Goal: Task Accomplishment & Management: Use online tool/utility

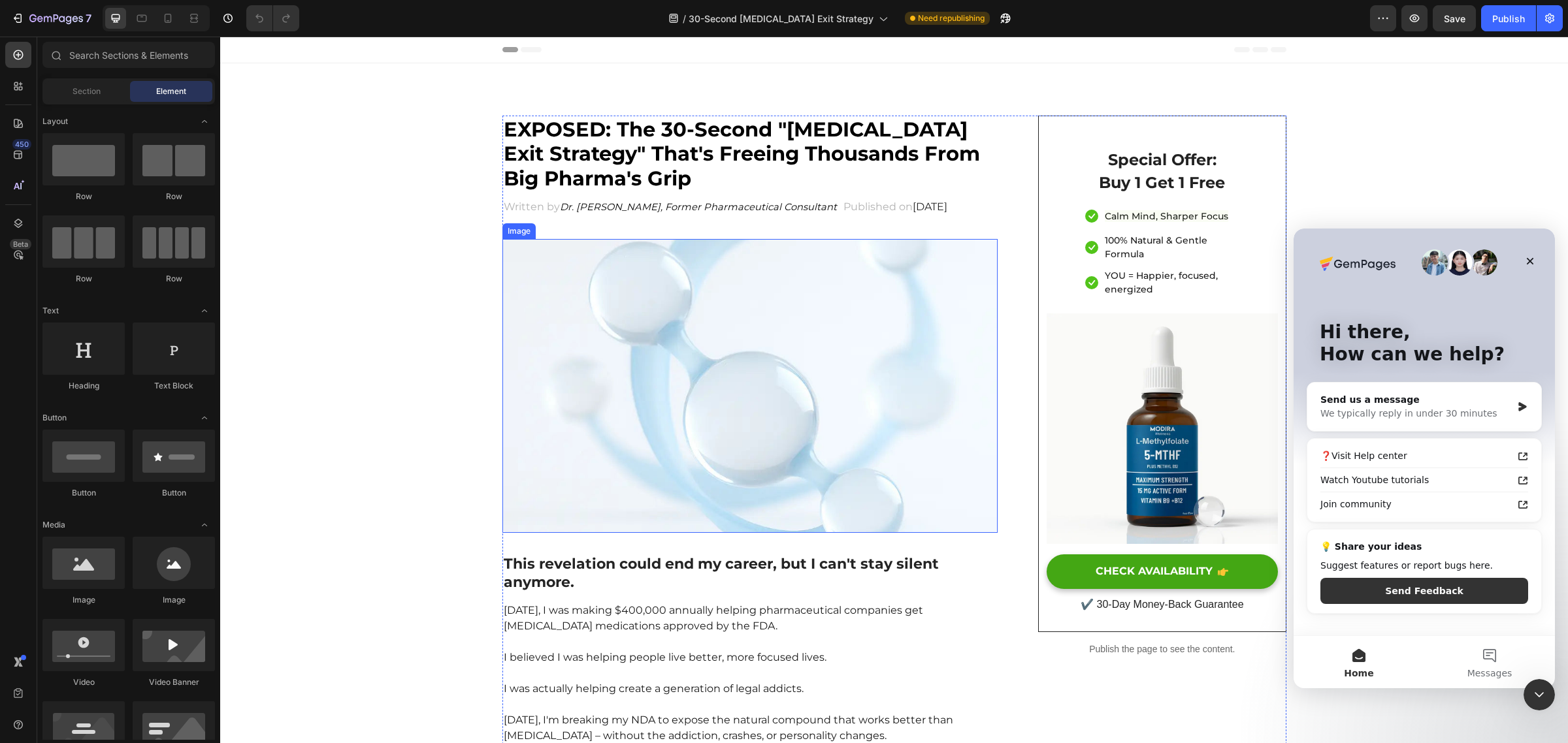
click at [751, 387] on img at bounding box center [751, 386] width 496 height 294
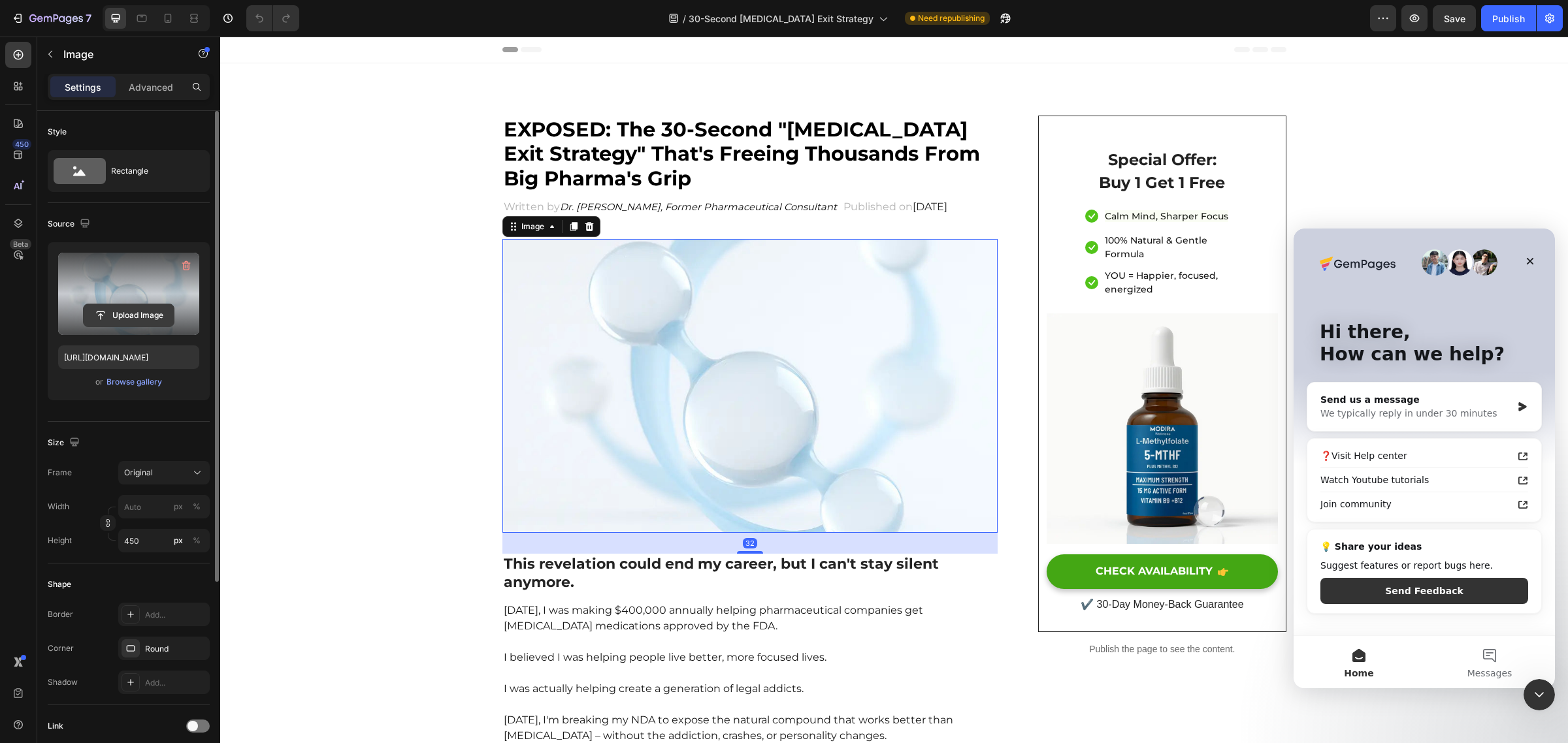
click at [118, 311] on input "file" at bounding box center [129, 315] width 90 height 22
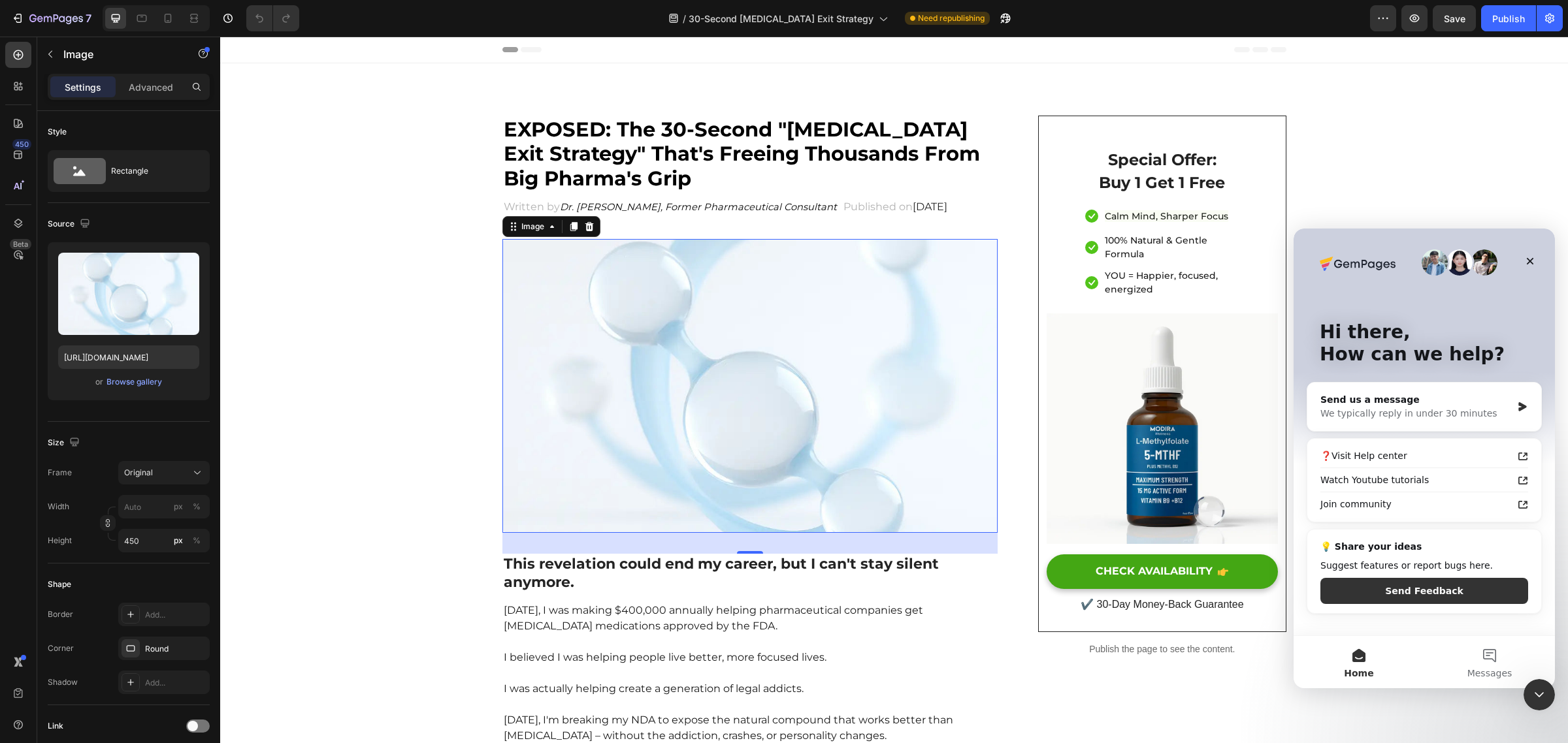
click at [652, 383] on img at bounding box center [751, 386] width 496 height 294
click at [1534, 685] on icon "Close Intercom Messenger" at bounding box center [1537, 693] width 16 height 16
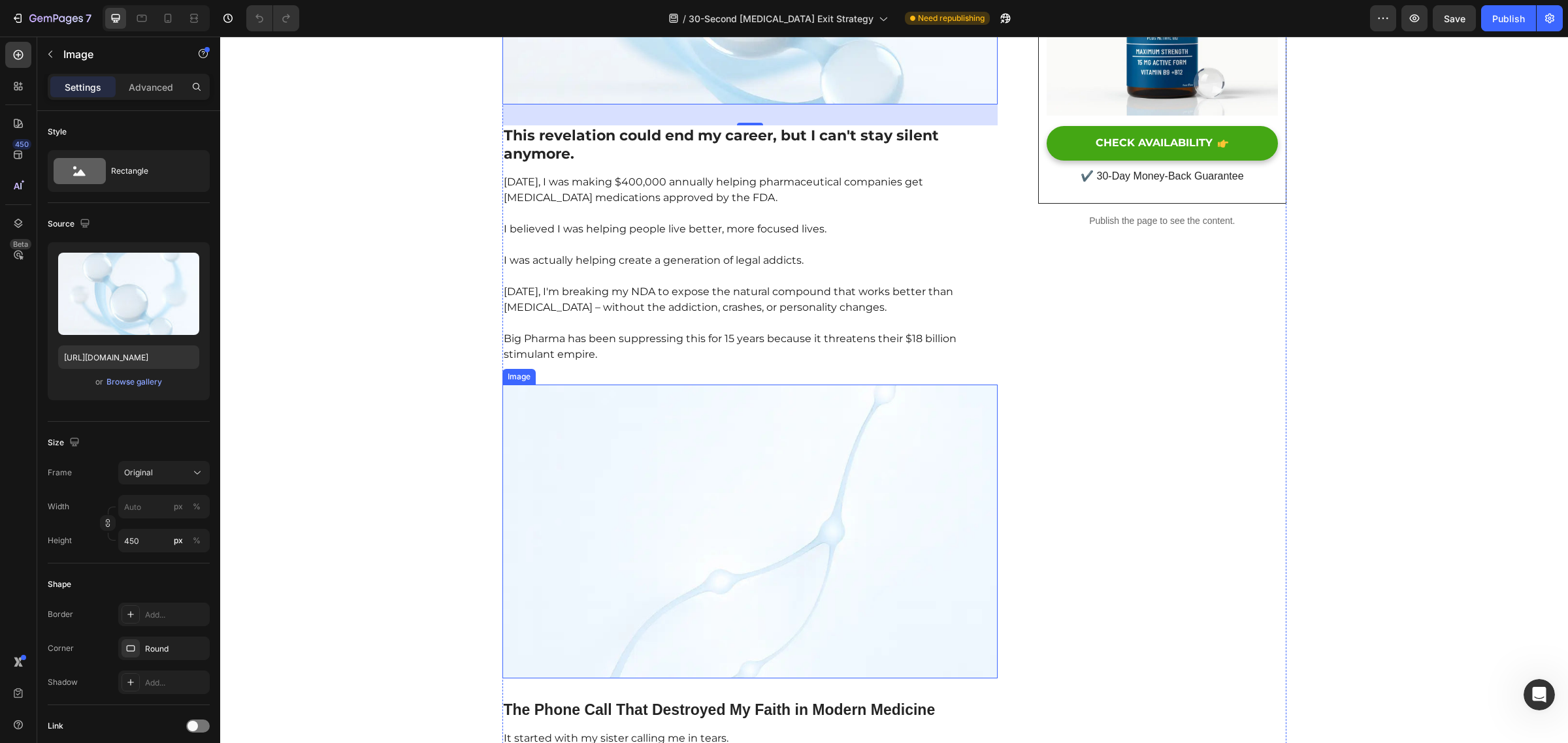
scroll to position [428, 0]
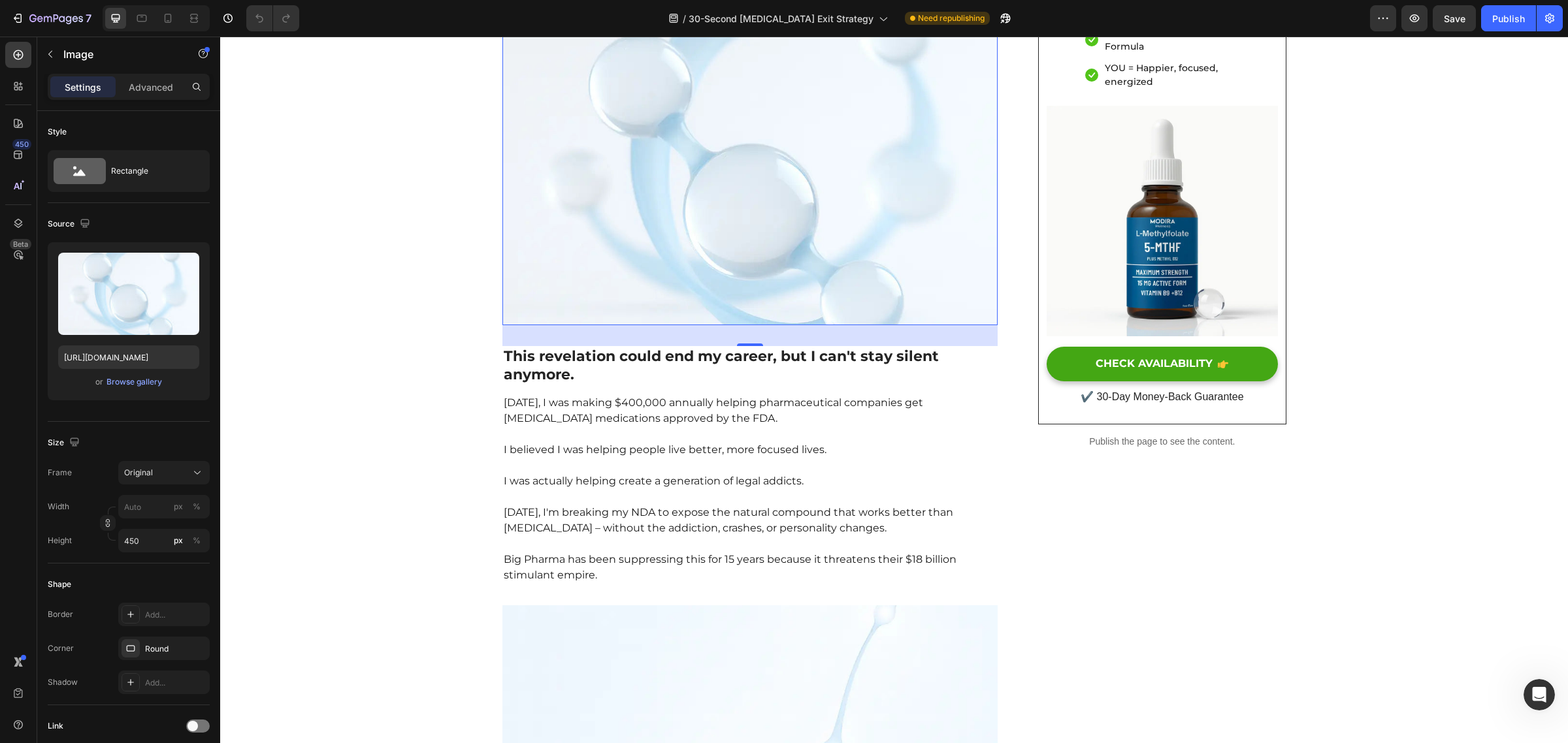
click at [738, 246] on img at bounding box center [751, 178] width 496 height 294
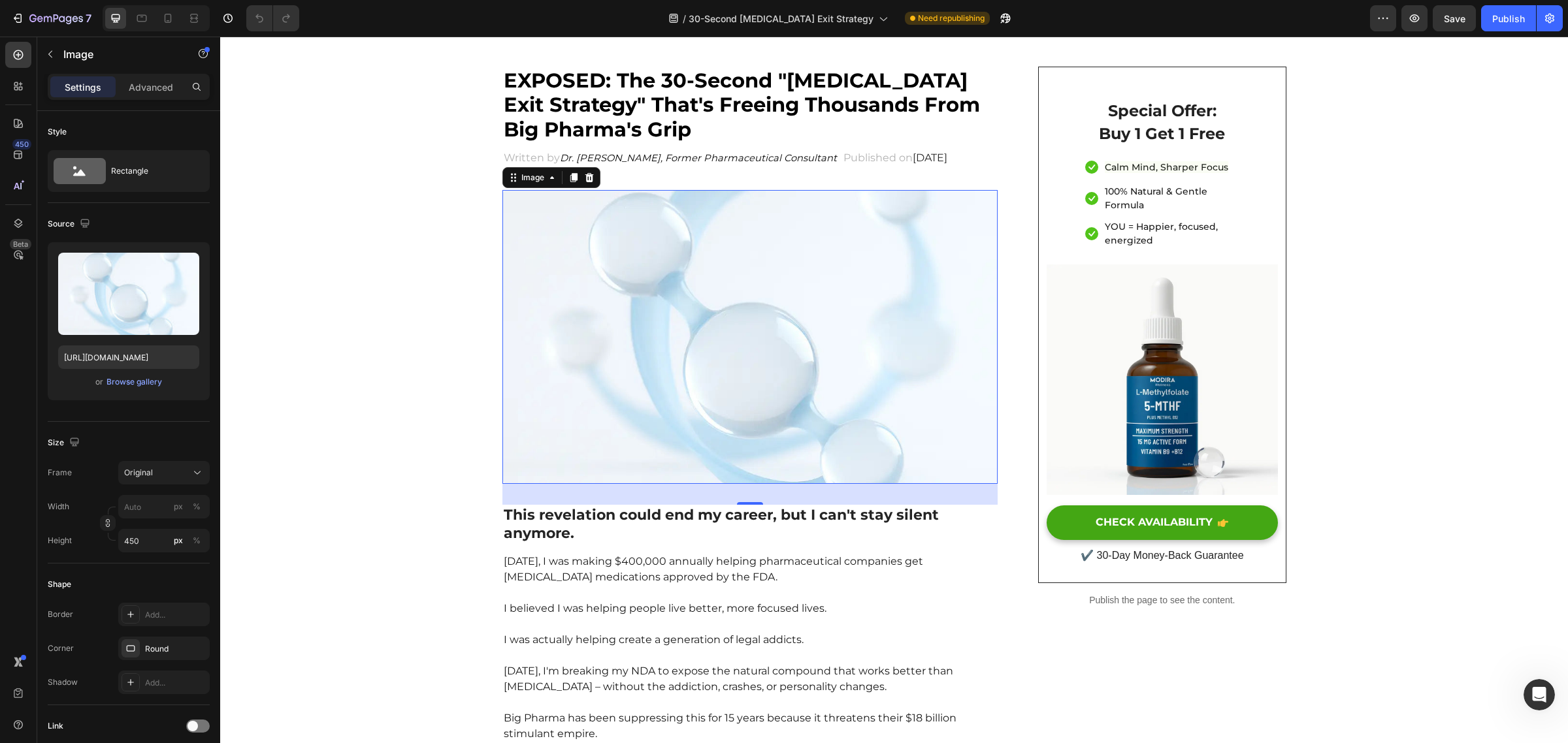
scroll to position [47, 0]
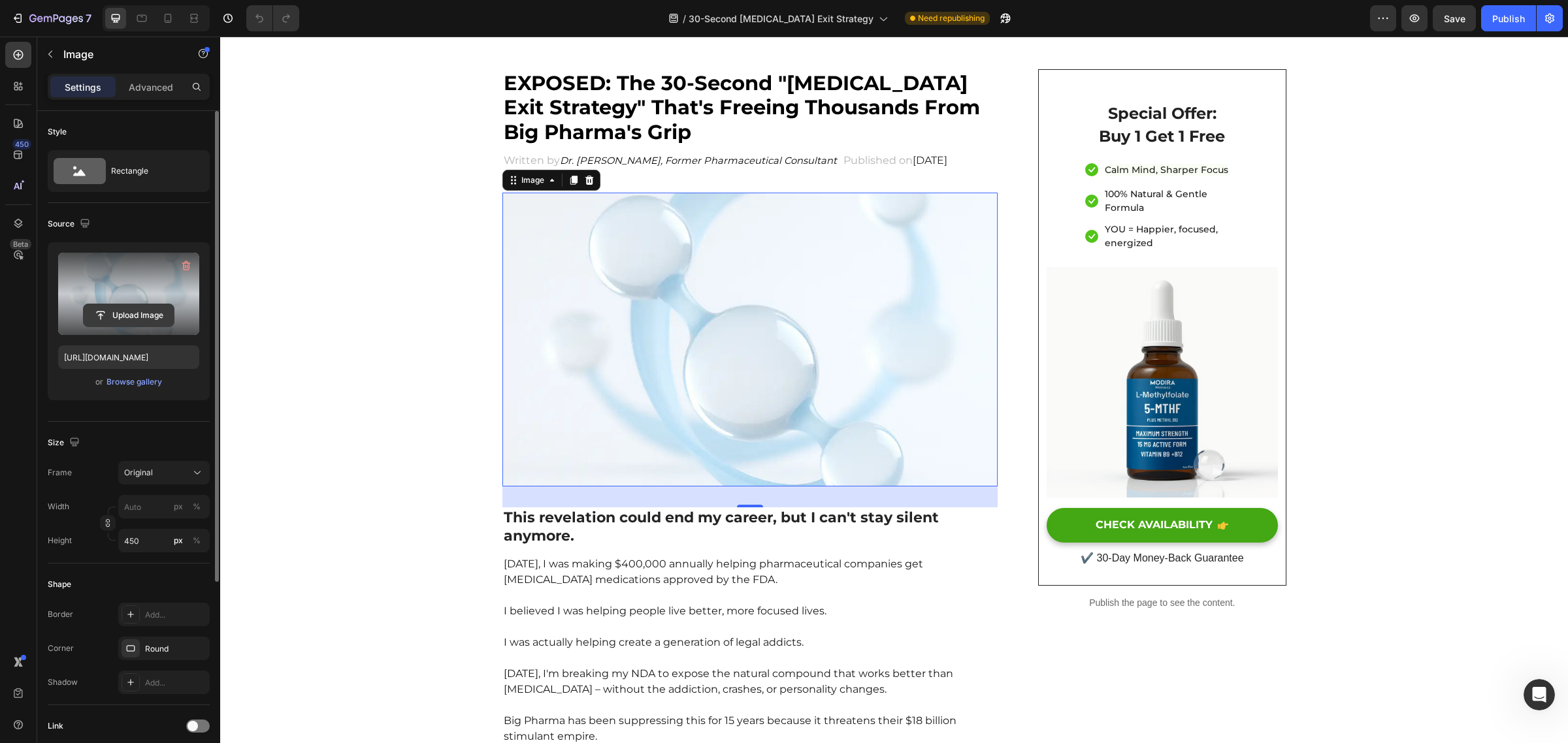
click at [144, 315] on input "file" at bounding box center [129, 315] width 90 height 22
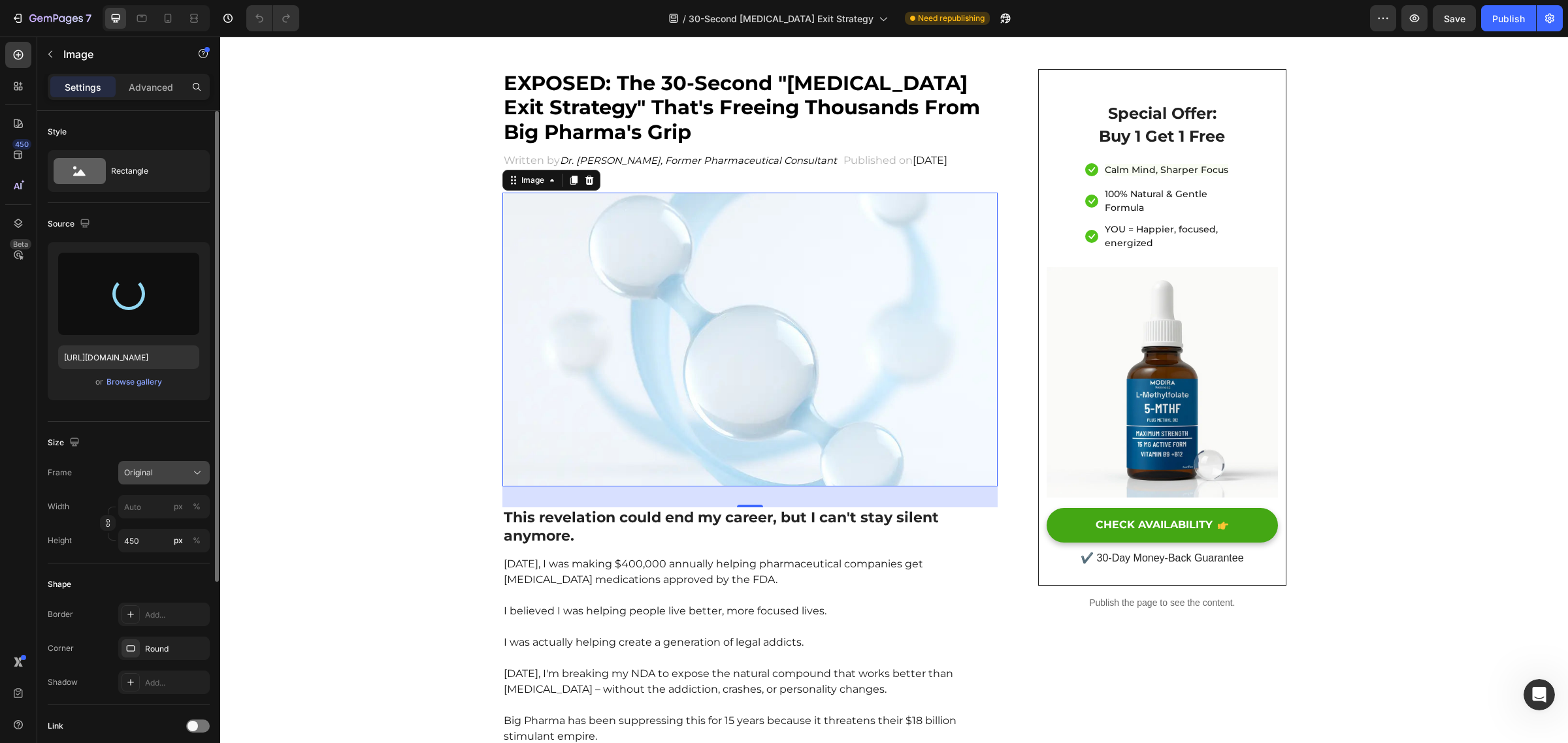
type input "[URL][DOMAIN_NAME]"
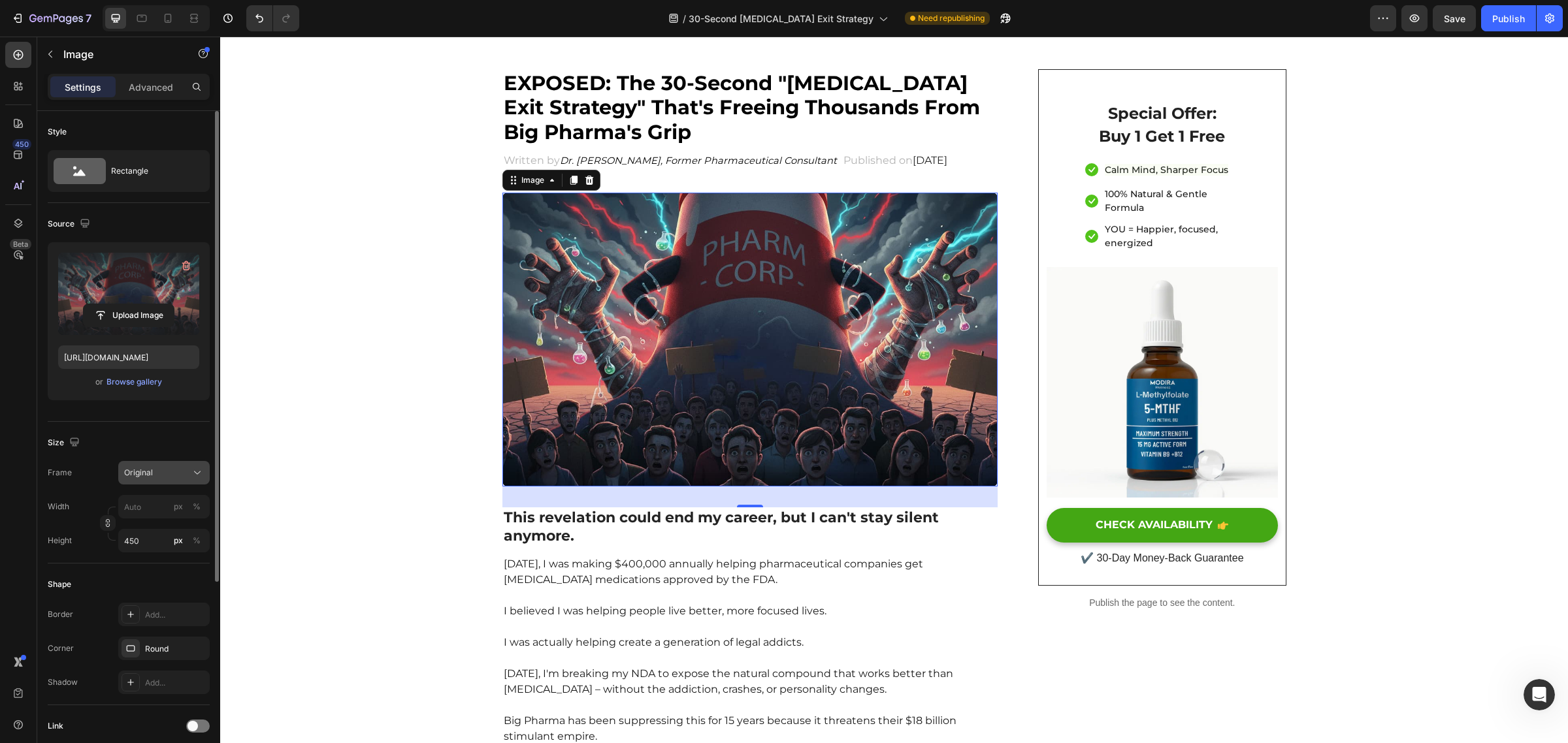
click at [158, 468] on div "Original" at bounding box center [156, 473] width 64 height 12
click at [157, 575] on div "Original" at bounding box center [161, 579] width 76 height 12
click at [107, 525] on icon "button" at bounding box center [107, 523] width 9 height 9
click at [142, 533] on input "px %" at bounding box center [164, 539] width 92 height 24
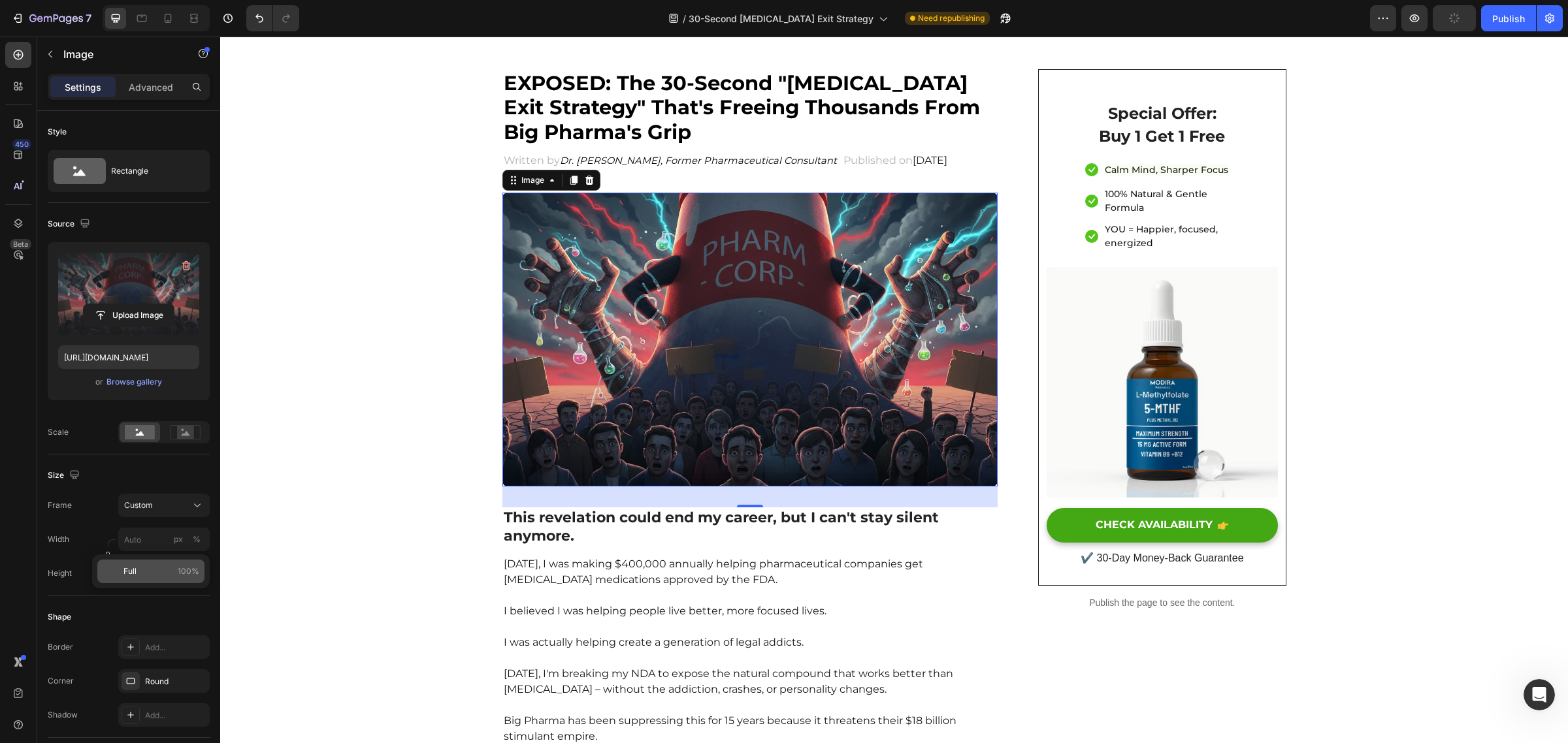
click at [147, 567] on p "Full 100%" at bounding box center [161, 571] width 76 height 12
type input "100"
click at [145, 572] on input "450" at bounding box center [164, 574] width 92 height 24
click at [158, 599] on p "Full 100%" at bounding box center [161, 605] width 76 height 12
type input "100"
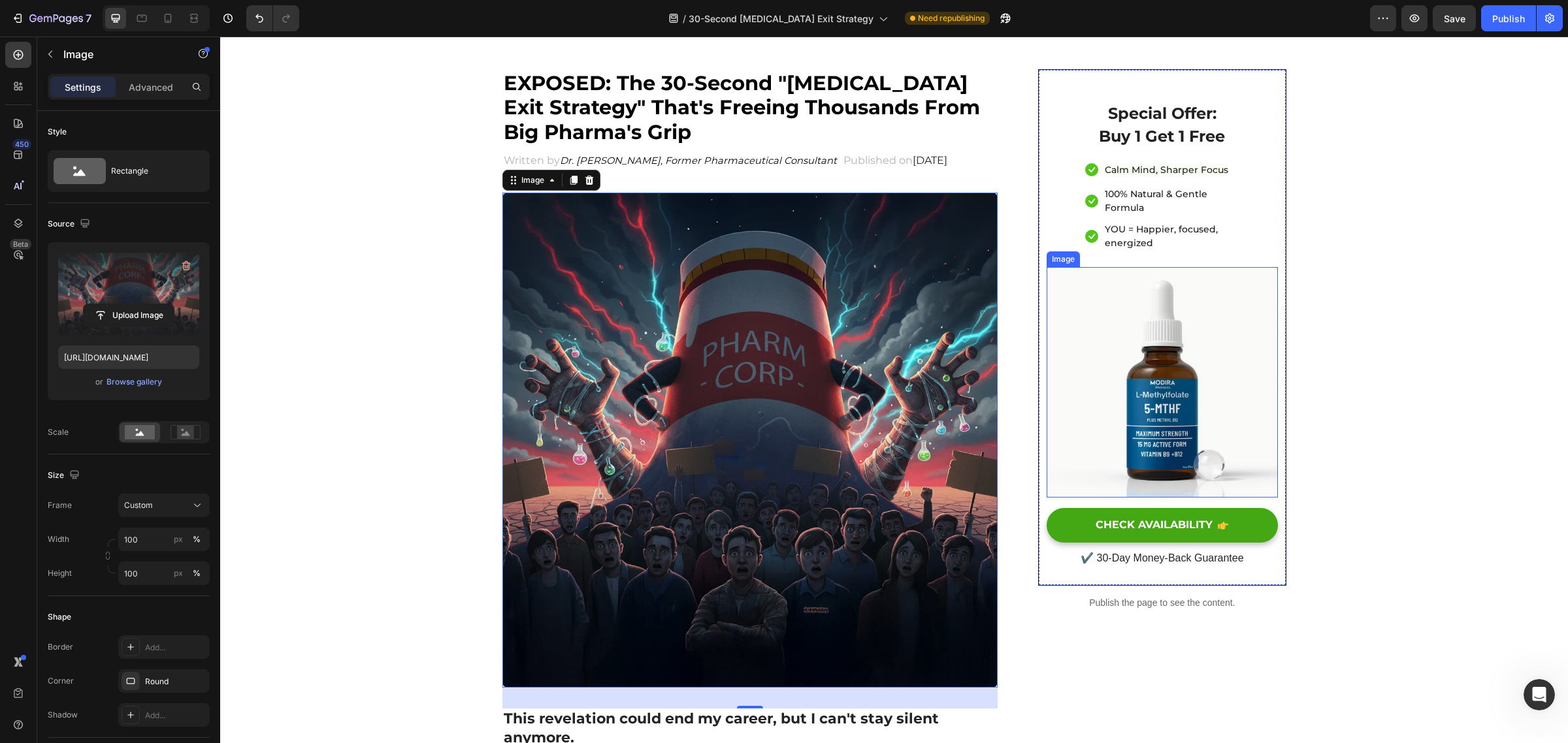
click at [1164, 376] on img at bounding box center [1162, 383] width 231 height 231
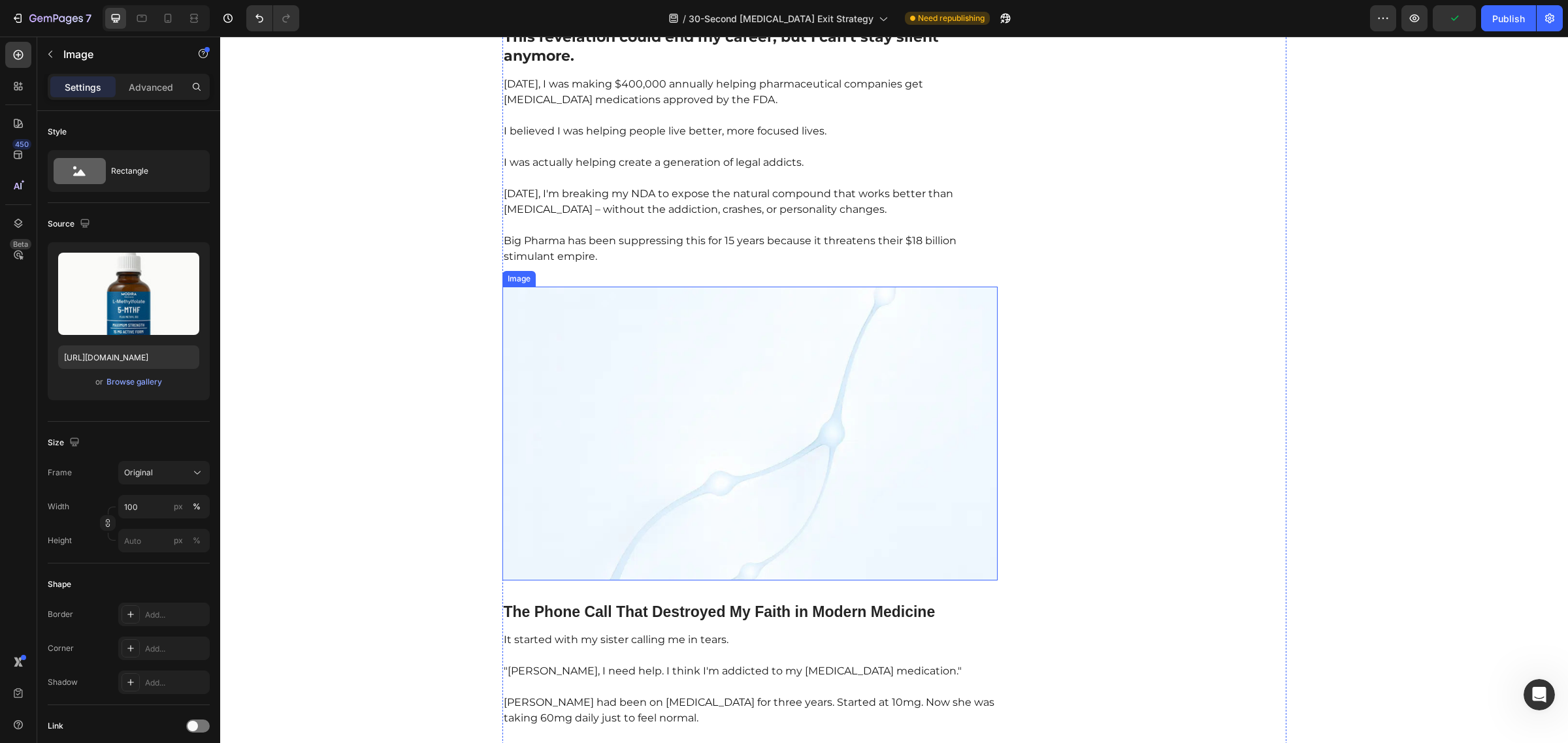
scroll to position [729, 0]
click at [799, 416] on img at bounding box center [751, 433] width 496 height 294
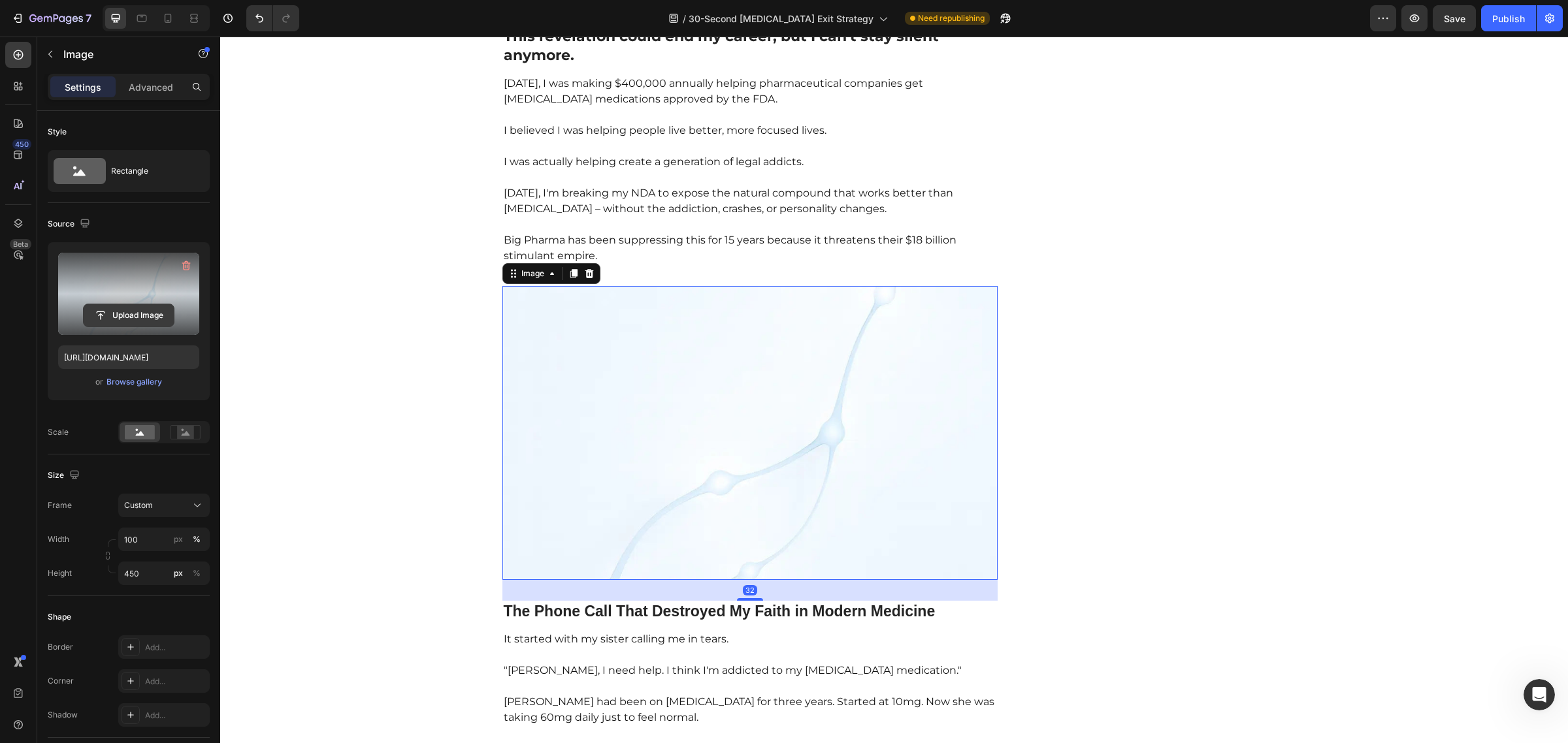
click at [123, 315] on input "file" at bounding box center [129, 315] width 90 height 22
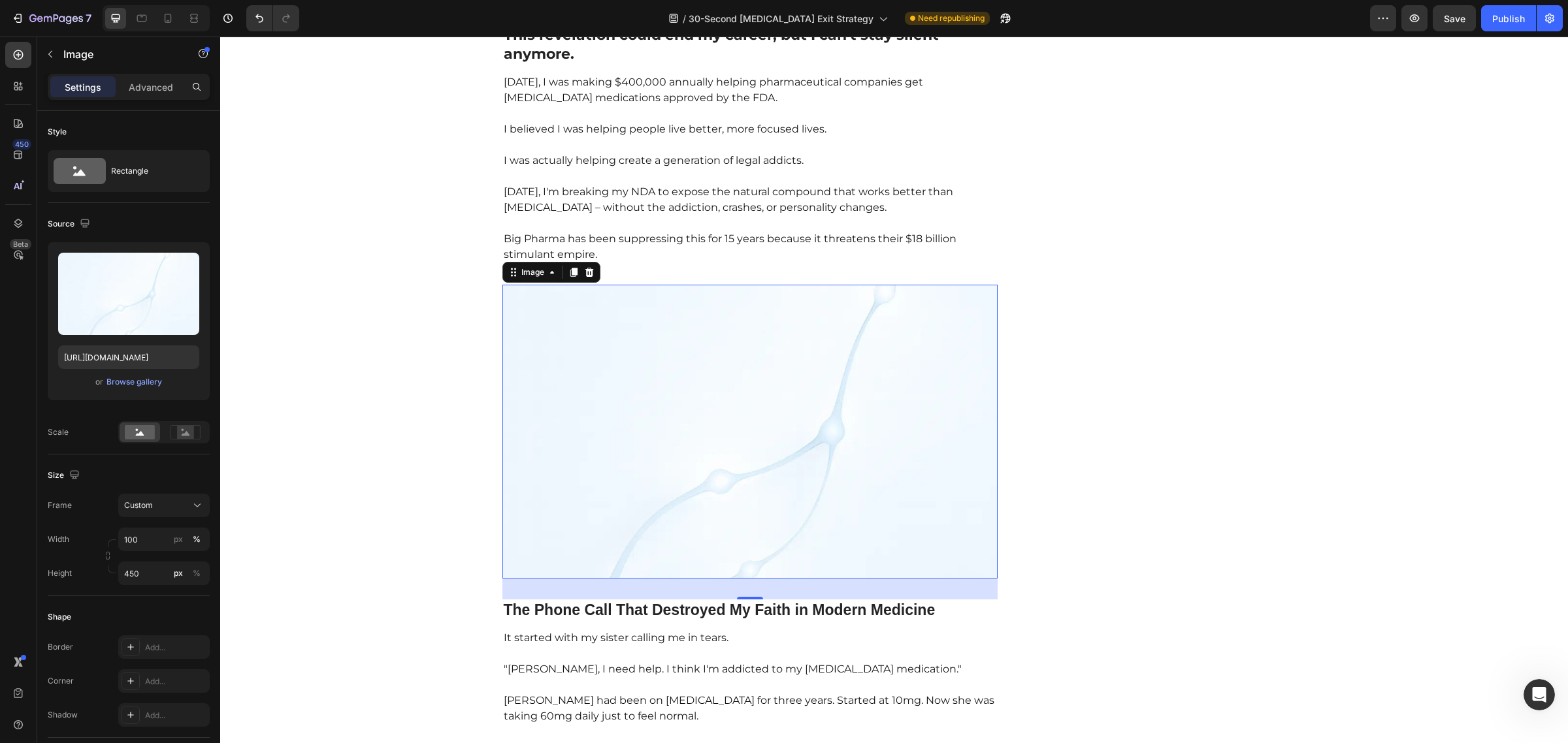
scroll to position [731, 0]
click at [728, 426] on img at bounding box center [751, 430] width 496 height 294
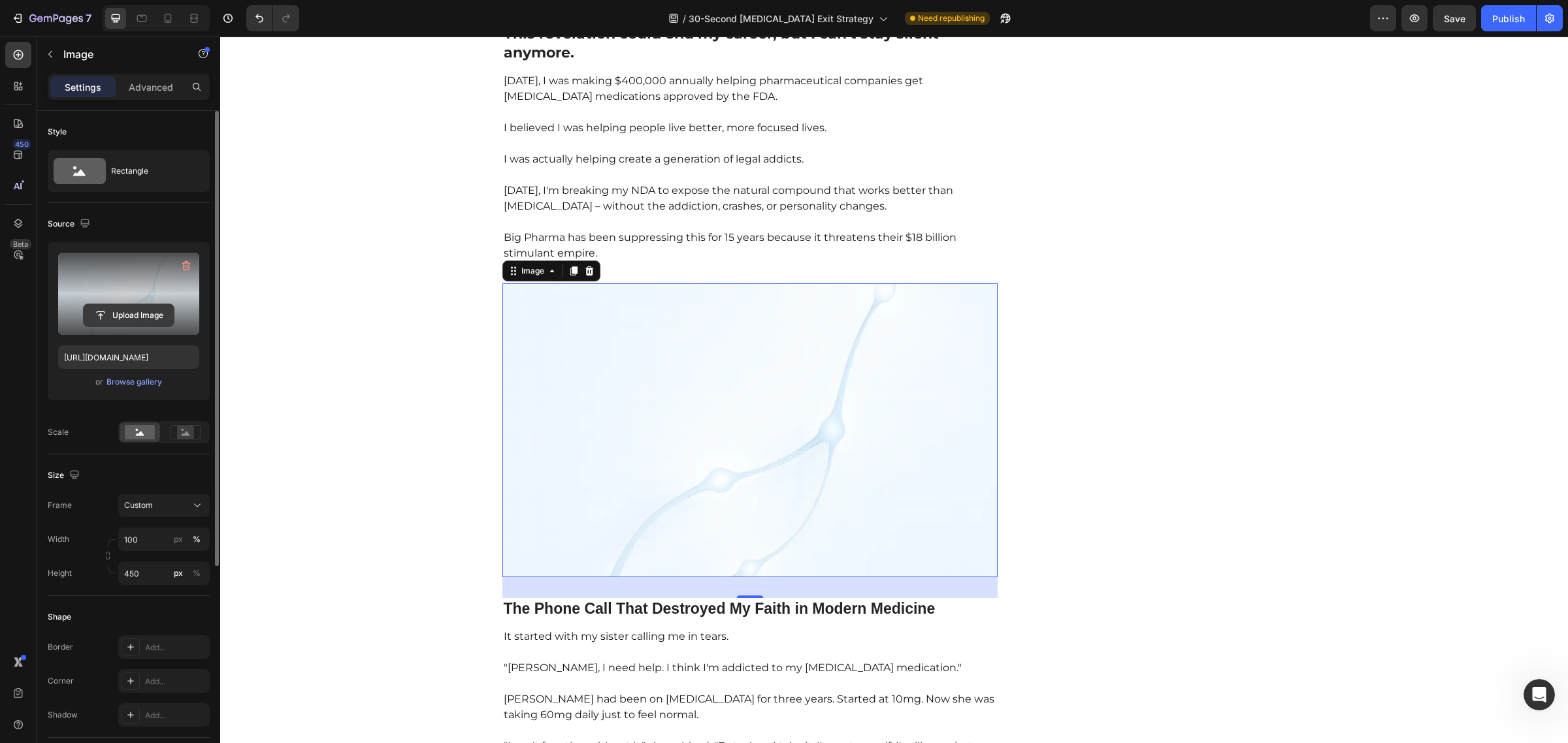
click at [135, 315] on input "file" at bounding box center [129, 315] width 90 height 22
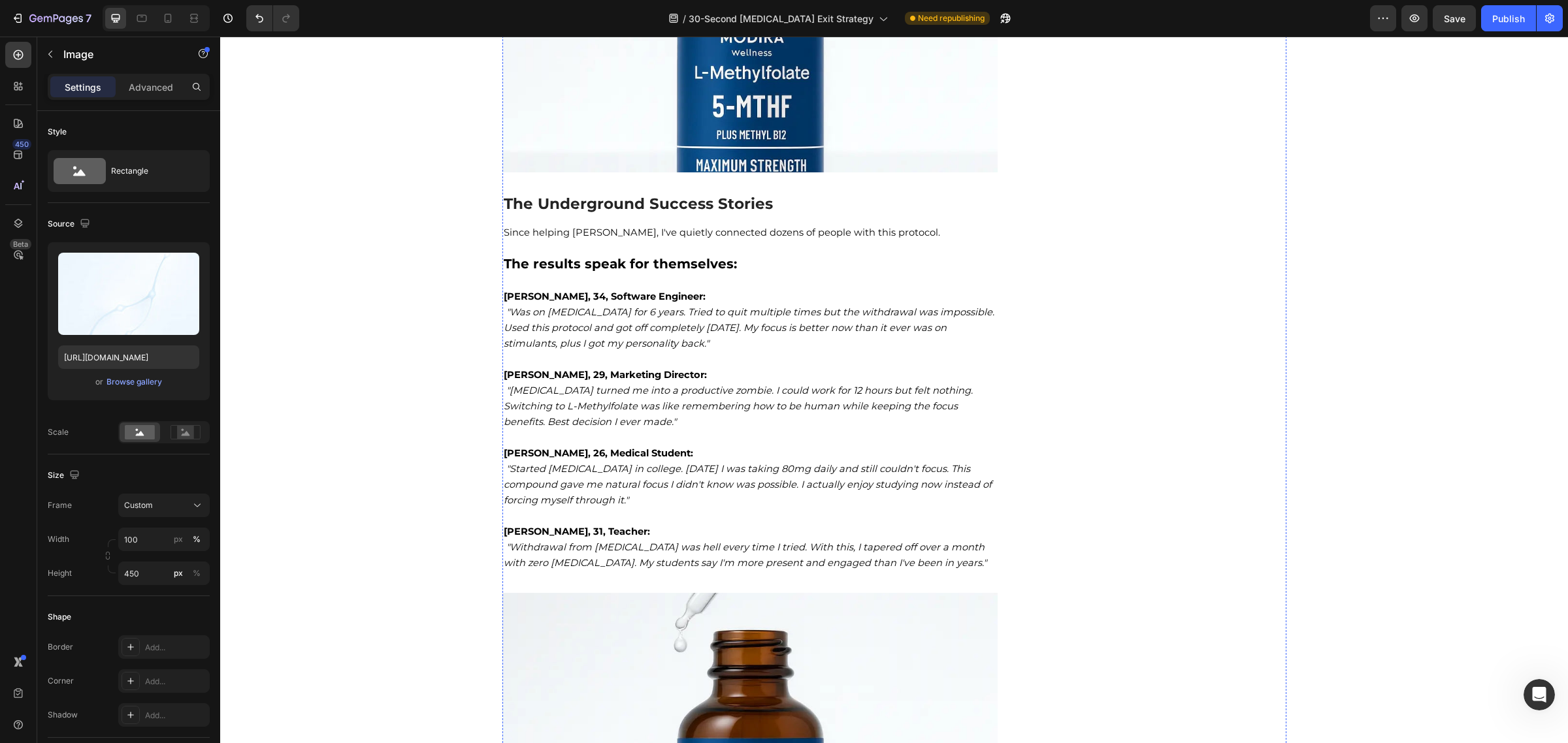
scroll to position [5987, 0]
click at [629, 312] on icon ""Was on [MEDICAL_DATA] for 6 years. Tried to quit multiple times but the withdr…" at bounding box center [748, 327] width 491 height 43
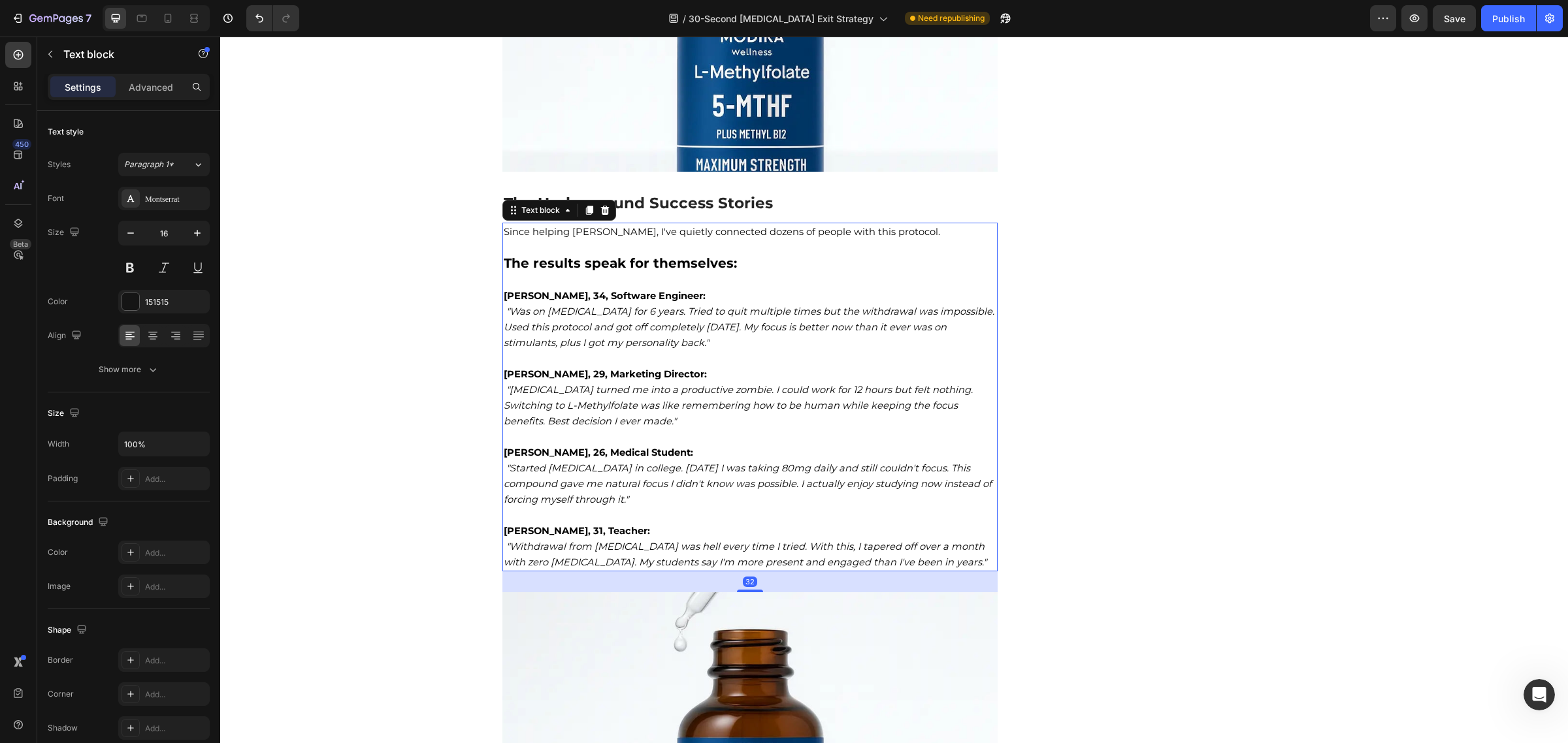
click at [629, 312] on icon ""Was on [MEDICAL_DATA] for 6 years. Tried to quit multiple times but the withdr…" at bounding box center [748, 327] width 491 height 43
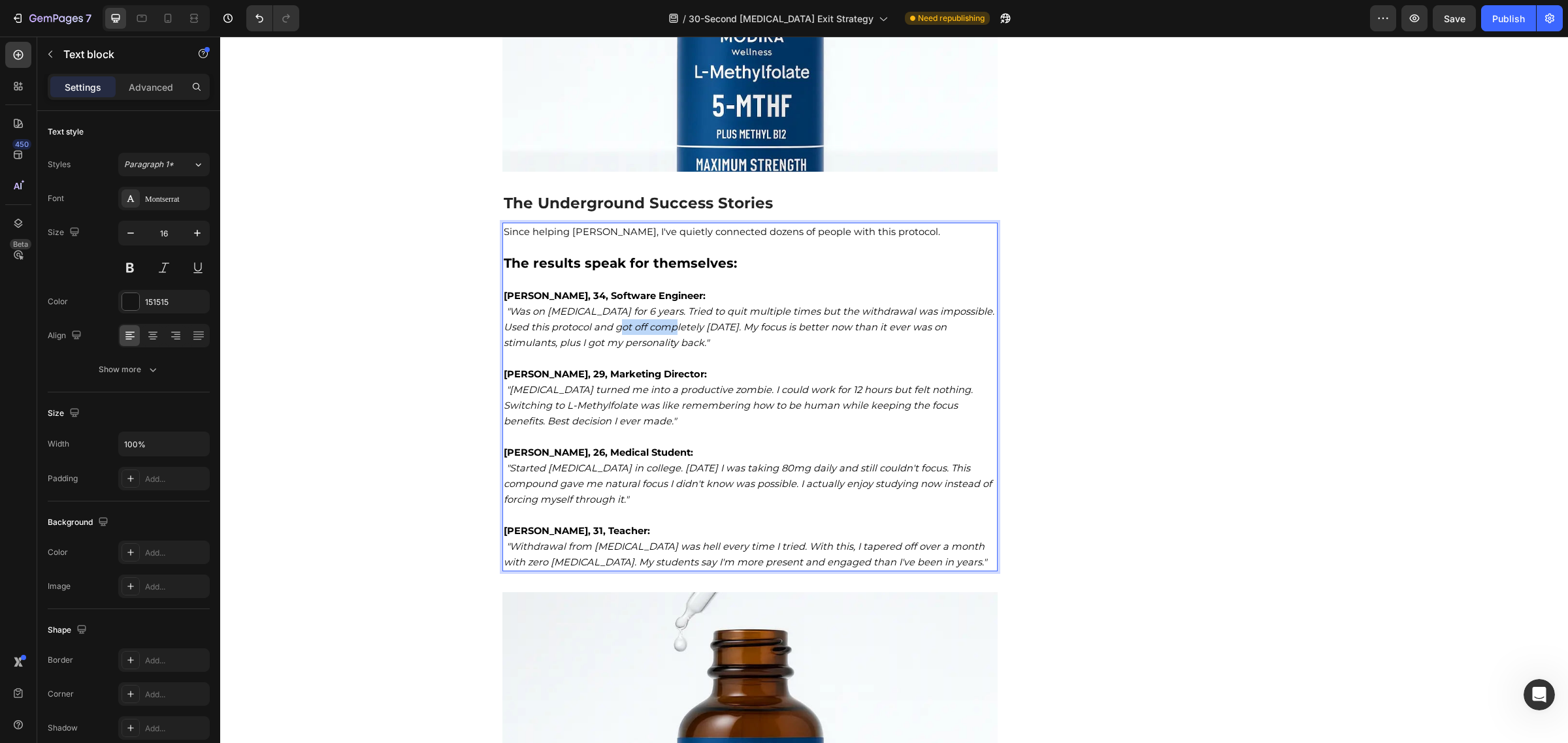
click at [629, 312] on icon ""Was on [MEDICAL_DATA] for 6 years. Tried to quit multiple times but the withdr…" at bounding box center [748, 327] width 491 height 43
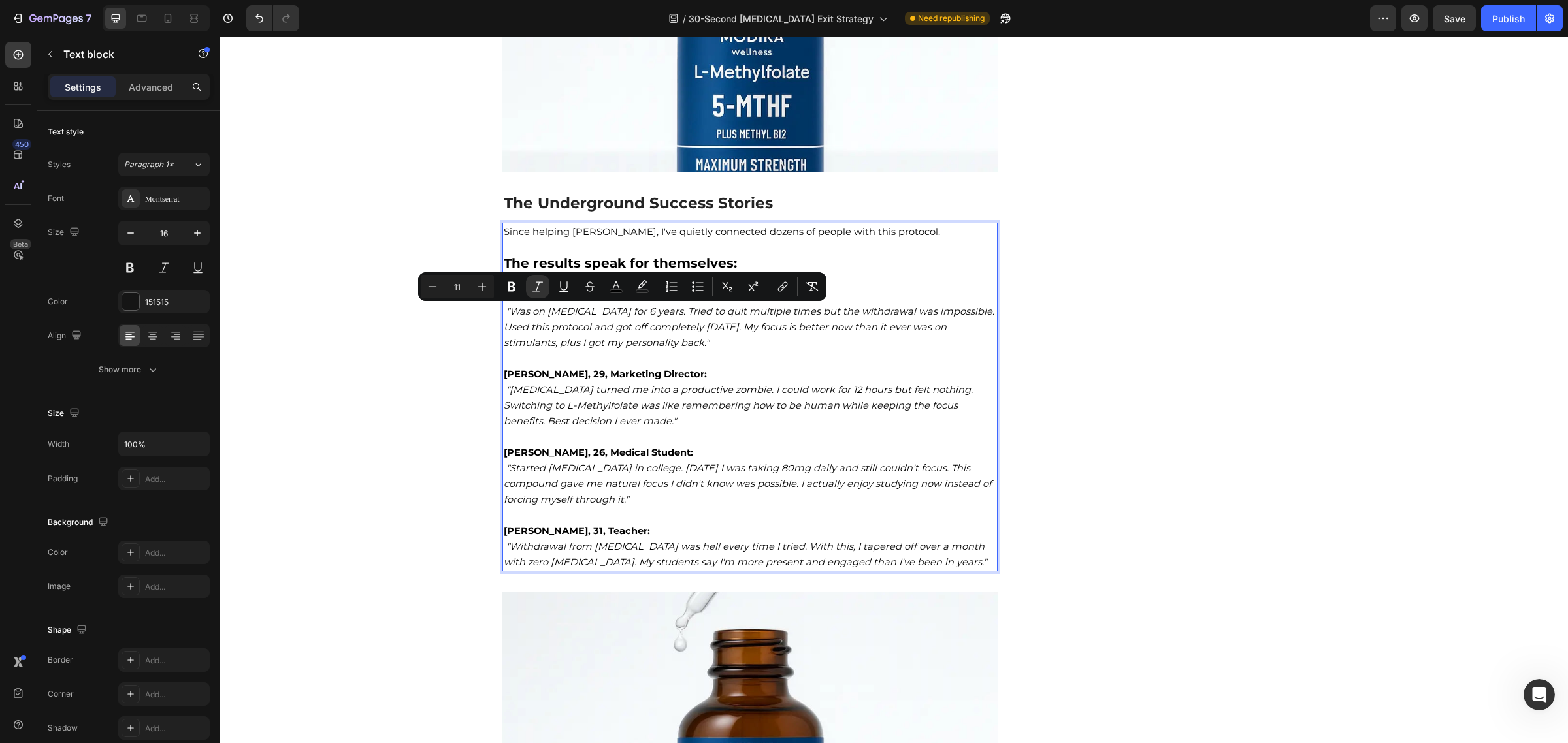
click at [629, 326] on p "[PERSON_NAME], 34, Software Engineer: "Was on [MEDICAL_DATA] for 6 years. Tried…" at bounding box center [750, 319] width 493 height 63
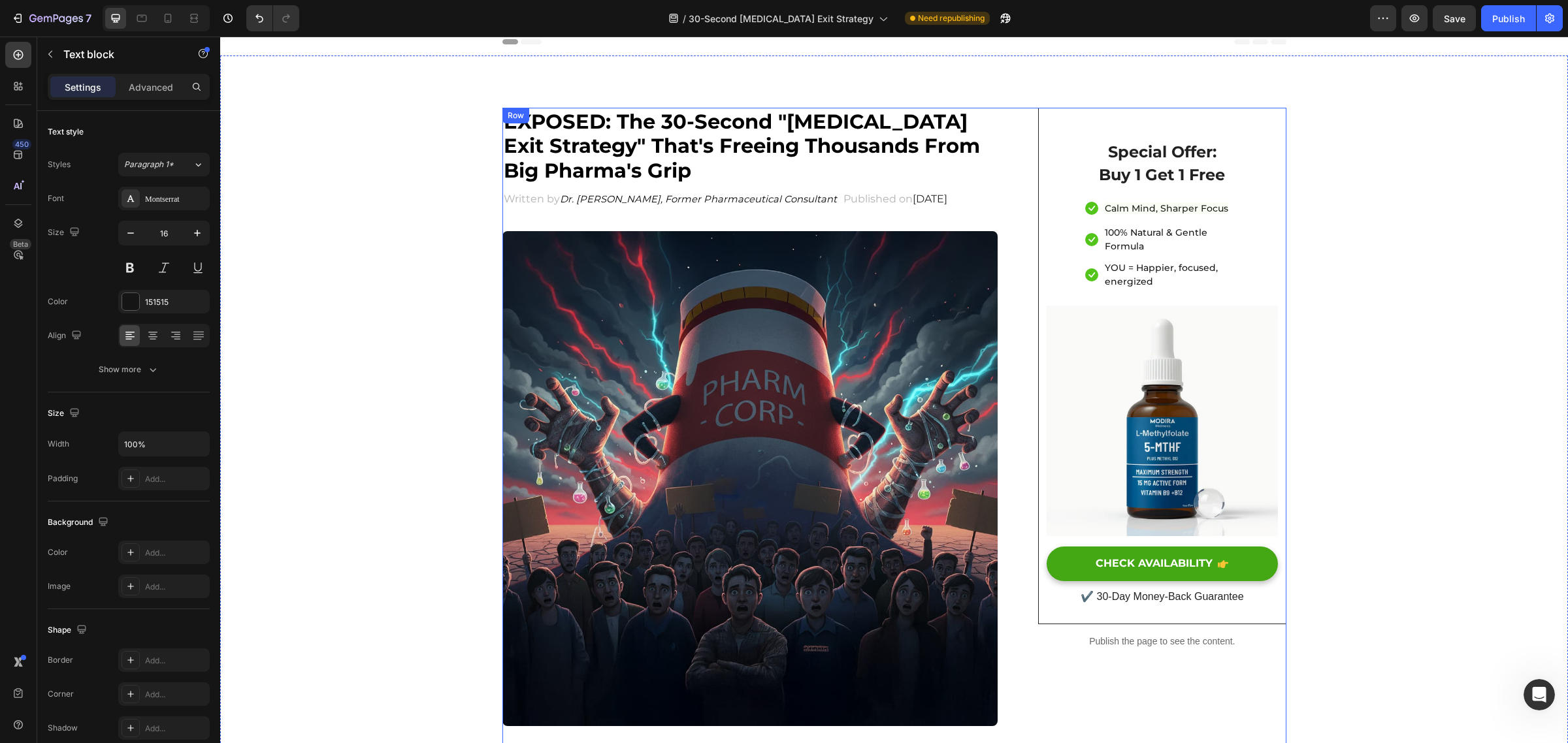
scroll to position [0, 0]
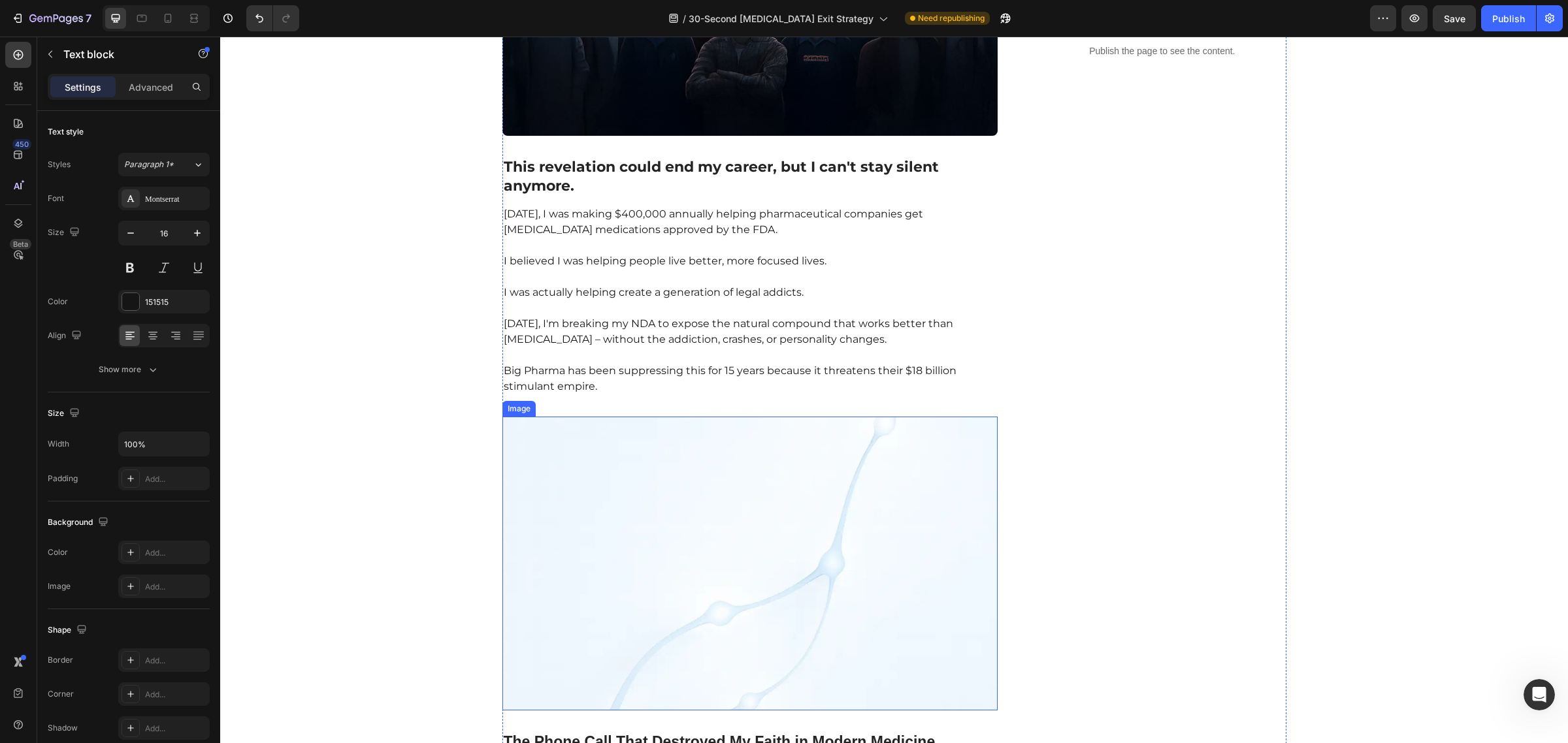
click at [731, 497] on img at bounding box center [751, 563] width 496 height 294
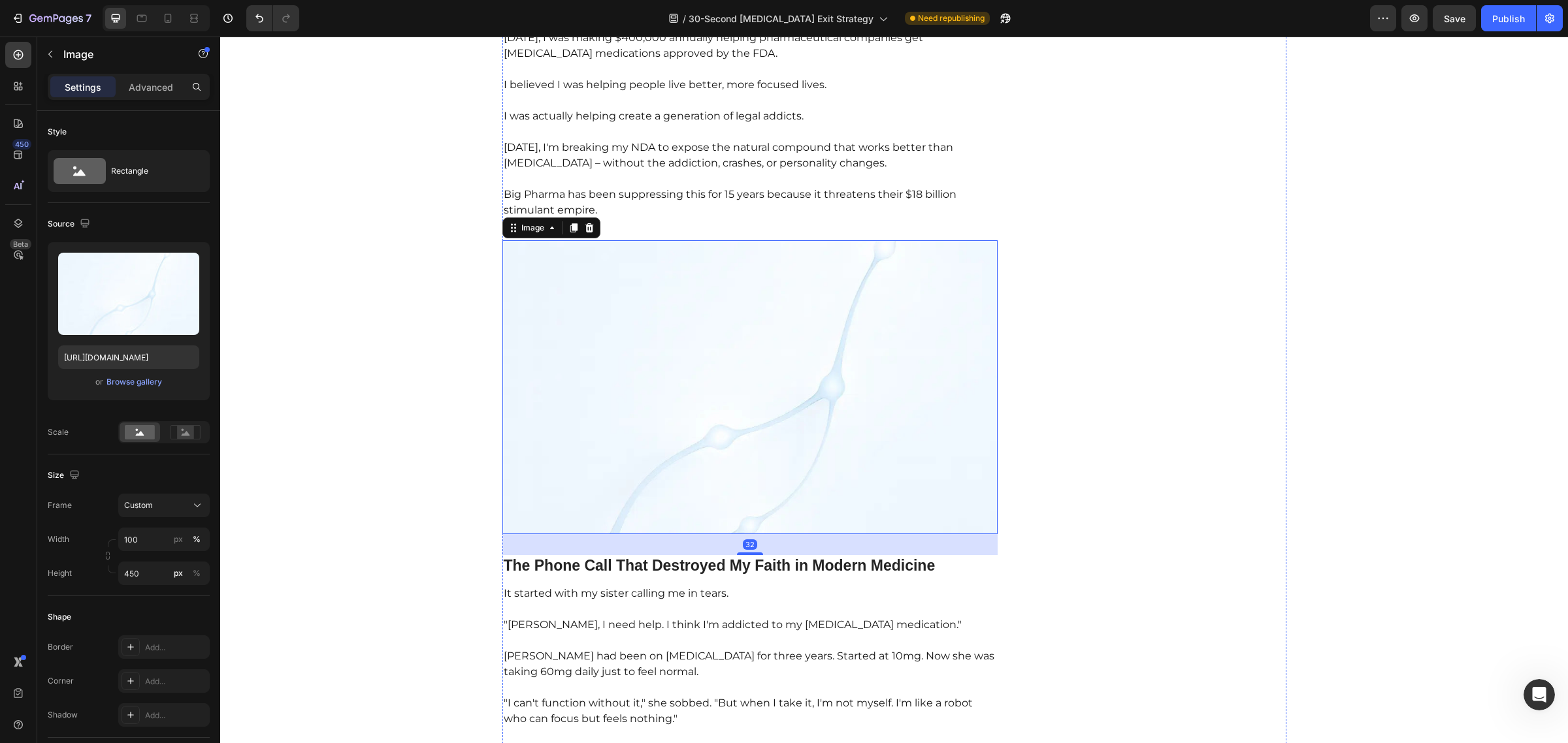
scroll to position [776, 0]
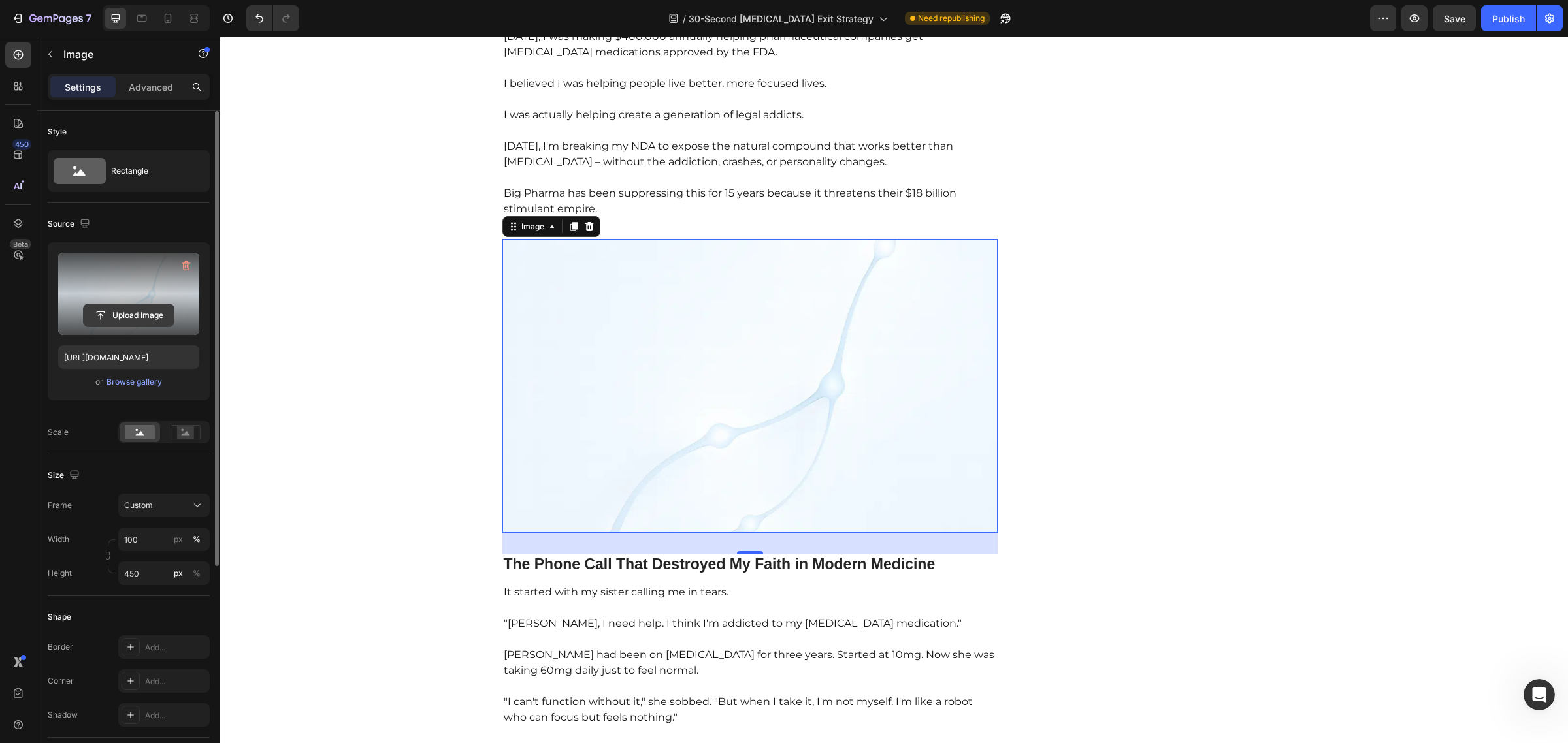
click at [121, 317] on input "file" at bounding box center [129, 315] width 90 height 22
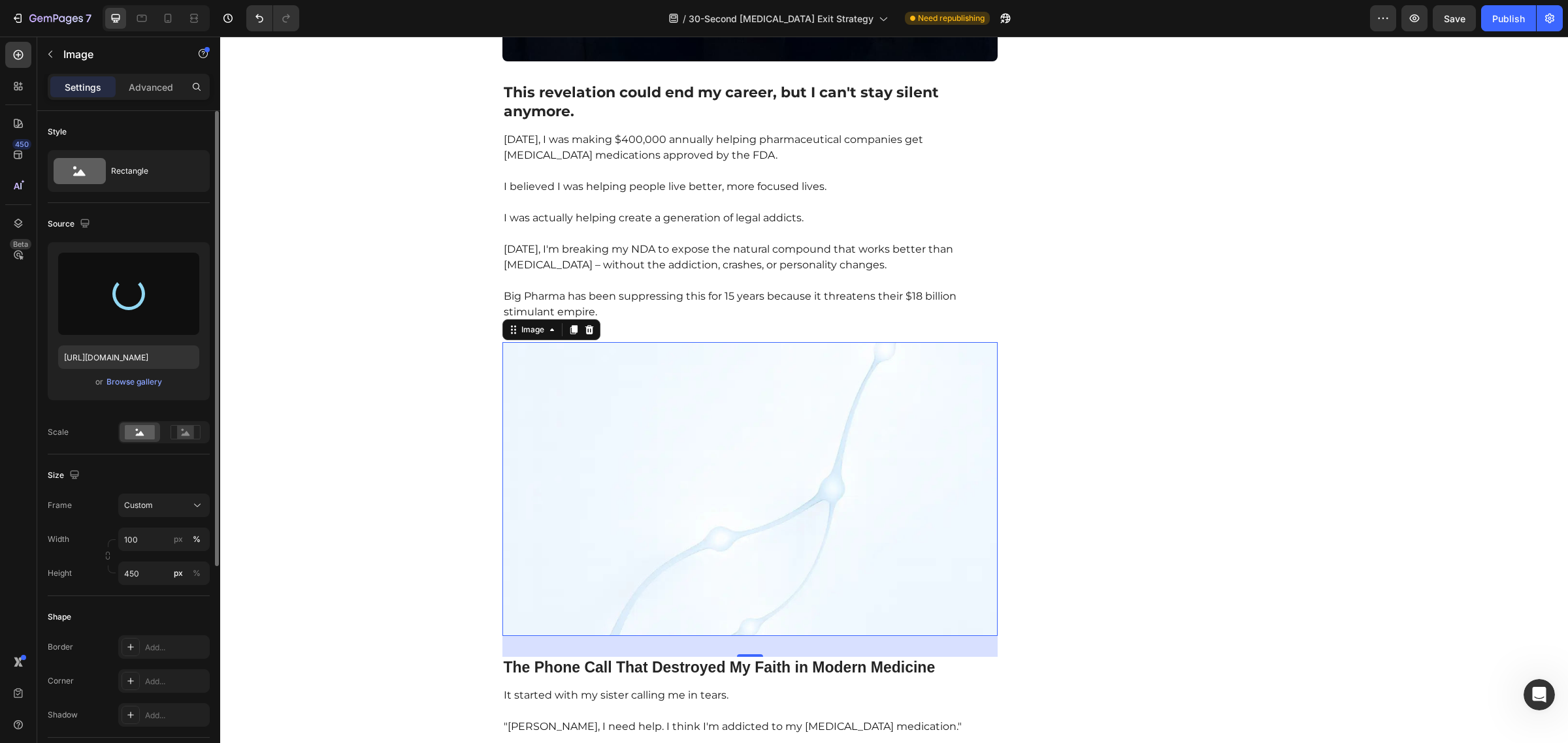
scroll to position [676, 0]
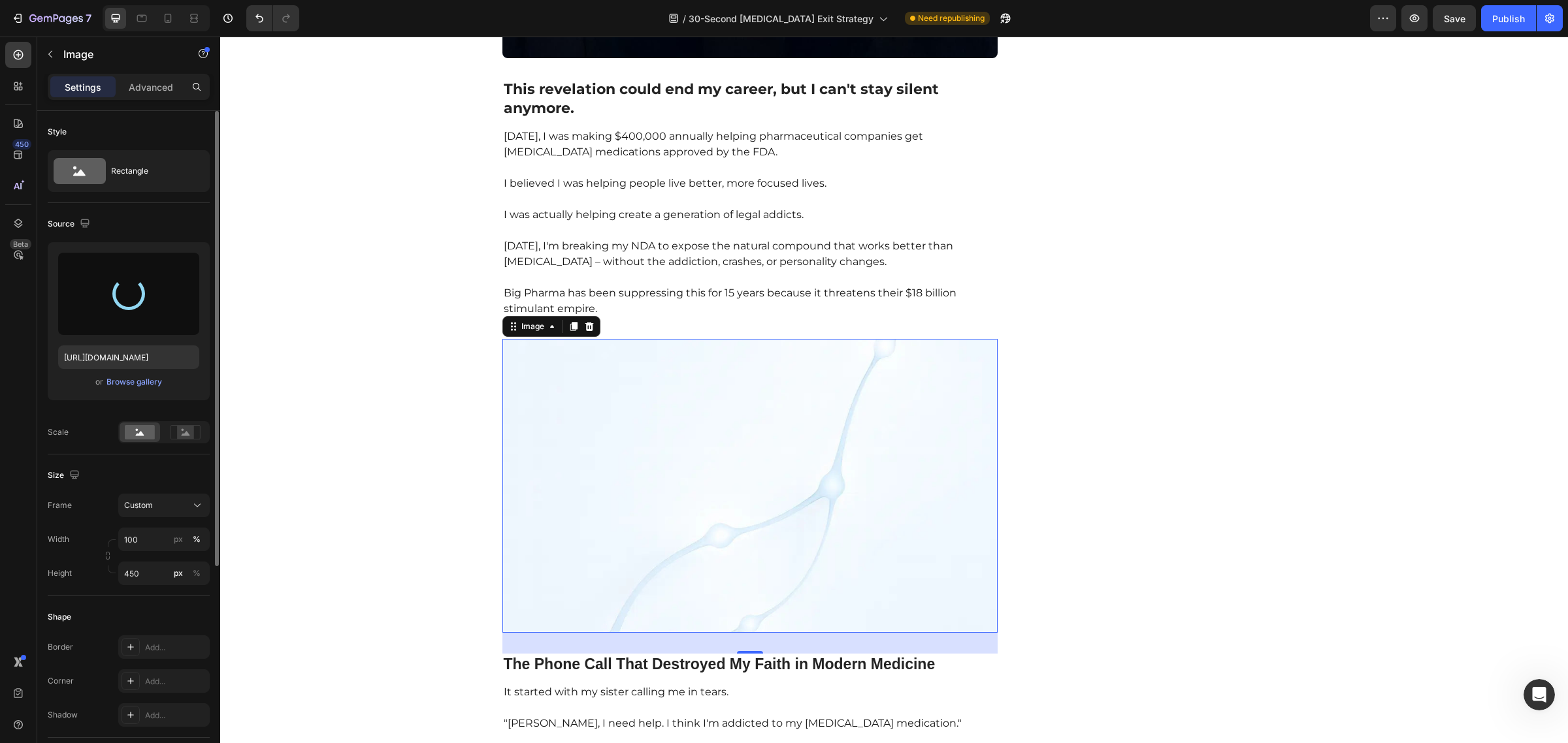
type input "[URL][DOMAIN_NAME]"
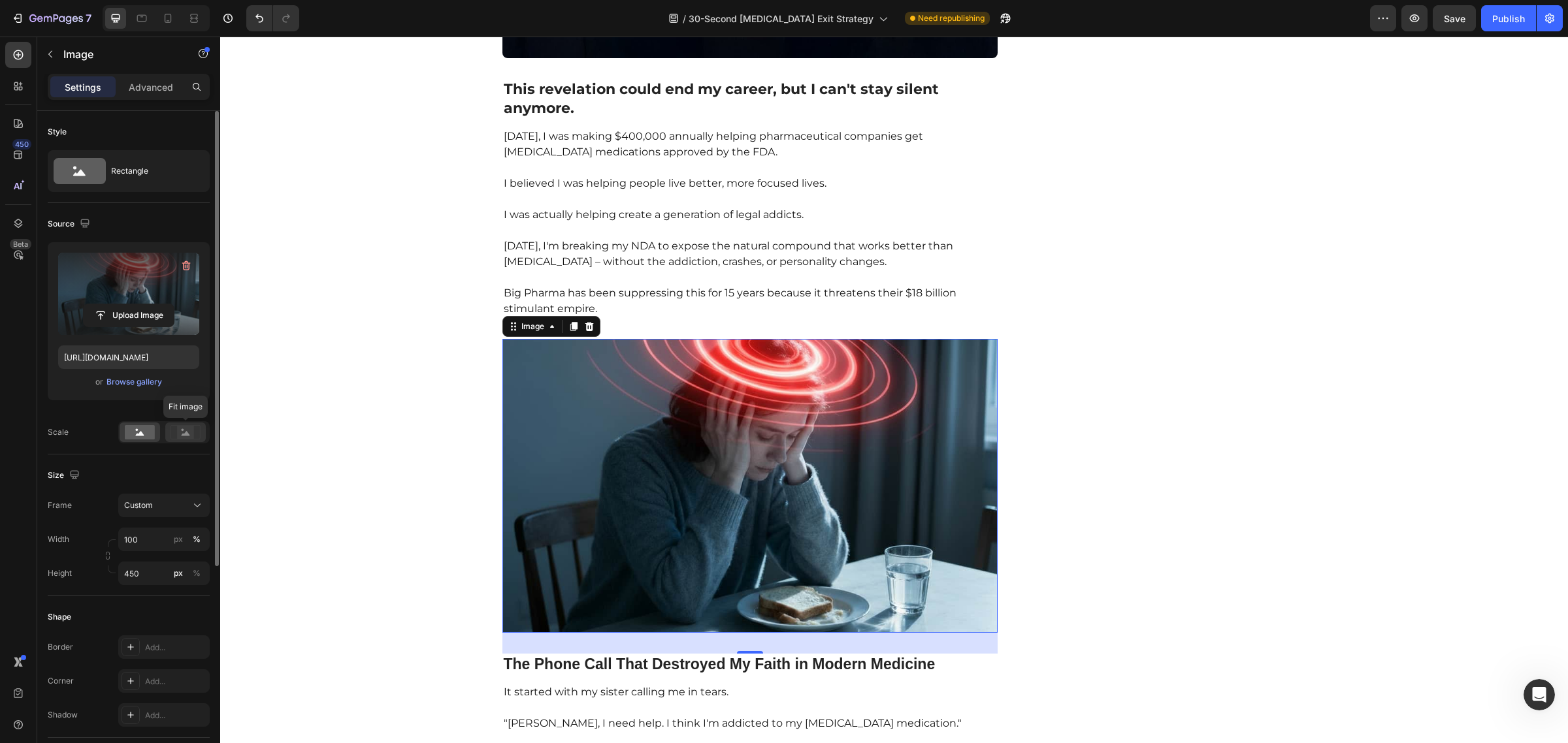
click at [190, 431] on rect at bounding box center [185, 432] width 17 height 13
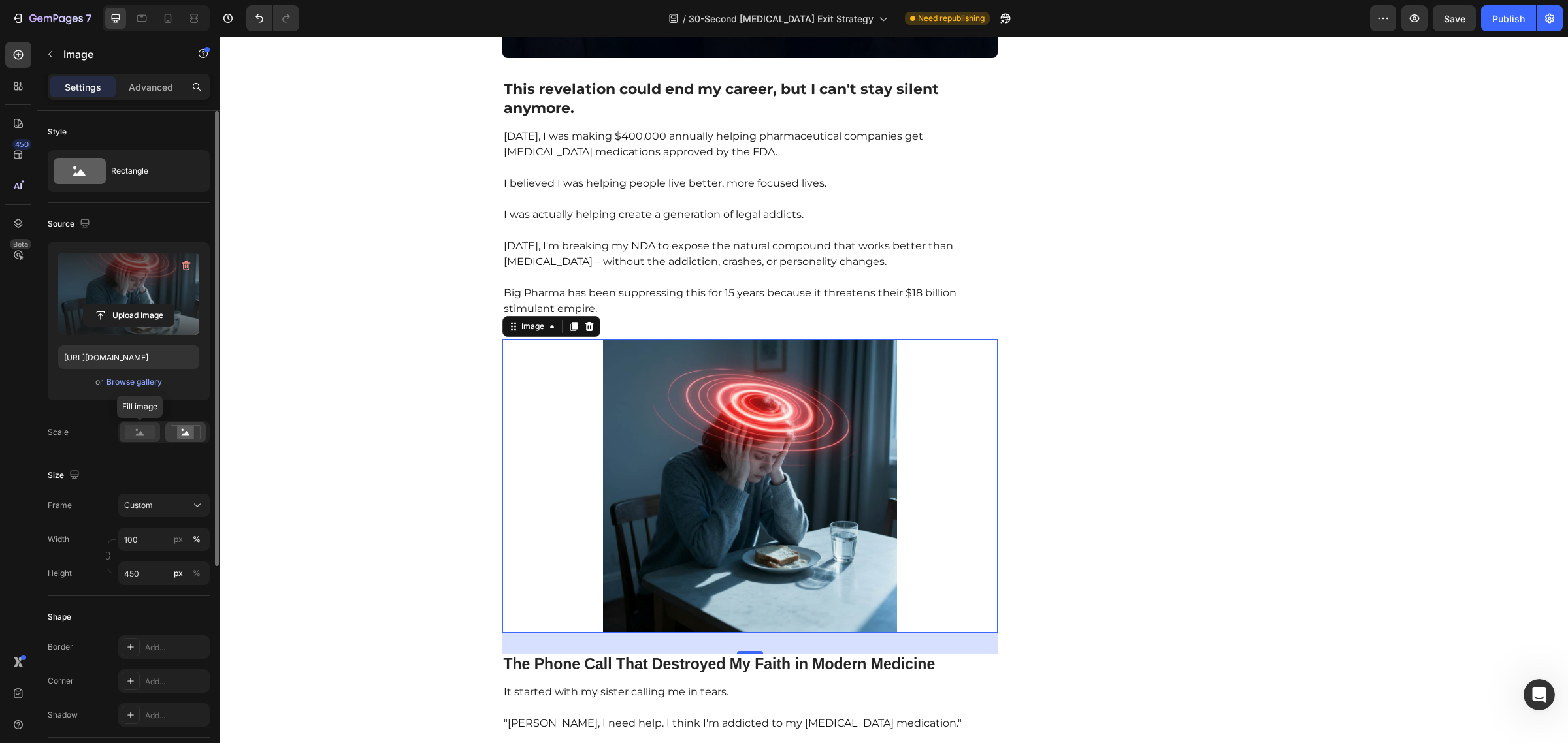
click at [134, 426] on rect at bounding box center [140, 431] width 30 height 14
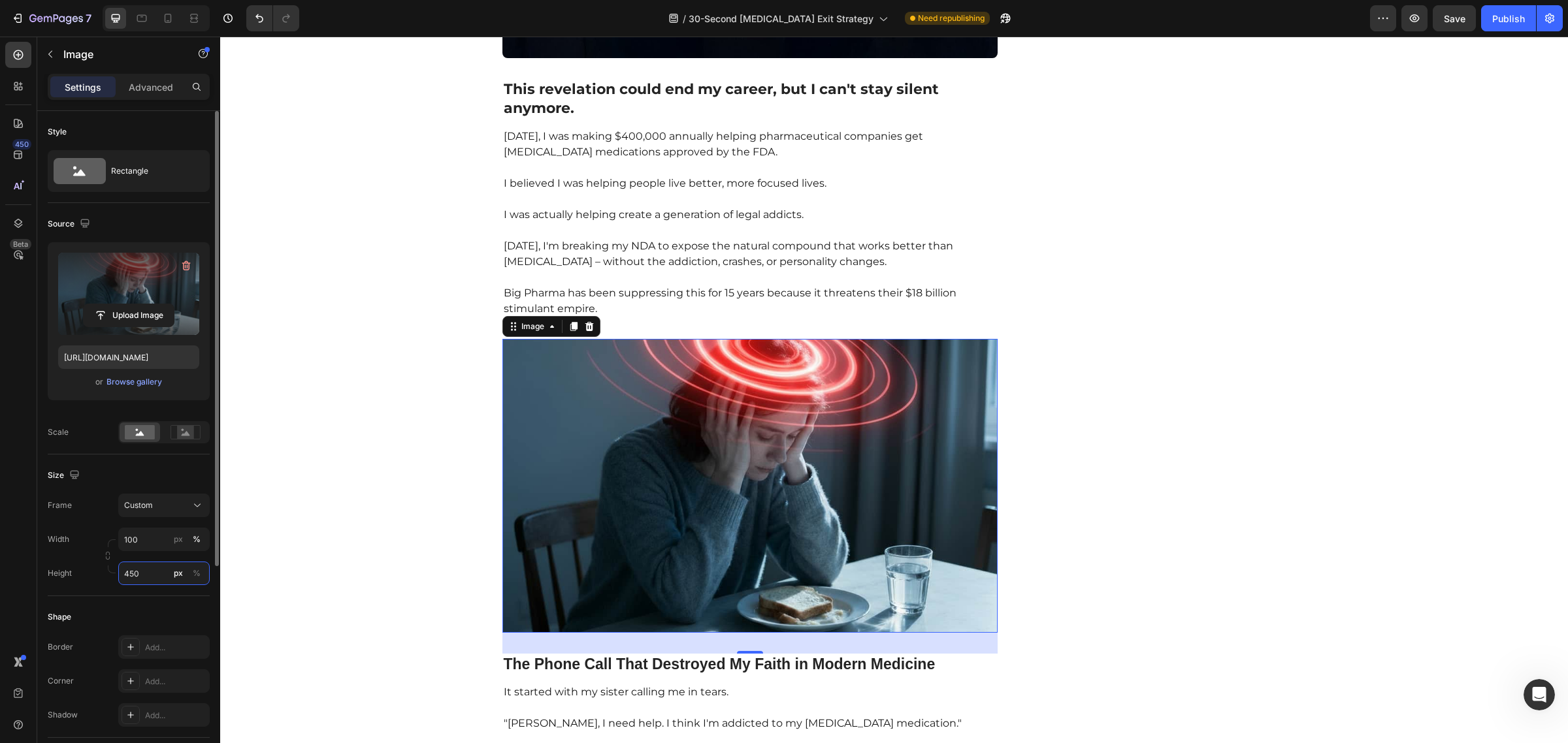
click at [153, 582] on input "450" at bounding box center [164, 574] width 92 height 24
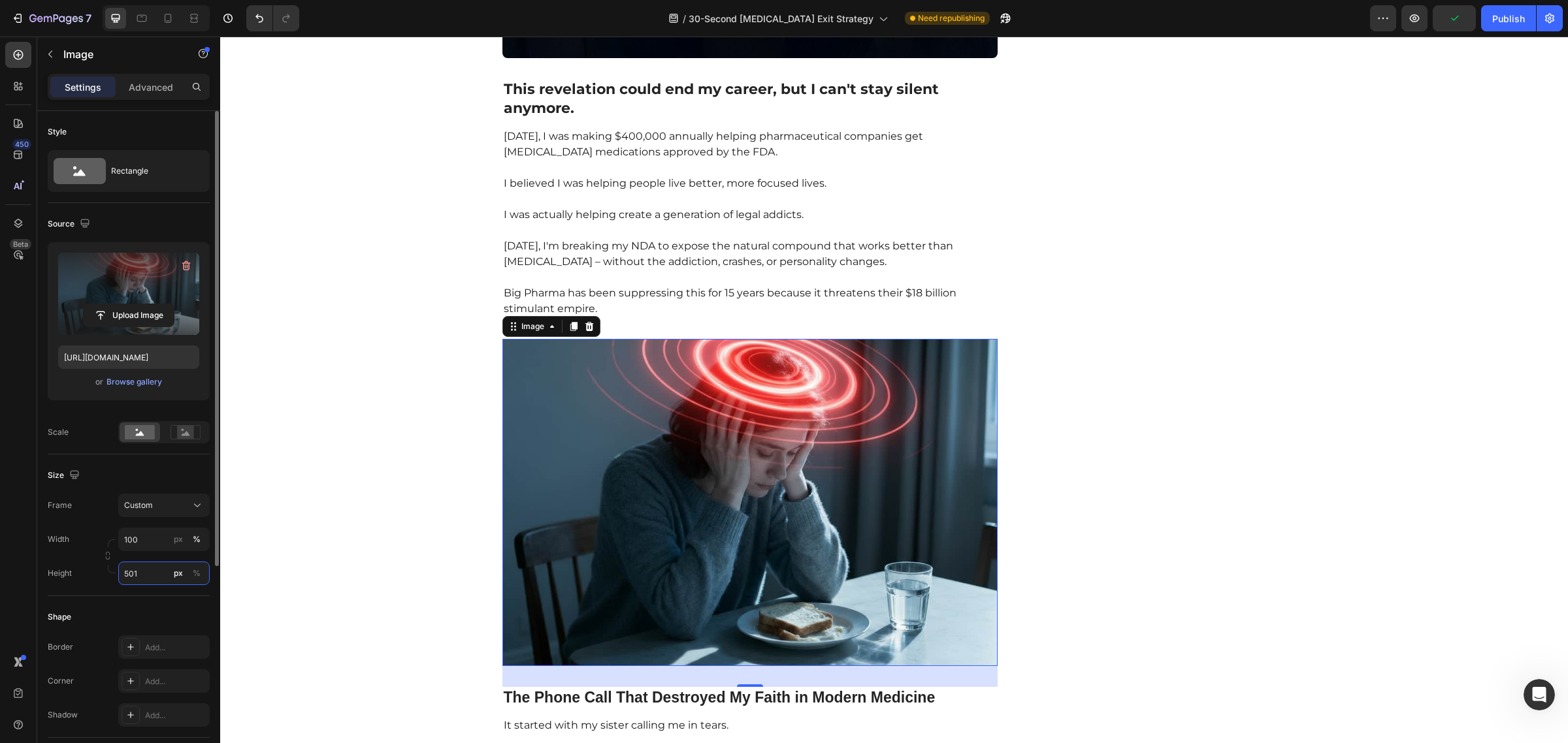
type input "500"
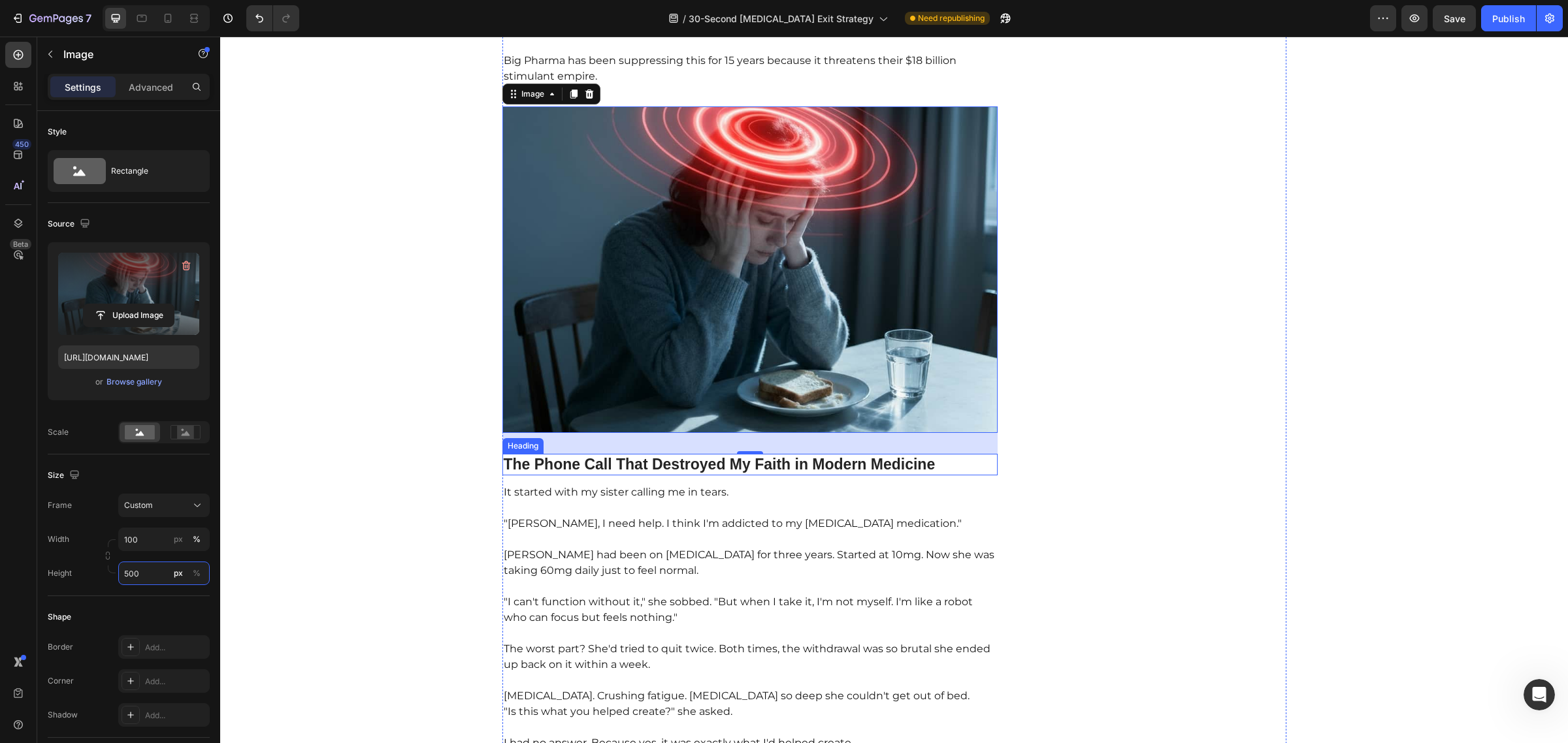
scroll to position [914, 0]
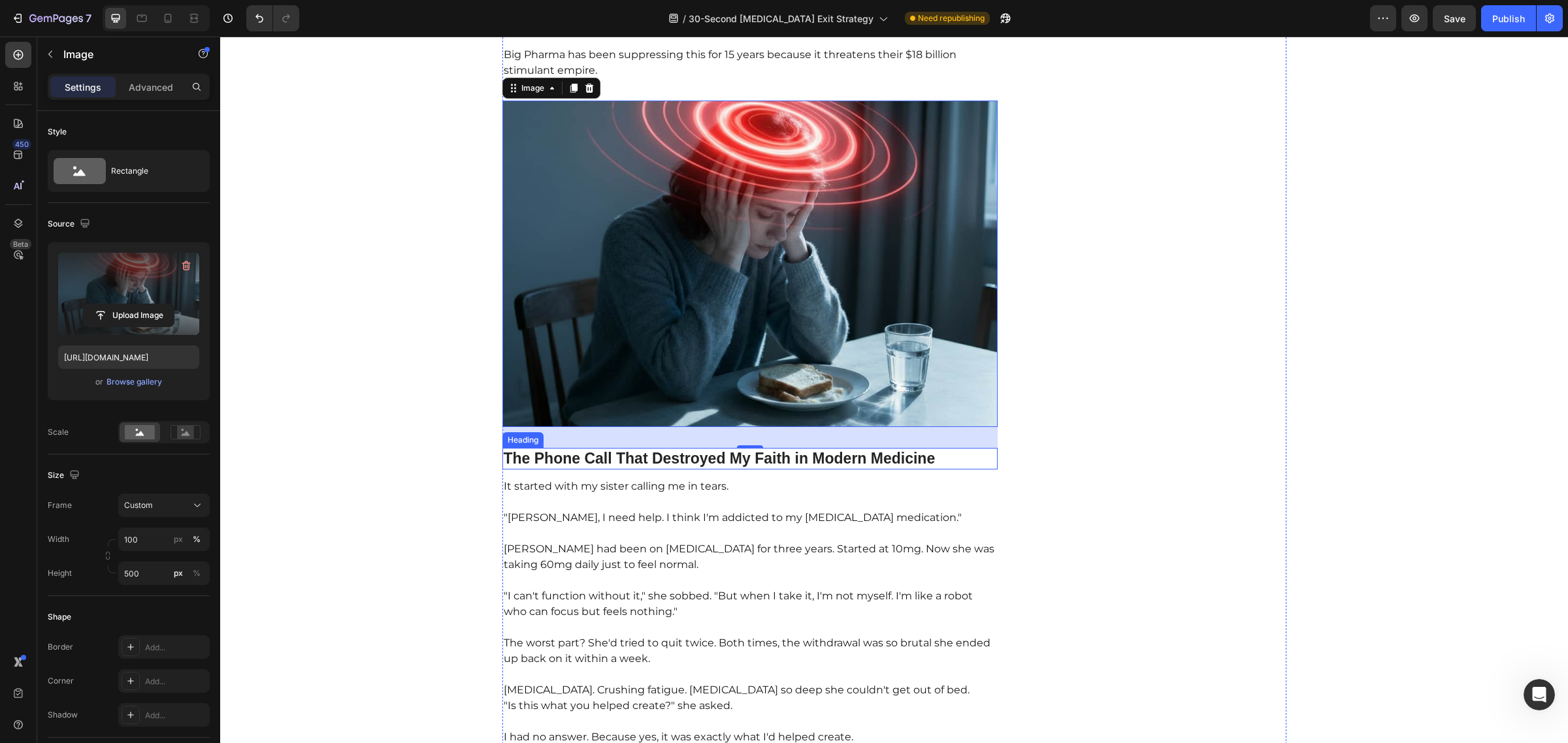
click at [699, 459] on h2 "The Phone Call That Destroyed My Faith in Modern Medicine" at bounding box center [751, 459] width 496 height 22
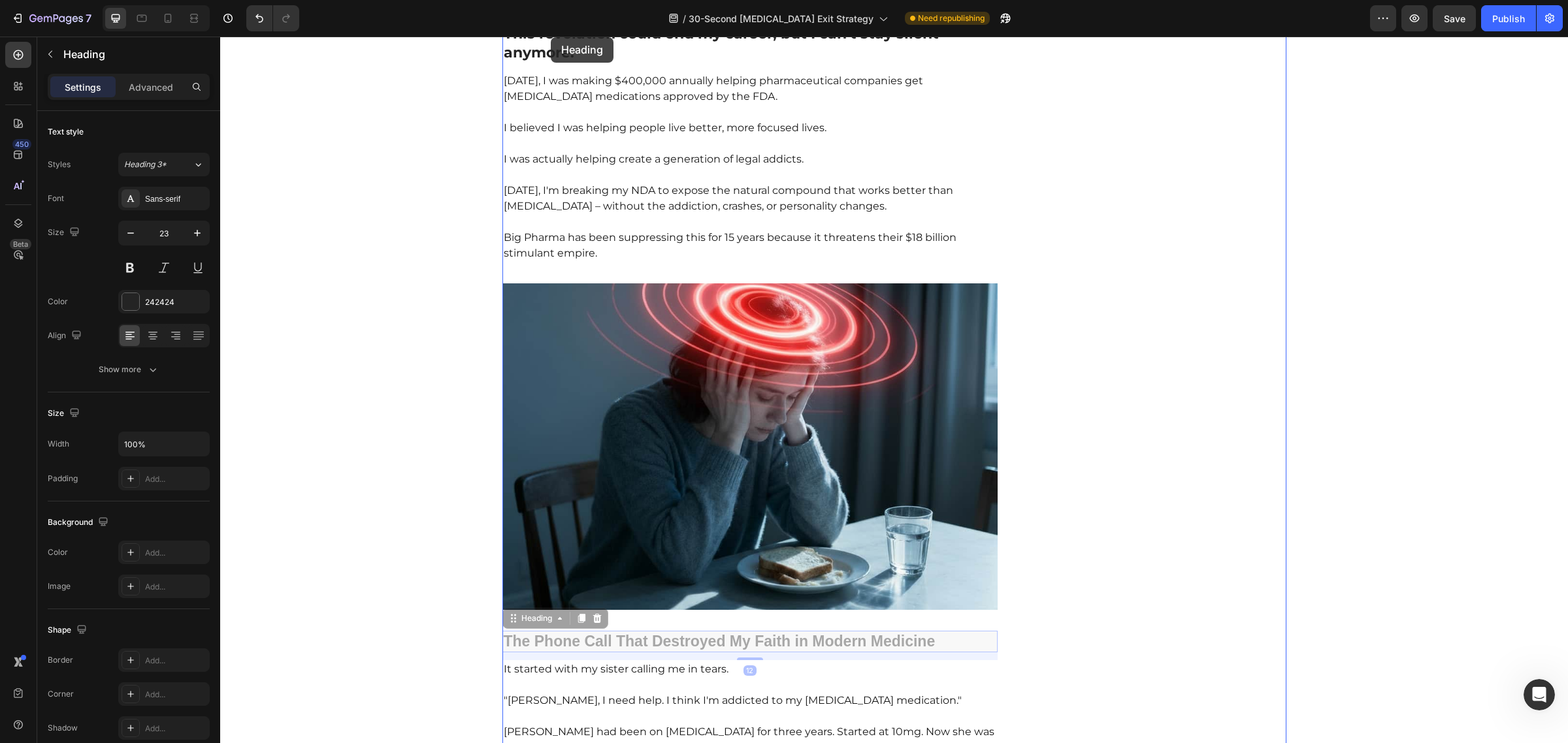
scroll to position [645, 0]
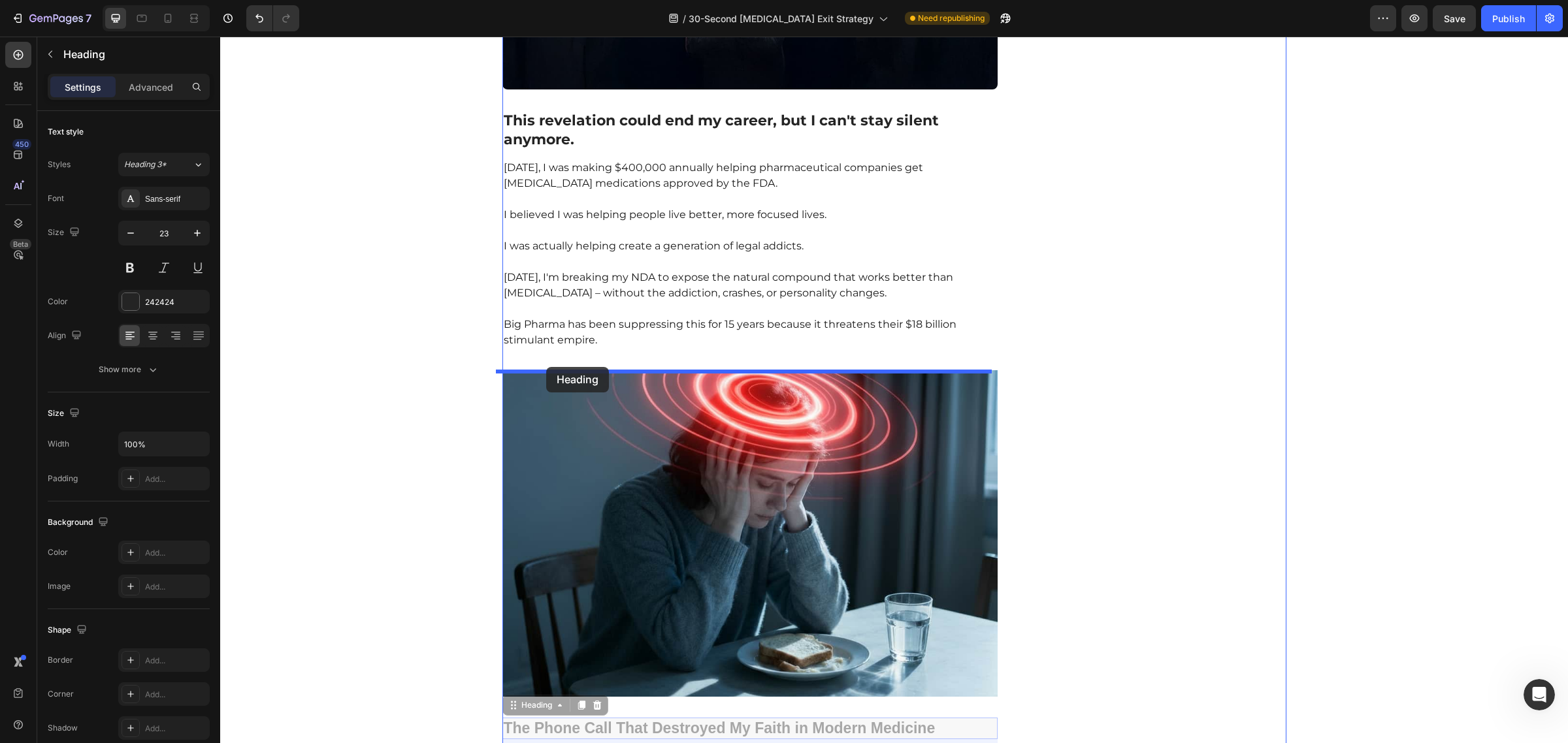
drag, startPoint x: 507, startPoint y: 439, endPoint x: 546, endPoint y: 364, distance: 84.5
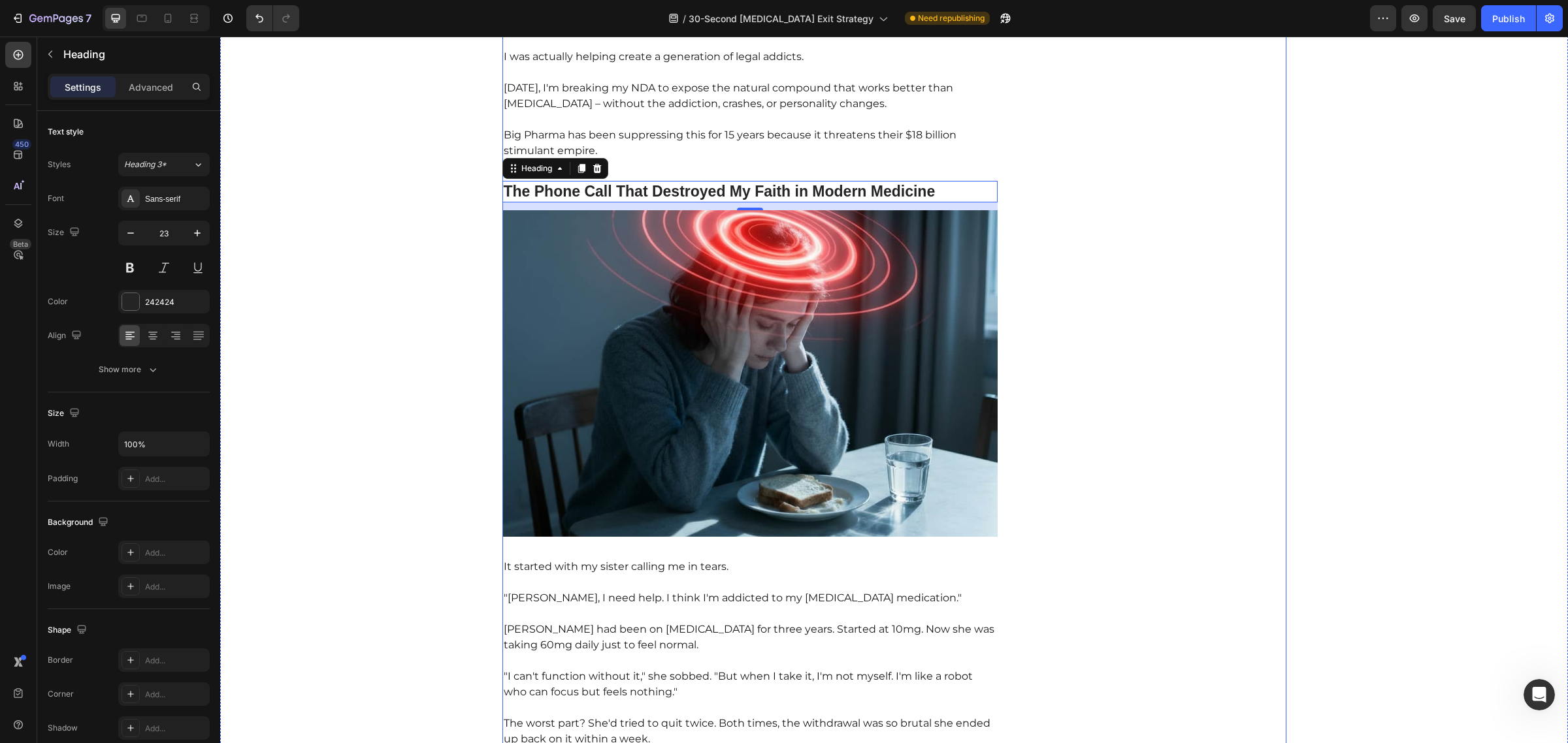
scroll to position [835, 0]
click at [646, 562] on p "It started with my sister calling me in tears." at bounding box center [750, 565] width 493 height 16
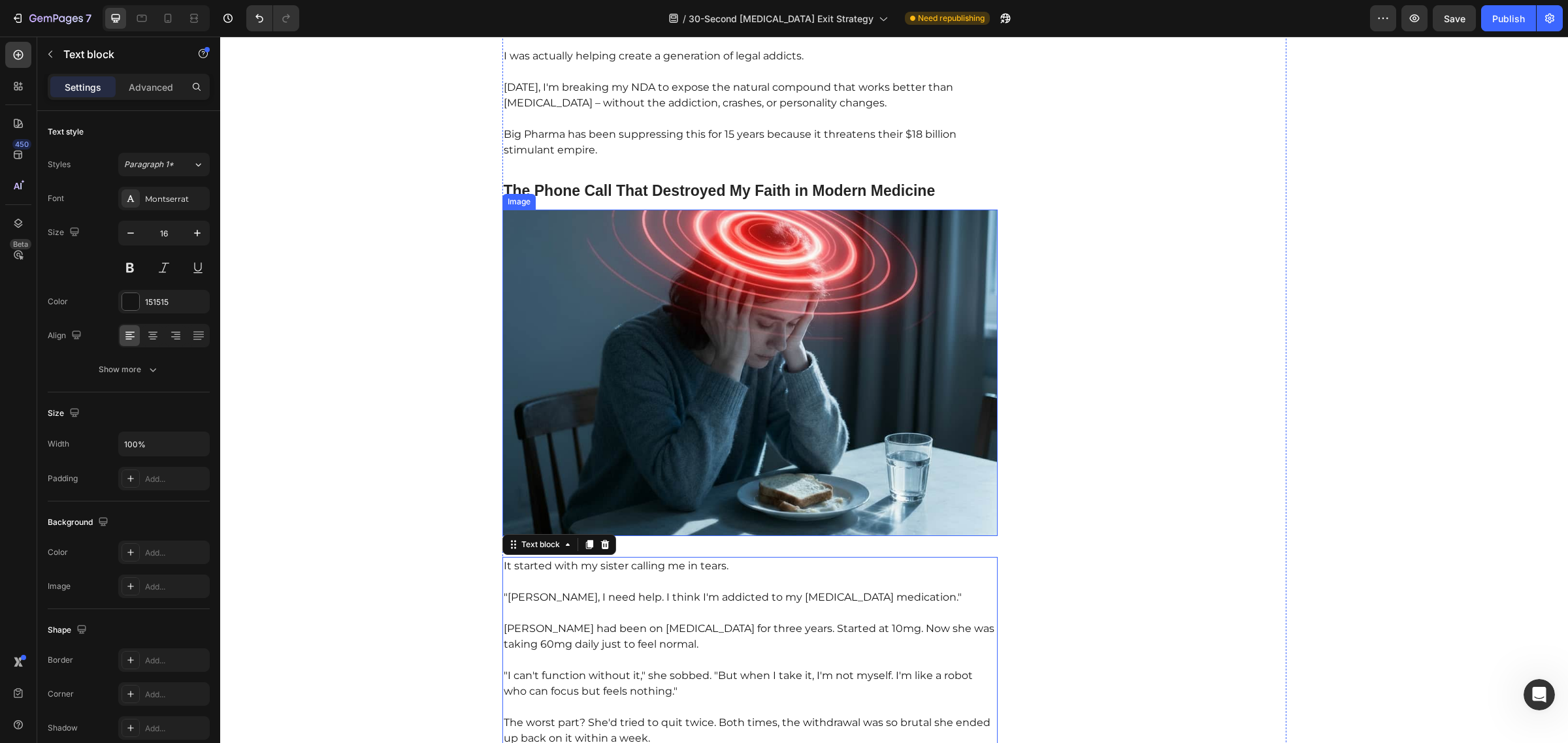
click at [664, 531] on img at bounding box center [751, 372] width 496 height 326
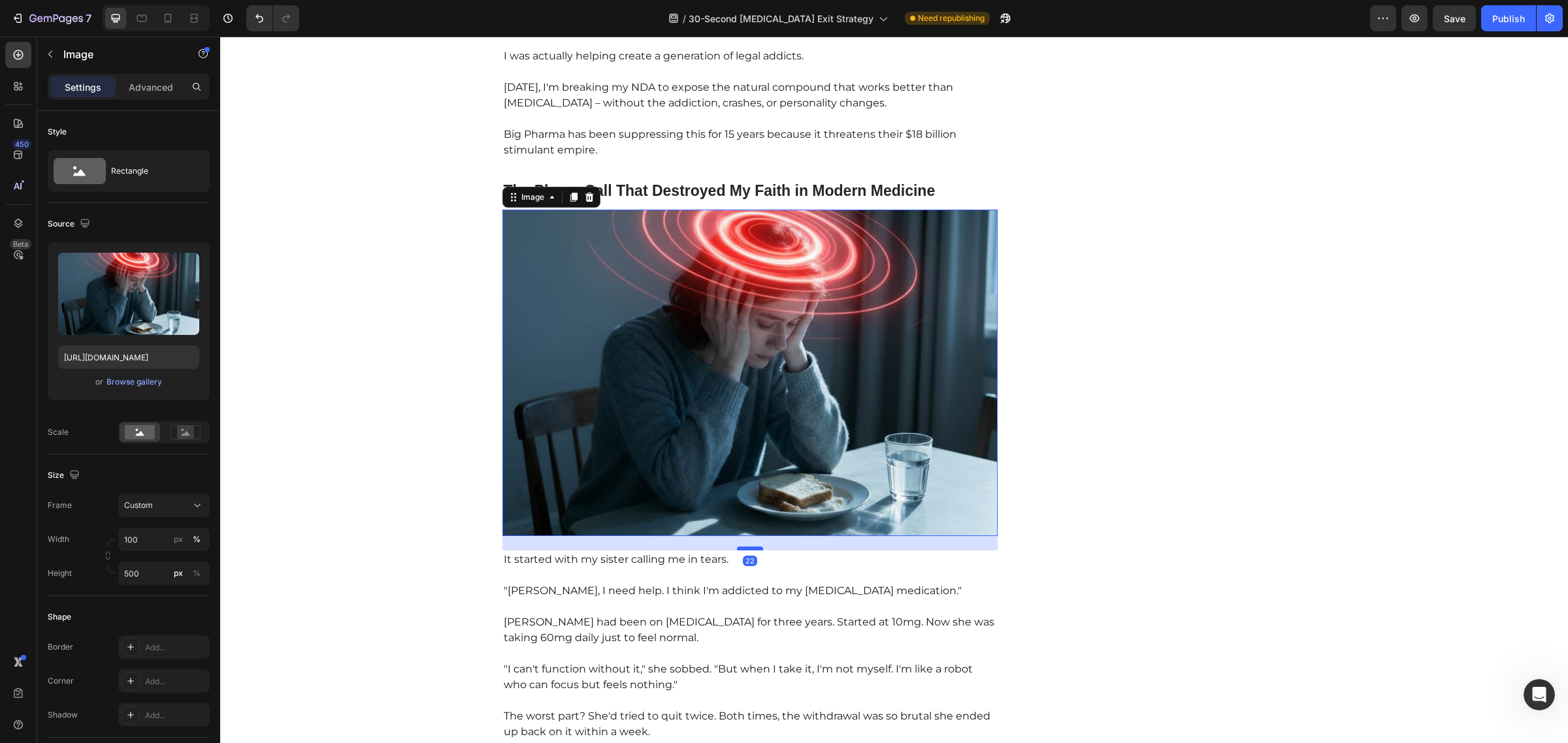
drag, startPoint x: 747, startPoint y: 557, endPoint x: 751, endPoint y: 550, distance: 8.1
click at [751, 550] on div at bounding box center [749, 548] width 26 height 4
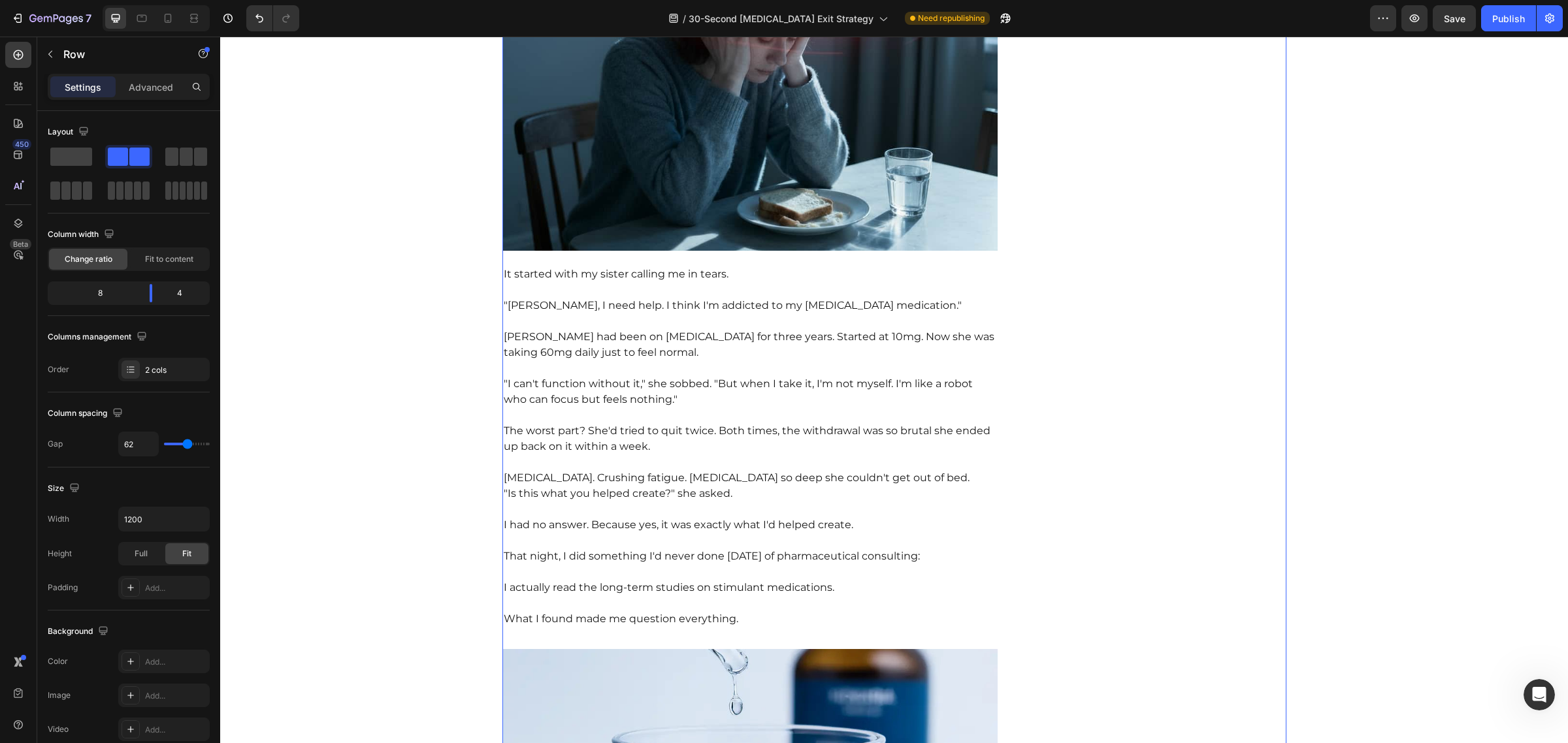
scroll to position [1120, 0]
click at [694, 439] on p "The worst part? She'd tried to quit twice. Both times, the withdrawal was so br…" at bounding box center [750, 431] width 493 height 47
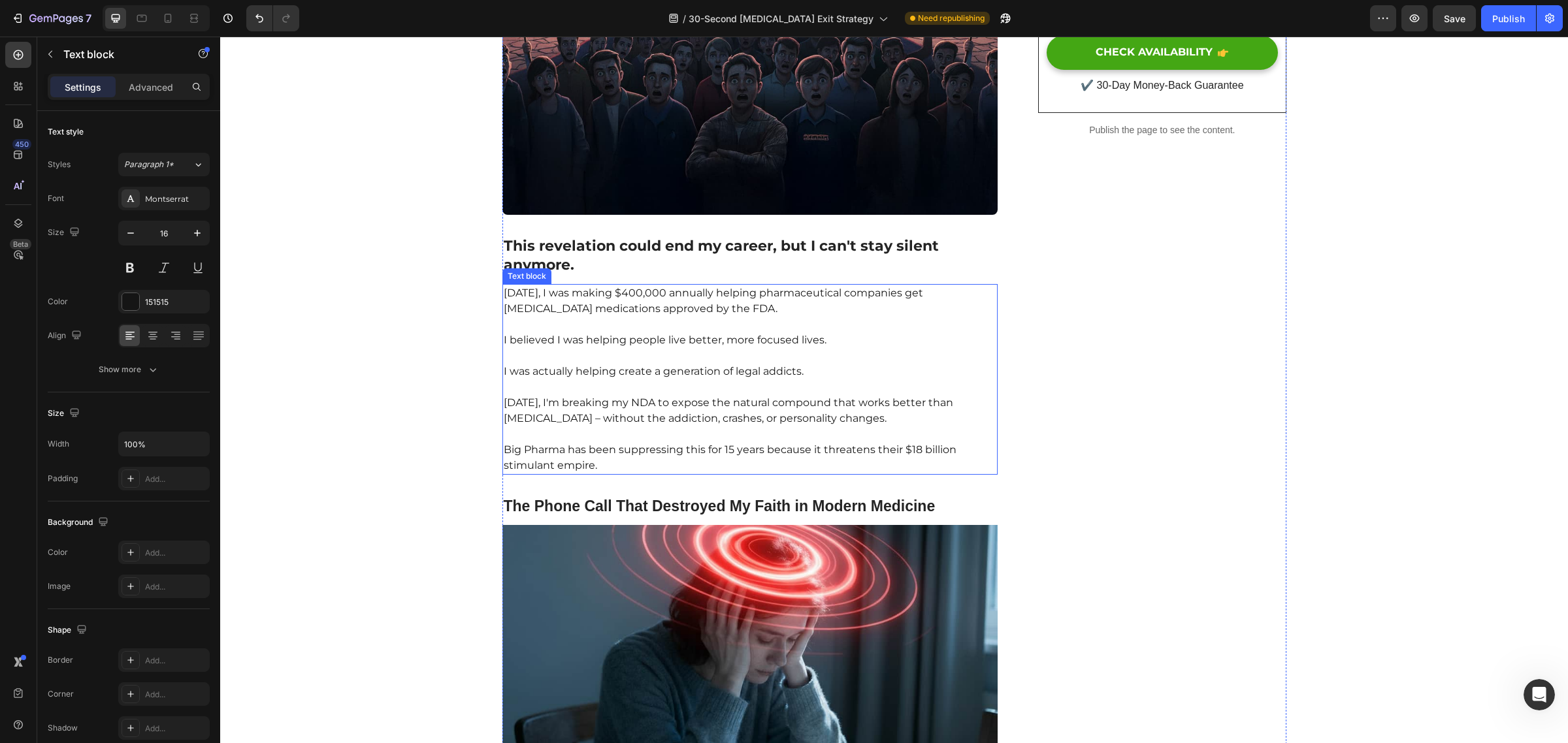
scroll to position [520, 0]
click at [722, 373] on p "I was actually helping create a generation of legal addicts." at bounding box center [750, 363] width 493 height 31
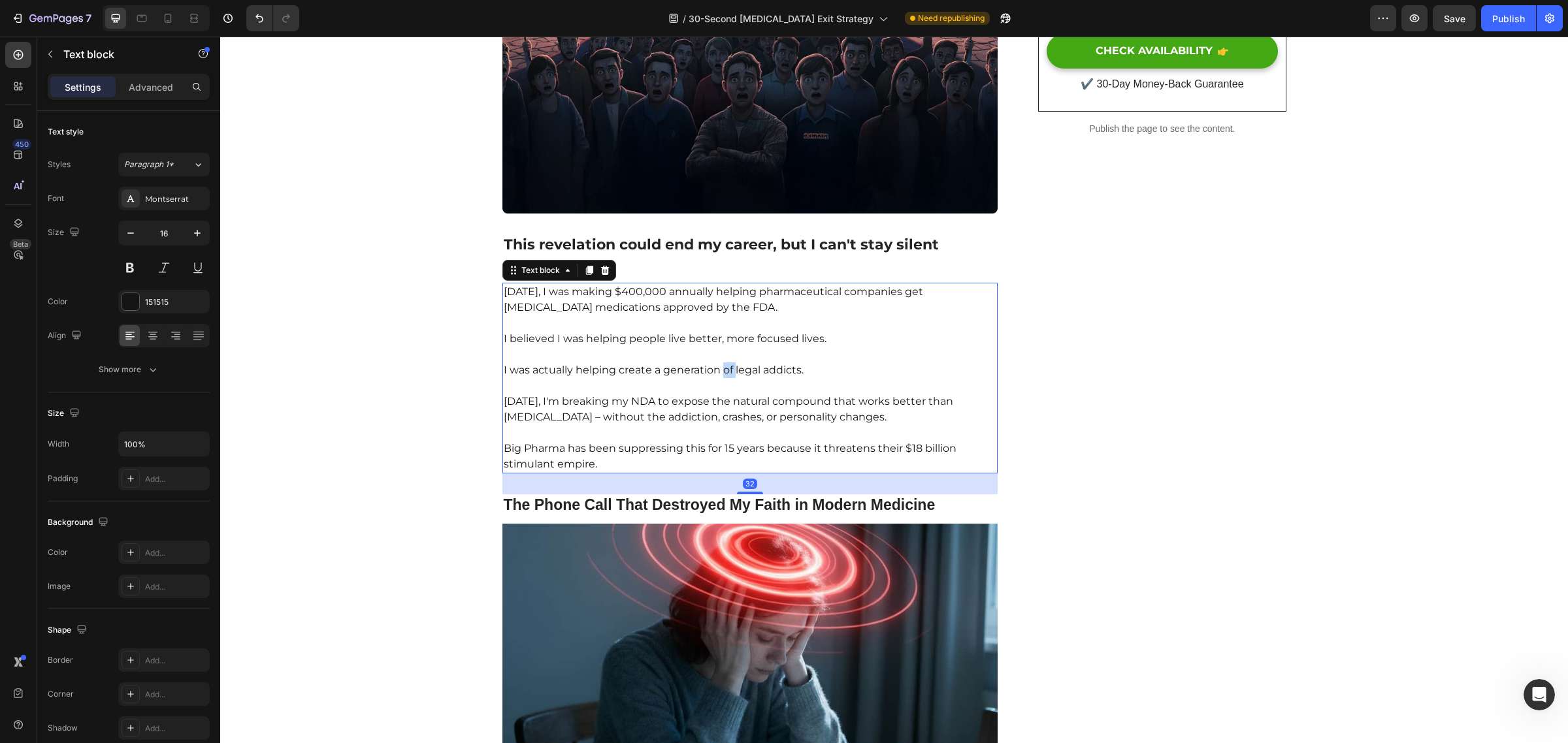
click at [722, 373] on p "I was actually helping create a generation of legal addicts." at bounding box center [750, 363] width 493 height 31
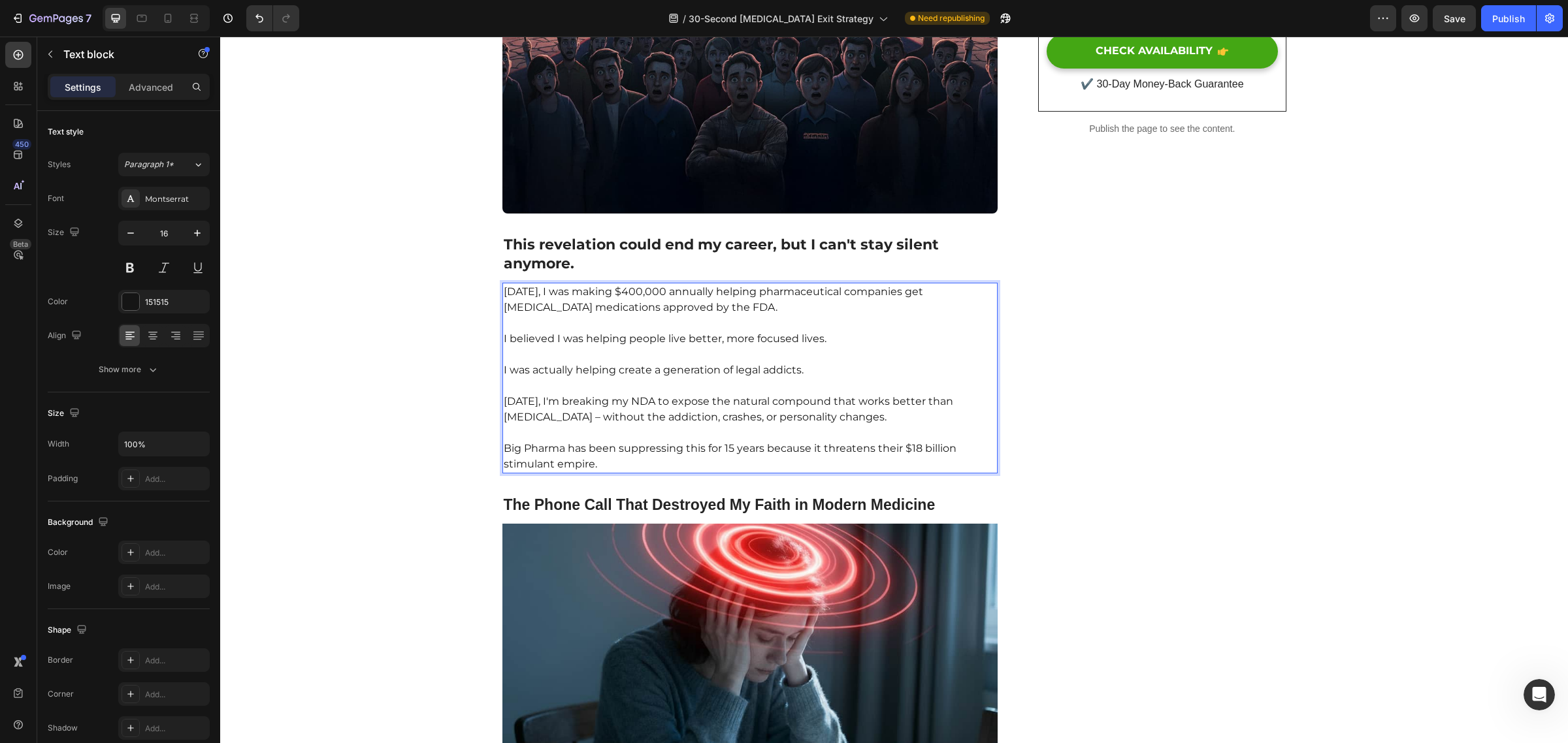
click at [737, 305] on p "[DATE], I was making $400,000 annually helping pharmaceutical companies get [ME…" at bounding box center [750, 300] width 493 height 31
drag, startPoint x: 661, startPoint y: 338, endPoint x: 817, endPoint y: 343, distance: 156.1
click at [817, 343] on p "I believed I was helping people live better, more focused lives." at bounding box center [750, 331] width 493 height 31
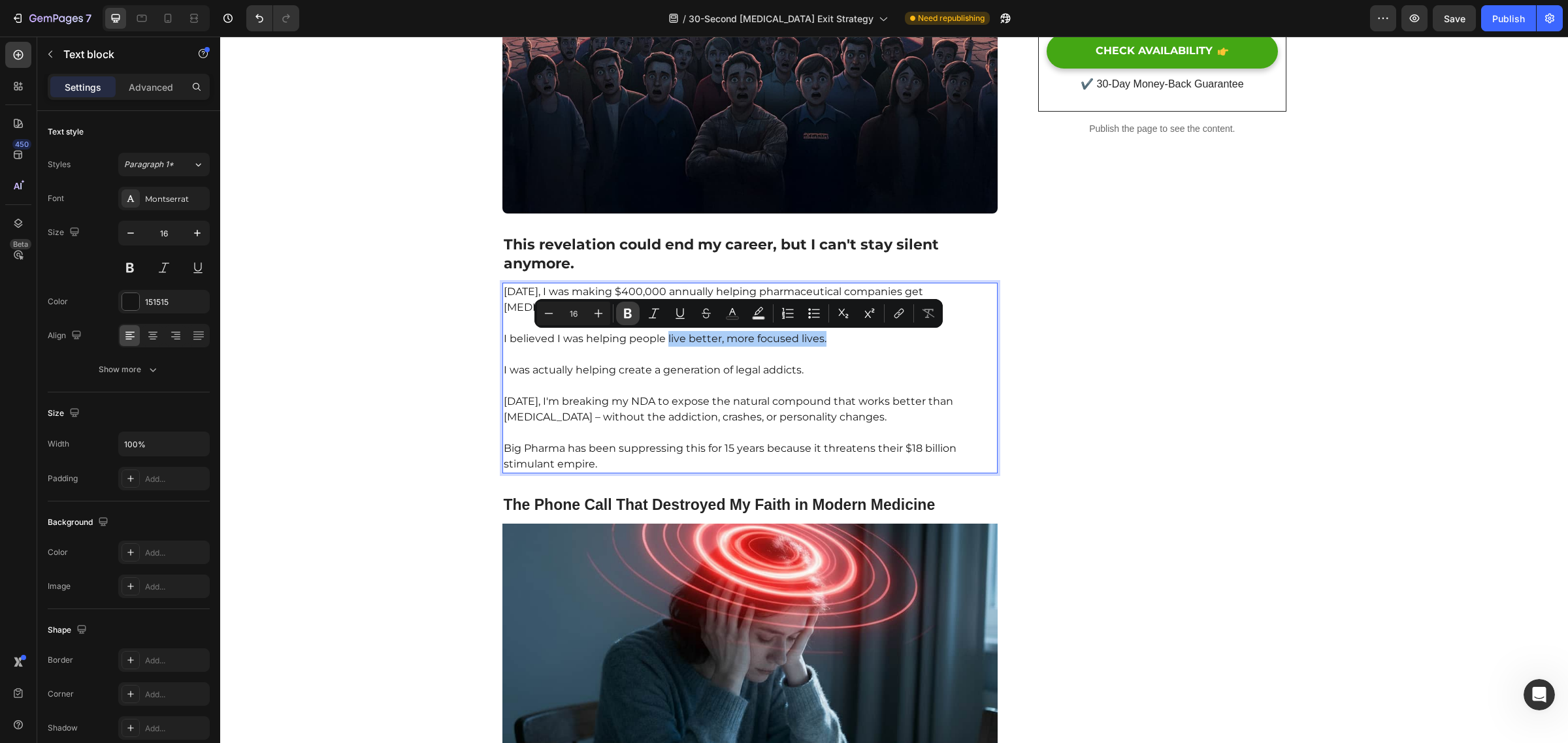
drag, startPoint x: 631, startPoint y: 314, endPoint x: 409, endPoint y: 318, distance: 222.0
click at [631, 314] on icon "Editor contextual toolbar" at bounding box center [628, 313] width 8 height 10
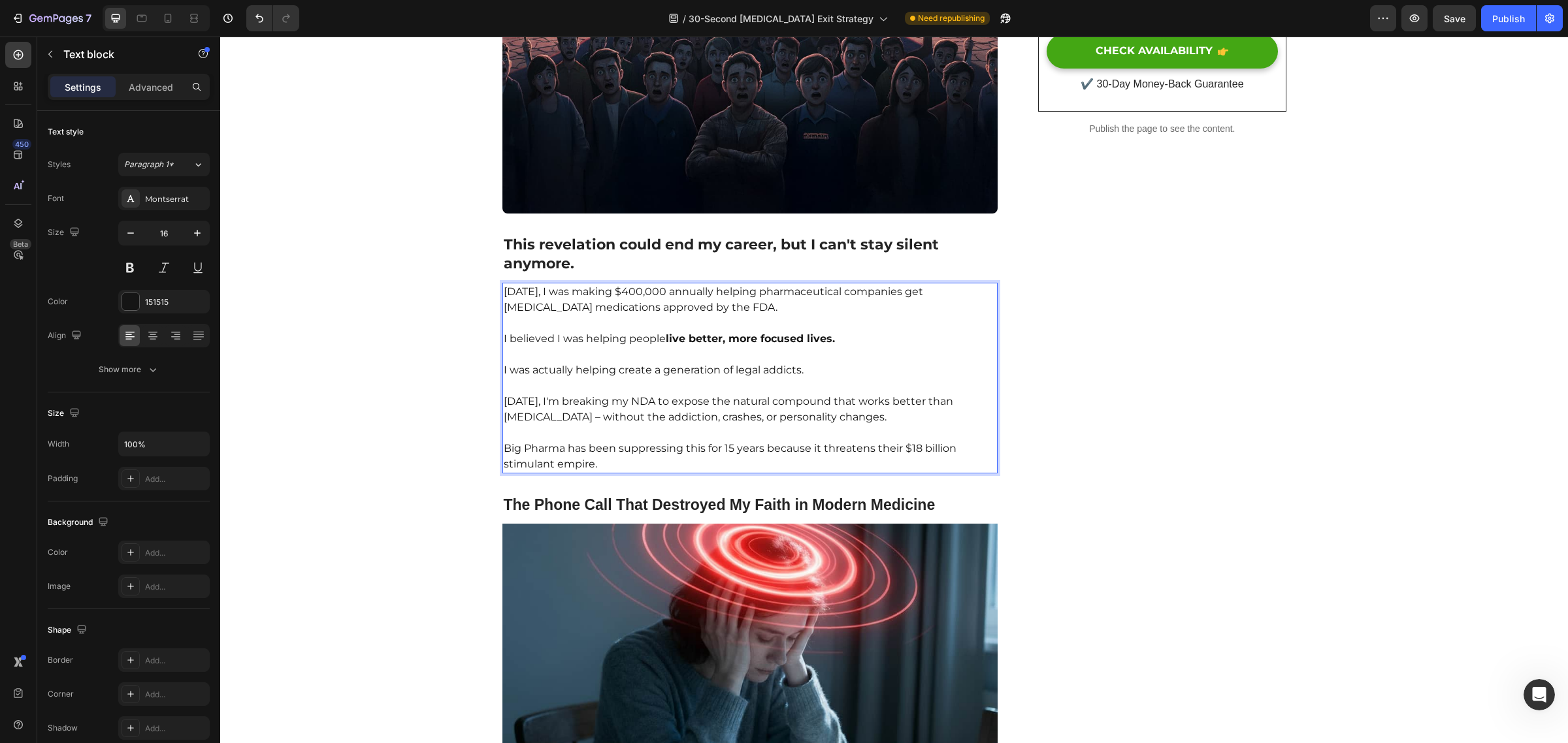
click at [611, 373] on p "I was actually helping create a generation of legal addicts." at bounding box center [750, 363] width 493 height 31
drag, startPoint x: 597, startPoint y: 464, endPoint x: 489, endPoint y: 447, distance: 109.3
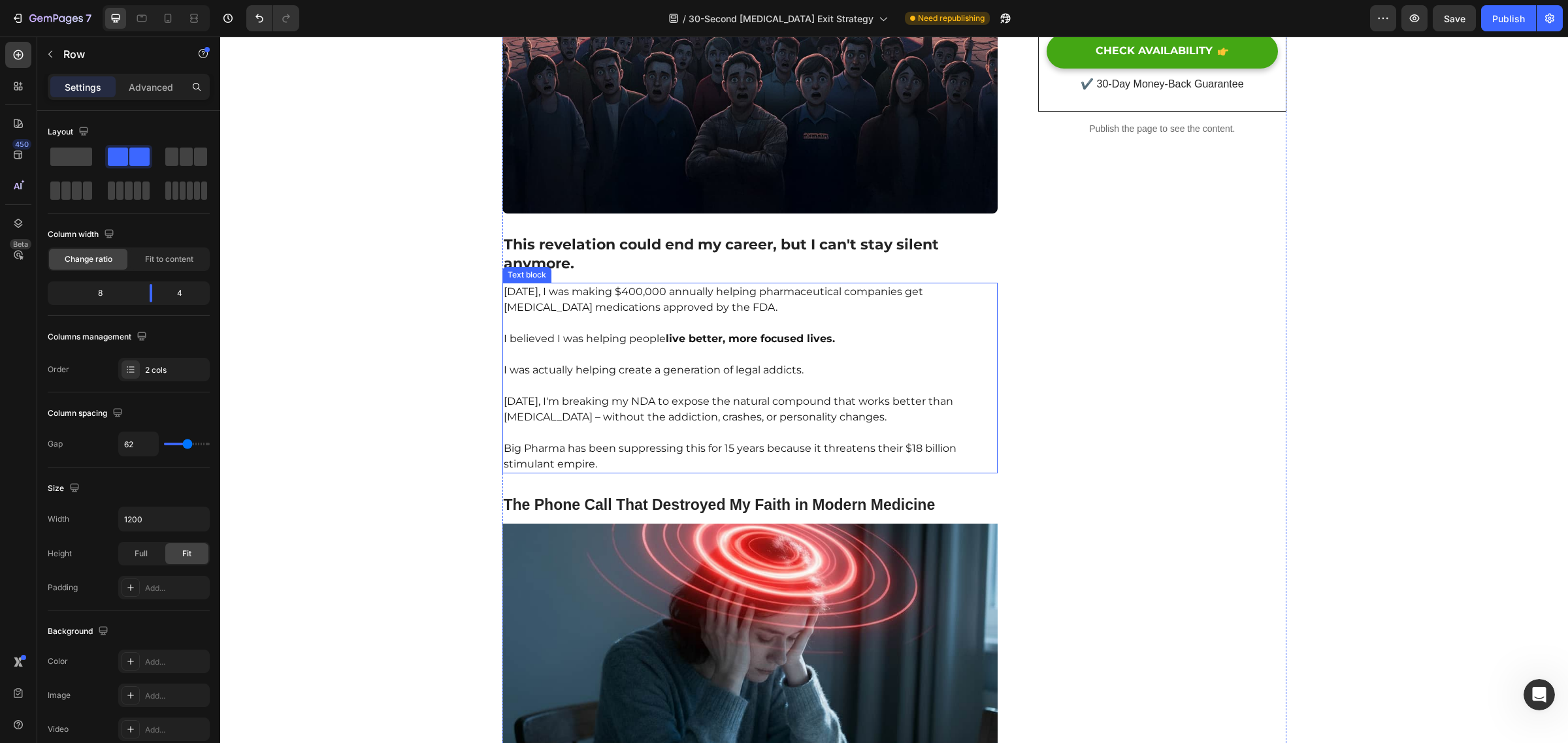
click at [614, 447] on p "Big Pharma has been suppressing this for 15 years because it threatens their $1…" at bounding box center [750, 448] width 493 height 47
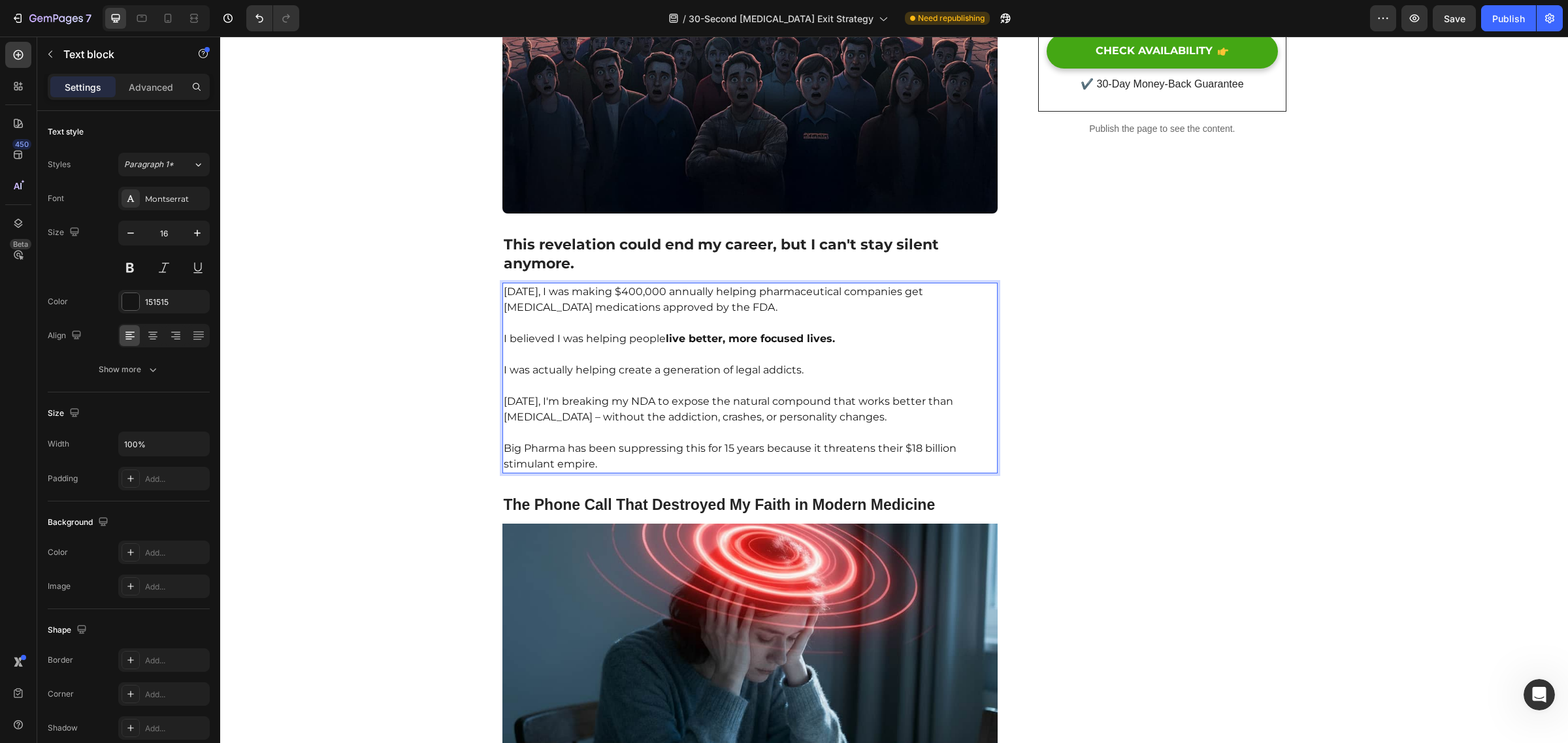
click at [606, 461] on p "Big Pharma has been suppressing this for 15 years because it threatens their $1…" at bounding box center [750, 448] width 493 height 47
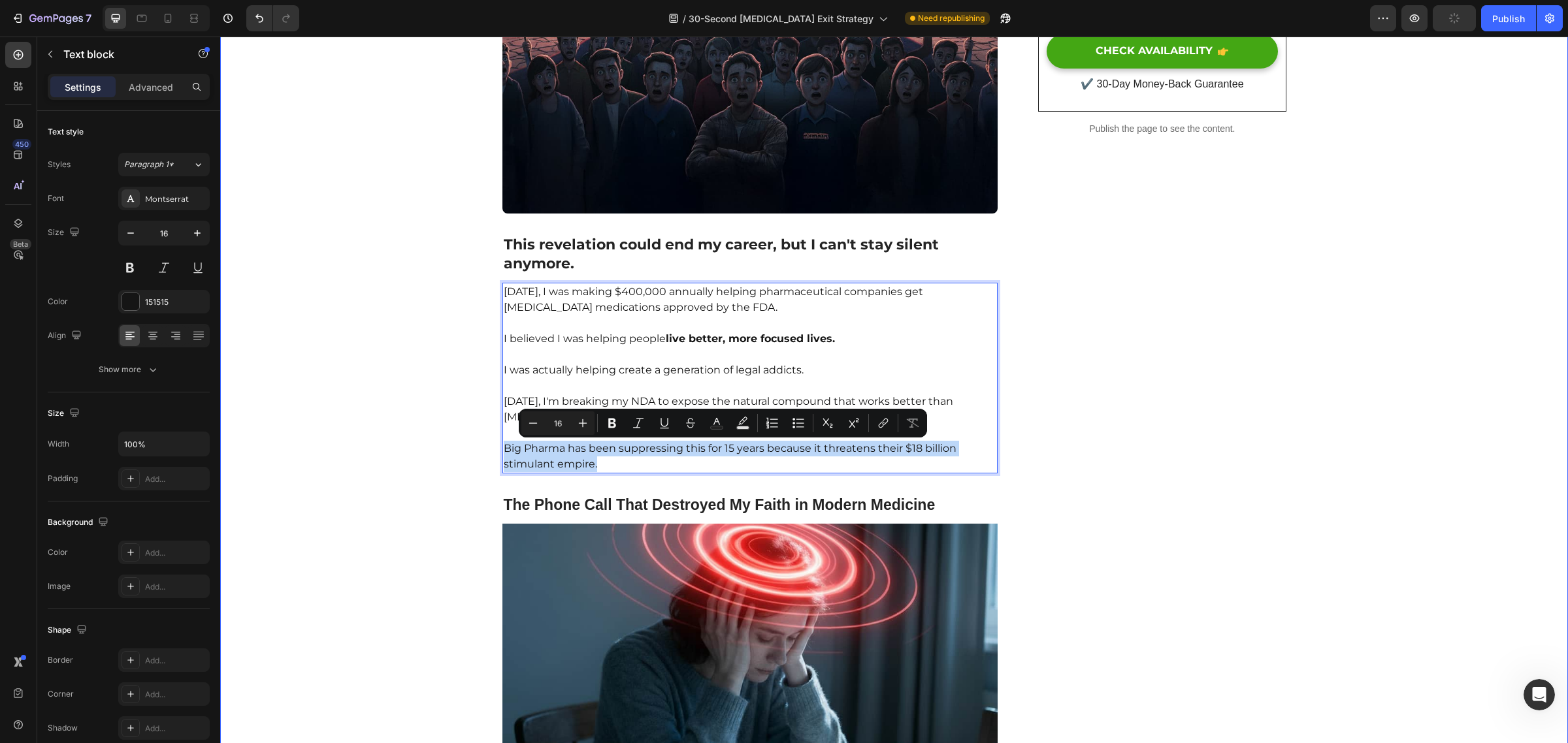
drag, startPoint x: 606, startPoint y: 464, endPoint x: 489, endPoint y: 446, distance: 118.4
click at [612, 421] on icon "Editor contextual toolbar" at bounding box center [612, 423] width 13 height 13
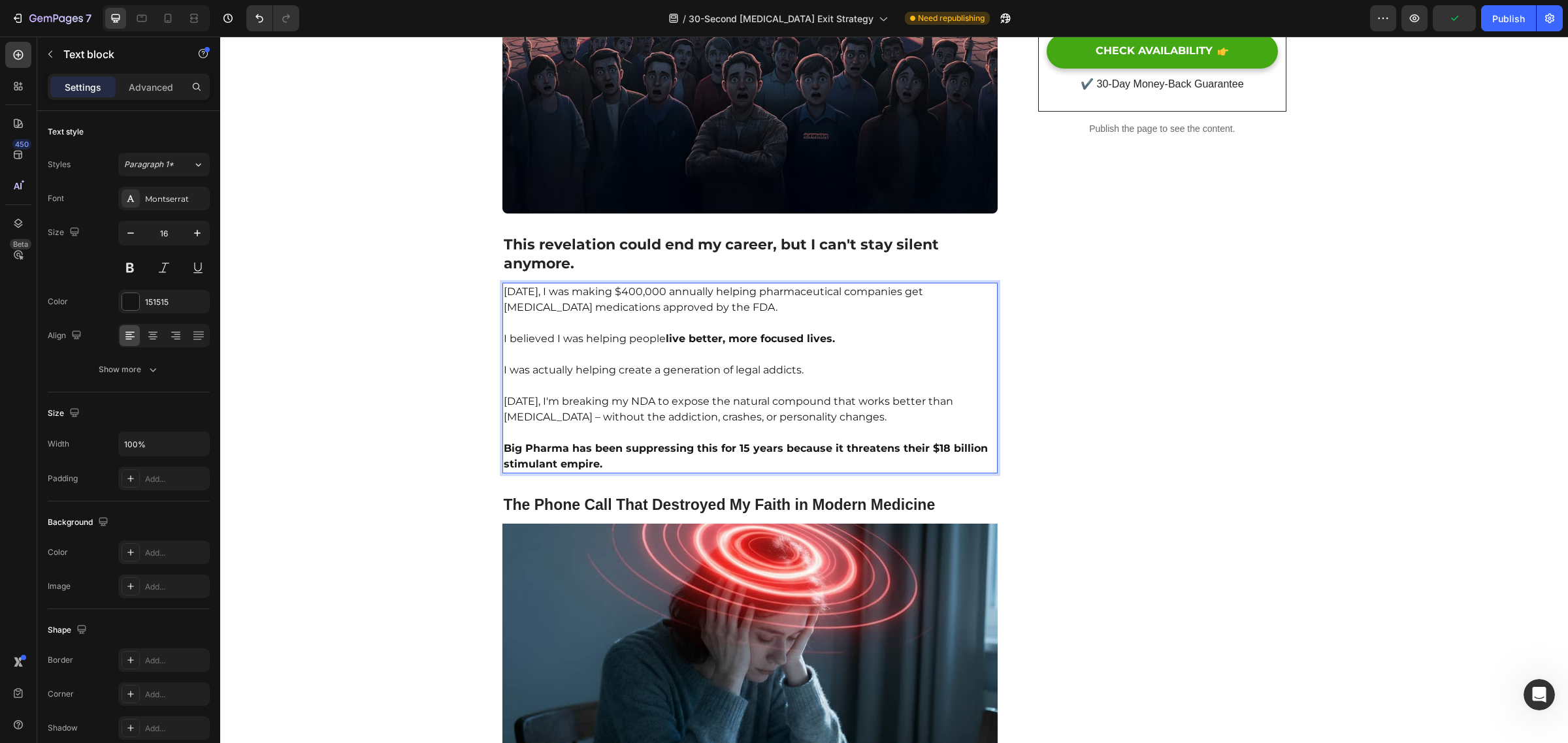
click at [771, 342] on strong "live better, more focused lives." at bounding box center [750, 338] width 170 height 13
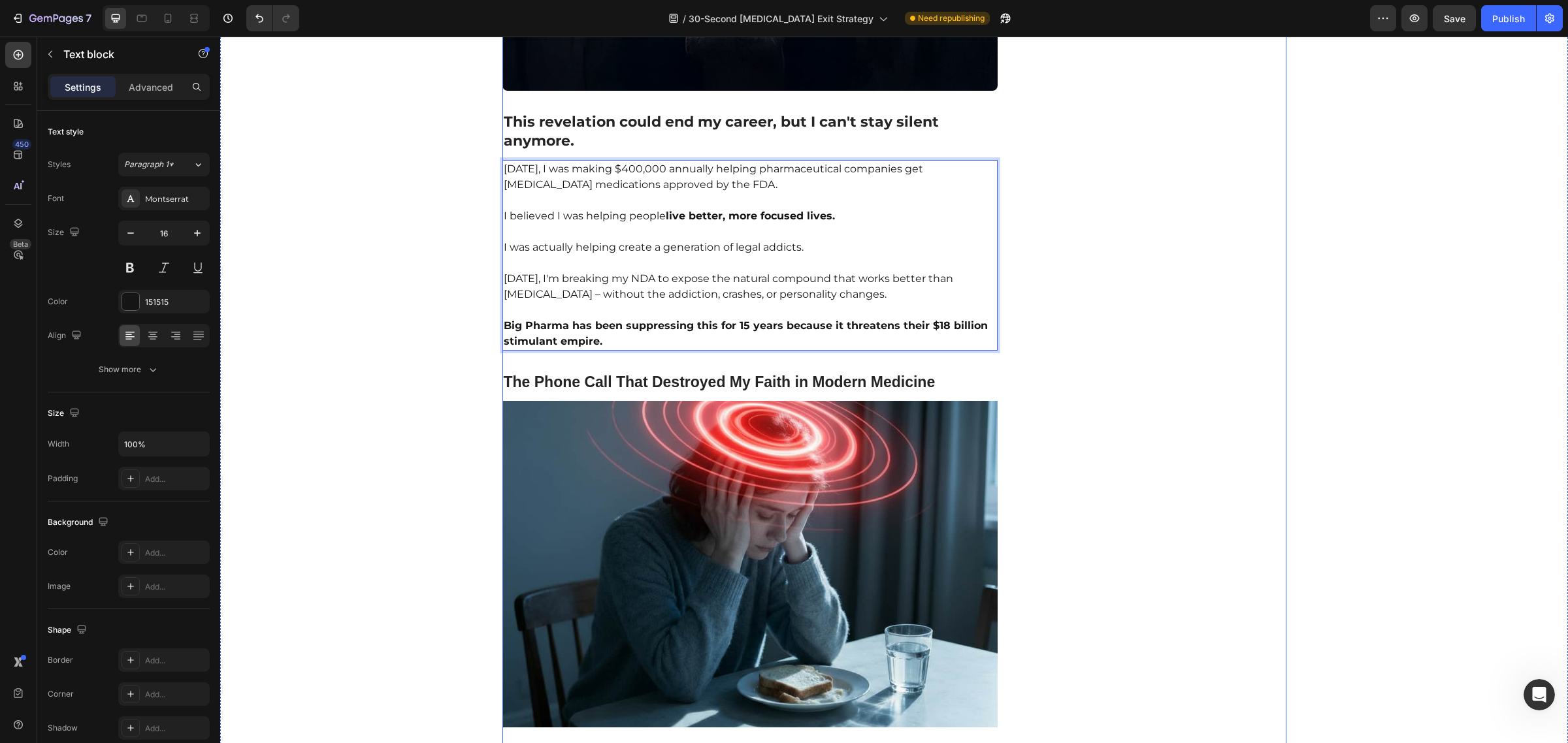
scroll to position [645, 0]
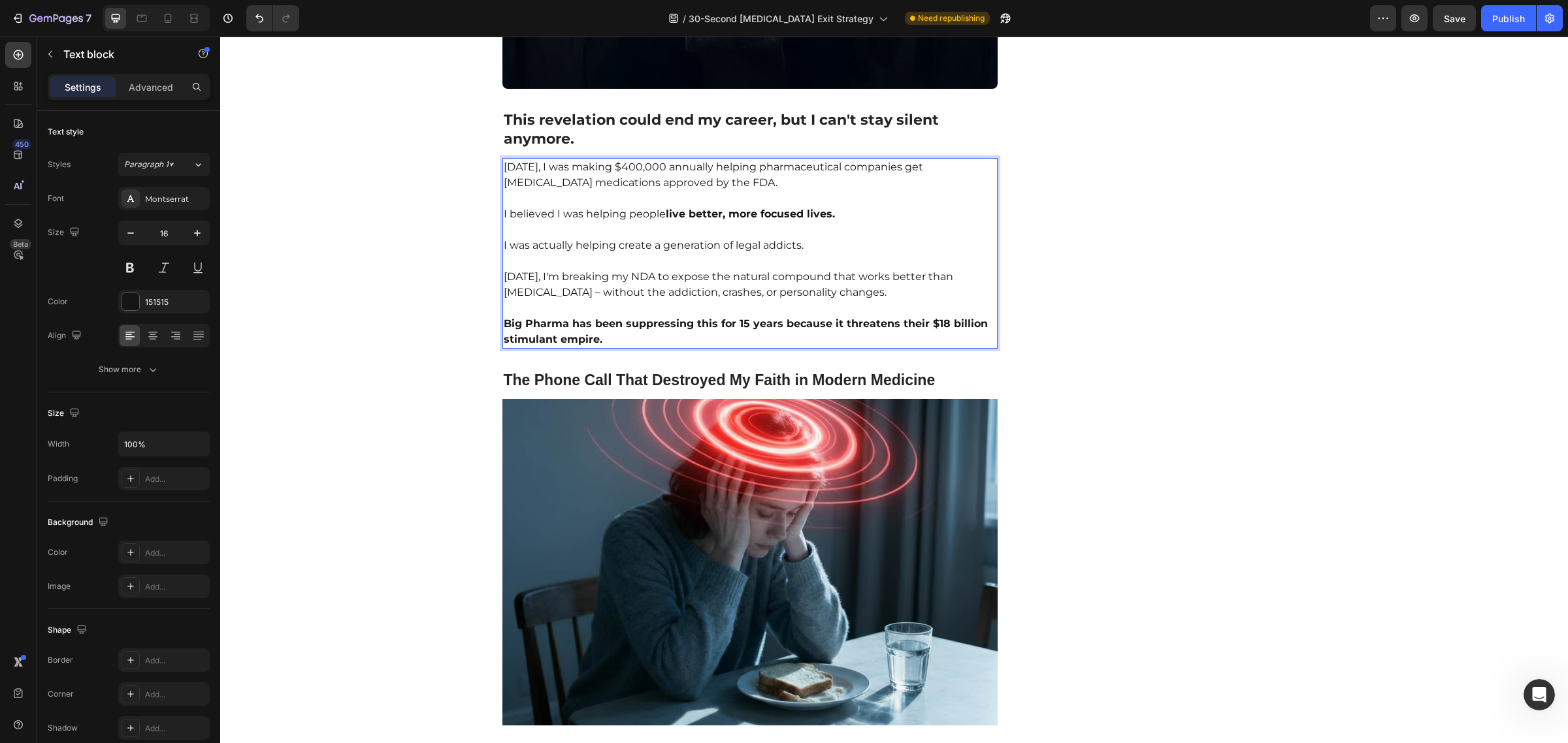
click at [730, 282] on p "[DATE], I'm breaking my NDA to expose the natural compound that works better th…" at bounding box center [750, 277] width 493 height 47
click at [677, 383] on h2 "The Phone Call That Destroyed My Faith in Modern Medicine" at bounding box center [751, 380] width 496 height 22
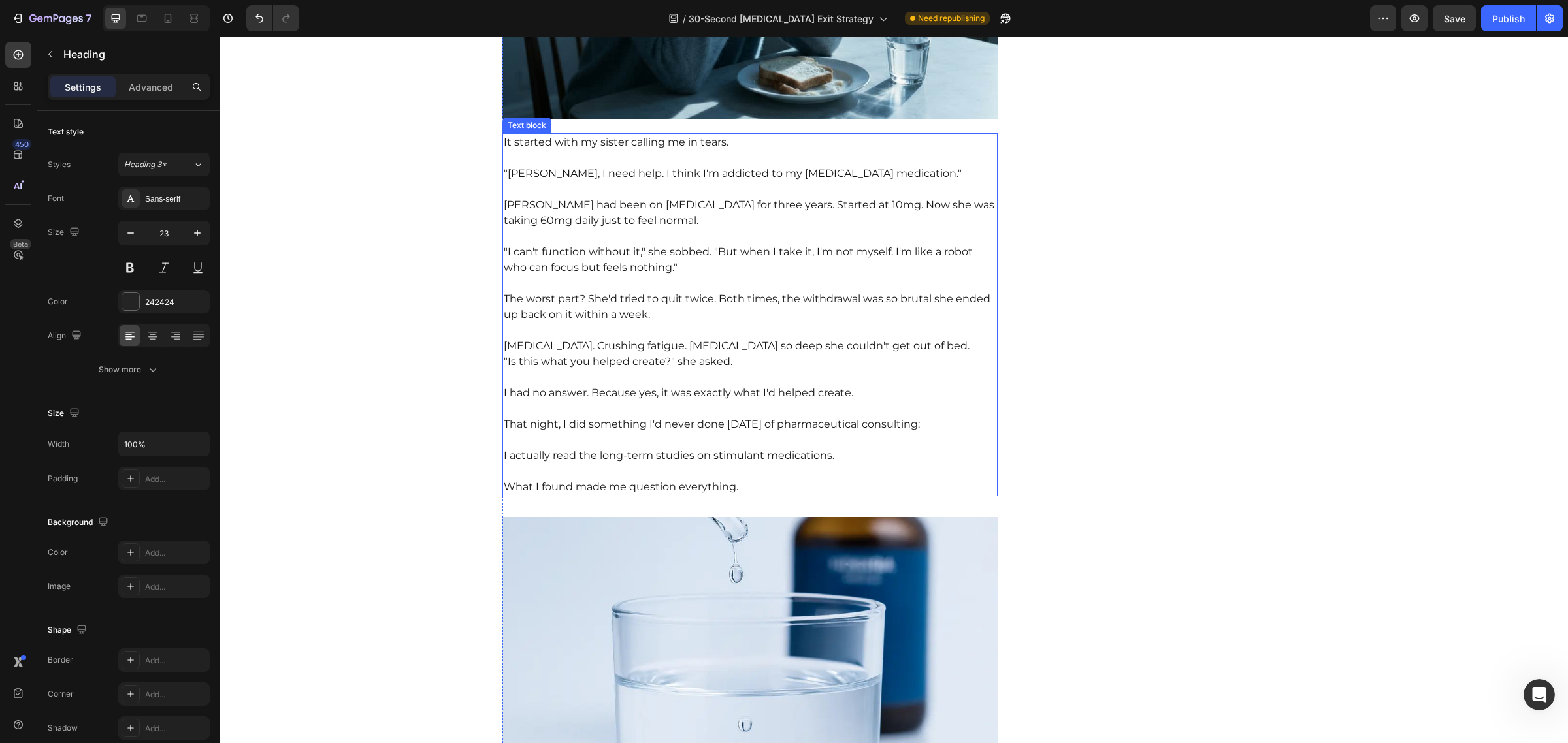
scroll to position [1253, 0]
click at [636, 234] on p ""I can't function without it," she sobbed. "But when I take it, I'm not myself.…" at bounding box center [750, 252] width 493 height 47
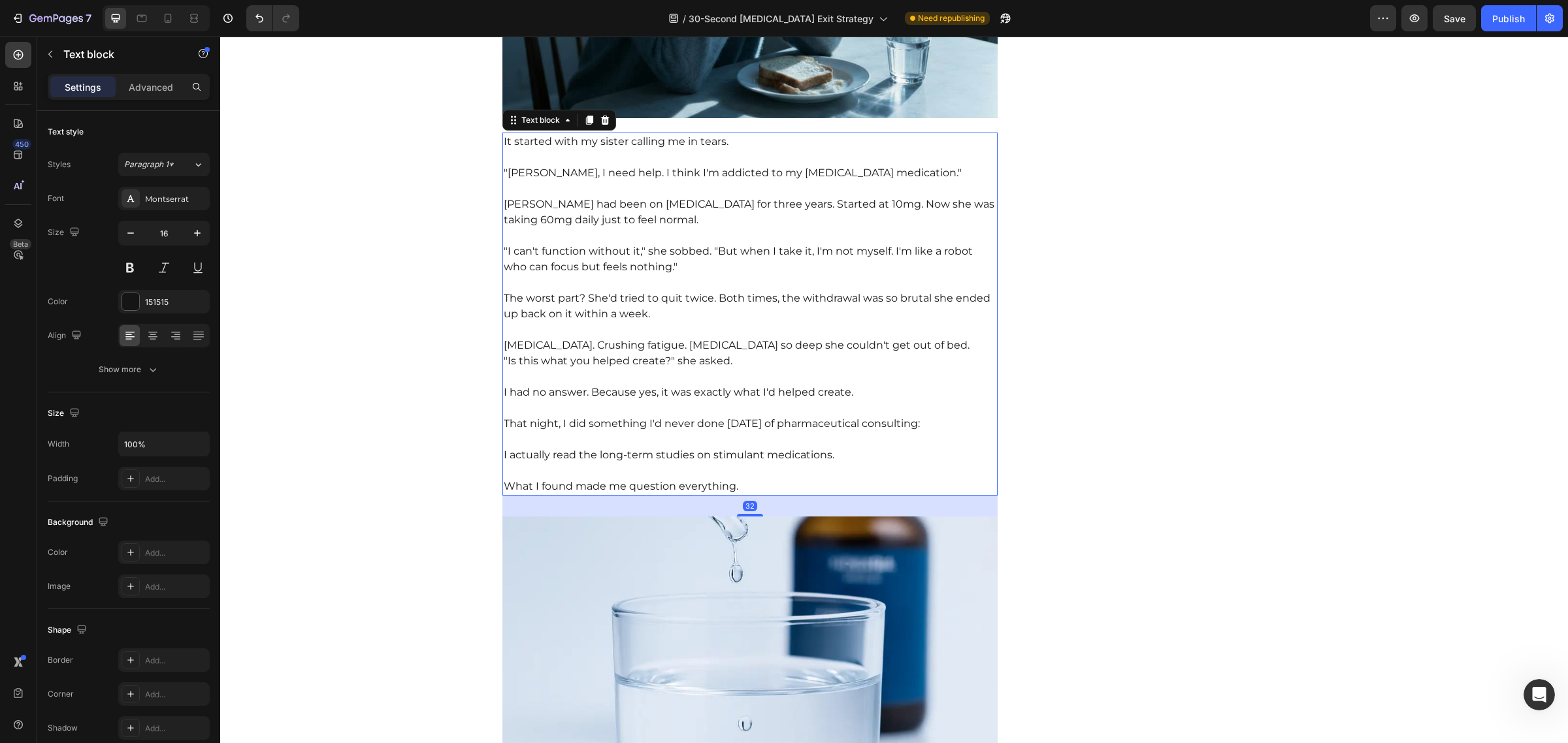
click at [680, 161] on p ""[PERSON_NAME], I need help. I think I'm addicted to my [MEDICAL_DATA] medicati…" at bounding box center [750, 165] width 493 height 31
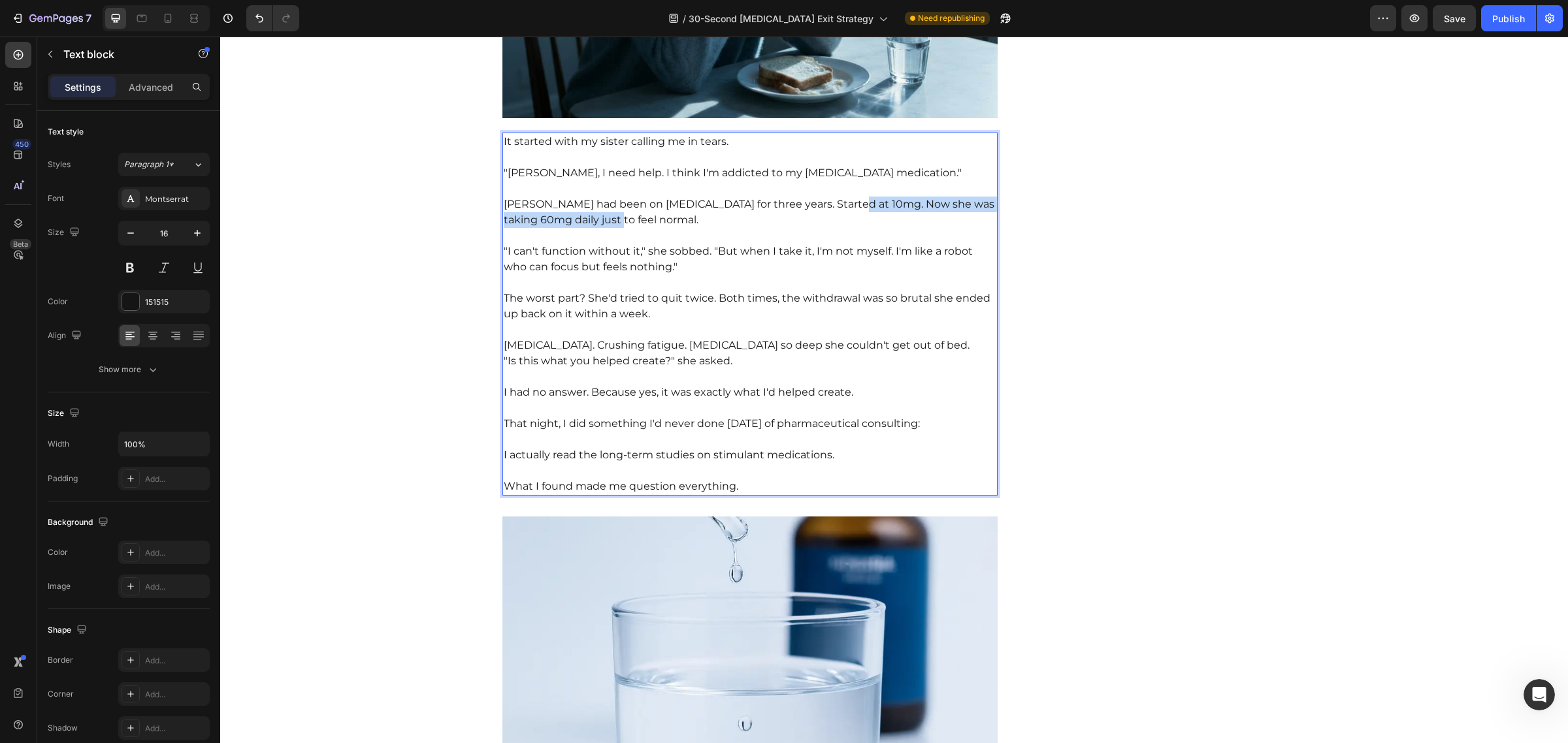
drag, startPoint x: 831, startPoint y: 206, endPoint x: 840, endPoint y: 222, distance: 18.4
click at [840, 222] on p "[PERSON_NAME] had been on [MEDICAL_DATA] for three years. Started at 10mg. Now …" at bounding box center [750, 204] width 493 height 47
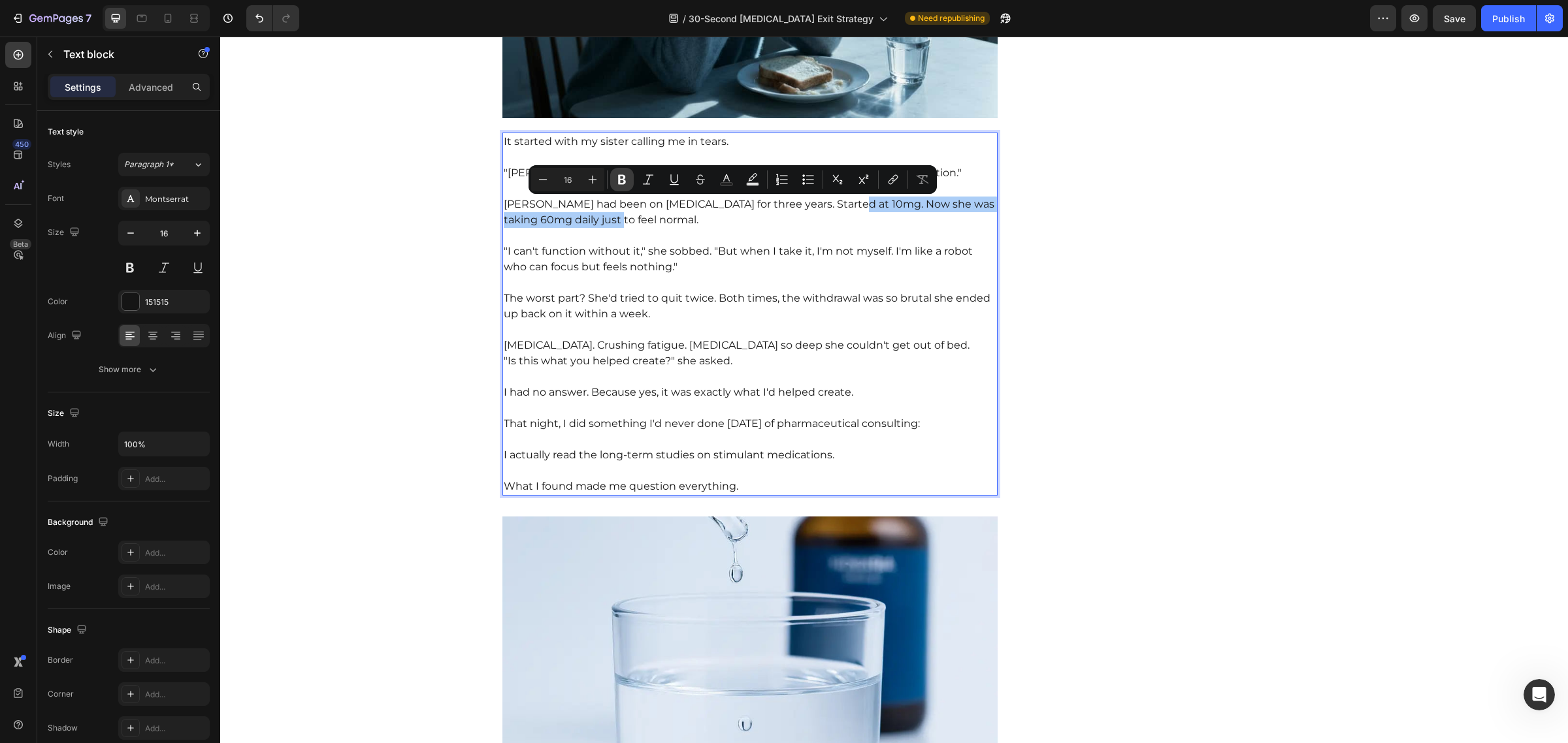
drag, startPoint x: 428, startPoint y: 242, endPoint x: 620, endPoint y: 175, distance: 203.4
click at [620, 175] on icon "Editor contextual toolbar" at bounding box center [622, 179] width 8 height 10
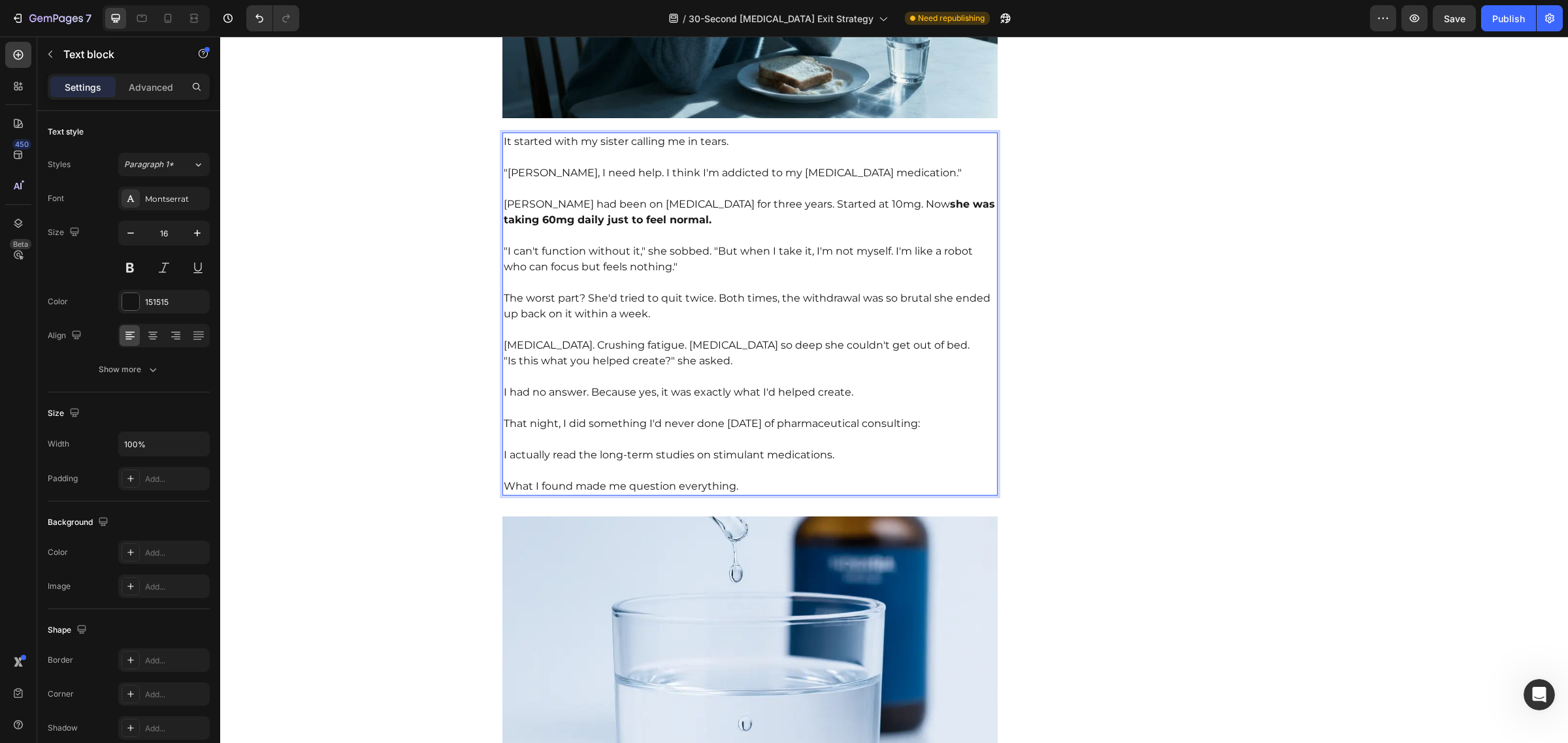
click at [614, 348] on p "[MEDICAL_DATA]. Crushing fatigue. [MEDICAL_DATA] so deep she couldn't get out o…" at bounding box center [750, 346] width 493 height 47
drag, startPoint x: 500, startPoint y: 347, endPoint x: 902, endPoint y: 348, distance: 402.0
click at [902, 348] on p "[MEDICAL_DATA]. Crushing fatigue. [MEDICAL_DATA] so deep she couldn't get out o…" at bounding box center [750, 346] width 493 height 47
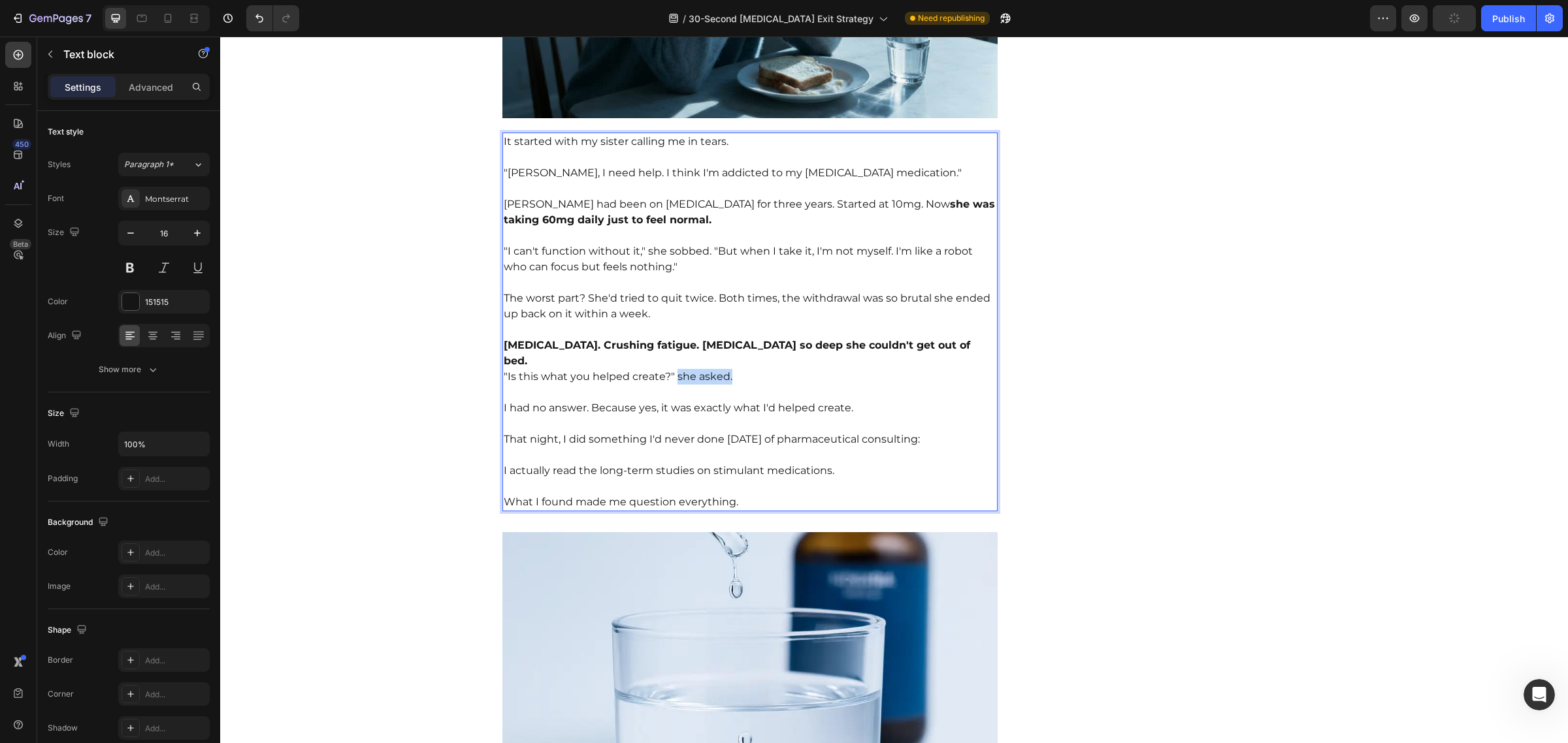
drag, startPoint x: 754, startPoint y: 363, endPoint x: 665, endPoint y: 372, distance: 89.5
click at [667, 364] on p "[MEDICAL_DATA]. Crushing fatigue. [MEDICAL_DATA] so deep she couldn't get out o…" at bounding box center [750, 353] width 493 height 63
click at [667, 416] on p "That night, I did something I'd never done [DATE] of pharmaceutical consulting:" at bounding box center [750, 431] width 493 height 31
click at [650, 463] on p "I actually read the long-term studies on stimulant medications." at bounding box center [750, 463] width 493 height 31
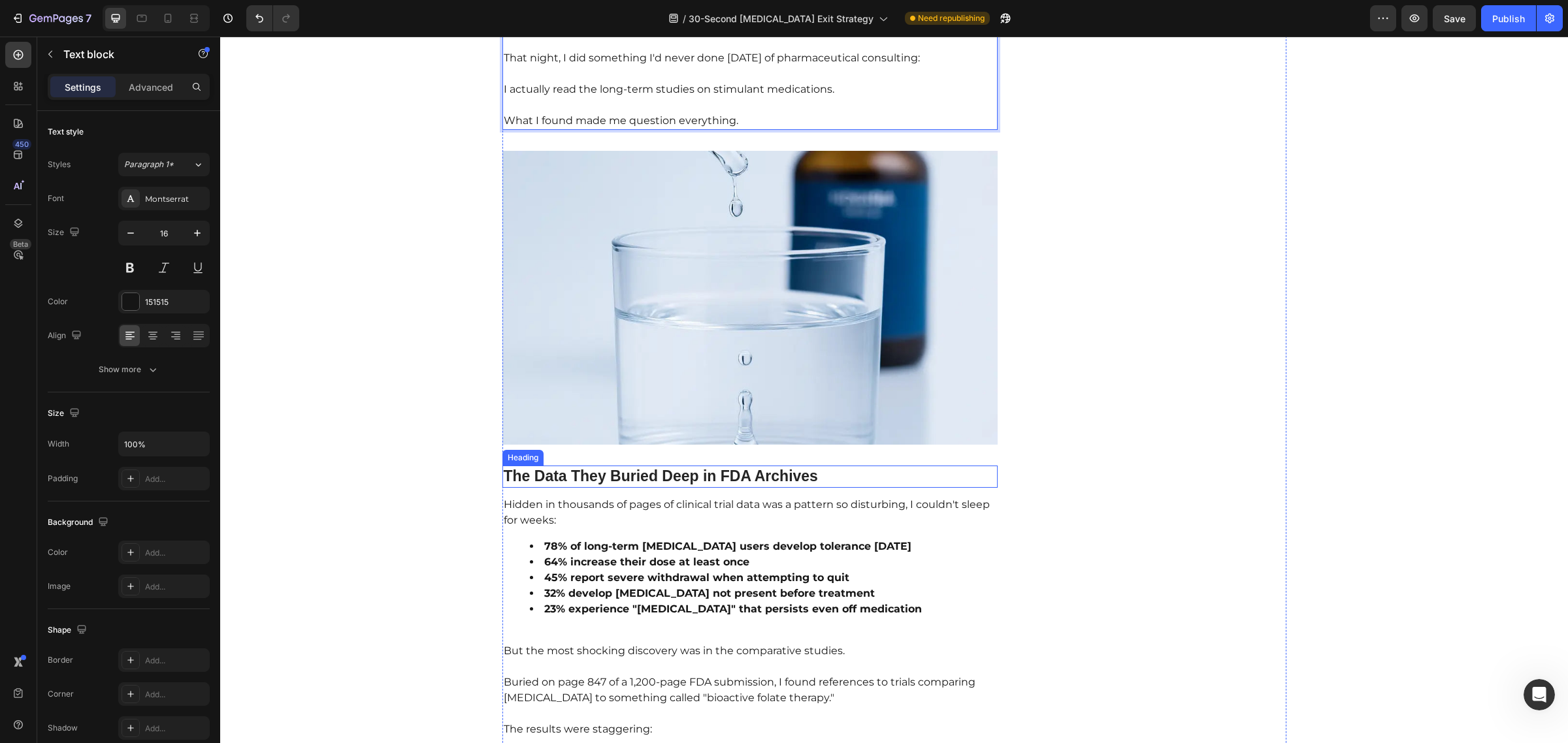
scroll to position [1635, 0]
click at [777, 275] on img at bounding box center [751, 297] width 496 height 294
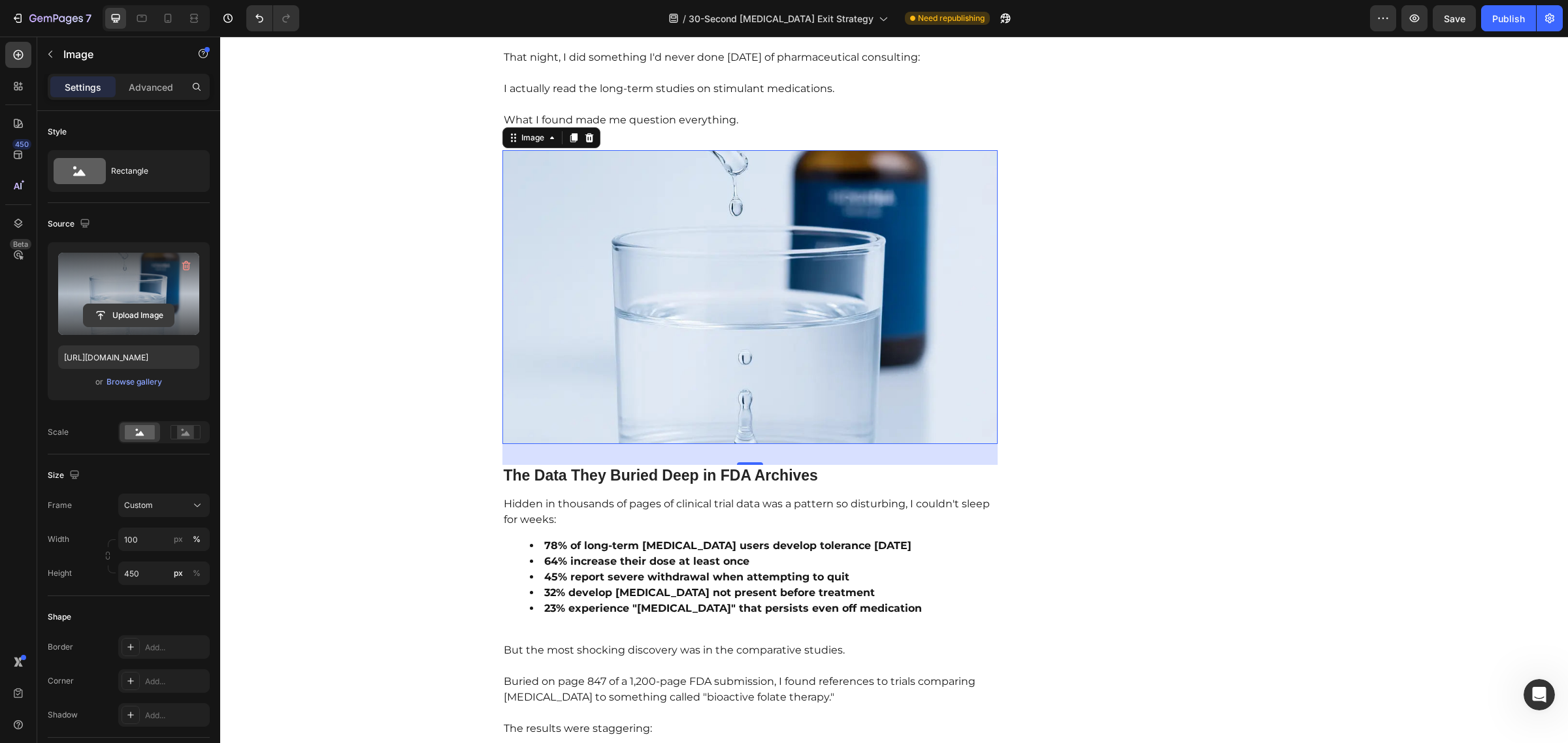
click at [125, 314] on input "file" at bounding box center [129, 315] width 90 height 22
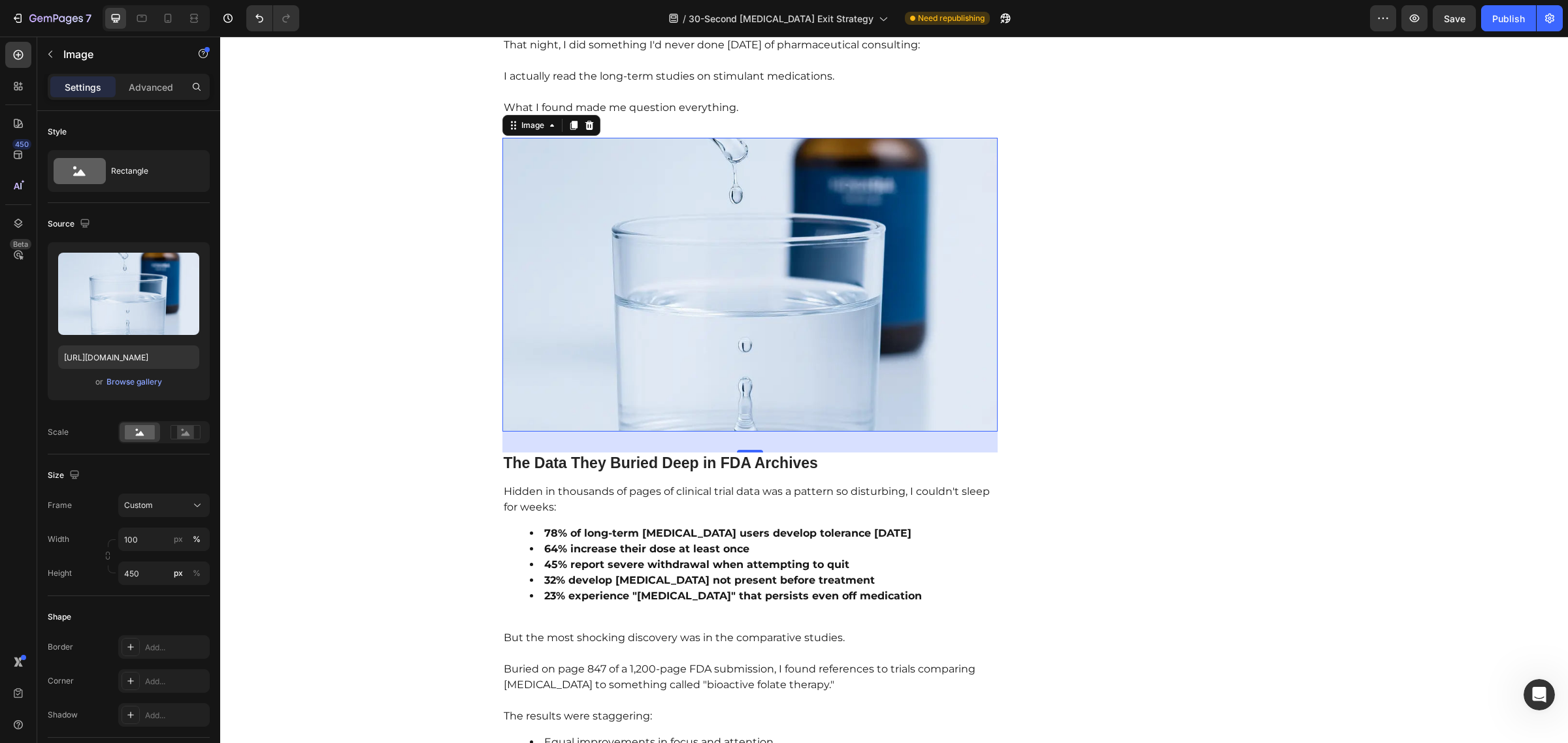
scroll to position [1647, 0]
click at [713, 255] on img at bounding box center [751, 285] width 496 height 294
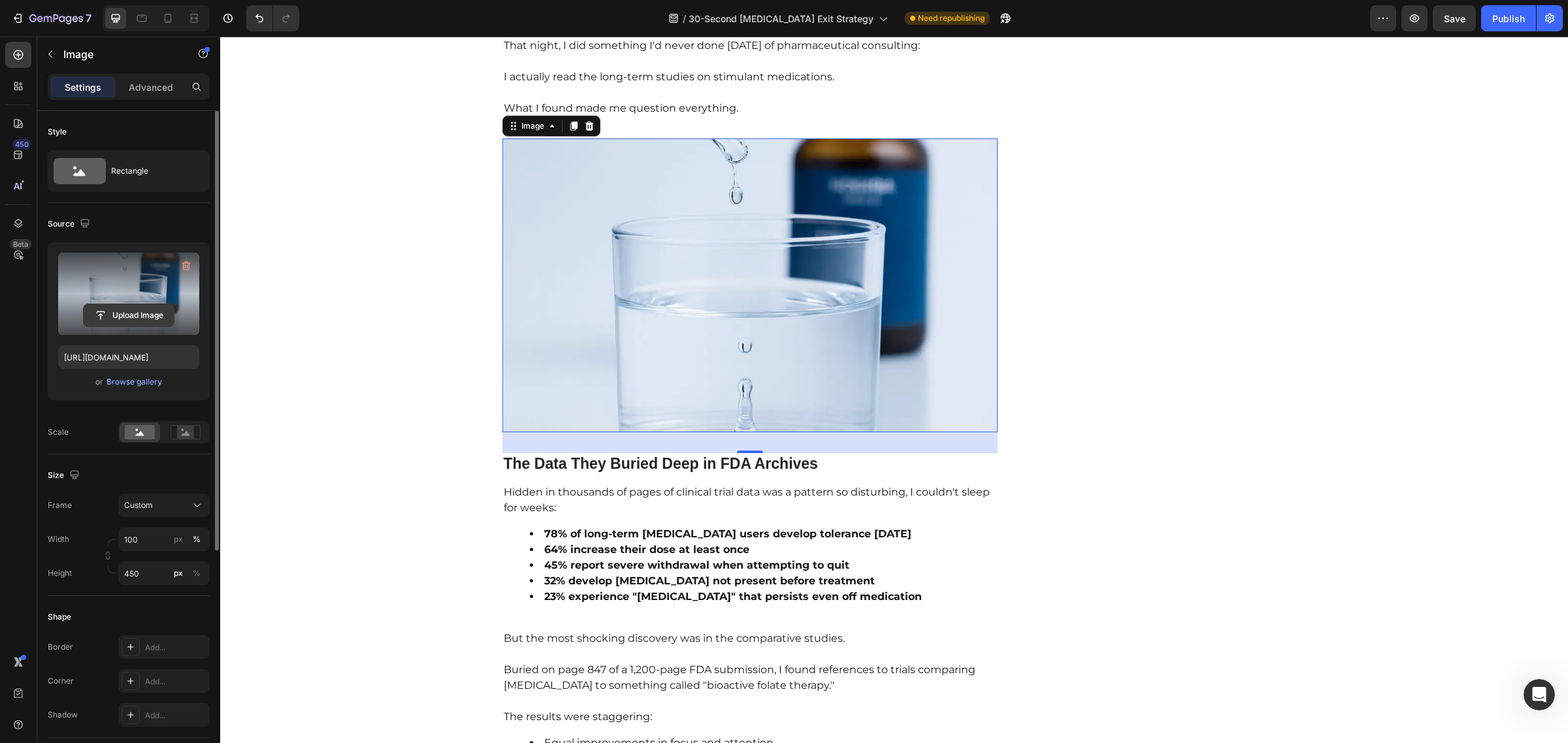
click at [135, 314] on input "file" at bounding box center [129, 315] width 90 height 22
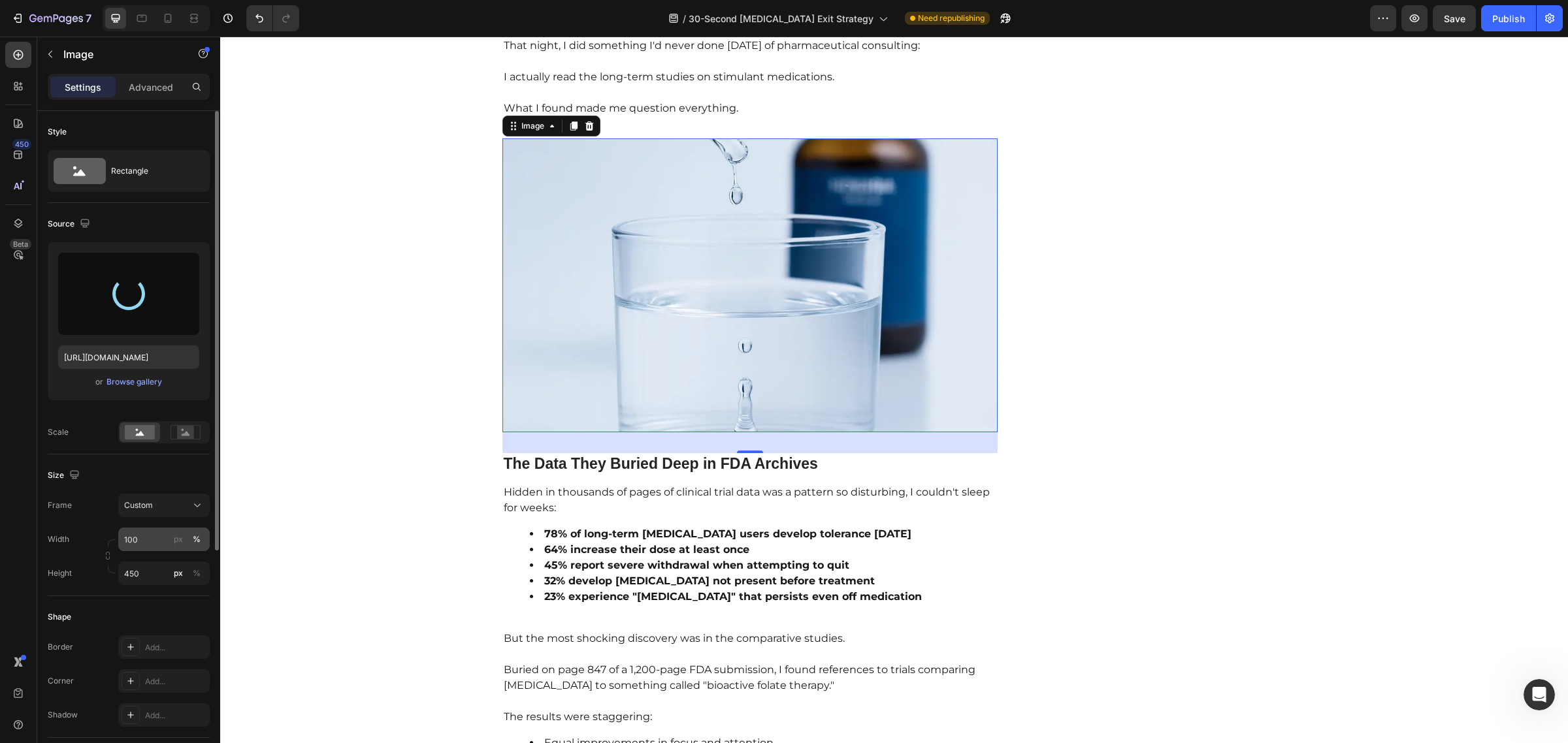
type input "[URL][DOMAIN_NAME]"
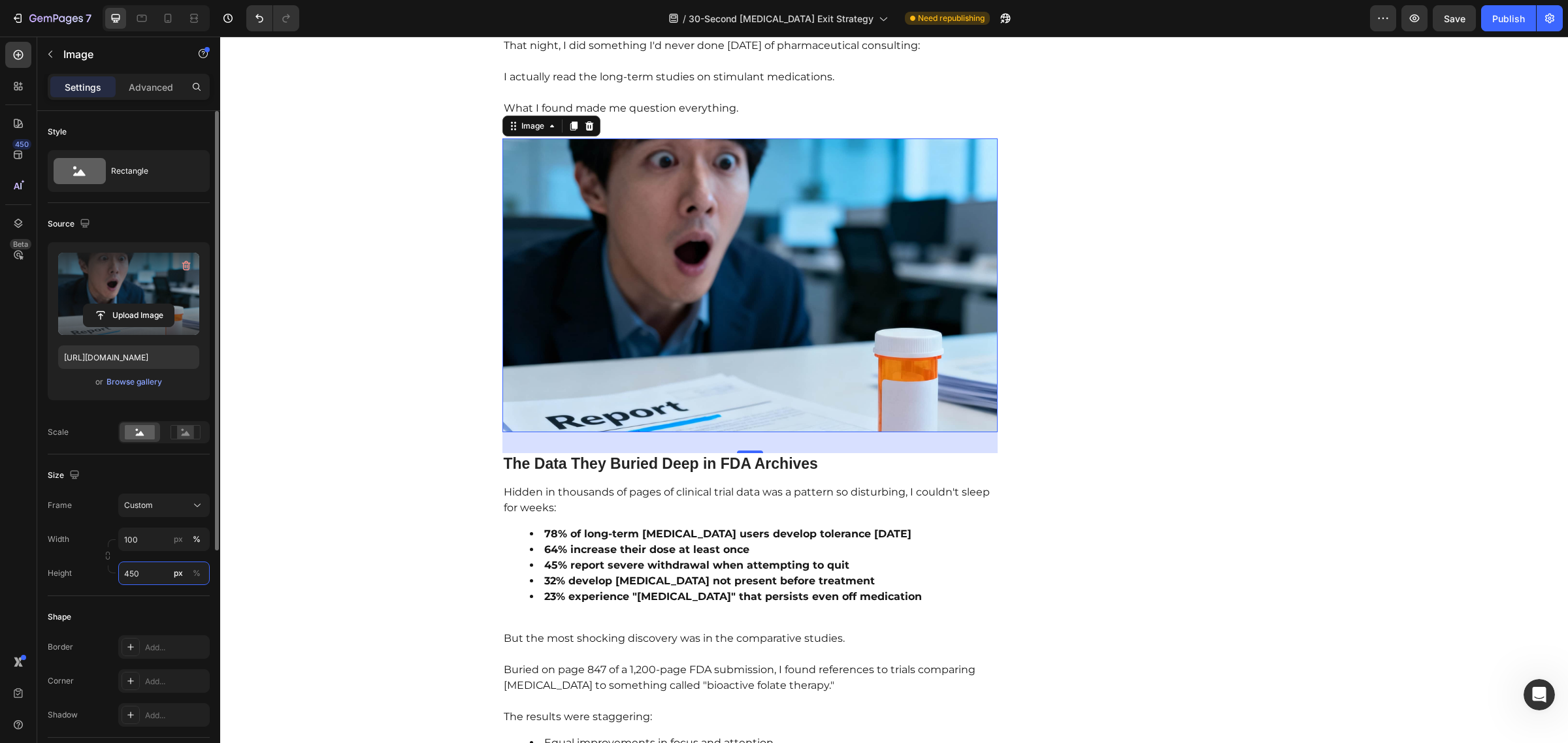
click at [141, 574] on input "450" at bounding box center [164, 574] width 92 height 24
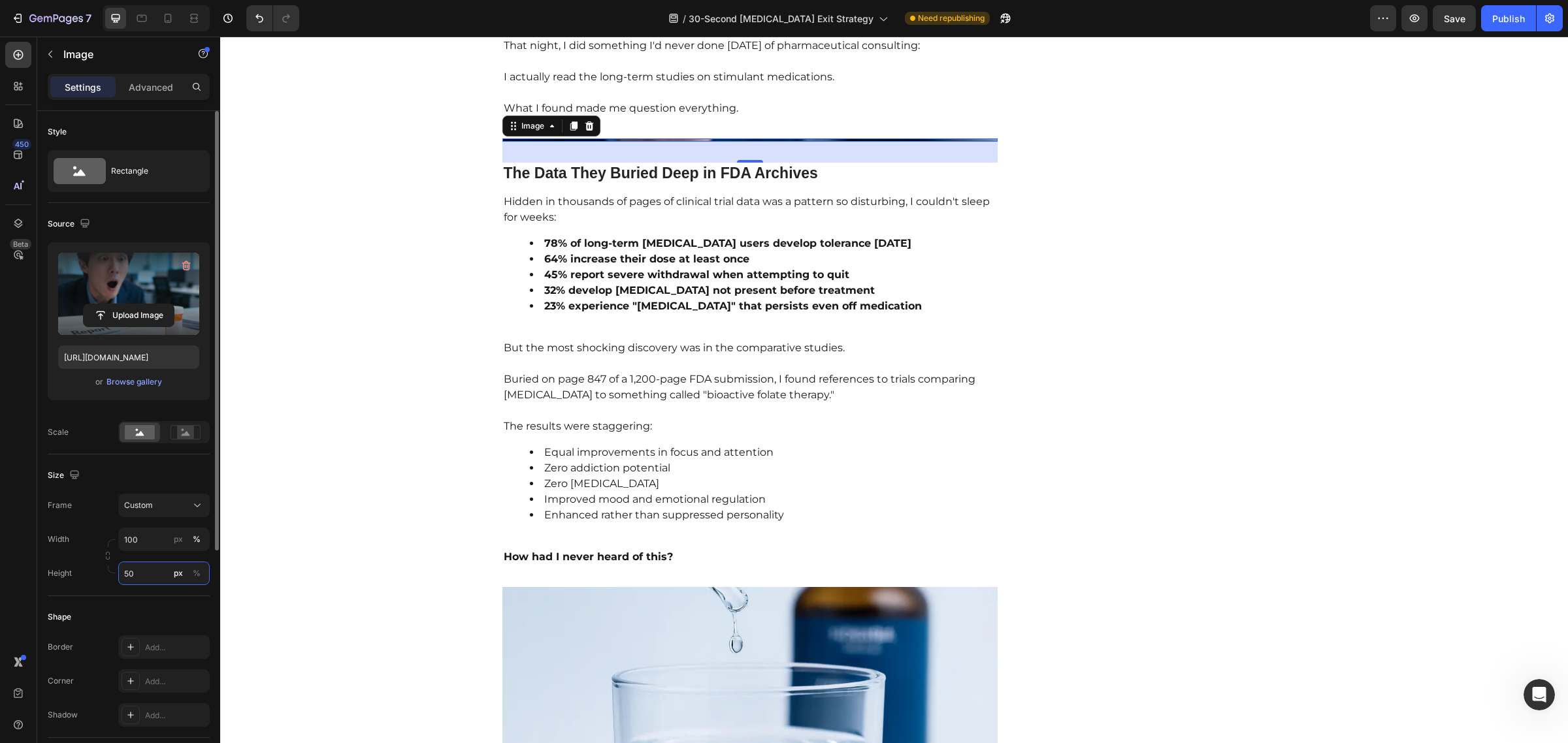
type input "500"
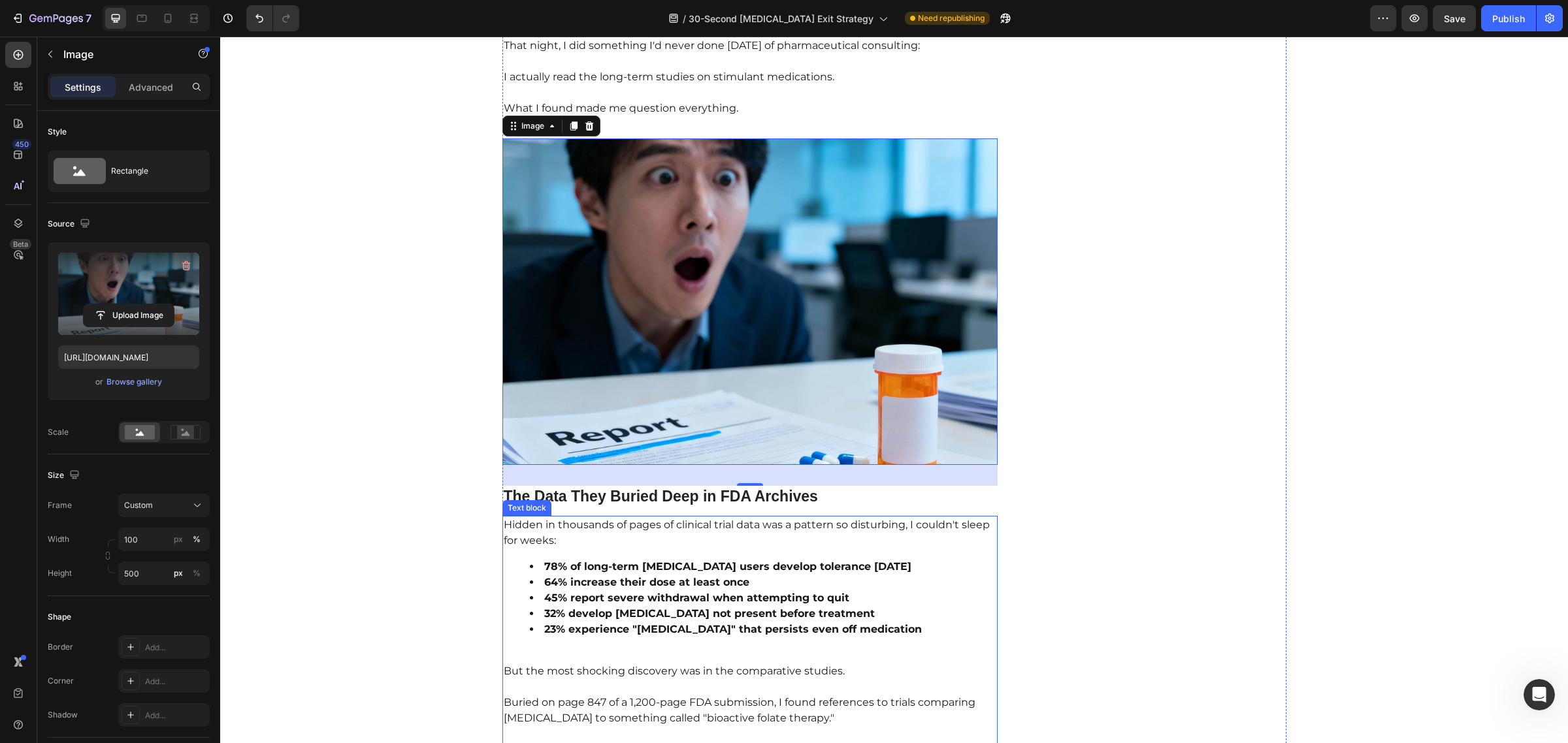
click at [781, 623] on strong "23% experience "[MEDICAL_DATA]" that persists even off medication" at bounding box center [733, 629] width 378 height 13
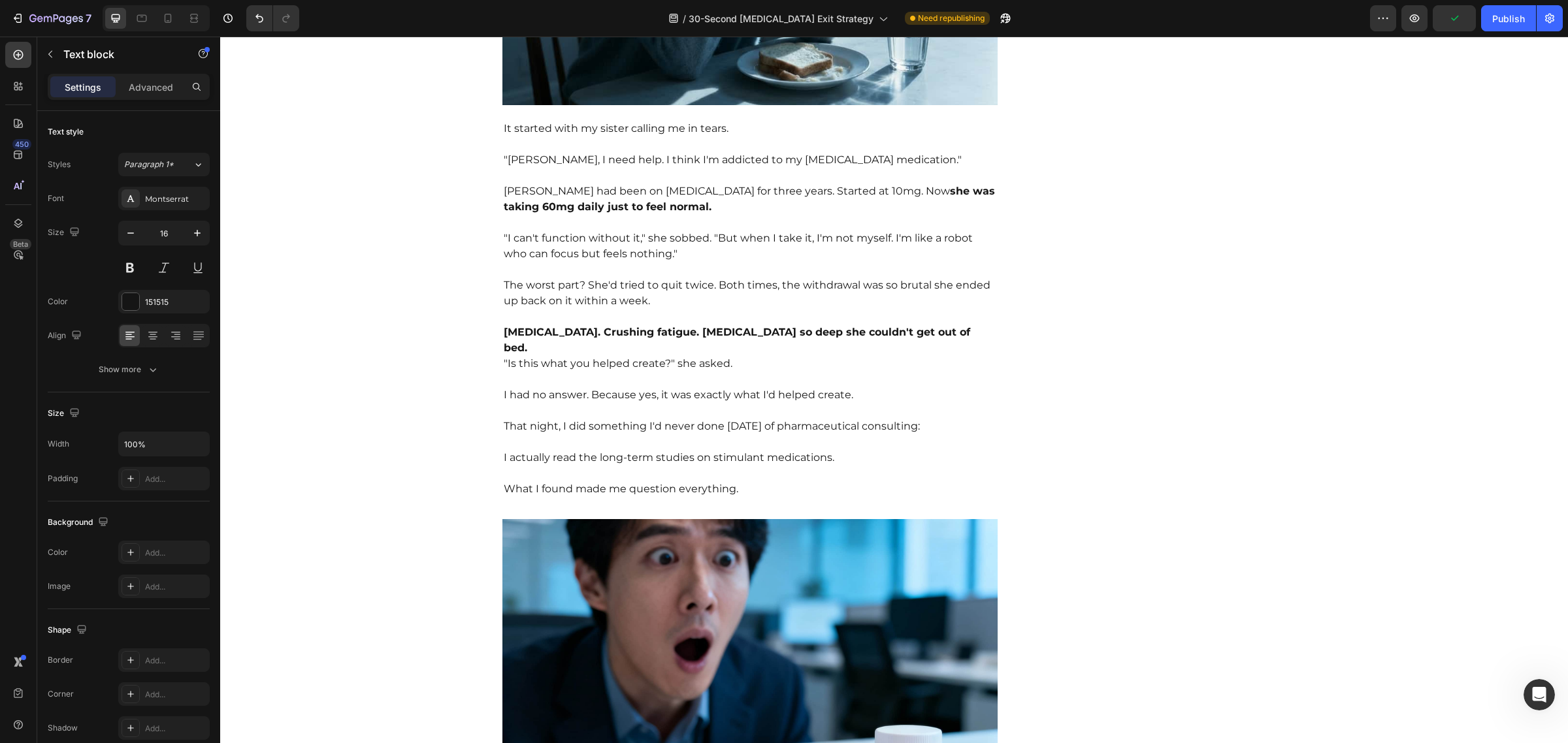
scroll to position [1267, 0]
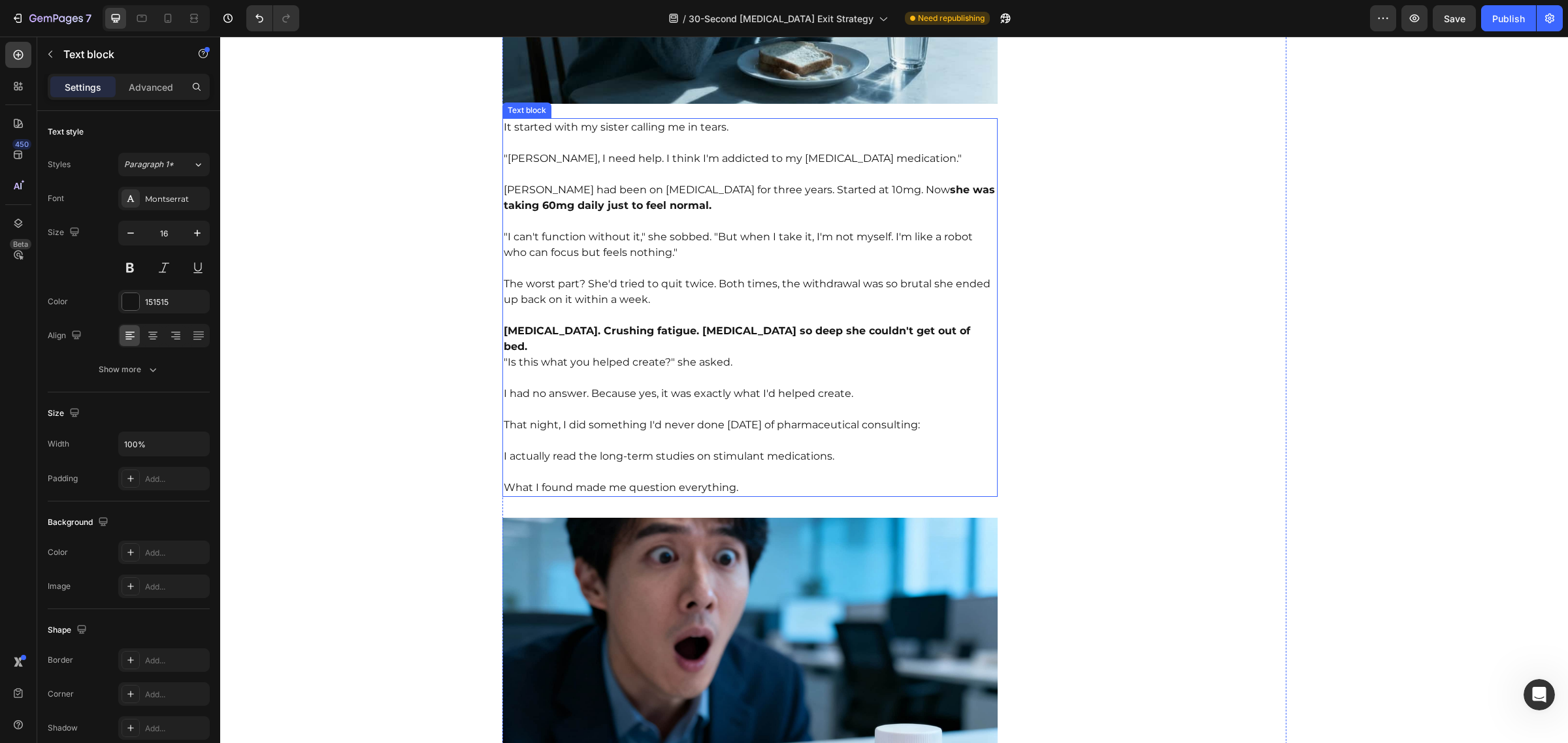
click at [634, 302] on p "The worst part? She'd tried to quit twice. Both times, the withdrawal was so br…" at bounding box center [750, 284] width 493 height 47
click at [575, 285] on p "The worst part? She'd tried to quit twice. Both times, the withdrawal was so br…" at bounding box center [750, 284] width 493 height 47
drag, startPoint x: 572, startPoint y: 285, endPoint x: 498, endPoint y: 285, distance: 74.0
click at [503, 285] on p "The worst part? She'd tried to quit twice. Both times, the withdrawal was so br…" at bounding box center [750, 284] width 493 height 47
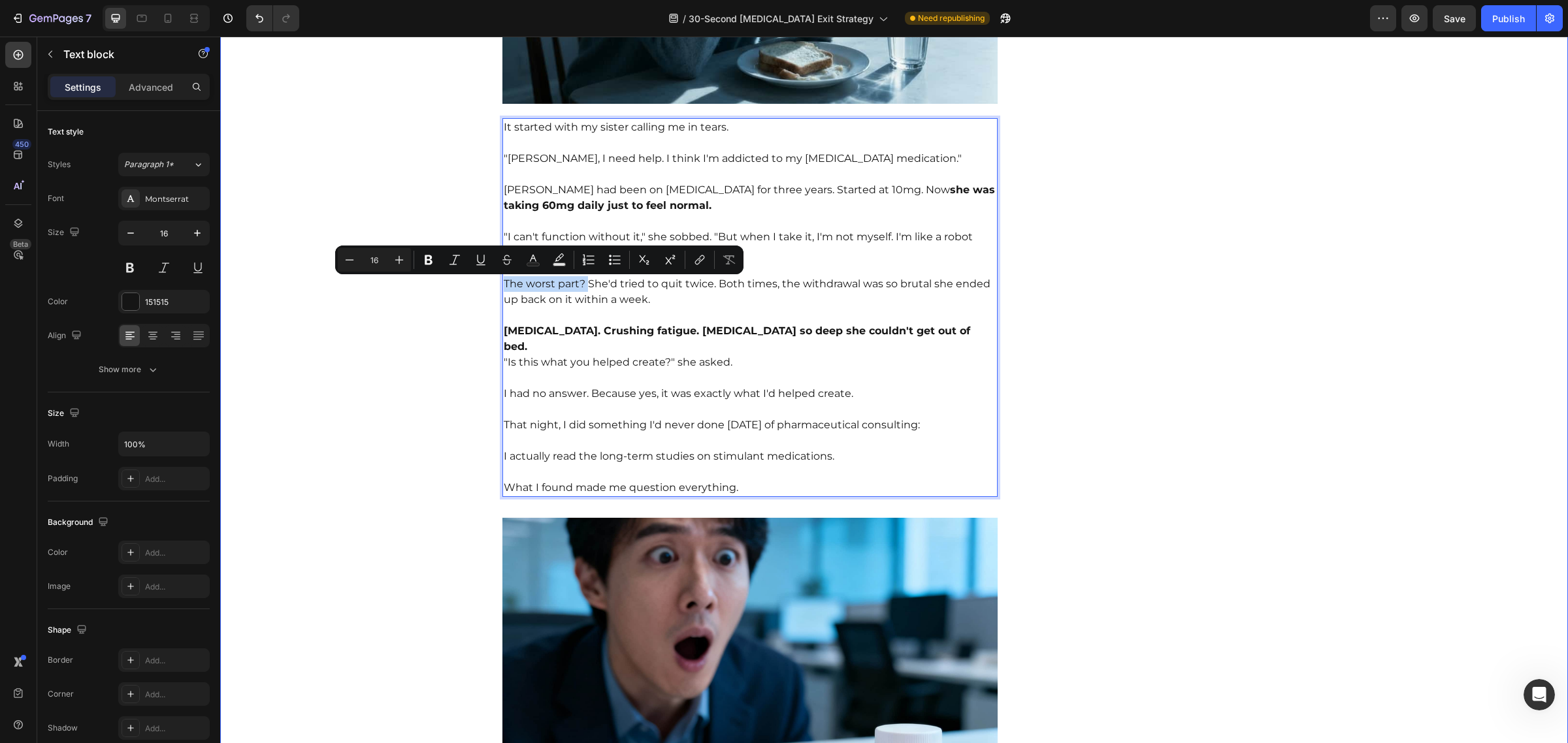
drag, startPoint x: 580, startPoint y: 286, endPoint x: 488, endPoint y: 289, distance: 92.0
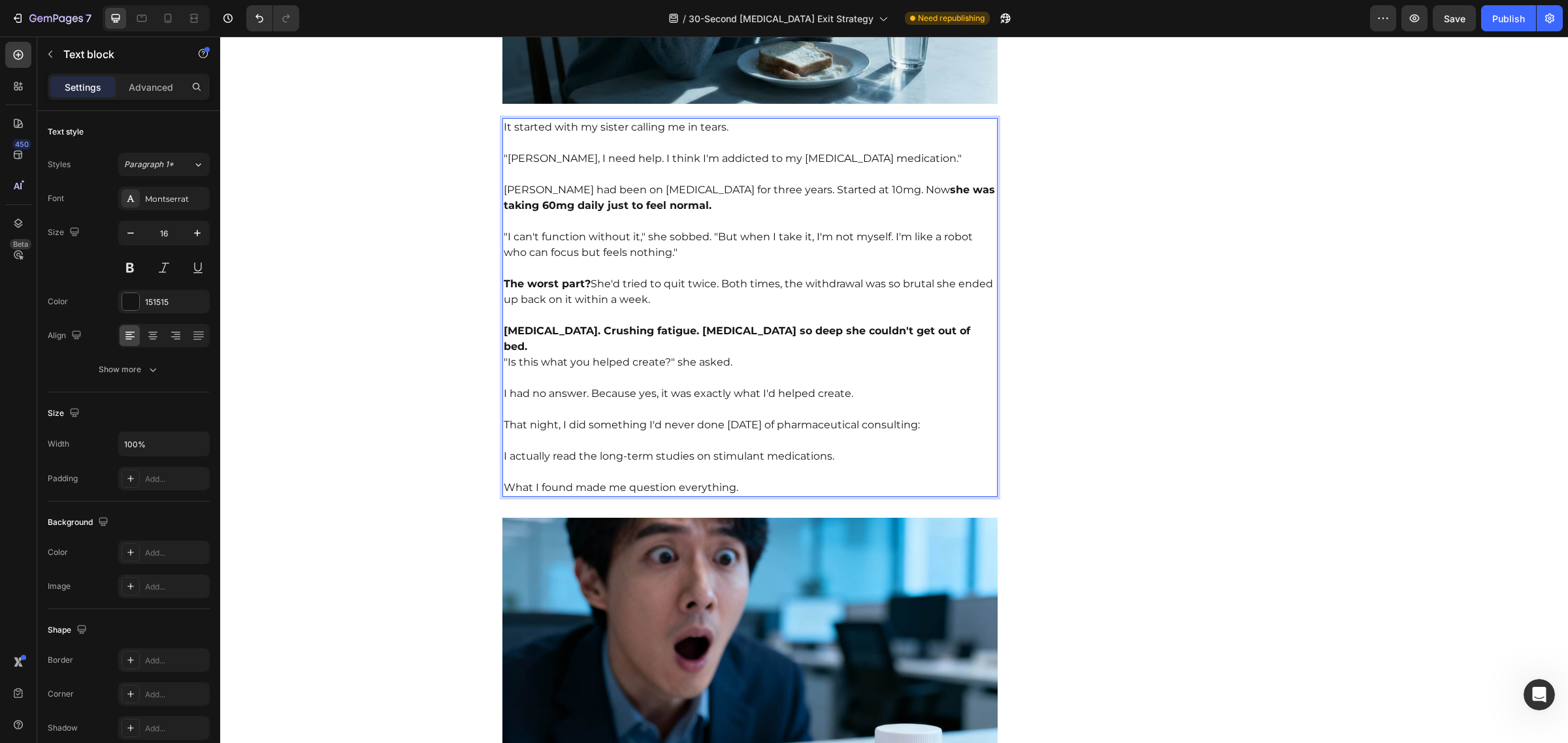
click at [807, 329] on strong "[MEDICAL_DATA]. Crushing fatigue. [MEDICAL_DATA] so deep she couldn't get out o…" at bounding box center [737, 339] width 466 height 28
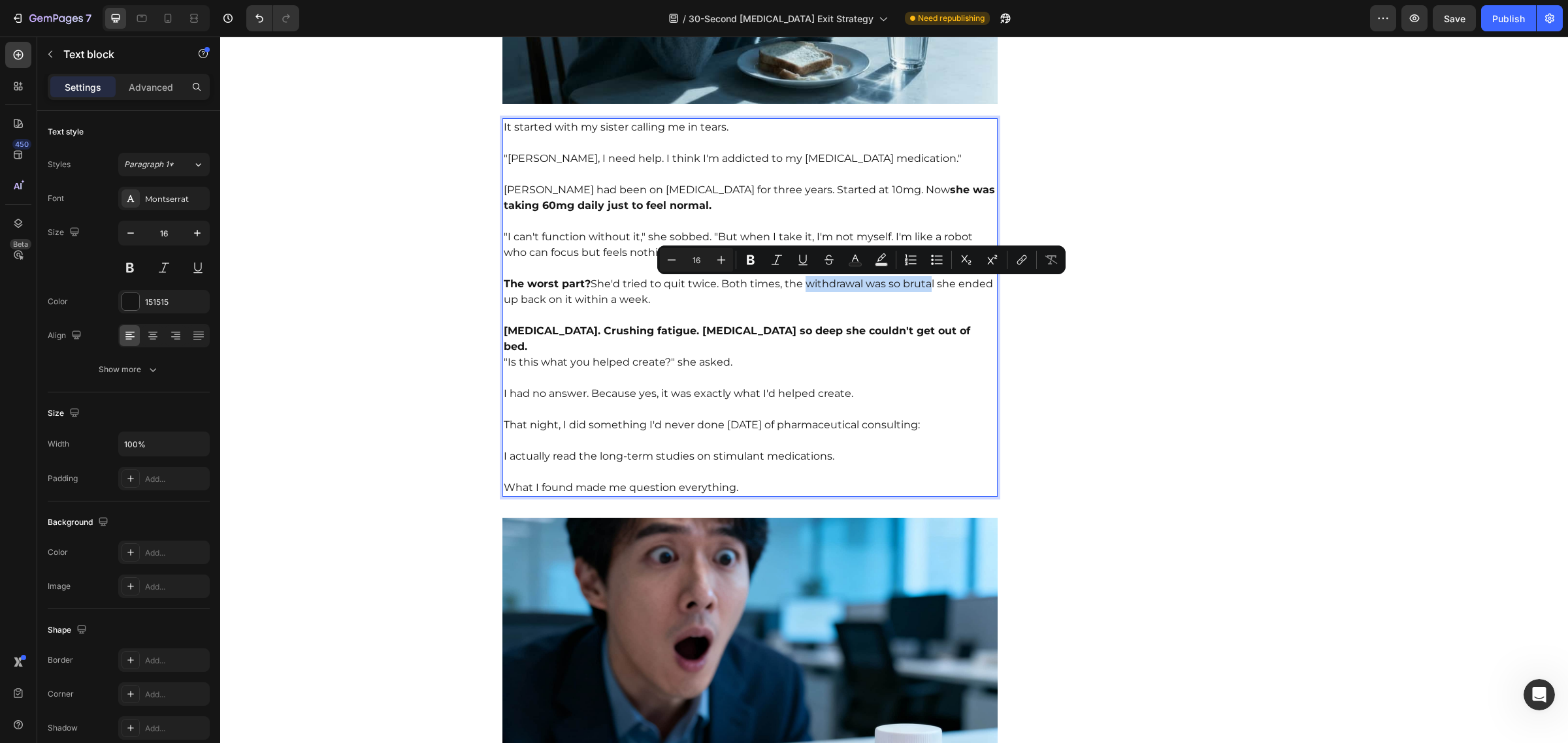
drag, startPoint x: 801, startPoint y: 286, endPoint x: 923, endPoint y: 287, distance: 122.0
click at [923, 287] on p "The worst part? She'd tried to quit twice. Both times, the withdrawal was so br…" at bounding box center [750, 284] width 493 height 47
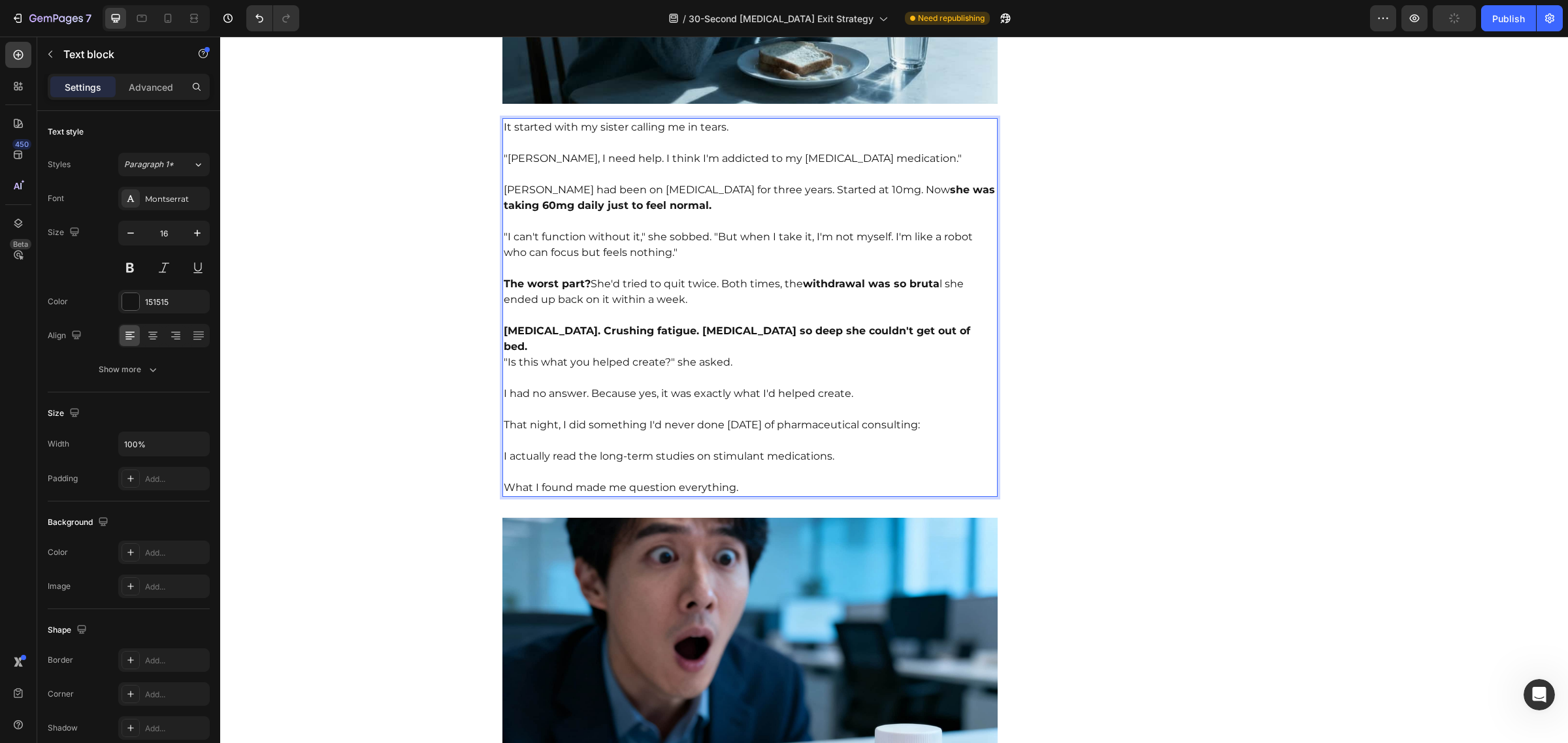
click at [736, 333] on strong "[MEDICAL_DATA]. Crushing fatigue. [MEDICAL_DATA] so deep she couldn't get out o…" at bounding box center [737, 339] width 466 height 28
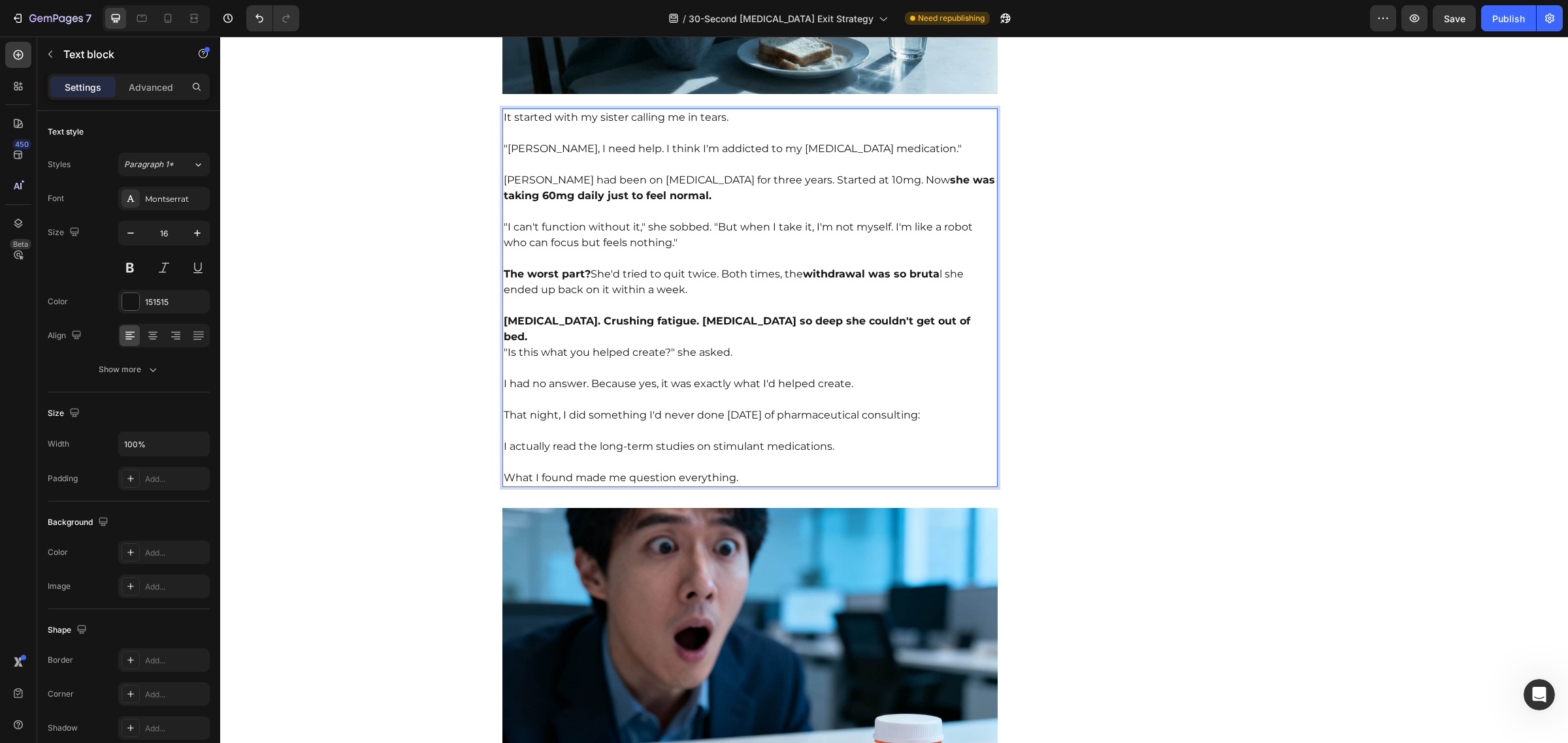
scroll to position [1277, 0]
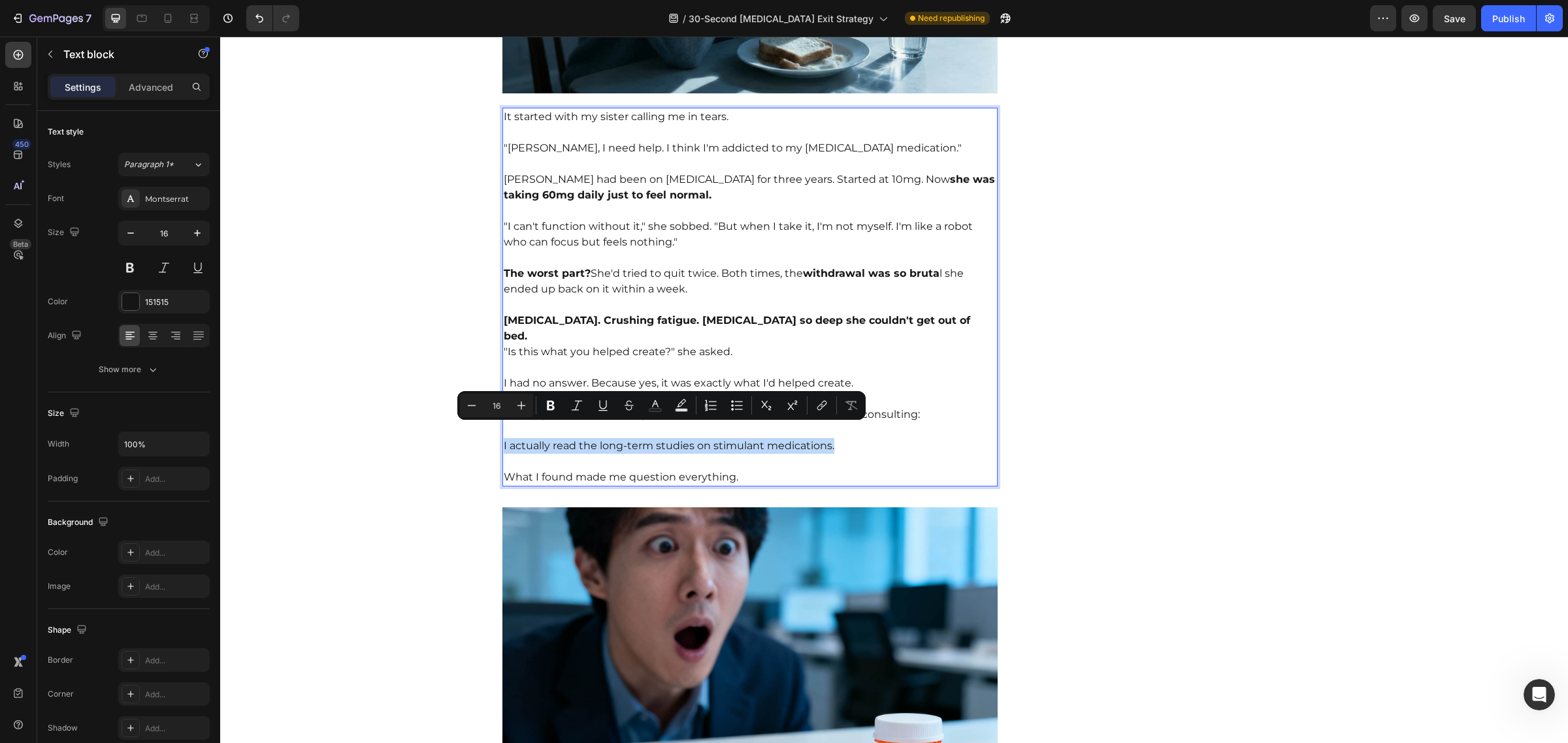
drag, startPoint x: 847, startPoint y: 431, endPoint x: 497, endPoint y: 436, distance: 350.0
click at [503, 436] on p "I actually read the long-term studies on stimulant medications." at bounding box center [750, 438] width 493 height 31
click at [880, 508] on img at bounding box center [751, 670] width 496 height 326
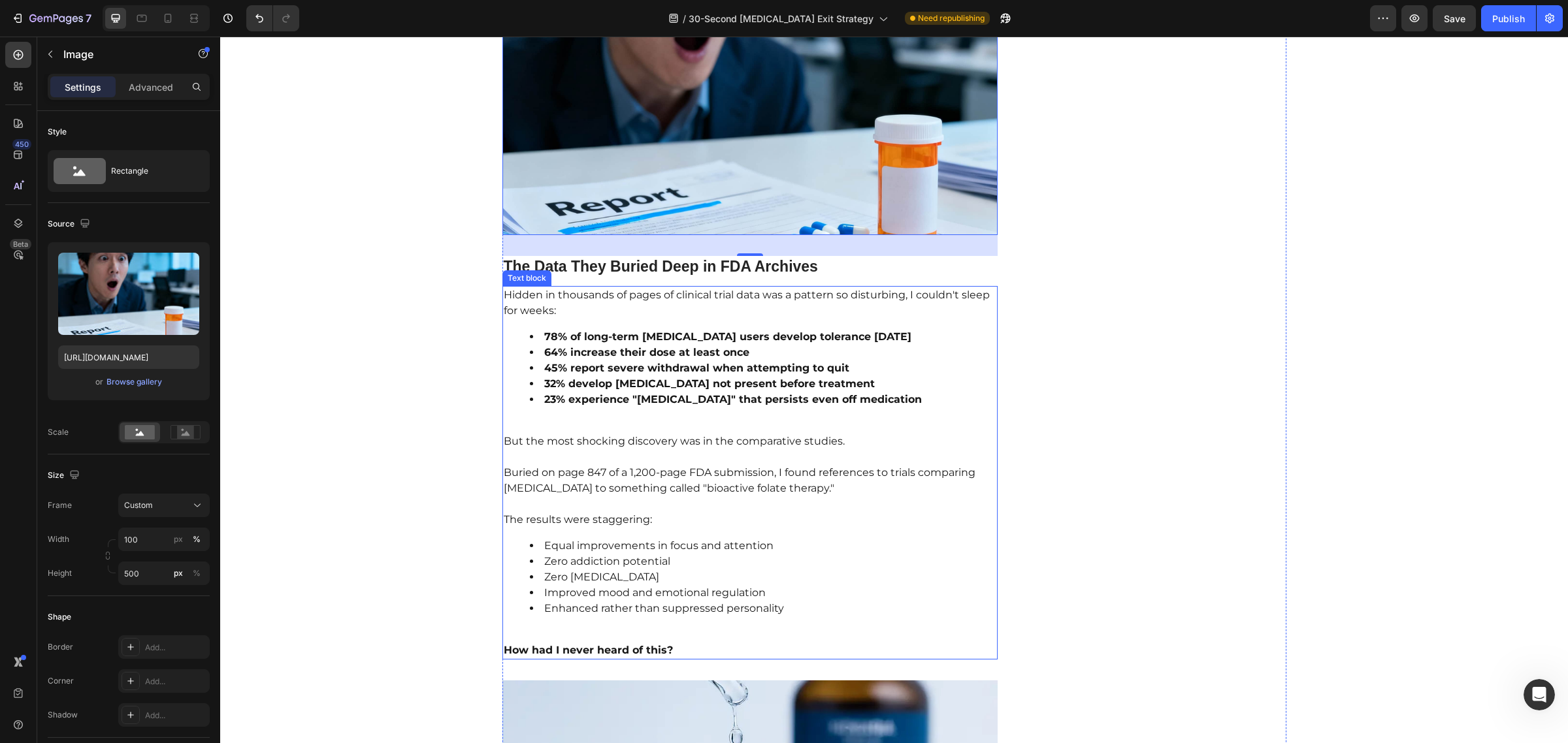
scroll to position [1877, 0]
click at [843, 448] on p "Buried on page 847 of a 1,200-page FDA submission, I found references to trials…" at bounding box center [750, 471] width 493 height 47
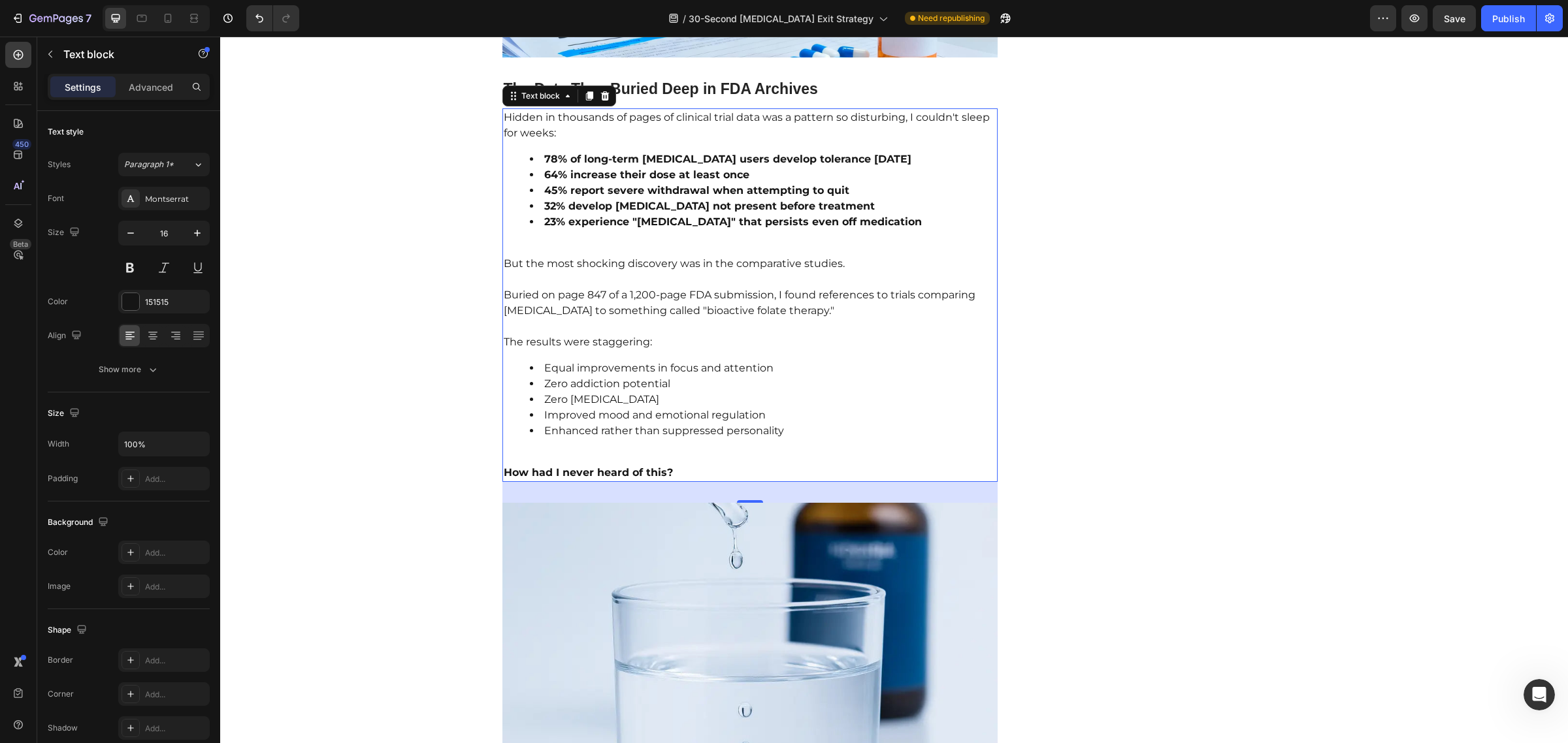
scroll to position [2051, 0]
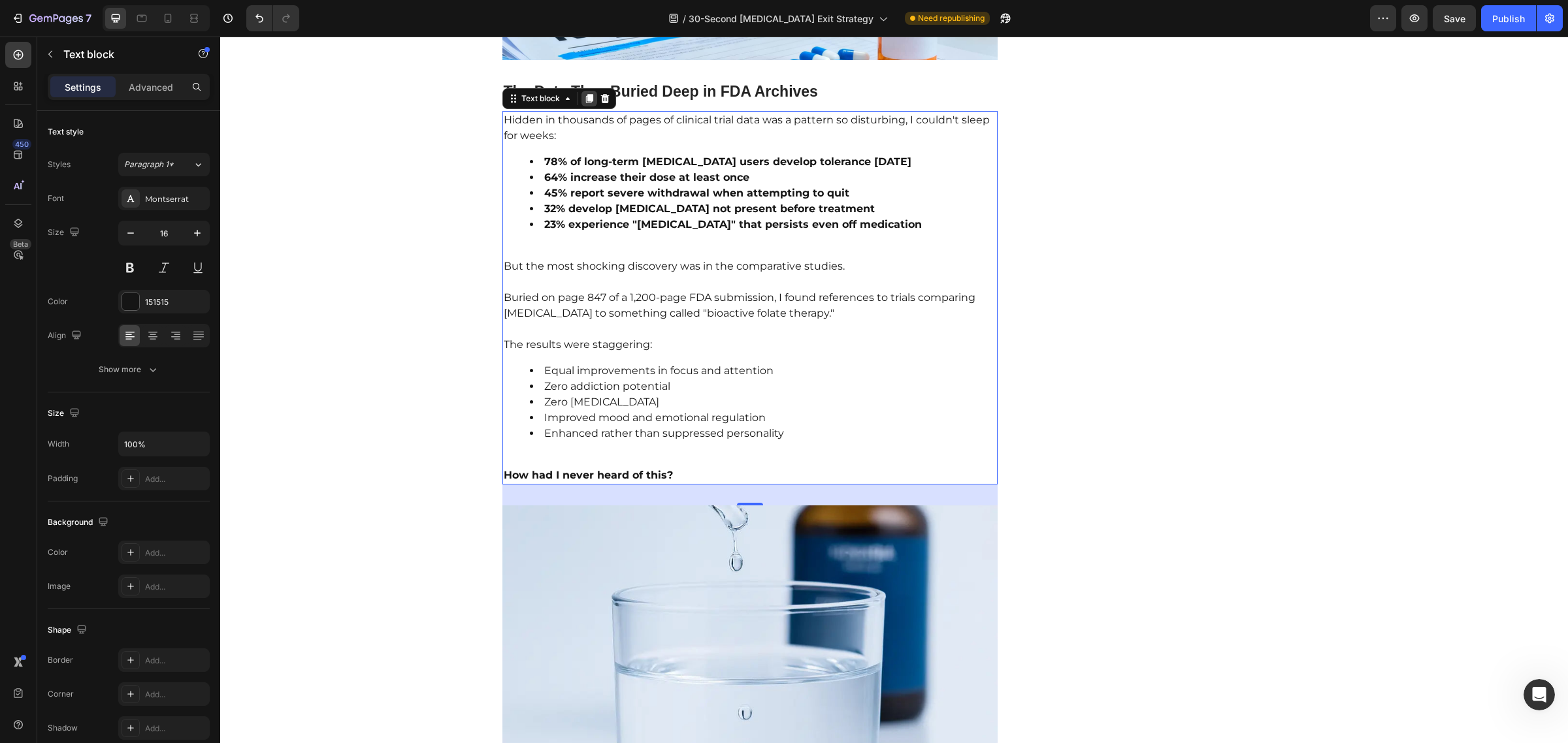
click at [586, 95] on icon at bounding box center [589, 99] width 7 height 9
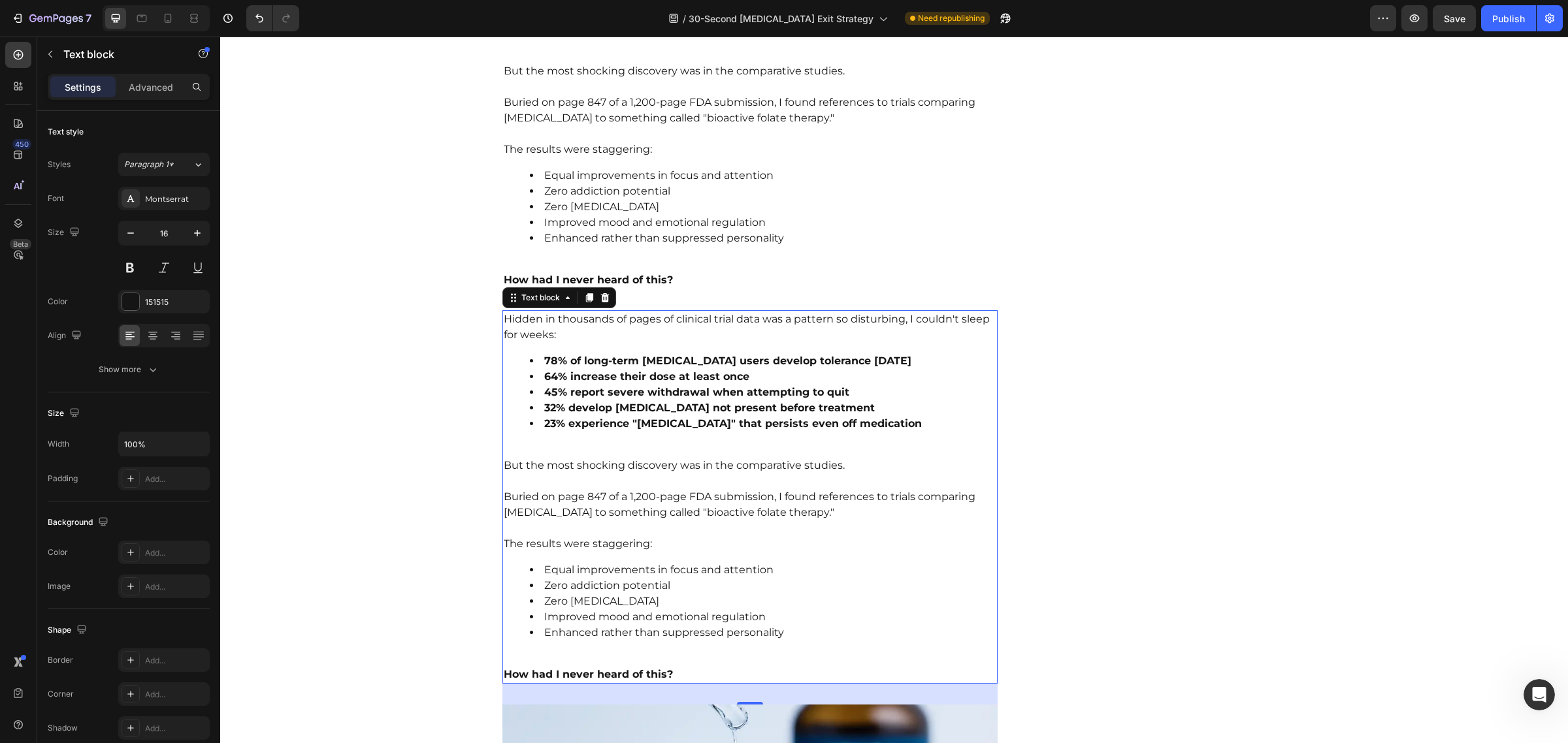
scroll to position [2245, 0]
click at [684, 216] on li "Improved mood and emotional regulation" at bounding box center [763, 223] width 467 height 16
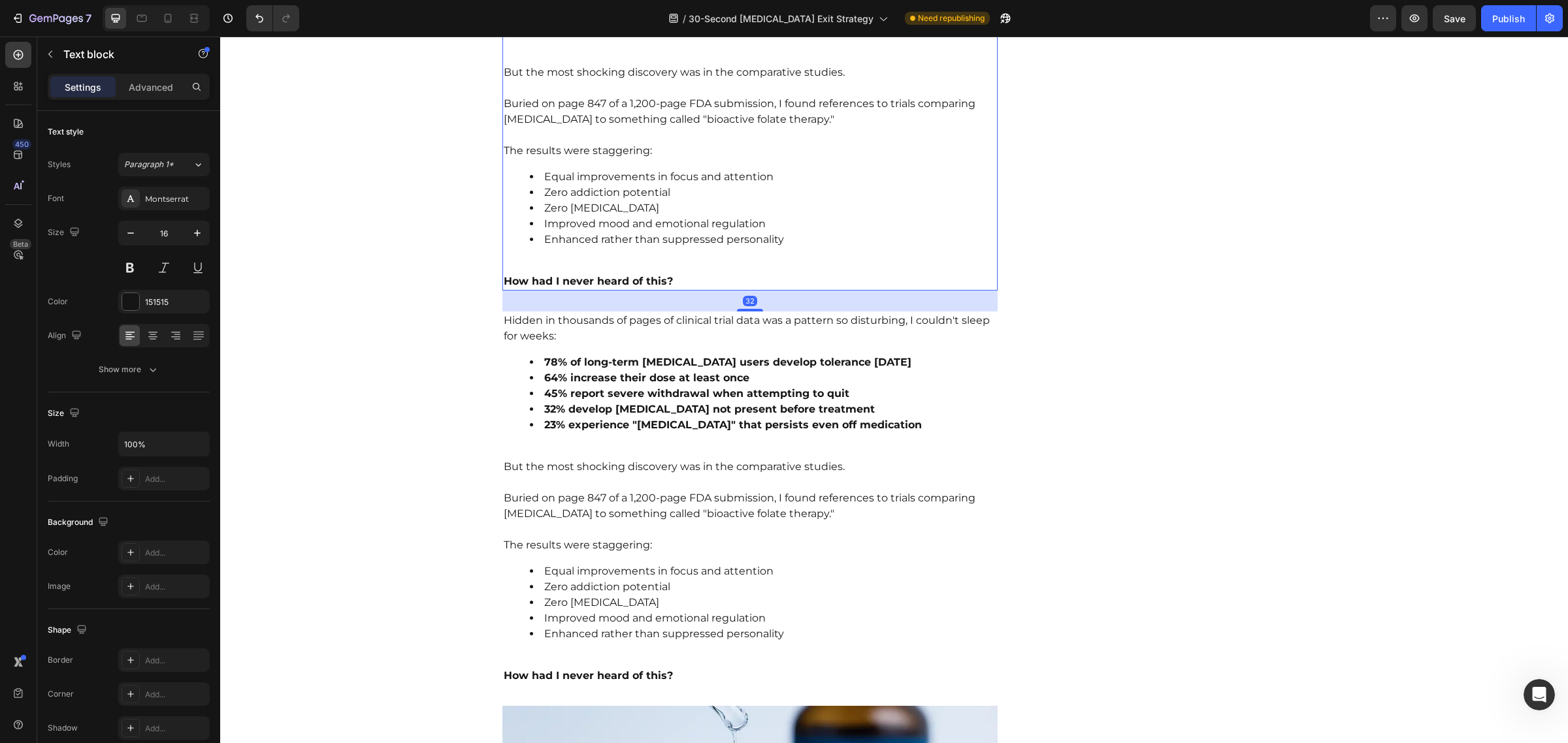
click at [703, 242] on div "Hidden in thousands of pages of clinical trial data was a pattern so disturbing…" at bounding box center [751, 104] width 496 height 374
click at [684, 269] on p "⁠⁠⁠⁠⁠⁠⁠ How had I never heard of this?" at bounding box center [750, 274] width 493 height 31
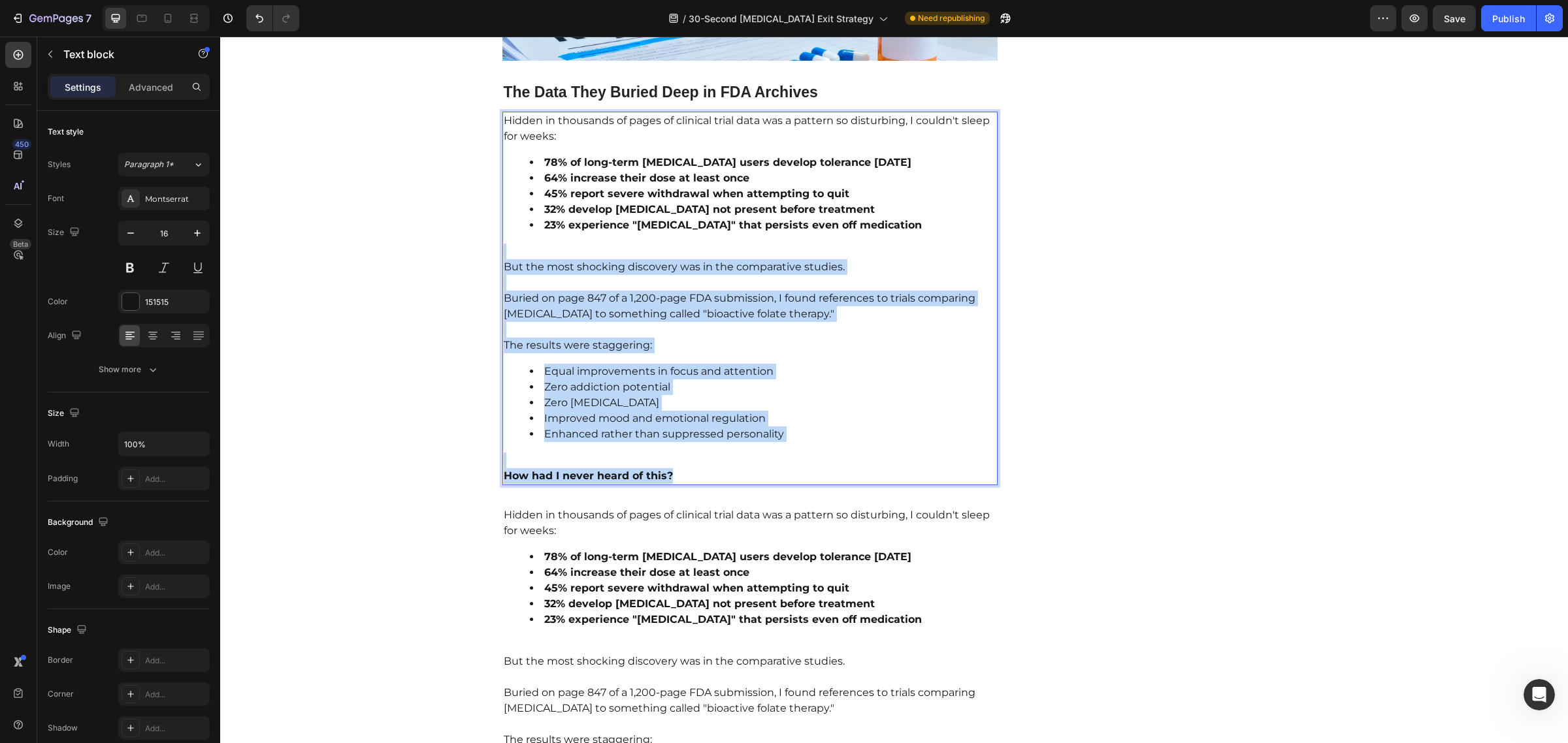
scroll to position [2051, 0]
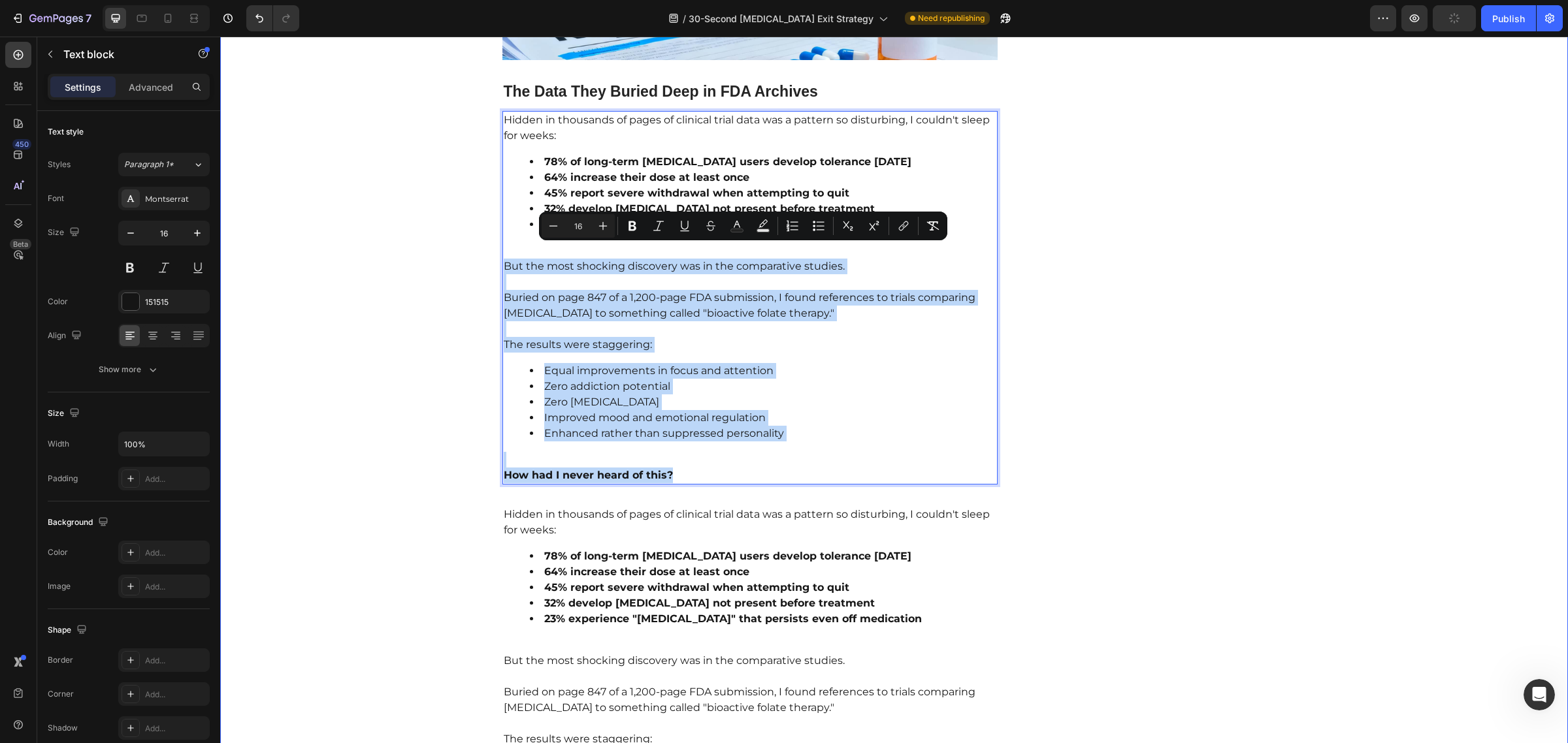
drag, startPoint x: 687, startPoint y: 263, endPoint x: 487, endPoint y: 245, distance: 200.8
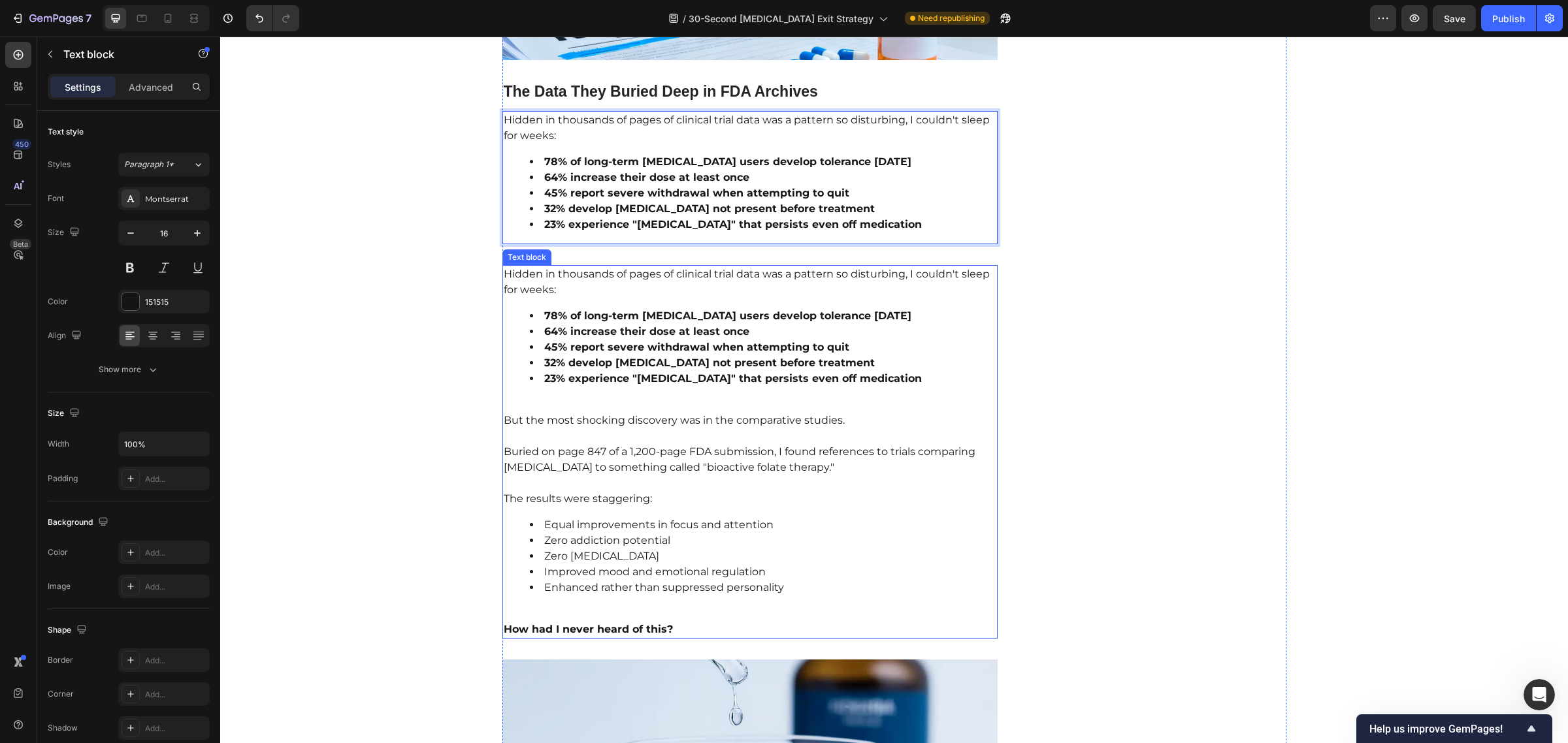
click at [558, 288] on div "Hidden in thousands of pages of clinical trial data was a pattern so disturbing…" at bounding box center [751, 451] width 496 height 374
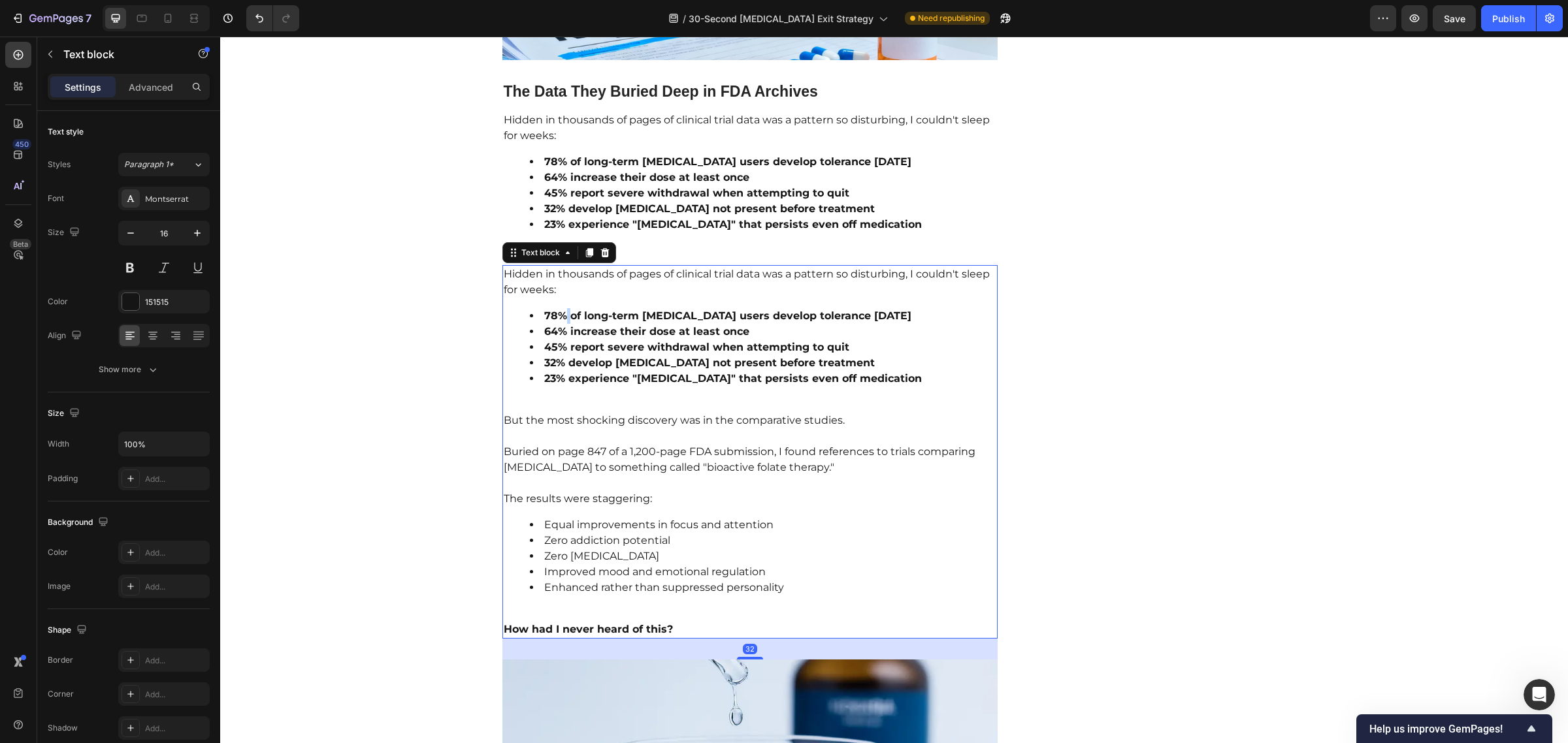
click at [558, 288] on div "Hidden in thousands of pages of clinical trial data was a pattern so disturbing…" at bounding box center [751, 451] width 496 height 374
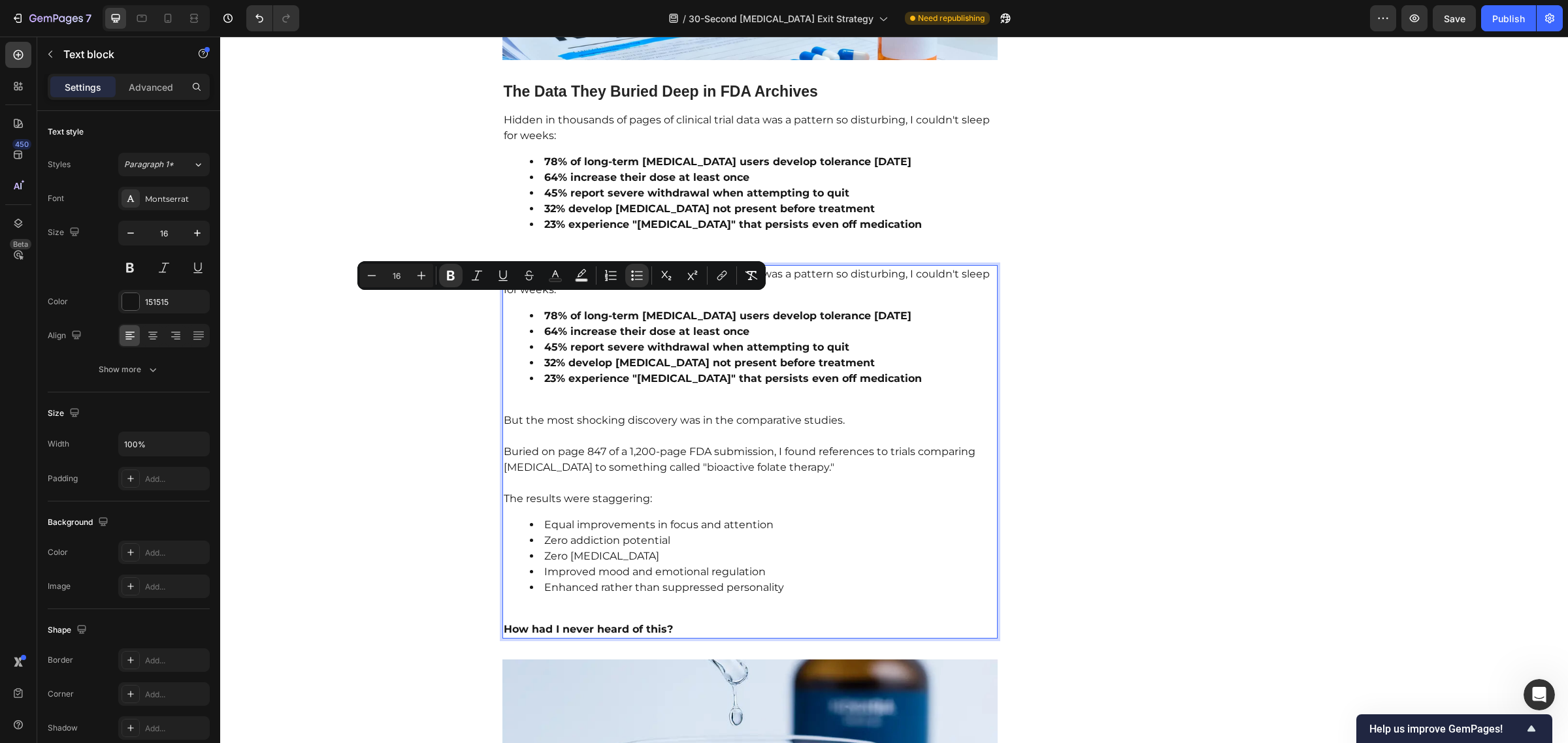
click at [643, 433] on p "Buried on page 847 of a 1,200-page FDA submission, I found references to trials…" at bounding box center [750, 452] width 493 height 47
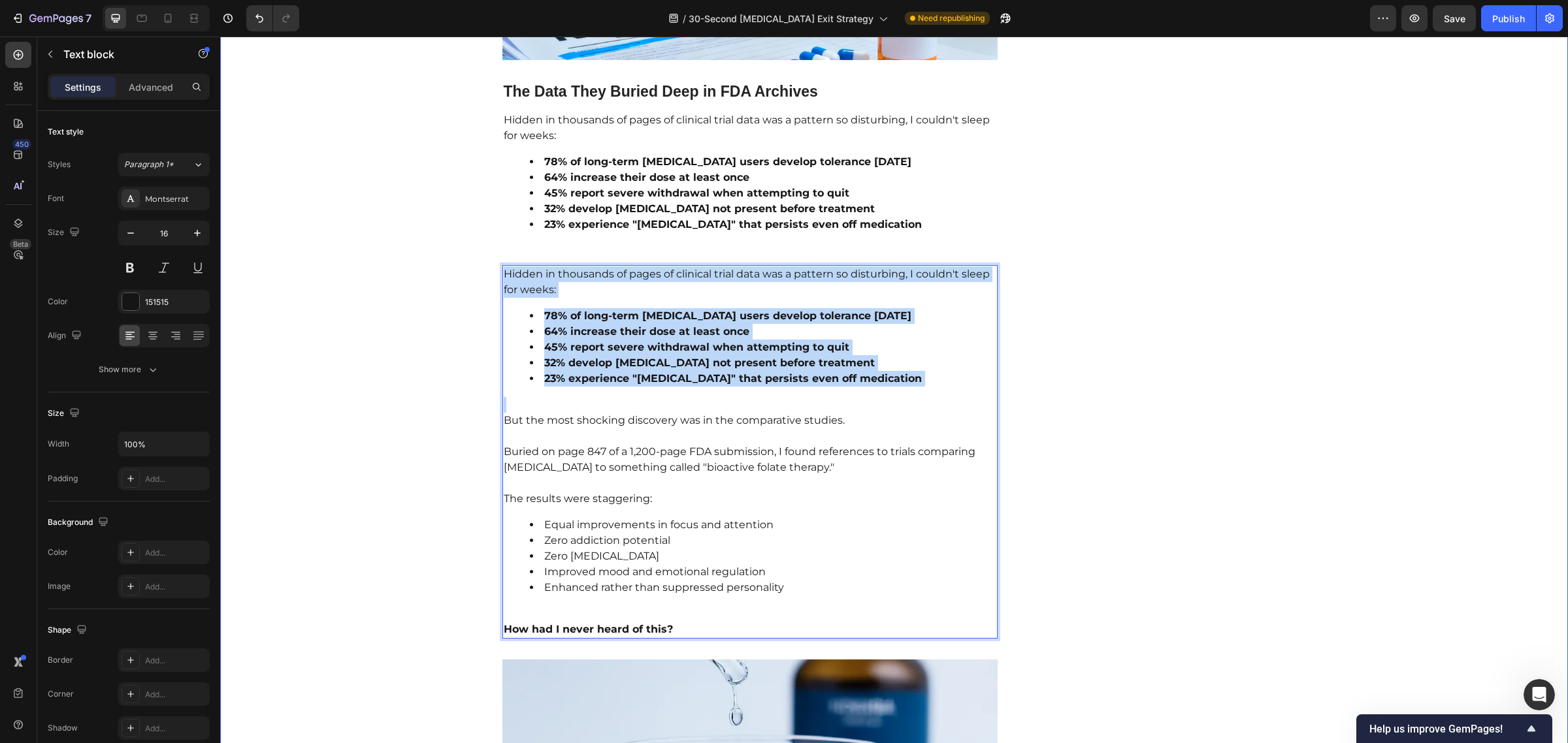
drag, startPoint x: 572, startPoint y: 391, endPoint x: 438, endPoint y: 241, distance: 201.1
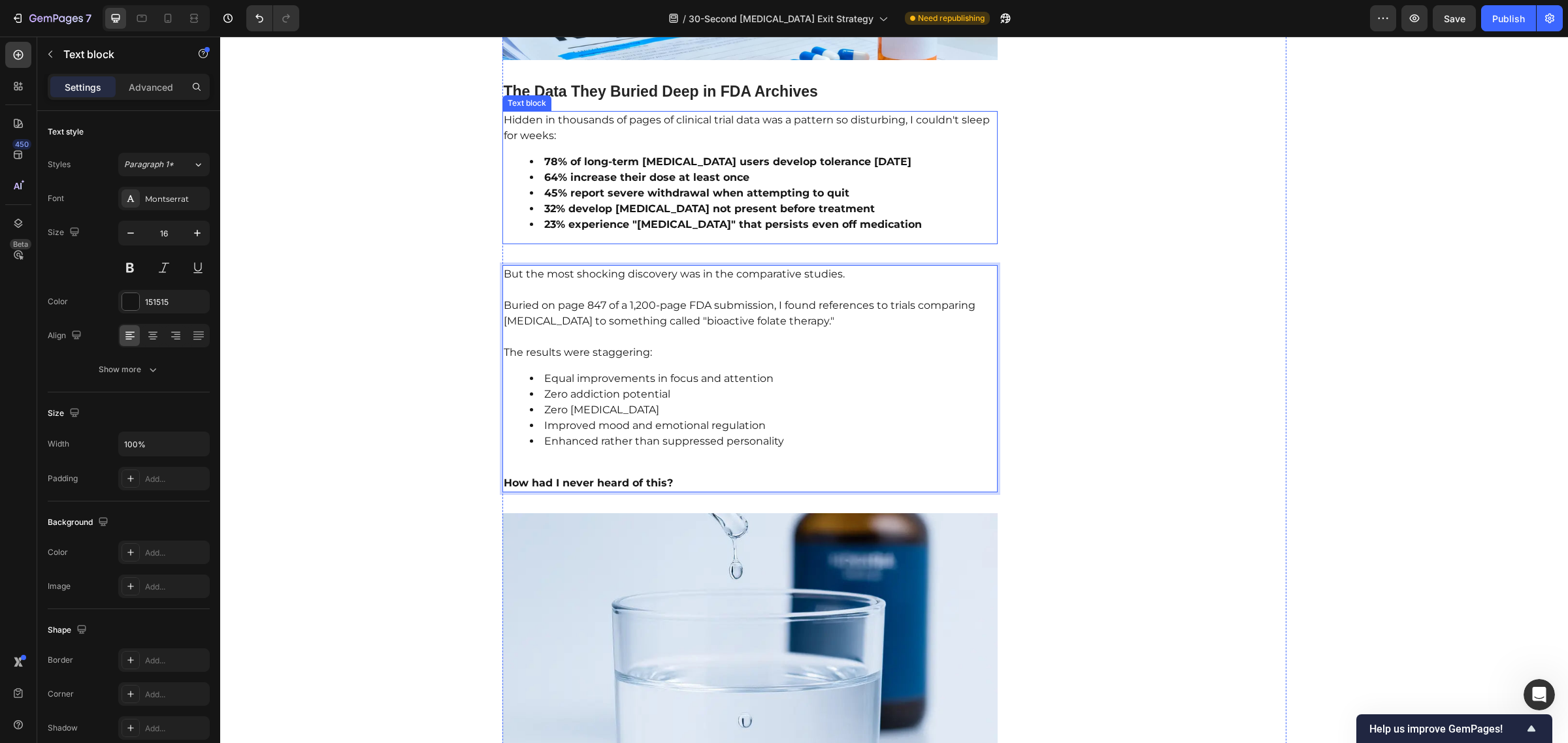
click at [797, 203] on strong "32% develop [MEDICAL_DATA] not present before treatment" at bounding box center [709, 209] width 331 height 13
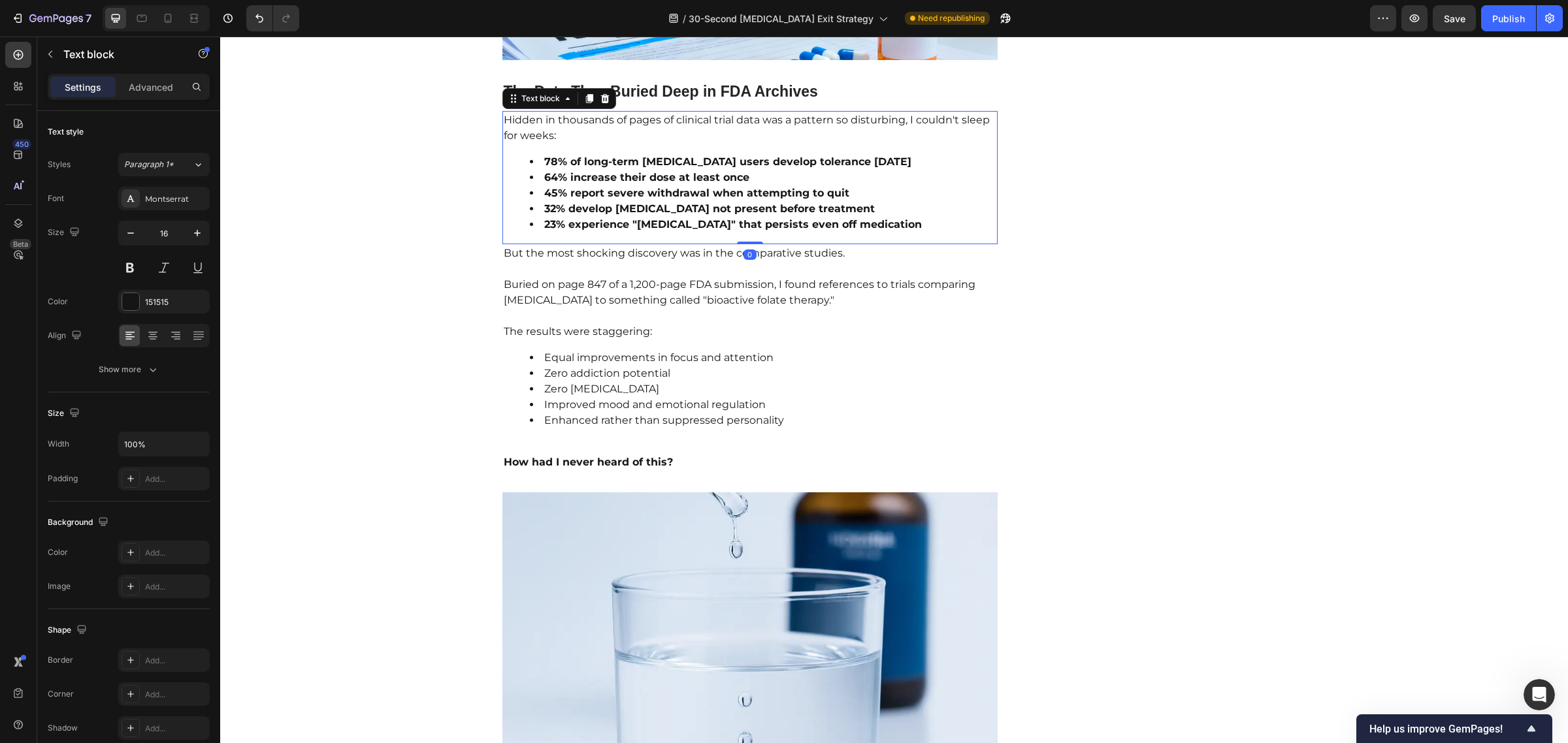
drag, startPoint x: 743, startPoint y: 249, endPoint x: 746, endPoint y: 224, distance: 25.2
click at [746, 224] on div "Hidden in thousands of pages of clinical trial data was a pattern so disturbing…" at bounding box center [751, 178] width 496 height 133
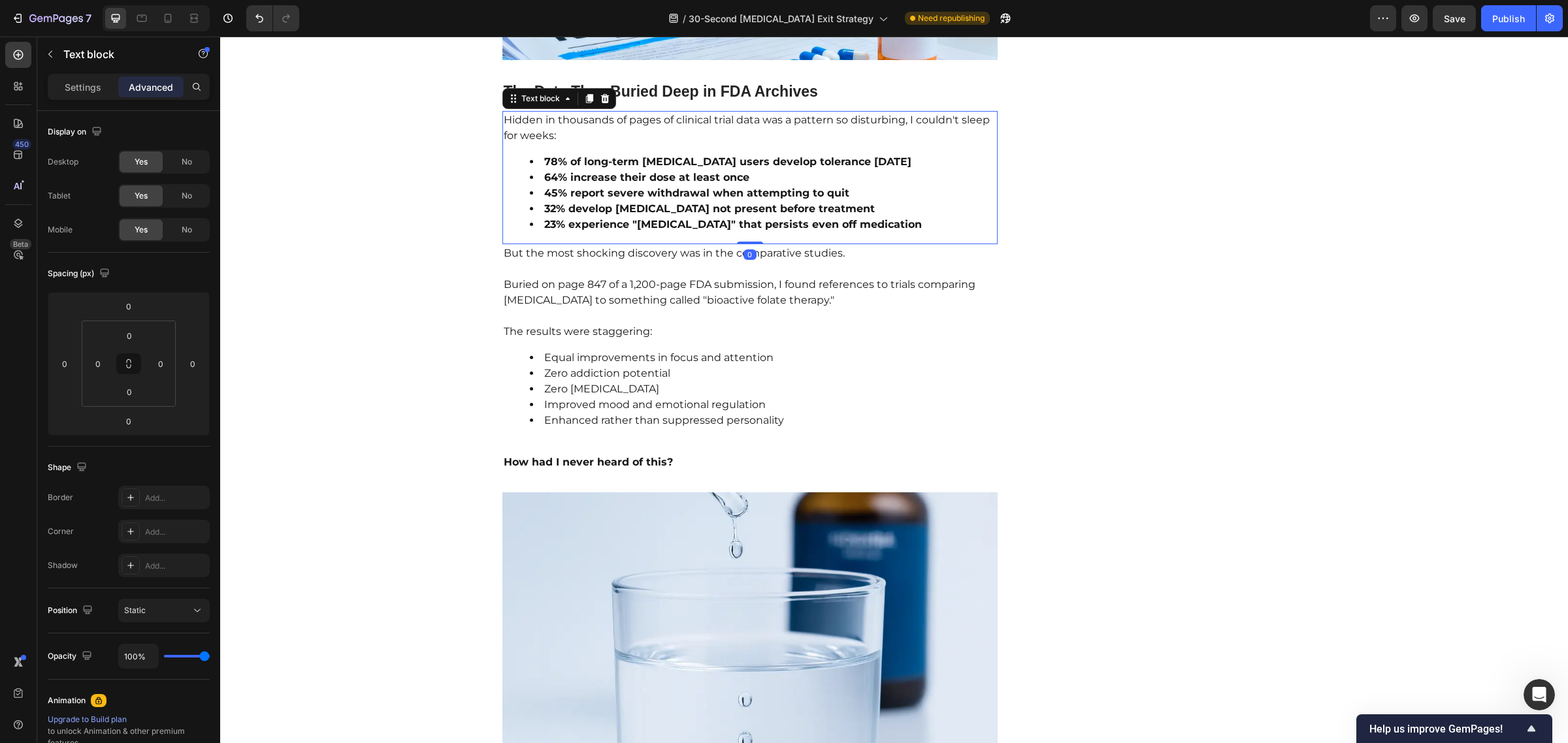
click at [750, 223] on div "Hidden in thousands of pages of clinical trial data was a pattern so disturbing…" at bounding box center [751, 178] width 496 height 133
click at [712, 537] on img at bounding box center [751, 639] width 496 height 294
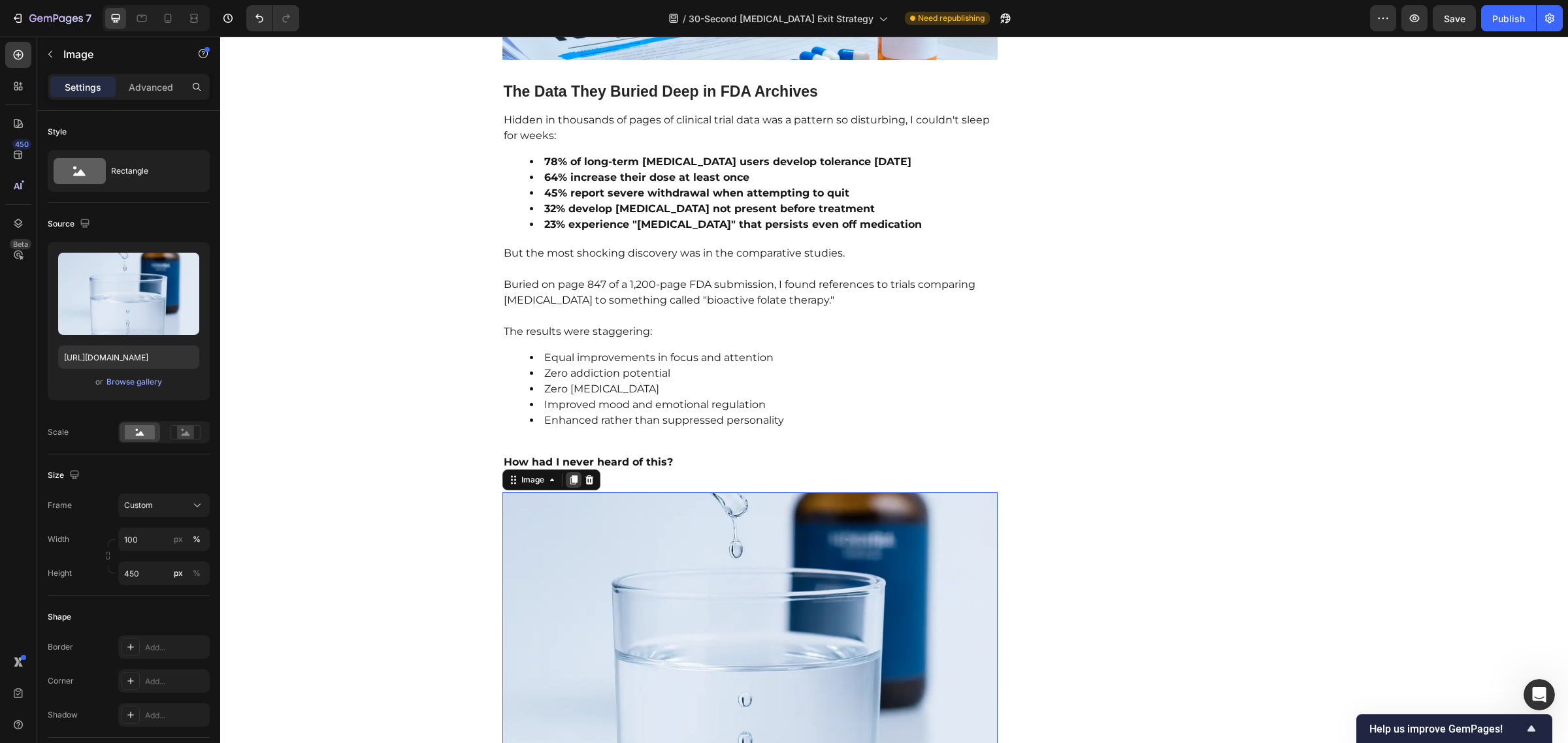
click at [566, 472] on div at bounding box center [573, 480] width 16 height 16
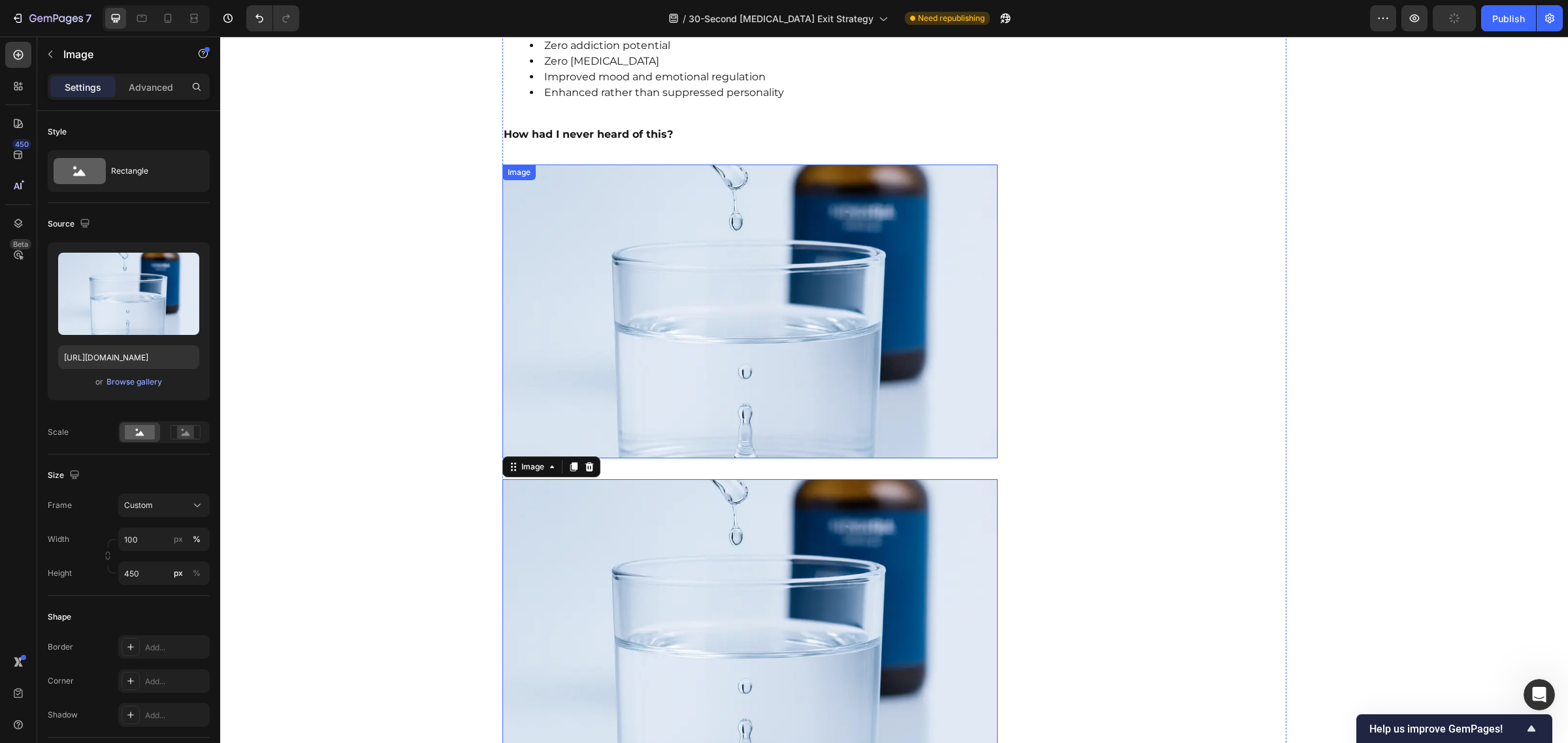
scroll to position [2378, 0]
click at [557, 203] on img at bounding box center [751, 312] width 496 height 294
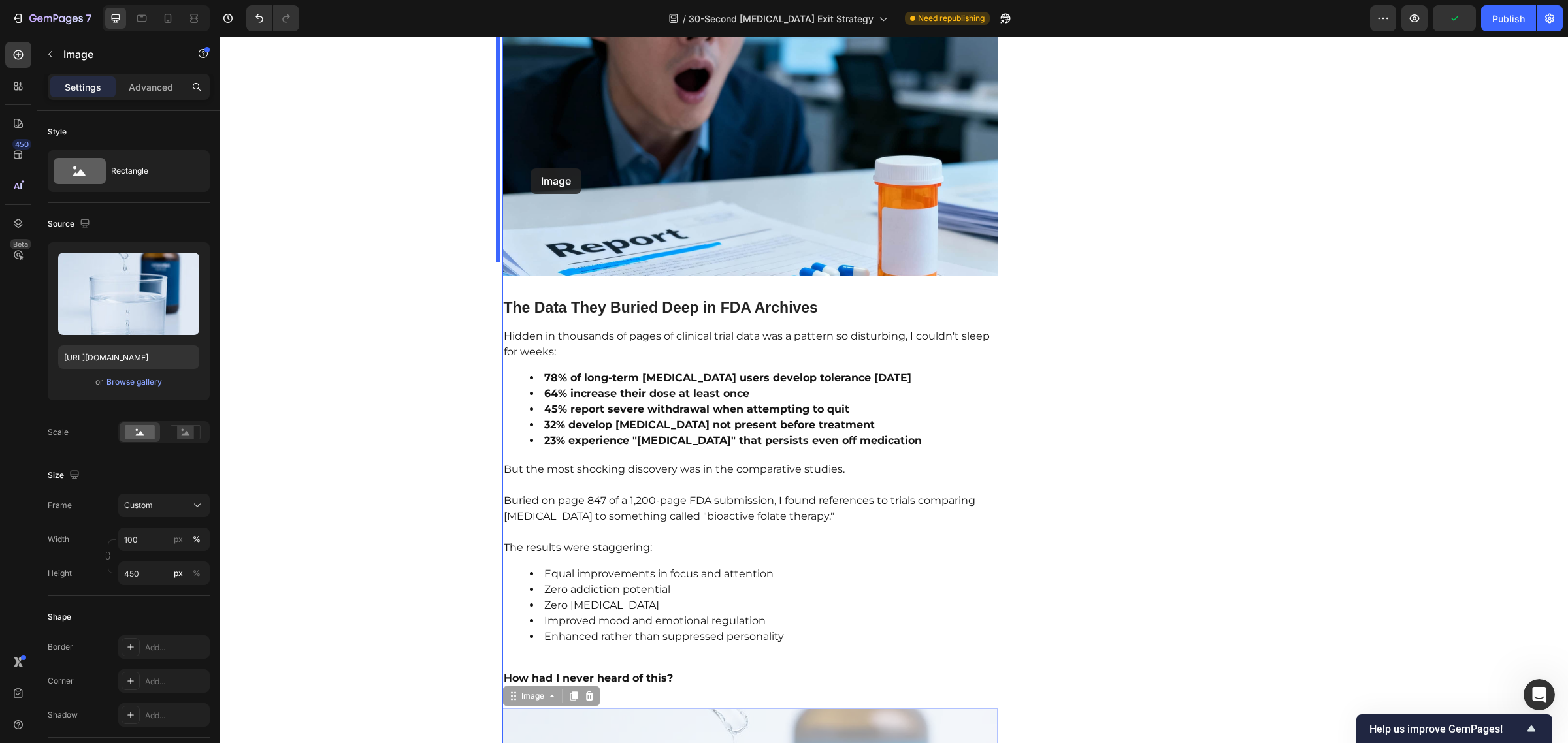
scroll to position [1834, 0]
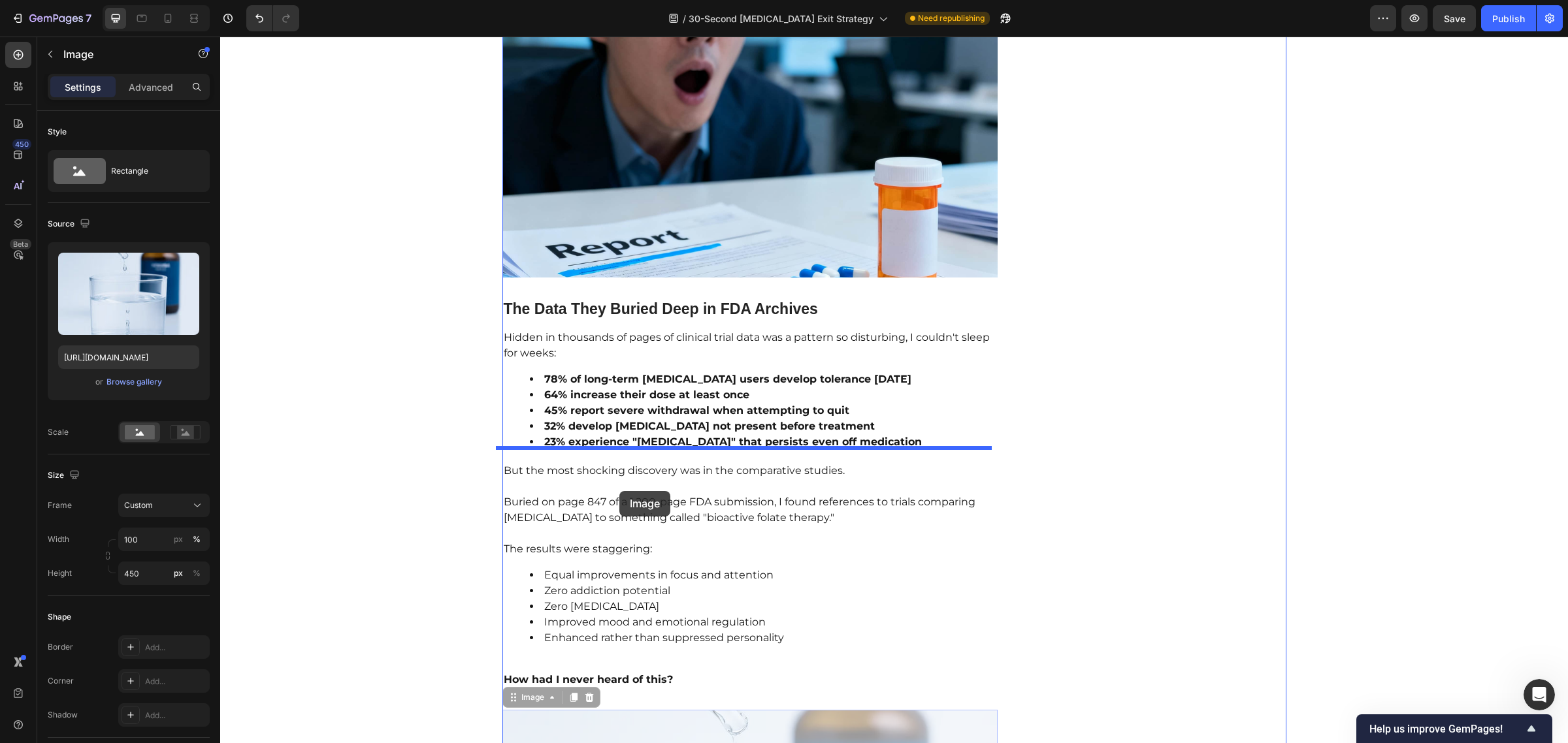
drag, startPoint x: 507, startPoint y: 138, endPoint x: 620, endPoint y: 491, distance: 370.6
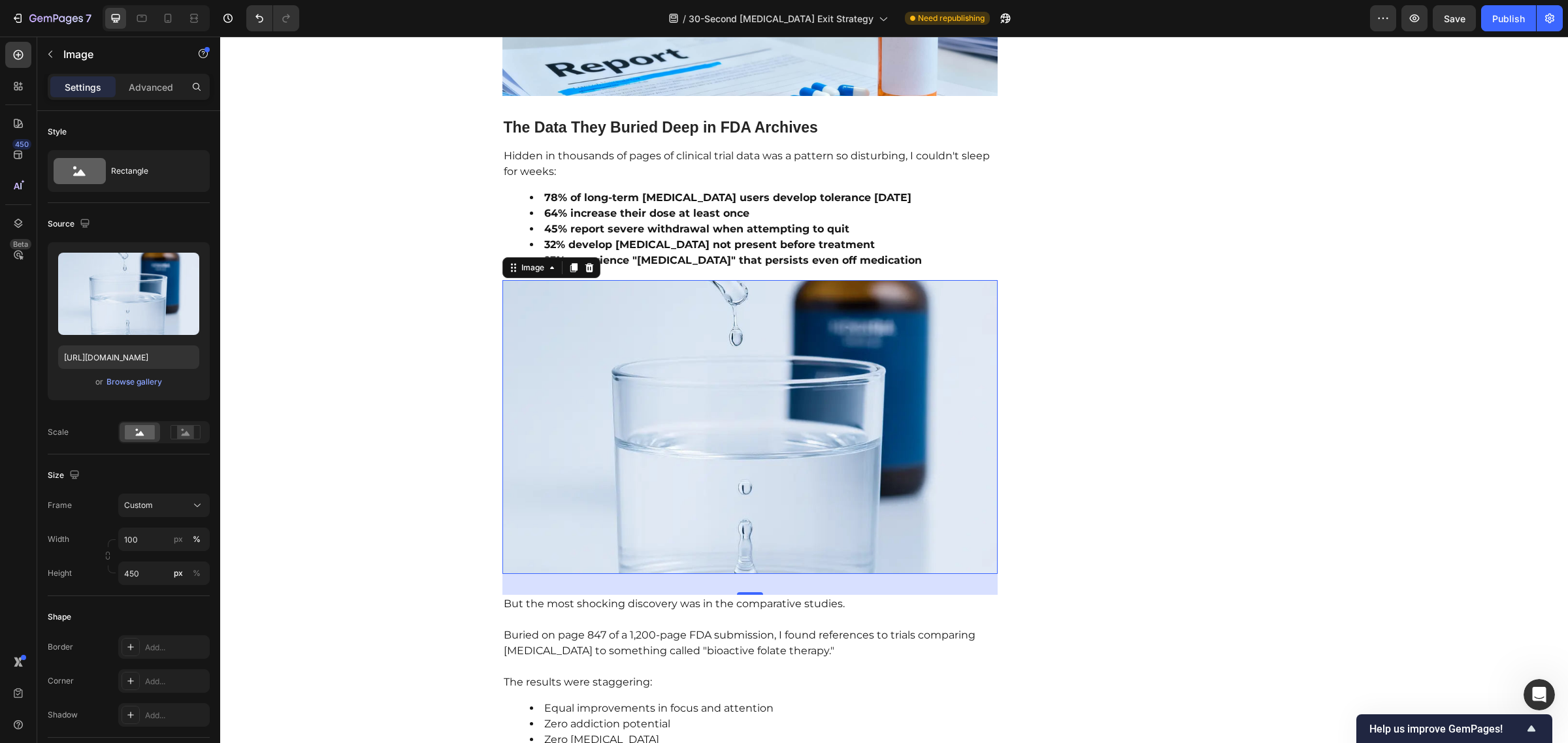
scroll to position [2016, 0]
click at [130, 314] on input "file" at bounding box center [129, 315] width 90 height 22
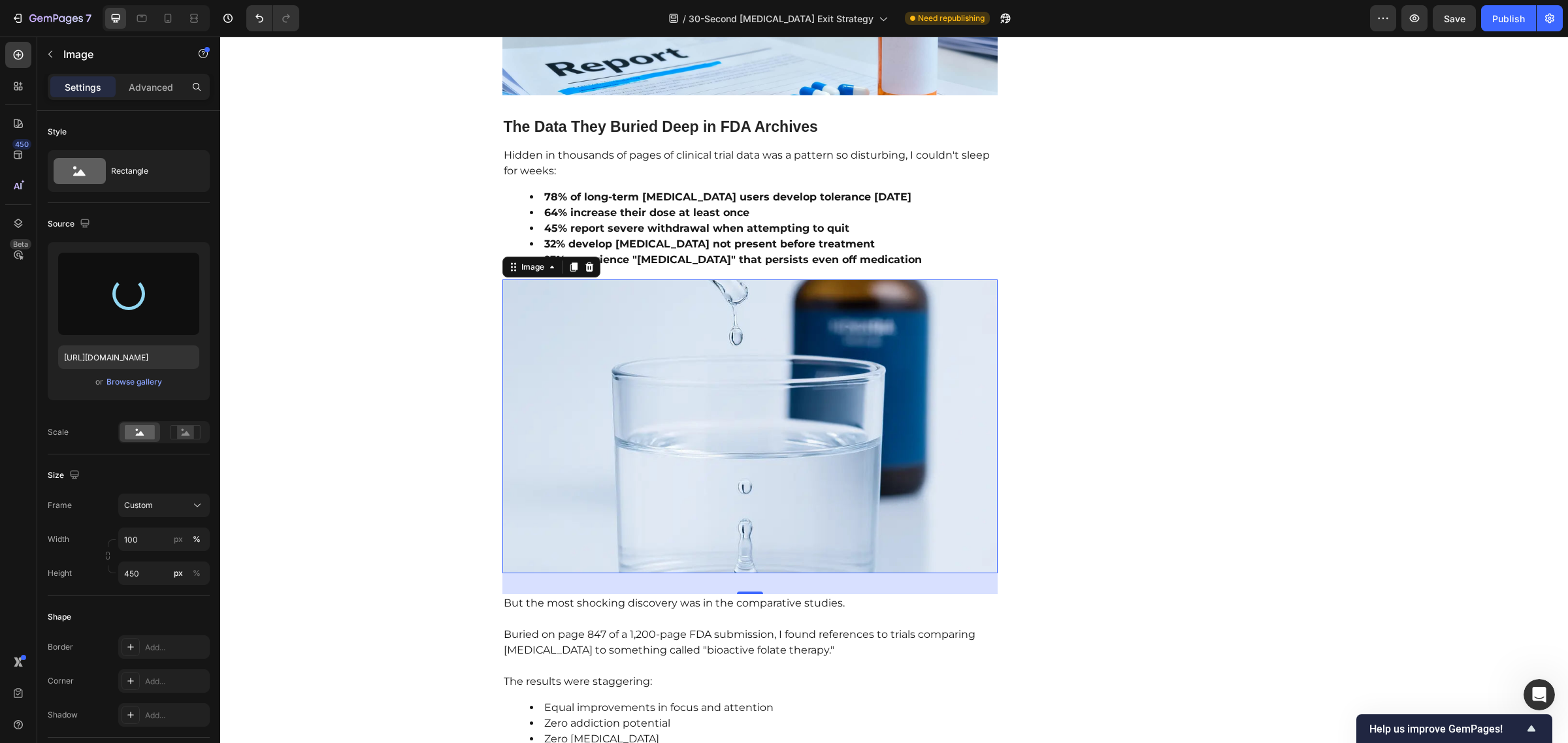
type input "[URL][DOMAIN_NAME]"
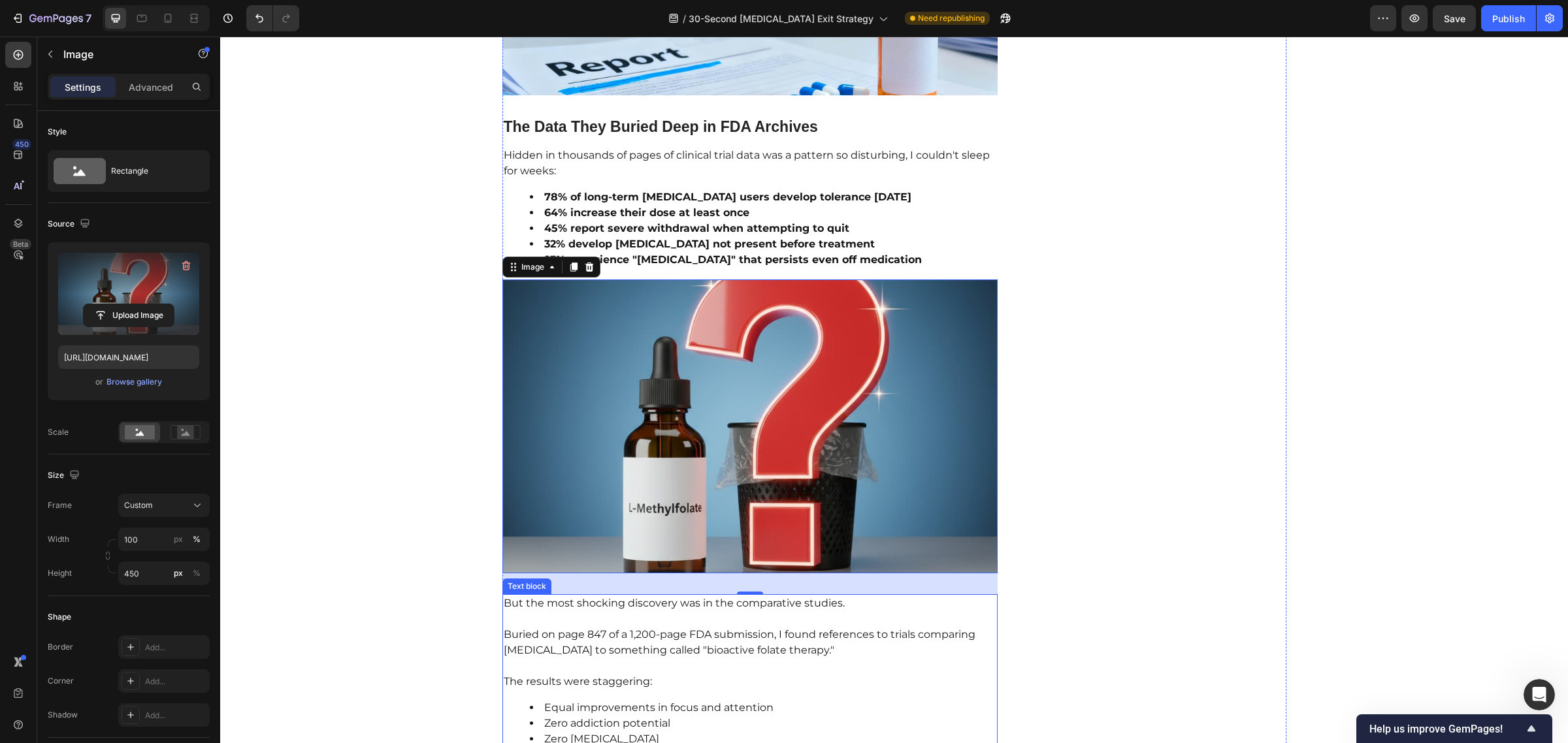
click at [706, 611] on p "Buried on page 847 of a 1,200-page FDA submission, I found references to trials…" at bounding box center [750, 635] width 493 height 47
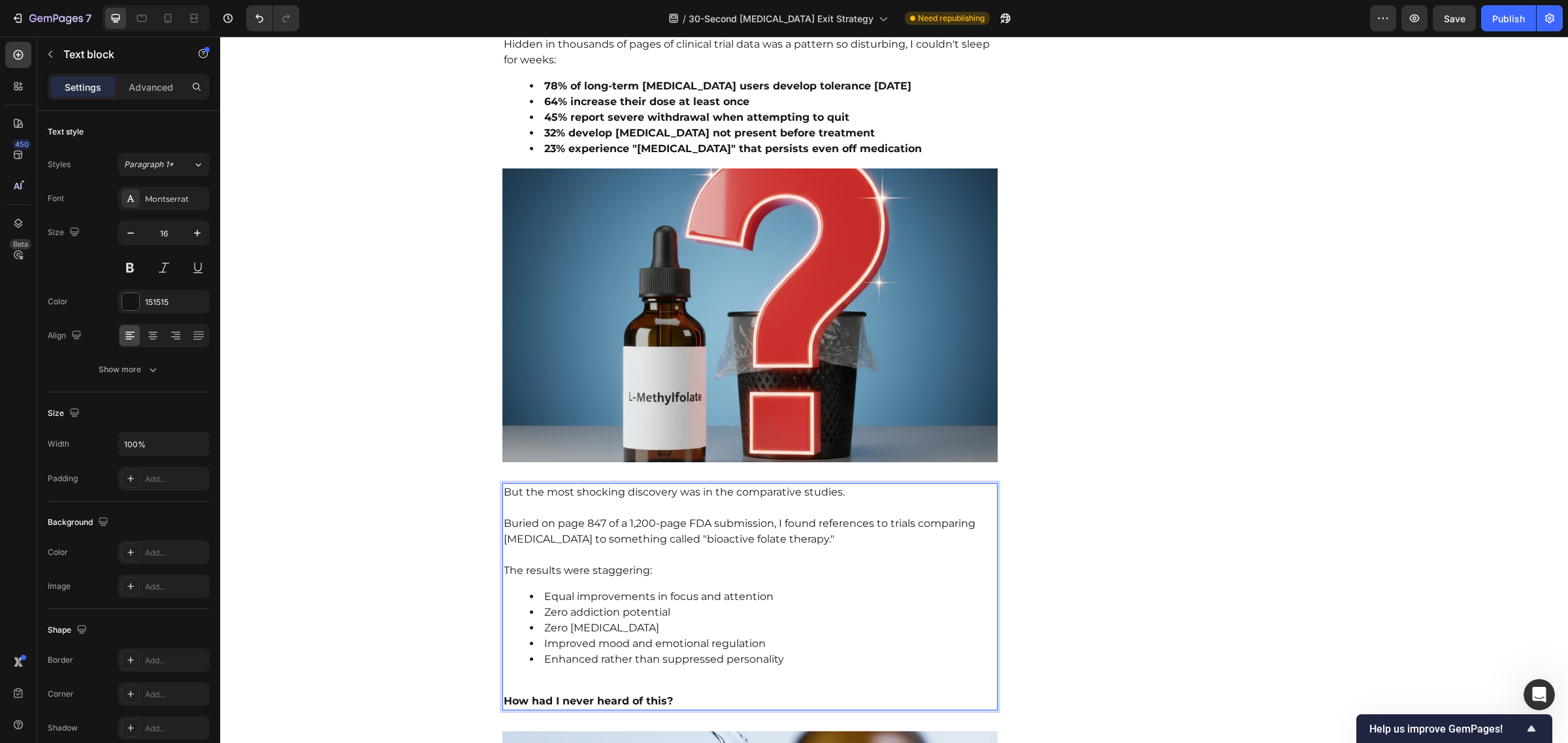
scroll to position [2129, 0]
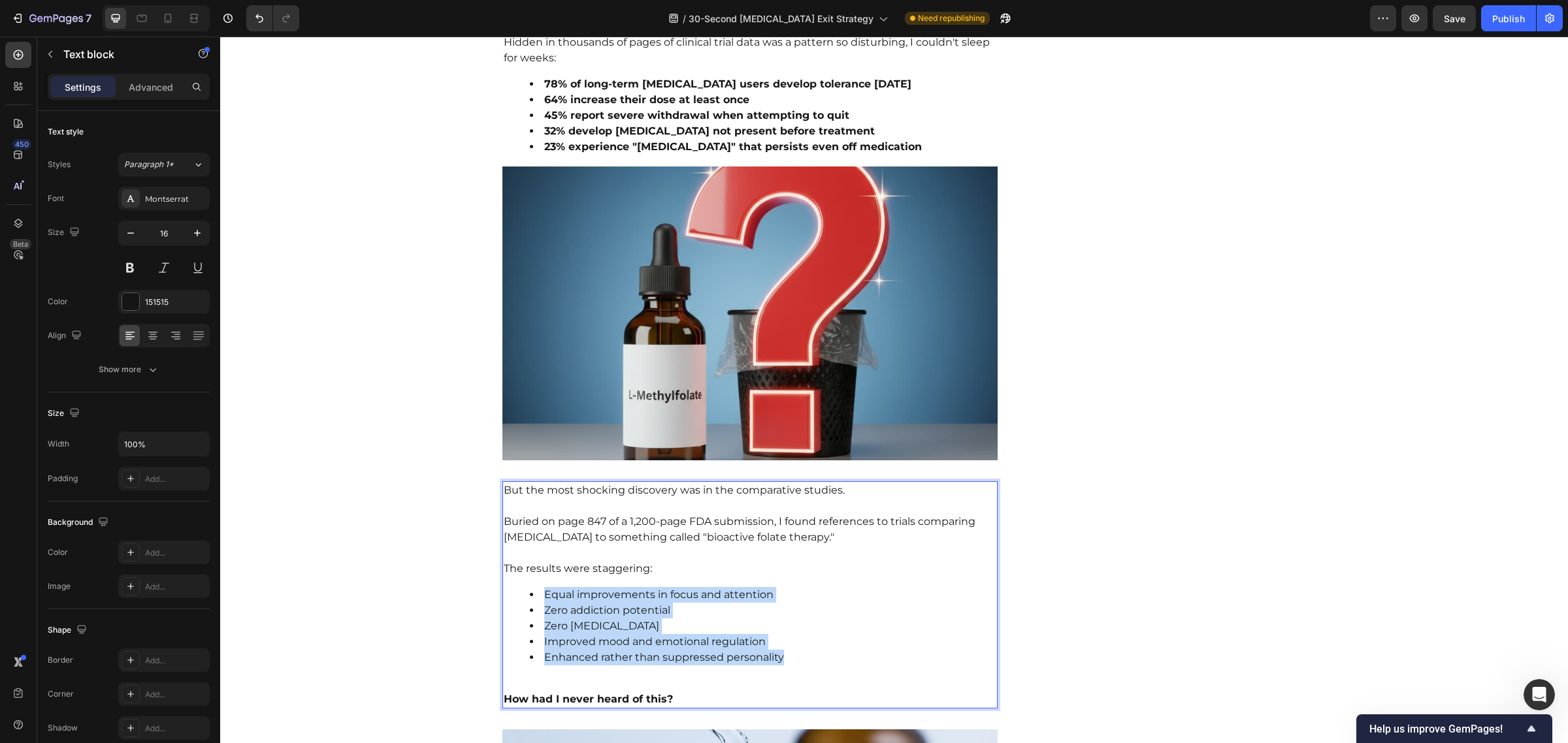
drag, startPoint x: 807, startPoint y: 638, endPoint x: 520, endPoint y: 579, distance: 293.0
click at [520, 587] on ul "Equal improvements in focus and attention Zero addiction potential Zero [MEDICA…" at bounding box center [750, 626] width 493 height 78
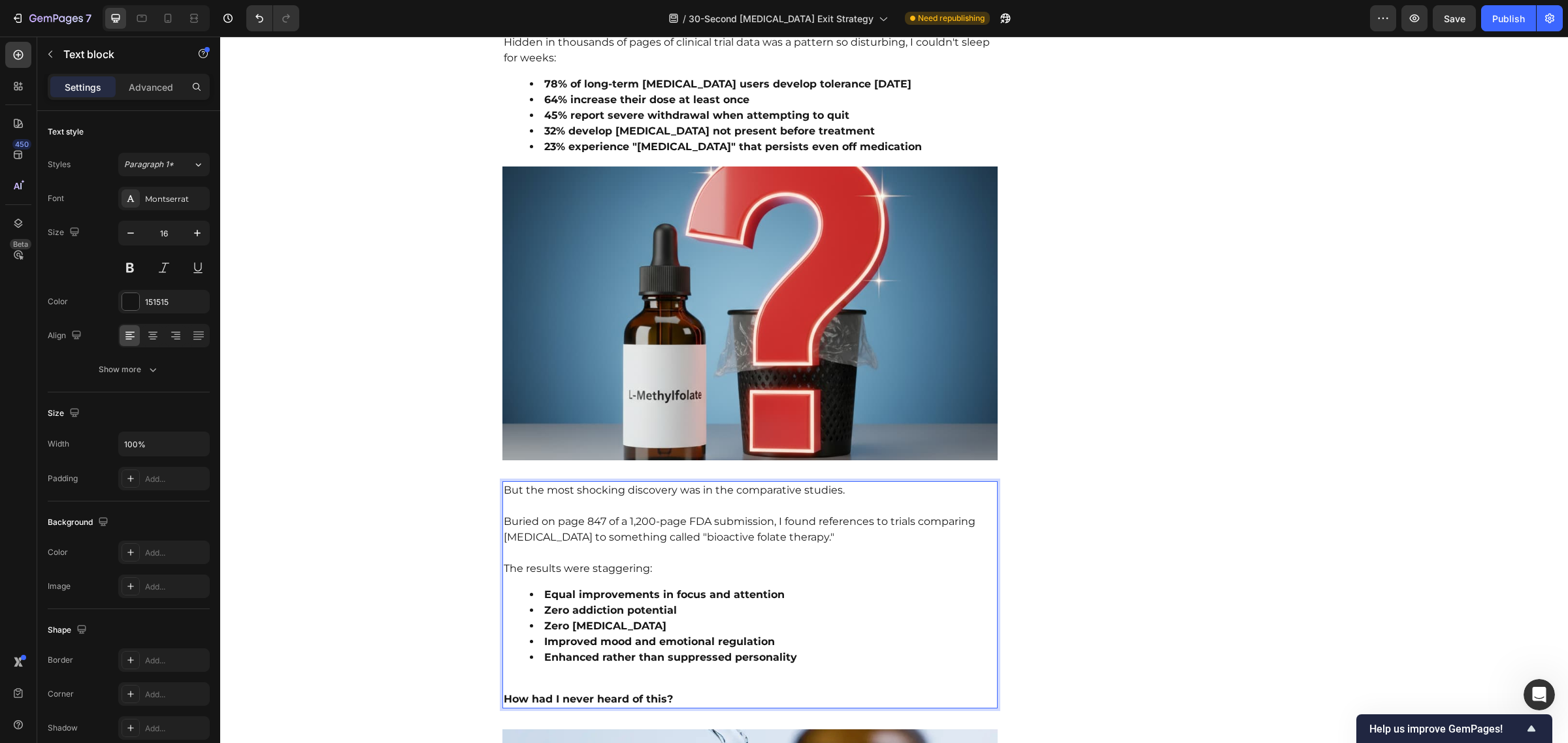
click at [803, 498] on p "Buried on page 847 of a 1,200-page FDA submission, I found references to trials…" at bounding box center [750, 522] width 493 height 47
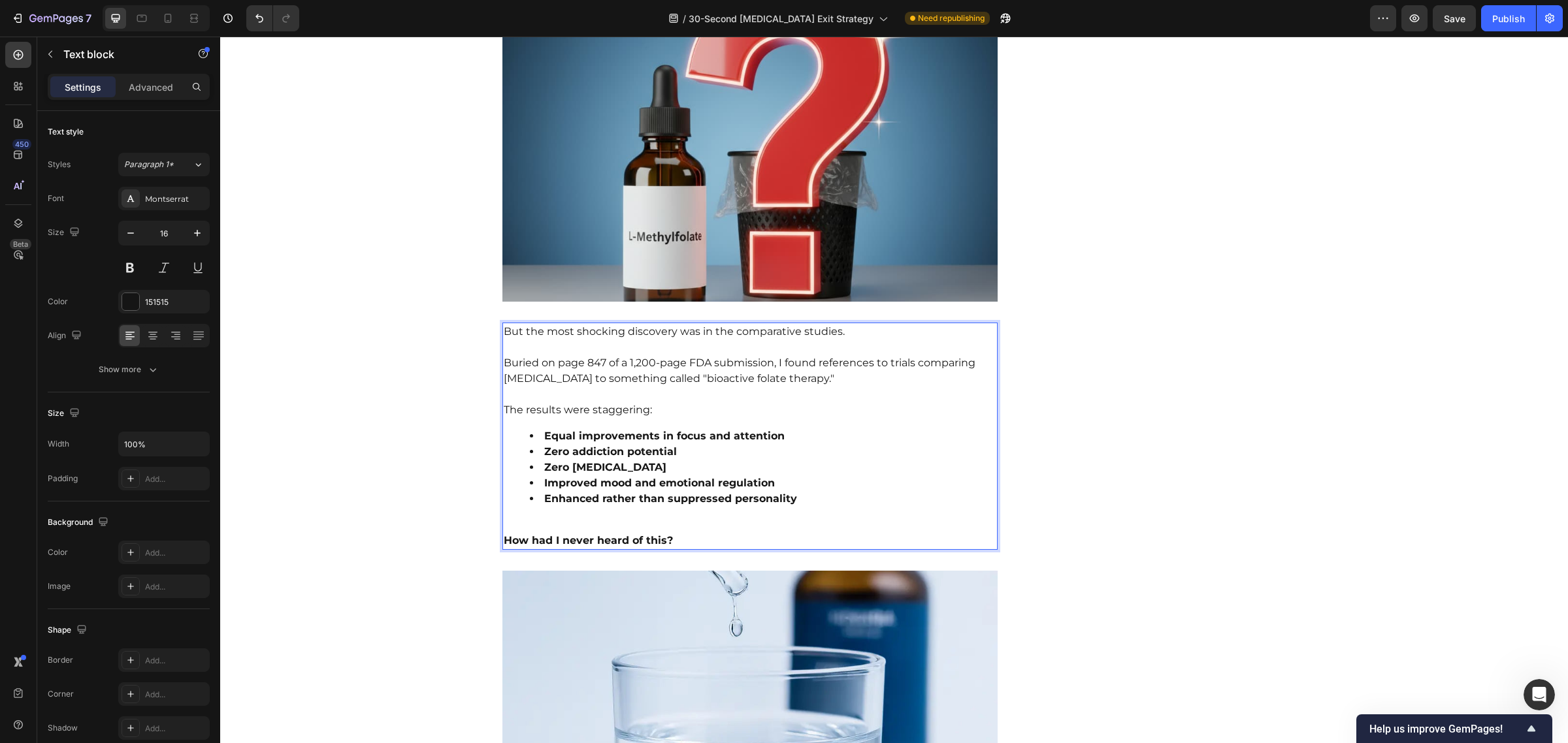
scroll to position [2289, 0]
click at [526, 389] on p "The results were staggering:" at bounding box center [750, 401] width 493 height 31
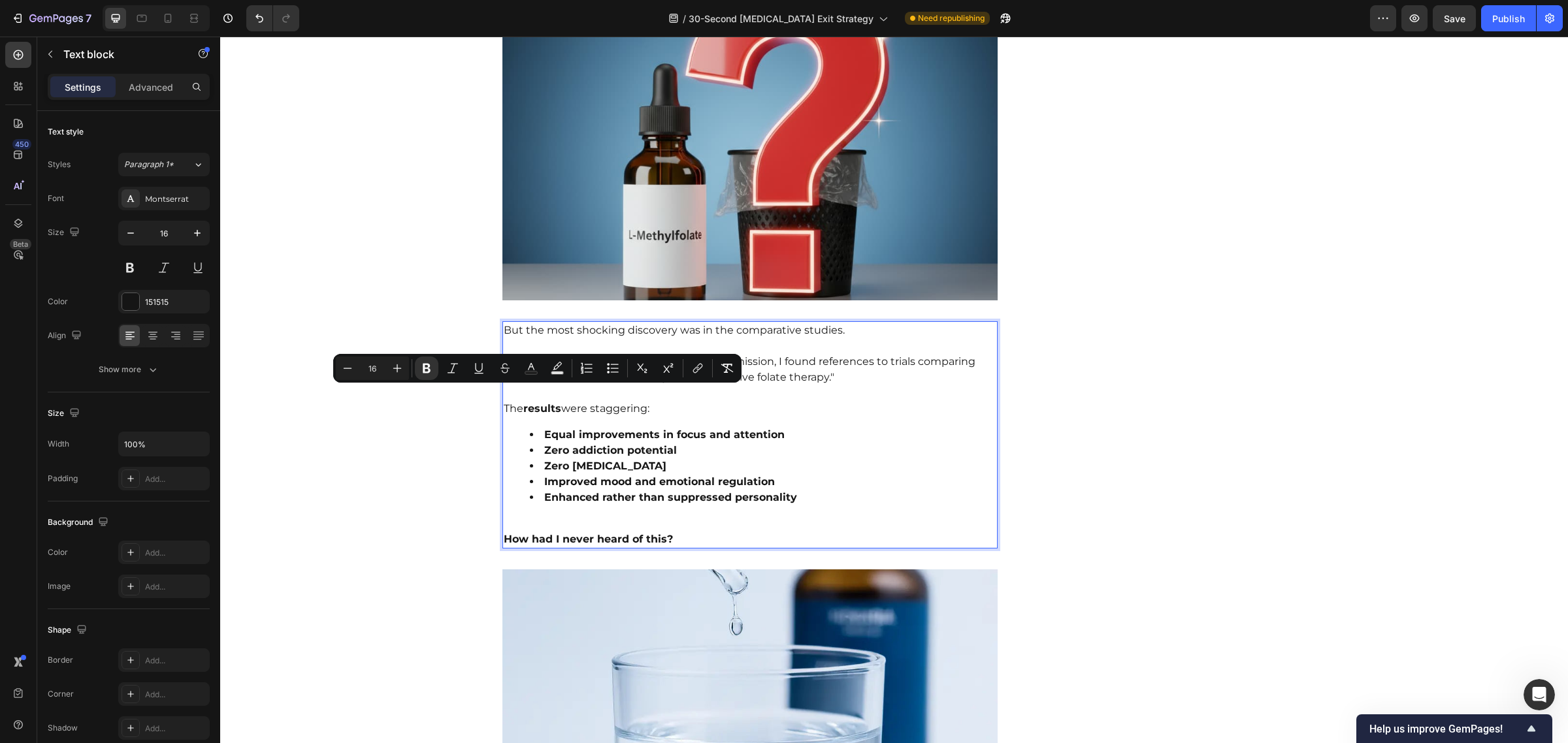
click at [800, 399] on p "The results were staggering:" at bounding box center [750, 401] width 493 height 31
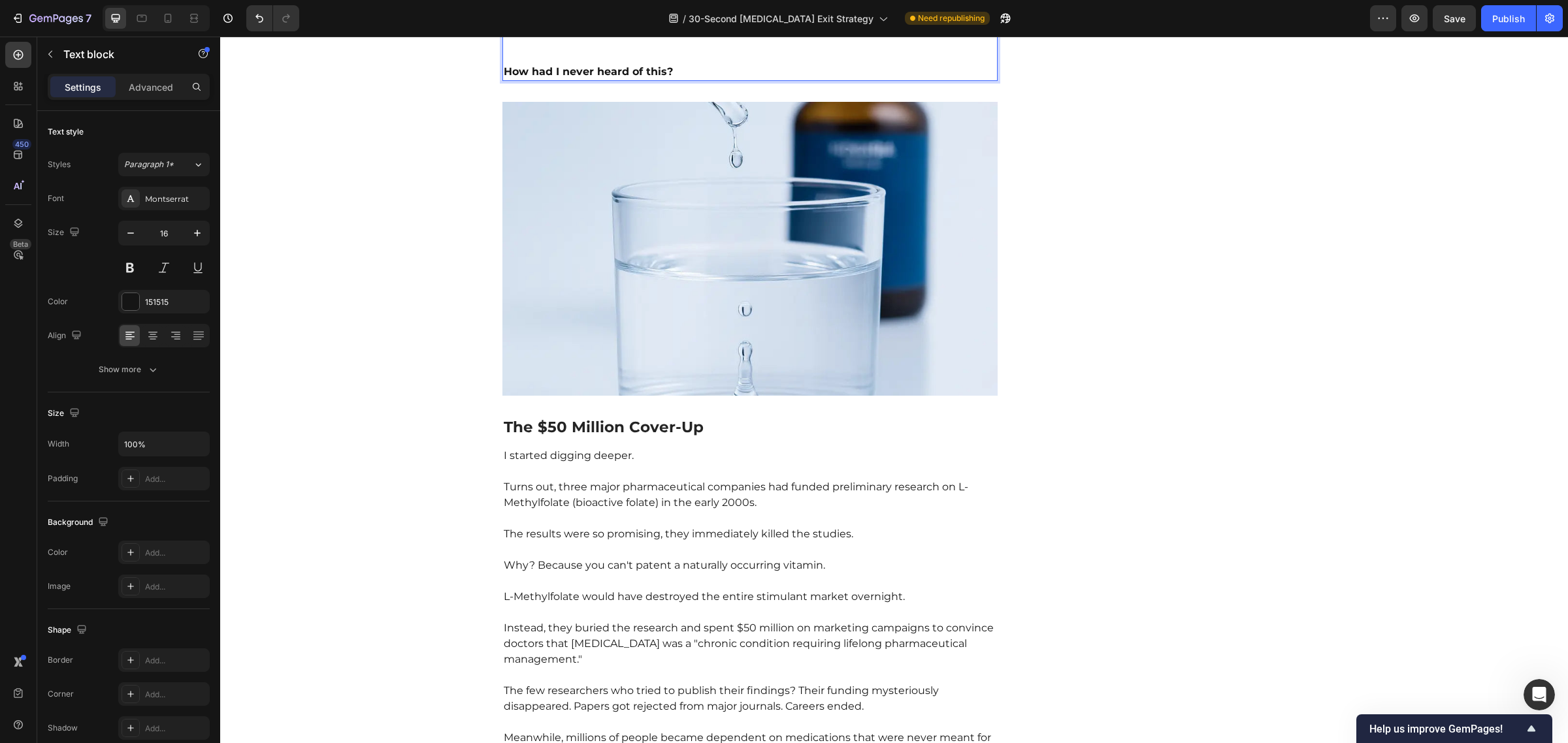
scroll to position [2770, 0]
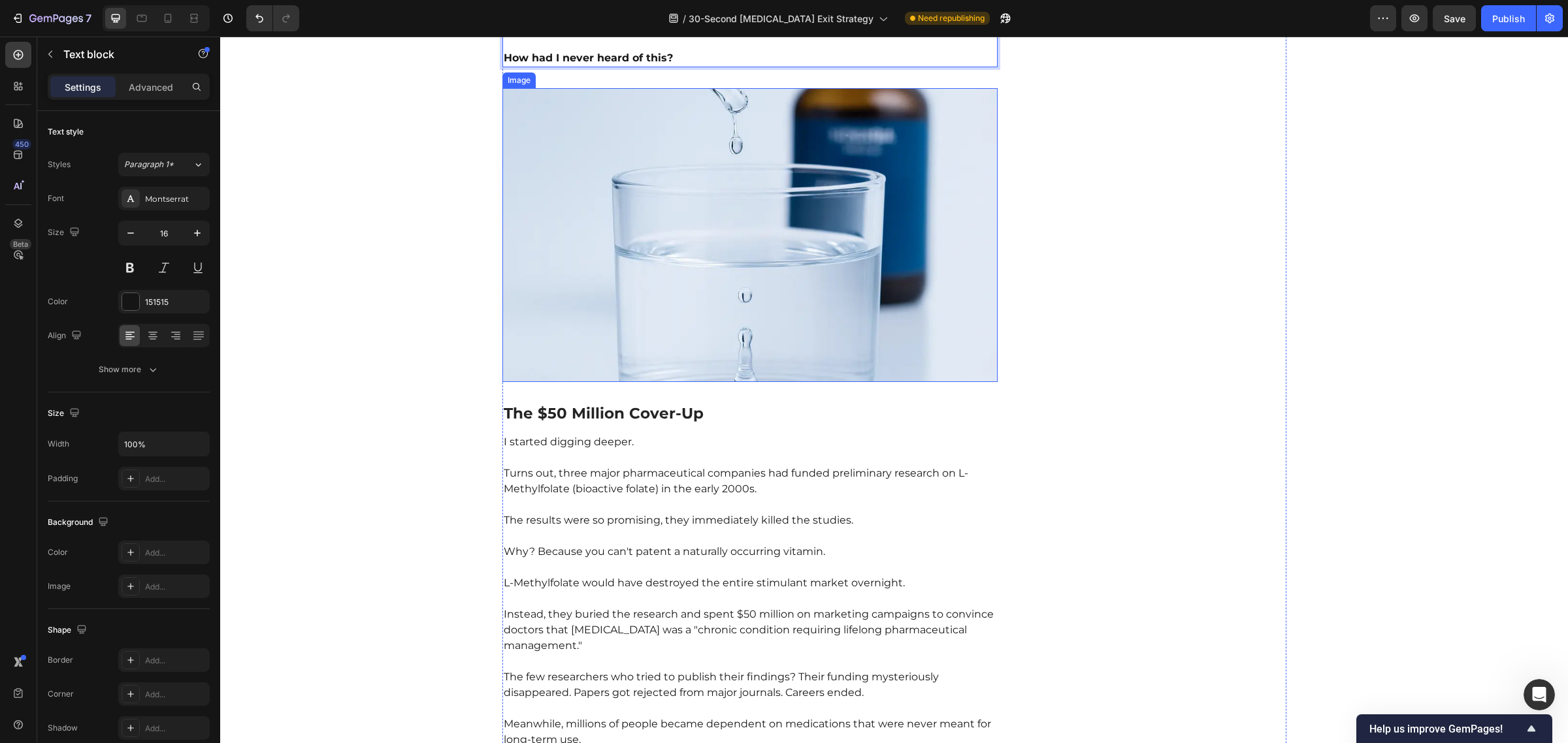
click at [748, 287] on img at bounding box center [751, 235] width 496 height 294
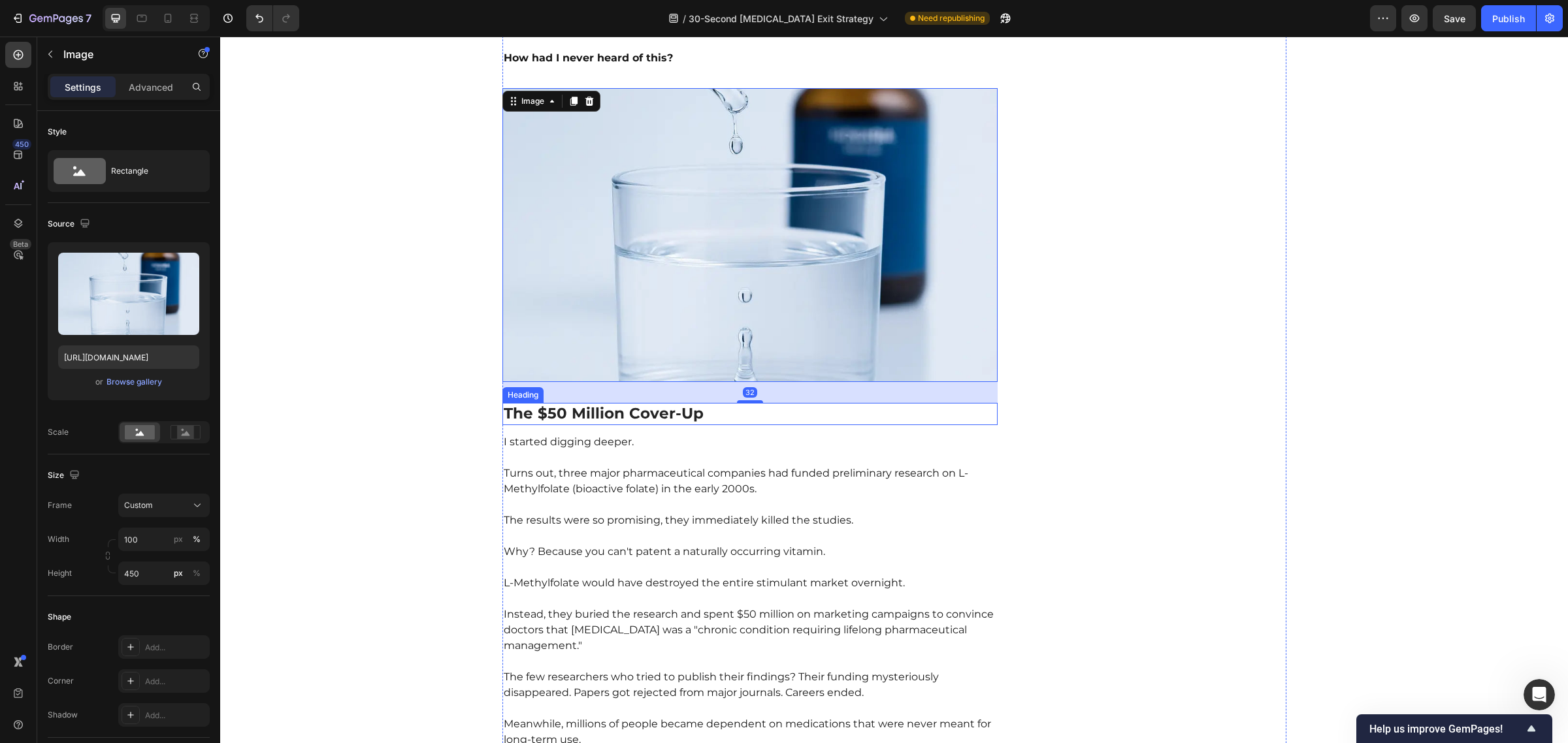
click at [669, 403] on h2 "The $50 Million Cover-Up" at bounding box center [751, 414] width 496 height 22
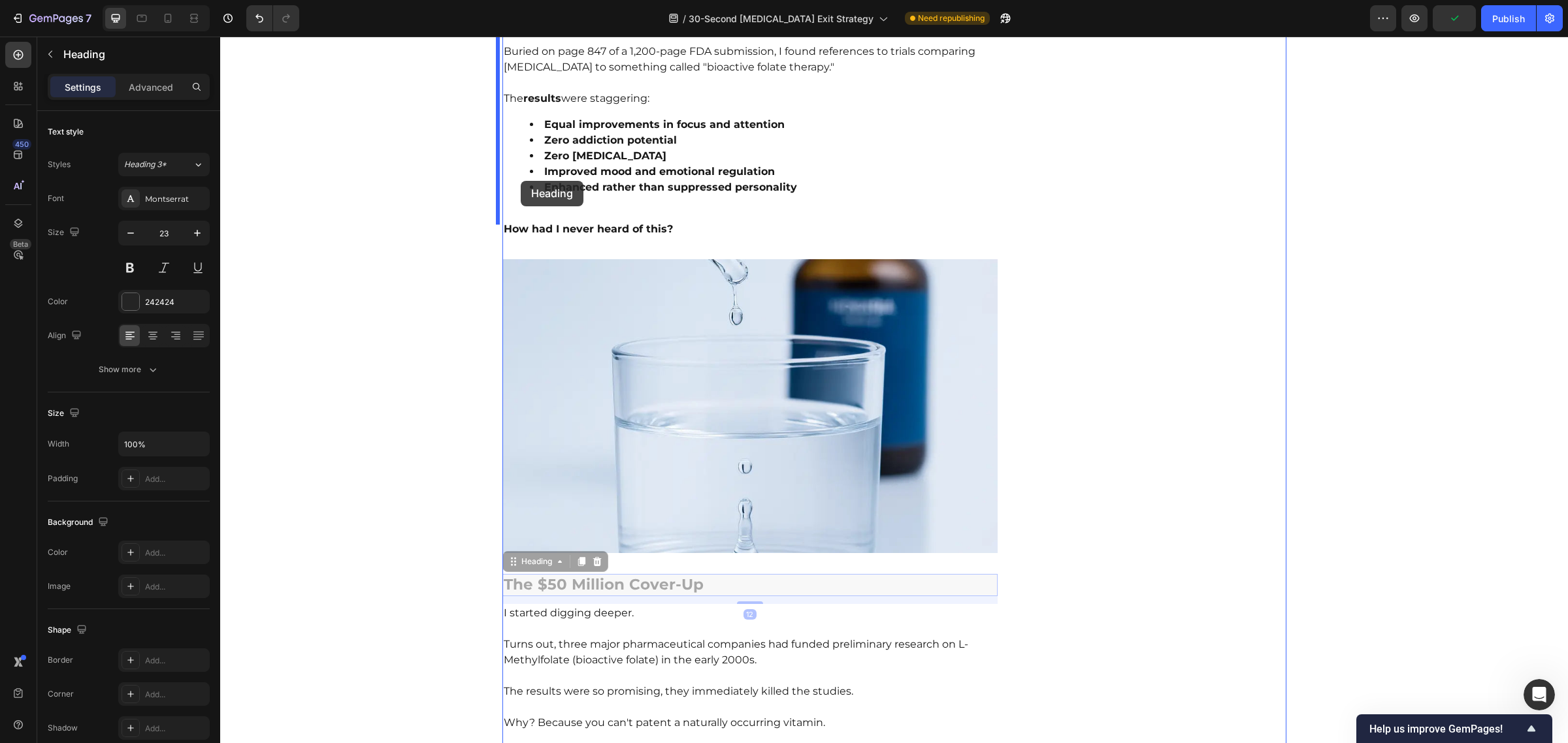
scroll to position [2598, 0]
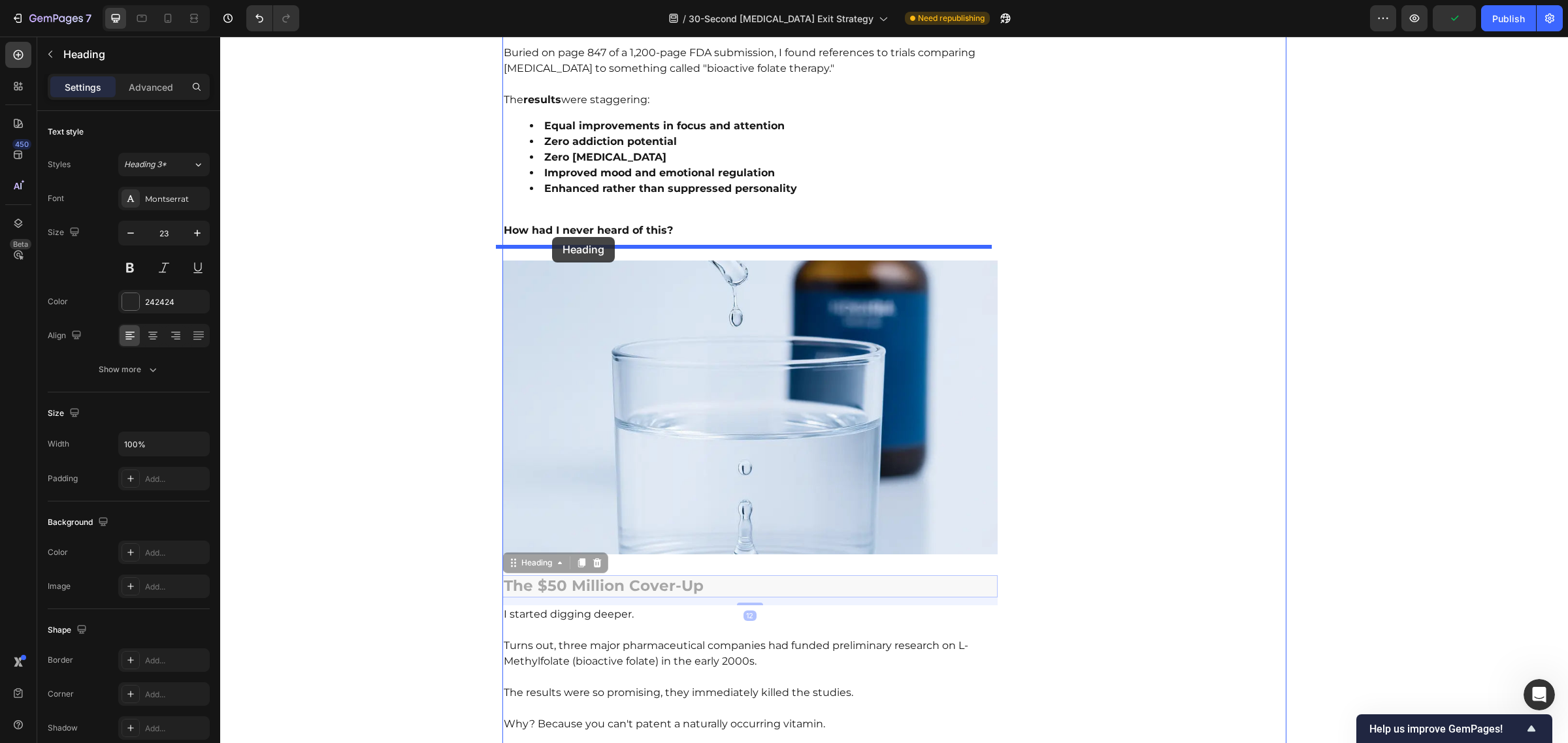
drag, startPoint x: 505, startPoint y: 374, endPoint x: 552, endPoint y: 237, distance: 144.8
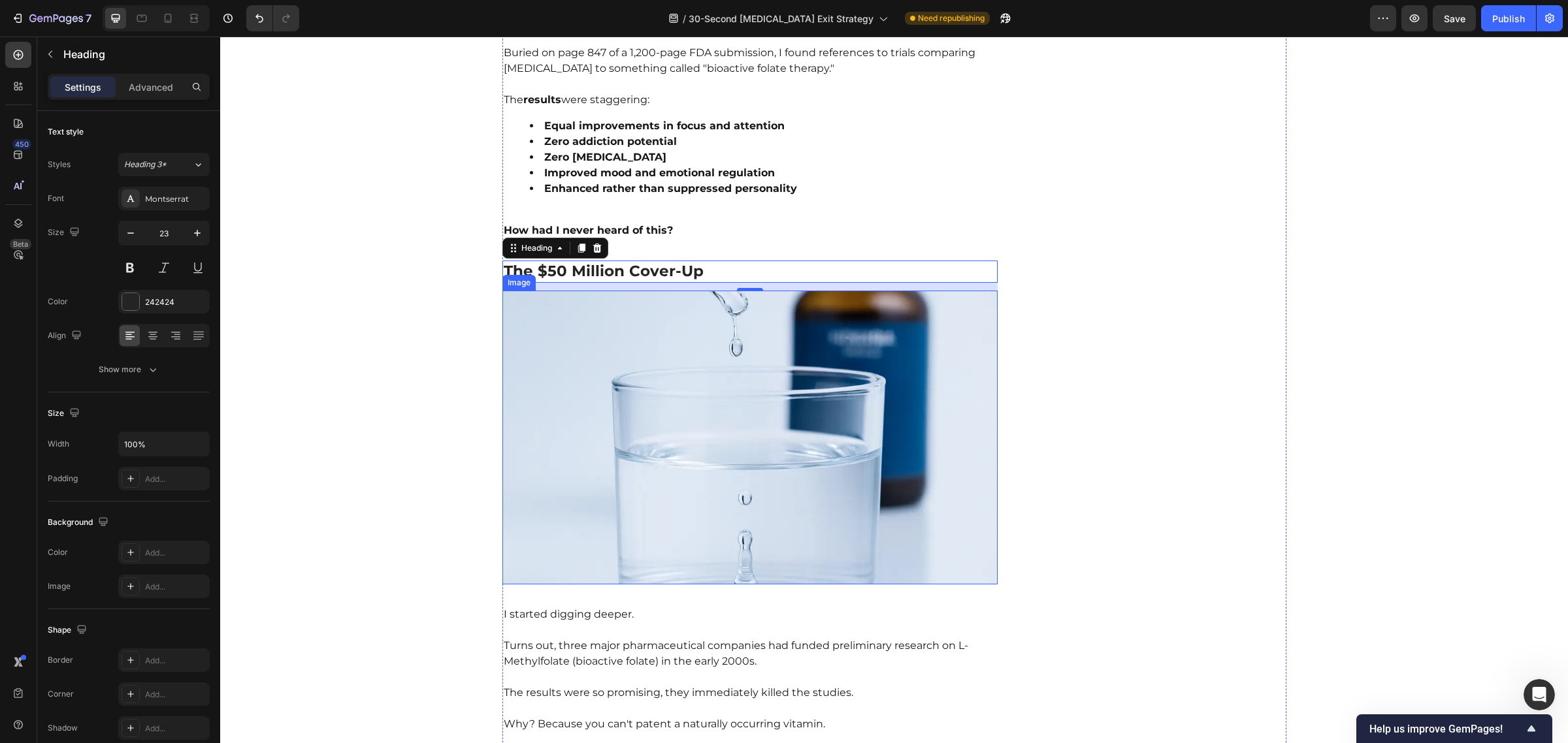
click at [673, 485] on img at bounding box center [751, 437] width 496 height 294
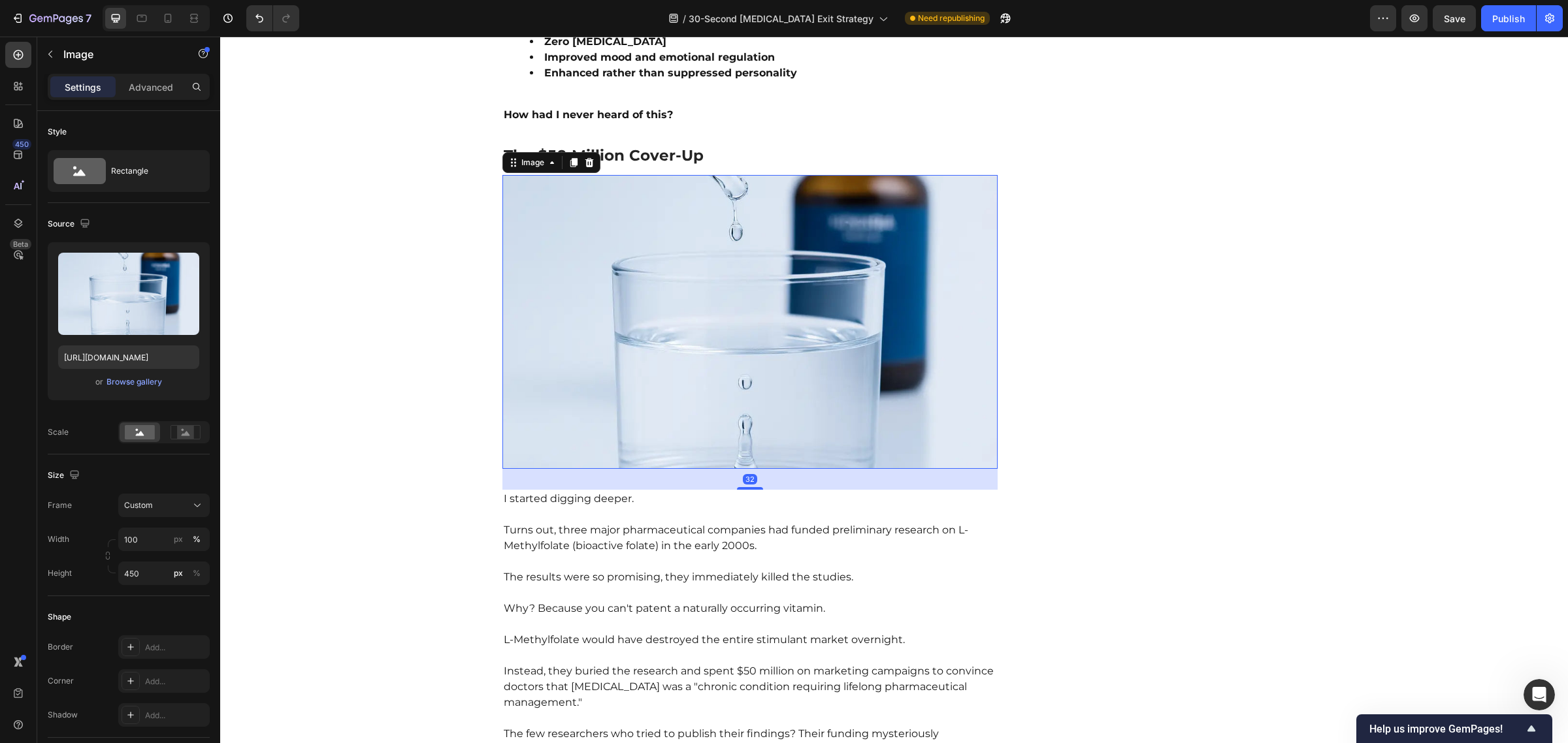
scroll to position [2714, 0]
drag, startPoint x: 747, startPoint y: 471, endPoint x: 755, endPoint y: 465, distance: 10.0
click at [755, 480] on div at bounding box center [749, 481] width 26 height 4
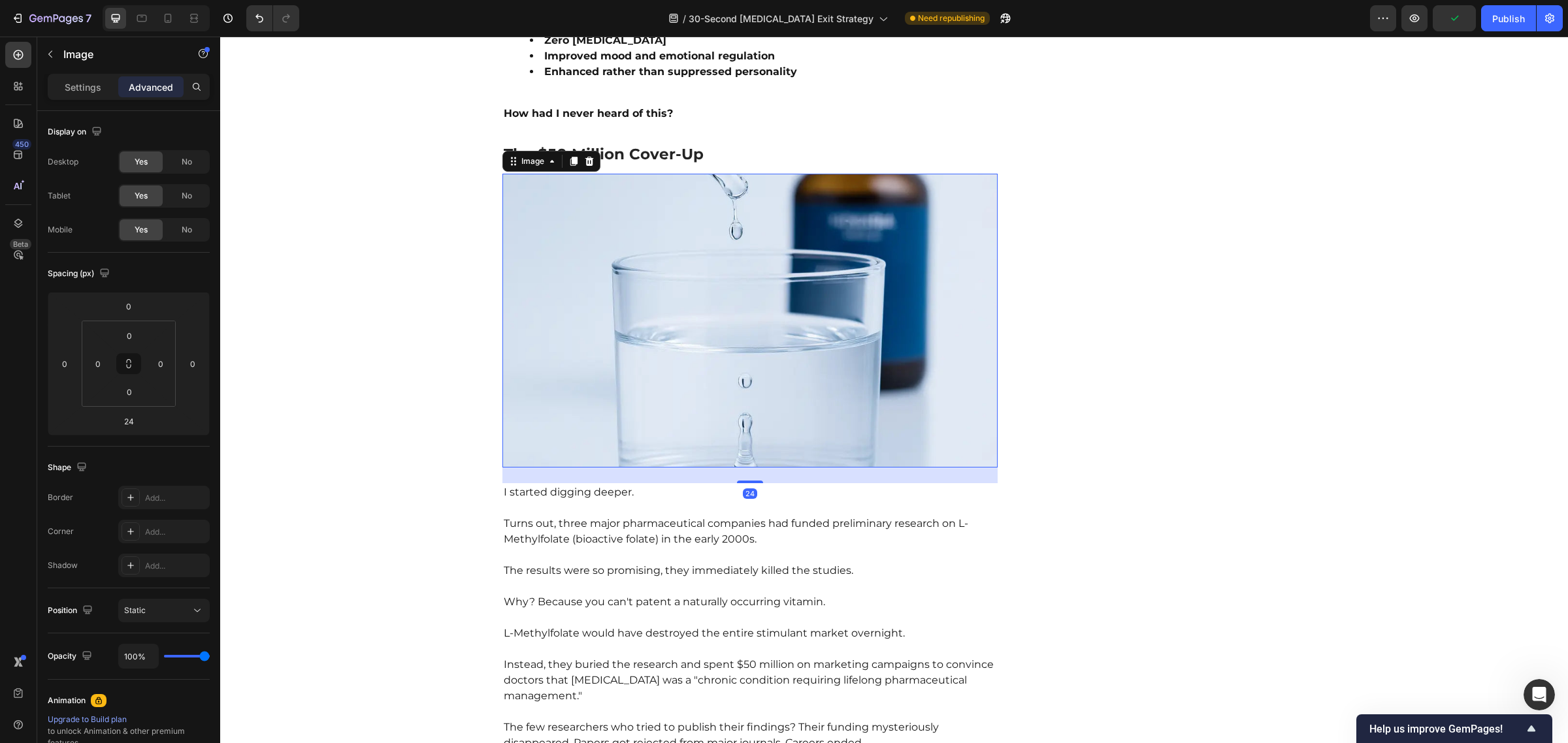
click at [746, 294] on img at bounding box center [751, 320] width 496 height 294
click at [865, 90] on p "How had I never heard of this?" at bounding box center [750, 106] width 493 height 31
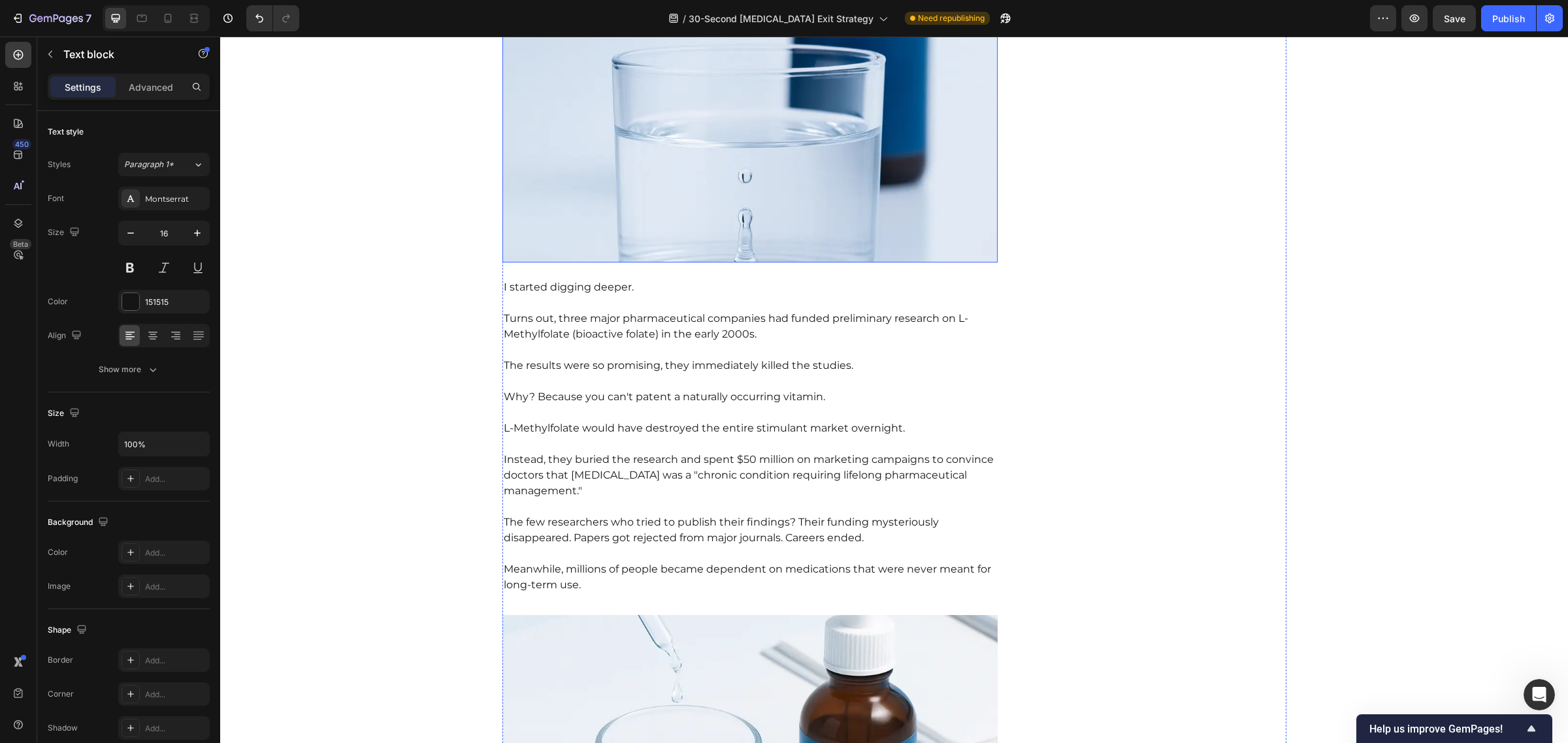
scroll to position [2920, 0]
click at [640, 342] on p "The results were so promising, they immediately killed the studies." at bounding box center [750, 357] width 493 height 31
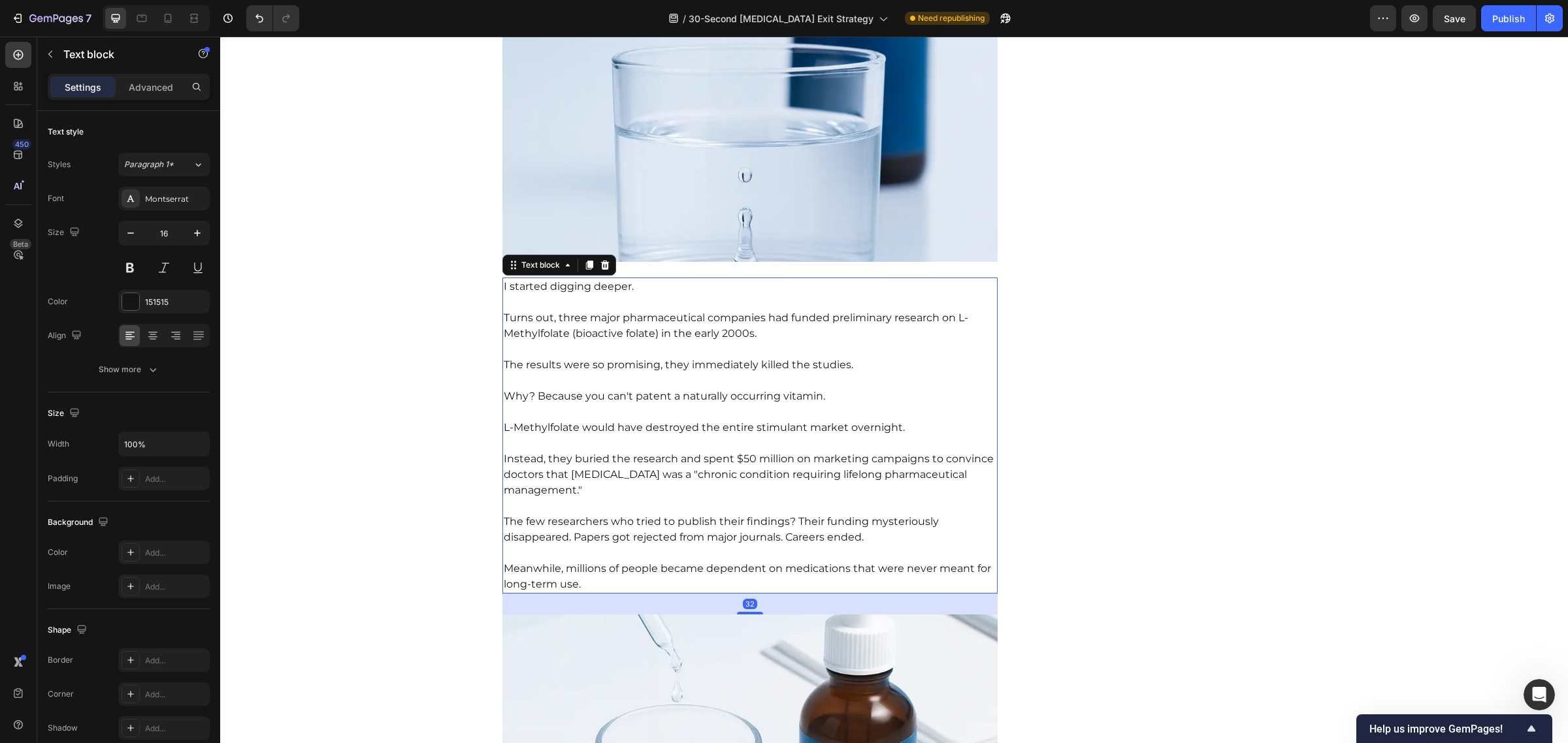
click at [740, 342] on p "The results were so promising, they immediately killed the studies." at bounding box center [750, 357] width 493 height 31
click at [632, 315] on p "Turns out, three major pharmaceutical companies had funded preliminary research…" at bounding box center [750, 318] width 493 height 47
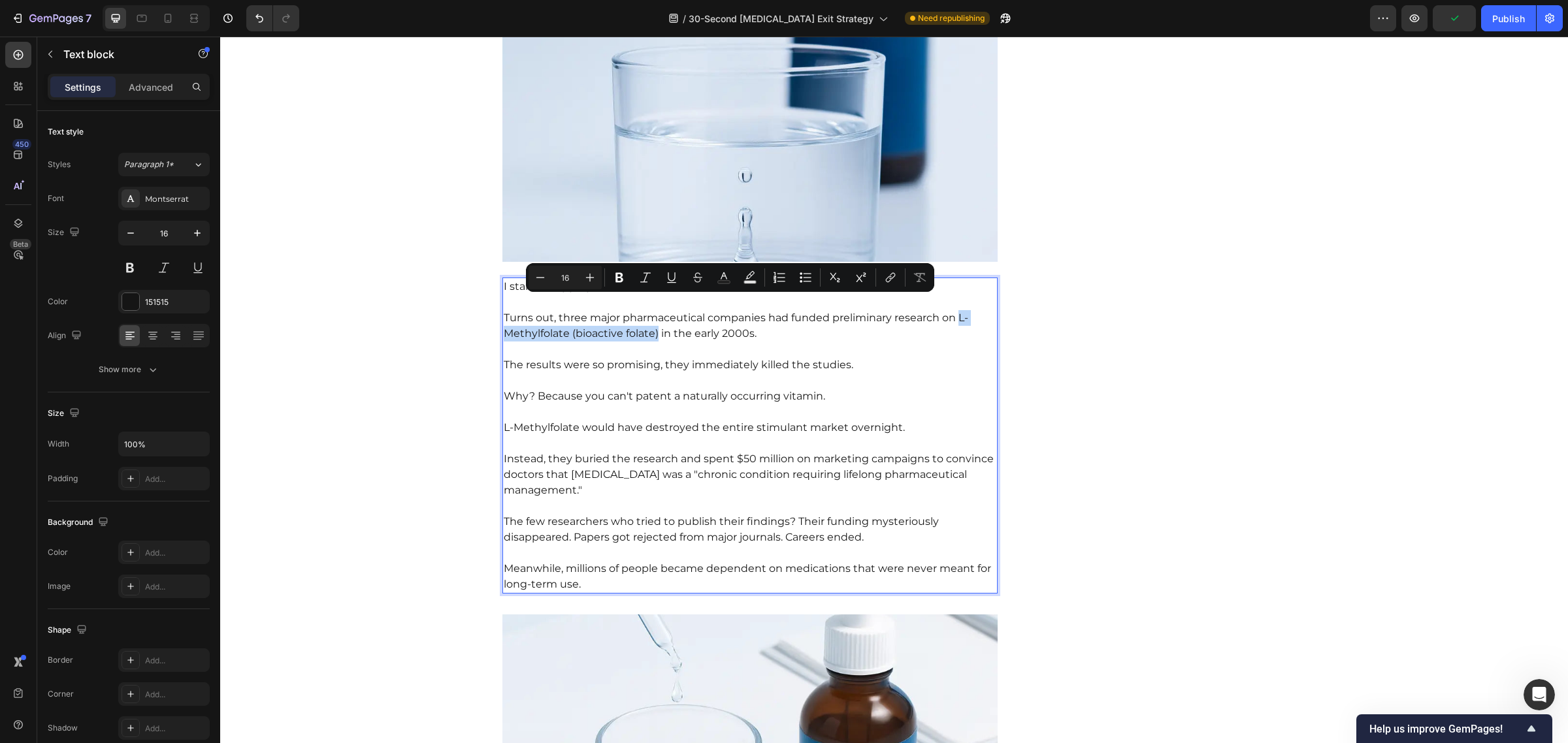
drag, startPoint x: 652, startPoint y: 320, endPoint x: 952, endPoint y: 305, distance: 300.4
click at [952, 305] on p "Turns out, three major pharmaceutical companies had funded preliminary research…" at bounding box center [750, 318] width 493 height 47
click at [821, 354] on p "The results were so promising, they immediately killed the studies." at bounding box center [750, 357] width 493 height 31
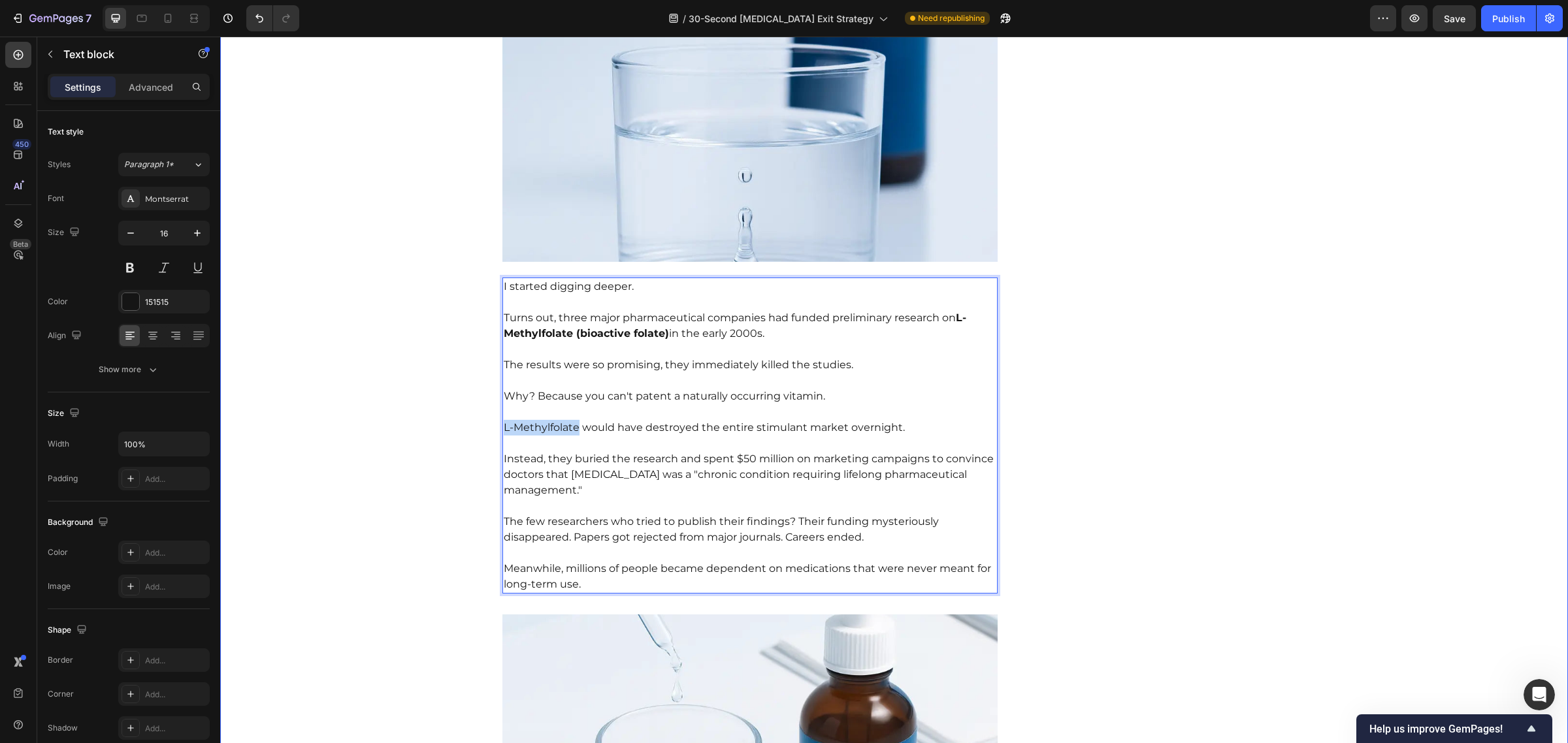
drag, startPoint x: 572, startPoint y: 416, endPoint x: 492, endPoint y: 415, distance: 80.0
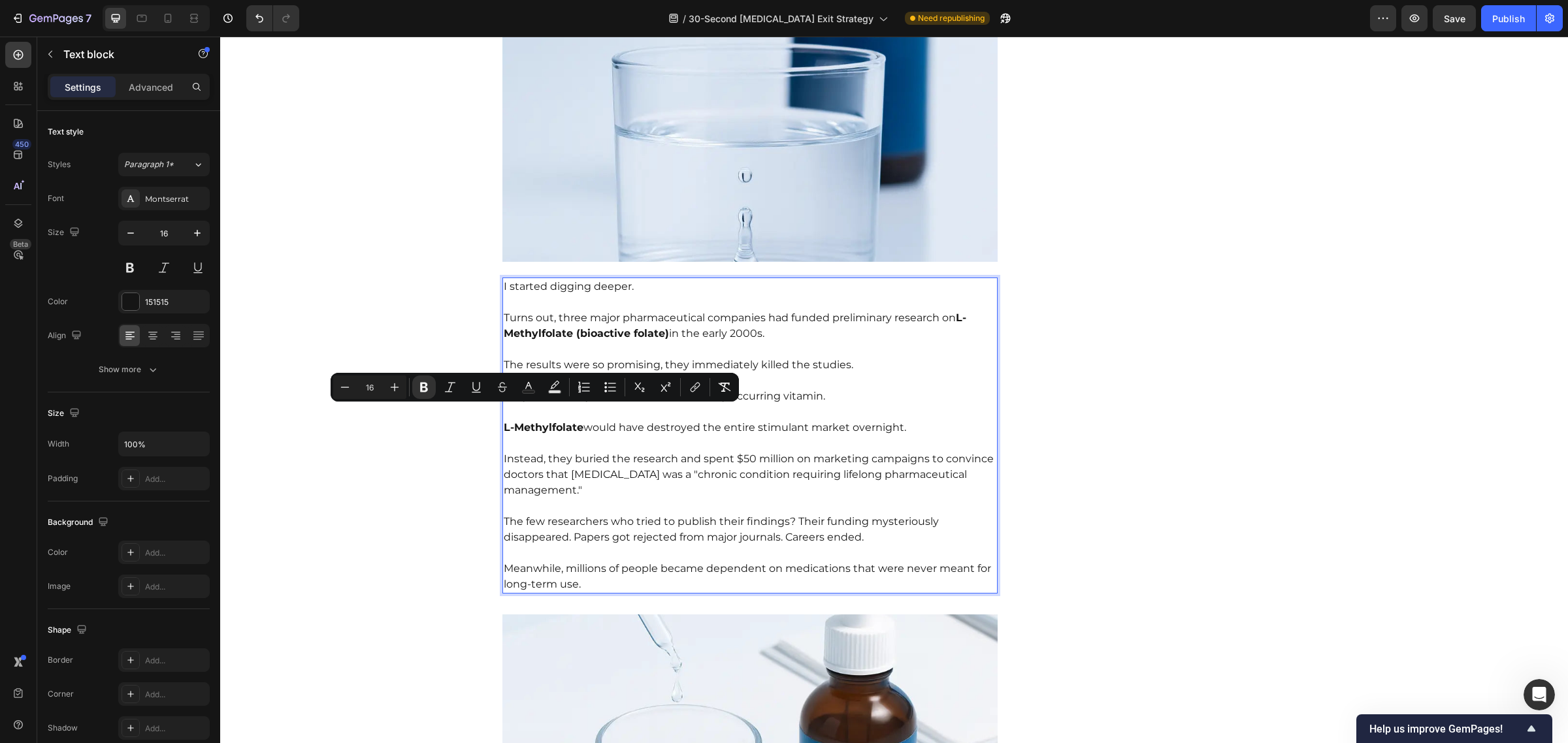
click at [844, 439] on p "Instead, they buried the research and spent $50 million on marketing campaigns …" at bounding box center [750, 467] width 493 height 63
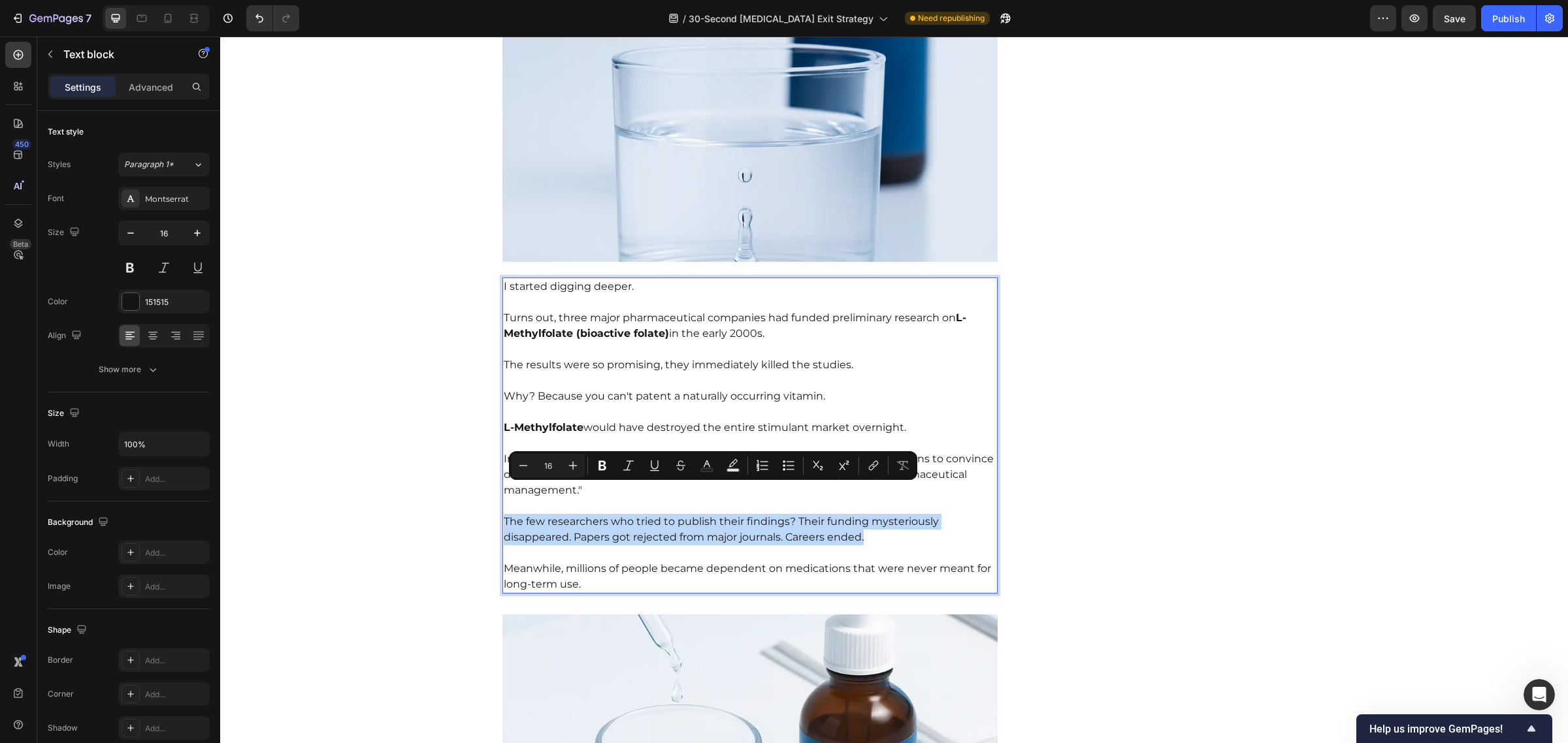
drag, startPoint x: 497, startPoint y: 491, endPoint x: 912, endPoint y: 507, distance: 415.3
click at [912, 507] on p "The few researchers who tried to publish their findings? Their funding mysterio…" at bounding box center [750, 522] width 493 height 47
click at [569, 515] on strong "The few researchers who tried to publish their findings? Their funding mysterio…" at bounding box center [735, 529] width 463 height 28
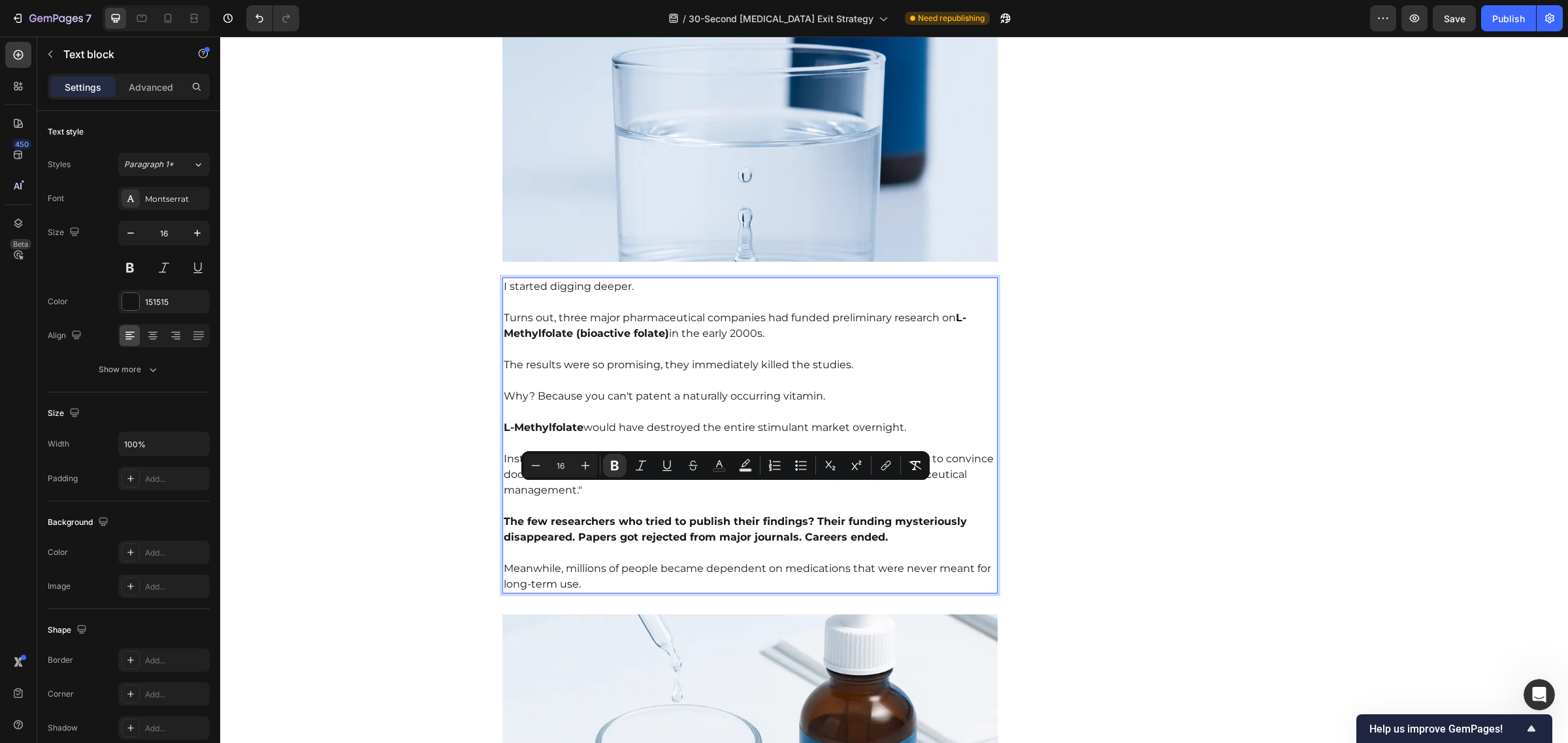
click at [617, 515] on strong "The few researchers who tried to publish their findings? Their funding mysterio…" at bounding box center [735, 529] width 463 height 28
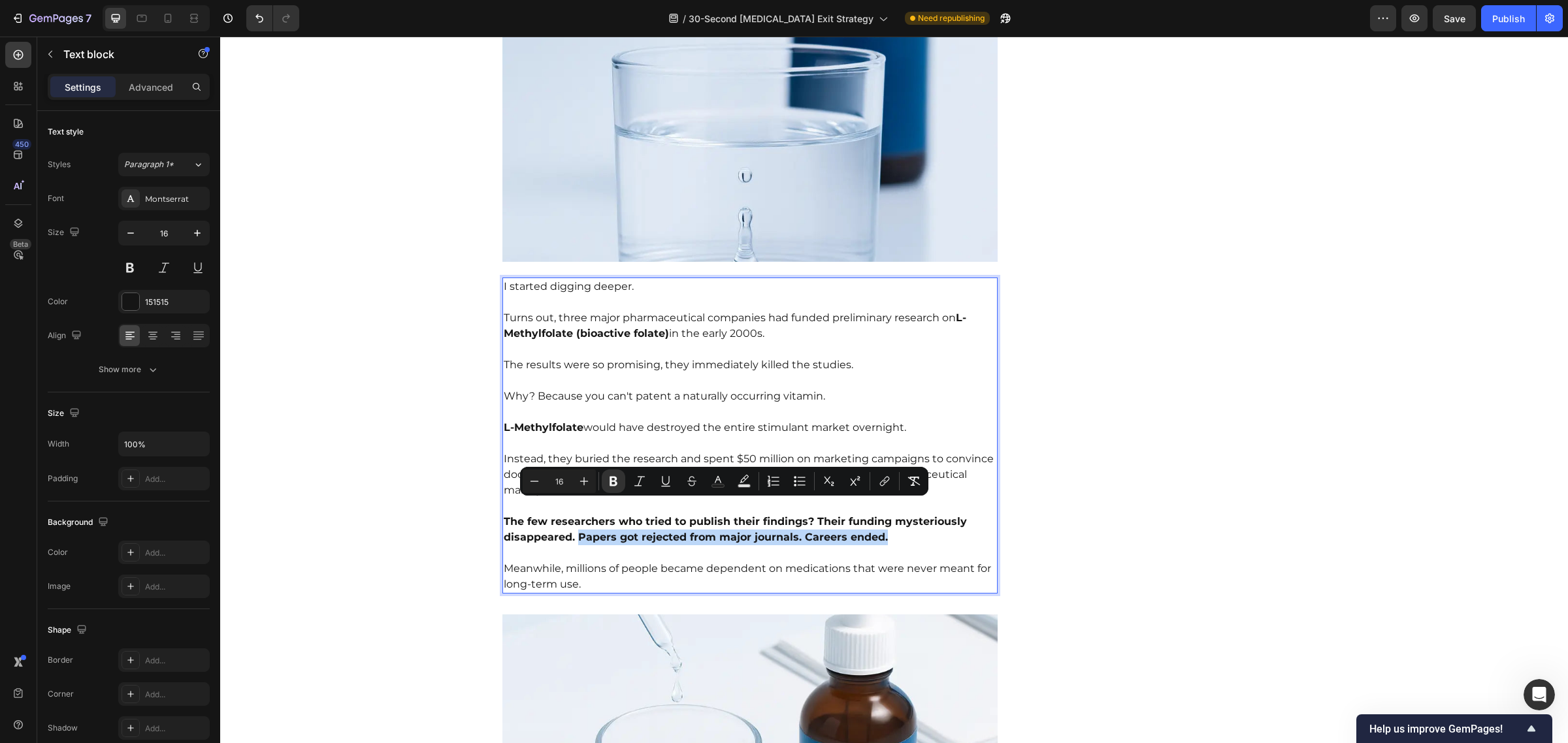
drag, startPoint x: 572, startPoint y: 505, endPoint x: 902, endPoint y: 508, distance: 330.0
click at [902, 508] on p "The few researchers who tried to publish their findings? Their funding mysterio…" at bounding box center [750, 522] width 493 height 47
click at [892, 511] on p "The few researchers who tried to publish their findings? Their funding mysterio…" at bounding box center [750, 522] width 493 height 47
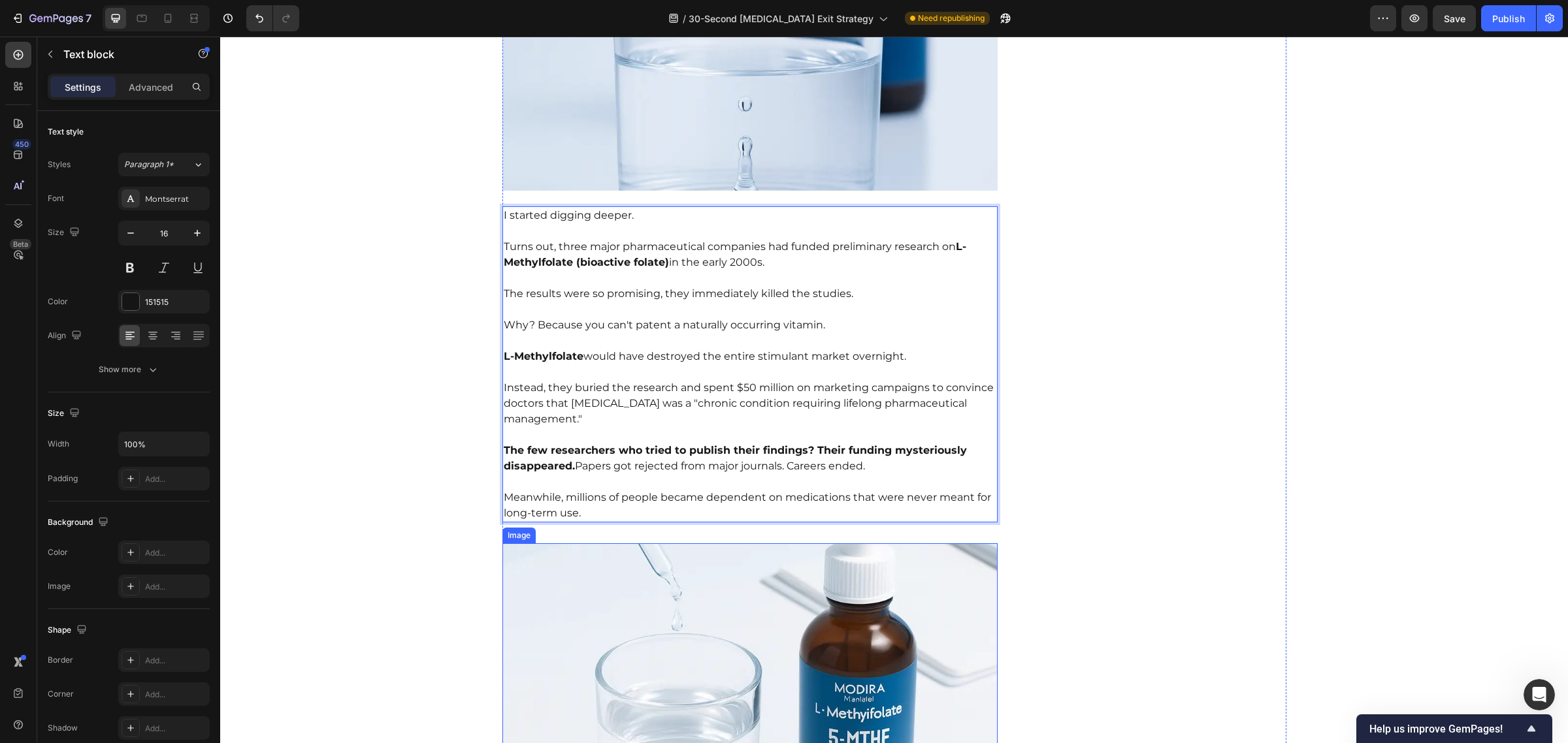
scroll to position [2992, 0]
click at [747, 474] on p "Meanwhile, millions of people became dependent on medications that were never m…" at bounding box center [750, 497] width 493 height 47
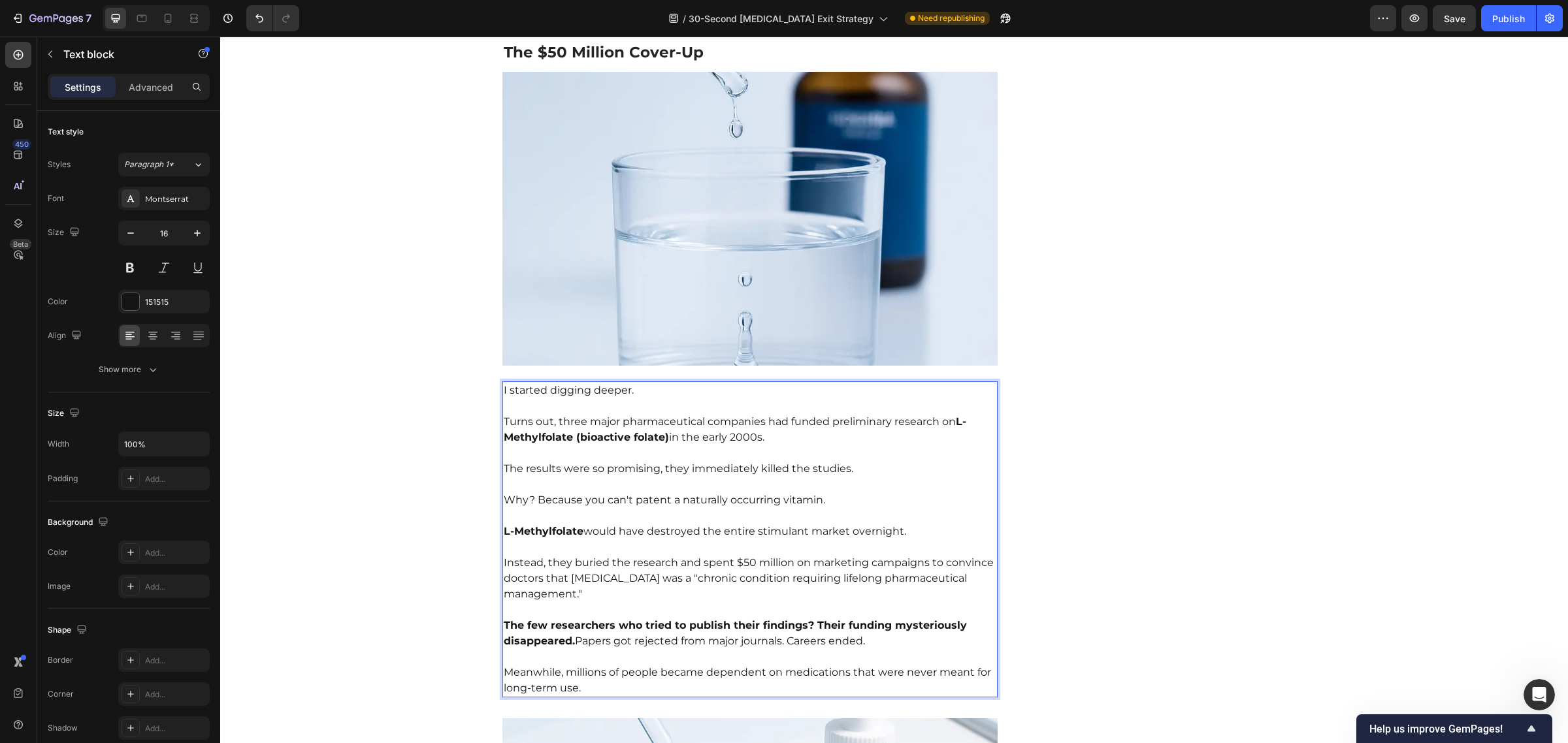
scroll to position [2808, 0]
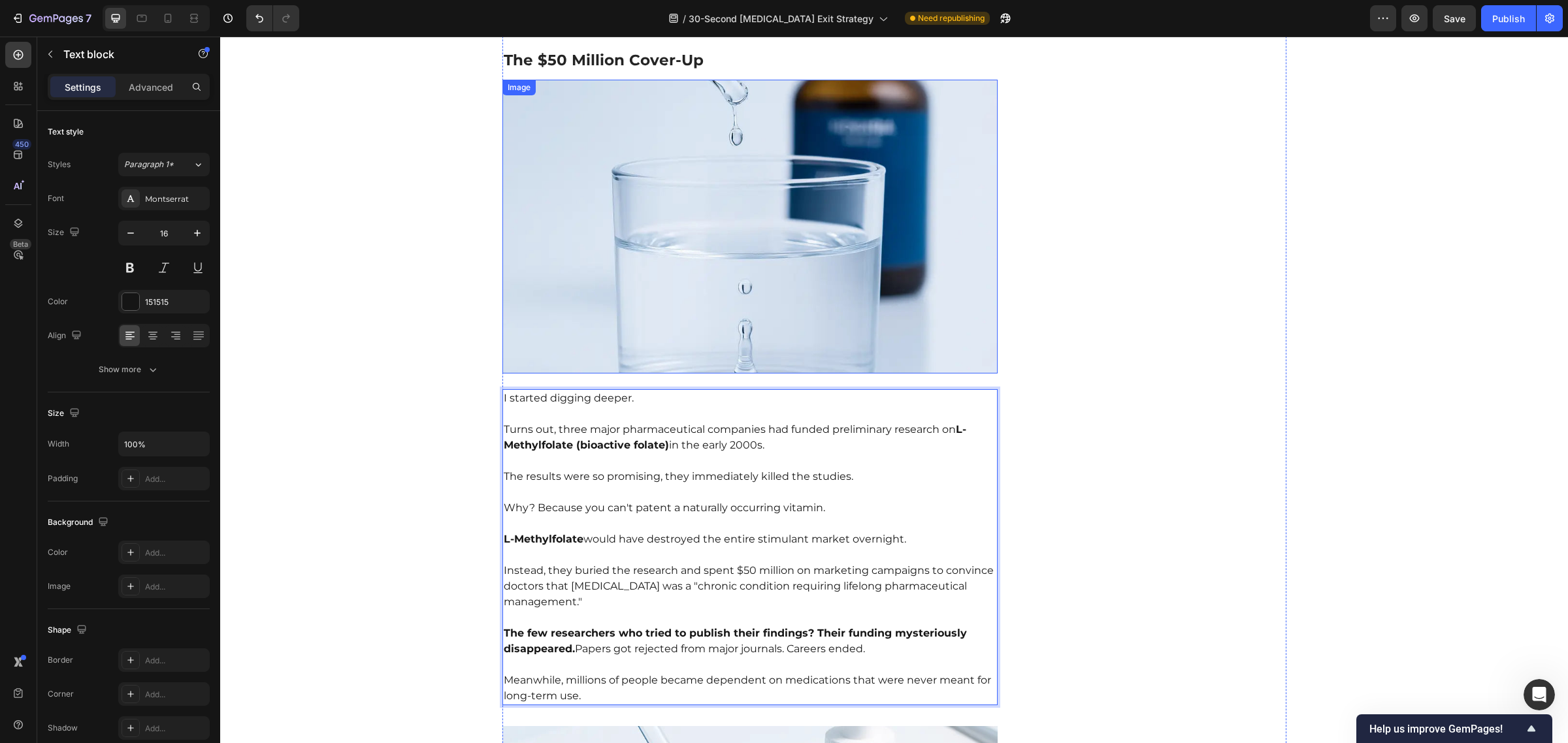
click at [742, 239] on img at bounding box center [751, 226] width 496 height 294
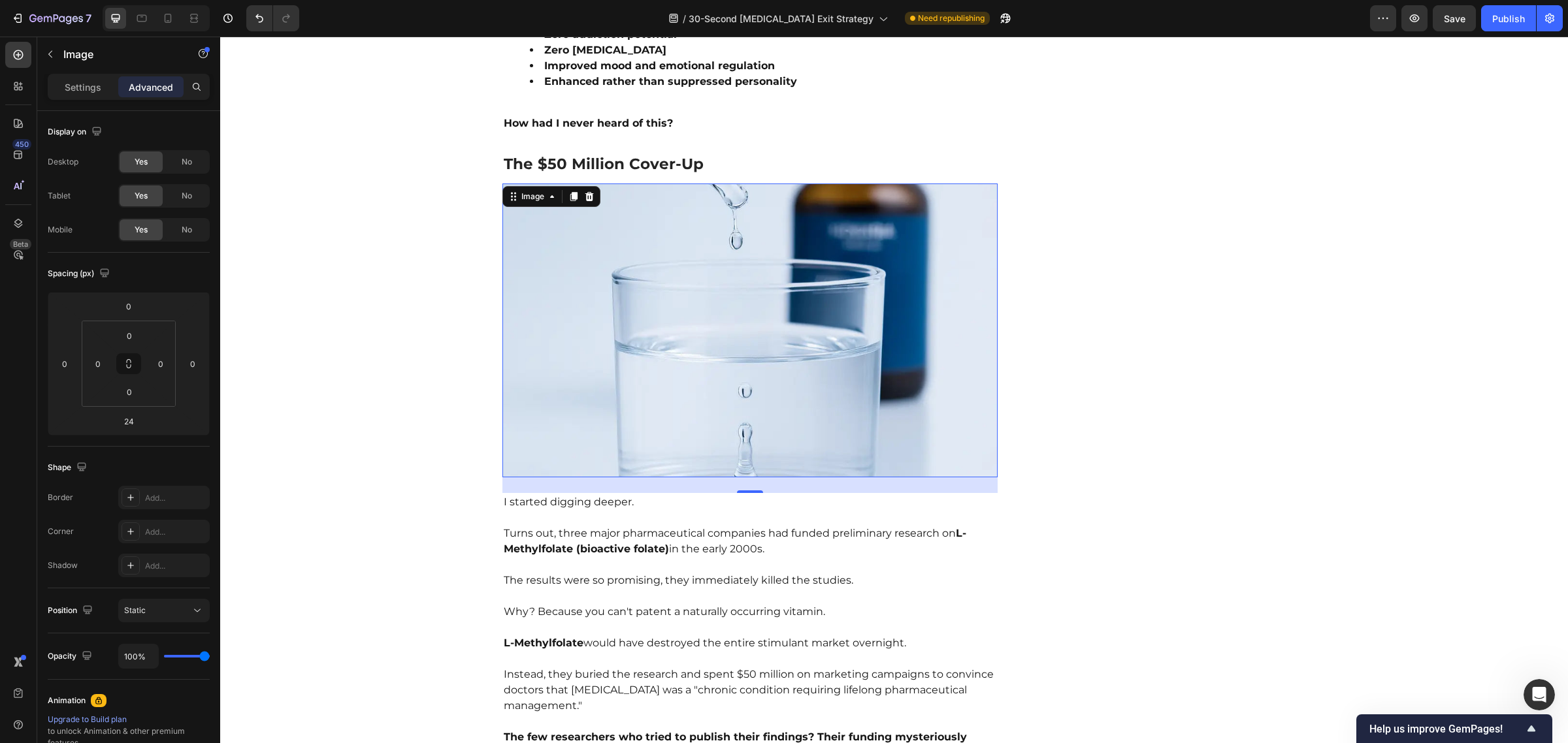
scroll to position [2652, 0]
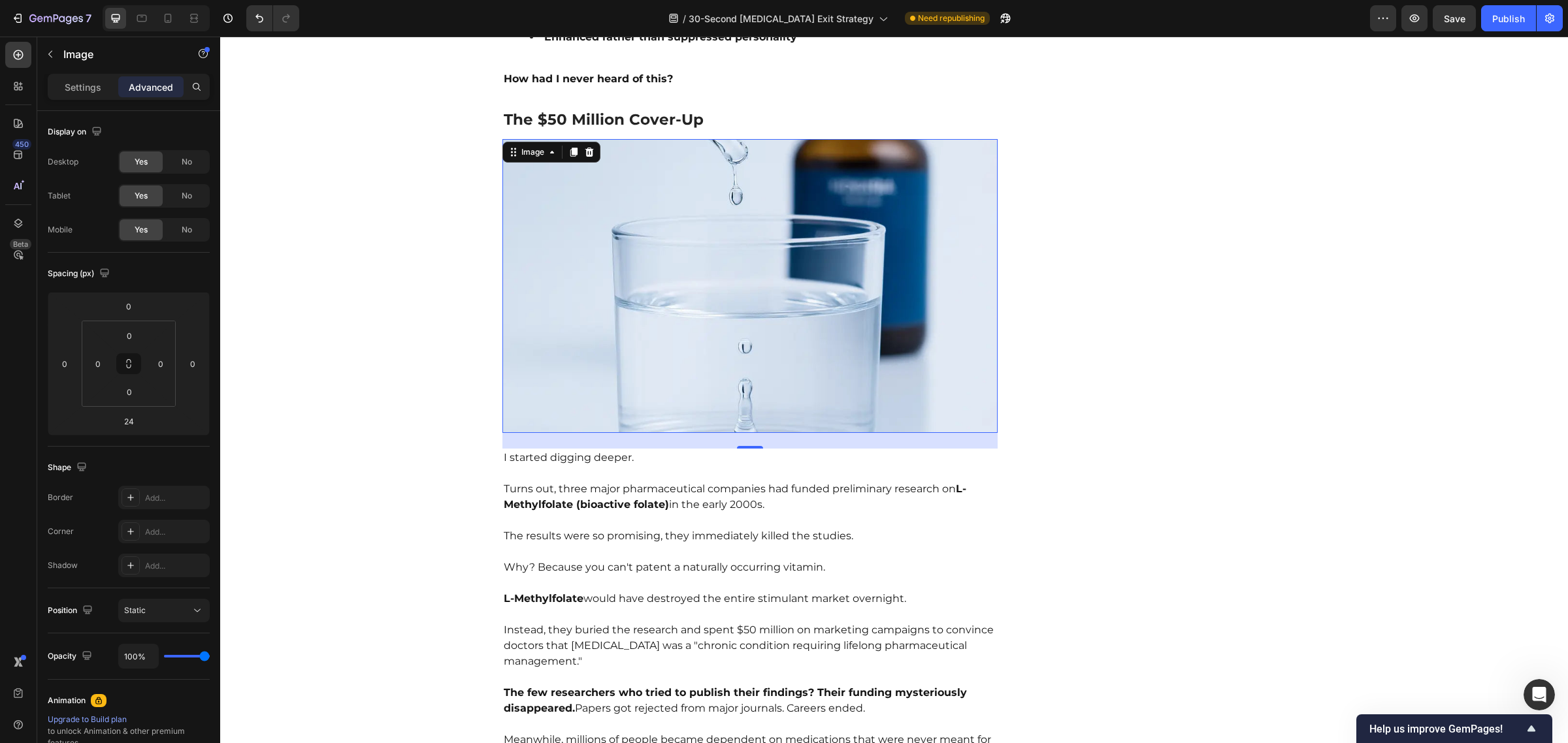
click at [707, 320] on img at bounding box center [751, 286] width 496 height 294
click at [84, 85] on p "Settings" at bounding box center [82, 87] width 36 height 14
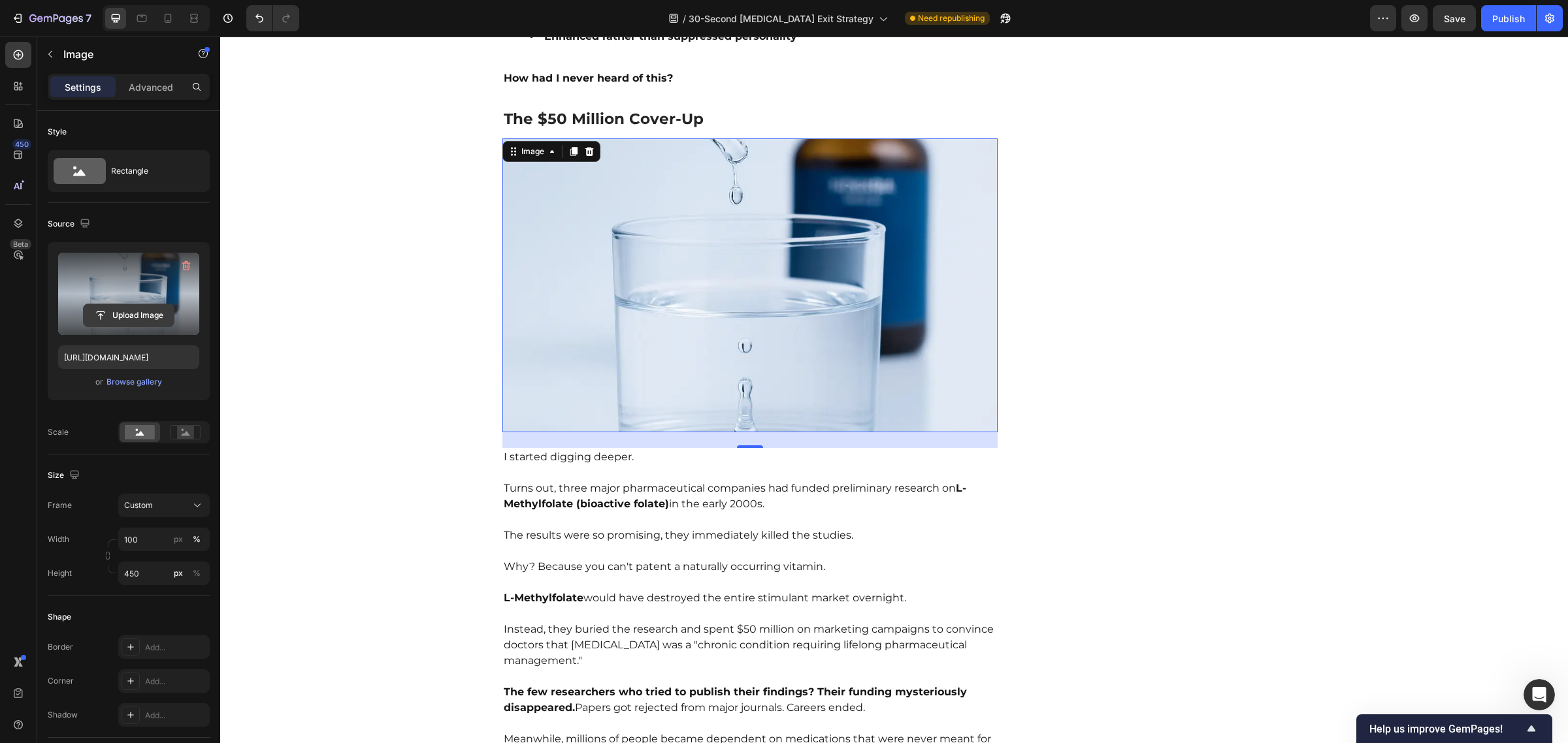
click at [127, 315] on input "file" at bounding box center [129, 315] width 90 height 22
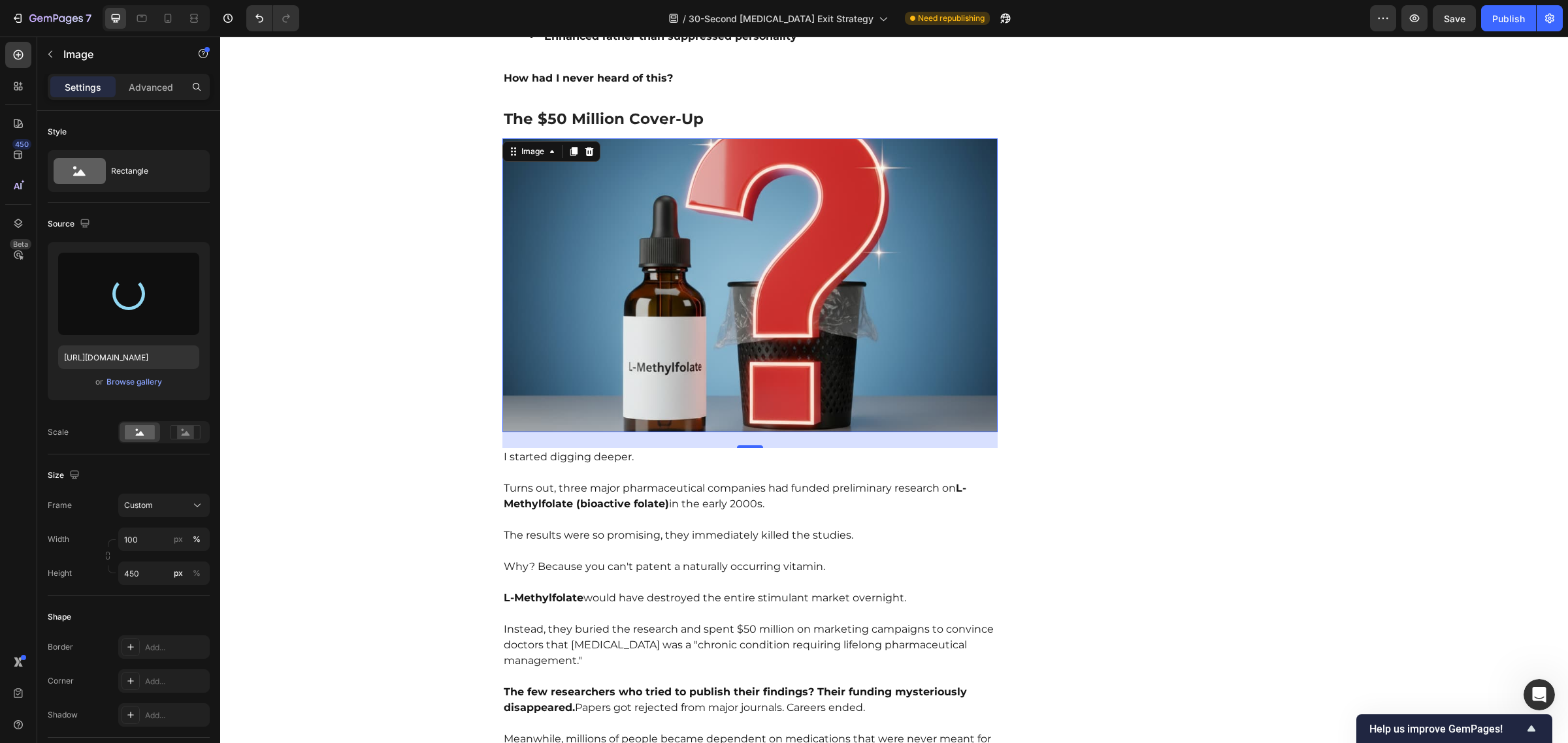
type input "[URL][DOMAIN_NAME]"
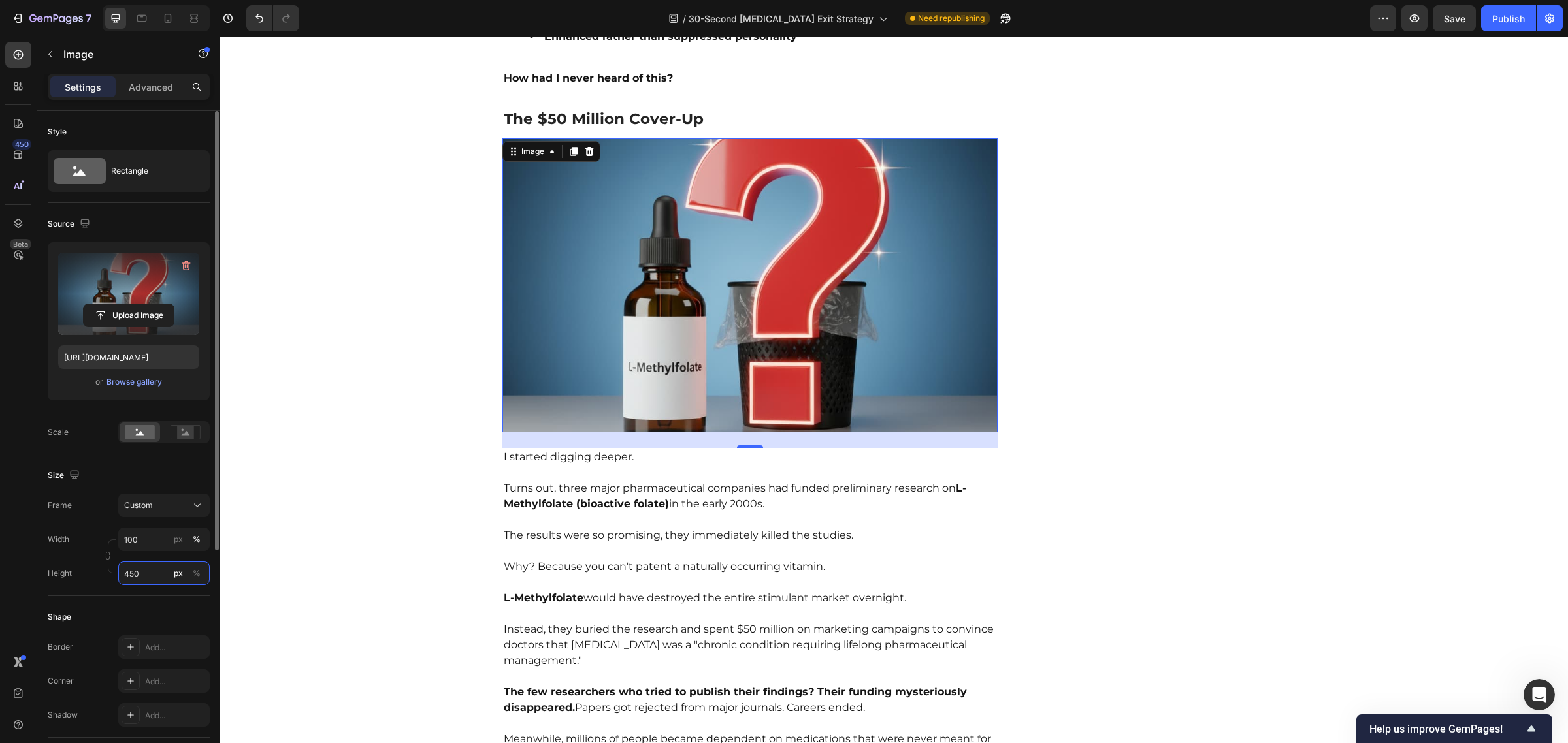
click at [127, 569] on input "450" at bounding box center [164, 574] width 92 height 24
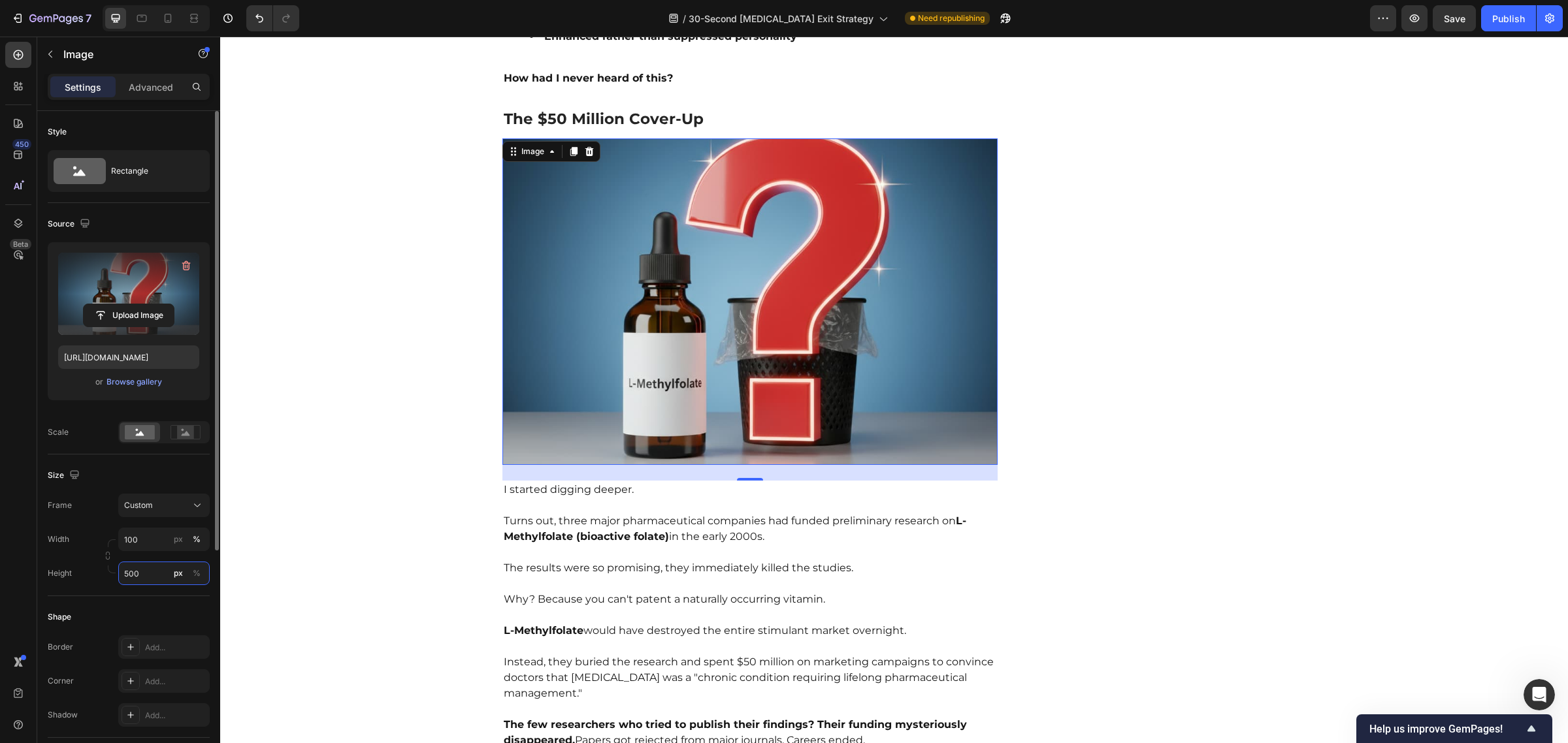
type input "500"
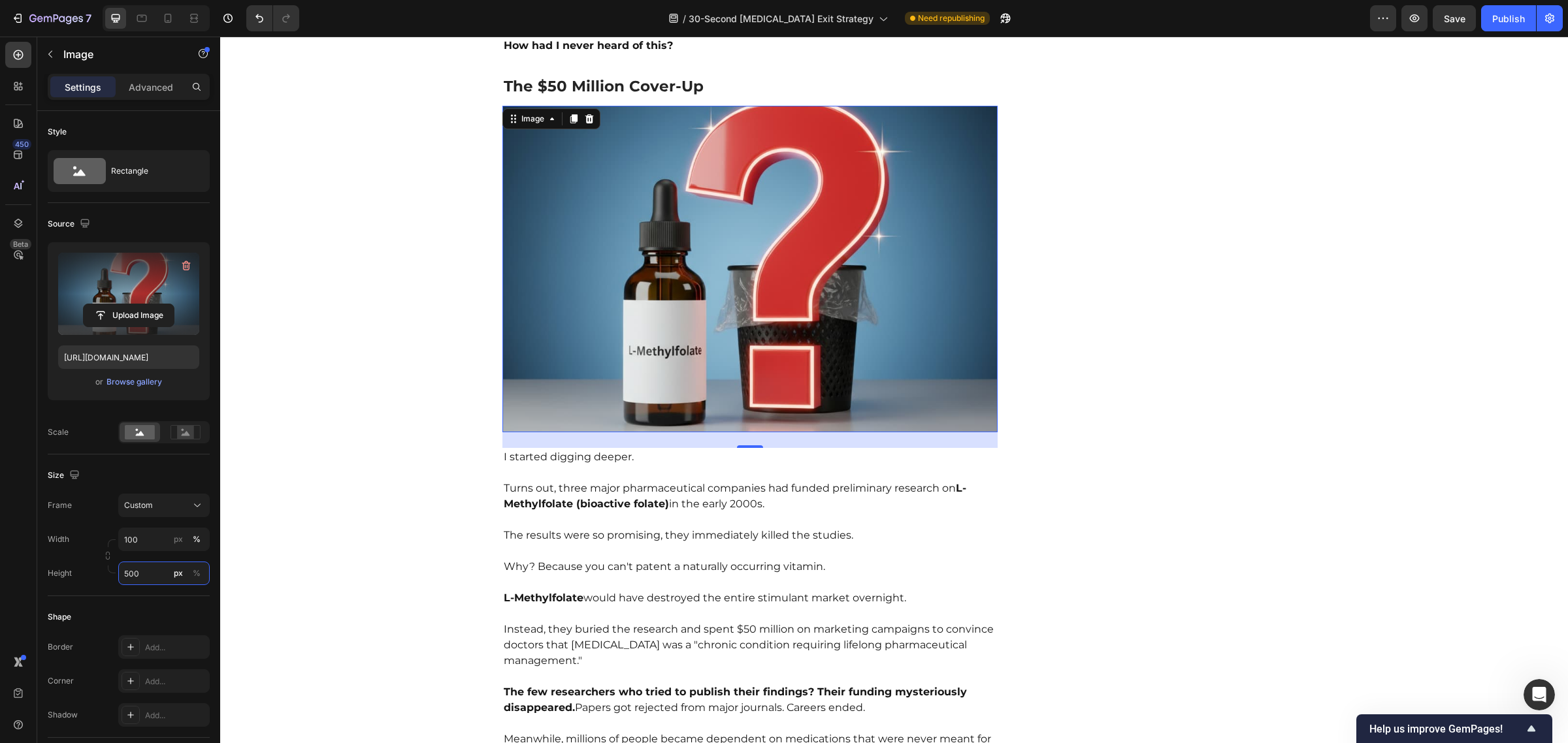
scroll to position [2783, 0]
click at [717, 542] on p "Why? Because you can't patent a naturally occurring vitamin." at bounding box center [750, 558] width 493 height 31
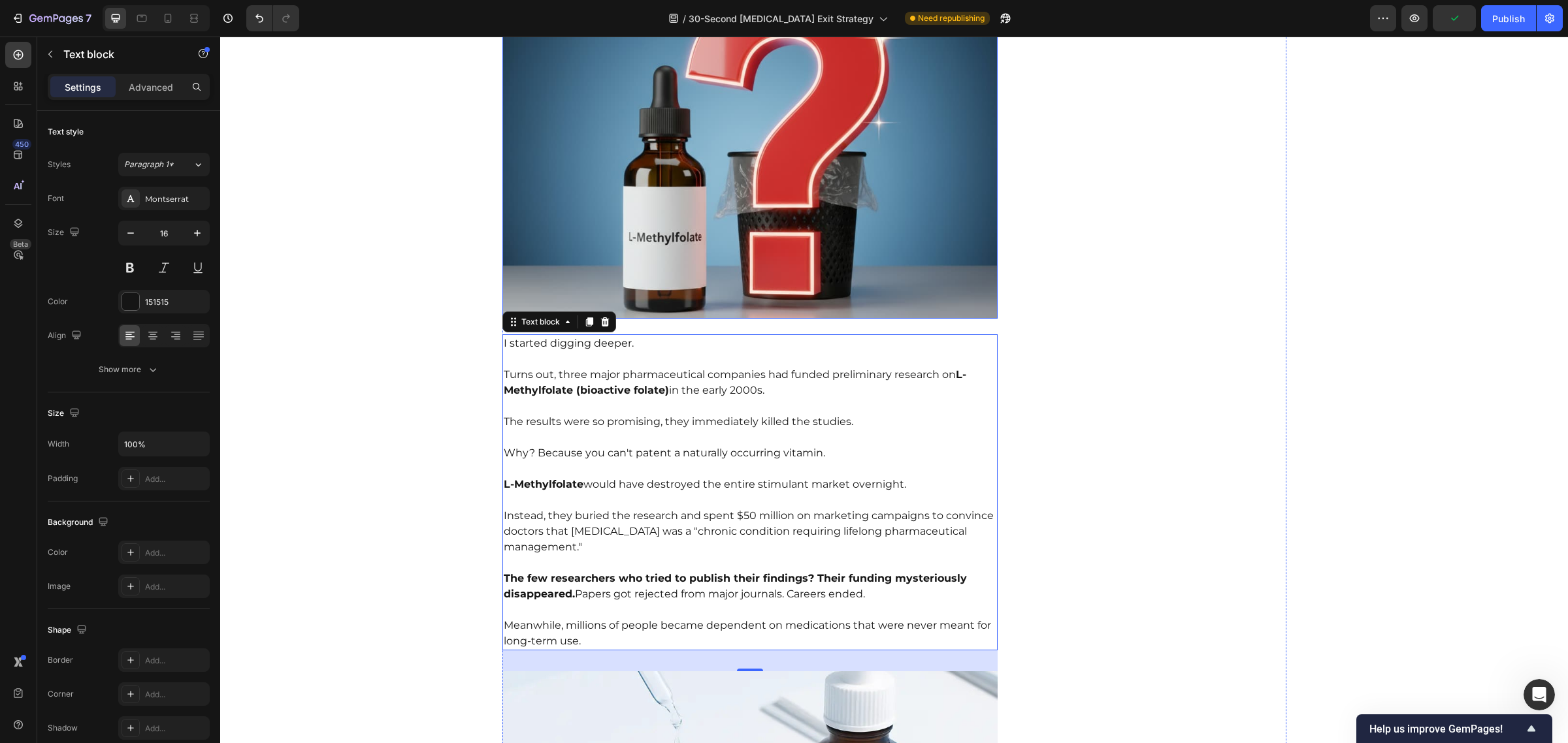
scroll to position [2902, 0]
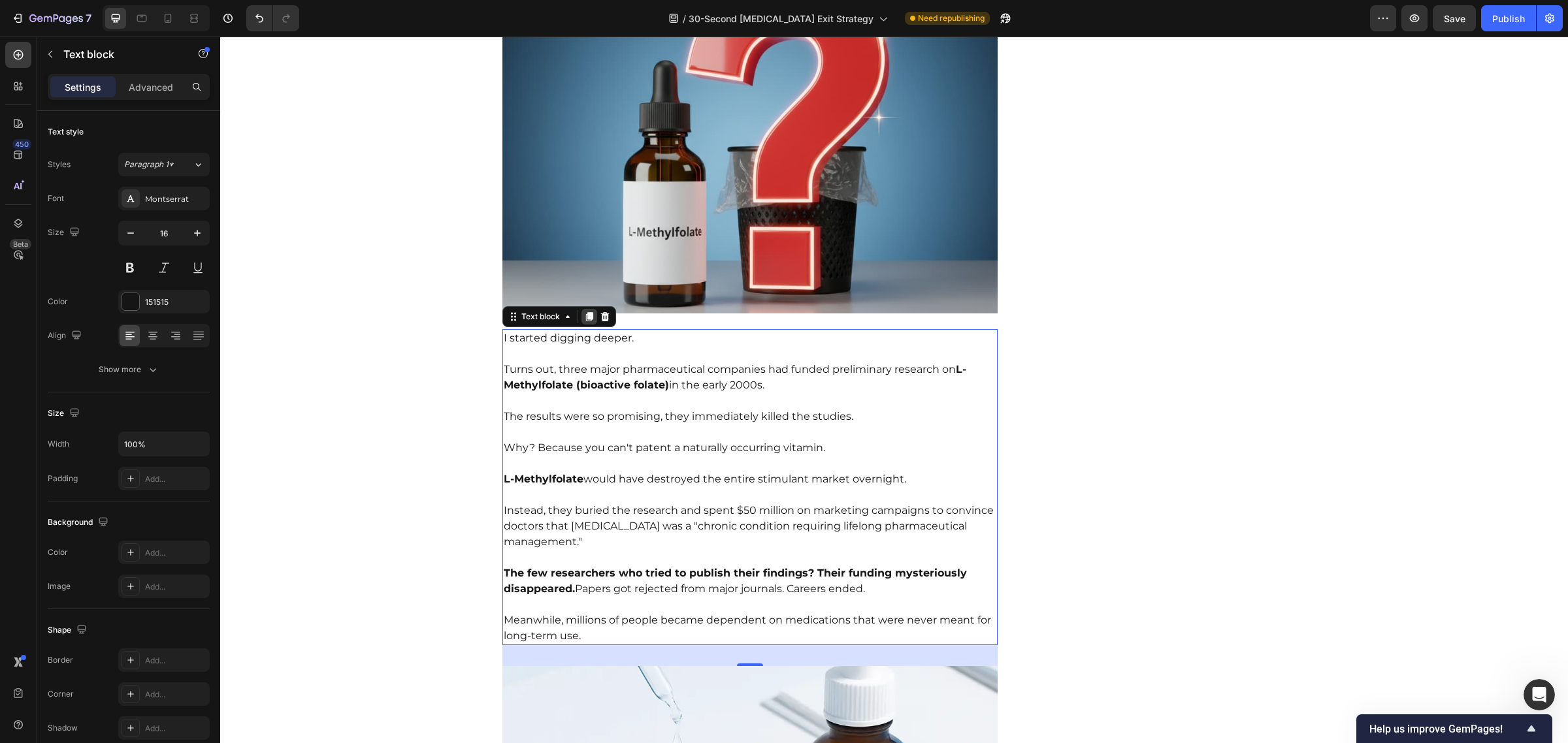
click at [584, 312] on icon at bounding box center [589, 317] width 10 height 10
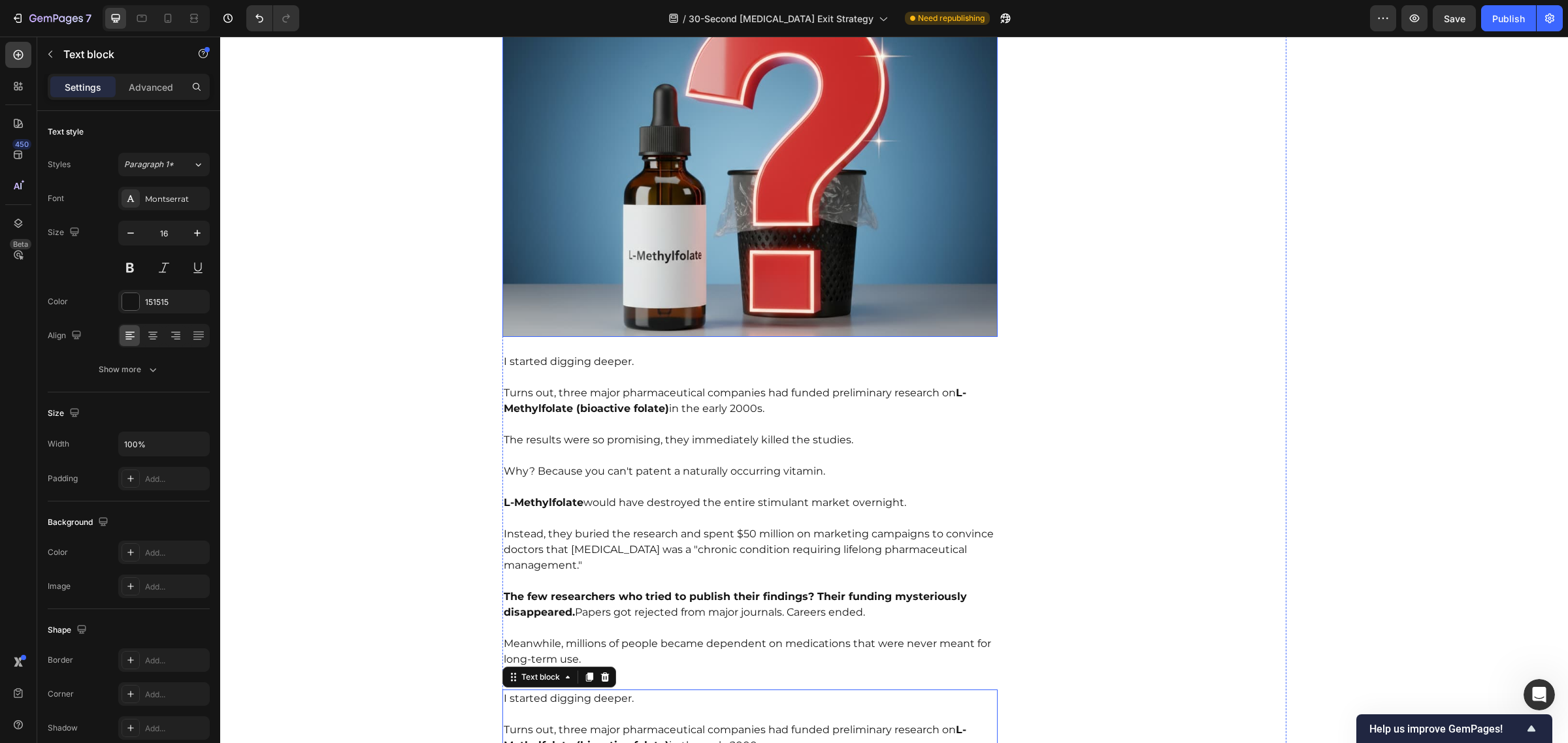
click at [657, 243] on img at bounding box center [751, 173] width 496 height 326
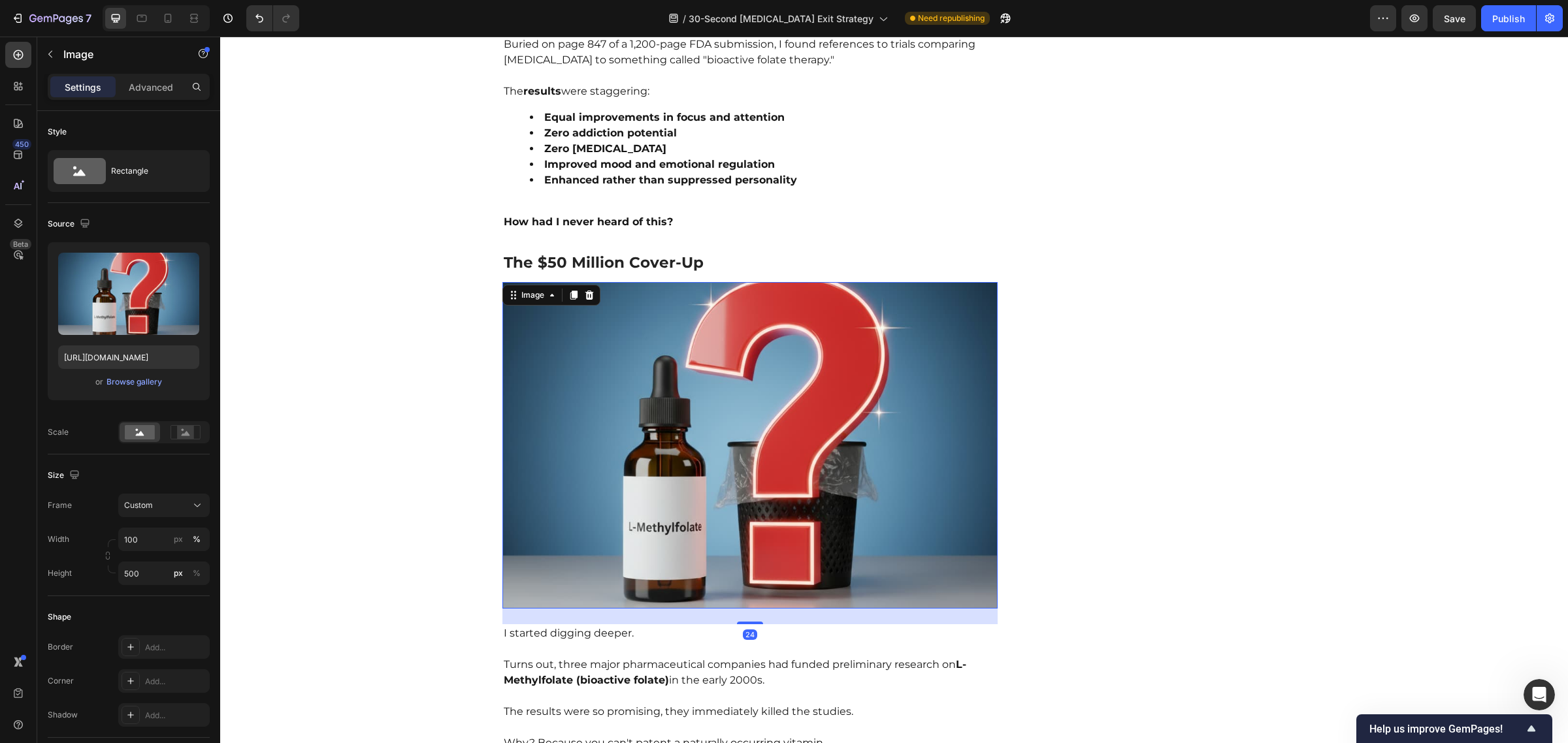
scroll to position [2606, 0]
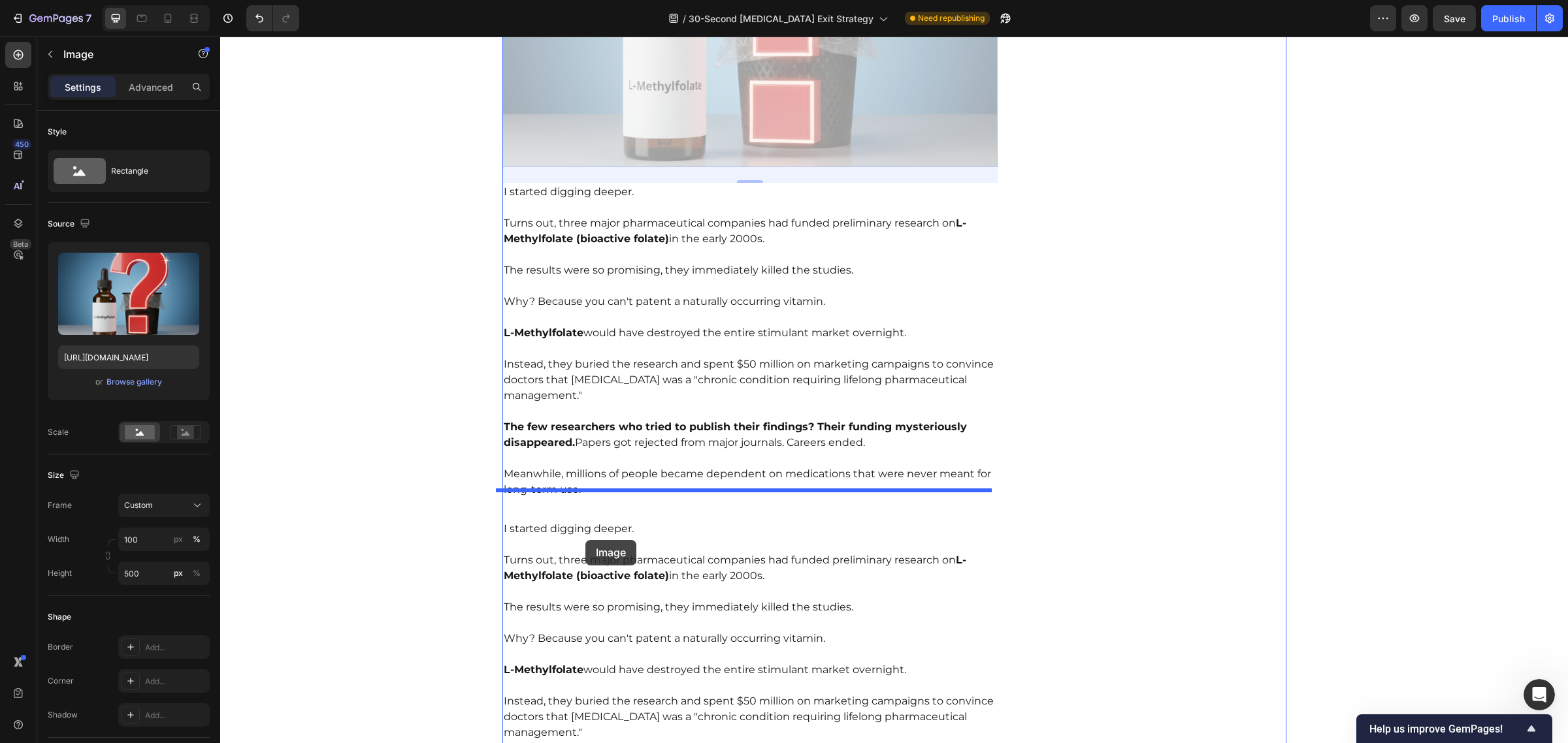
drag, startPoint x: 509, startPoint y: 282, endPoint x: 586, endPoint y: 525, distance: 254.9
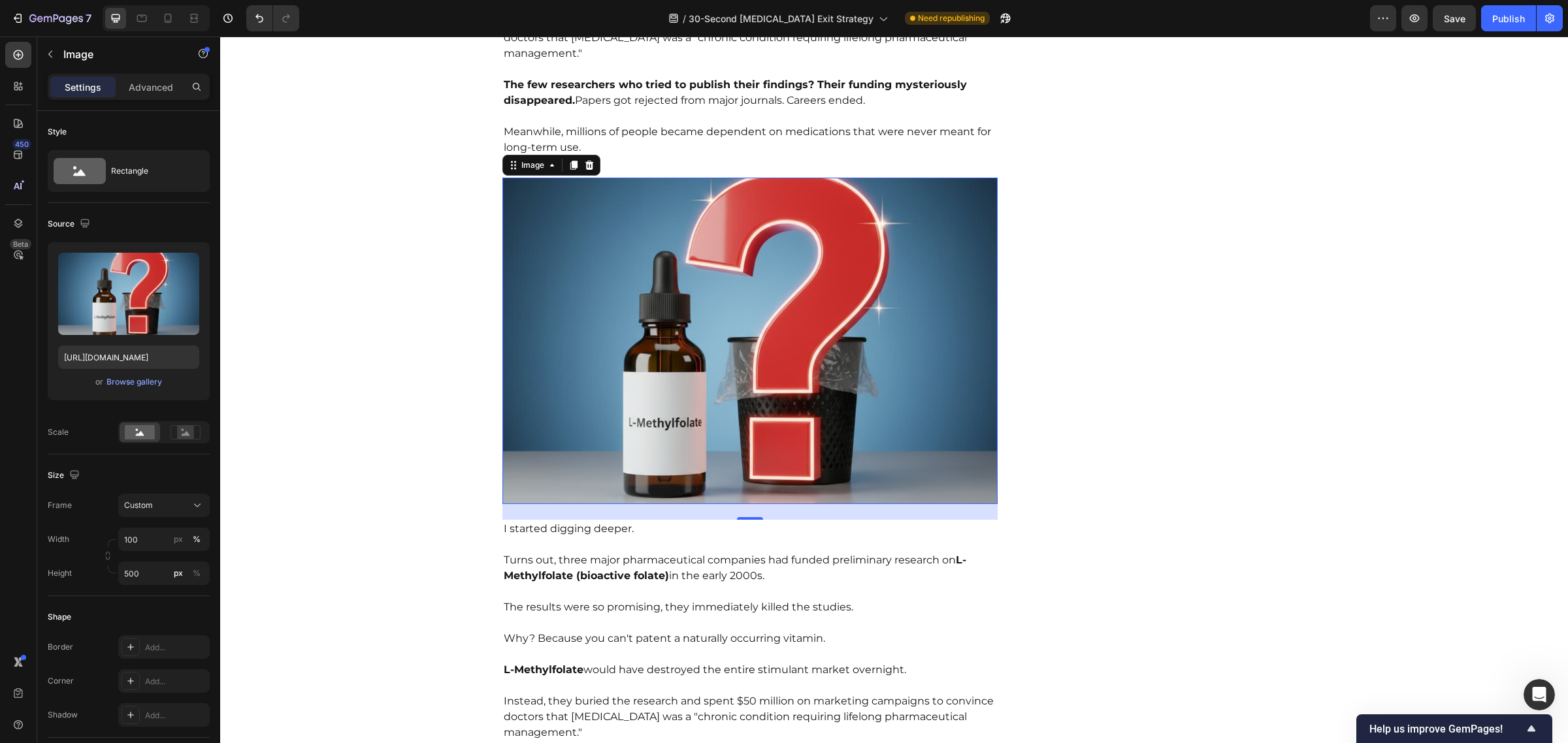
scroll to position [2705, 0]
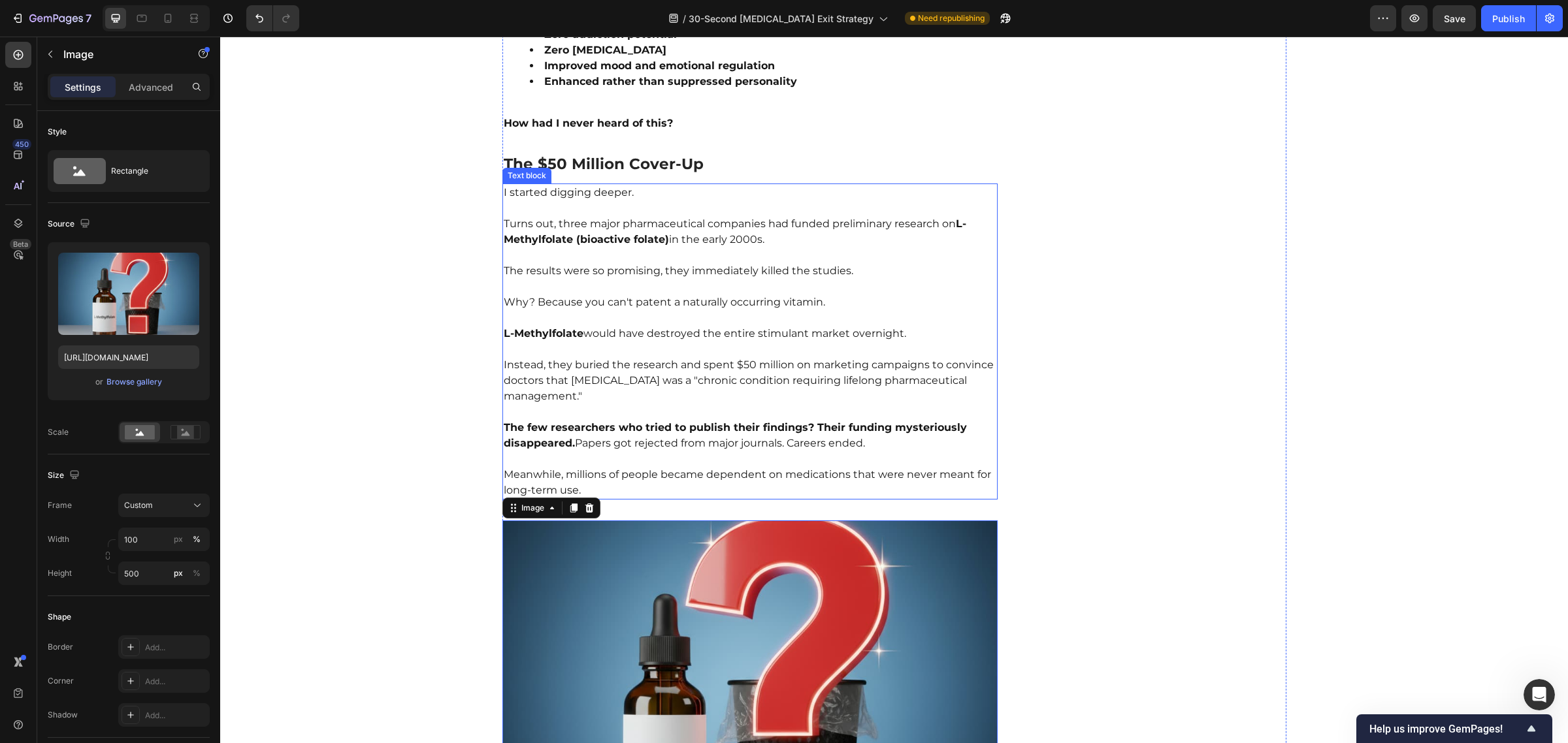
click at [680, 404] on p "The few researchers who tried to publish their findings? Their funding mysterio…" at bounding box center [750, 428] width 493 height 47
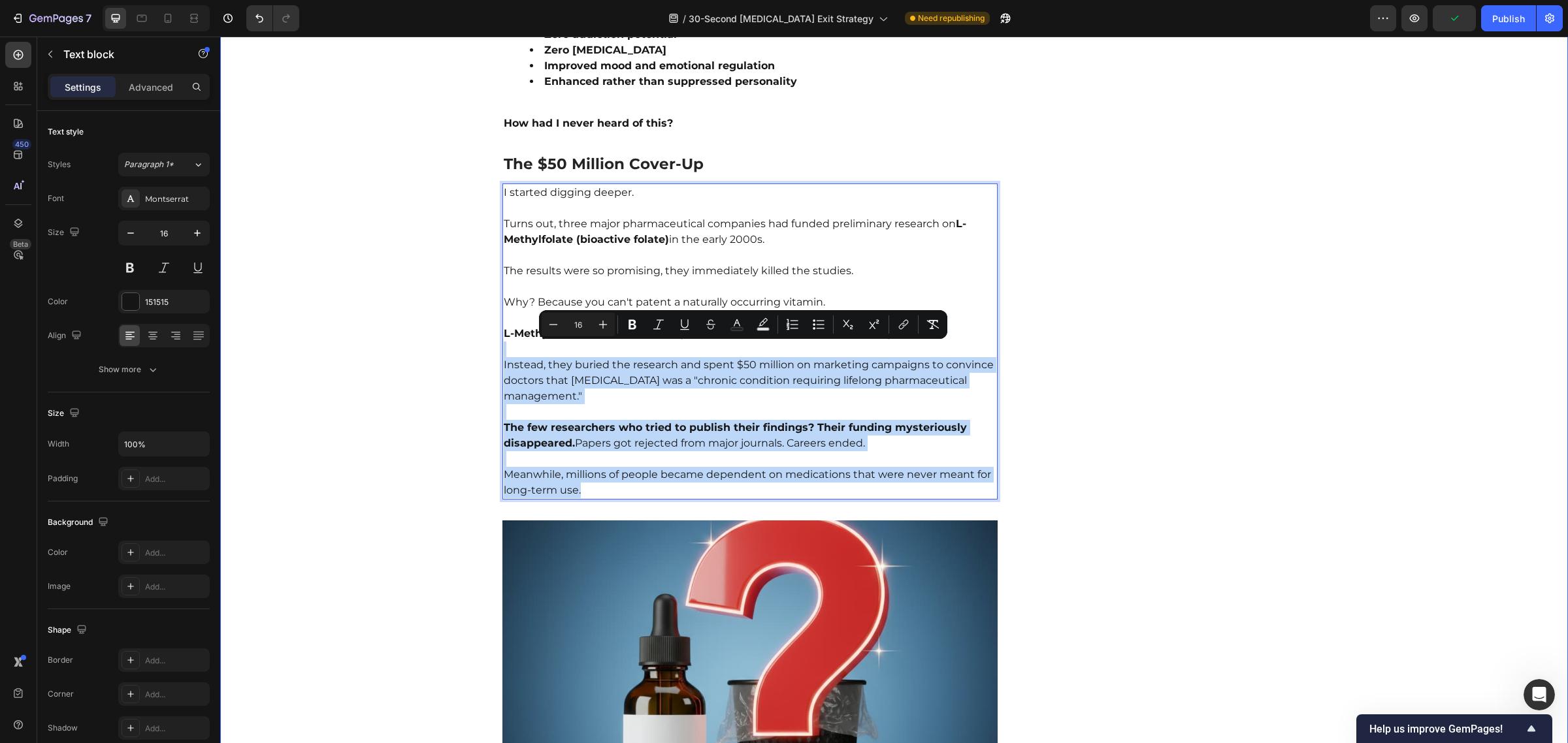
drag, startPoint x: 586, startPoint y: 464, endPoint x: 492, endPoint y: 329, distance: 164.5
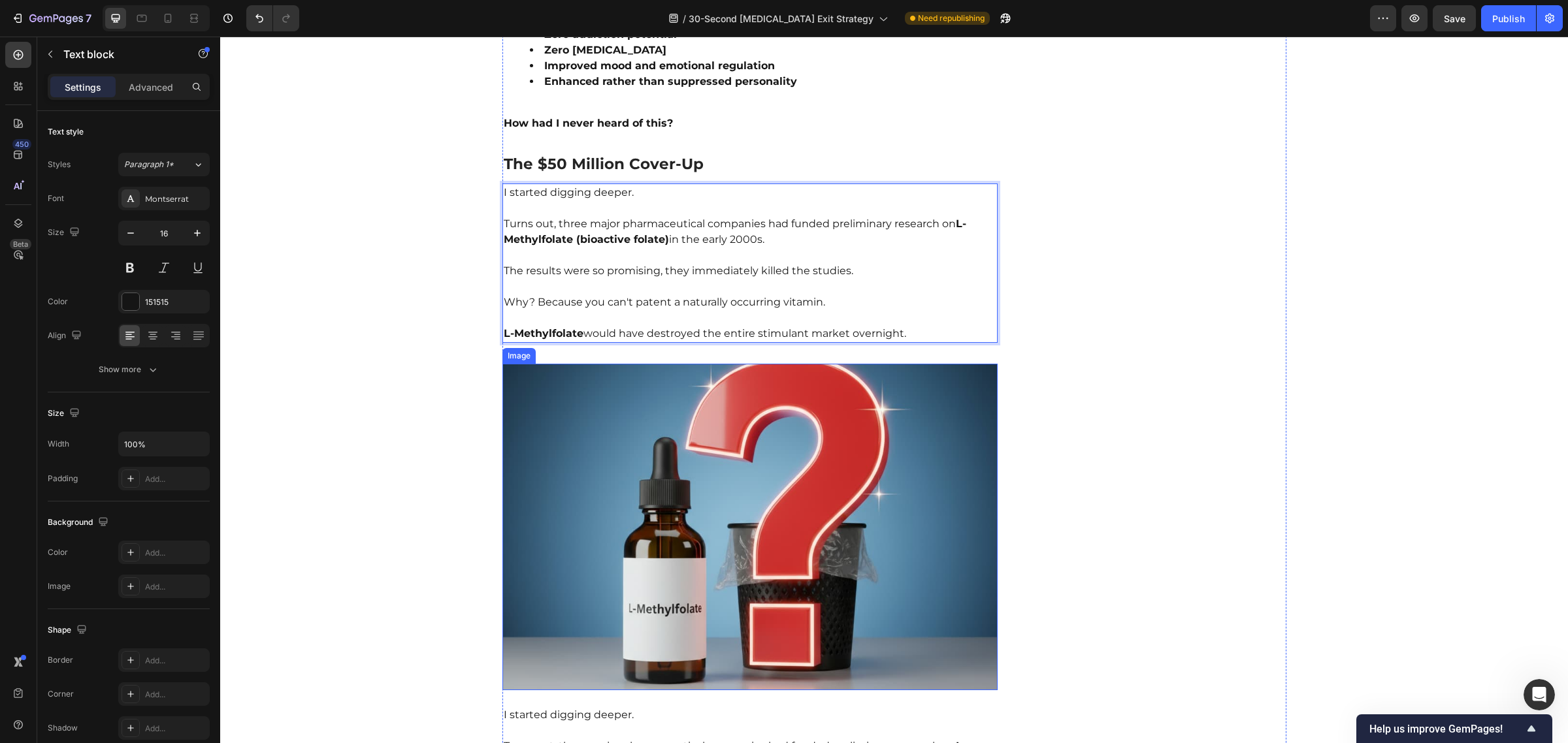
click at [660, 409] on img at bounding box center [751, 527] width 496 height 326
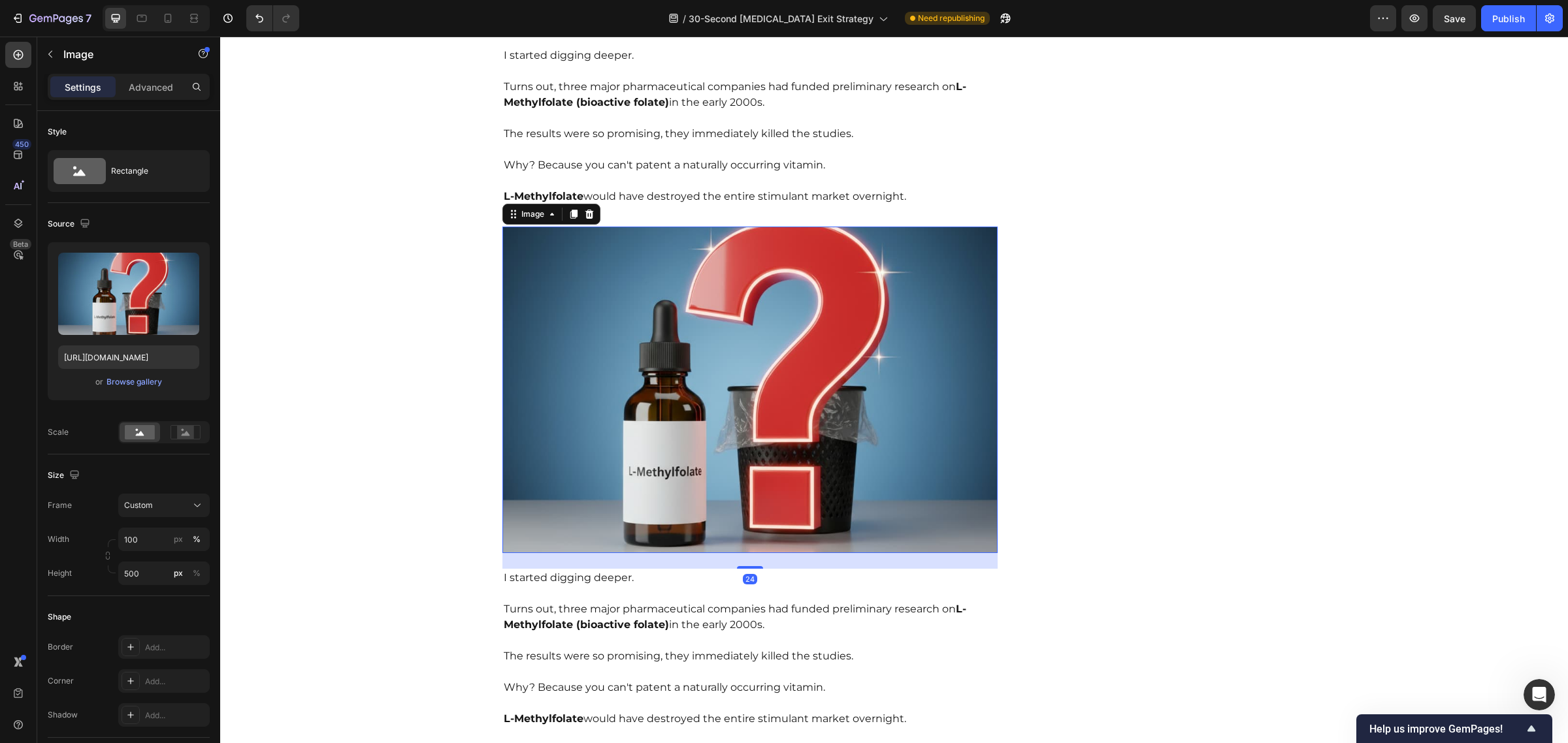
scroll to position [2848, 0]
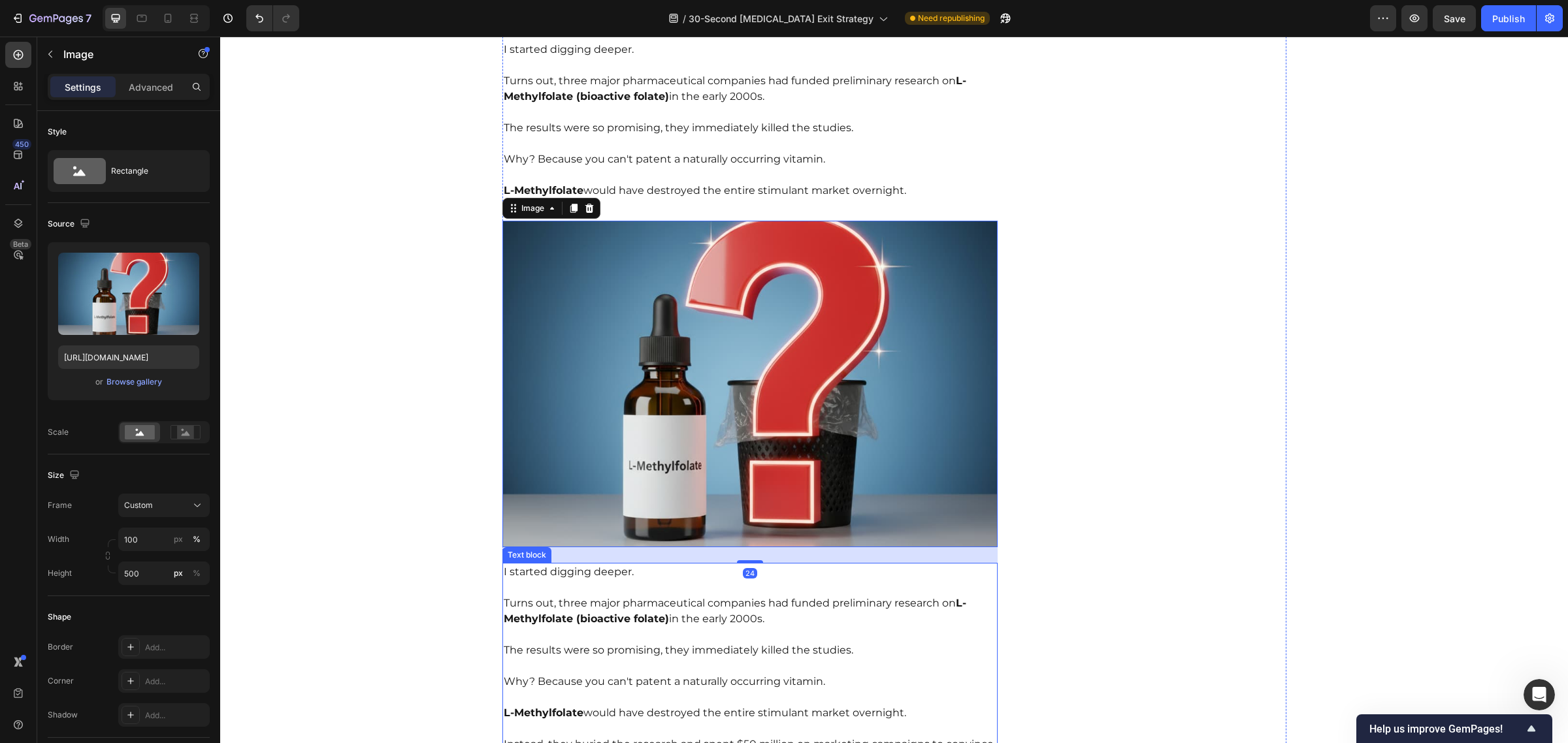
click at [597, 580] on p "Turns out, three major pharmaceutical companies had funded preliminary research…" at bounding box center [750, 604] width 493 height 47
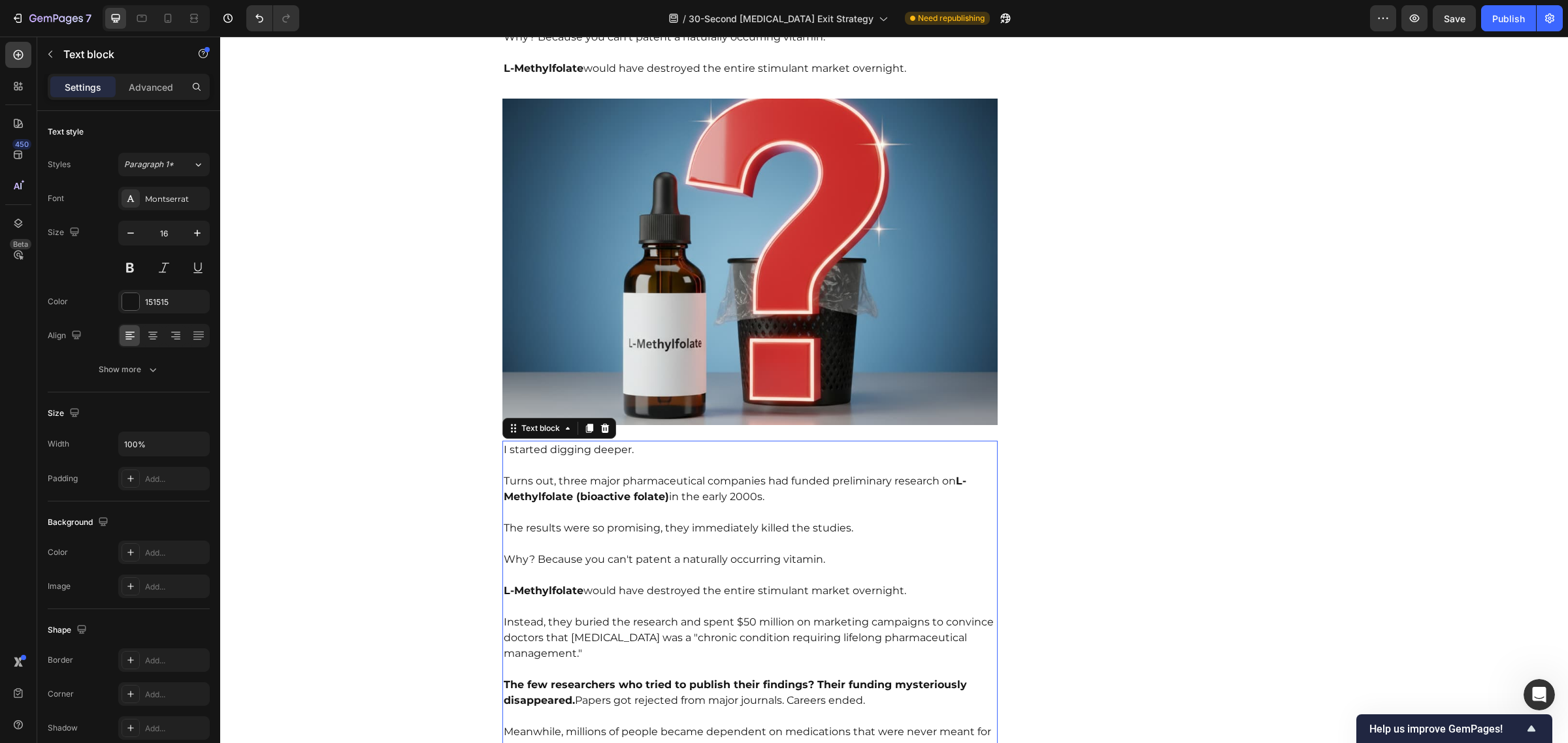
scroll to position [2971, 0]
click at [651, 569] on p "L-Methylfolate would have destroyed the entire stimulant market overnight." at bounding box center [750, 582] width 493 height 31
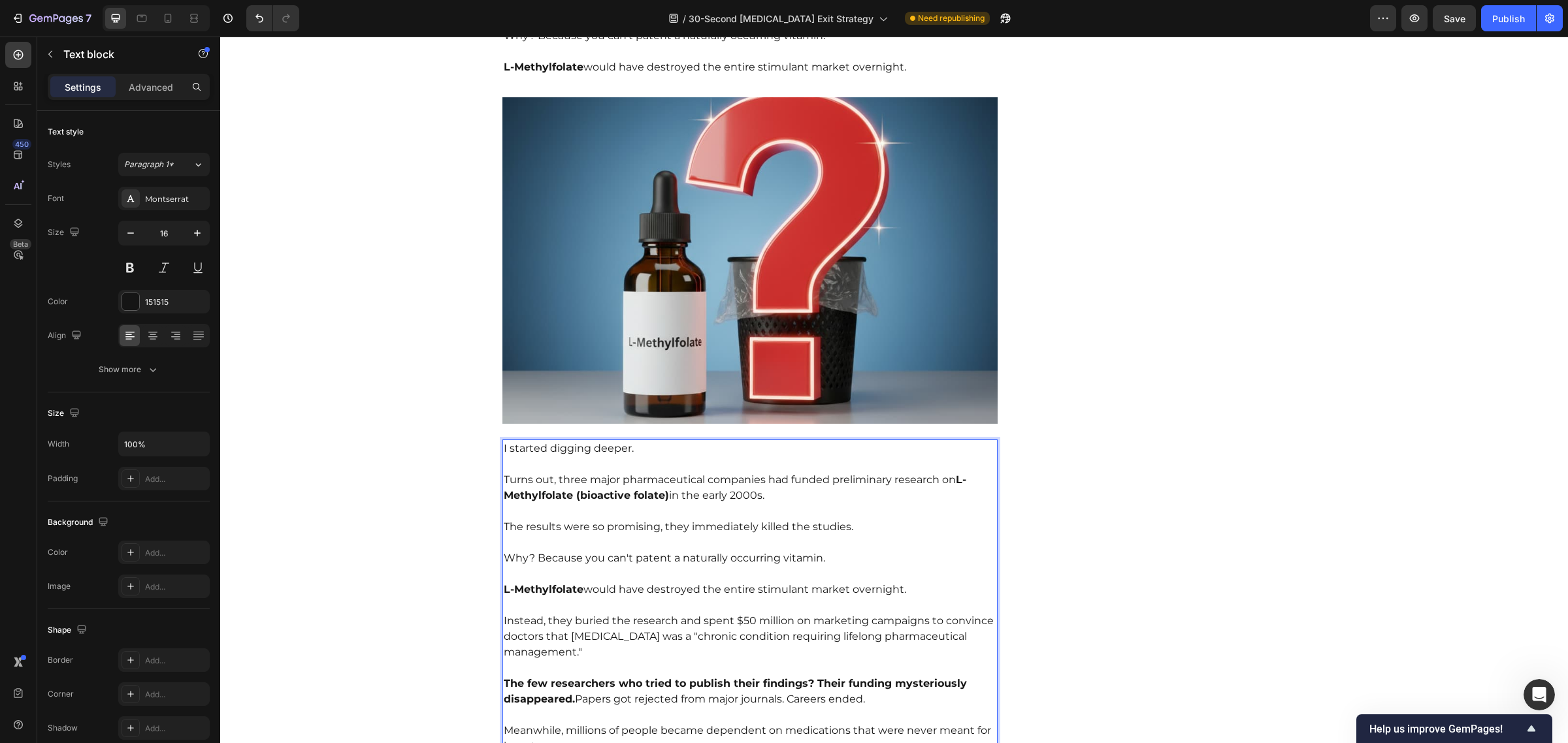
drag, startPoint x: 922, startPoint y: 585, endPoint x: 903, endPoint y: 585, distance: 19.0
click at [903, 597] on p "Instead, they buried the research and spent $50 million on marketing campaigns …" at bounding box center [750, 628] width 493 height 63
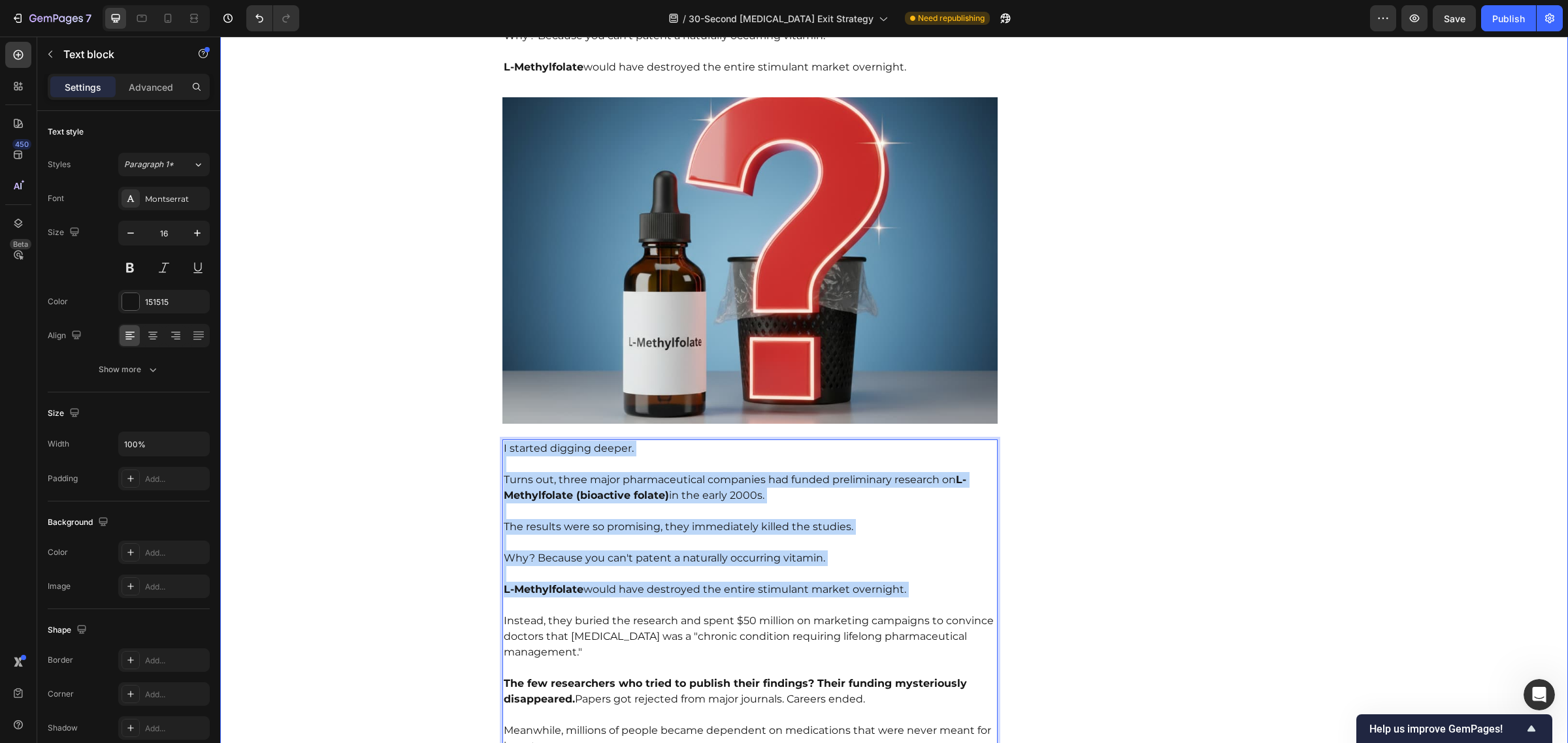
drag, startPoint x: 547, startPoint y: 588, endPoint x: 465, endPoint y: 430, distance: 178.0
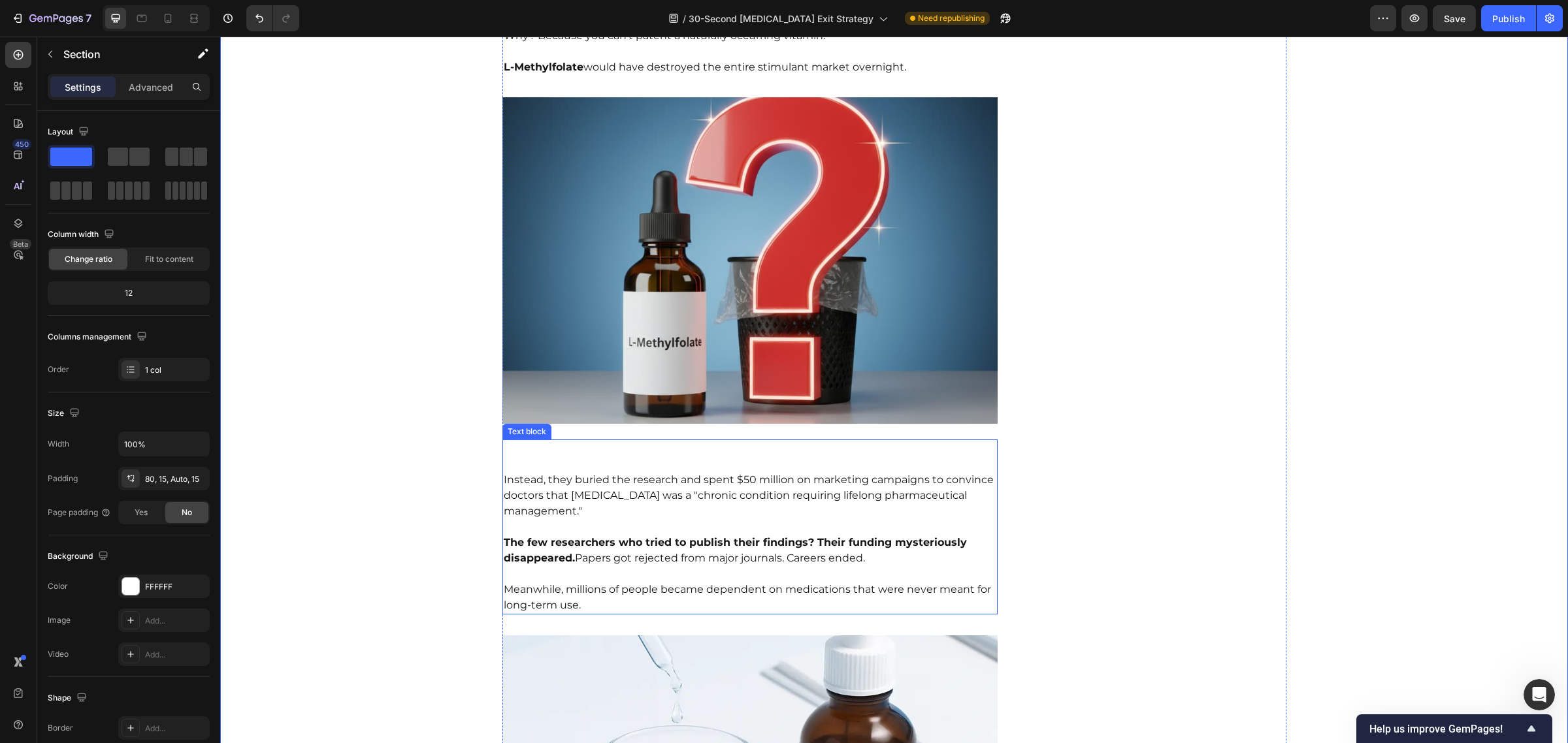
click at [503, 468] on p "Instead, they buried the research and spent $50 million on marketing campaigns …" at bounding box center [750, 488] width 493 height 63
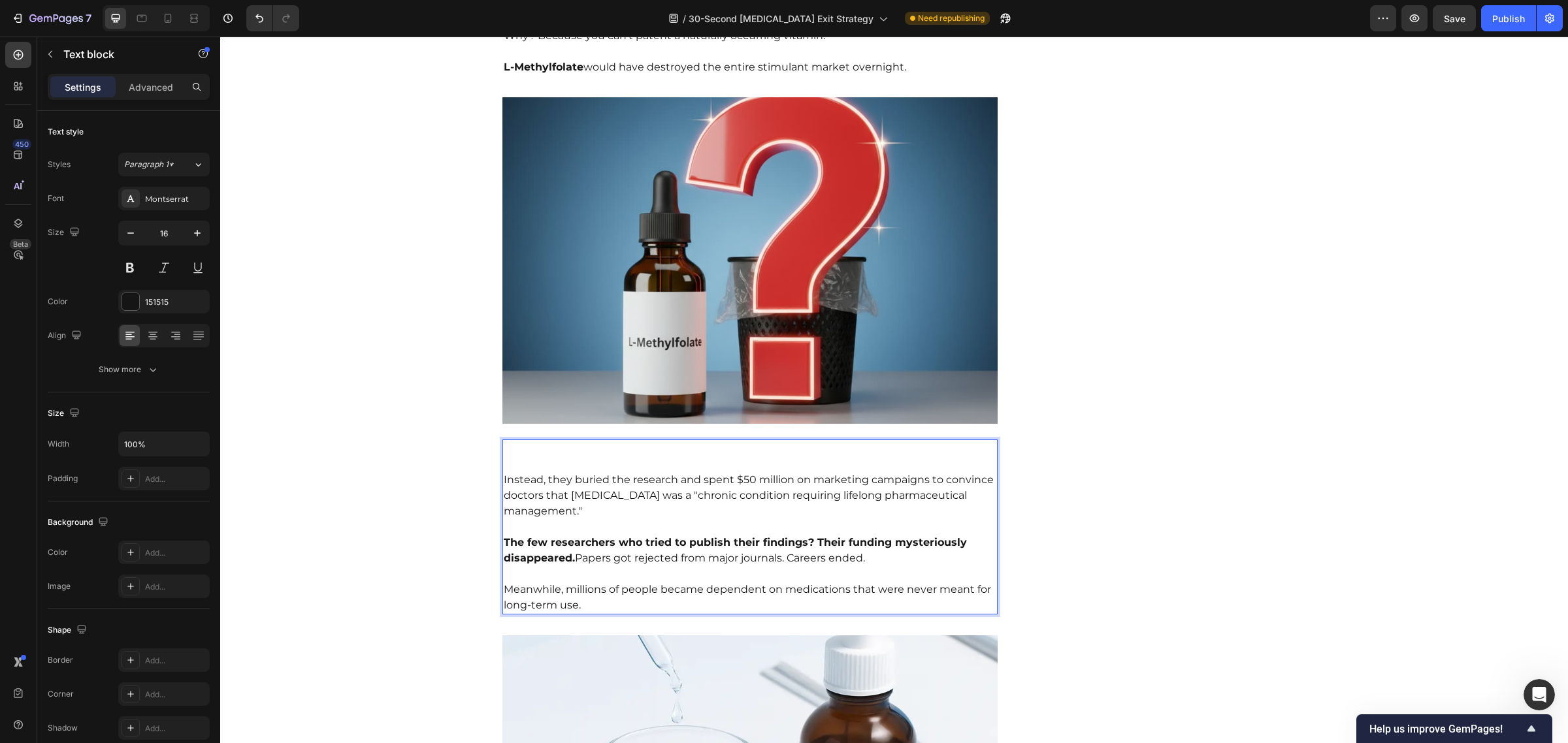
click at [503, 468] on p "Instead, they buried the research and spent $50 million on marketing campaigns …" at bounding box center [750, 488] width 493 height 63
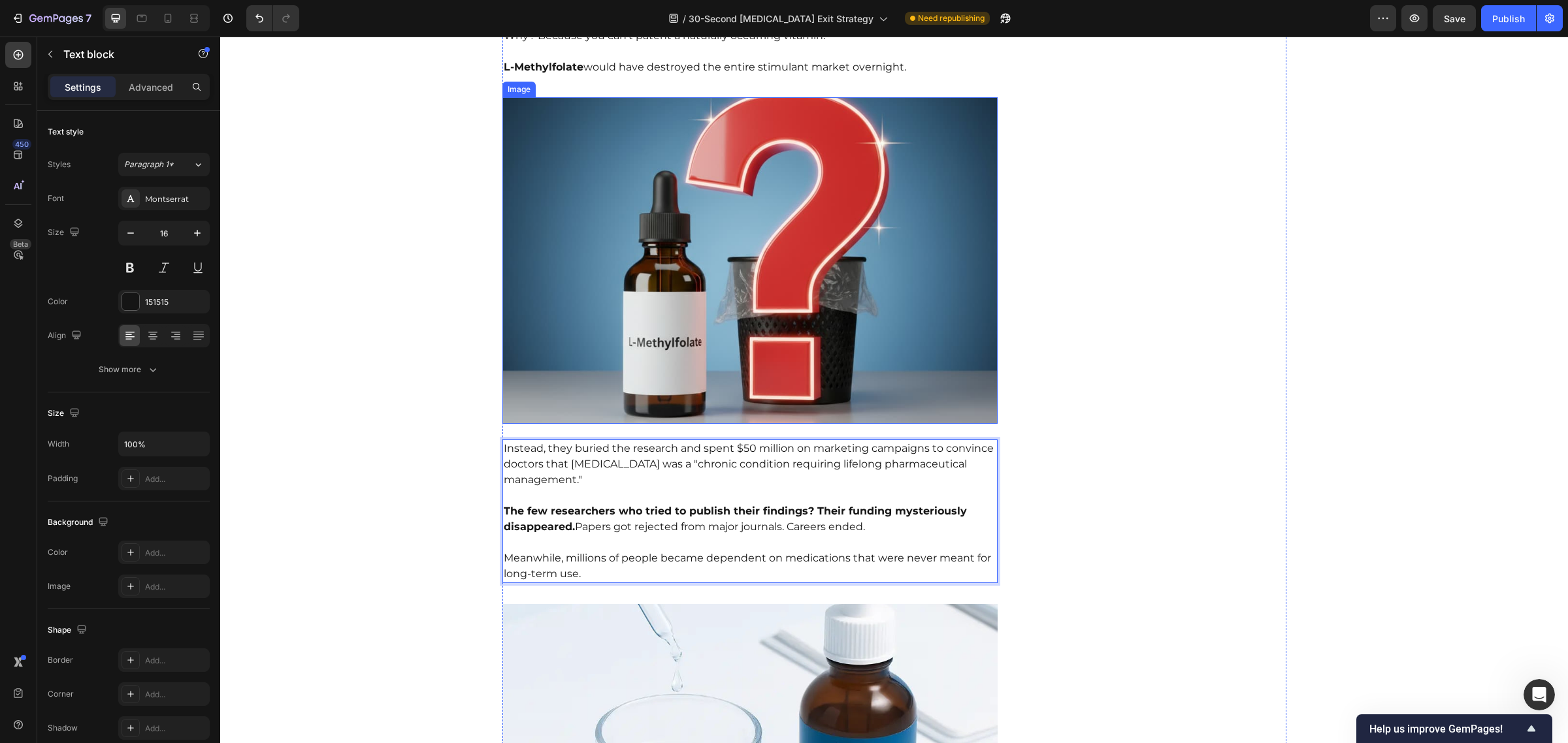
click at [787, 348] on img at bounding box center [751, 260] width 496 height 326
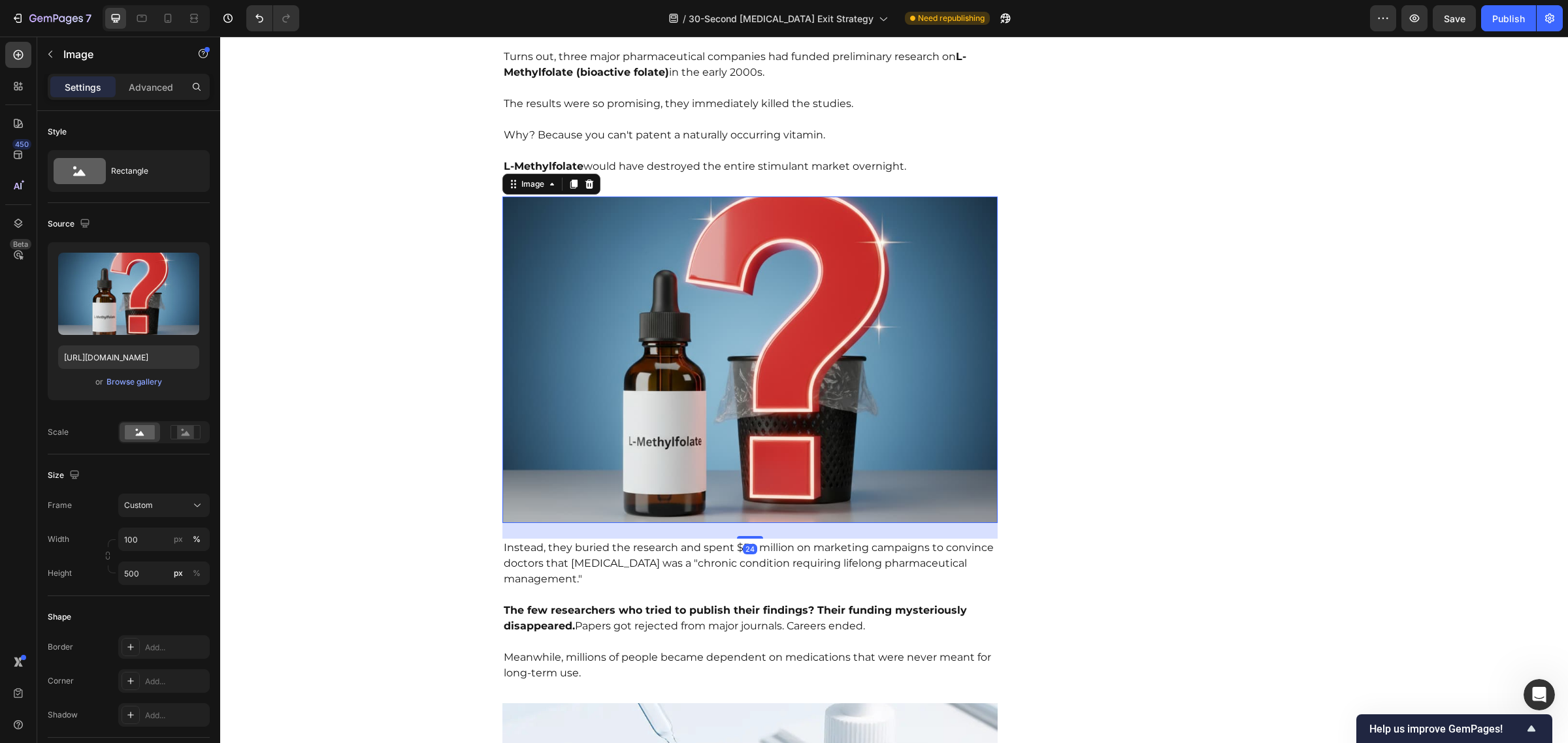
scroll to position [2871, 0]
click at [747, 144] on p "L-Methylfolate would have destroyed the entire stimulant market overnight." at bounding box center [750, 159] width 493 height 31
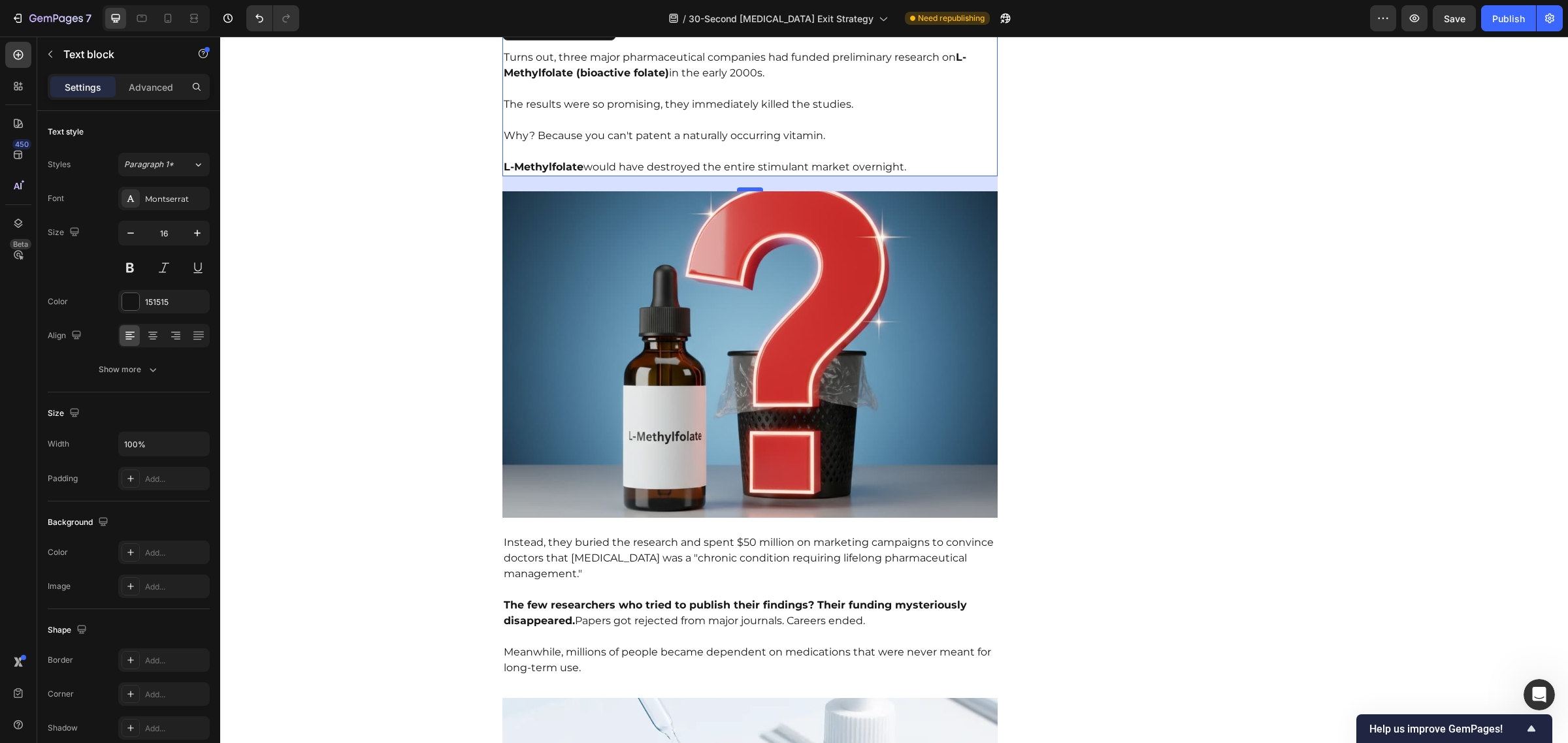
click at [748, 187] on div at bounding box center [749, 189] width 26 height 4
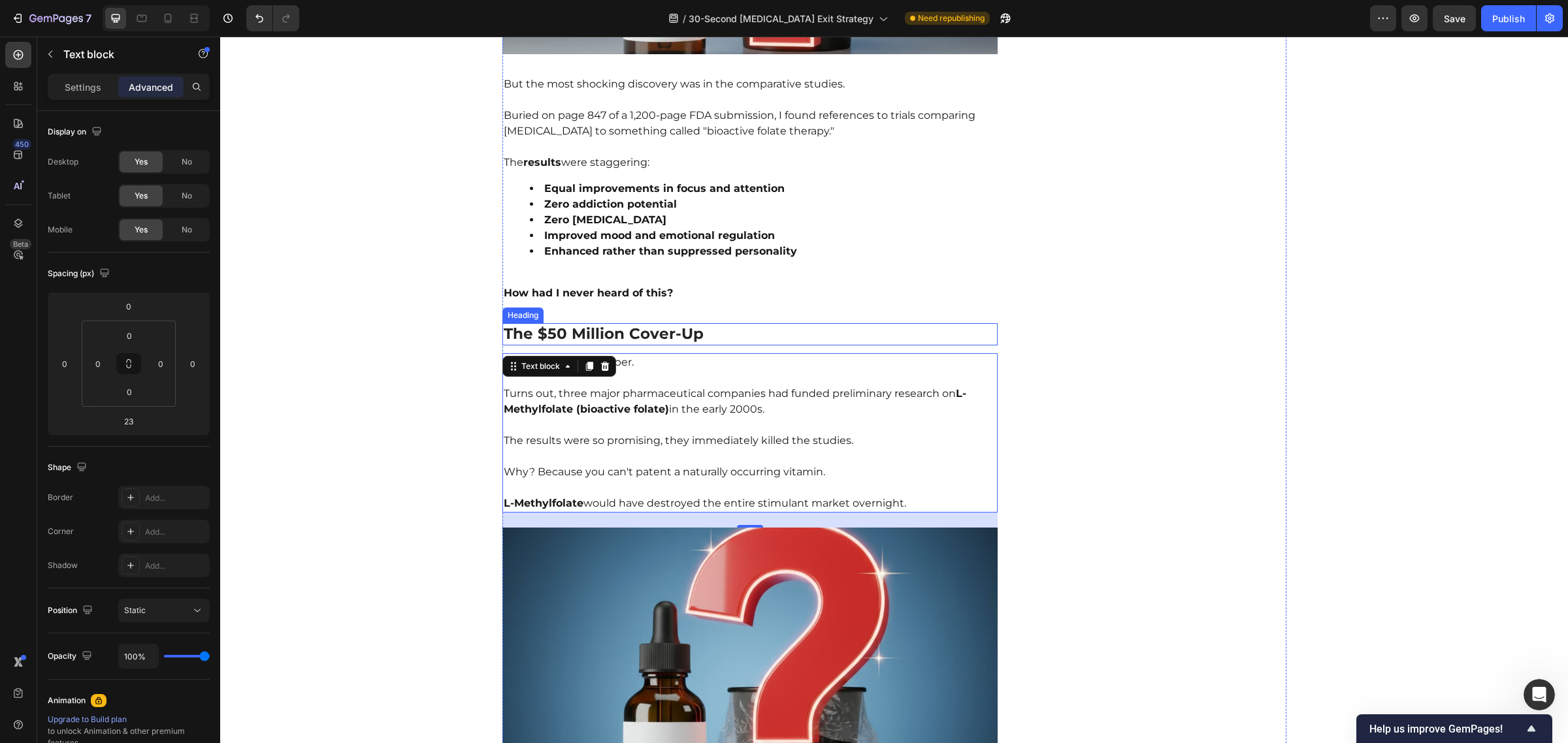
scroll to position [2536, 0]
click at [732, 323] on h2 "The $50 Million Cover-Up" at bounding box center [751, 334] width 496 height 22
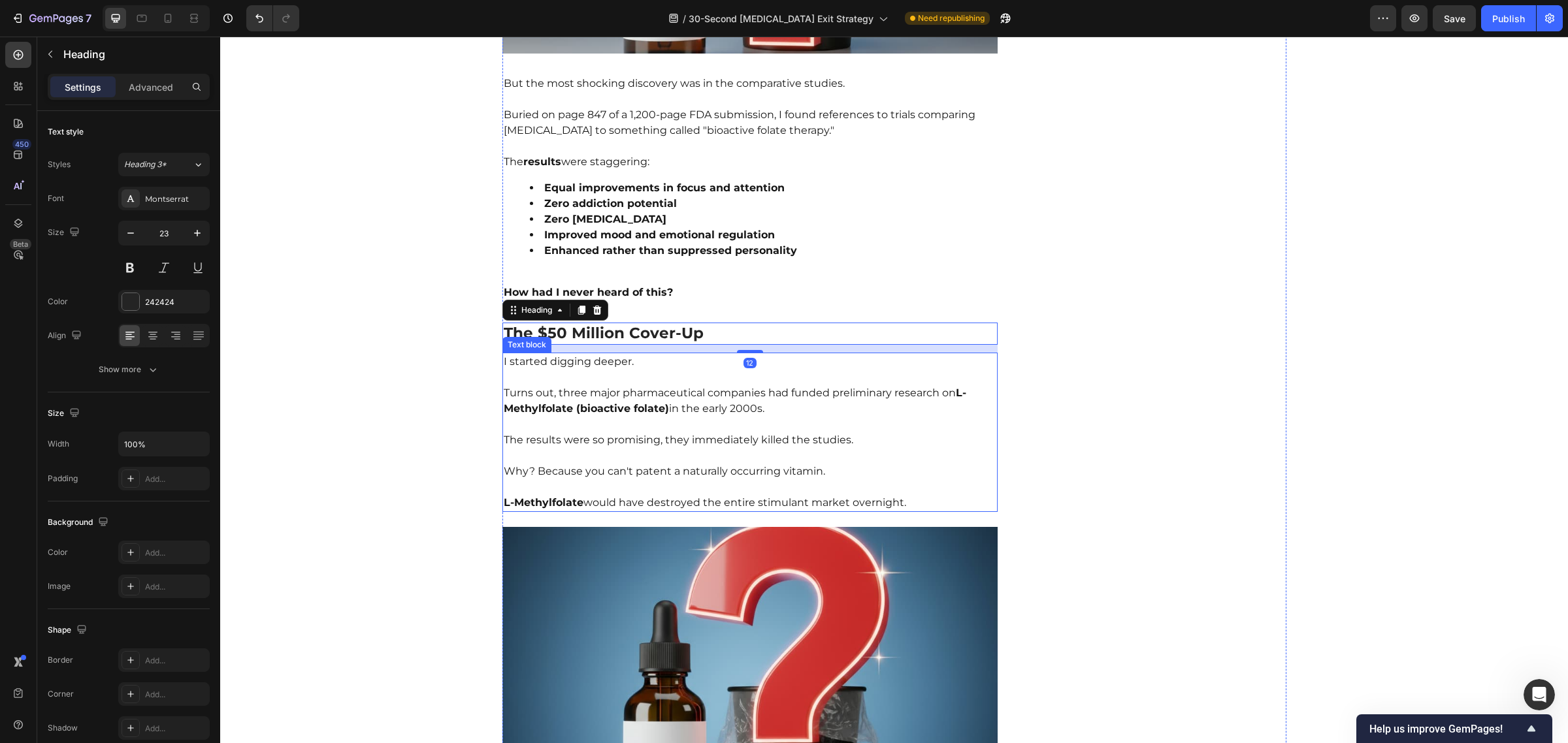
click at [612, 369] on p "Turns out, three major pharmaceutical companies had funded preliminary research…" at bounding box center [750, 393] width 493 height 47
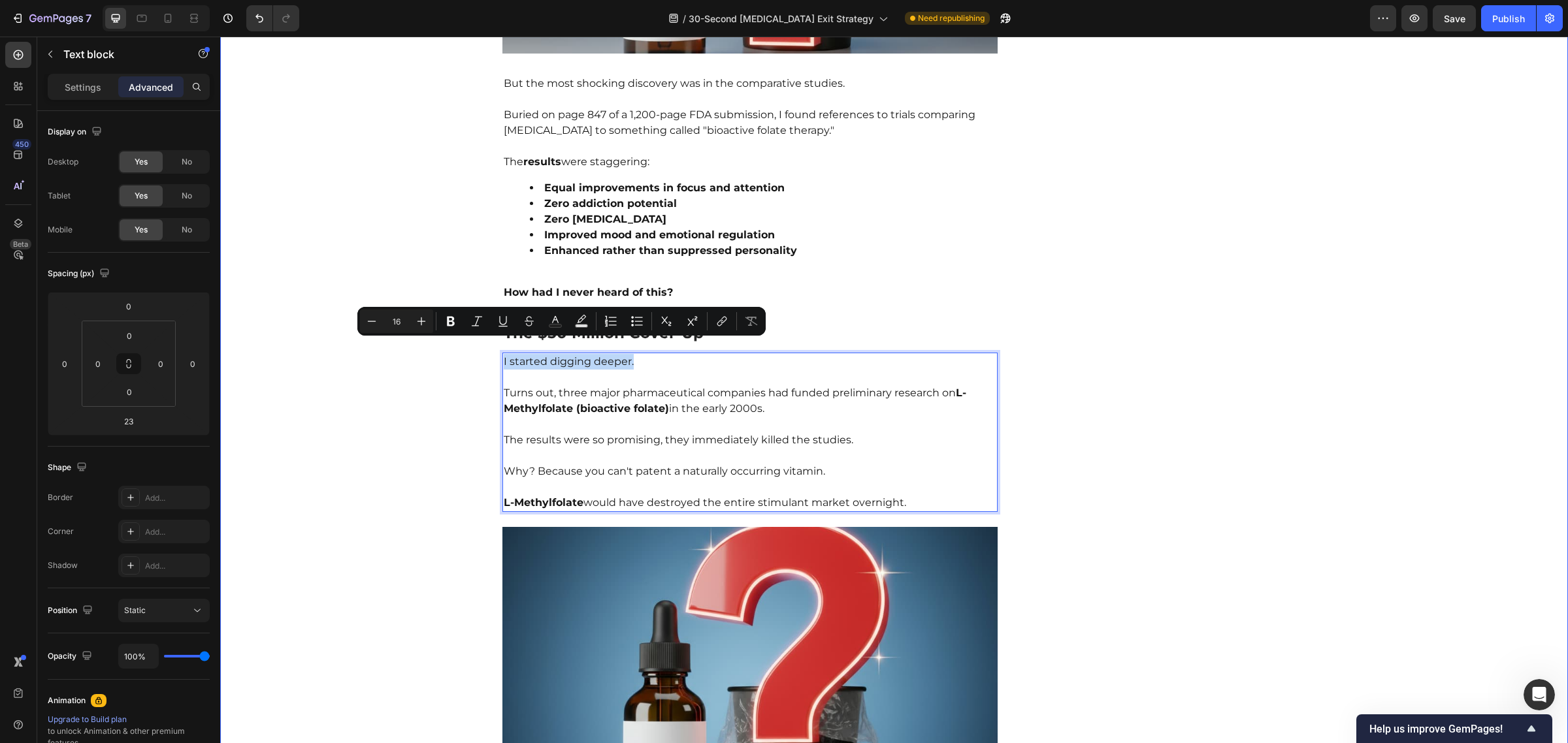
drag, startPoint x: 640, startPoint y: 348, endPoint x: 487, endPoint y: 343, distance: 153.1
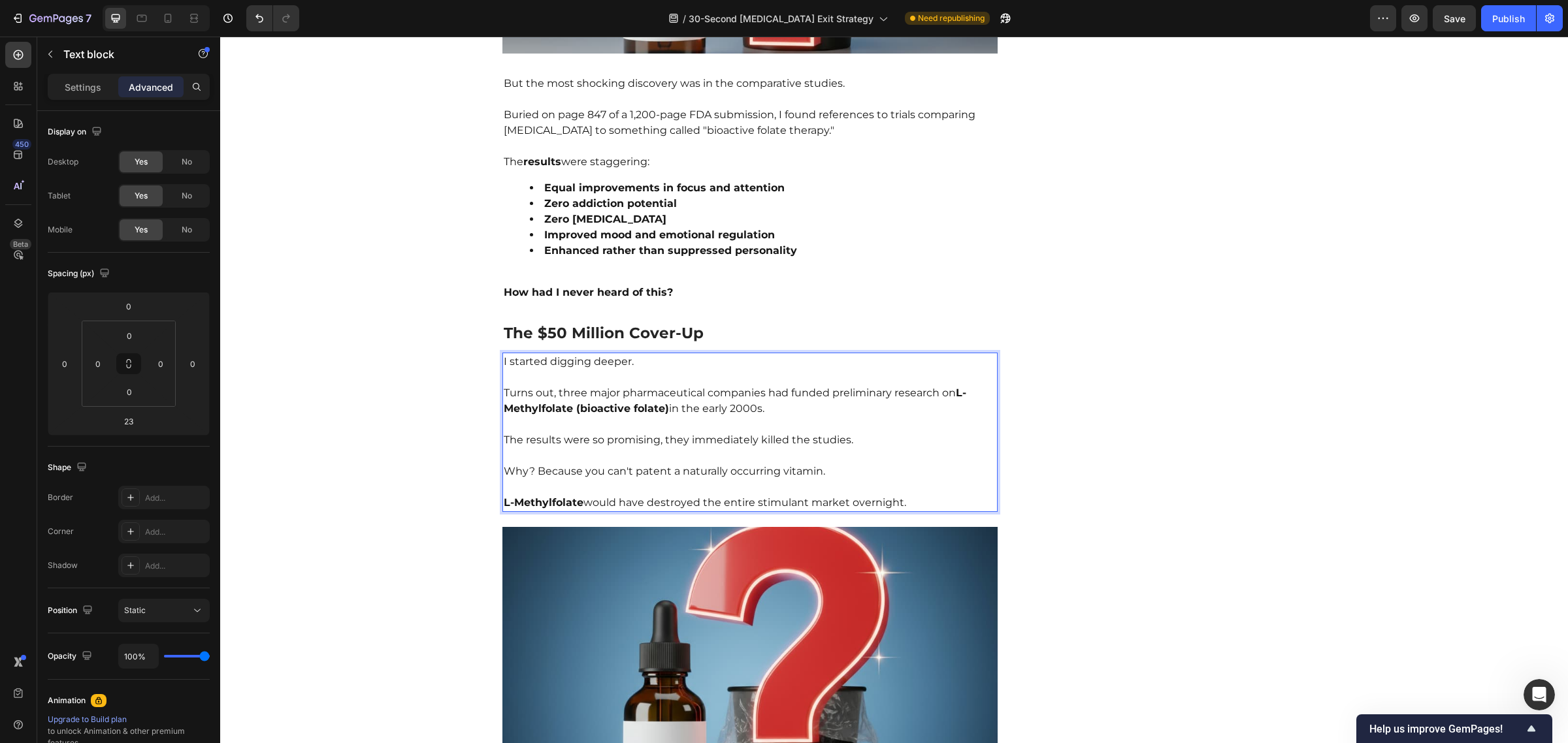
click at [746, 448] on p "Why? Because you can't patent a naturally occurring vitamin." at bounding box center [750, 463] width 493 height 31
click at [710, 425] on p "The results were so promising, they immediately killed the studies." at bounding box center [750, 432] width 493 height 31
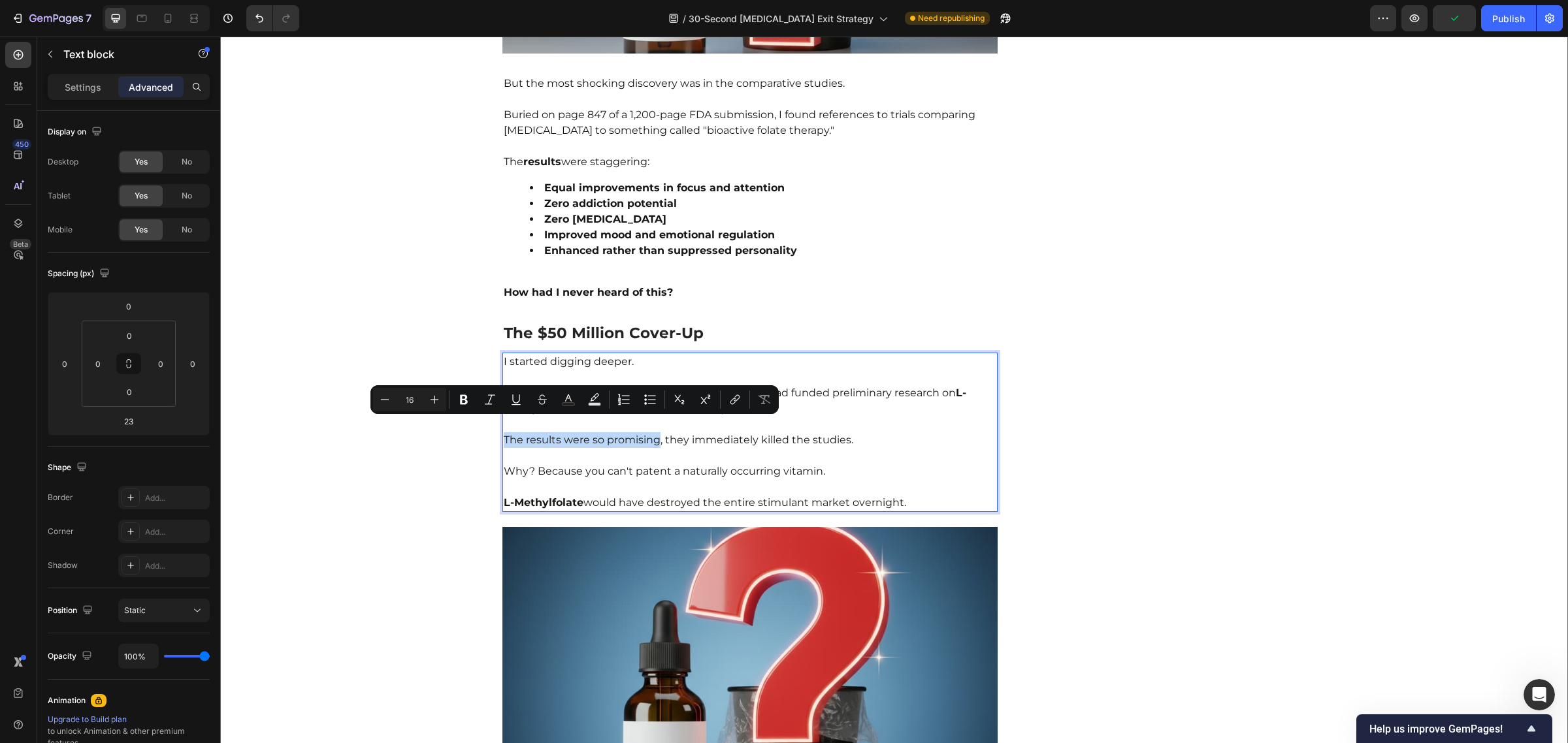
drag, startPoint x: 654, startPoint y: 428, endPoint x: 492, endPoint y: 428, distance: 162.0
click at [464, 403] on icon "Editor contextual toolbar" at bounding box center [463, 400] width 8 height 10
click at [753, 425] on p "The results were so promising , they immediately killed the studies." at bounding box center [750, 432] width 493 height 31
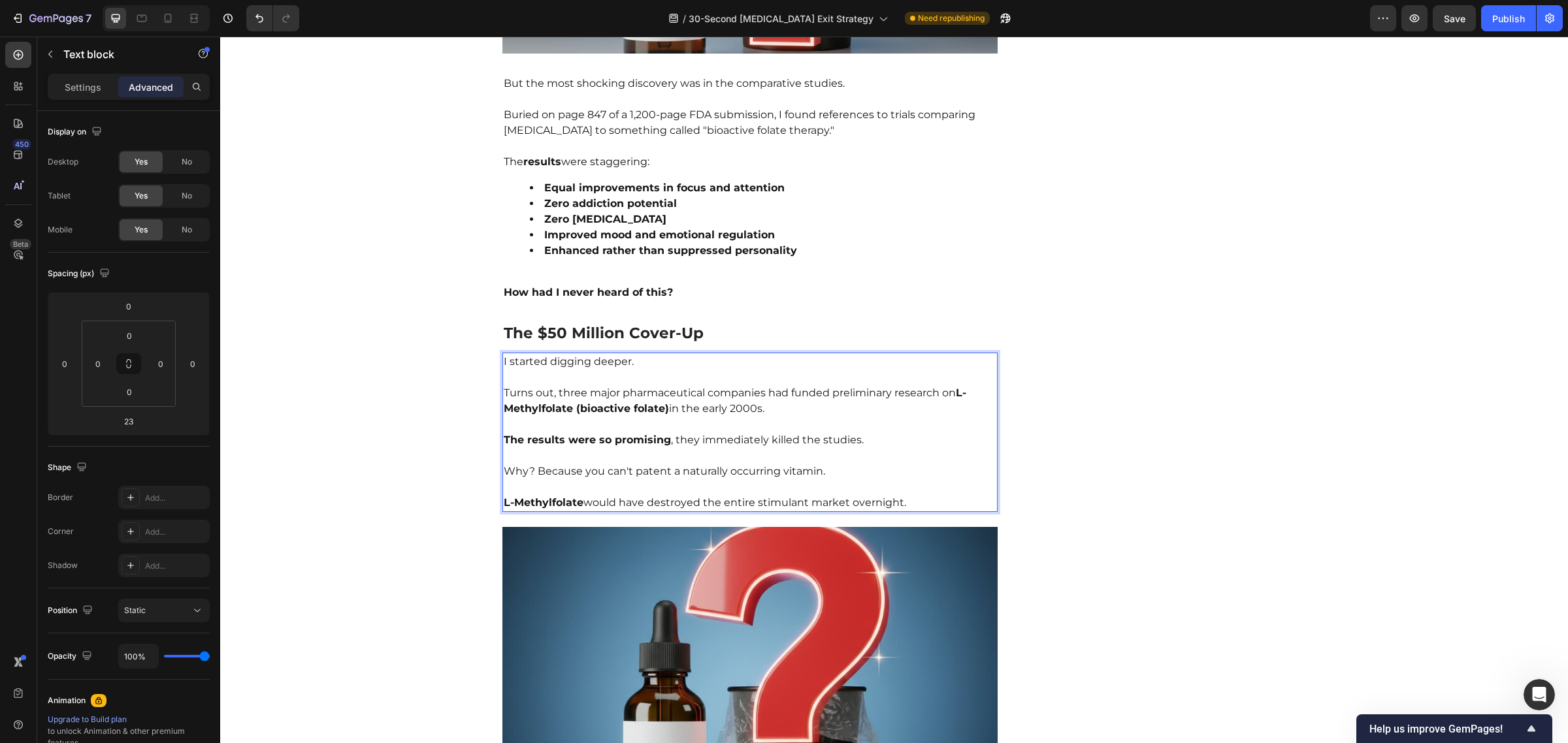
drag, startPoint x: 673, startPoint y: 456, endPoint x: 823, endPoint y: 459, distance: 150.0
click at [825, 459] on p "Why? Because you can't patent a naturally occurring vitamin." at bounding box center [750, 463] width 493 height 31
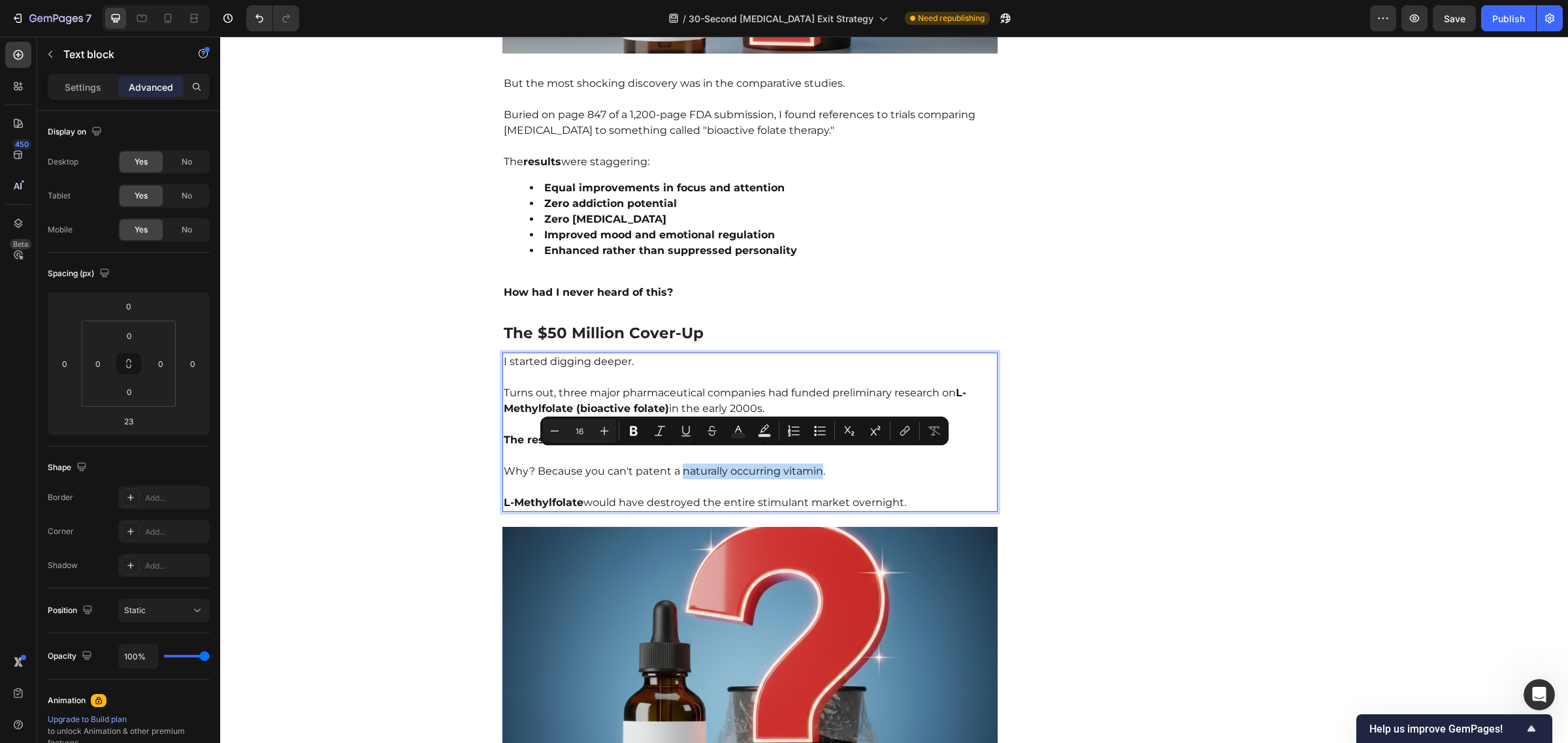
drag, startPoint x: 814, startPoint y: 457, endPoint x: 674, endPoint y: 456, distance: 140.0
click at [674, 456] on p "Why? Because you can't patent a naturally occurring vitamin." at bounding box center [750, 463] width 493 height 31
click at [657, 434] on icon "Editor contextual toolbar" at bounding box center [660, 431] width 13 height 13
click at [634, 433] on icon "Editor contextual toolbar" at bounding box center [634, 431] width 13 height 13
click at [714, 480] on p "L-Methylfolate would have destroyed the entire stimulant market overnight." at bounding box center [750, 495] width 493 height 31
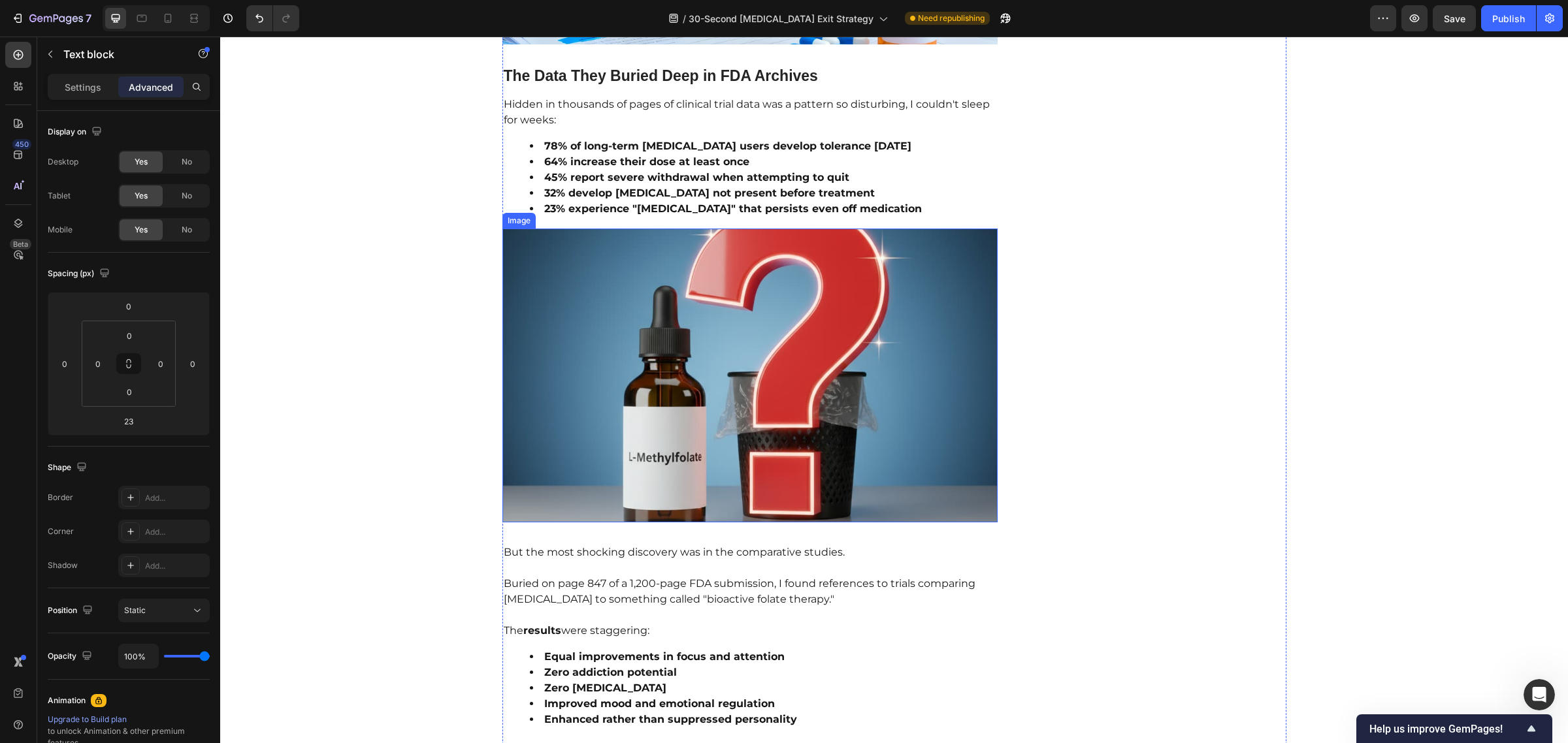
scroll to position [2070, 0]
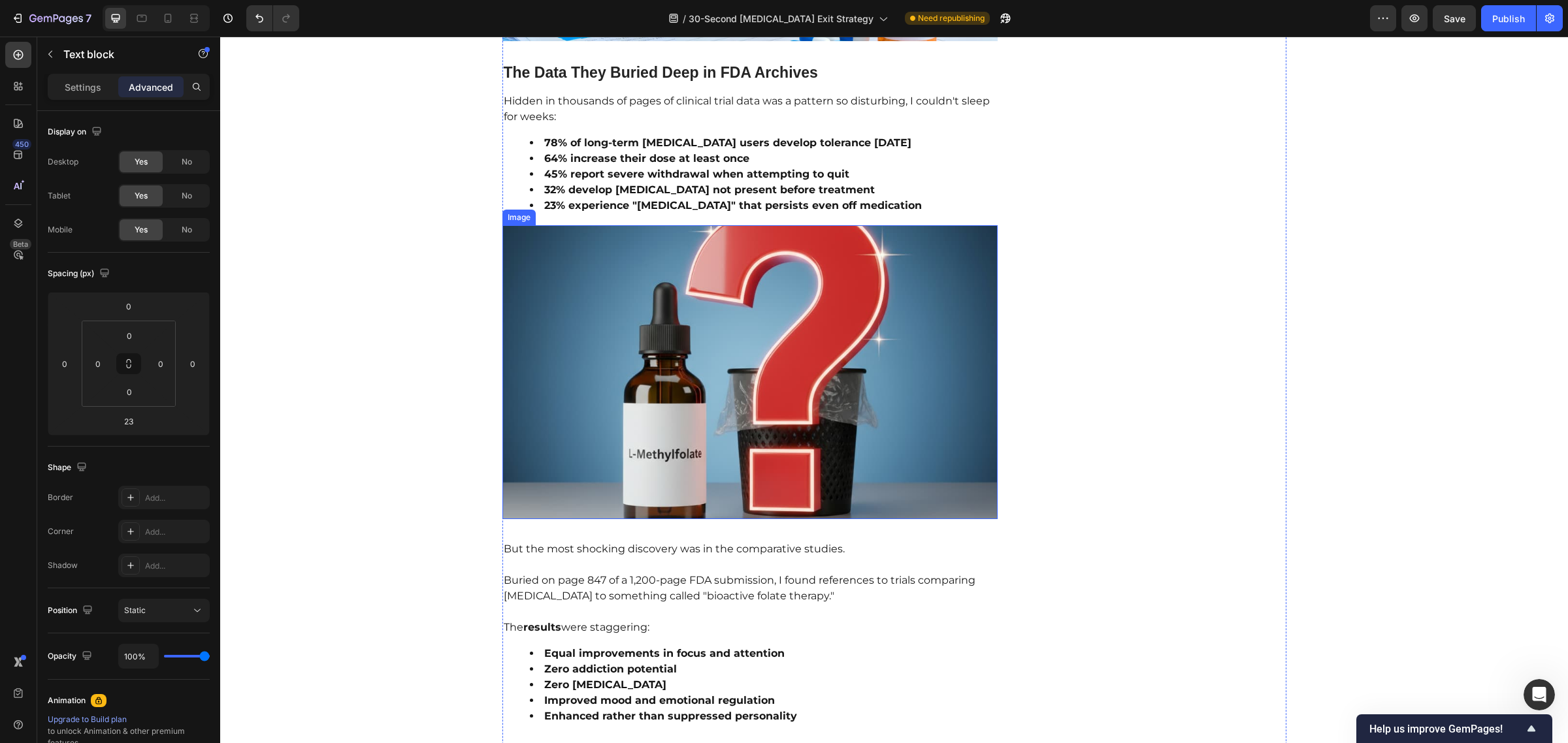
click at [783, 336] on img at bounding box center [751, 372] width 496 height 294
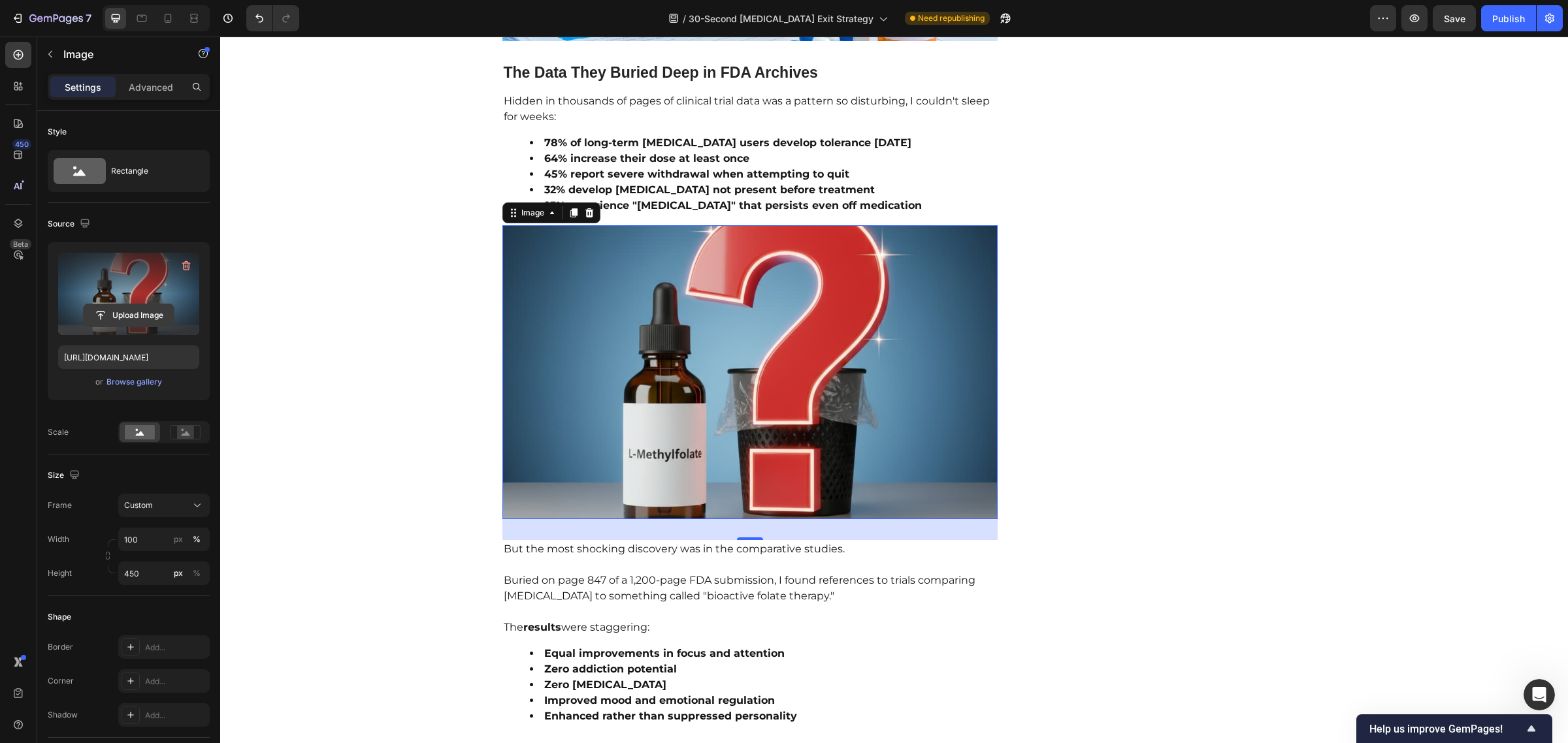
click at [119, 317] on input "file" at bounding box center [129, 315] width 90 height 22
type input "[URL][DOMAIN_NAME]"
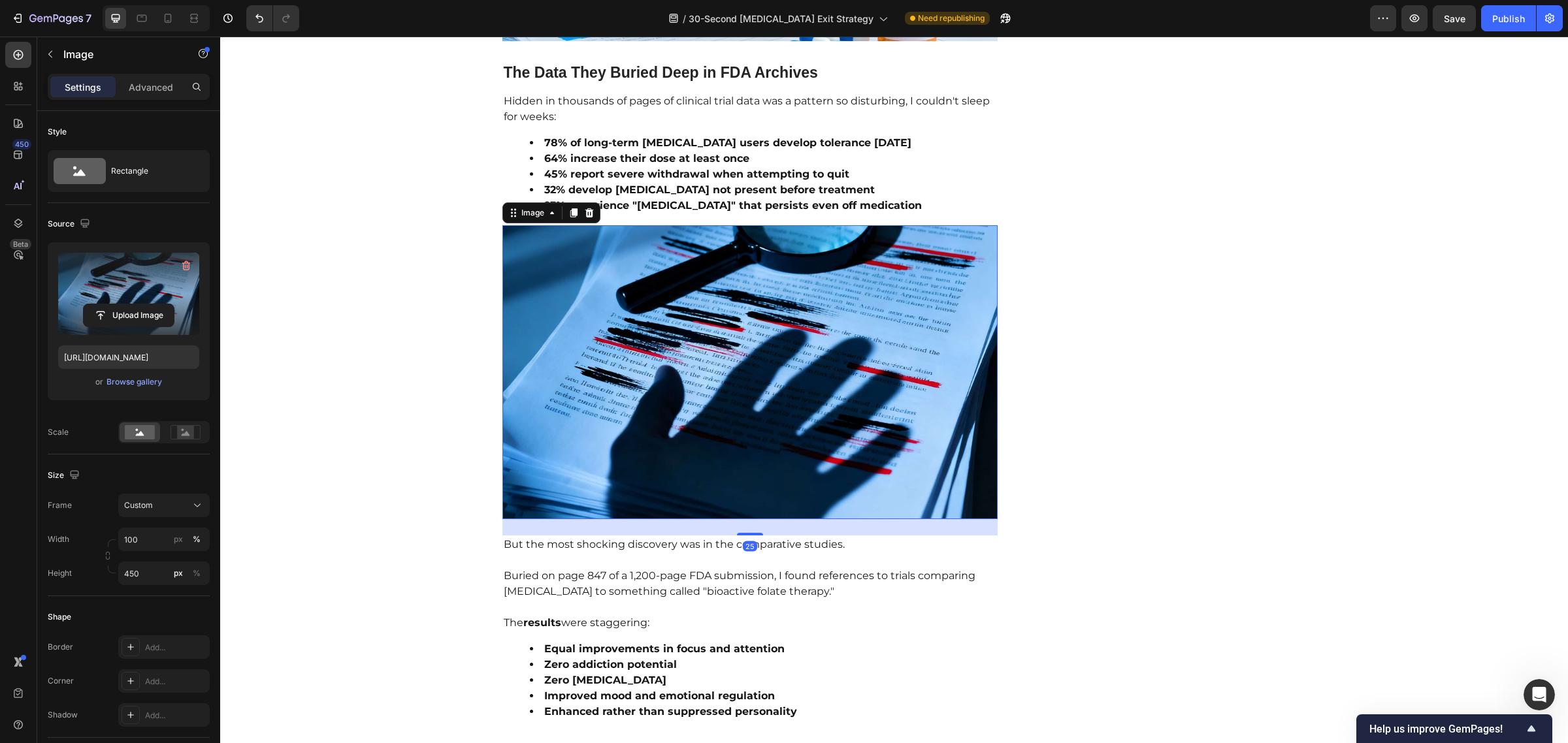
click at [739, 520] on div "25" at bounding box center [751, 520] width 496 height 0
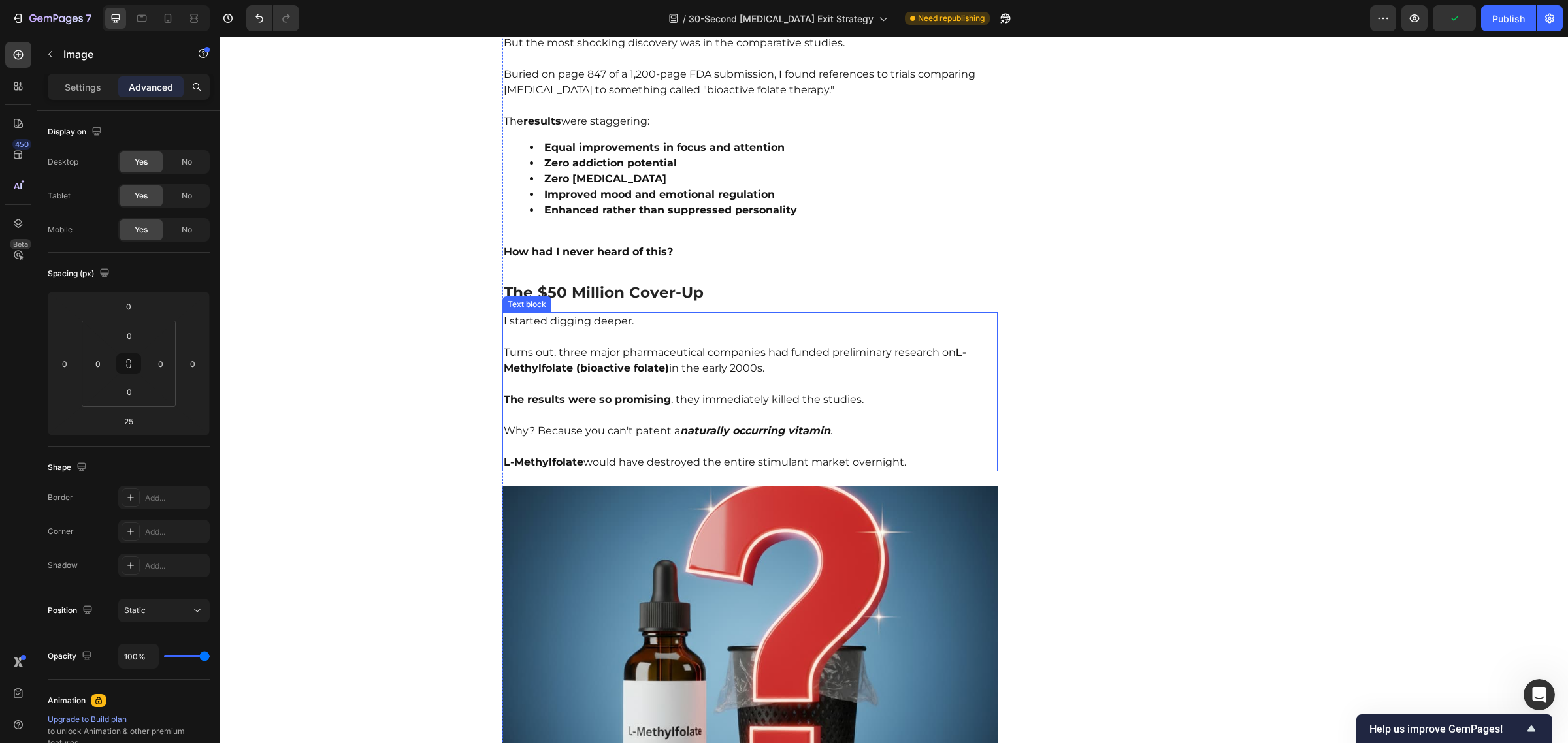
scroll to position [2571, 0]
click at [608, 283] on h2 "The $50 Million Cover-Up" at bounding box center [751, 294] width 496 height 22
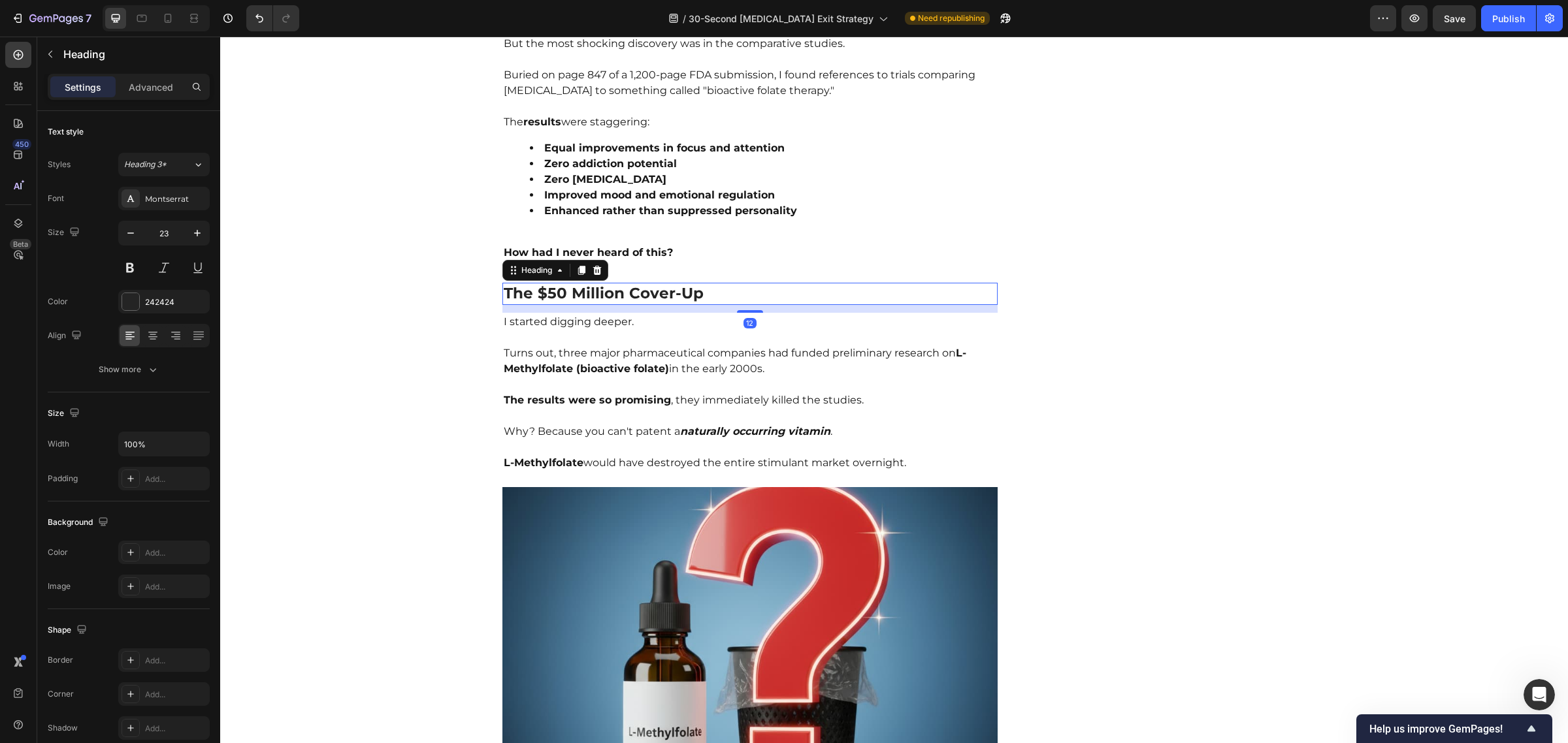
click at [608, 283] on h2 "The $50 Million Cover-Up" at bounding box center [751, 294] width 496 height 22
click at [608, 284] on p "The $50 Million Cover-Up" at bounding box center [750, 294] width 493 height 19
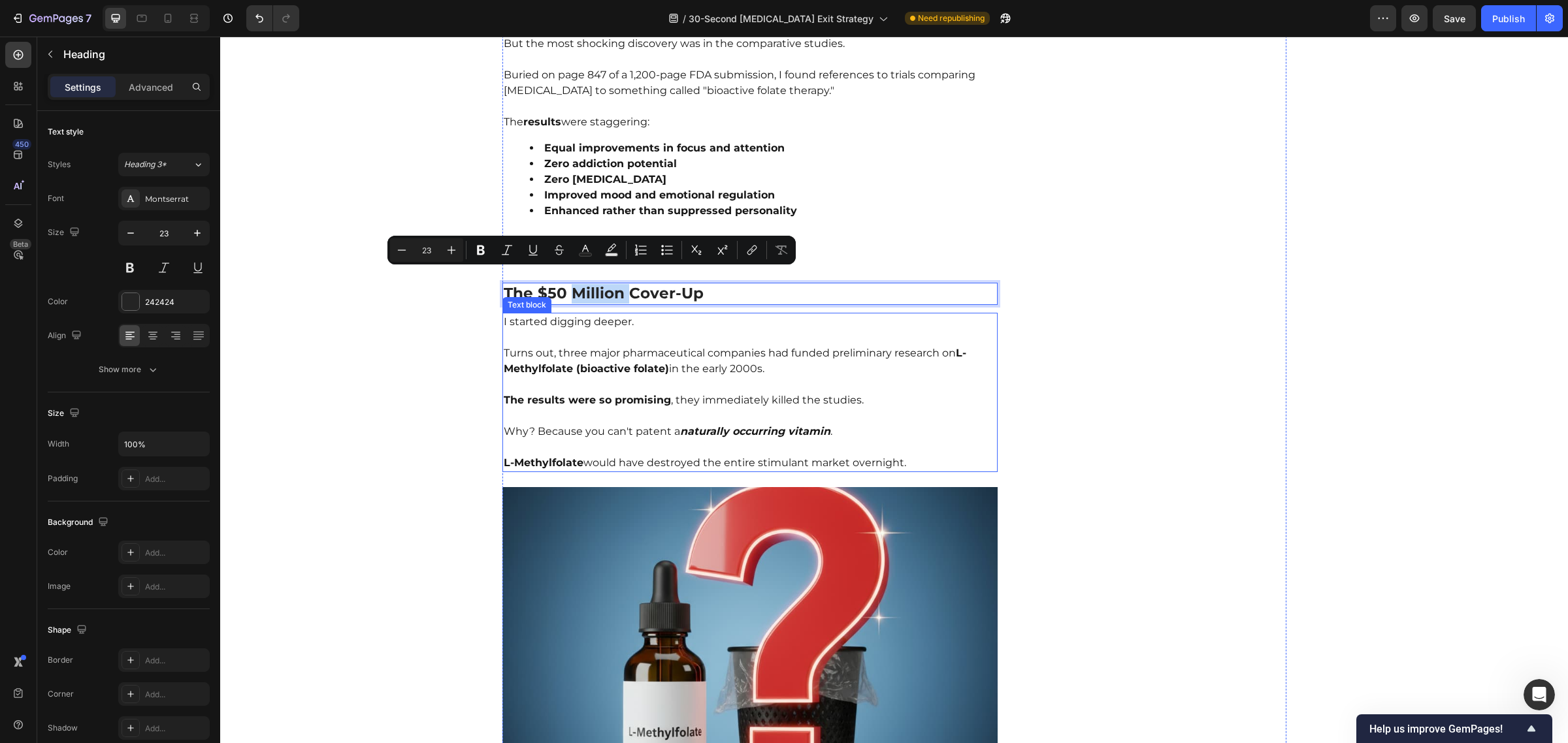
click at [716, 332] on p "Turns out, three major pharmaceutical companies had funded preliminary research…" at bounding box center [750, 354] width 493 height 47
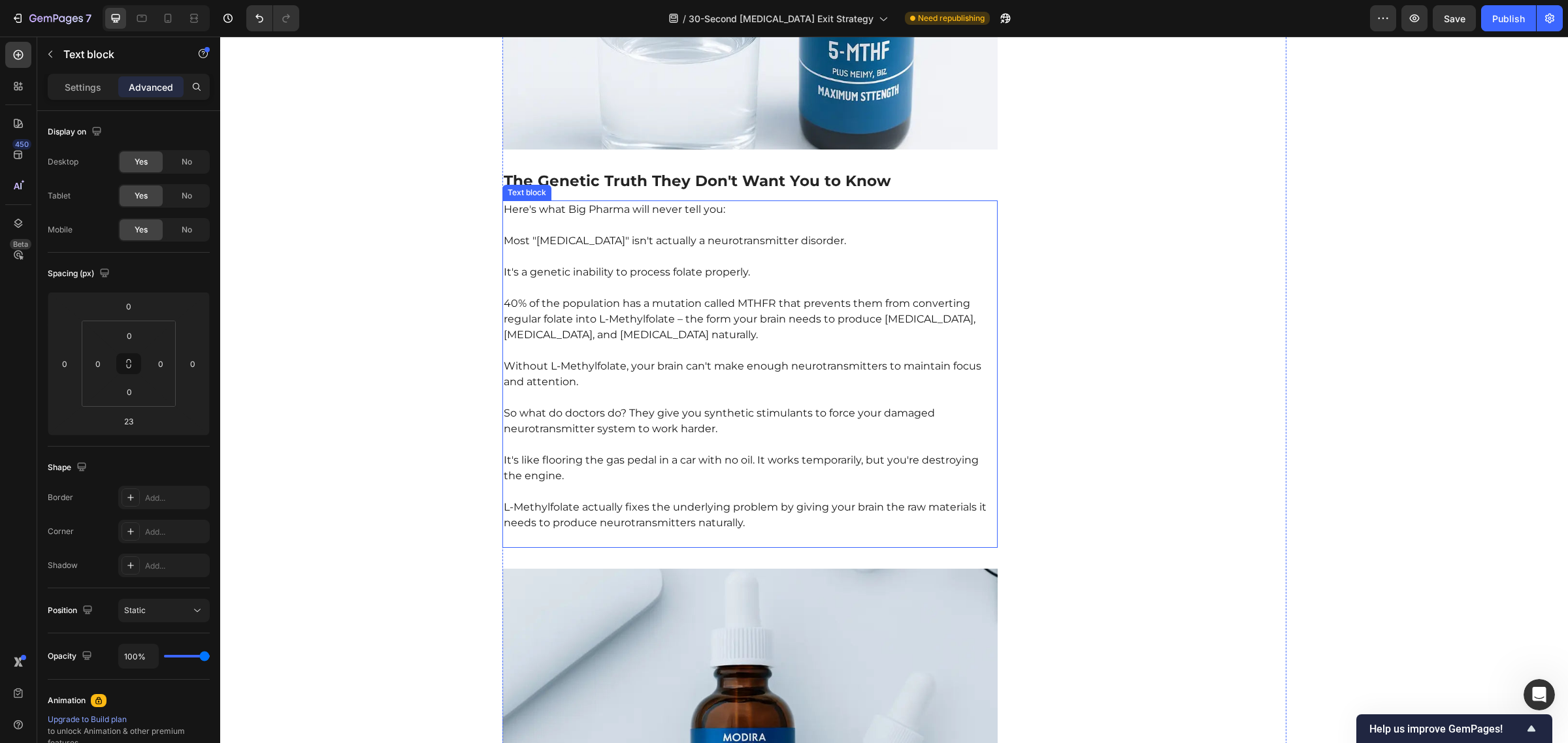
scroll to position [3713, 0]
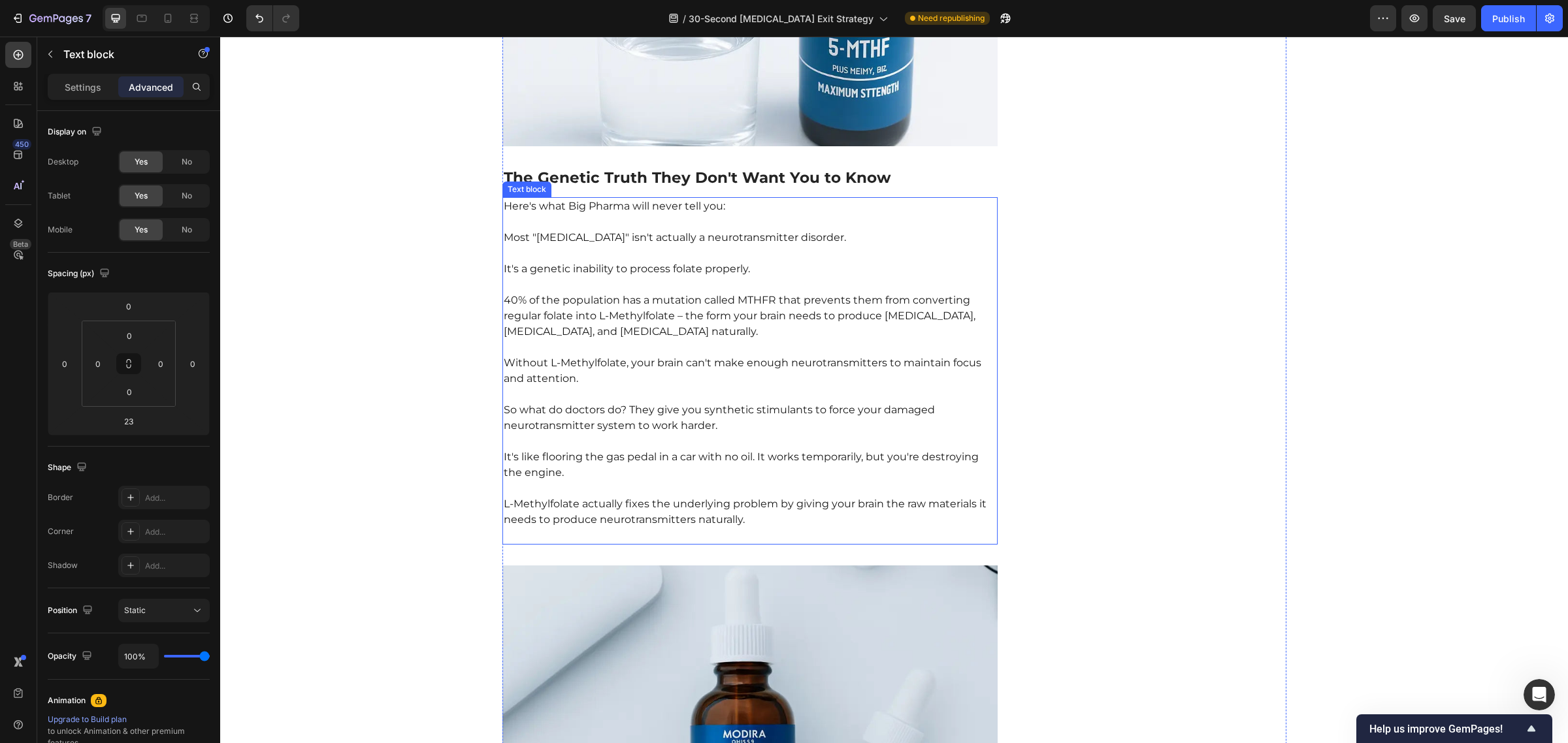
click at [620, 495] on p "L-Methylfolate actually fixes the underlying problem by giving your brain the r…" at bounding box center [750, 511] width 493 height 63
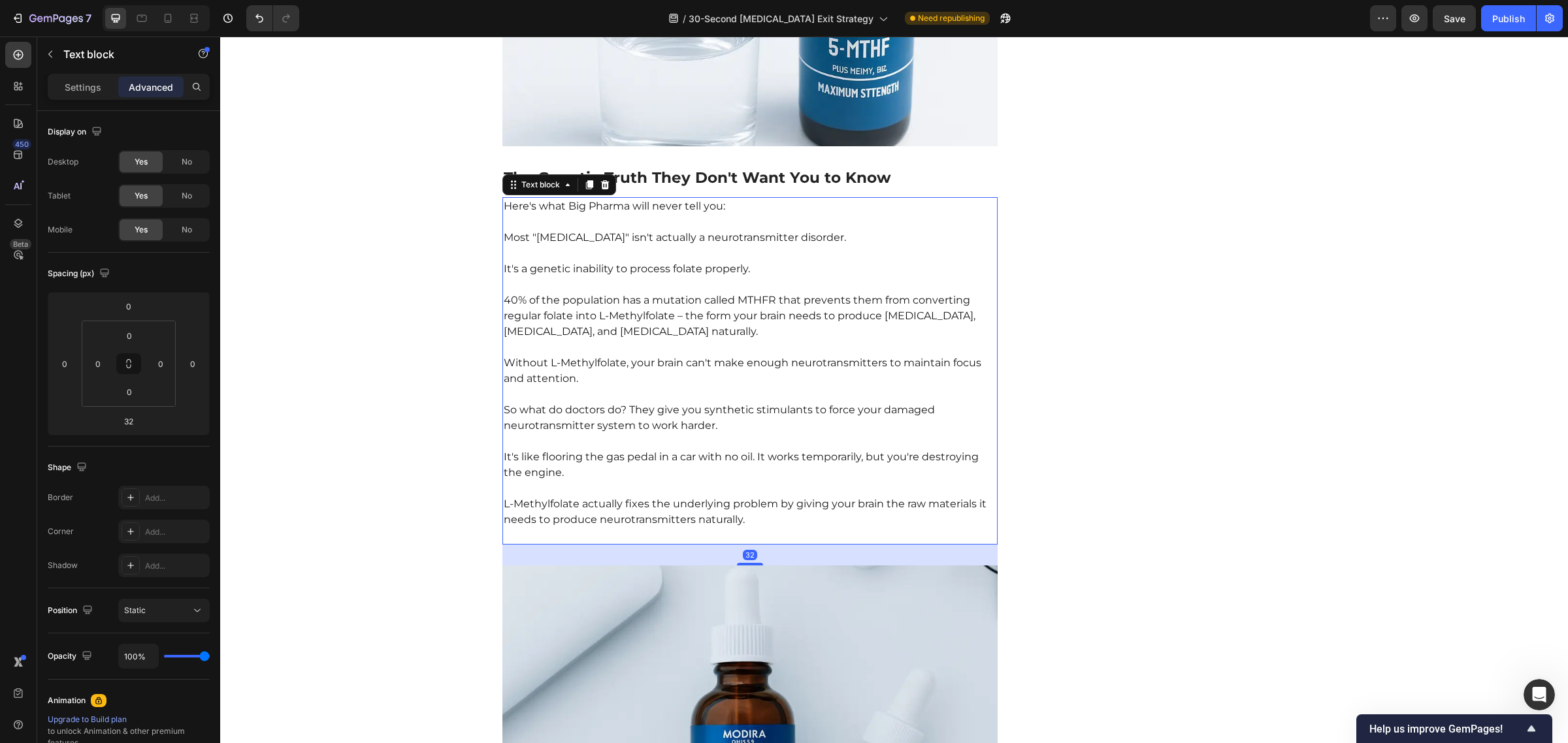
click at [757, 491] on p "L-Methylfolate actually fixes the underlying problem by giving your brain the r…" at bounding box center [750, 511] width 493 height 63
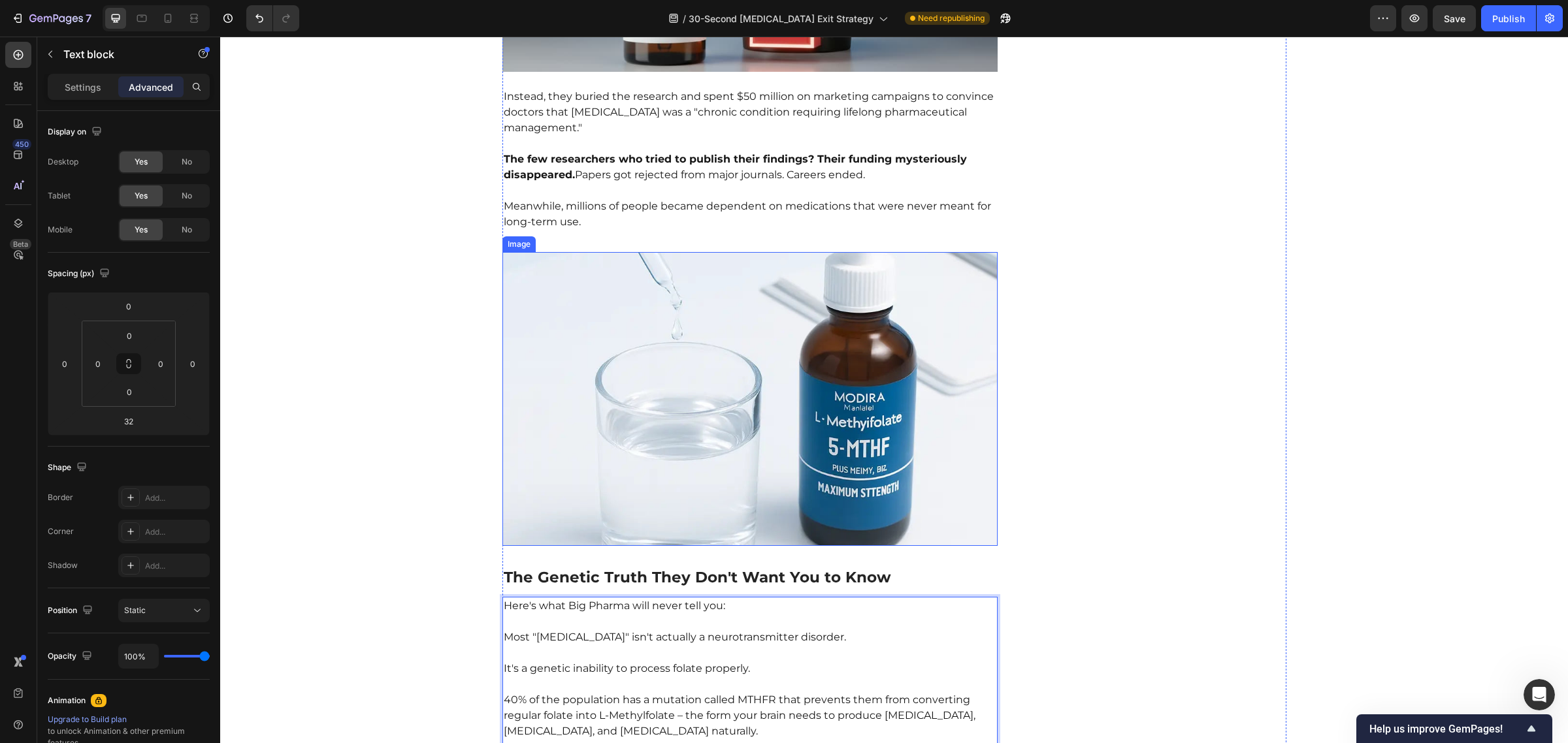
scroll to position [3267, 0]
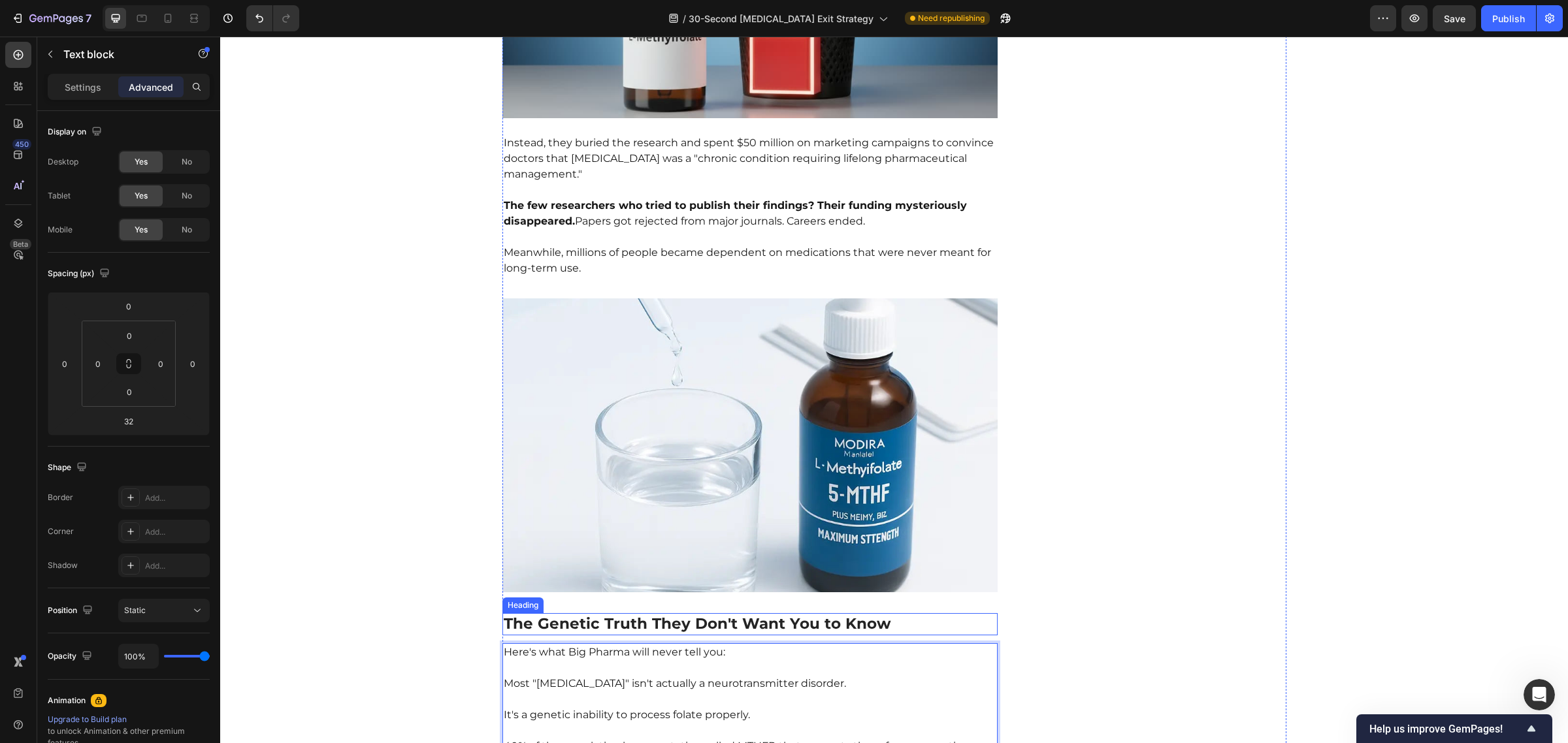
click at [635, 613] on h2 "The Genetic Truth They Don't Want You to Know" at bounding box center [751, 625] width 496 height 22
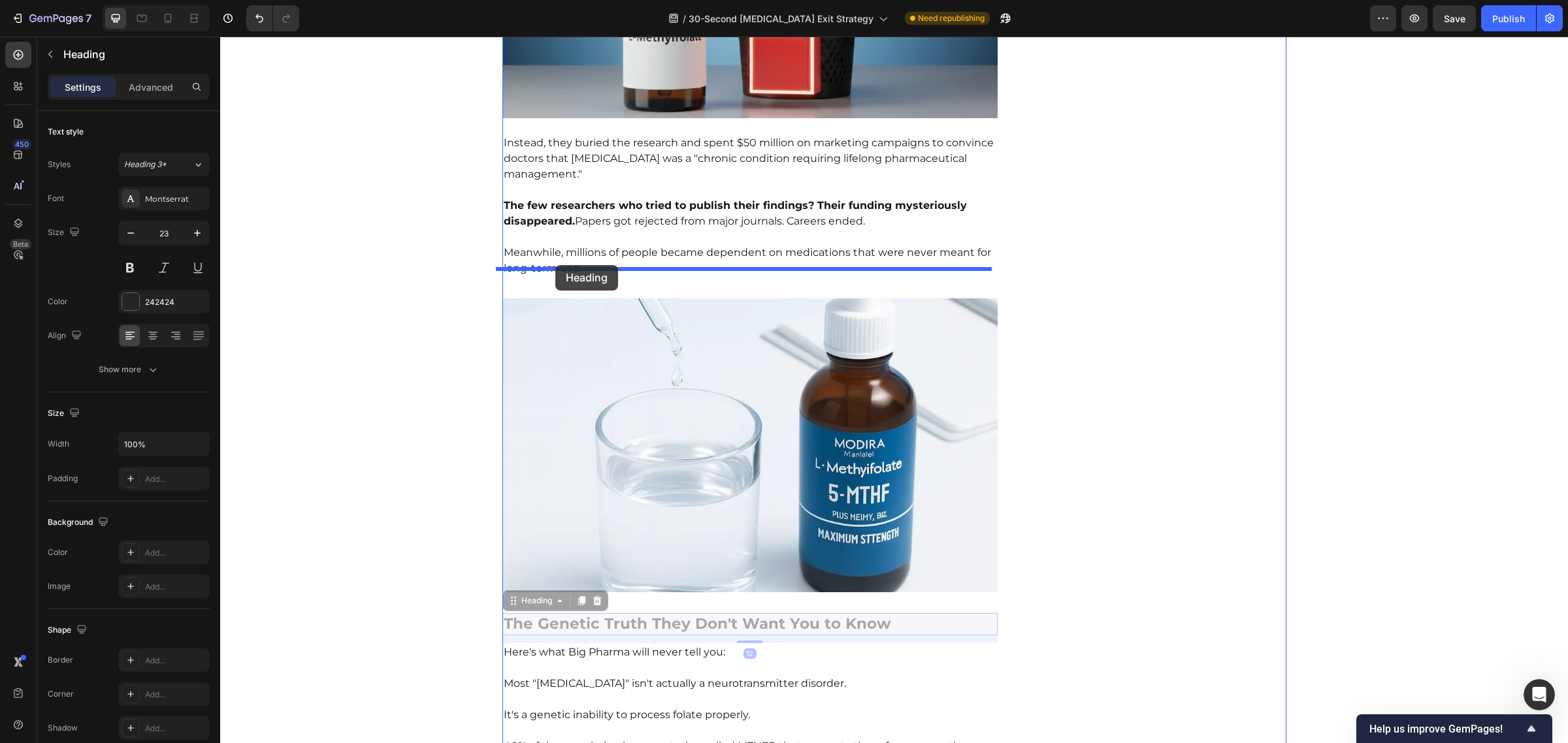
drag, startPoint x: 503, startPoint y: 574, endPoint x: 555, endPoint y: 263, distance: 315.3
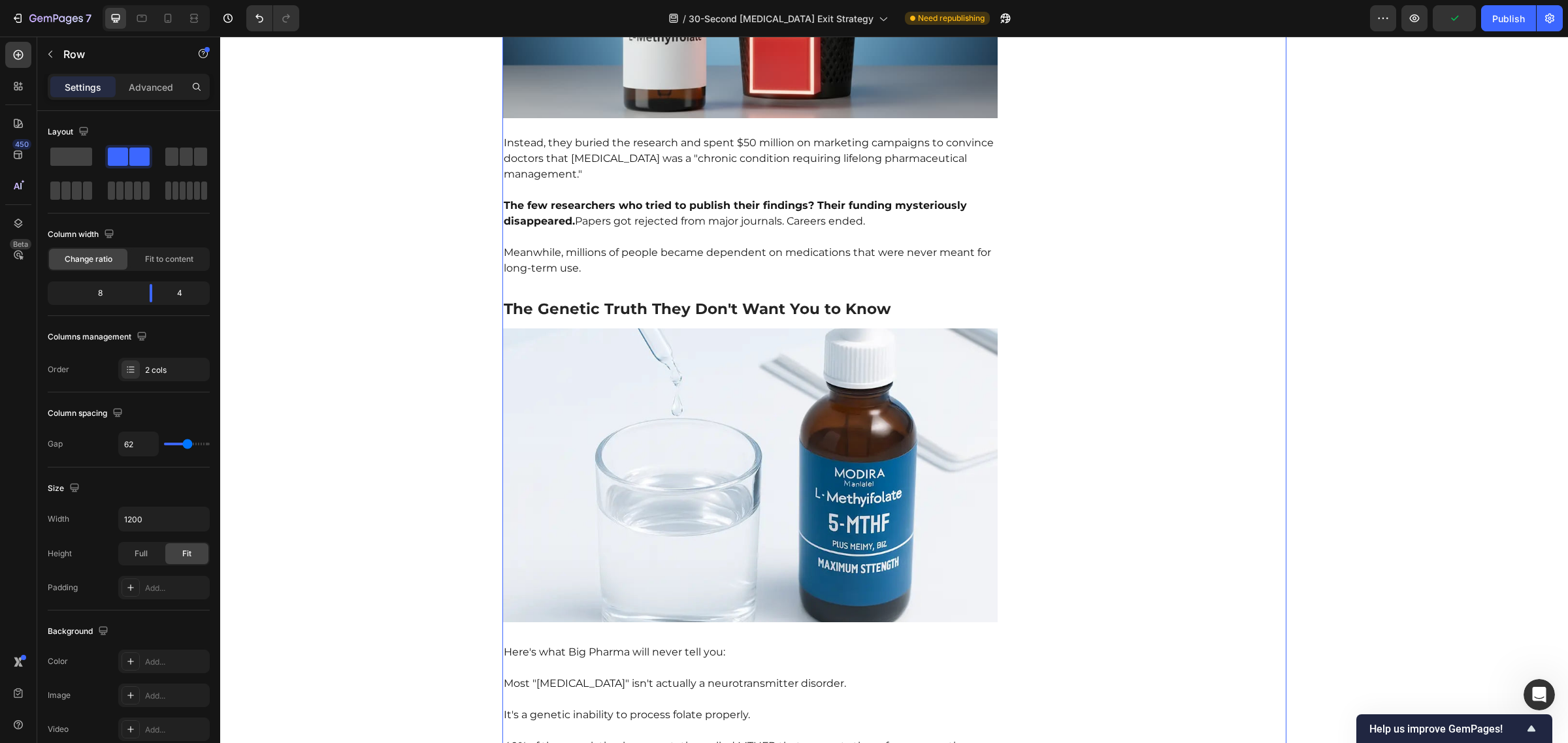
click at [575, 573] on img at bounding box center [751, 475] width 496 height 294
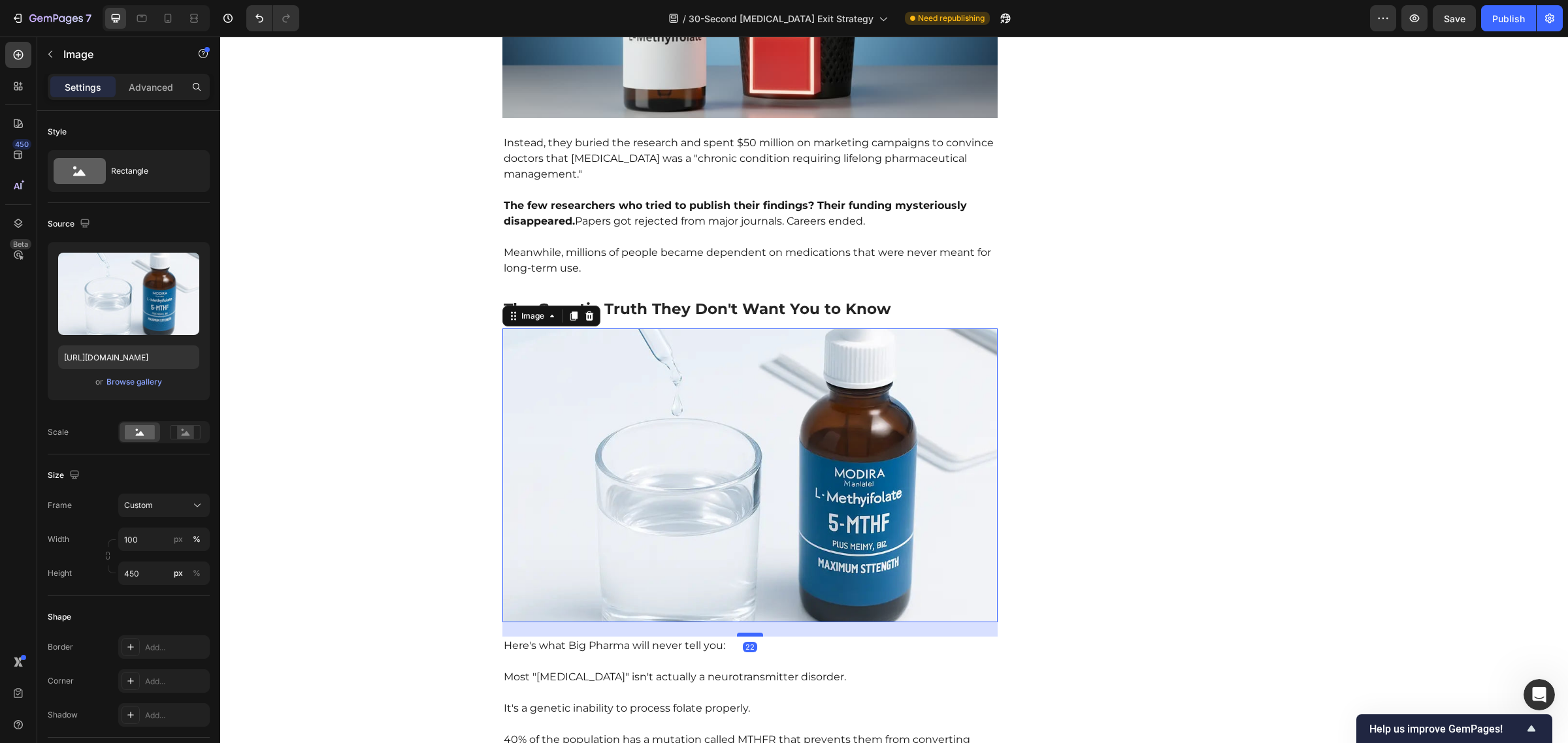
drag, startPoint x: 745, startPoint y: 609, endPoint x: 754, endPoint y: 602, distance: 11.4
click at [754, 633] on div at bounding box center [749, 634] width 26 height 4
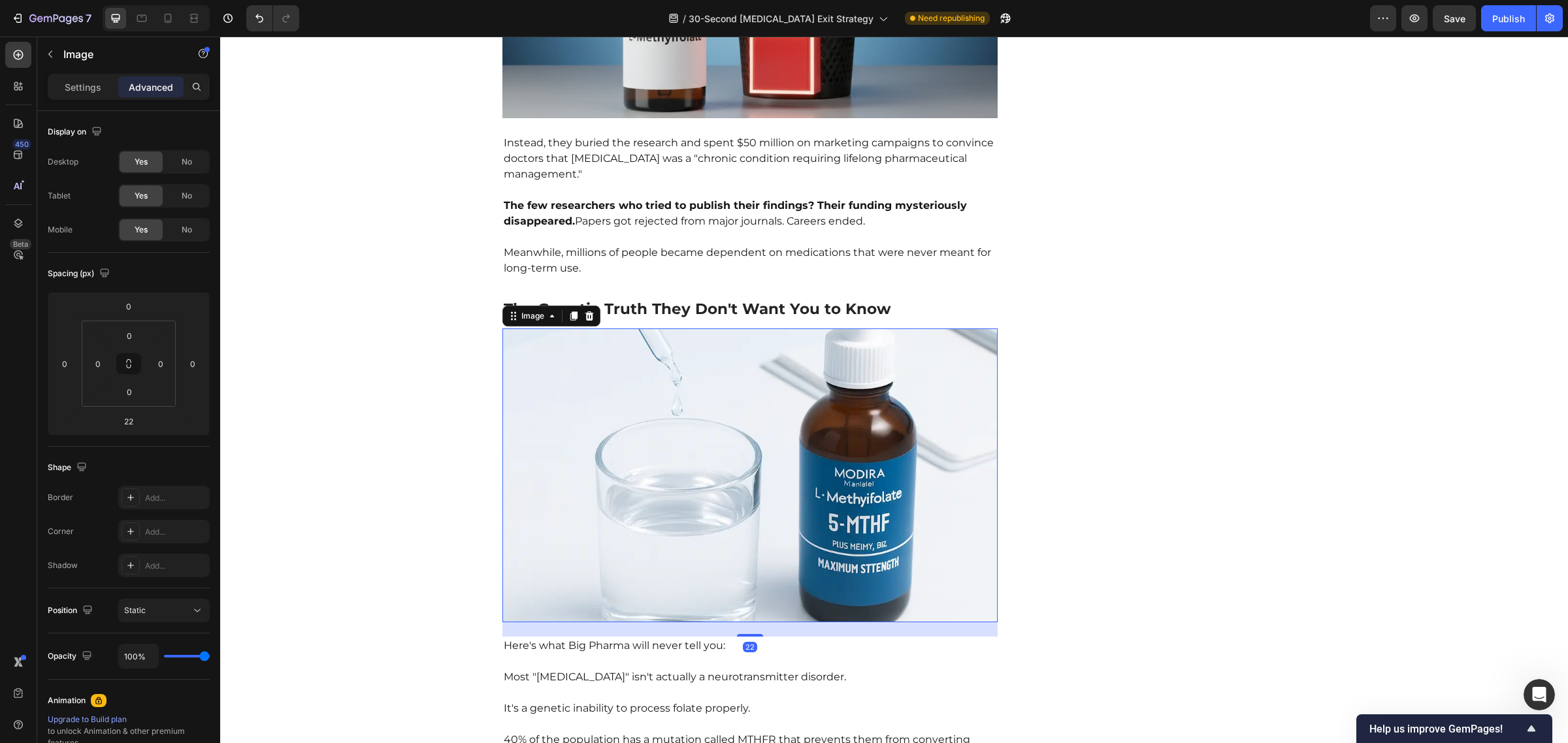
click at [766, 429] on img at bounding box center [751, 475] width 496 height 294
click at [743, 398] on img at bounding box center [751, 475] width 496 height 294
click at [847, 234] on p "Meanwhile, millions of people became dependent on medications that were never m…" at bounding box center [750, 253] width 493 height 47
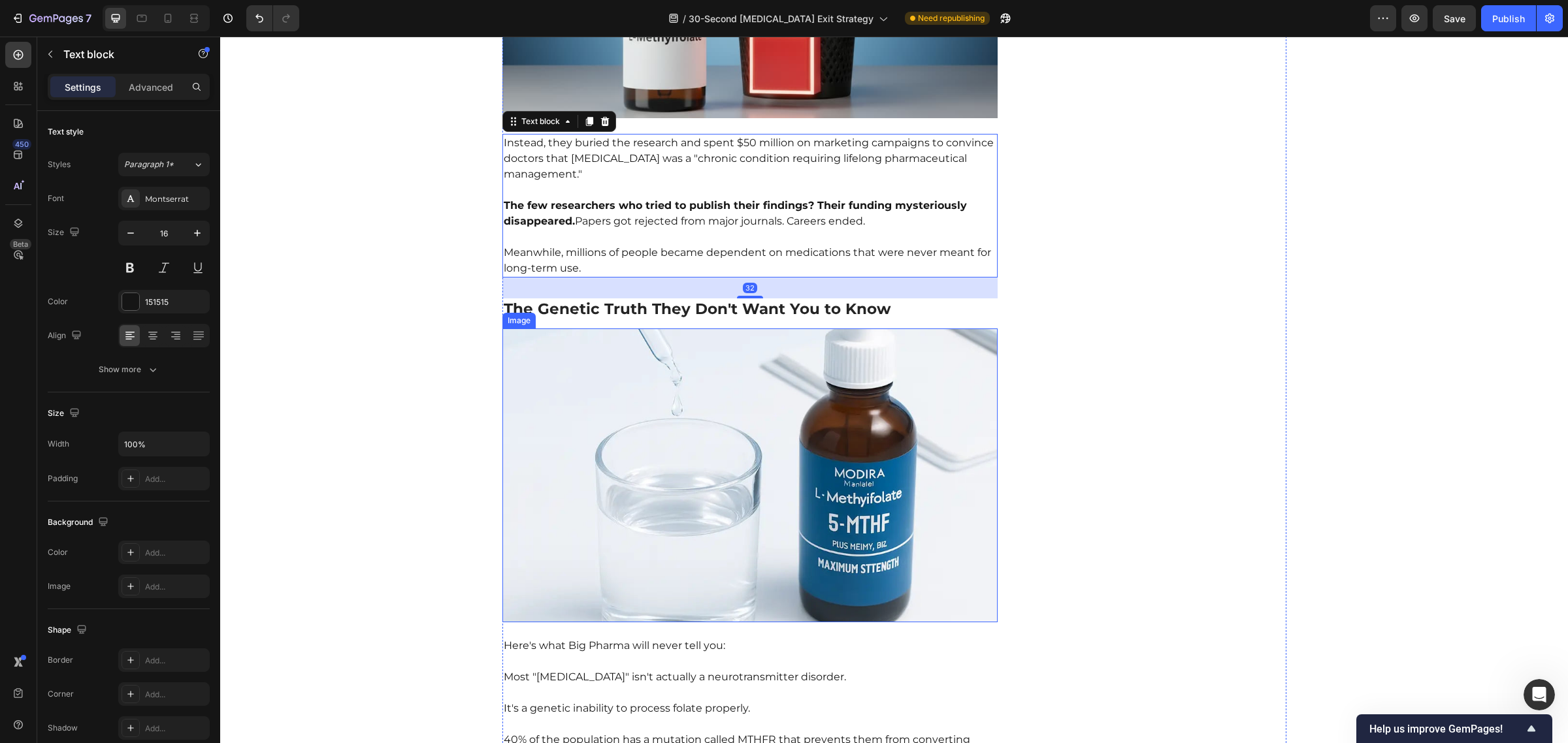
click at [646, 472] on img at bounding box center [751, 475] width 496 height 294
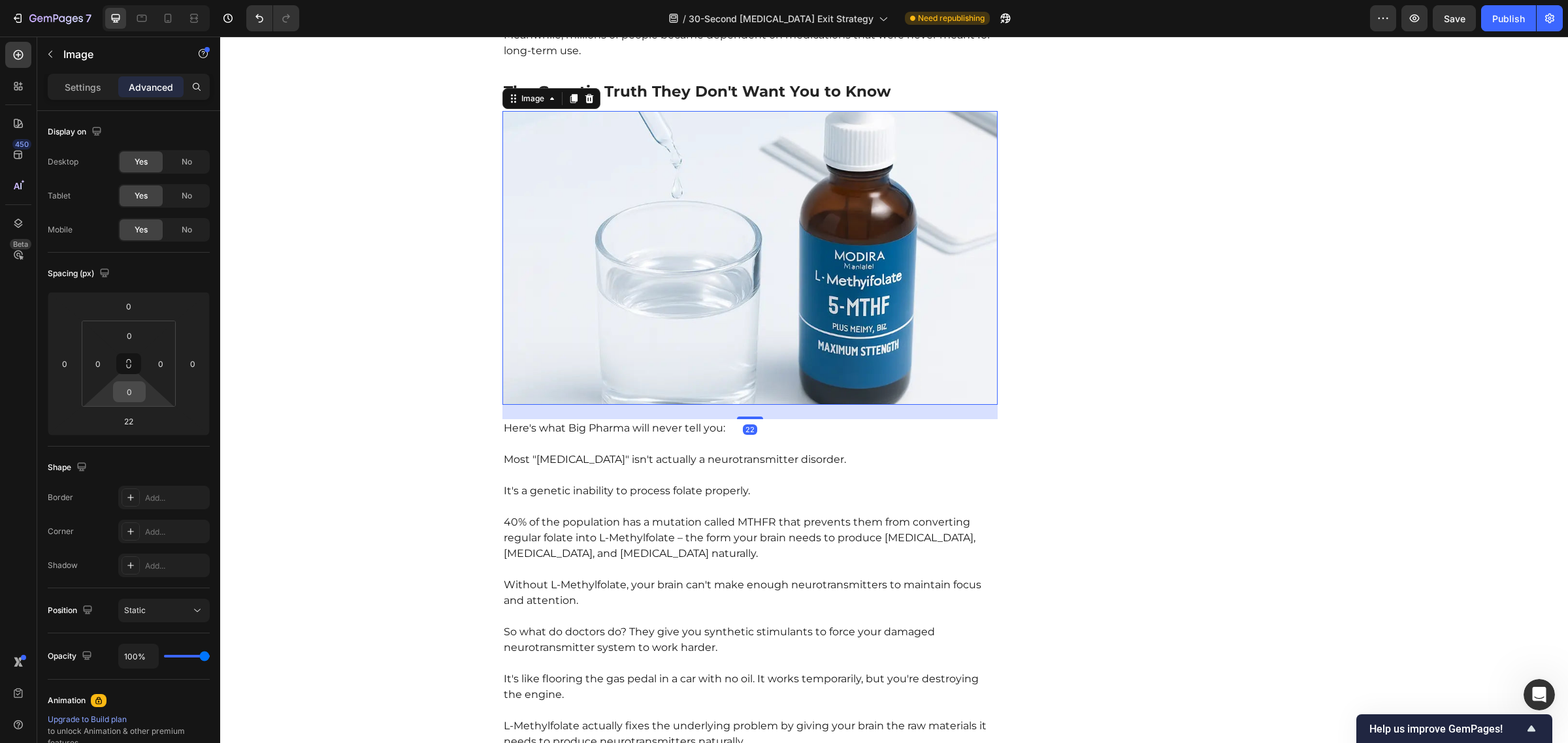
scroll to position [3485, 0]
click at [86, 85] on p "Settings" at bounding box center [82, 87] width 36 height 14
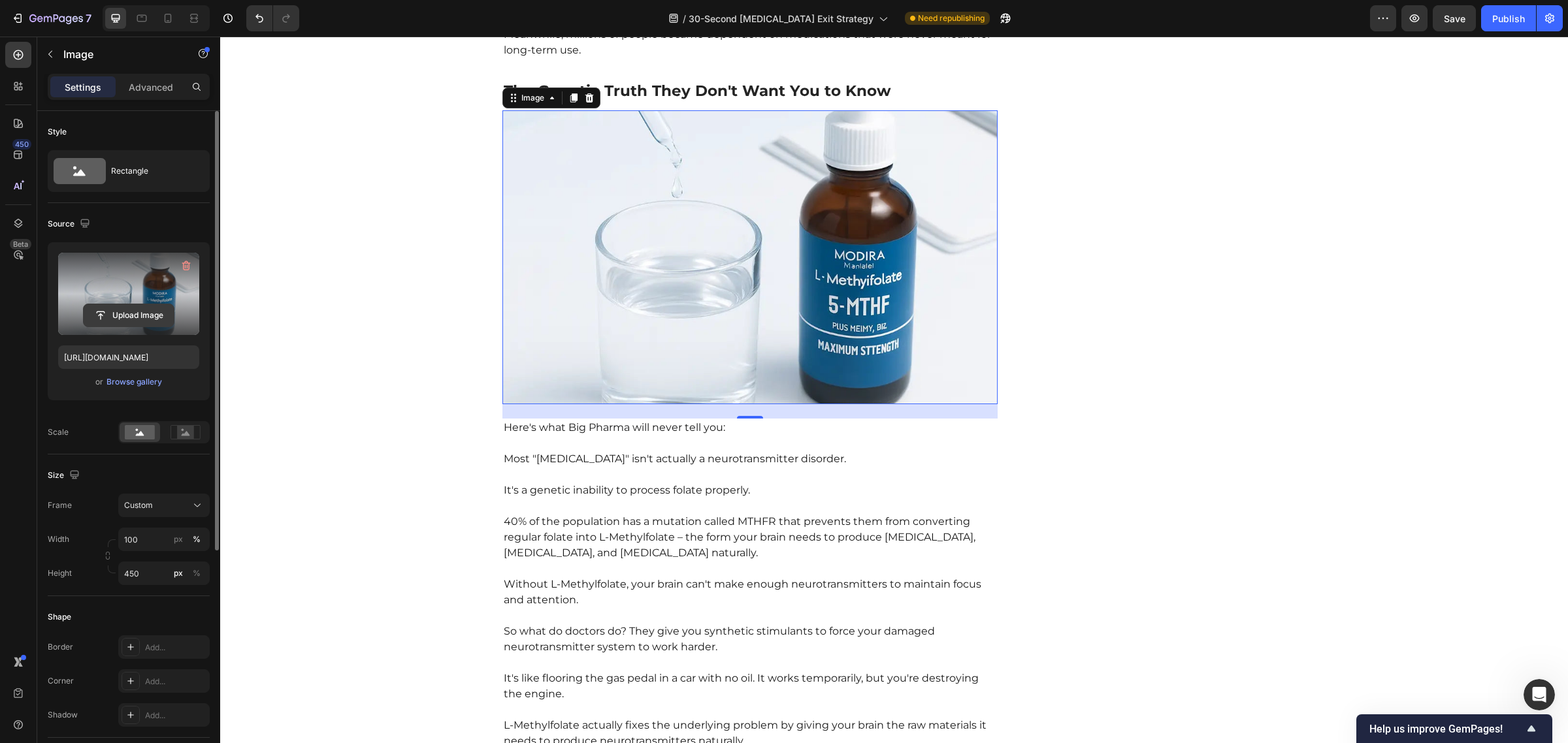
click at [123, 314] on input "file" at bounding box center [129, 315] width 90 height 22
click at [620, 561] on p "Without L-Methylfolate, your brain can't make enough neurotransmitters to maint…" at bounding box center [750, 585] width 493 height 47
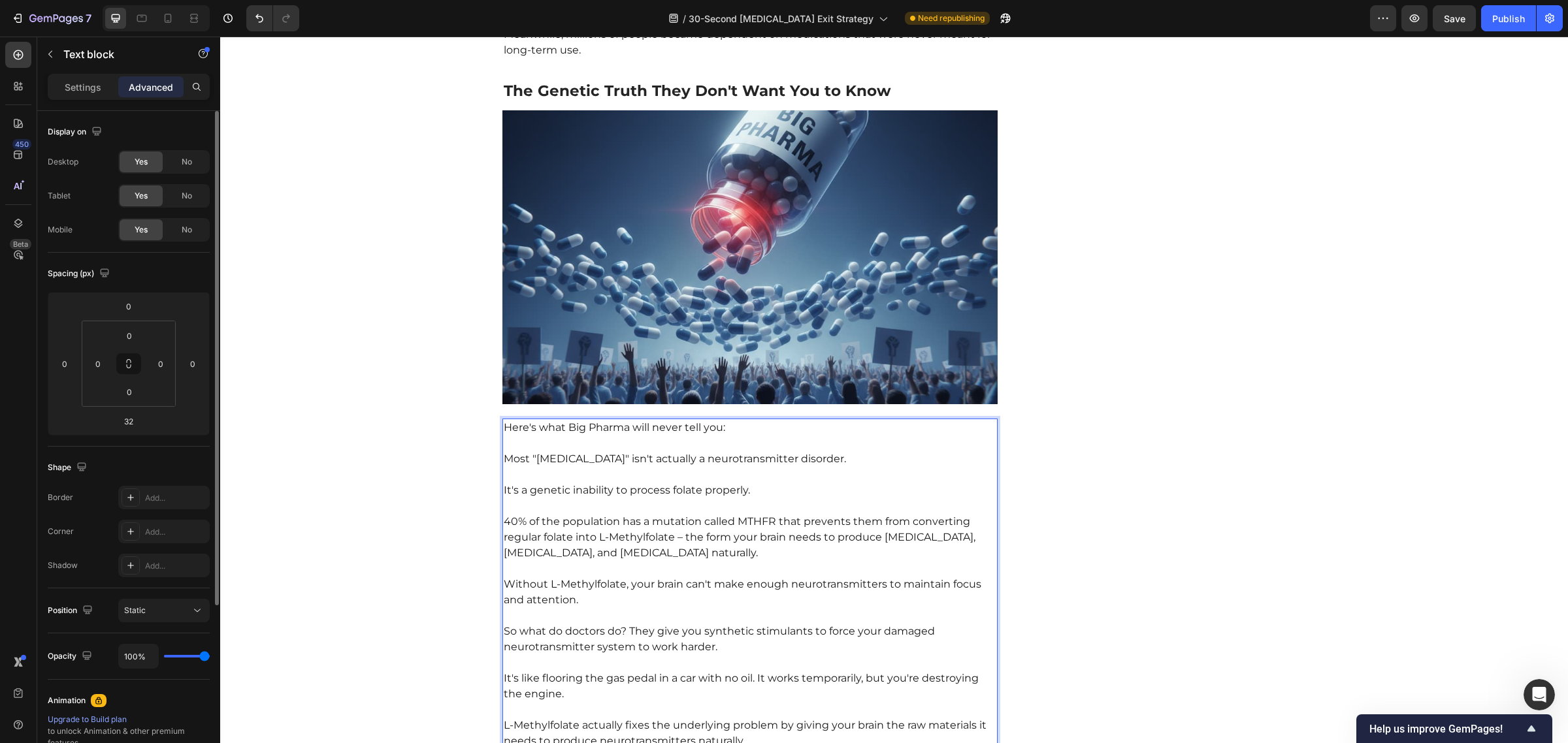
click at [549, 436] on p "Most "[MEDICAL_DATA]" isn't actually a neurotransmitter disorder." at bounding box center [750, 451] width 493 height 31
click at [687, 467] on p "It's a genetic inability to process folate properly." at bounding box center [750, 483] width 493 height 31
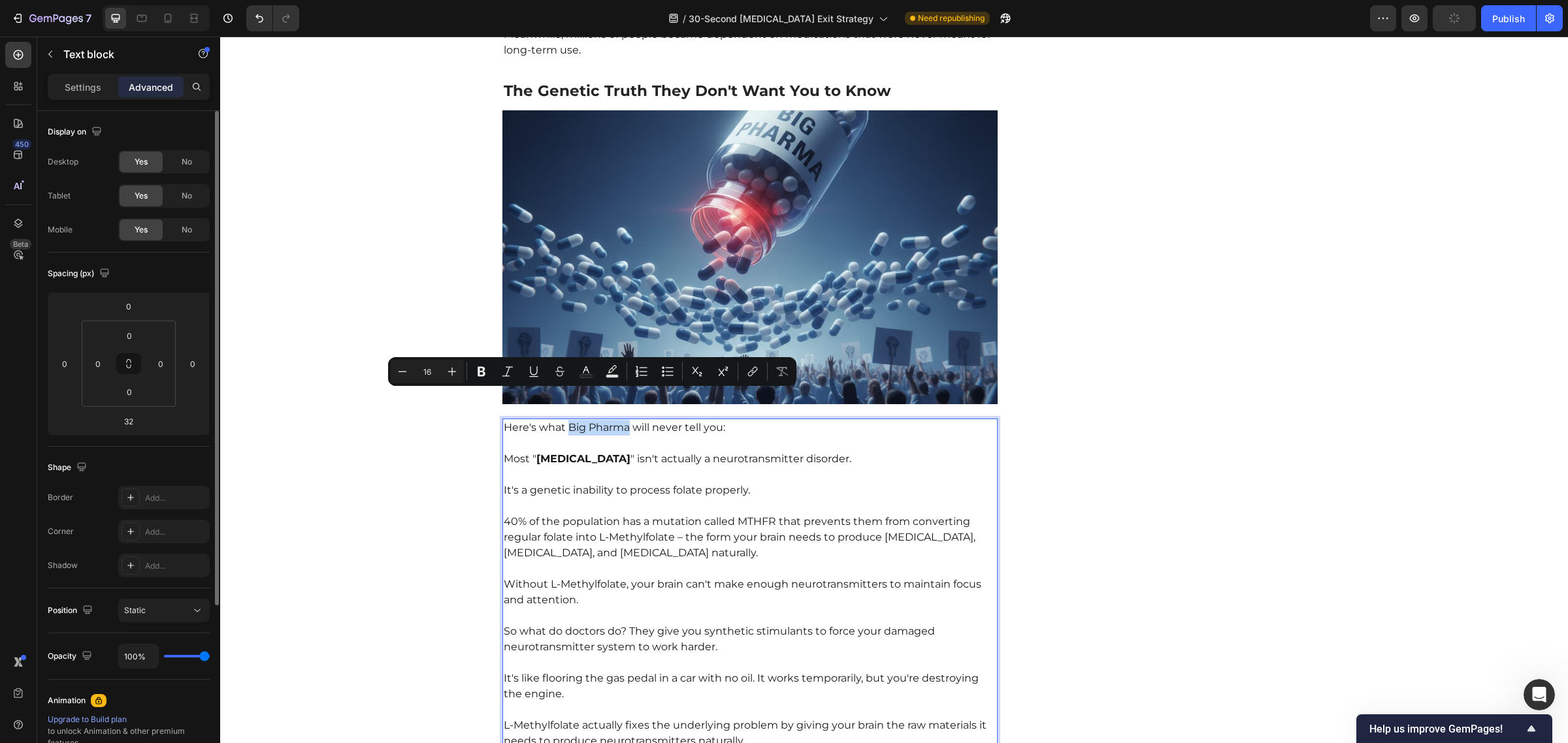
drag, startPoint x: 563, startPoint y: 398, endPoint x: 623, endPoint y: 400, distance: 60.0
click at [623, 420] on p "Here's what Big Pharma will never tell you:" at bounding box center [750, 427] width 493 height 16
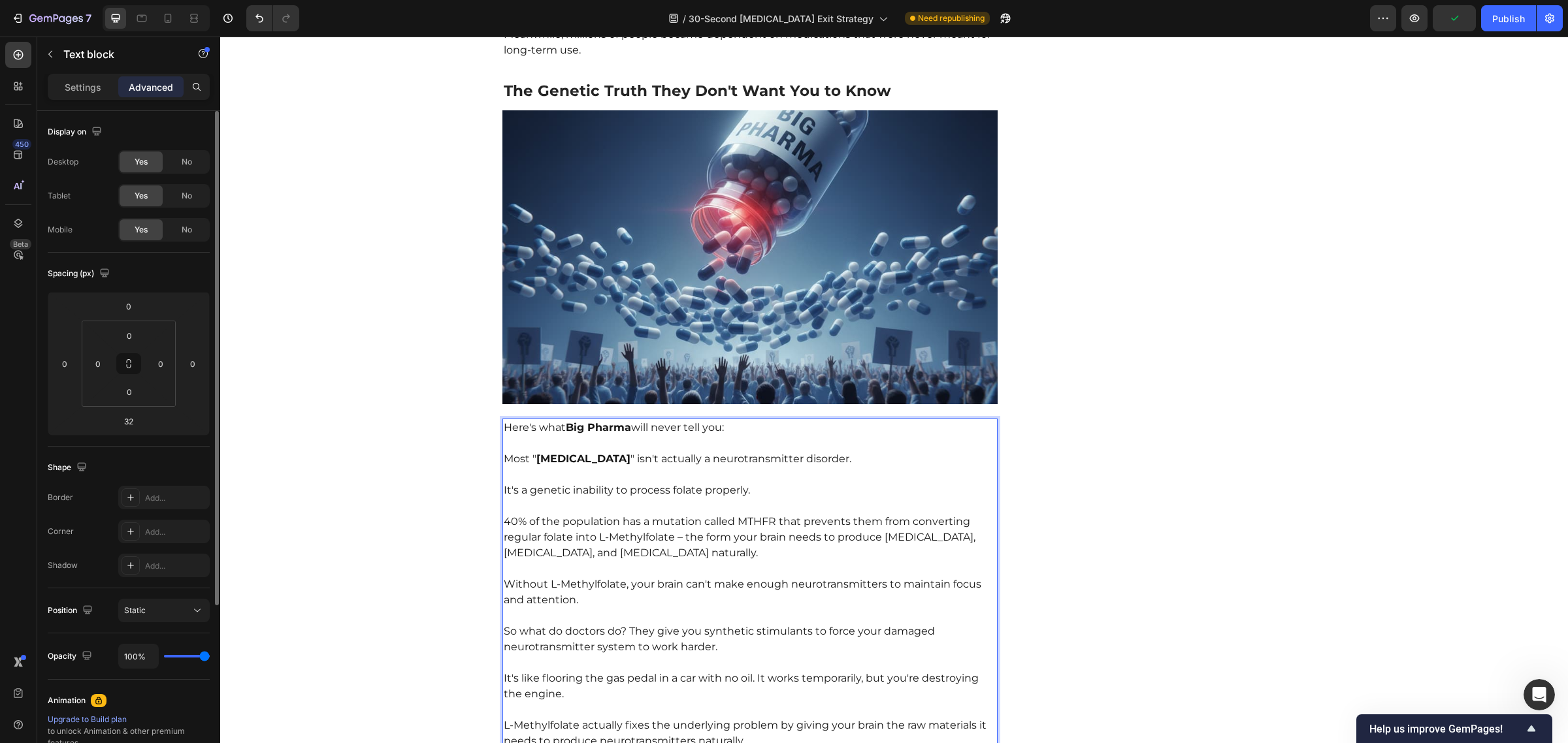
click at [664, 467] on p "It's a genetic inability to process folate properly." at bounding box center [750, 483] width 493 height 31
drag, startPoint x: 594, startPoint y: 506, endPoint x: 669, endPoint y: 509, distance: 75.1
click at [669, 509] on p "40% of the population has a mutation called MTHFR that prevents them from conve…" at bounding box center [750, 529] width 493 height 63
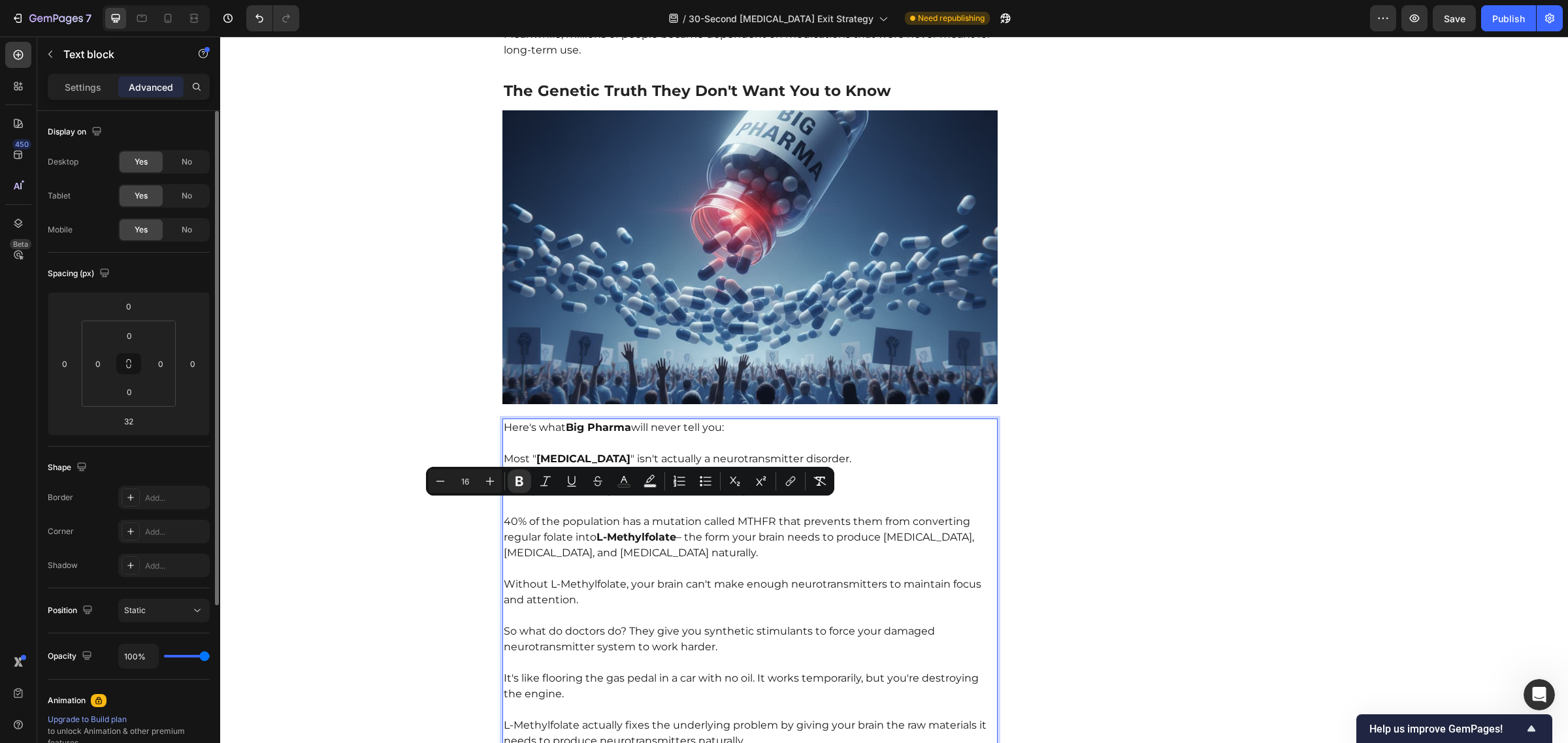
click at [732, 526] on p "40% of the population has a mutation called MTHFR that prevents them from conve…" at bounding box center [750, 529] width 493 height 63
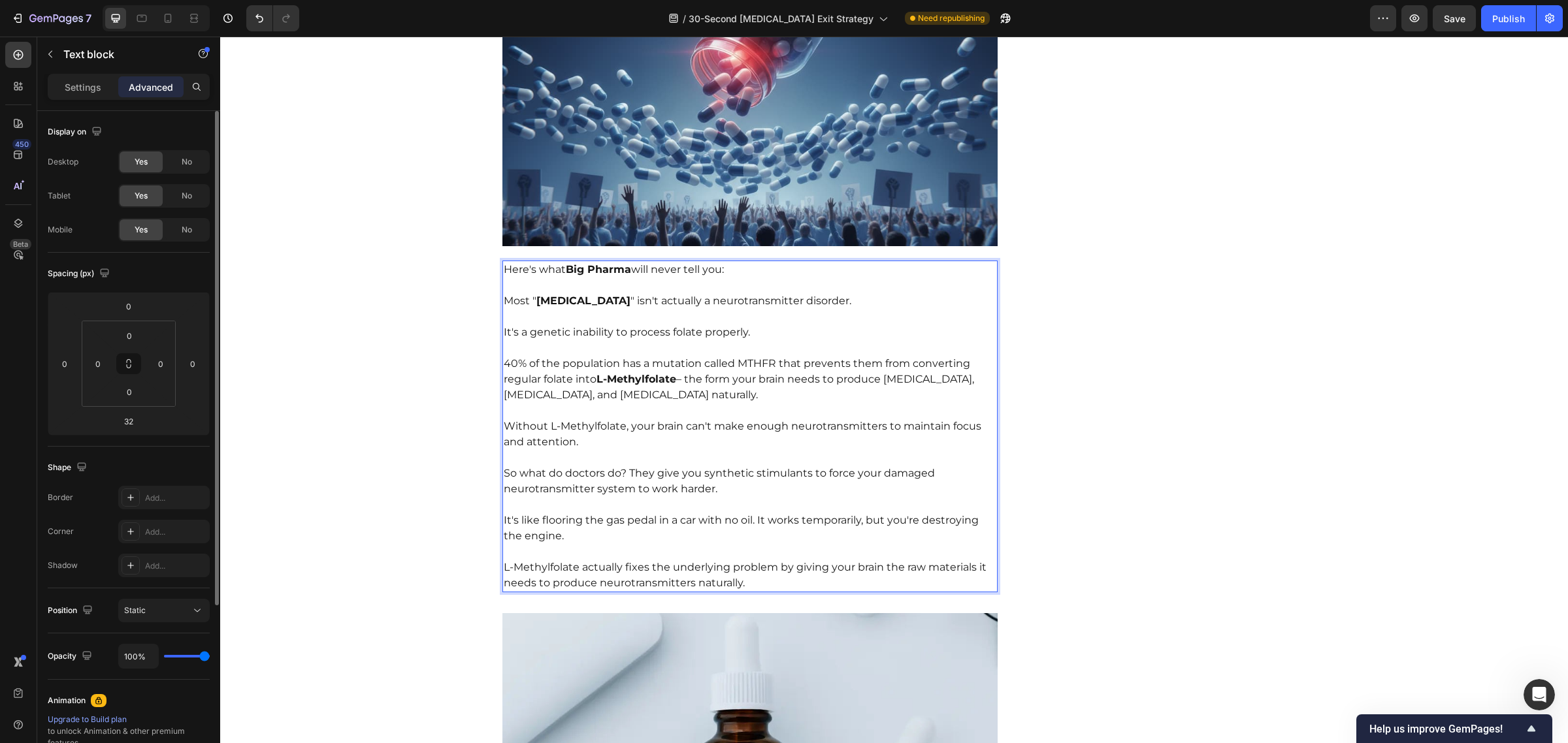
scroll to position [3645, 0]
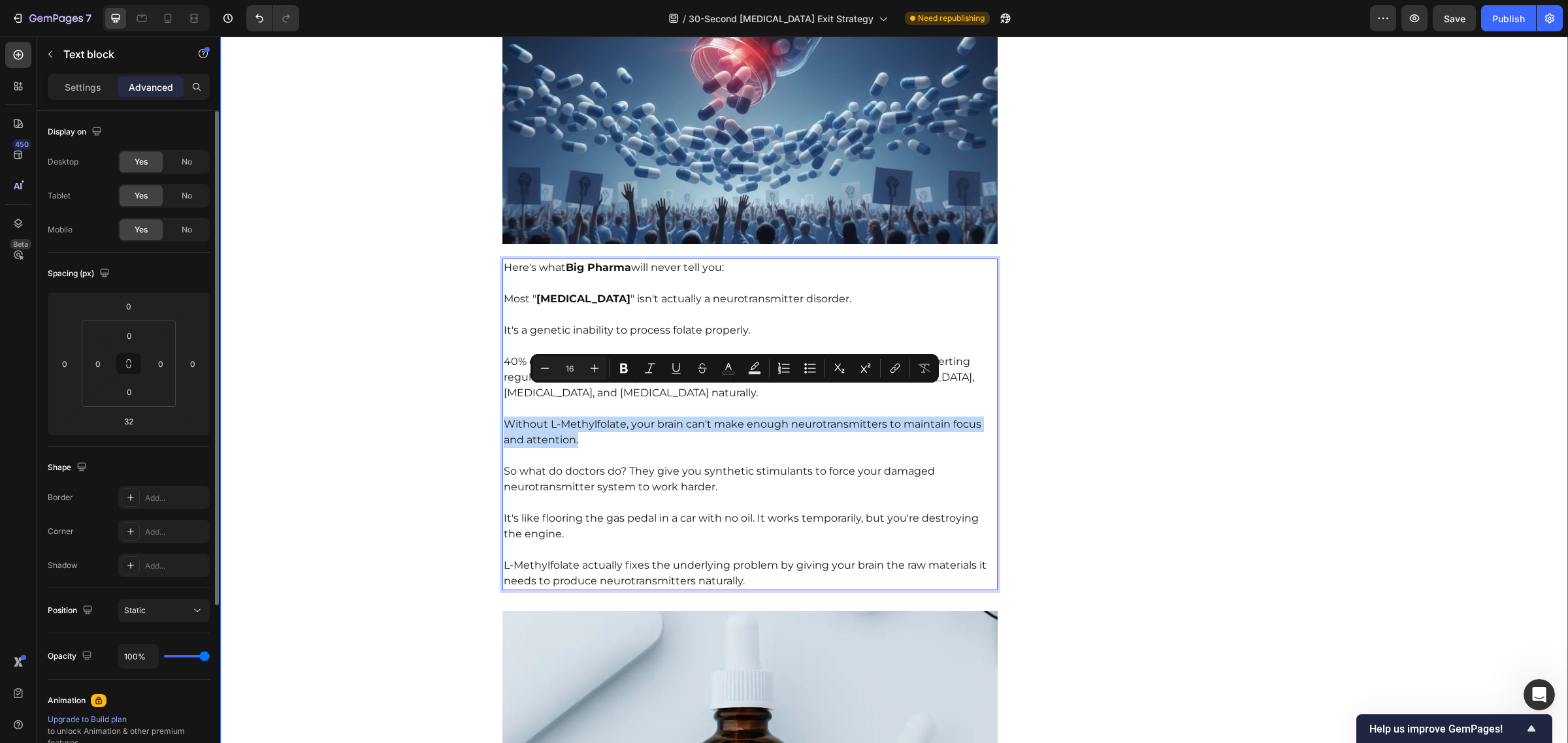
drag, startPoint x: 588, startPoint y: 414, endPoint x: 481, endPoint y: 395, distance: 108.7
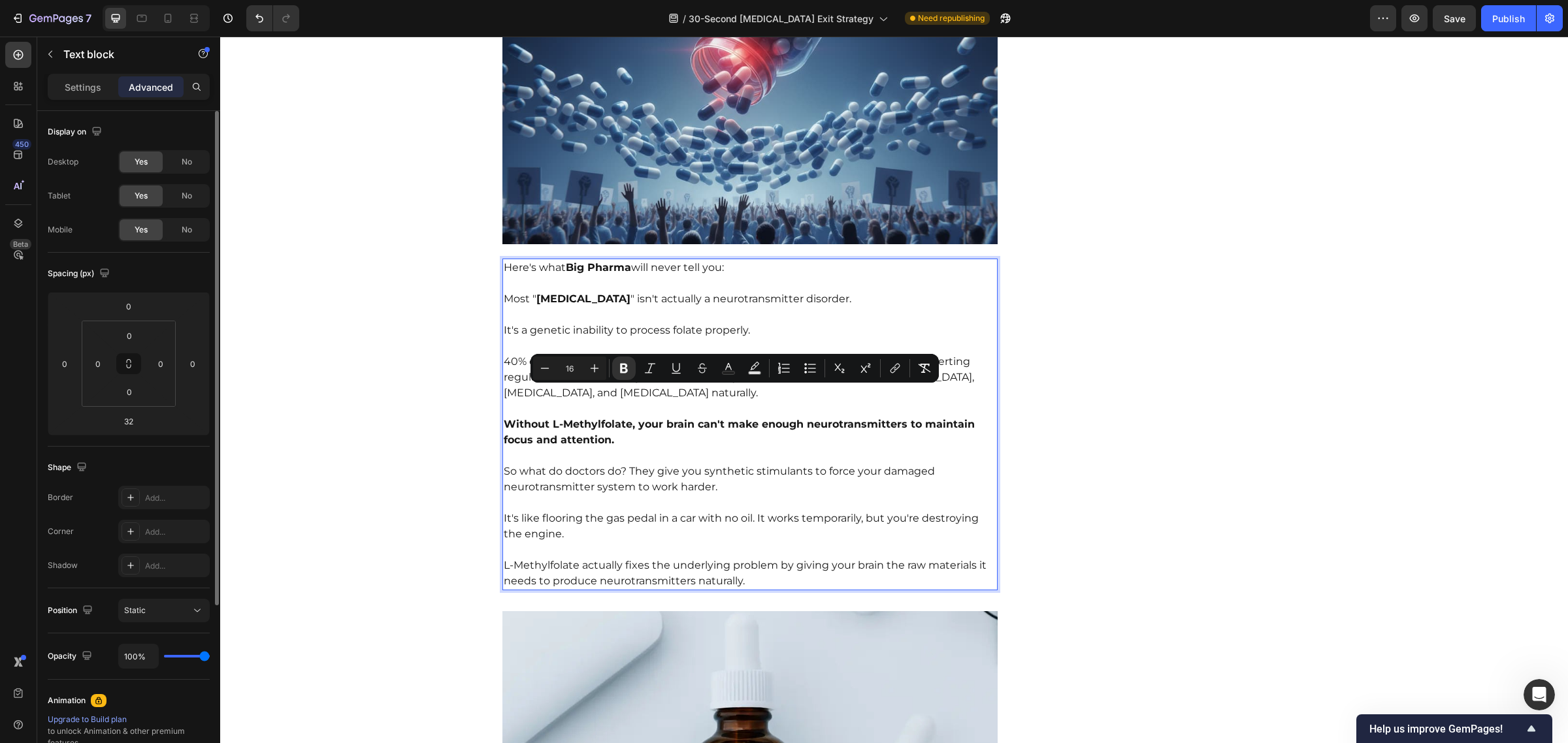
click at [680, 449] on p "So what do doctors do? They give you synthetic stimulants to force your damaged…" at bounding box center [750, 471] width 493 height 47
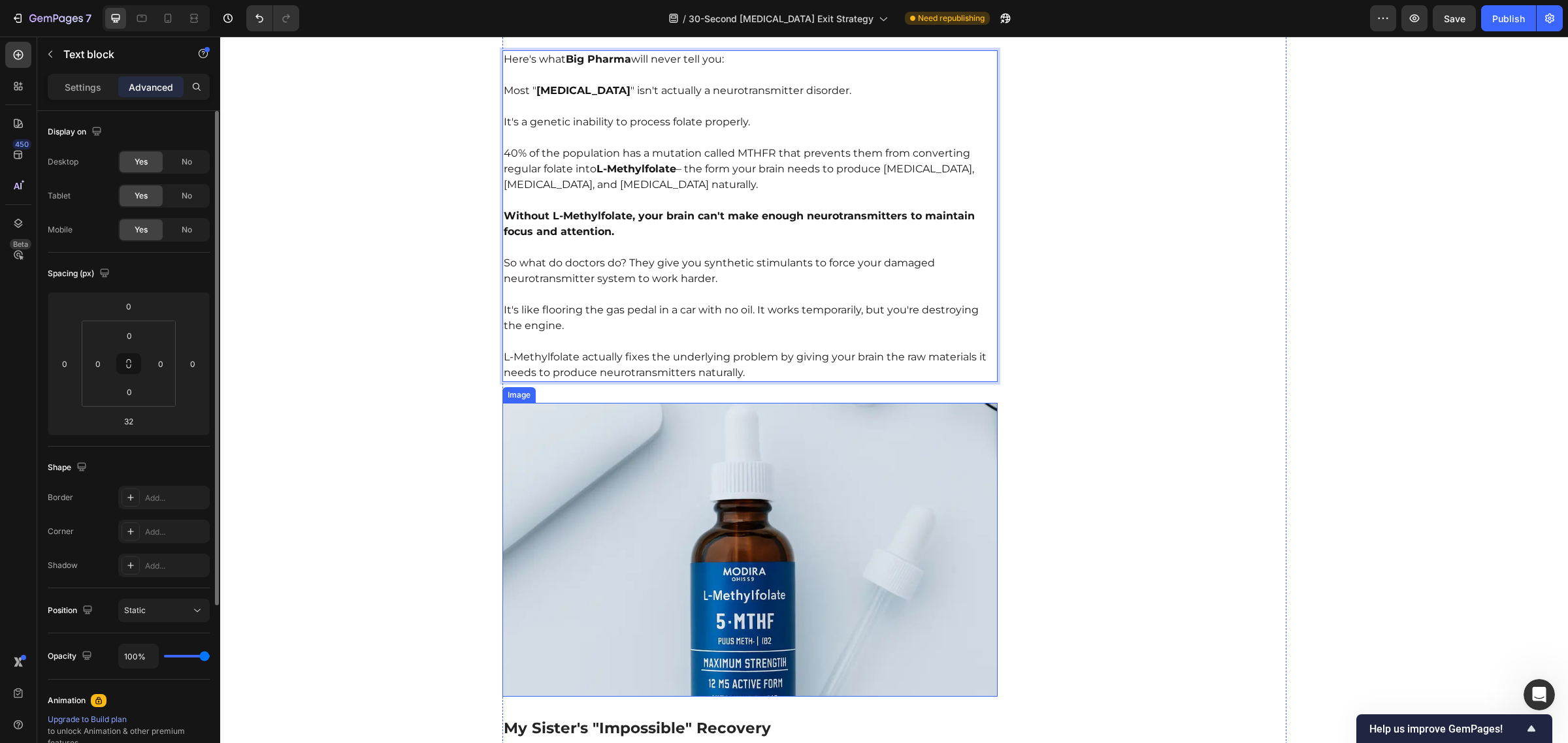
scroll to position [3832, 0]
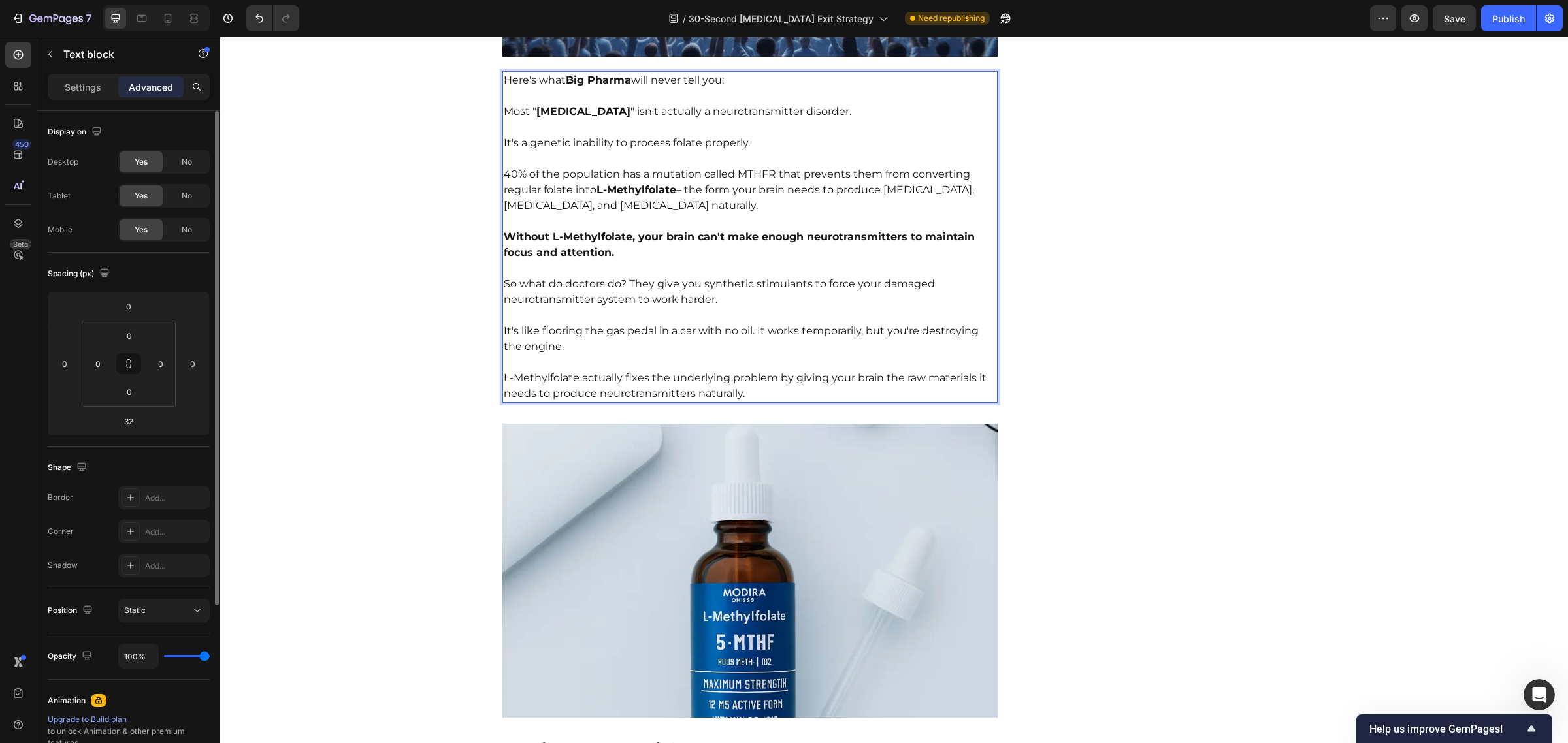
click at [661, 215] on p "Without L-Methylfolate, your brain can't make enough neurotransmitters to maint…" at bounding box center [750, 238] width 493 height 47
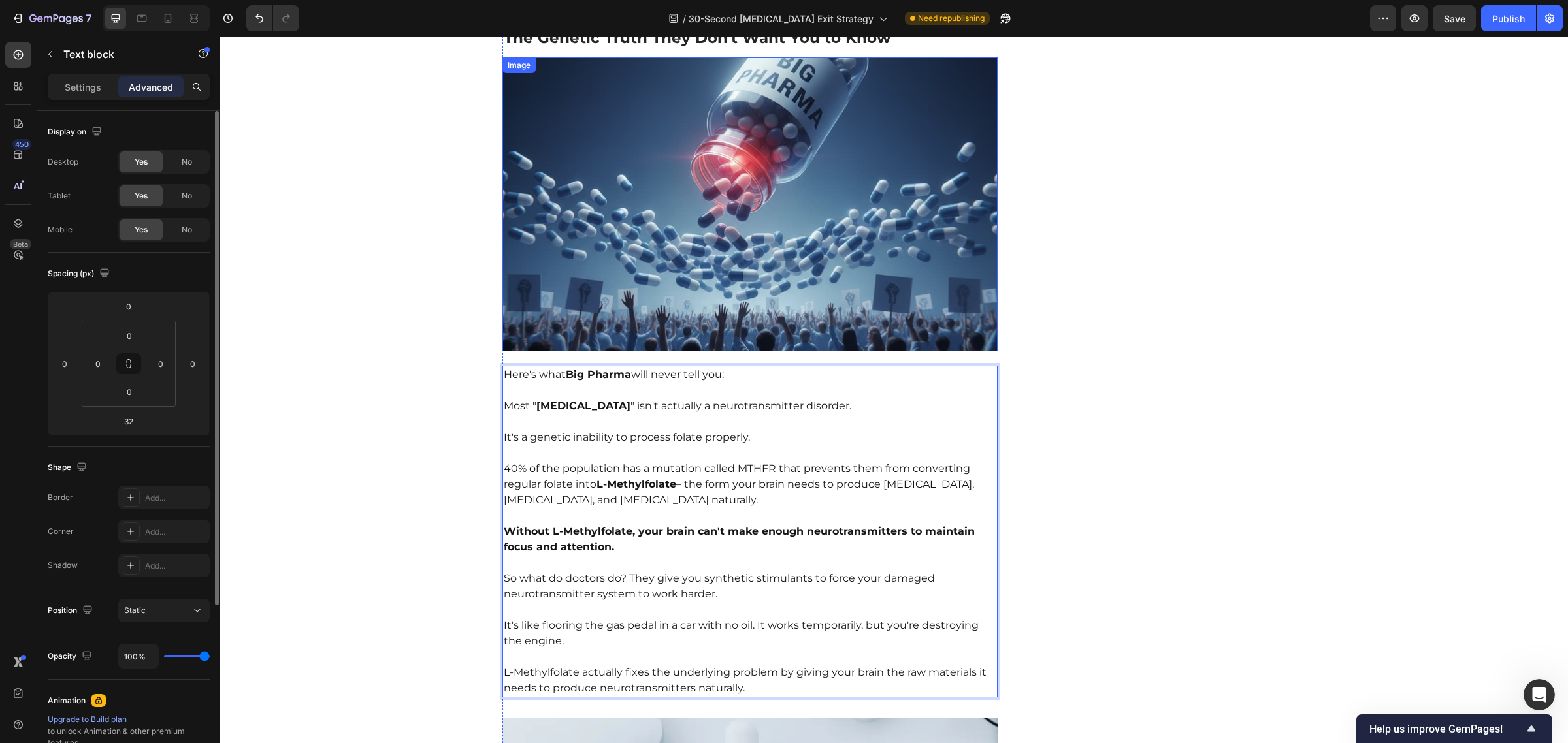
scroll to position [3534, 0]
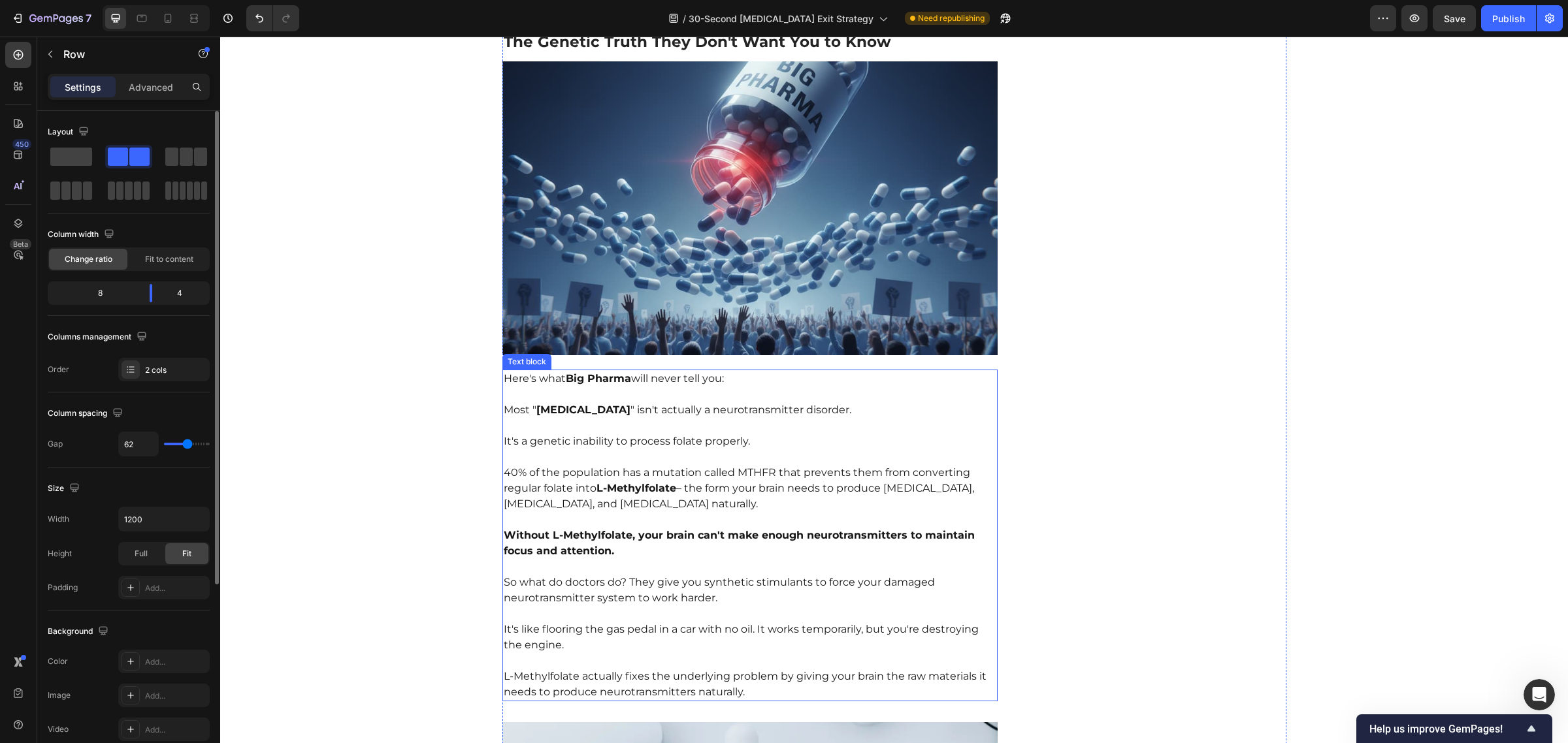
click at [825, 418] on p "It's a genetic inability to process folate properly." at bounding box center [750, 434] width 493 height 31
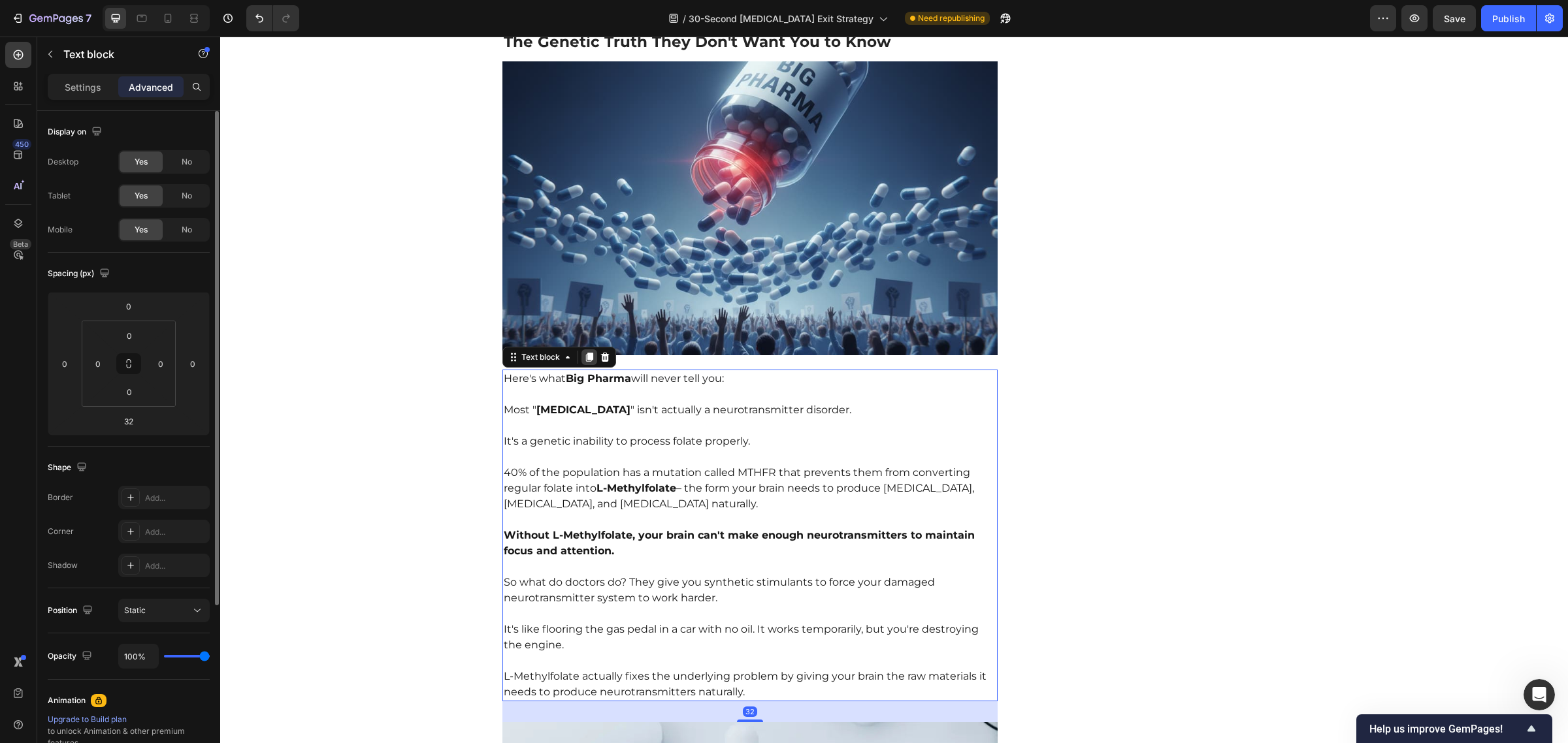
click at [586, 353] on icon at bounding box center [589, 357] width 7 height 9
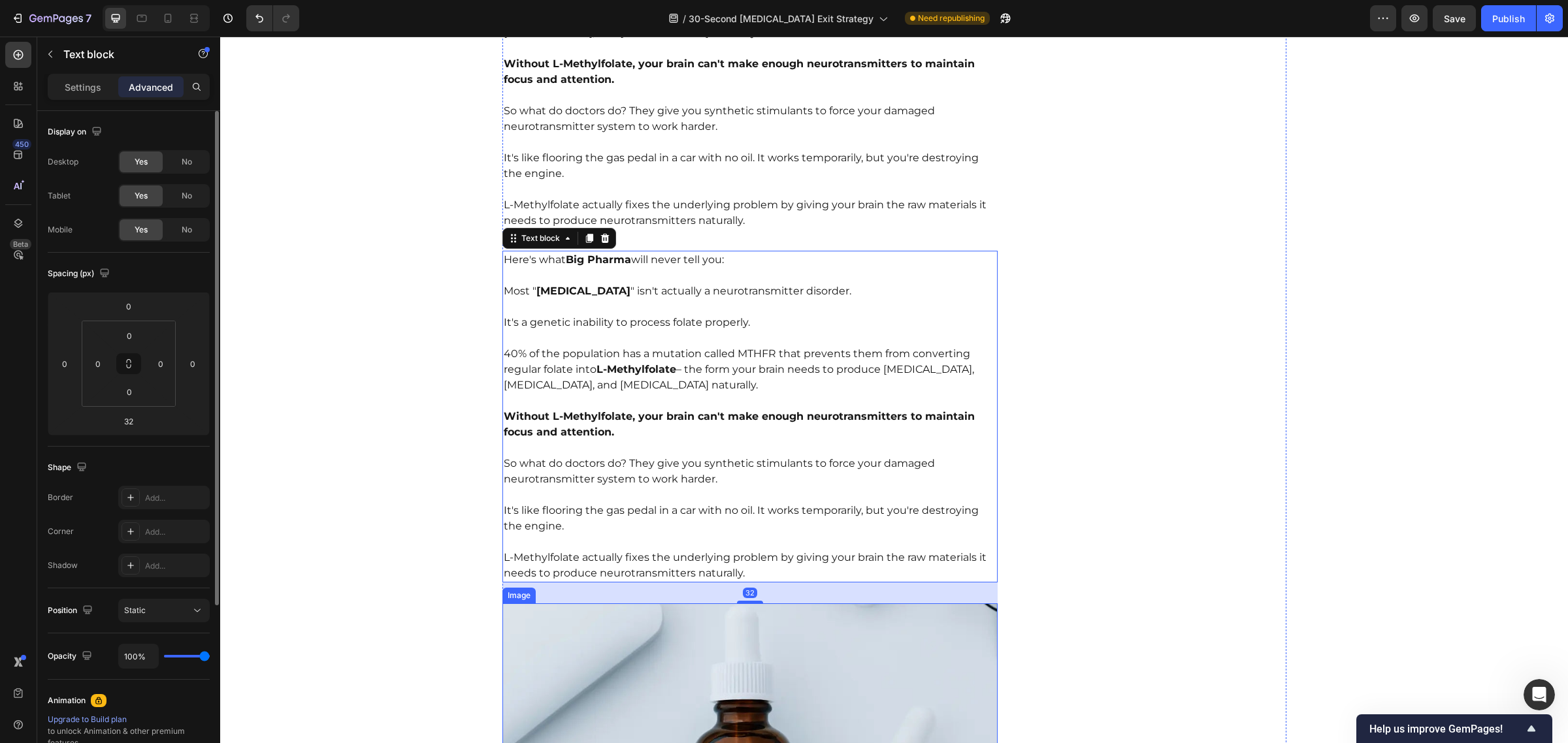
scroll to position [4000, 0]
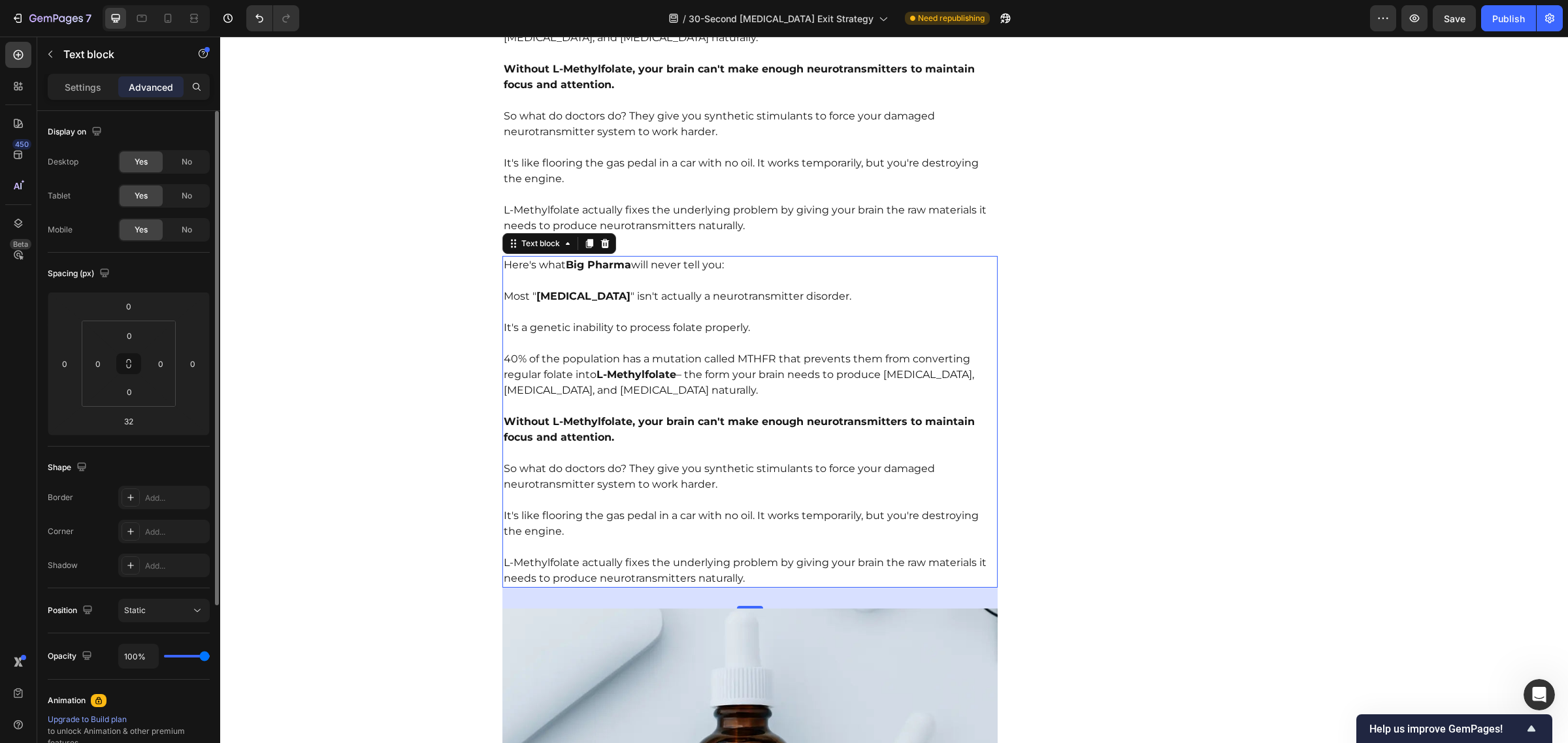
click at [606, 336] on p "40% of the population has a mutation called MTHFR that prevents them from conve…" at bounding box center [750, 367] width 493 height 63
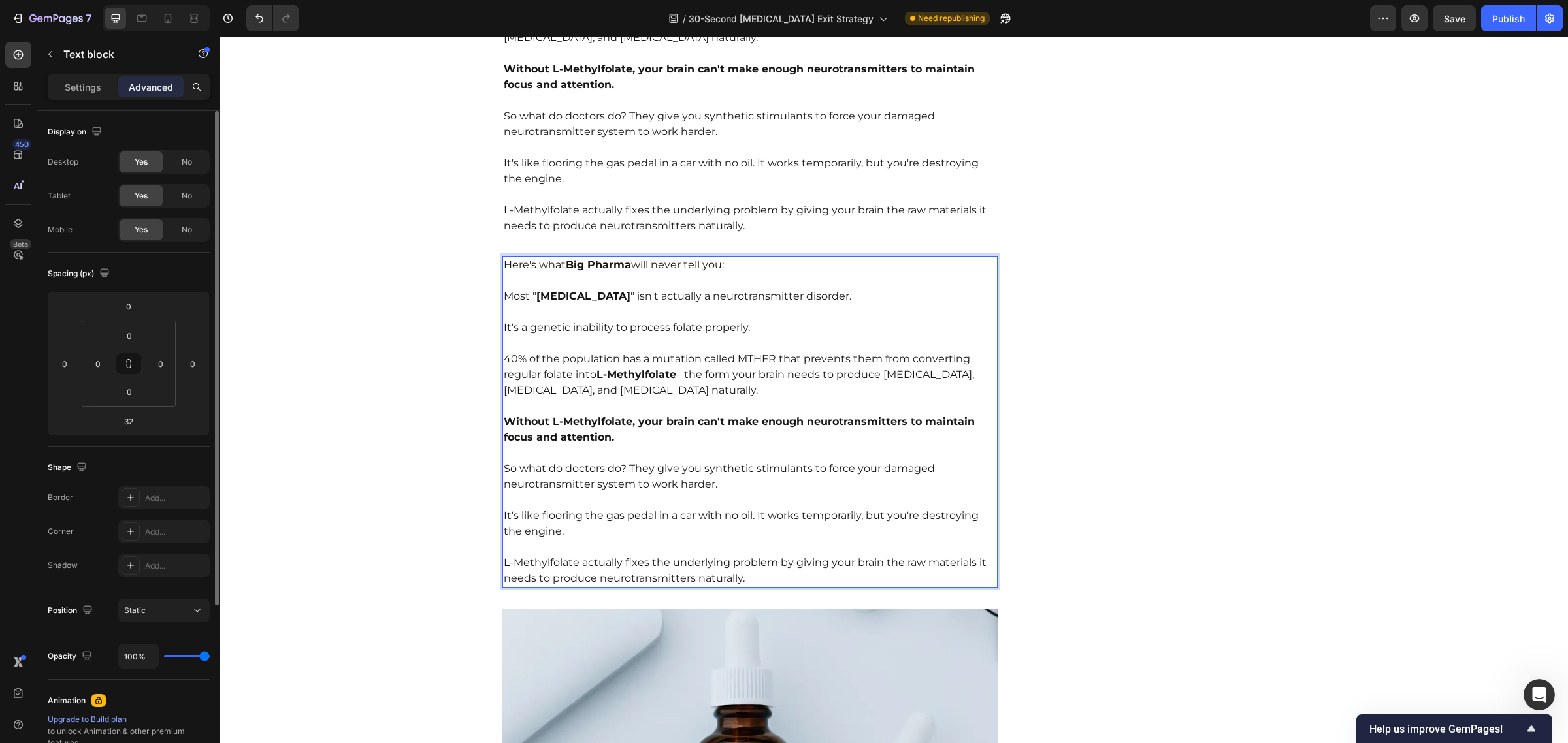
click at [731, 364] on p "40% of the population has a mutation called MTHFR that prevents them from conve…" at bounding box center [750, 367] width 493 height 63
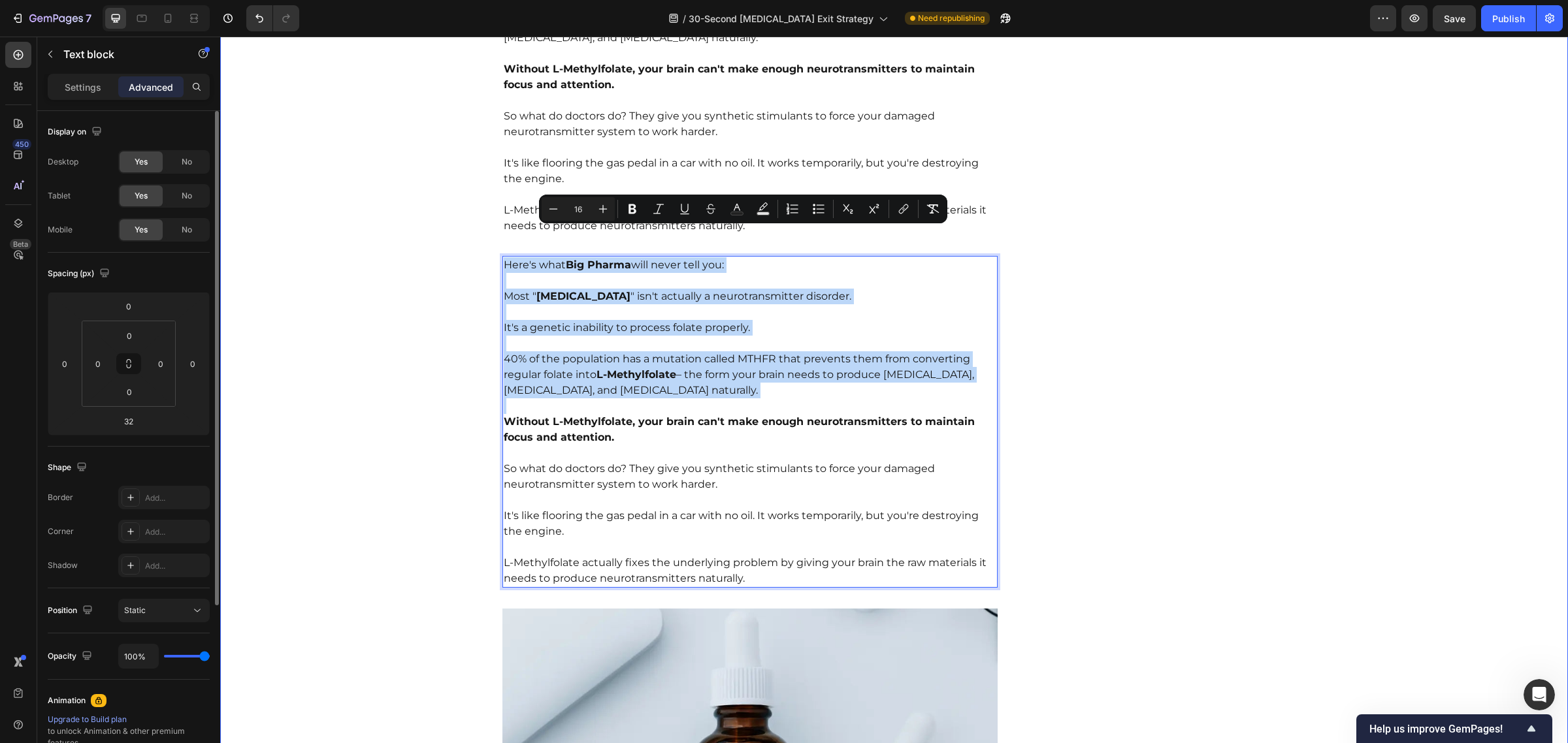
drag, startPoint x: 755, startPoint y: 373, endPoint x: 429, endPoint y: 227, distance: 357.2
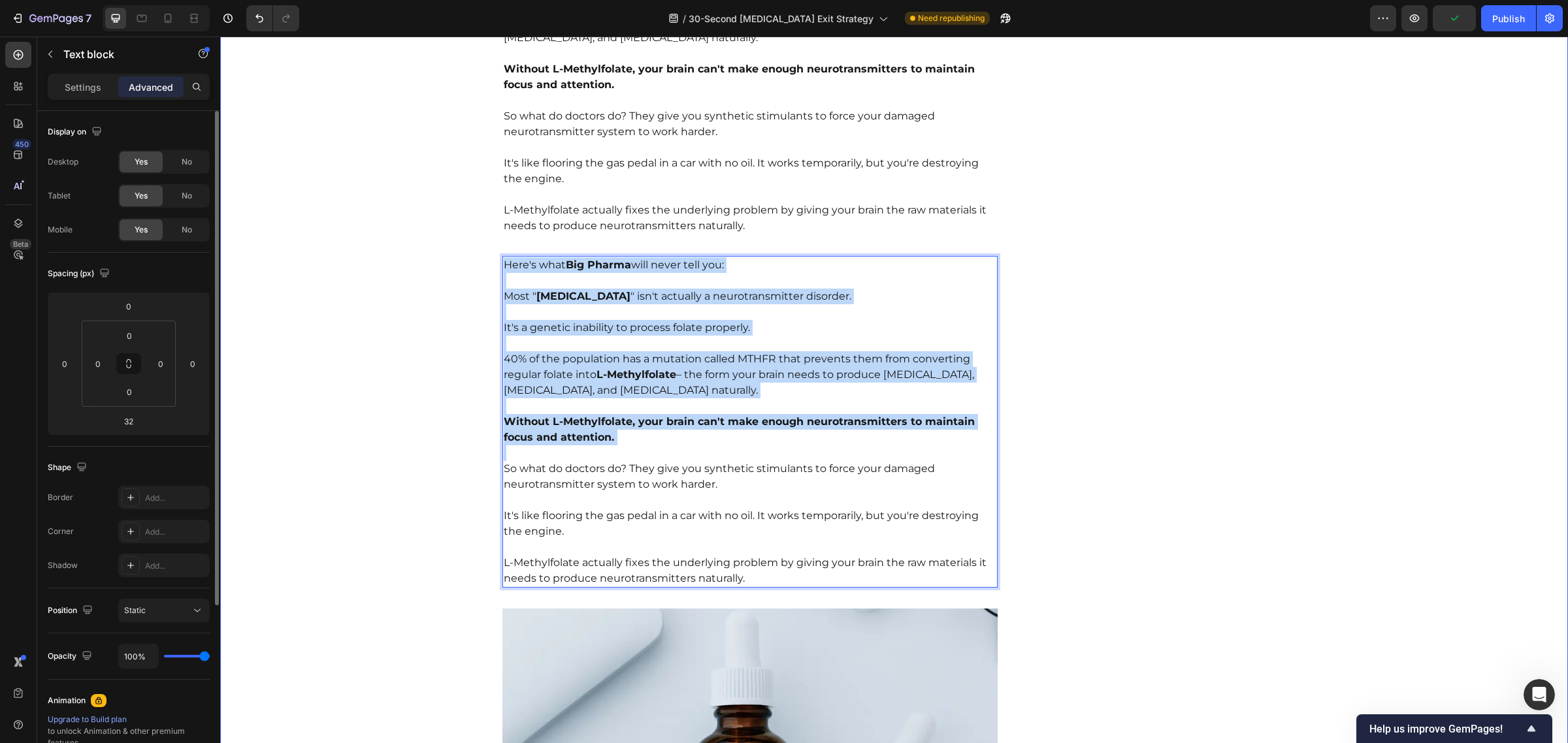
drag, startPoint x: 628, startPoint y: 423, endPoint x: 409, endPoint y: 216, distance: 301.3
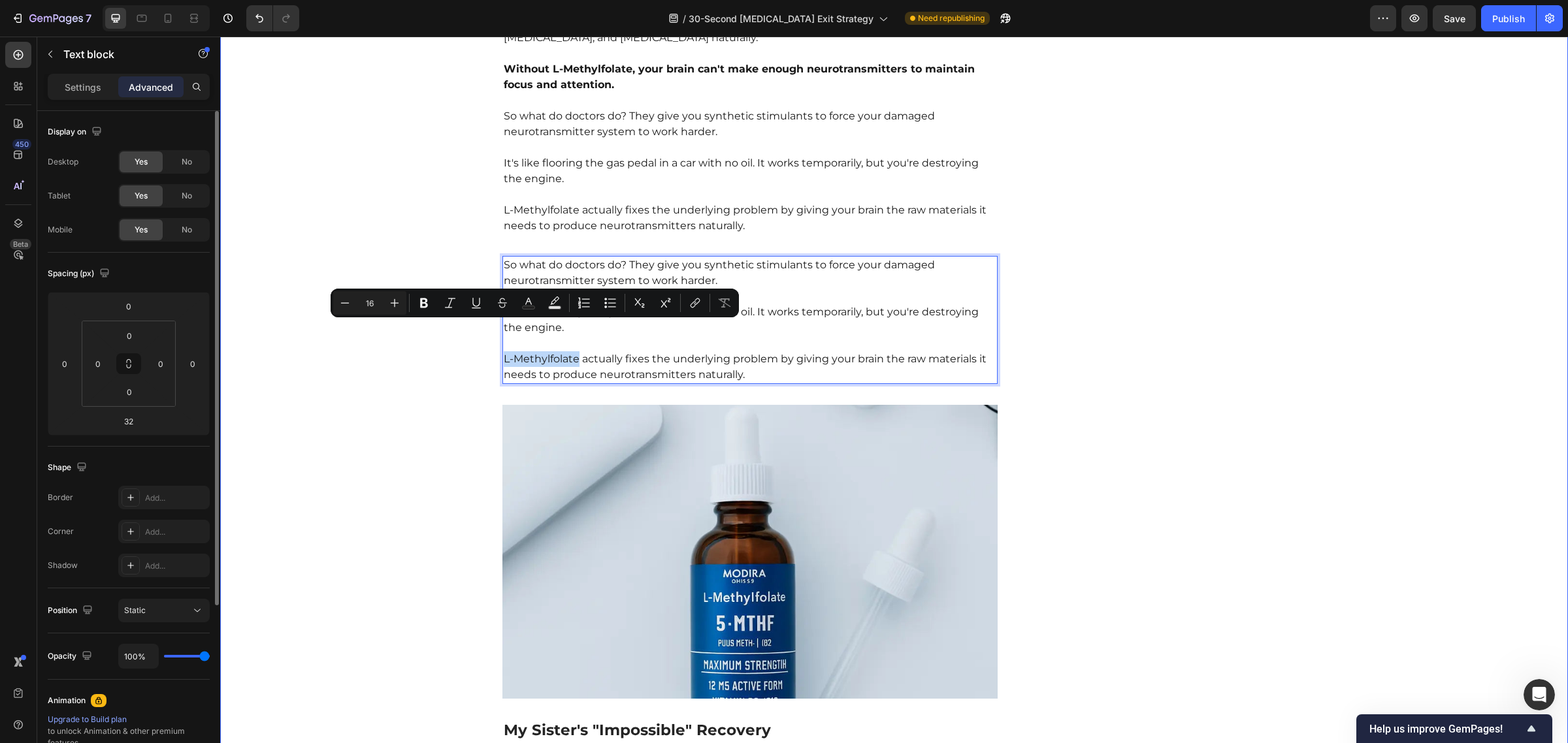
drag, startPoint x: 572, startPoint y: 330, endPoint x: 485, endPoint y: 324, distance: 87.2
click at [425, 303] on icon "Editor contextual toolbar" at bounding box center [423, 303] width 8 height 10
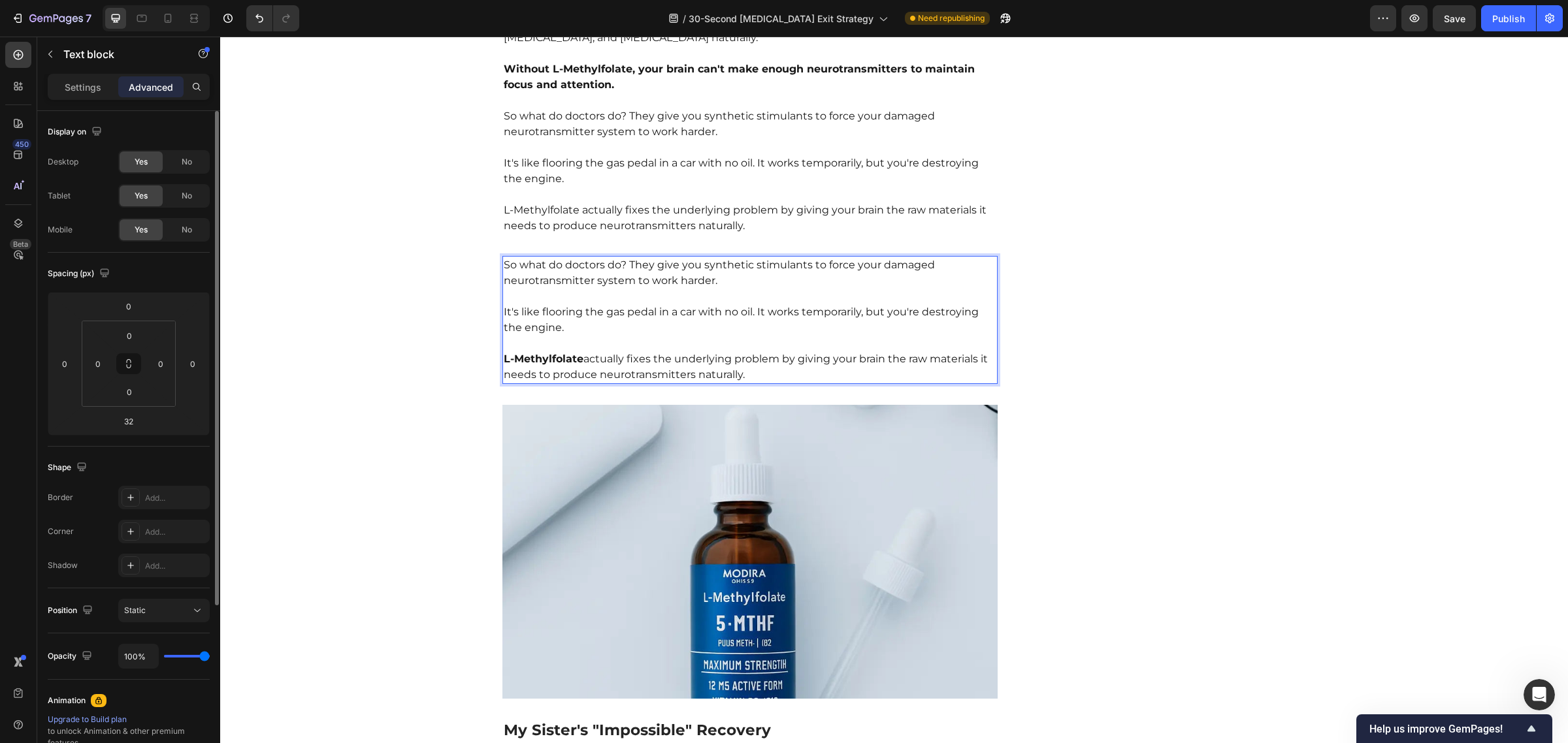
click at [877, 340] on p "L-Methylfolate actually fixes the underlying problem by giving your brain the r…" at bounding box center [750, 360] width 493 height 47
click at [729, 504] on img at bounding box center [751, 551] width 496 height 294
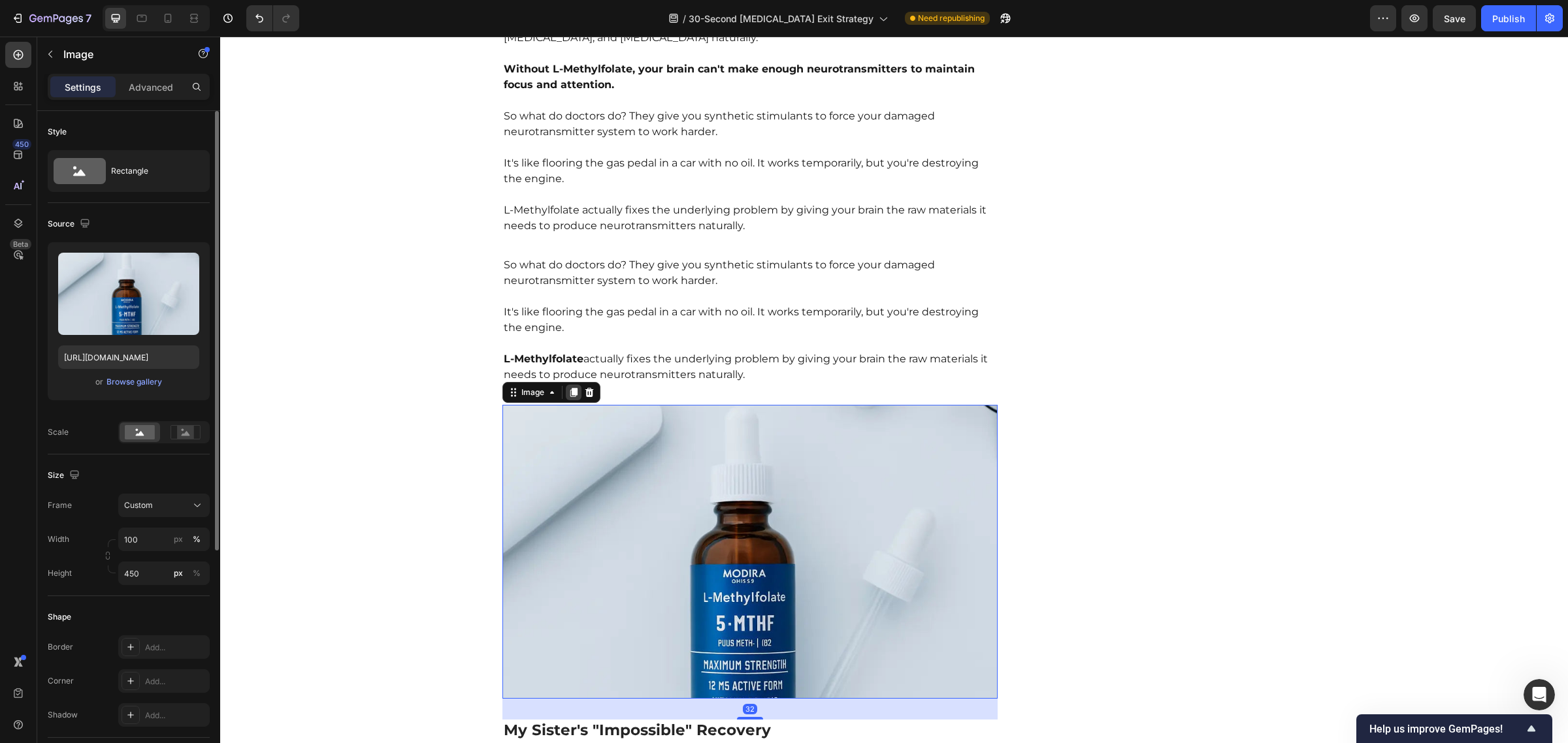
click at [569, 387] on icon at bounding box center [574, 392] width 10 height 10
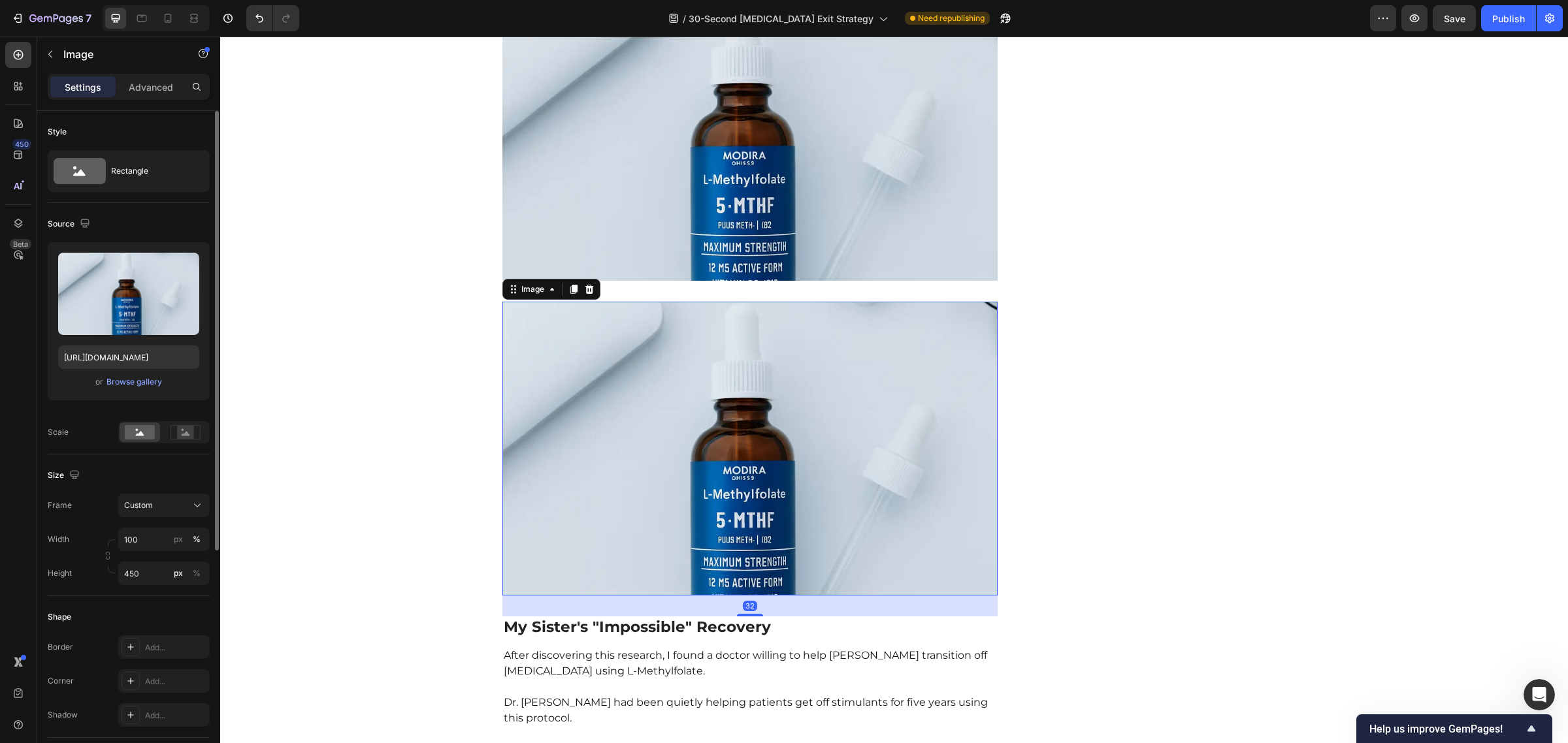
scroll to position [4415, 0]
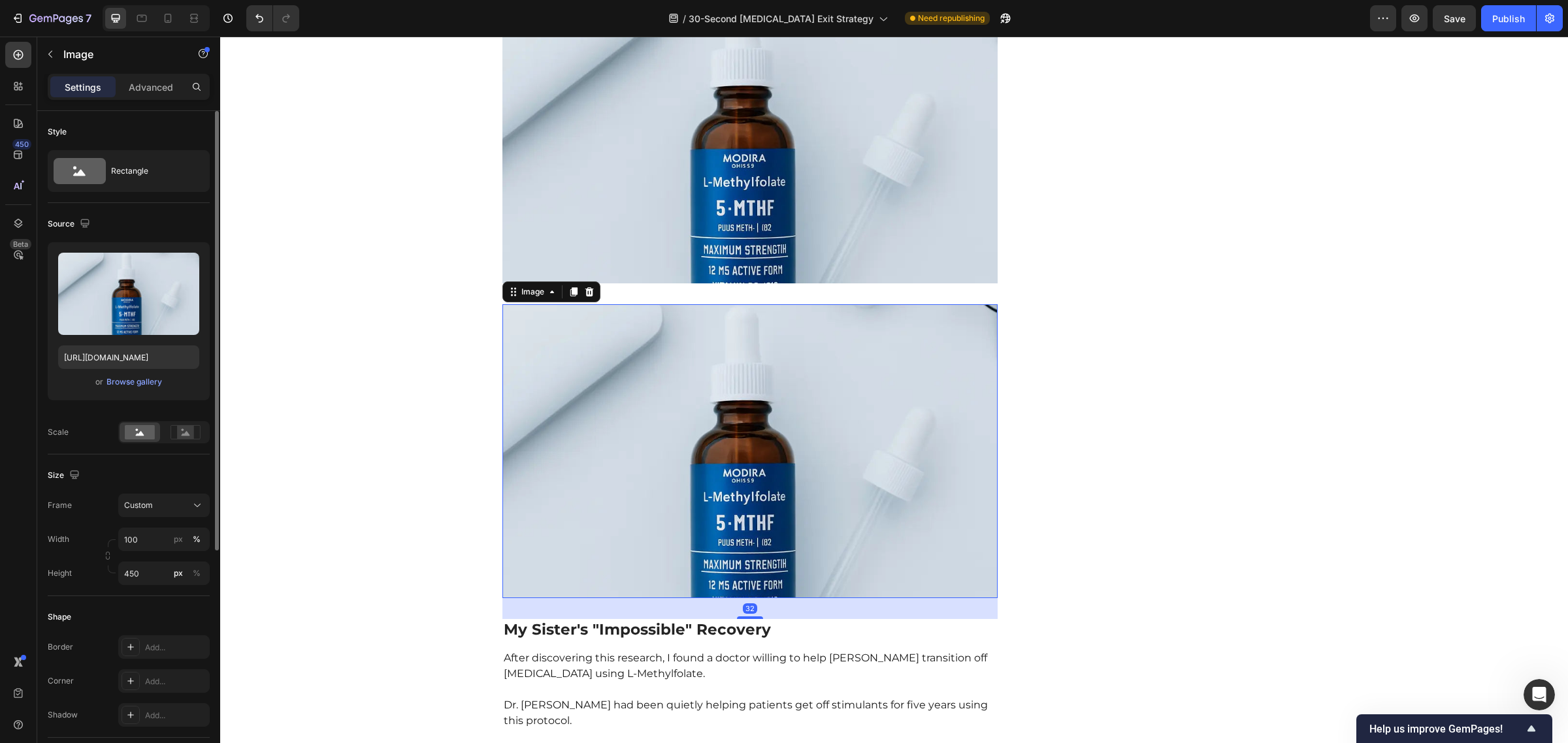
drag, startPoint x: 508, startPoint y: 261, endPoint x: 520, endPoint y: 236, distance: 27.7
click at [516, 249] on div "EXPOSED: The 30-Second "[MEDICAL_DATA] Exit Strategy" That's Freeing Thousands …" at bounding box center [751, 676] width 496 height 9951
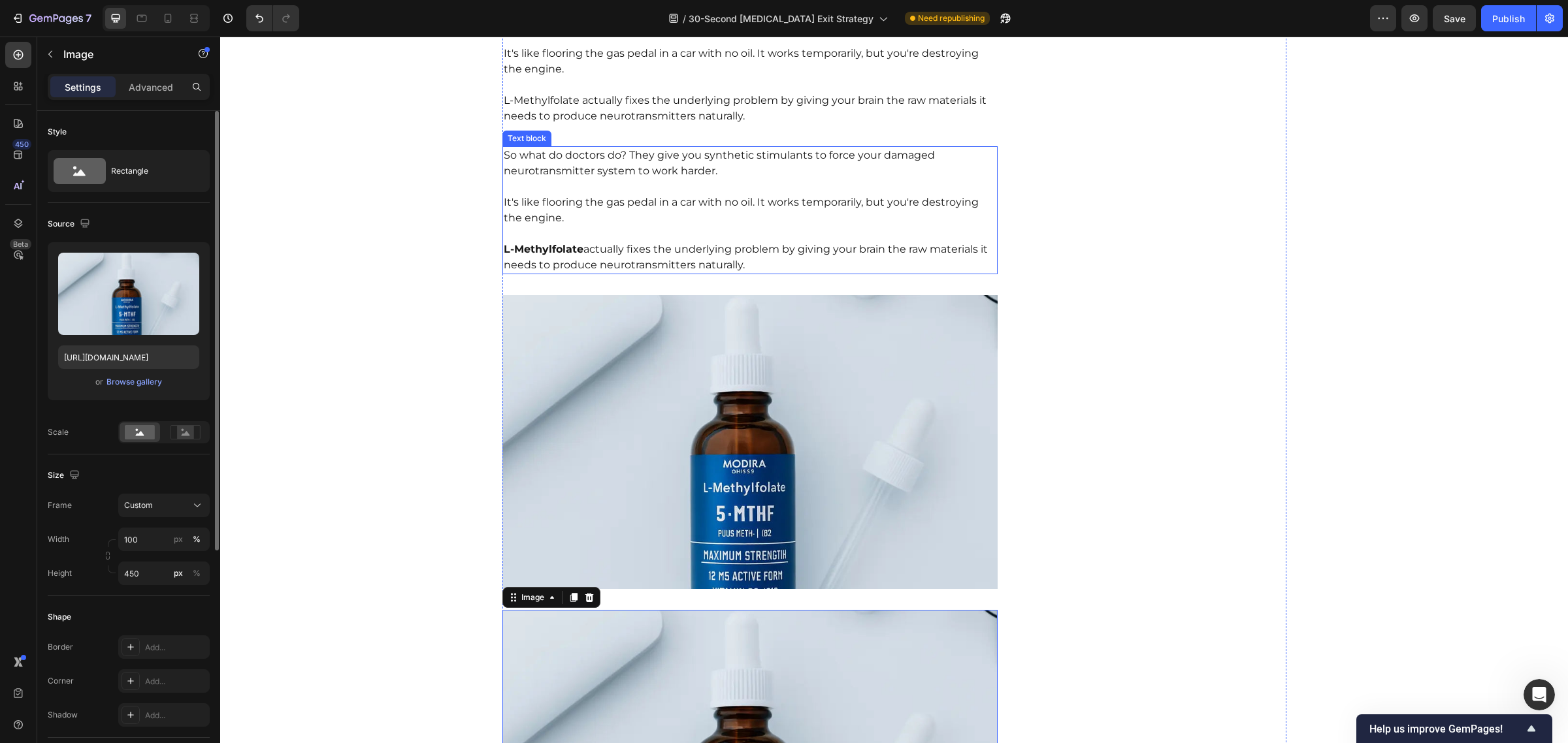
scroll to position [4108, 0]
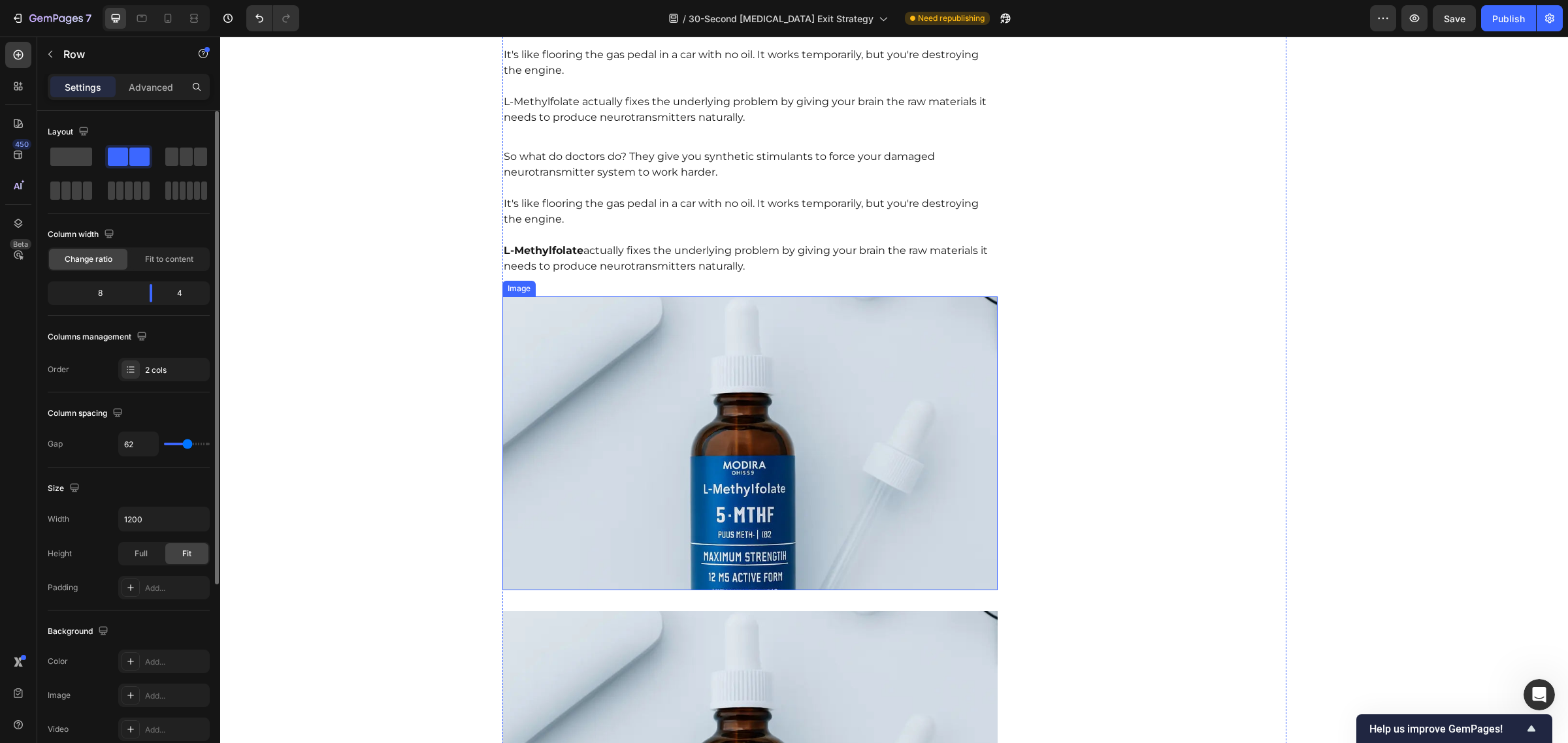
click at [554, 334] on img at bounding box center [751, 443] width 496 height 294
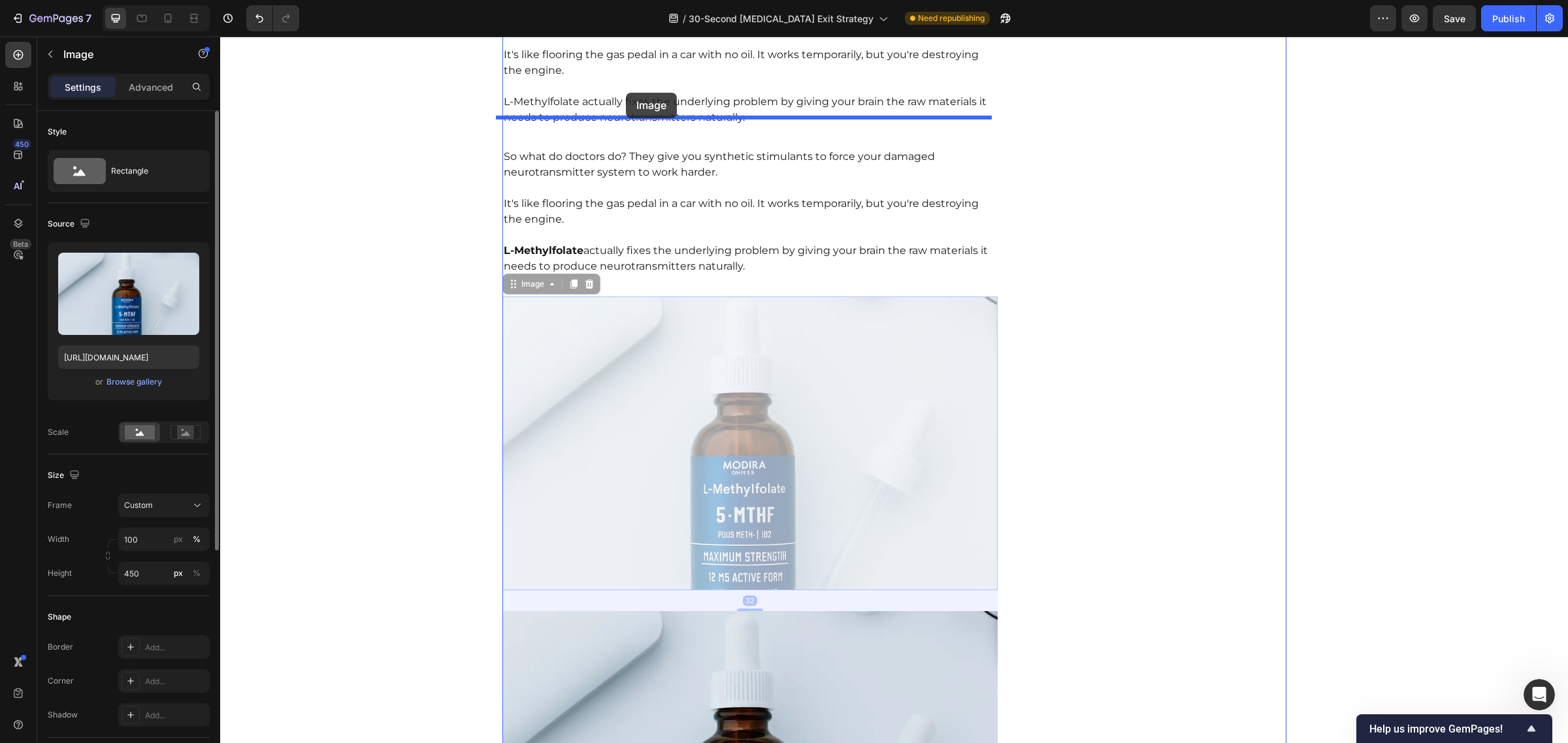
drag, startPoint x: 507, startPoint y: 255, endPoint x: 626, endPoint y: 93, distance: 201.0
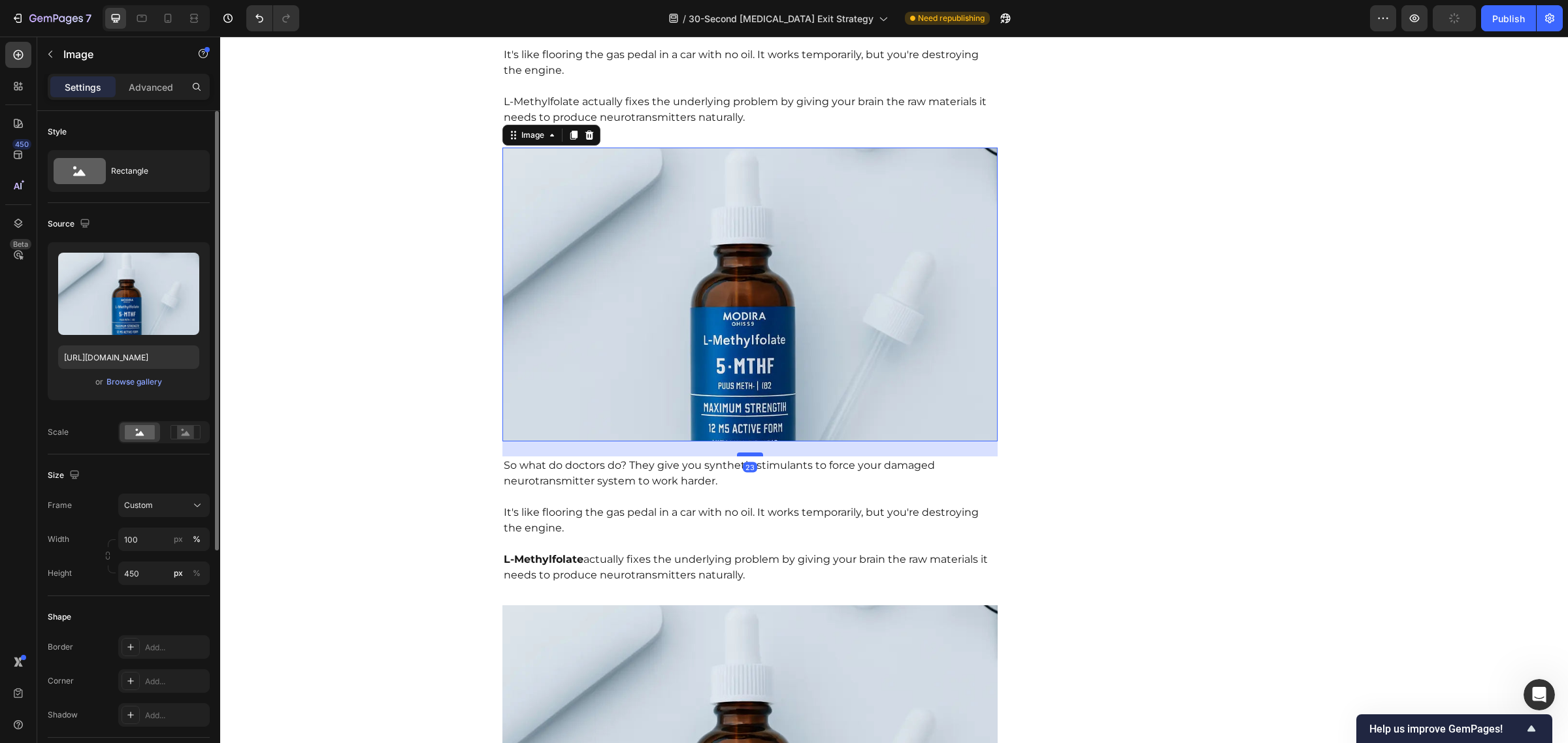
drag, startPoint x: 746, startPoint y: 429, endPoint x: 753, endPoint y: 423, distance: 9.2
click at [753, 453] on div at bounding box center [749, 454] width 26 height 4
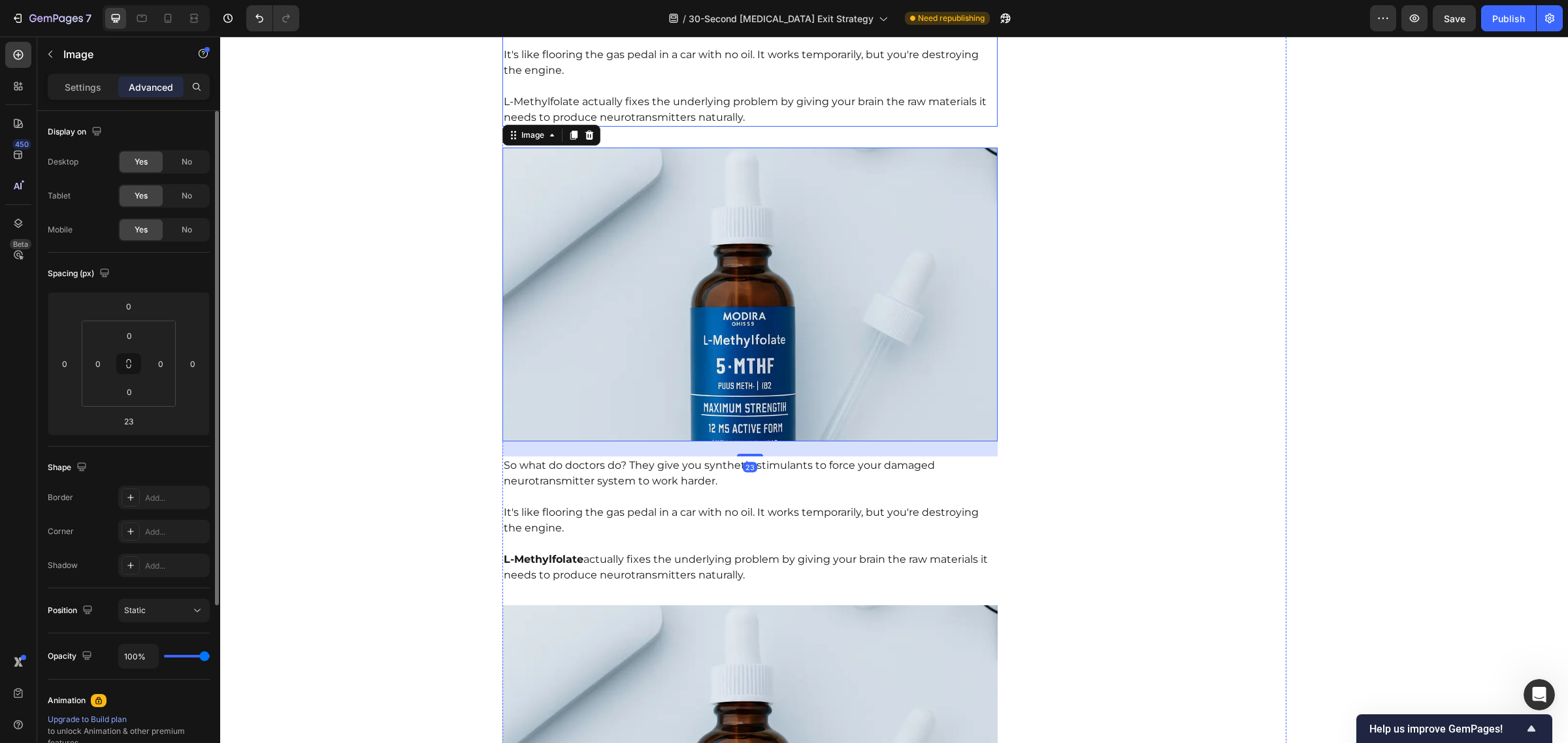
click at [703, 81] on p "L-Methylfolate actually fixes the underlying problem by giving your brain the r…" at bounding box center [750, 102] width 493 height 47
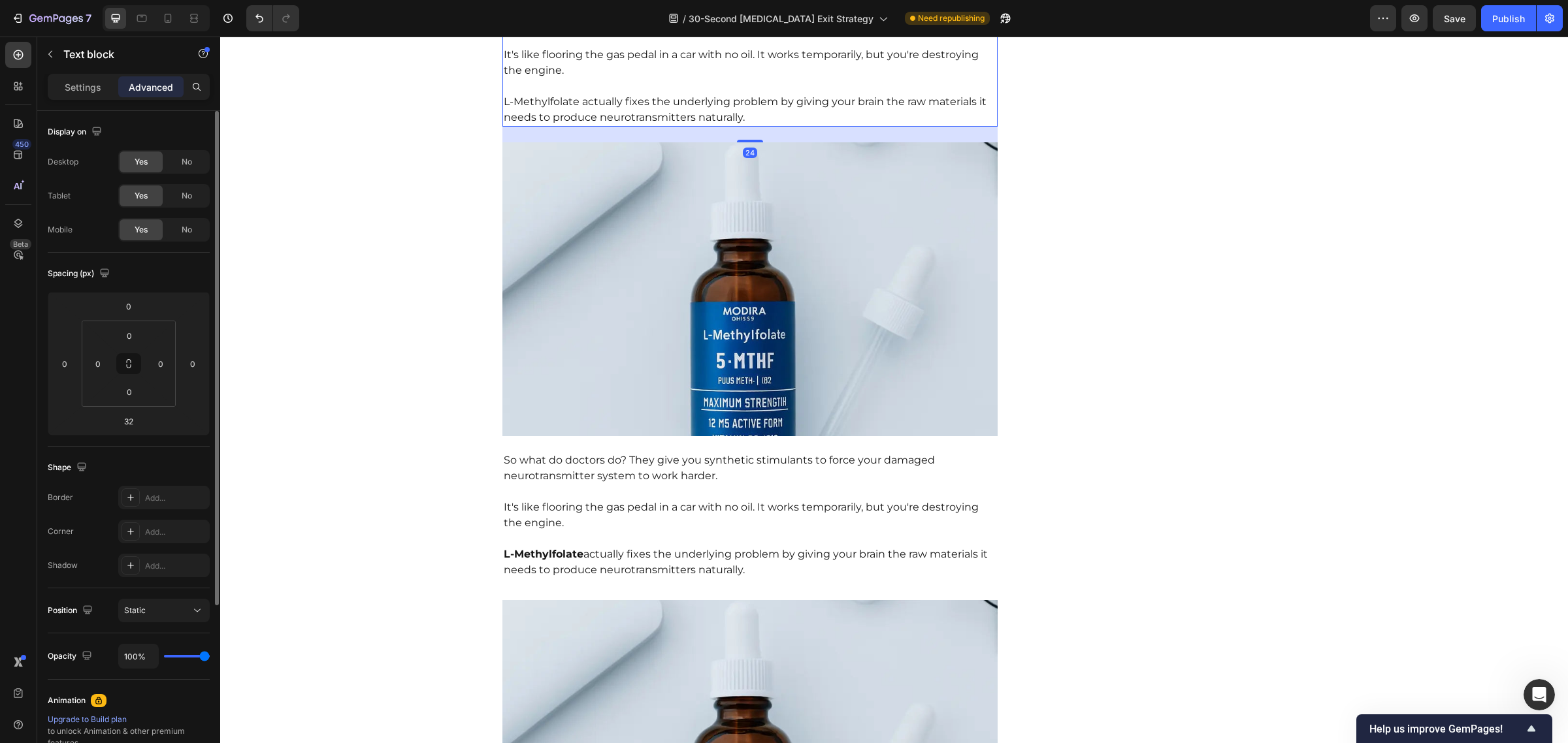
drag, startPoint x: 748, startPoint y: 116, endPoint x: 760, endPoint y: 111, distance: 13.0
click at [760, 127] on div "24" at bounding box center [751, 127] width 496 height 0
type input "24"
click at [874, 334] on img at bounding box center [751, 289] width 496 height 294
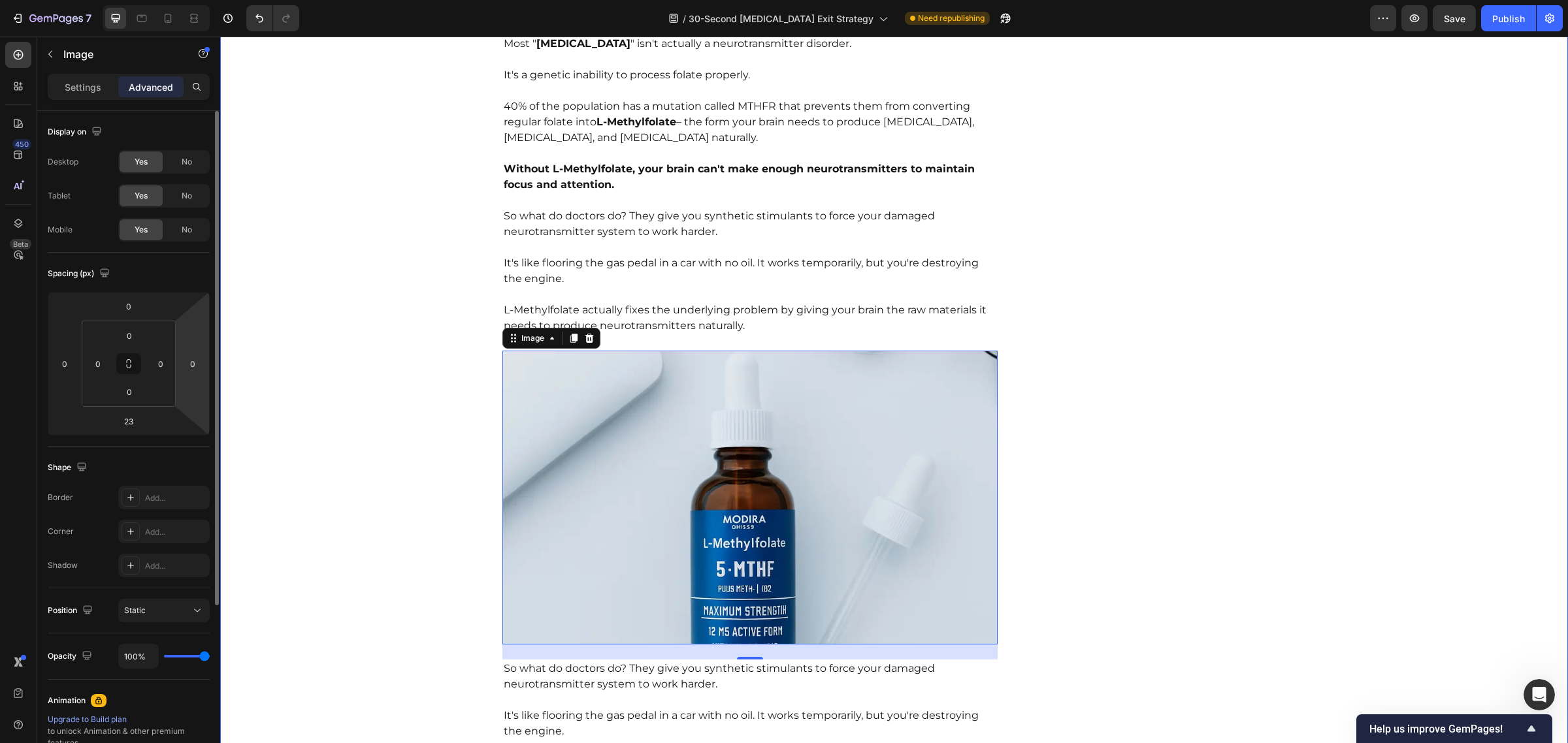
scroll to position [3902, 0]
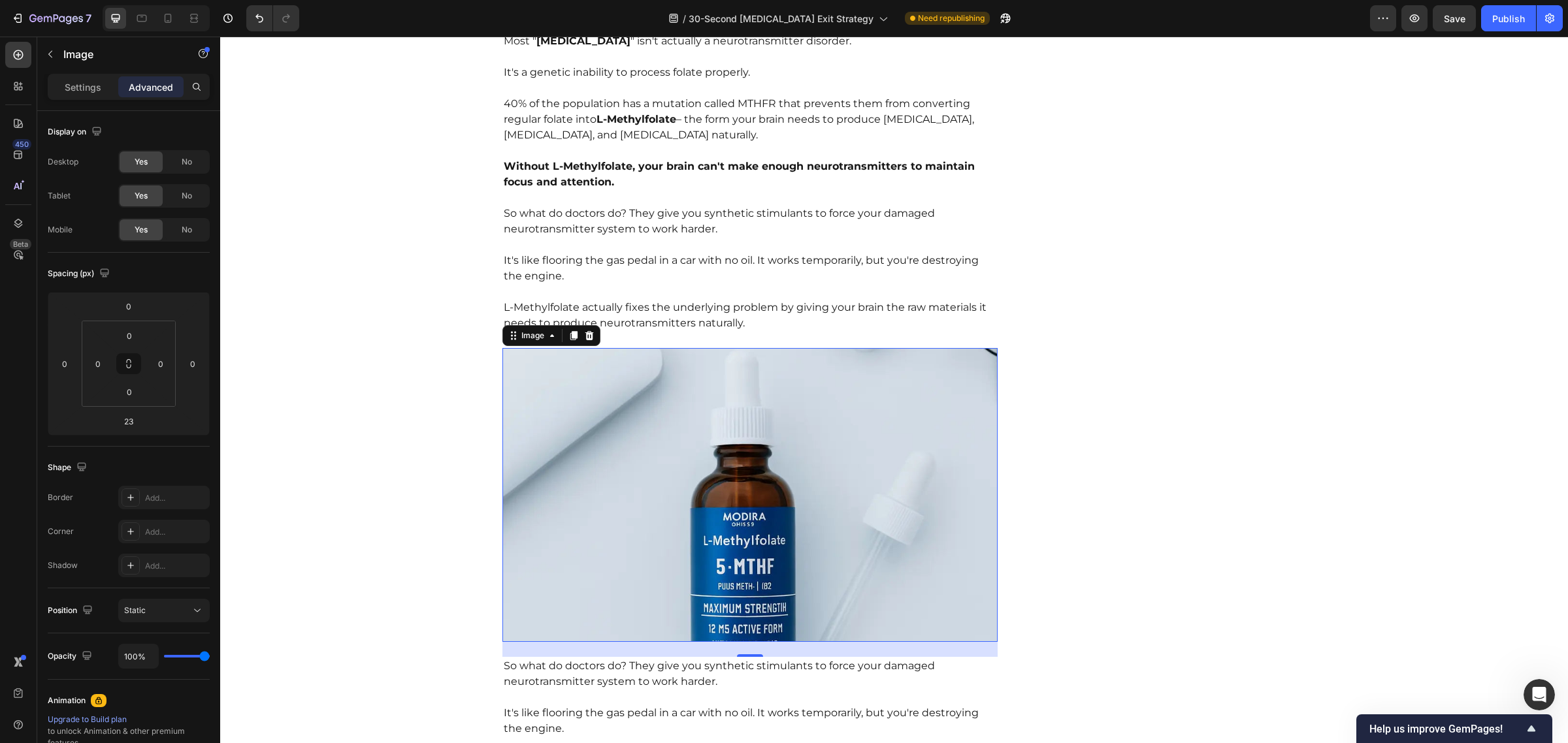
click at [753, 444] on img at bounding box center [751, 494] width 496 height 294
click at [84, 92] on p "Settings" at bounding box center [82, 87] width 36 height 14
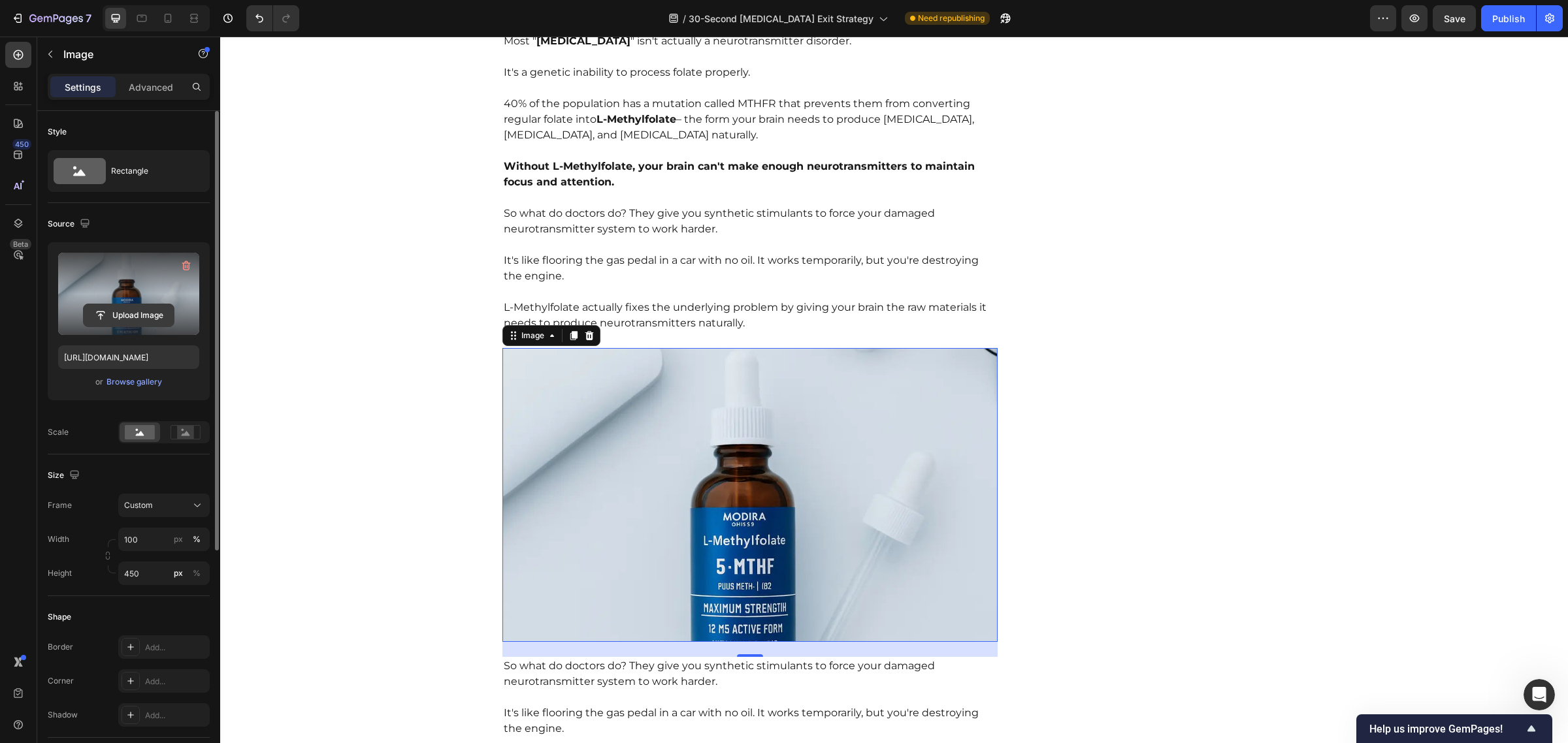
click at [129, 317] on input "file" at bounding box center [129, 315] width 90 height 22
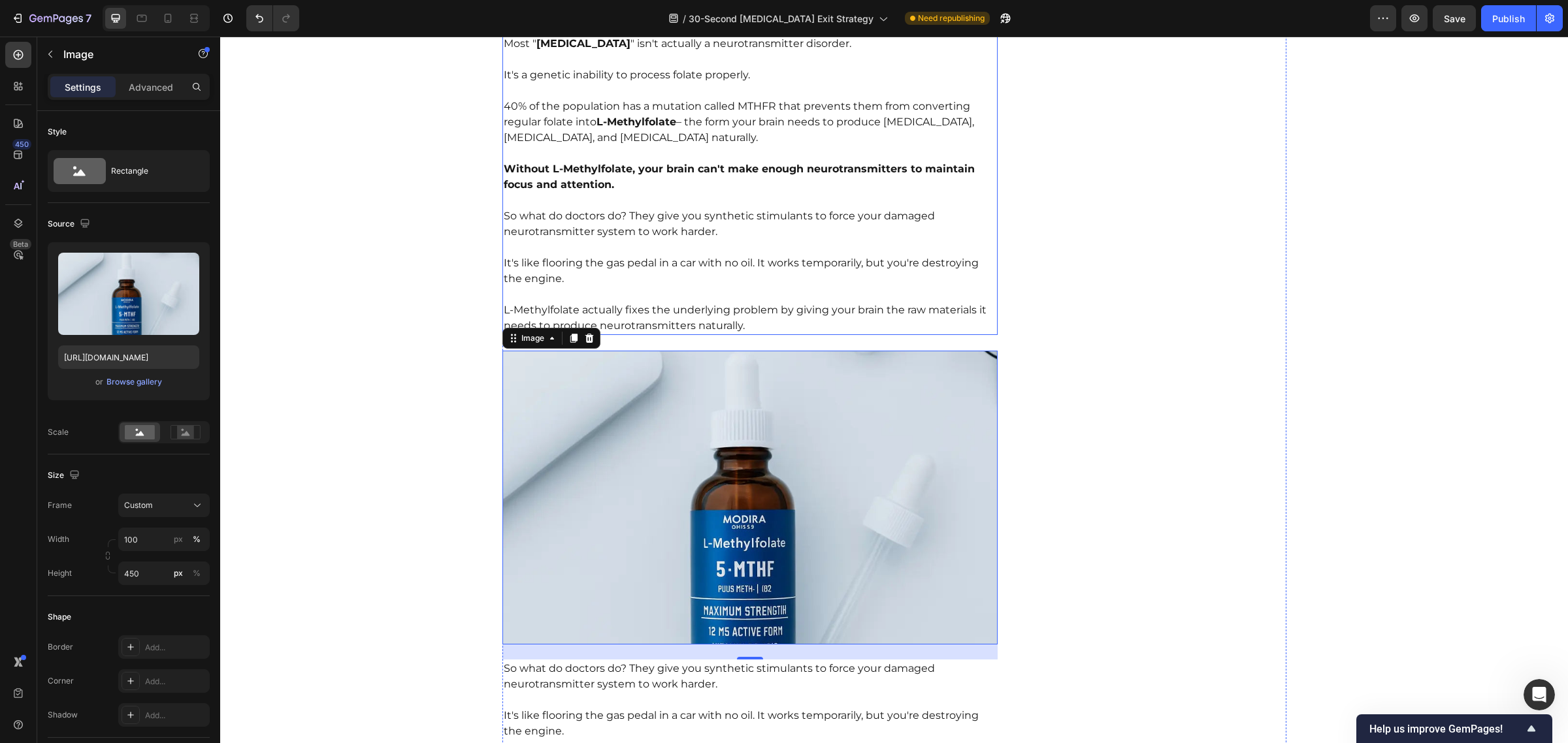
scroll to position [3899, 0]
click at [707, 241] on p "It's like flooring the gas pedal in a car with no oil. It works temporarily, bu…" at bounding box center [750, 265] width 493 height 47
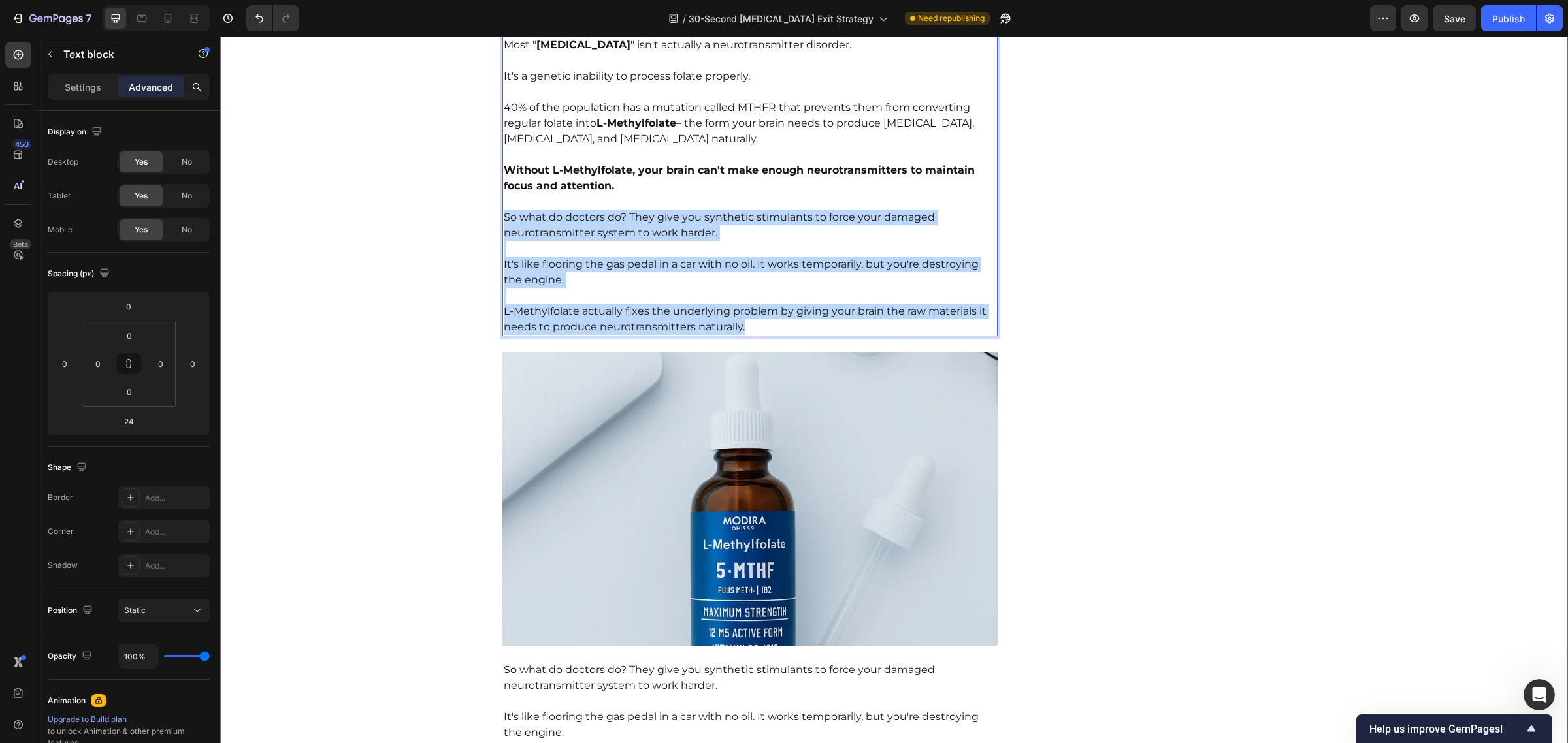
drag, startPoint x: 755, startPoint y: 299, endPoint x: 475, endPoint y: 189, distance: 300.8
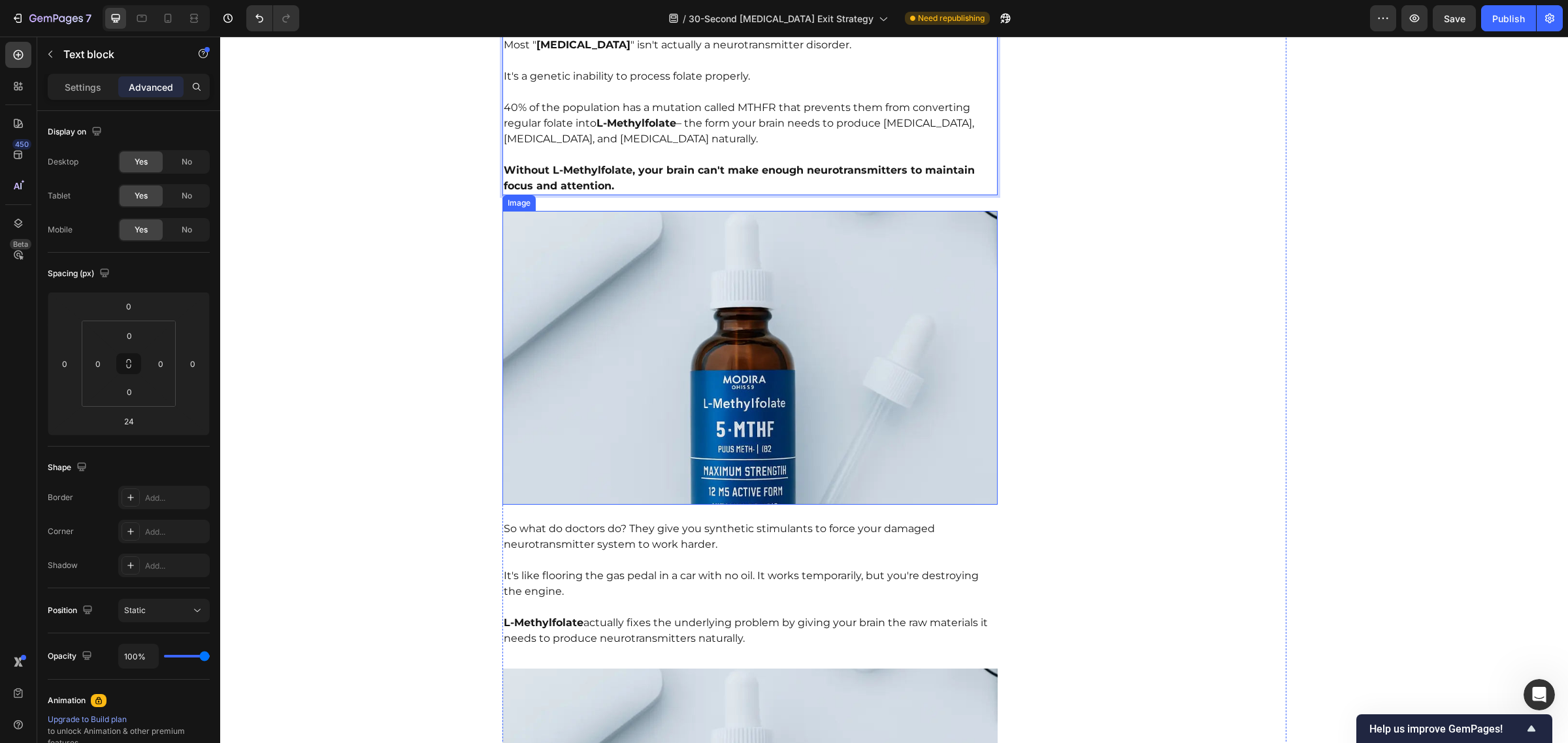
click at [760, 328] on img at bounding box center [751, 357] width 496 height 294
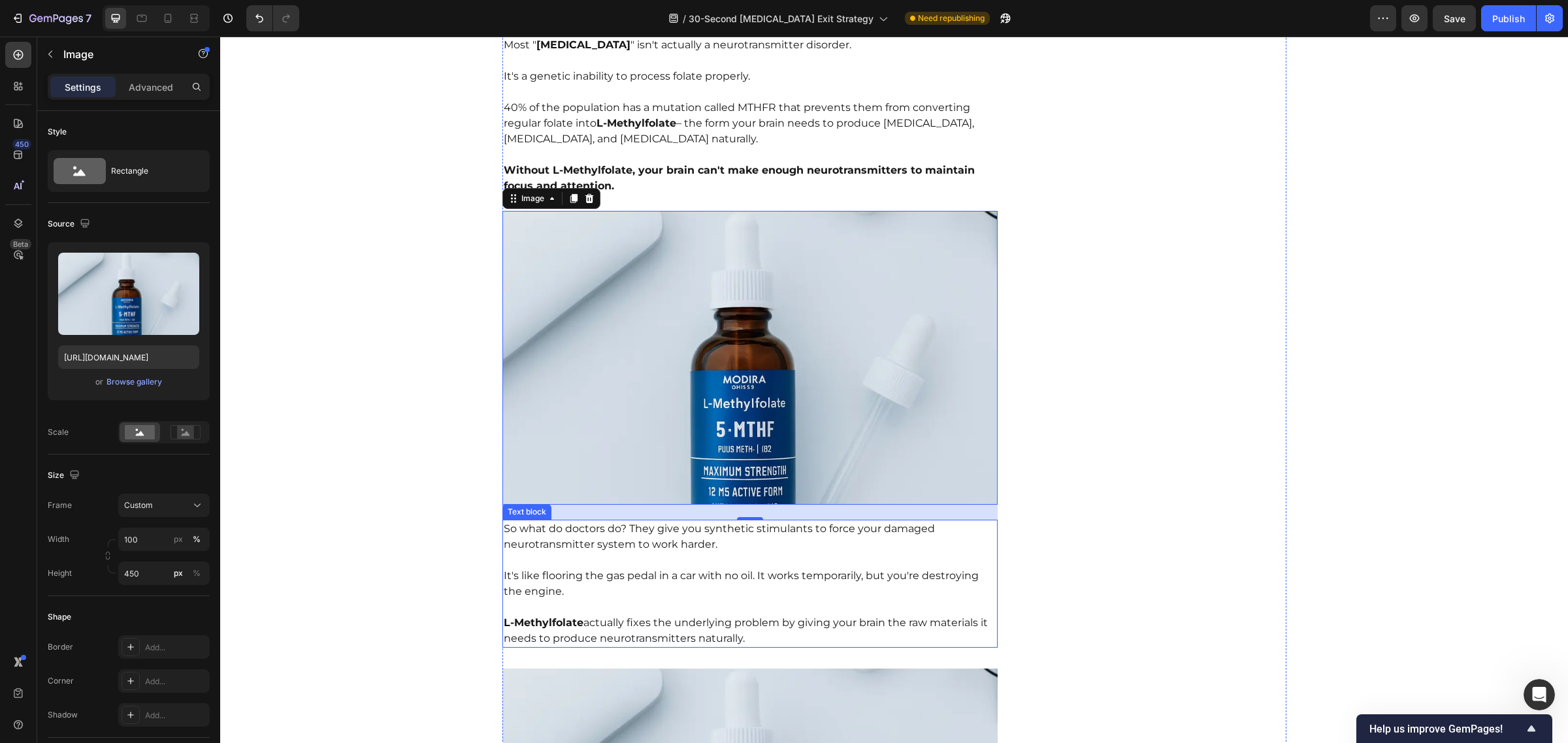
click at [704, 553] on p "It's like flooring the gas pedal in a car with no oil. It works temporarily, bu…" at bounding box center [750, 576] width 493 height 47
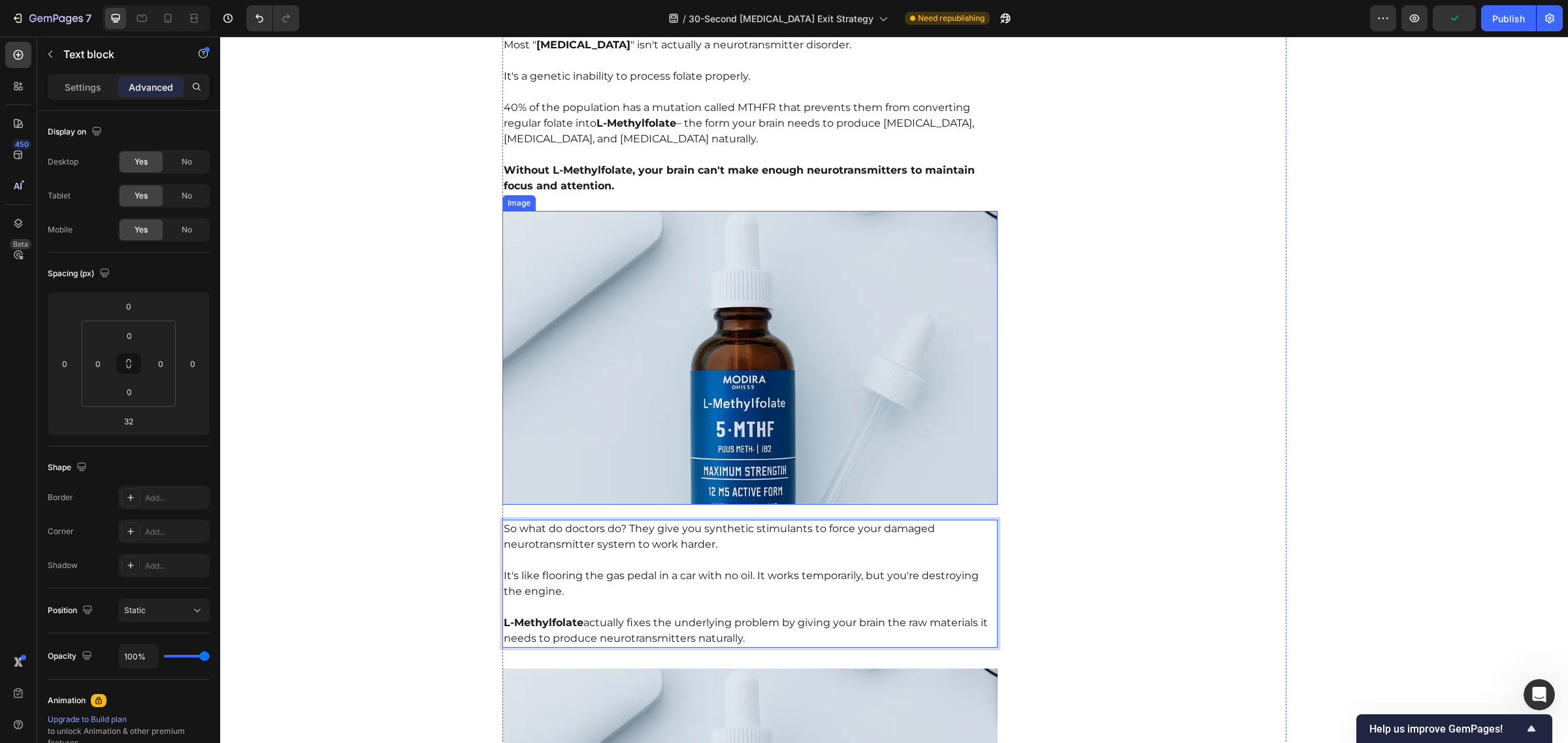
click at [753, 309] on img at bounding box center [751, 357] width 496 height 294
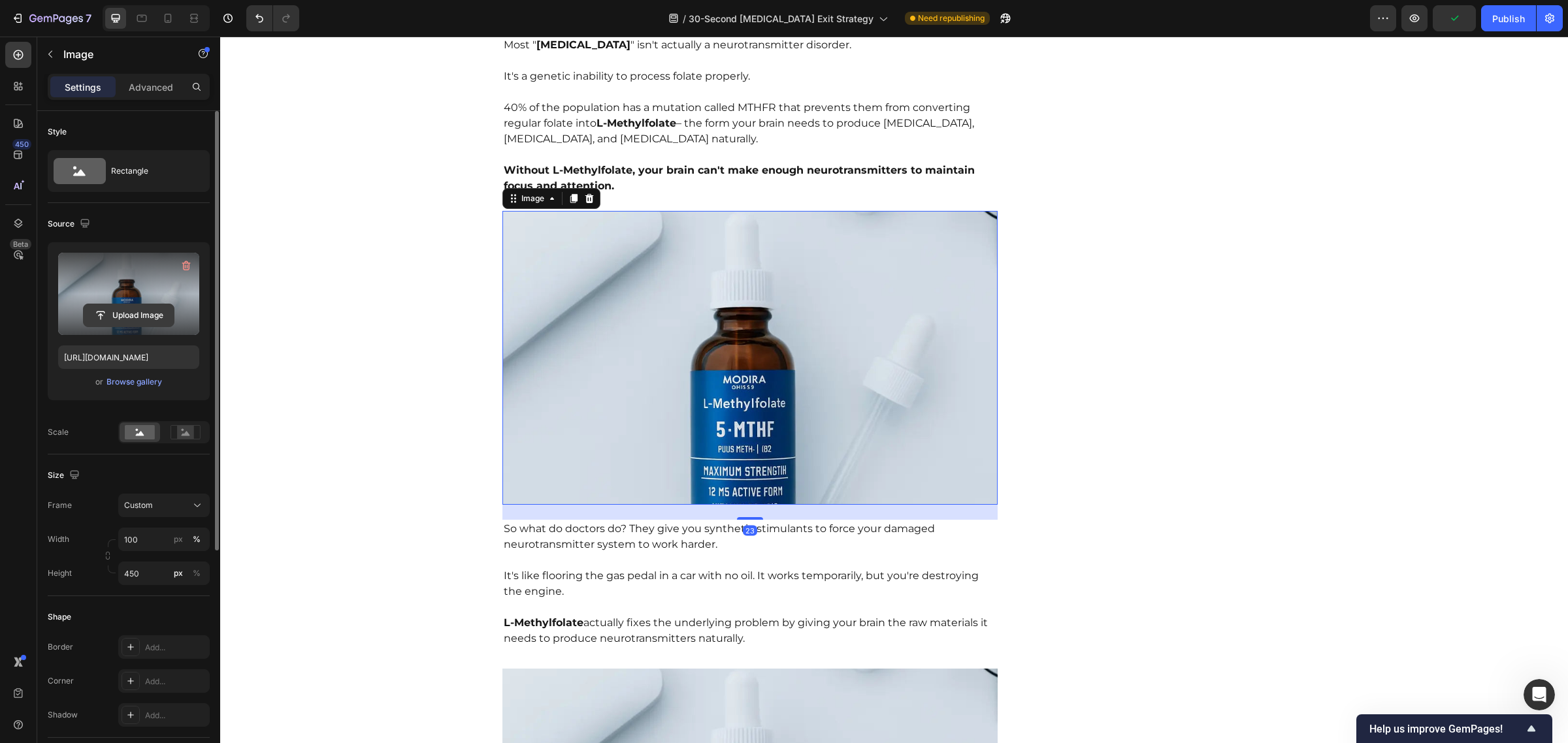
click at [135, 315] on input "file" at bounding box center [129, 315] width 90 height 22
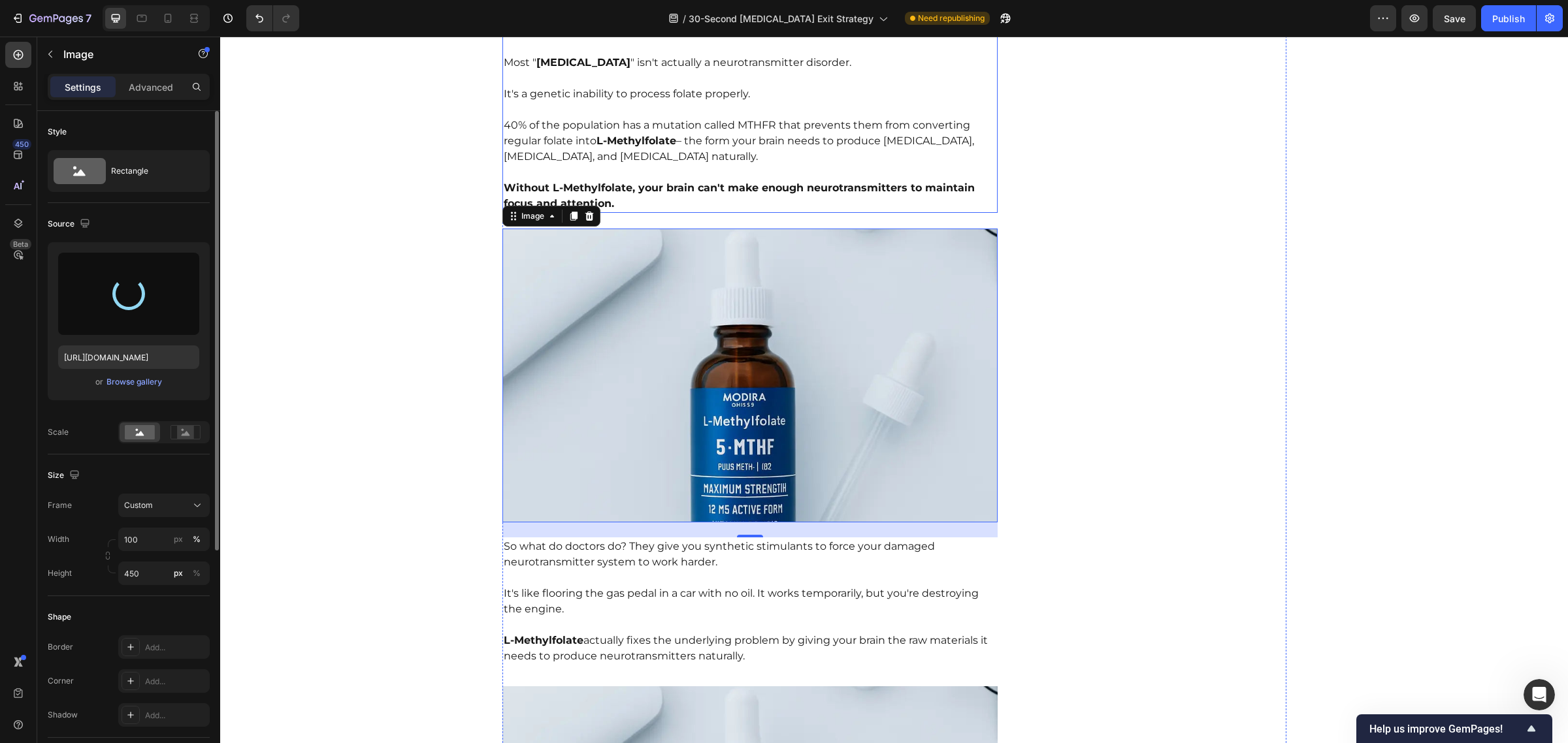
type input "[URL][DOMAIN_NAME]"
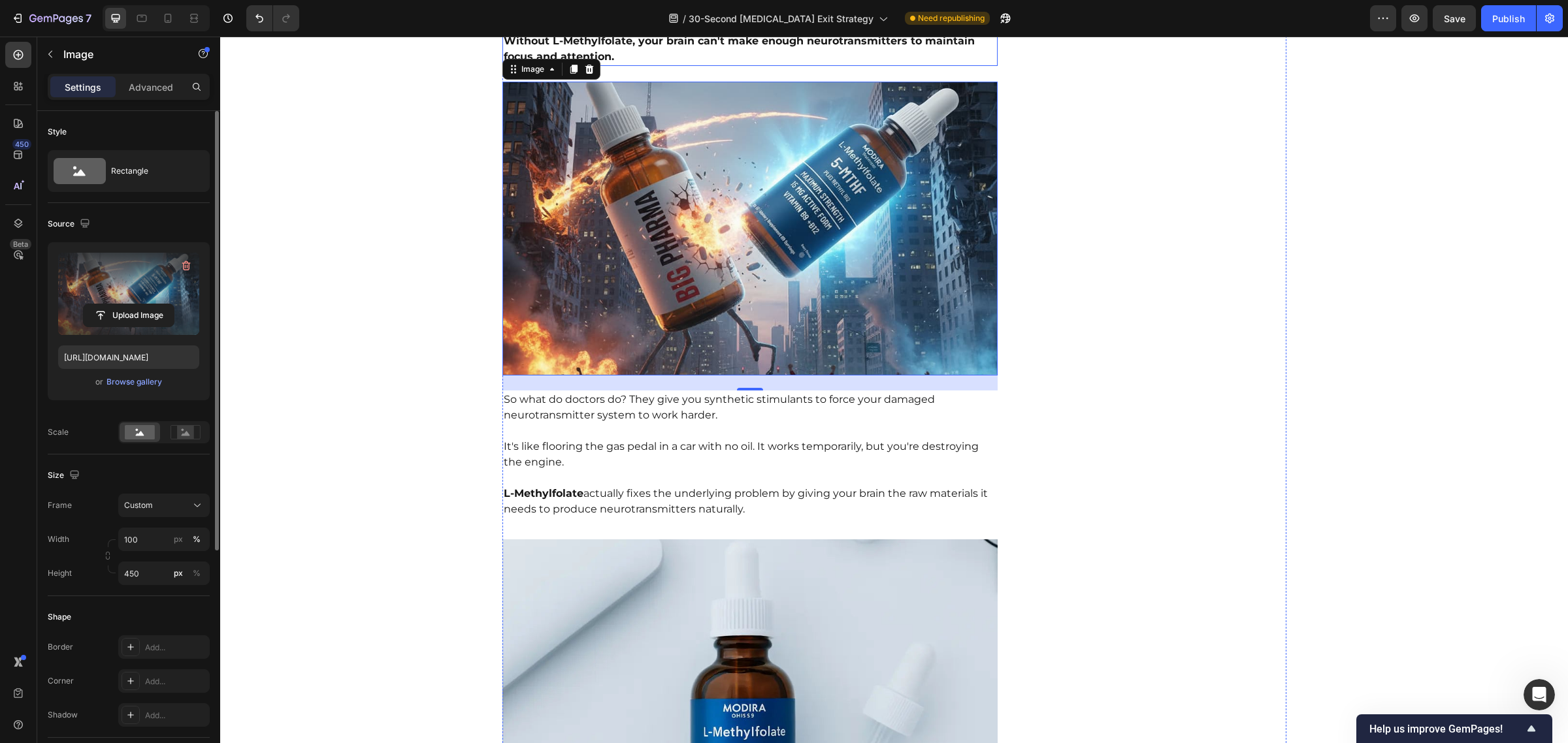
scroll to position [4030, 0]
click at [127, 582] on input "450" at bounding box center [164, 574] width 92 height 24
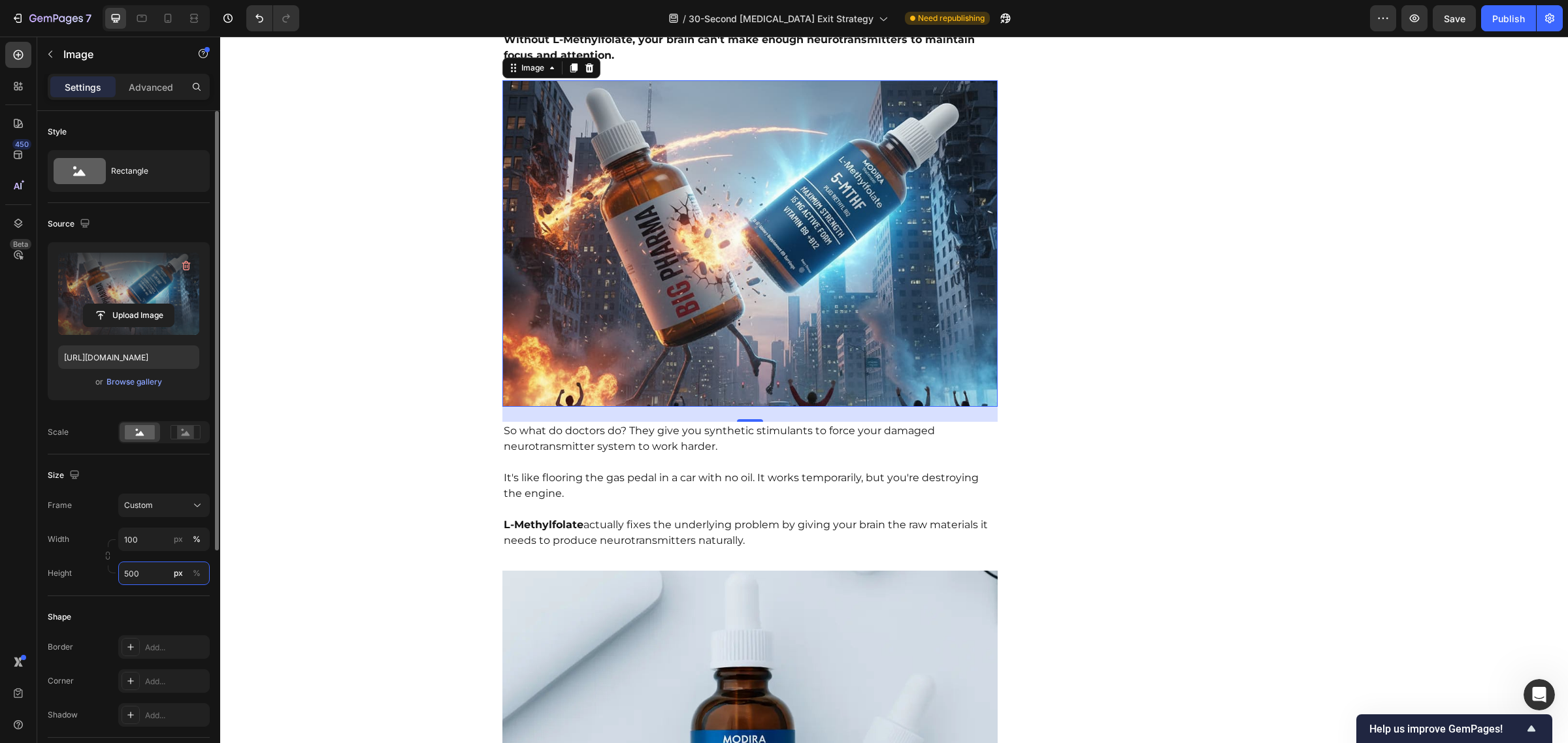
type input "500"
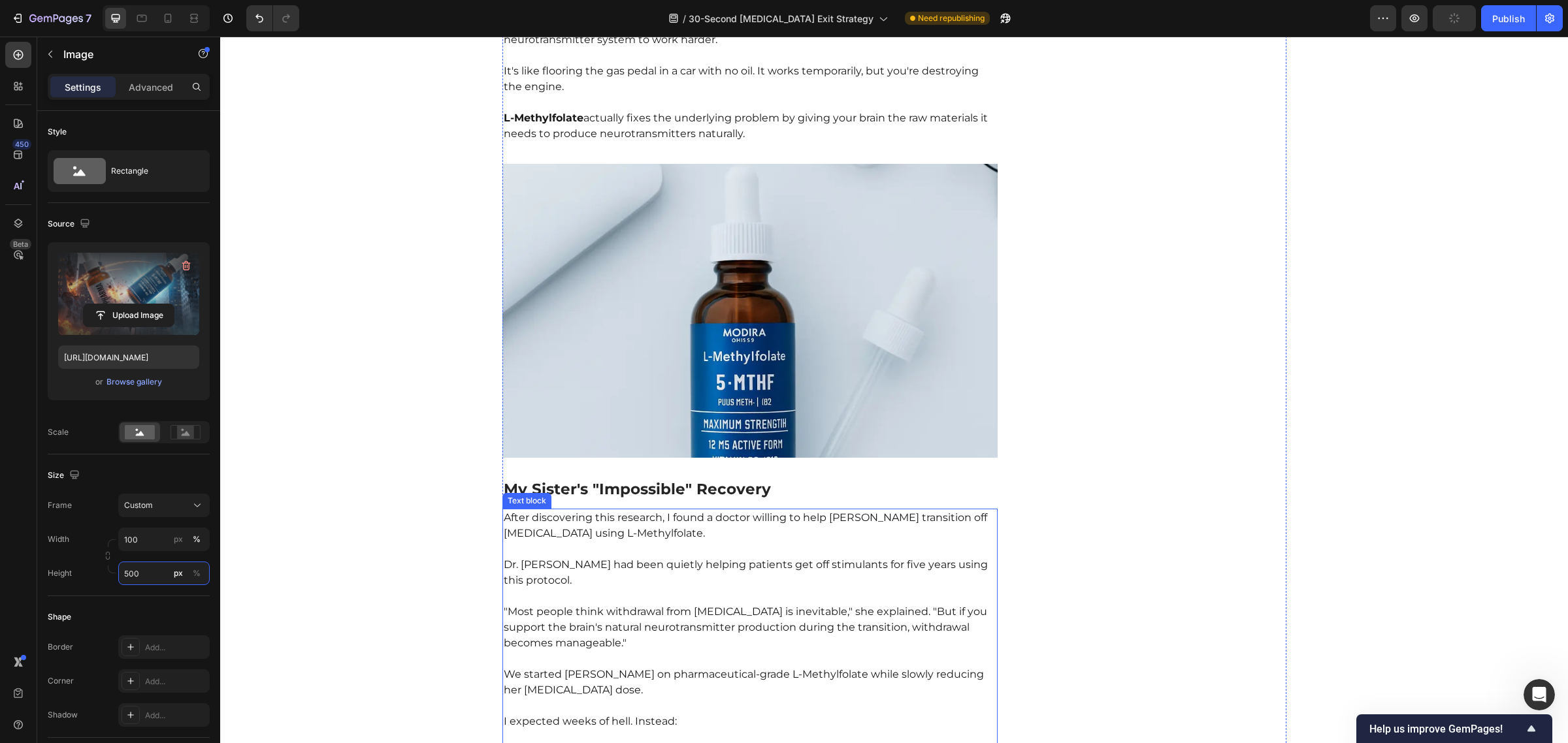
scroll to position [4438, 0]
click at [701, 477] on h2 "My Sister's "Impossible" Recovery" at bounding box center [751, 488] width 496 height 22
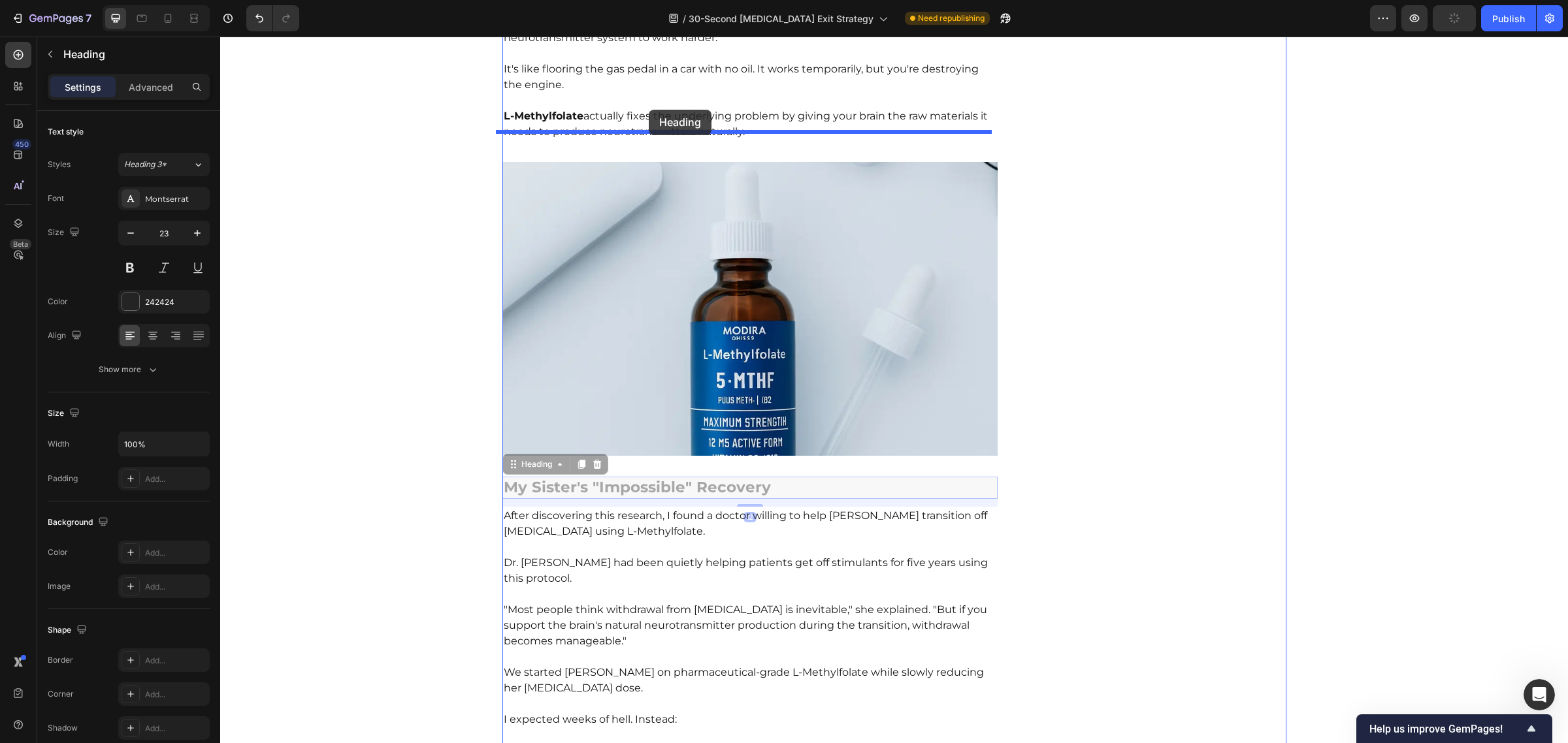
drag, startPoint x: 509, startPoint y: 436, endPoint x: 649, endPoint y: 110, distance: 354.8
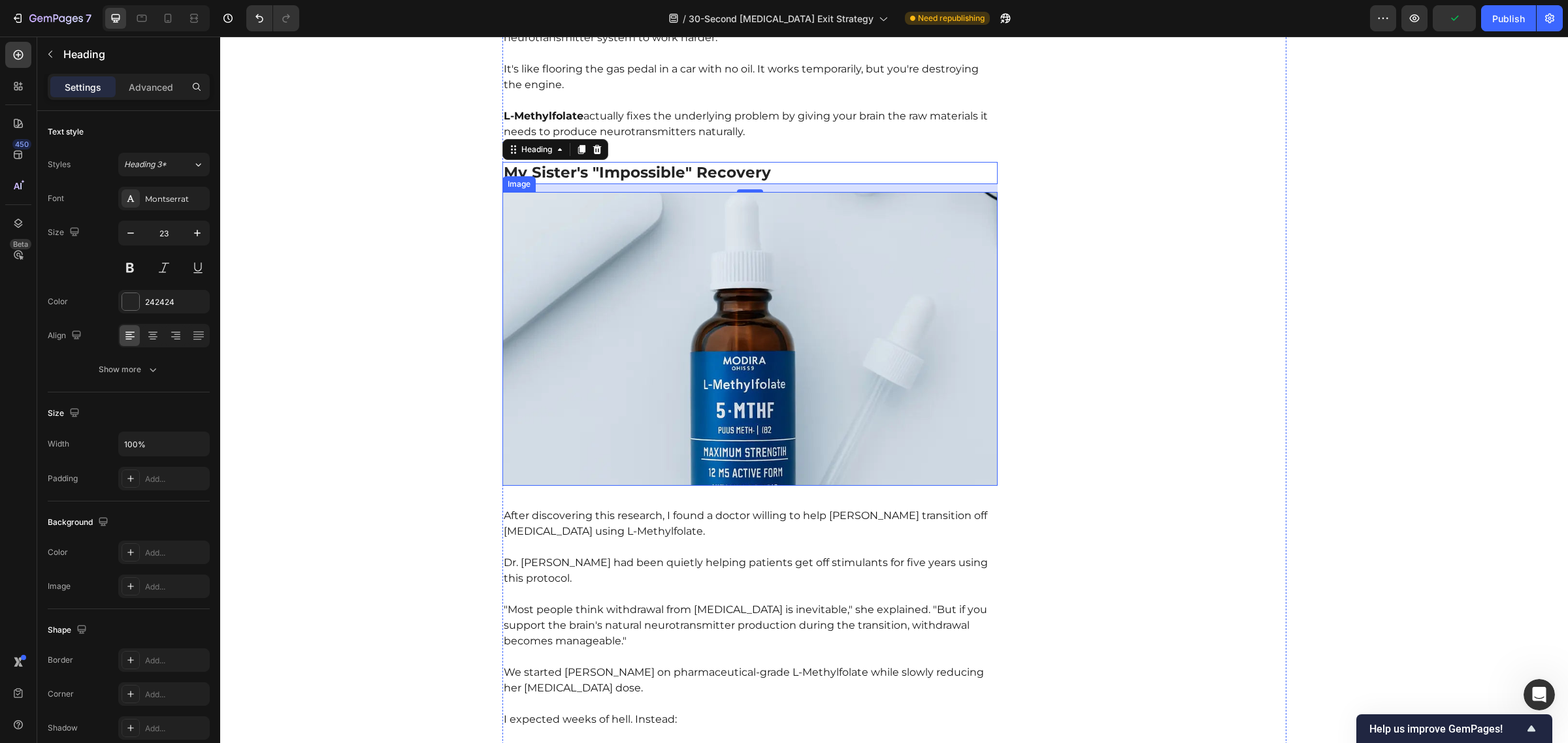
click at [726, 312] on img at bounding box center [751, 338] width 496 height 294
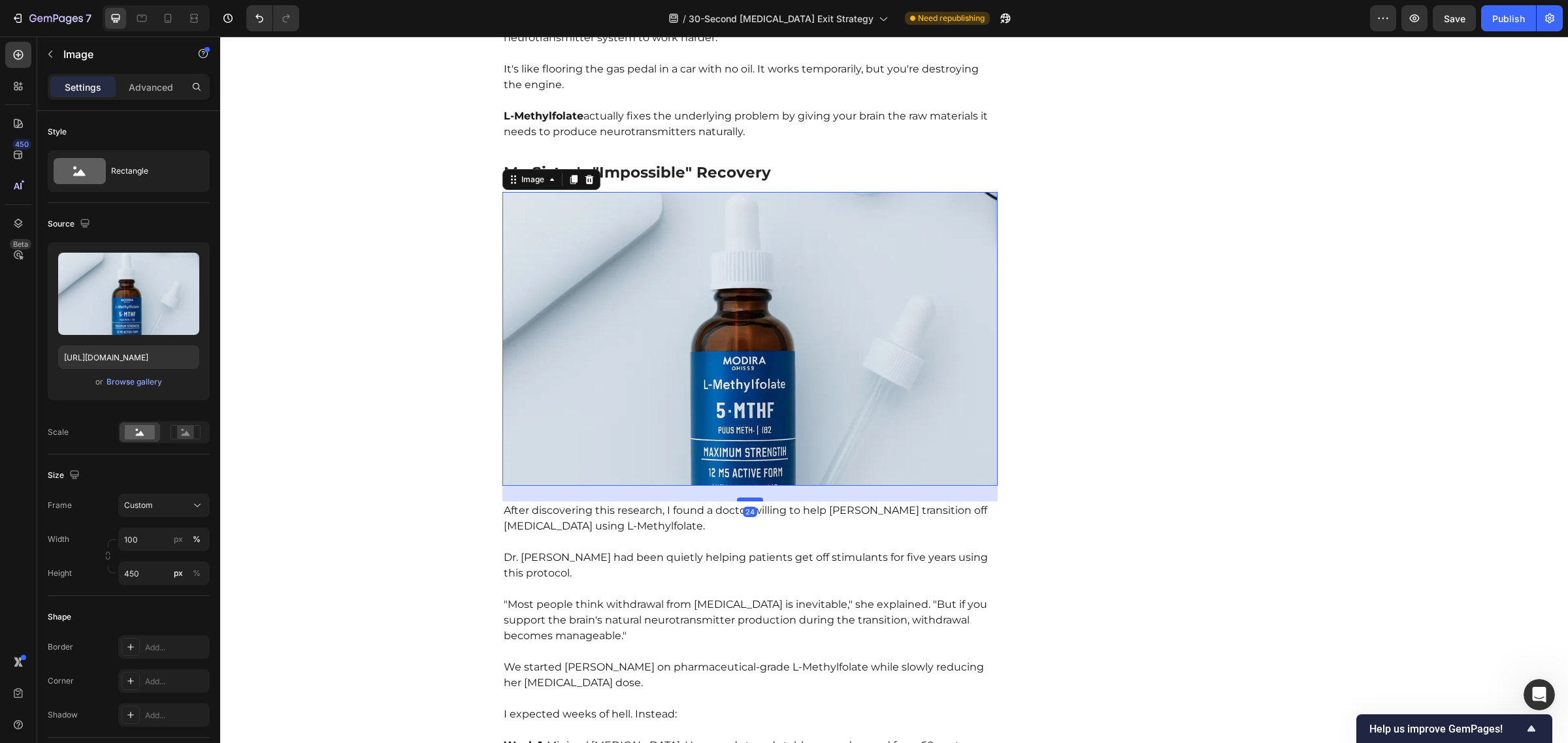
click at [748, 497] on div at bounding box center [749, 499] width 26 height 4
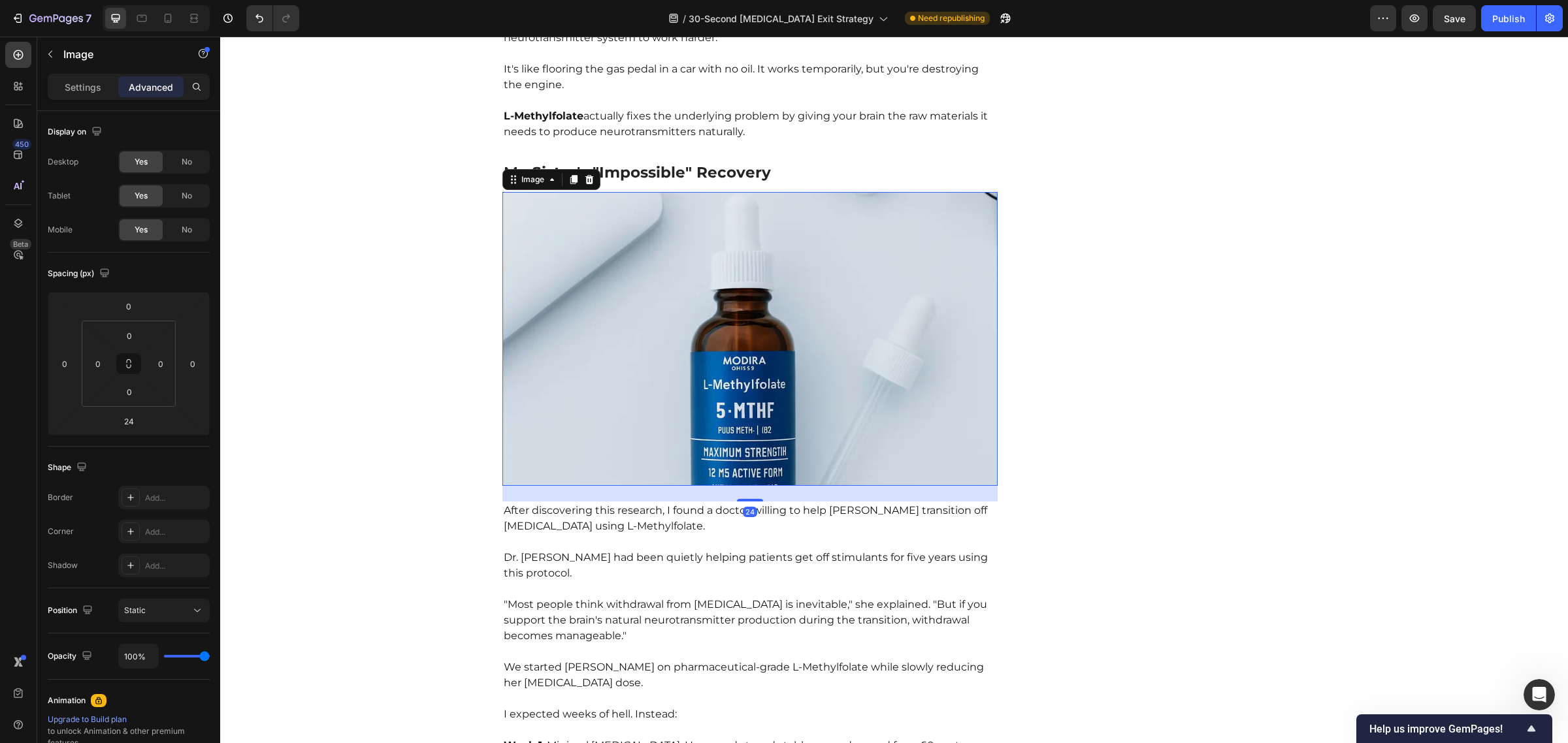
click at [674, 279] on img at bounding box center [751, 338] width 496 height 294
click at [88, 88] on p "Settings" at bounding box center [82, 87] width 36 height 14
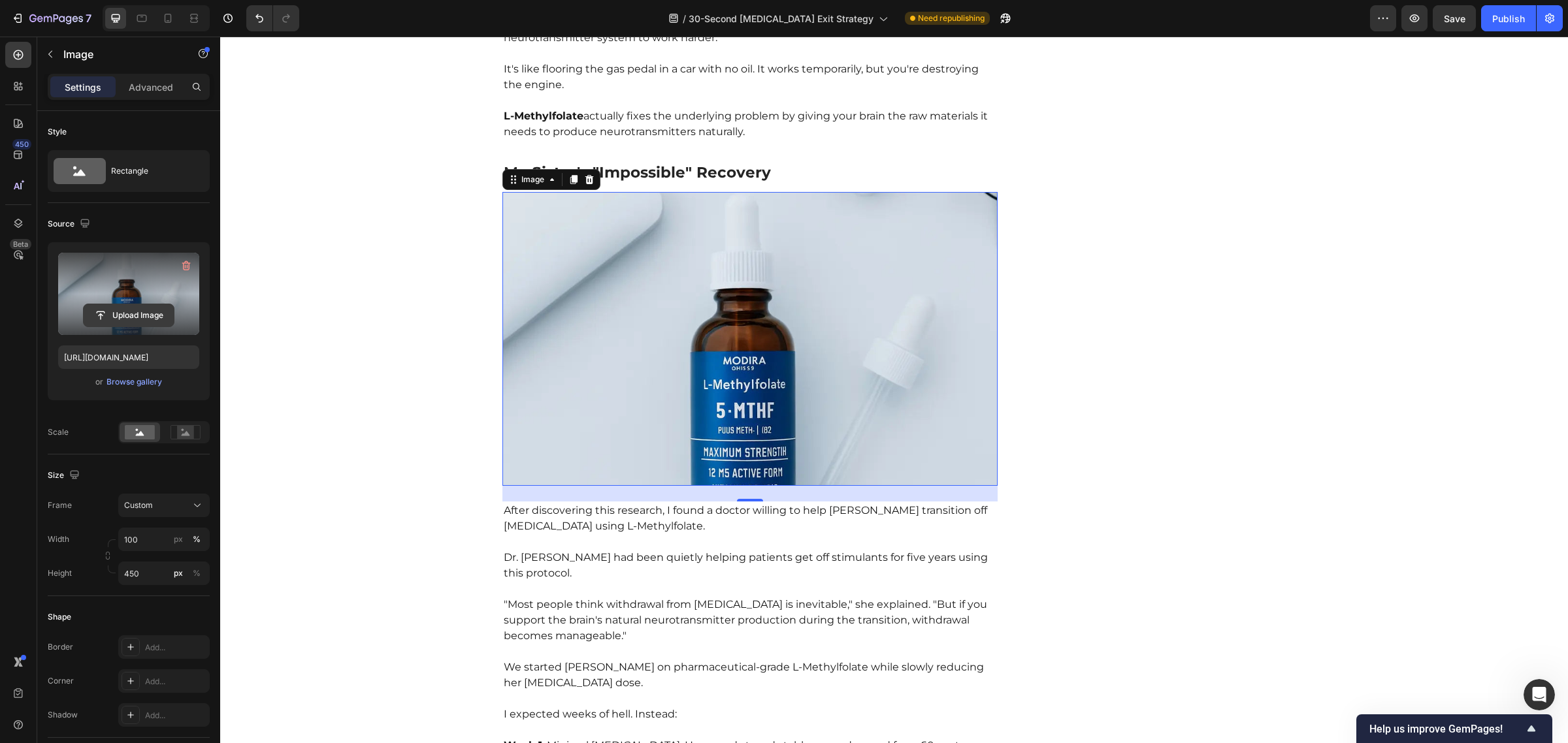
click at [135, 312] on input "file" at bounding box center [129, 315] width 90 height 22
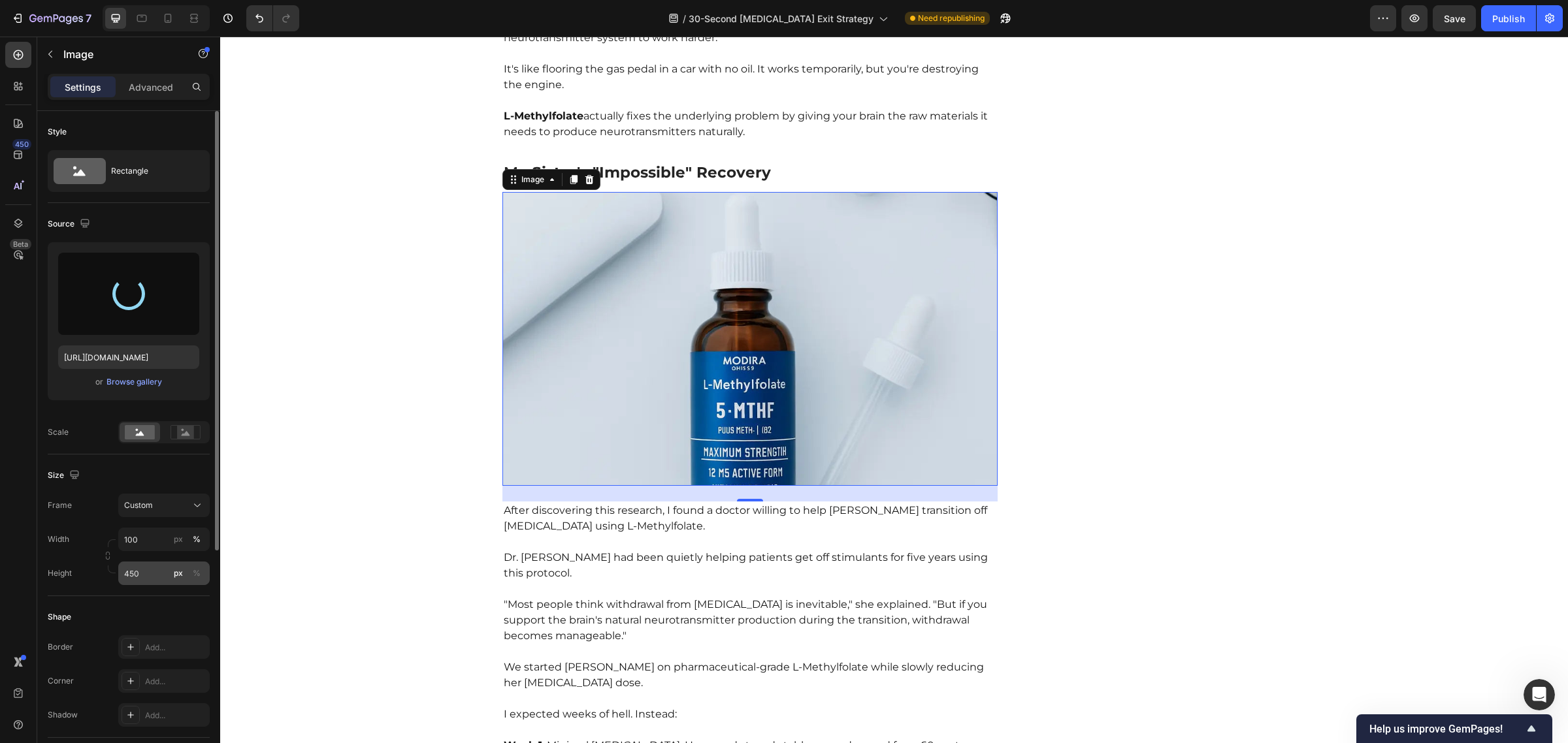
type input "[URL][DOMAIN_NAME]"
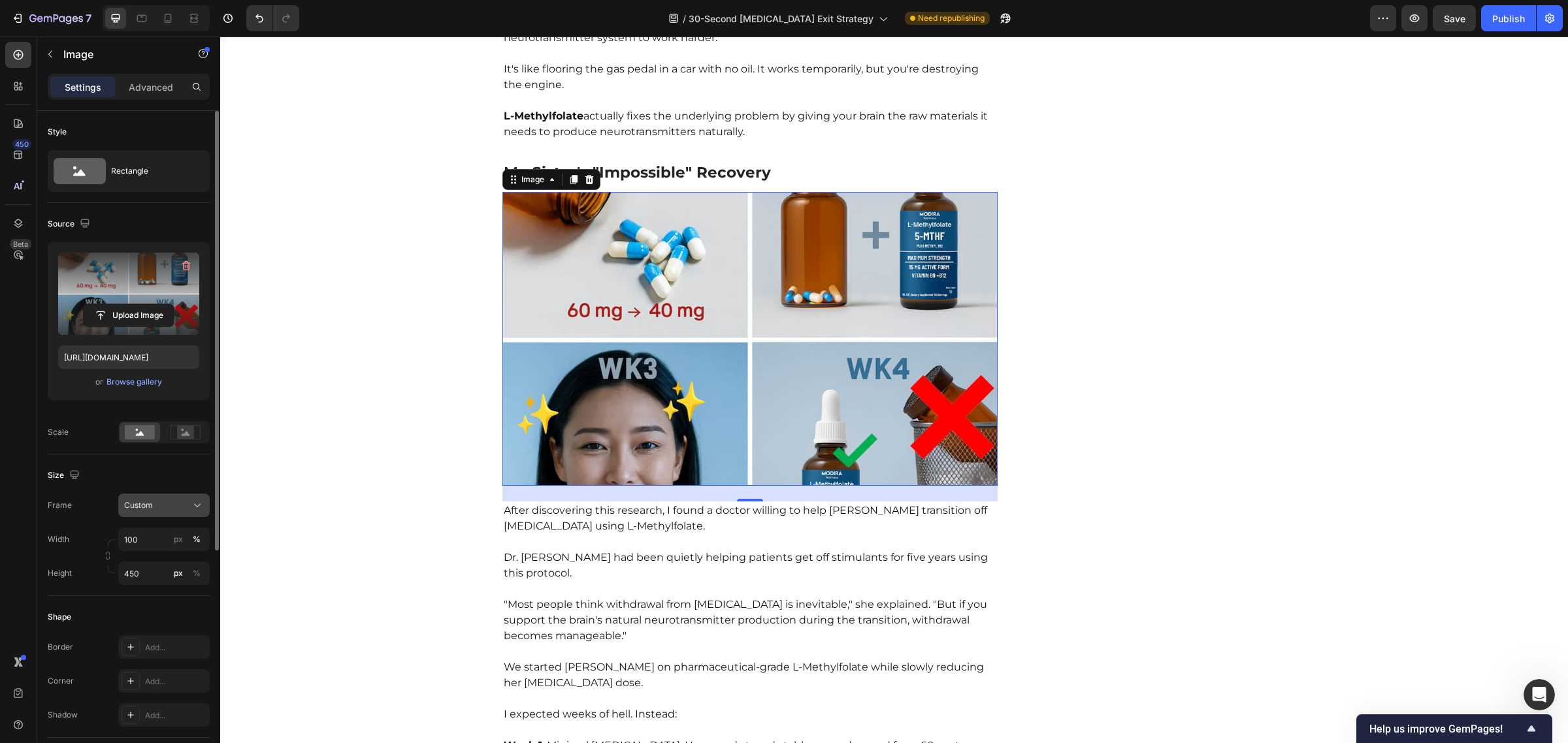
click at [161, 502] on div "Custom" at bounding box center [156, 505] width 64 height 12
click at [145, 609] on span "Original" at bounding box center [138, 611] width 29 height 12
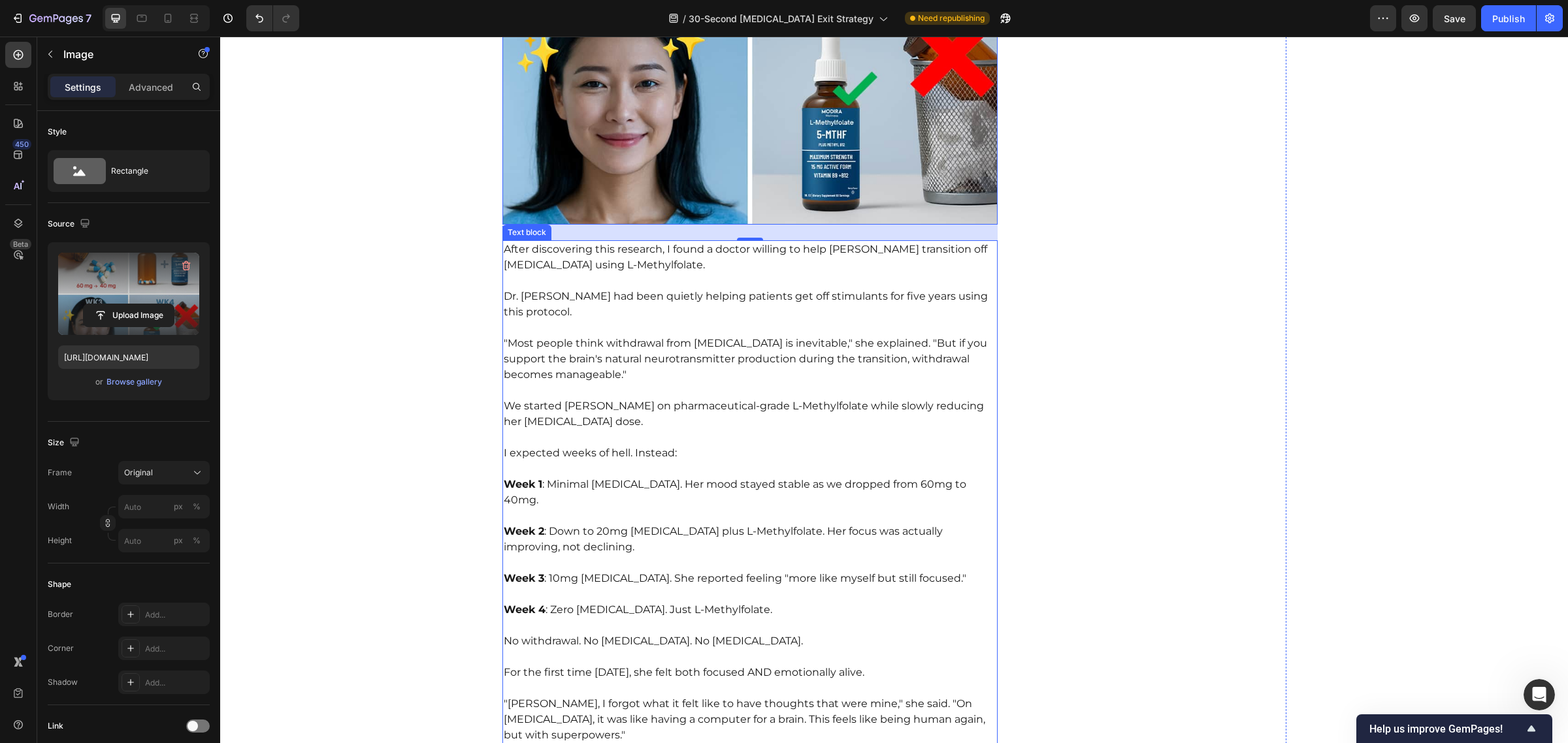
scroll to position [4902, 0]
click at [753, 508] on p "Week 2 : Down to 20mg [MEDICAL_DATA] plus L-Methylfolate. Her focus was actuall…" at bounding box center [750, 531] width 493 height 47
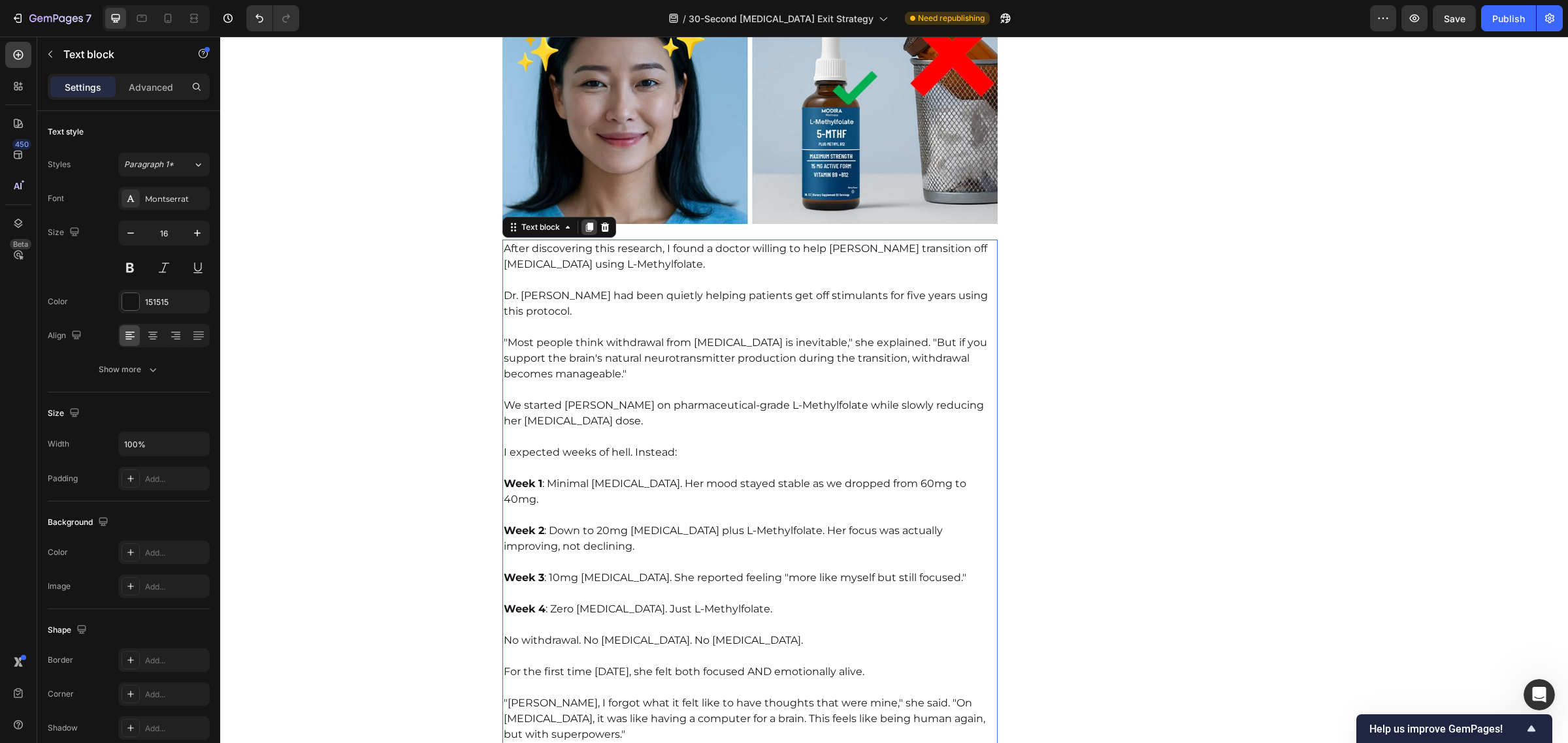
click at [586, 223] on icon at bounding box center [589, 227] width 7 height 9
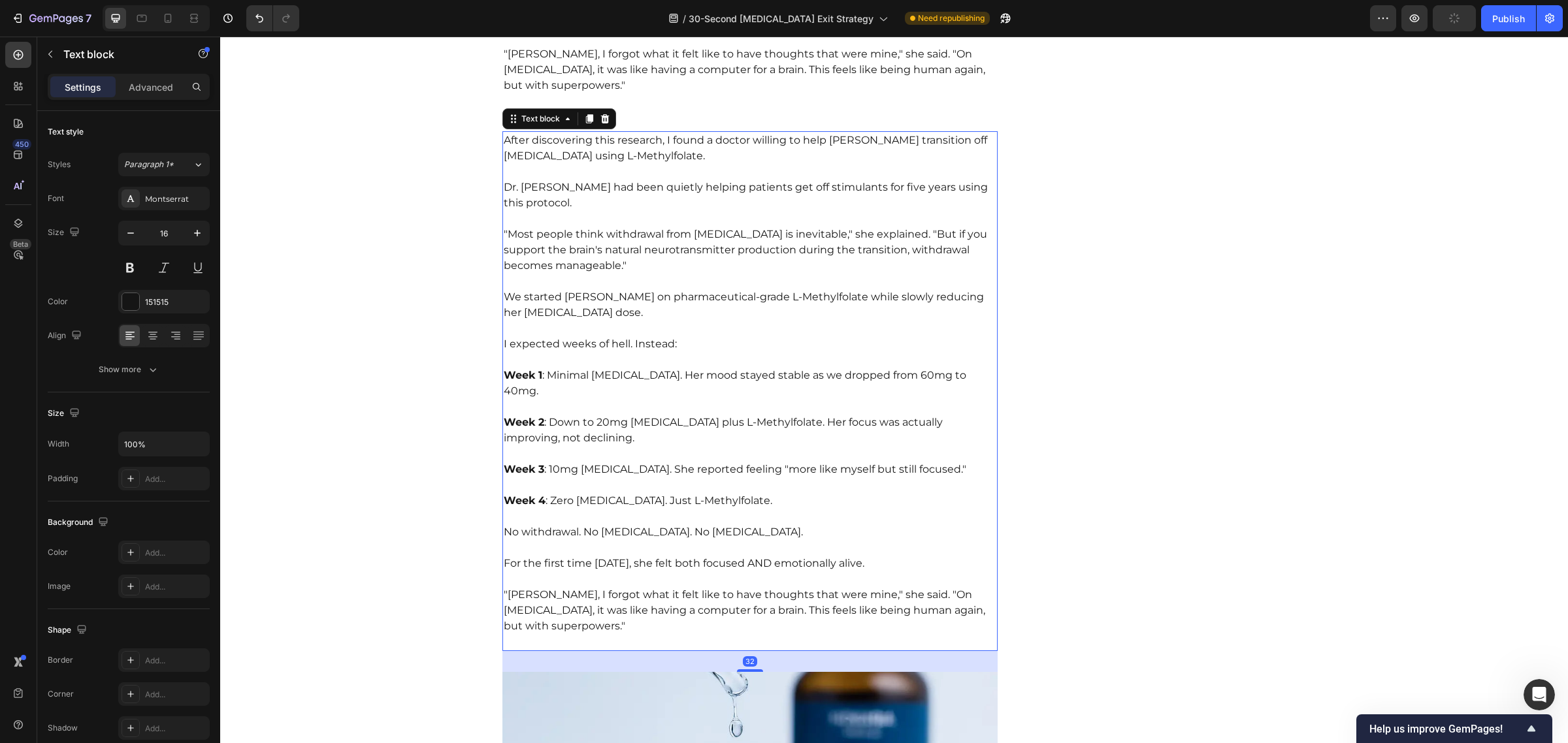
scroll to position [5554, 0]
click at [586, 111] on icon at bounding box center [589, 115] width 7 height 9
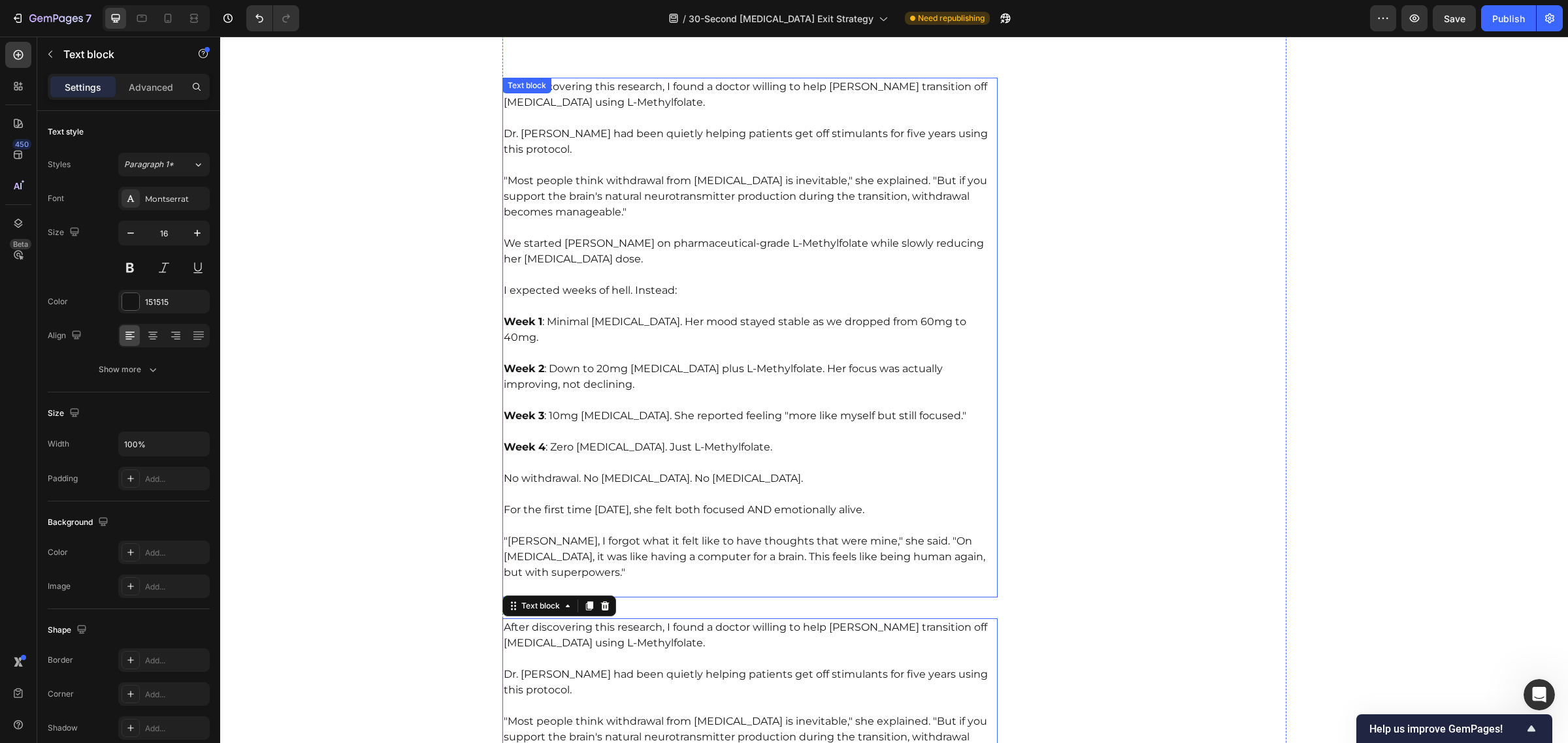
scroll to position [6079, 0]
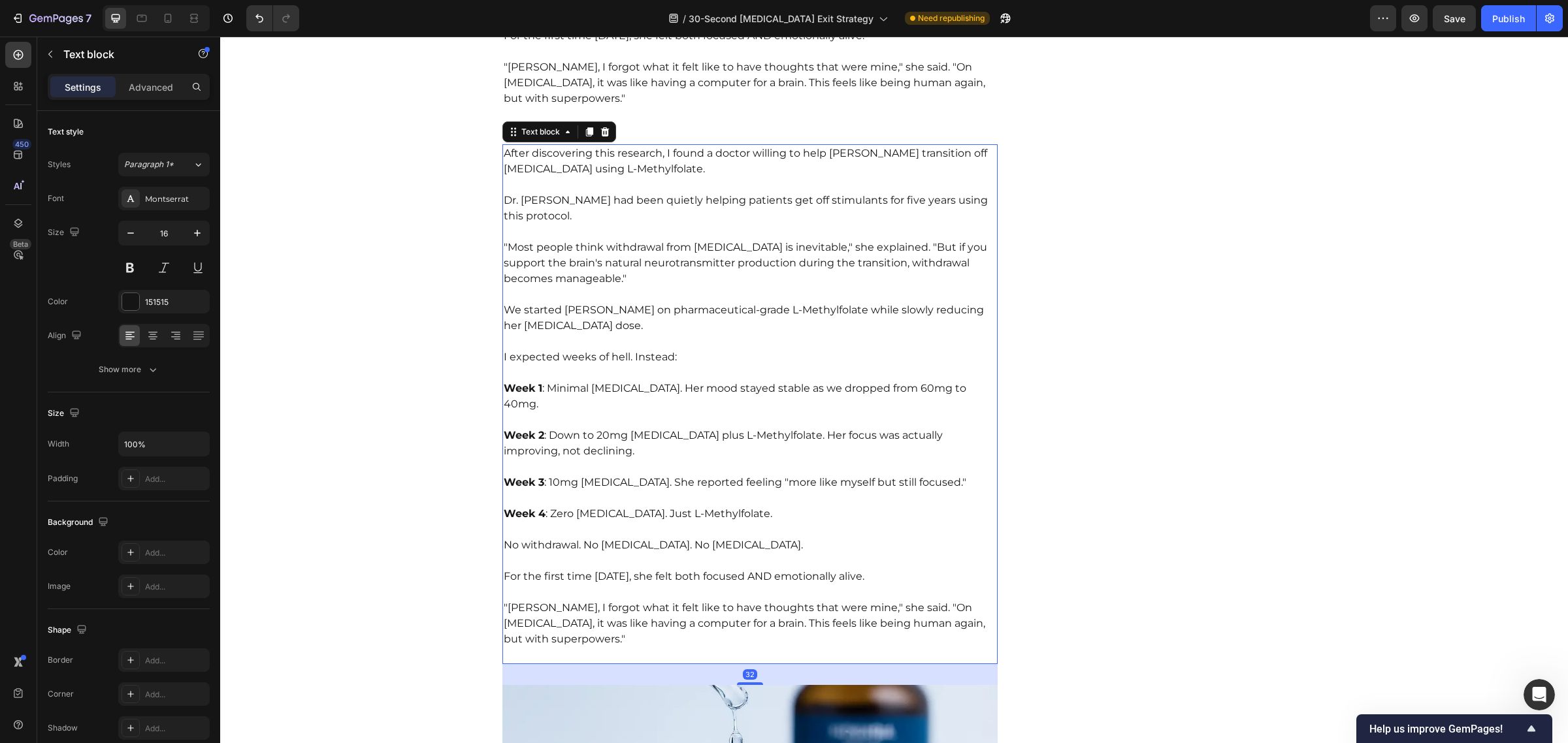
click at [700, 459] on p "Week 3 : 10mg [MEDICAL_DATA]. She reported feeling "more like myself but still …" at bounding box center [750, 474] width 493 height 31
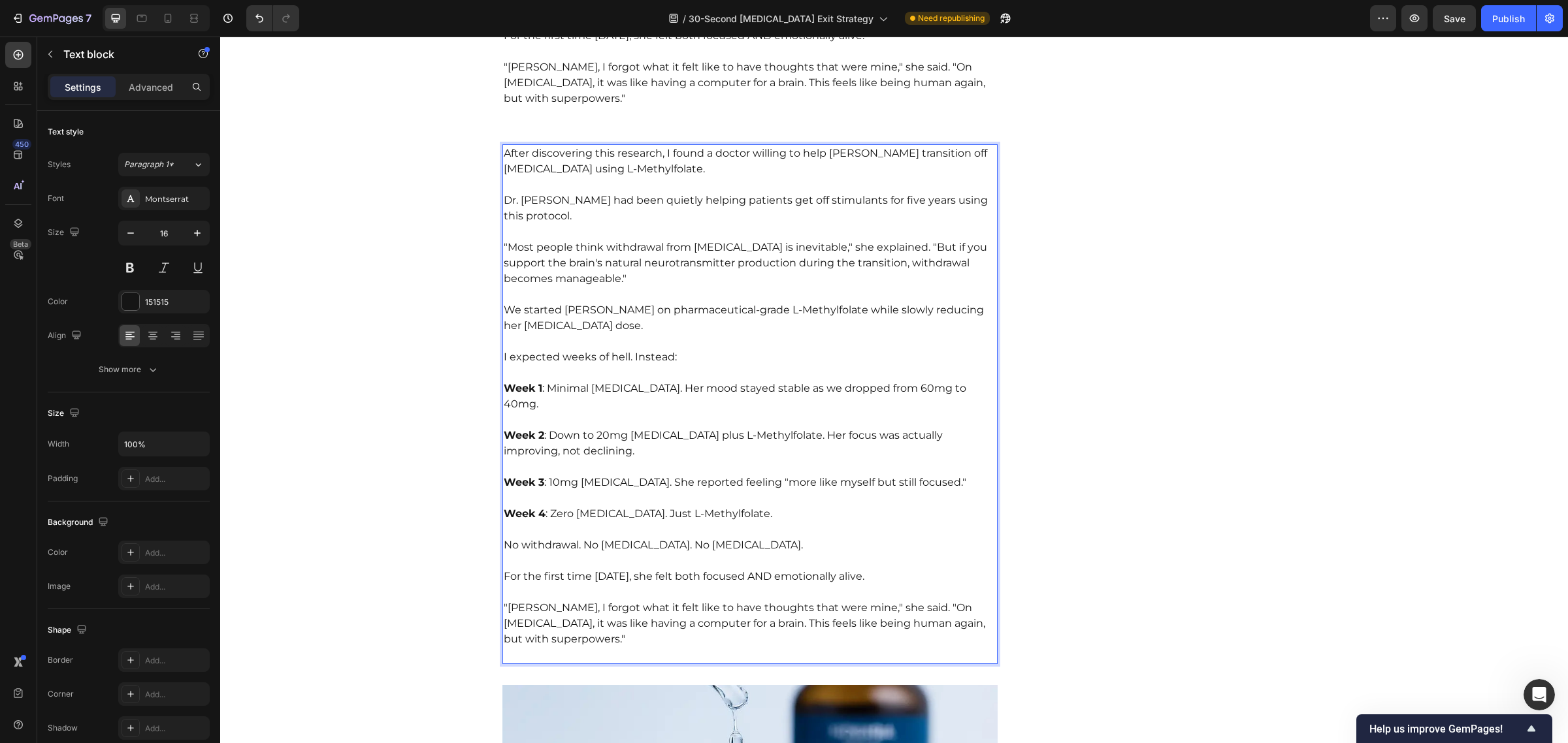
click at [748, 491] on p "Week 4 : Zero [MEDICAL_DATA]. Just L-Methylfolate." at bounding box center [750, 506] width 493 height 31
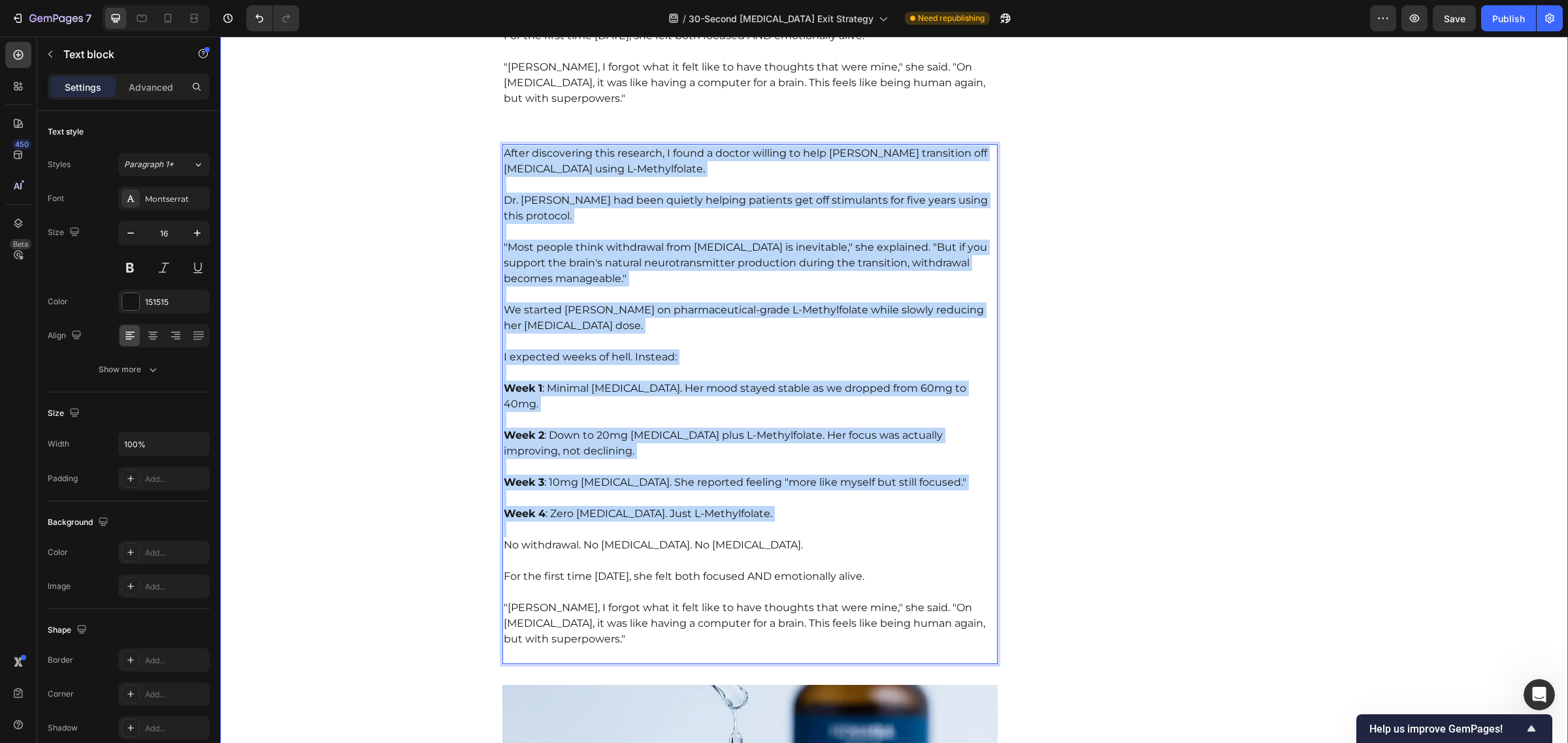
drag, startPoint x: 529, startPoint y: 465, endPoint x: 455, endPoint y: 85, distance: 387.1
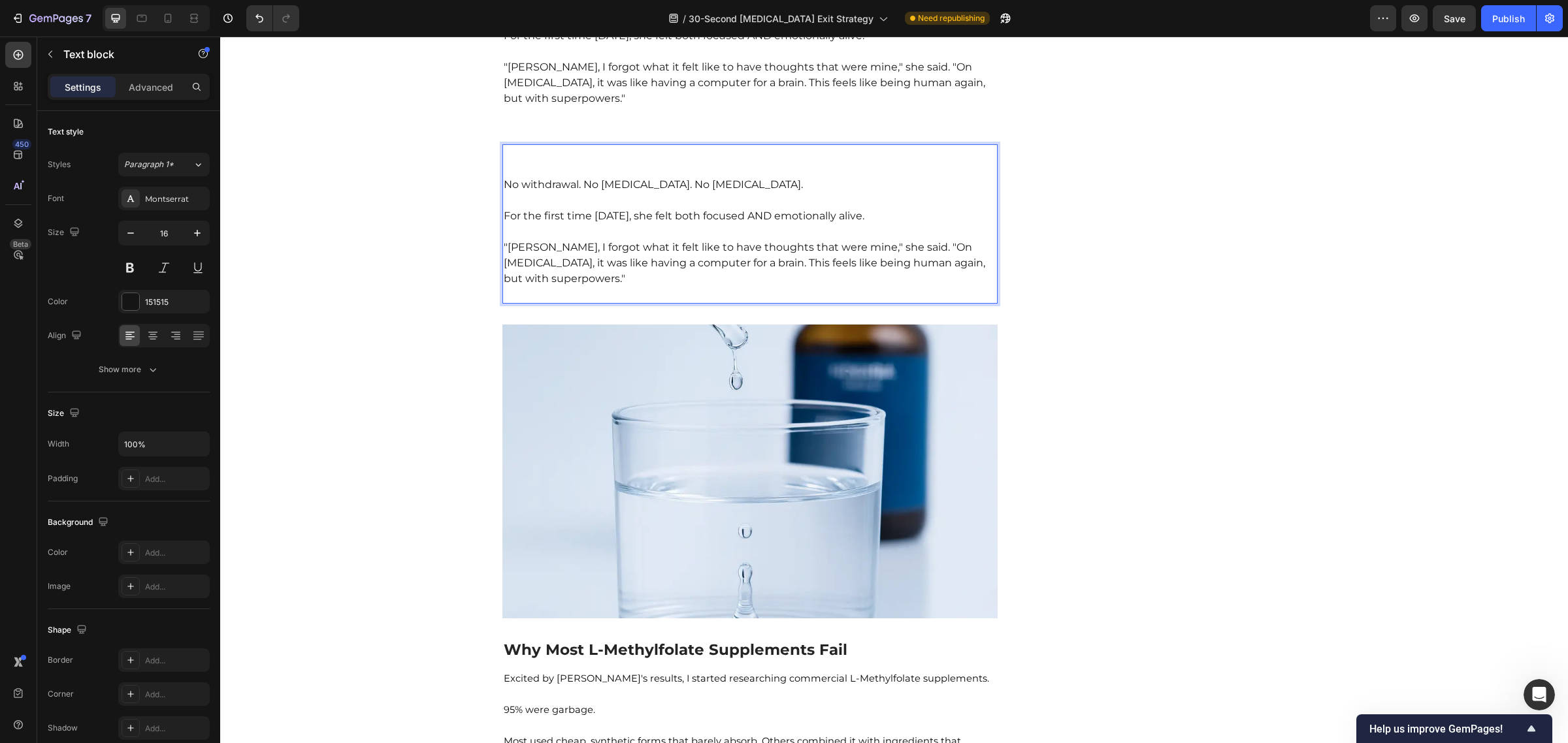
click at [503, 161] on p "No withdrawal. No [MEDICAL_DATA]. No [MEDICAL_DATA]." at bounding box center [750, 177] width 493 height 31
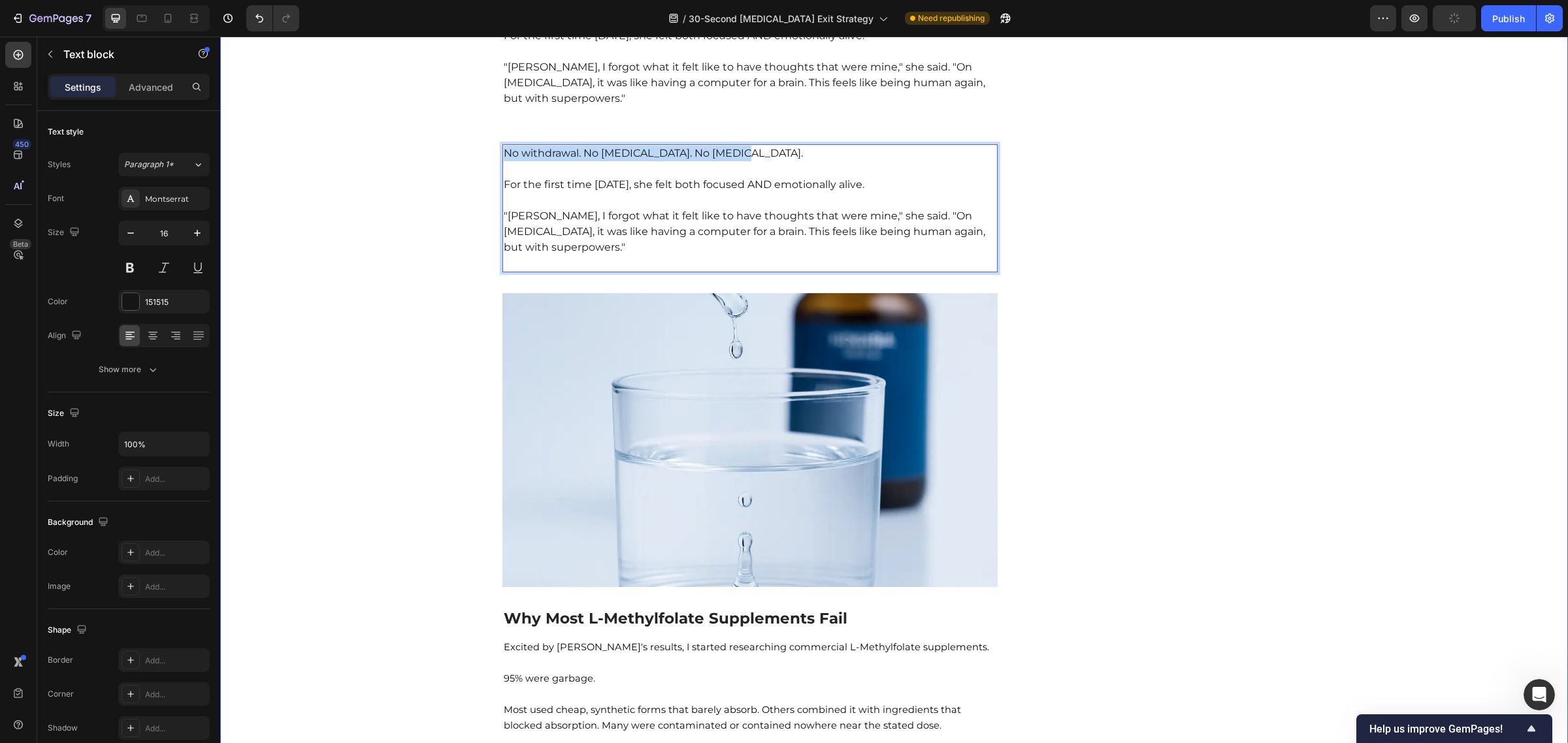
drag, startPoint x: 745, startPoint y: 90, endPoint x: 486, endPoint y: 86, distance: 259.0
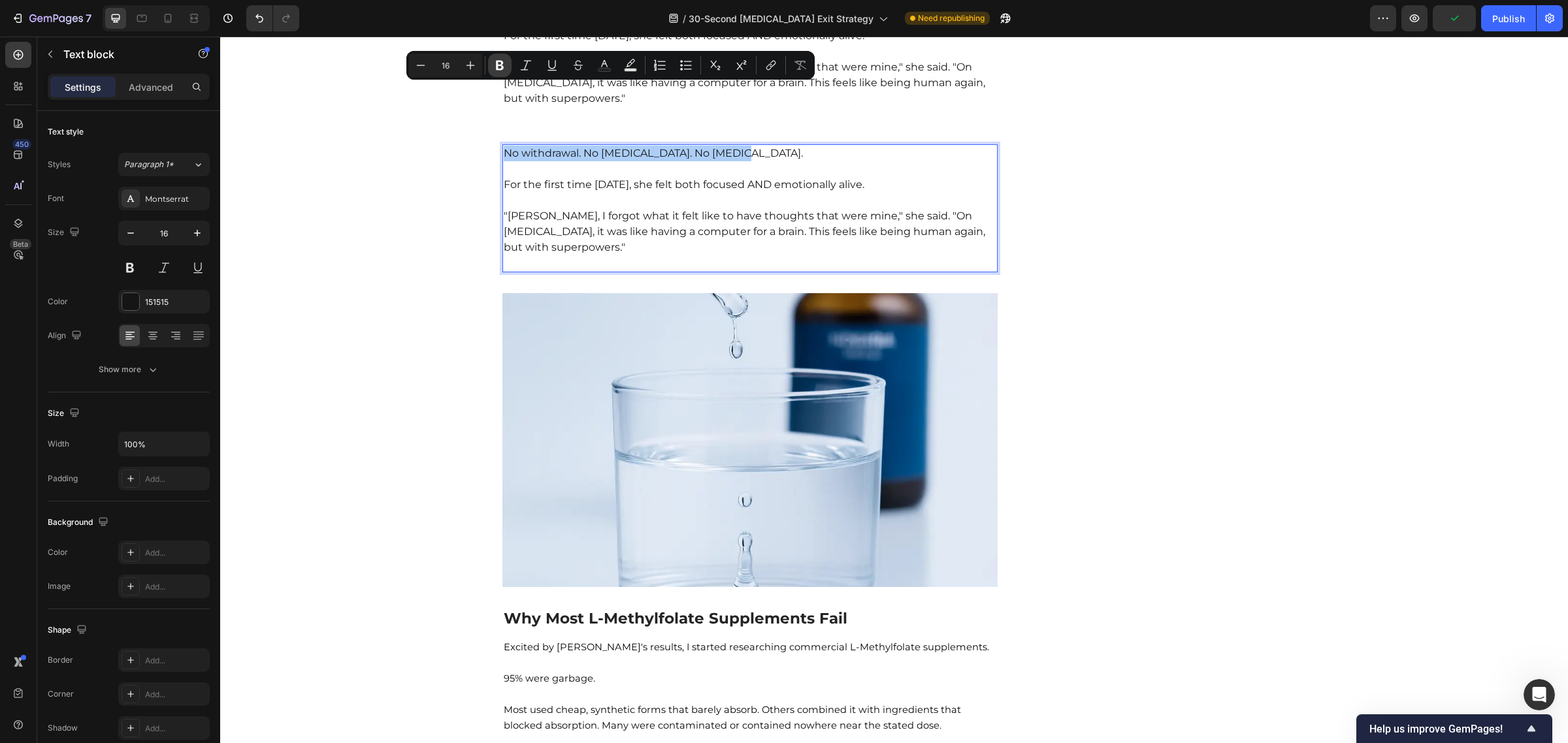
click at [497, 66] on icon "Editor contextual toolbar" at bounding box center [500, 65] width 13 height 13
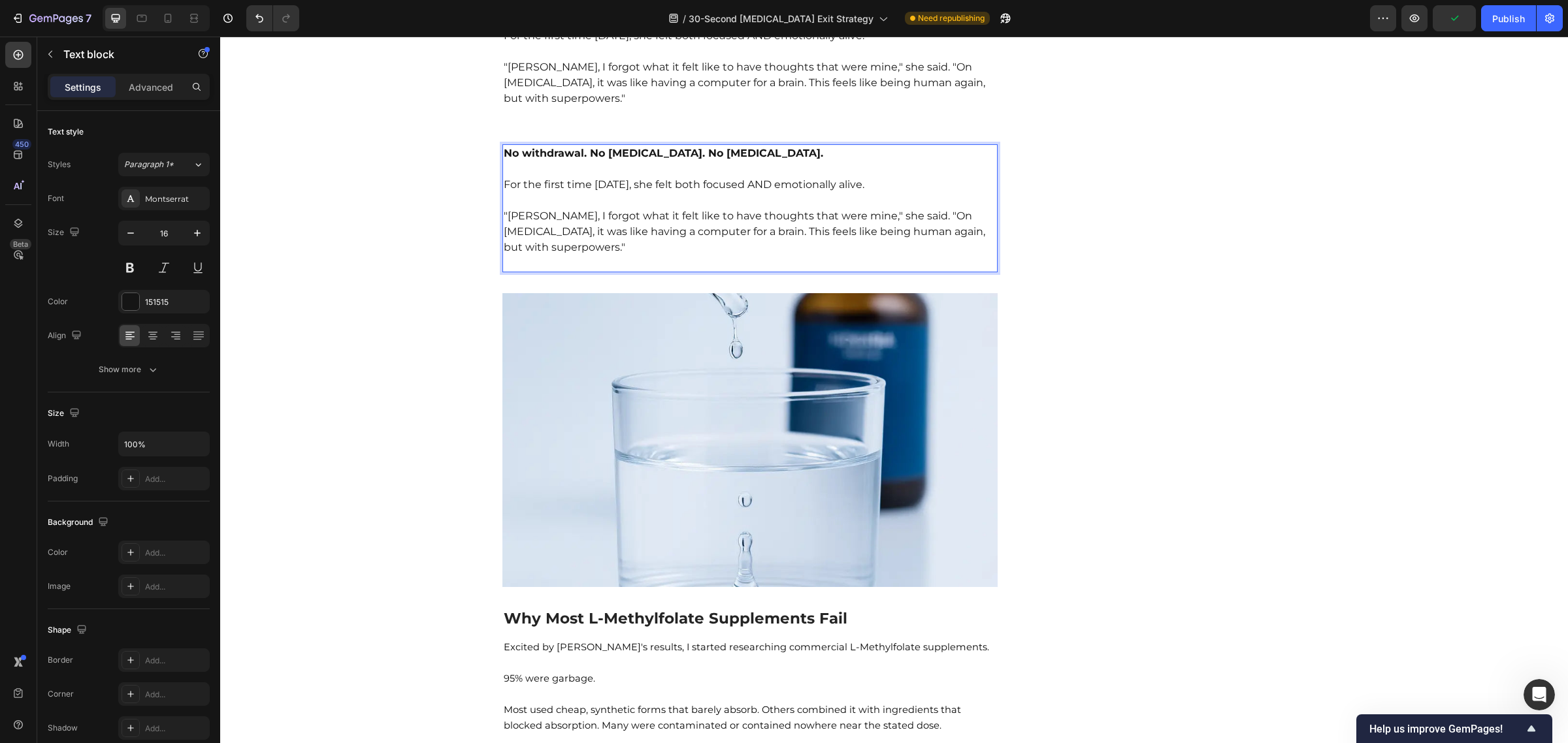
click at [629, 192] on p ""[PERSON_NAME], I forgot what it felt like to have thoughts that were mine," sh…" at bounding box center [750, 232] width 493 height 78
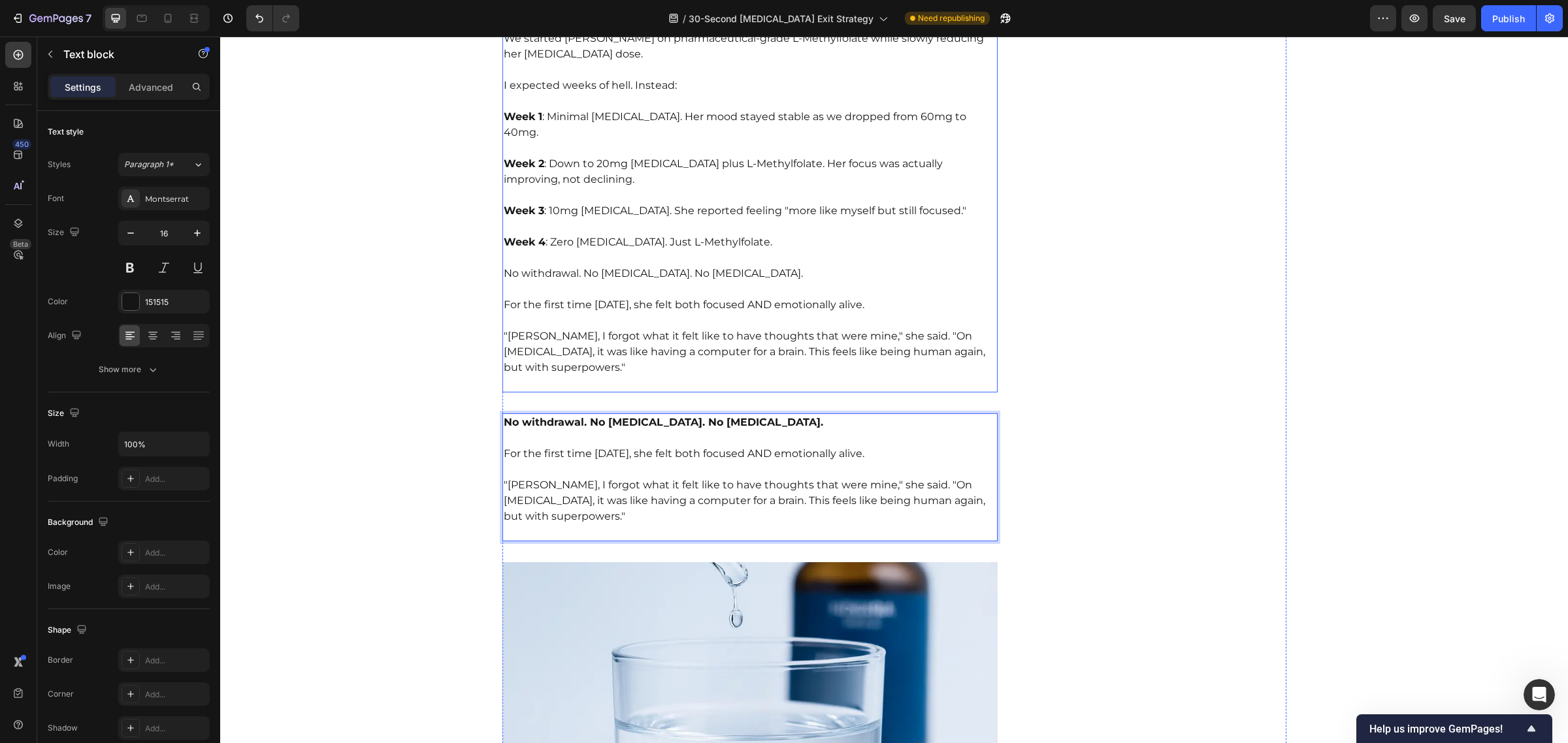
scroll to position [5809, 0]
click at [703, 282] on p "For the first time [DATE], she felt both focused AND emotionally alive." at bounding box center [750, 297] width 493 height 31
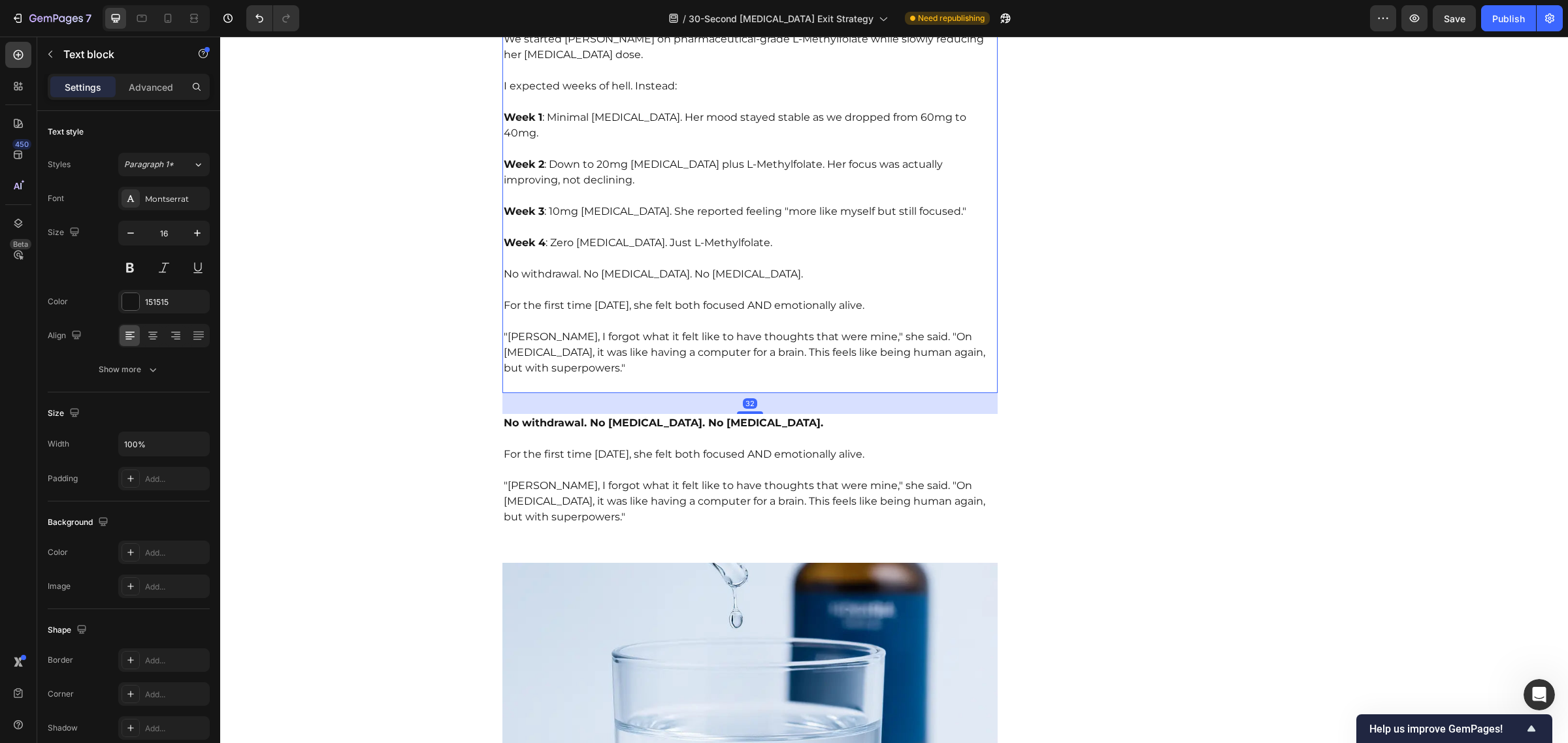
click at [952, 317] on p ""[PERSON_NAME], I forgot what it felt like to have thoughts that were mine," sh…" at bounding box center [750, 353] width 493 height 78
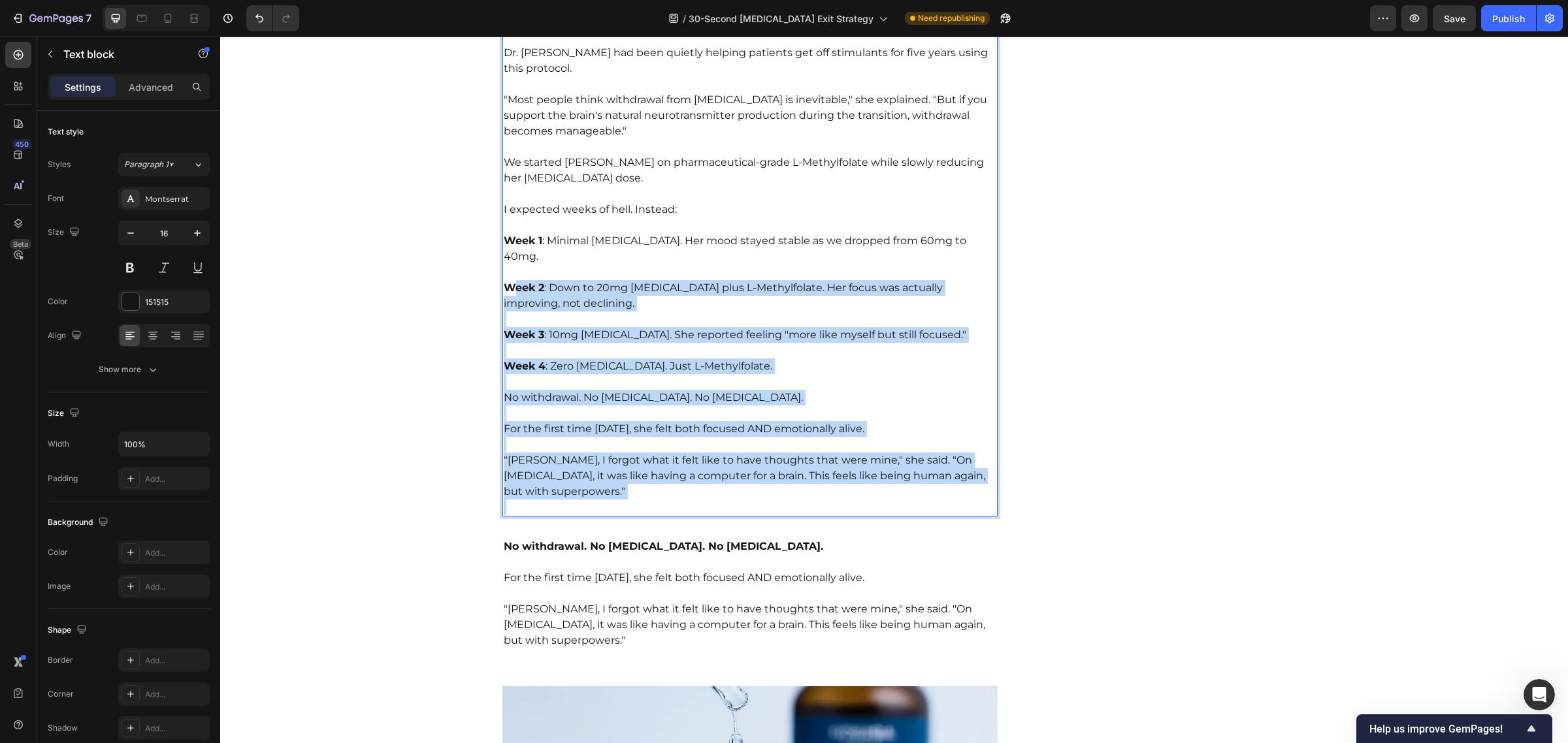
scroll to position [5682, 0]
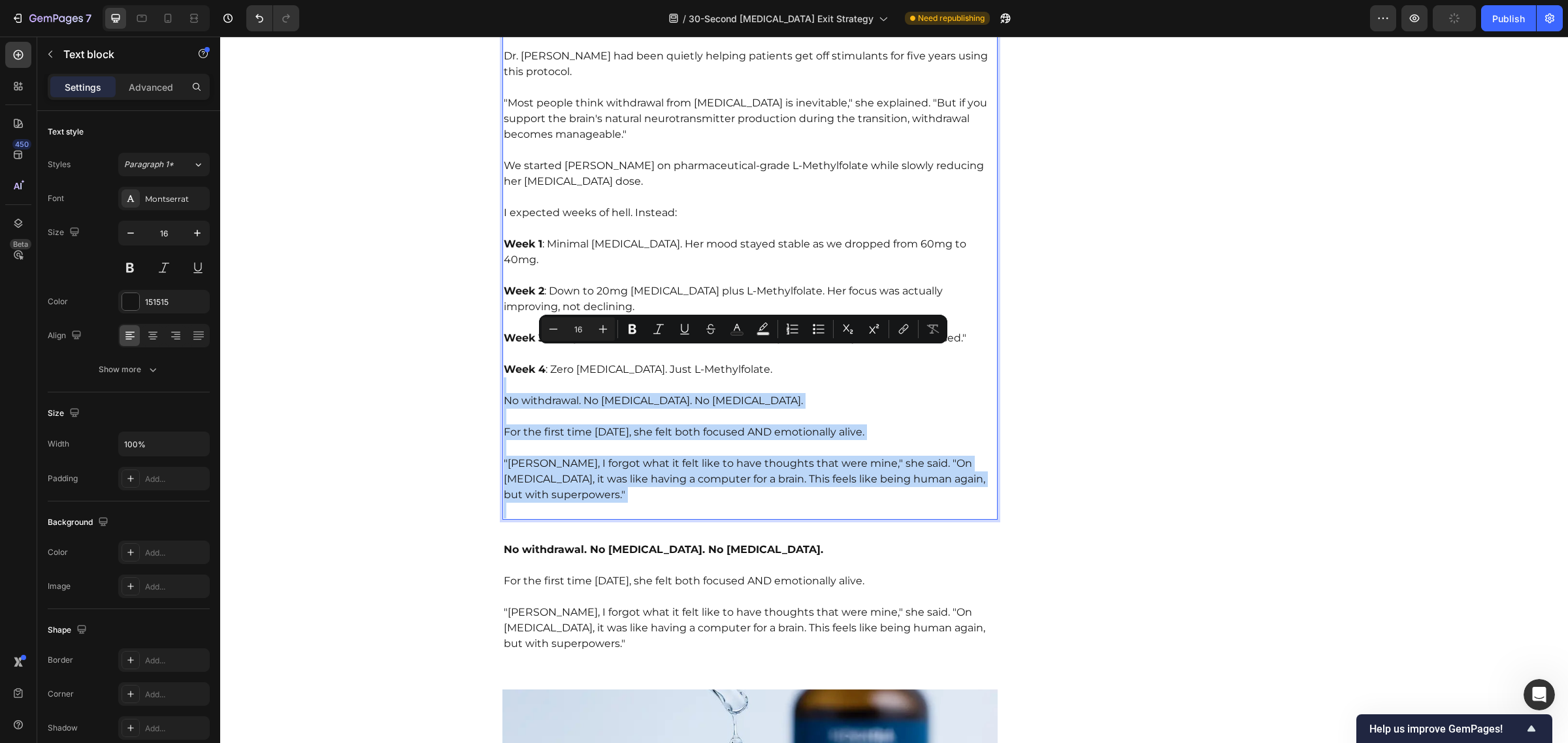
drag, startPoint x: 552, startPoint y: 320, endPoint x: 497, endPoint y: 343, distance: 59.6
click at [503, 343] on div "After discovering this research, I found a doctor willing to help [PERSON_NAME]…" at bounding box center [751, 260] width 496 height 520
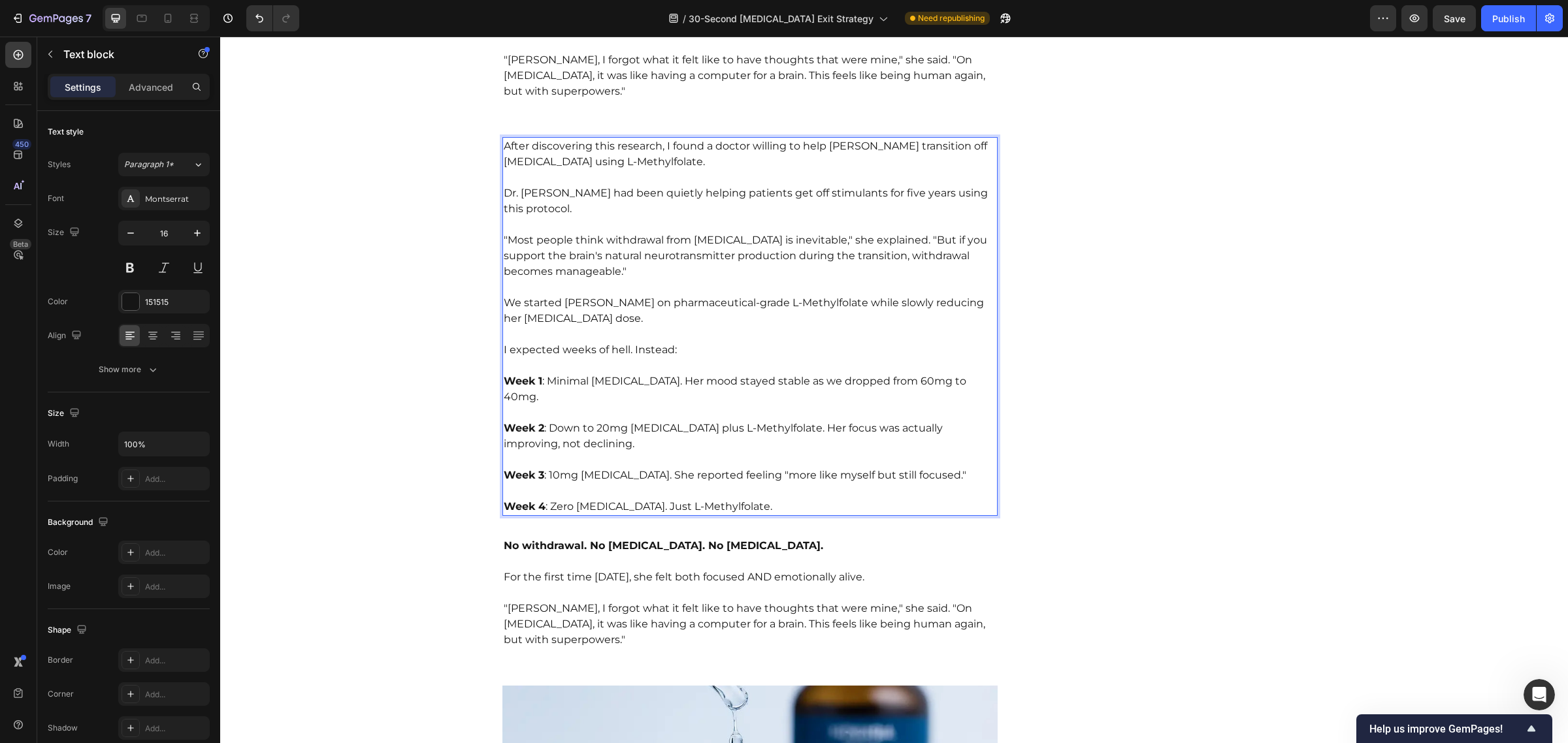
scroll to position [5544, 0]
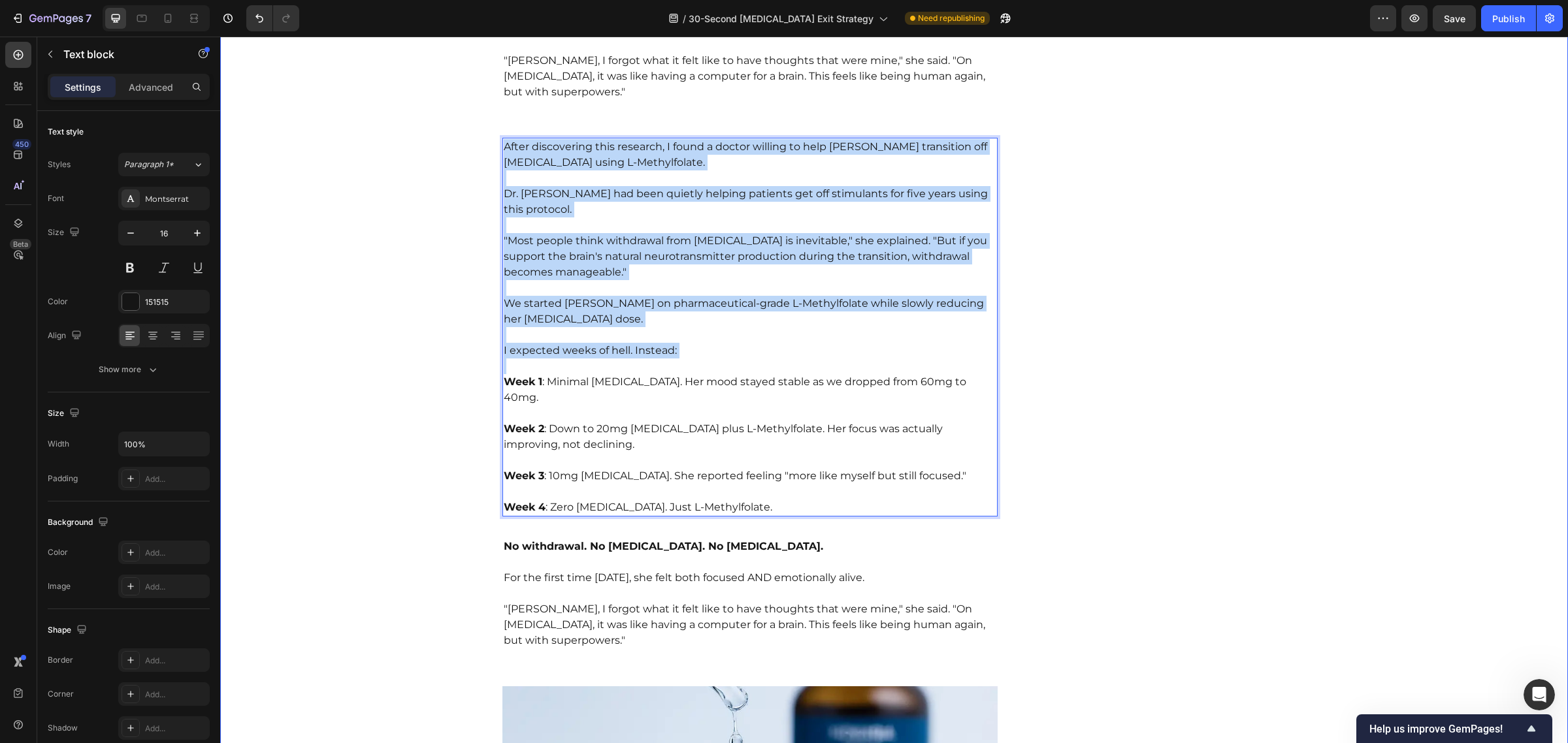
drag, startPoint x: 514, startPoint y: 320, endPoint x: 464, endPoint y: 100, distance: 225.6
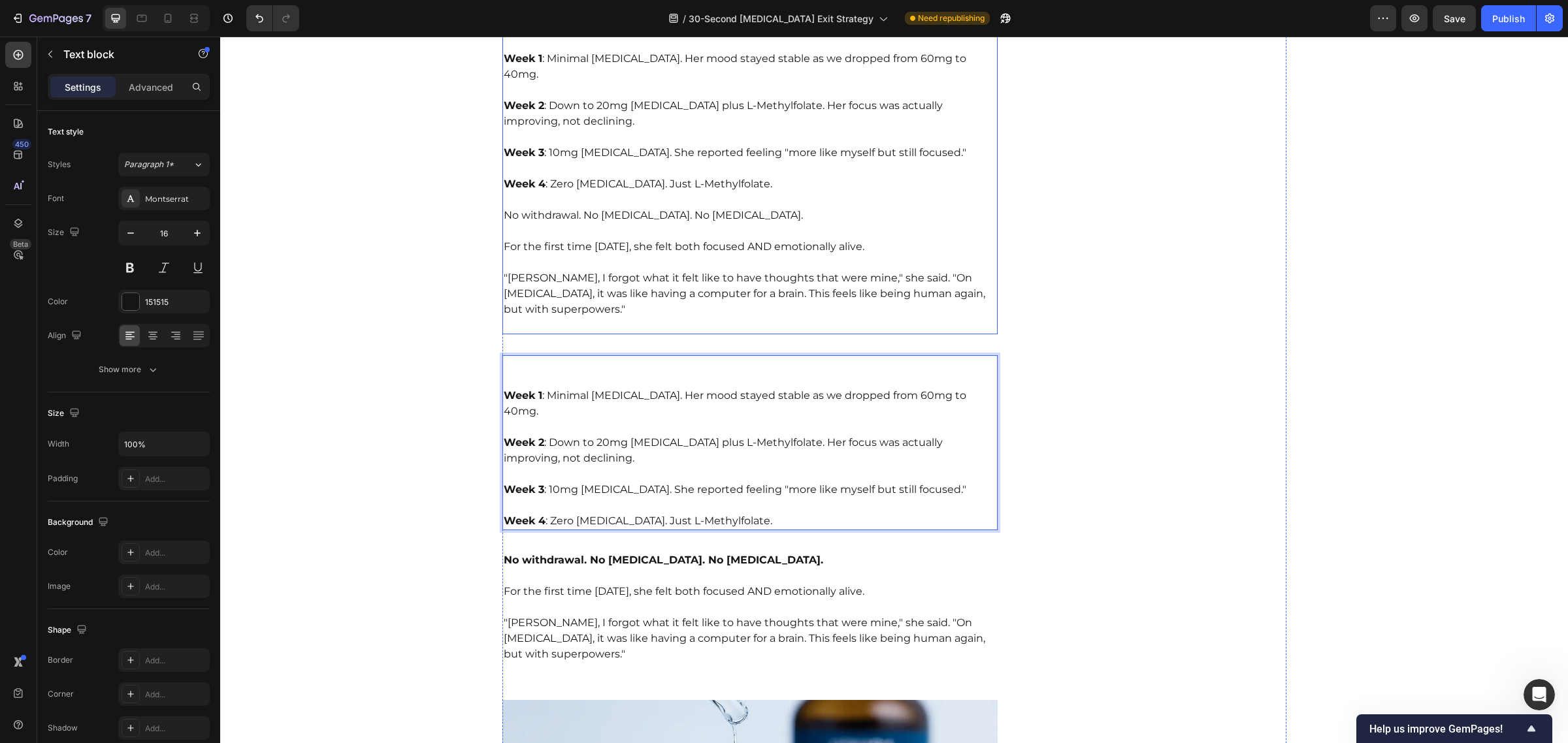
scroll to position [5272, 0]
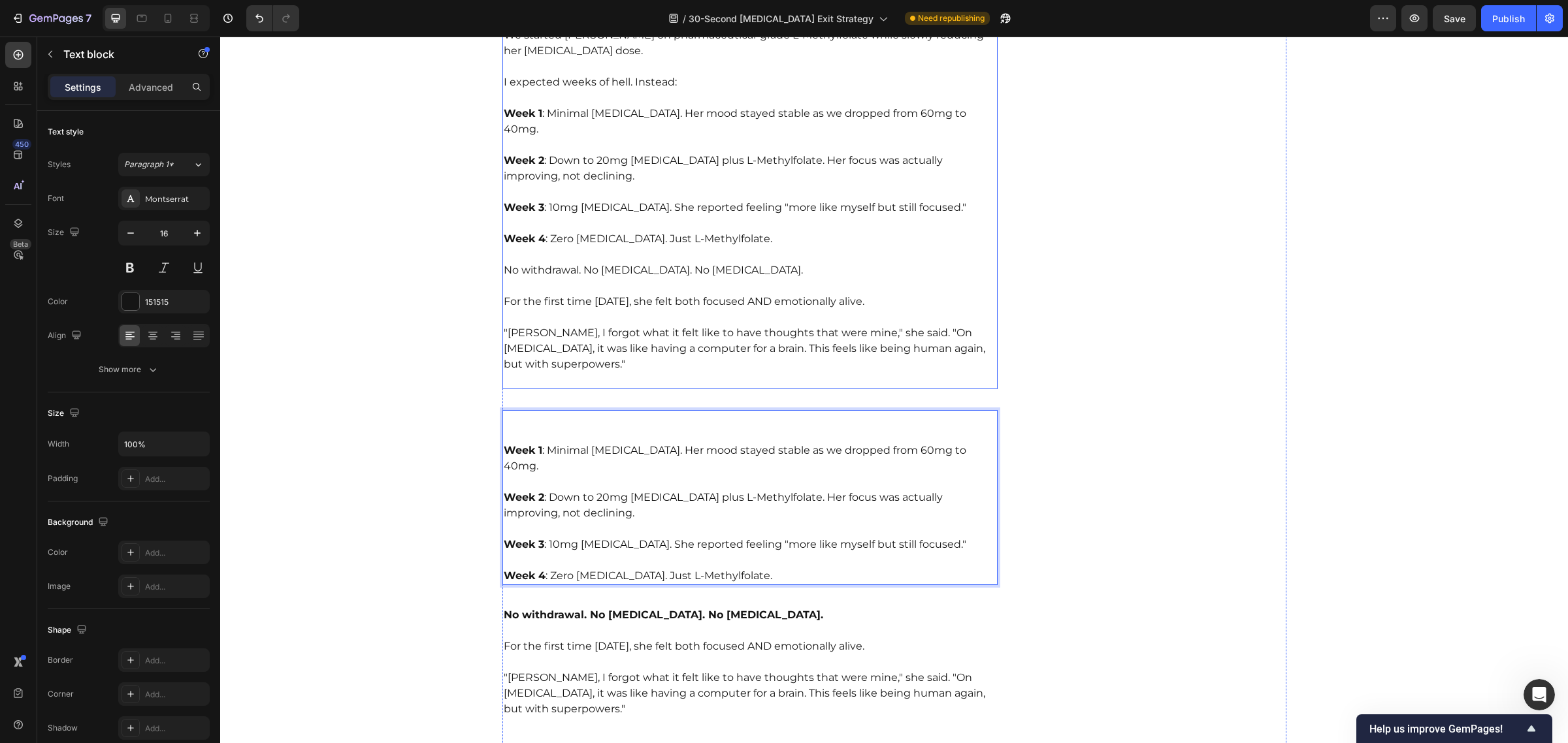
click at [640, 278] on p "For the first time [DATE], she felt both focused AND emotionally alive." at bounding box center [750, 294] width 493 height 31
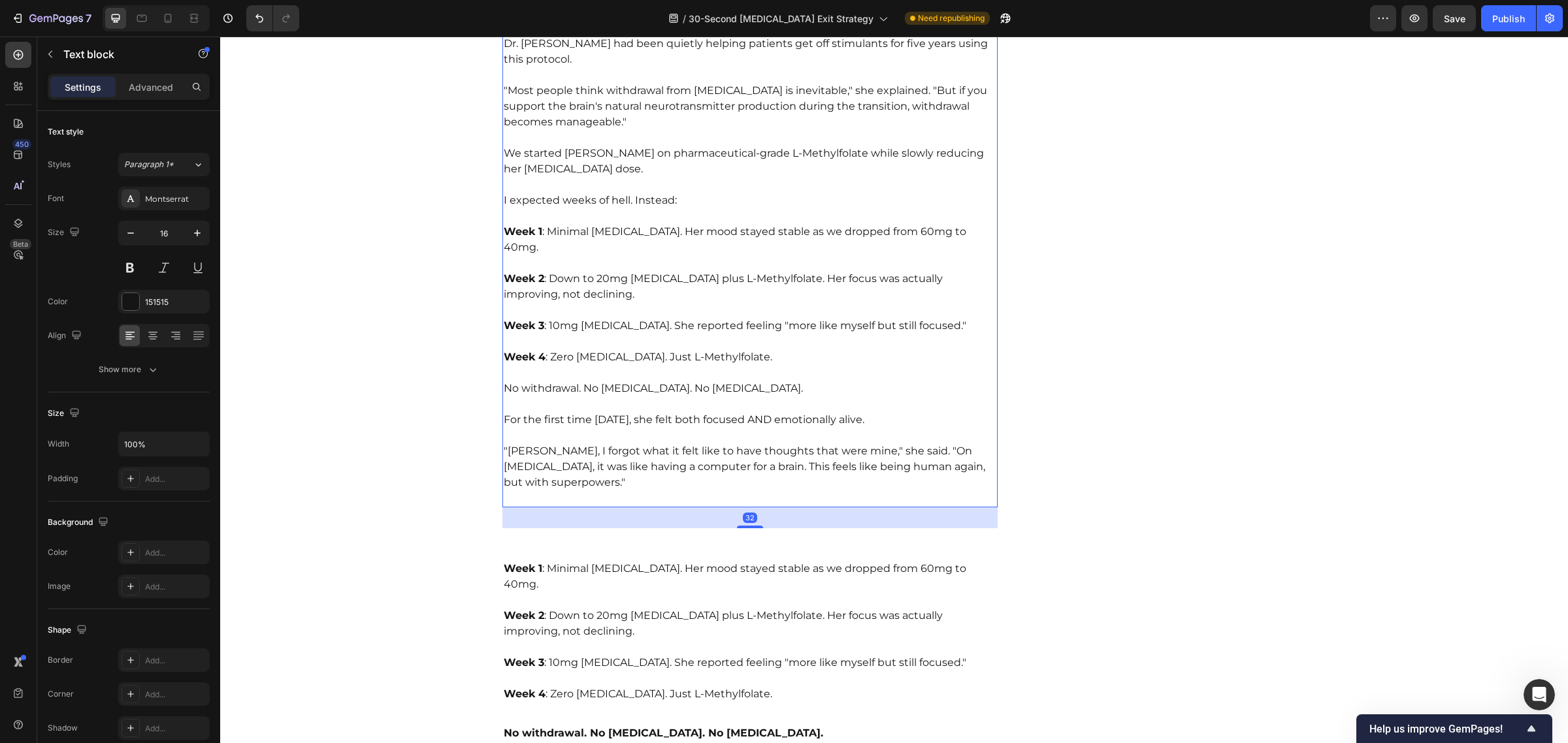
click at [804, 428] on p ""[PERSON_NAME], I forgot what it felt like to have thoughts that were mine," sh…" at bounding box center [750, 467] width 493 height 78
click at [970, 448] on p ""[PERSON_NAME], I forgot what it felt like to have thoughts that were mine," sh…" at bounding box center [750, 468] width 493 height 78
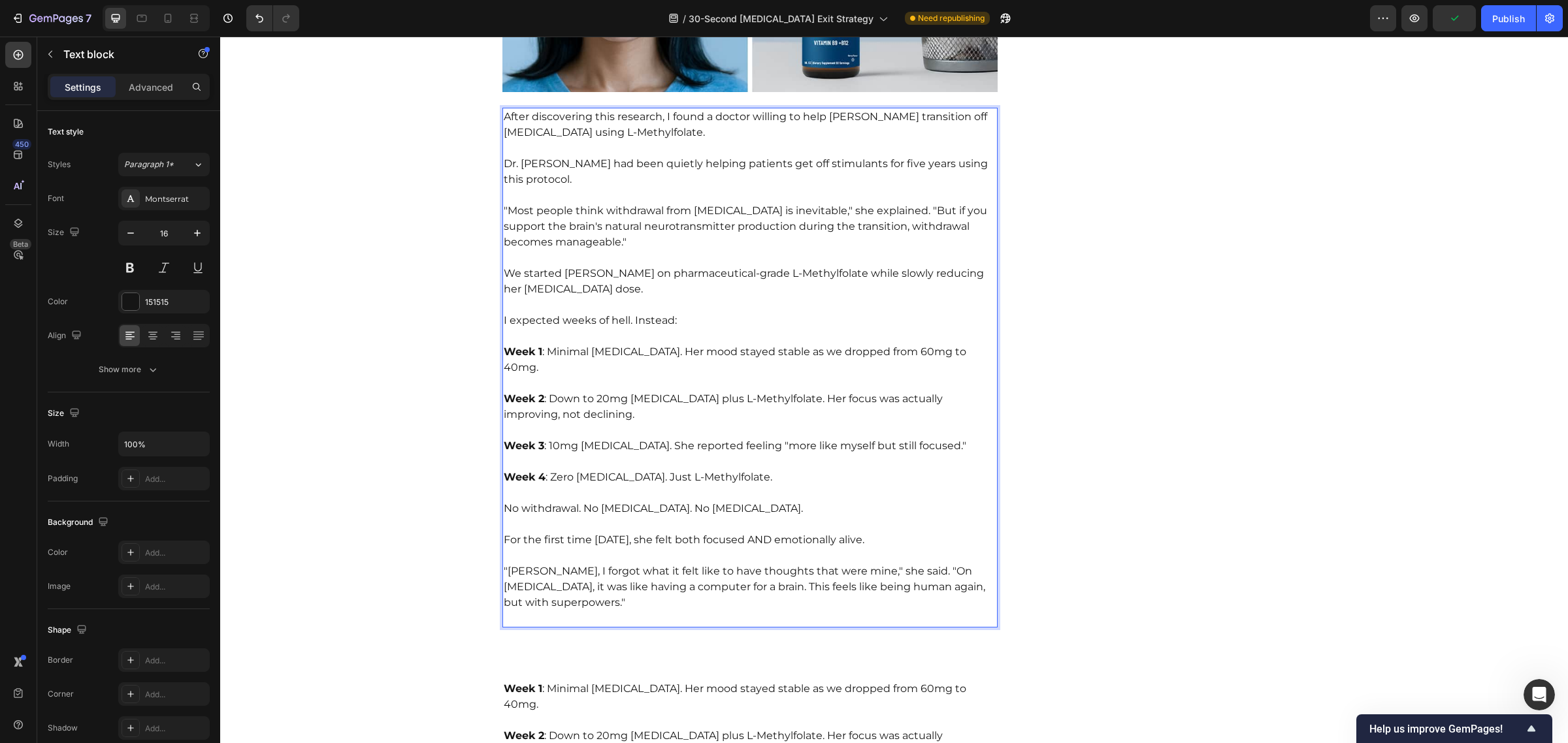
scroll to position [5032, 0]
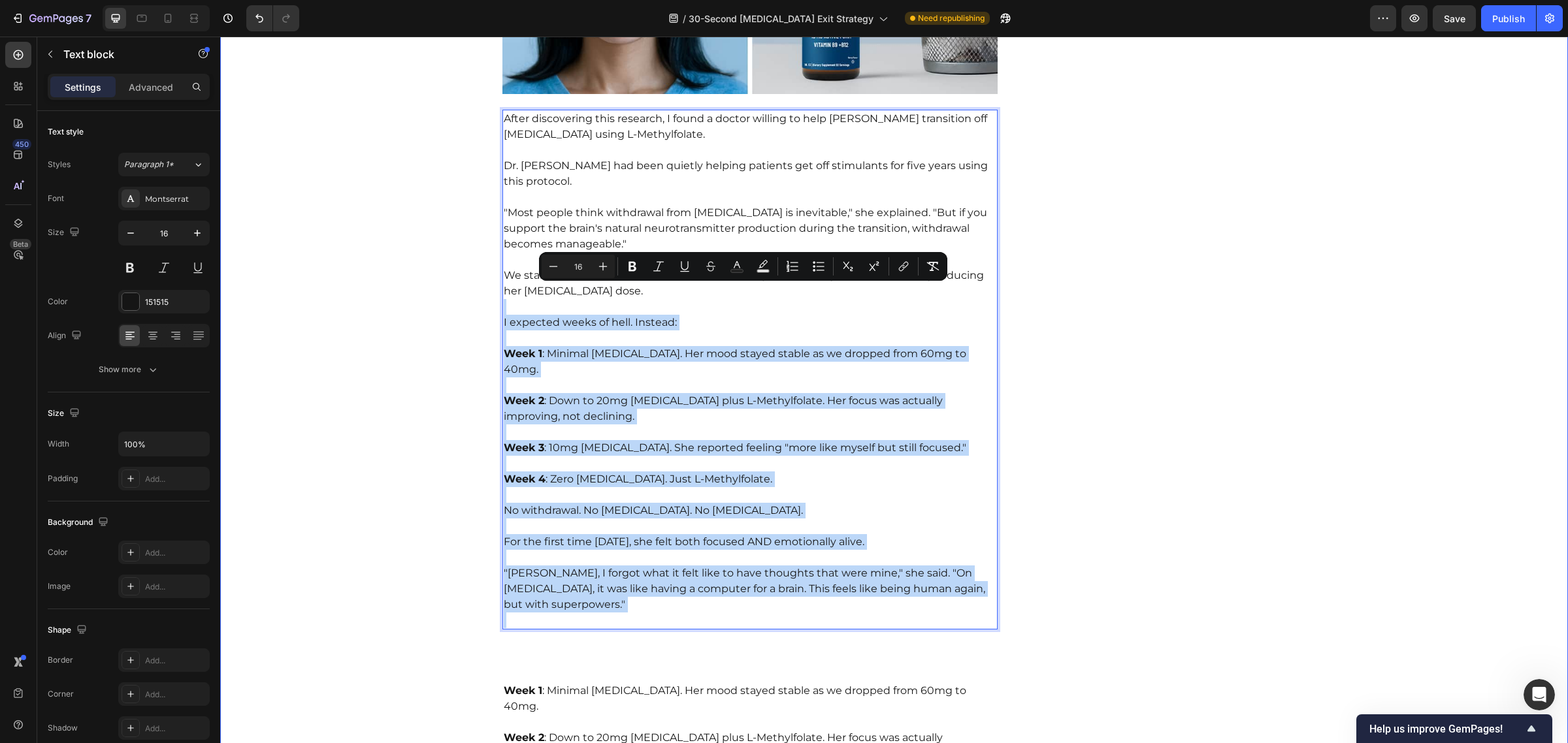
drag, startPoint x: 566, startPoint y: 452, endPoint x: 494, endPoint y: 283, distance: 183.7
click at [494, 283] on div "EXPOSED: The 30-Second "[MEDICAL_DATA] Exit Strategy" That's Freeing Thousands …" at bounding box center [894, 270] width 1328 height 10373
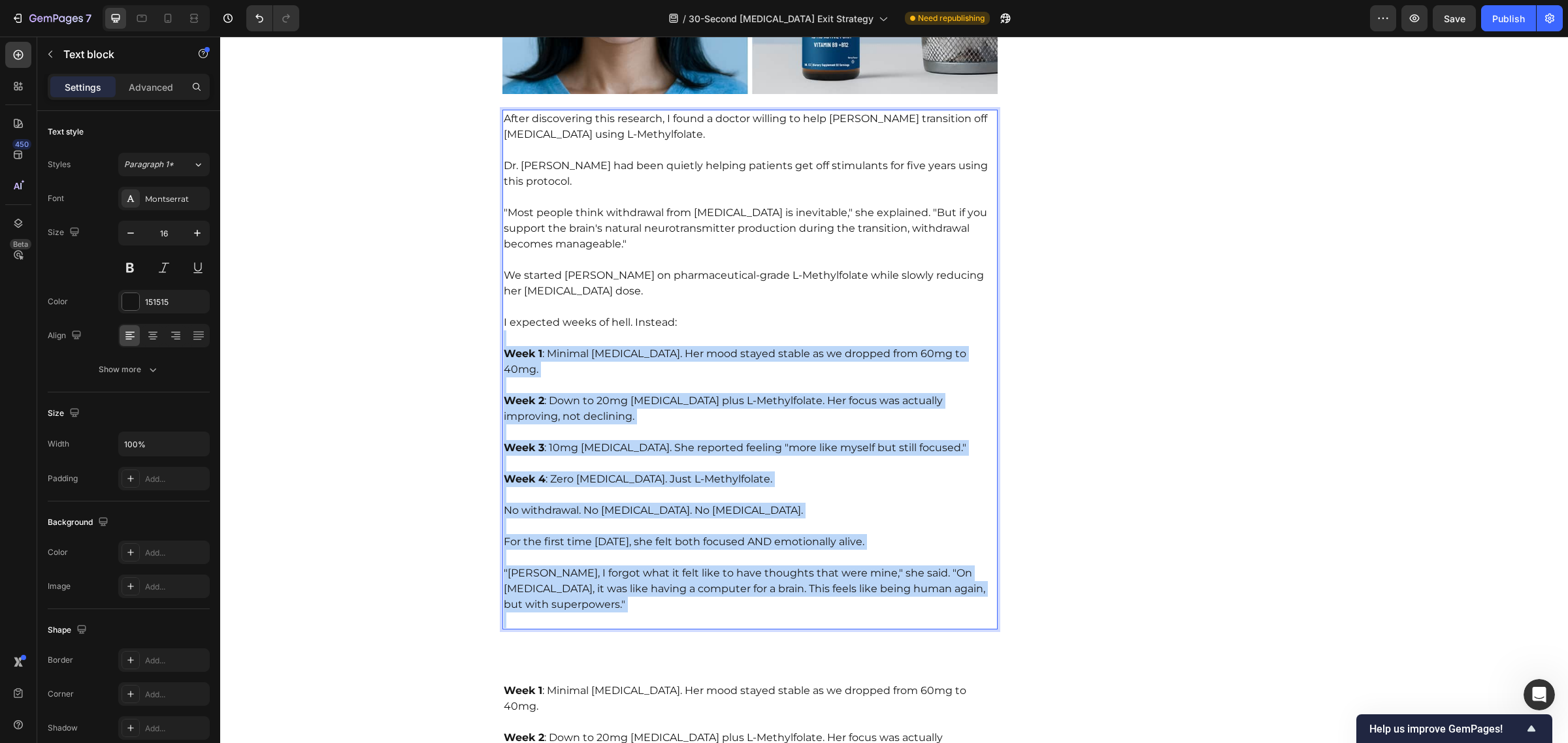
click at [505, 331] on p "Week 1 : Minimal [MEDICAL_DATA]. Her mood stayed stable as we dropped from 60mg…" at bounding box center [750, 354] width 493 height 47
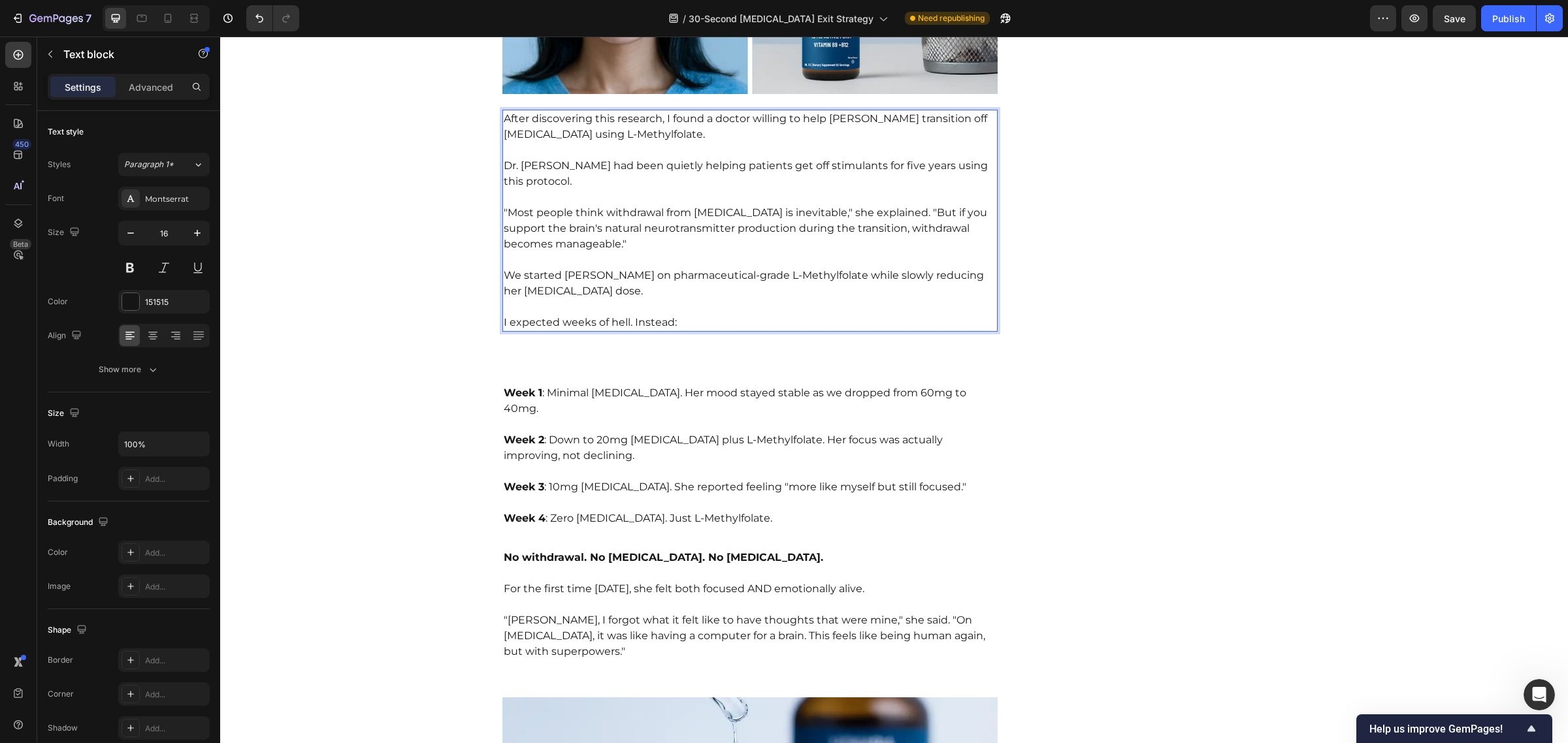
click at [768, 111] on p "After discovering this research, I found a doctor willing to help [PERSON_NAME]…" at bounding box center [750, 127] width 493 height 31
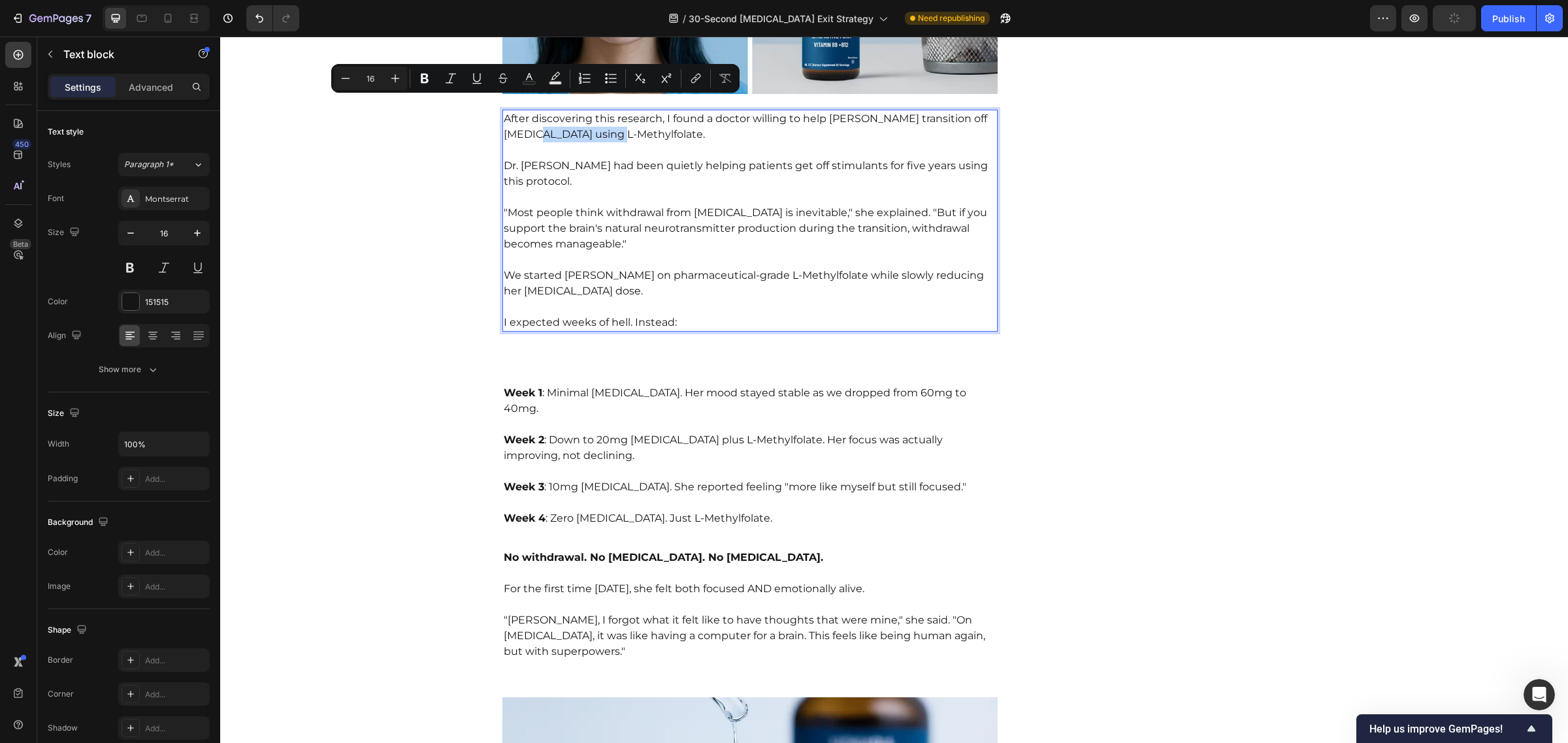
drag, startPoint x: 589, startPoint y: 108, endPoint x: 500, endPoint y: 102, distance: 89.2
click at [503, 111] on p "After discovering this research, I found a doctor willing to help [PERSON_NAME]…" at bounding box center [750, 127] width 493 height 31
click at [425, 81] on icon "Editor contextual toolbar" at bounding box center [425, 78] width 13 height 13
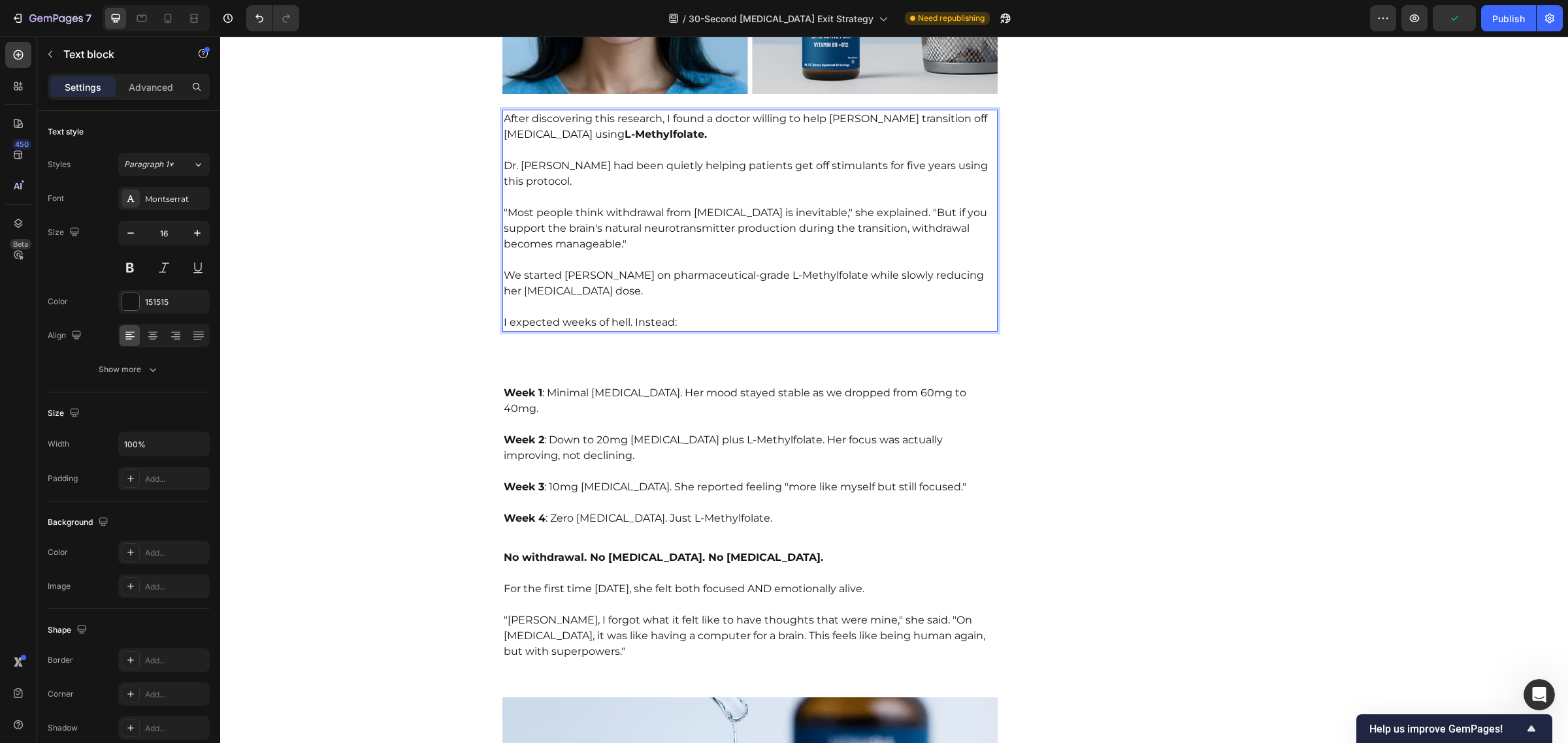
click at [668, 189] on p ""Most people think withdrawal from [MEDICAL_DATA] is inevitable," she explained…" at bounding box center [750, 221] width 493 height 63
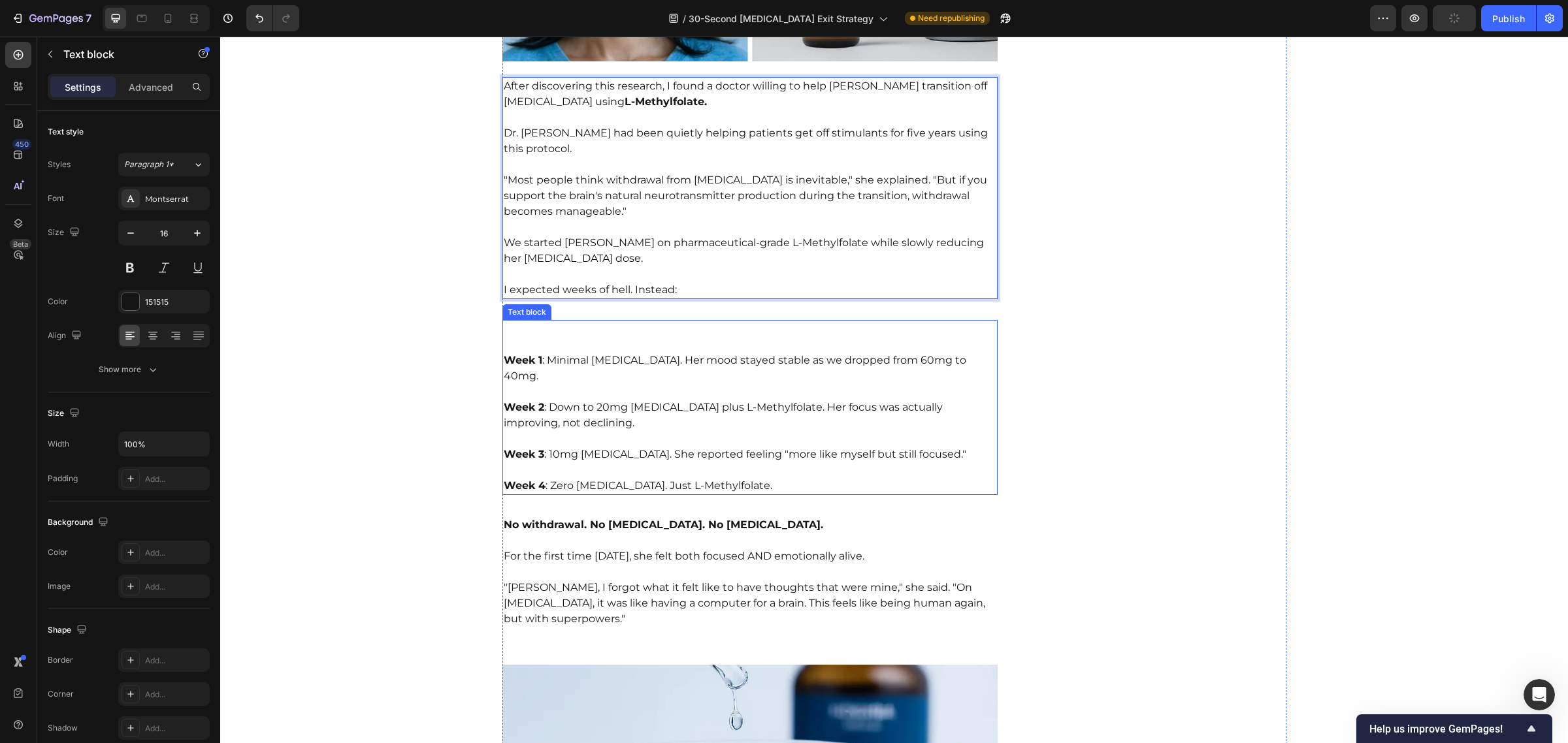
scroll to position [5065, 0]
click at [632, 397] on p "Week 2 : Down to 20mg [MEDICAL_DATA] plus L-Methylfolate. Her focus was actuall…" at bounding box center [750, 407] width 493 height 47
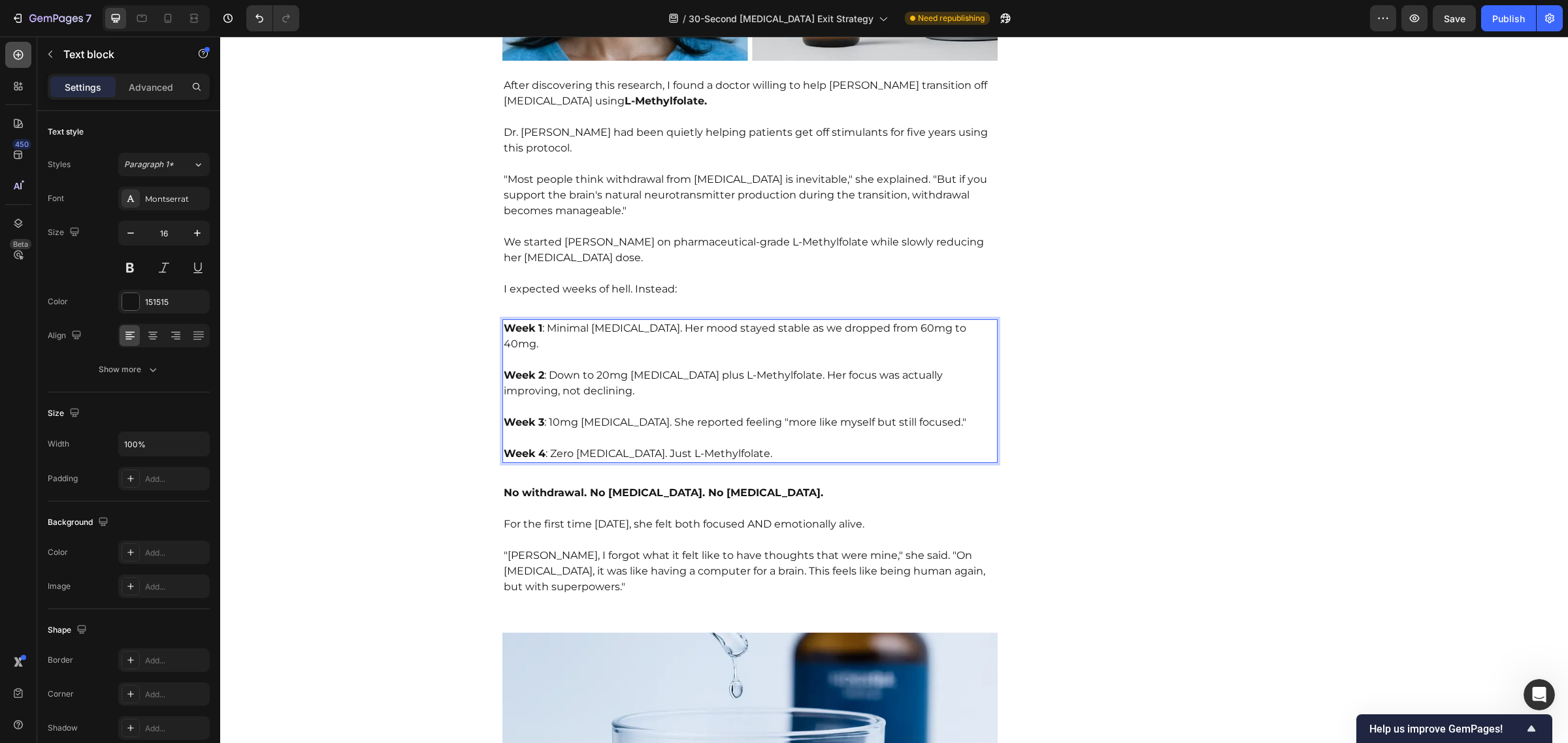
click at [15, 51] on icon at bounding box center [19, 55] width 10 height 10
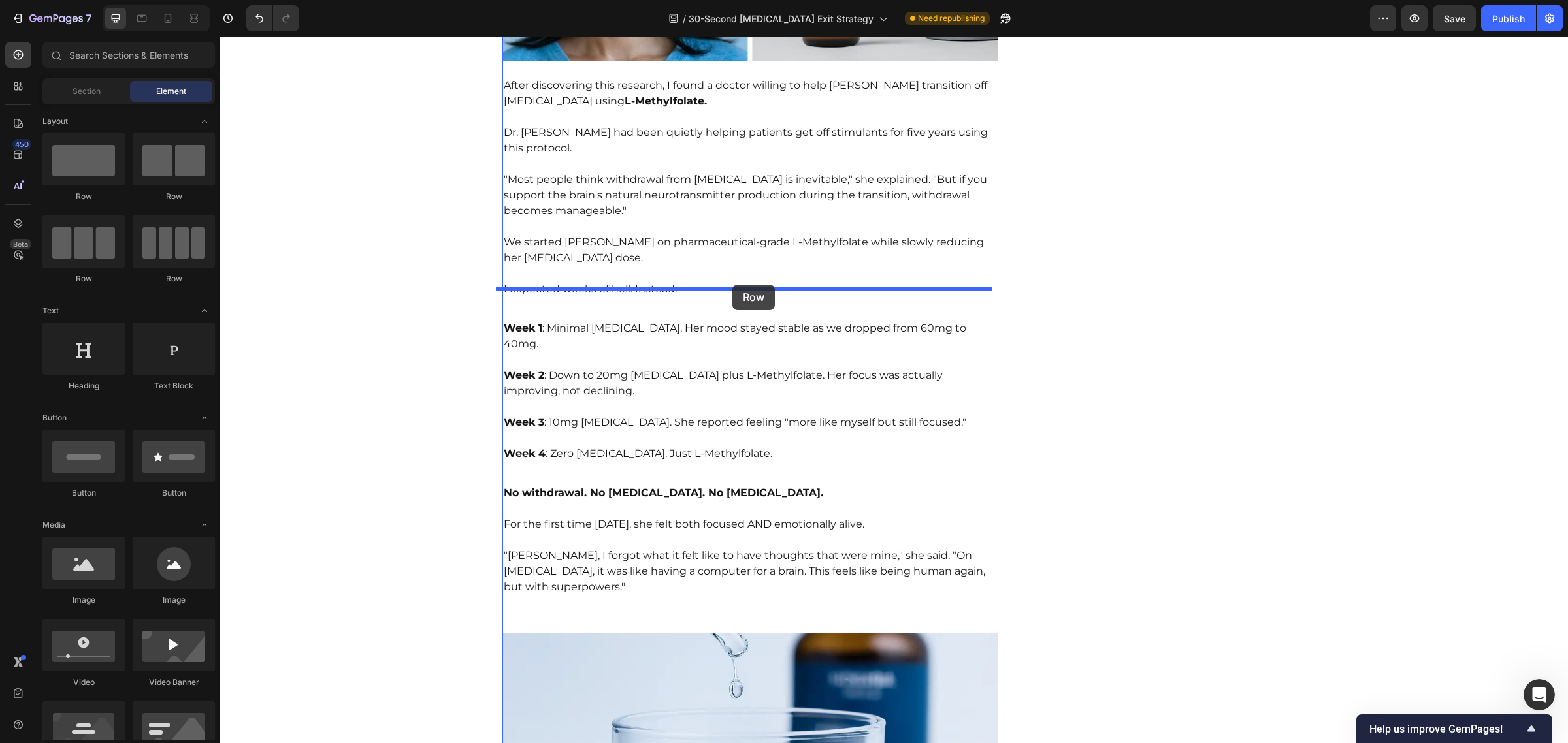
drag, startPoint x: 309, startPoint y: 192, endPoint x: 732, endPoint y: 285, distance: 433.1
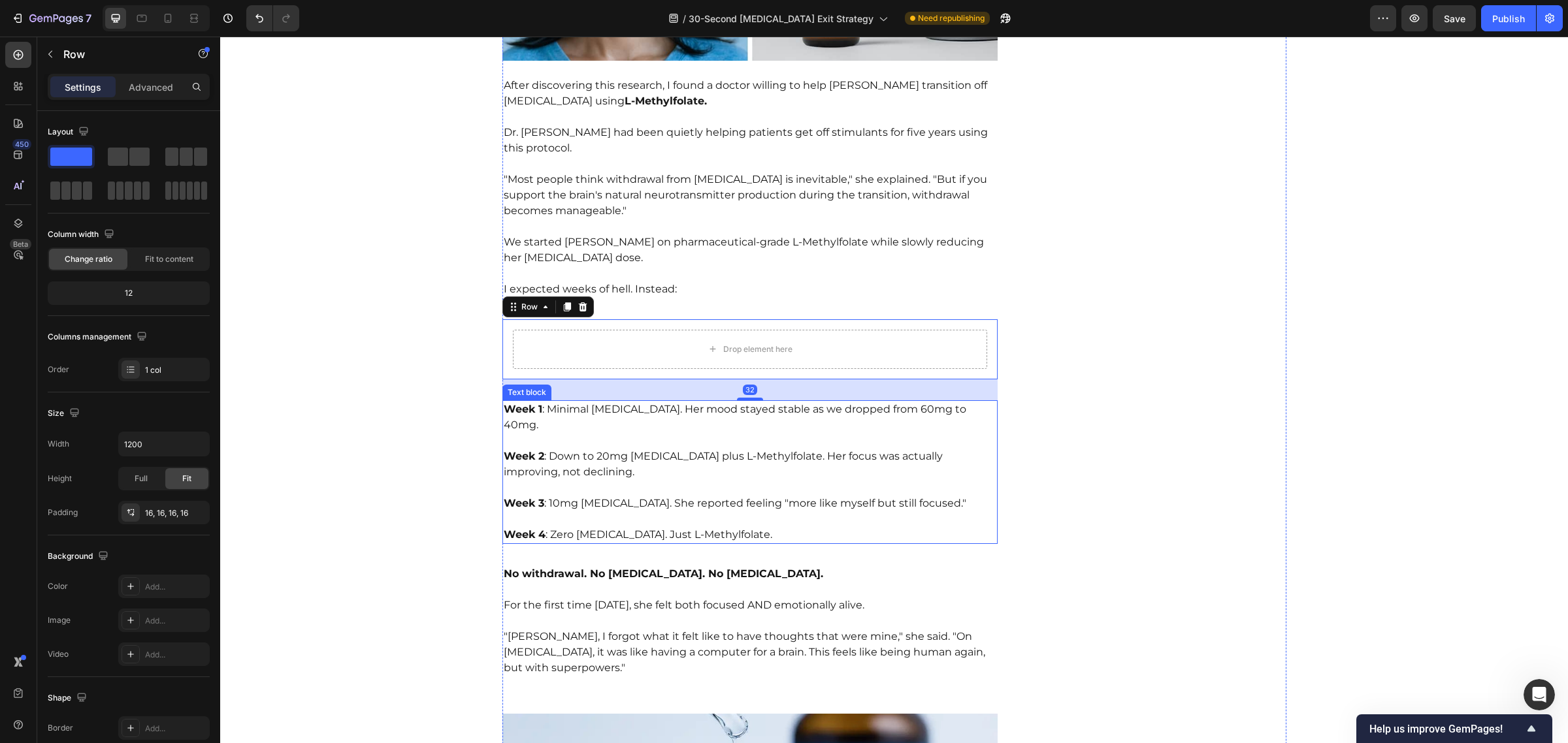
click at [642, 437] on p "Week 2 : Down to 20mg [MEDICAL_DATA] plus L-Methylfolate. Her focus was actuall…" at bounding box center [750, 457] width 493 height 47
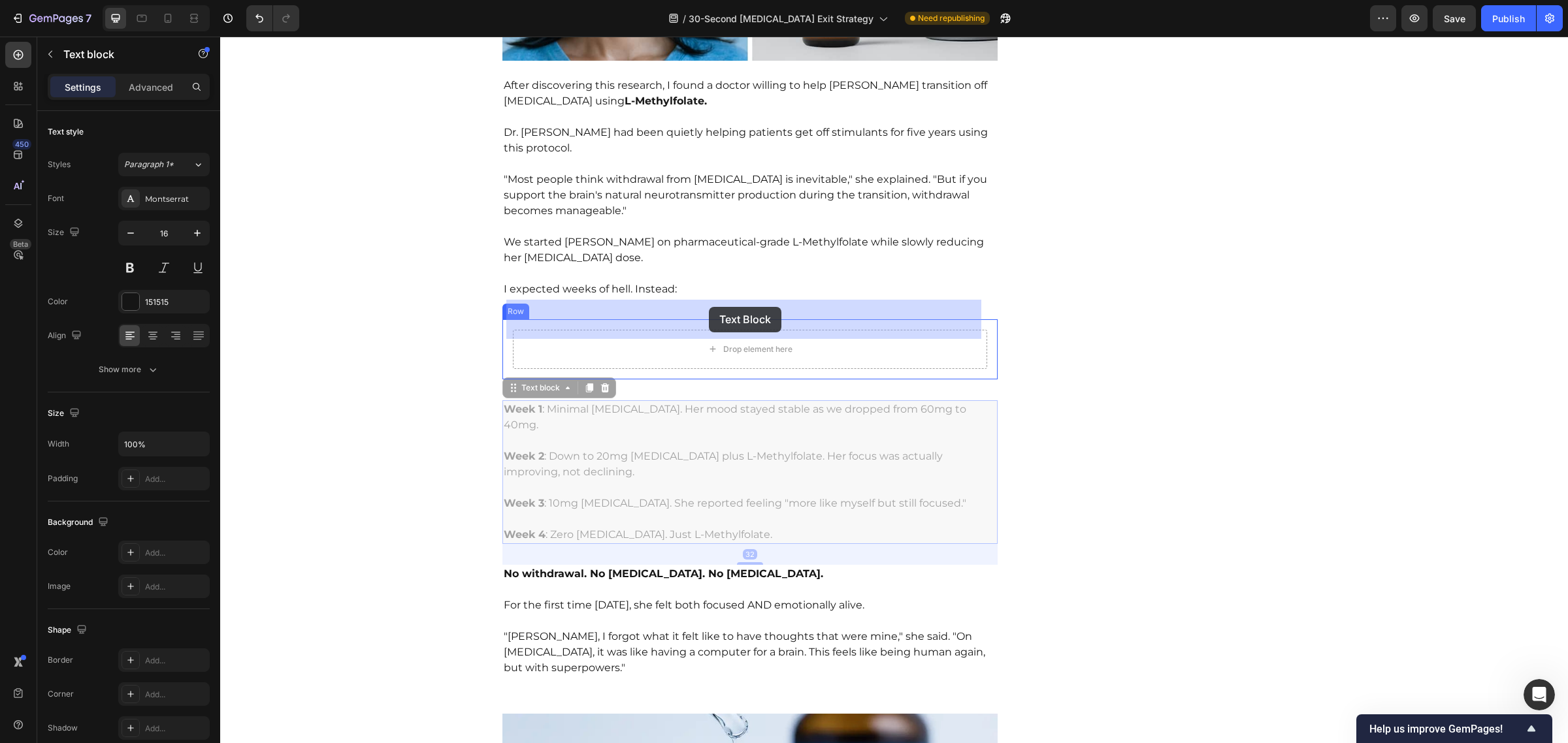
drag, startPoint x: 511, startPoint y: 361, endPoint x: 708, endPoint y: 306, distance: 204.5
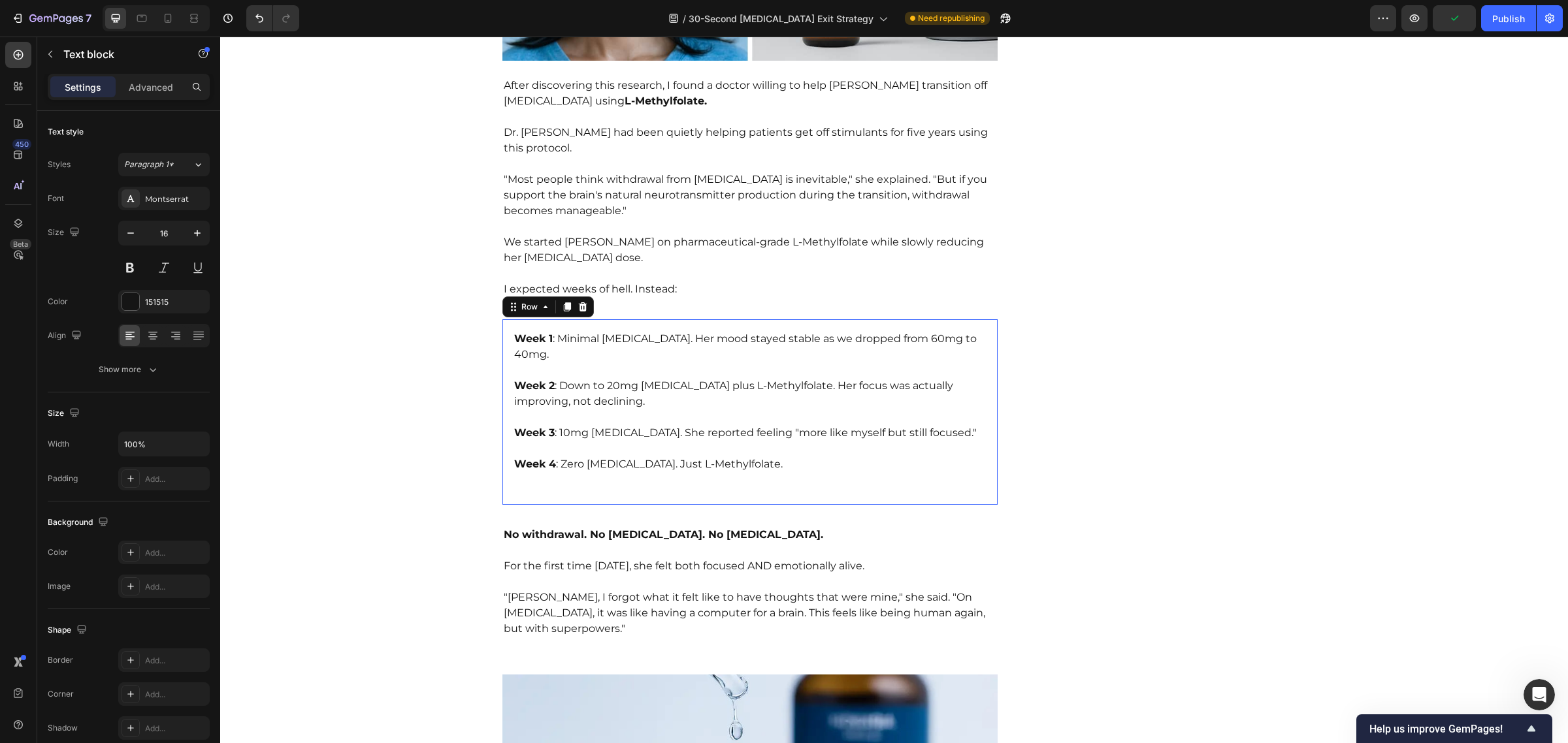
click at [503, 326] on div "Week 1 : Minimal [MEDICAL_DATA]. Her mood stayed stable as we dropped from 60mg…" at bounding box center [751, 412] width 496 height 186
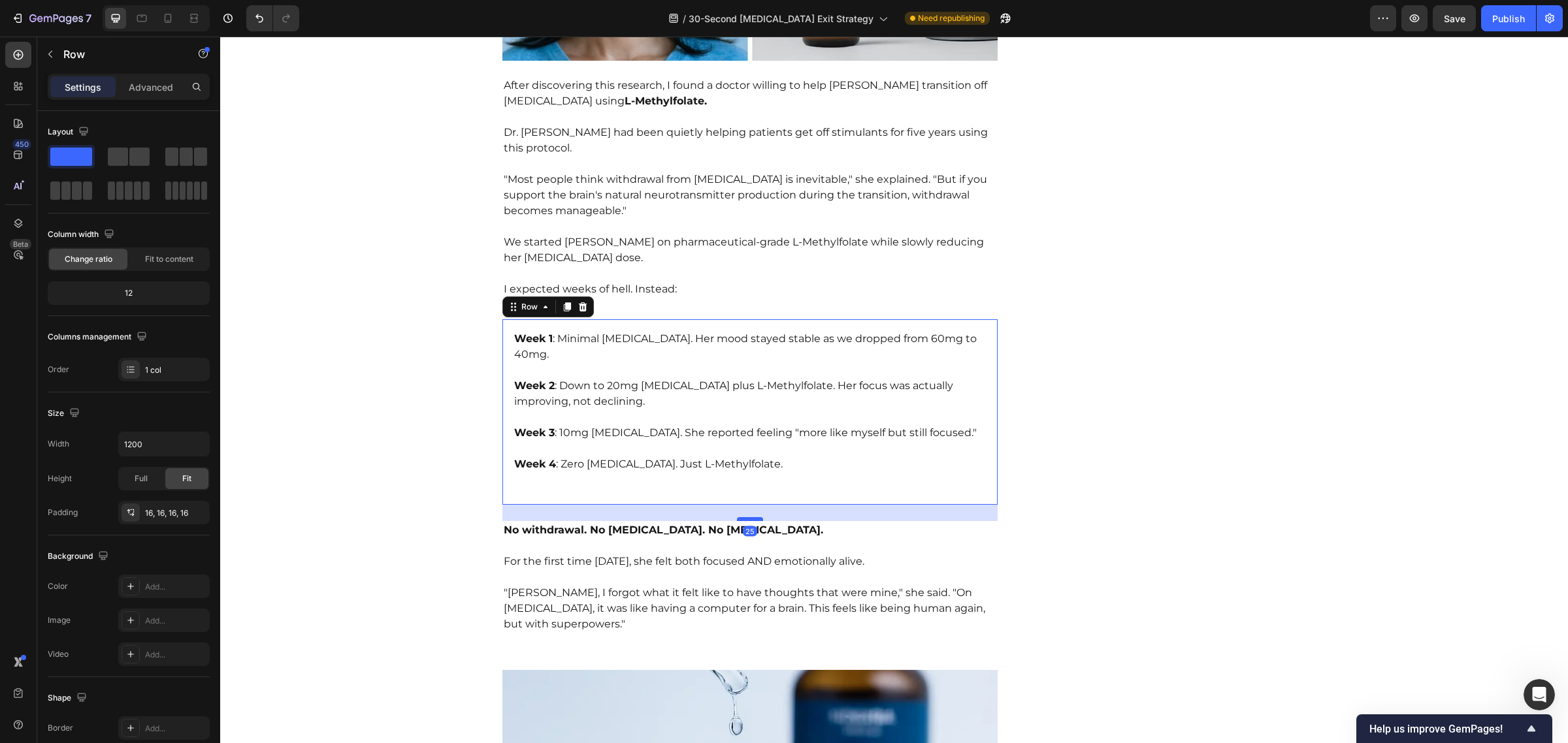
click at [748, 517] on div at bounding box center [749, 519] width 26 height 4
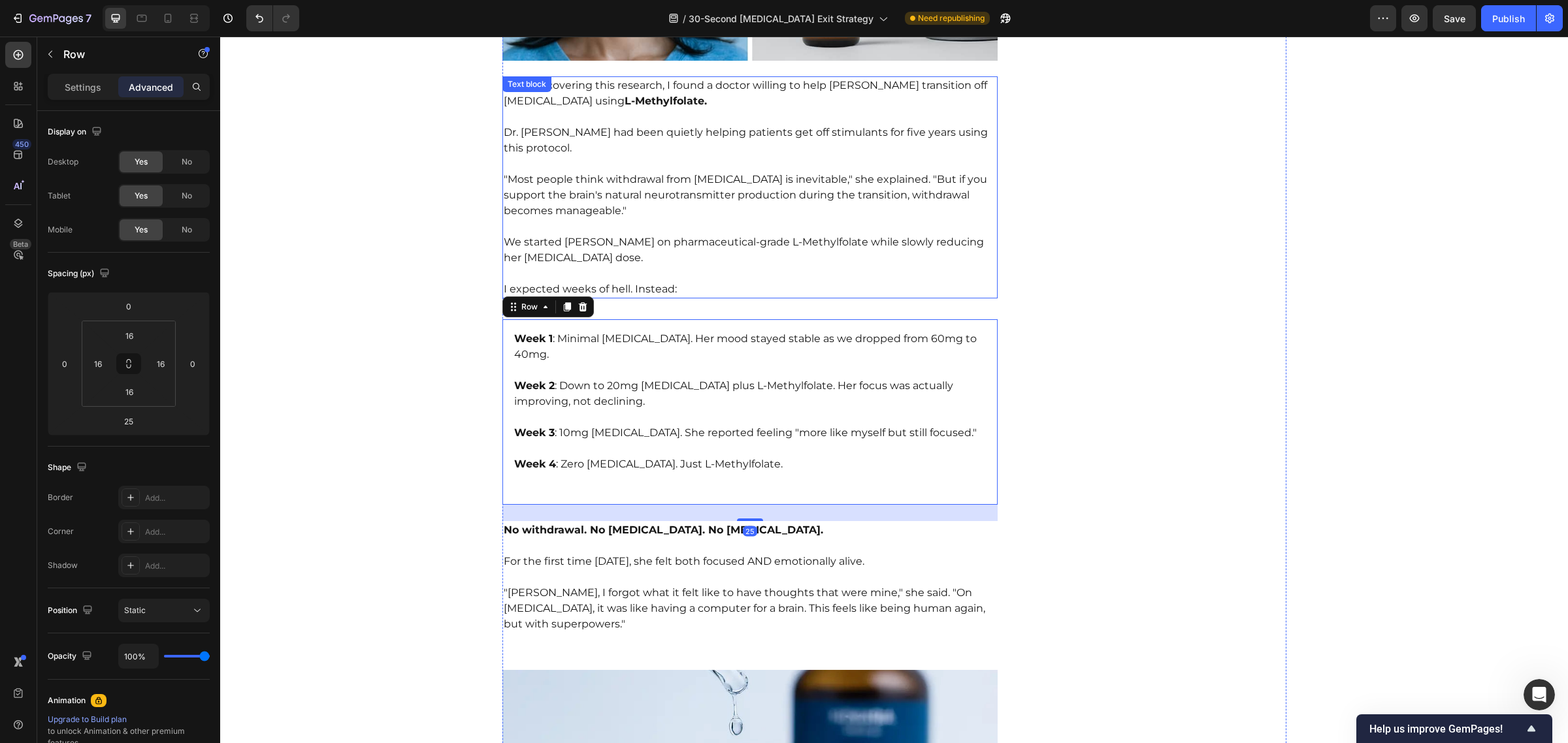
click at [697, 266] on p "I expected weeks of hell. Instead:" at bounding box center [750, 281] width 493 height 31
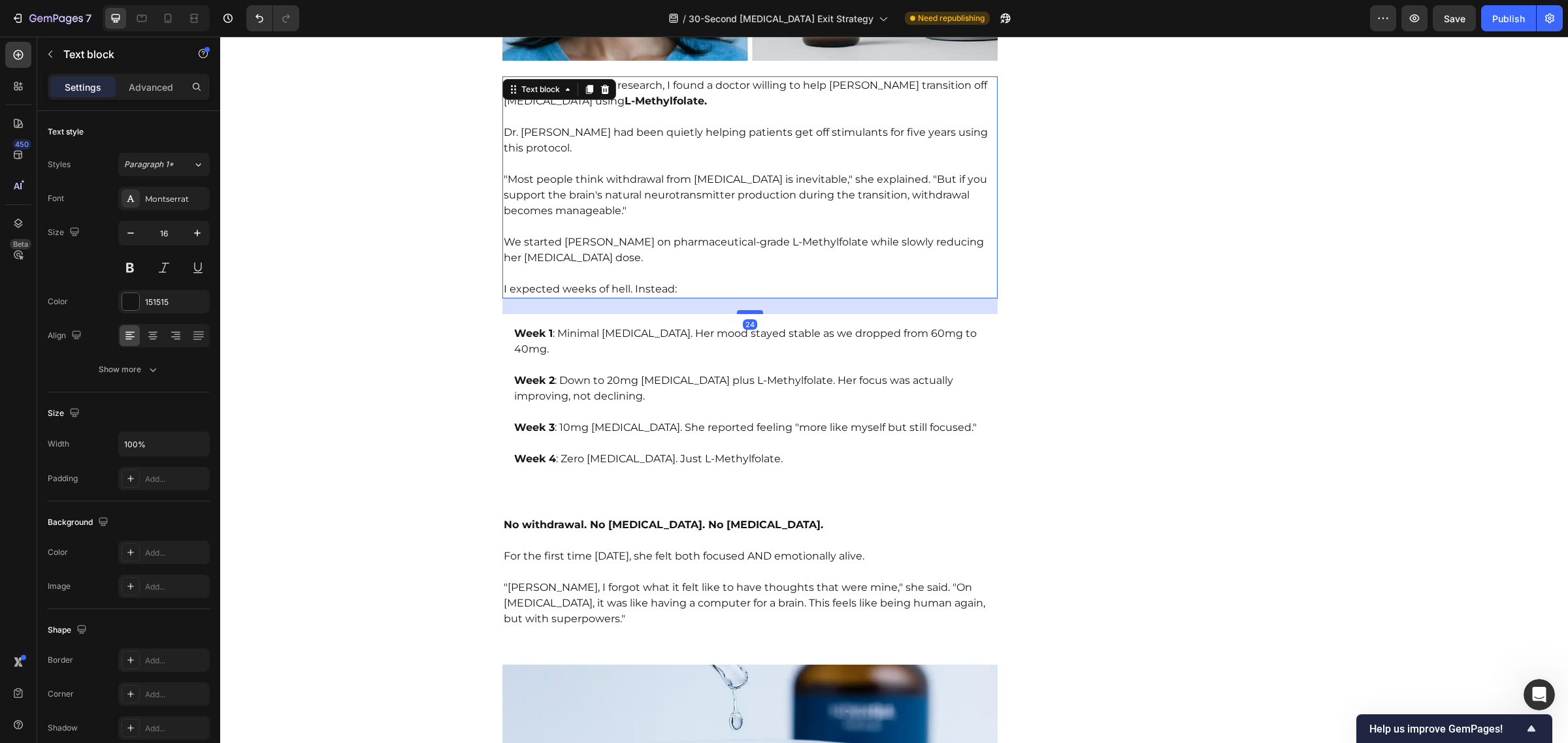
drag, startPoint x: 746, startPoint y: 287, endPoint x: 754, endPoint y: 282, distance: 9.4
click at [754, 310] on div at bounding box center [749, 312] width 26 height 4
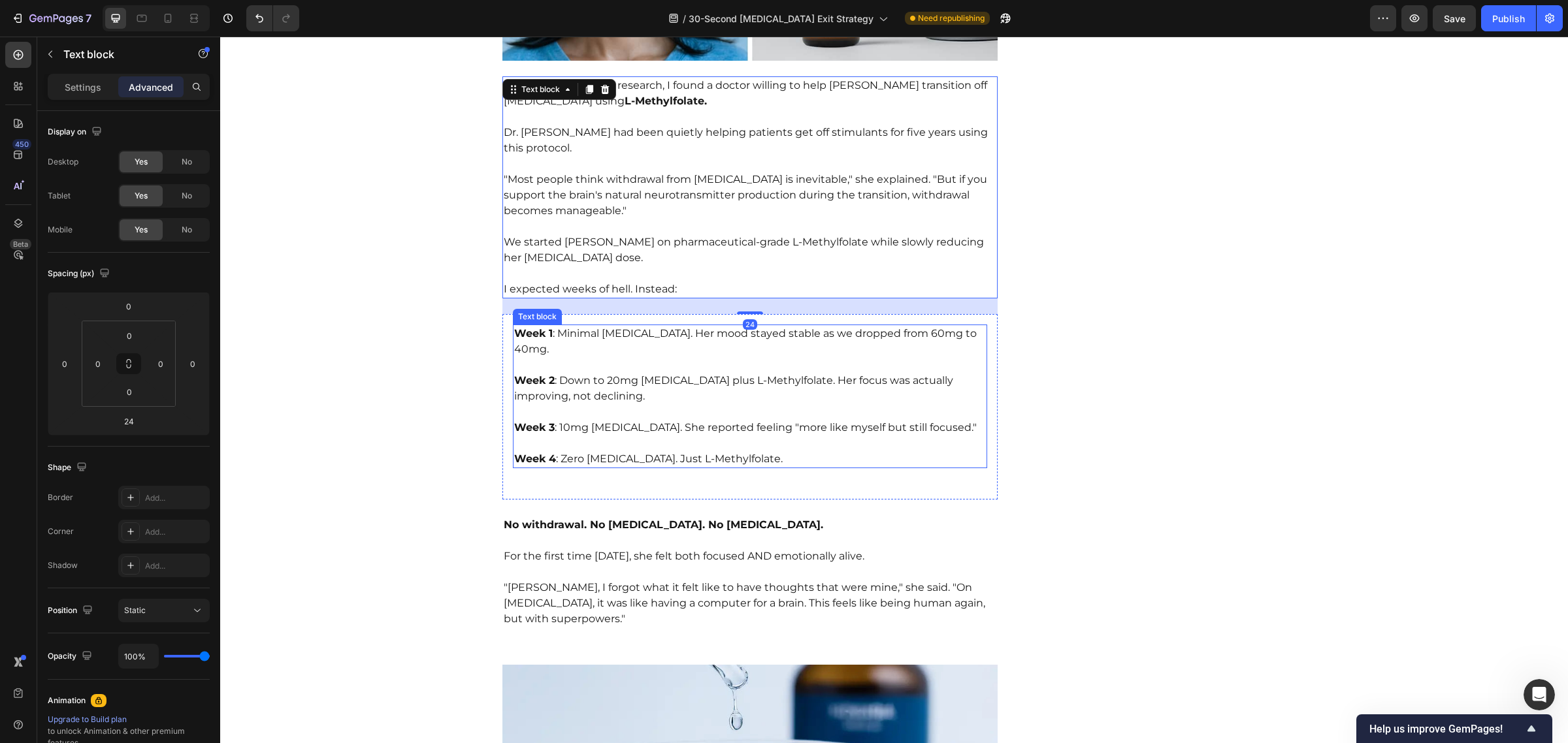
click at [680, 357] on p "Week 2 : Down to 20mg [MEDICAL_DATA] plus L-Methylfolate. Her focus was actuall…" at bounding box center [750, 381] width 472 height 47
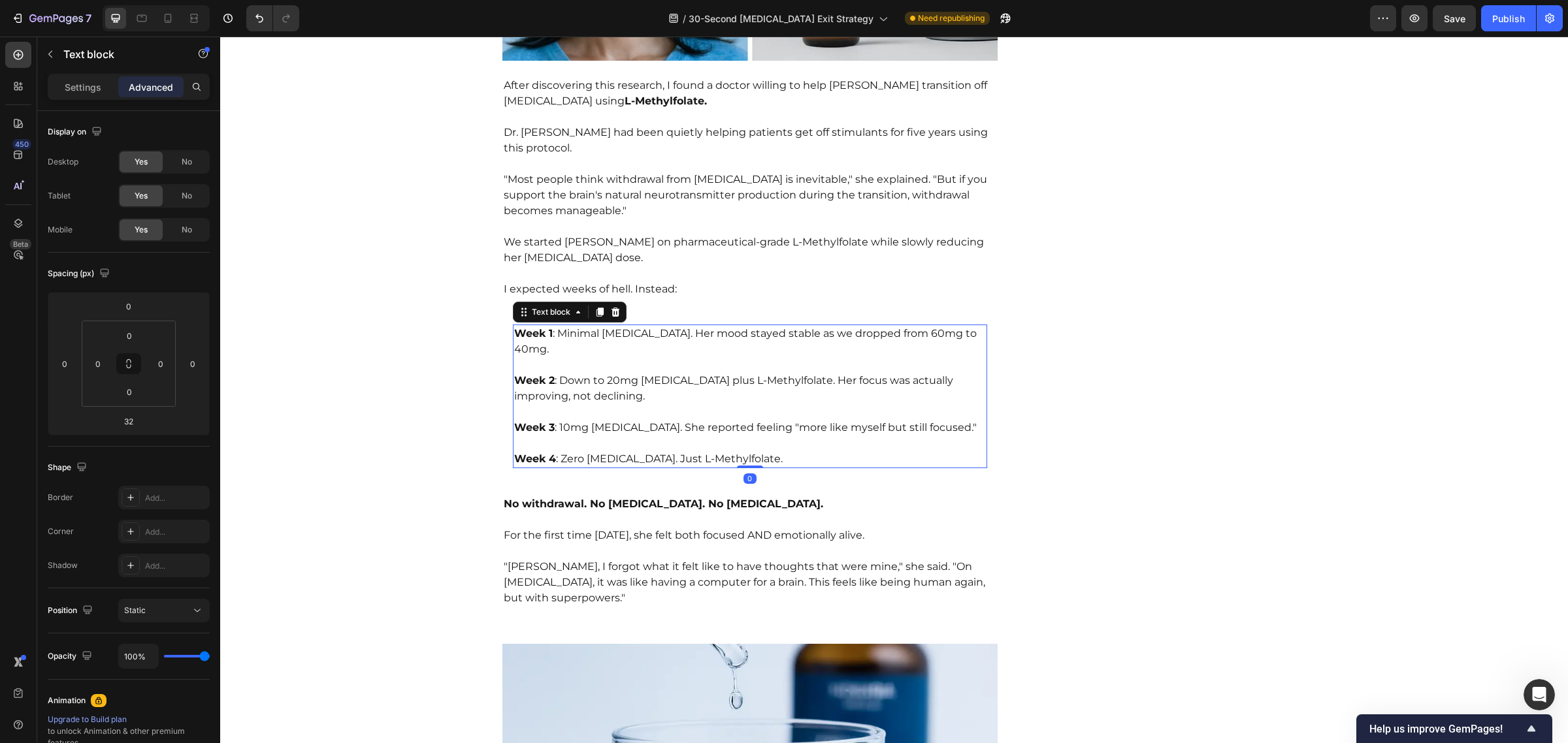
drag, startPoint x: 749, startPoint y: 456, endPoint x: 756, endPoint y: 433, distance: 24.0
click at [756, 433] on div "Week 1 : Minimal [MEDICAL_DATA]. Her mood stayed stable as we dropped from 60mg…" at bounding box center [751, 397] width 475 height 144
type input "0"
click at [642, 455] on div "EXPOSED: The 30-Second "[MEDICAL_DATA] Exit Strategy" That's Freeing Thousands …" at bounding box center [751, 78] width 496 height 10055
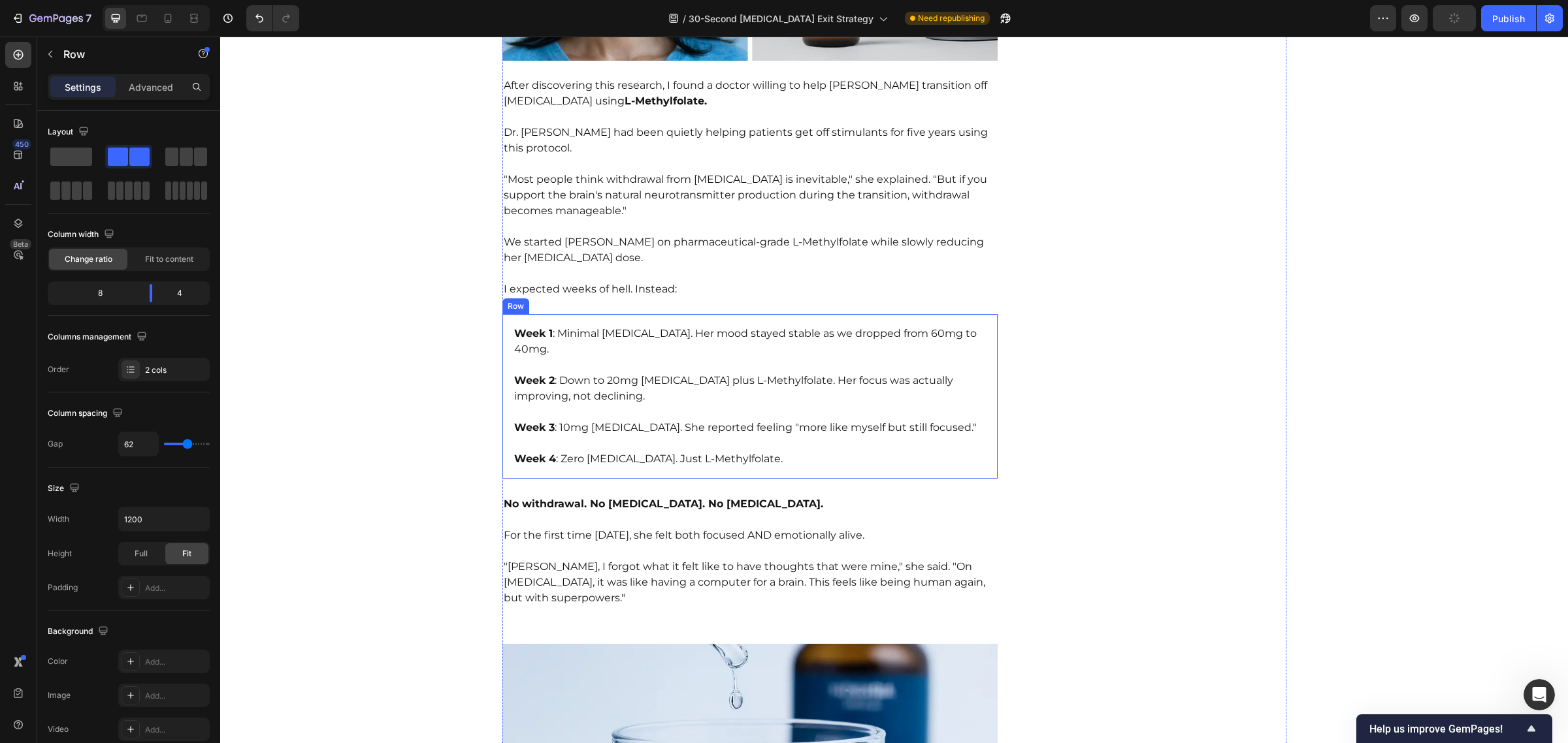
click at [597, 444] on div "Week 1 : Minimal [MEDICAL_DATA]. Her mood stayed stable as we dropped from 60mg…" at bounding box center [751, 396] width 496 height 164
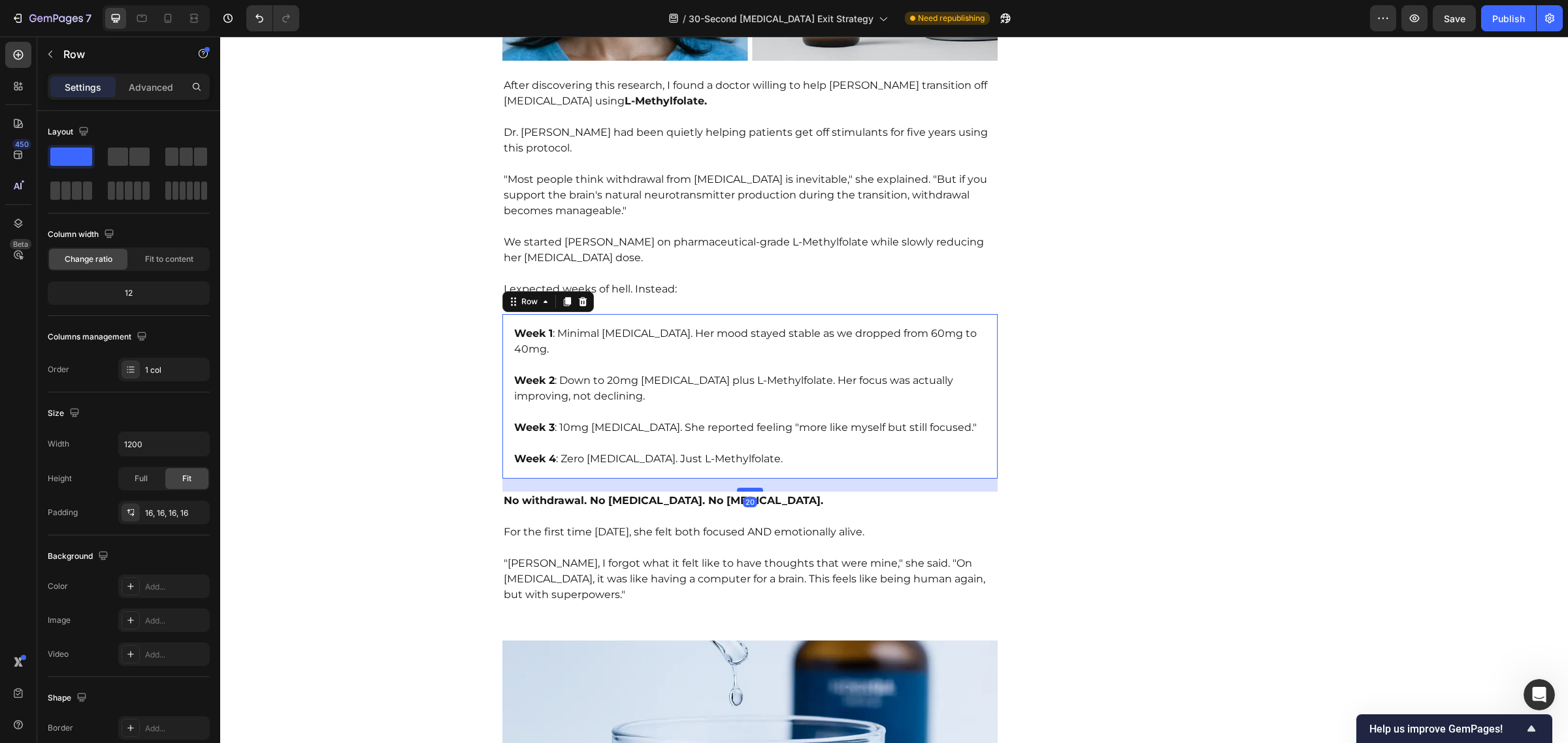
click at [753, 488] on div at bounding box center [749, 489] width 26 height 4
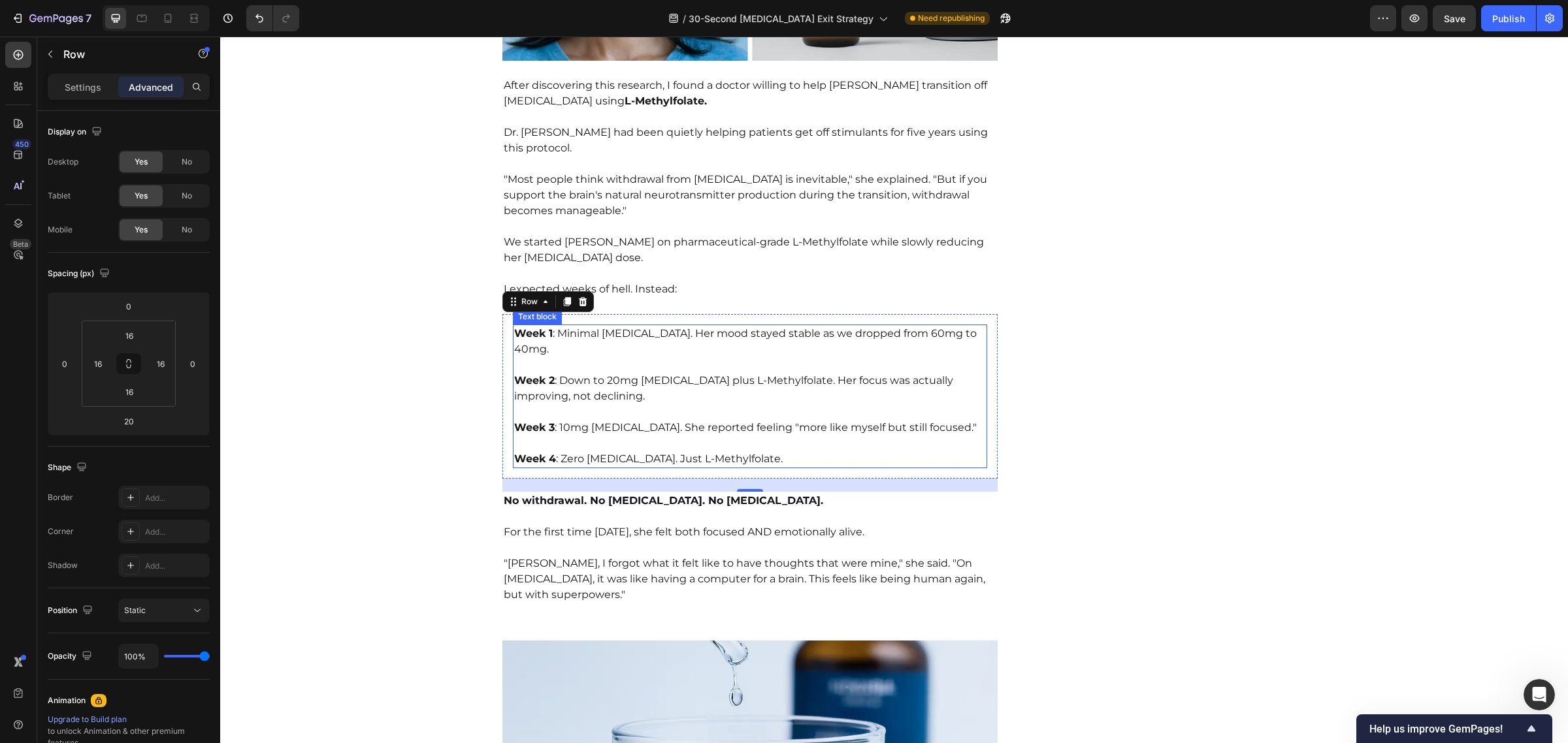
click at [971, 326] on p "Week 1 : Minimal [MEDICAL_DATA]. Her mood stayed stable as we dropped from 60mg…" at bounding box center [750, 341] width 472 height 31
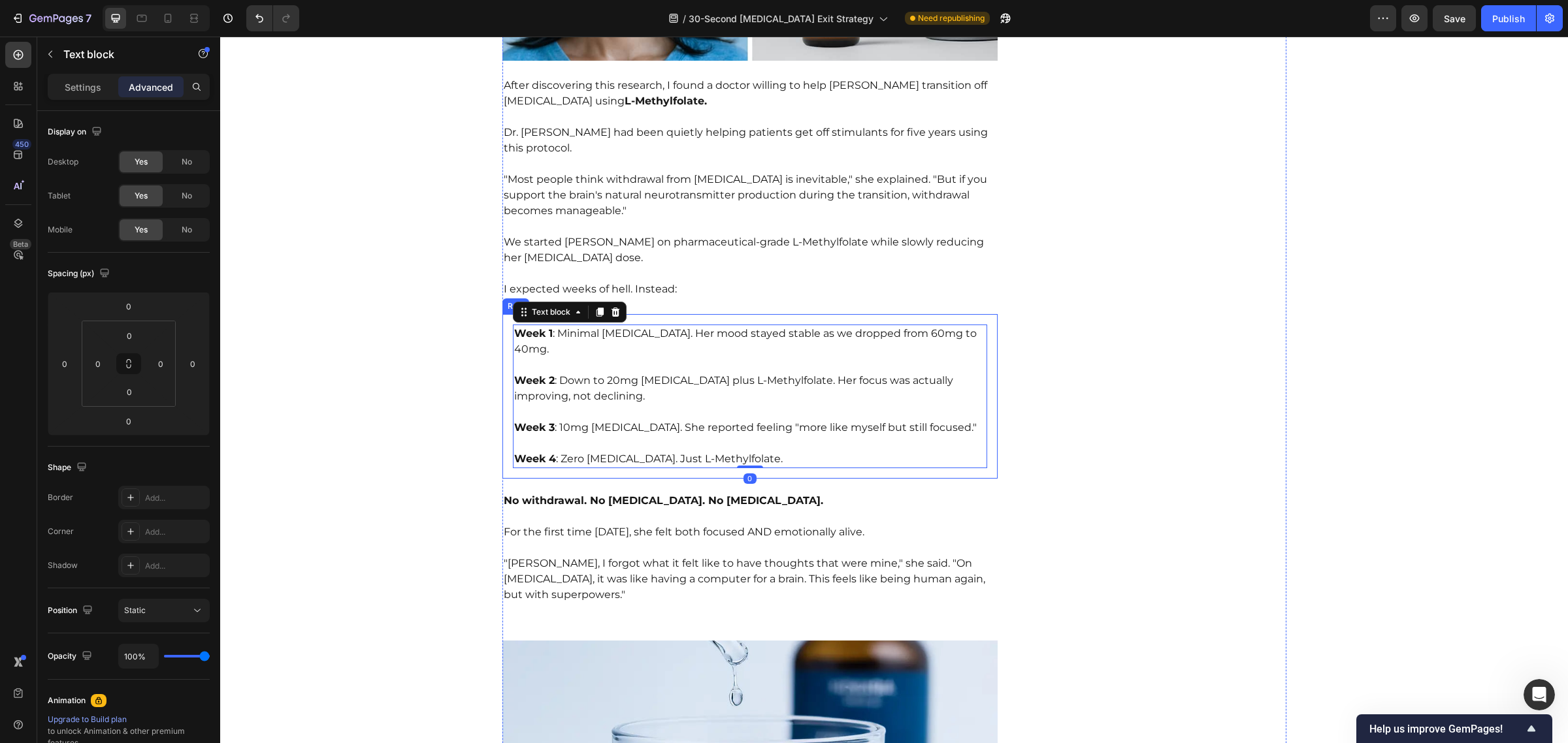
click at [503, 314] on div "Week 1 : Minimal [MEDICAL_DATA]. Her mood stayed stable as we dropped from 60mg…" at bounding box center [751, 396] width 496 height 164
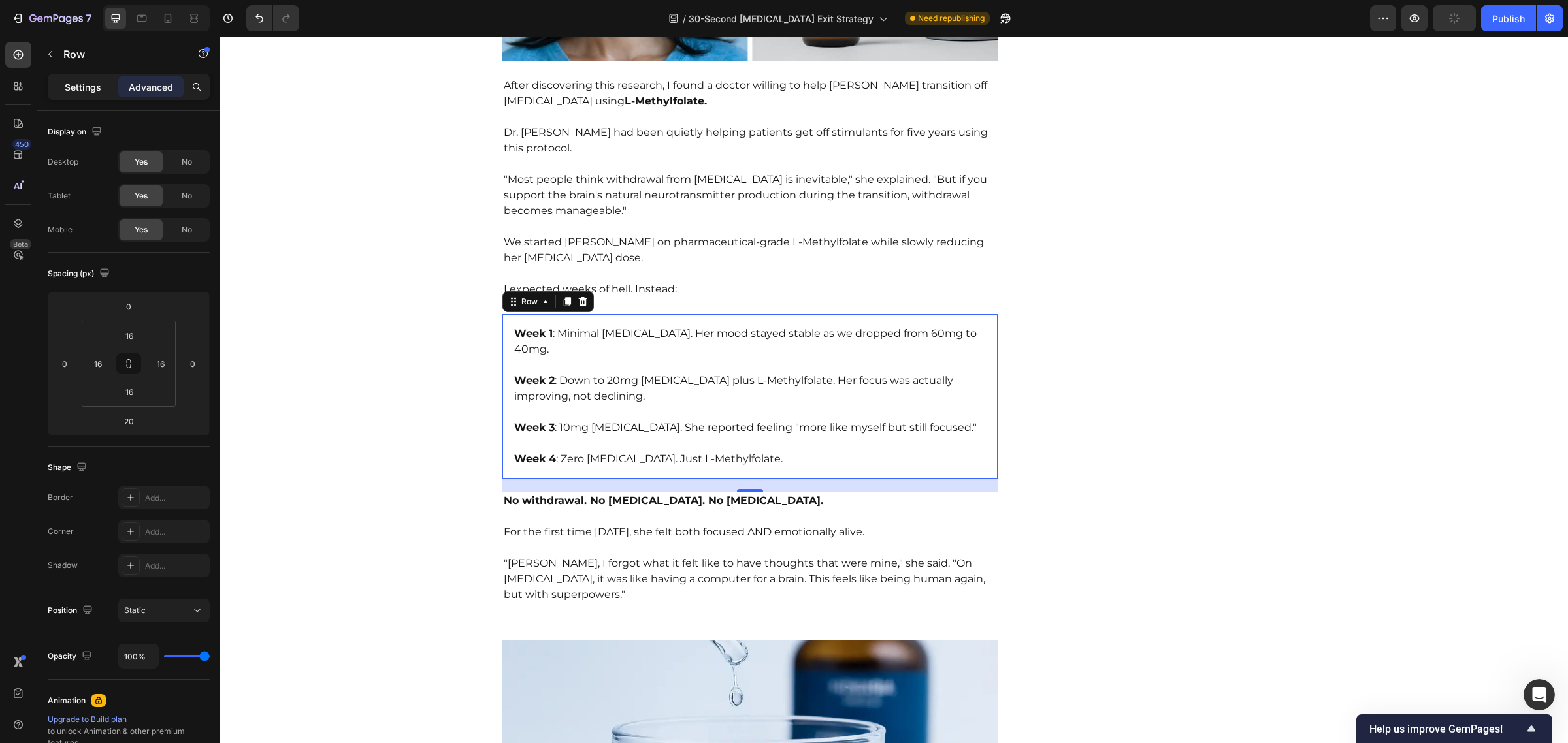
click at [62, 85] on div "Settings" at bounding box center [83, 87] width 65 height 21
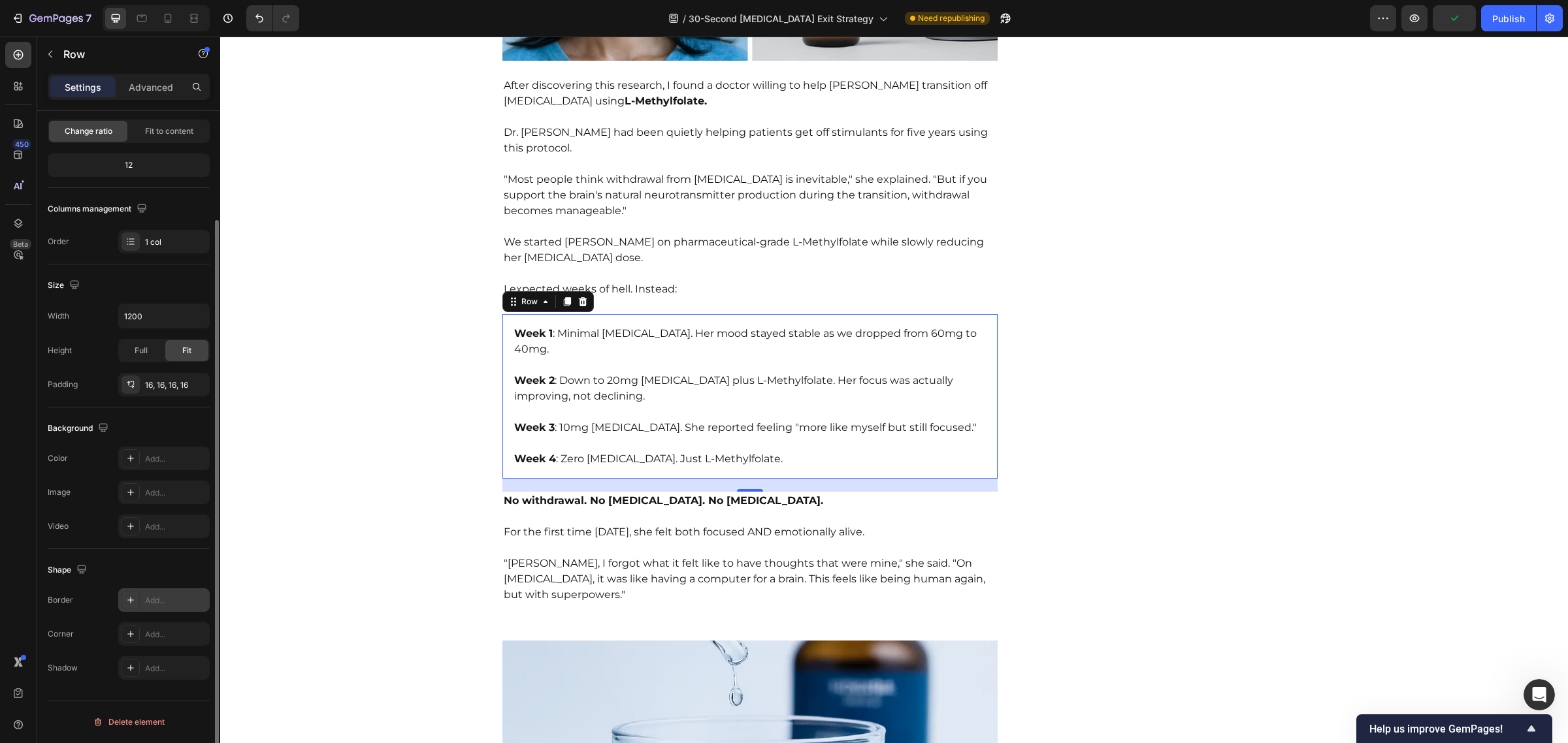
scroll to position [129, 0]
click at [153, 453] on div "Add..." at bounding box center [175, 459] width 61 height 12
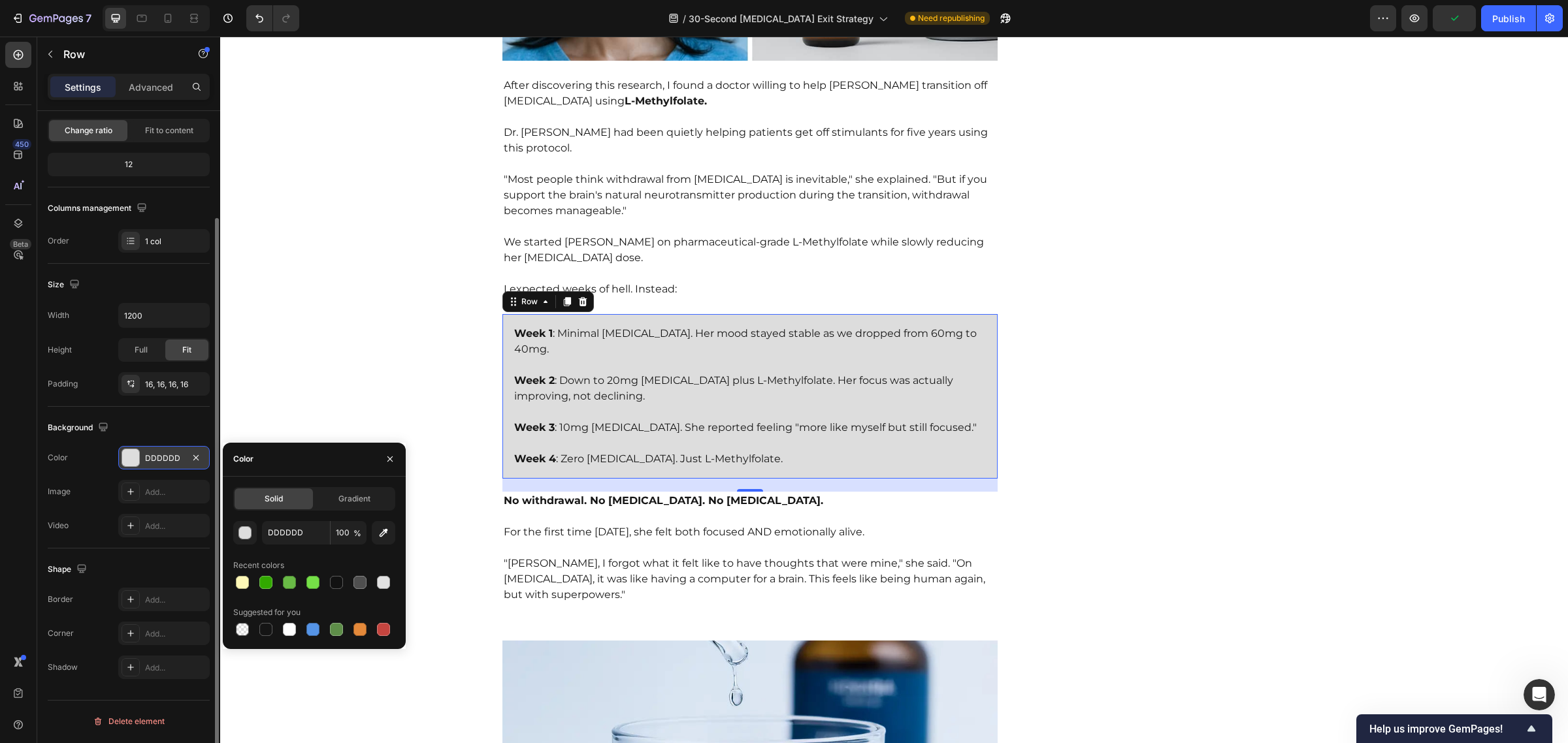
scroll to position [128, 0]
click at [383, 575] on div at bounding box center [383, 582] width 16 height 16
type input "E2E2E2"
click at [666, 540] on p "⁠⁠⁠⁠⁠⁠⁠ "[PERSON_NAME], I forgot what it felt like to have thoughts that were m…" at bounding box center [750, 579] width 493 height 78
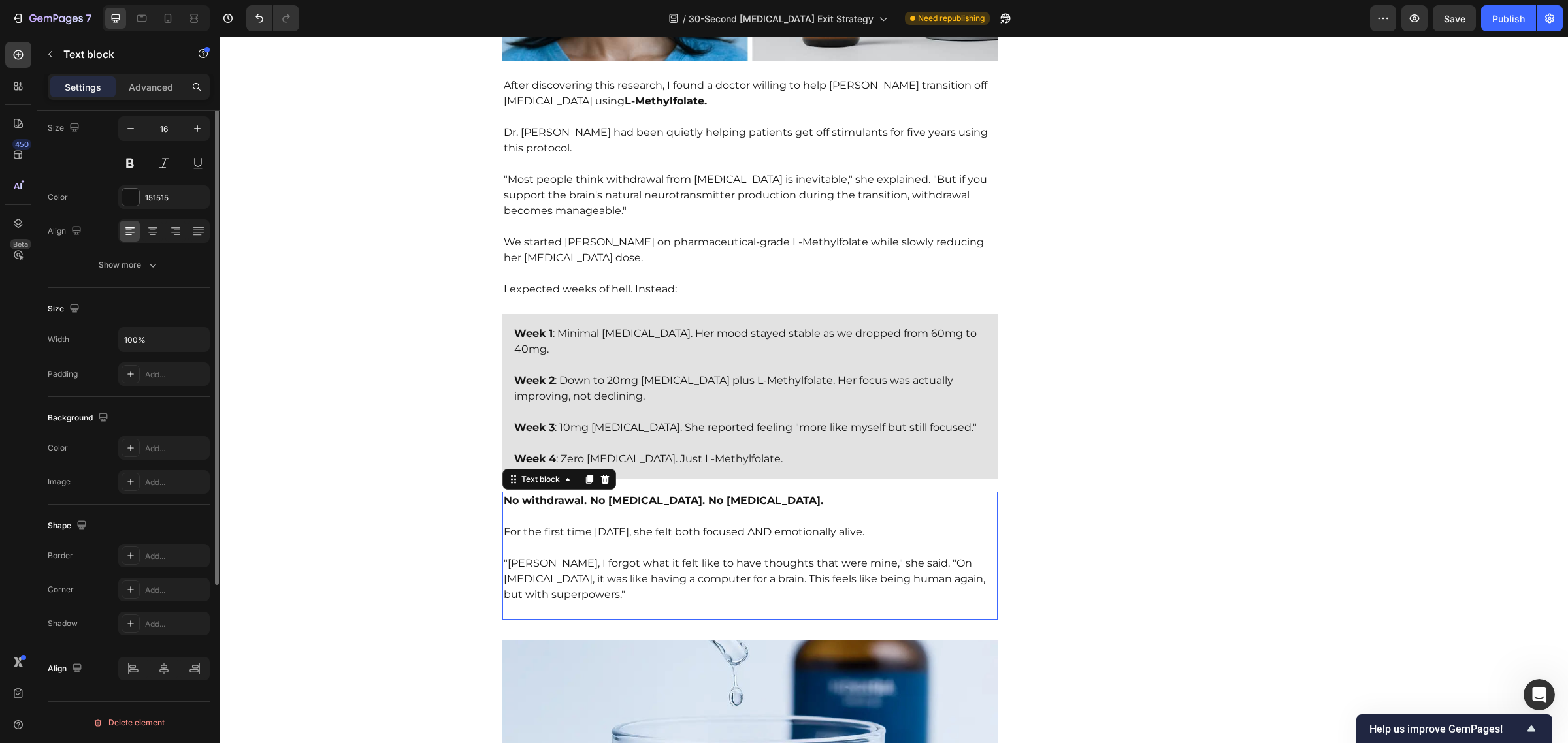
scroll to position [0, 0]
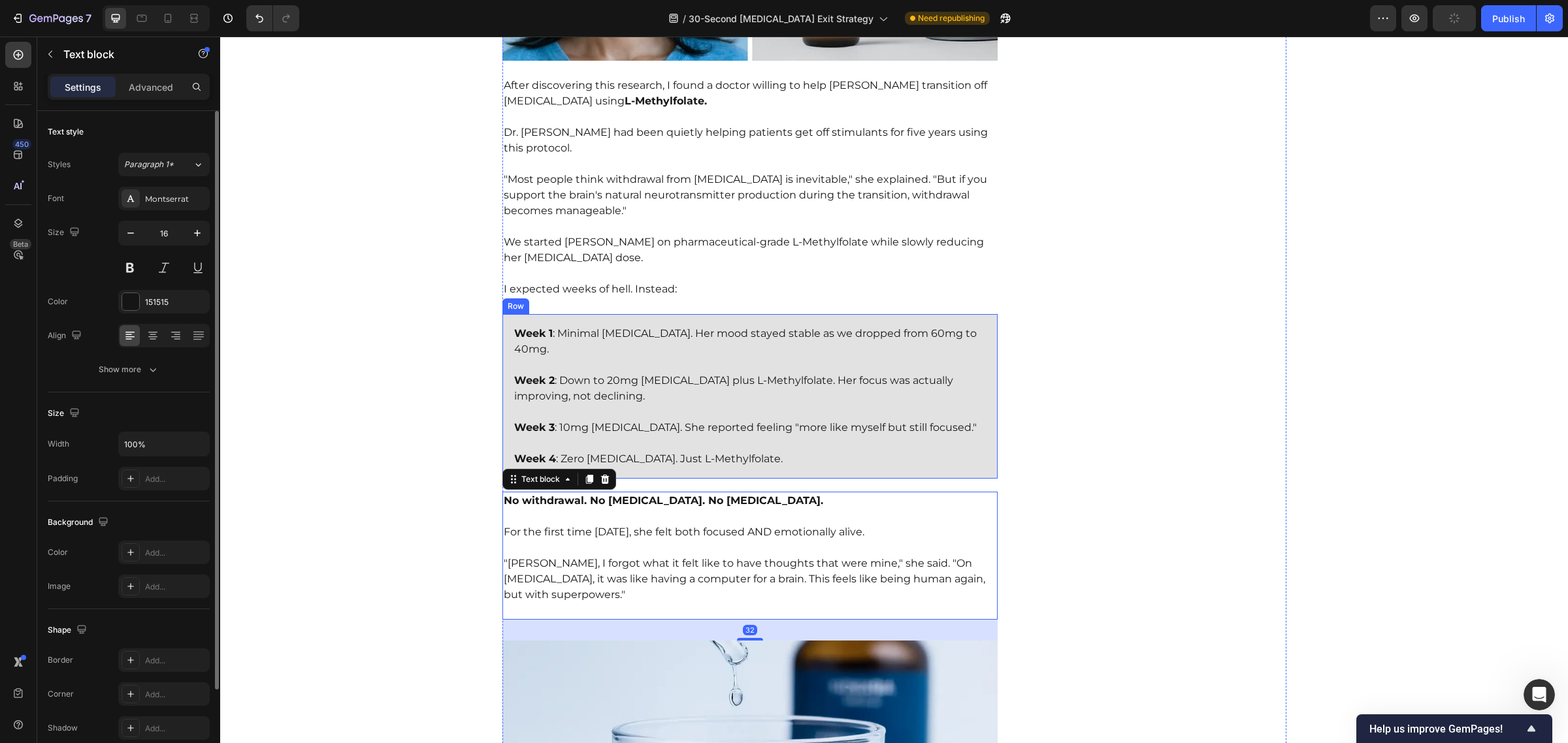
click at [503, 314] on div "Week 1 : Minimal [MEDICAL_DATA]. Her mood stayed stable as we dropped from 60mg…" at bounding box center [751, 396] width 496 height 164
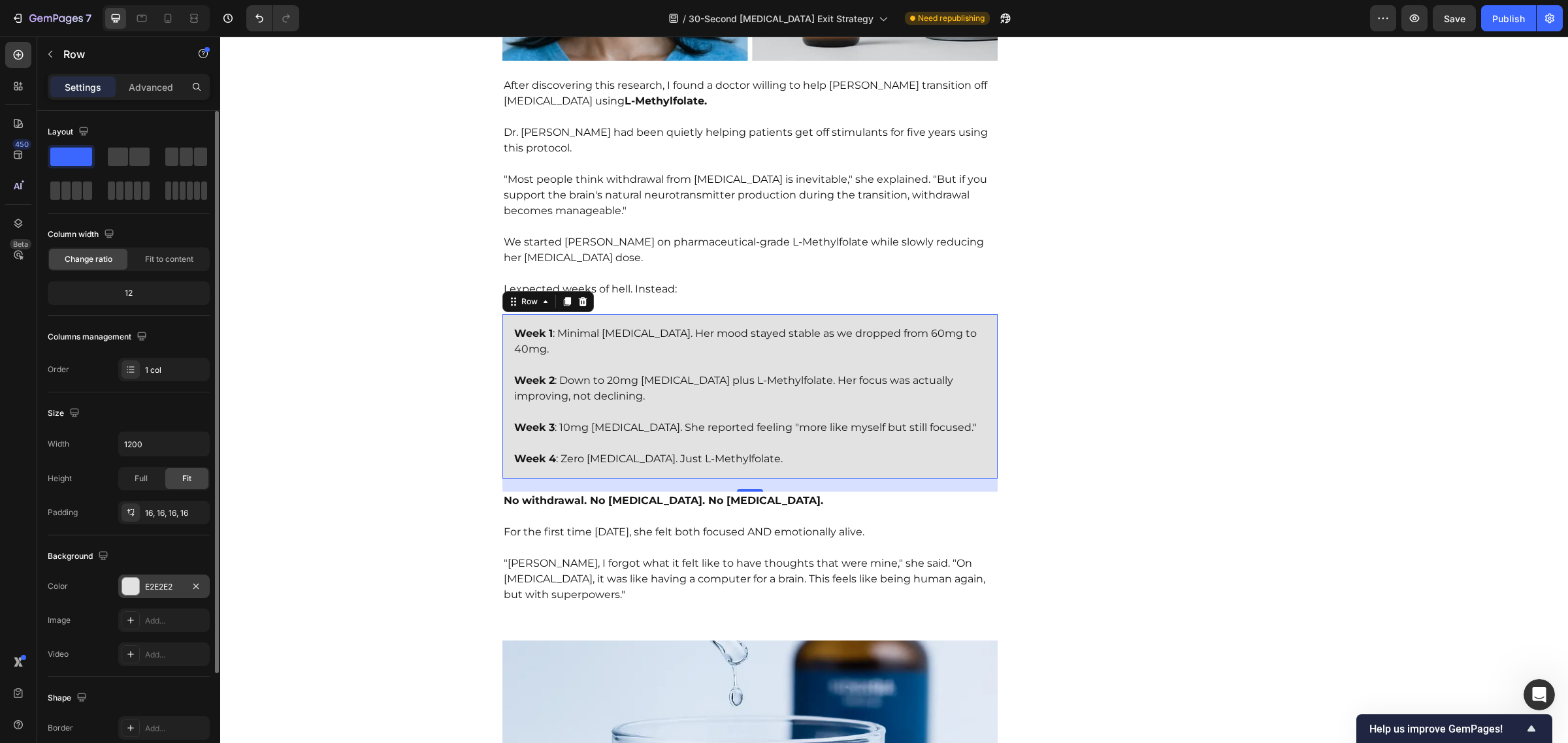
click at [130, 589] on div at bounding box center [130, 586] width 17 height 17
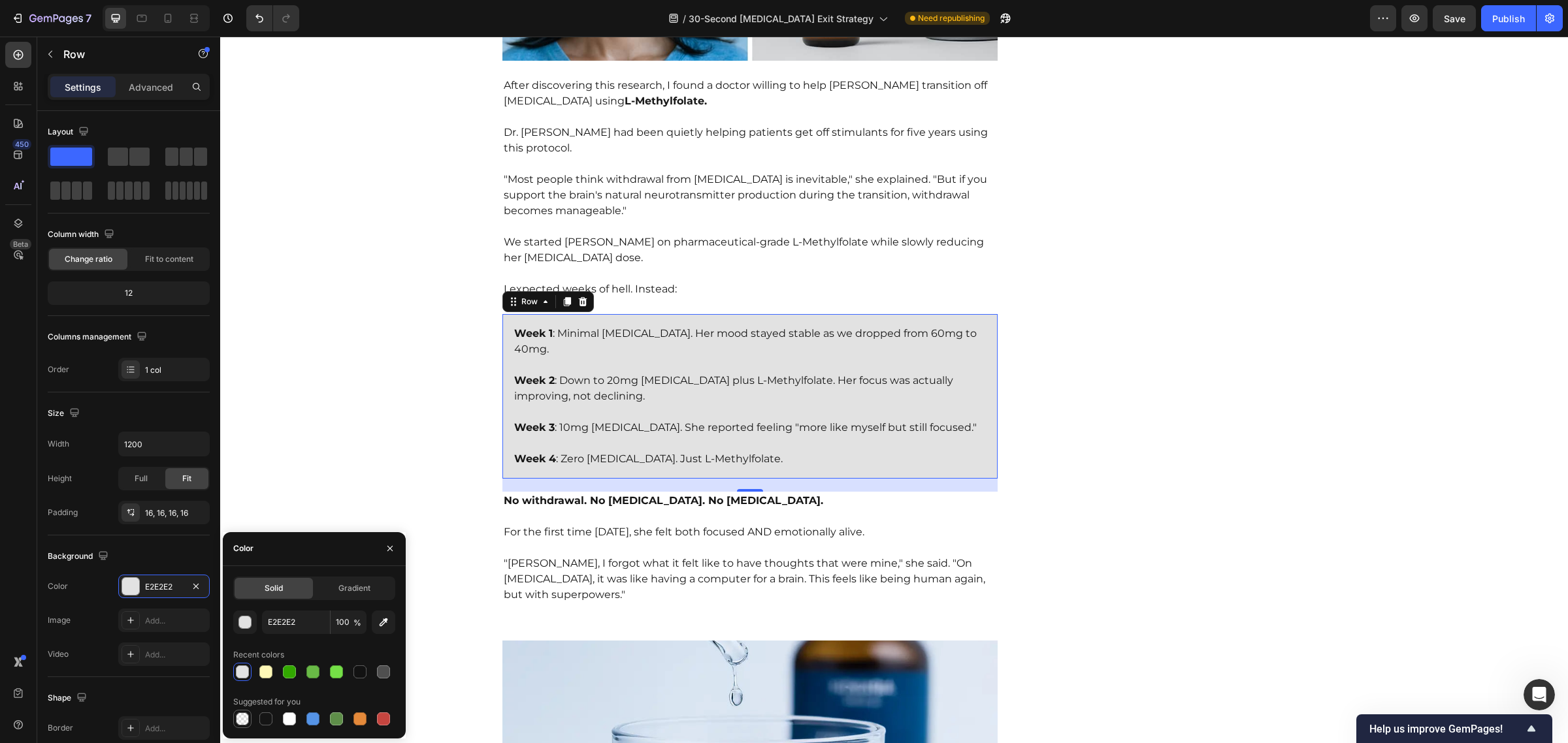
click at [244, 722] on div at bounding box center [243, 719] width 13 height 13
type input "000000"
type input "0"
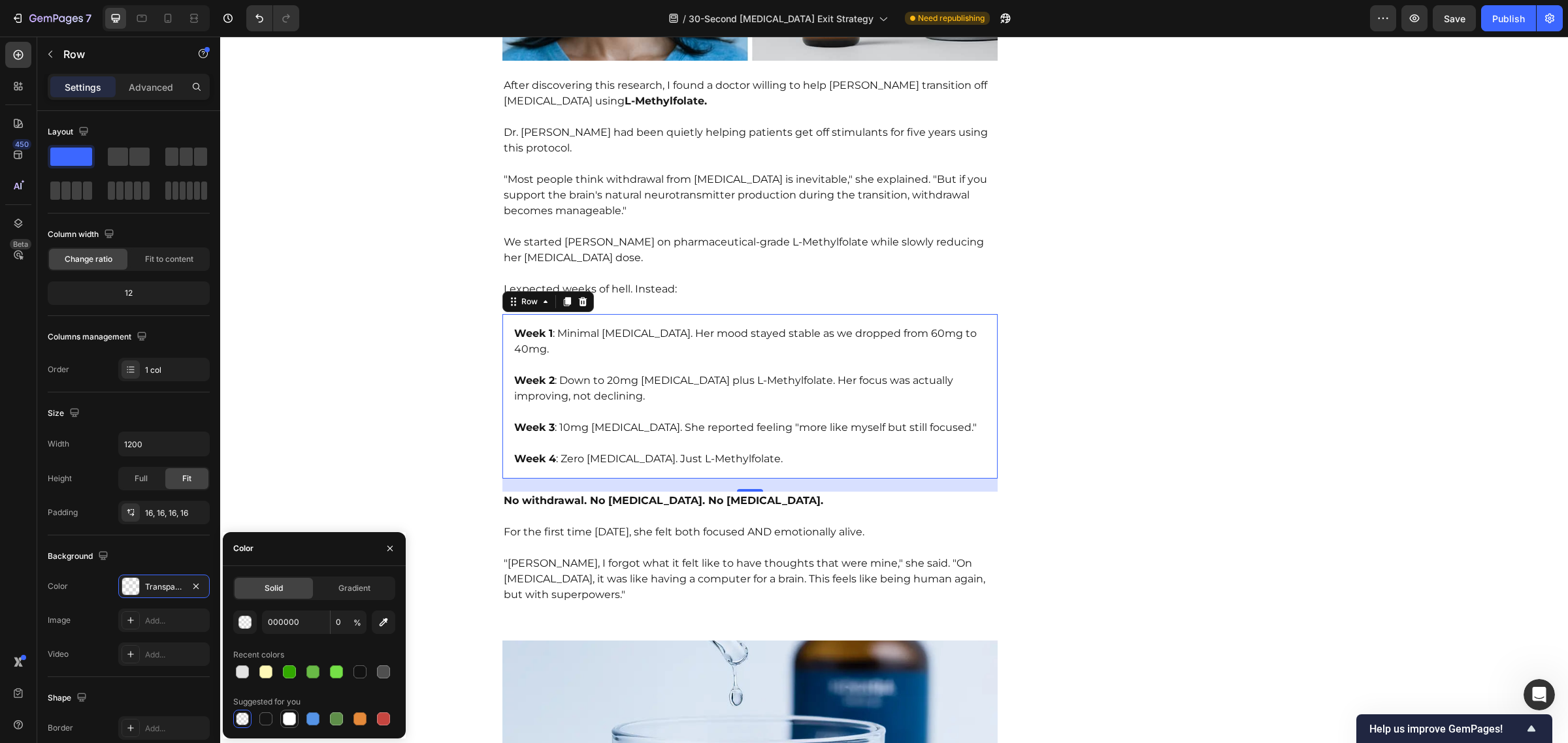
click at [287, 717] on div at bounding box center [289, 719] width 13 height 13
type input "FFFFFF"
type input "100"
click at [309, 719] on div at bounding box center [313, 719] width 13 height 13
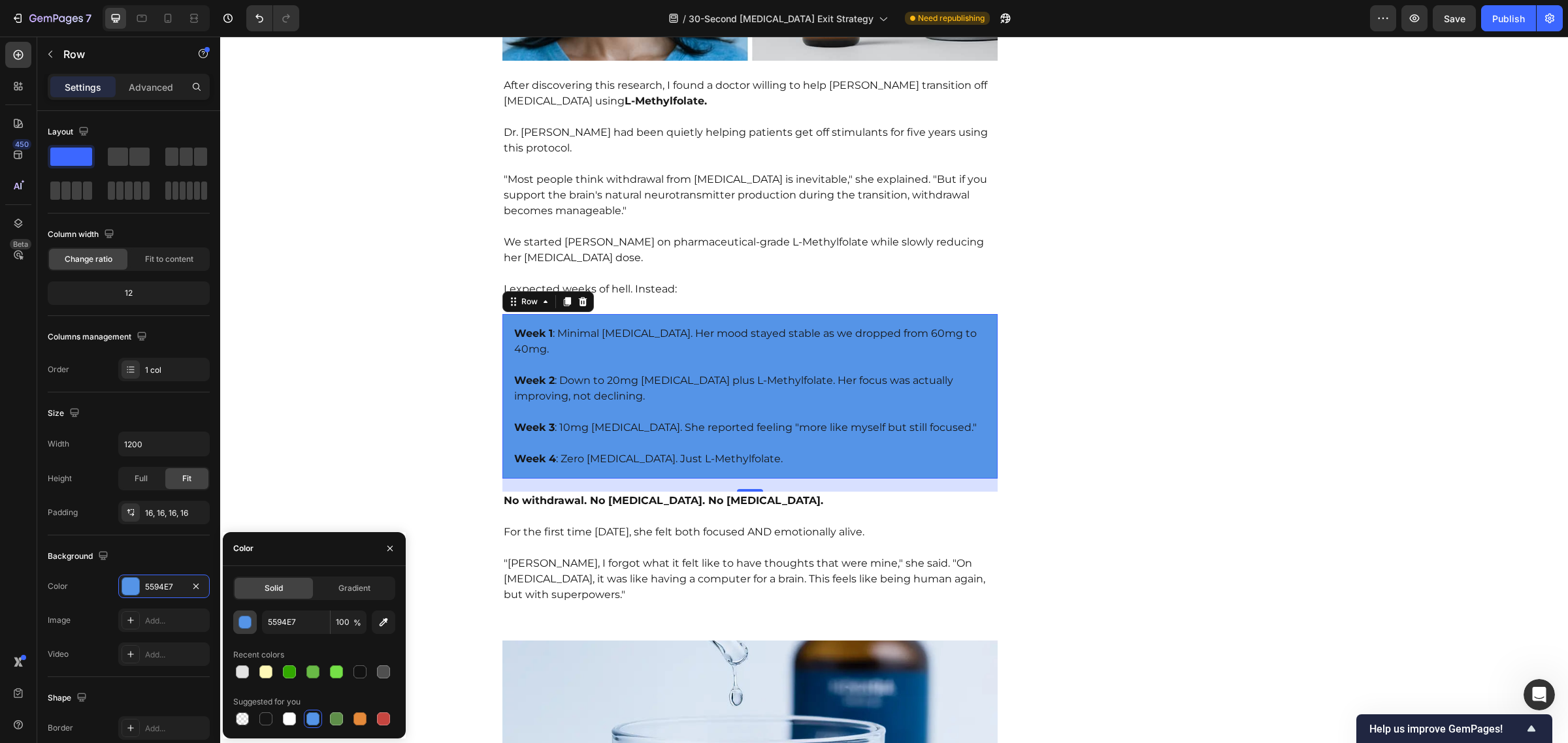
click at [241, 622] on div "button" at bounding box center [246, 623] width 13 height 13
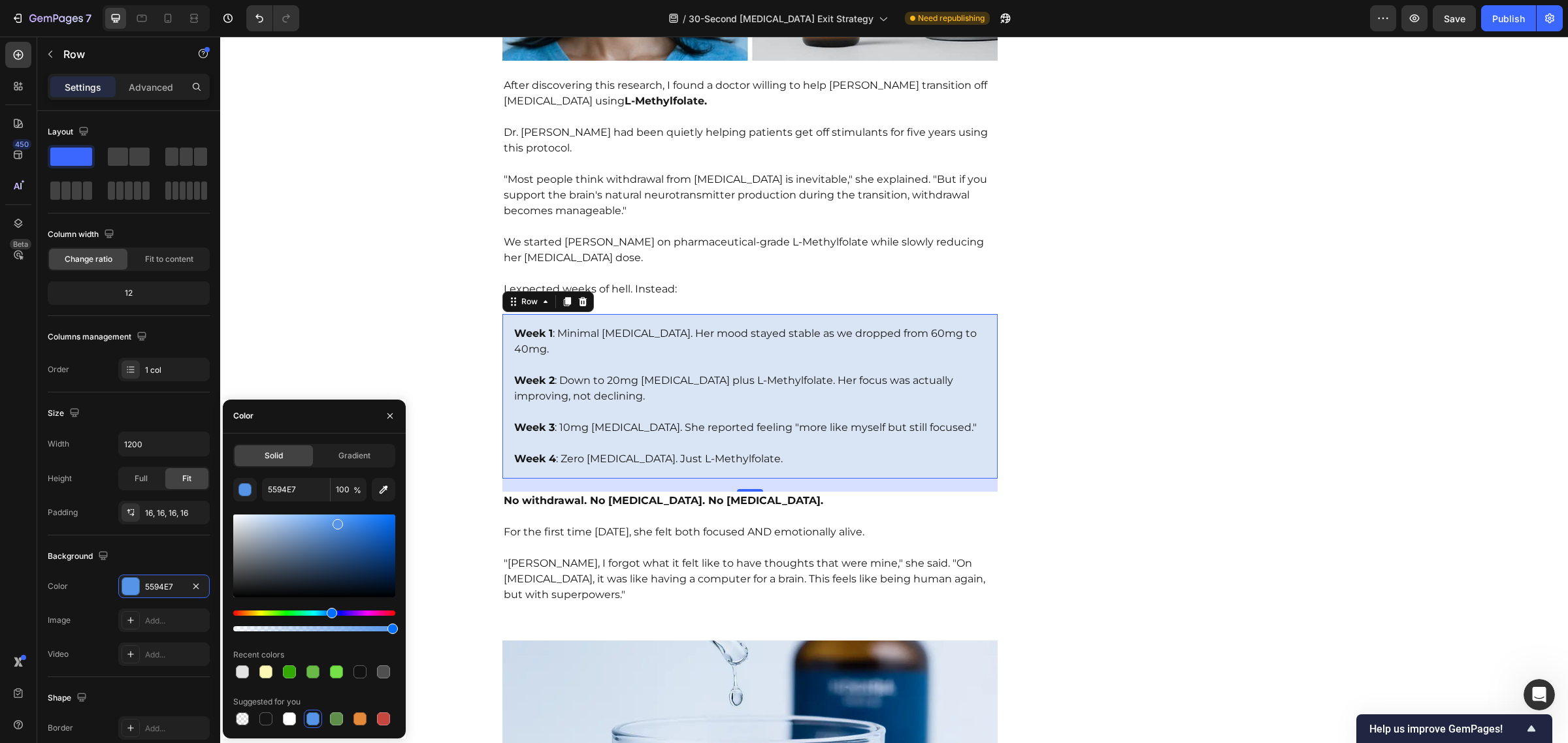
click at [252, 517] on div at bounding box center [314, 556] width 162 height 83
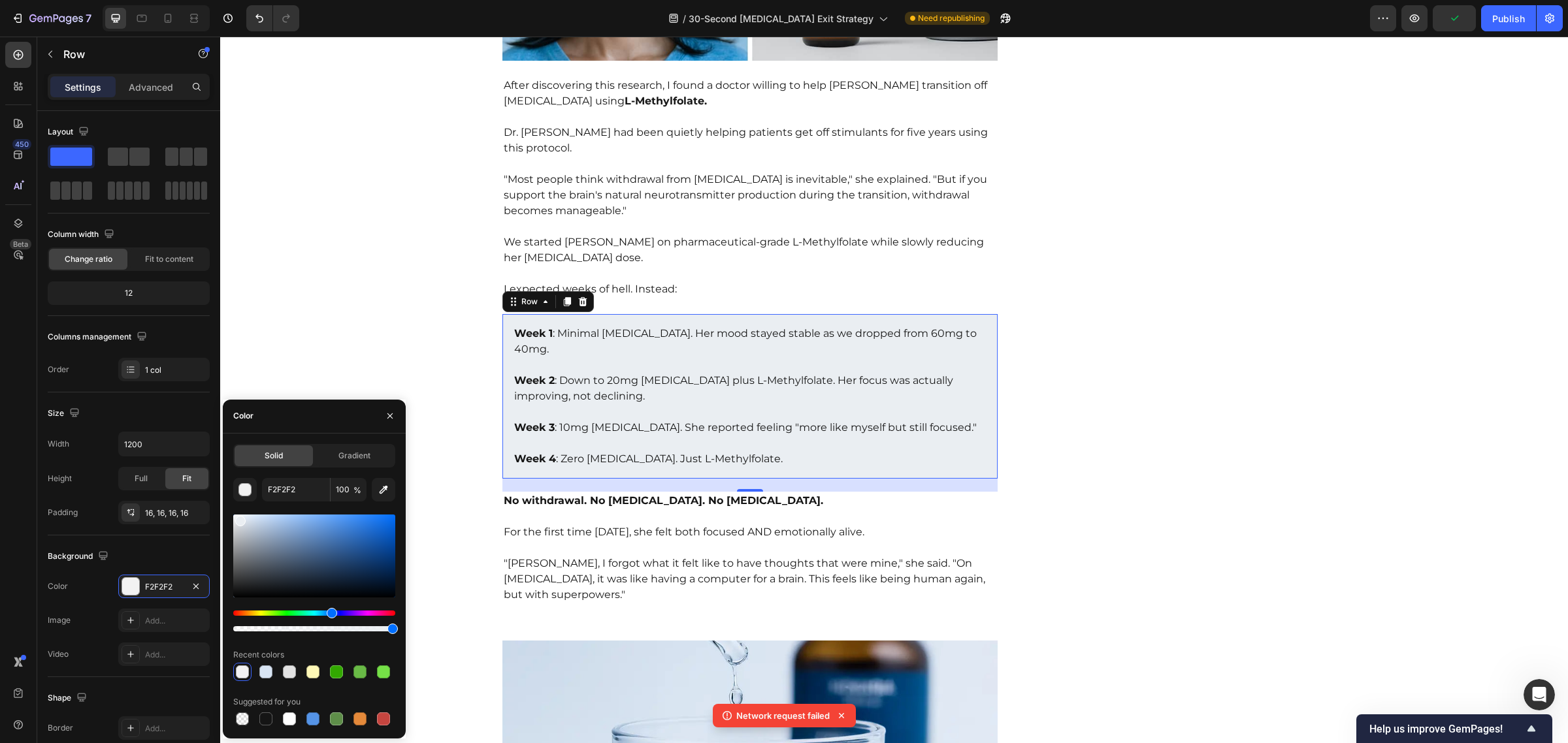
type input "EAEEF2"
drag, startPoint x: 249, startPoint y: 517, endPoint x: 238, endPoint y: 518, distance: 11.0
click at [238, 518] on div at bounding box center [241, 521] width 10 height 10
click at [925, 219] on p "We started [PERSON_NAME] on pharmaceutical-grade L-Methylfolate while slowly re…" at bounding box center [750, 243] width 493 height 47
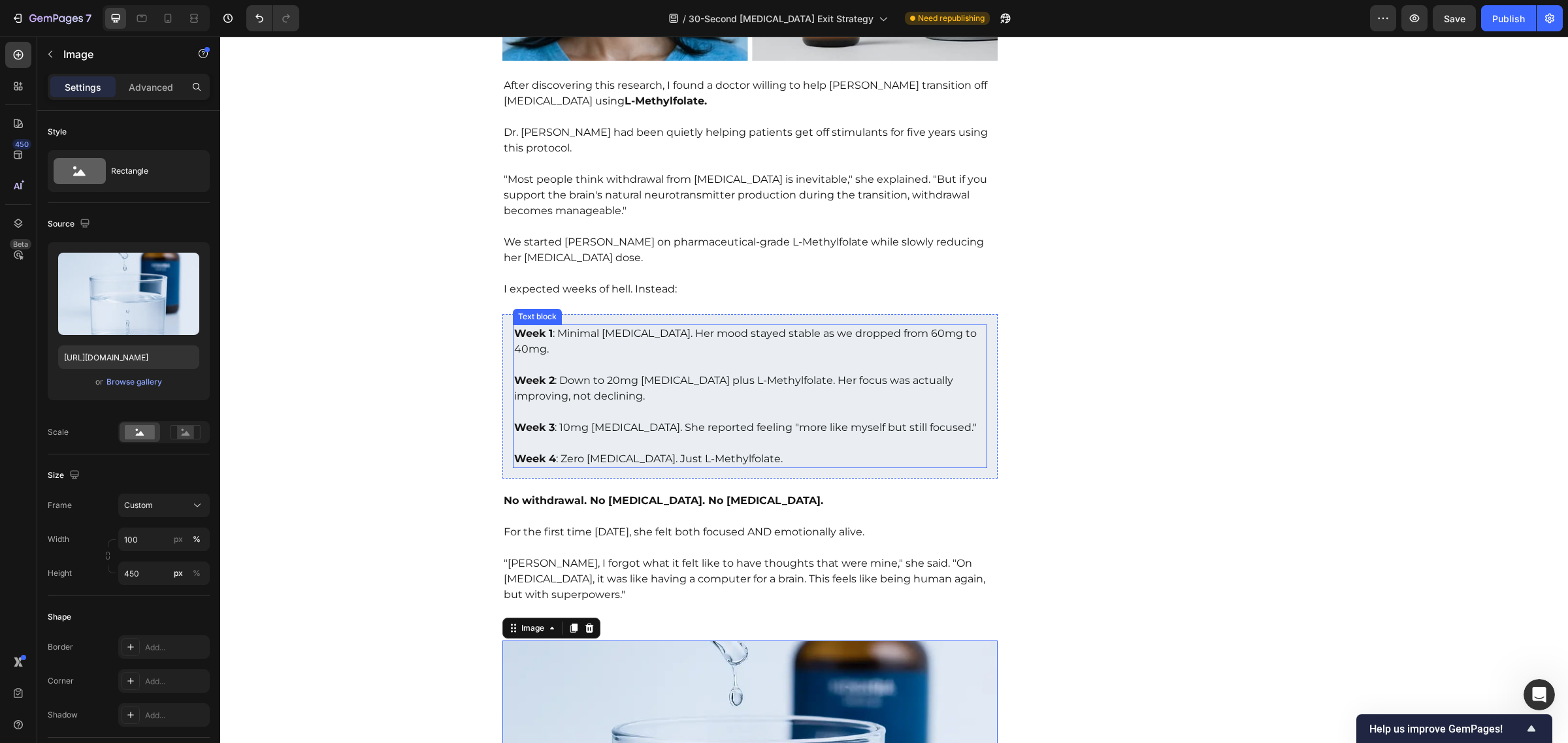
click at [828, 404] on p "Week 3 : 10mg [MEDICAL_DATA]. She reported feeling "more like myself but still …" at bounding box center [750, 420] width 472 height 31
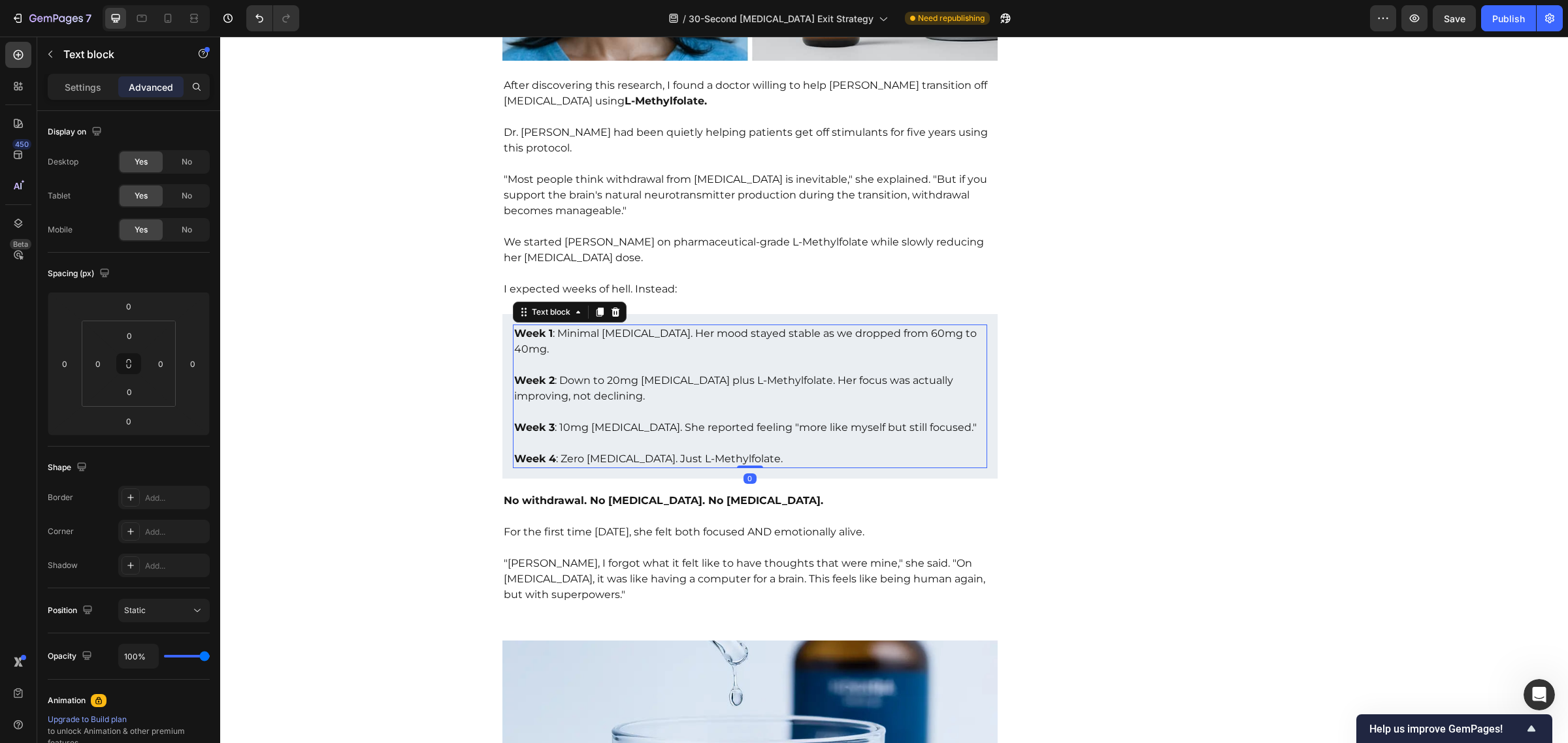
click at [631, 357] on p "Week 2 : Down to 20mg [MEDICAL_DATA] plus L-Methylfolate. Her focus was actuall…" at bounding box center [750, 381] width 472 height 47
click at [549, 326] on p "Week 1 : Minimal [MEDICAL_DATA]. Her mood stayed stable as we dropped from 60mg…" at bounding box center [750, 341] width 472 height 31
click at [553, 326] on p "Week 1 : Minimal [MEDICAL_DATA]. Her mood stayed stable as we dropped from 60mg…" at bounding box center [750, 341] width 472 height 31
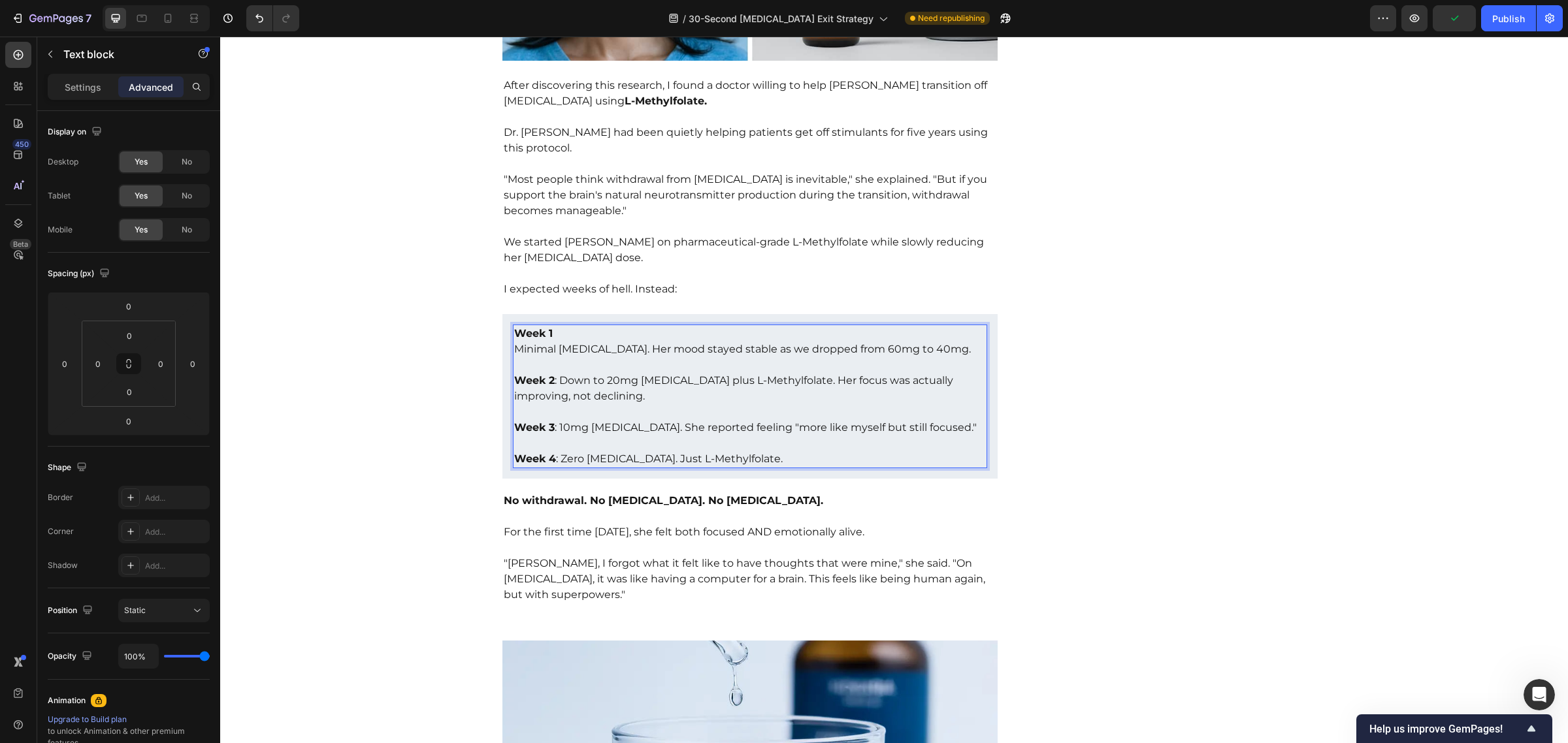
click at [551, 368] on p "Week 2 : Down to 20mg [MEDICAL_DATA] plus L-Methylfolate. Her focus was actuall…" at bounding box center [750, 381] width 472 height 47
click at [555, 366] on p "Week 2 : Down to 20mg [MEDICAL_DATA] plus L-Methylfolate. Her focus was actuall…" at bounding box center [750, 381] width 472 height 47
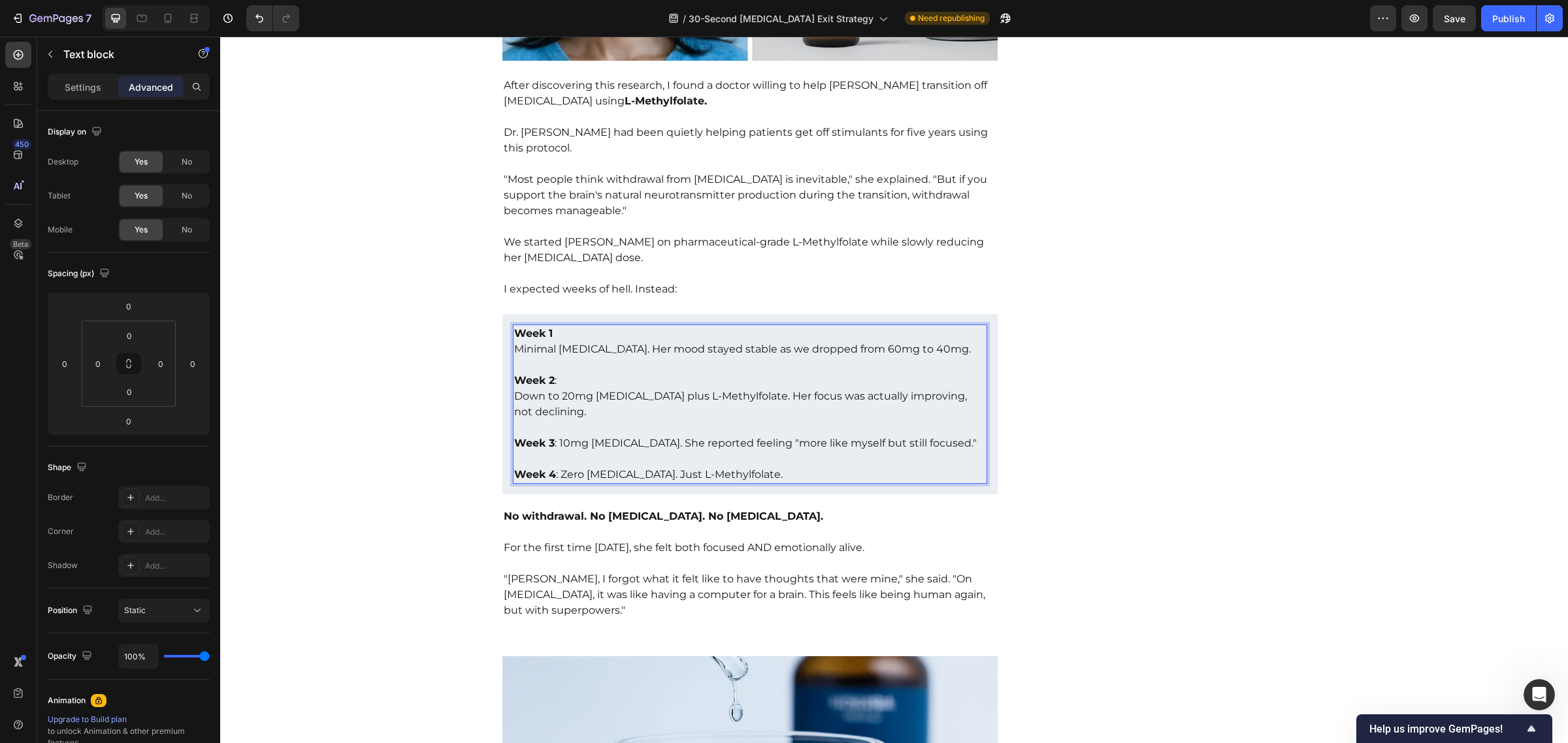
click at [555, 432] on p "Week 3 : 10mg [MEDICAL_DATA]. She reported feeling "more like myself but still …" at bounding box center [750, 435] width 472 height 31
click at [553, 432] on p "Week 3 : 10mg [MEDICAL_DATA]. She reported feeling "more like myself but still …" at bounding box center [750, 435] width 472 height 31
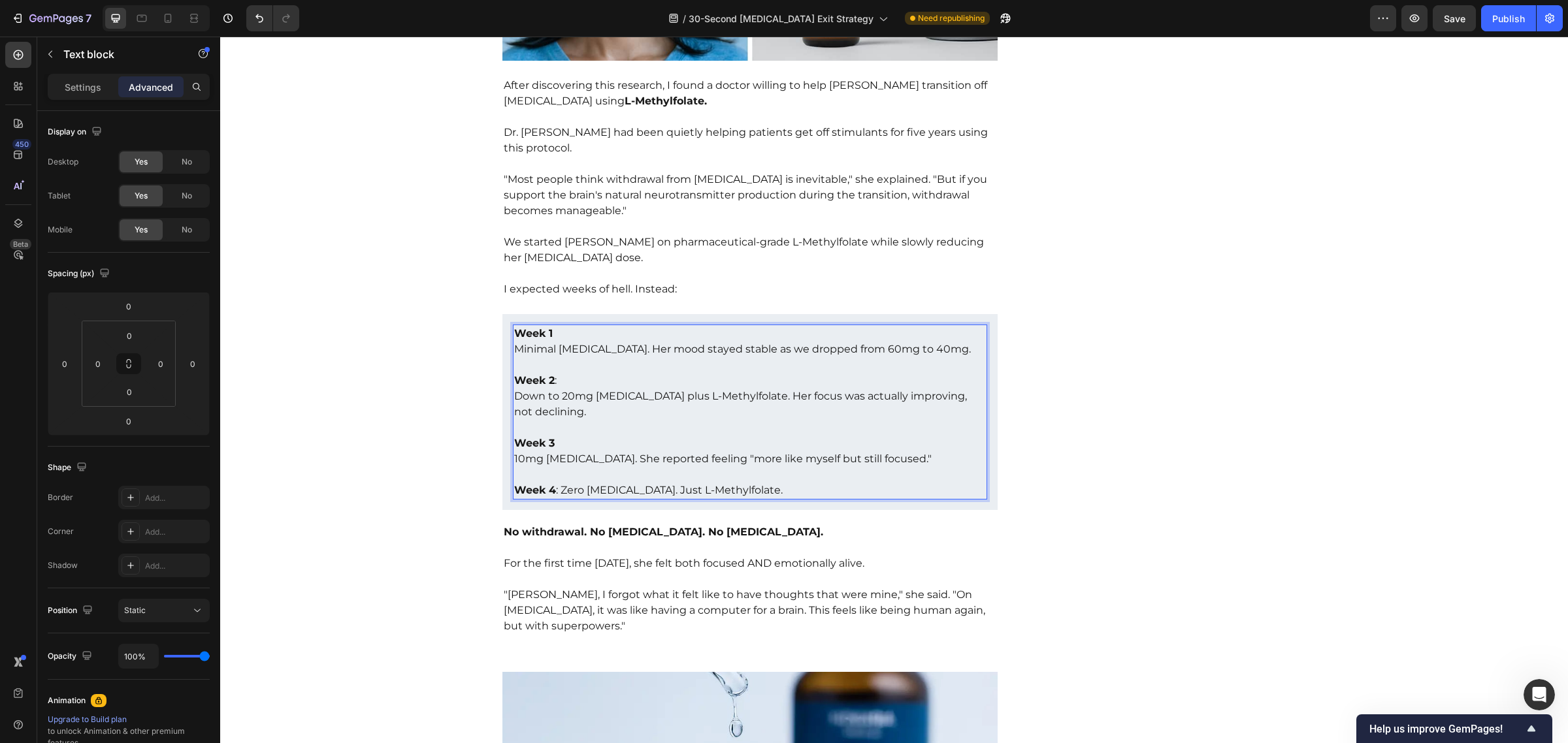
click at [553, 477] on p "Week 4 : Zero [MEDICAL_DATA]. Just L-Methylfolate." at bounding box center [750, 483] width 472 height 31
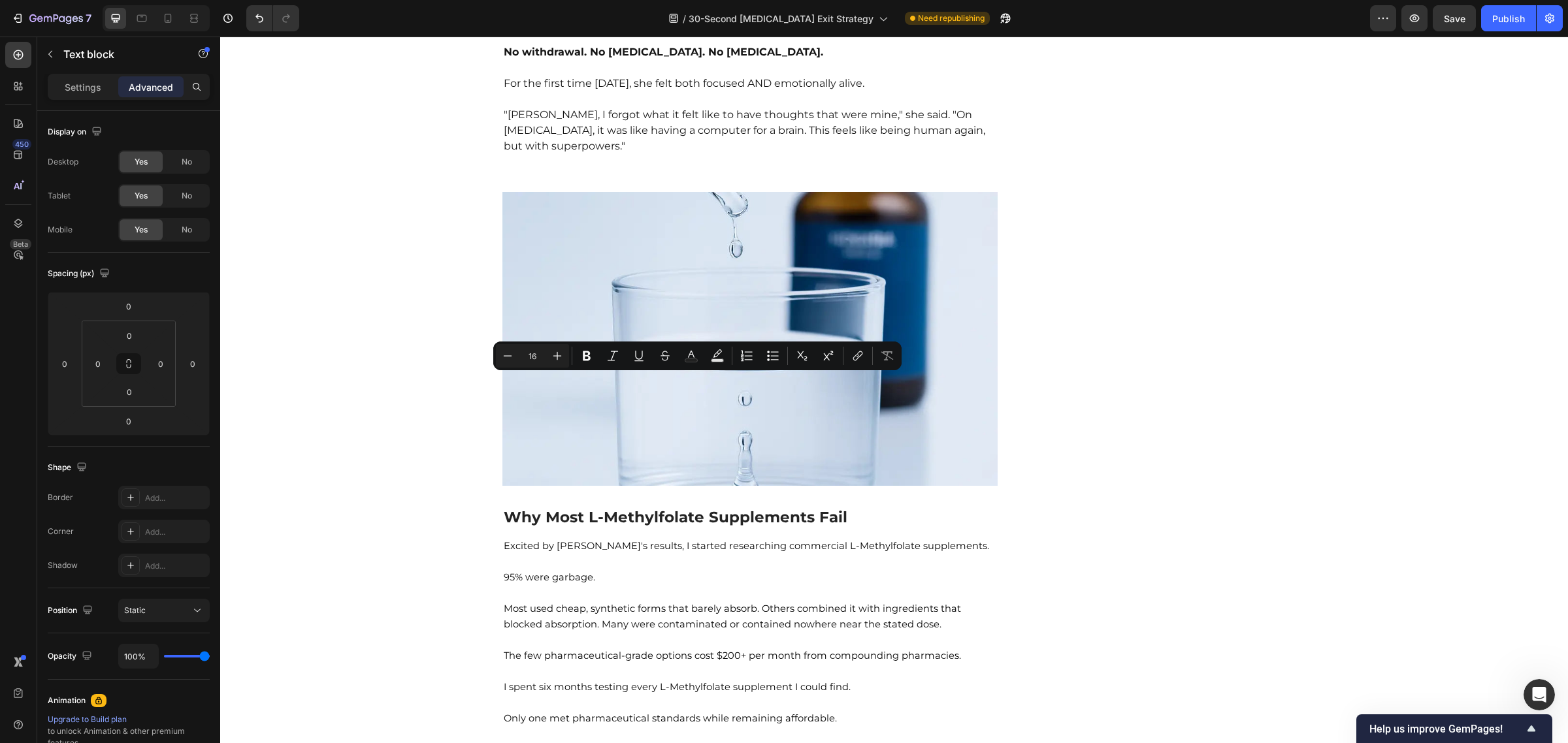
drag, startPoint x: 736, startPoint y: 384, endPoint x: 660, endPoint y: 386, distance: 76.0
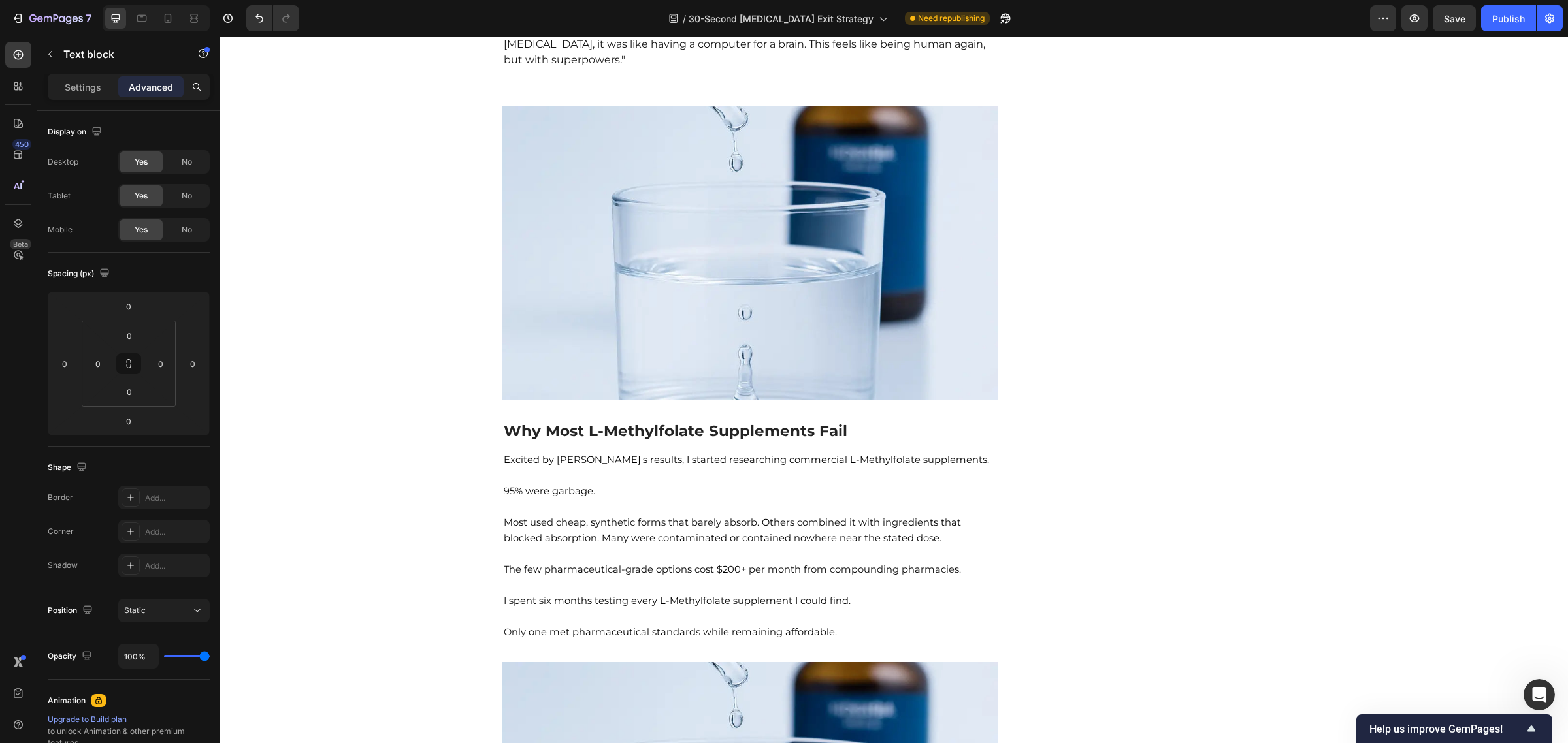
scroll to position [5153, 0]
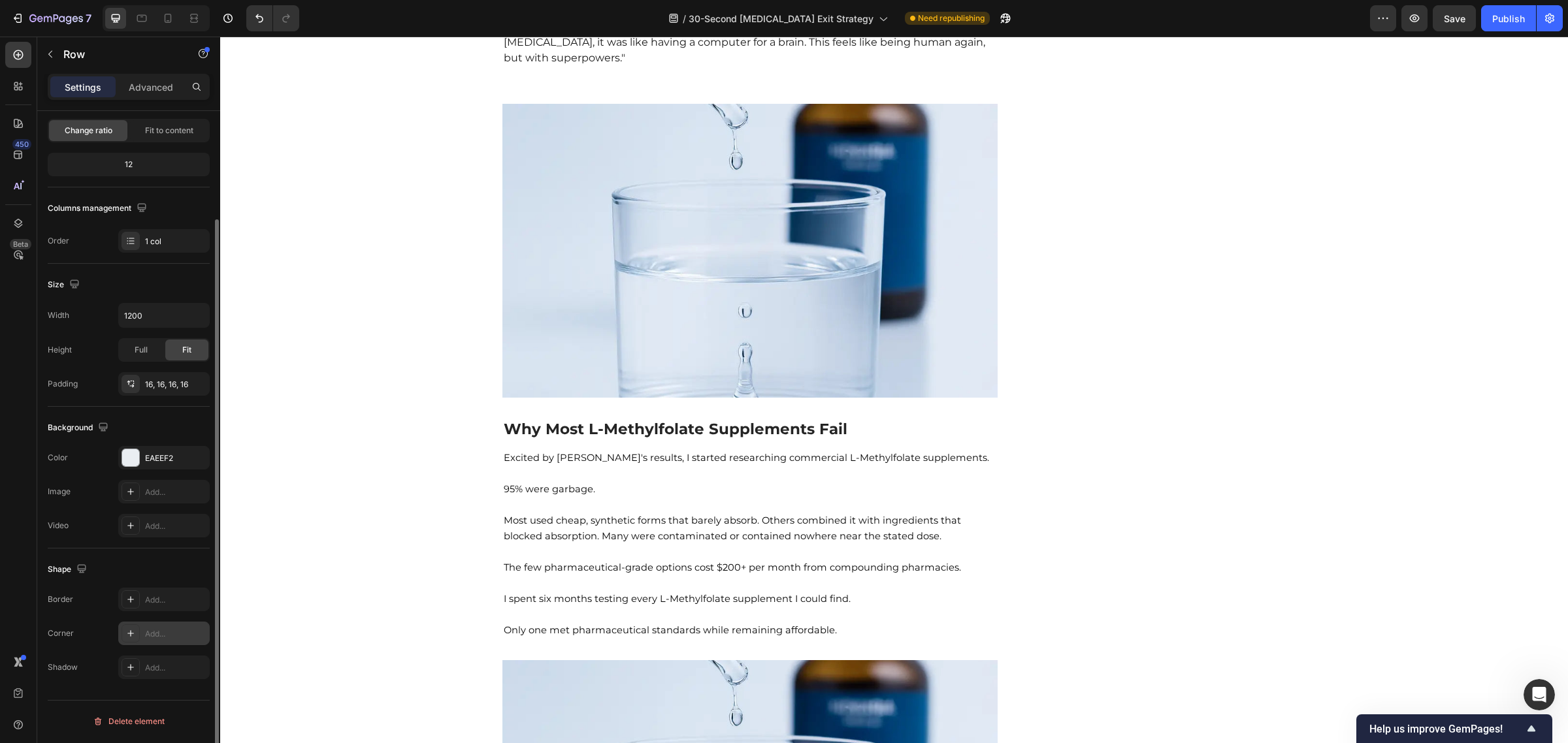
click at [138, 628] on div at bounding box center [130, 633] width 19 height 19
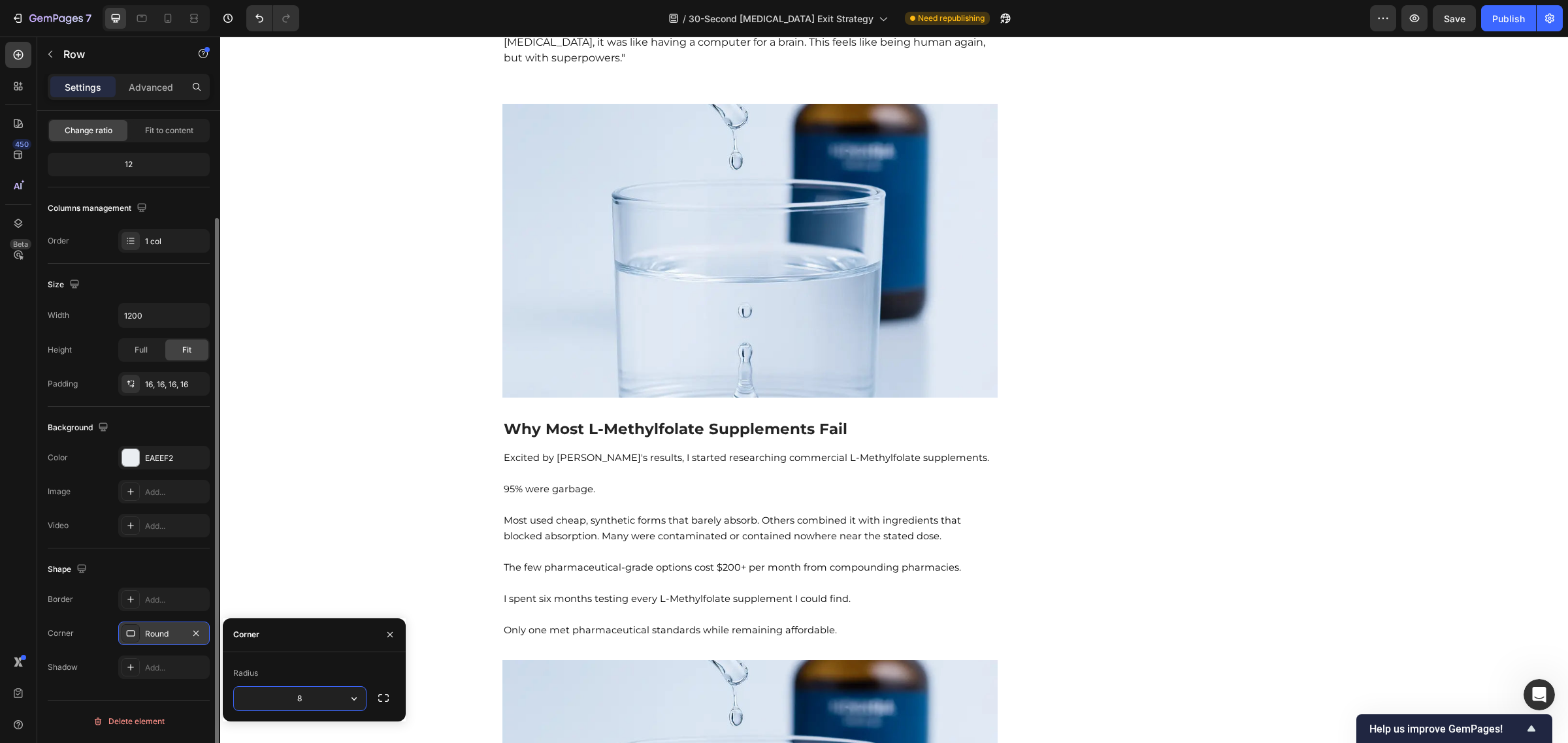
scroll to position [128, 0]
click at [686, 81] on p "⁠⁠⁠⁠⁠⁠⁠ "[PERSON_NAME], I forgot what it felt like to have thoughts that were m…" at bounding box center [750, 42] width 493 height 78
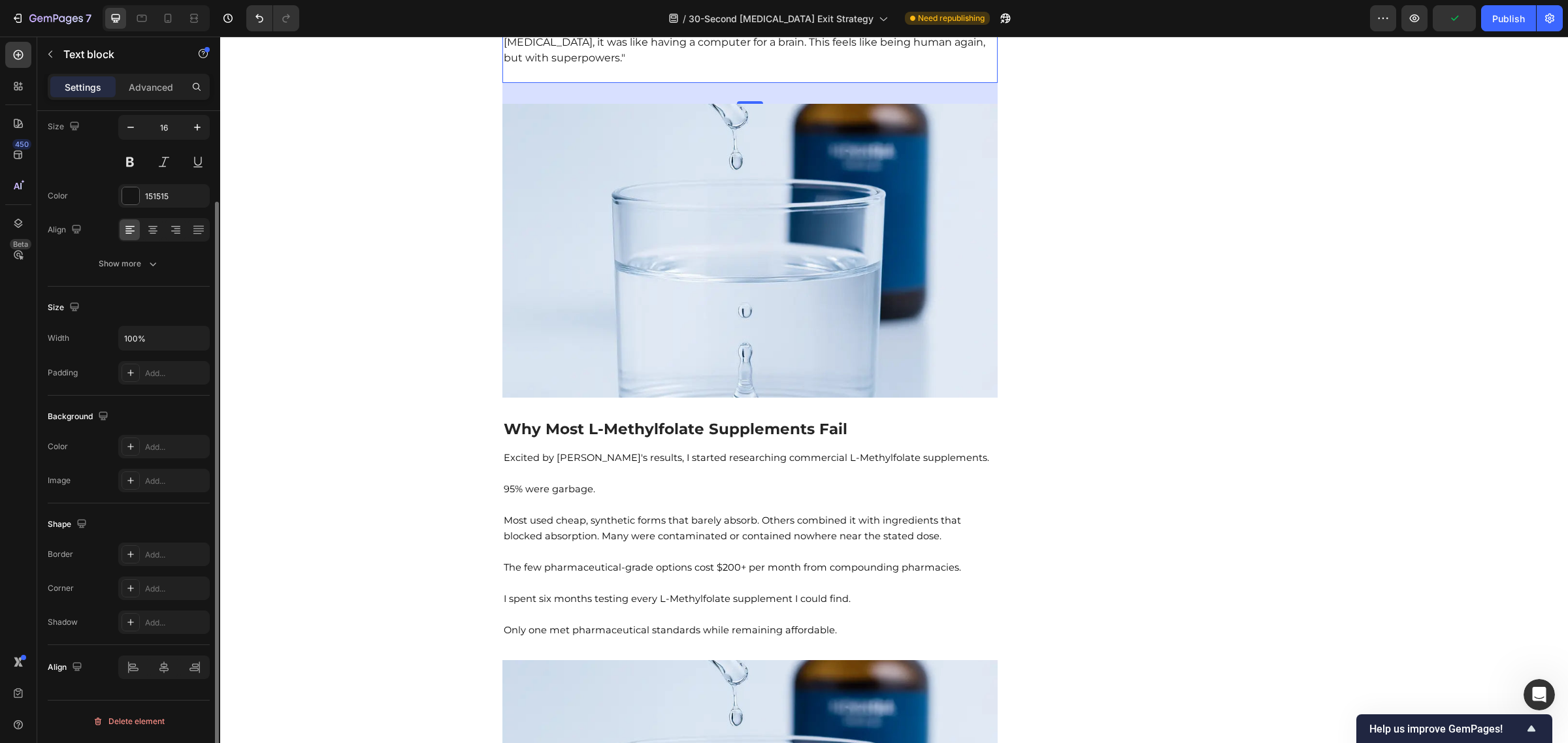
scroll to position [0, 0]
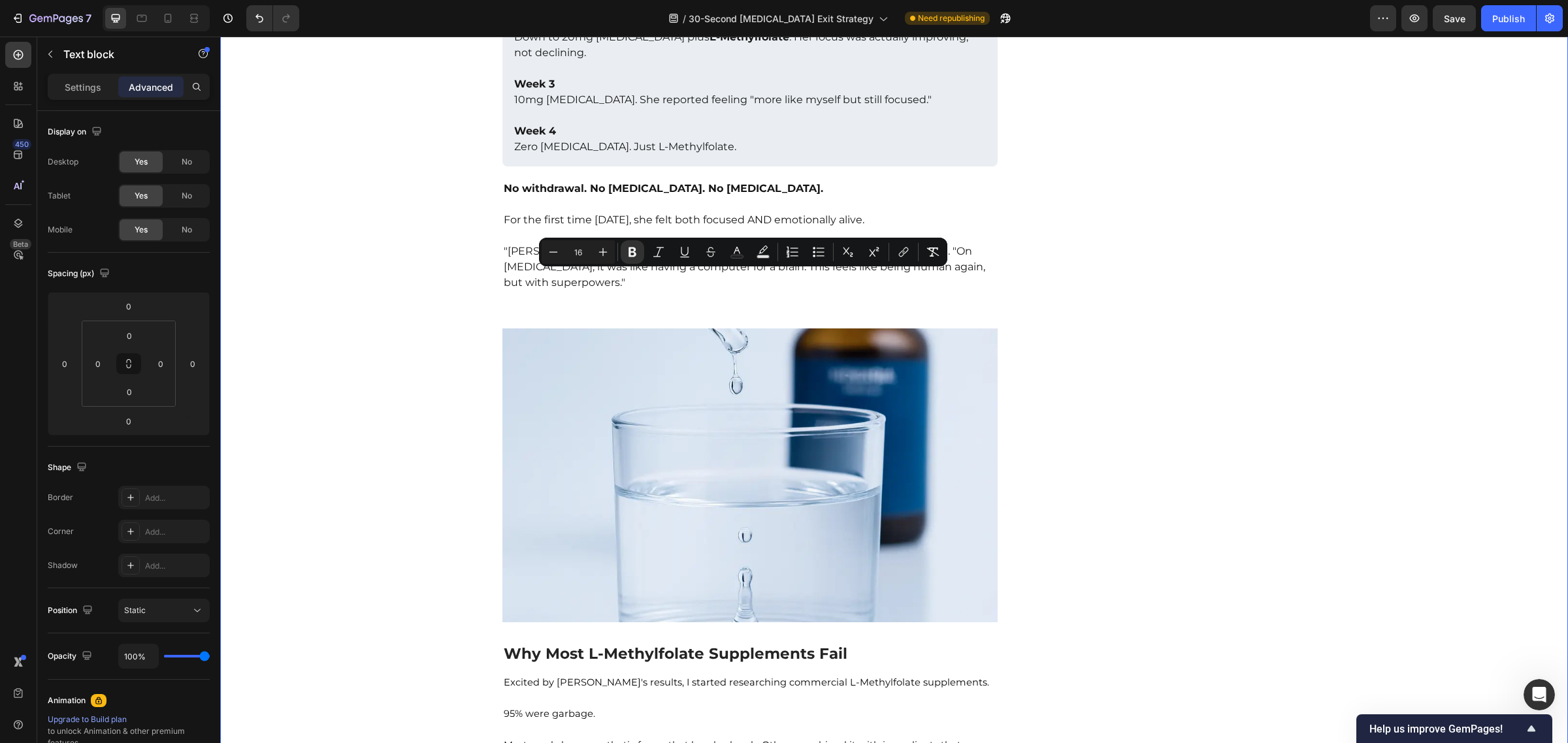
drag, startPoint x: 703, startPoint y: 400, endPoint x: 467, endPoint y: 261, distance: 273.9
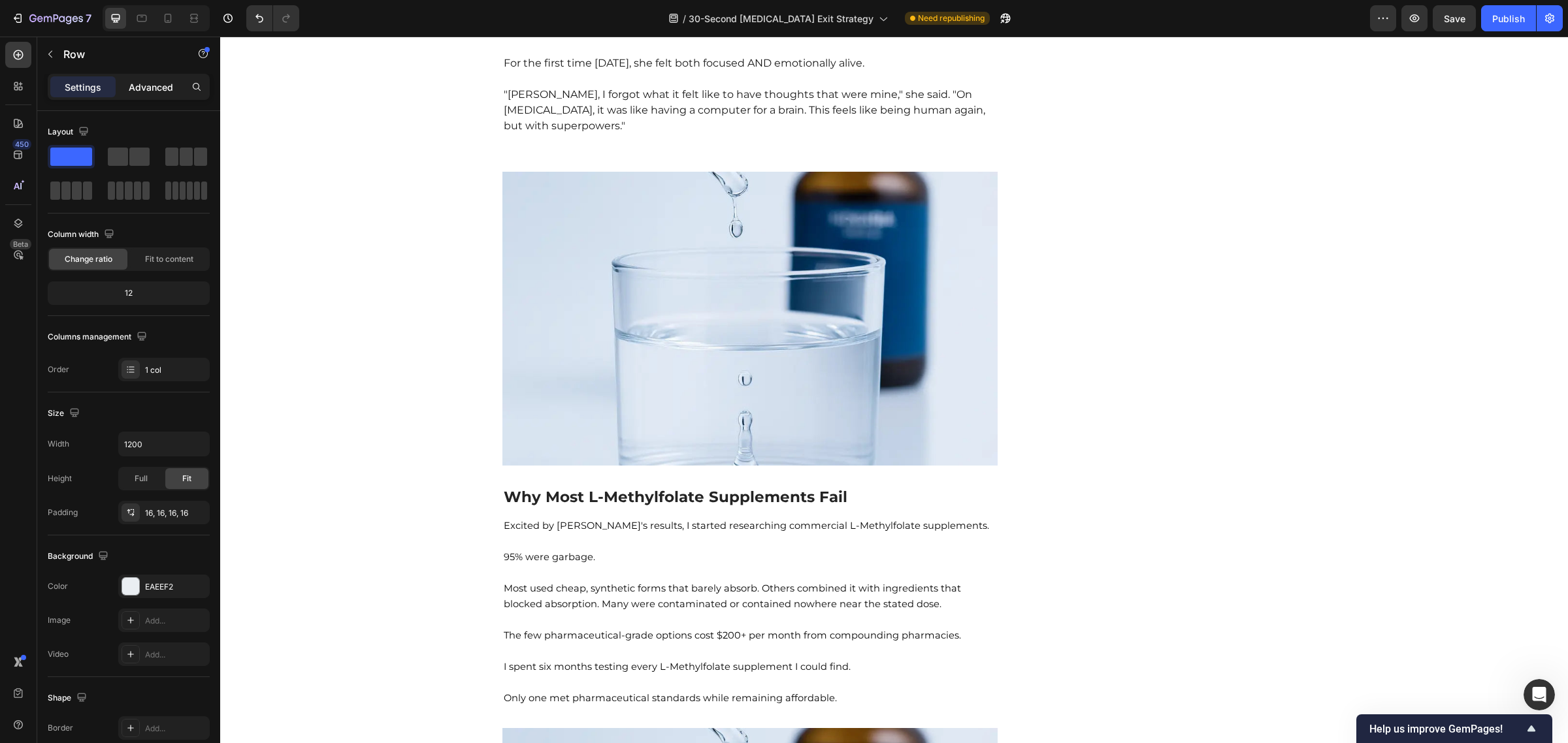
click at [157, 88] on p "Advanced" at bounding box center [151, 87] width 44 height 14
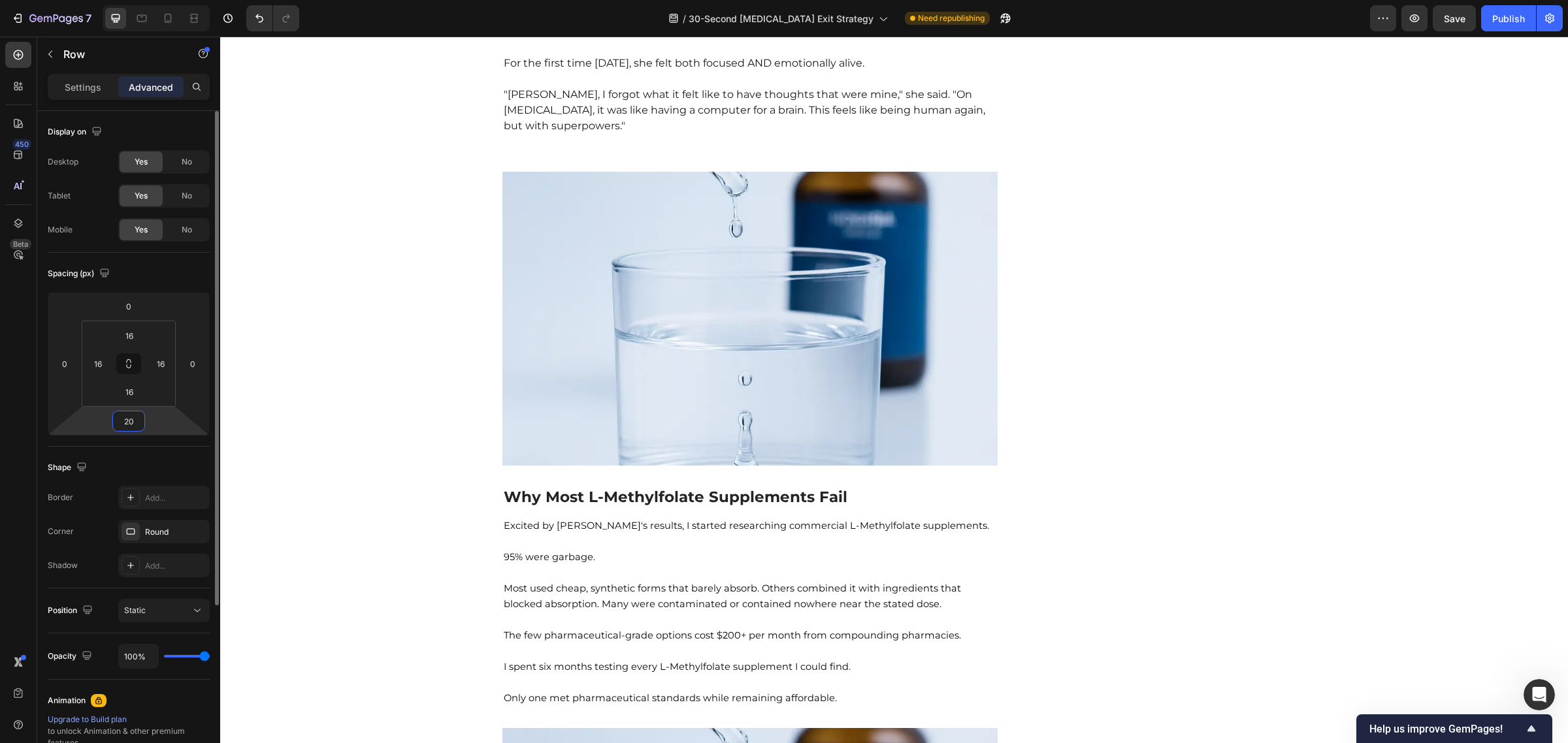
click at [125, 426] on input "20" at bounding box center [128, 421] width 26 height 19
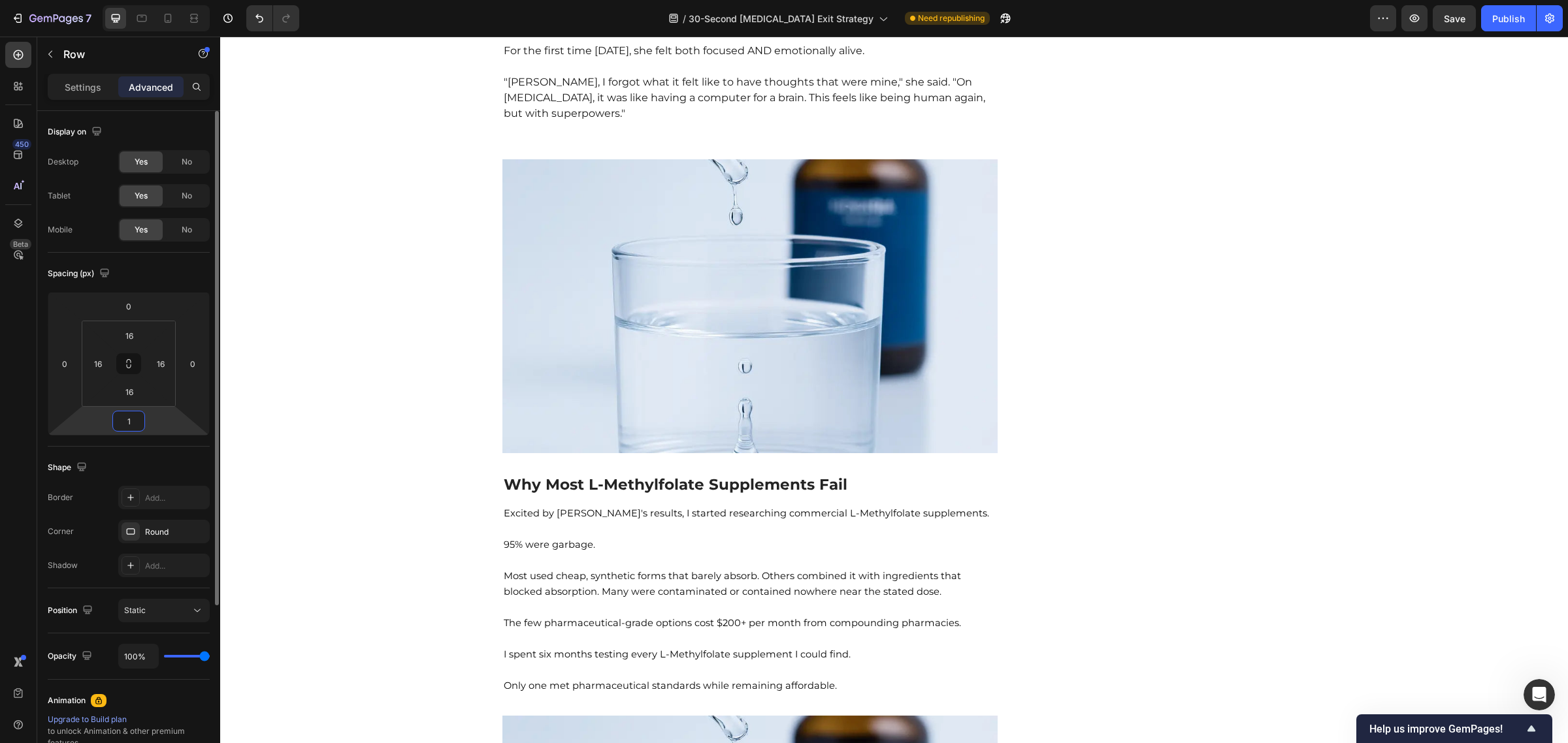
type input "10"
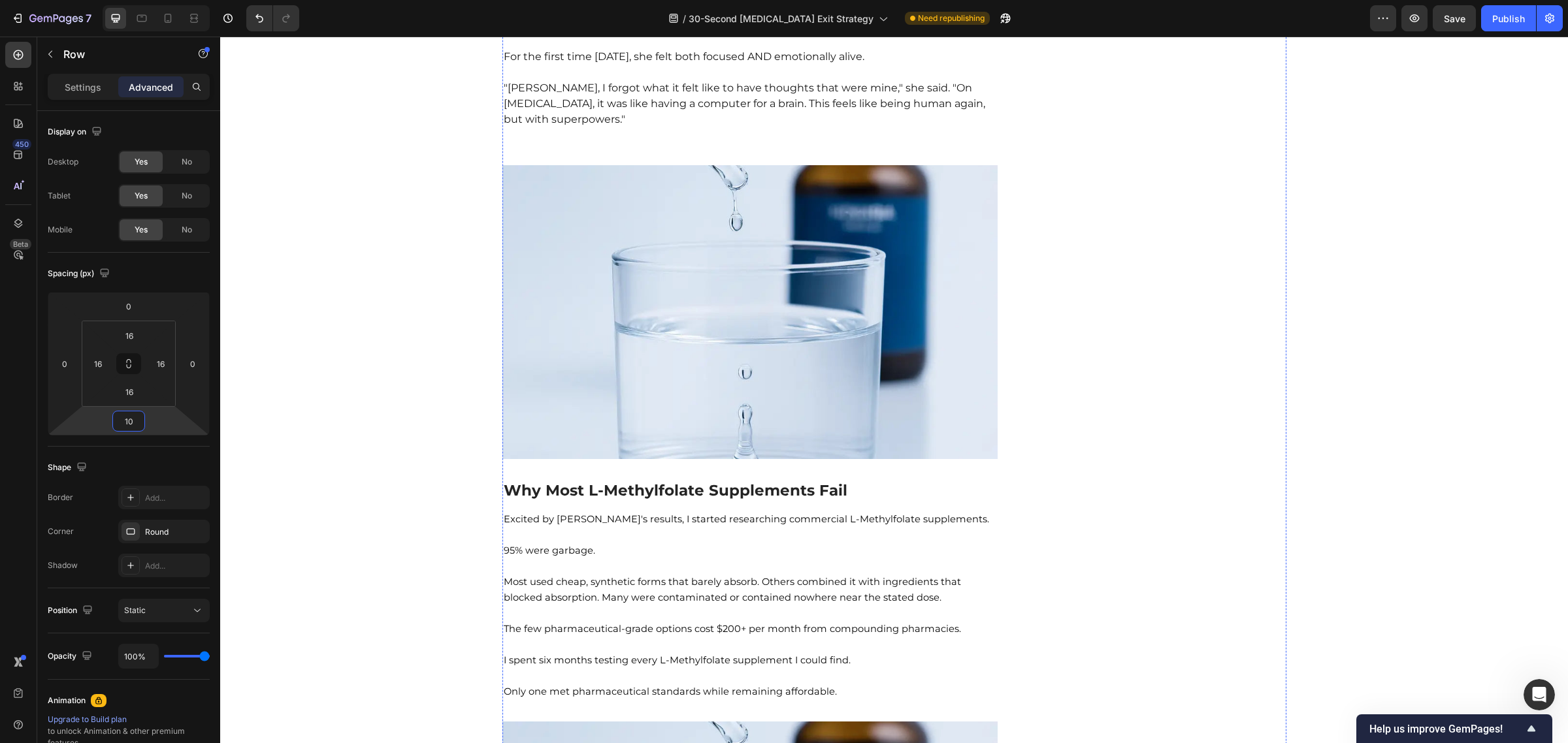
click at [141, 431] on div "20" at bounding box center [129, 421] width 33 height 21
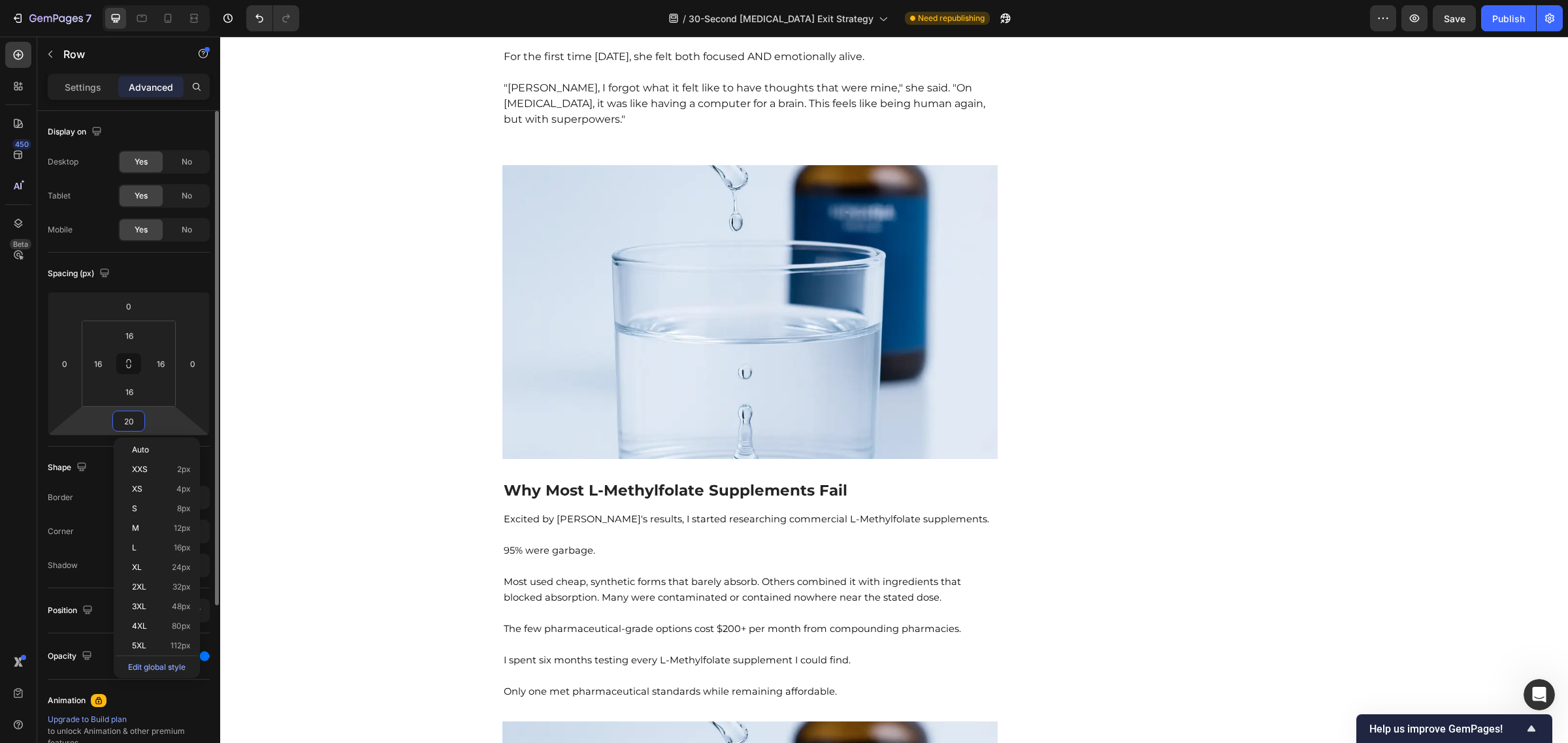
click at [130, 426] on input "20" at bounding box center [128, 421] width 26 height 19
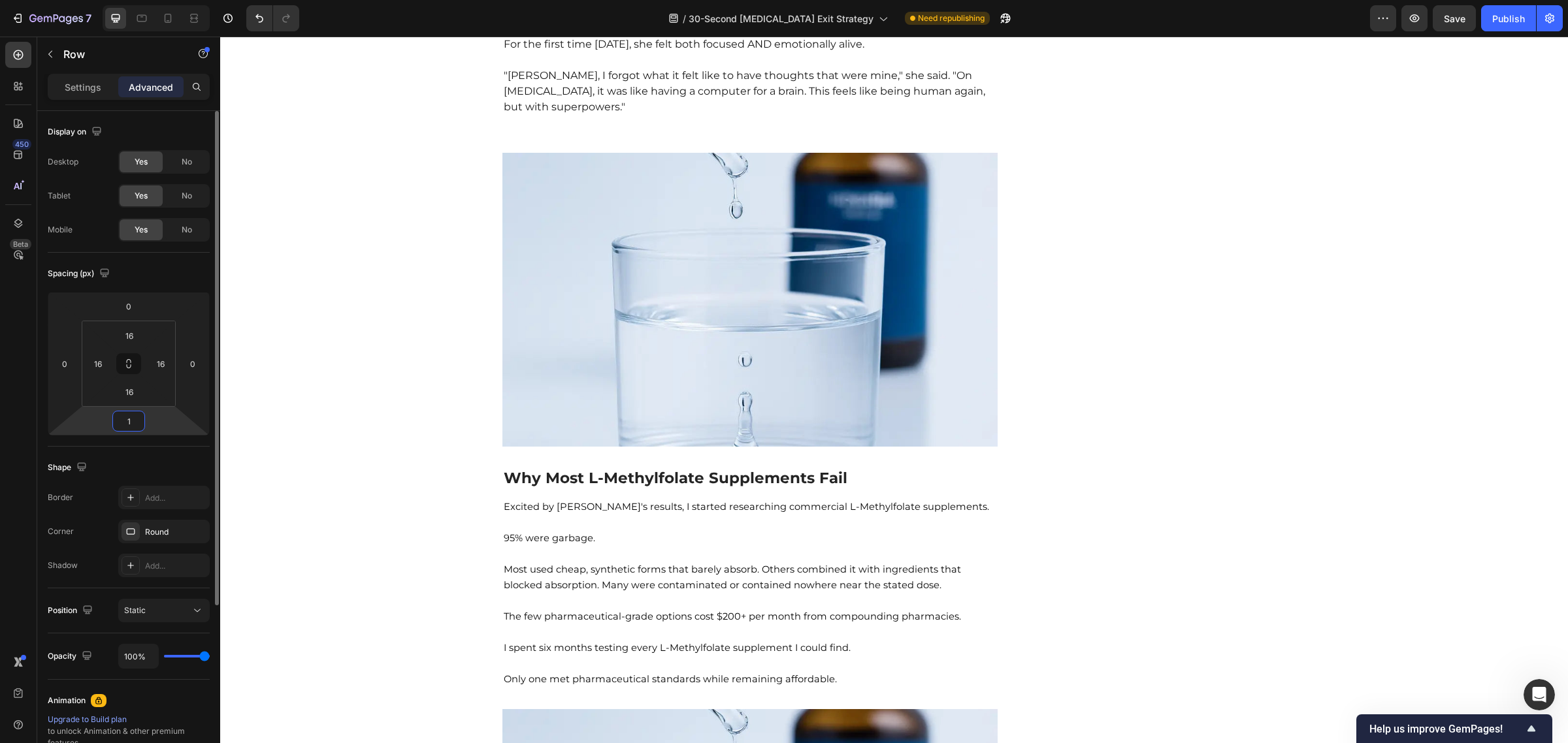
type input "10"
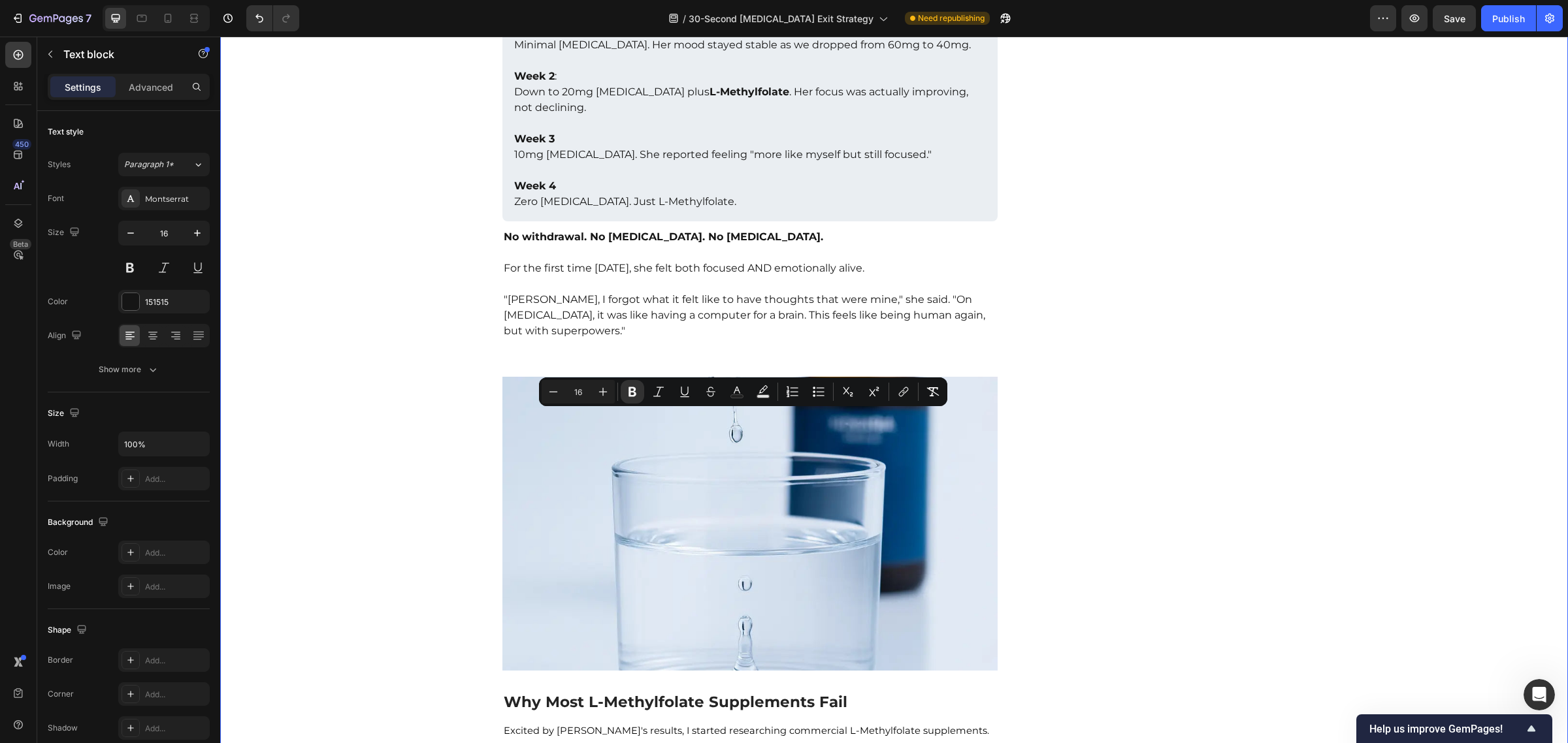
drag, startPoint x: 696, startPoint y: 479, endPoint x: 485, endPoint y: 397, distance: 226.4
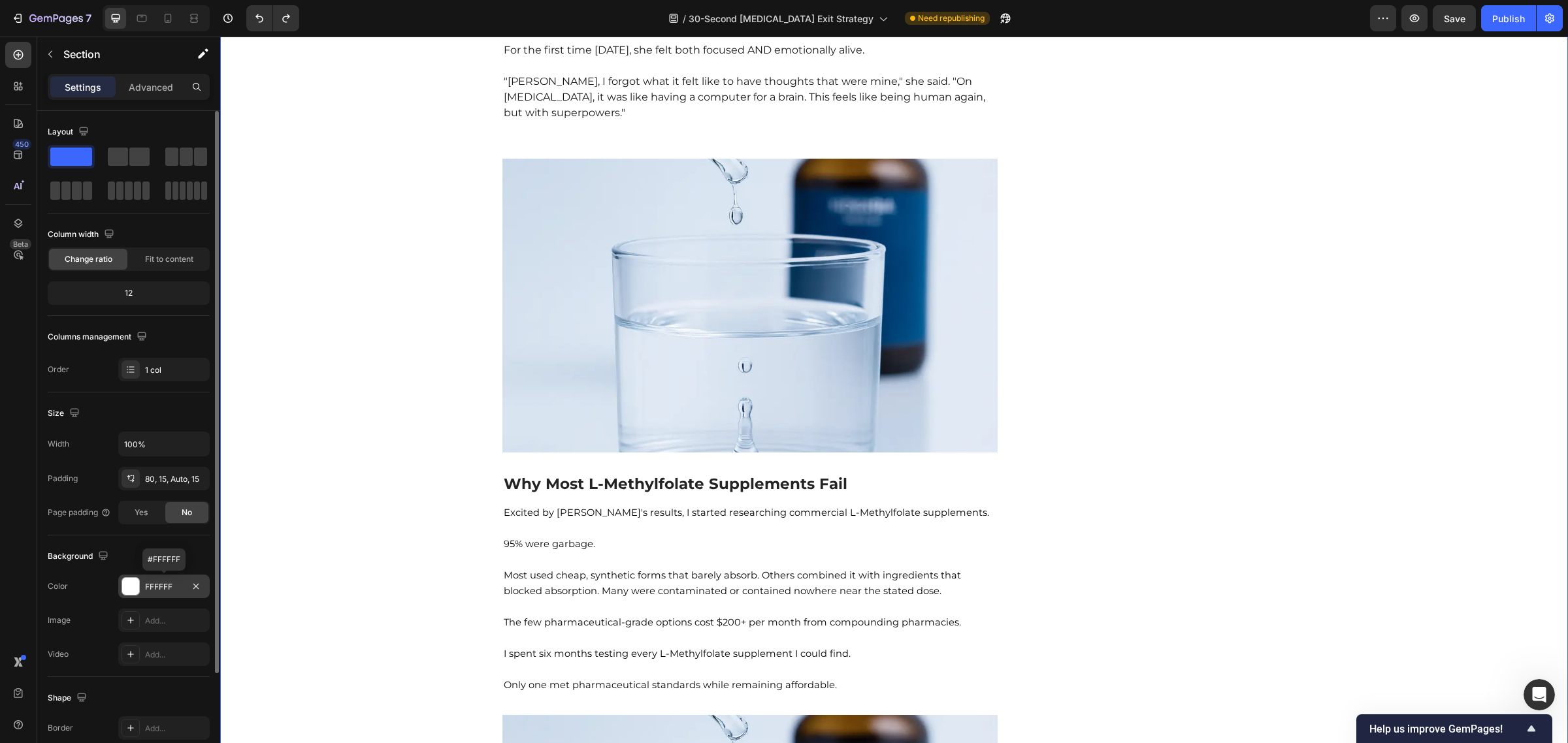
click at [135, 589] on div at bounding box center [130, 586] width 17 height 17
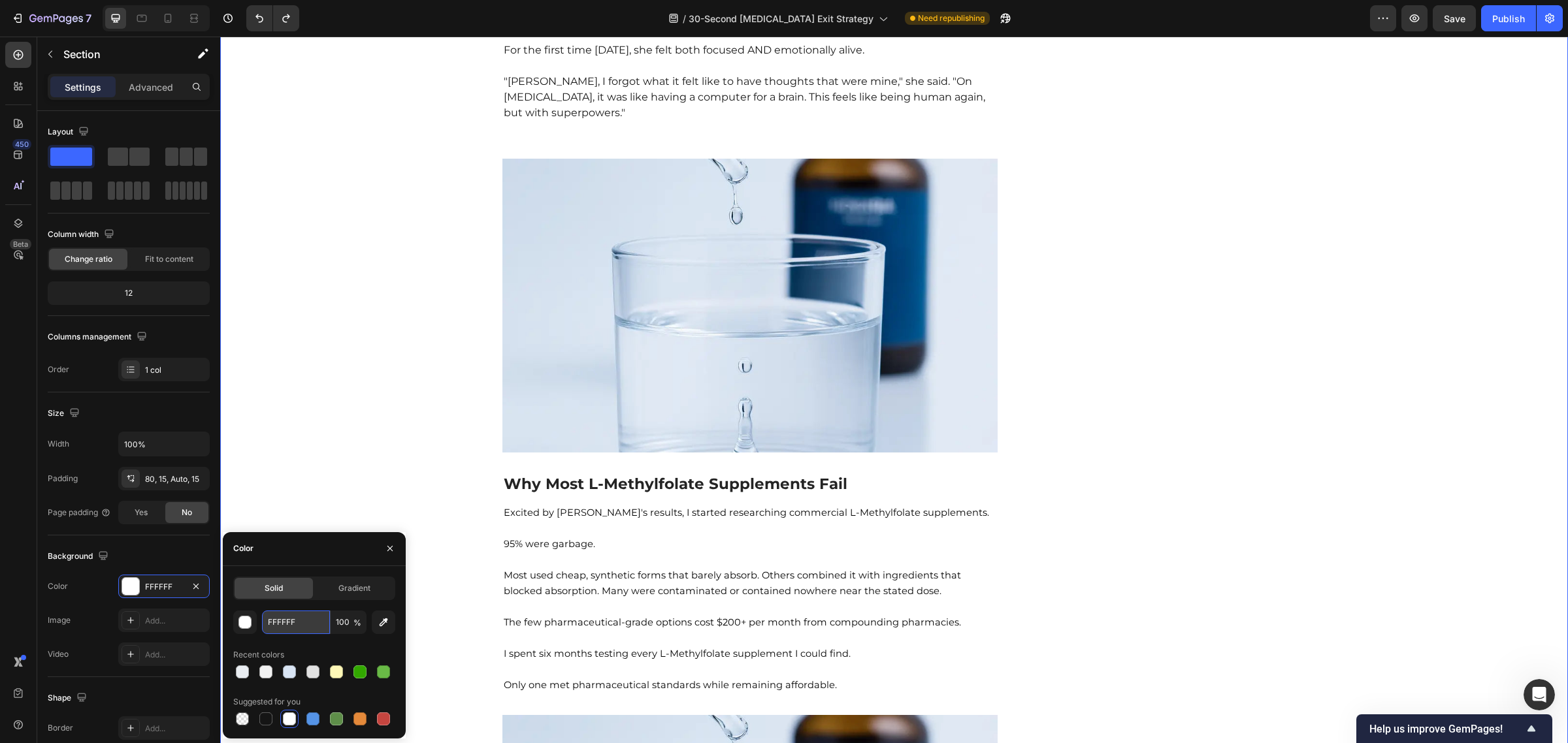
click at [287, 627] on input "FFFFFF" at bounding box center [296, 622] width 68 height 24
paste input "E7F2"
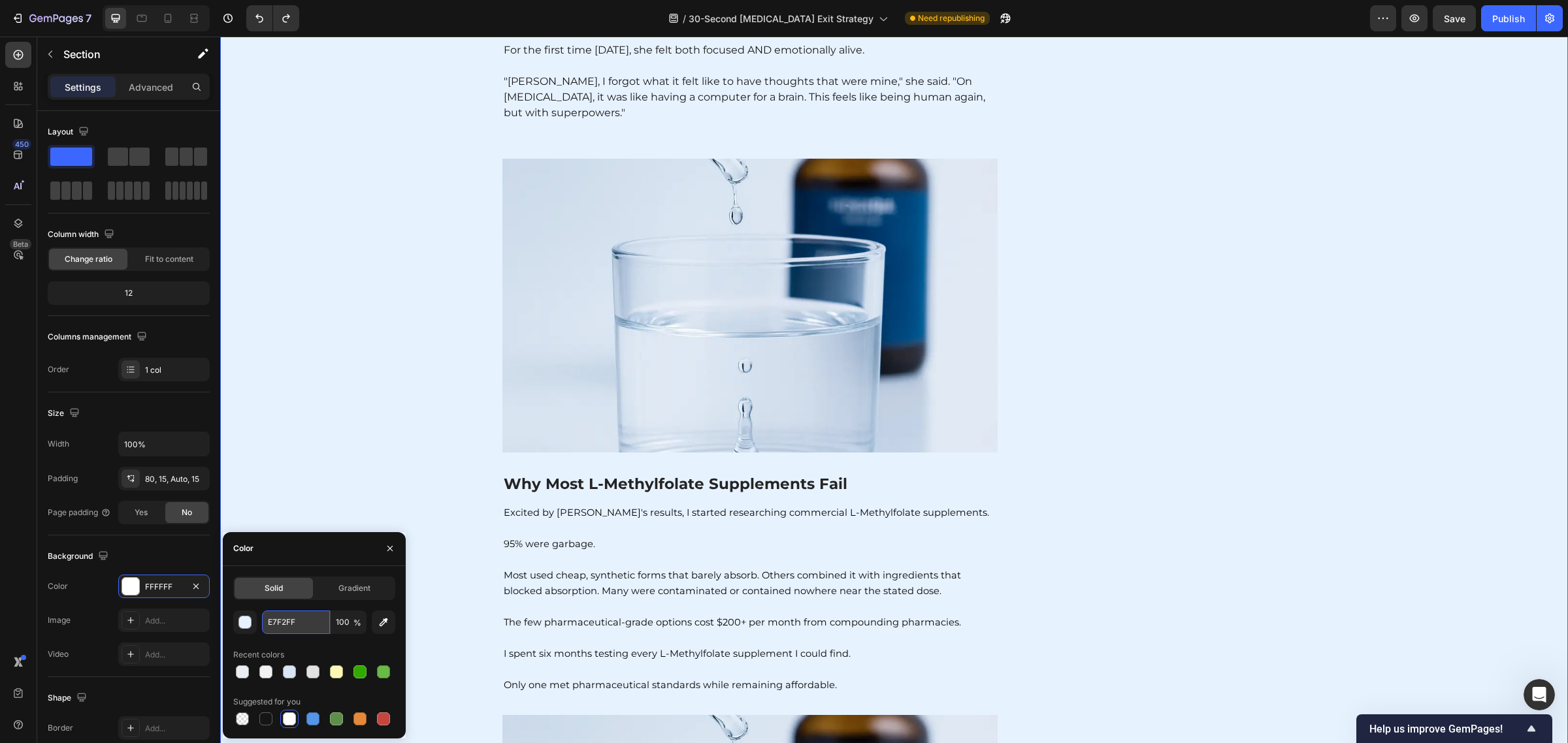
type input "FFFFFF"
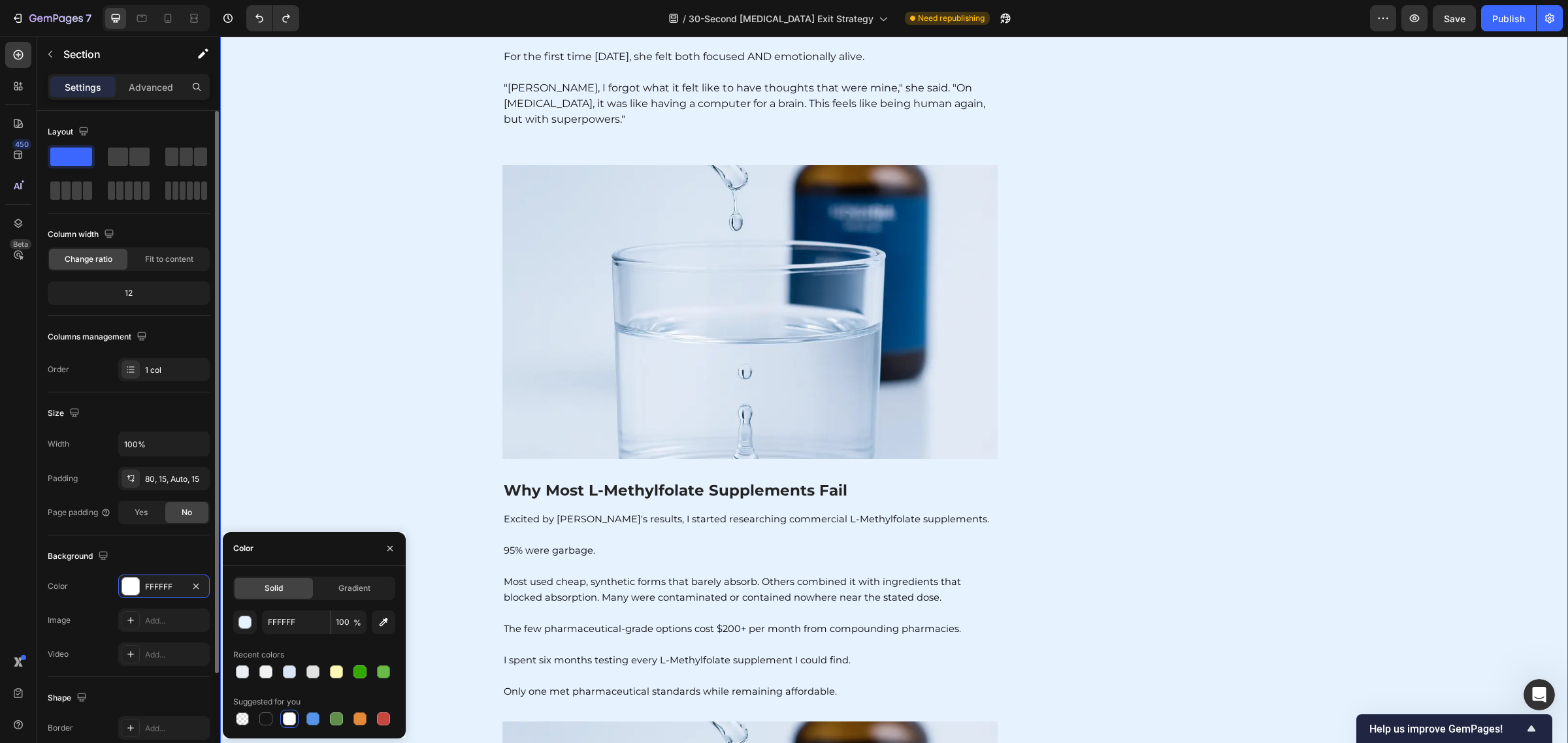
click at [79, 606] on div "The changes might be hidden by the video. Color FFFFFF Image Add... Video Add..." at bounding box center [128, 621] width 162 height 92
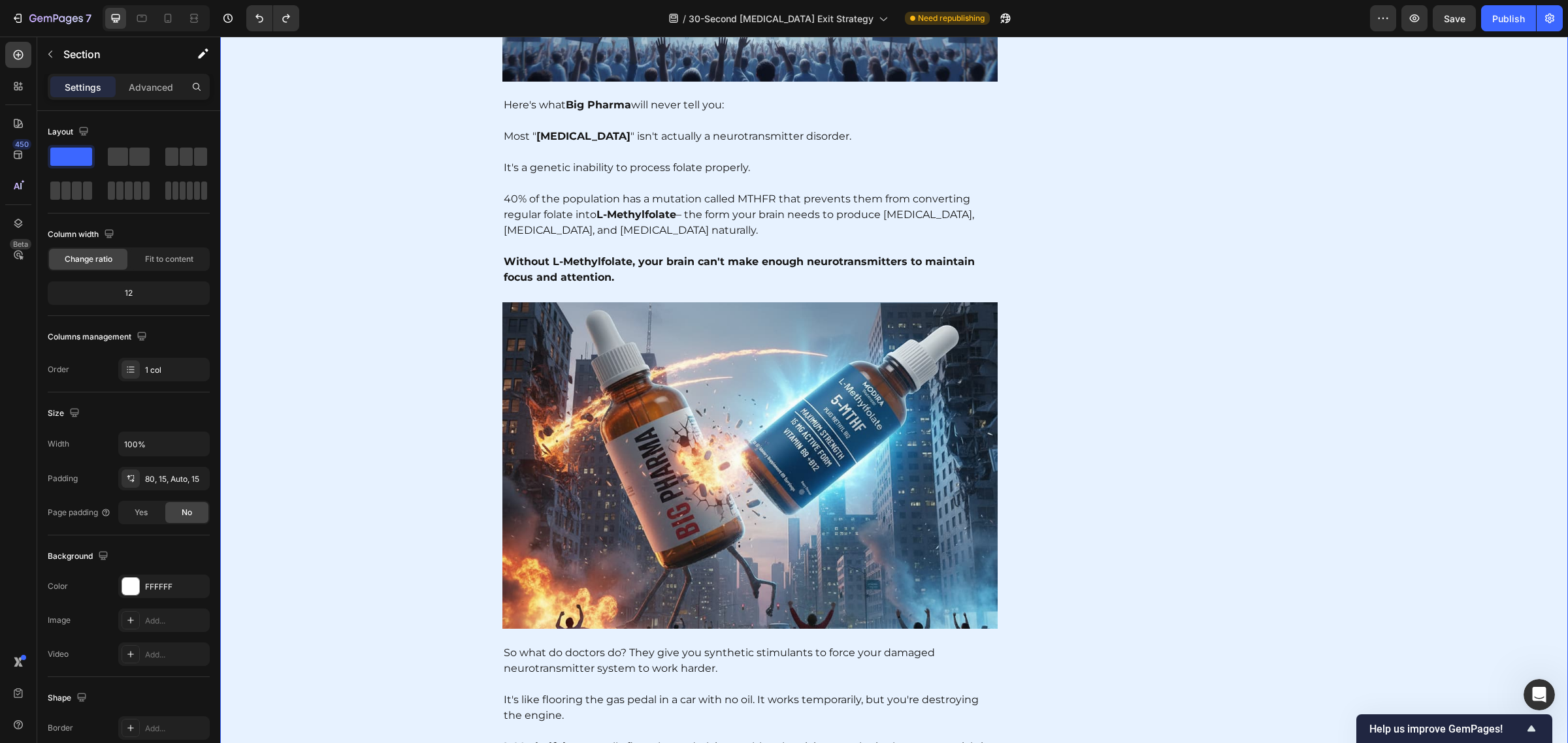
click at [716, 257] on strong "Without L-Methylfolate, your brain can't make enough neurotransmitters to maint…" at bounding box center [739, 271] width 471 height 28
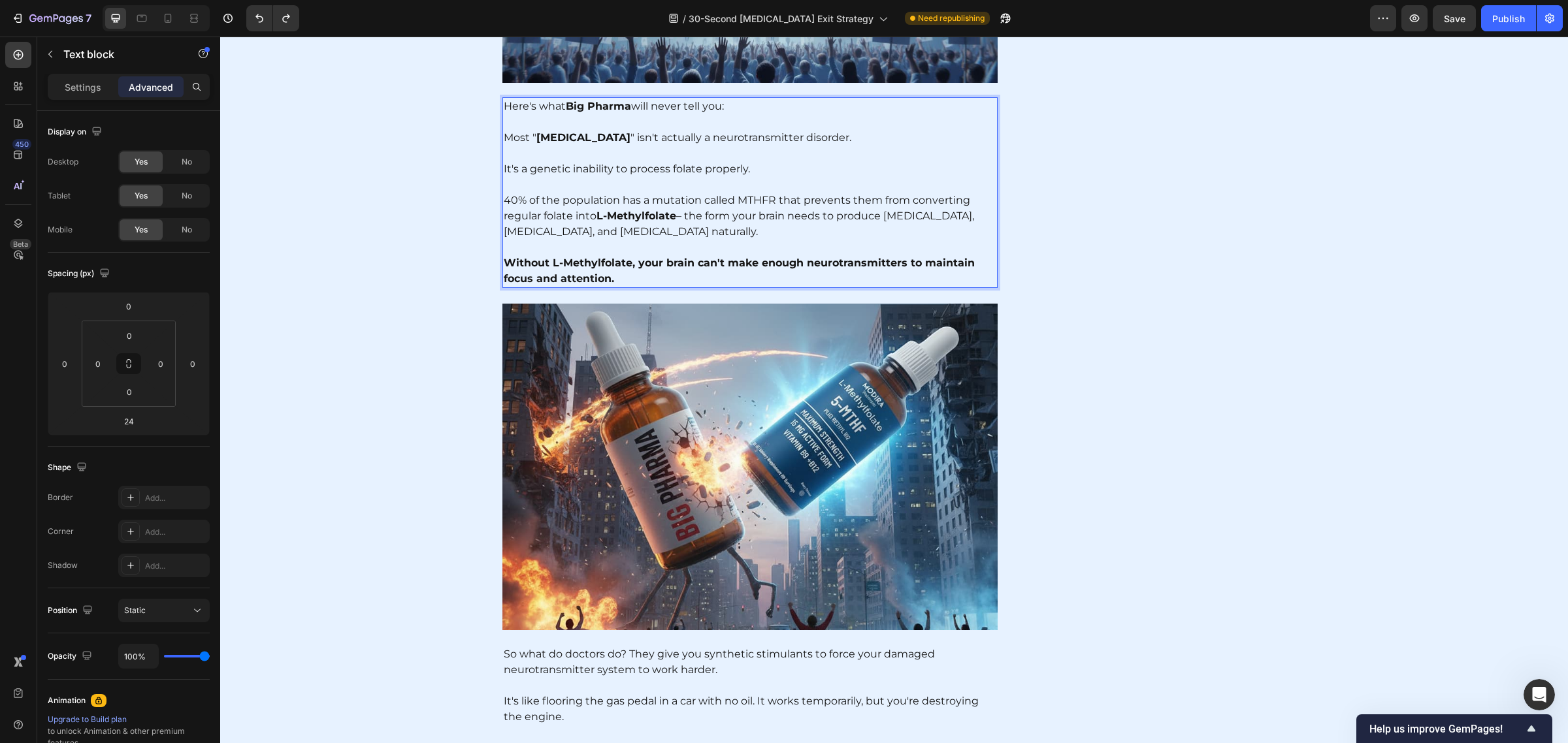
scroll to position [3813, 0]
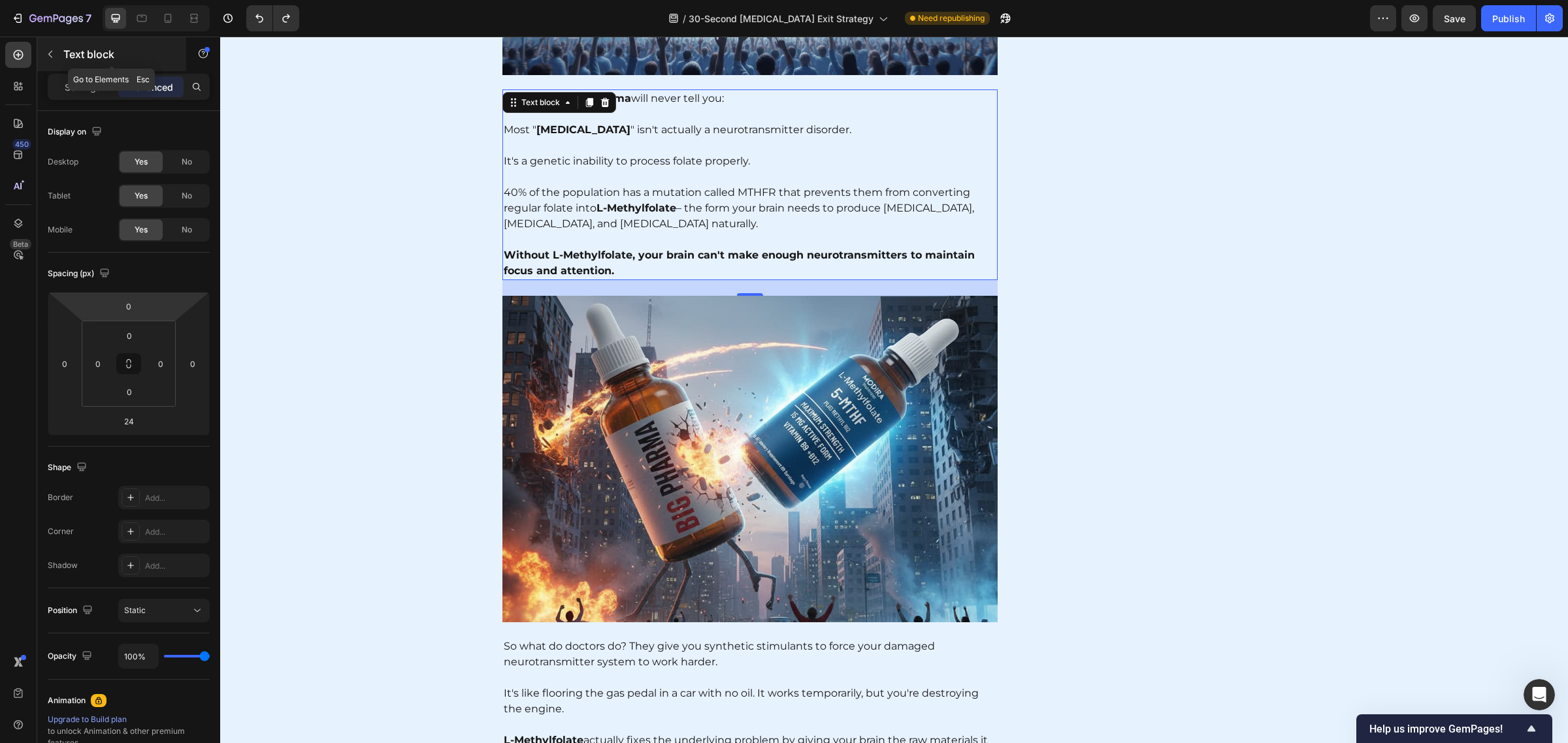
click at [51, 47] on button "button" at bounding box center [50, 54] width 21 height 21
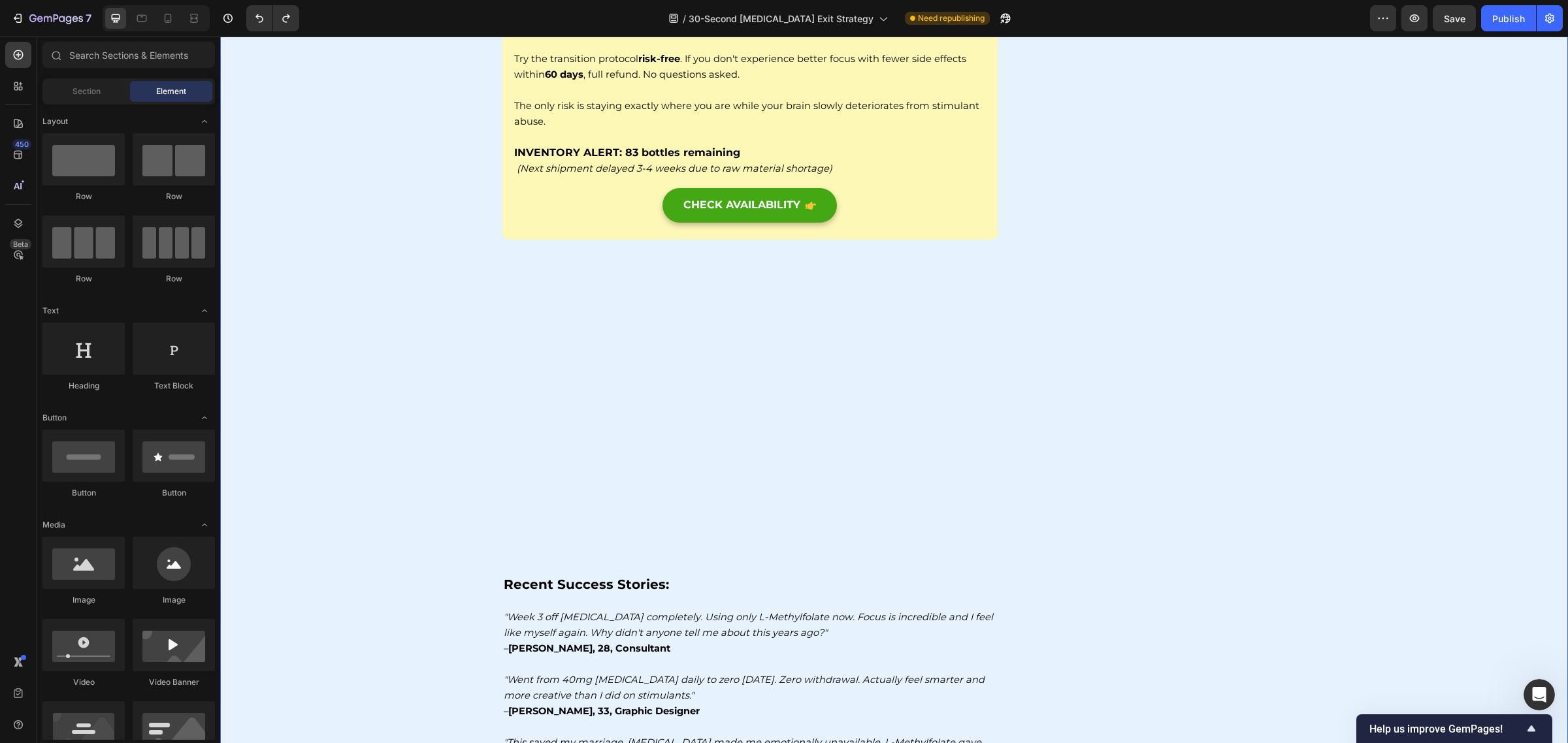
scroll to position [8892, 0]
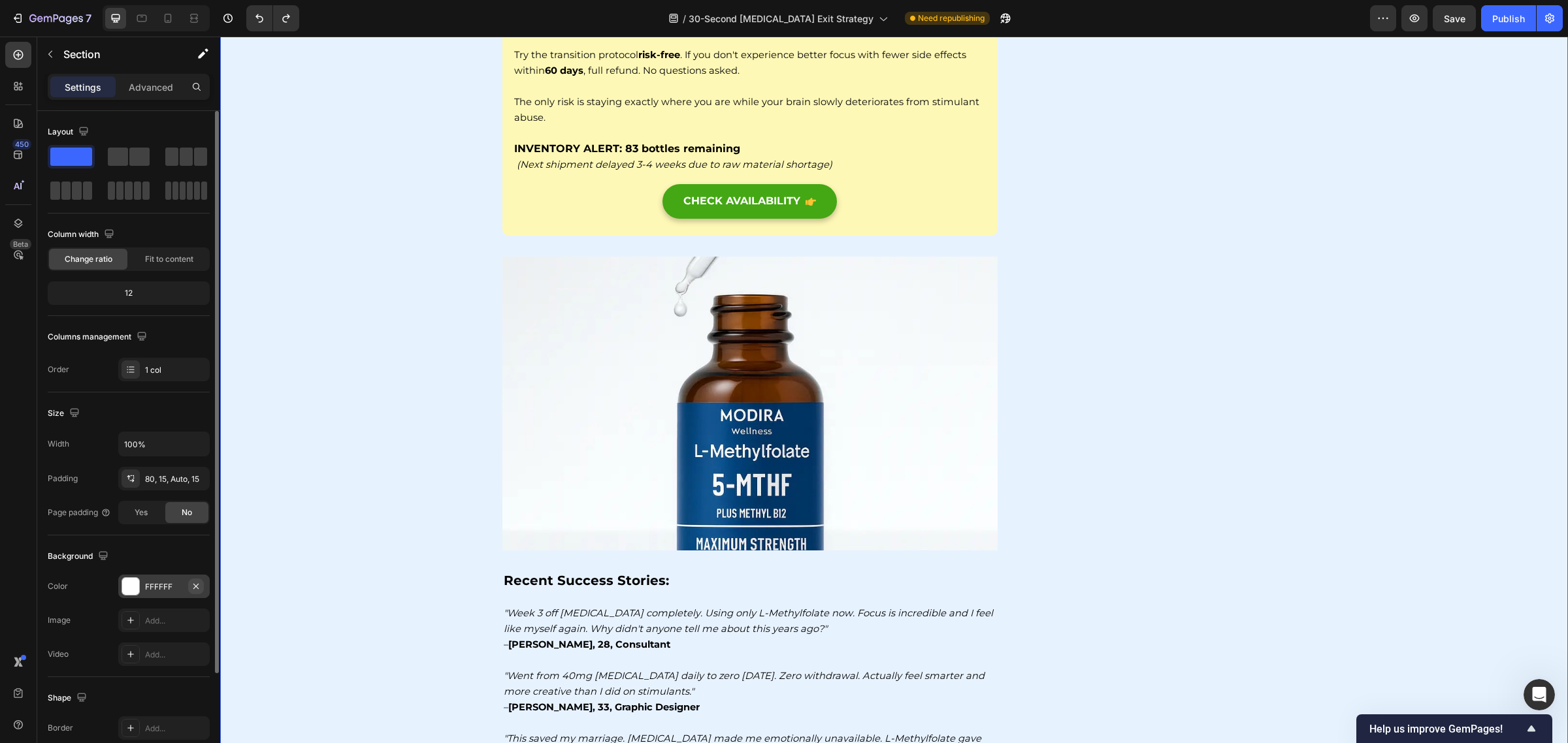
click at [195, 588] on icon "button" at bounding box center [195, 585] width 5 height 5
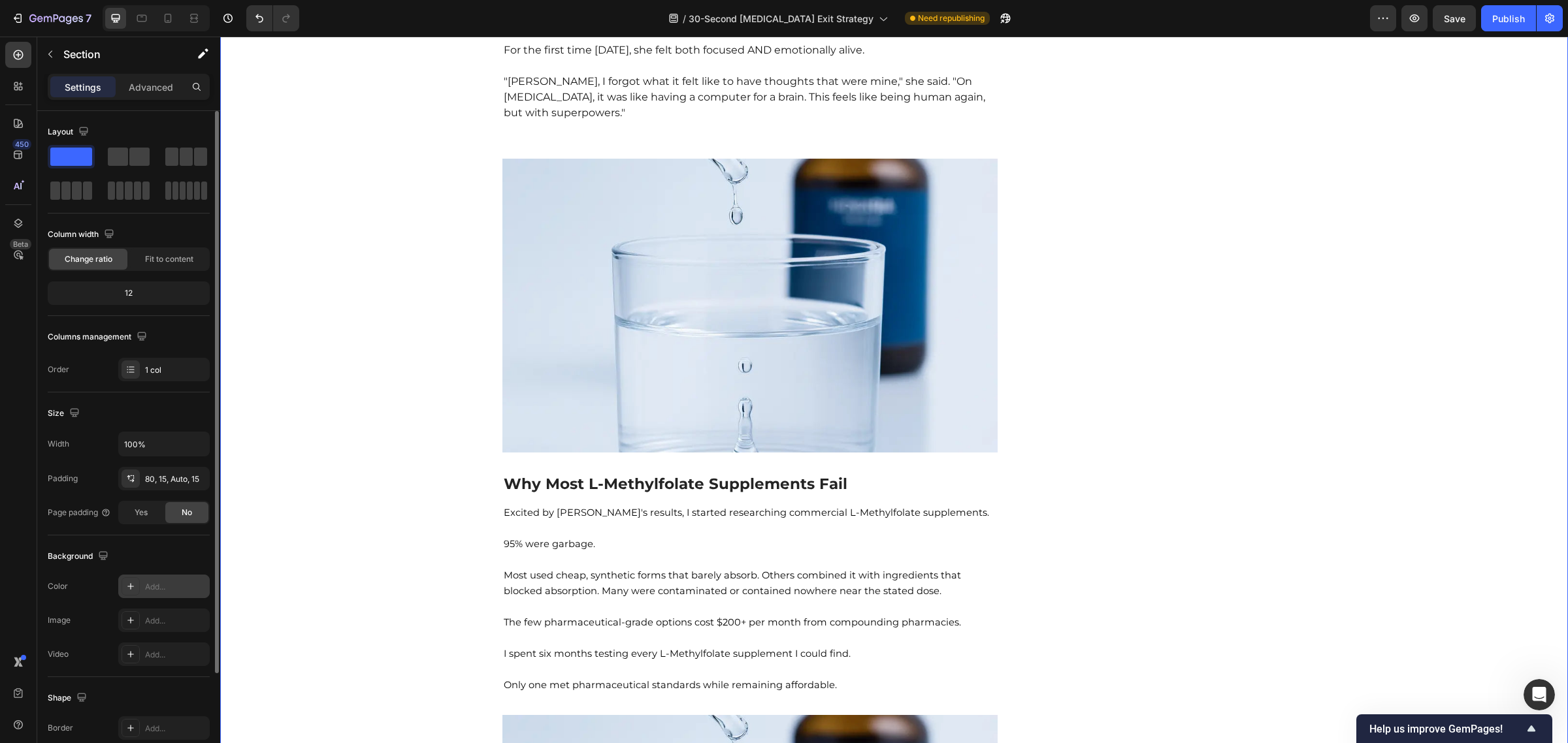
scroll to position [5180, 0]
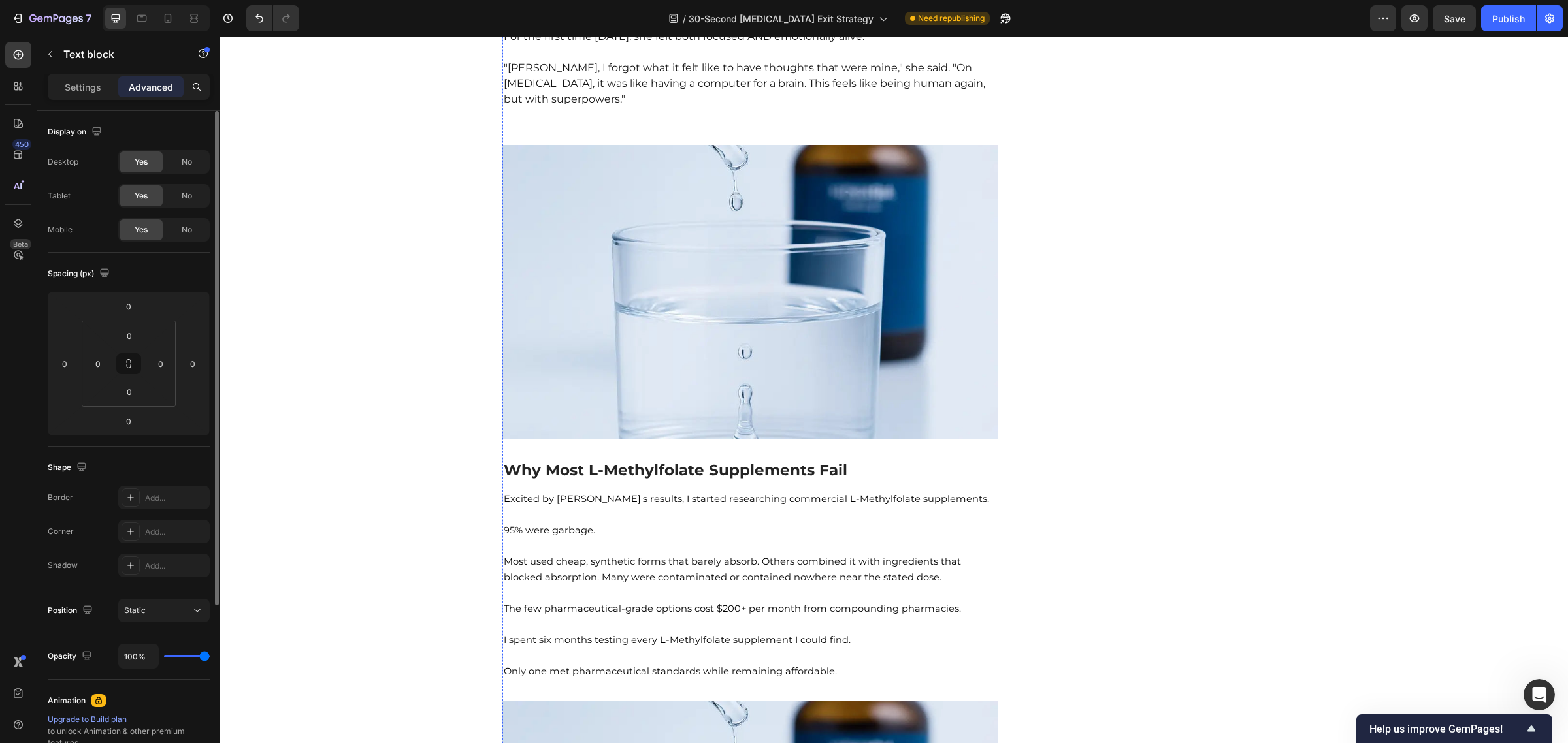
click at [137, 425] on input "20" at bounding box center [128, 421] width 26 height 19
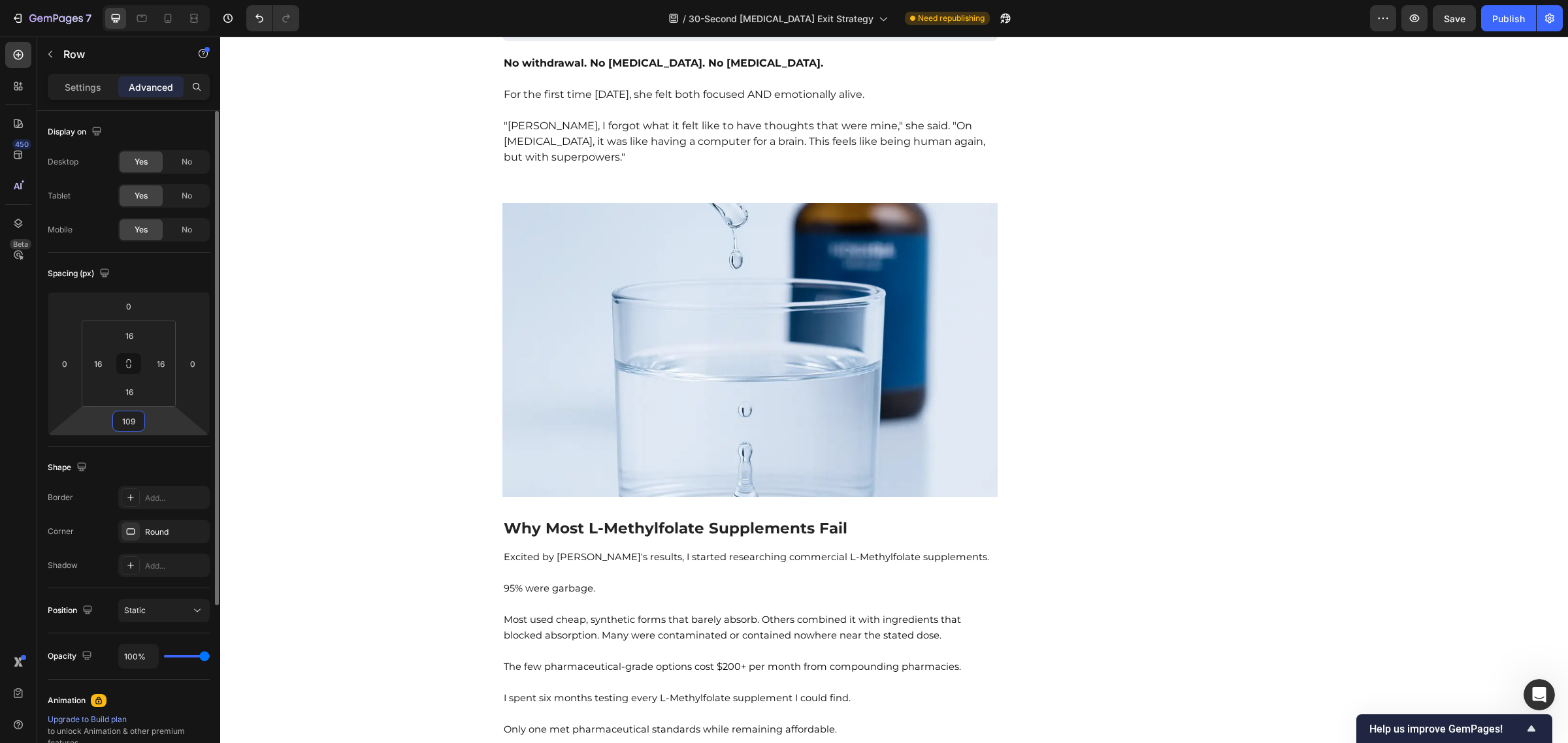
type input "10"
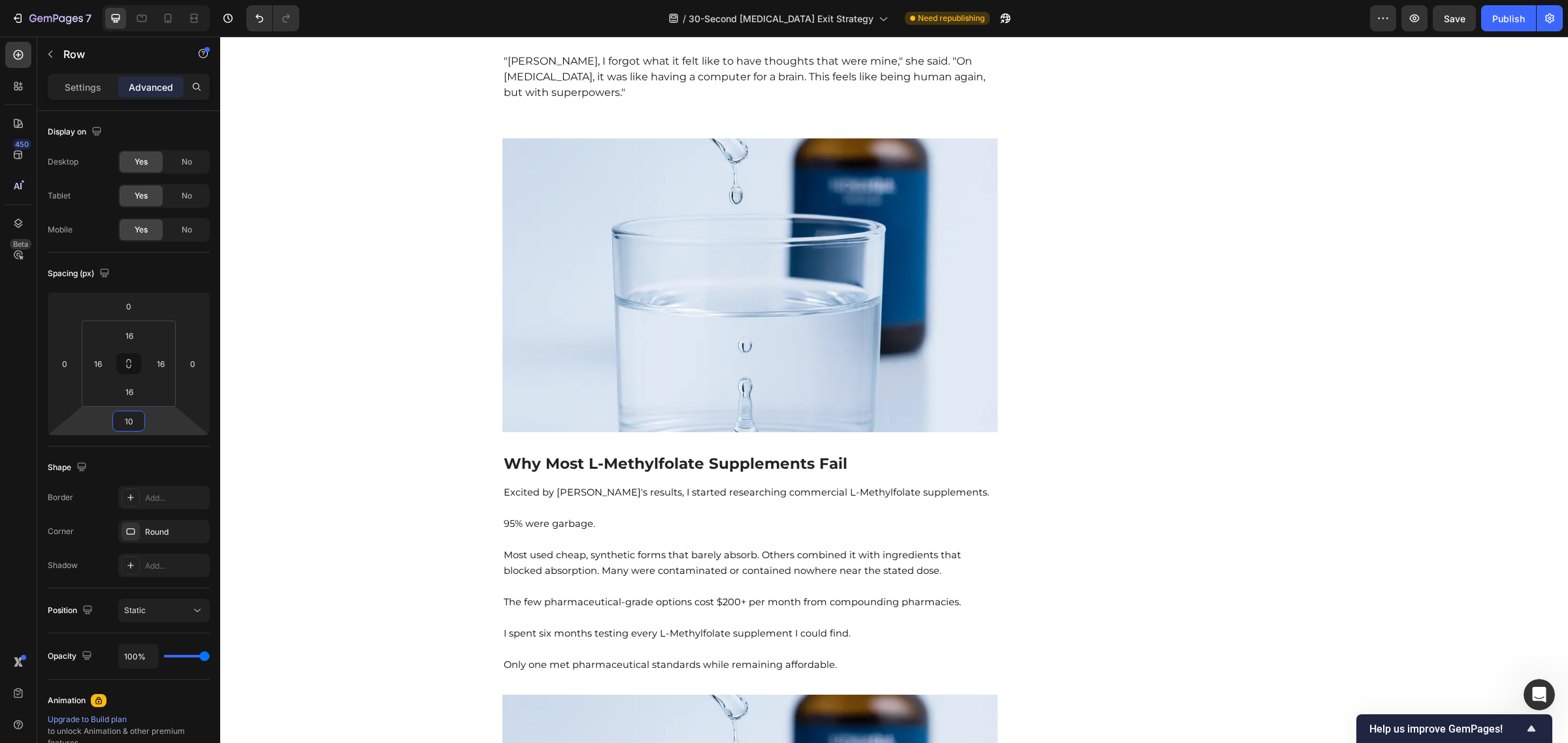
click at [101, 86] on div "Settings" at bounding box center [83, 87] width 65 height 21
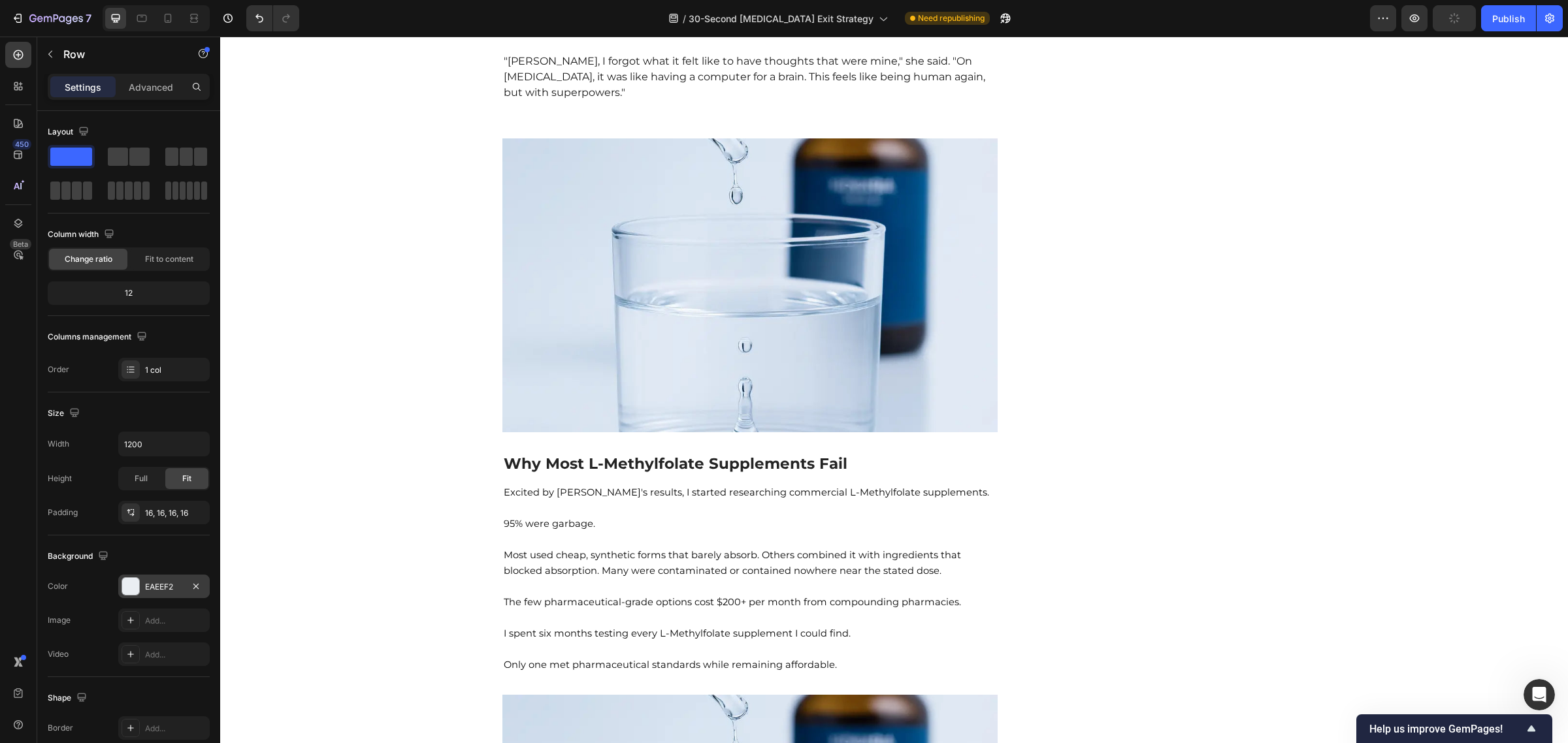
click at [127, 586] on div at bounding box center [130, 586] width 17 height 17
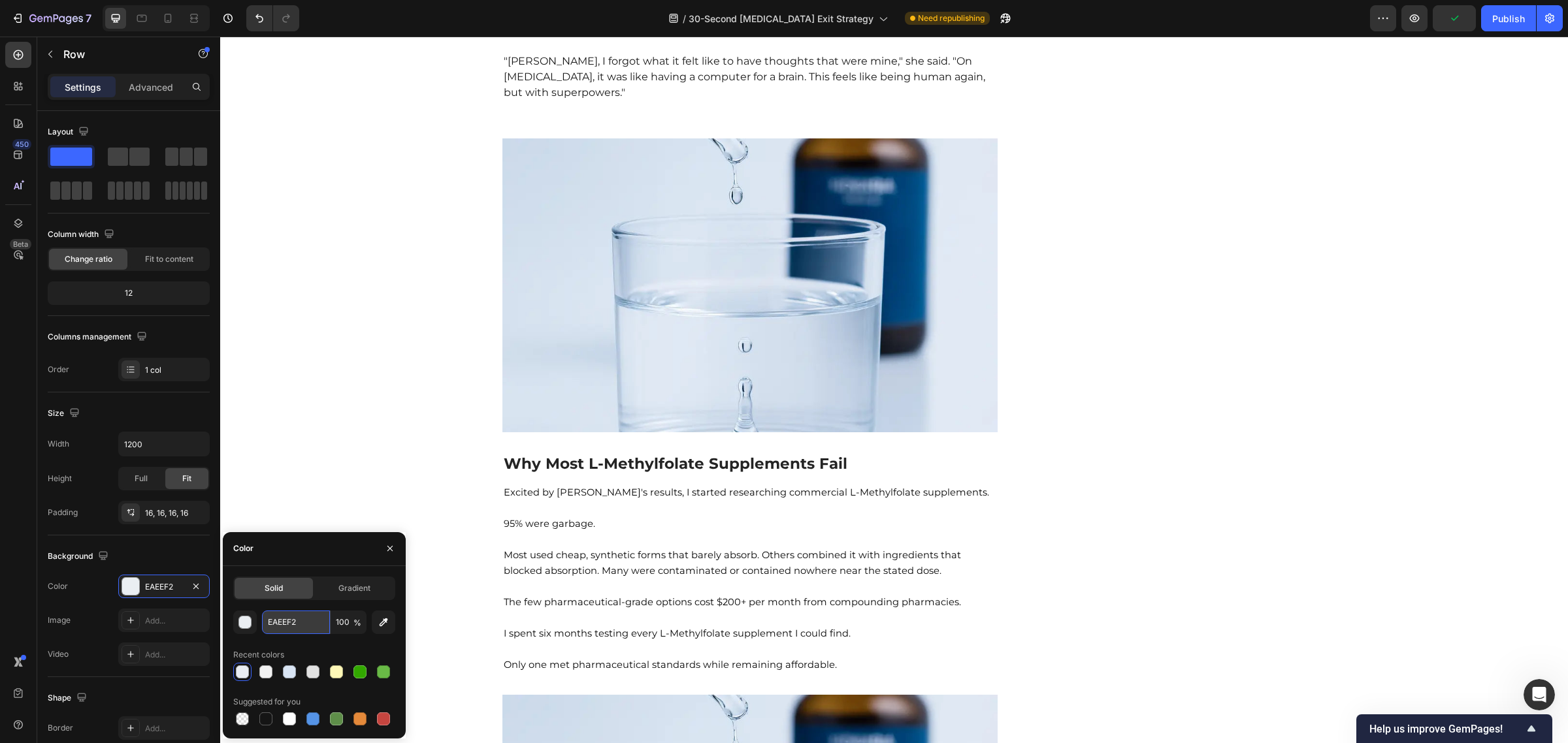
click at [278, 624] on input "EAEEF2" at bounding box center [296, 622] width 68 height 24
paste input "7F2FF"
type input "E7F2FF"
click at [85, 606] on div "The changes might be hidden by the video. Color EAEEF2 Image Add... Video Add..." at bounding box center [128, 621] width 162 height 92
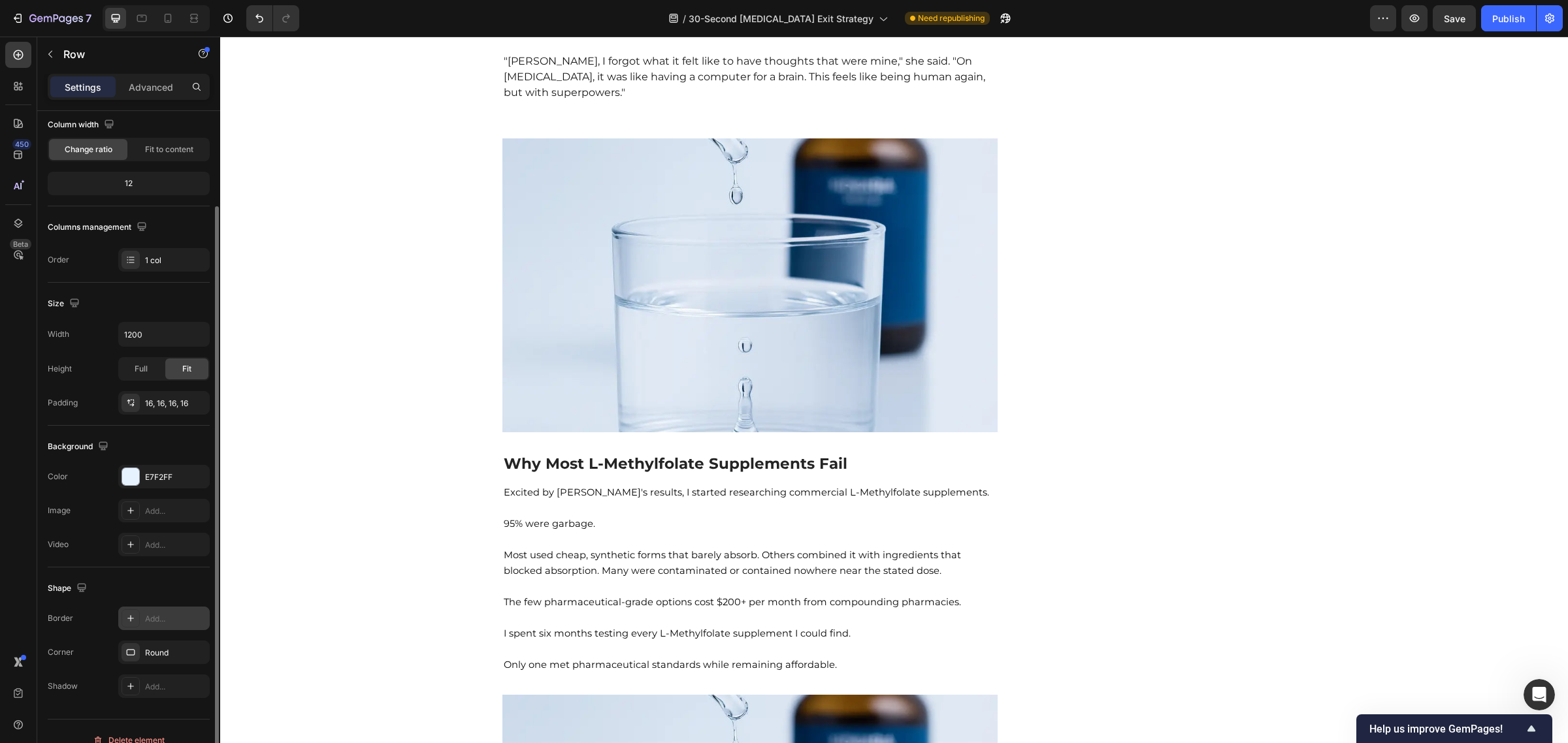
scroll to position [112, 0]
click at [141, 619] on div "Add..." at bounding box center [164, 616] width 92 height 24
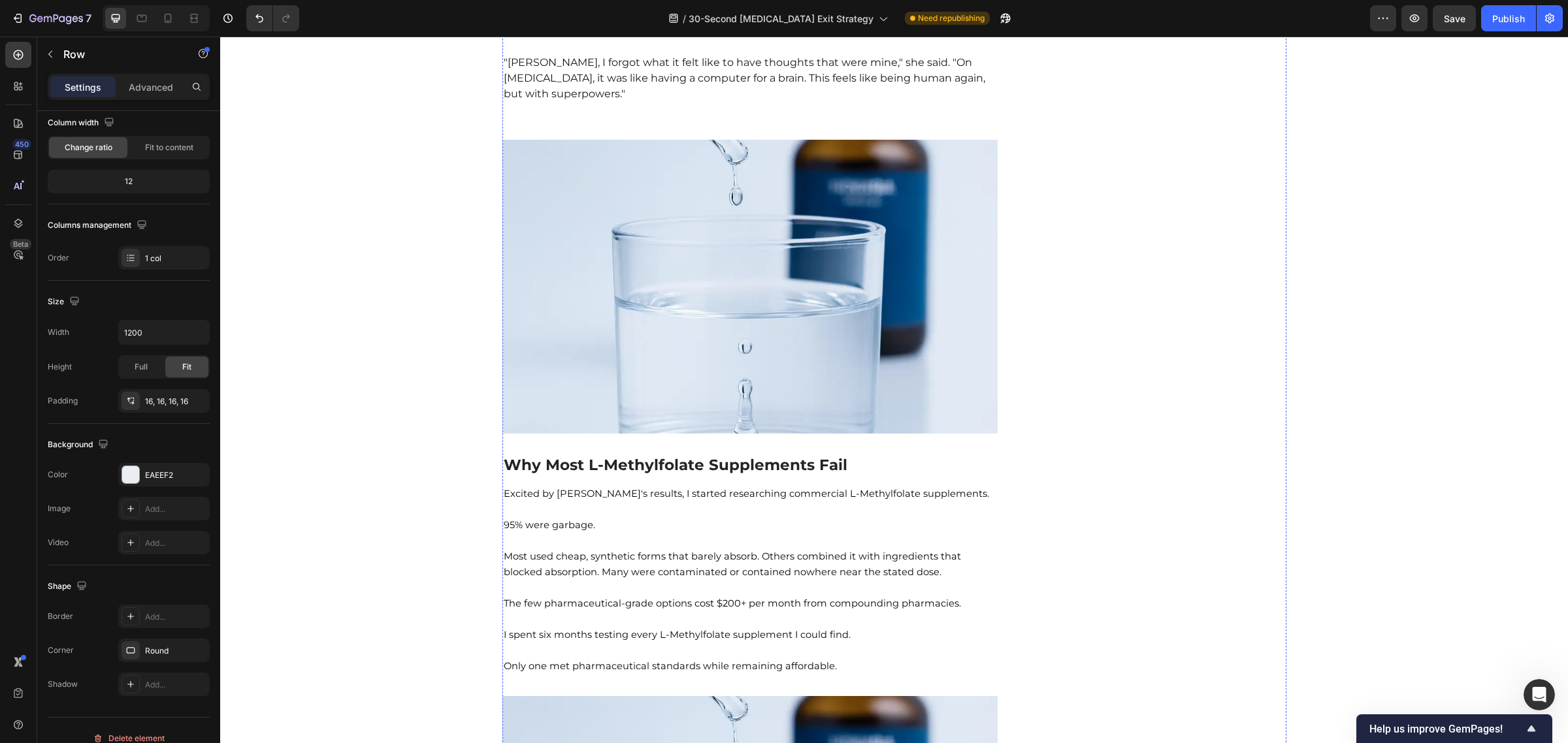
click at [135, 648] on icon at bounding box center [130, 650] width 10 height 10
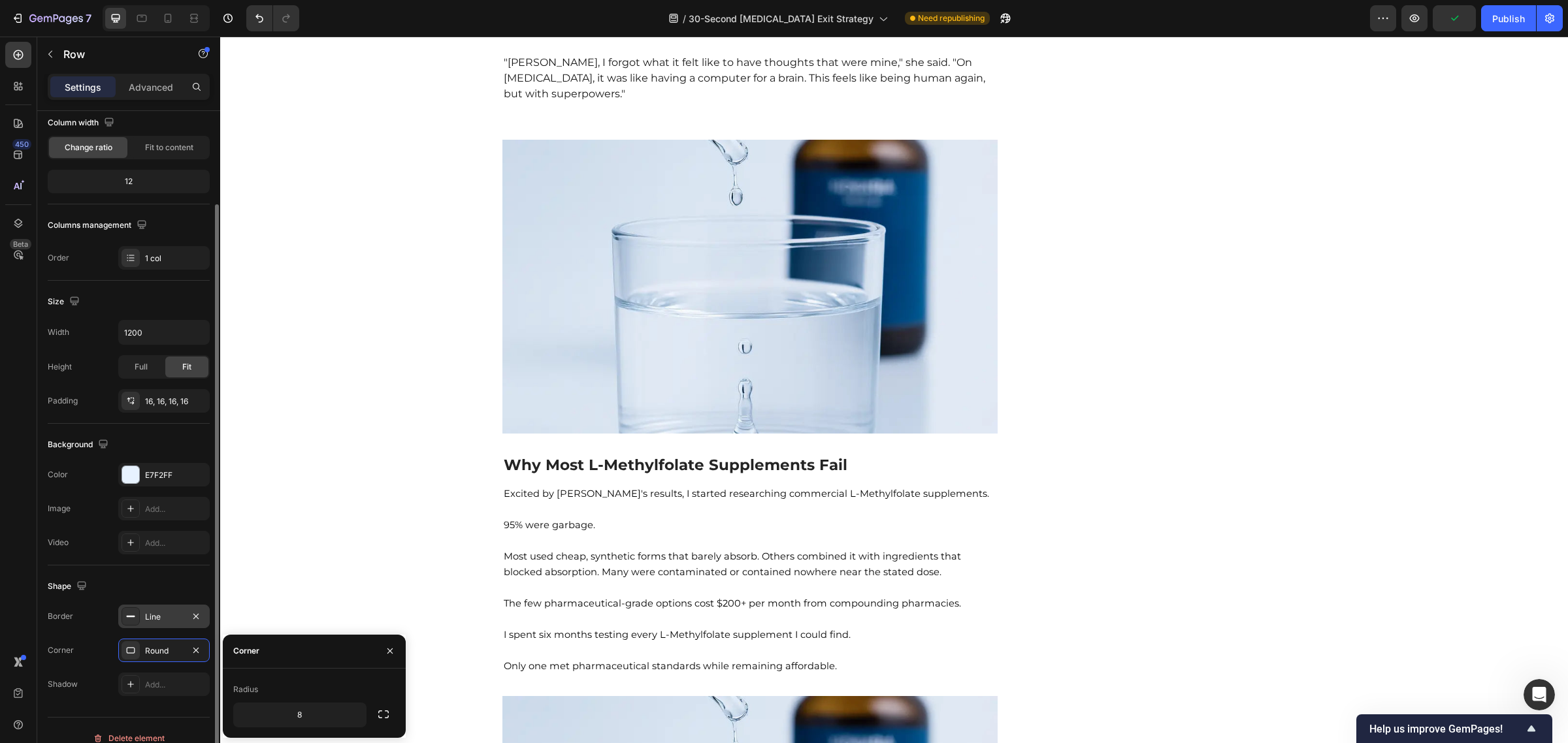
click at [128, 620] on icon at bounding box center [130, 616] width 10 height 10
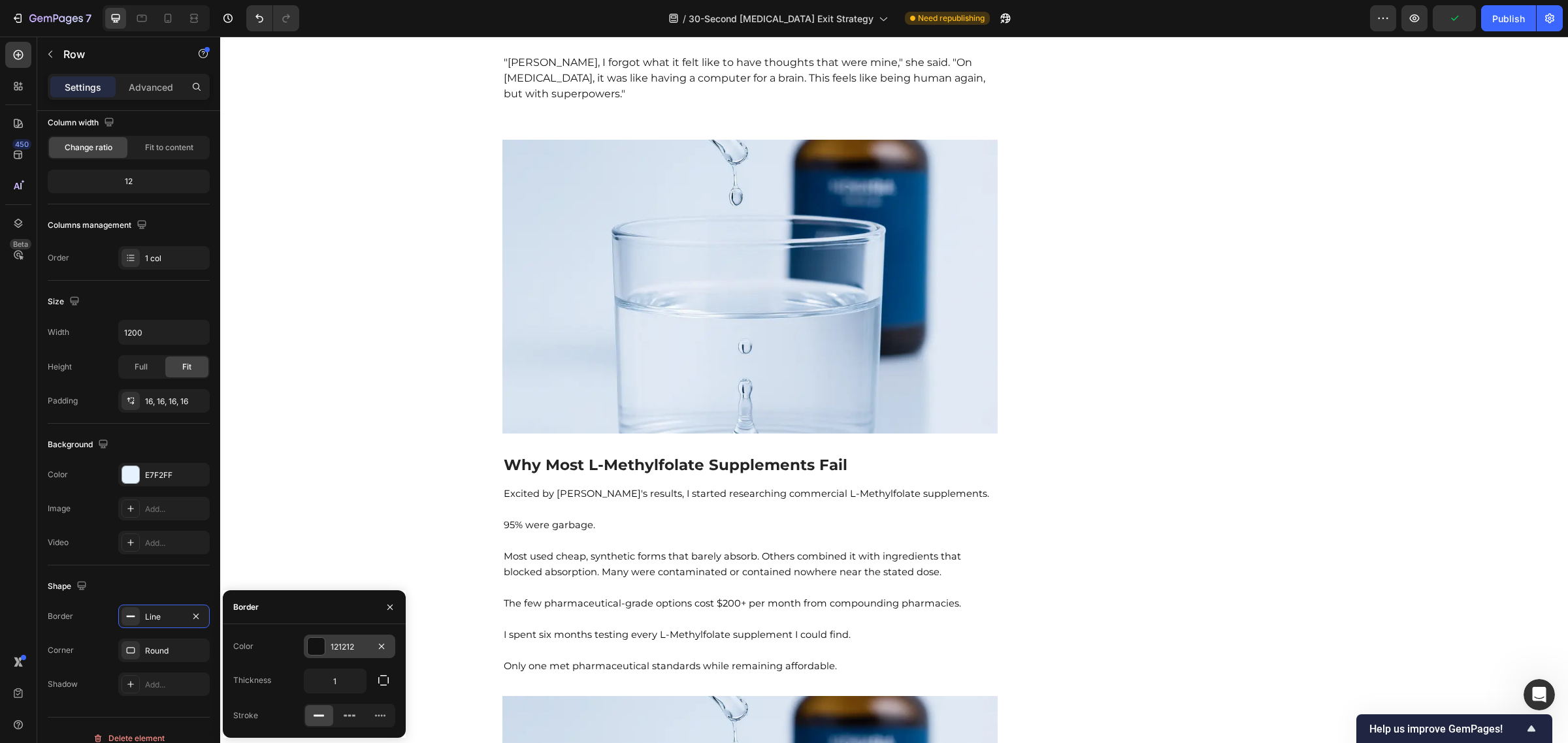
click at [321, 643] on div at bounding box center [316, 646] width 17 height 17
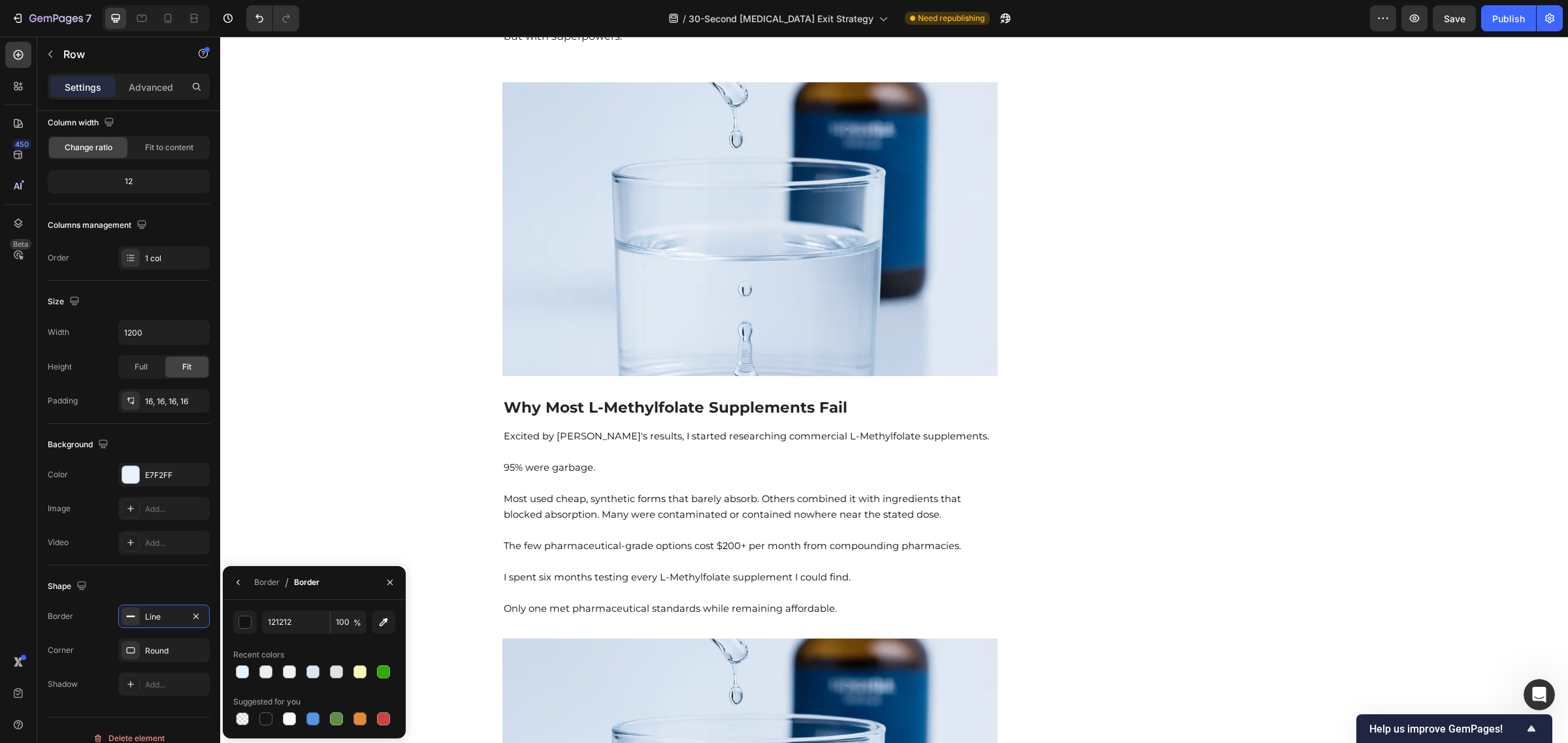
scroll to position [5238, 0]
click at [237, 674] on div at bounding box center [243, 672] width 13 height 13
click at [240, 622] on div "button" at bounding box center [246, 623] width 13 height 13
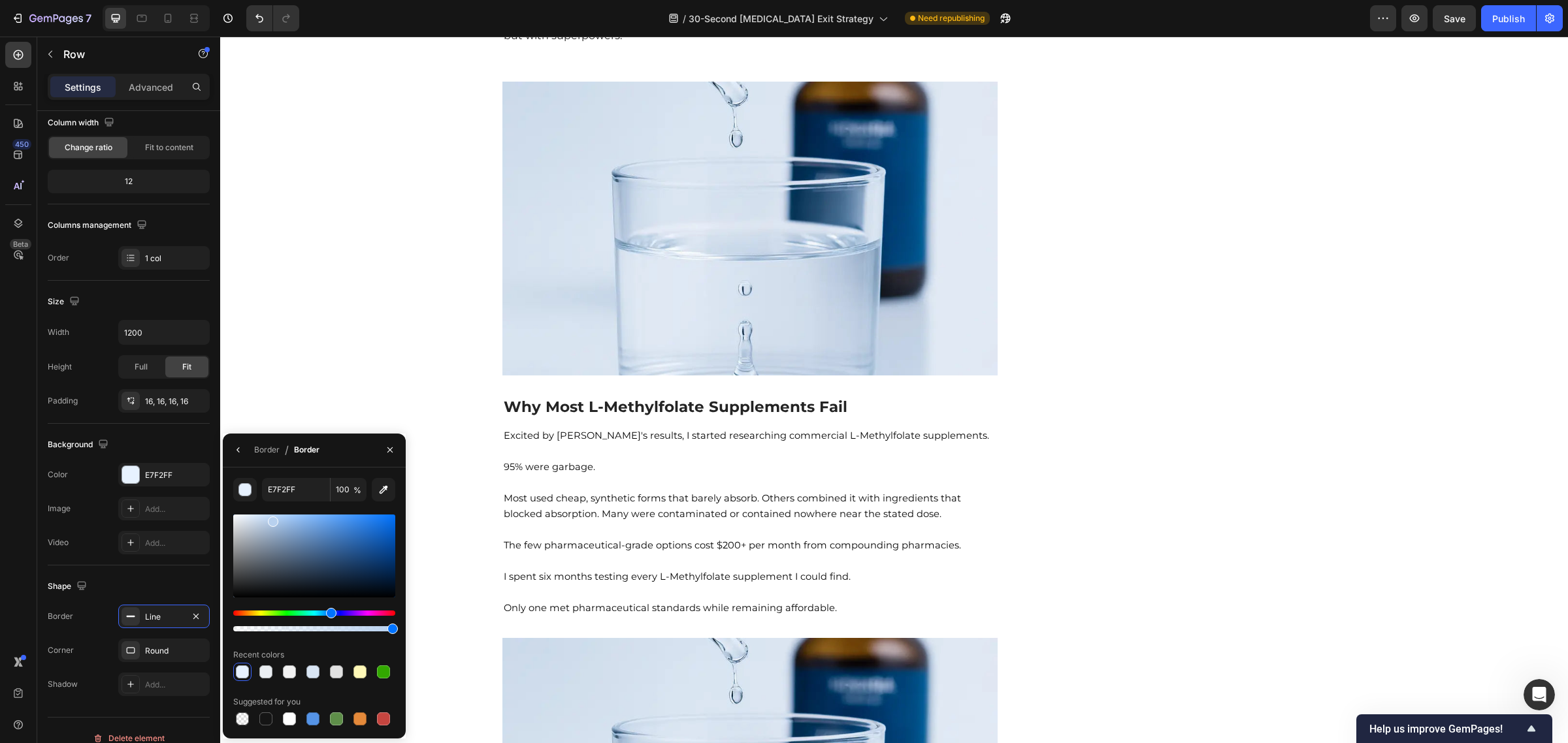
click at [272, 520] on div at bounding box center [314, 556] width 162 height 83
type input "B8D1EF"
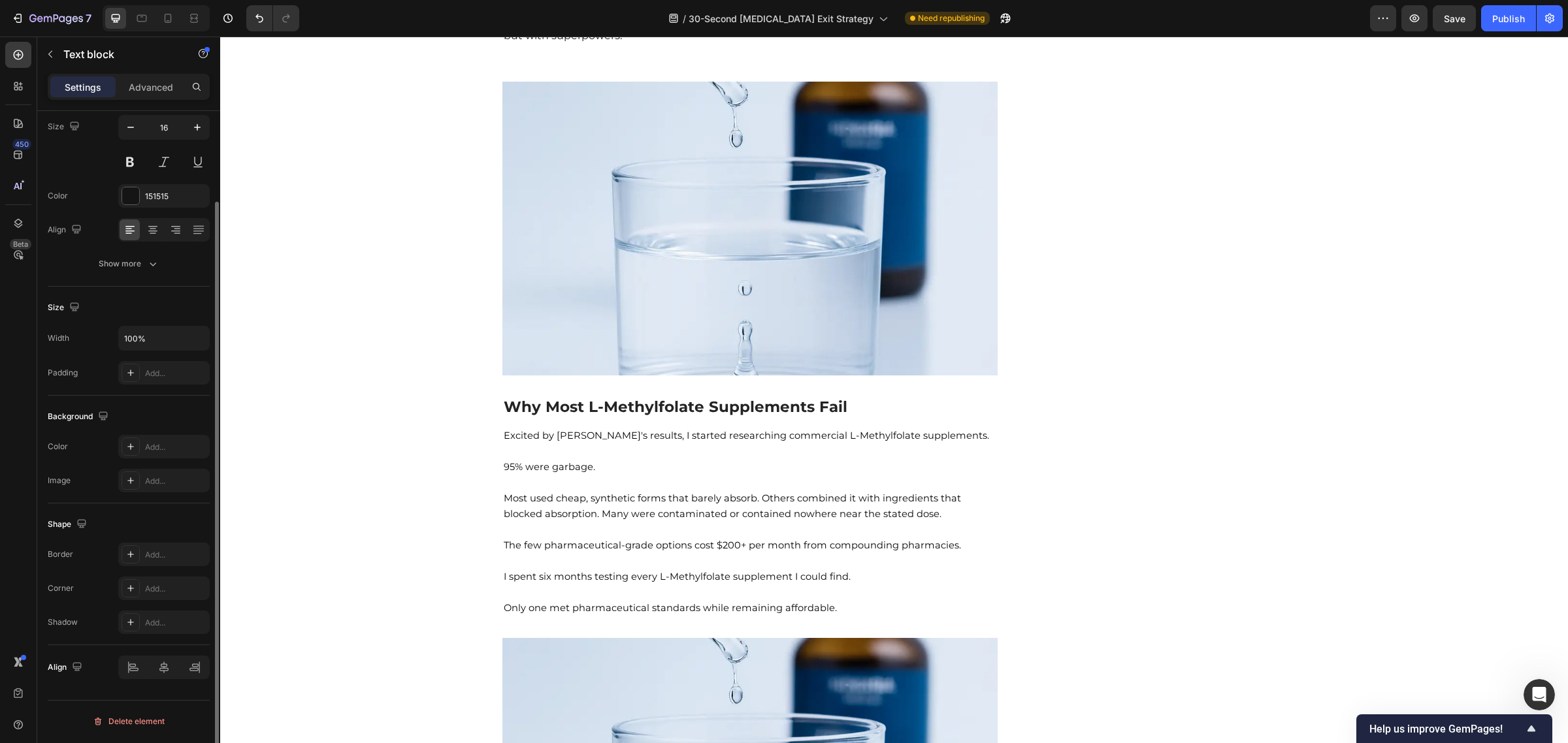
scroll to position [0, 0]
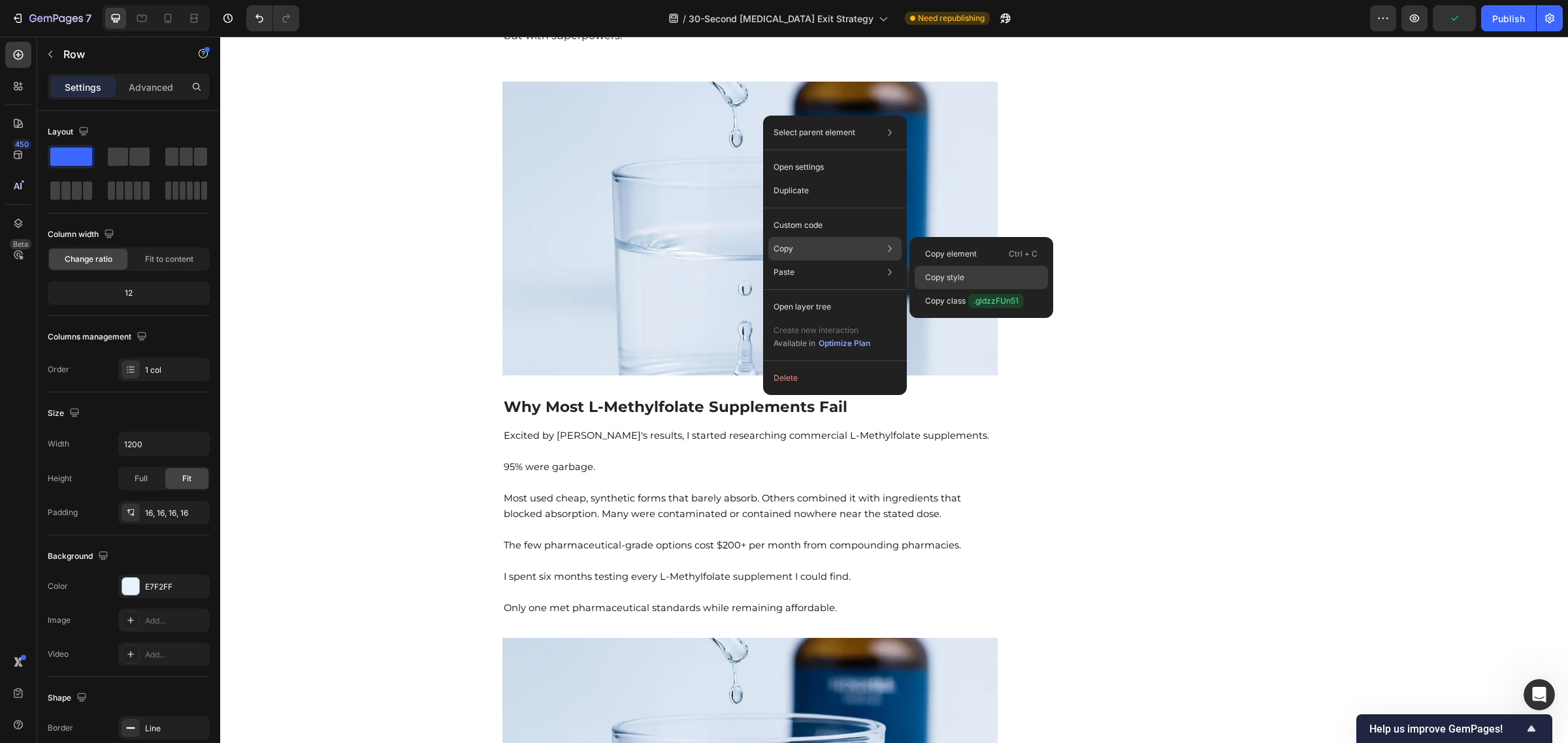
click at [946, 278] on p "Copy style" at bounding box center [945, 278] width 39 height 12
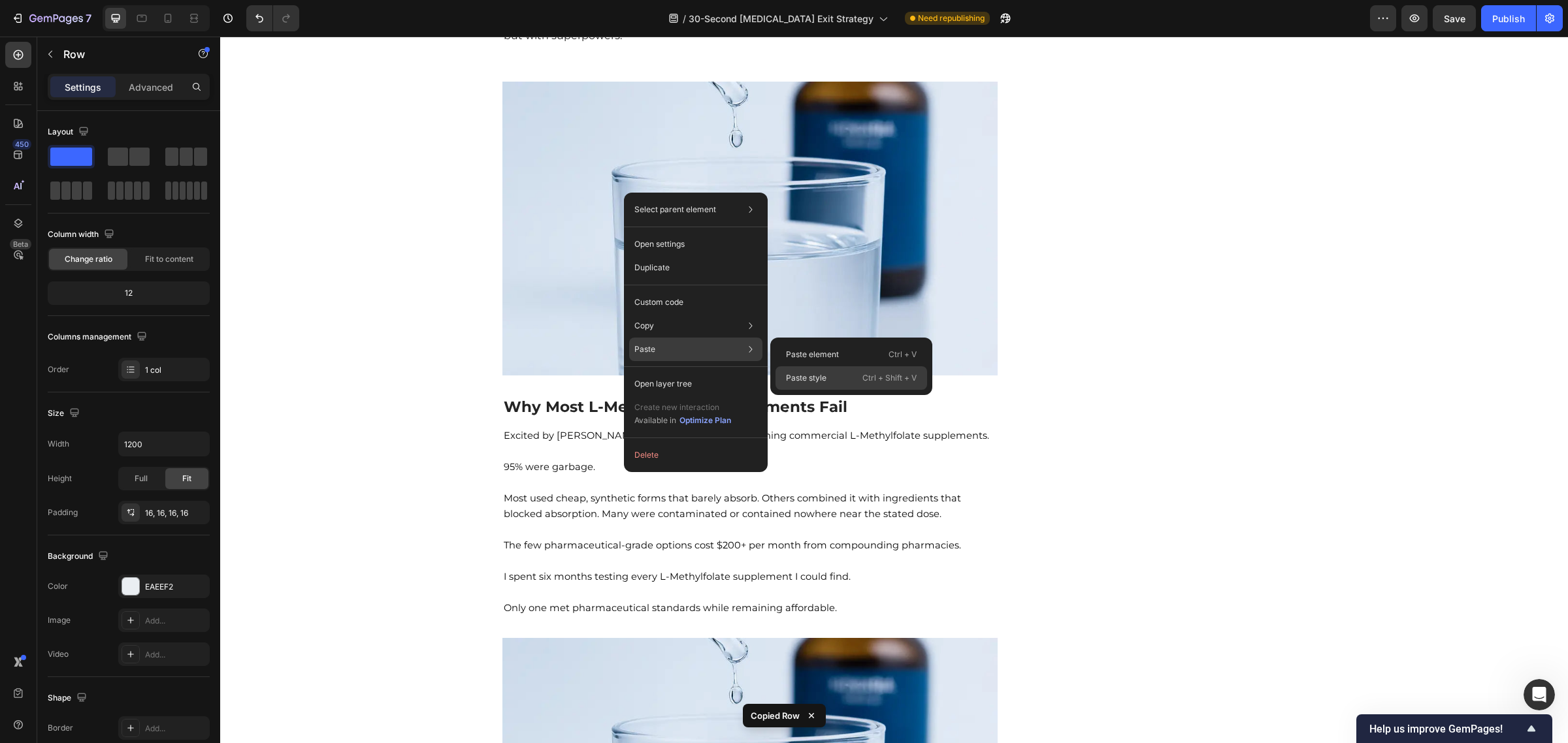
drag, startPoint x: 853, startPoint y: 376, endPoint x: 629, endPoint y: 339, distance: 227.0
click at [853, 376] on div "Paste style Ctrl + Shift + V" at bounding box center [851, 378] width 152 height 24
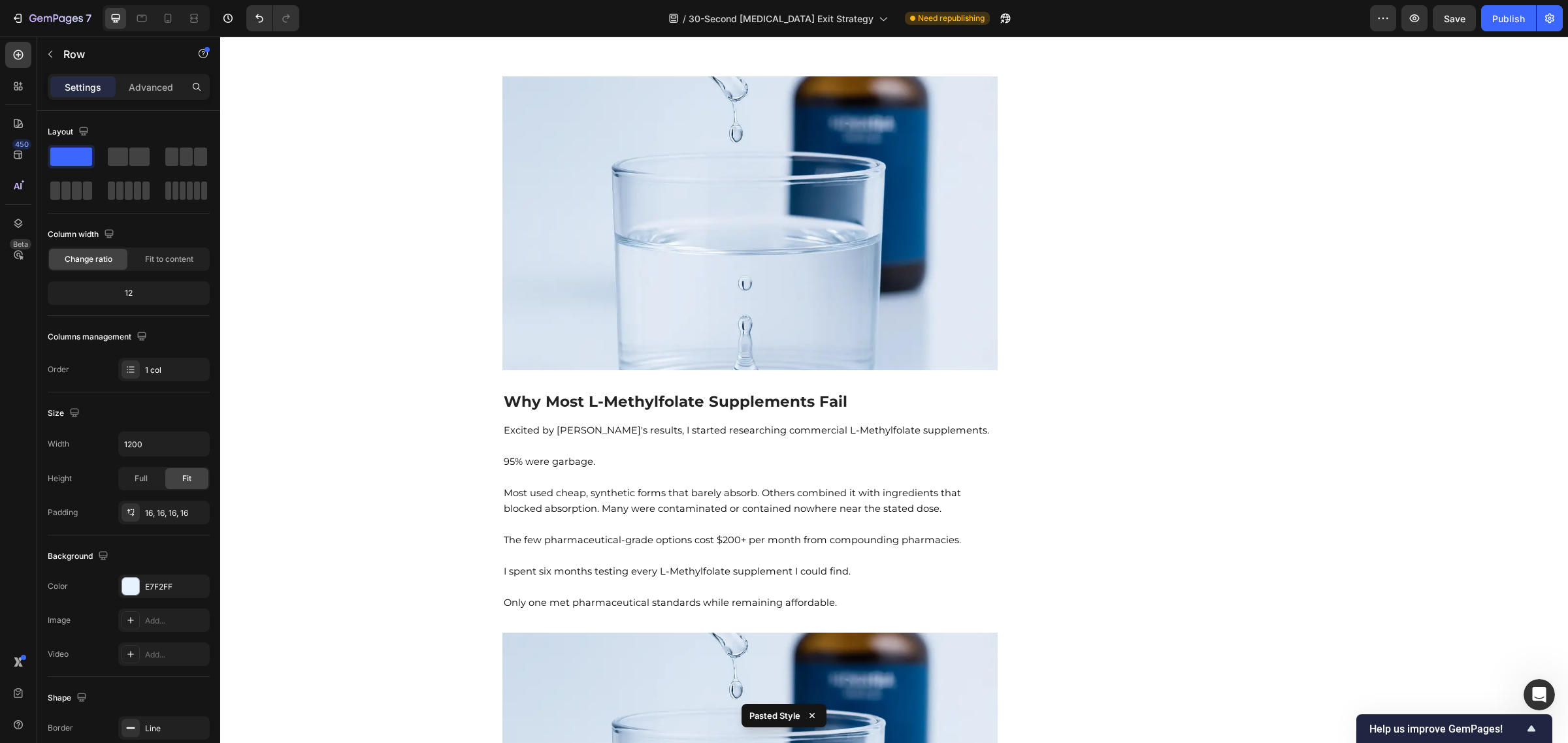
click at [693, 54] on p "⁠⁠⁠⁠⁠⁠⁠ "[PERSON_NAME], I forgot what it felt like to have thoughts that were m…" at bounding box center [750, 15] width 493 height 78
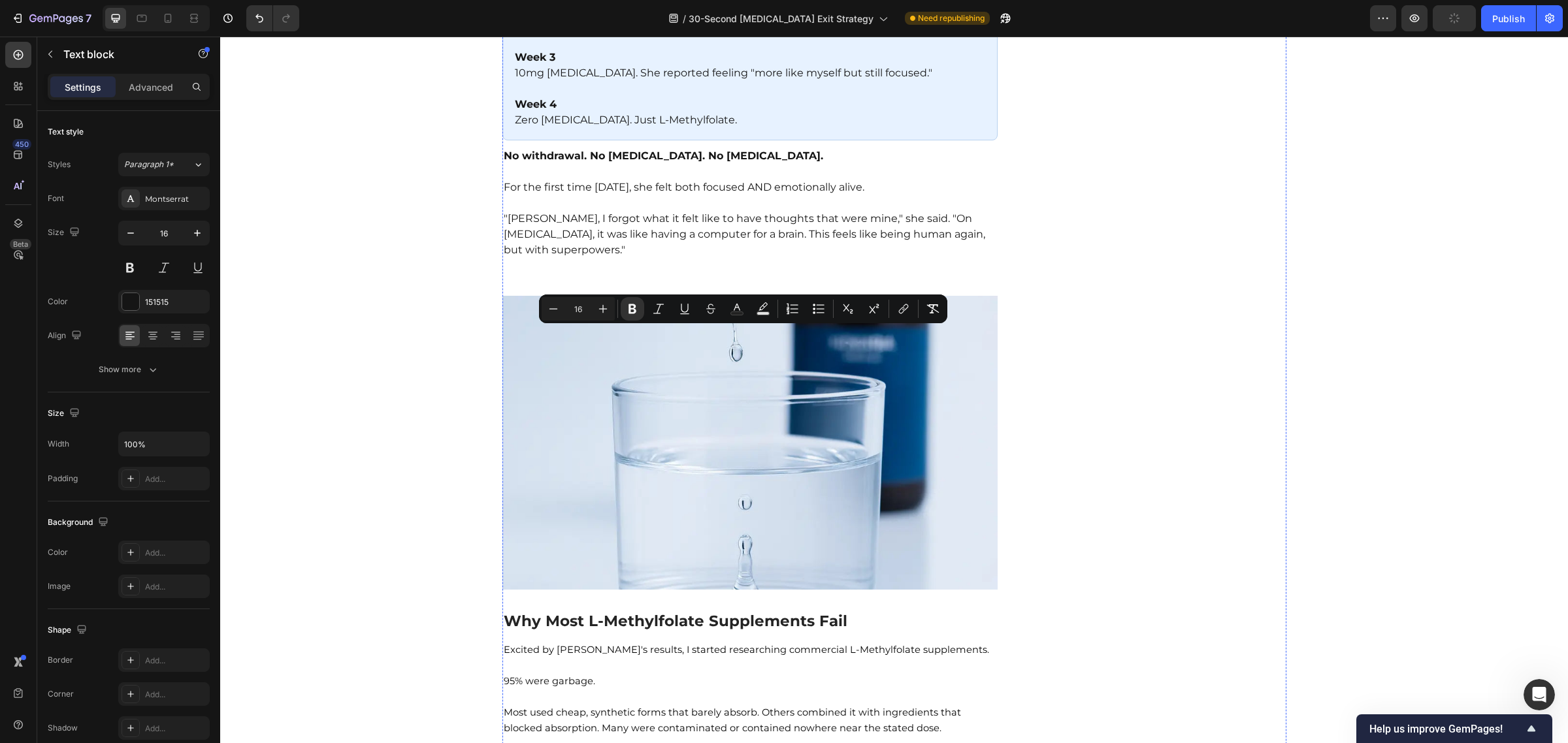
drag, startPoint x: 697, startPoint y: 393, endPoint x: 497, endPoint y: 315, distance: 214.7
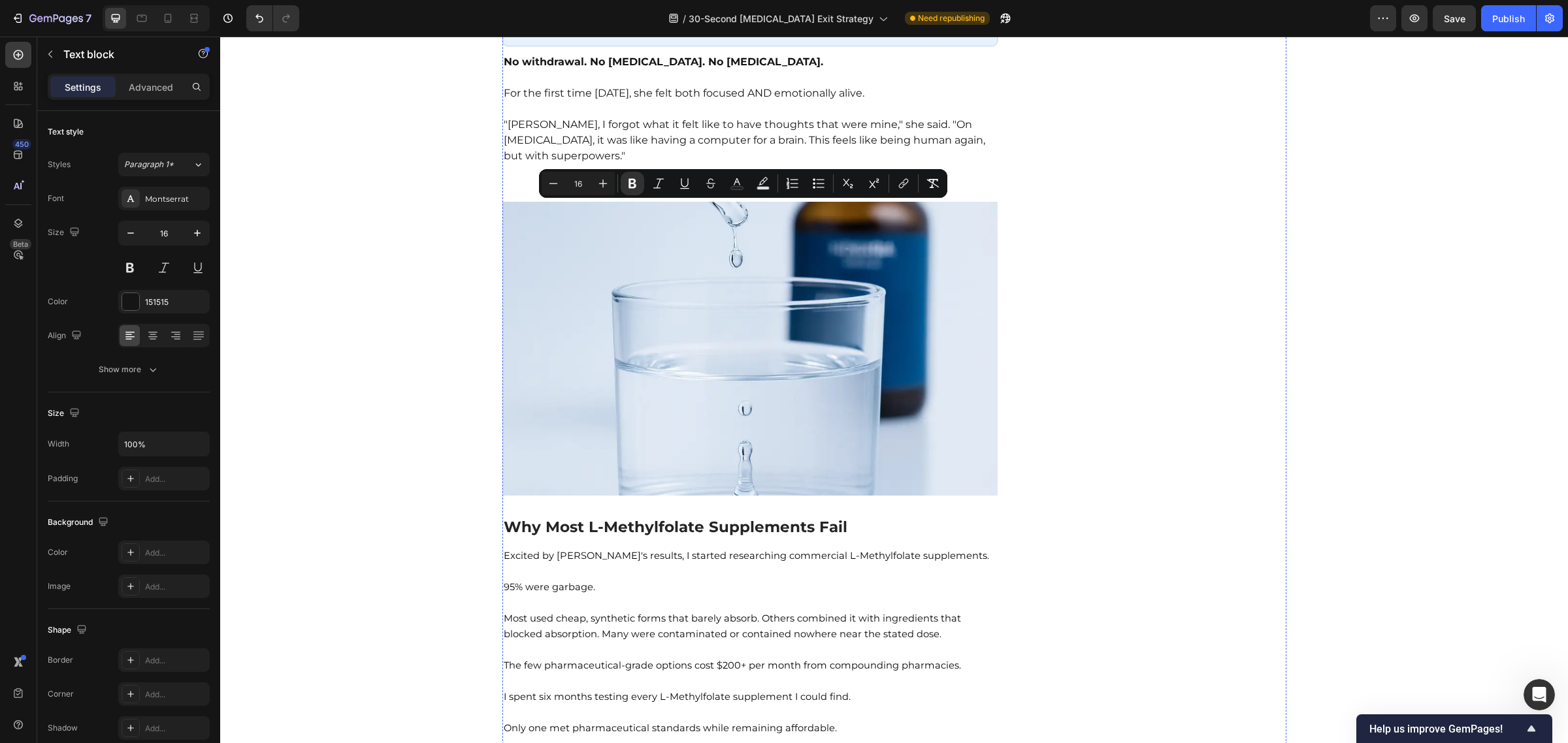
drag, startPoint x: 541, startPoint y: 258, endPoint x: 513, endPoint y: 197, distance: 67.1
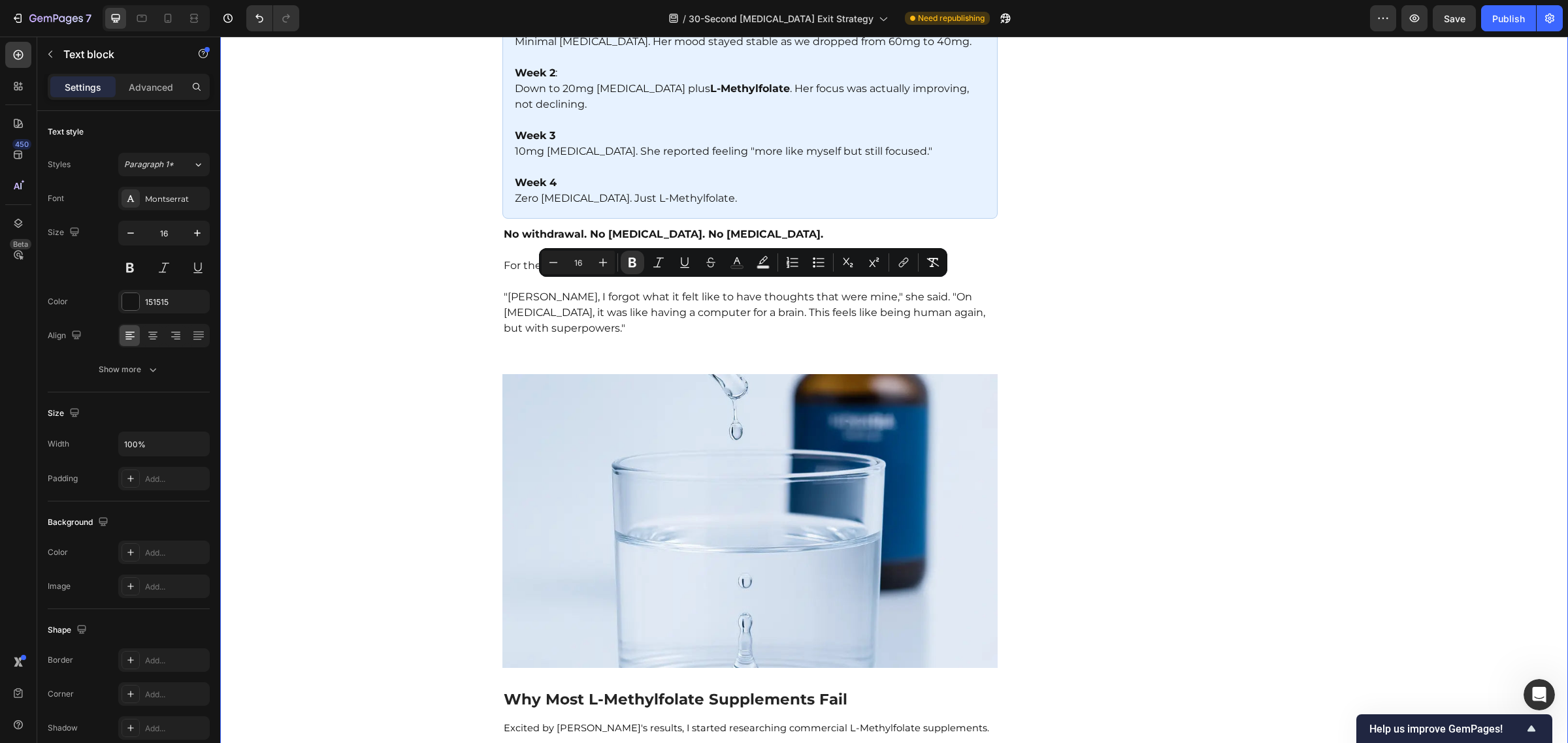
drag, startPoint x: 541, startPoint y: 396, endPoint x: 453, endPoint y: 283, distance: 143.2
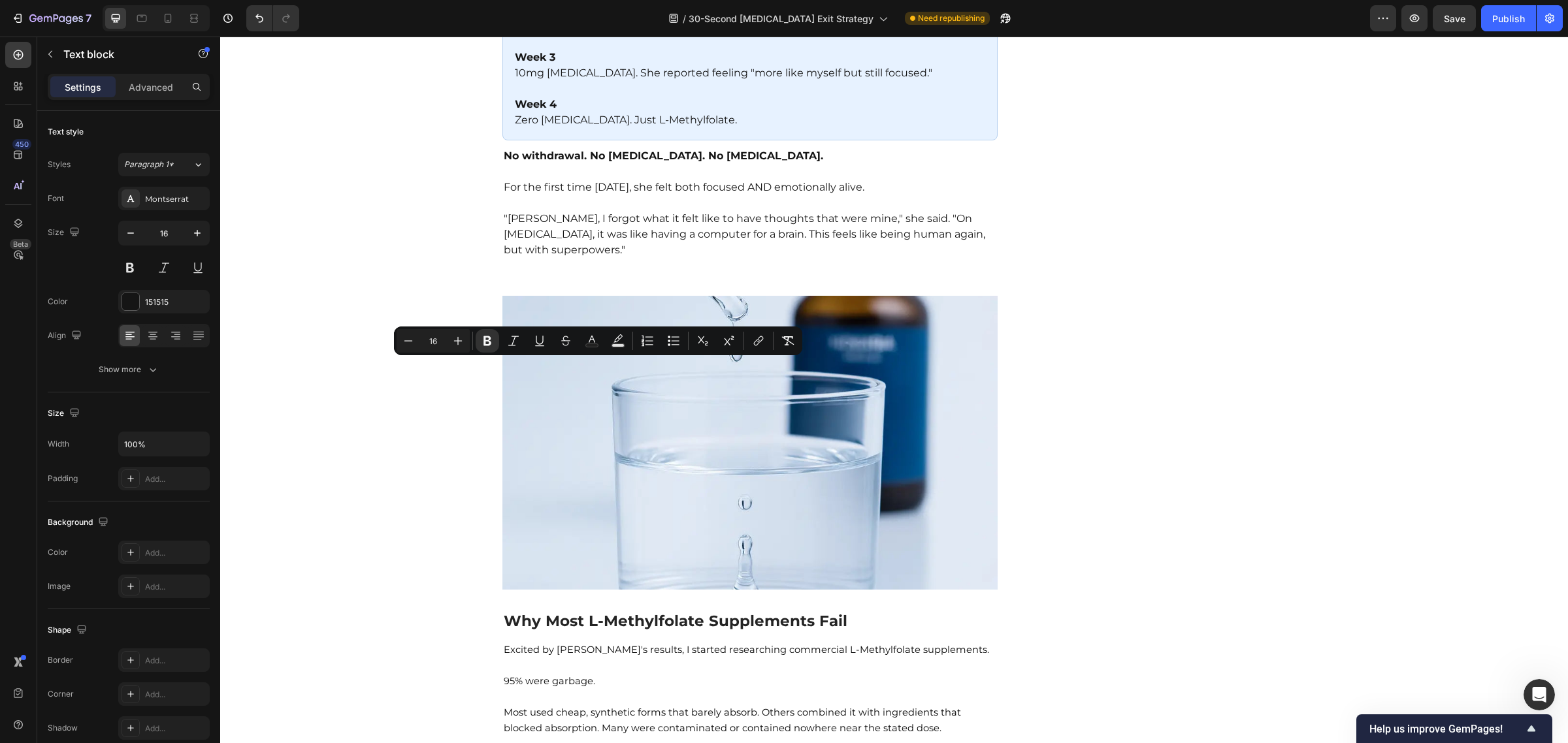
drag, startPoint x: 717, startPoint y: 376, endPoint x: 723, endPoint y: 346, distance: 30.6
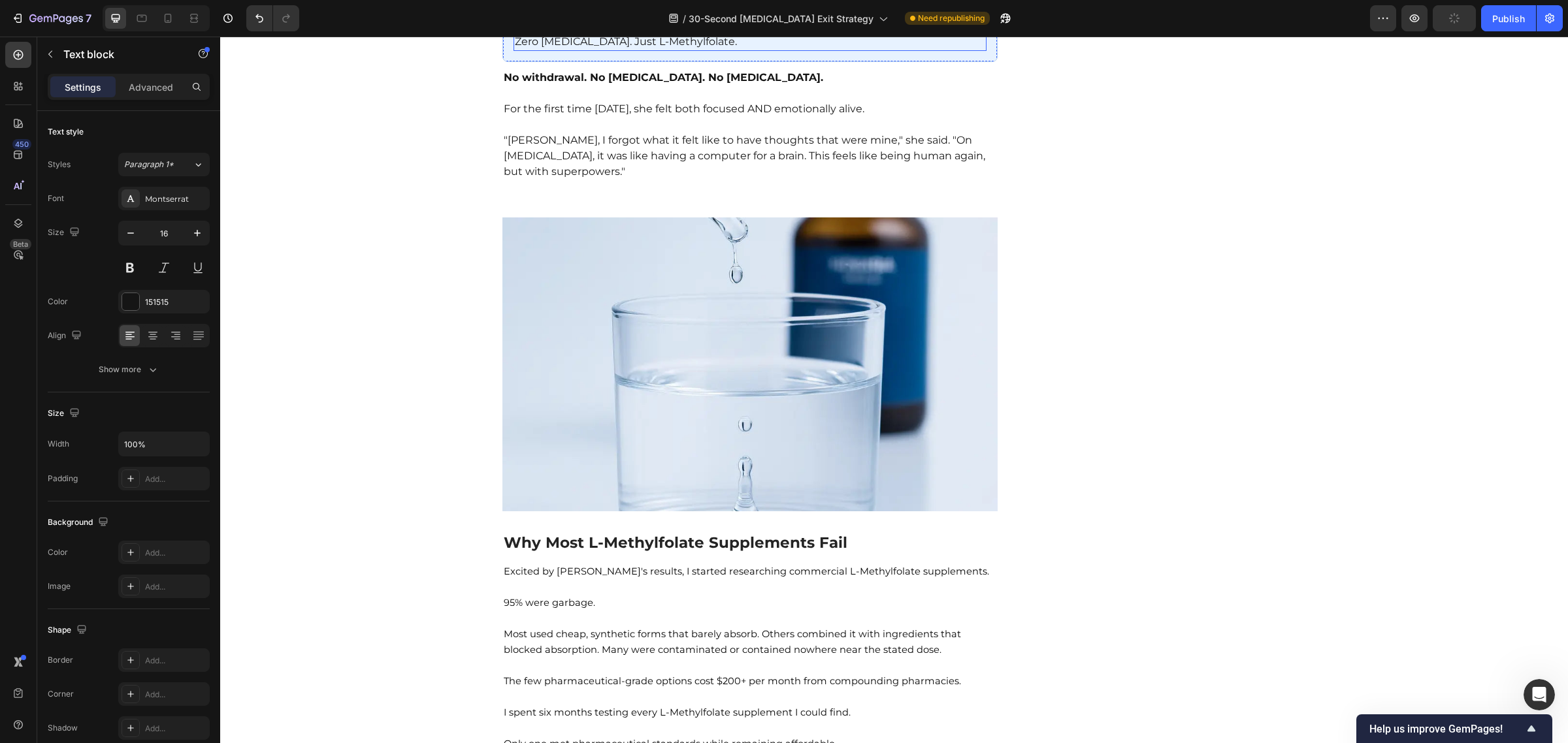
drag, startPoint x: 574, startPoint y: 509, endPoint x: 448, endPoint y: 353, distance: 200.5
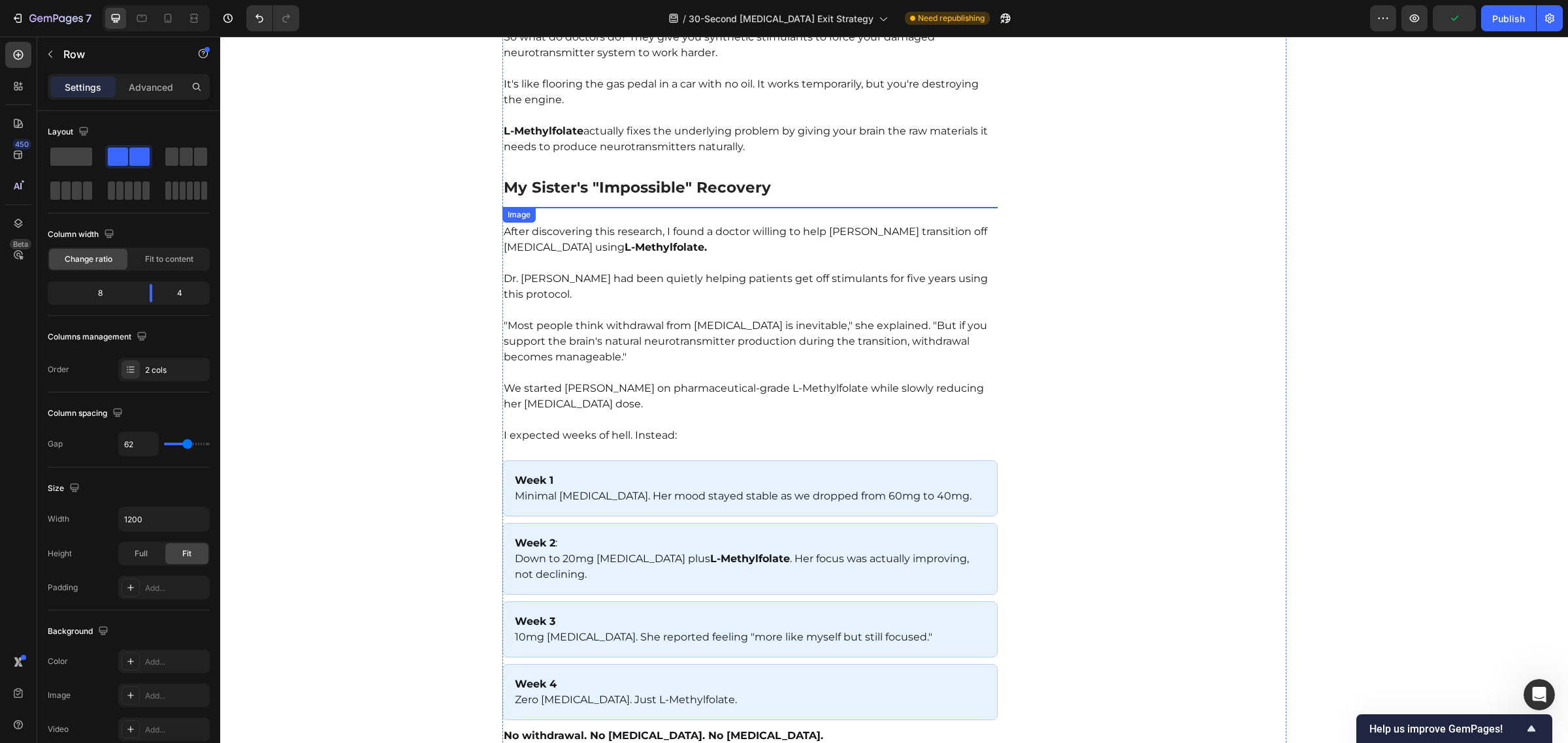
scroll to position [4422, 0]
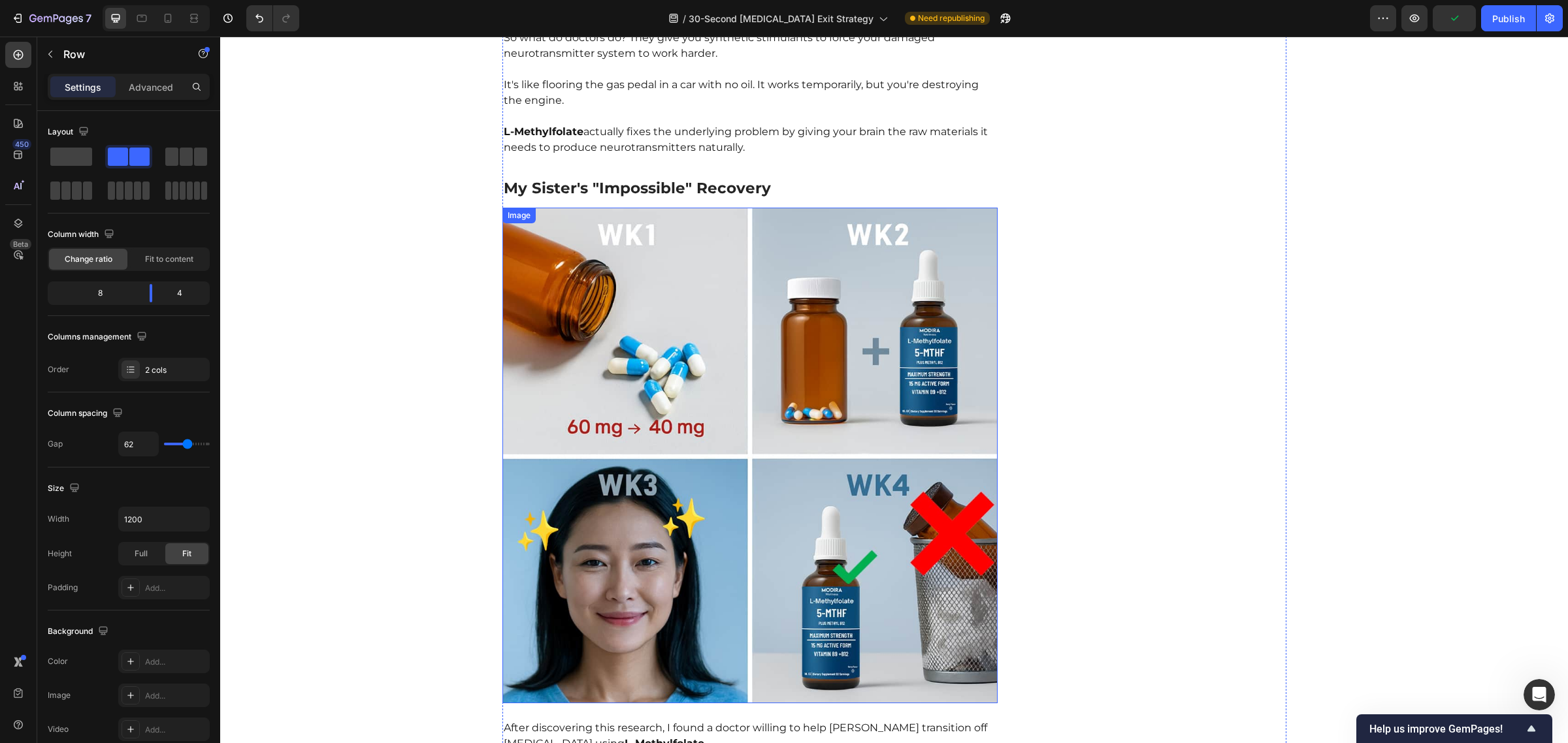
click at [683, 389] on img at bounding box center [751, 456] width 496 height 496
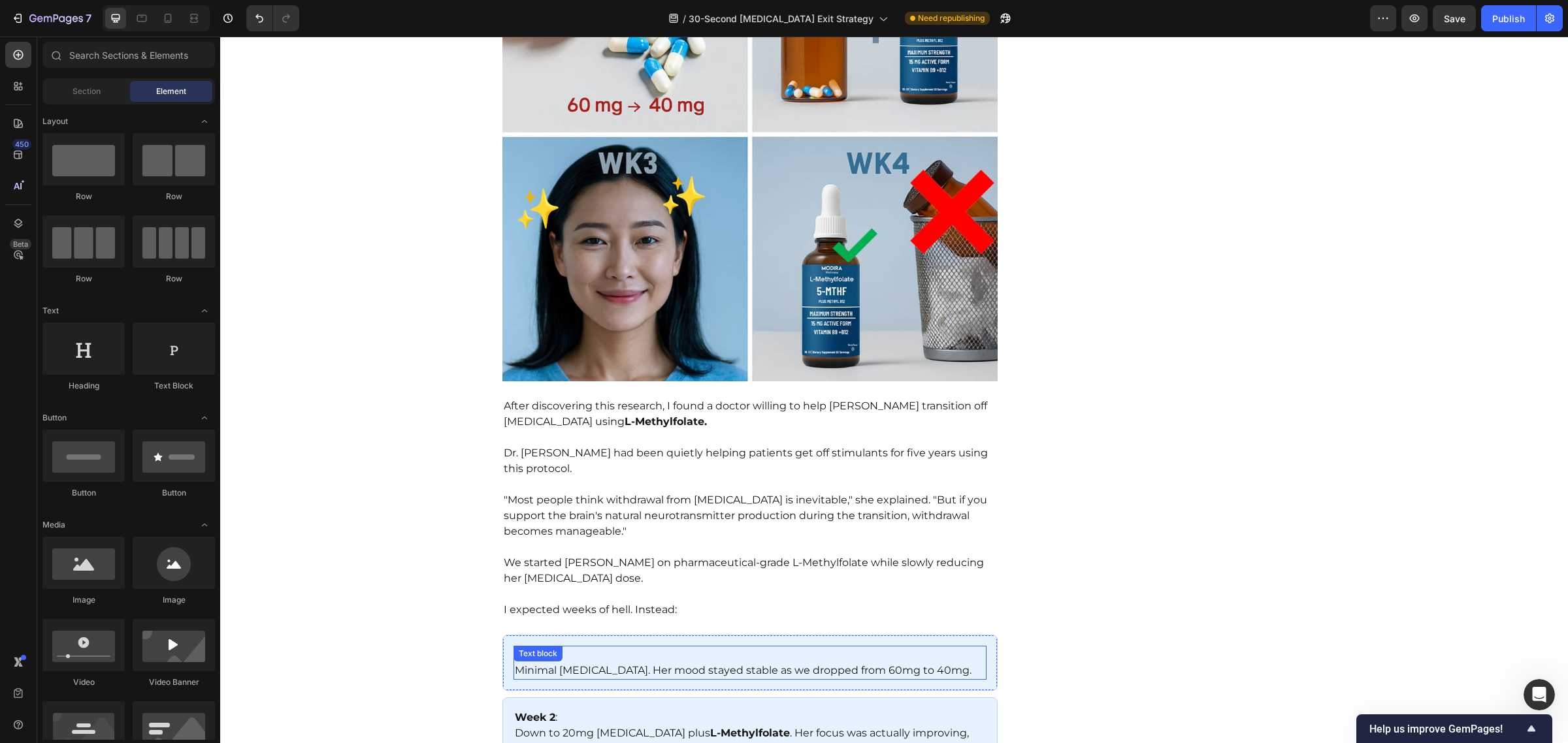
scroll to position [4745, 0]
drag, startPoint x: 506, startPoint y: 167, endPoint x: 686, endPoint y: 593, distance: 462.5
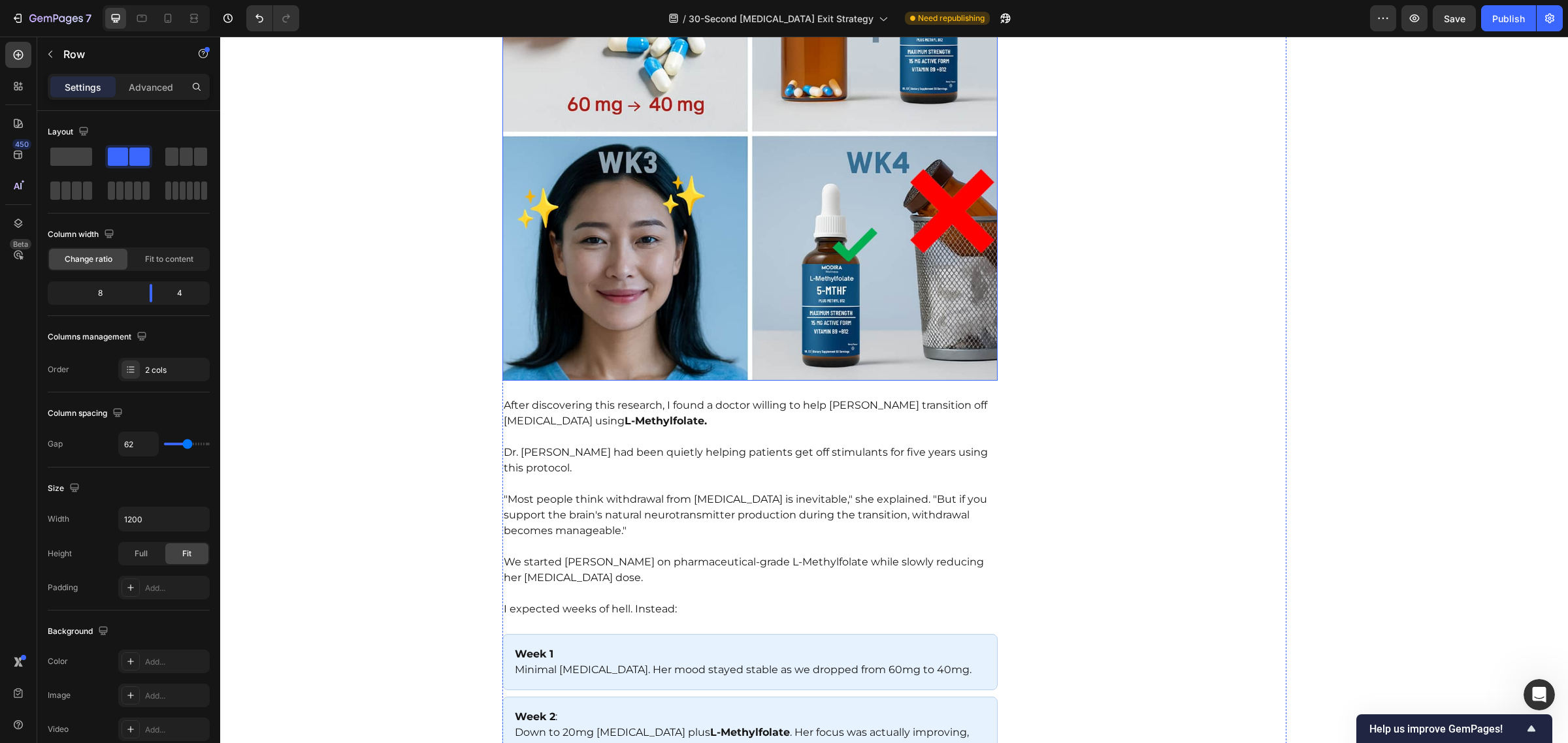
click at [626, 200] on img at bounding box center [751, 133] width 496 height 496
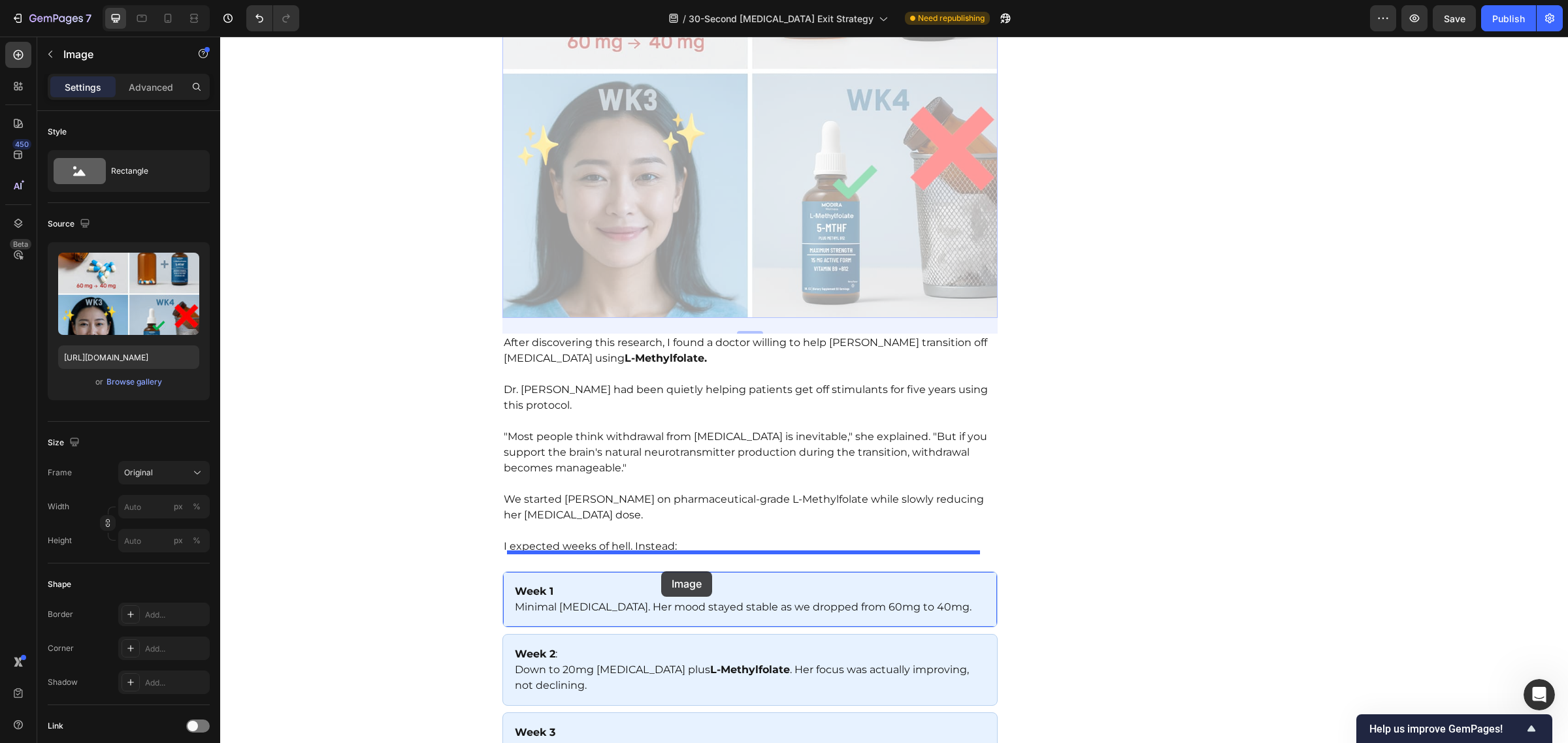
scroll to position [4808, 0]
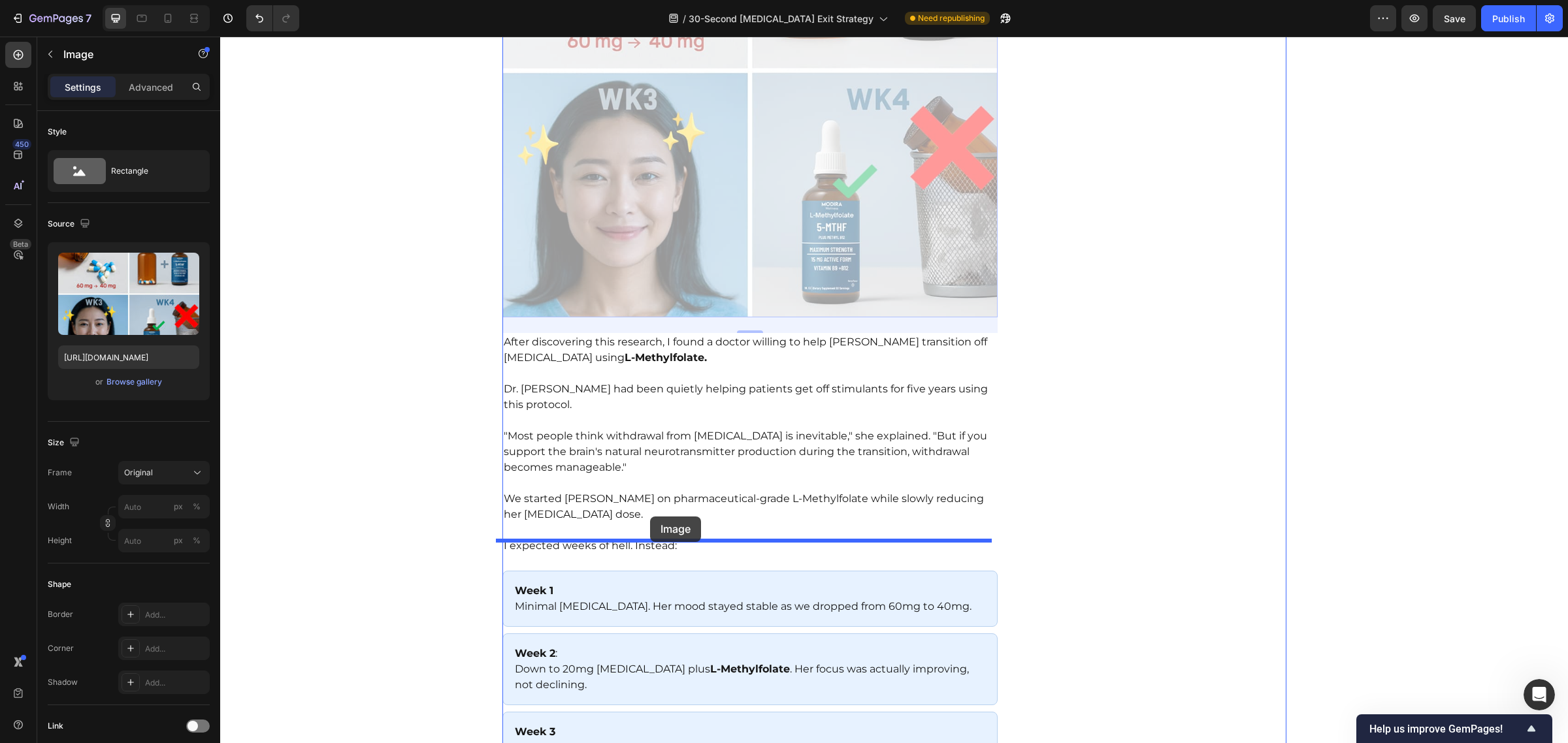
drag, startPoint x: 509, startPoint y: 70, endPoint x: 650, endPoint y: 517, distance: 468.7
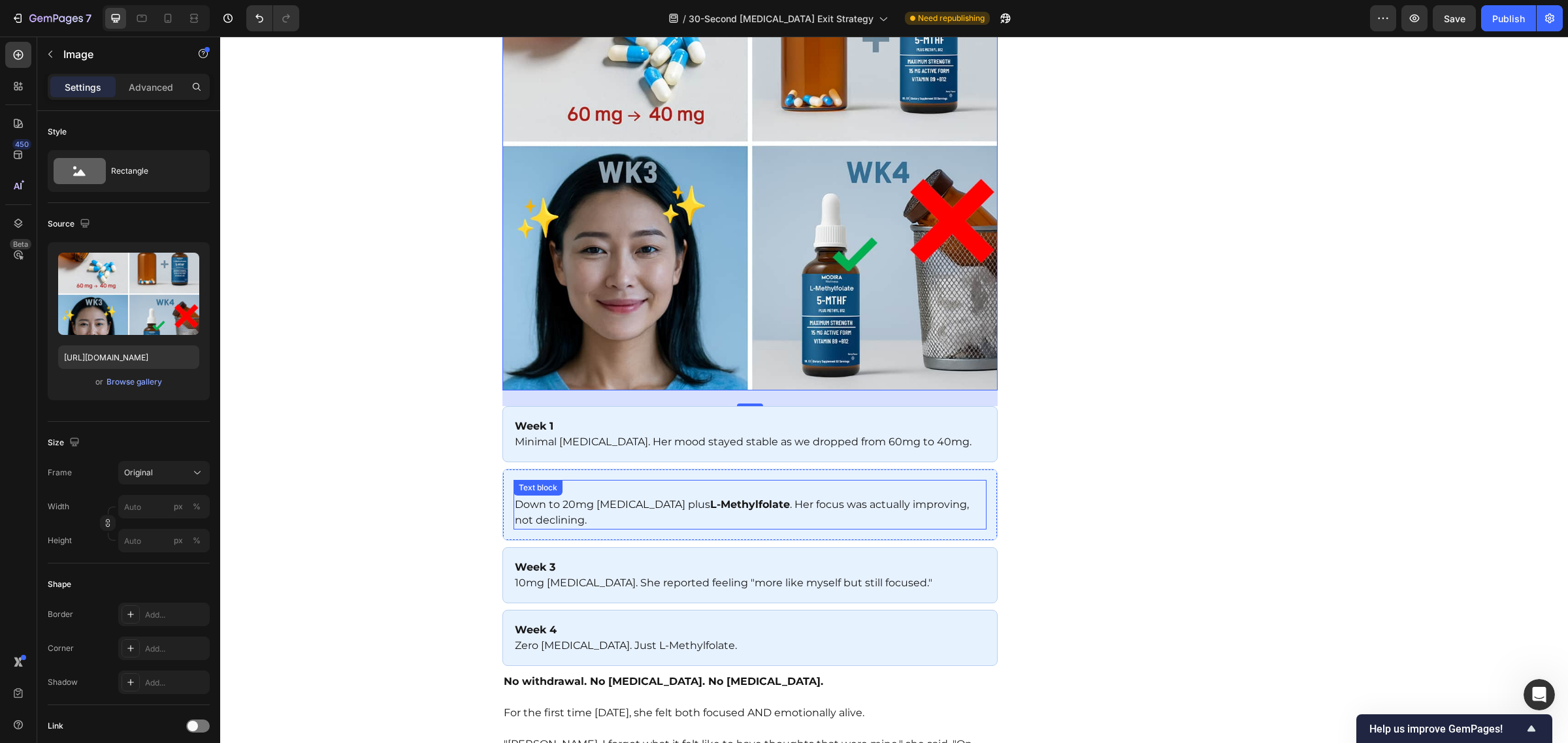
scroll to position [4974, 0]
click at [1154, 436] on div "Special Offer: Buy 1 Get 1 Free Heading Icon Calm Mind, Sharper Focus Text bloc…" at bounding box center [1162, 212] width 247 height 10140
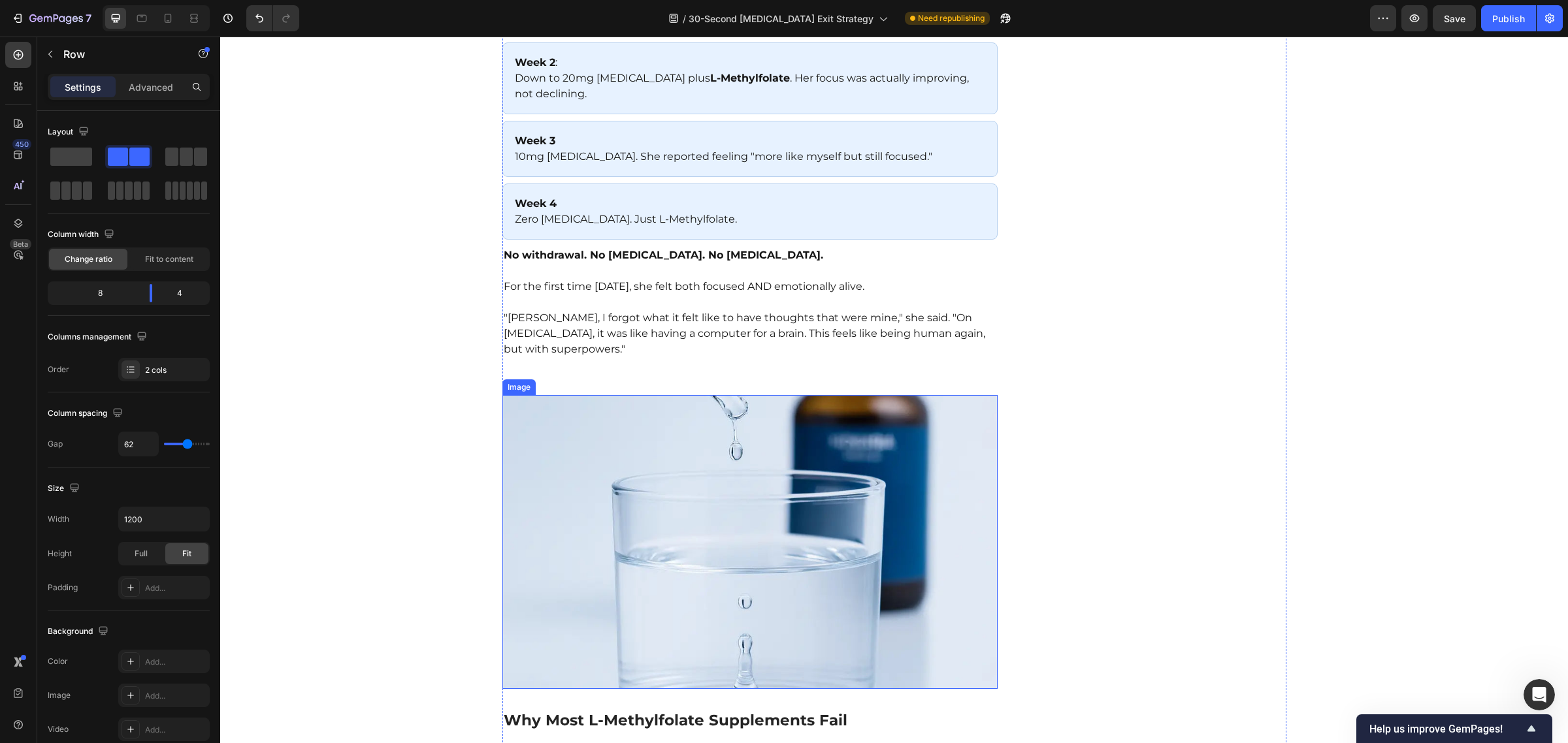
scroll to position [5413, 0]
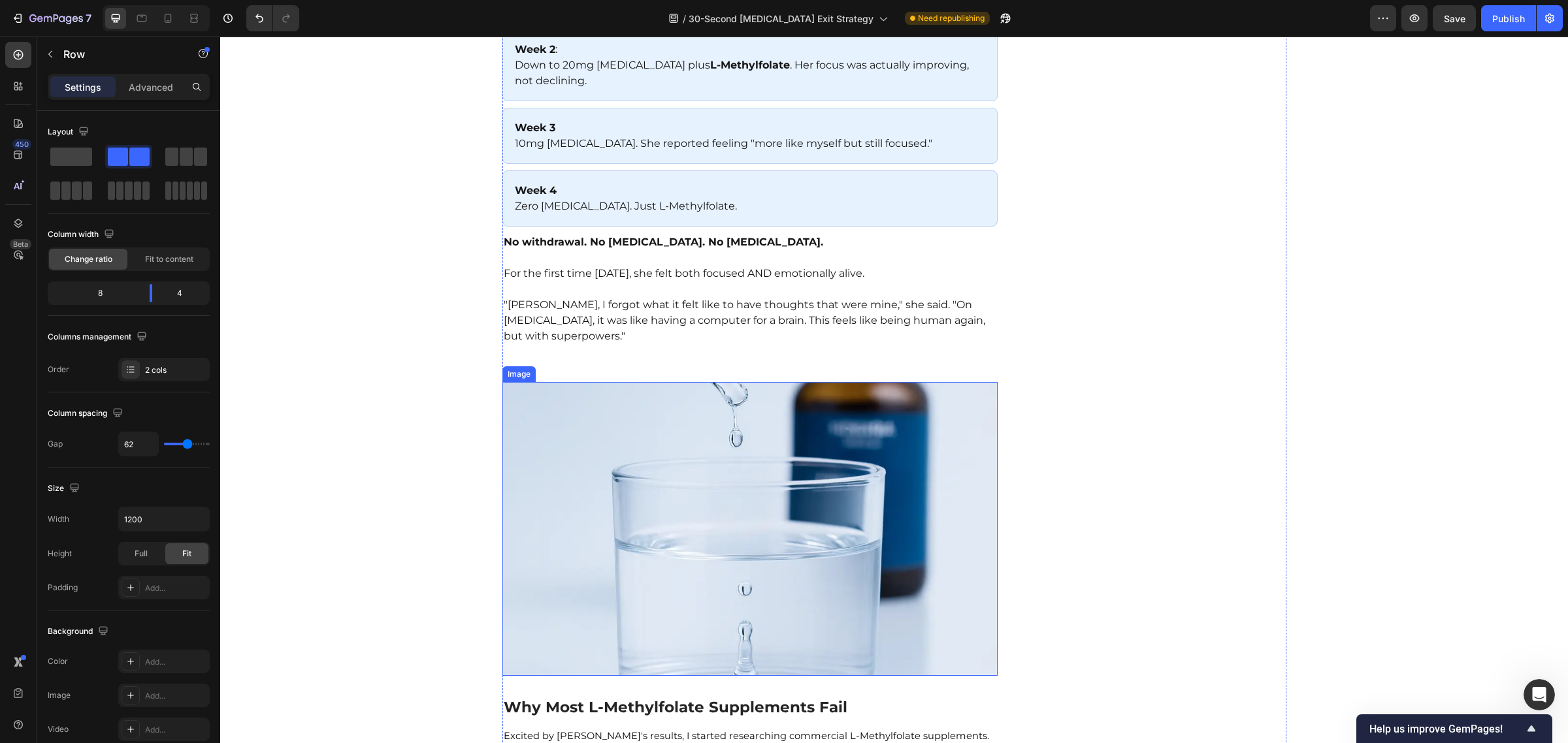
drag, startPoint x: 727, startPoint y: 442, endPoint x: 712, endPoint y: 338, distance: 105.1
click at [727, 442] on img at bounding box center [751, 528] width 496 height 294
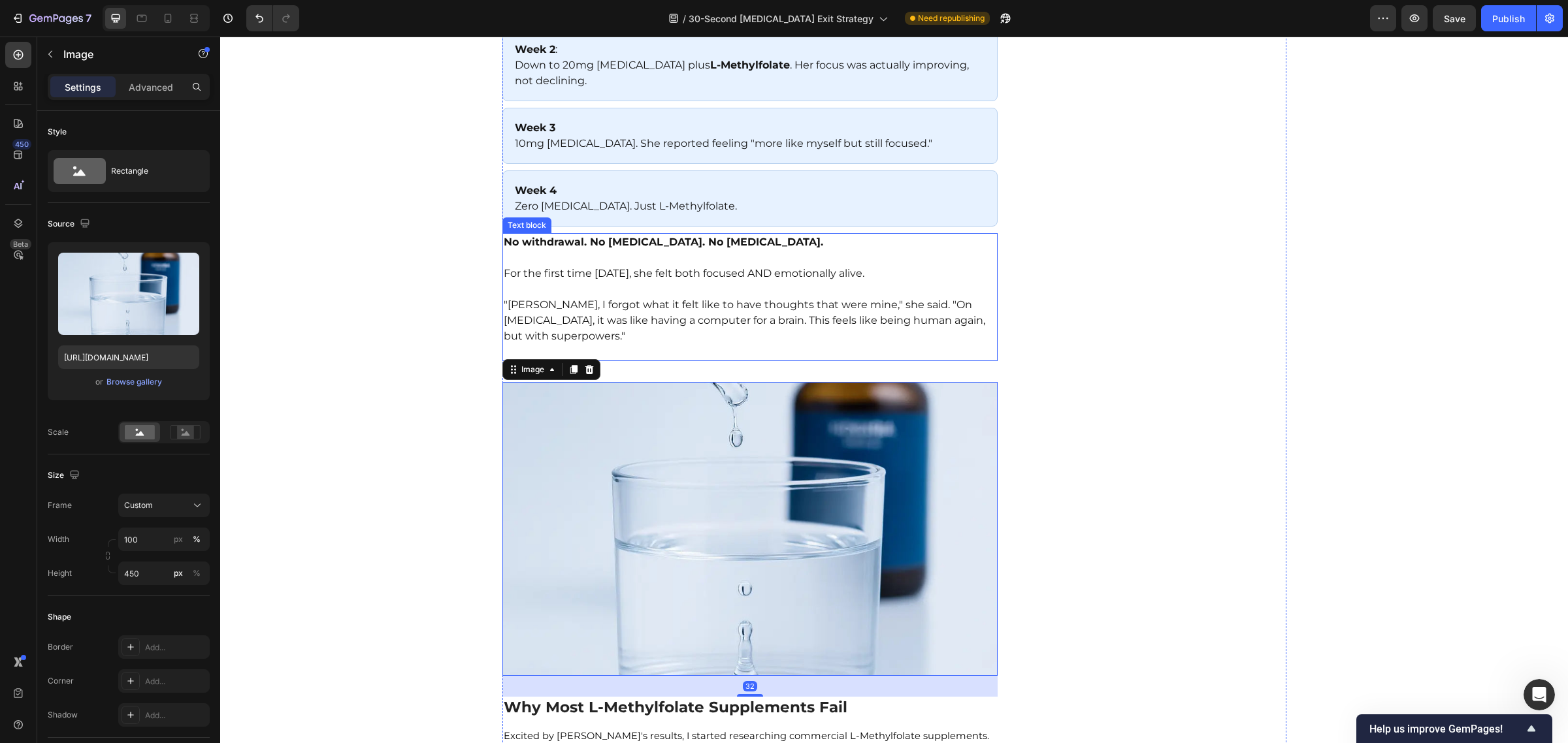
click at [709, 305] on p "⁠⁠⁠⁠⁠⁠⁠ "[PERSON_NAME], I forgot what it felt like to have thoughts that were m…" at bounding box center [750, 320] width 493 height 78
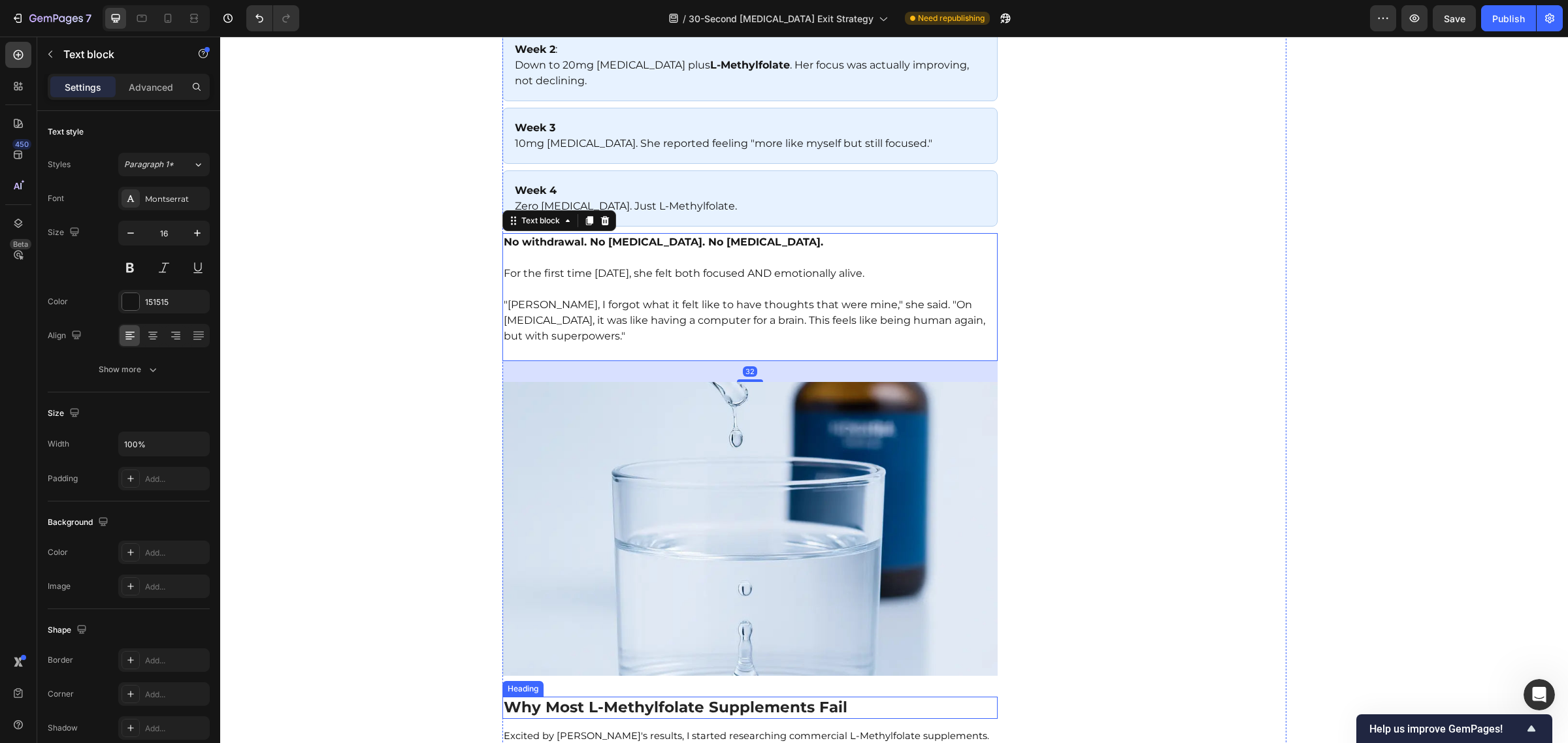
click at [599, 697] on h2 "Why Most L-Methylfolate Supplements Fail" at bounding box center [751, 708] width 496 height 22
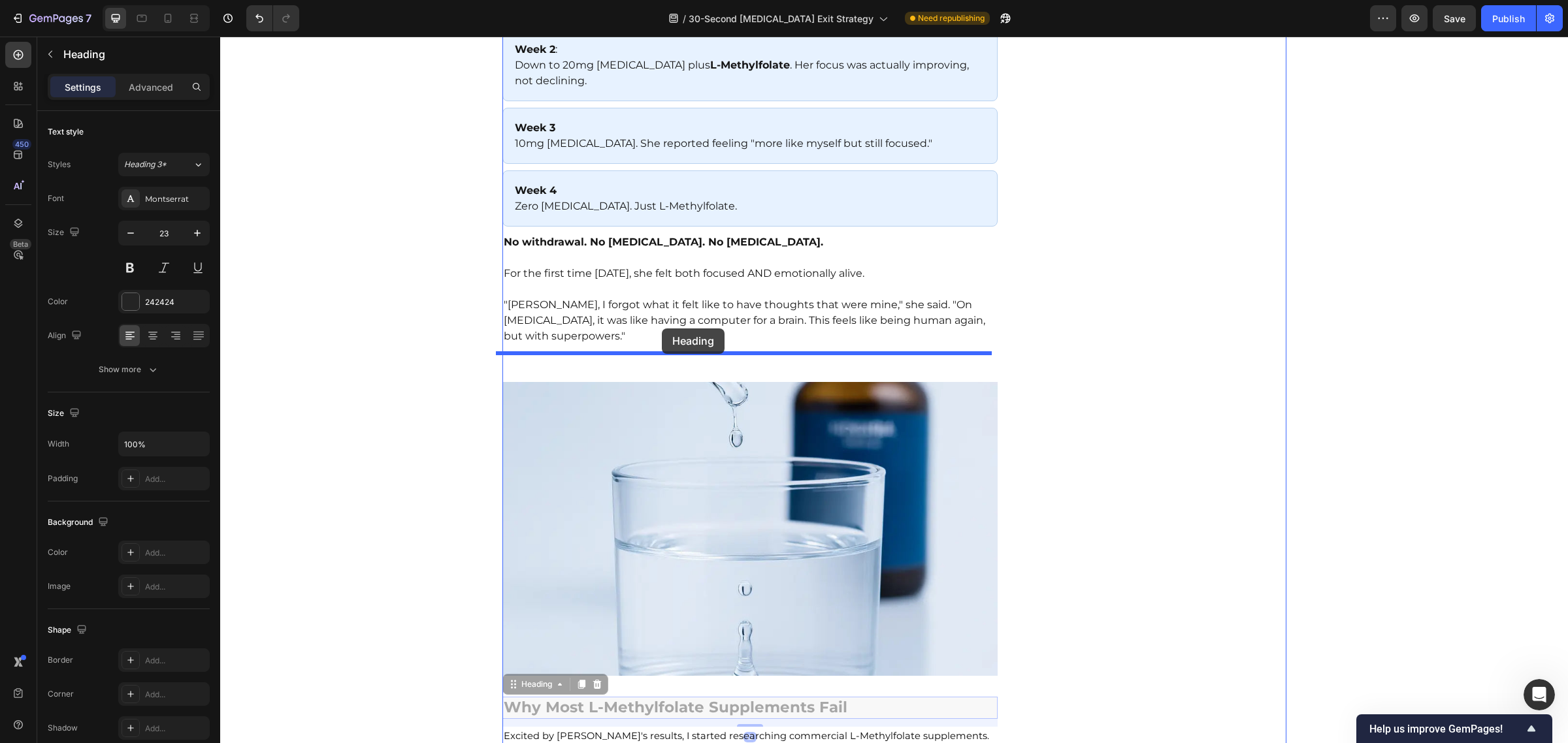
drag, startPoint x: 508, startPoint y: 658, endPoint x: 663, endPoint y: 328, distance: 364.6
click at [663, 328] on div "Header Gemadvertorial Heading Advertorial Text block Row Section 1 EXPOSED: The…" at bounding box center [894, 36] width 1347 height 10823
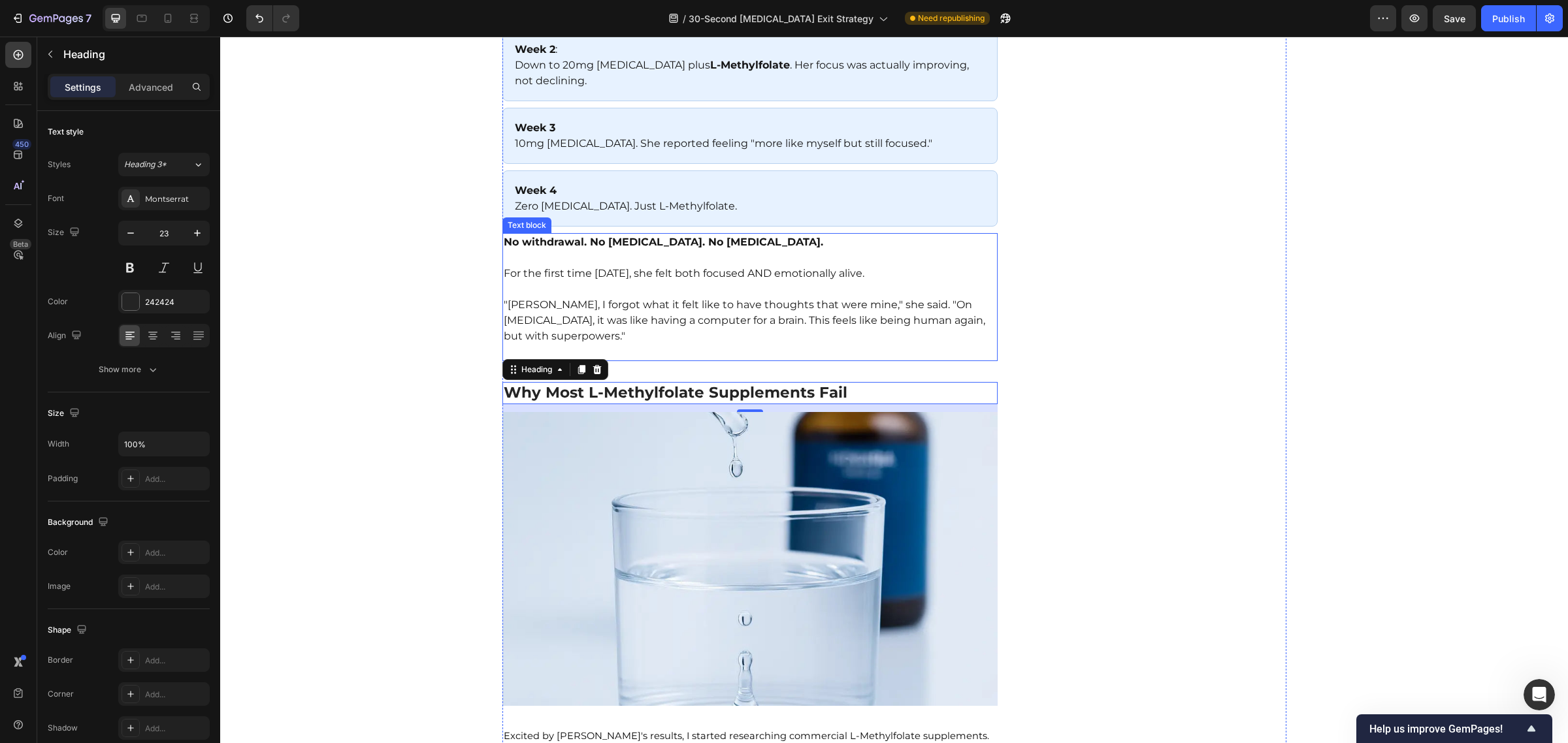
click at [629, 322] on p "⁠⁠⁠⁠⁠⁠⁠ "[PERSON_NAME], I forgot what it felt like to have thoughts that were m…" at bounding box center [750, 320] width 493 height 78
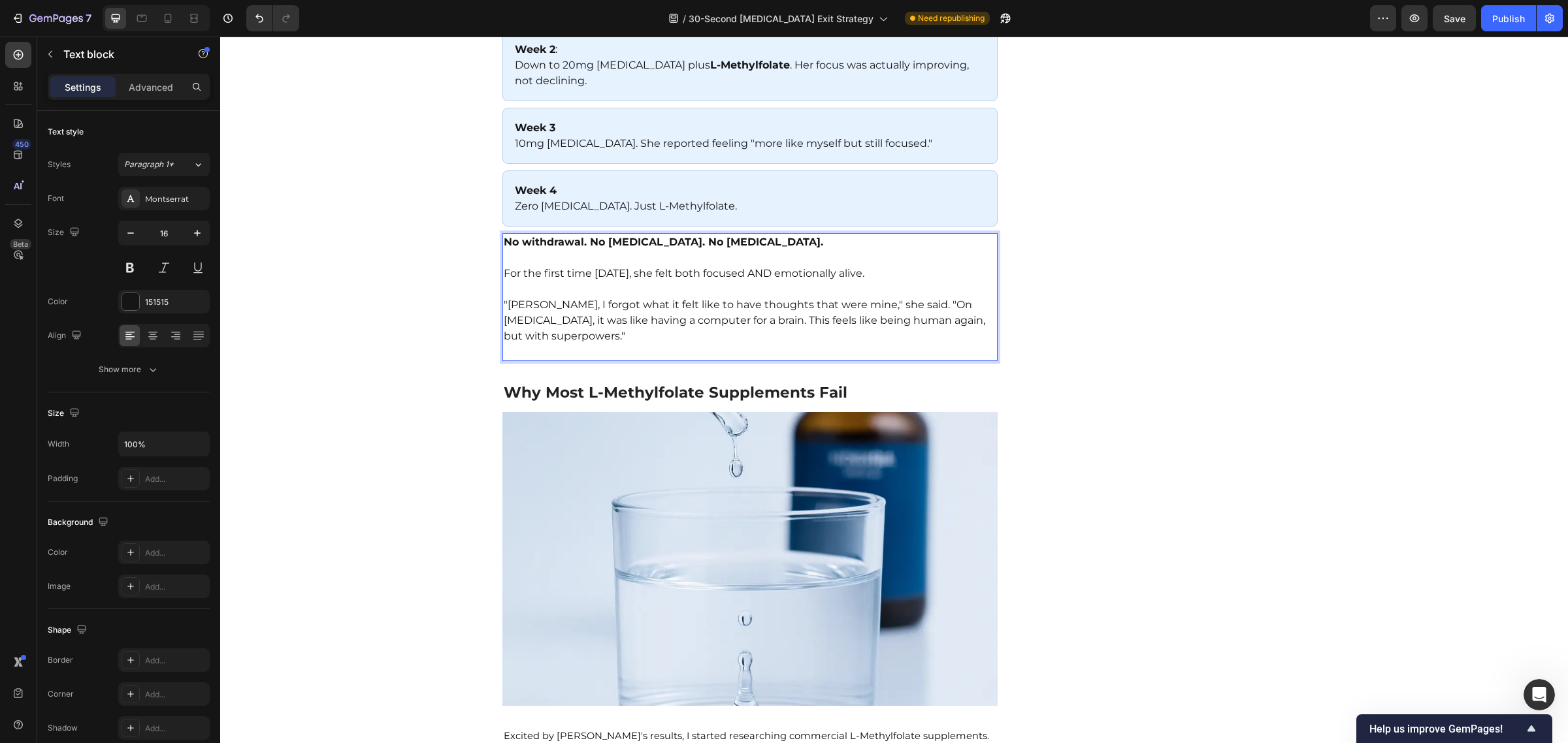
click at [982, 309] on p ""[PERSON_NAME], I forgot what it felt like to have thoughts that were mine," sh…" at bounding box center [750, 320] width 493 height 78
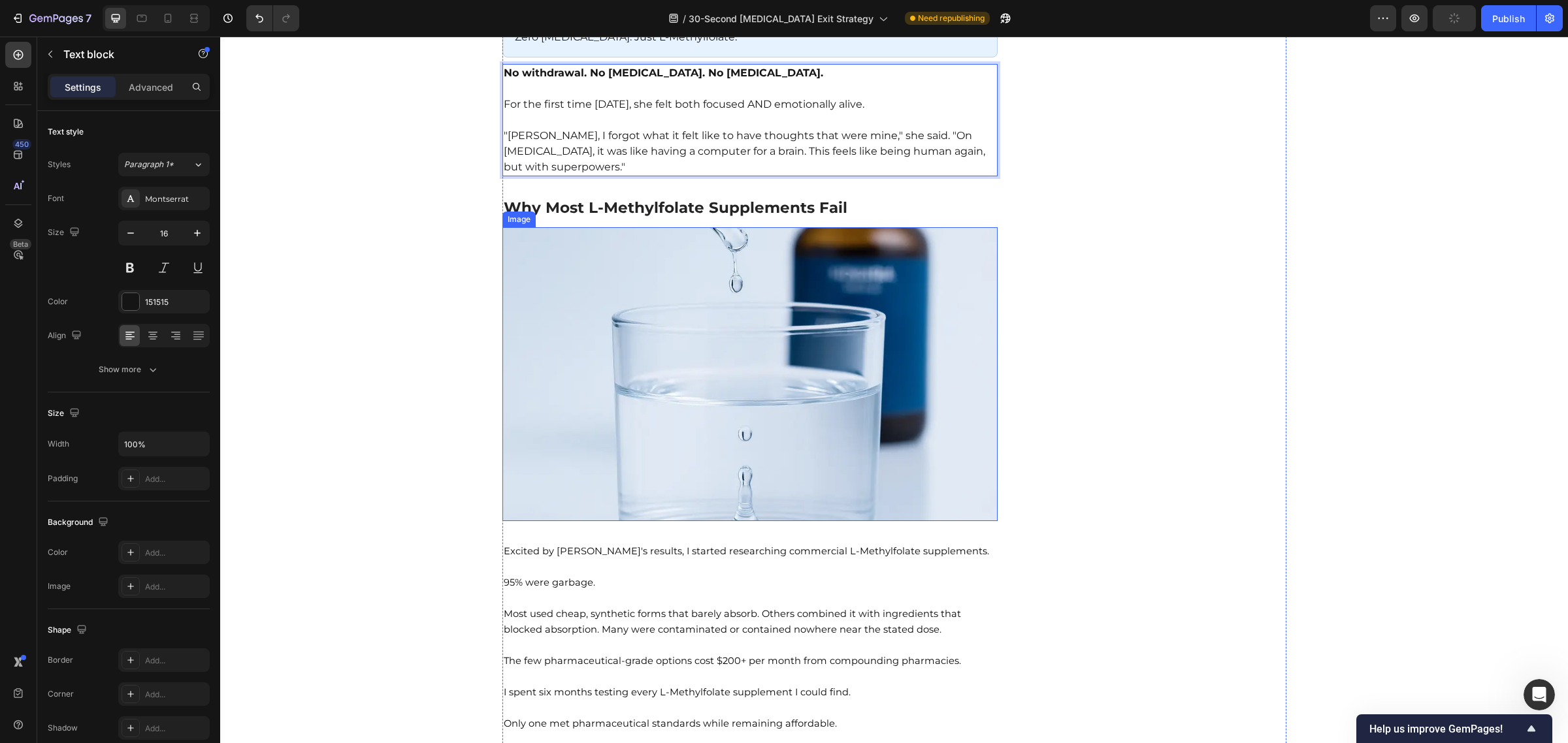
scroll to position [5662, 0]
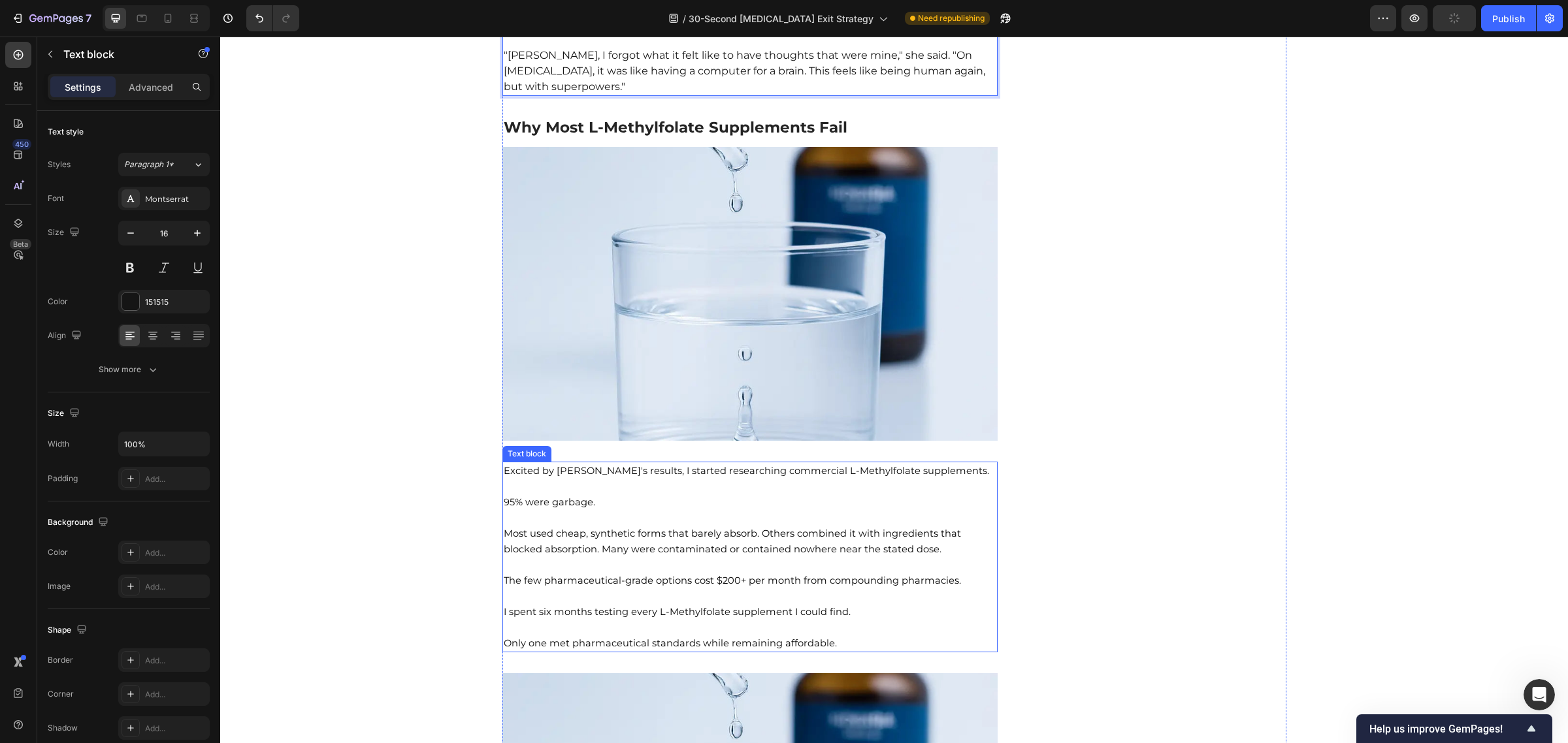
click at [706, 510] on p at bounding box center [750, 517] width 493 height 16
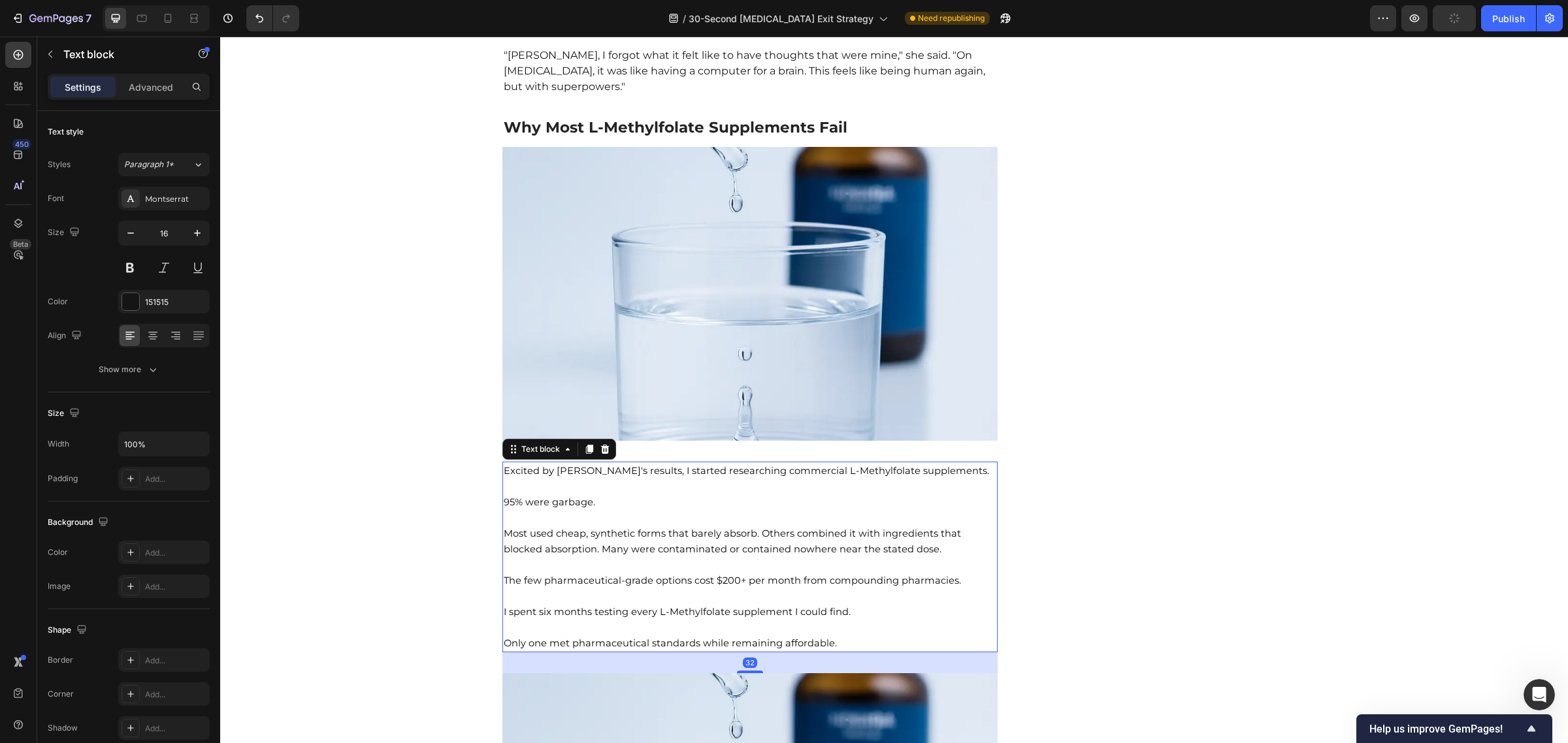
click at [612, 494] on p "95% were garbage." at bounding box center [750, 502] width 493 height 16
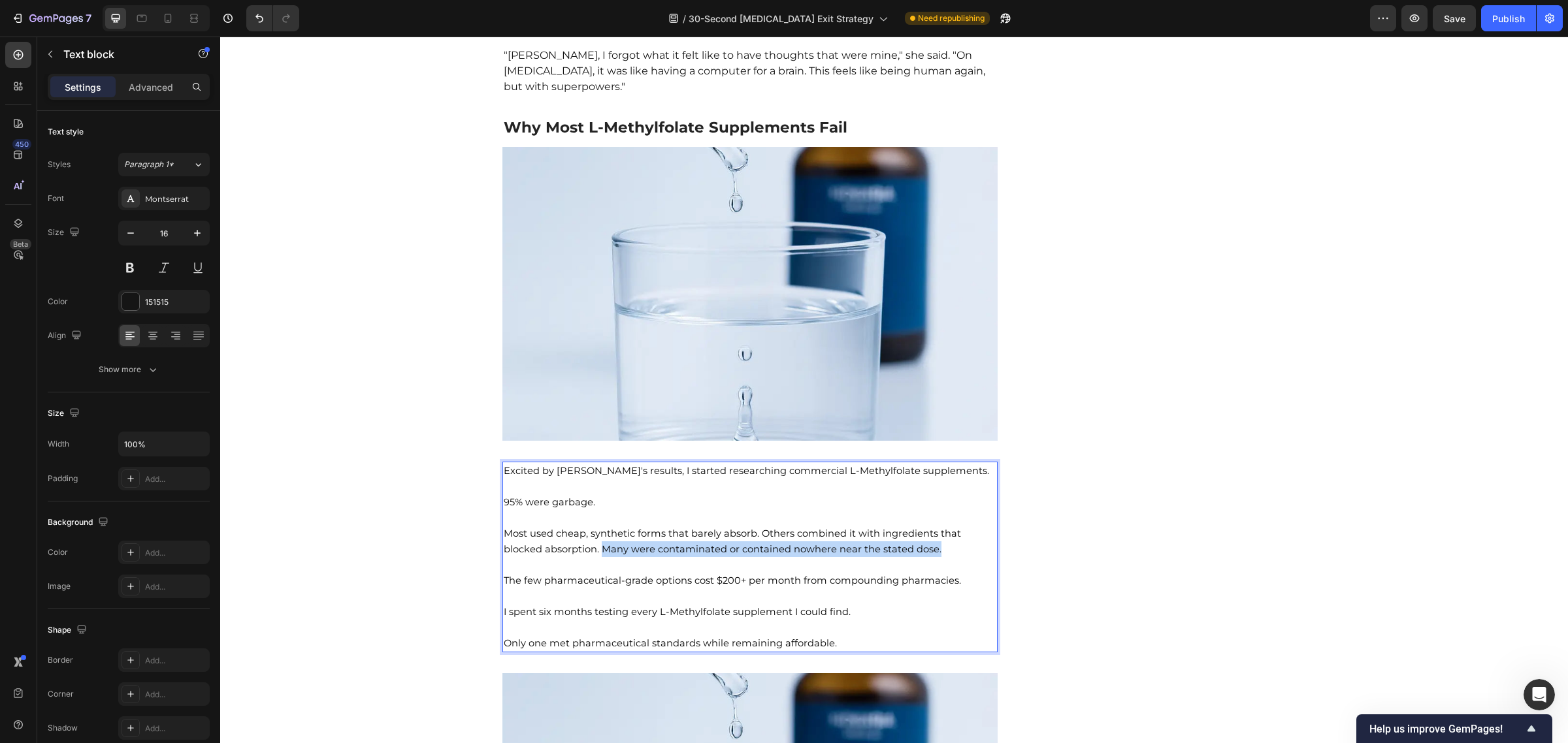
drag, startPoint x: 556, startPoint y: 523, endPoint x: 887, endPoint y: 525, distance: 331.0
click at [891, 525] on p "Most used cheap, synthetic forms that barely absorb. Others combined it with in…" at bounding box center [750, 541] width 493 height 31
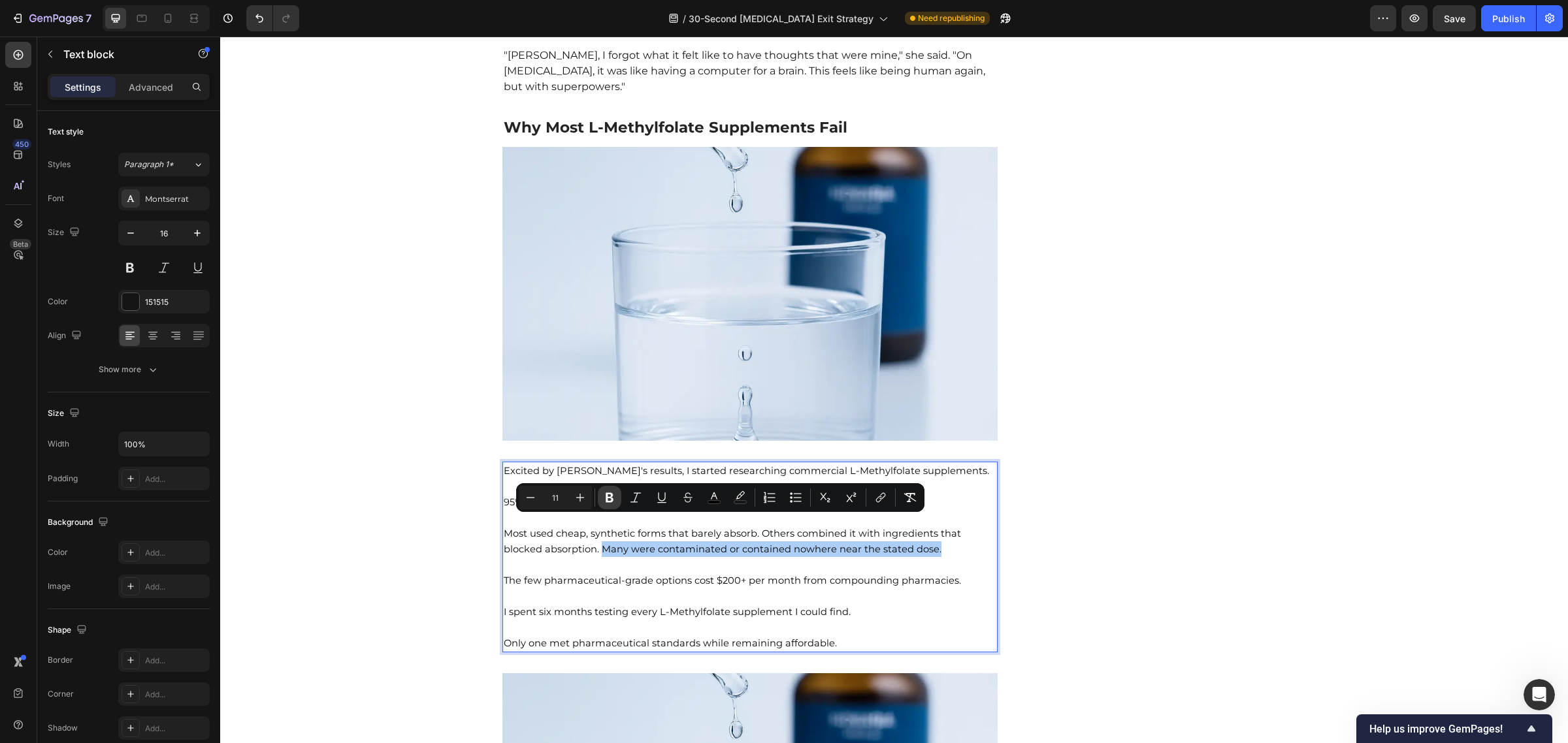
click at [609, 498] on icon "Editor contextual toolbar" at bounding box center [609, 498] width 13 height 13
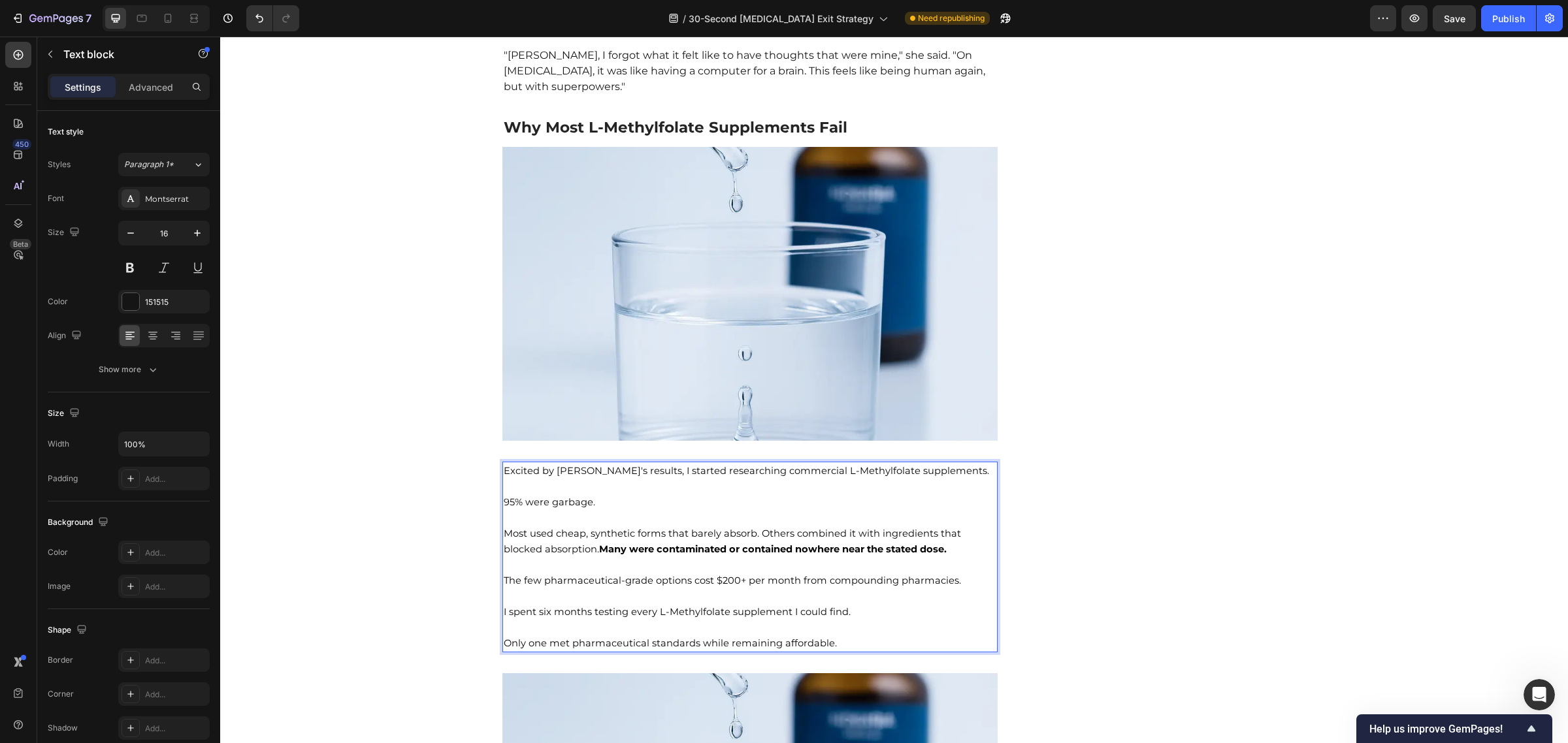
click at [599, 575] on span "The few pharmaceutical-grade options cost $200+ per month from compounding phar…" at bounding box center [732, 581] width 458 height 12
drag, startPoint x: 596, startPoint y: 474, endPoint x: 495, endPoint y: 479, distance: 101.1
click at [503, 479] on div "Excited by Lisa's results, I started researching commercial L-Methylfolate supp…" at bounding box center [751, 557] width 496 height 191
click at [799, 575] on span "The few pharmaceutical-grade options cost $200+ per month from compounding phar…" at bounding box center [732, 581] width 458 height 12
drag, startPoint x: 860, startPoint y: 586, endPoint x: 494, endPoint y: 594, distance: 366.1
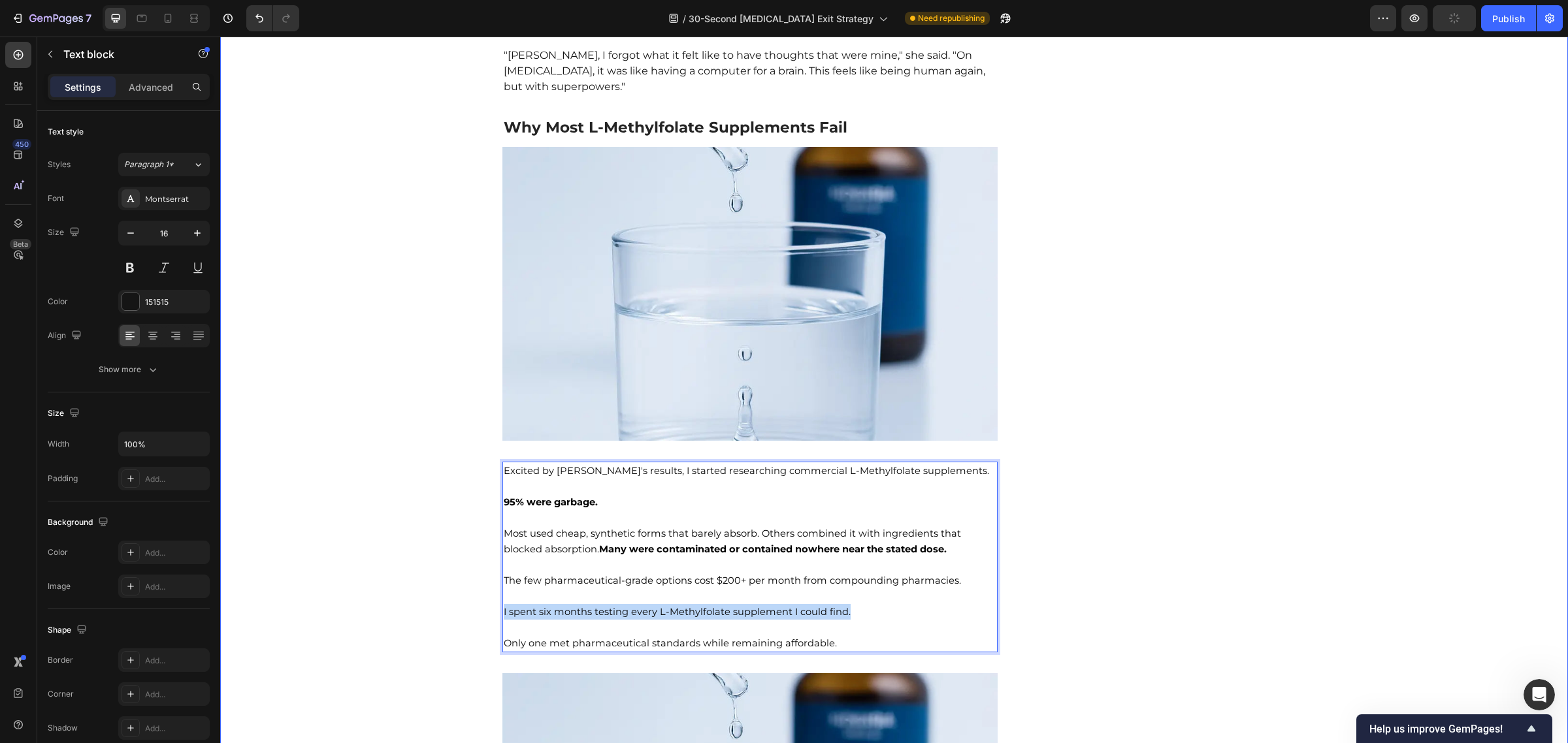
click at [820, 619] on p "Rich Text Editor. Editing area: main" at bounding box center [750, 627] width 493 height 16
click at [771, 333] on img at bounding box center [751, 294] width 496 height 294
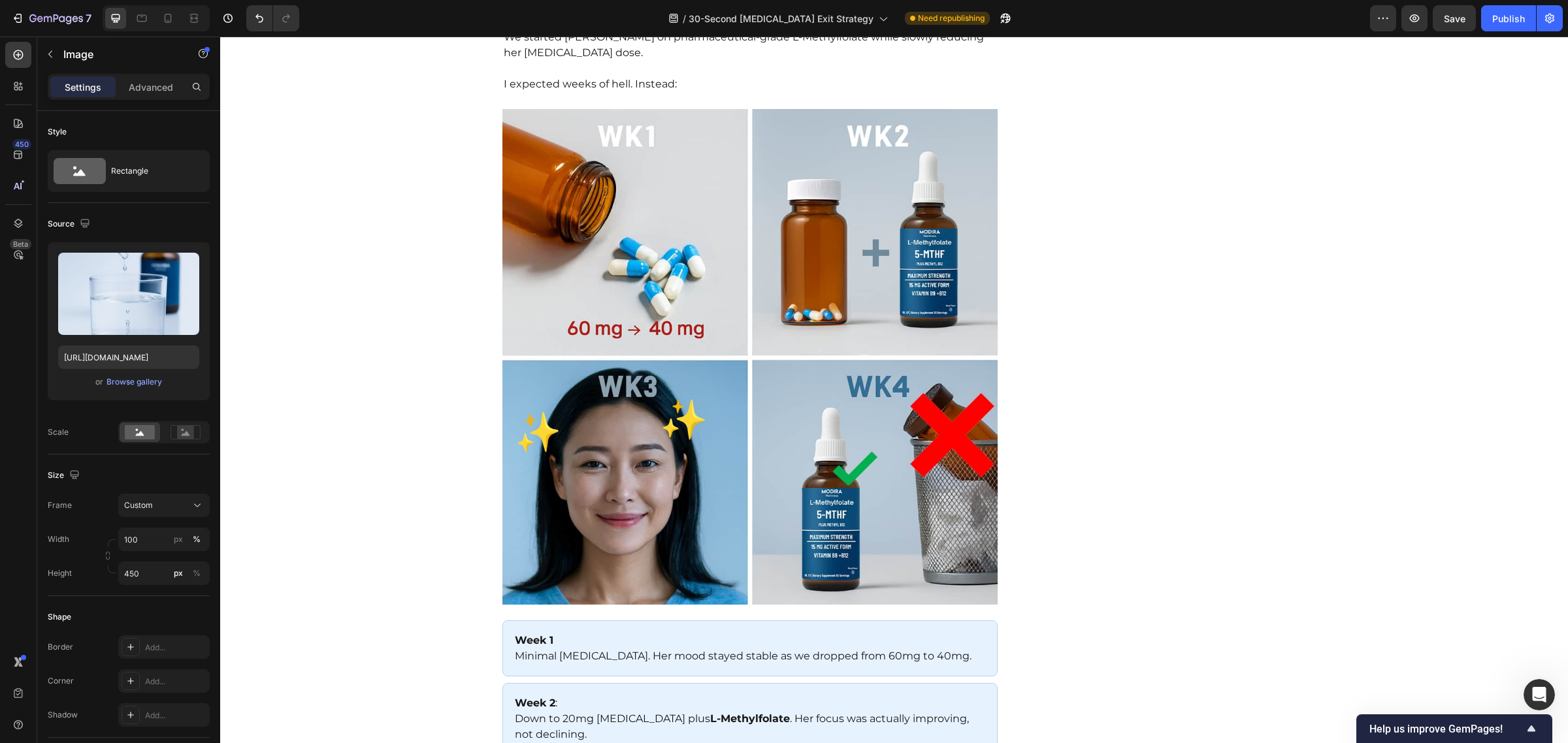
scroll to position [4745, 0]
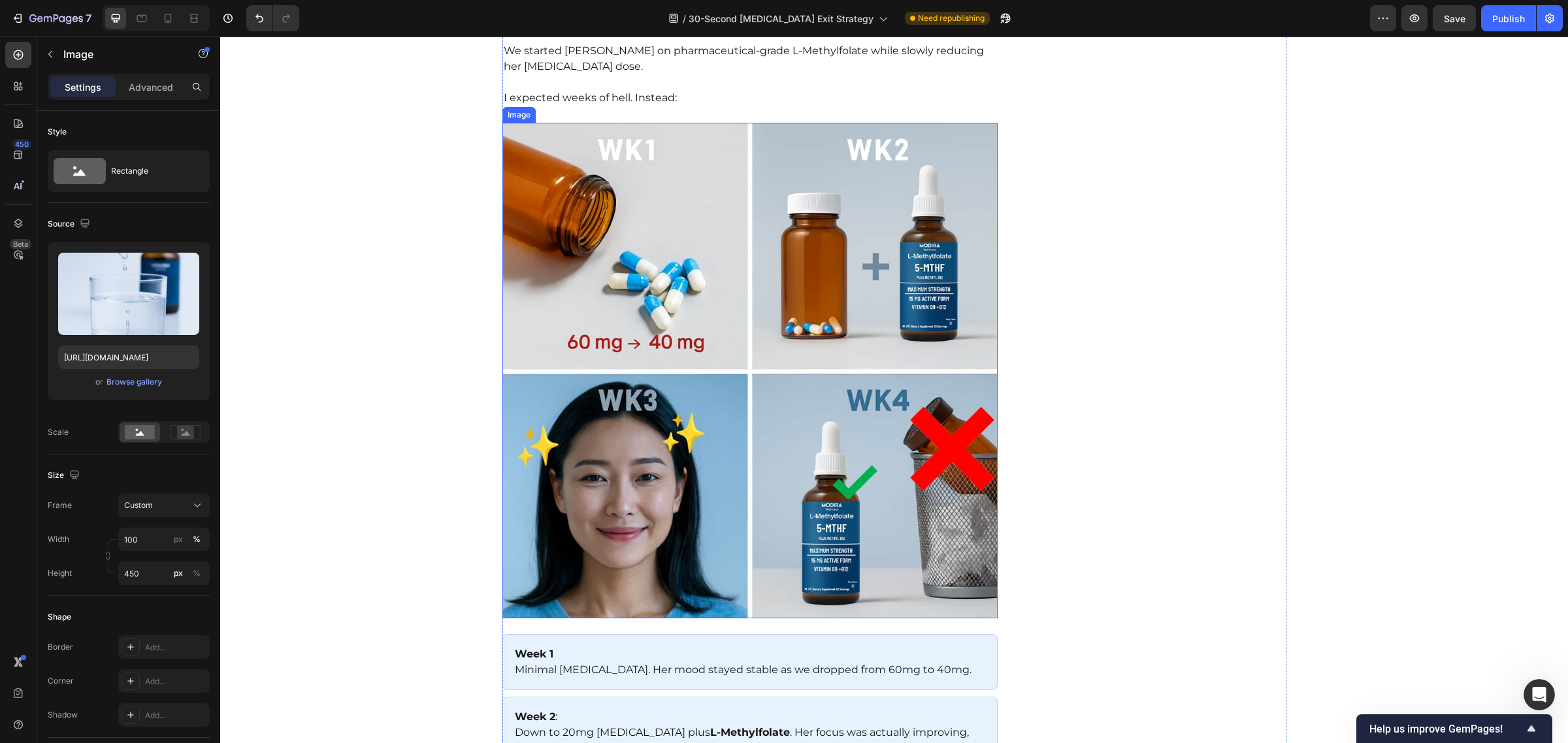
click at [771, 349] on img at bounding box center [751, 371] width 496 height 496
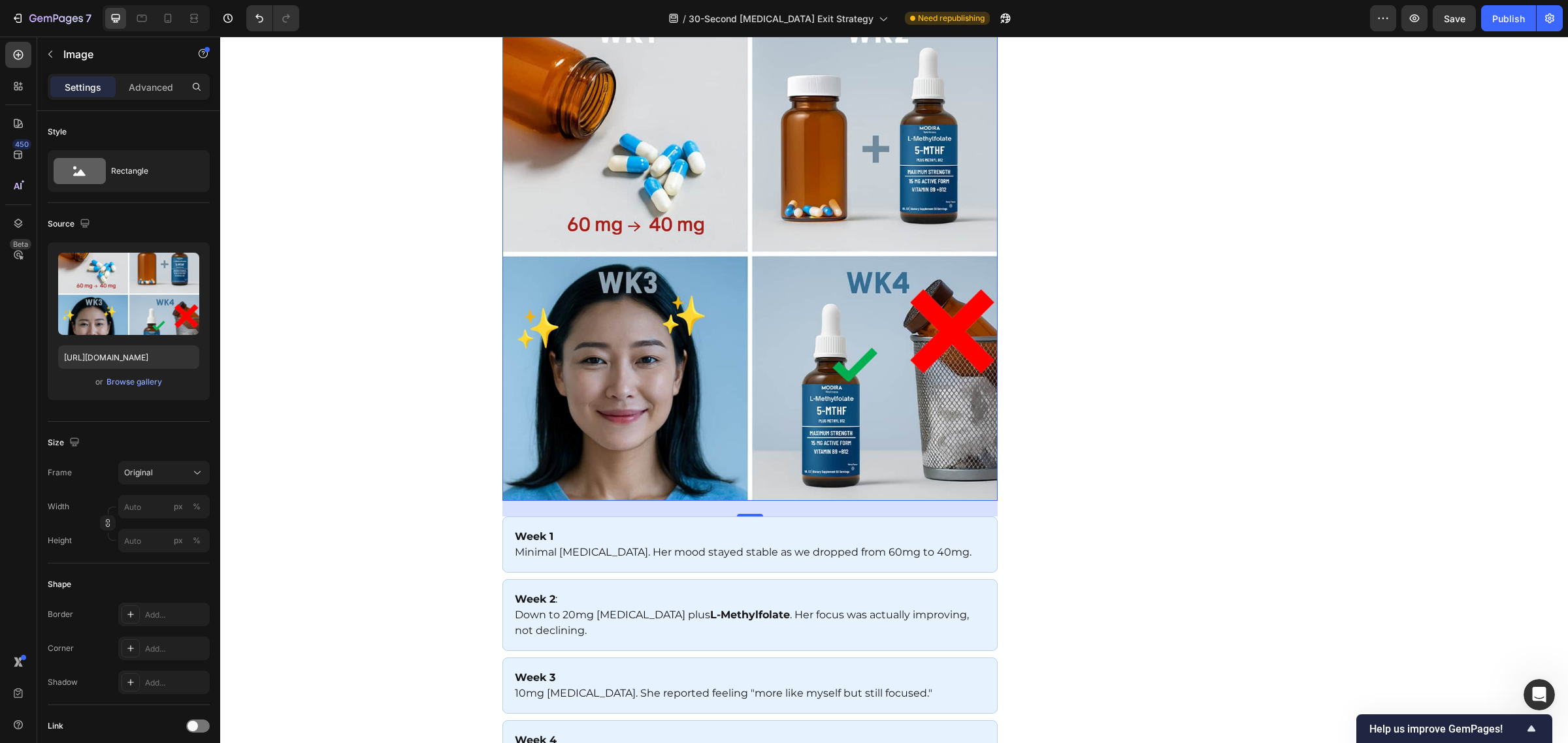
scroll to position [4696, 0]
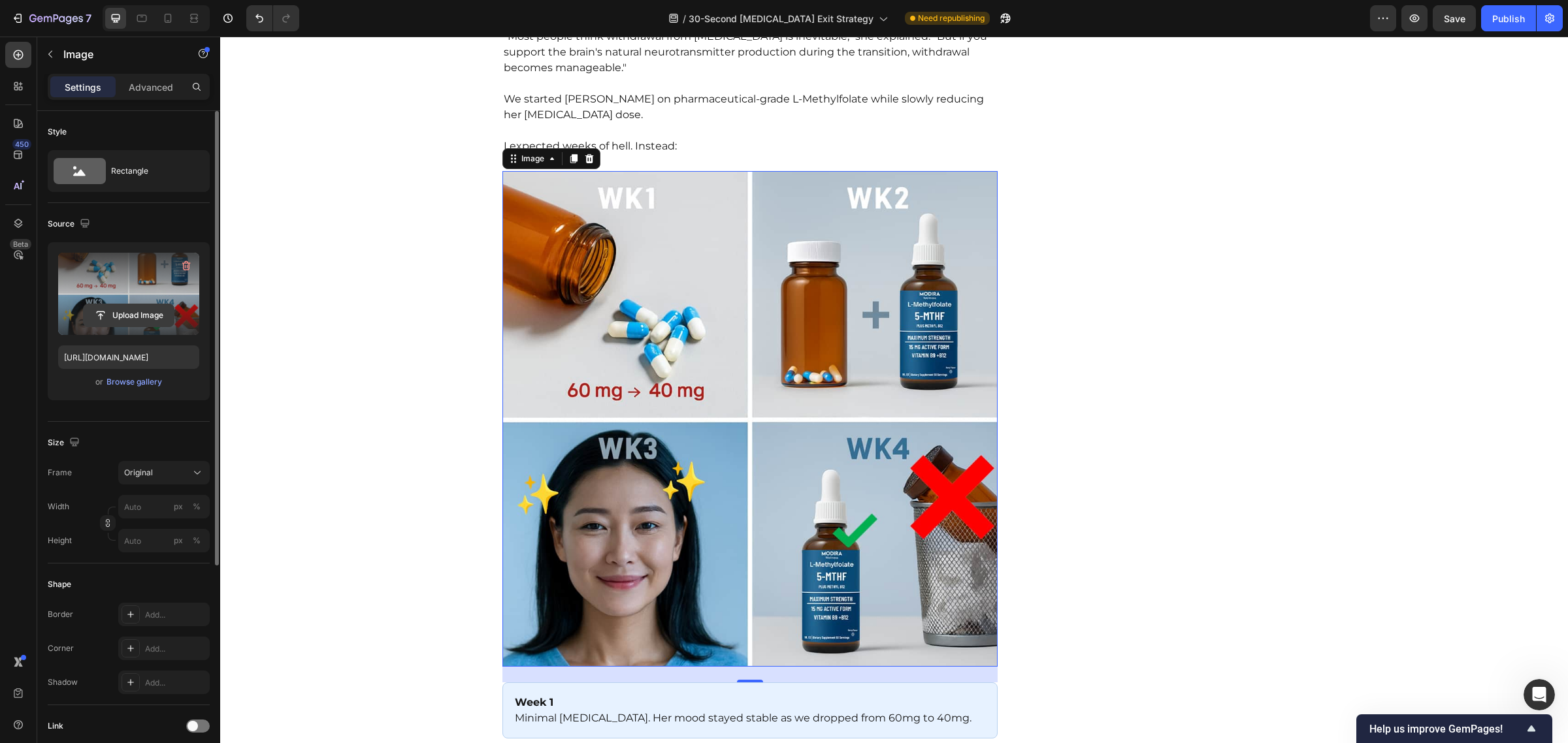
click at [113, 312] on input "file" at bounding box center [129, 315] width 90 height 22
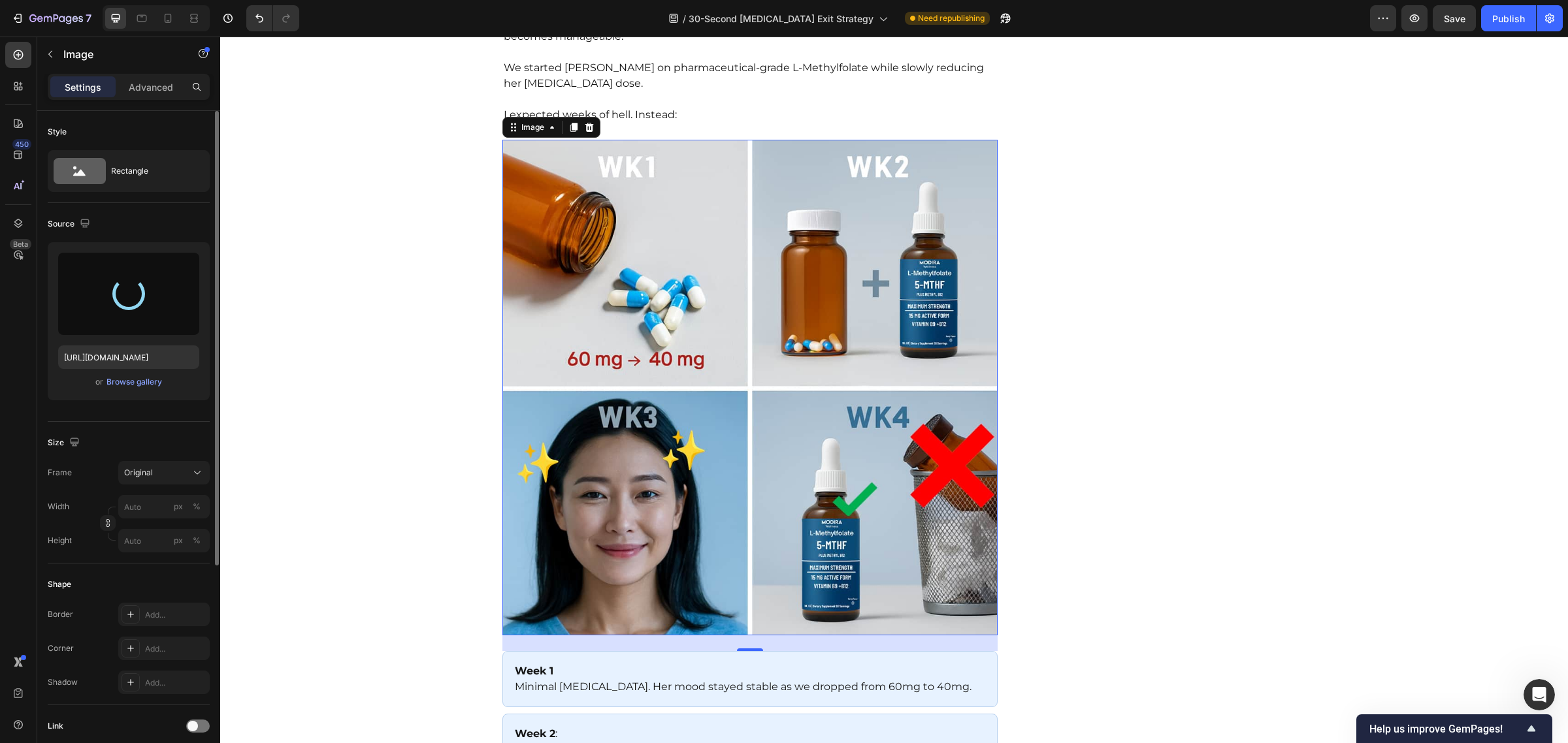
type input "https://cdn.shopify.com/s/files/1/0570/1009/4157/files/gempages_584707085149667…"
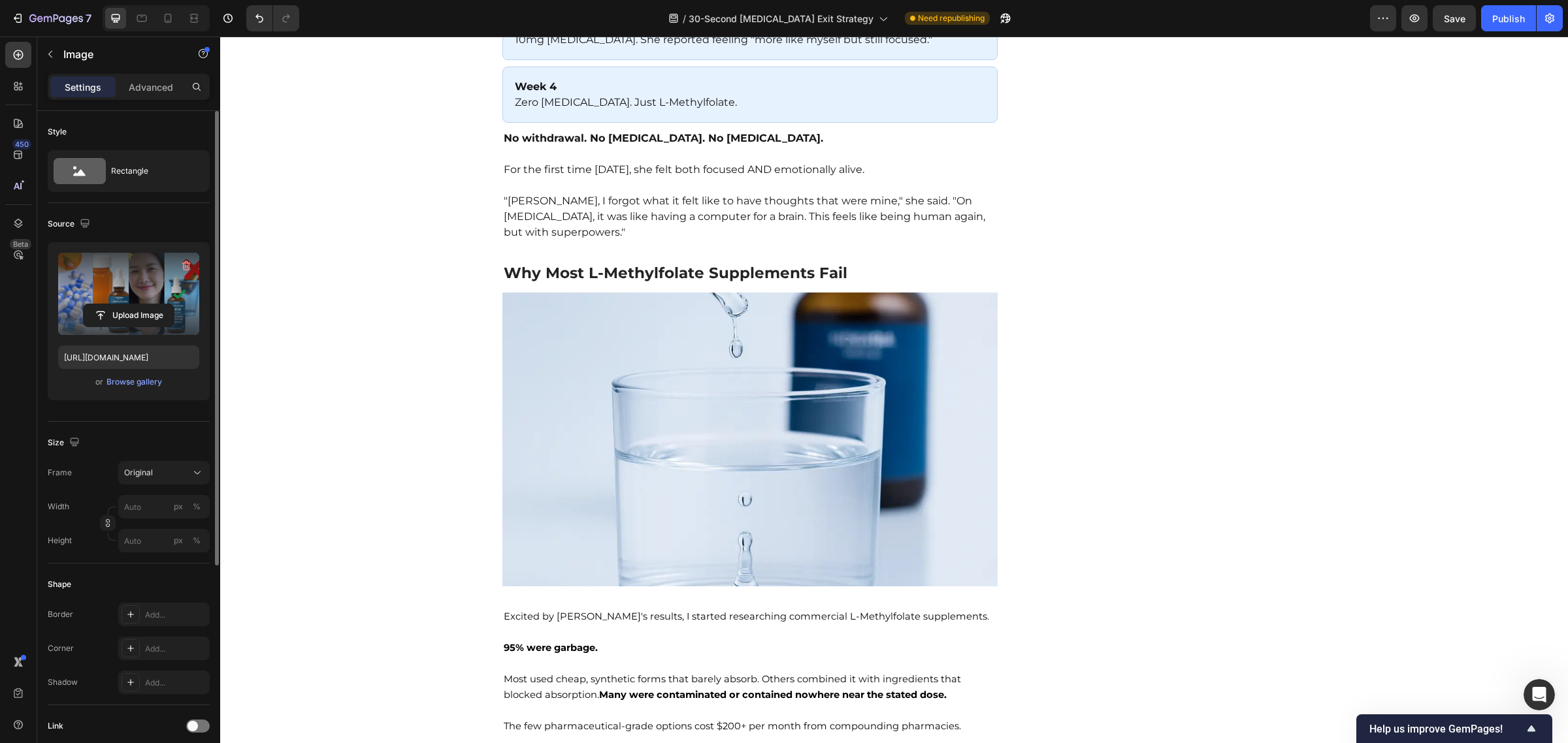
scroll to position [5520, 0]
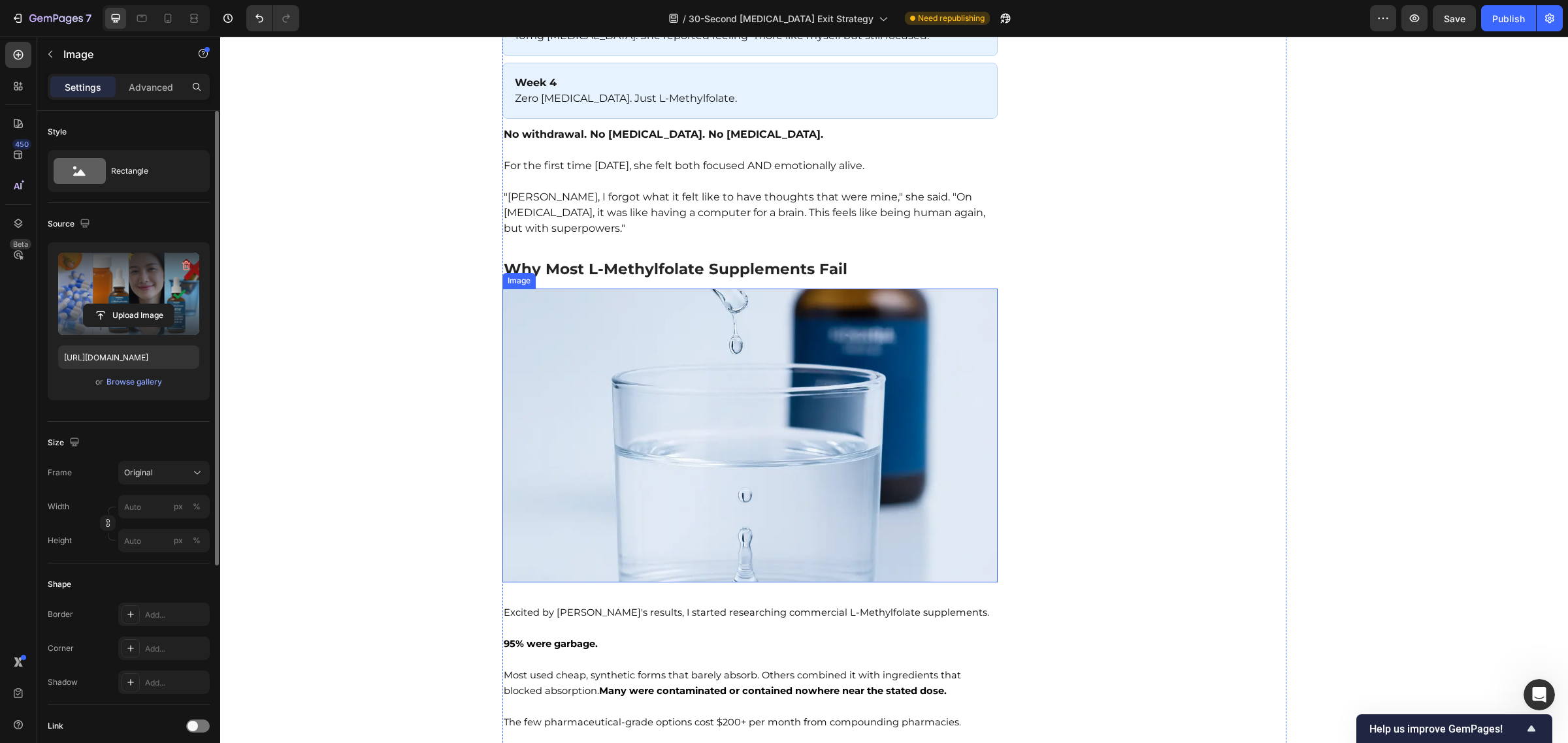
click at [778, 428] on img at bounding box center [751, 435] width 496 height 294
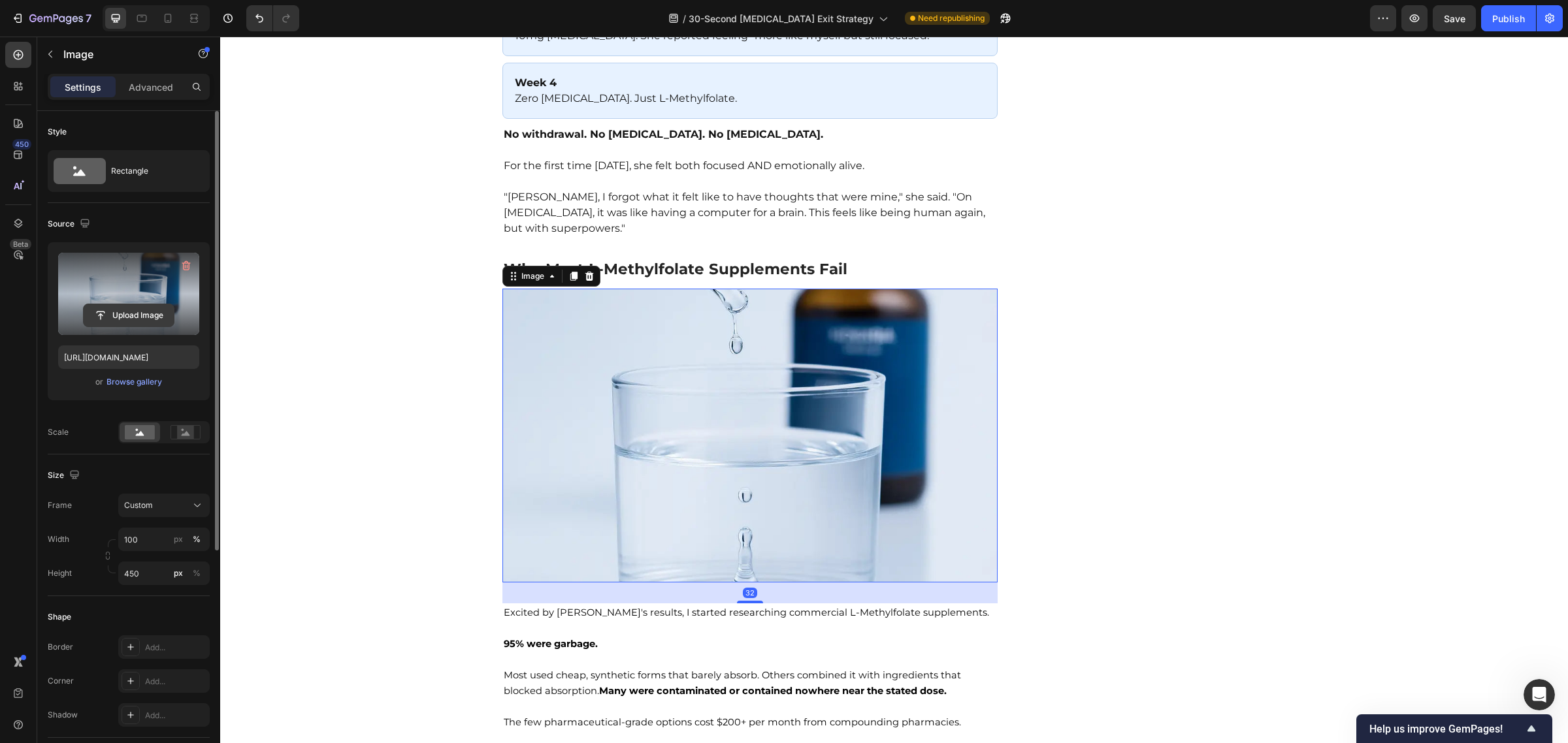
click at [130, 317] on input "file" at bounding box center [129, 315] width 90 height 22
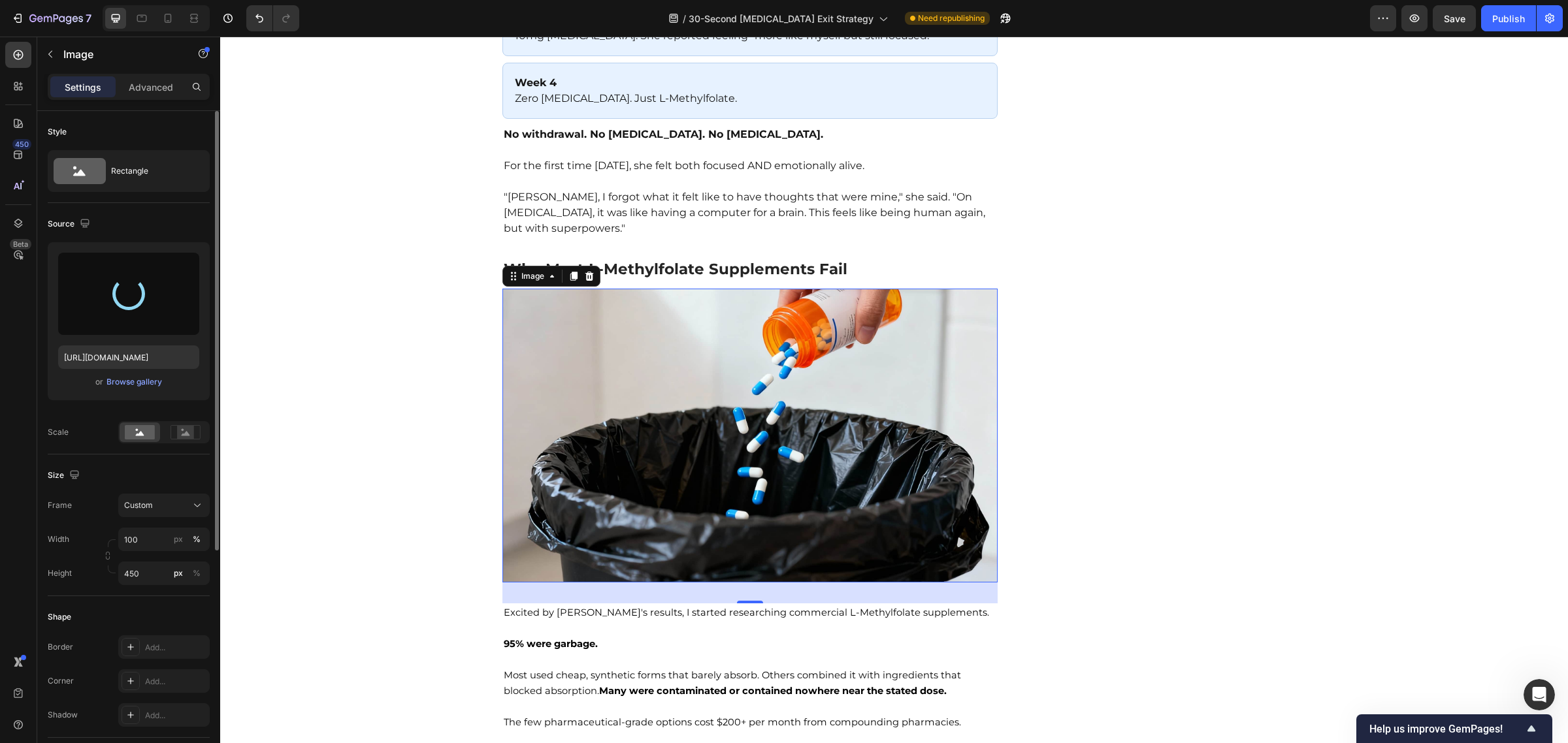
type input "https://cdn.shopify.com/s/files/1/0570/1009/4157/files/gempages_584707085149667…"
click at [103, 317] on input "file" at bounding box center [129, 315] width 90 height 22
click at [128, 569] on input "450" at bounding box center [164, 574] width 92 height 24
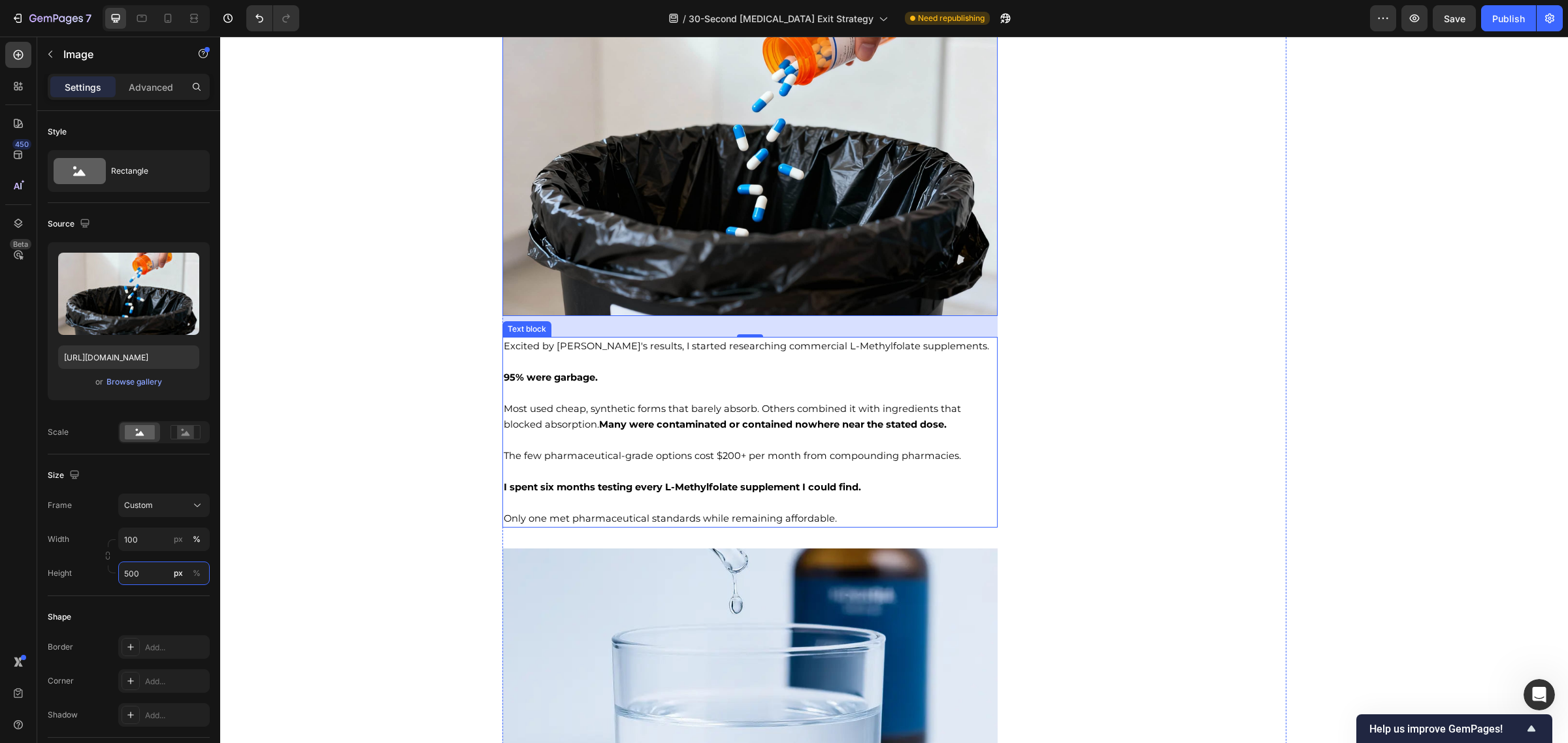
scroll to position [5820, 0]
type input "500"
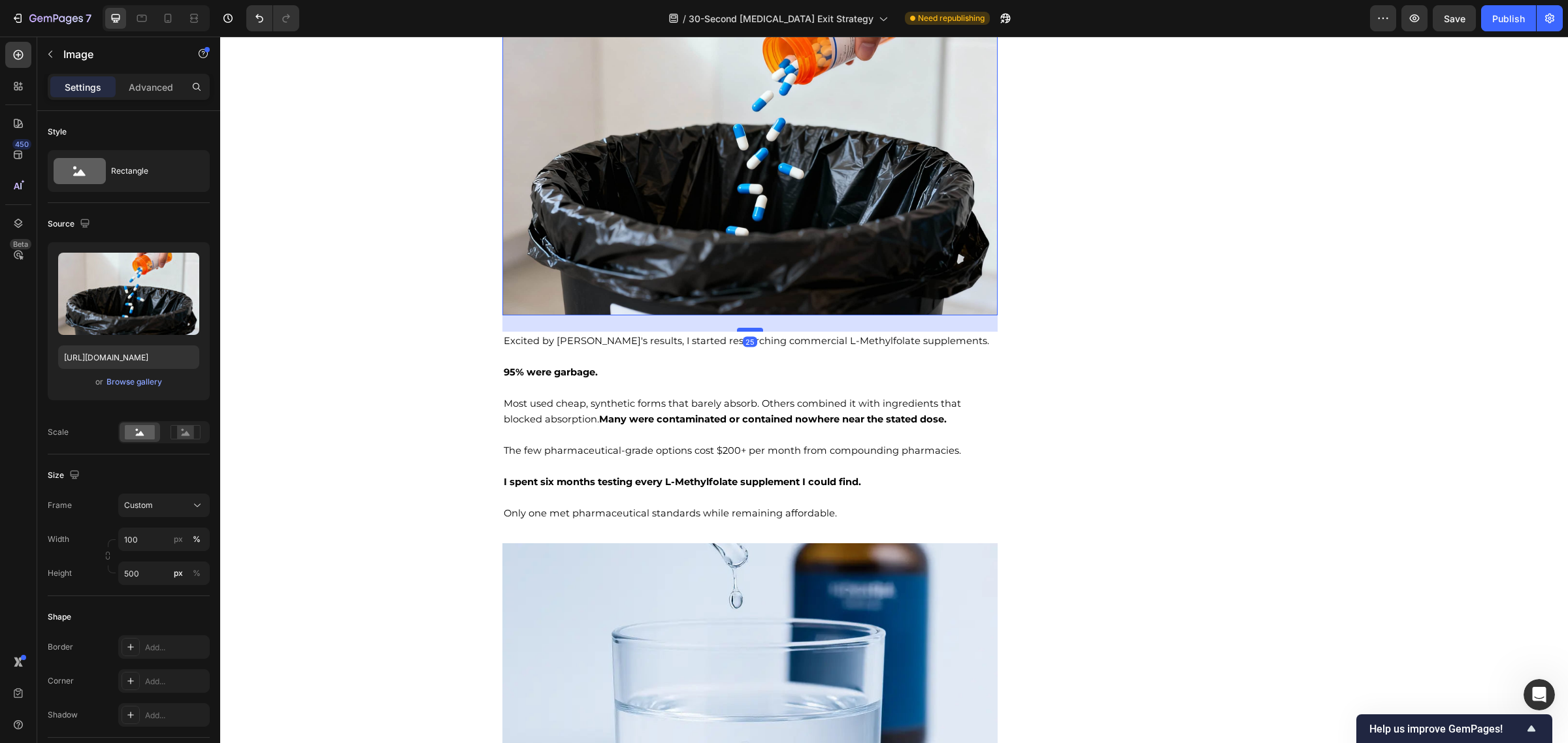
click at [750, 328] on div at bounding box center [749, 329] width 26 height 4
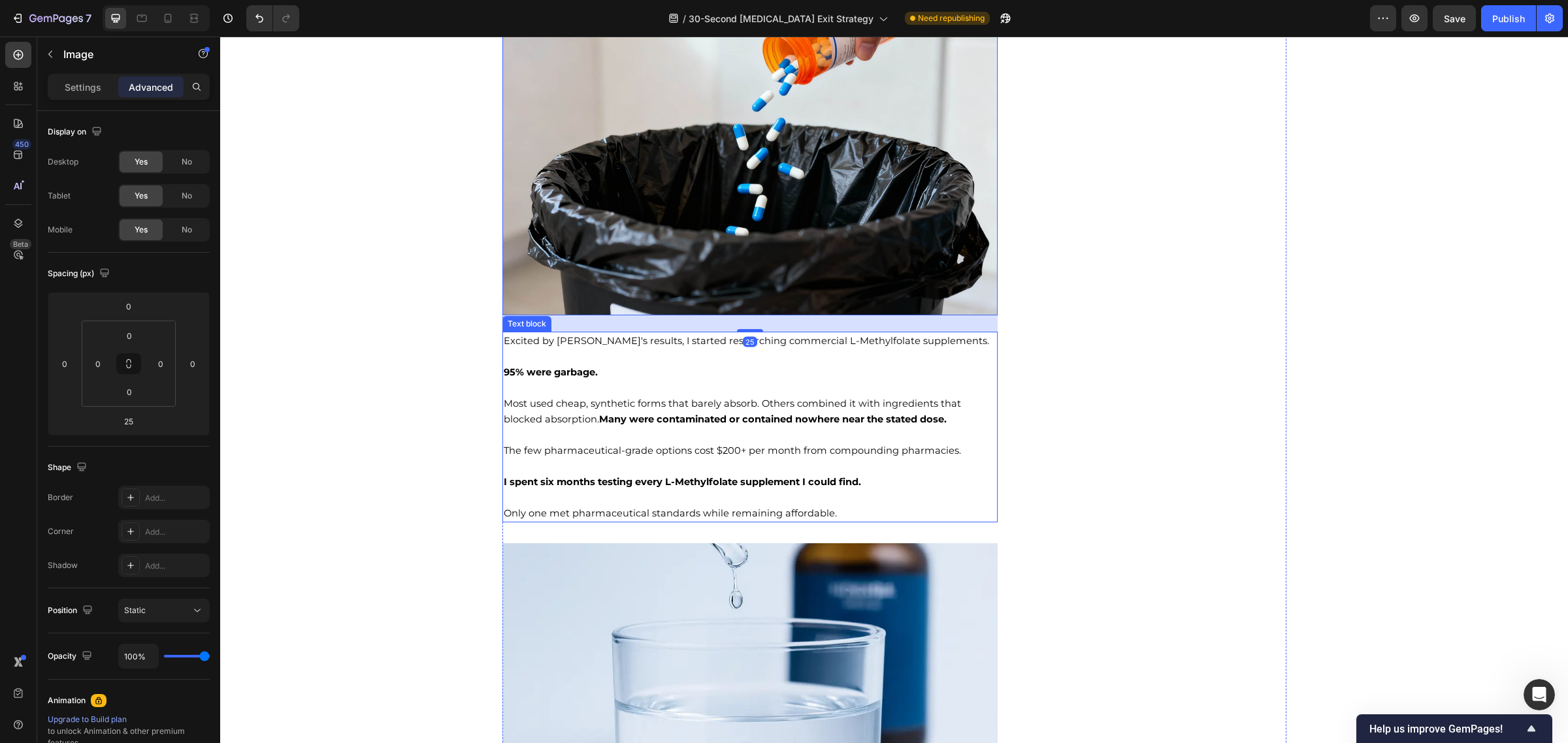
click at [720, 490] on p "Rich Text Editor. Editing area: main" at bounding box center [750, 497] width 493 height 16
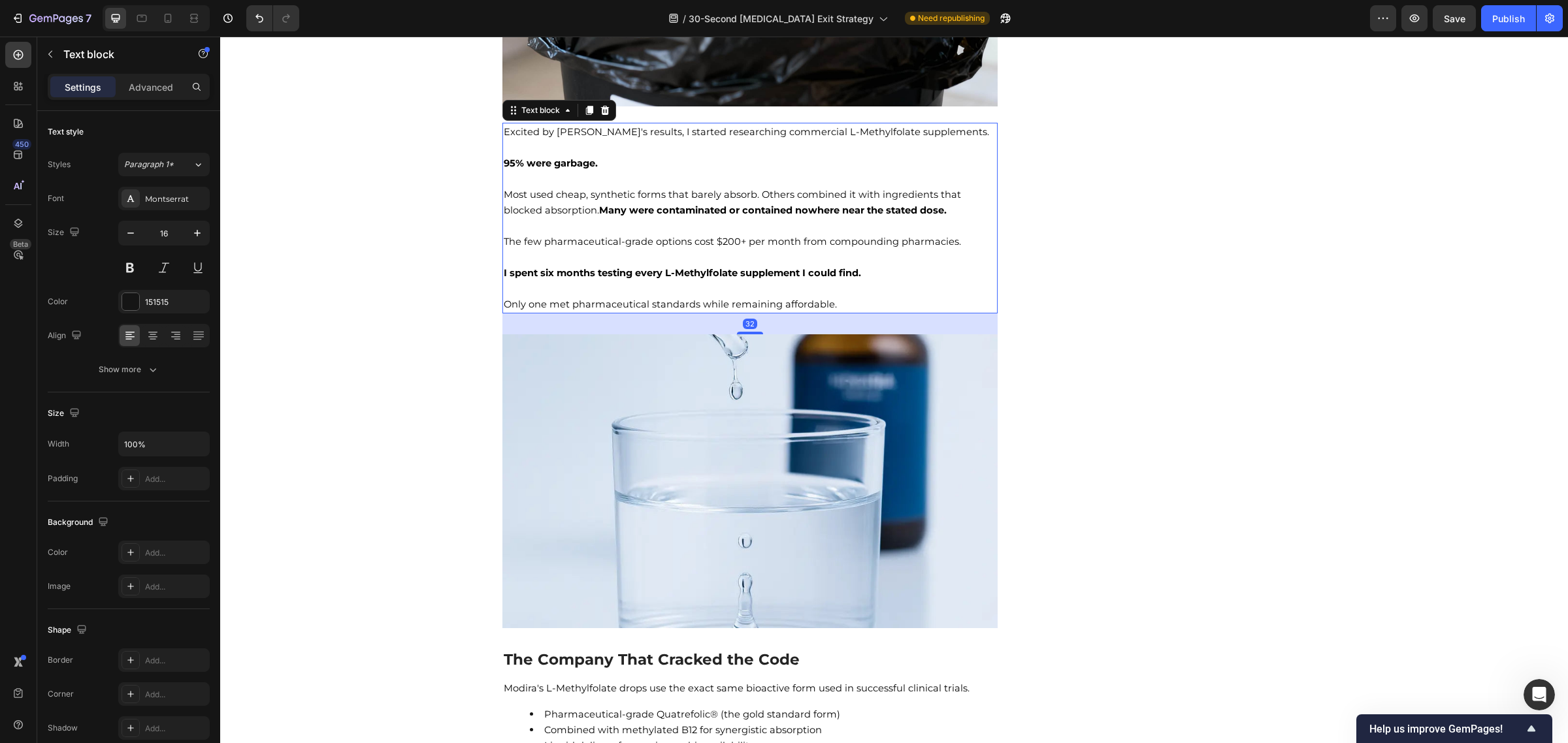
scroll to position [6031, 0]
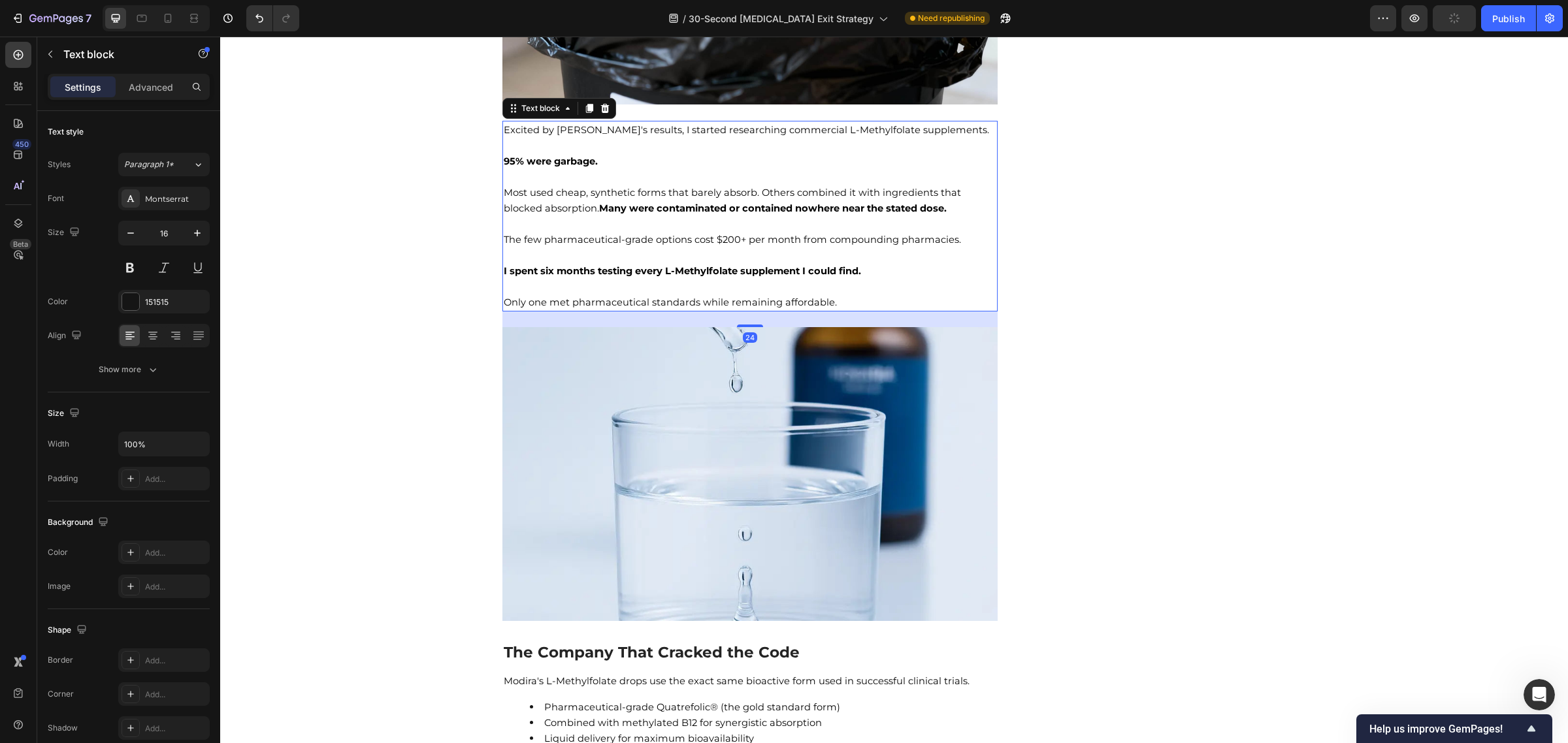
drag, startPoint x: 749, startPoint y: 306, endPoint x: 651, endPoint y: 578, distance: 289.1
click at [750, 325] on div at bounding box center [749, 326] width 26 height 3
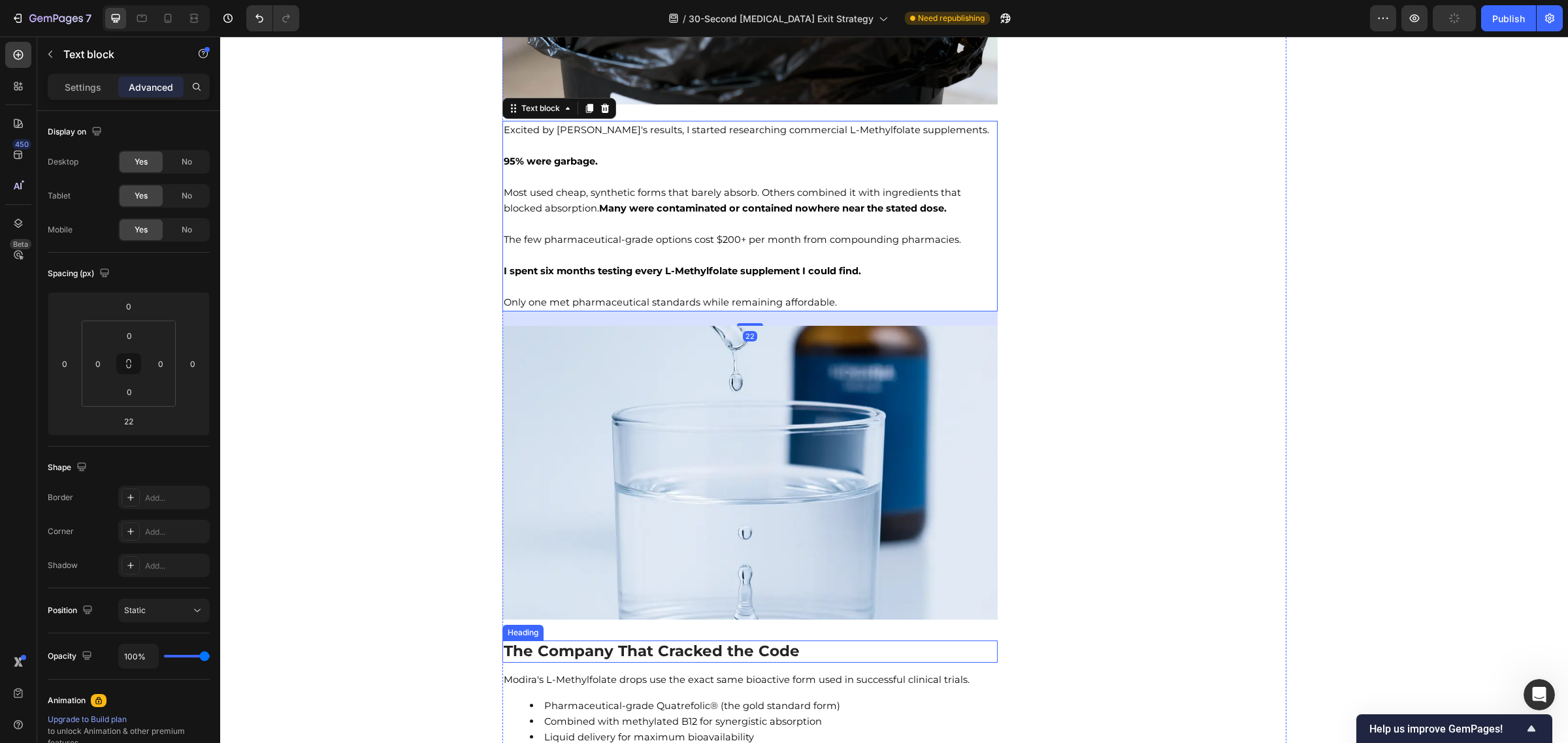
click at [651, 641] on h2 "The Company That Cracked the Code" at bounding box center [751, 652] width 496 height 22
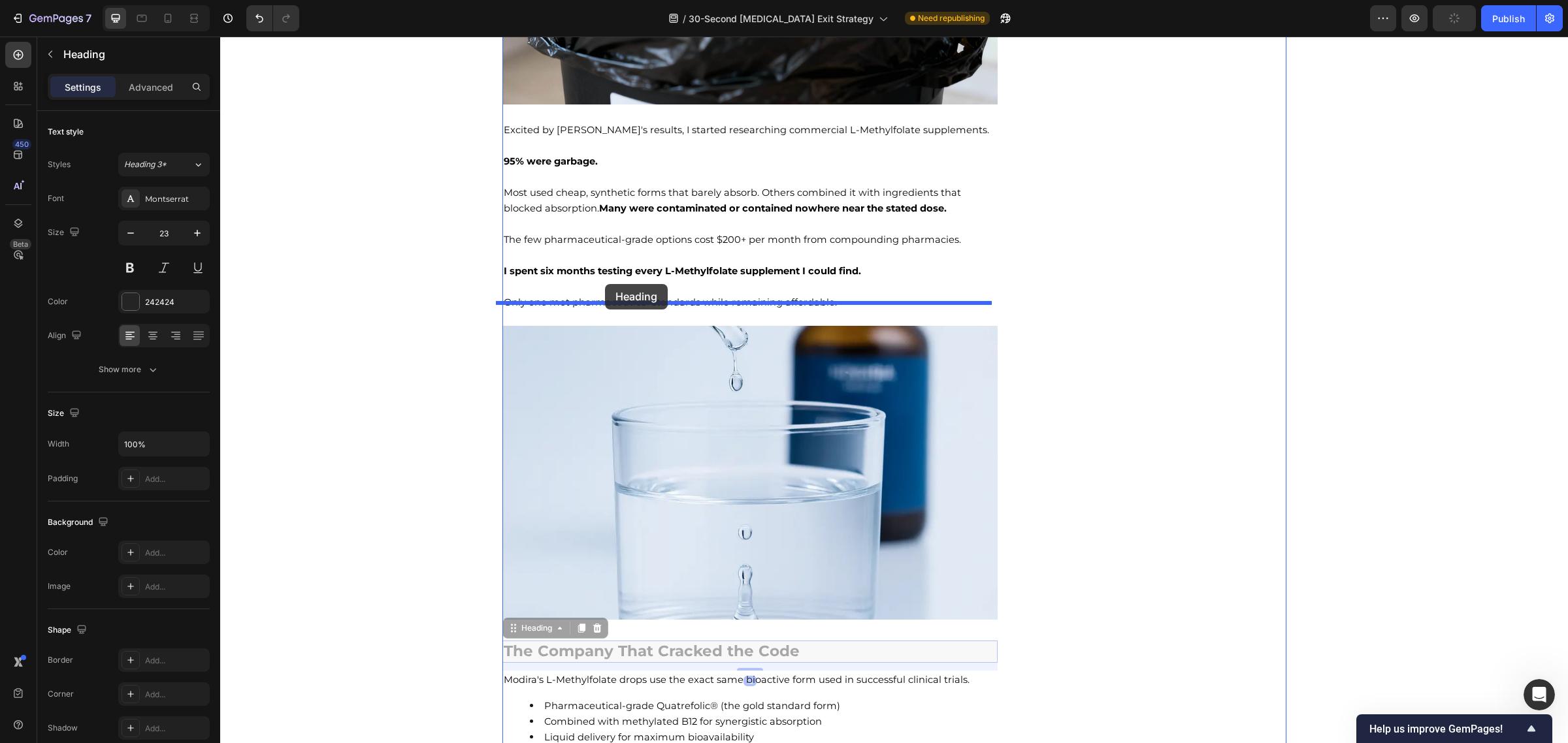
drag, startPoint x: 509, startPoint y: 604, endPoint x: 605, endPoint y: 284, distance: 334.1
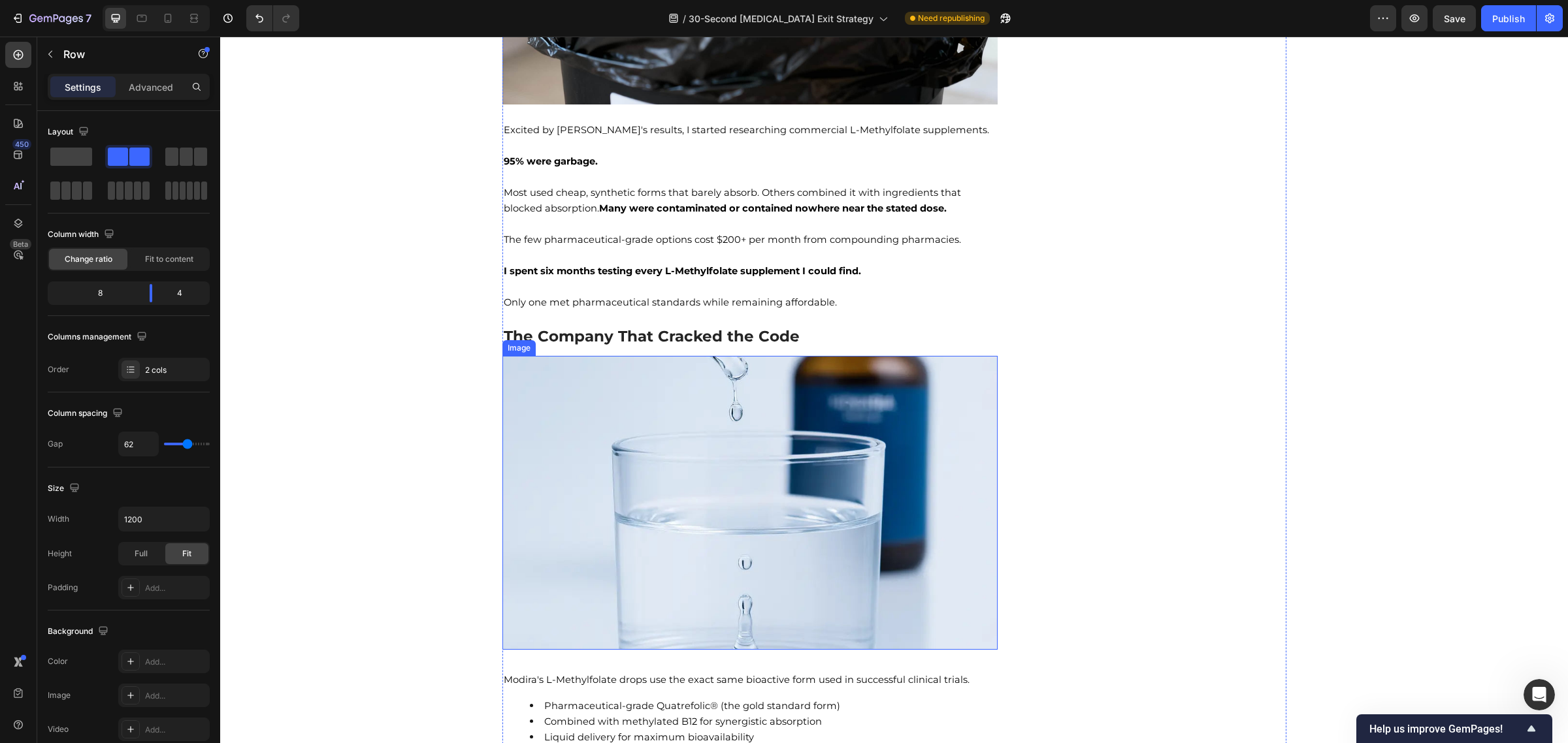
click at [669, 613] on img at bounding box center [751, 502] width 496 height 294
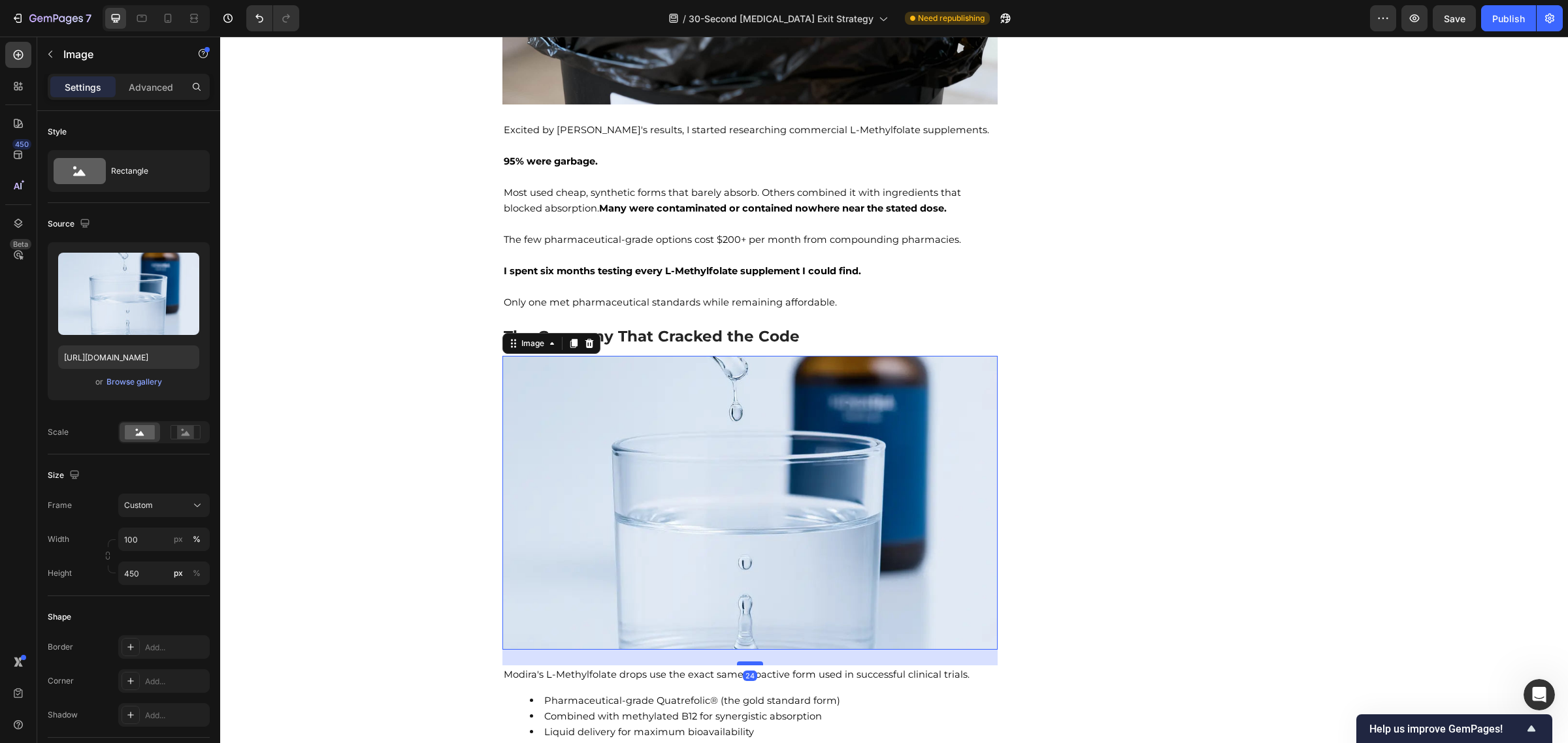
click at [750, 662] on div at bounding box center [749, 663] width 26 height 4
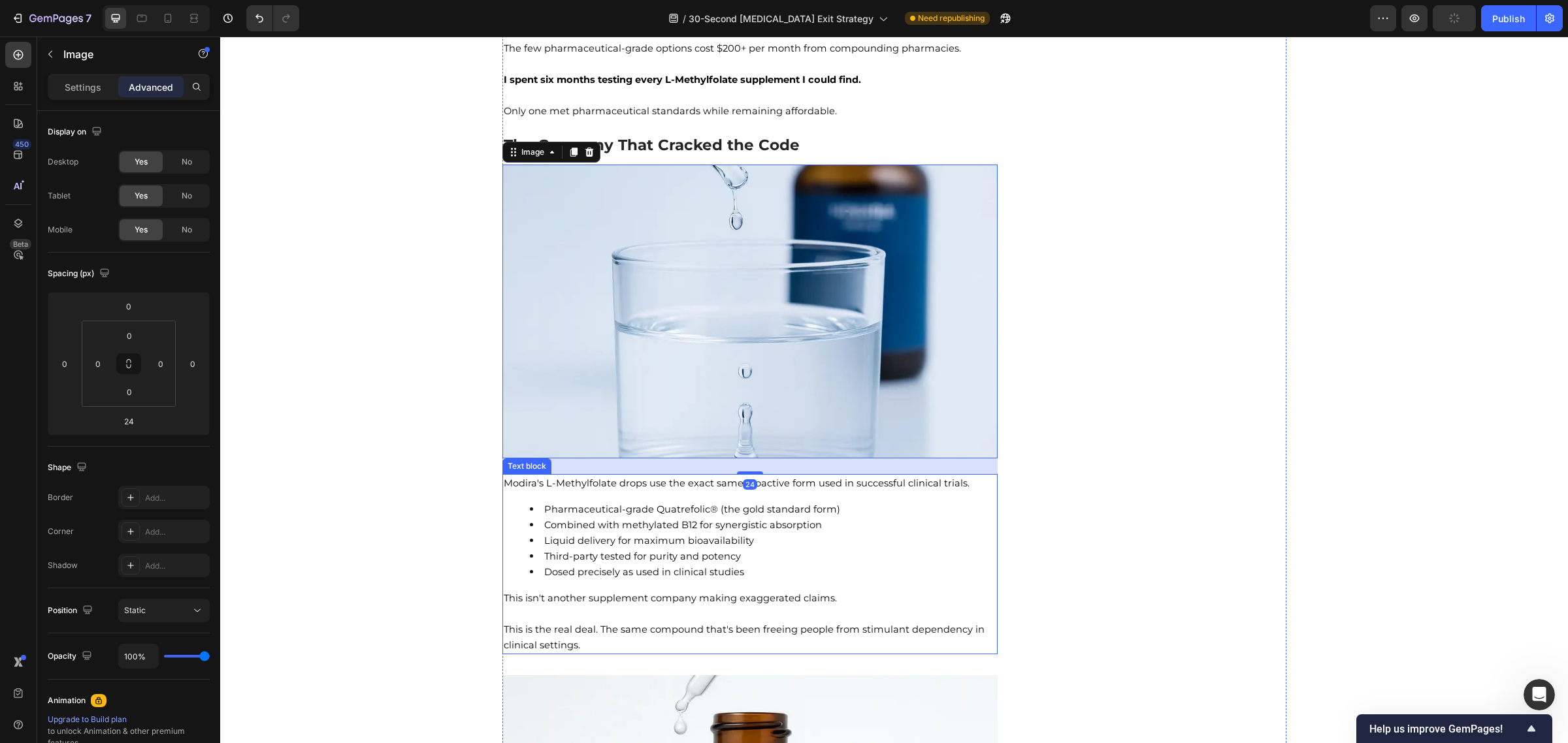
scroll to position [6224, 0]
click at [686, 549] on span "Third-party tested for purity and potency" at bounding box center [643, 555] width 197 height 12
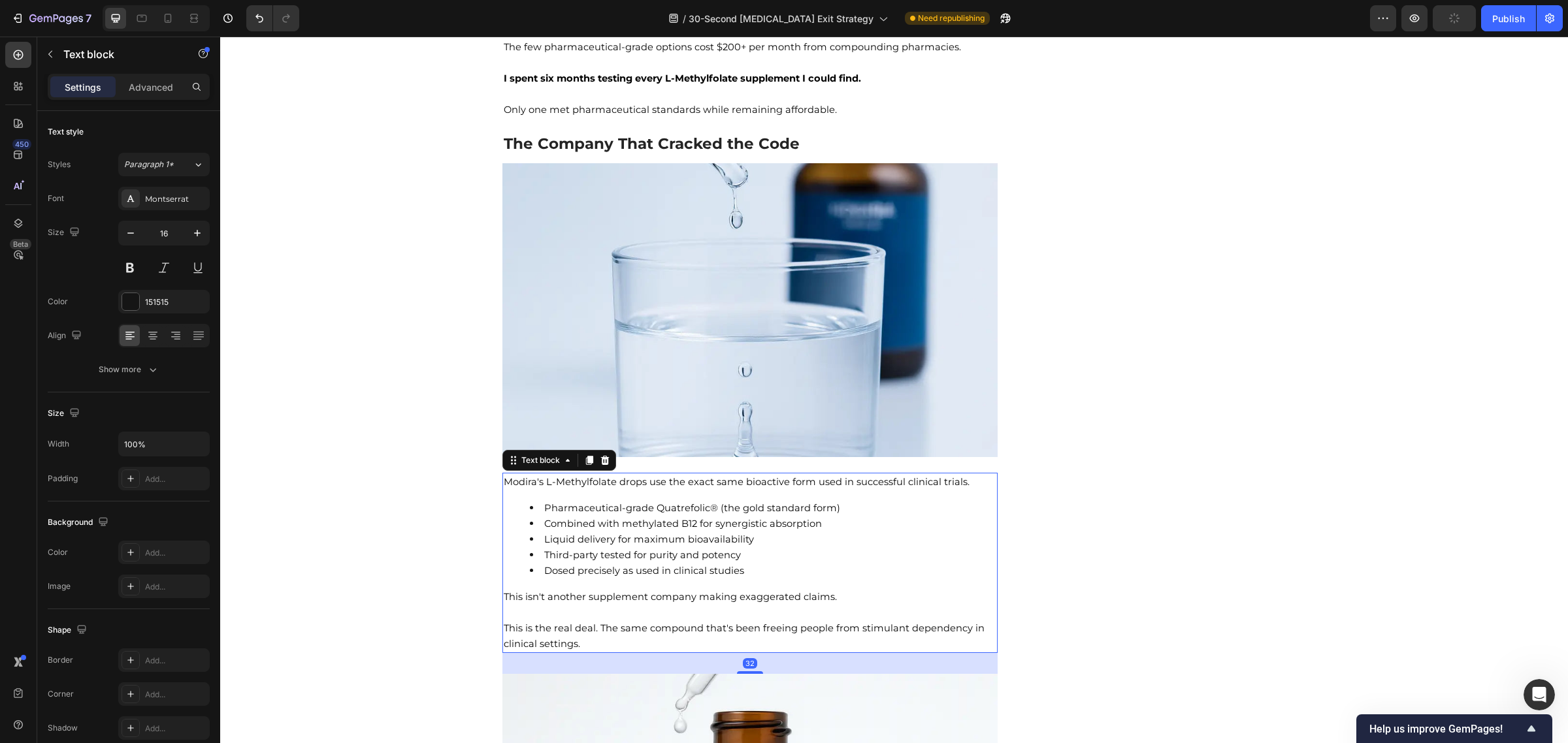
click at [517, 476] on span "Modira's L-Methylfolate drops use the exact same bioactive form used in success…" at bounding box center [736, 482] width 466 height 12
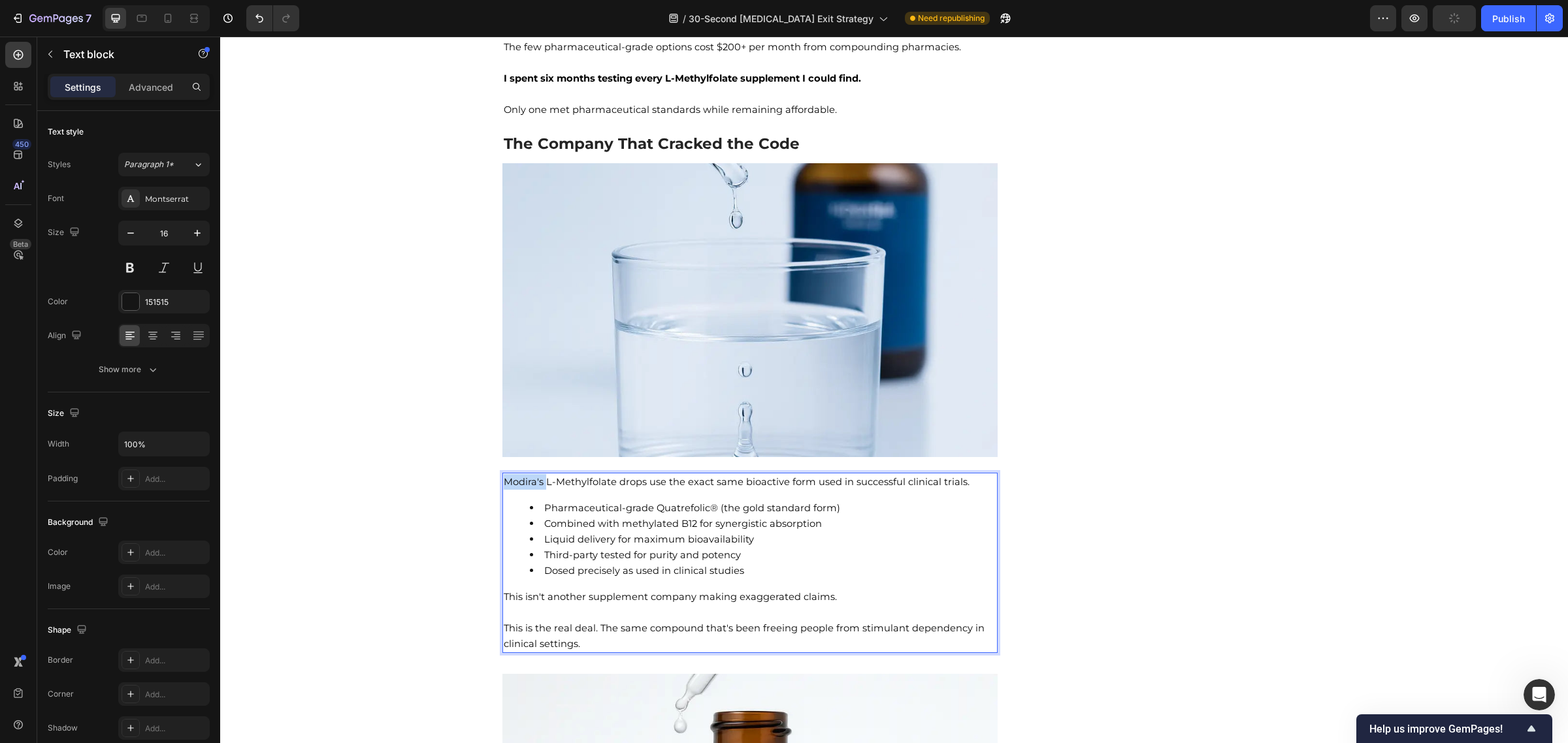
click at [517, 476] on span "Modira's L-Methylfolate drops use the exact same bioactive form used in success…" at bounding box center [736, 482] width 466 height 12
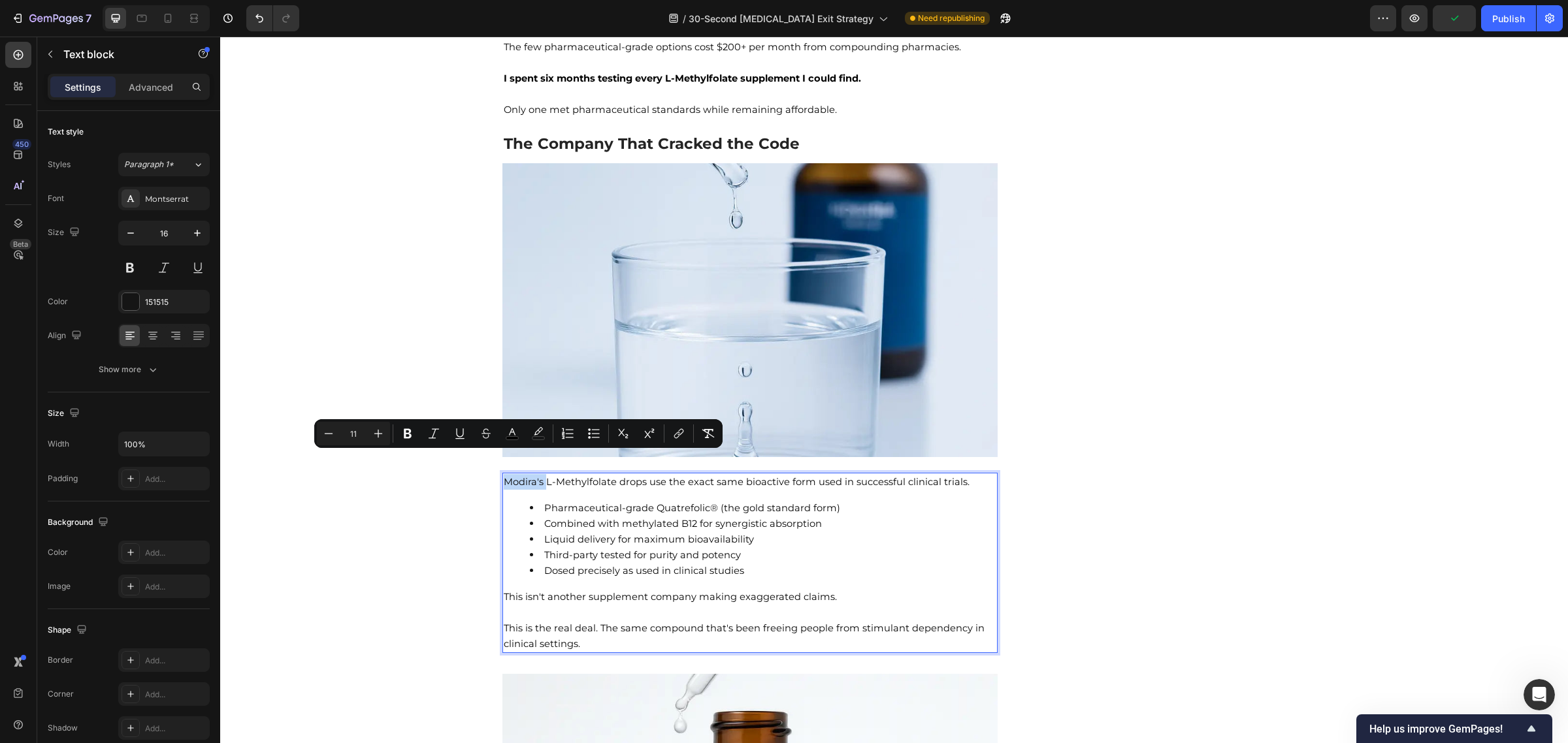
click at [534, 476] on span "Modira's L-Methylfolate drops use the exact same bioactive form used in success…" at bounding box center [736, 482] width 466 height 12
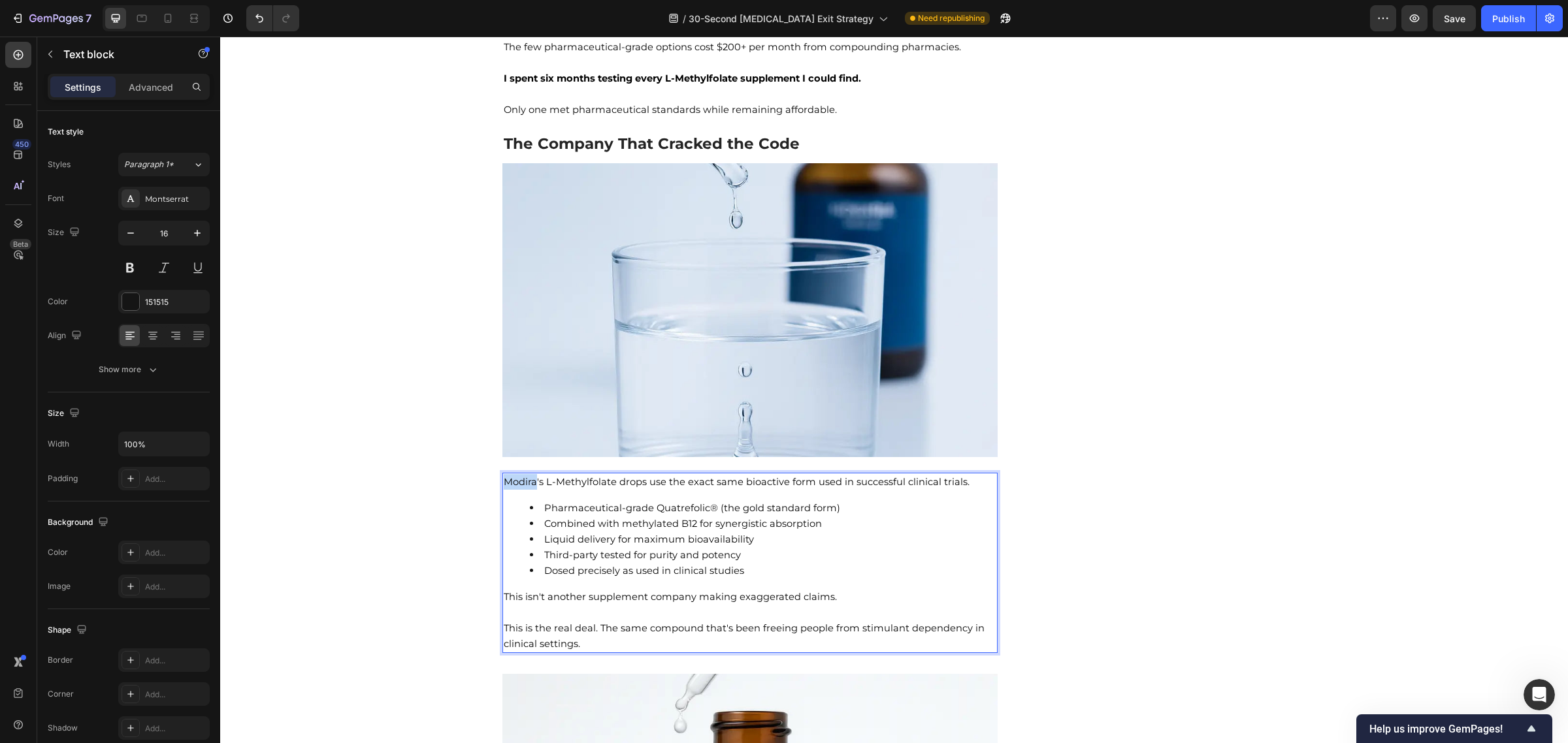
drag, startPoint x: 530, startPoint y: 460, endPoint x: 500, endPoint y: 461, distance: 30.0
click at [503, 476] on span "Modira's L-Methylfolate drops use the exact same bioactive form used in success…" at bounding box center [736, 482] width 466 height 12
drag, startPoint x: 609, startPoint y: 459, endPoint x: 495, endPoint y: 459, distance: 114.0
click at [503, 473] on div "Modira's L-Methylfolate drops use the exact same bioactive form used in success…" at bounding box center [751, 563] width 496 height 181
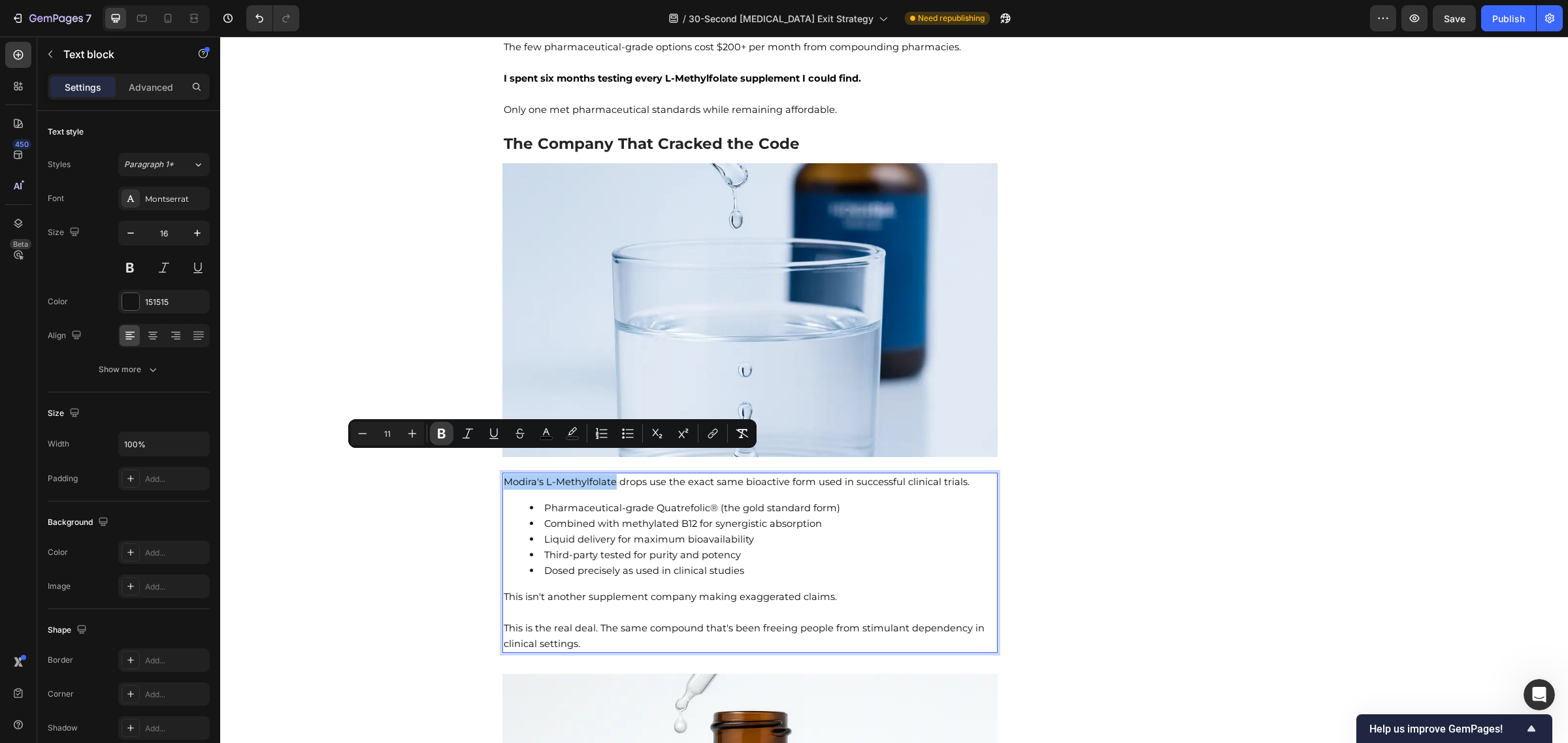
click at [442, 432] on icon "Editor contextual toolbar" at bounding box center [442, 434] width 13 height 13
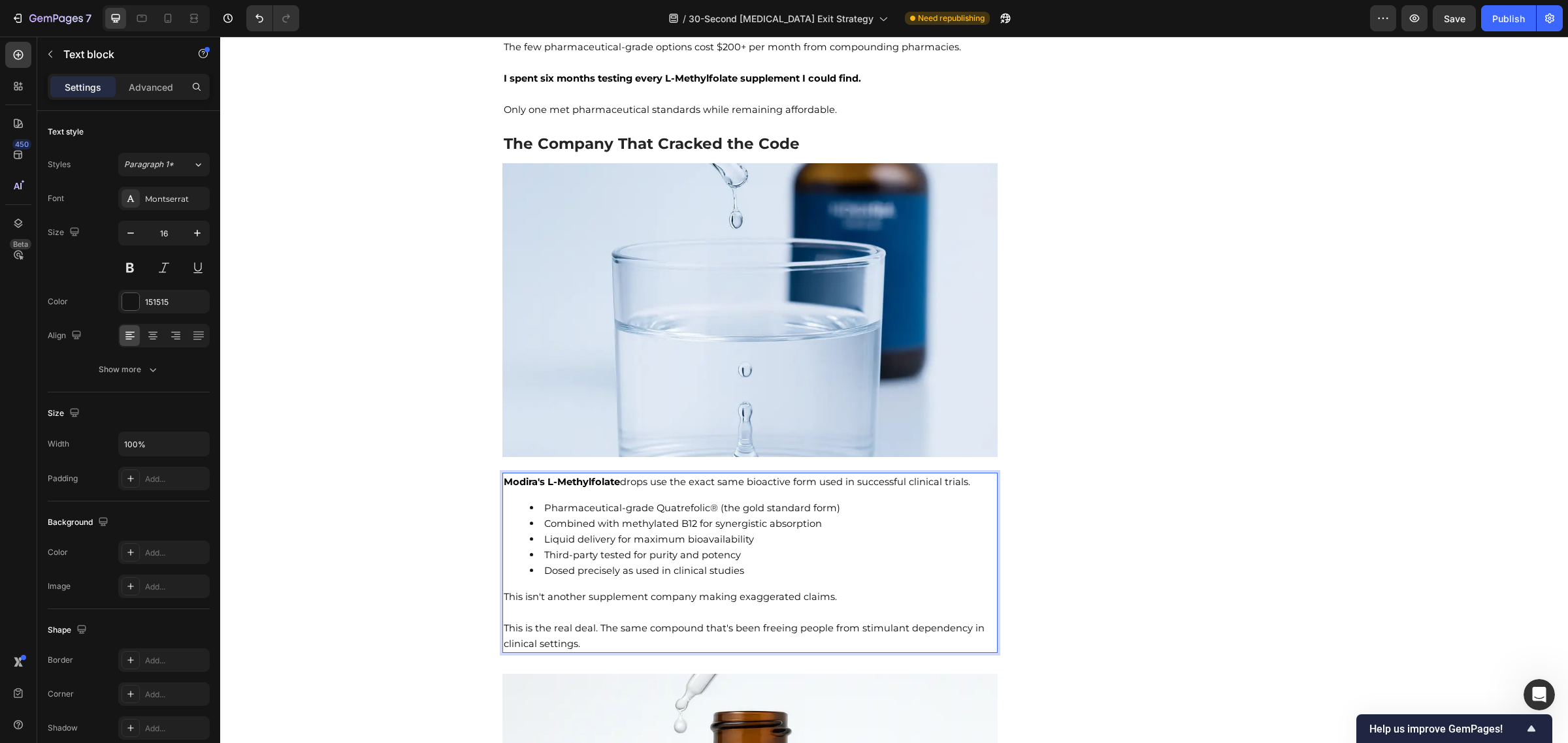
click at [771, 605] on p "Rich Text Editor. Editing area: main" at bounding box center [750, 612] width 493 height 16
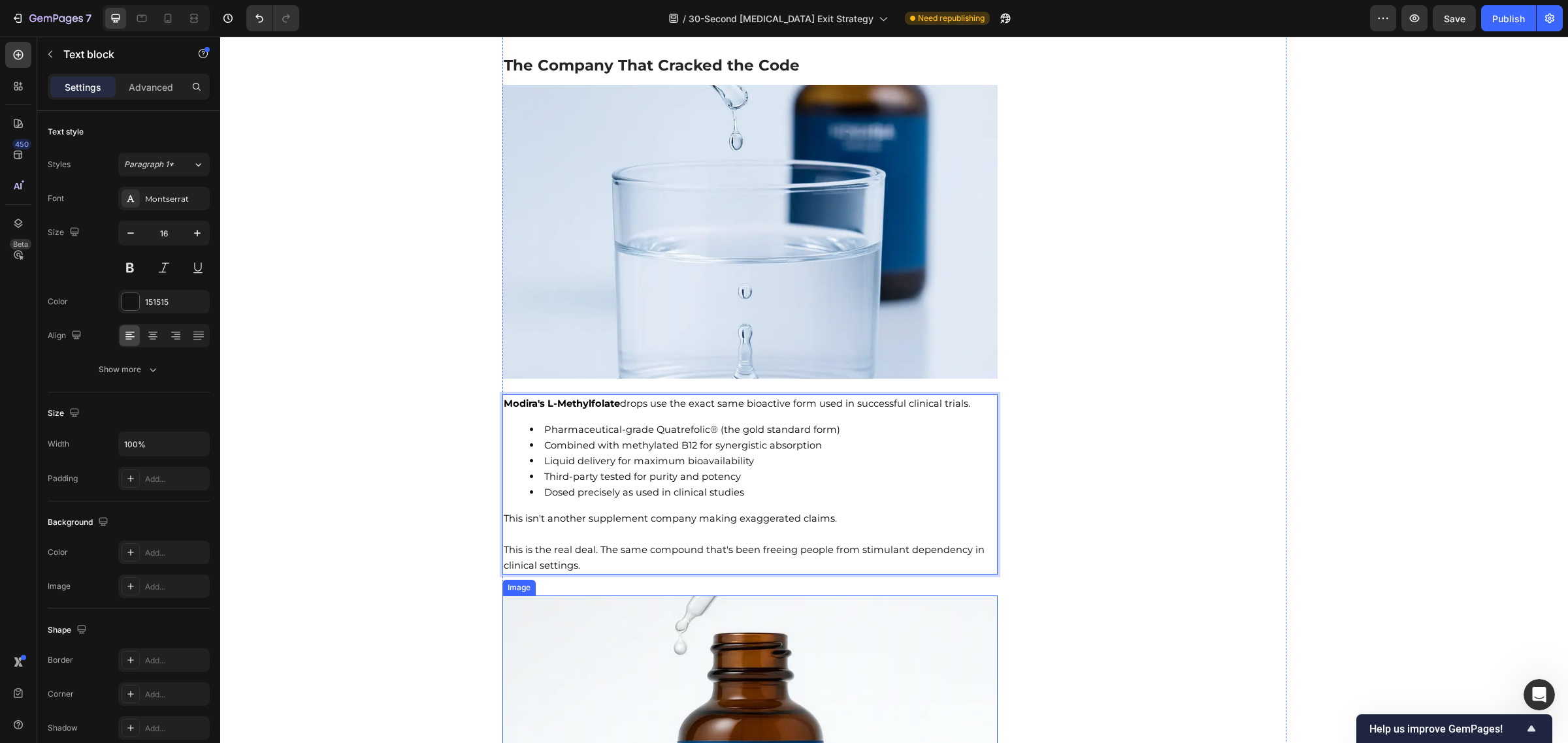
scroll to position [6302, 0]
drag, startPoint x: 853, startPoint y: 377, endPoint x: 960, endPoint y: 379, distance: 107.0
click at [960, 397] on span "Modira's L-Methylfolate drops use the exact same bioactive form used in success…" at bounding box center [737, 403] width 466 height 12
click at [834, 484] on li "Dosed precisely as used in clinical studies" at bounding box center [763, 491] width 467 height 16
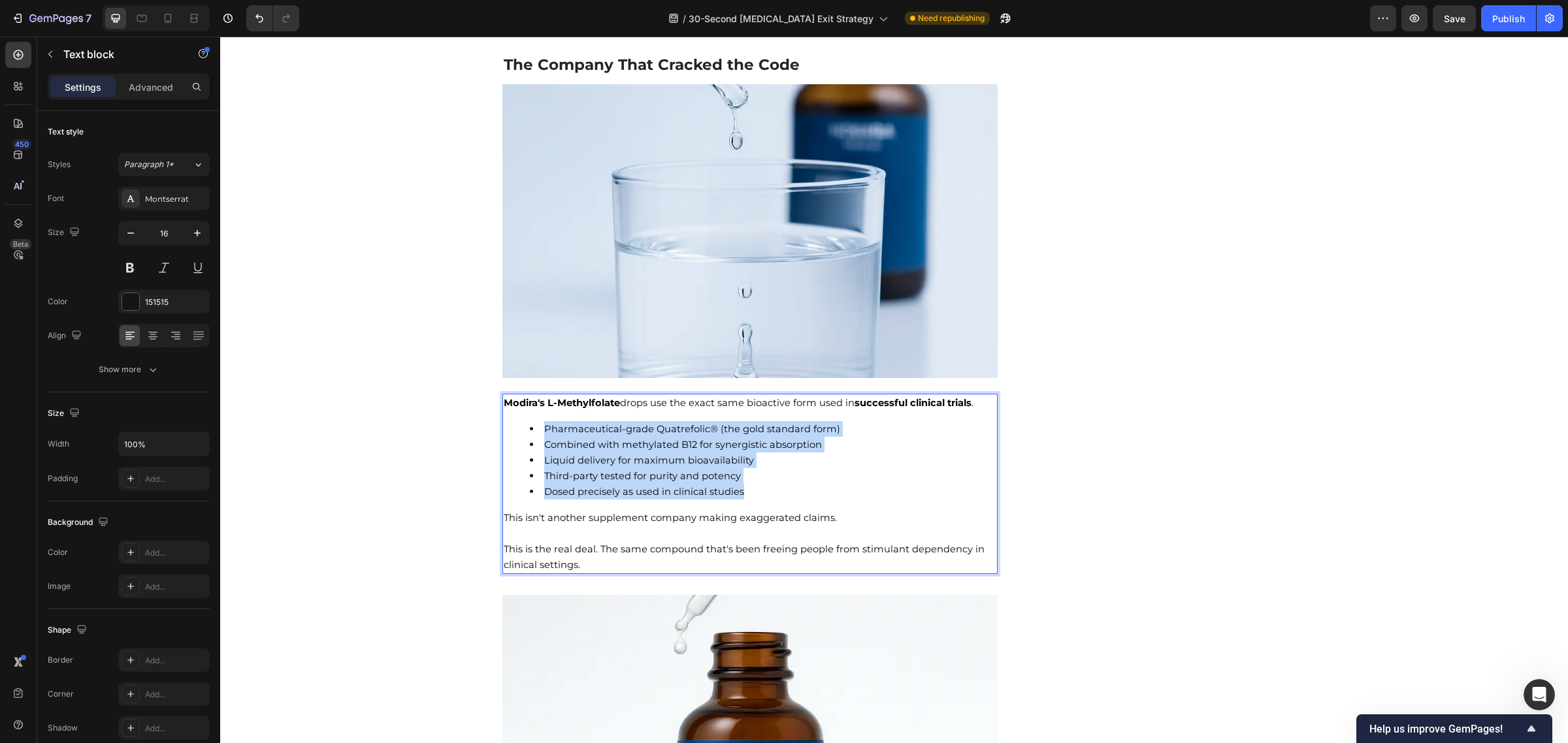
drag, startPoint x: 763, startPoint y: 471, endPoint x: 536, endPoint y: 409, distance: 235.3
click at [536, 421] on ul "Pharmaceutical-grade Quatrefolic® (the gold standard form) Combined with methyl…" at bounding box center [750, 460] width 493 height 78
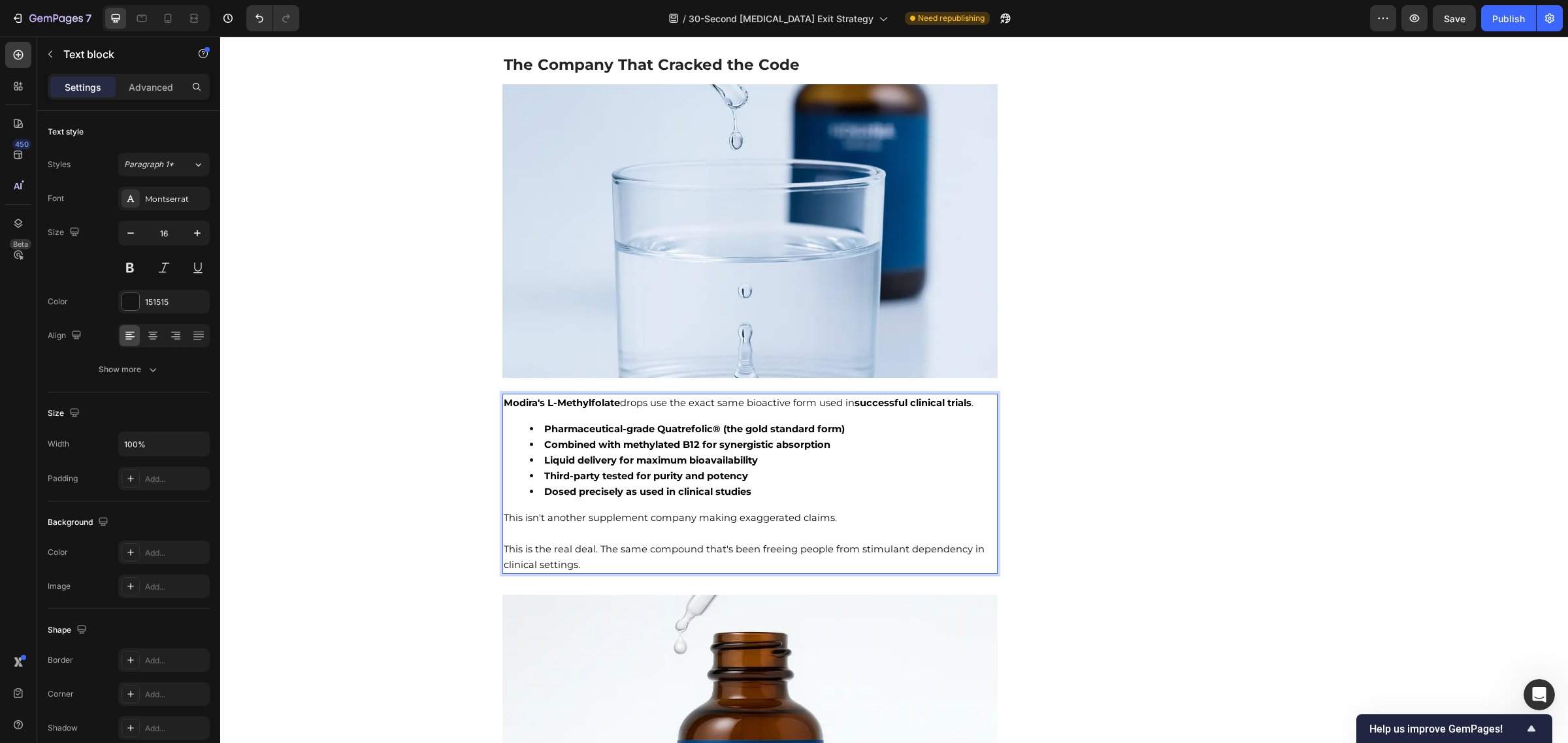
click at [837, 468] on li "Third-party tested for purity and potency" at bounding box center [763, 476] width 467 height 16
click at [781, 246] on img at bounding box center [751, 231] width 496 height 294
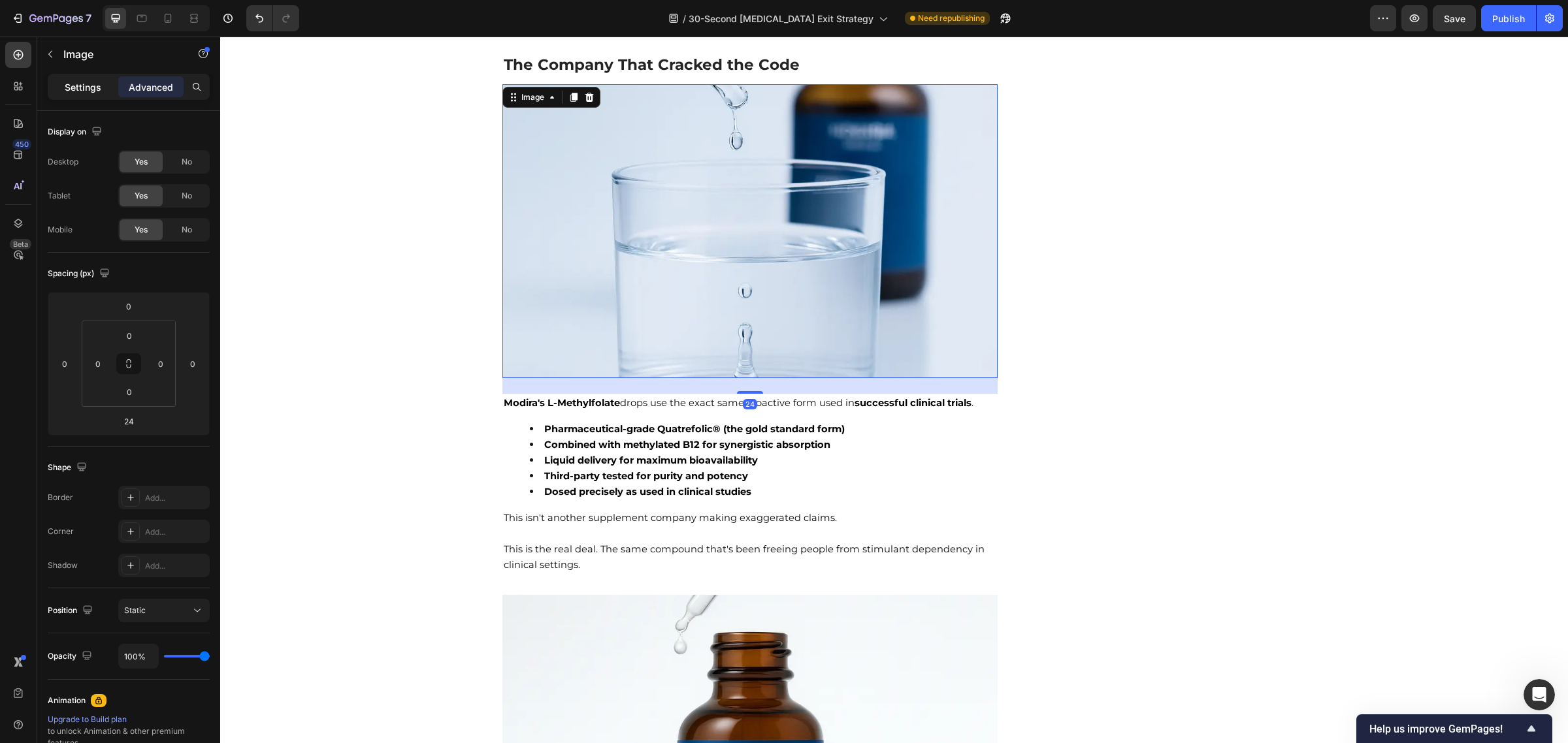
click at [89, 93] on div "Settings" at bounding box center [83, 87] width 65 height 21
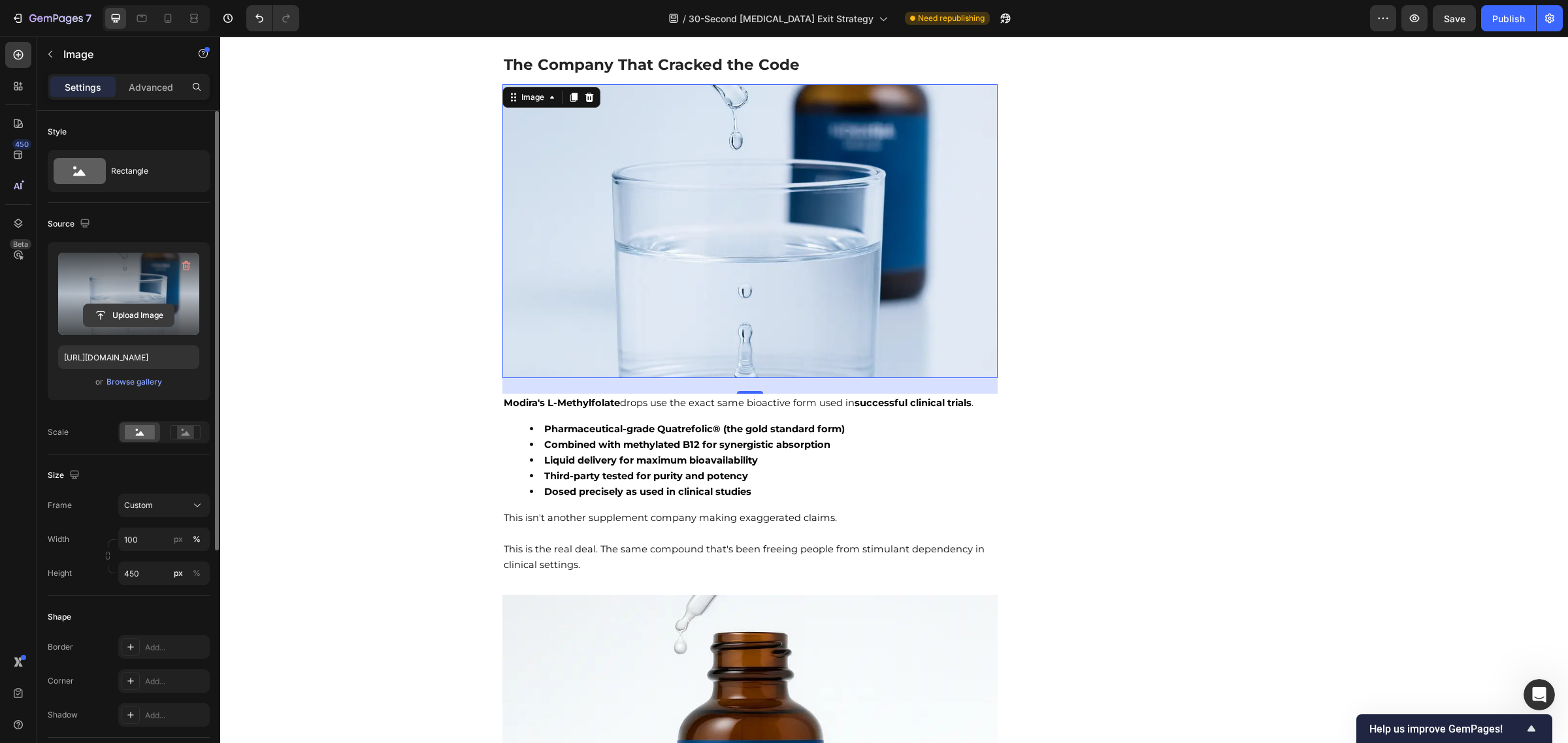
click at [122, 312] on input "file" at bounding box center [129, 315] width 90 height 22
type input "https://cdn.shopify.com/s/files/1/0570/1009/4157/files/gempages_584707085149667…"
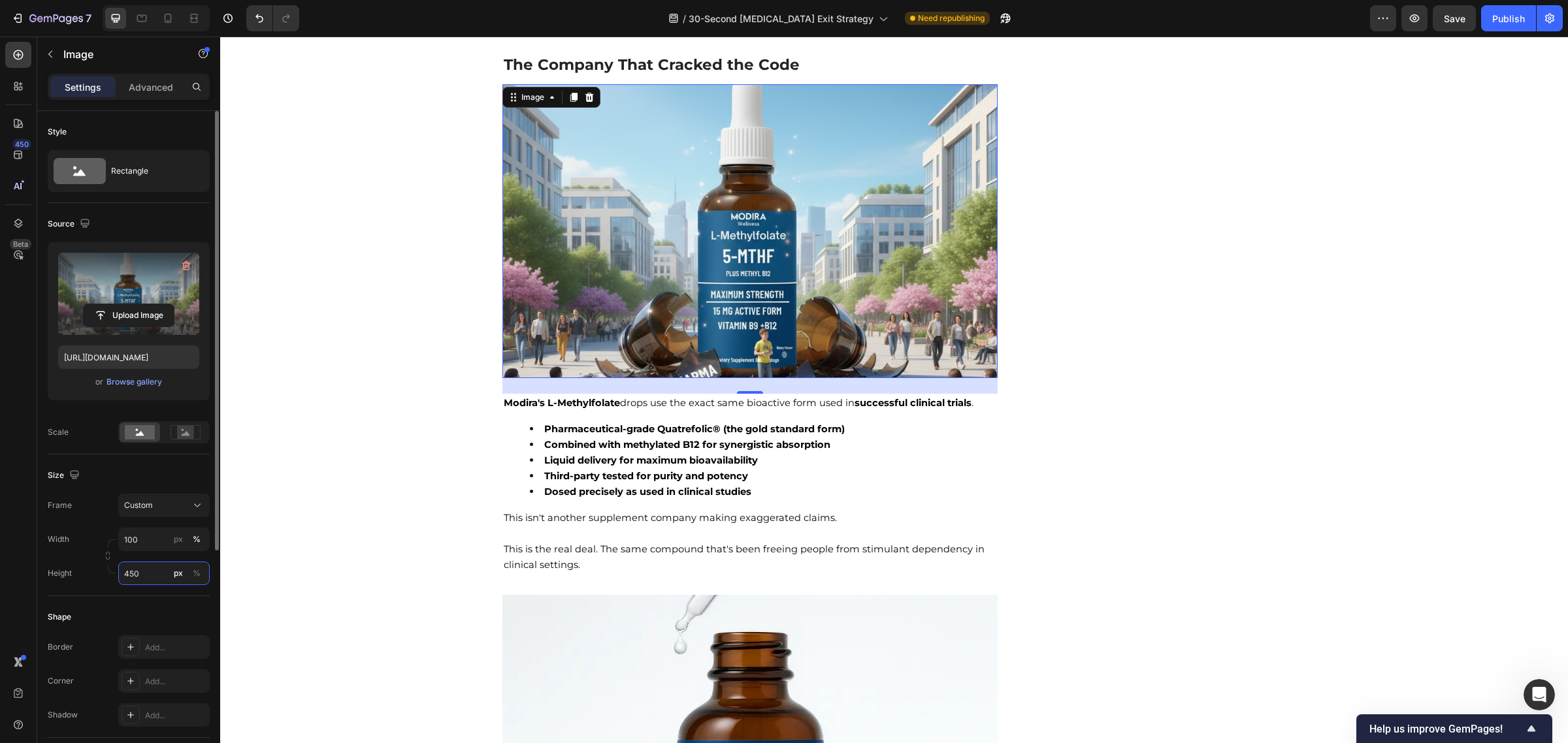
click at [135, 576] on input "450" at bounding box center [164, 574] width 92 height 24
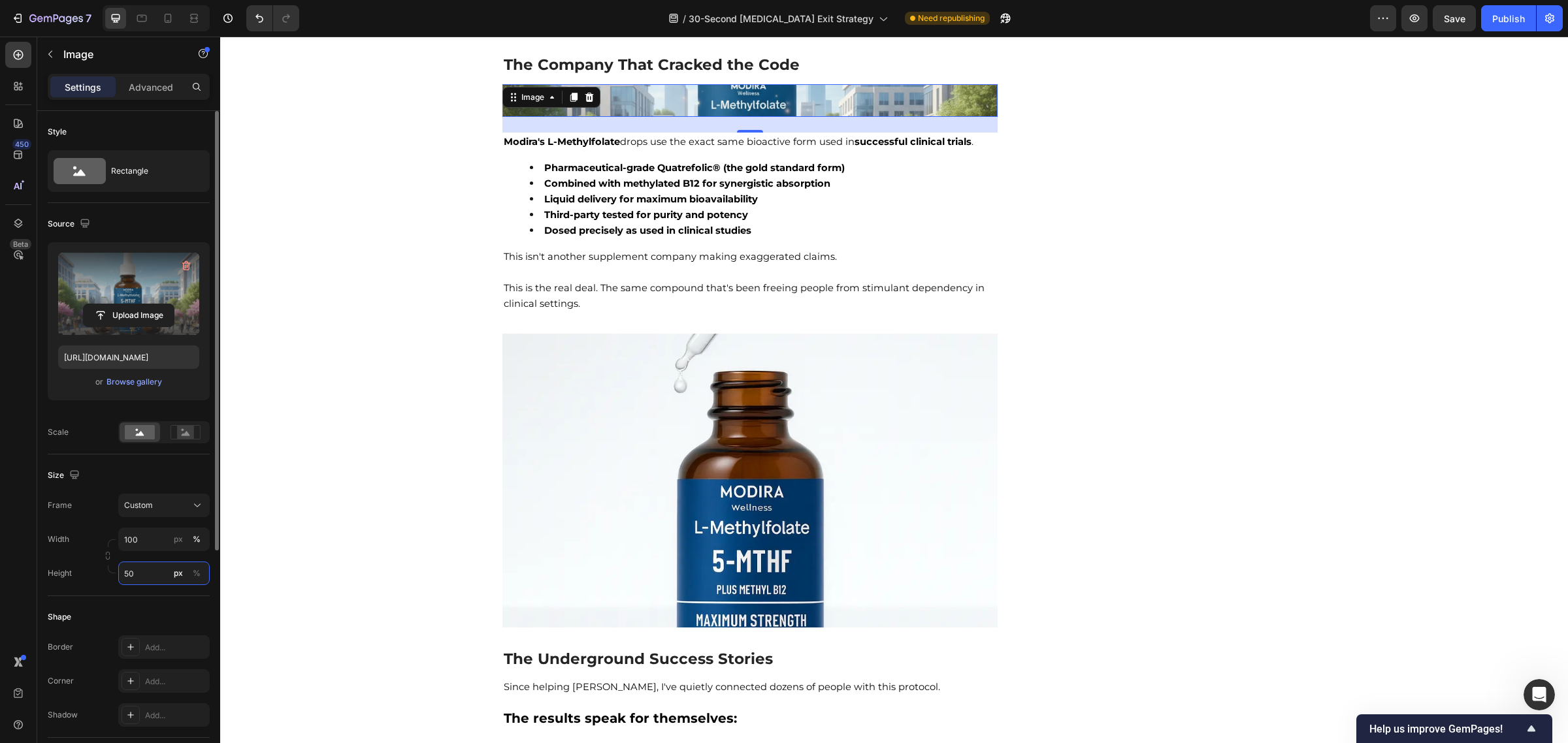
type input "500"
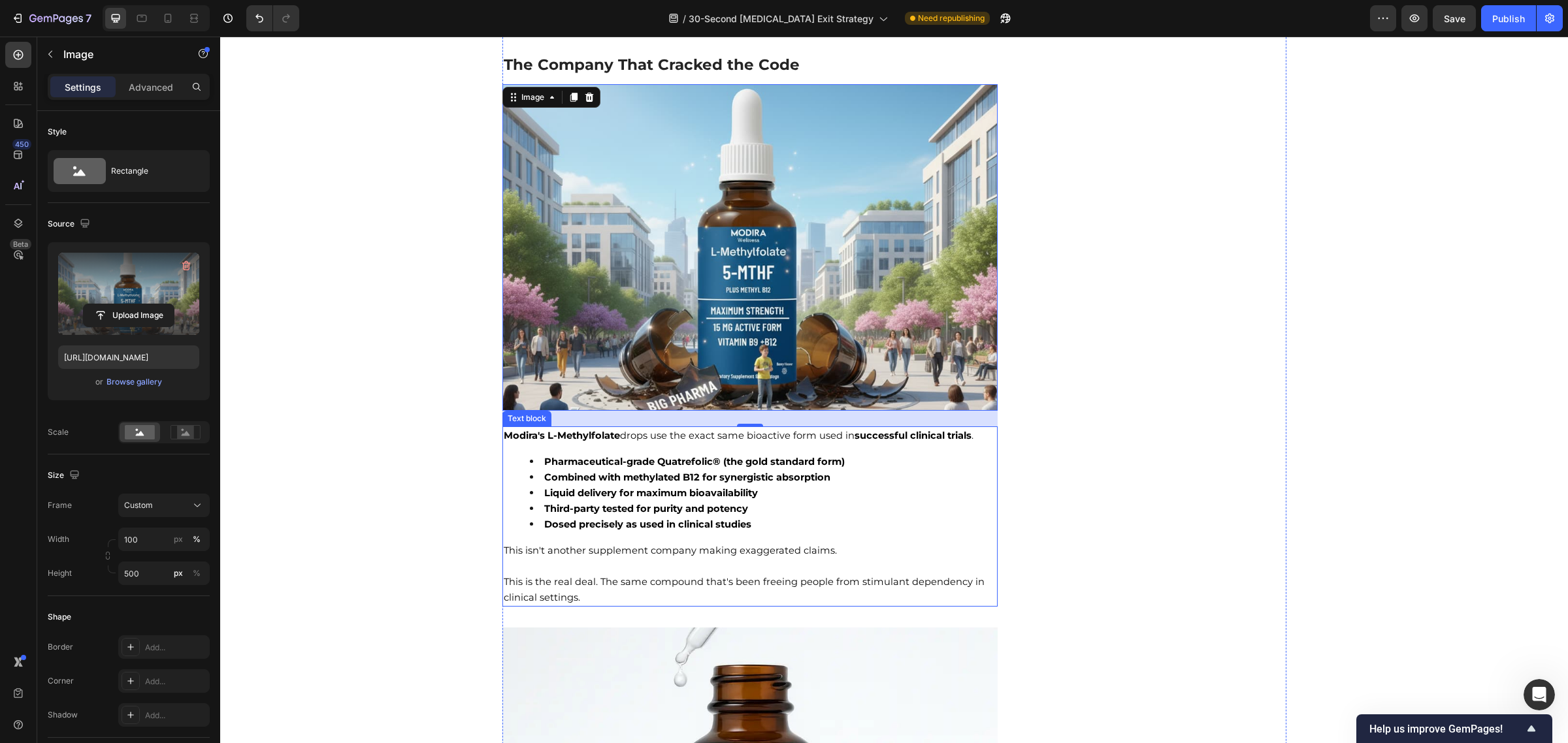
click at [857, 517] on li "Dosed precisely as used in clinical studies" at bounding box center [763, 524] width 467 height 16
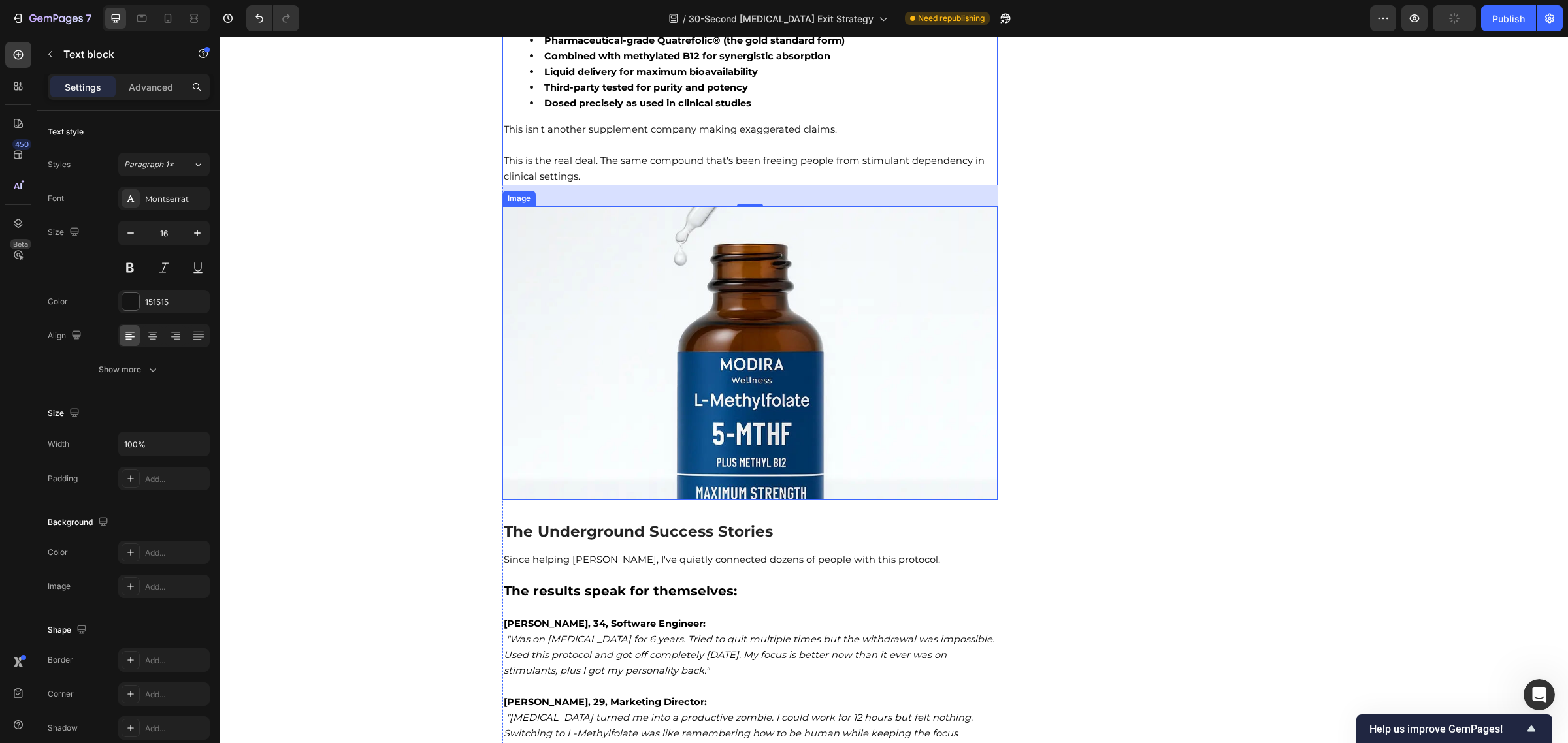
scroll to position [6725, 0]
click at [827, 393] on img at bounding box center [751, 352] width 496 height 294
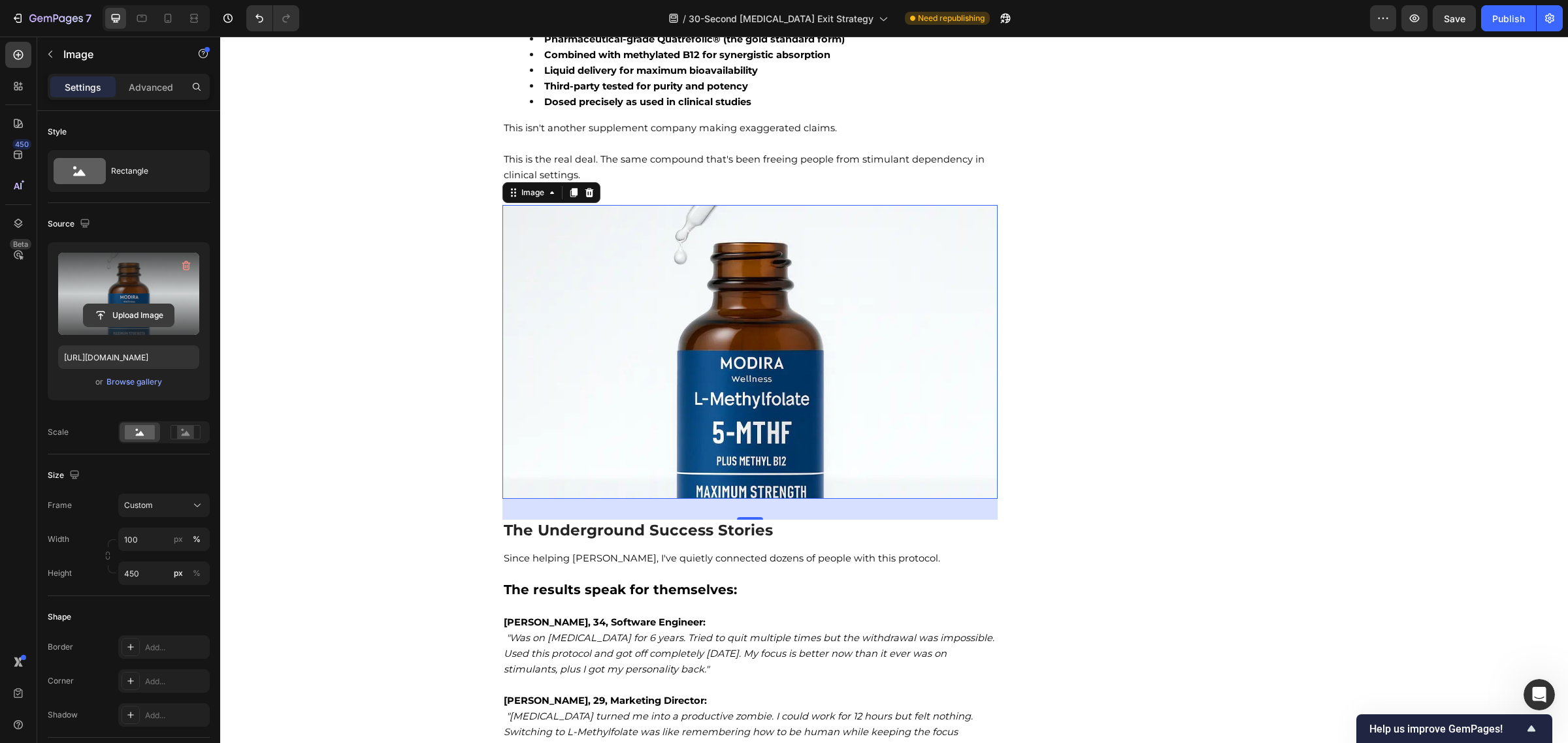
click at [134, 315] on input "file" at bounding box center [129, 315] width 90 height 22
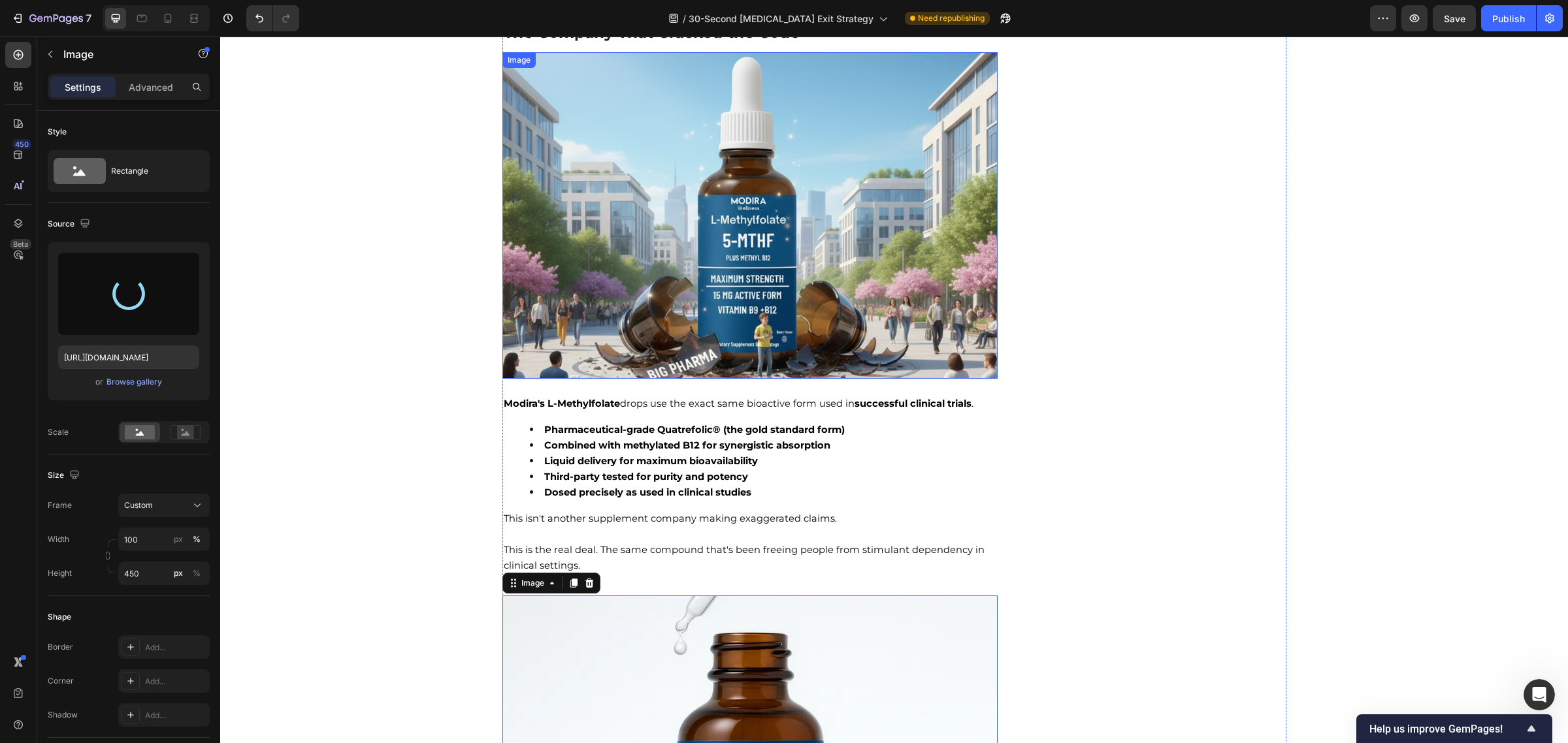
scroll to position [6333, 0]
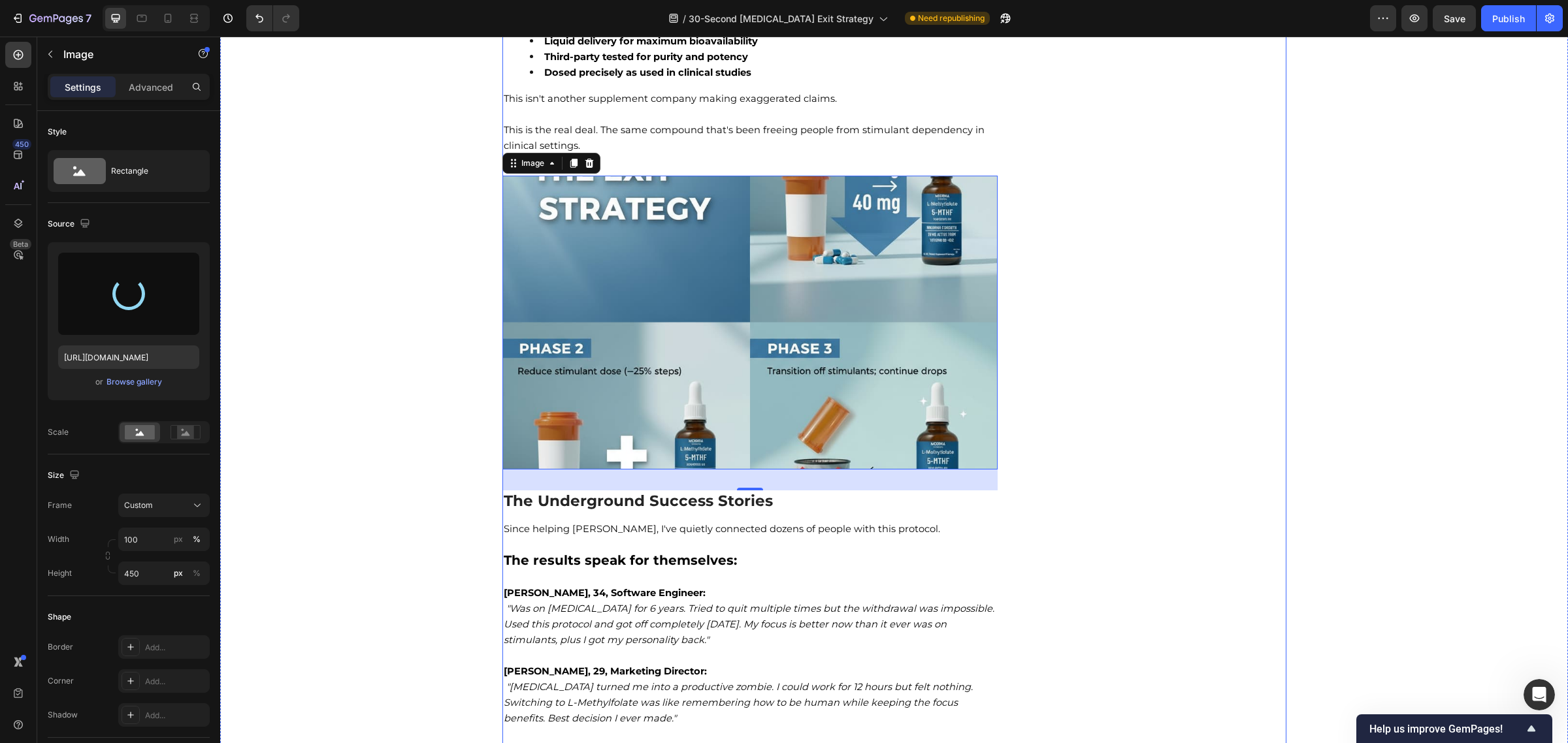
type input "https://cdn.shopify.com/s/files/1/0570/1009/4157/files/gempages_584707085149667…"
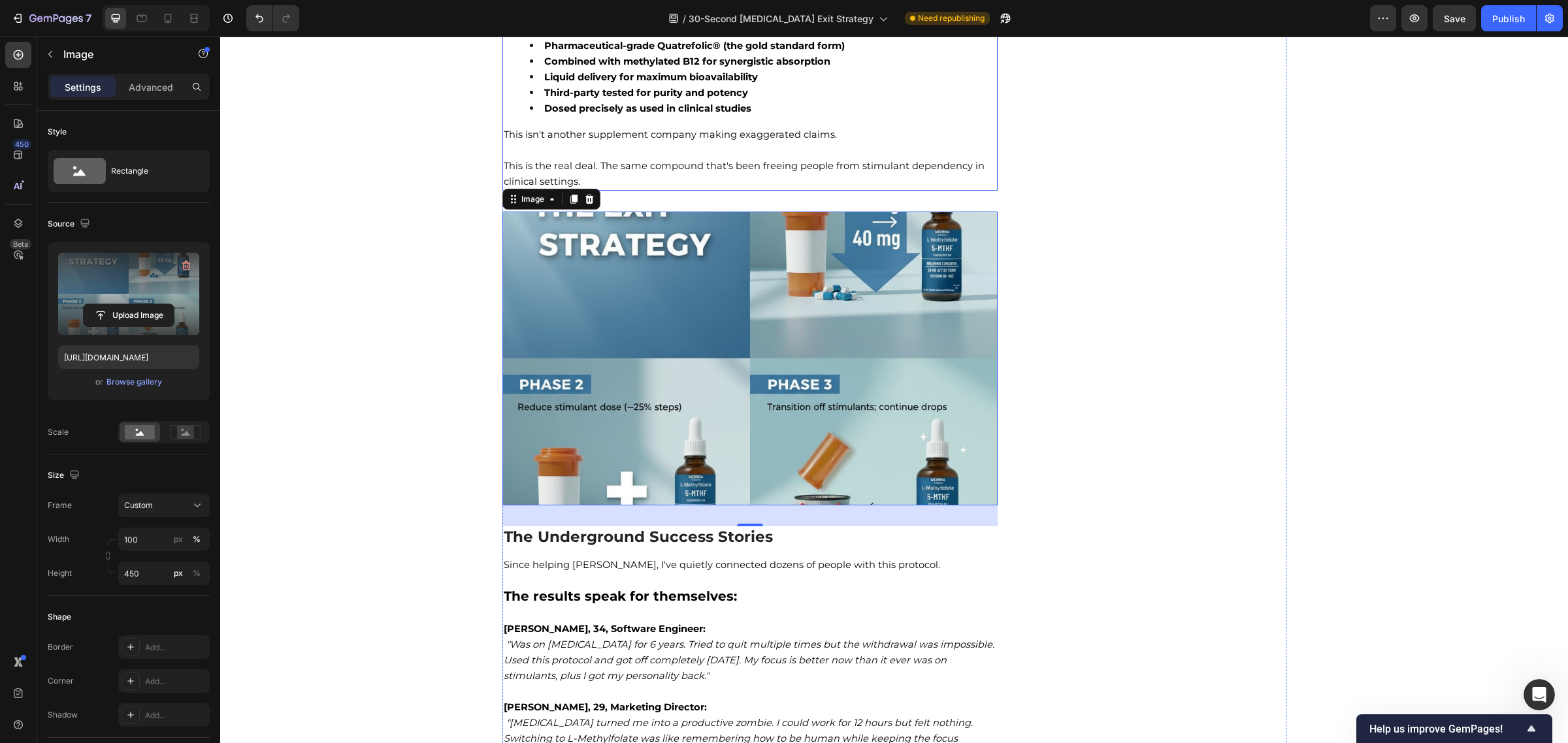
scroll to position [6720, 0]
click at [651, 315] on img at bounding box center [751, 357] width 496 height 294
click at [154, 537] on input "100" at bounding box center [164, 539] width 92 height 24
click at [168, 508] on div "Custom" at bounding box center [156, 505] width 64 height 12
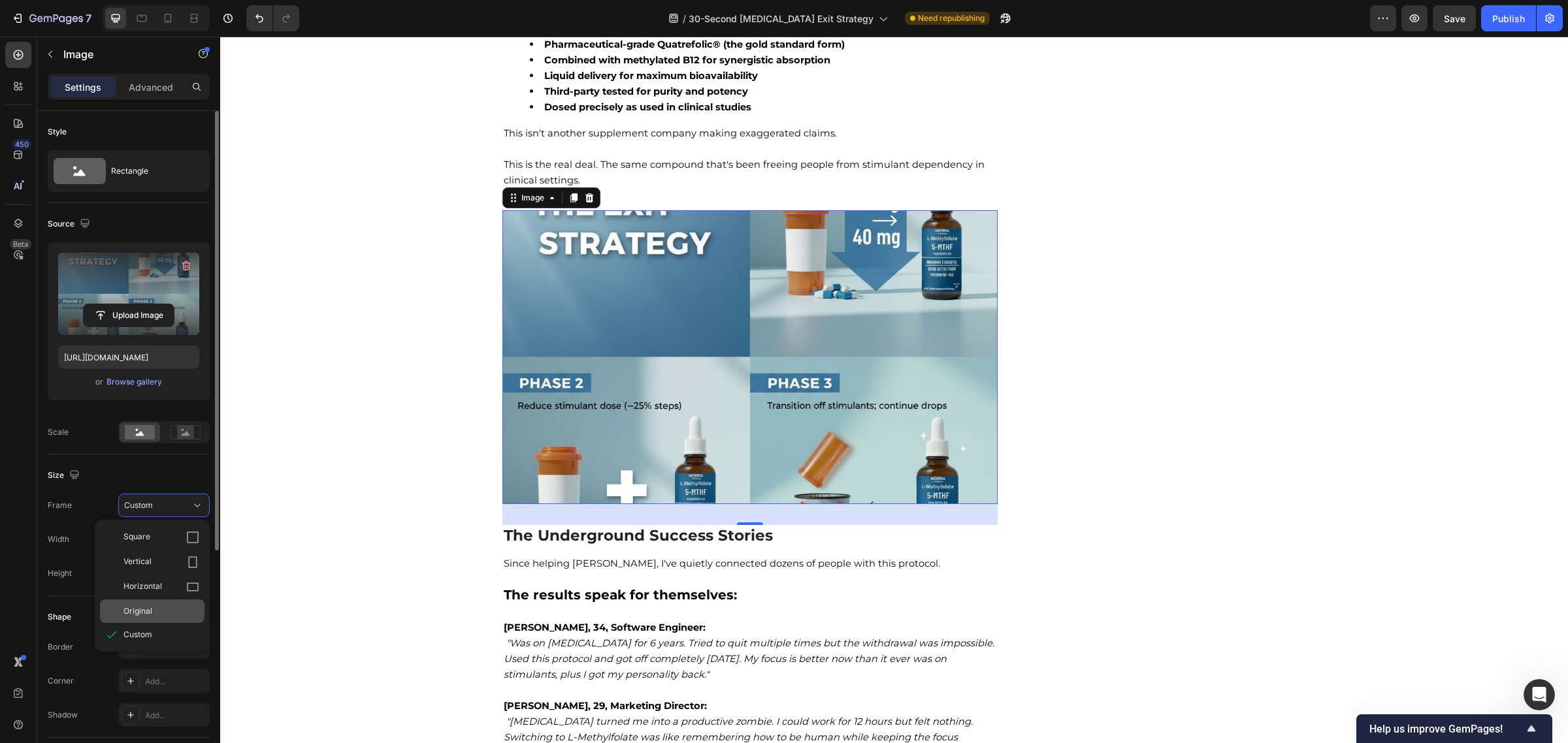
click at [146, 613] on span "Original" at bounding box center [138, 611] width 29 height 12
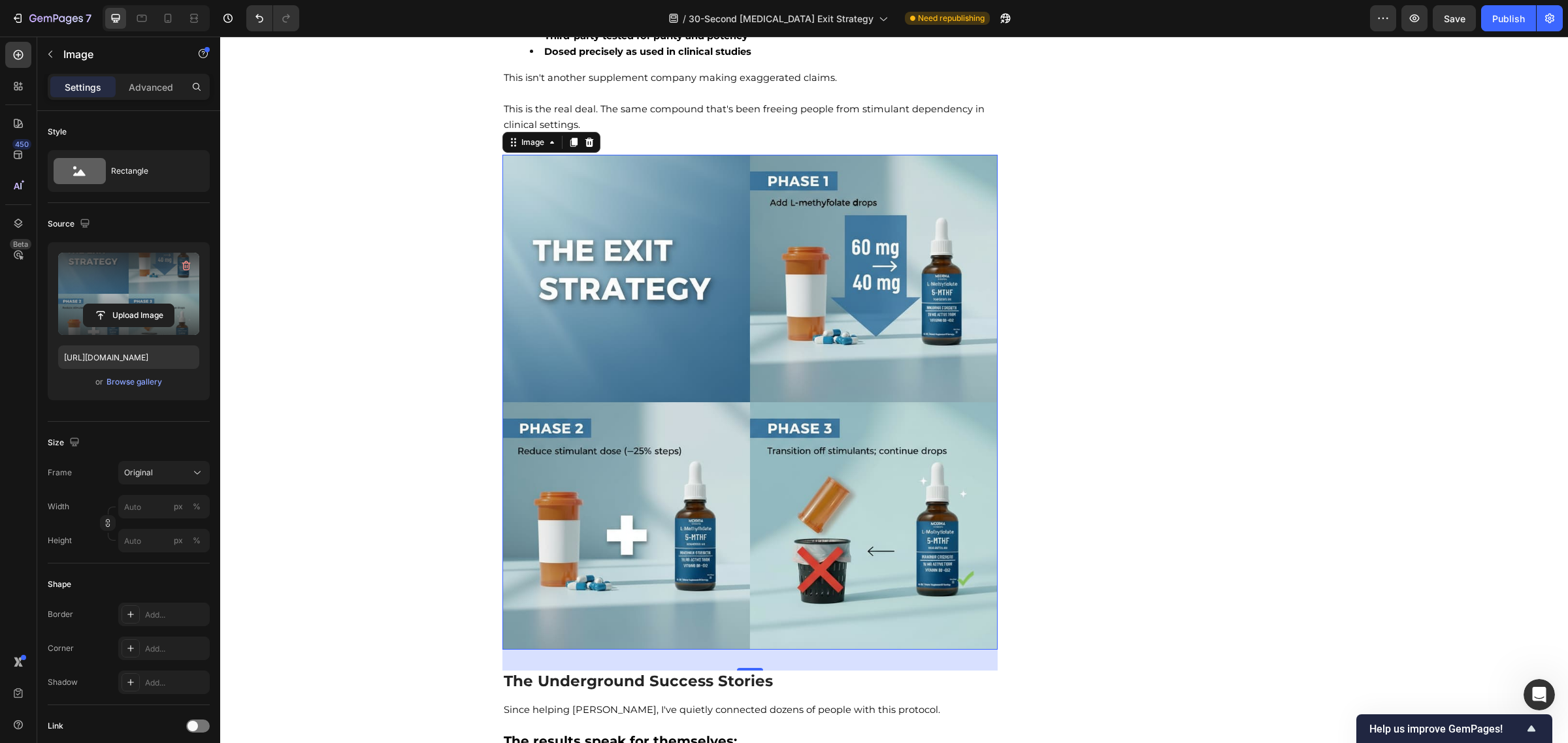
scroll to position [6776, 0]
click at [569, 137] on icon at bounding box center [573, 141] width 7 height 9
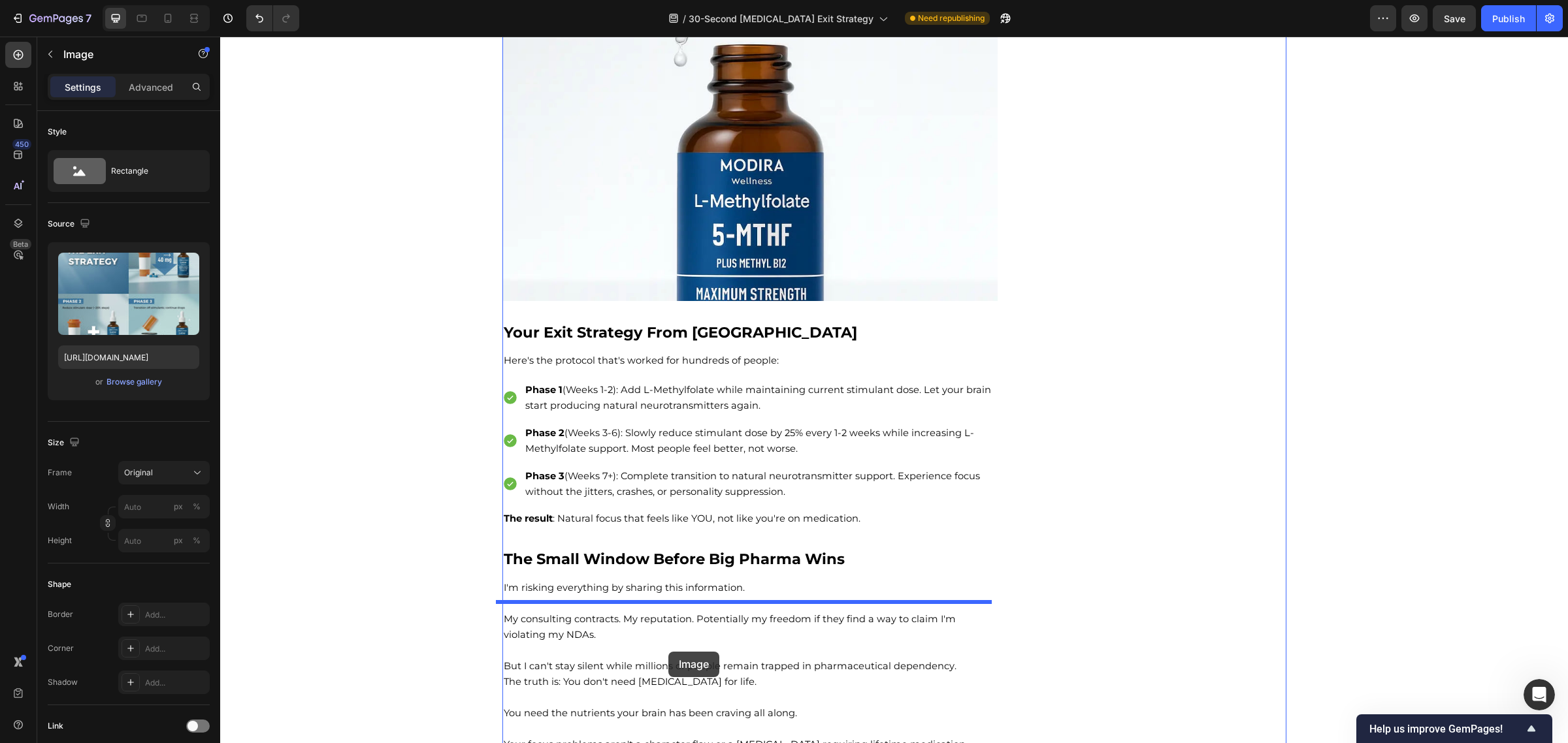
scroll to position [9298, 0]
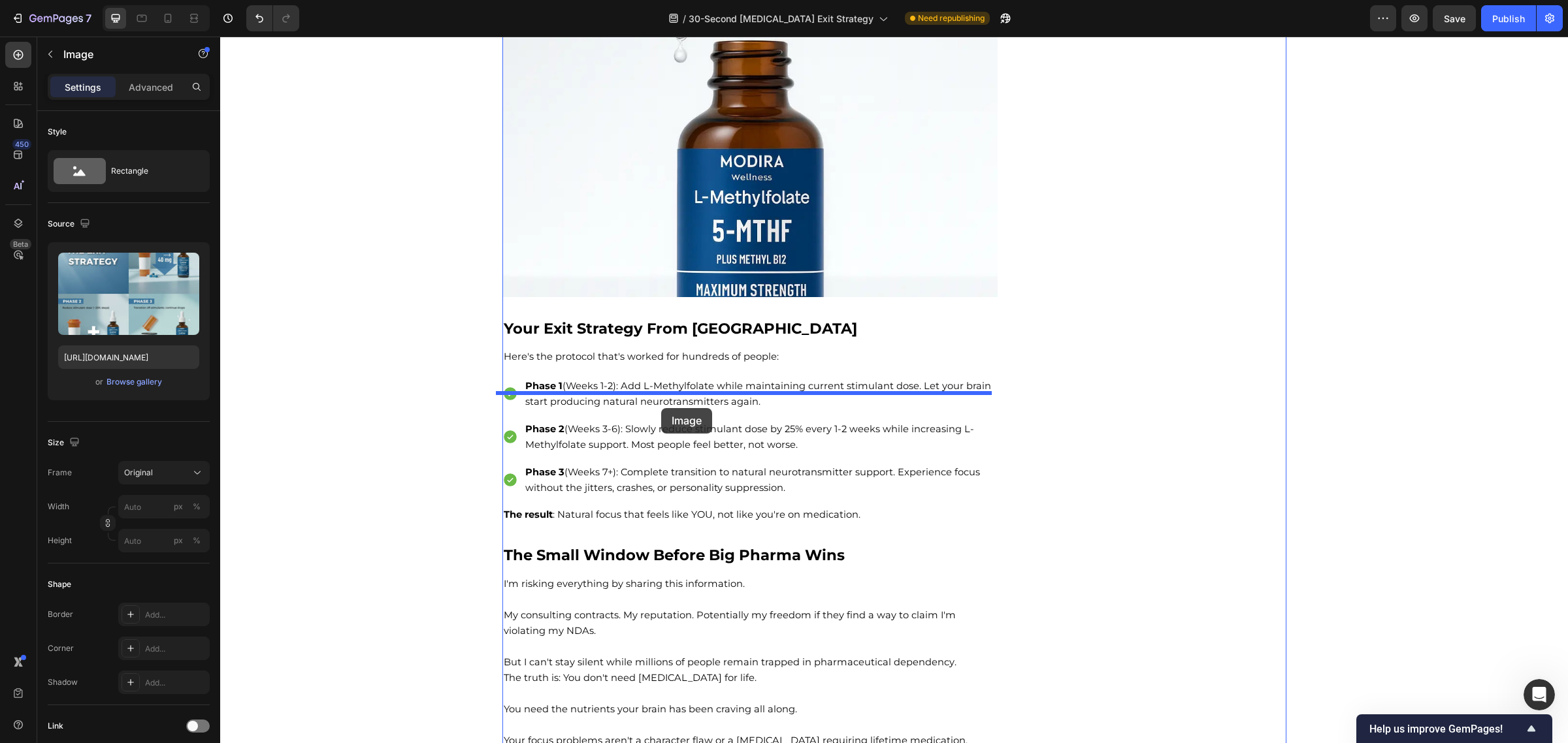
drag, startPoint x: 512, startPoint y: 70, endPoint x: 661, endPoint y: 409, distance: 370.3
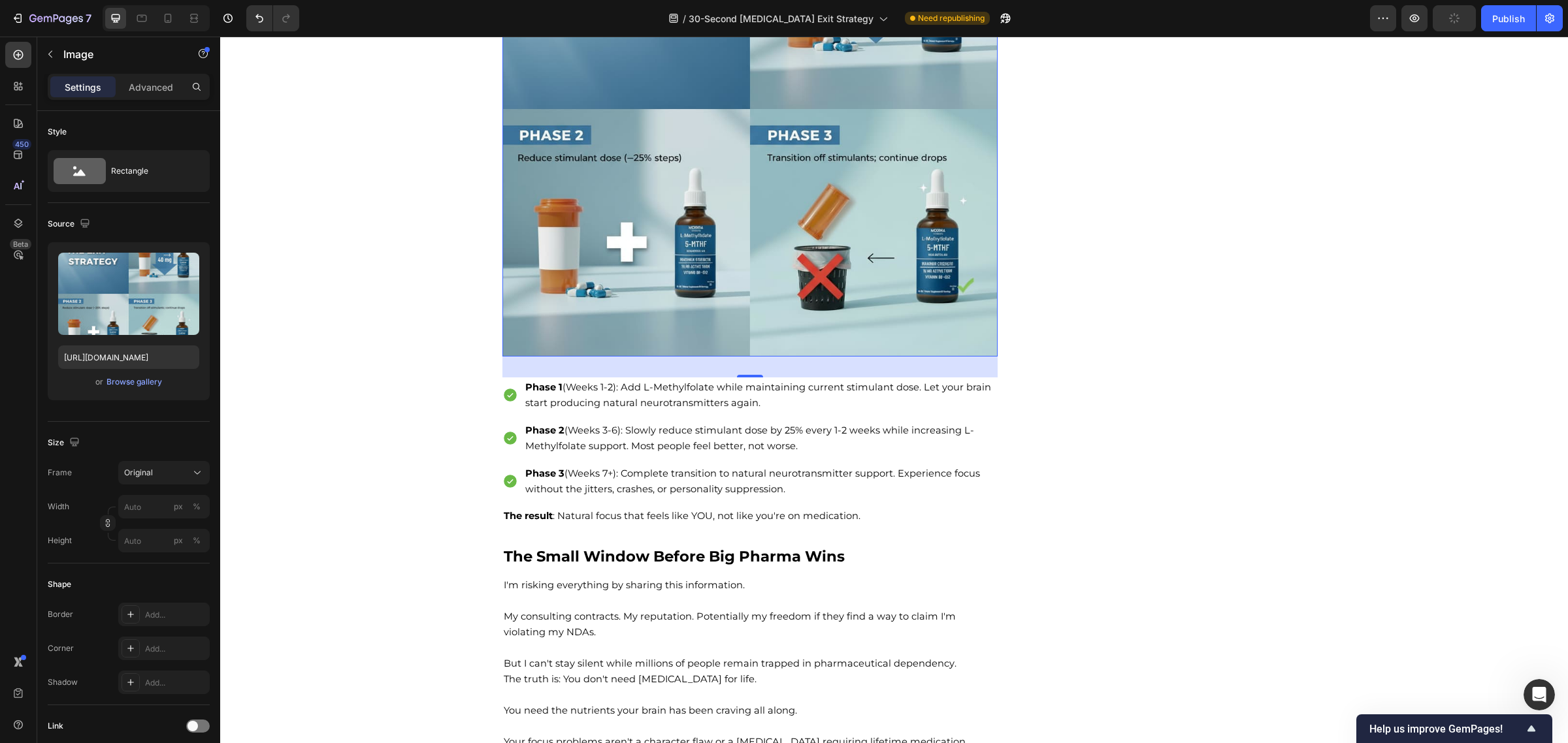
scroll to position [9297, 0]
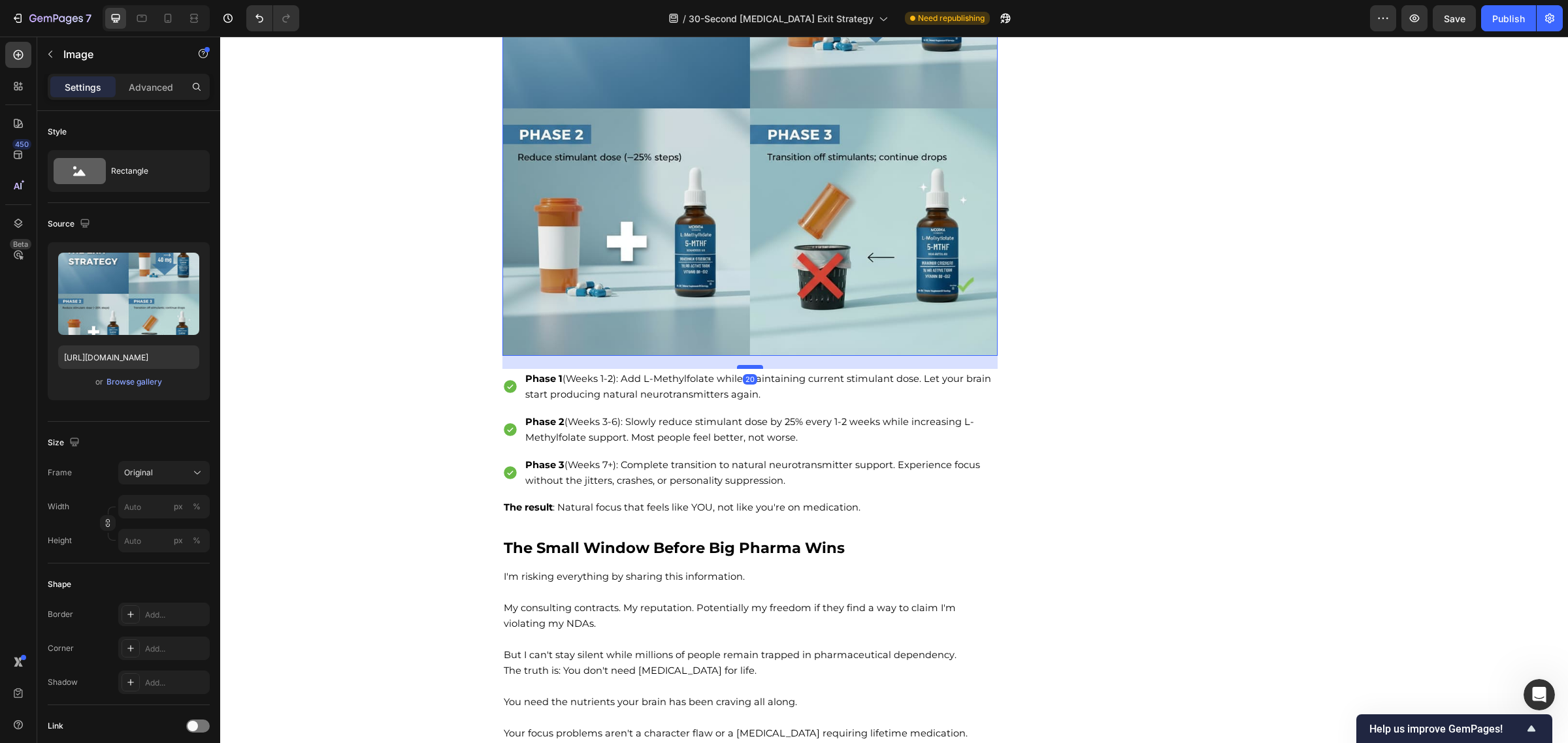
drag, startPoint x: 745, startPoint y: 390, endPoint x: 752, endPoint y: 382, distance: 10.6
click at [752, 369] on div at bounding box center [749, 366] width 26 height 4
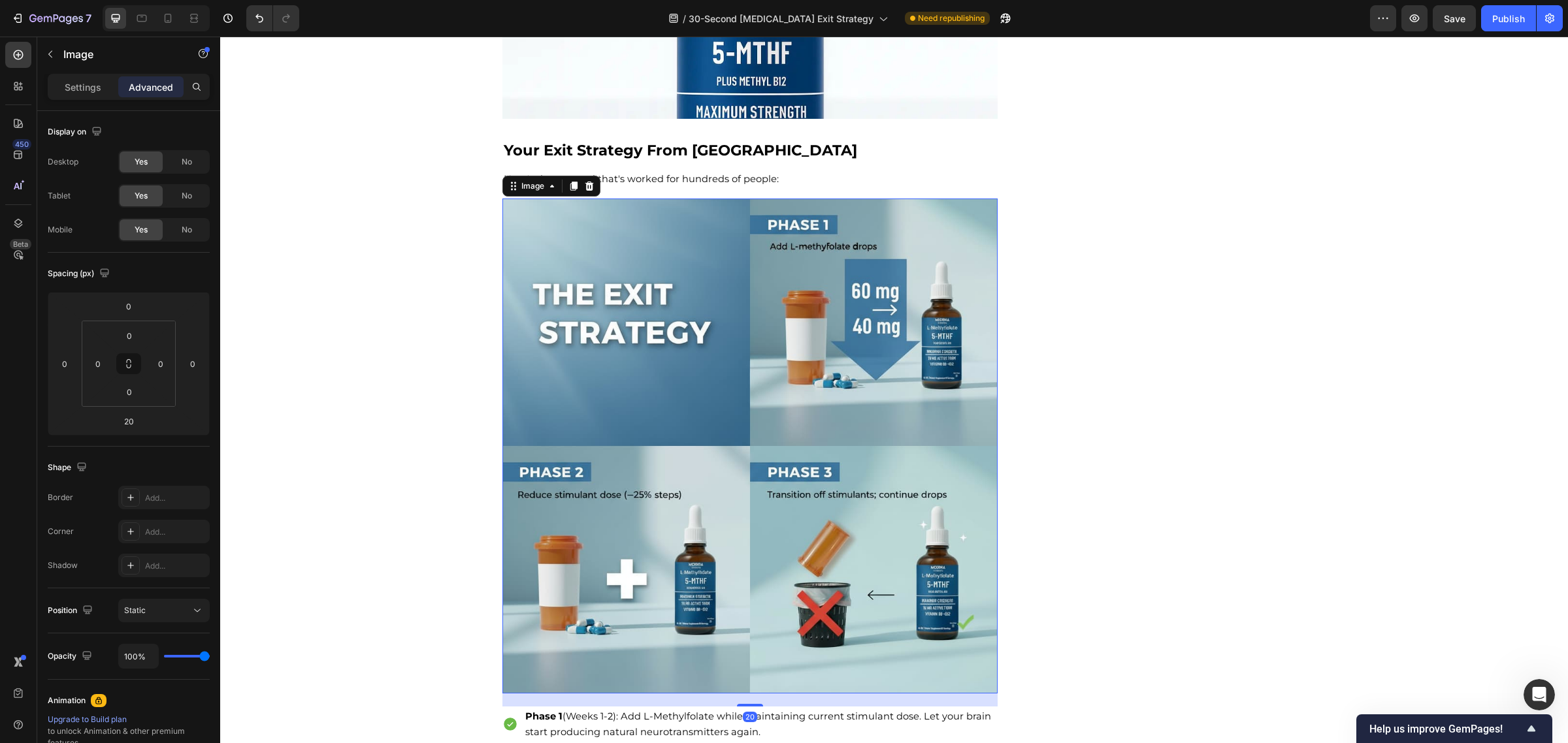
scroll to position [8958, 0]
click at [704, 189] on div "Here's the protocol that's worked for hundreds of people:" at bounding box center [751, 180] width 496 height 19
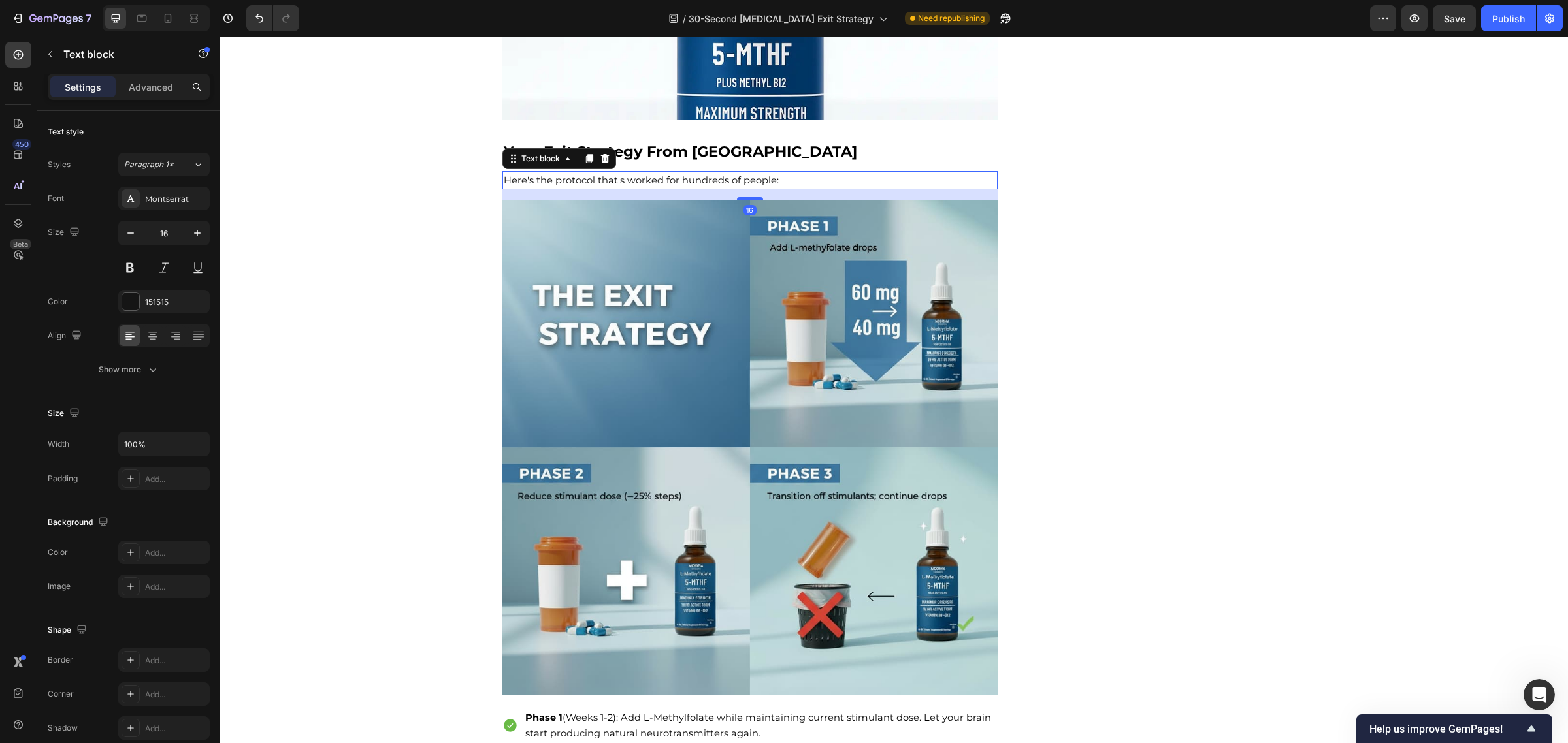
click at [730, 186] on span "Here's the protocol that's worked for hundreds of people:" at bounding box center [641, 181] width 275 height 12
click at [625, 186] on span "Here's the protocol that's worked for hundreds of people:" at bounding box center [641, 181] width 275 height 12
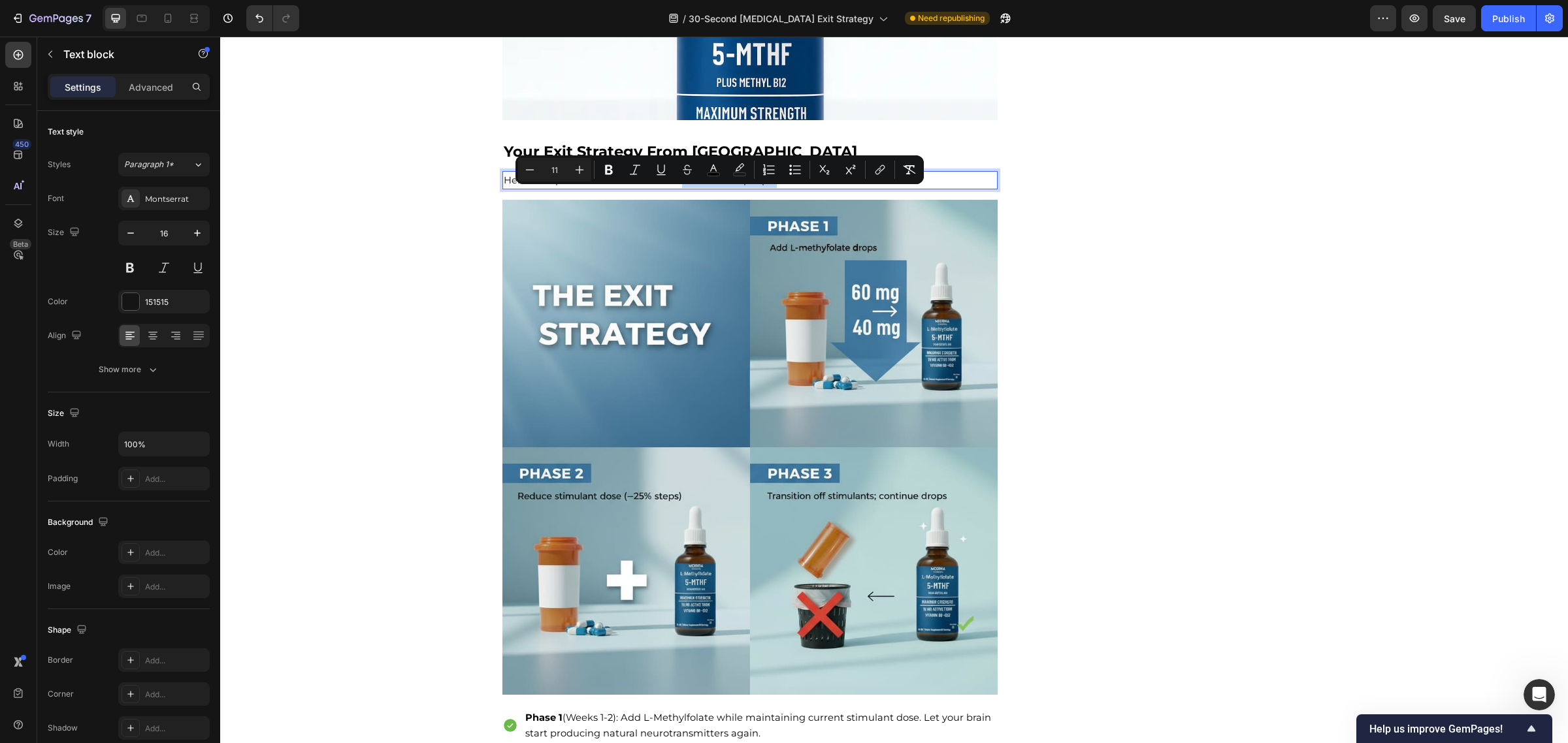
drag, startPoint x: 674, startPoint y: 195, endPoint x: 759, endPoint y: 198, distance: 85.1
click at [765, 186] on span "Here's the protocol that's worked for hundreds of people:" at bounding box center [641, 181] width 275 height 12
click at [600, 172] on button "Bold" at bounding box center [609, 170] width 24 height 24
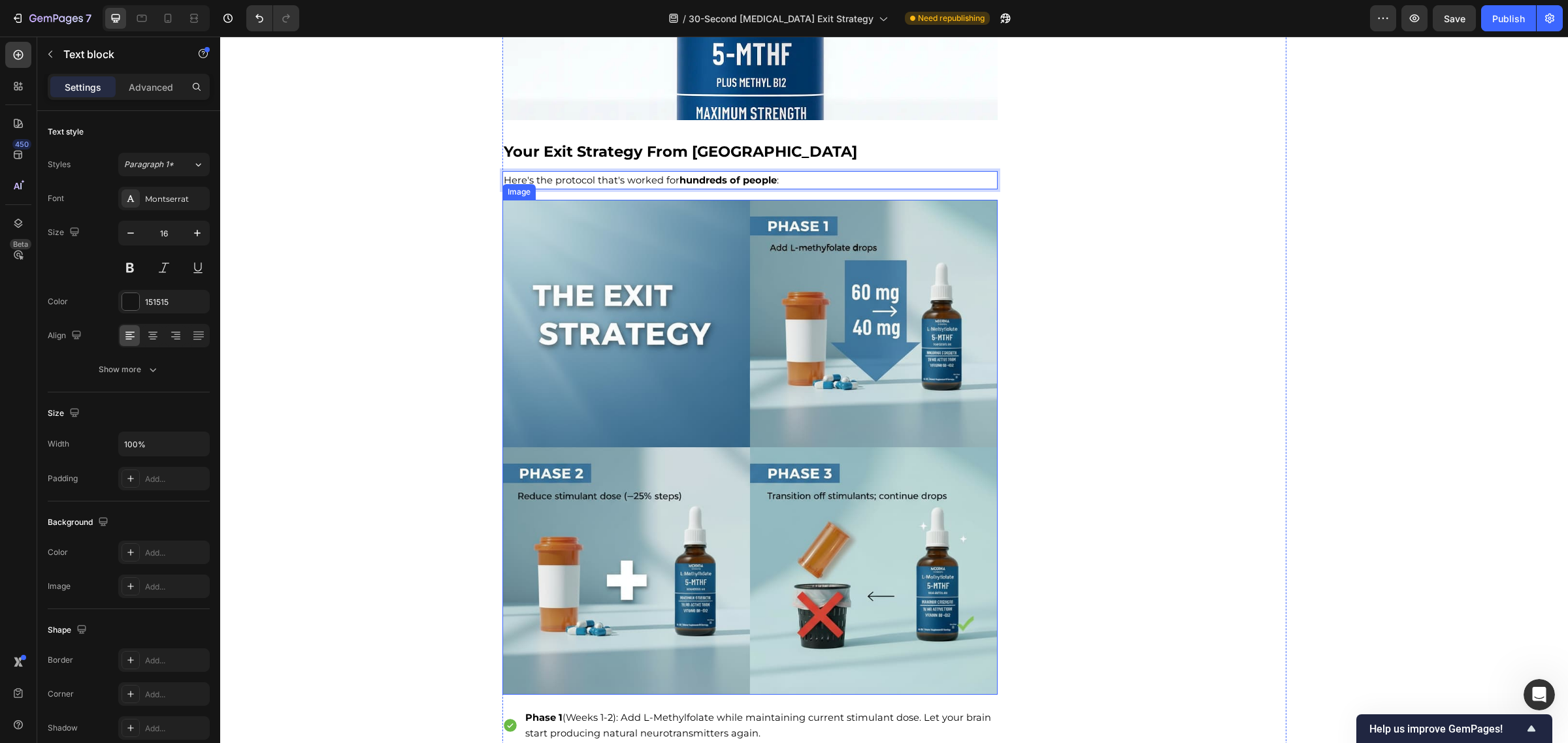
click at [658, 389] on img at bounding box center [751, 448] width 496 height 496
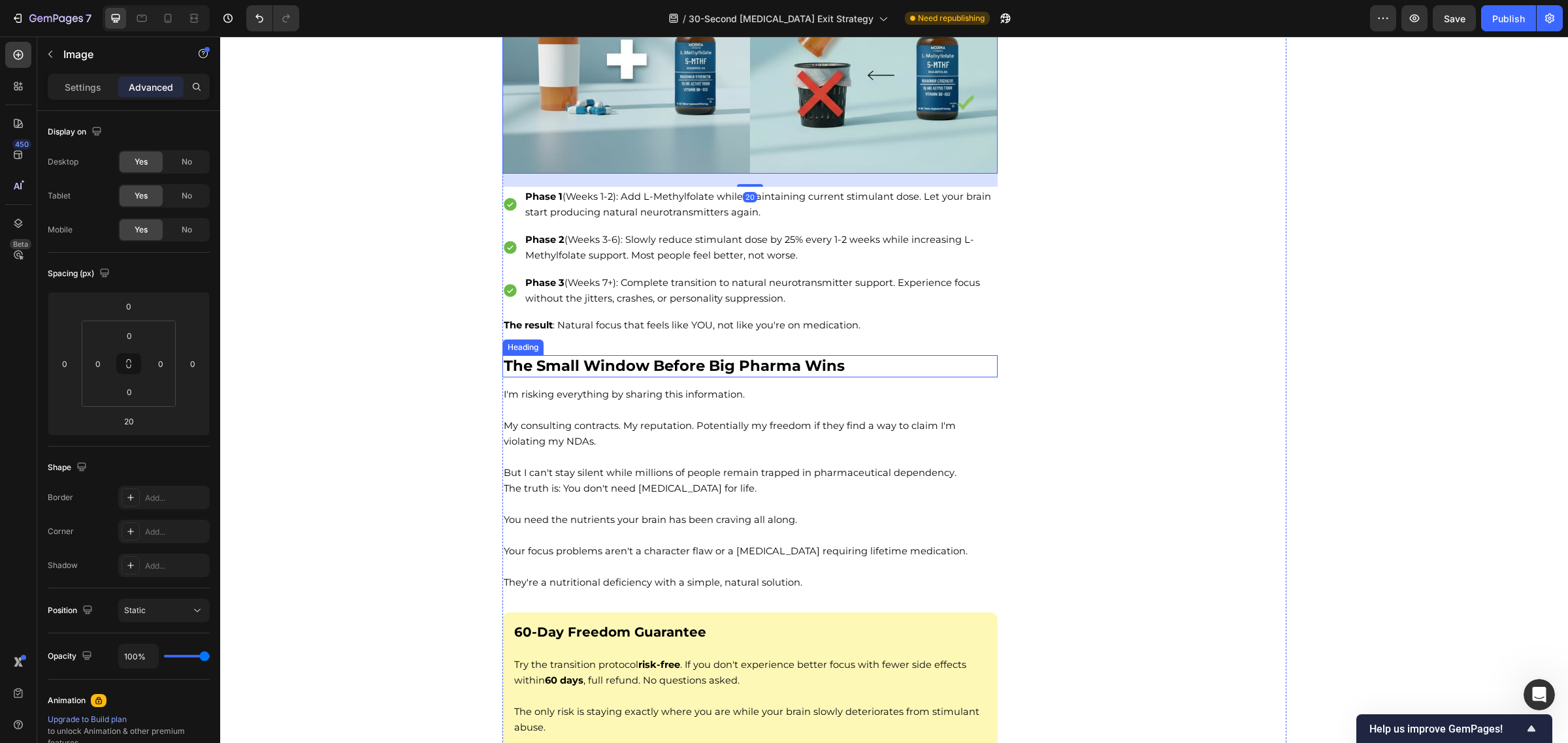
scroll to position [9479, 0]
click at [748, 219] on span "Phase 1 (Weeks 1-2): Add L-Methylfolate while maintaining current stimulant dos…" at bounding box center [757, 205] width 466 height 27
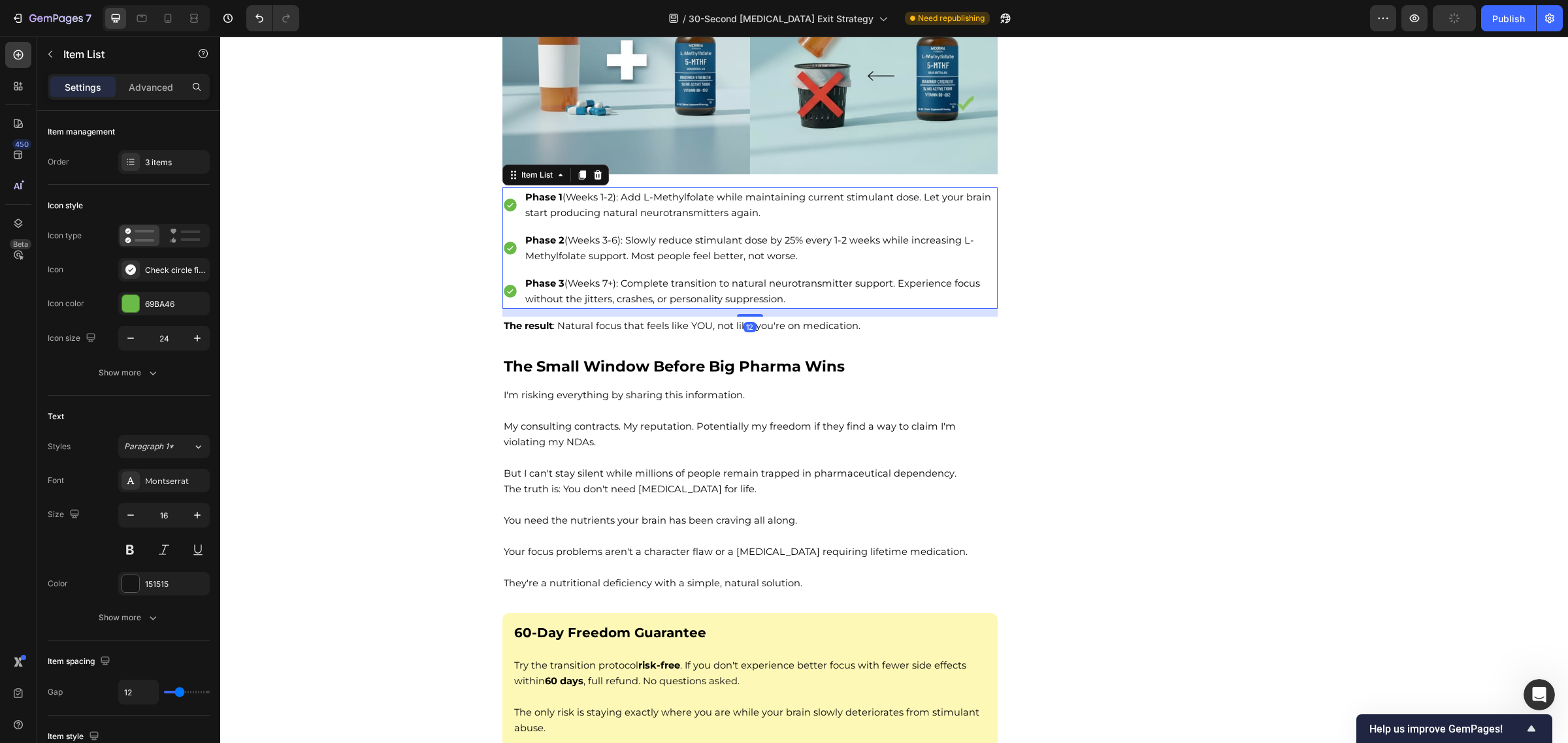
click at [509, 245] on div "Phase 1 (Weeks 1-2): Add L-Methylfolate while maintaining current stimulant dos…" at bounding box center [751, 248] width 496 height 121
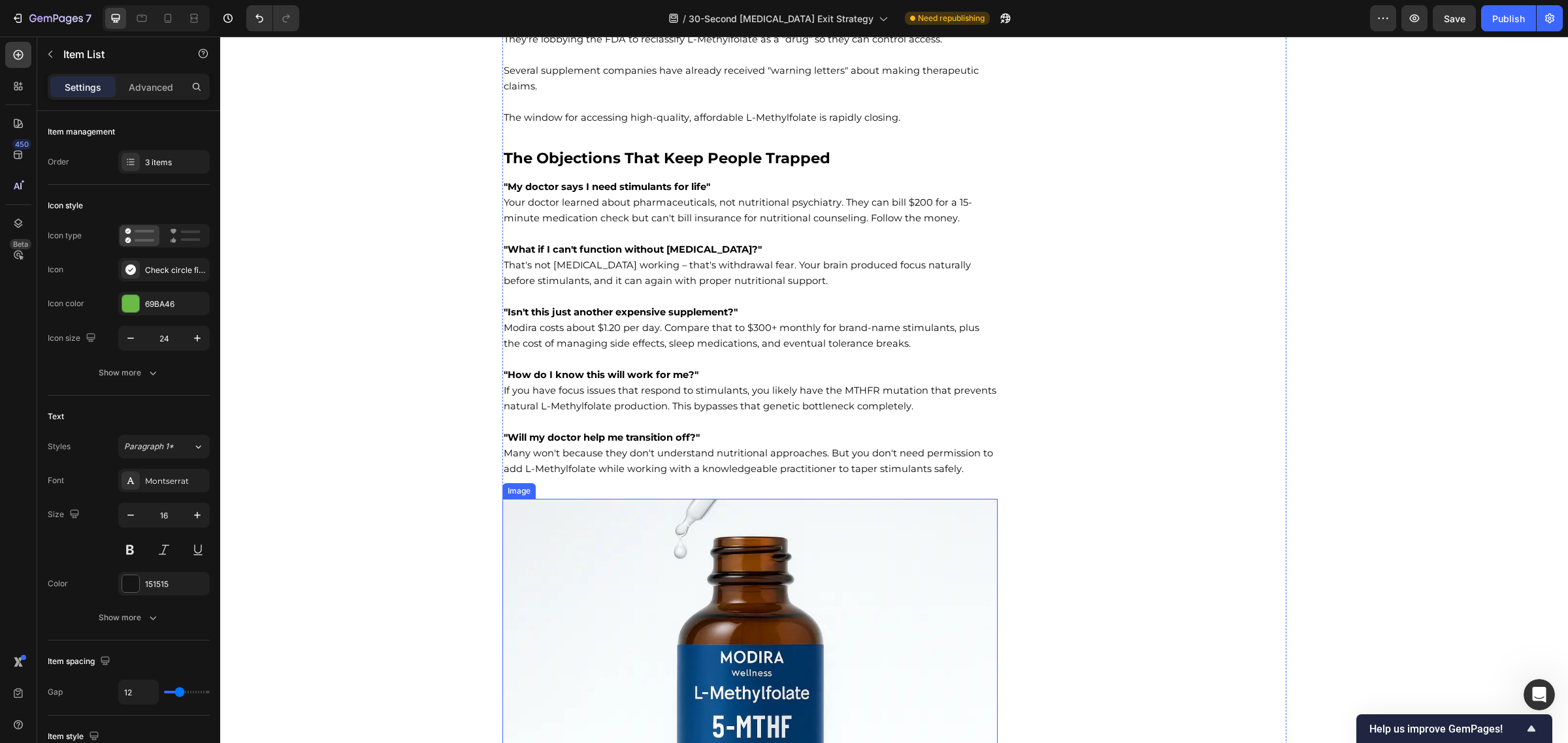
scroll to position [8282, 0]
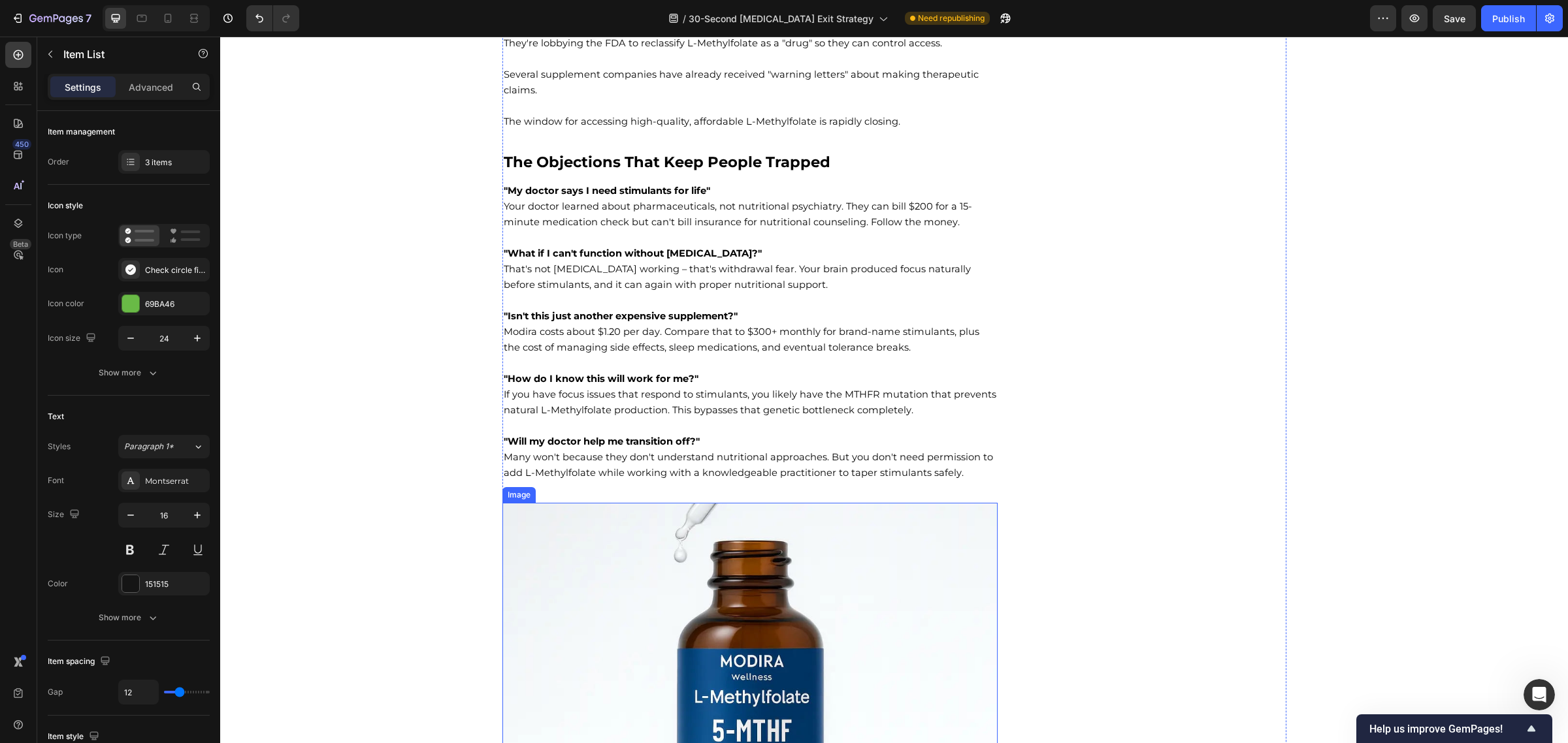
click at [774, 602] on img at bounding box center [751, 649] width 496 height 294
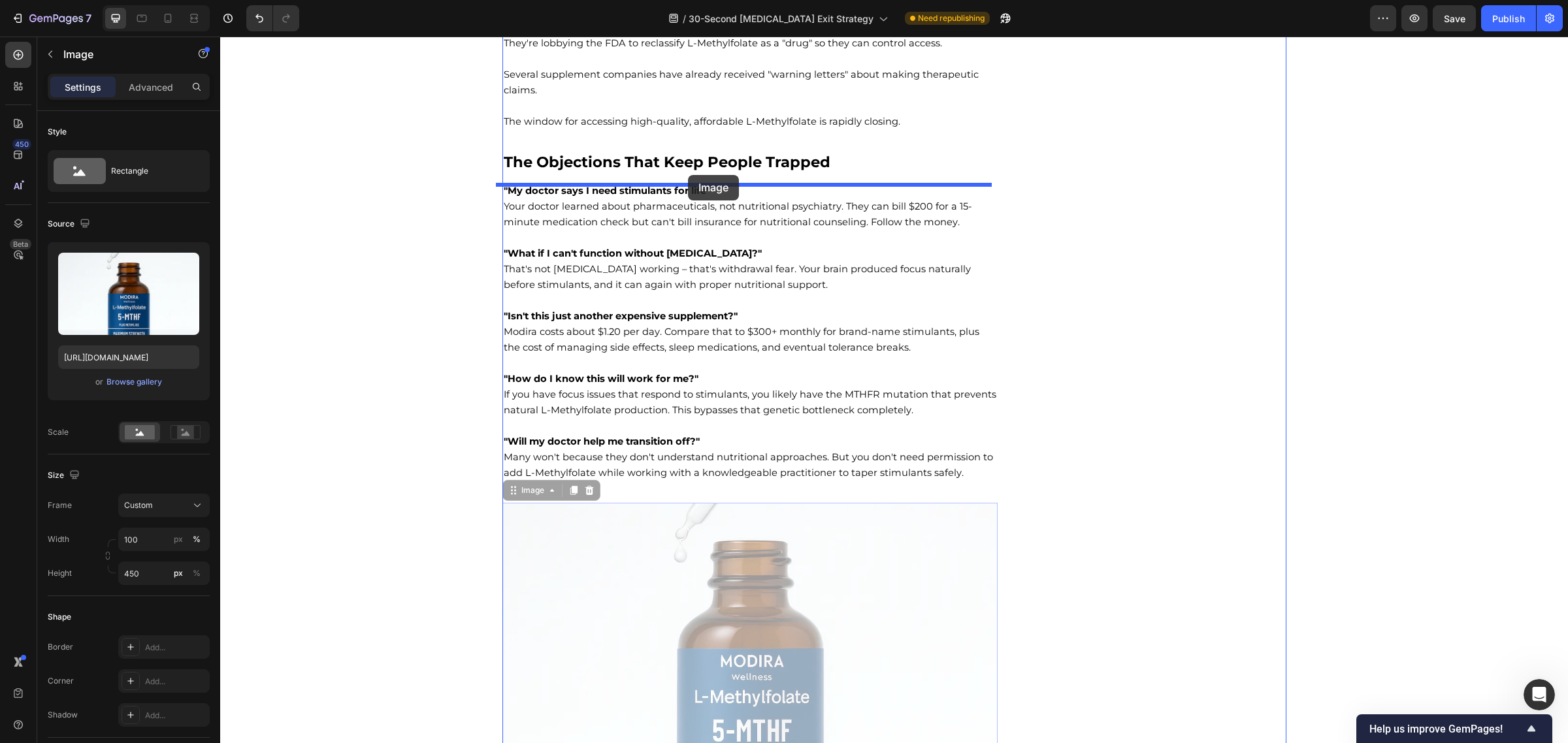
drag, startPoint x: 755, startPoint y: 611, endPoint x: 687, endPoint y: 176, distance: 440.3
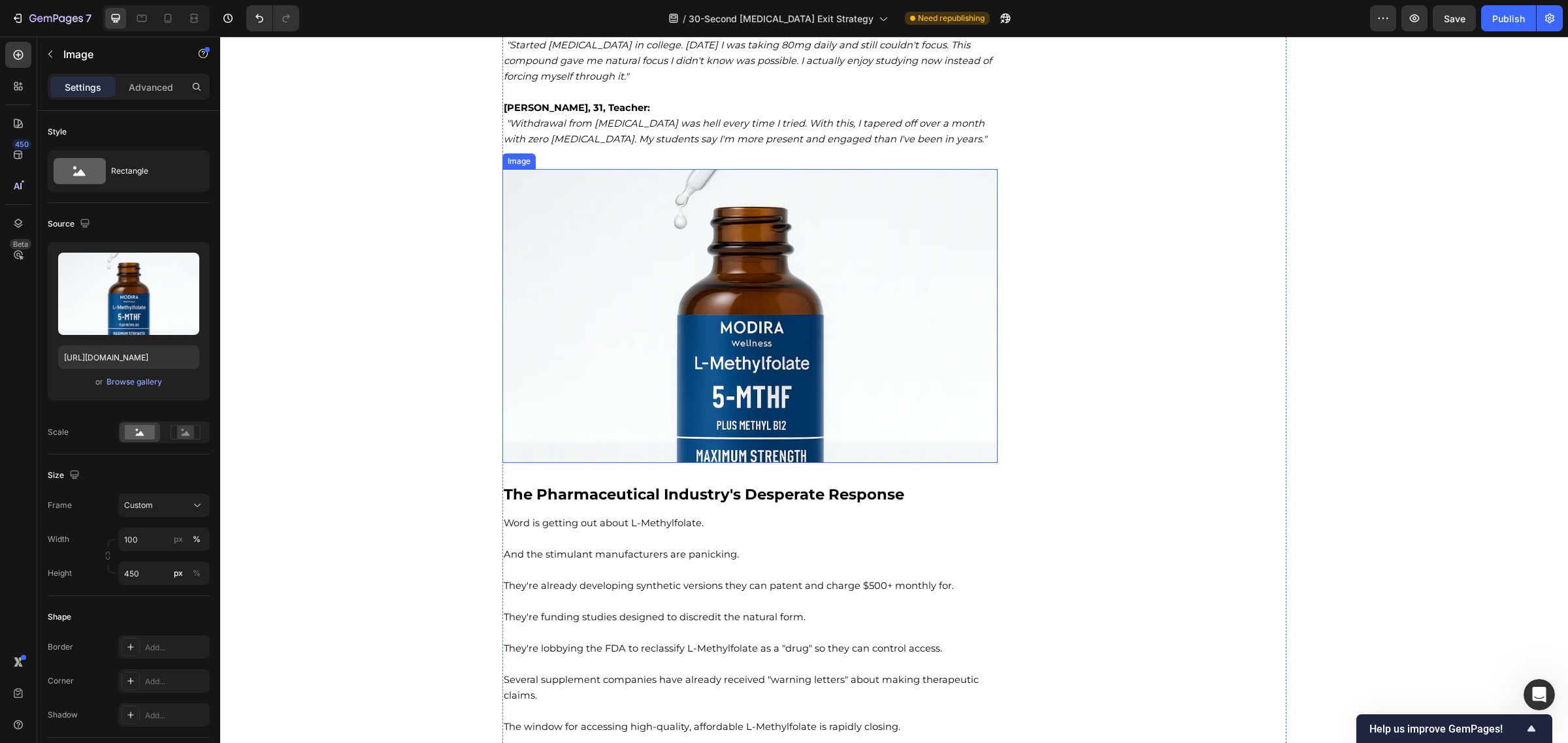
scroll to position [7674, 0]
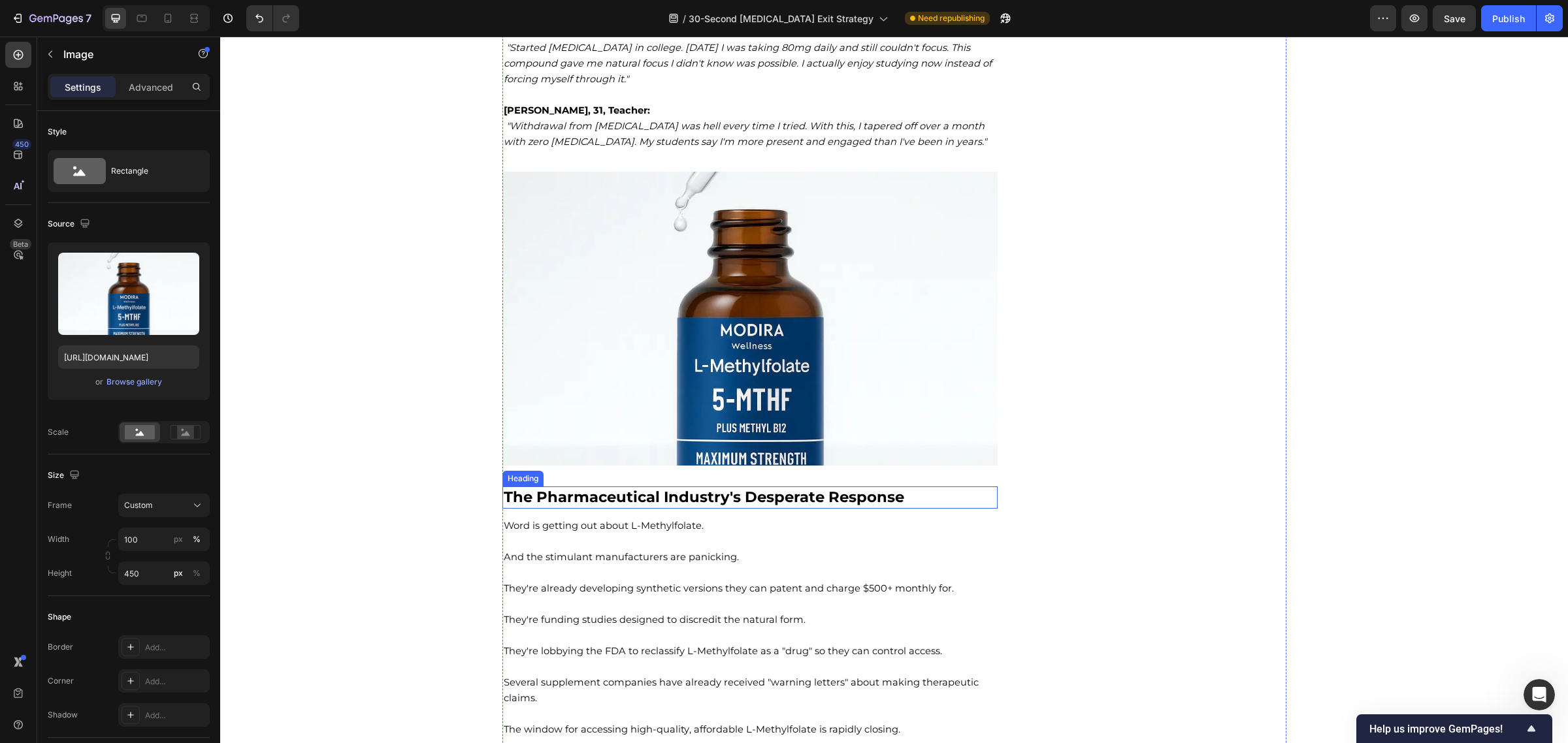
click at [583, 498] on strong "The Pharmaceutical Industry's Desperate Response" at bounding box center [703, 497] width 401 height 19
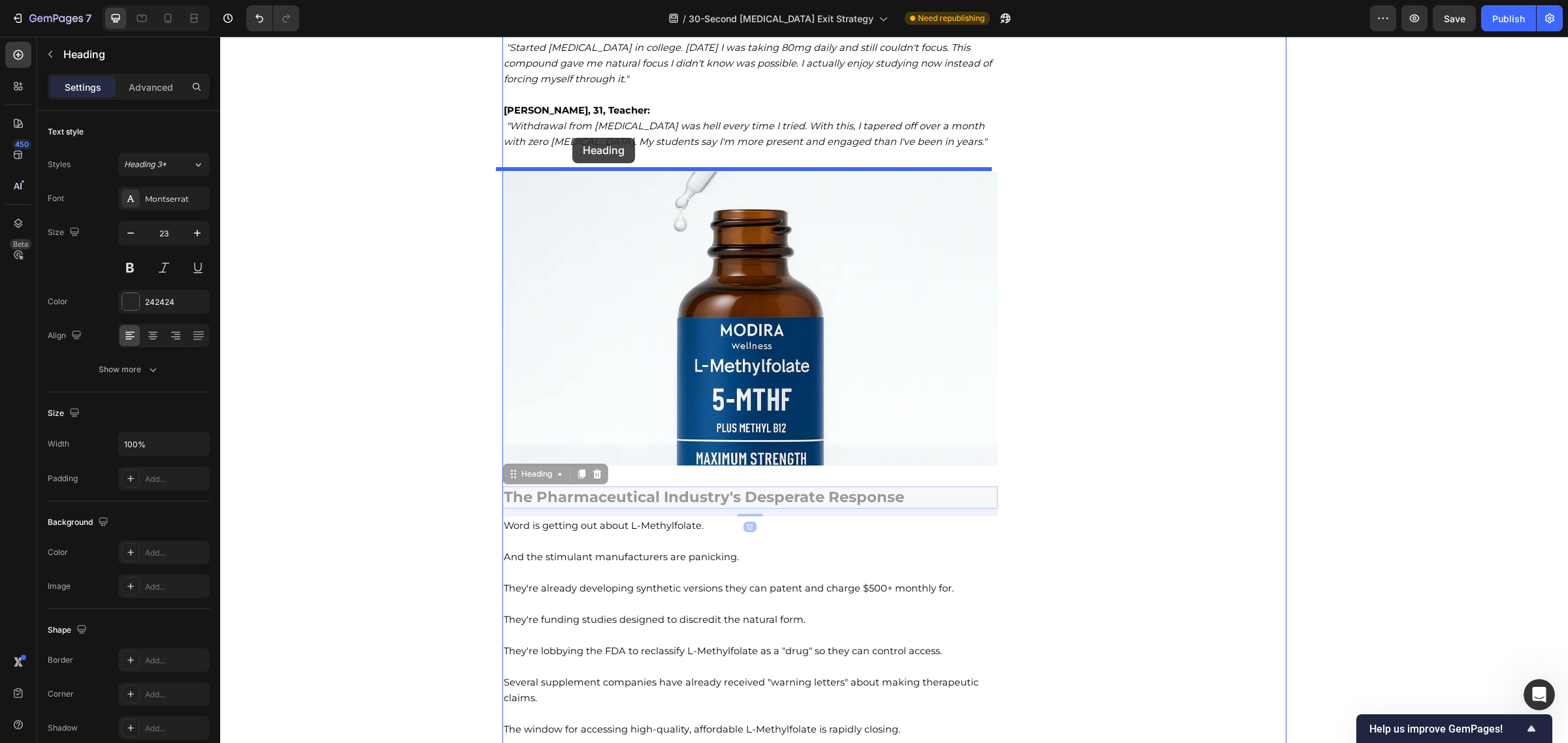
scroll to position [7656, 0]
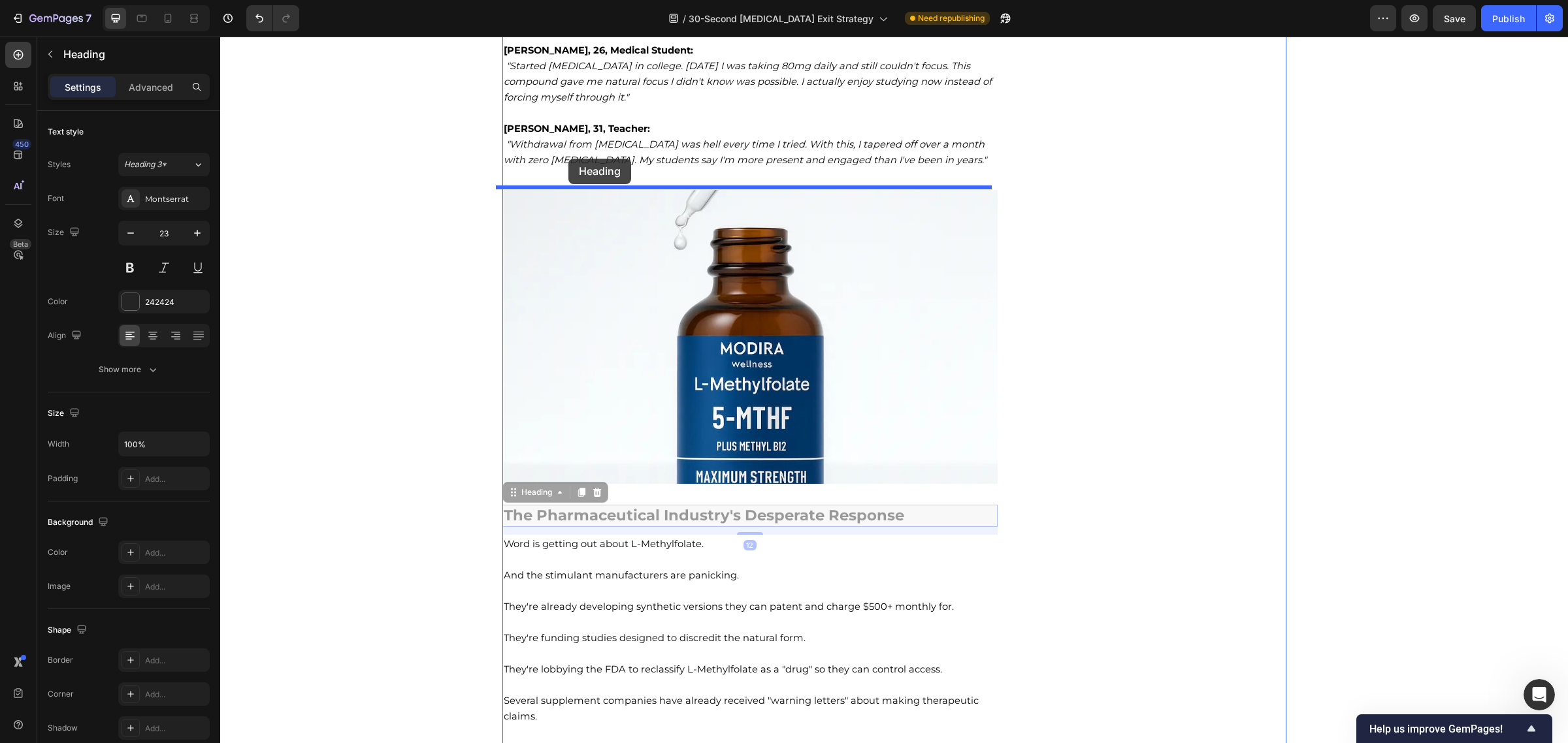
drag, startPoint x: 508, startPoint y: 469, endPoint x: 569, endPoint y: 158, distance: 316.9
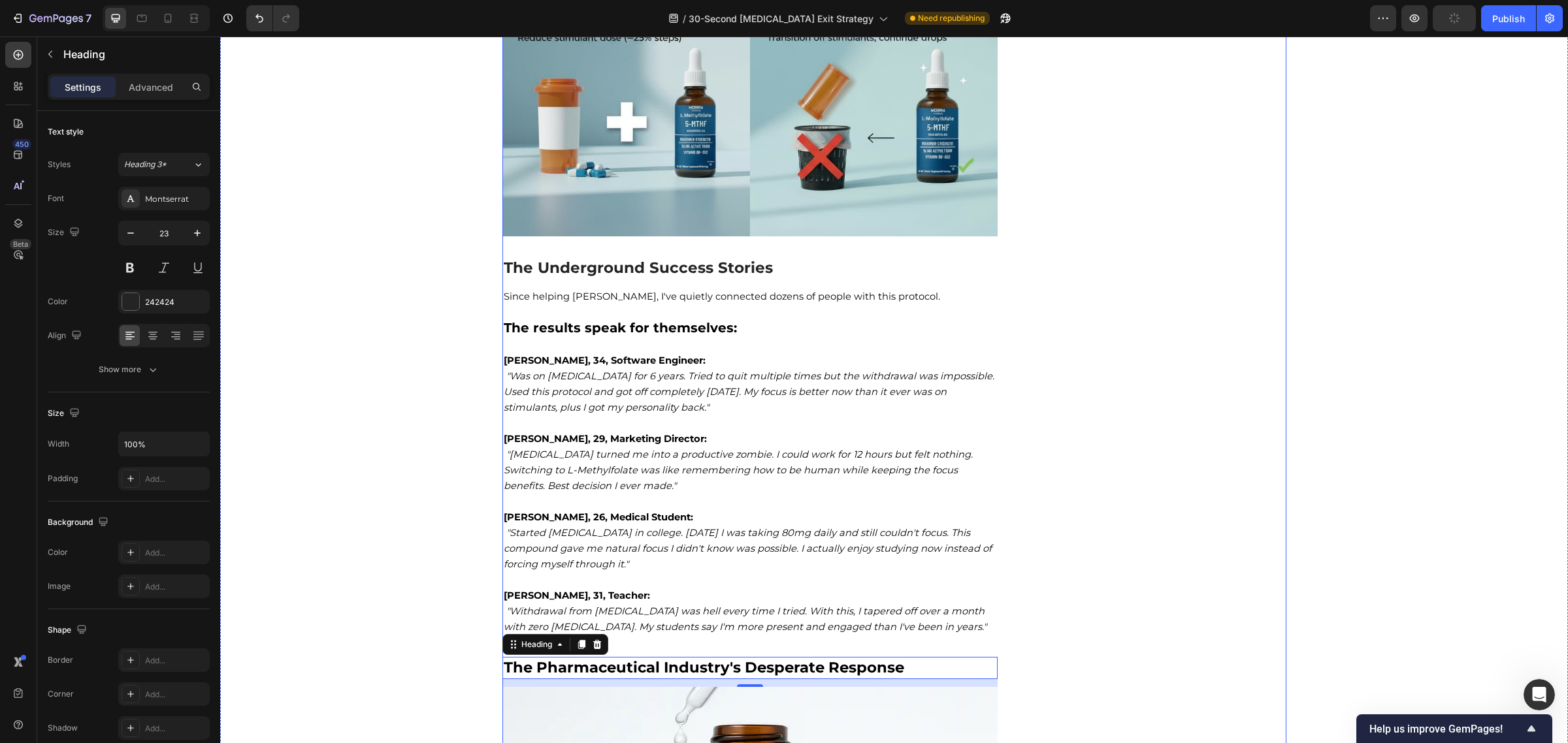
scroll to position [7191, 0]
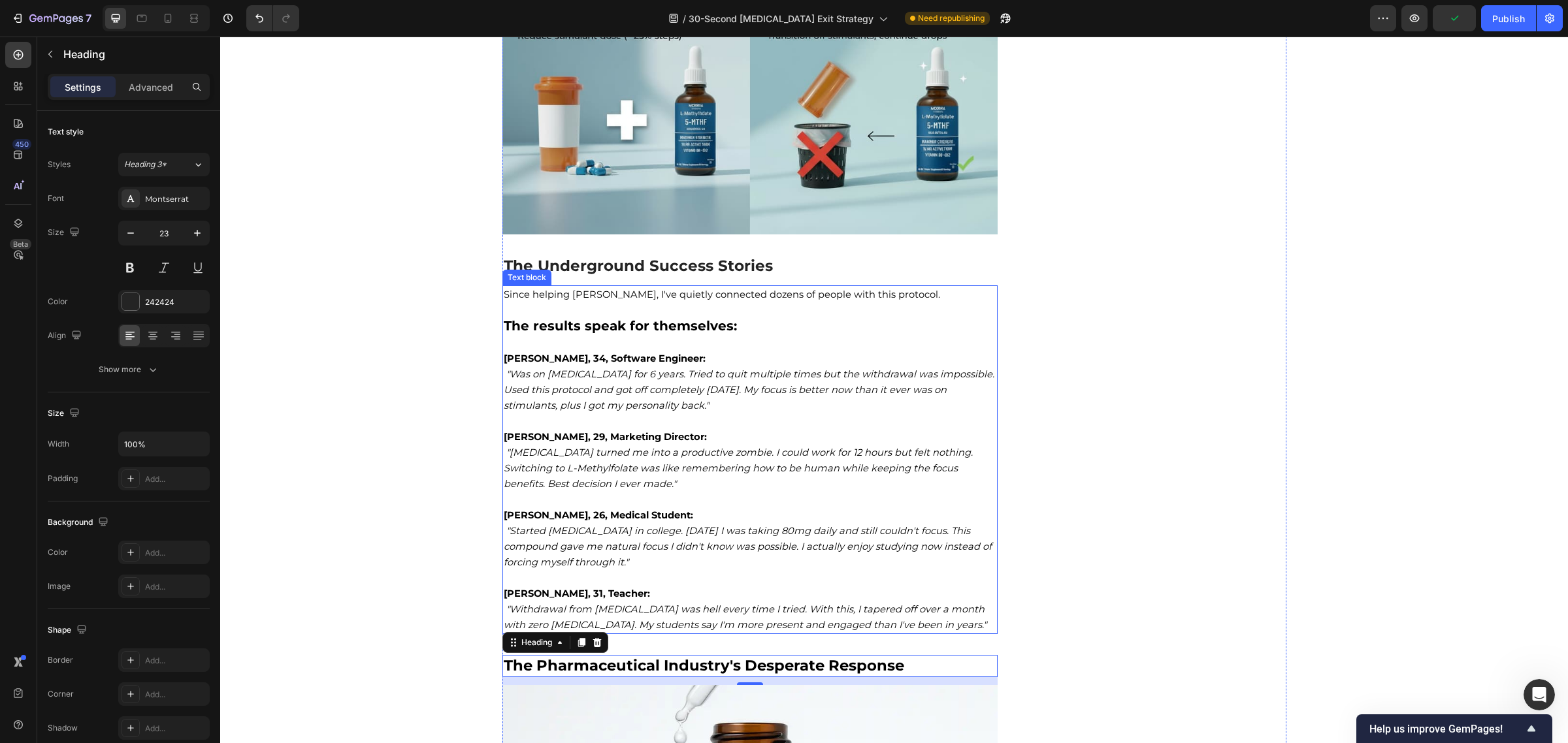
click at [647, 351] on p "[PERSON_NAME], 34, Software Engineer: "Was on [MEDICAL_DATA] for 6 years. Tried…" at bounding box center [750, 382] width 493 height 63
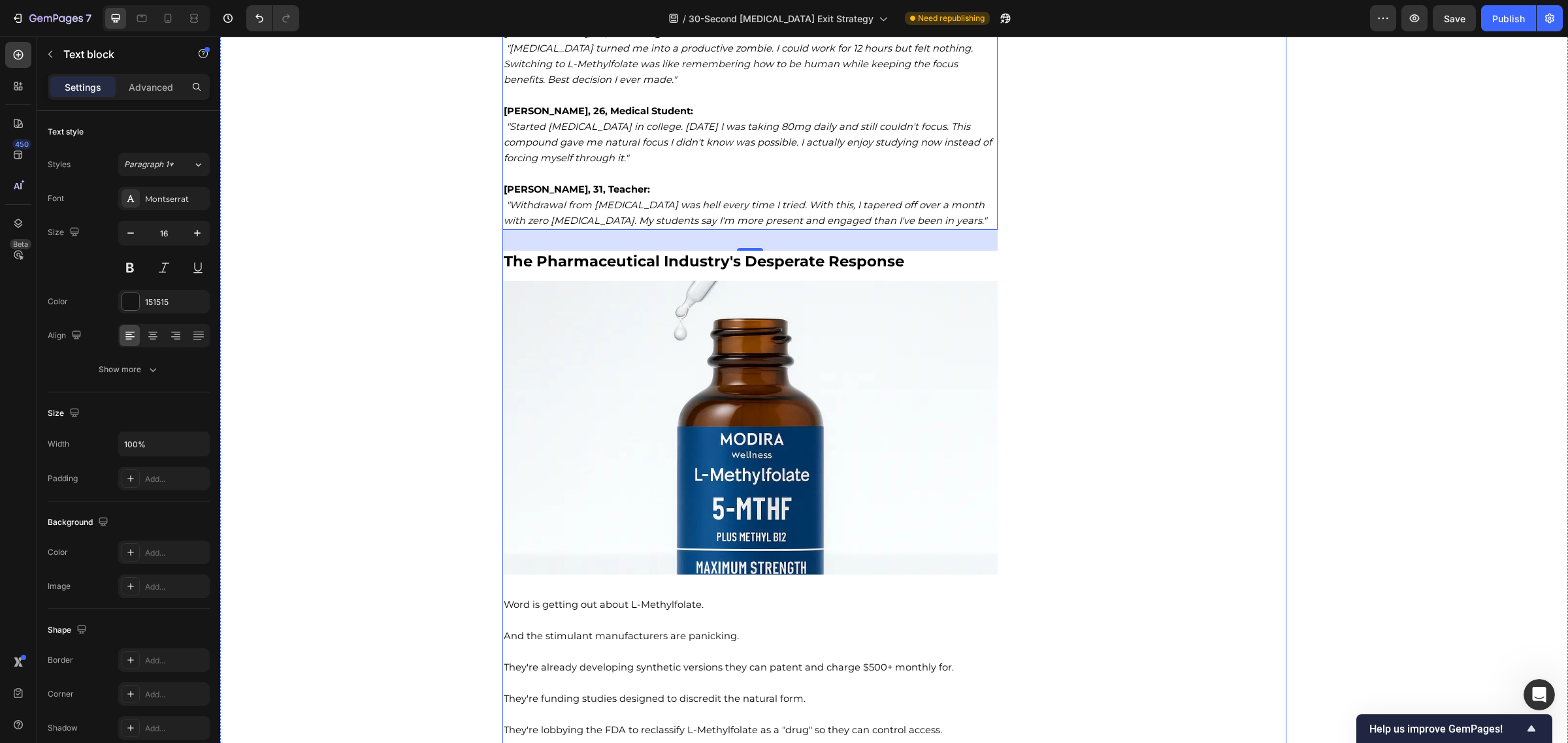
scroll to position [7597, 0]
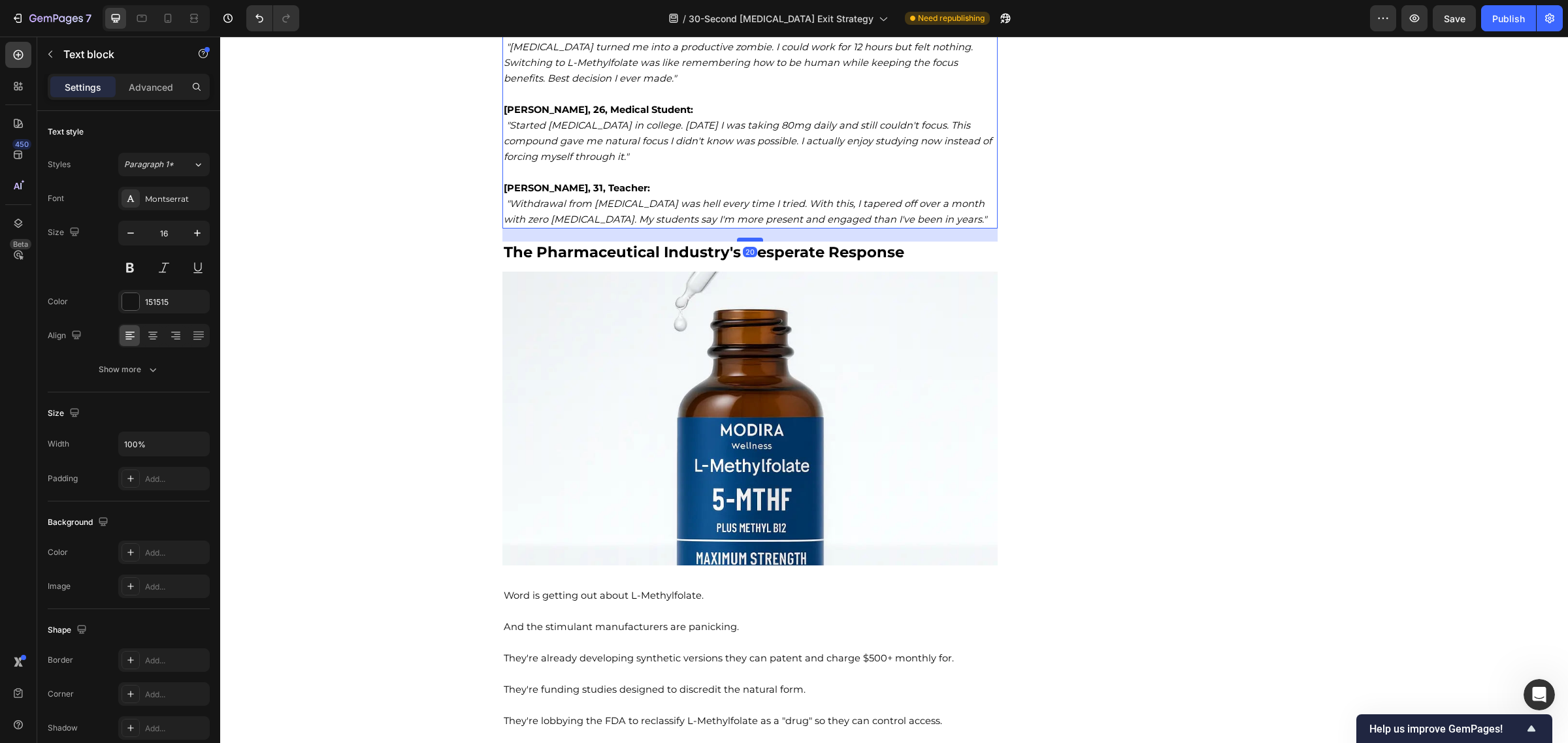
drag, startPoint x: 747, startPoint y: 243, endPoint x: 750, endPoint y: 236, distance: 7.6
click at [750, 238] on div at bounding box center [749, 239] width 26 height 4
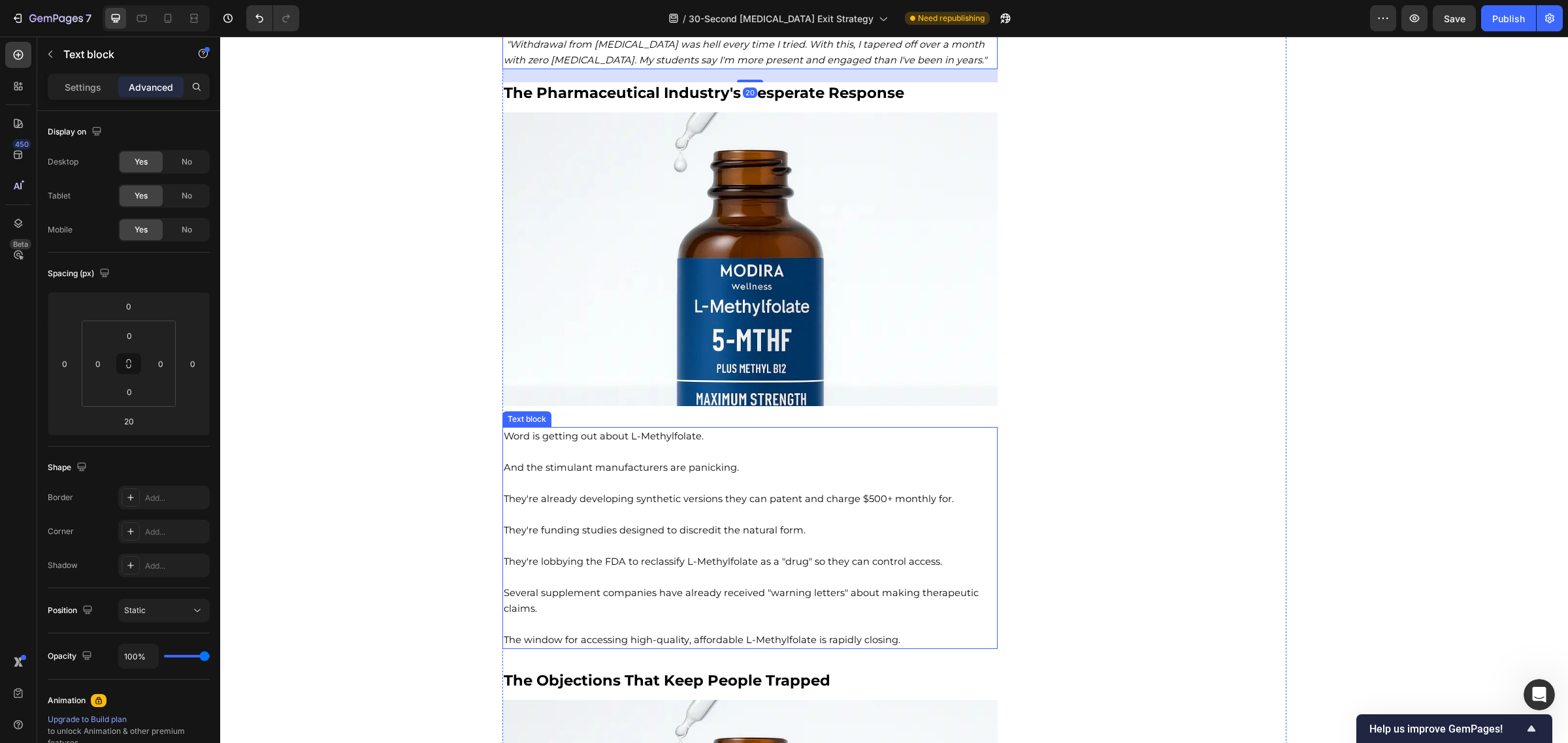
click at [643, 467] on span "And the stimulant manufacturers are panicking." at bounding box center [621, 468] width 235 height 12
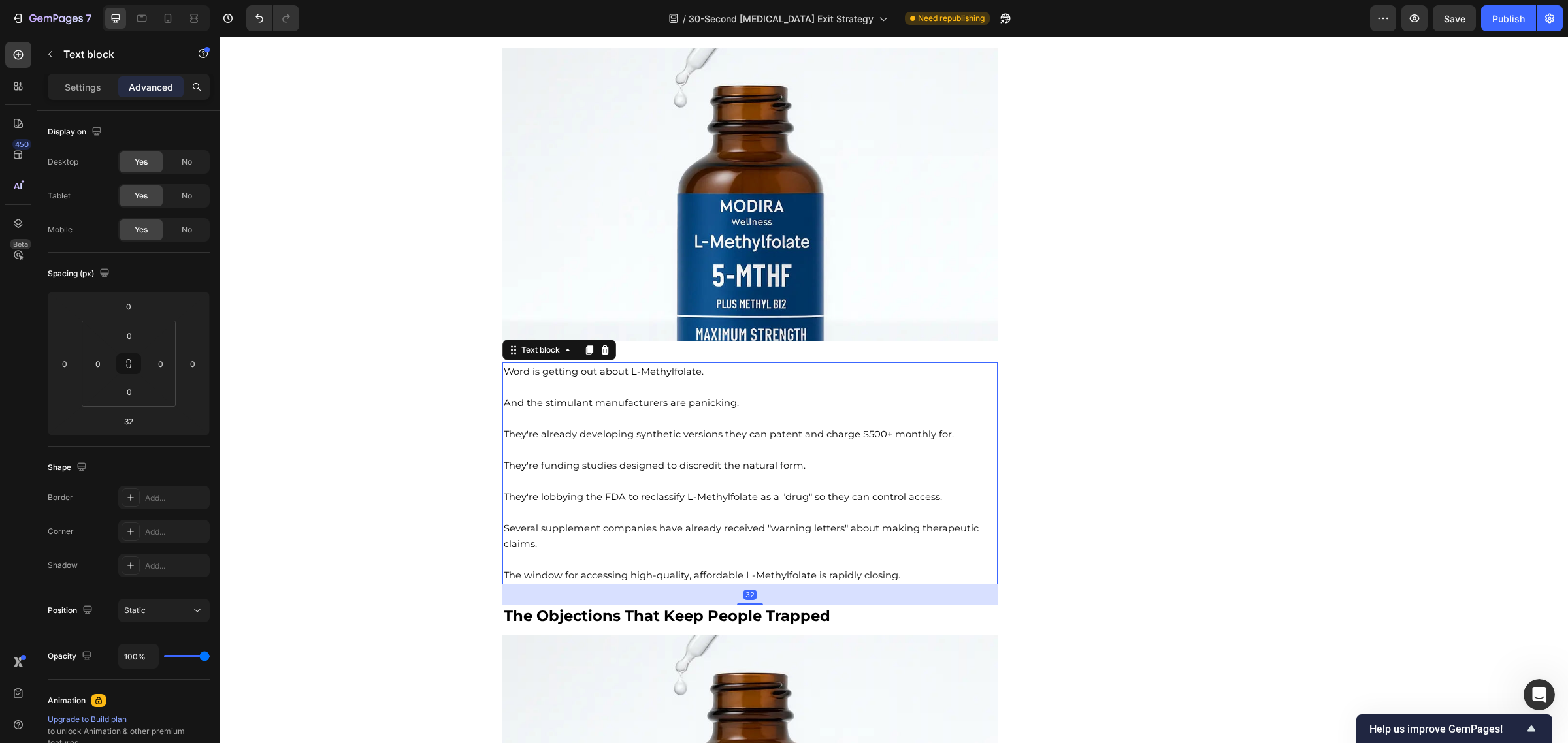
scroll to position [7841, 0]
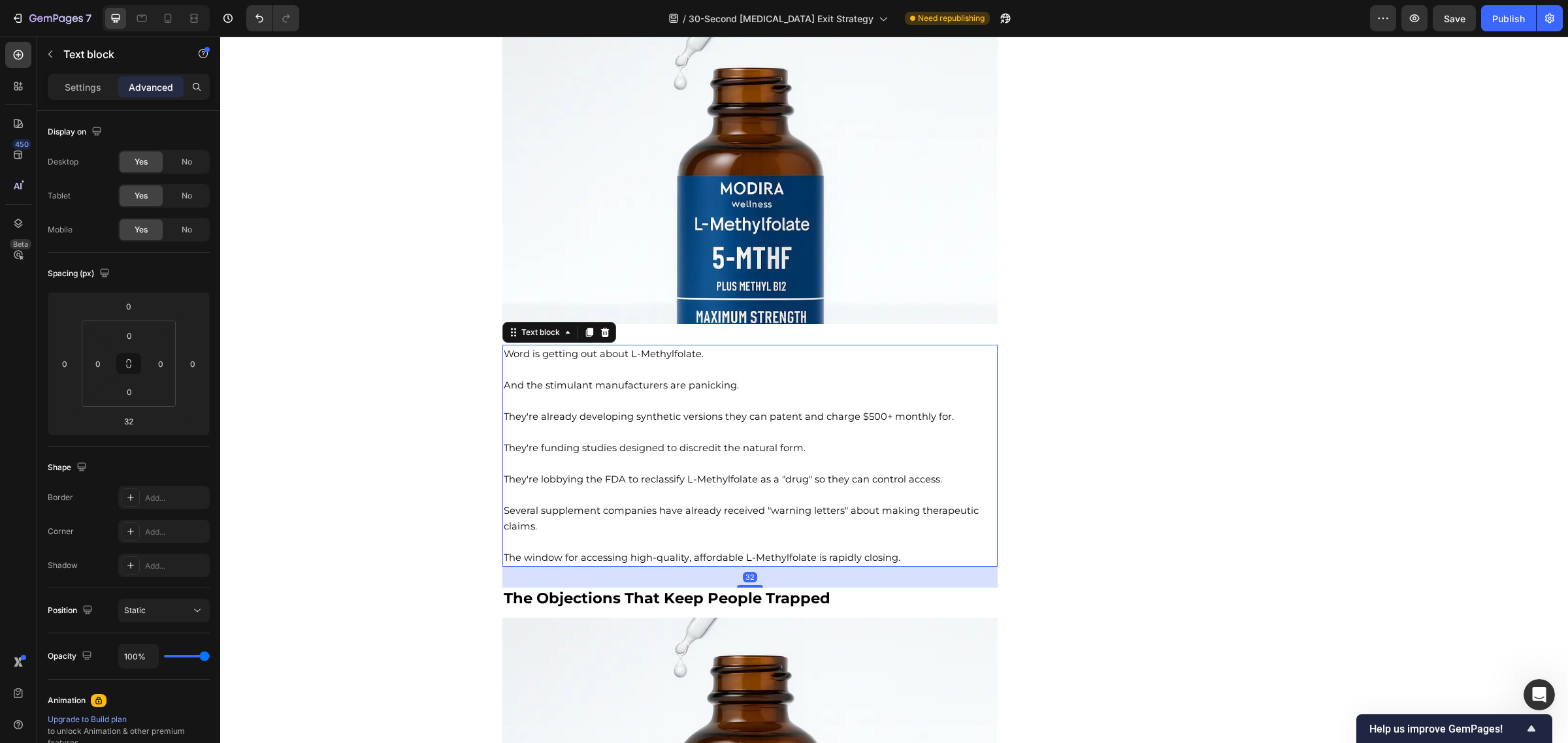
click at [697, 442] on span "They're funding studies designed to discredit the natural form." at bounding box center [654, 448] width 302 height 12
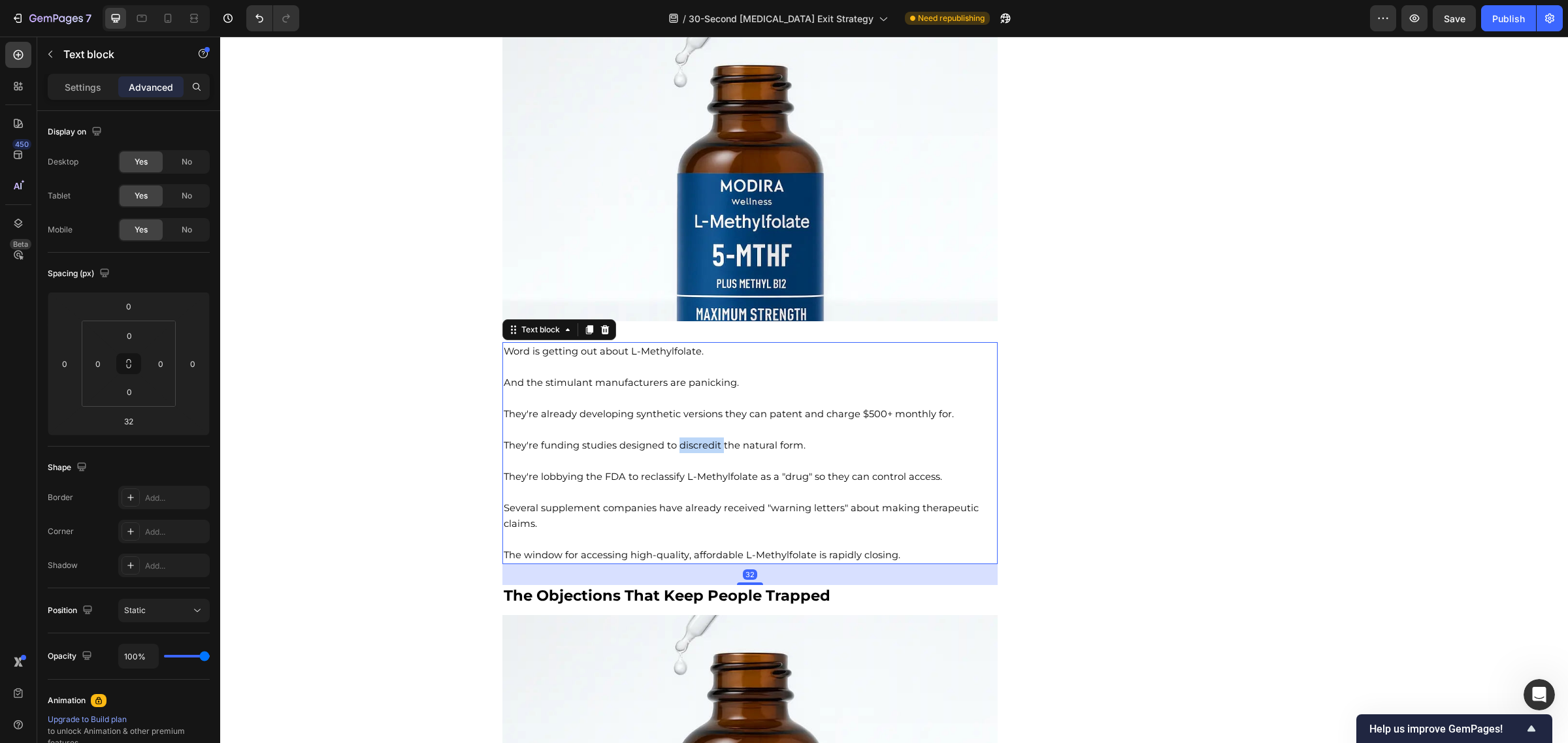
click at [697, 441] on span "They're funding studies designed to discredit the natural form." at bounding box center [654, 446] width 302 height 12
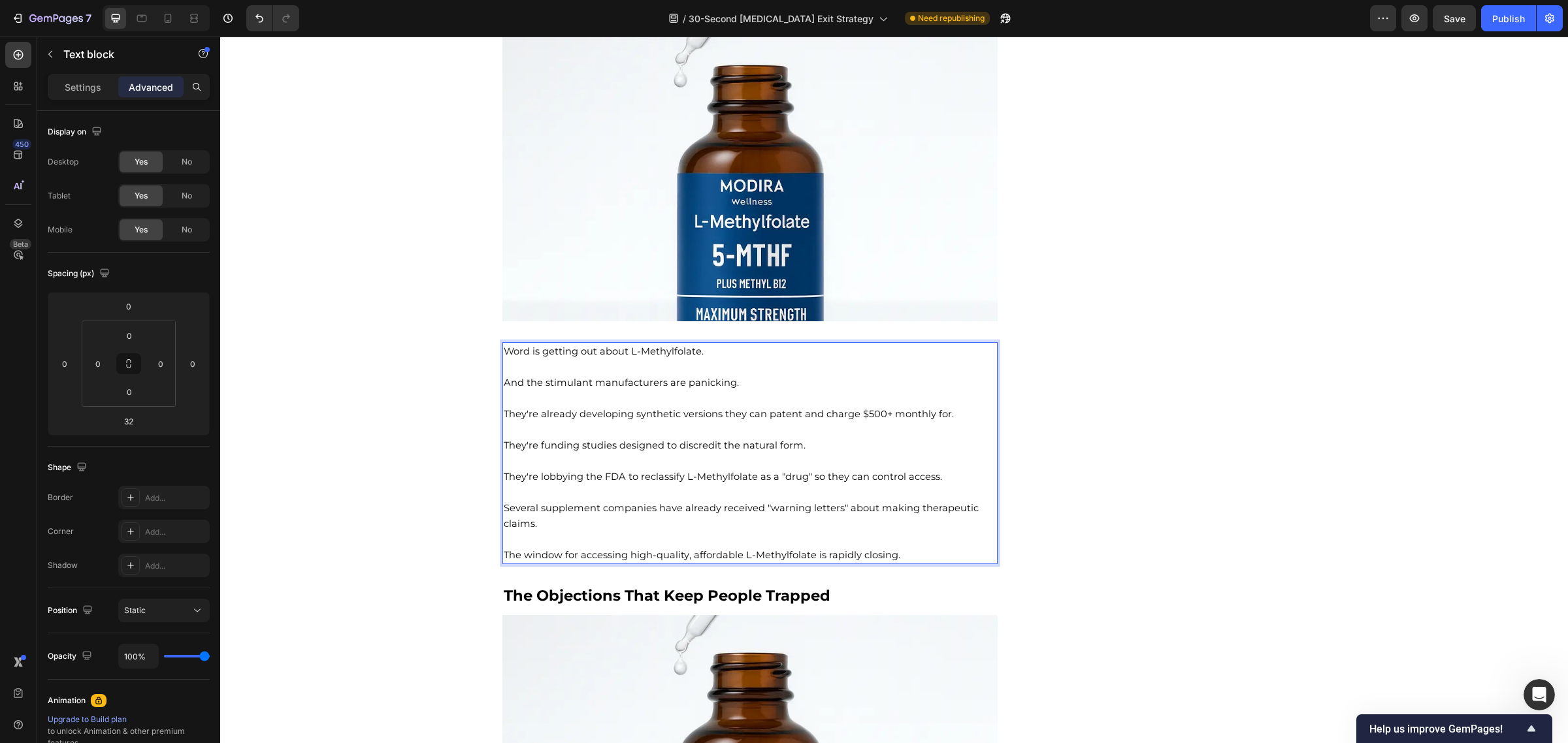
click at [578, 354] on p "Word is getting out about L-Methylfolate." at bounding box center [750, 351] width 493 height 16
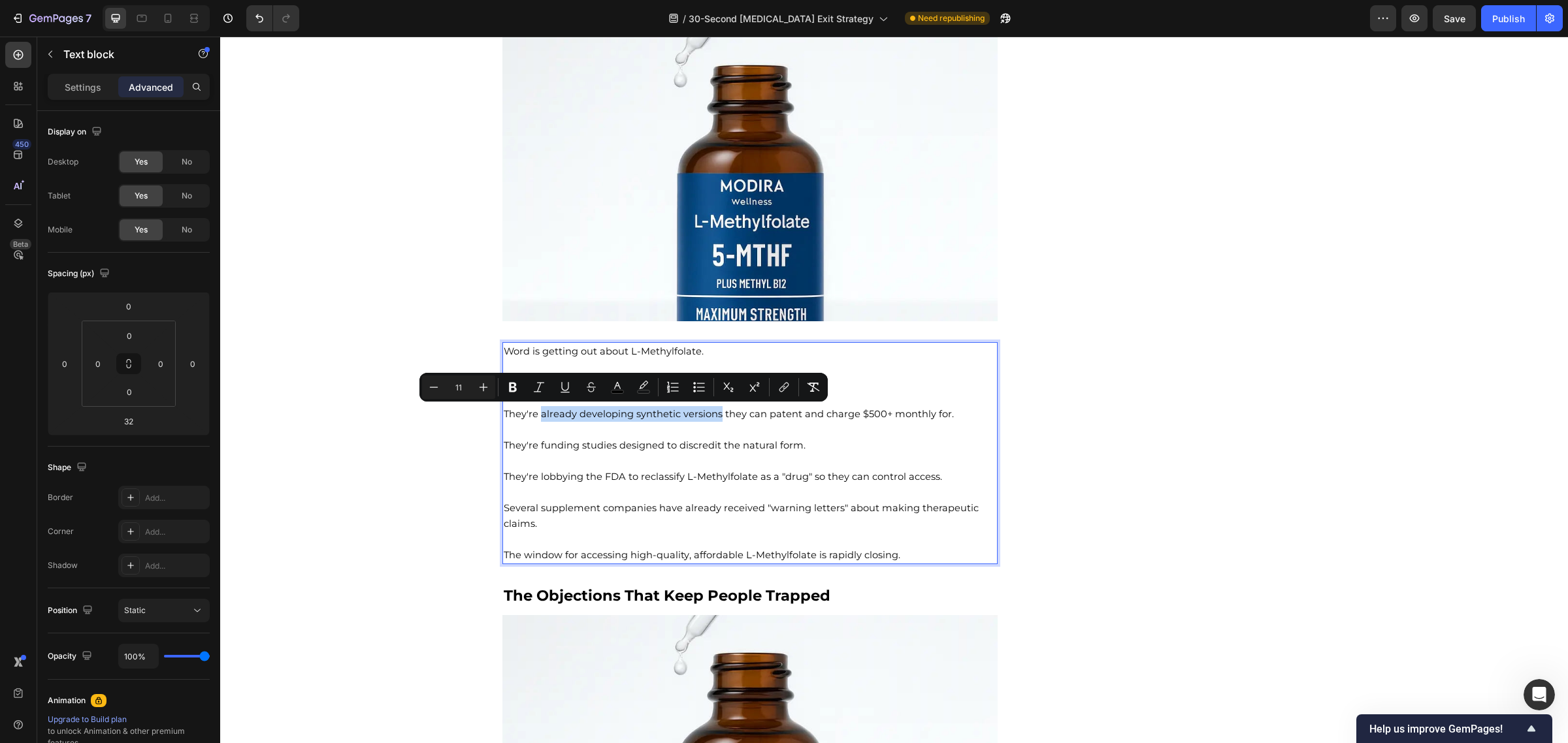
drag, startPoint x: 535, startPoint y: 412, endPoint x: 714, endPoint y: 415, distance: 179.0
click at [714, 415] on span "They're already developing synthetic versions they can patent and charge $500+ …" at bounding box center [728, 414] width 450 height 12
click at [514, 384] on icon "Editor contextual toolbar" at bounding box center [512, 387] width 8 height 10
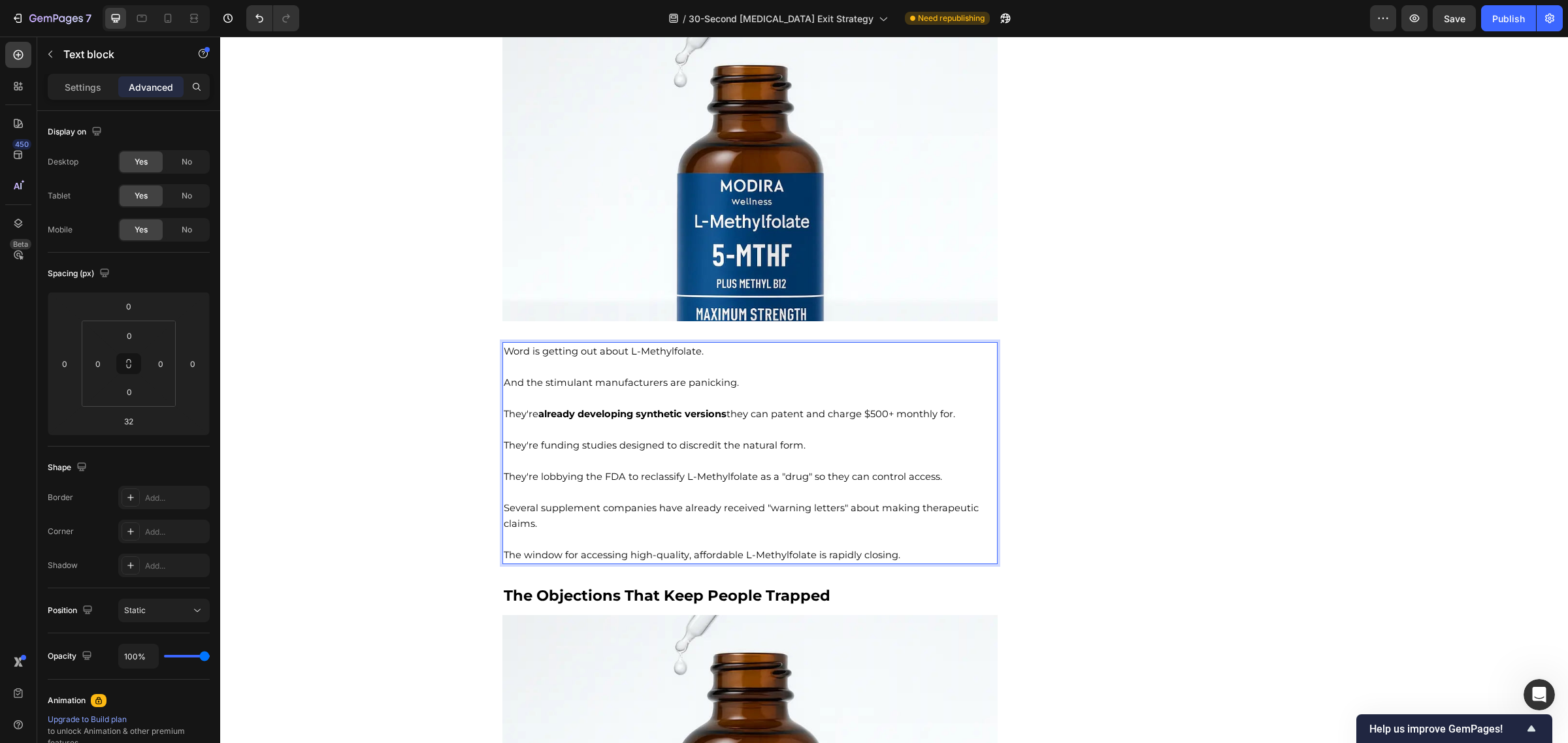
click at [551, 511] on span "Several supplement companies have already received "warning letters" about maki…" at bounding box center [741, 516] width 475 height 27
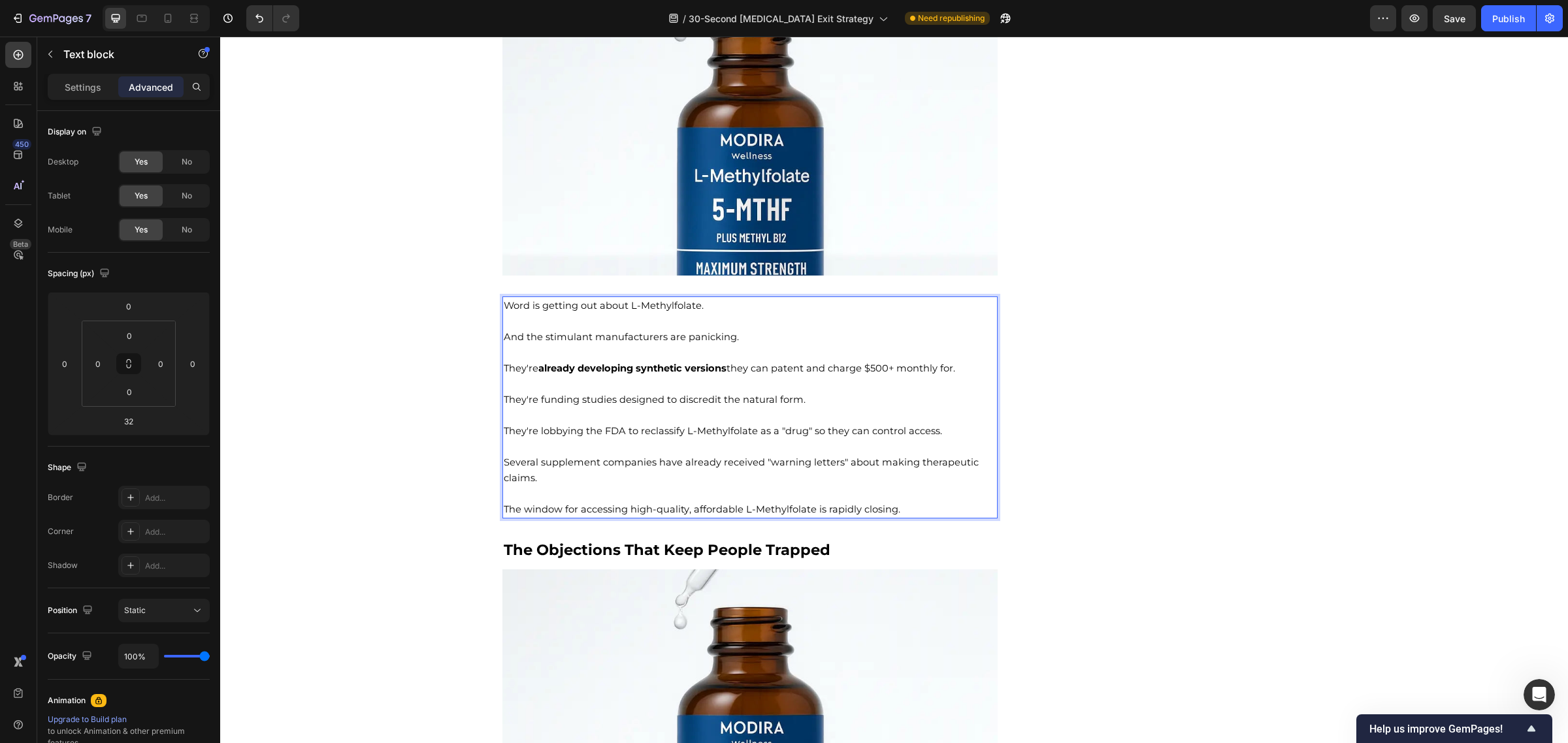
scroll to position [7890, 0]
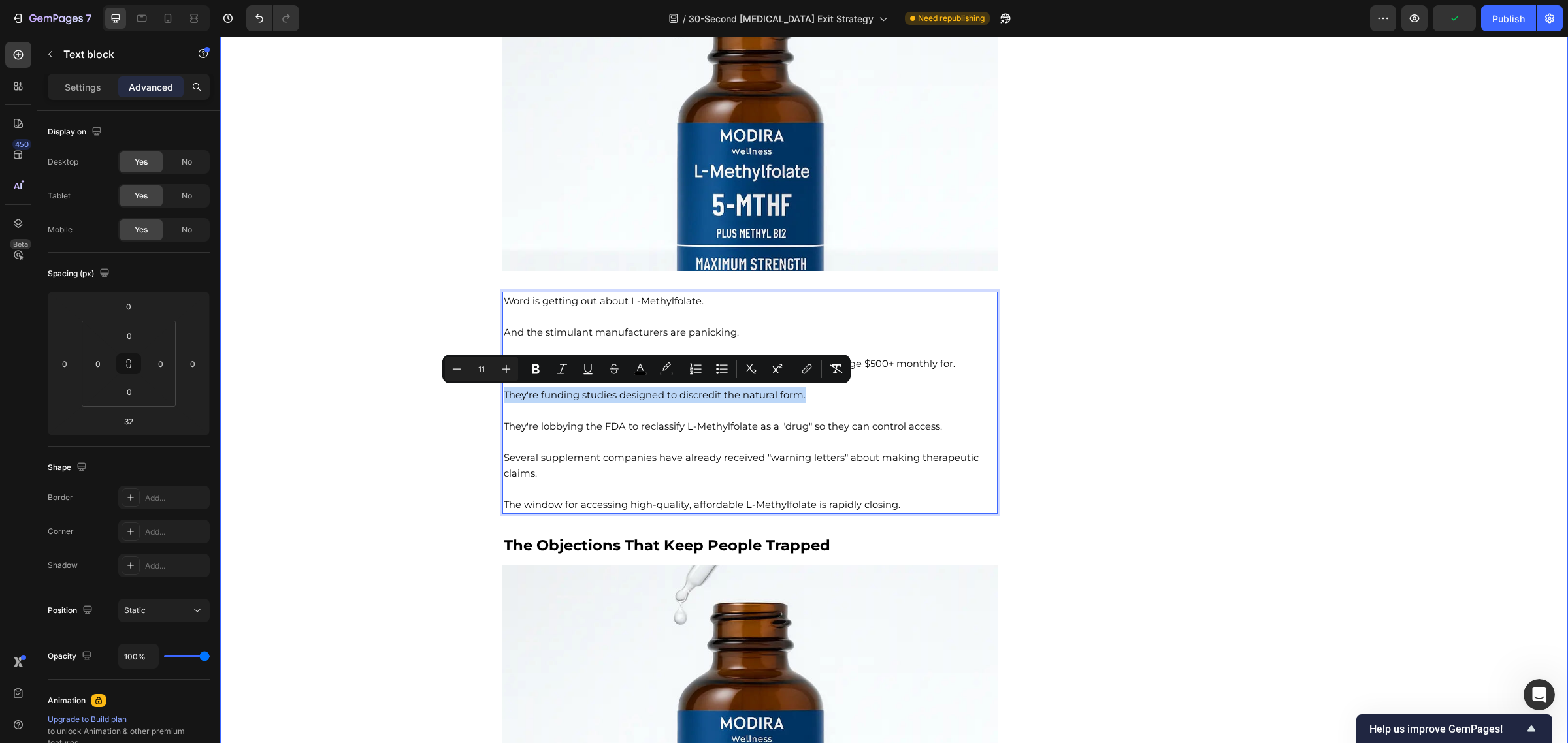
drag, startPoint x: 823, startPoint y: 395, endPoint x: 492, endPoint y: 394, distance: 331.0
click at [540, 366] on icon "Editor contextual toolbar" at bounding box center [536, 369] width 13 height 13
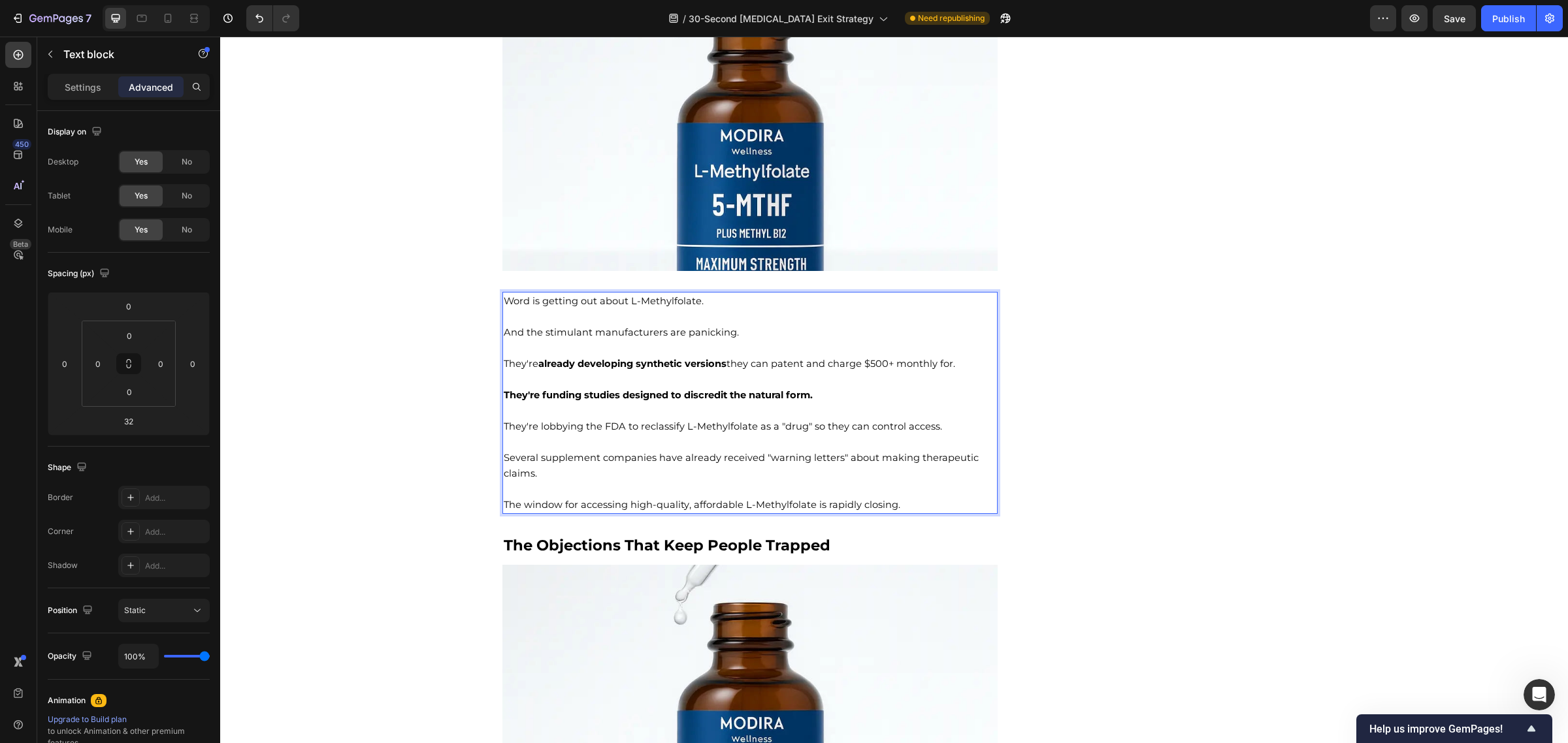
click at [683, 431] on span "They're lobbying the FDA to reclassify L-Methylfolate as a "drug" so they can c…" at bounding box center [723, 426] width 438 height 12
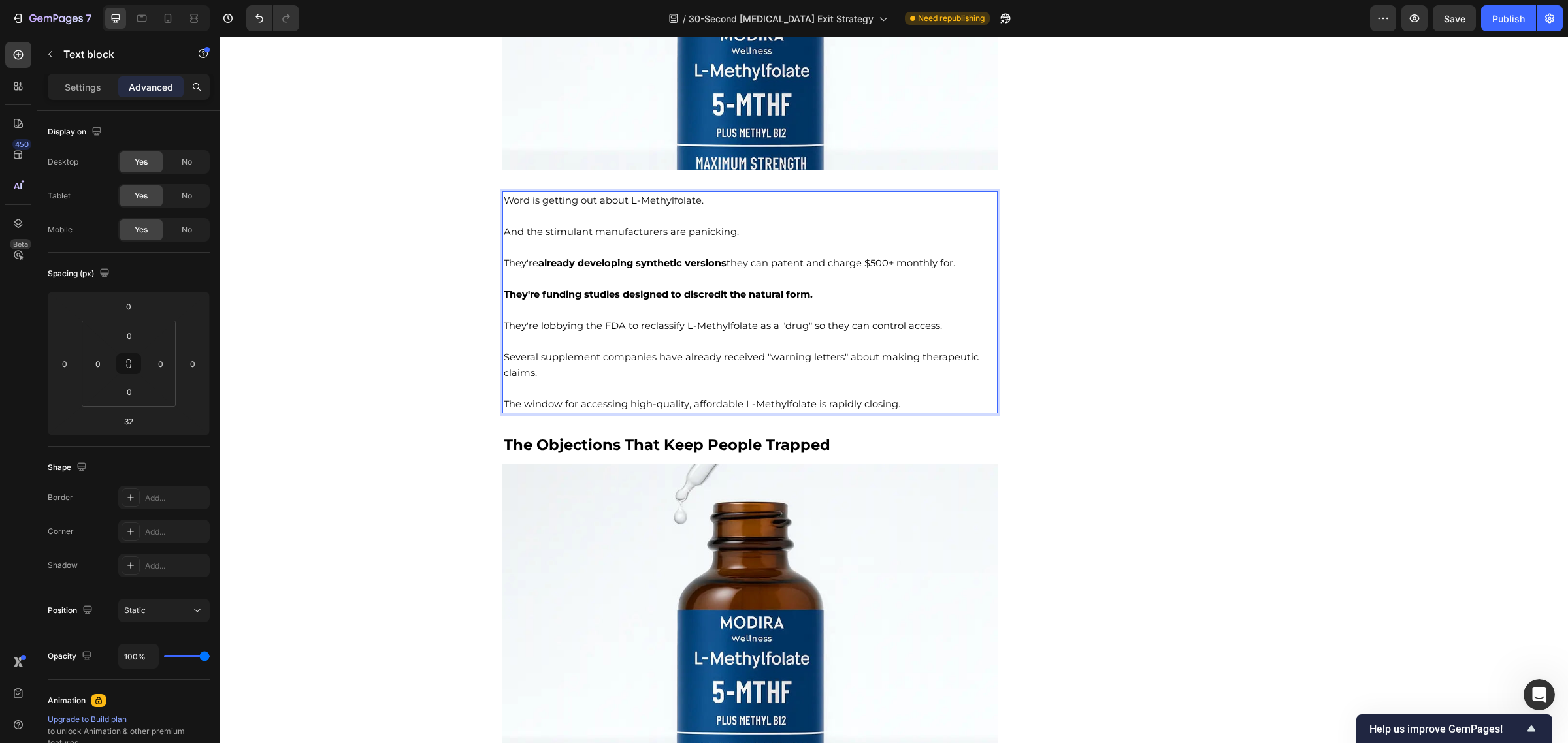
scroll to position [7992, 0]
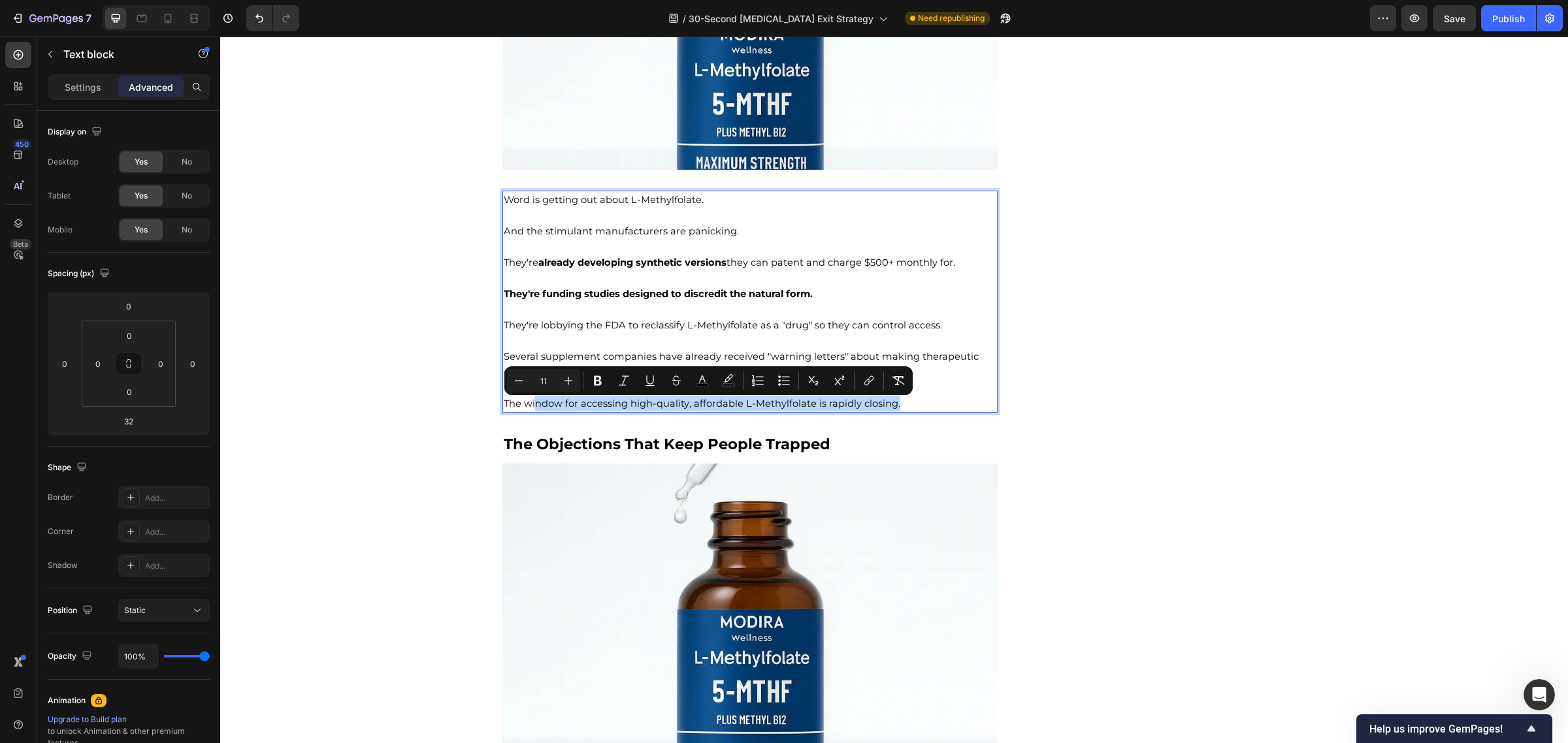
drag, startPoint x: 918, startPoint y: 402, endPoint x: 528, endPoint y: 409, distance: 390.1
click at [528, 409] on p "The window for accessing high-quality, affordable L-Methylfolate is rapidly clo…" at bounding box center [750, 403] width 493 height 16
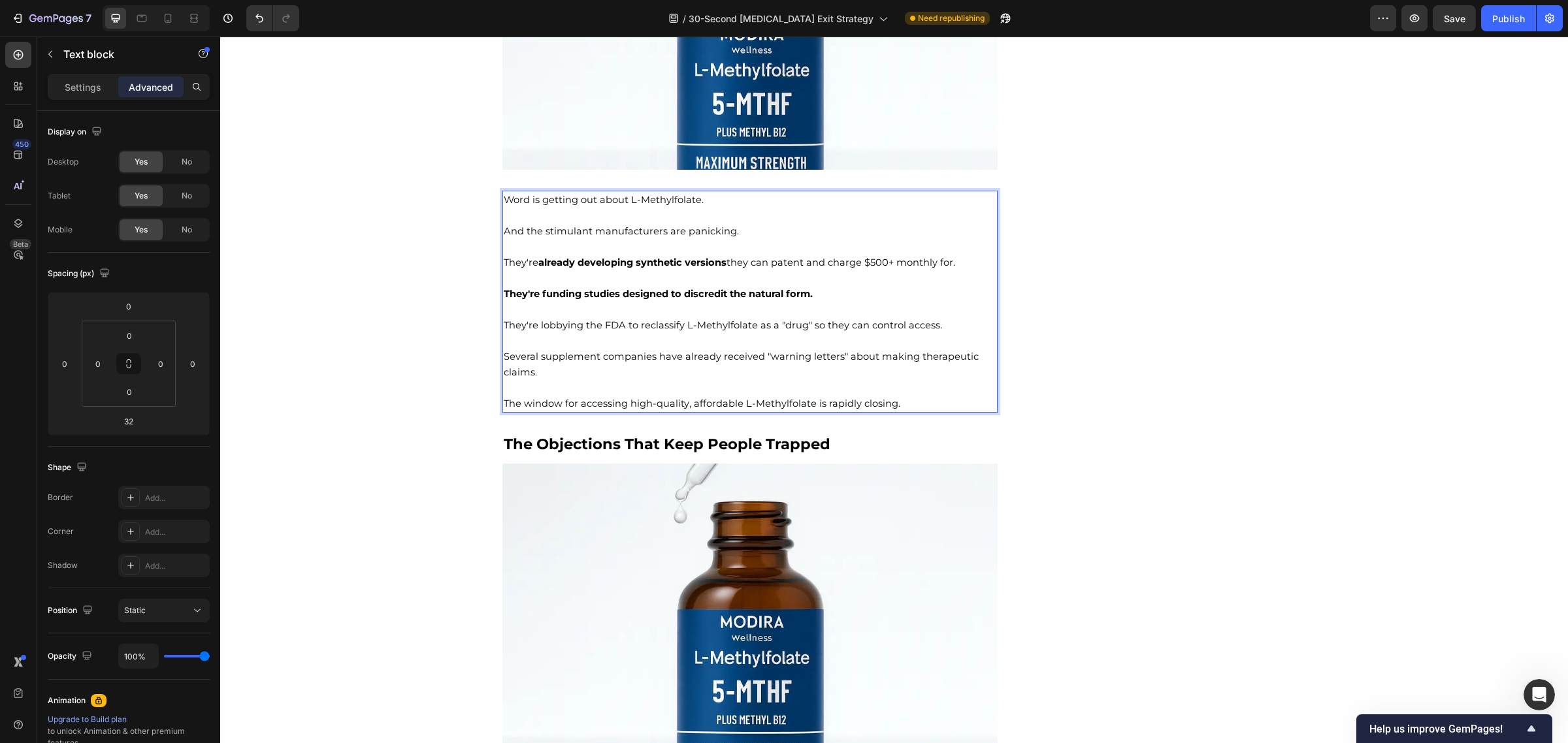
click at [769, 332] on p "They're lobbying the FDA to reclassify L-Methylfolate as a "drug" so they can c…" at bounding box center [750, 325] width 493 height 16
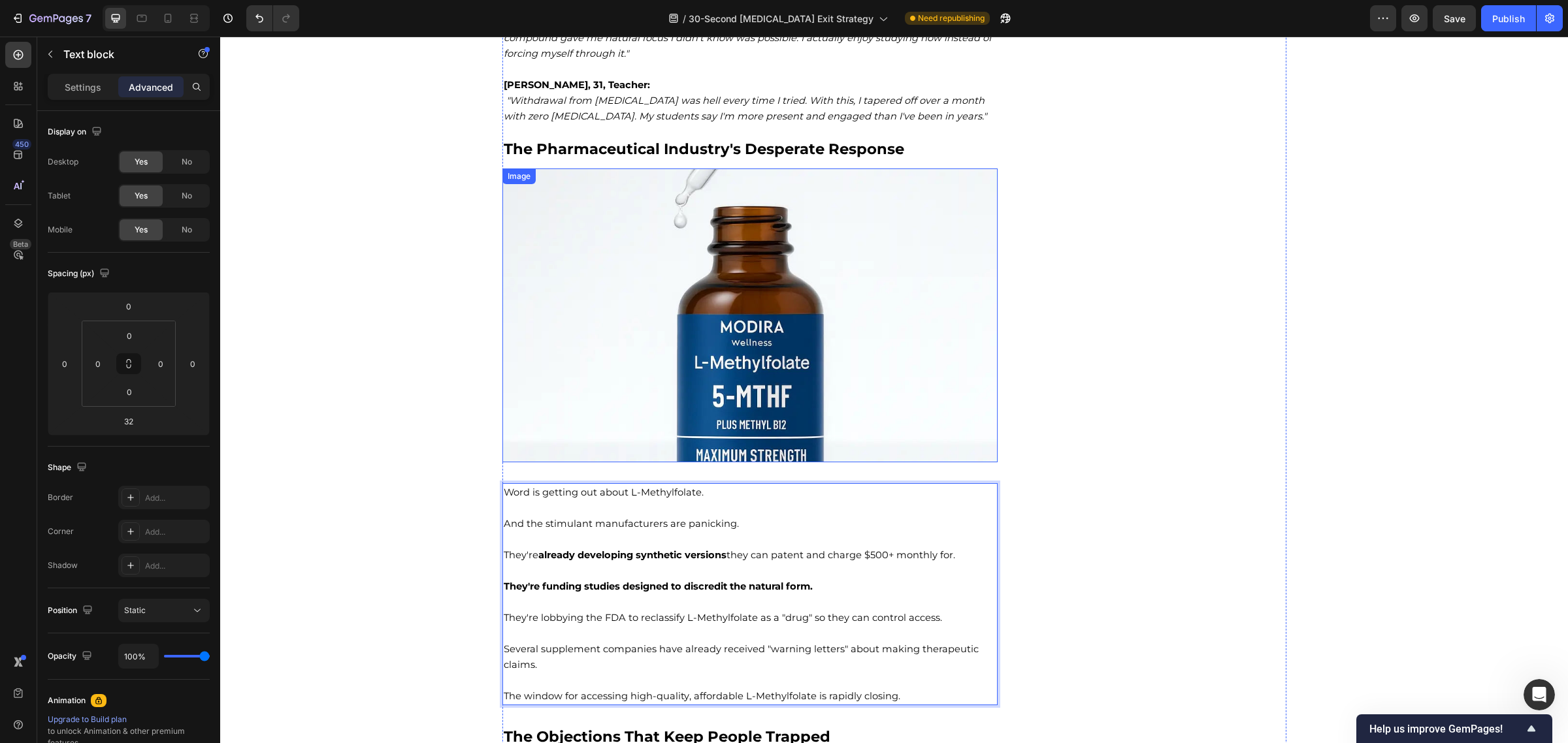
scroll to position [7696, 0]
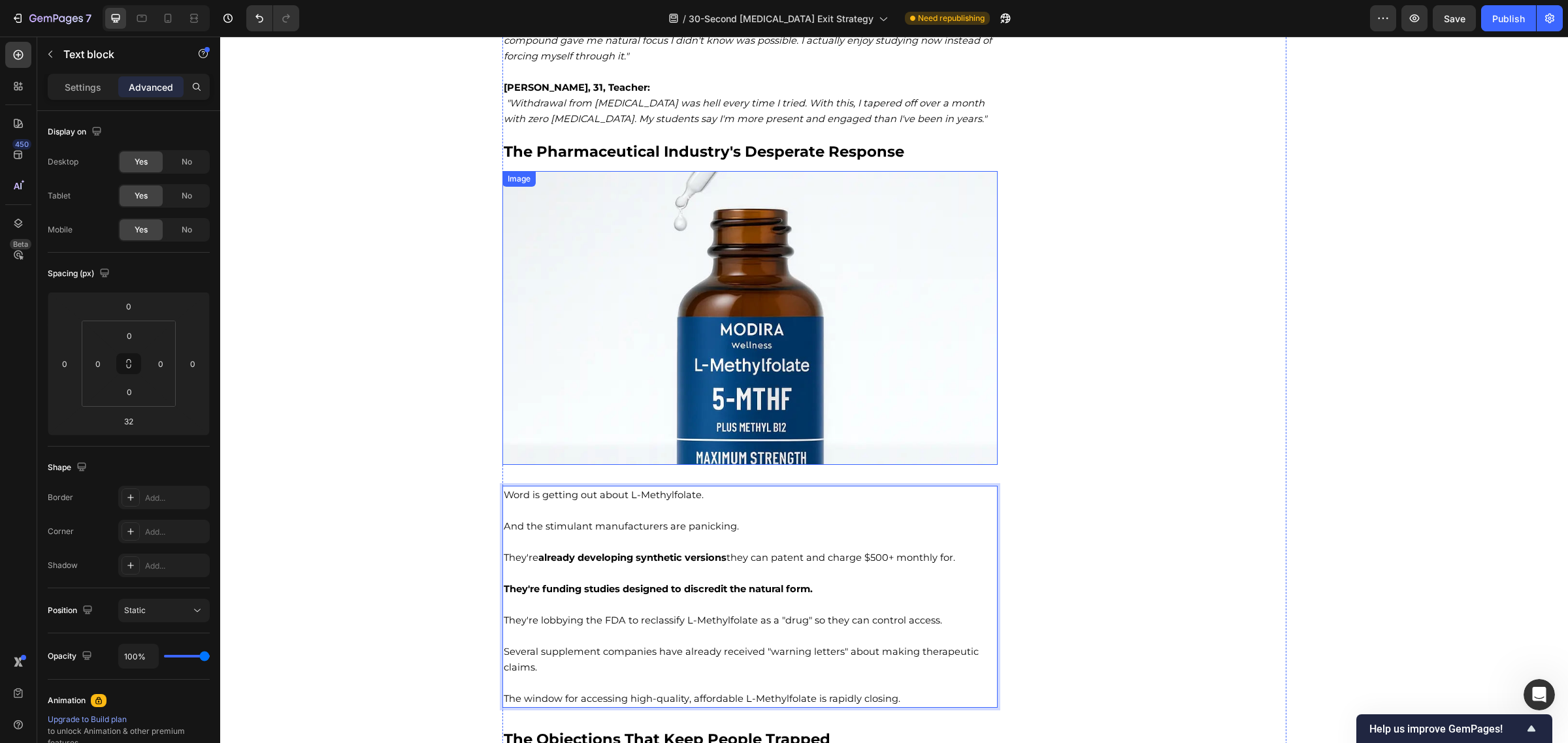
click at [732, 302] on img at bounding box center [751, 317] width 496 height 294
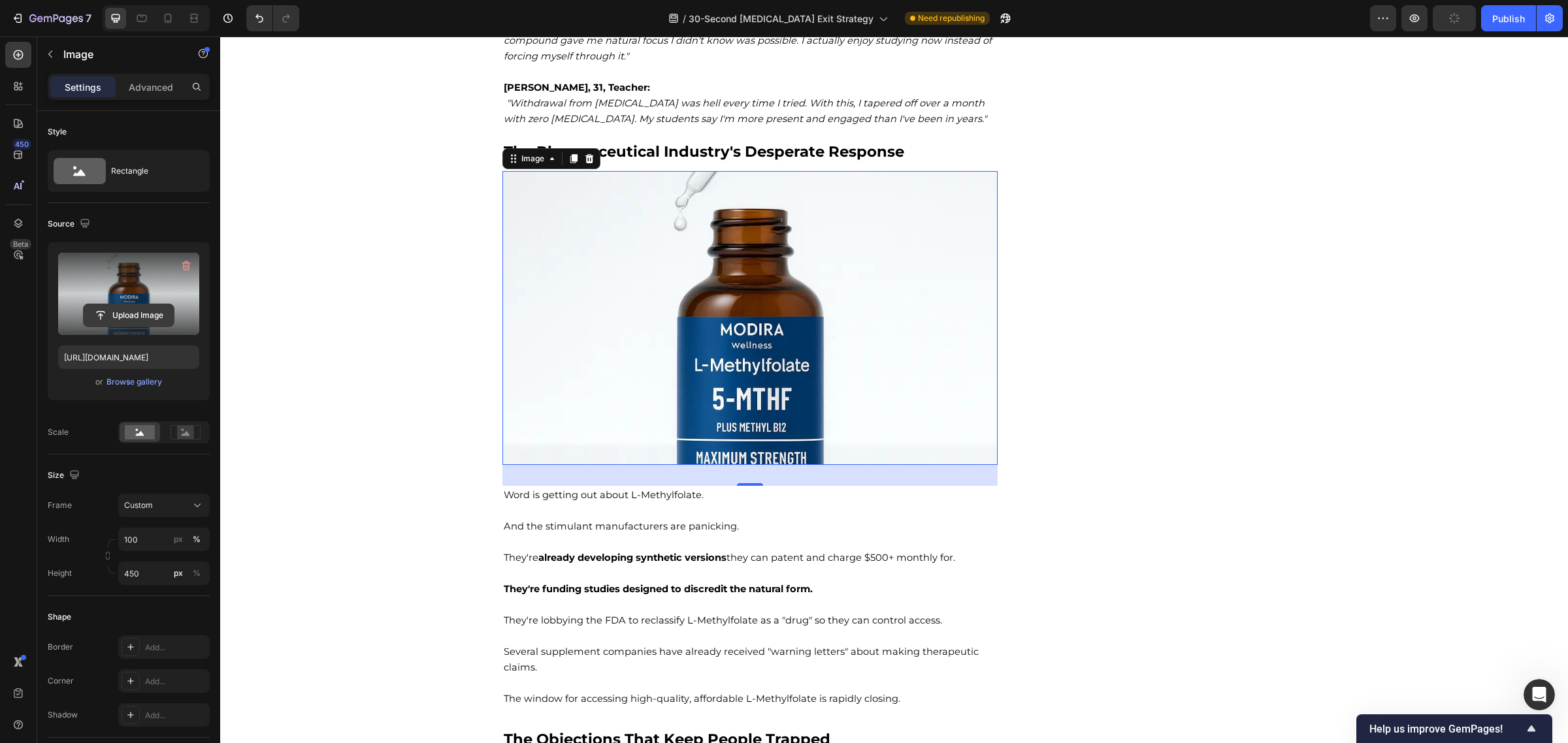
click at [119, 314] on input "file" at bounding box center [129, 315] width 90 height 22
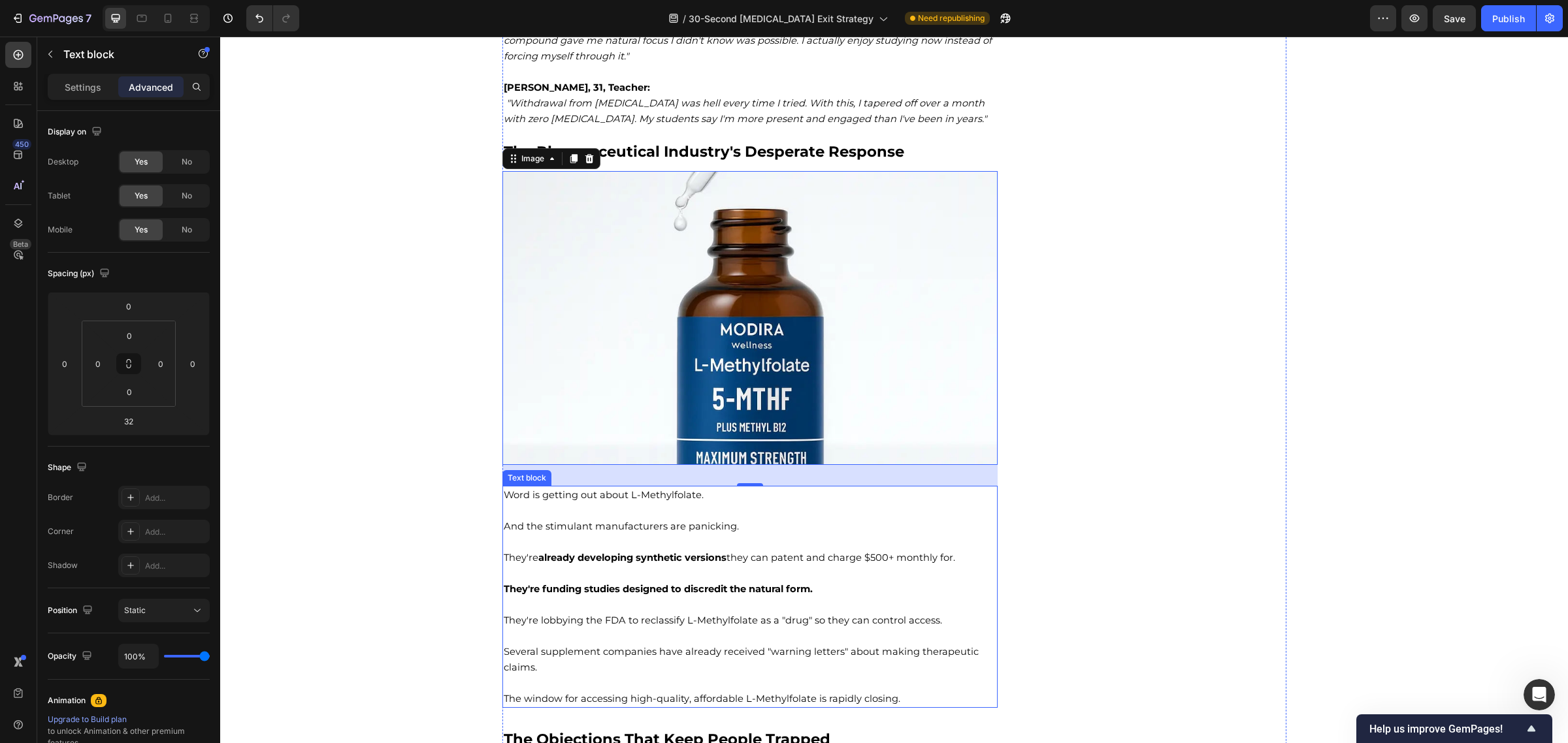
click at [673, 487] on p "Word is getting out about L-Methylfolate." at bounding box center [750, 494] width 493 height 16
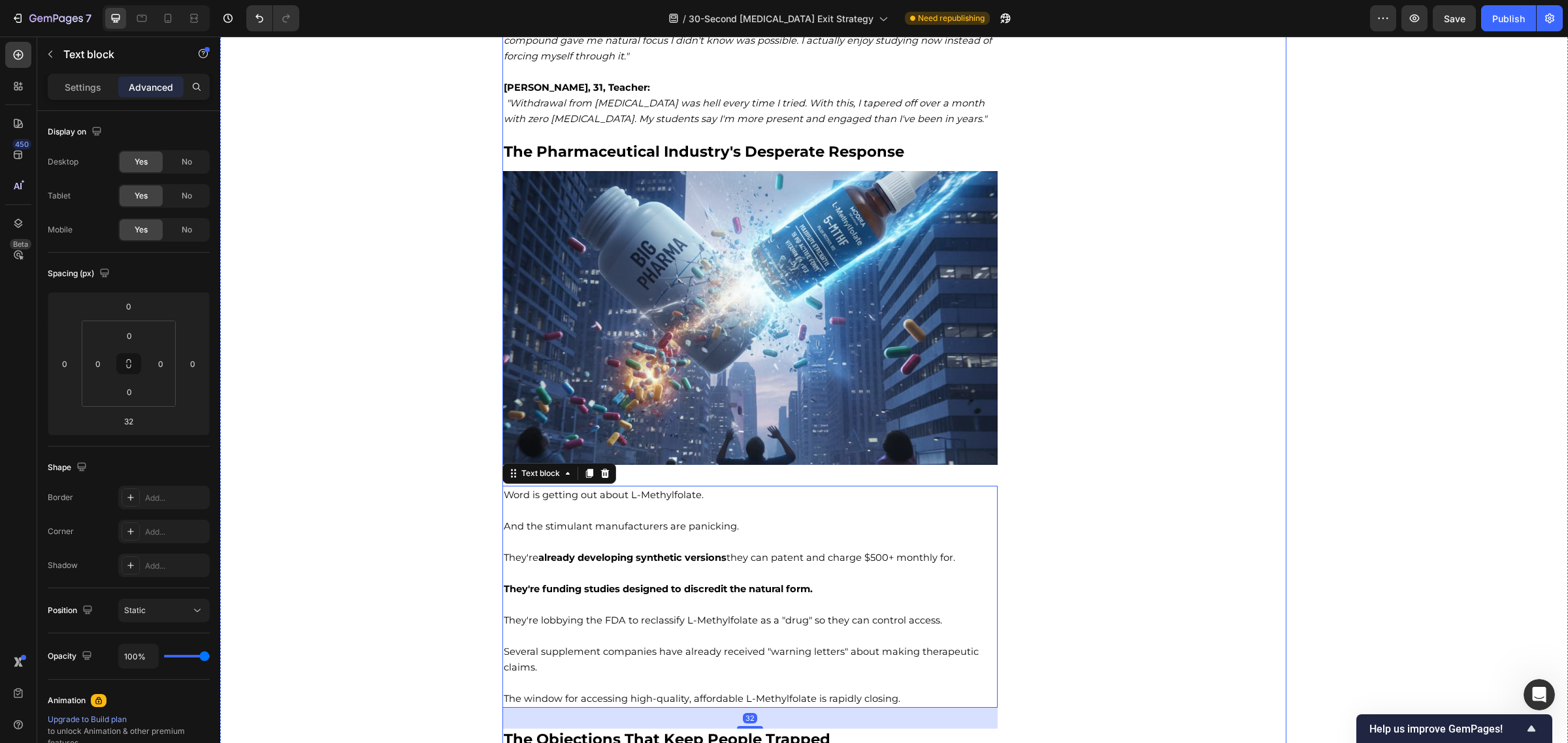
click at [753, 429] on img at bounding box center [751, 317] width 496 height 294
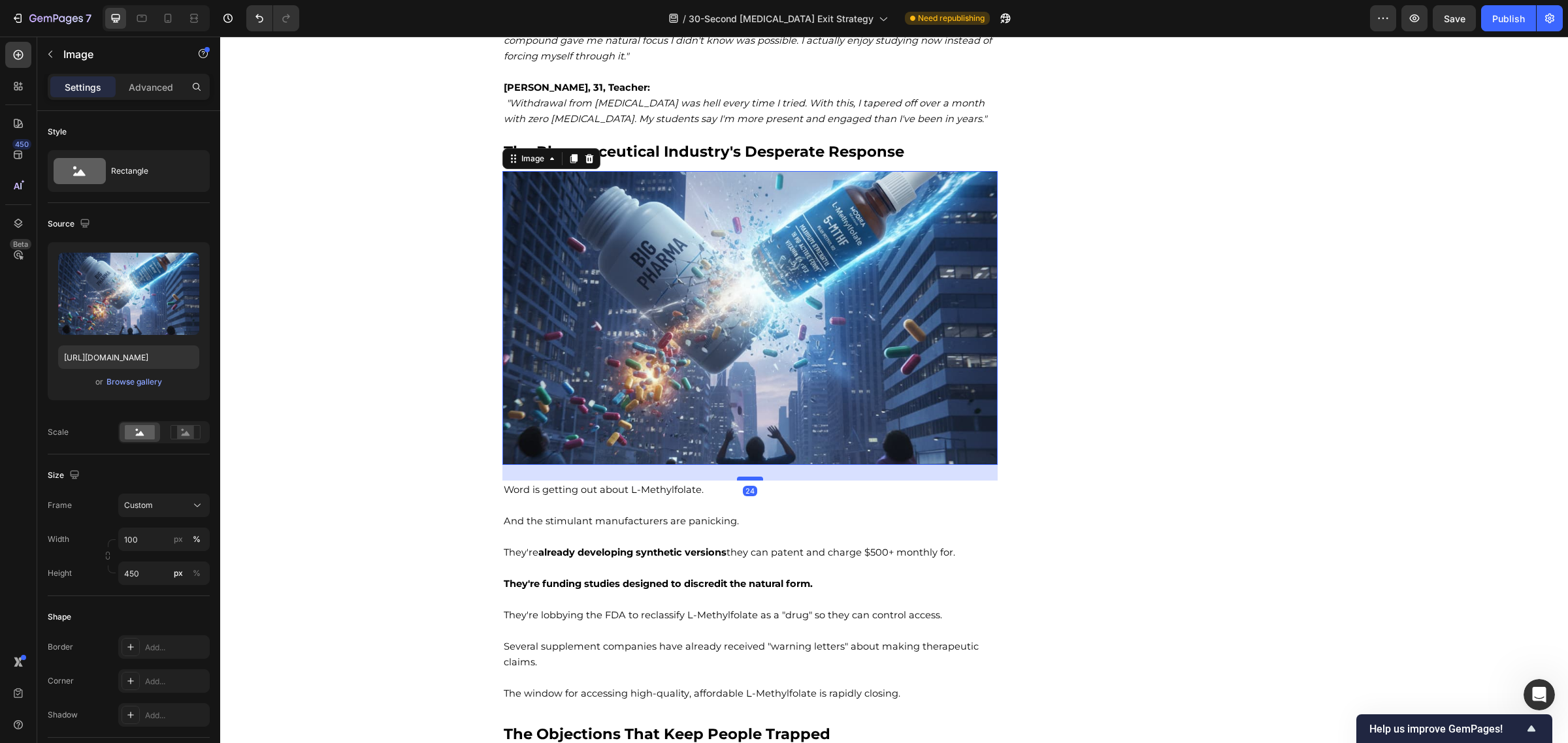
drag, startPoint x: 743, startPoint y: 482, endPoint x: 755, endPoint y: 477, distance: 13.0
click at [755, 477] on div at bounding box center [749, 478] width 26 height 4
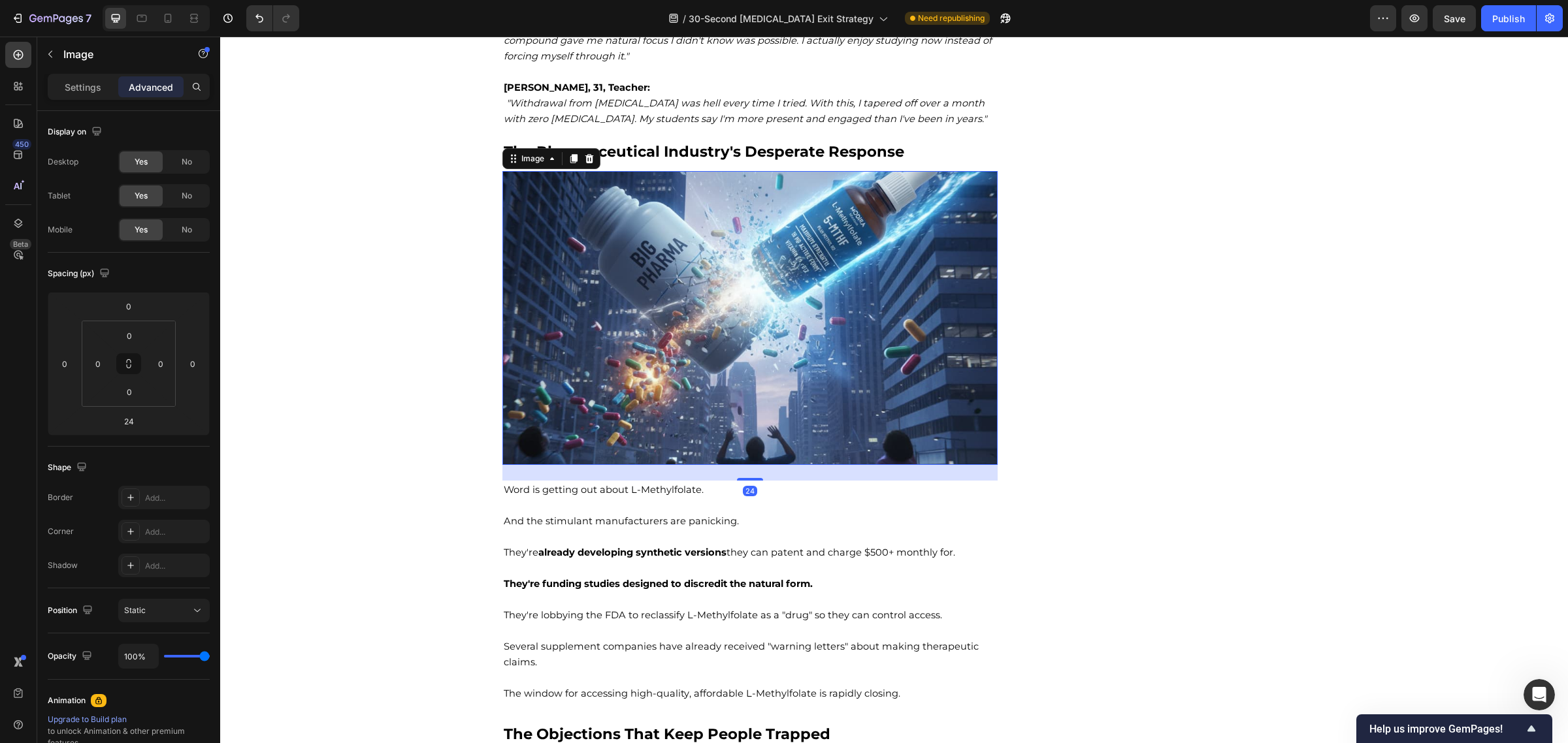
click at [859, 281] on img at bounding box center [751, 317] width 496 height 294
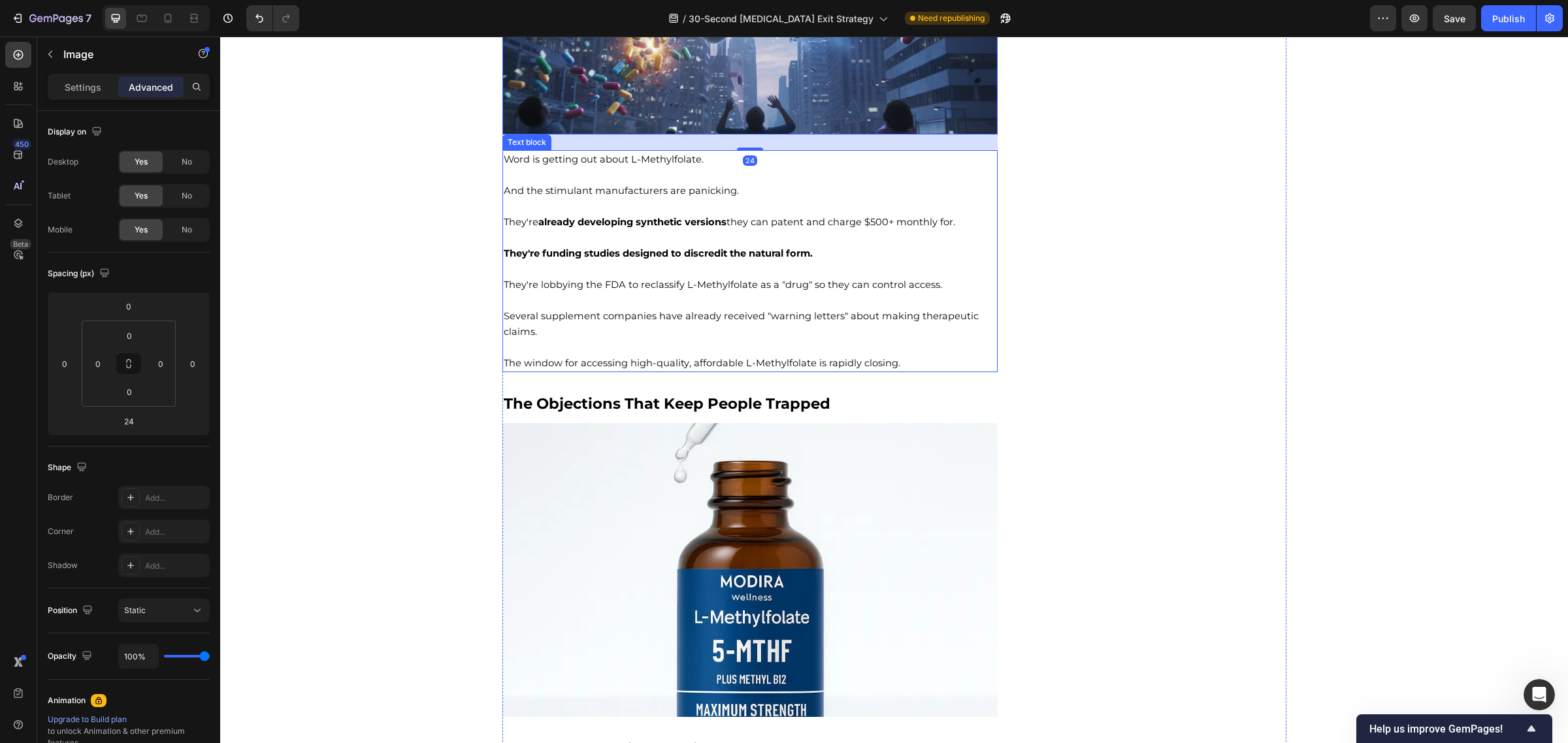
scroll to position [8029, 0]
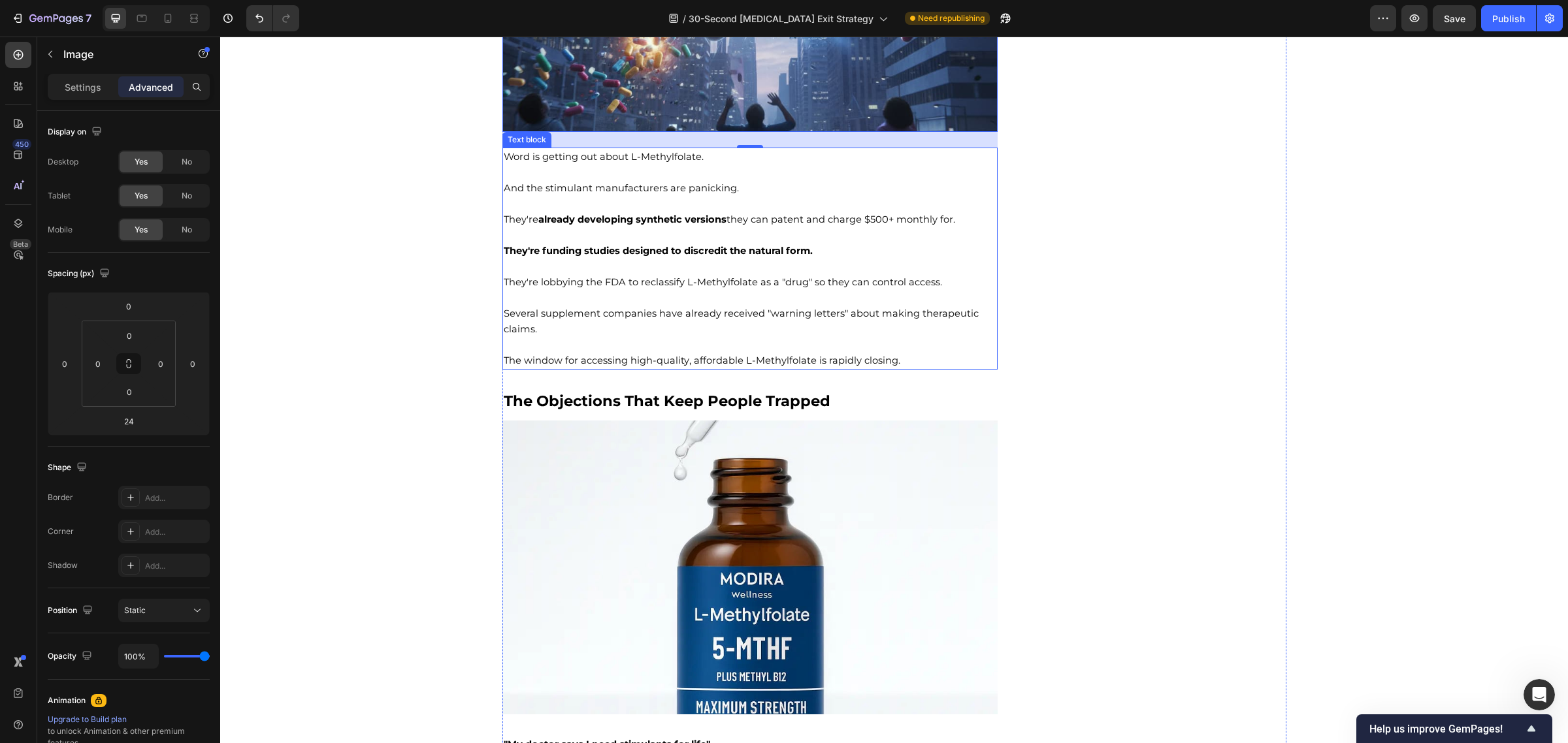
click at [692, 334] on p "Several supplement companies have already received "warning letters" about maki…" at bounding box center [750, 321] width 493 height 31
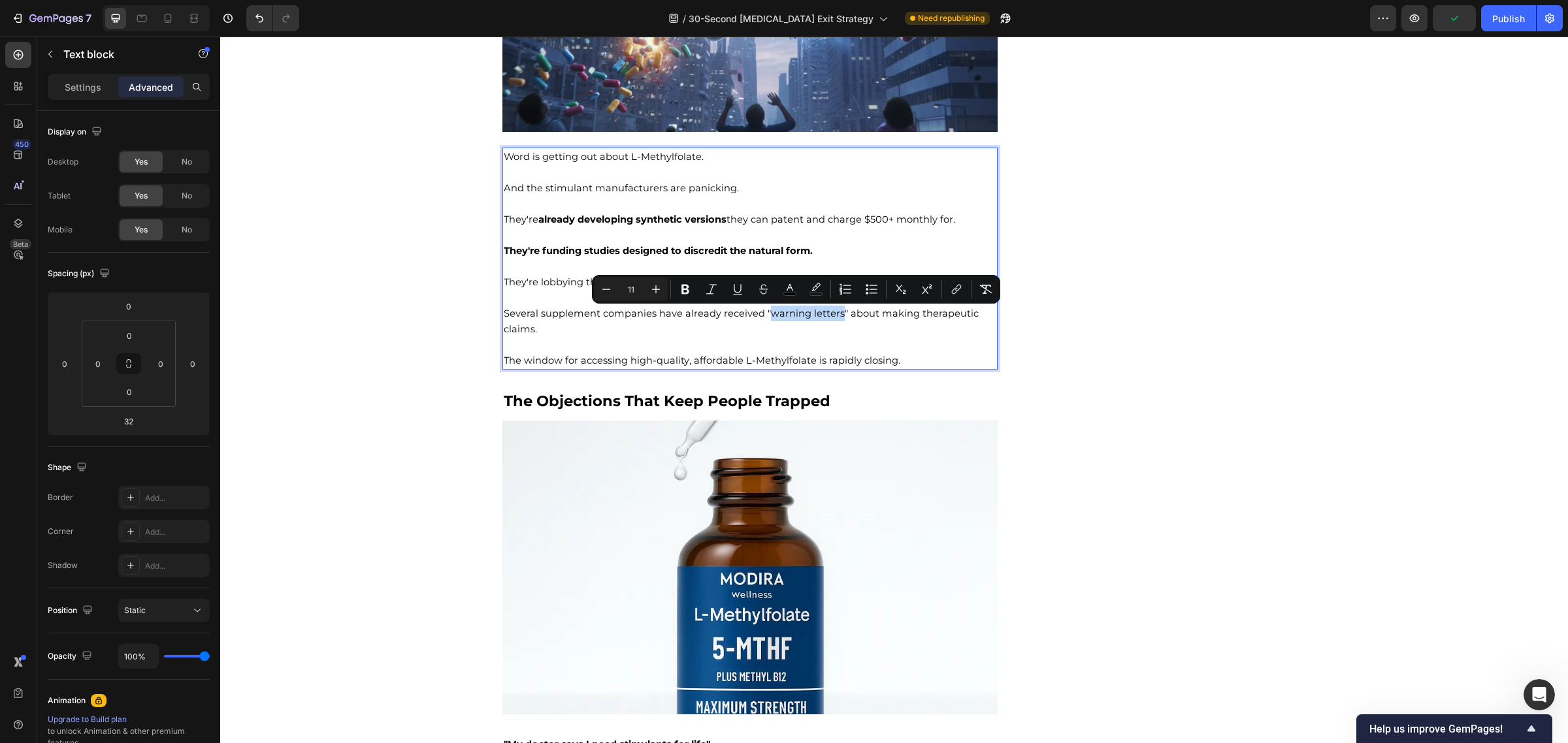
drag, startPoint x: 763, startPoint y: 318, endPoint x: 831, endPoint y: 322, distance: 68.1
click at [831, 322] on p "Several supplement companies have already received "warning letters" about maki…" at bounding box center [750, 321] width 493 height 31
click at [681, 287] on icon "Editor contextual toolbar" at bounding box center [685, 289] width 8 height 10
click at [654, 334] on p "Several supplement companies have already received "warning letters" about maki…" at bounding box center [750, 321] width 493 height 31
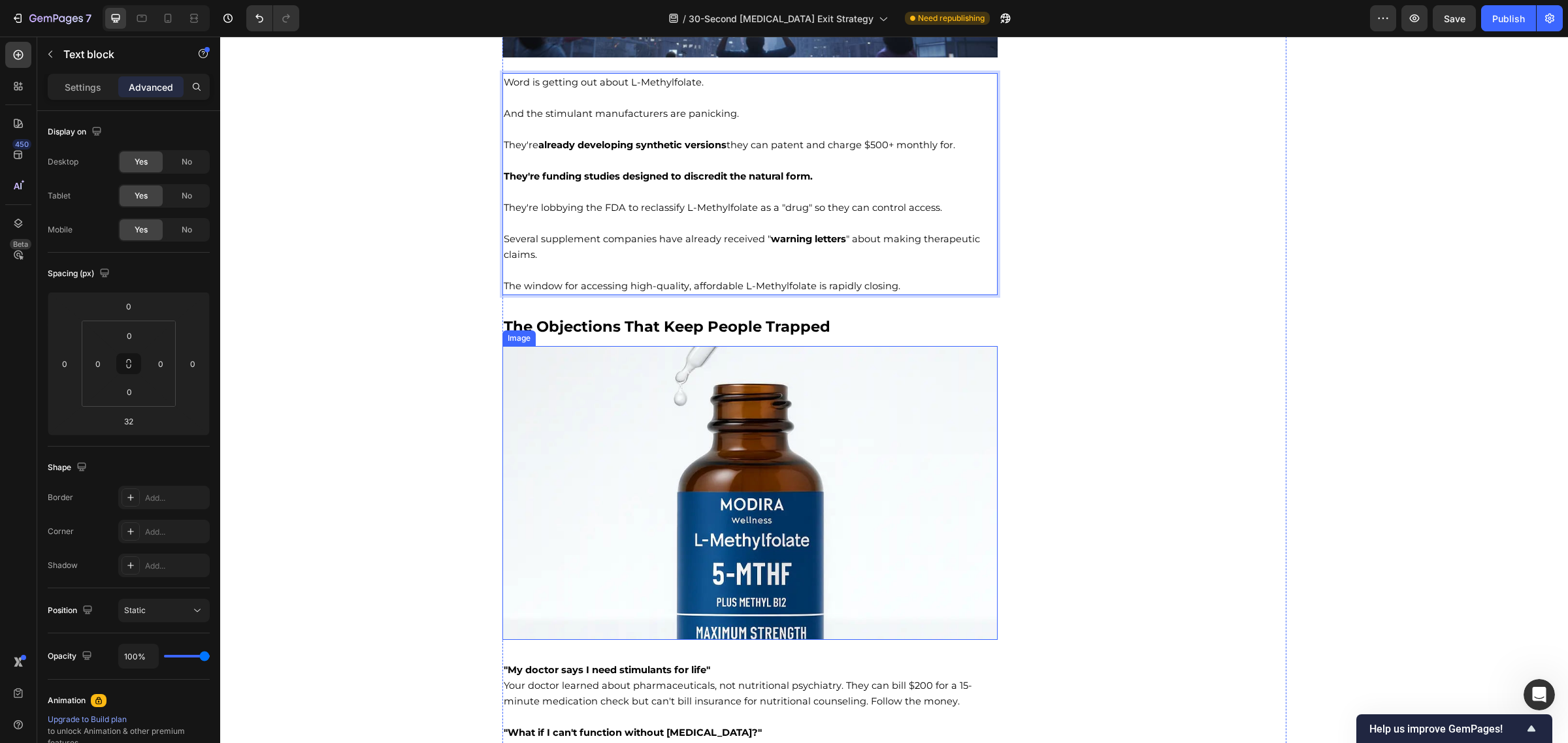
scroll to position [8105, 0]
click at [742, 280] on p "The window for accessing high-quality, affordable L-Methylfolate is rapidly clo…" at bounding box center [750, 285] width 493 height 16
drag, startPoint x: 736, startPoint y: 286, endPoint x: 785, endPoint y: 292, distance: 49.4
click at [785, 292] on span "The window for accessing high-quality, affordable L-Methylfolate is rapidly clo…" at bounding box center [702, 286] width 397 height 12
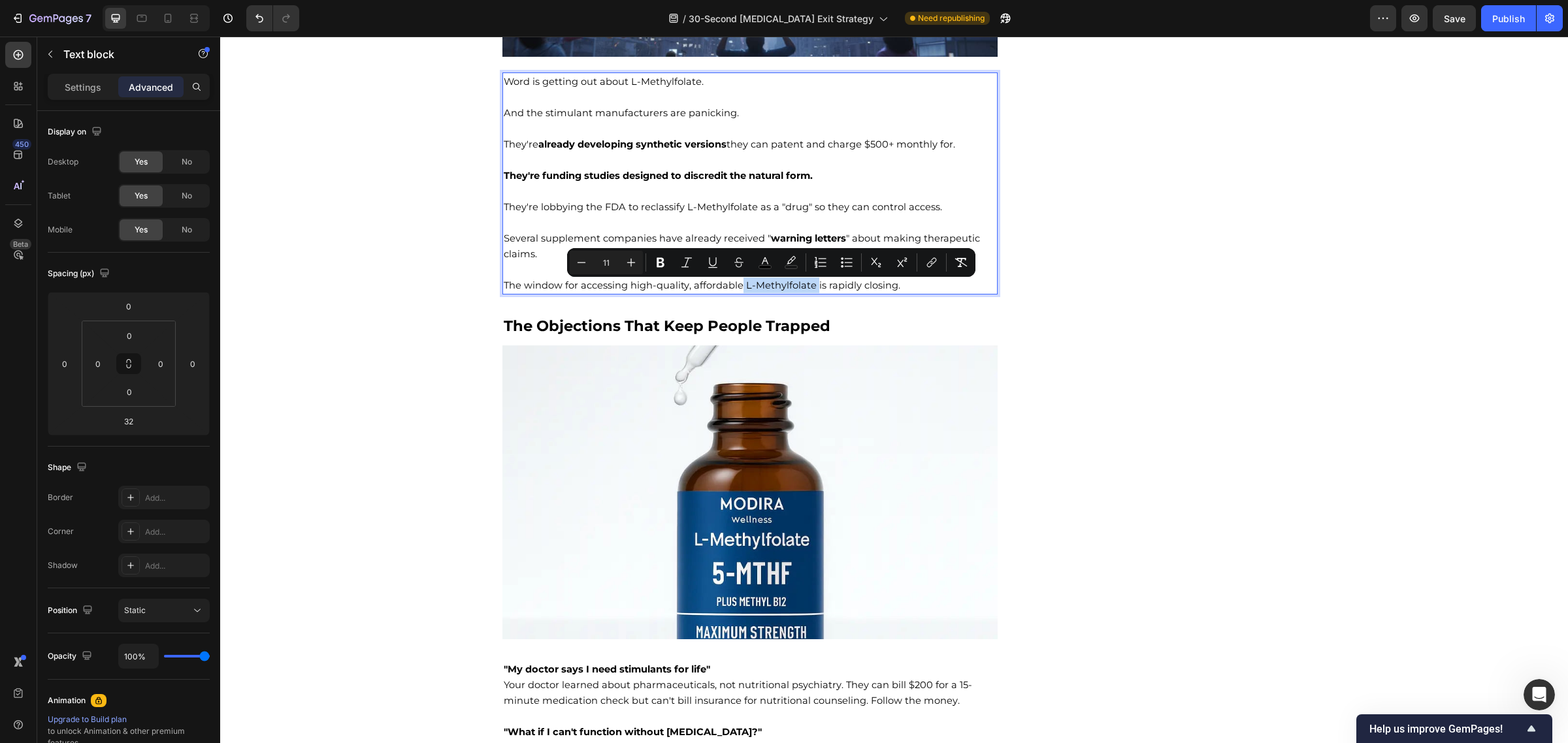
drag, startPoint x: 735, startPoint y: 287, endPoint x: 808, endPoint y: 289, distance: 73.0
click at [808, 289] on span "The window for accessing high-quality, affordable L-Methylfolate is rapidly clo…" at bounding box center [702, 286] width 397 height 12
click at [635, 433] on img at bounding box center [751, 492] width 496 height 294
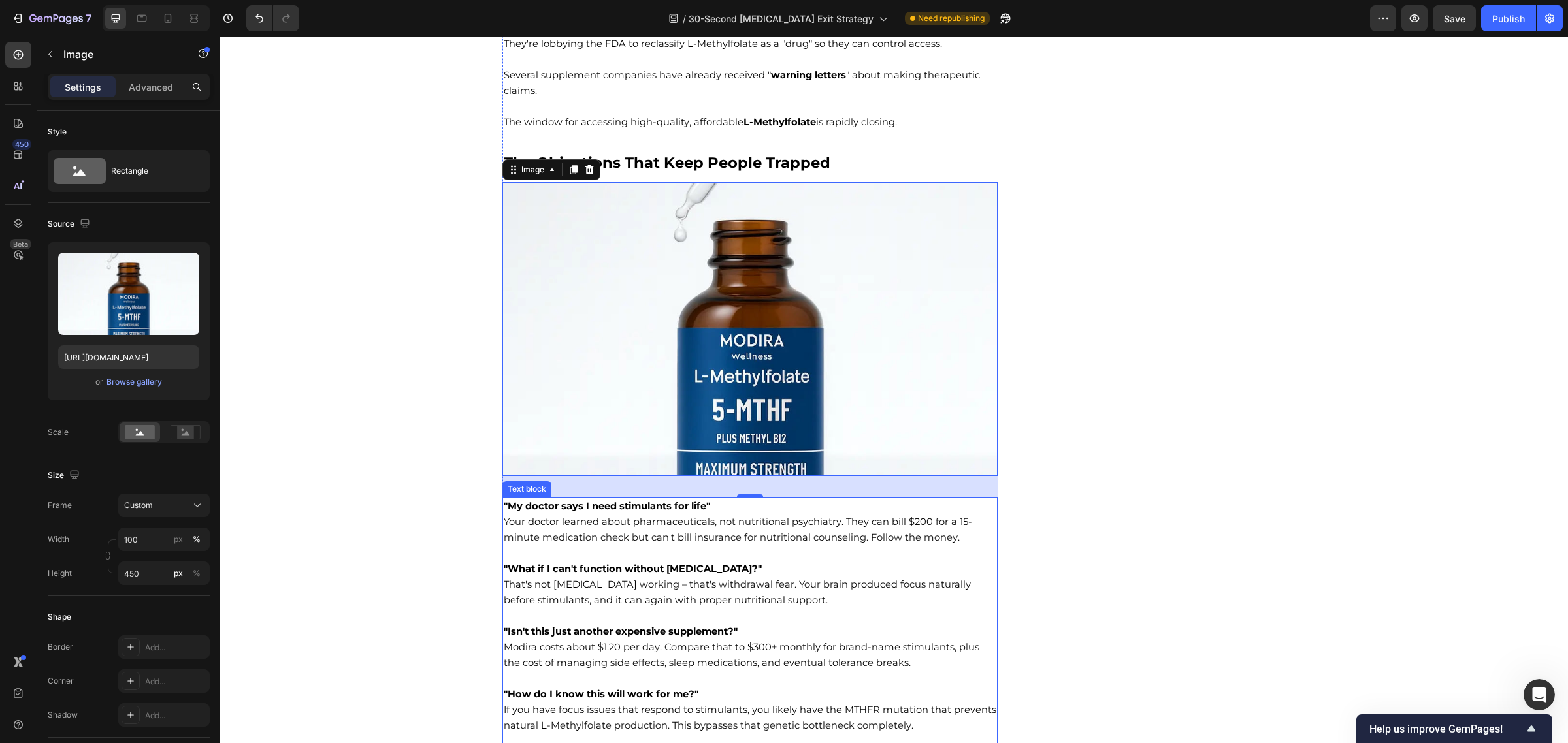
scroll to position [8246, 0]
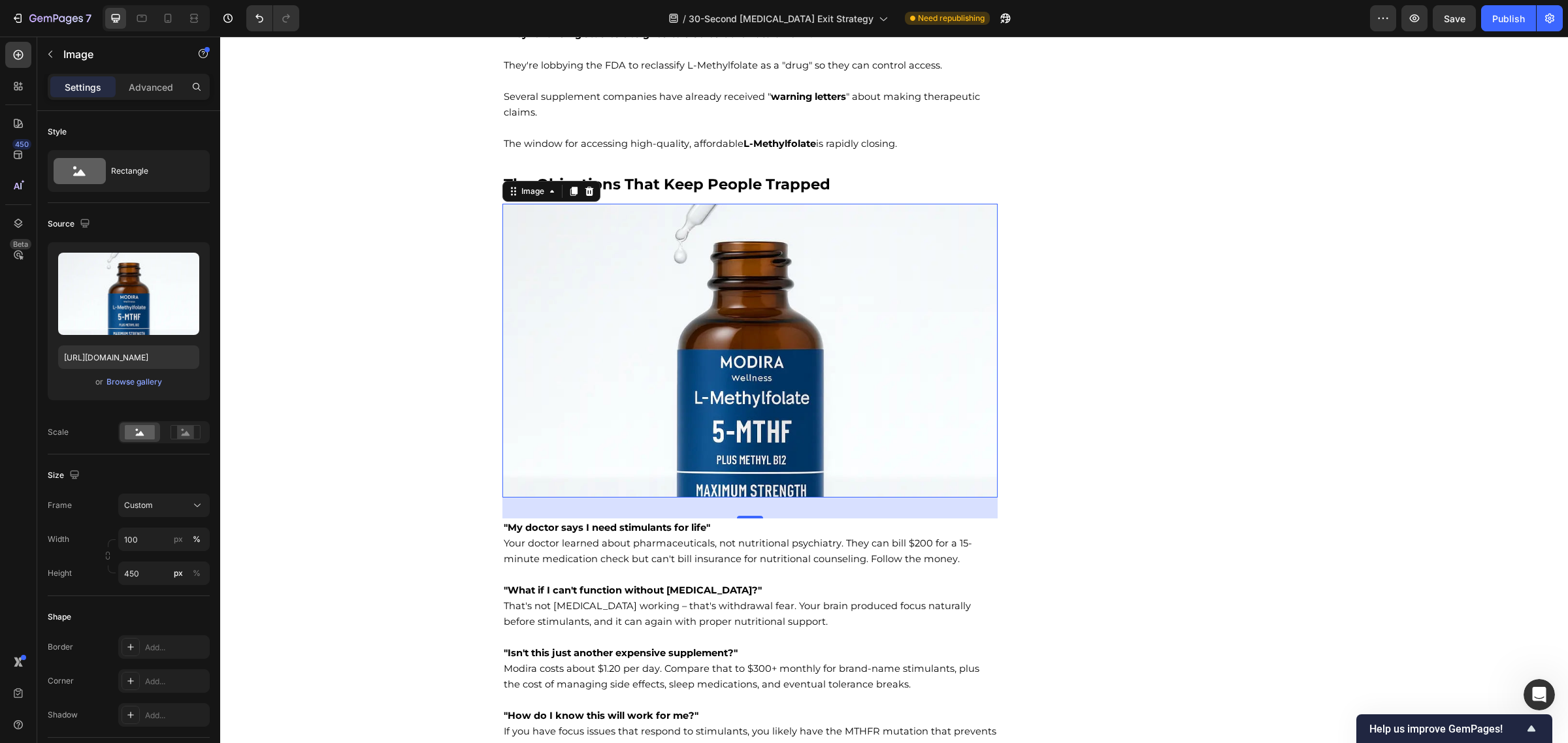
click at [780, 374] on img at bounding box center [751, 350] width 496 height 294
click at [127, 315] on input "file" at bounding box center [129, 315] width 90 height 22
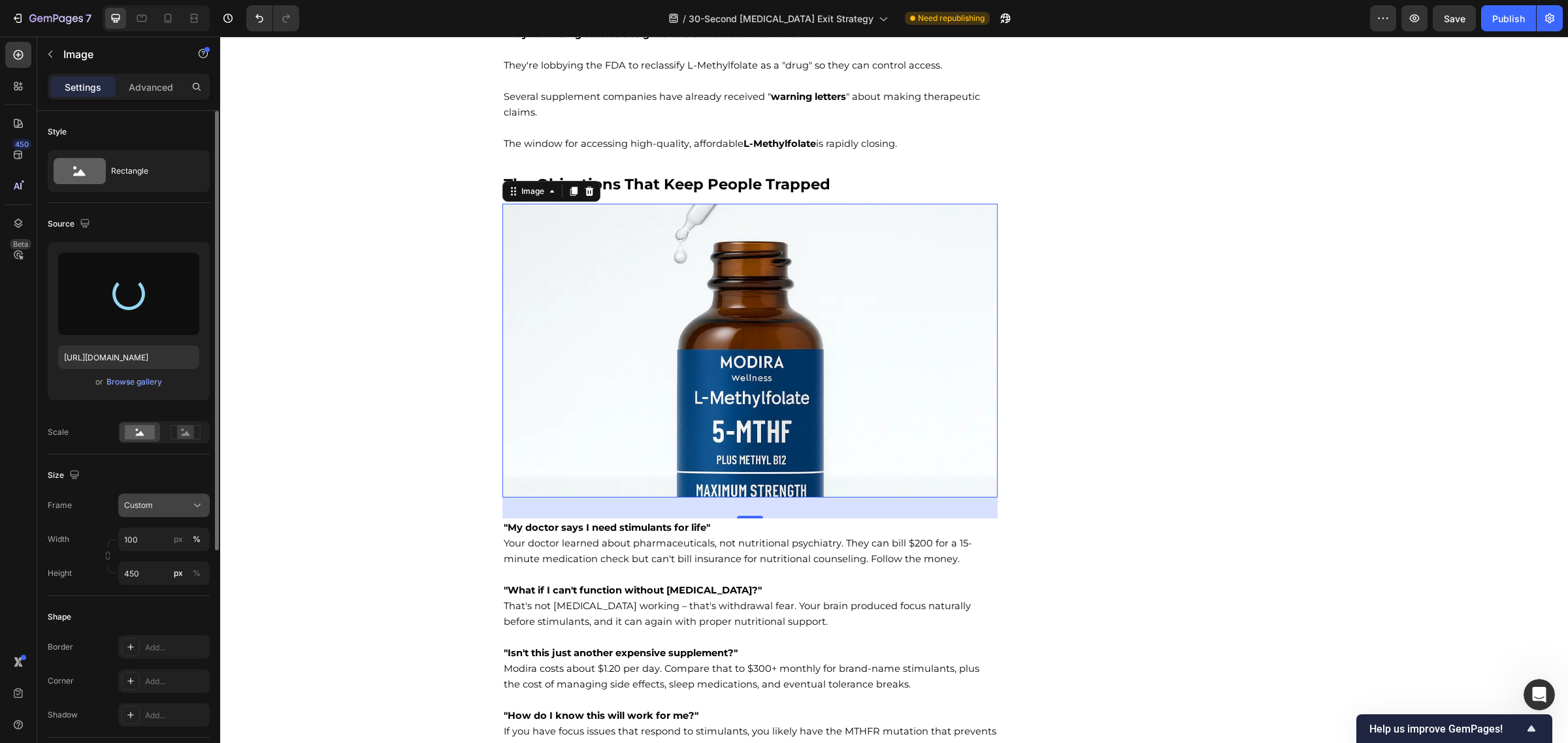
click at [141, 508] on span "Custom" at bounding box center [138, 505] width 29 height 12
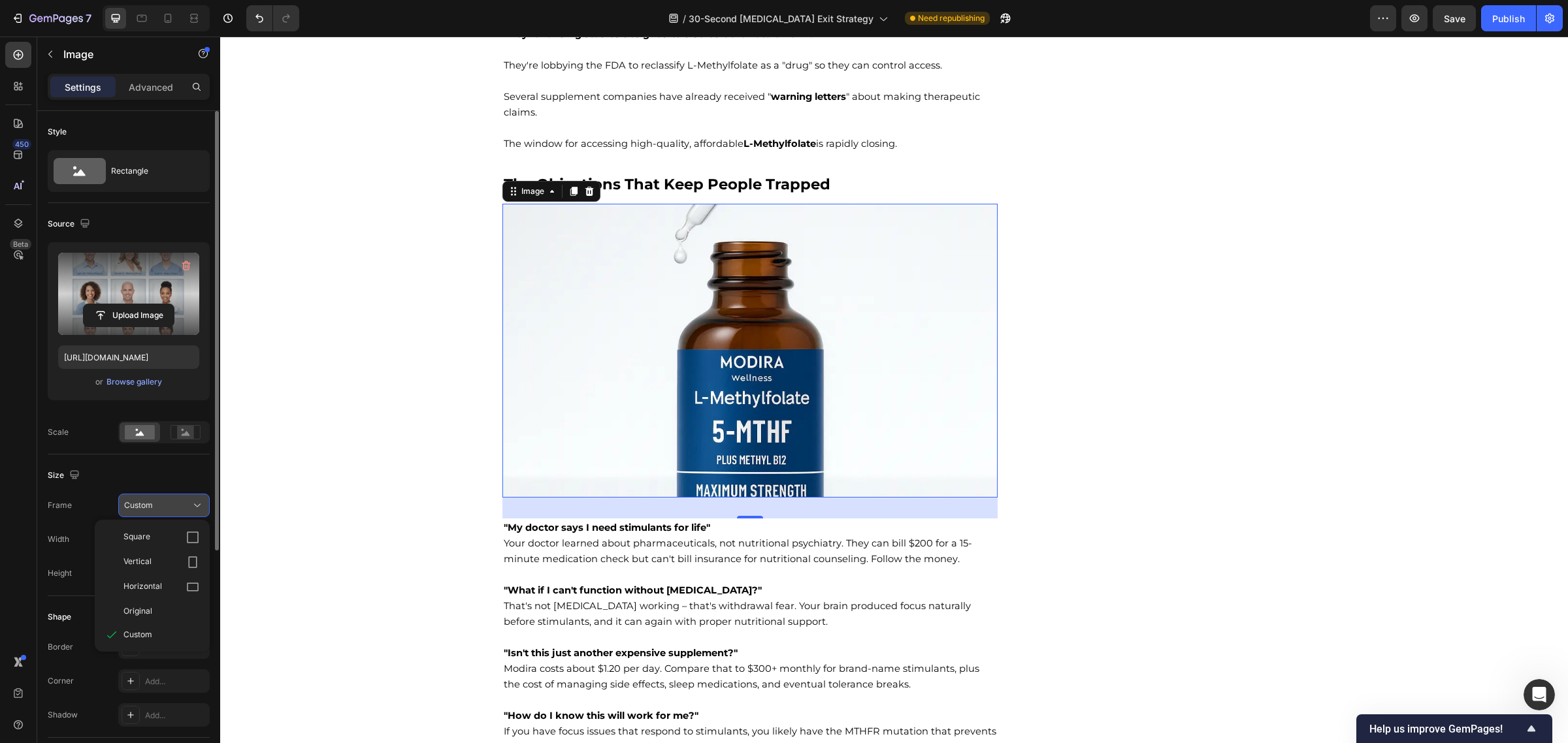
type input "https://cdn.shopify.com/s/files/1/0570/1009/4157/files/gempages_584707085149667…"
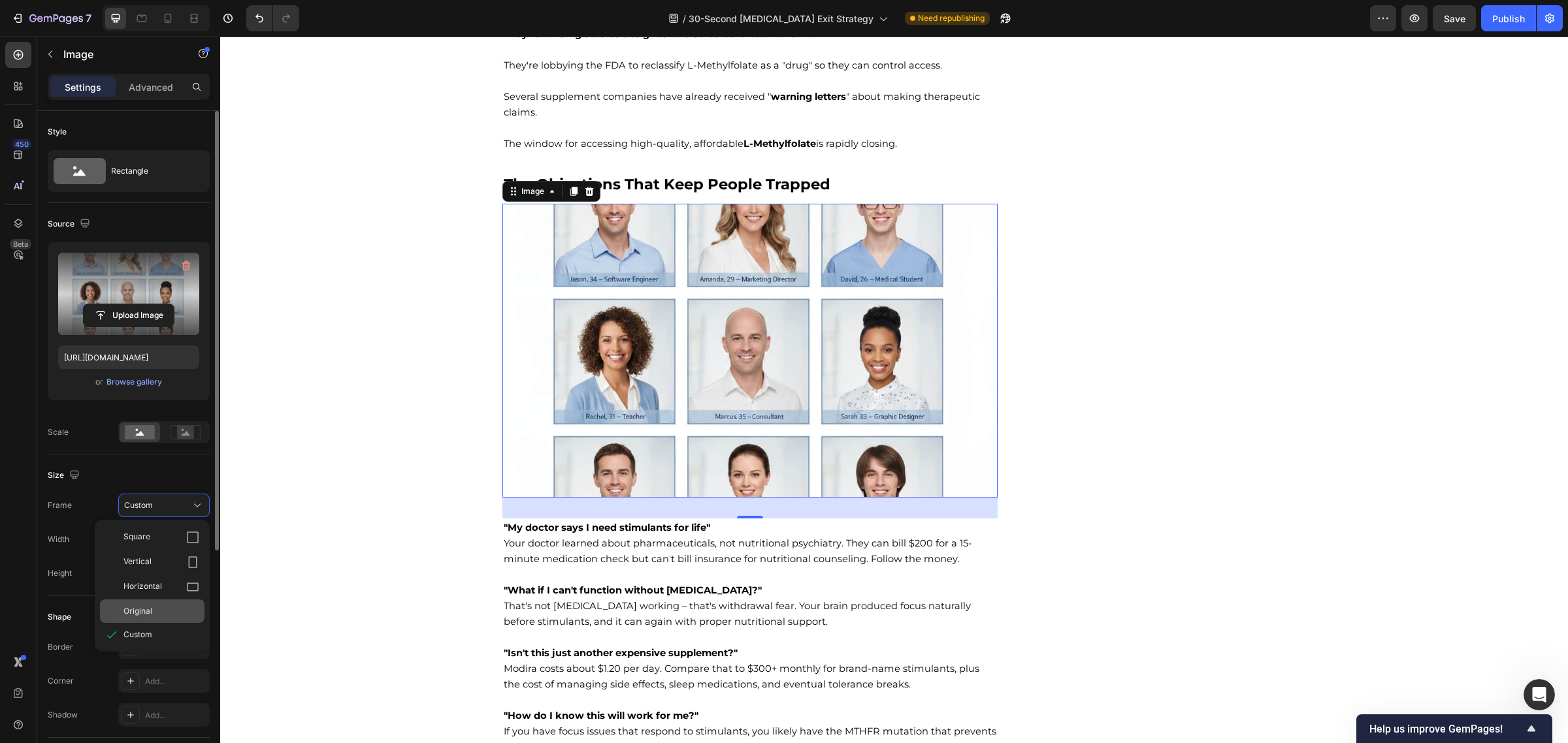
click at [136, 611] on span "Original" at bounding box center [138, 611] width 29 height 12
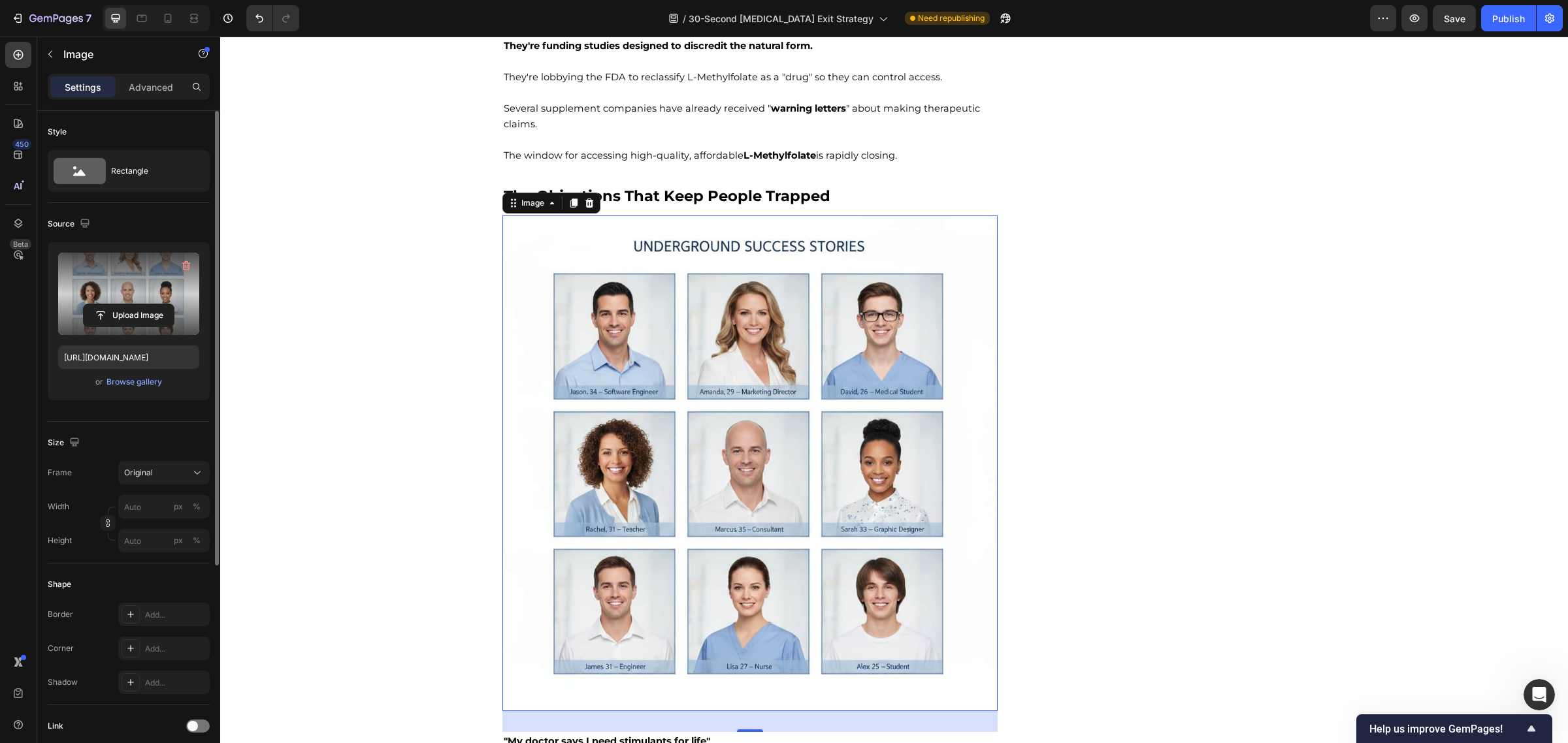
scroll to position [8235, 0]
click at [900, 188] on h2 "The Objections That Keep People Trapped" at bounding box center [751, 196] width 496 height 22
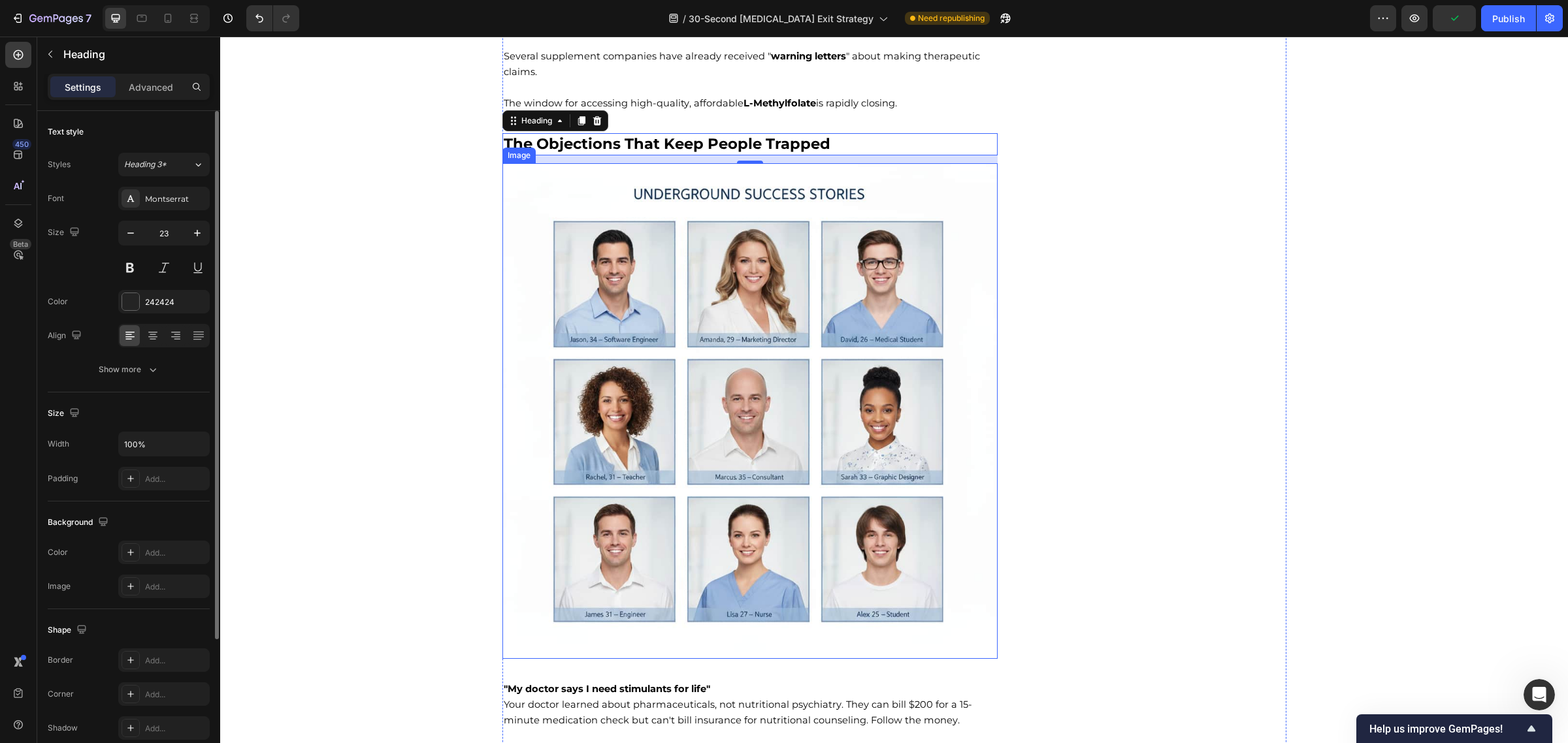
scroll to position [8288, 0]
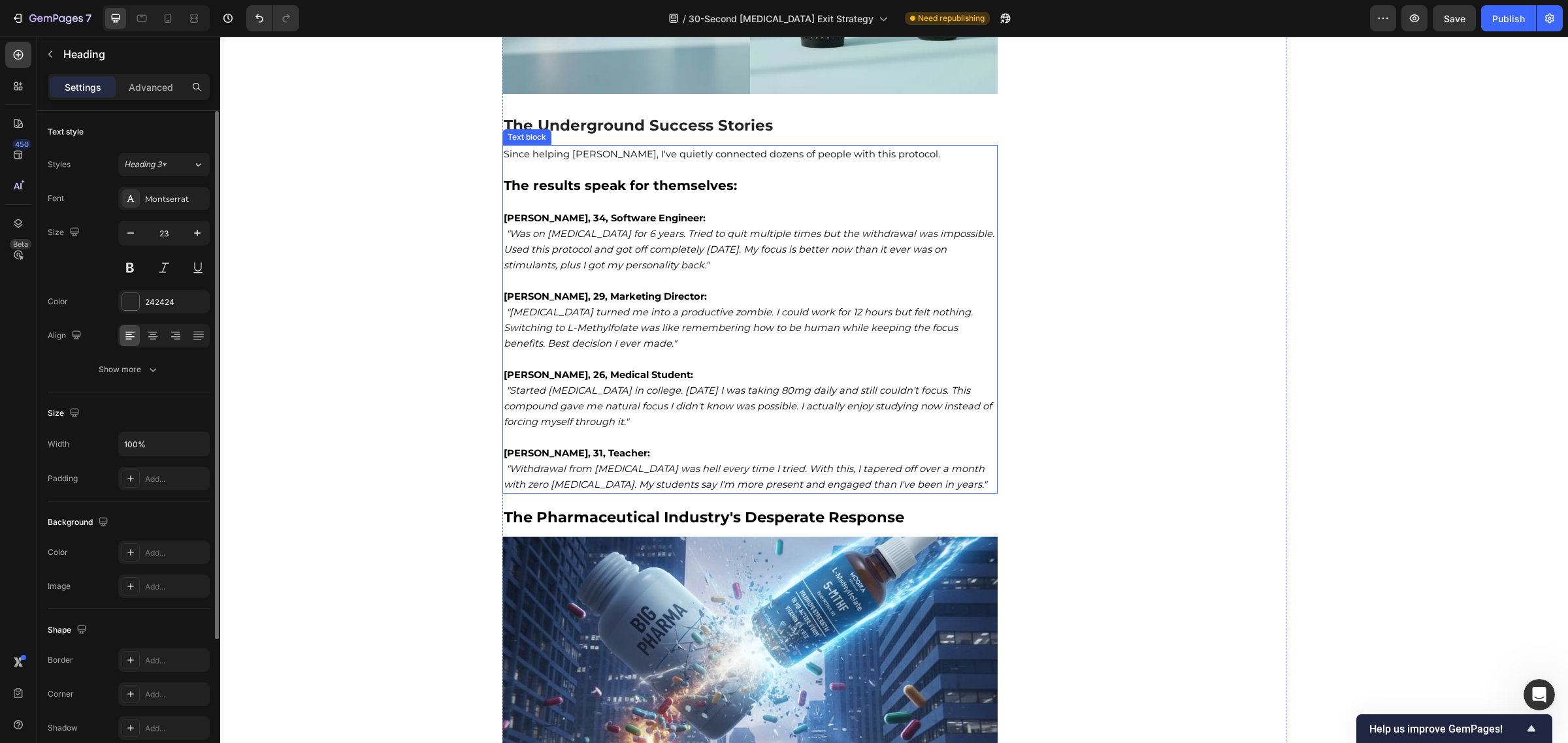
click at [667, 352] on p "Rich Text Editor. Editing area: main" at bounding box center [750, 359] width 493 height 16
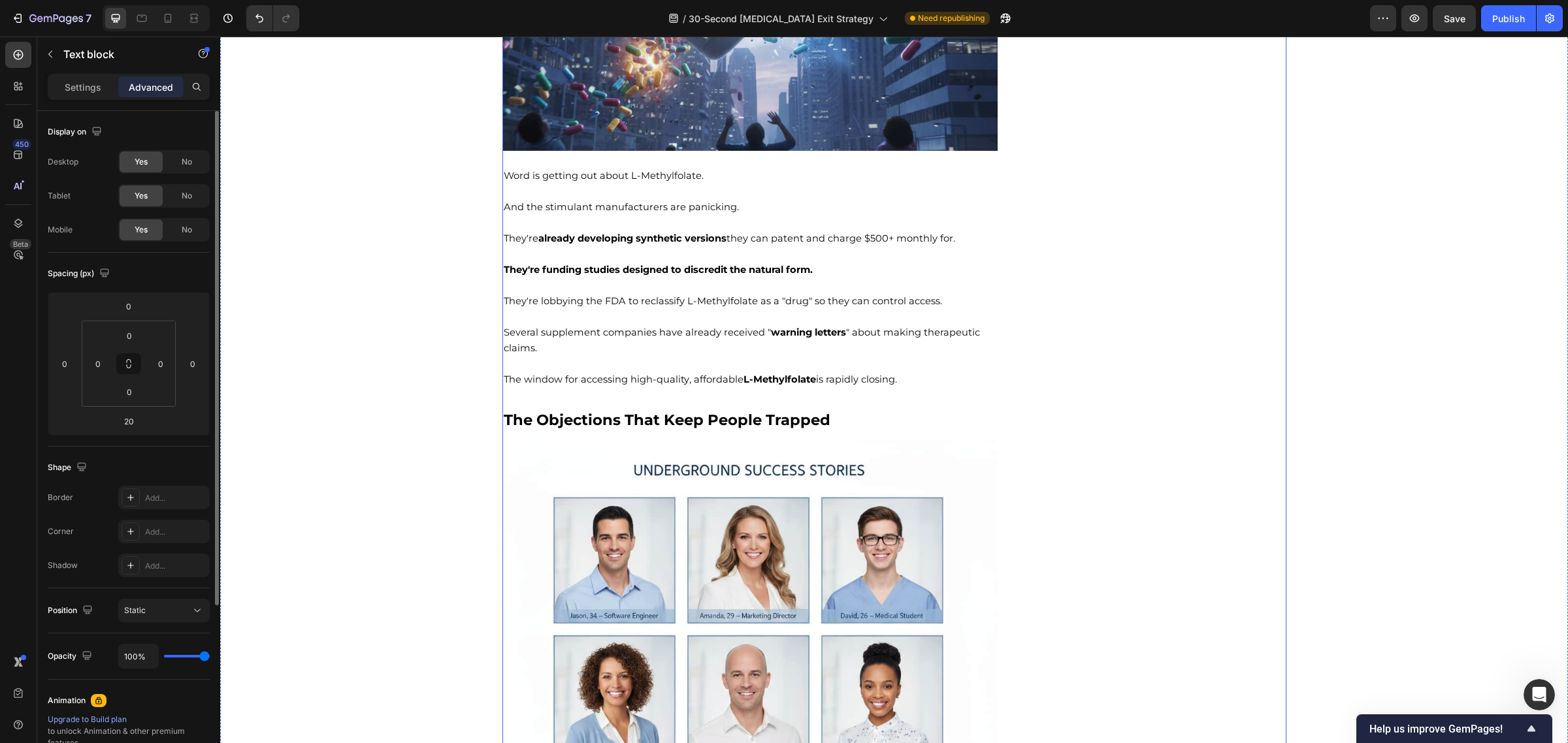
scroll to position [8012, 0]
click at [617, 487] on img at bounding box center [751, 687] width 496 height 496
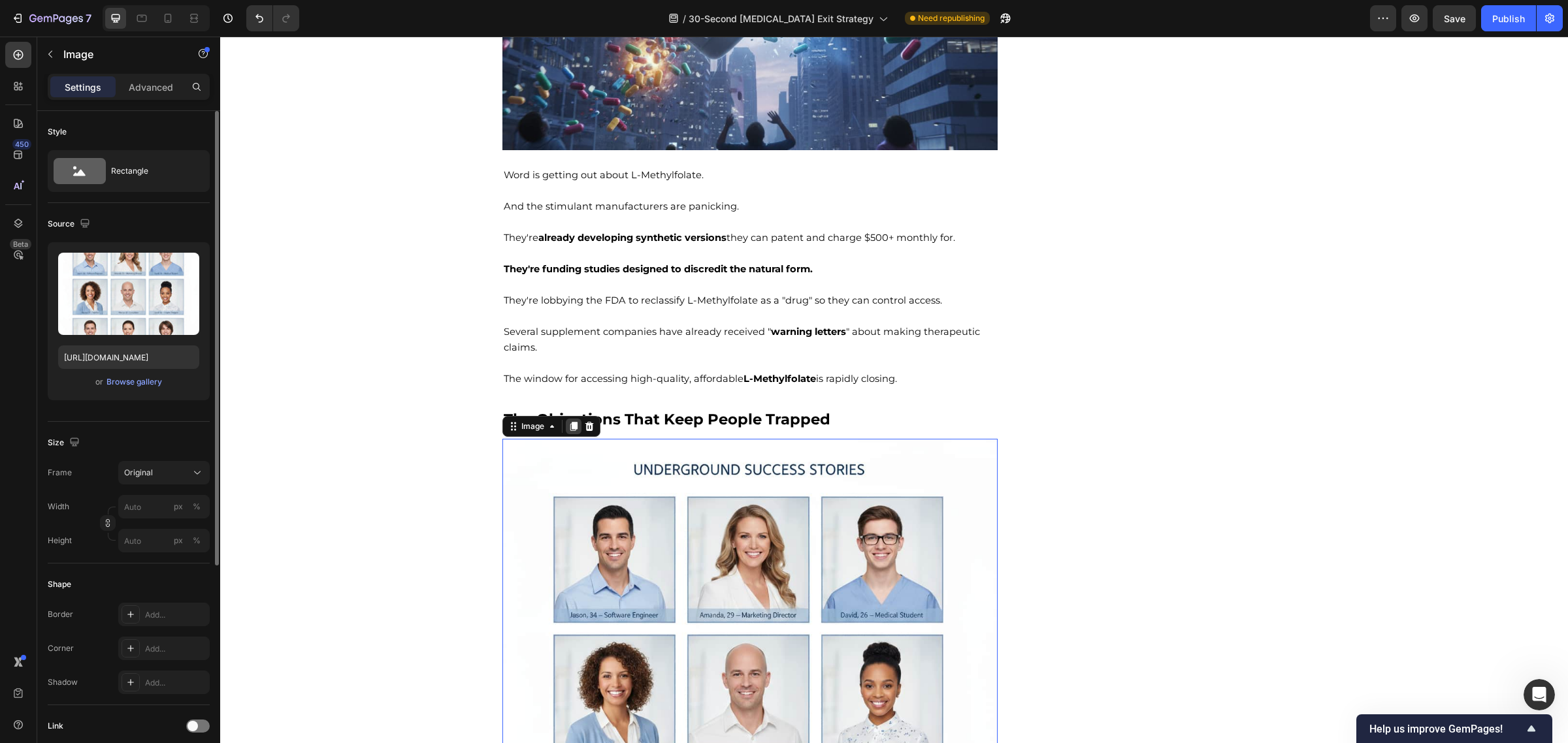
click at [569, 430] on icon at bounding box center [573, 426] width 7 height 9
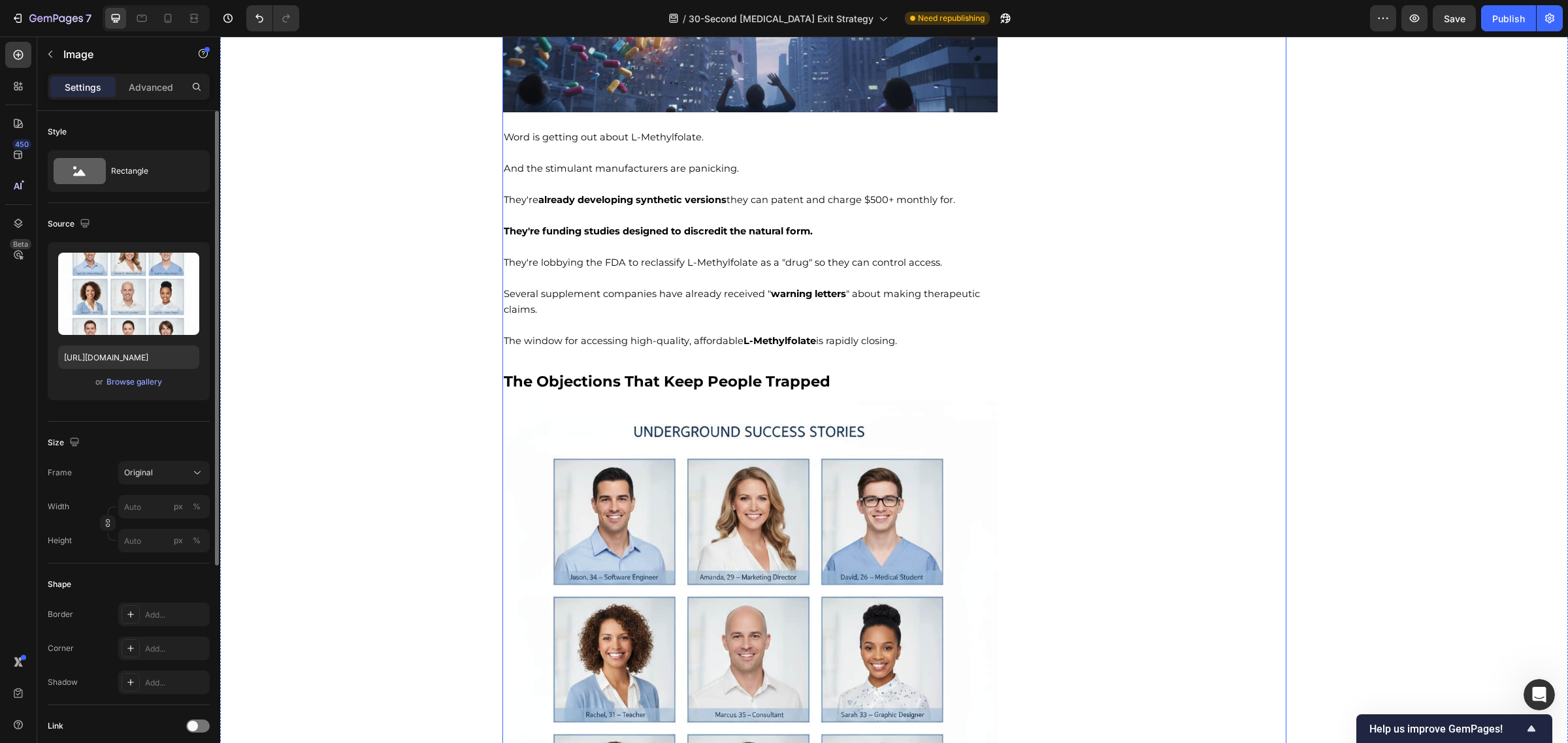
scroll to position [8049, 0]
click at [537, 471] on img at bounding box center [751, 650] width 496 height 496
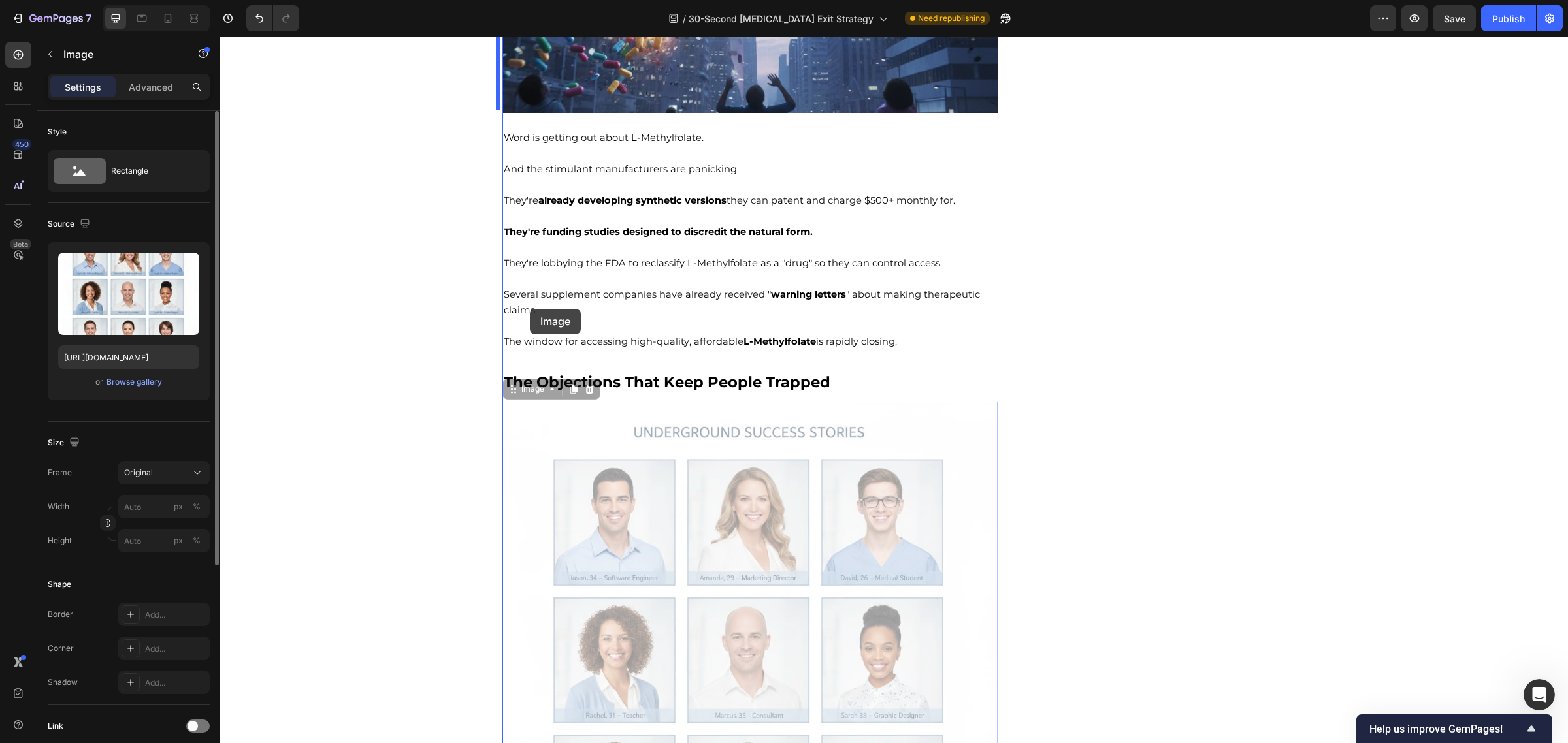
scroll to position [7332, 0]
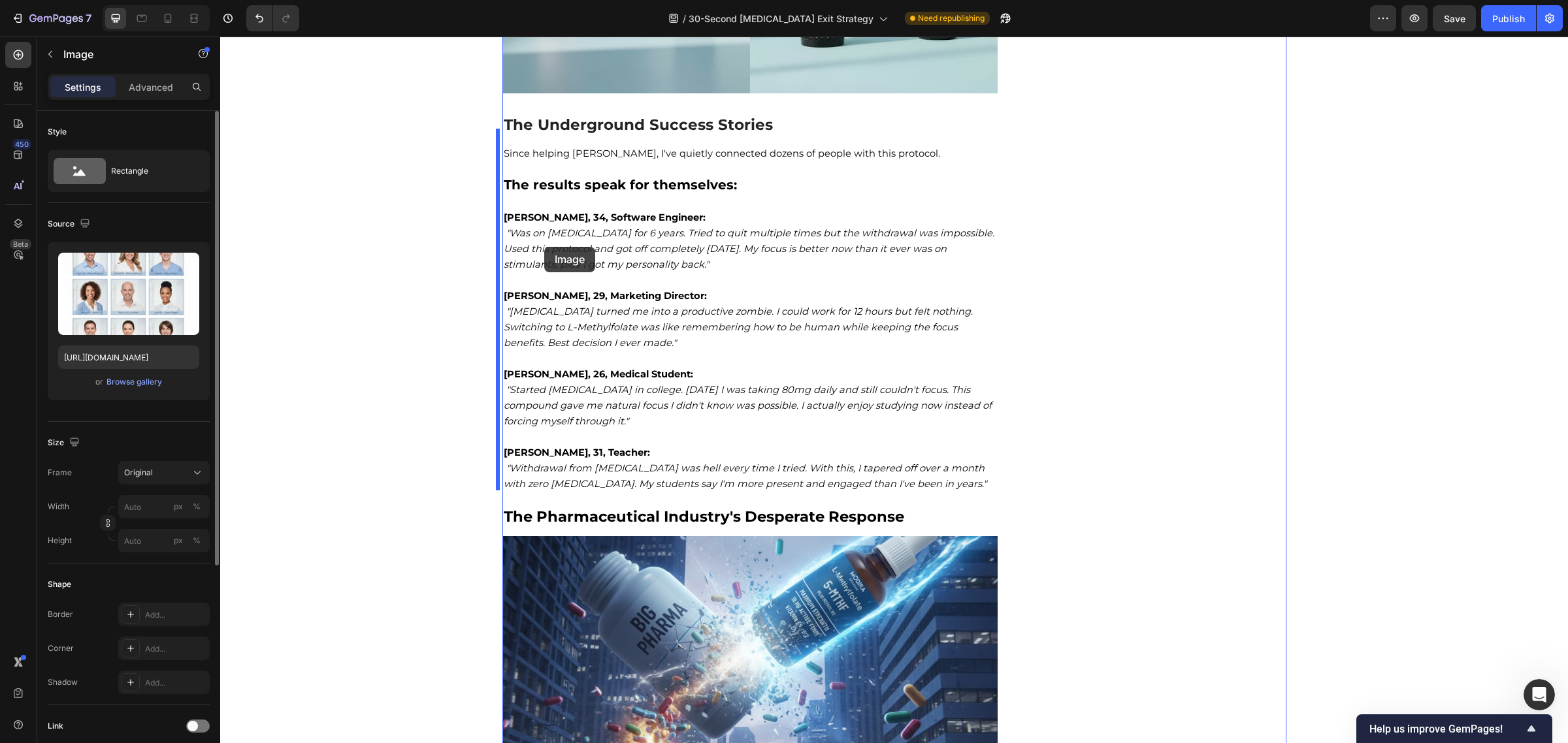
drag, startPoint x: 547, startPoint y: 216, endPoint x: 627, endPoint y: 116, distance: 128.1
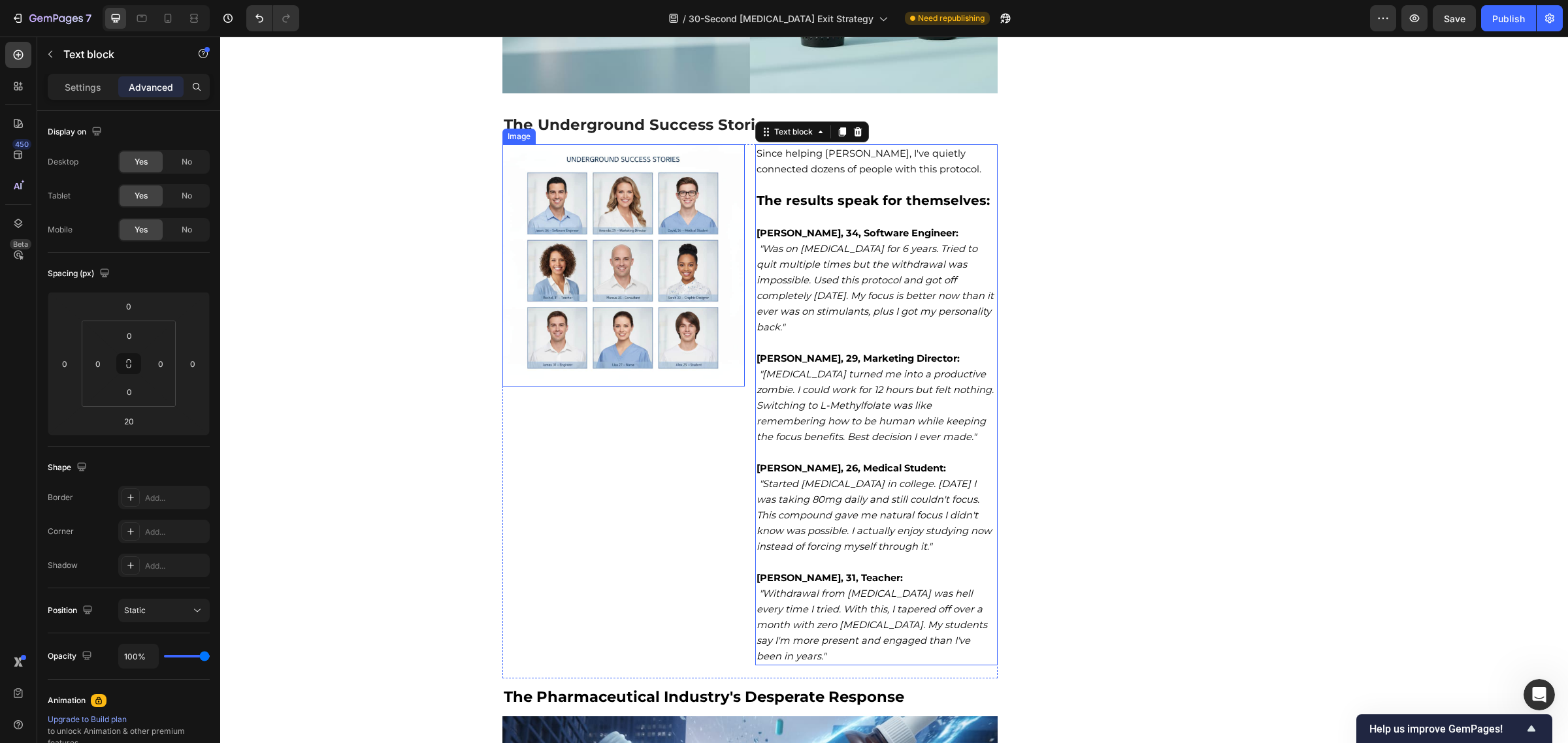
click at [640, 193] on img at bounding box center [623, 265] width 242 height 242
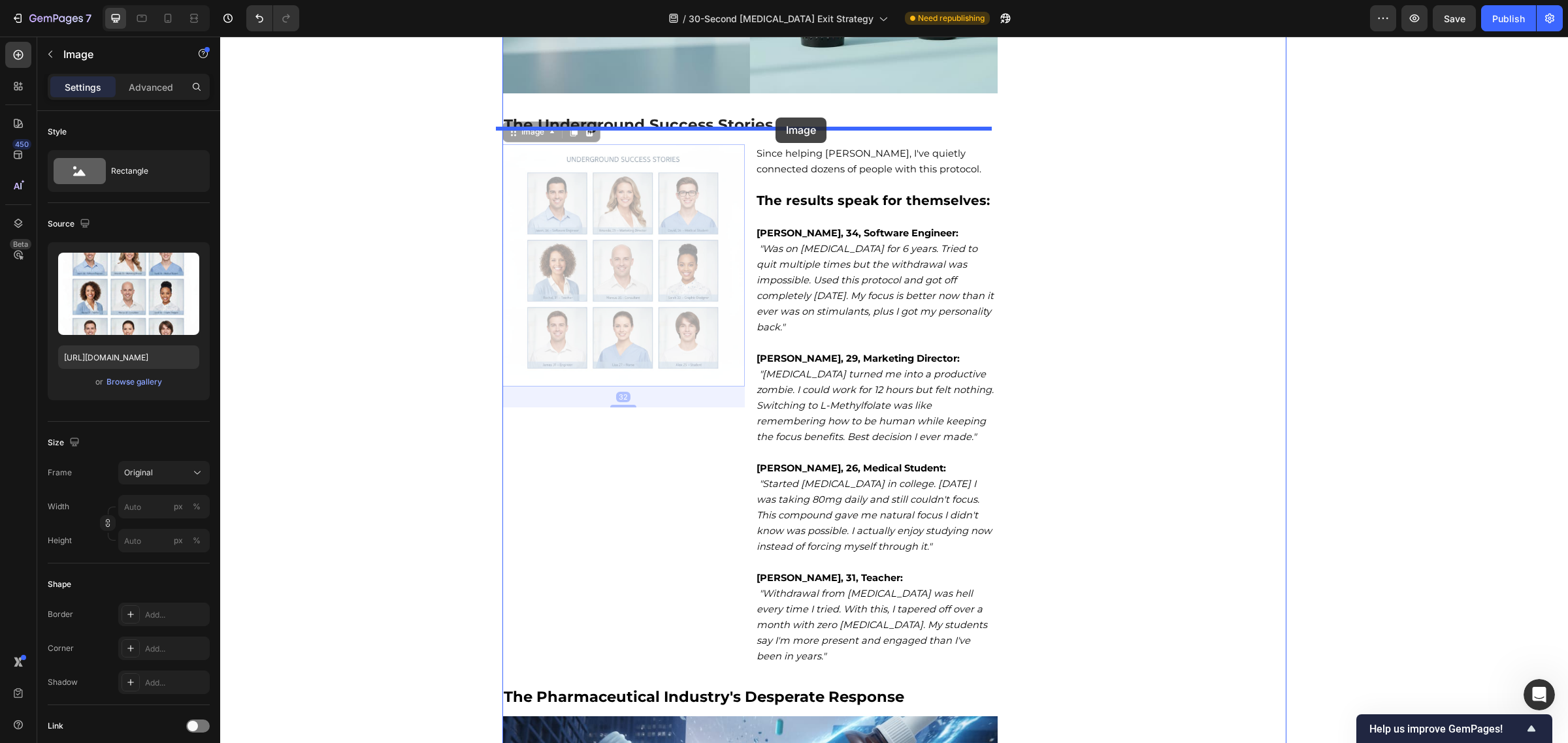
drag, startPoint x: 509, startPoint y: 115, endPoint x: 775, endPoint y: 118, distance: 266.0
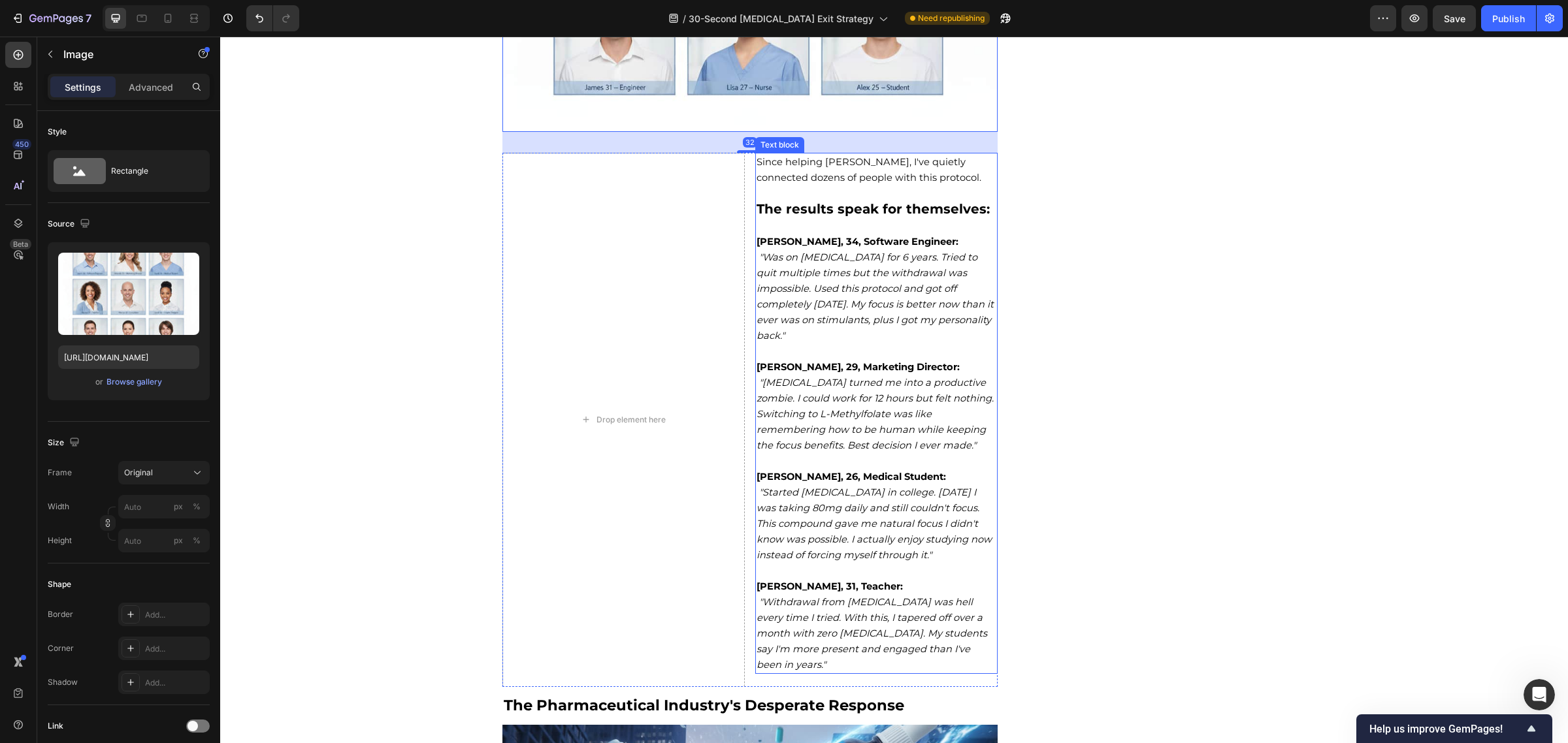
click at [758, 426] on p "Amanda, 29, Marketing Director: "Adderall turned me into a productive zombie. I…" at bounding box center [877, 406] width 240 height 94
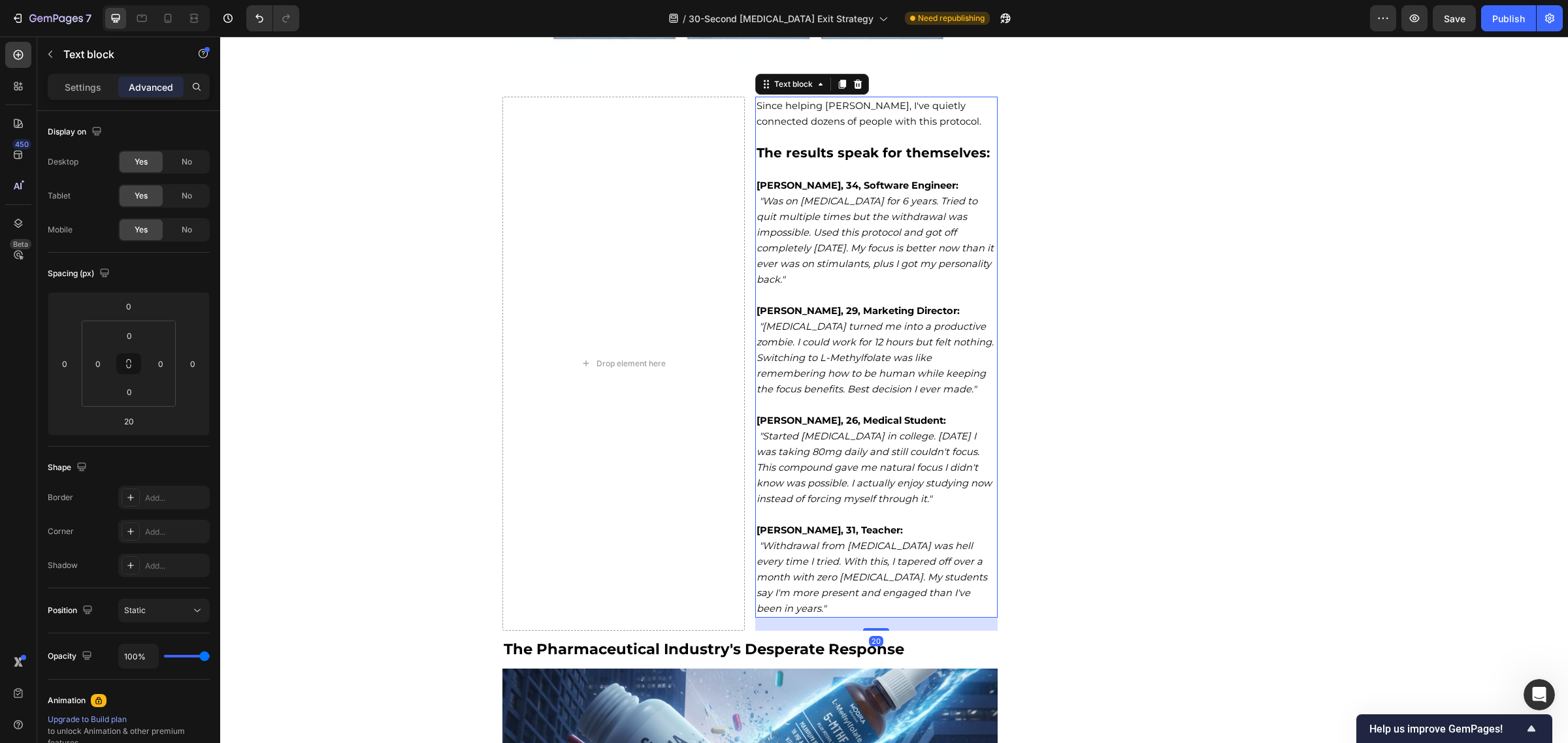
scroll to position [7896, 0]
click at [735, 100] on div "Drop element here" at bounding box center [623, 363] width 242 height 534
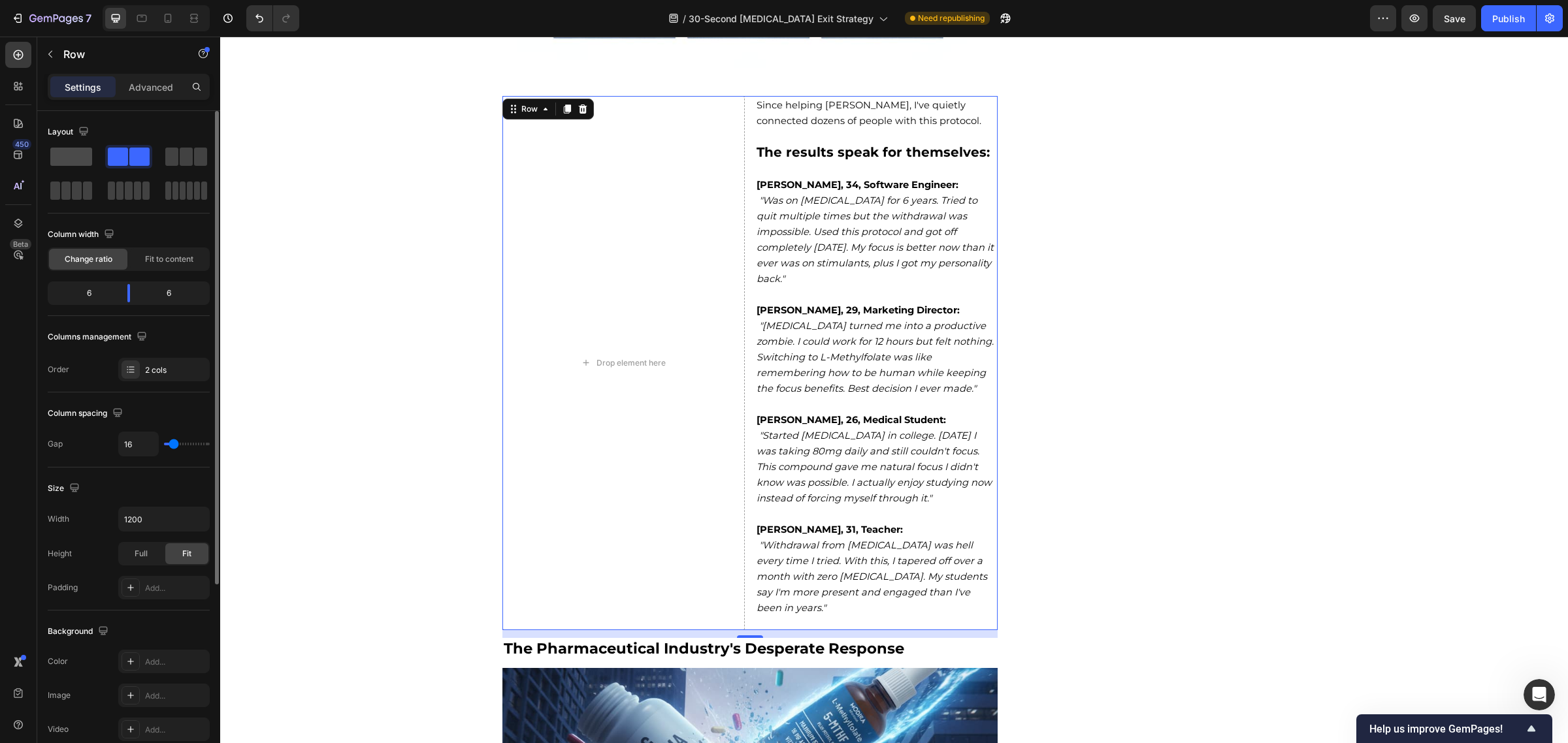
click at [86, 152] on span at bounding box center [71, 156] width 41 height 19
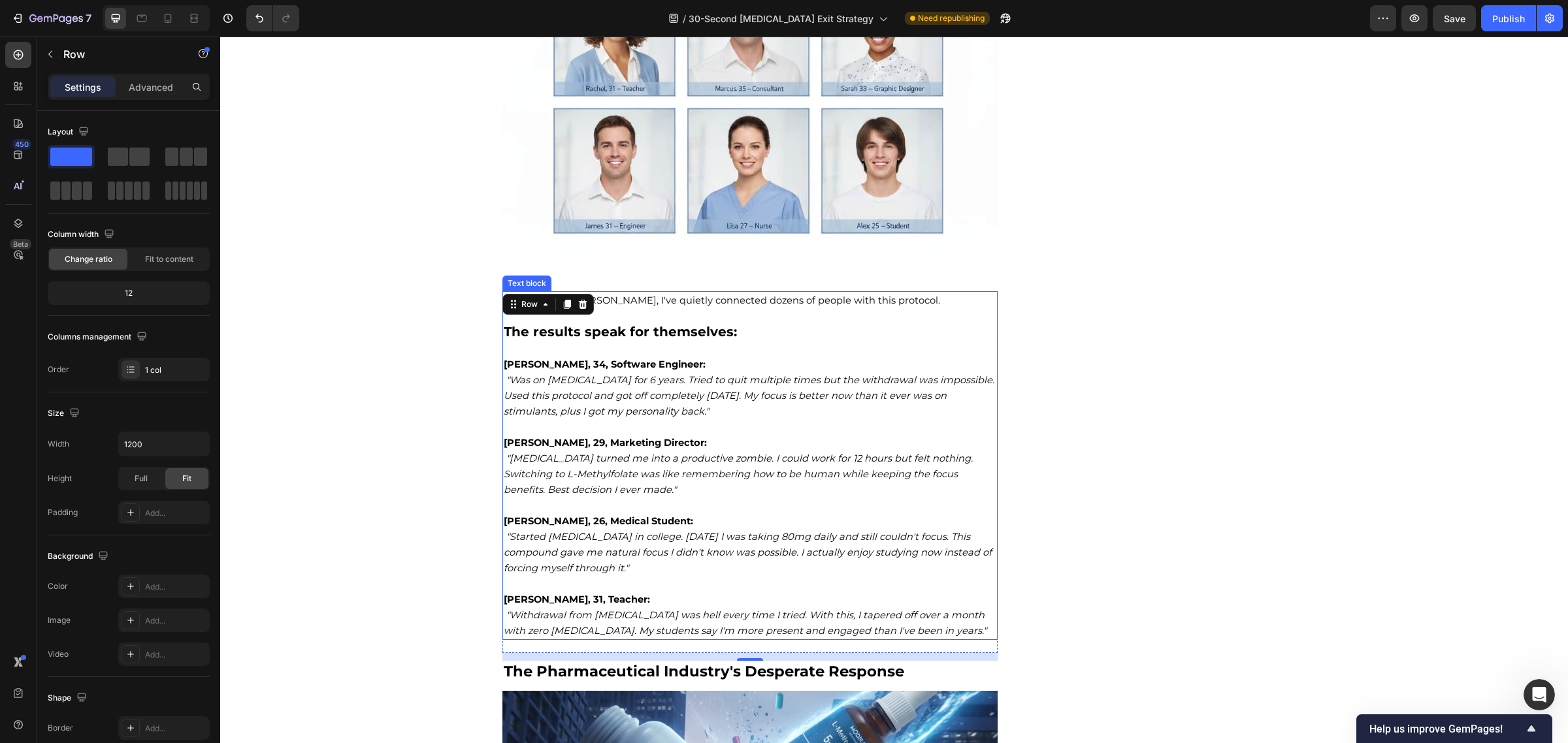
scroll to position [7697, 0]
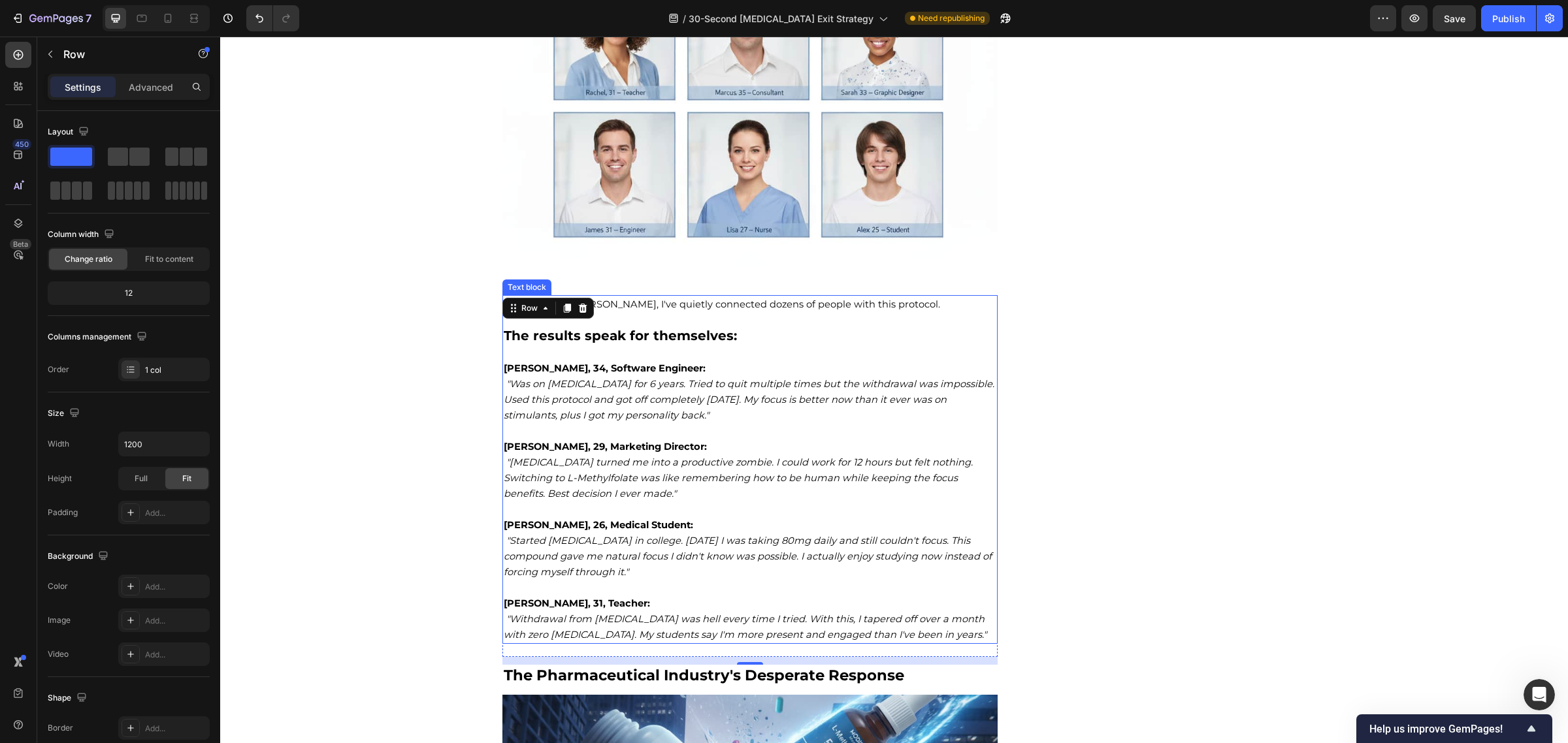
click at [847, 328] on p "The results speak for themselves:" at bounding box center [750, 336] width 493 height 17
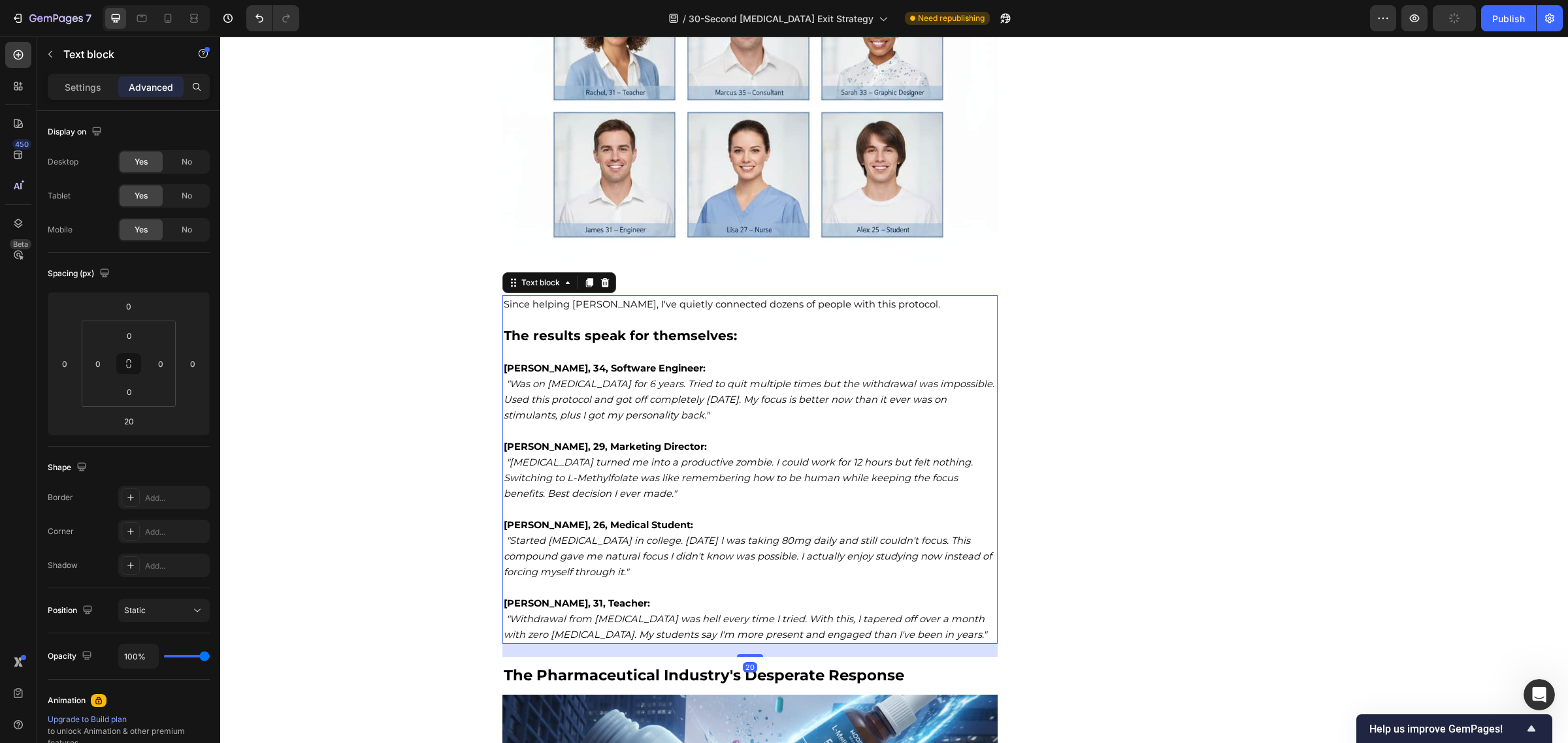
click at [786, 328] on p "The results speak for themselves:" at bounding box center [750, 336] width 493 height 17
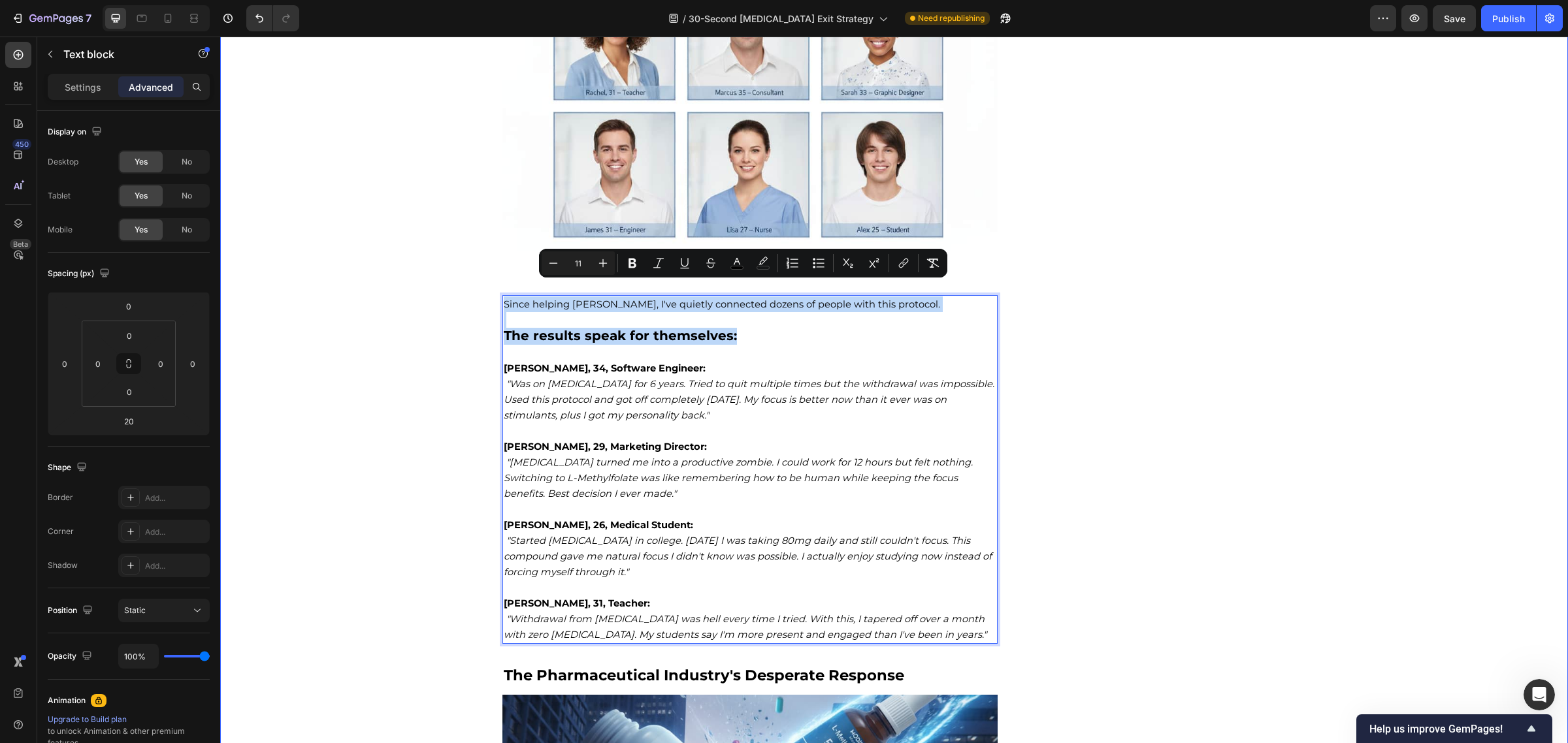
drag, startPoint x: 814, startPoint y: 326, endPoint x: 474, endPoint y: 280, distance: 343.1
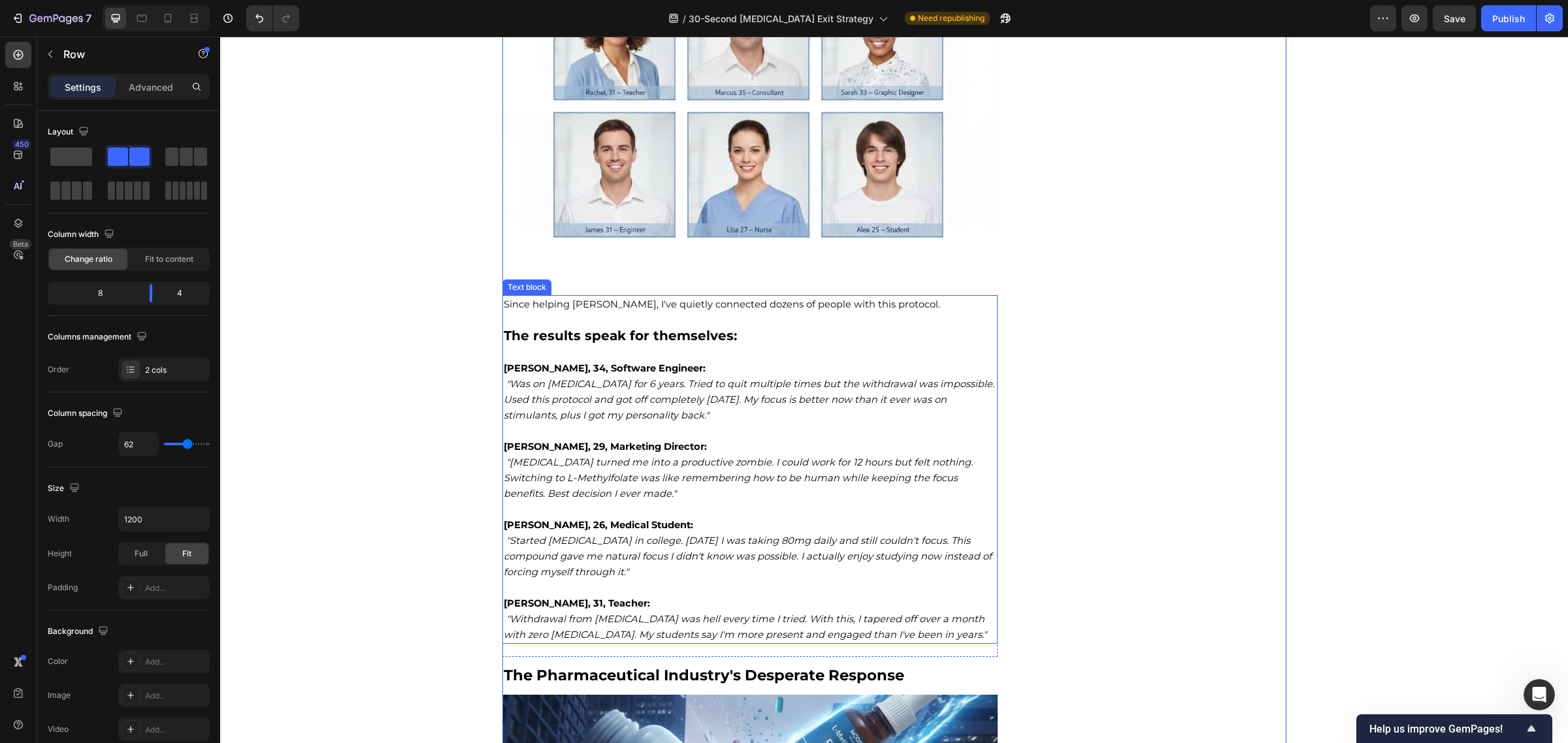
click at [765, 405] on p "[PERSON_NAME], 34, Software Engineer: "Was on [MEDICAL_DATA] for 6 years. Tried…" at bounding box center [750, 391] width 493 height 63
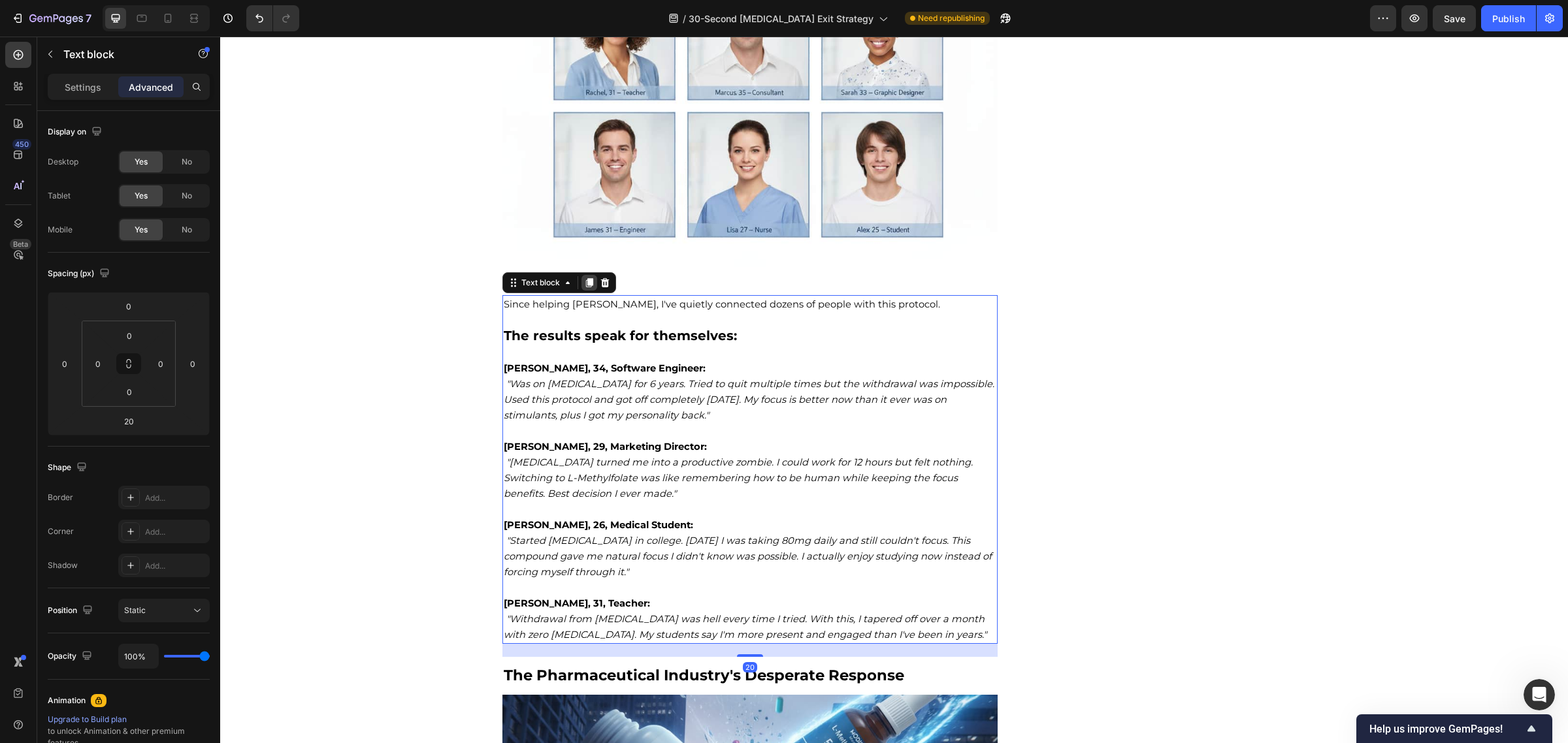
click at [586, 278] on icon at bounding box center [589, 283] width 7 height 9
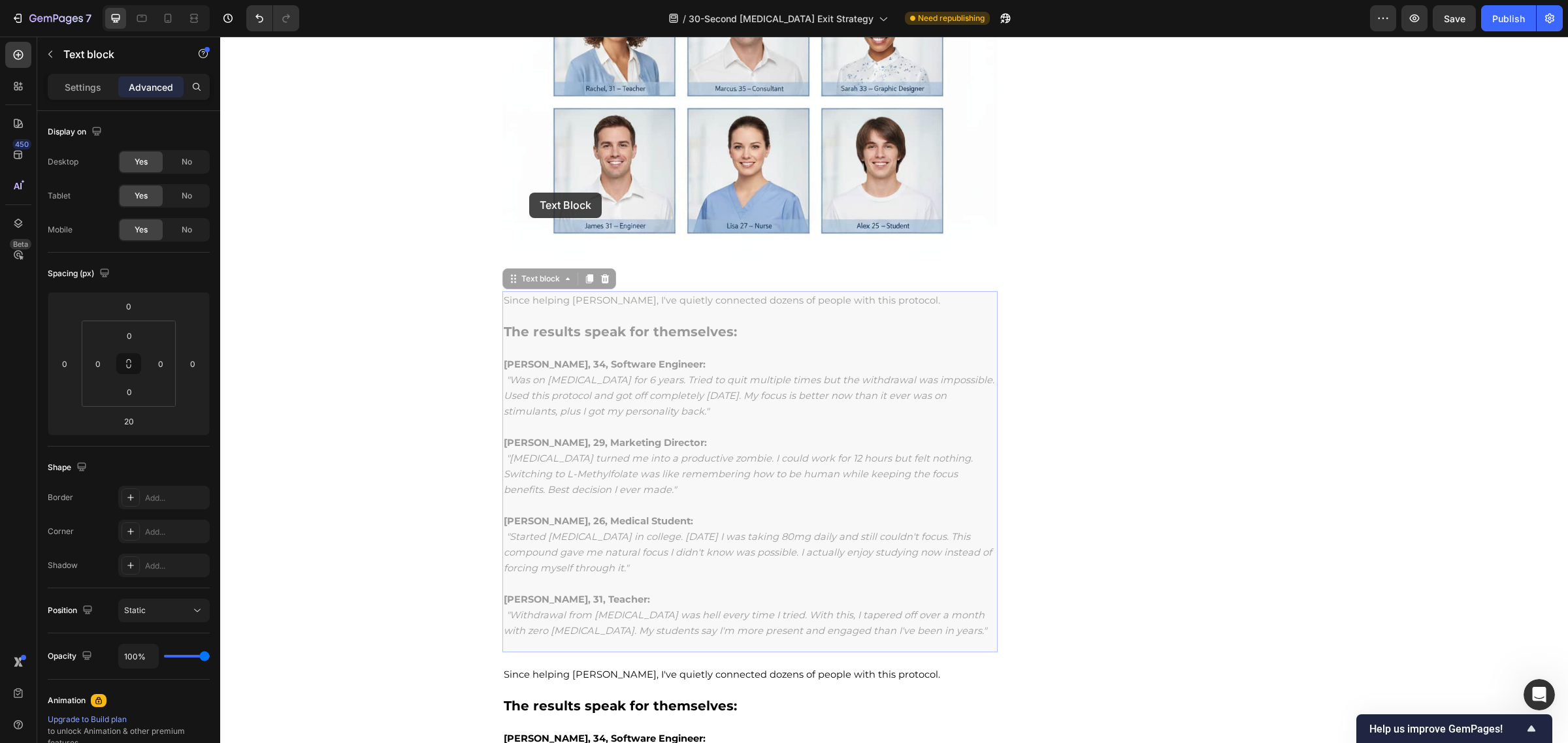
scroll to position [7230, 0]
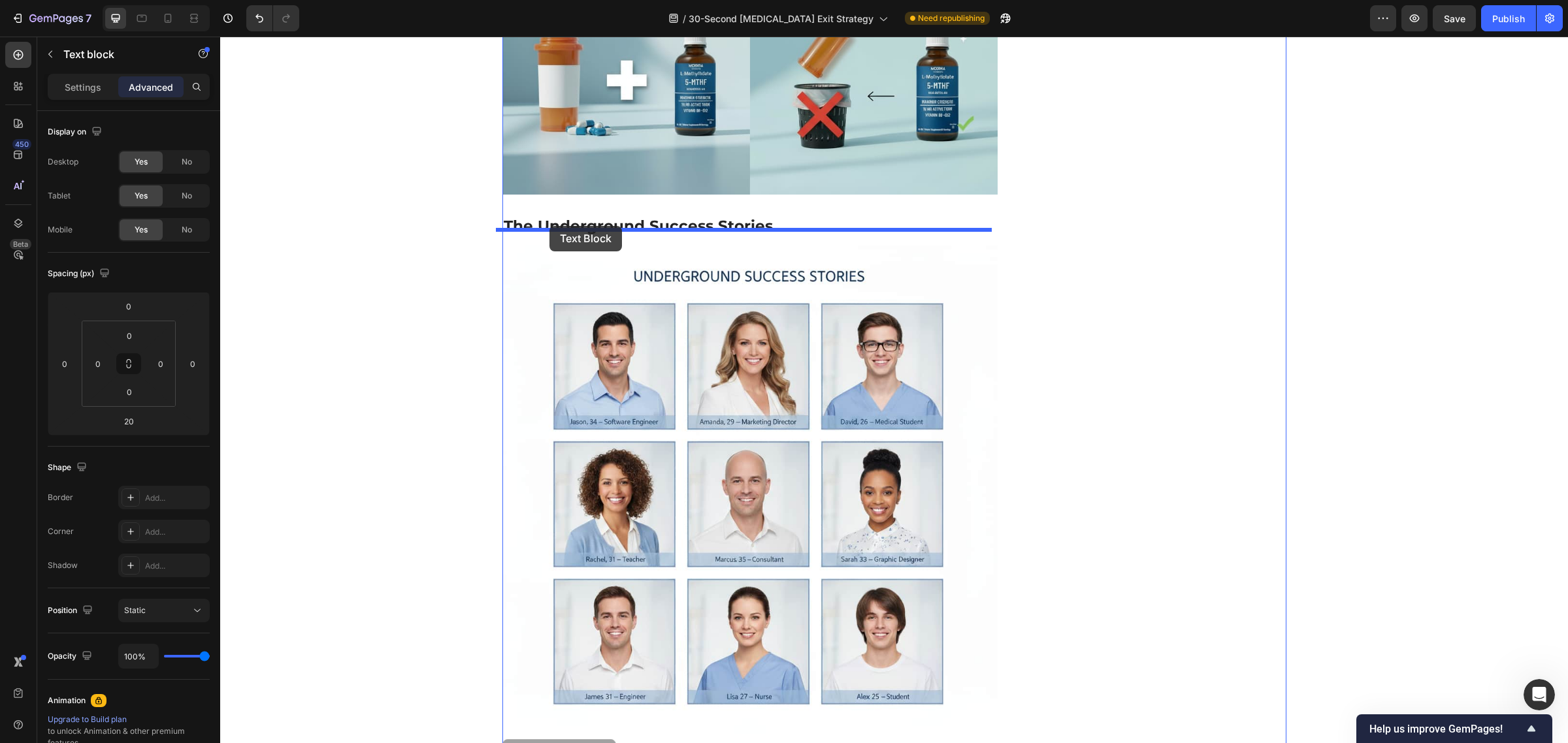
drag, startPoint x: 500, startPoint y: 269, endPoint x: 549, endPoint y: 226, distance: 65.2
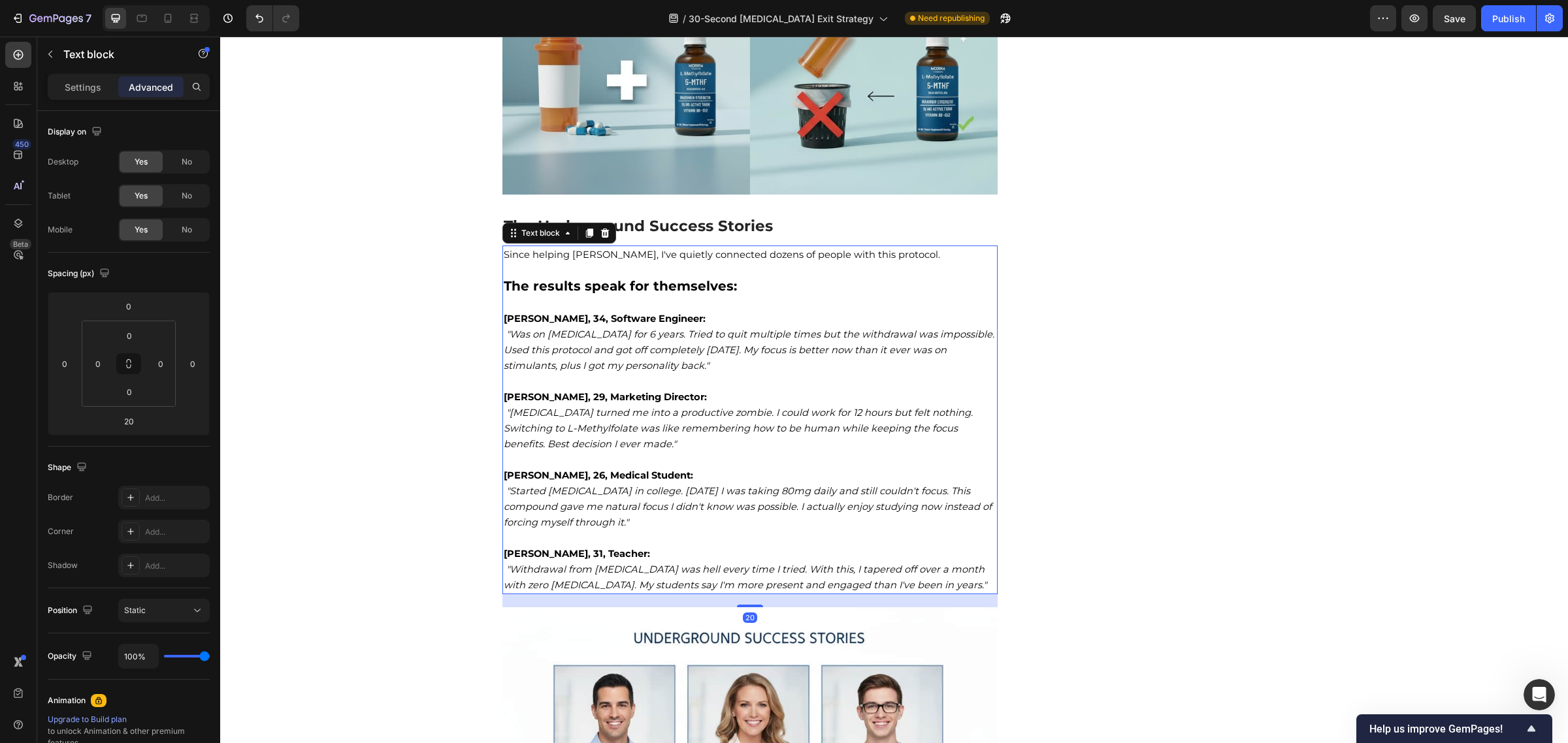
click at [671, 531] on p at bounding box center [750, 538] width 493 height 16
click at [962, 585] on p "Rachel, 31, Teacher: "Withdrawal from Adderall was hell every time I tried. Wit…" at bounding box center [750, 570] width 493 height 47
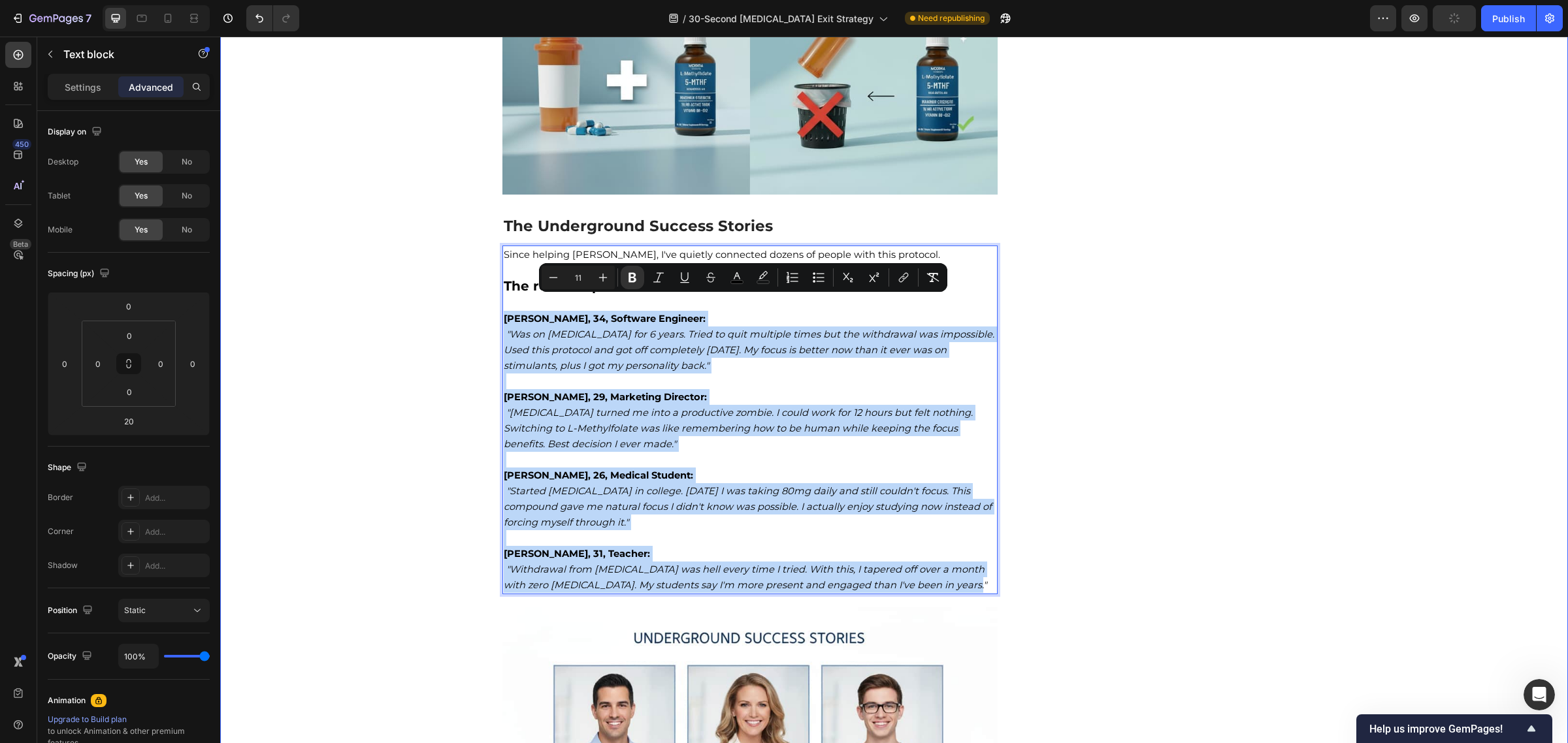
drag, startPoint x: 964, startPoint y: 581, endPoint x: 482, endPoint y: 303, distance: 556.4
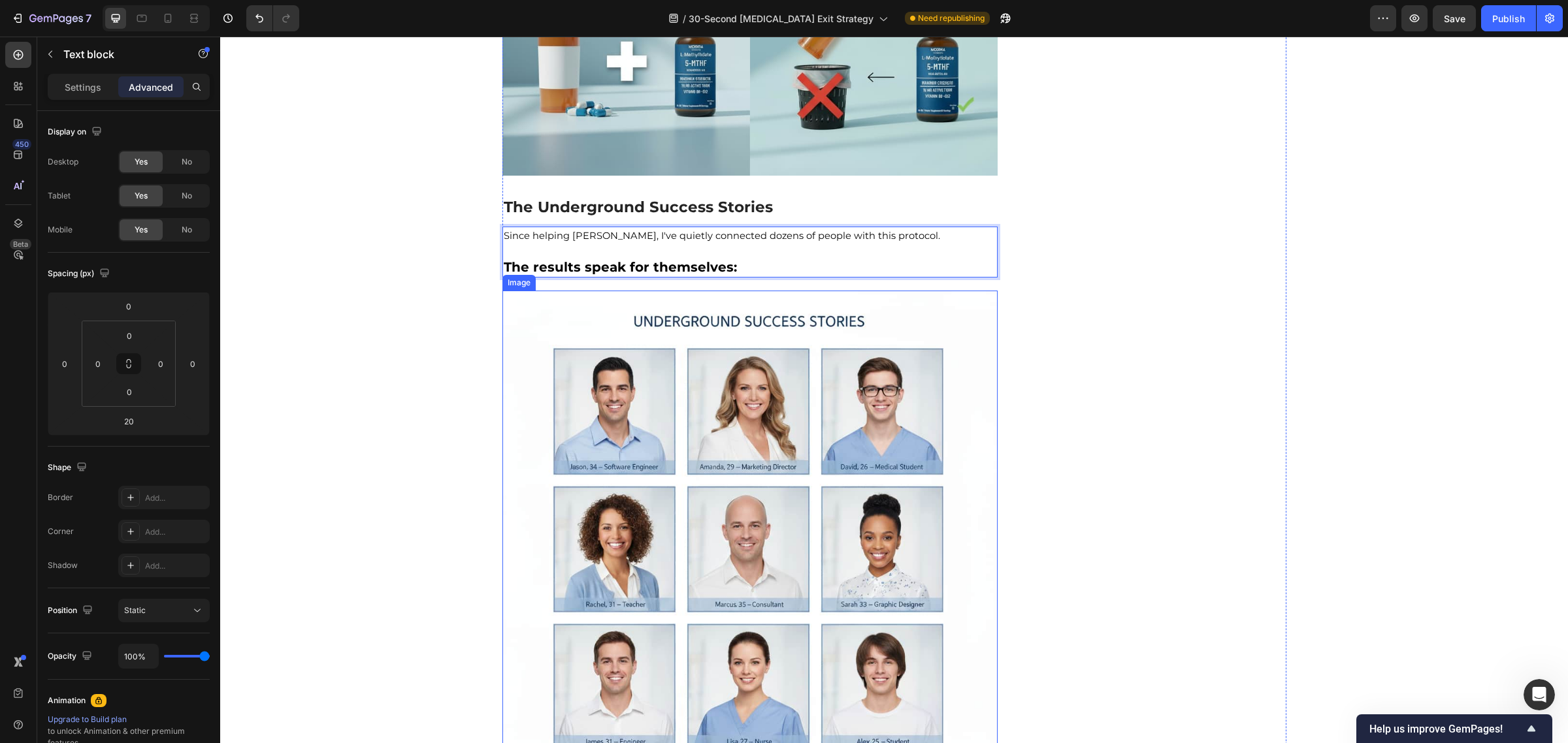
scroll to position [7249, 0]
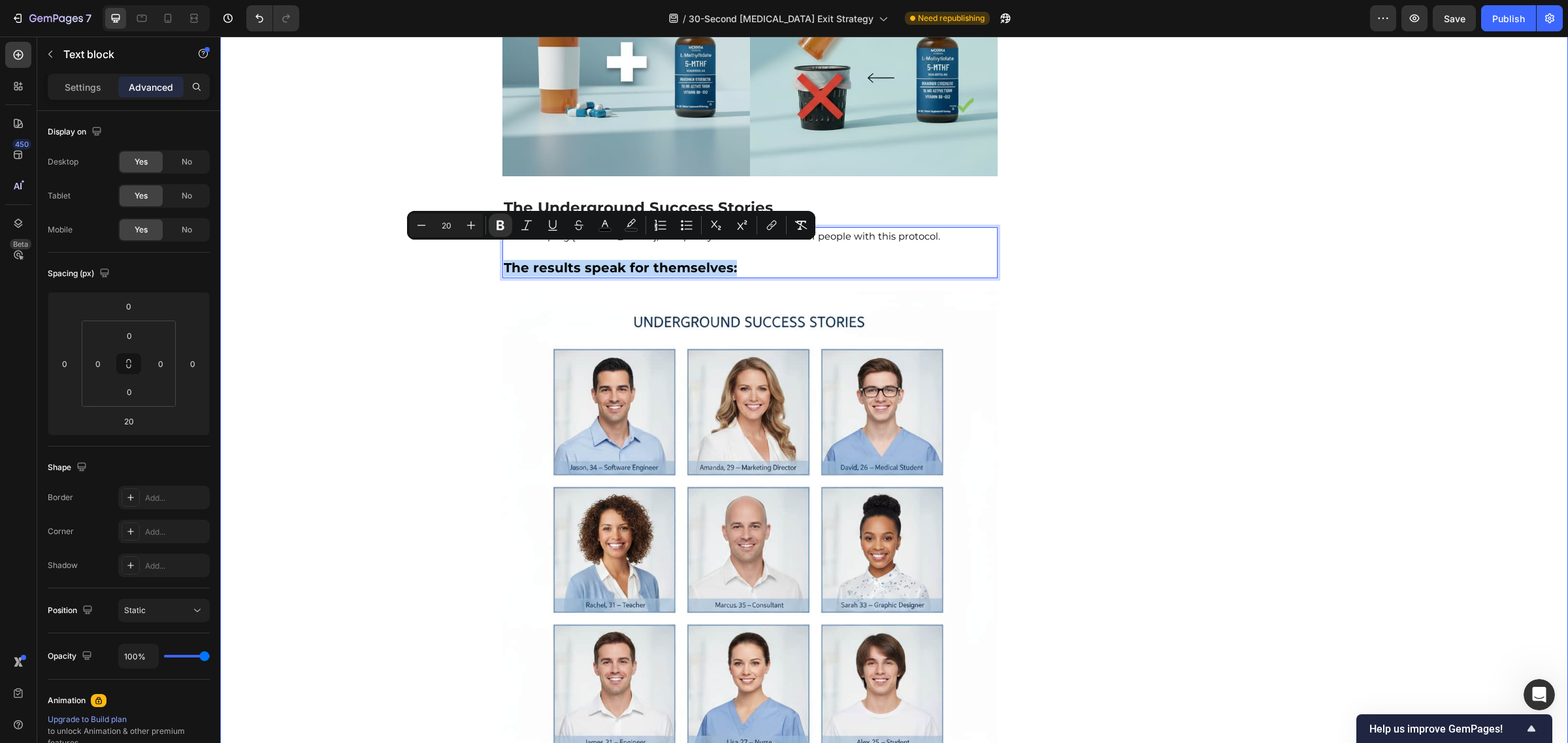
drag, startPoint x: 771, startPoint y: 252, endPoint x: 481, endPoint y: 263, distance: 290.2
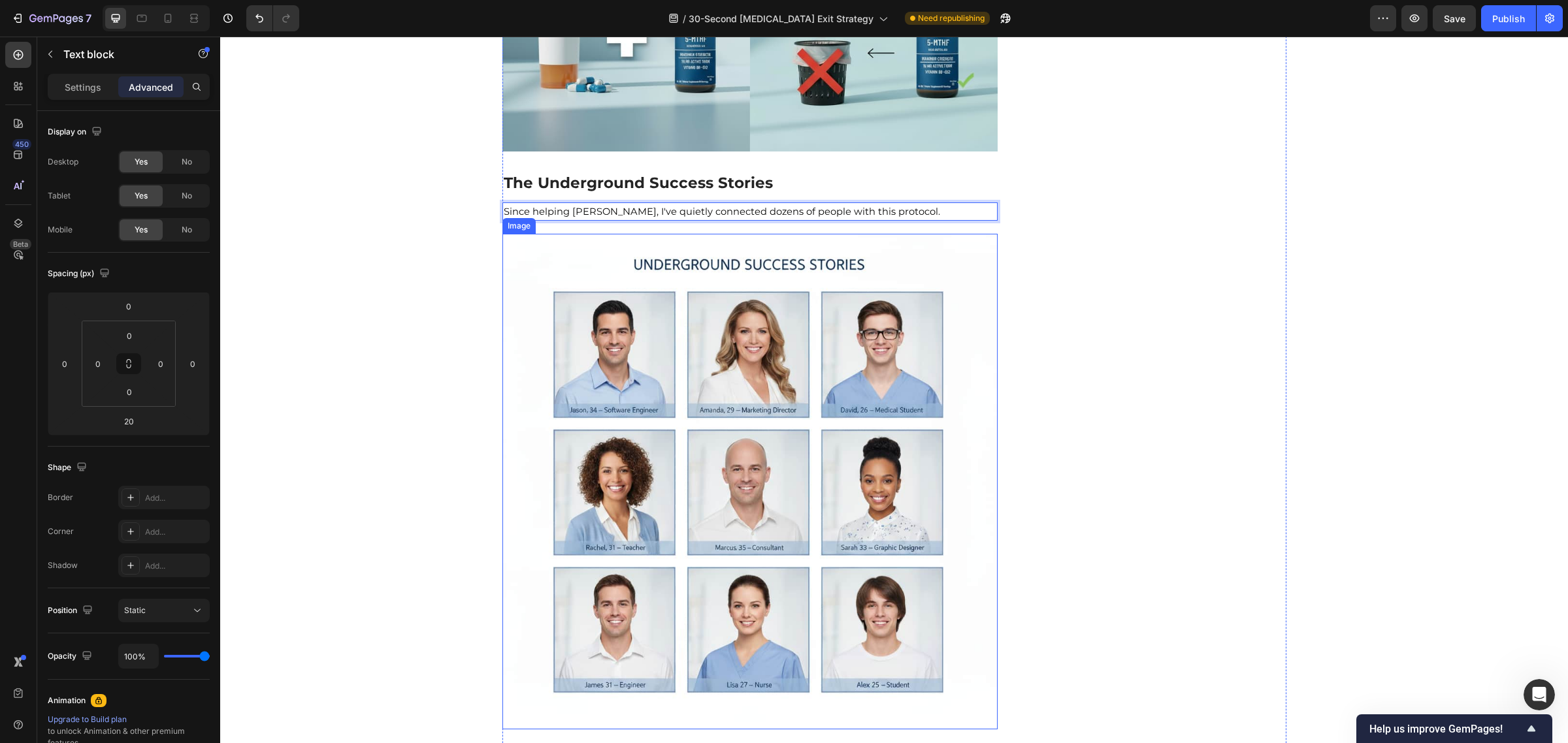
scroll to position [7275, 0]
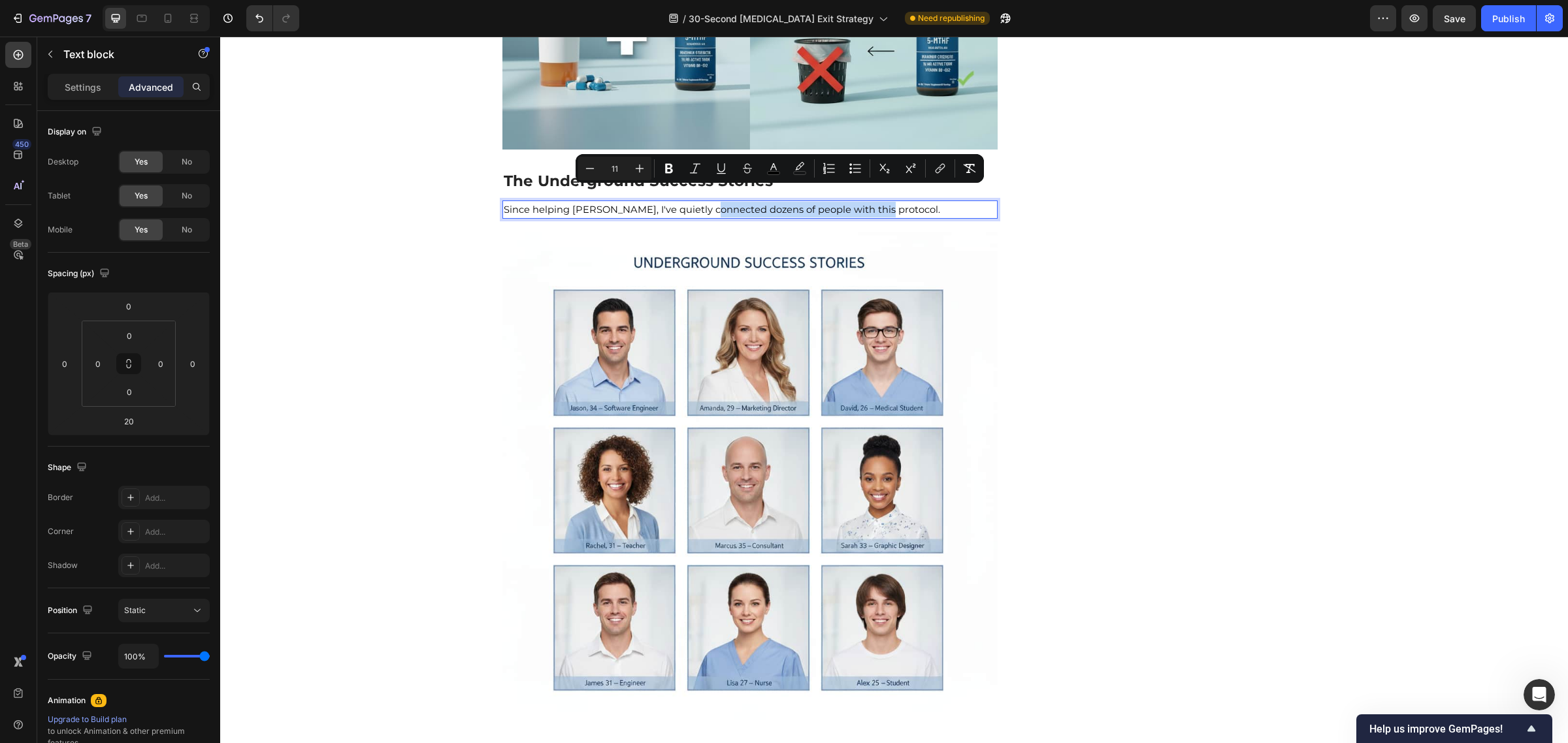
drag, startPoint x: 697, startPoint y: 192, endPoint x: 862, endPoint y: 195, distance: 165.0
click at [862, 204] on span "Since helping [PERSON_NAME], I've quietly connected dozens of people with this …" at bounding box center [721, 209] width 436 height 12
click at [671, 160] on button "Bold" at bounding box center [669, 169] width 24 height 24
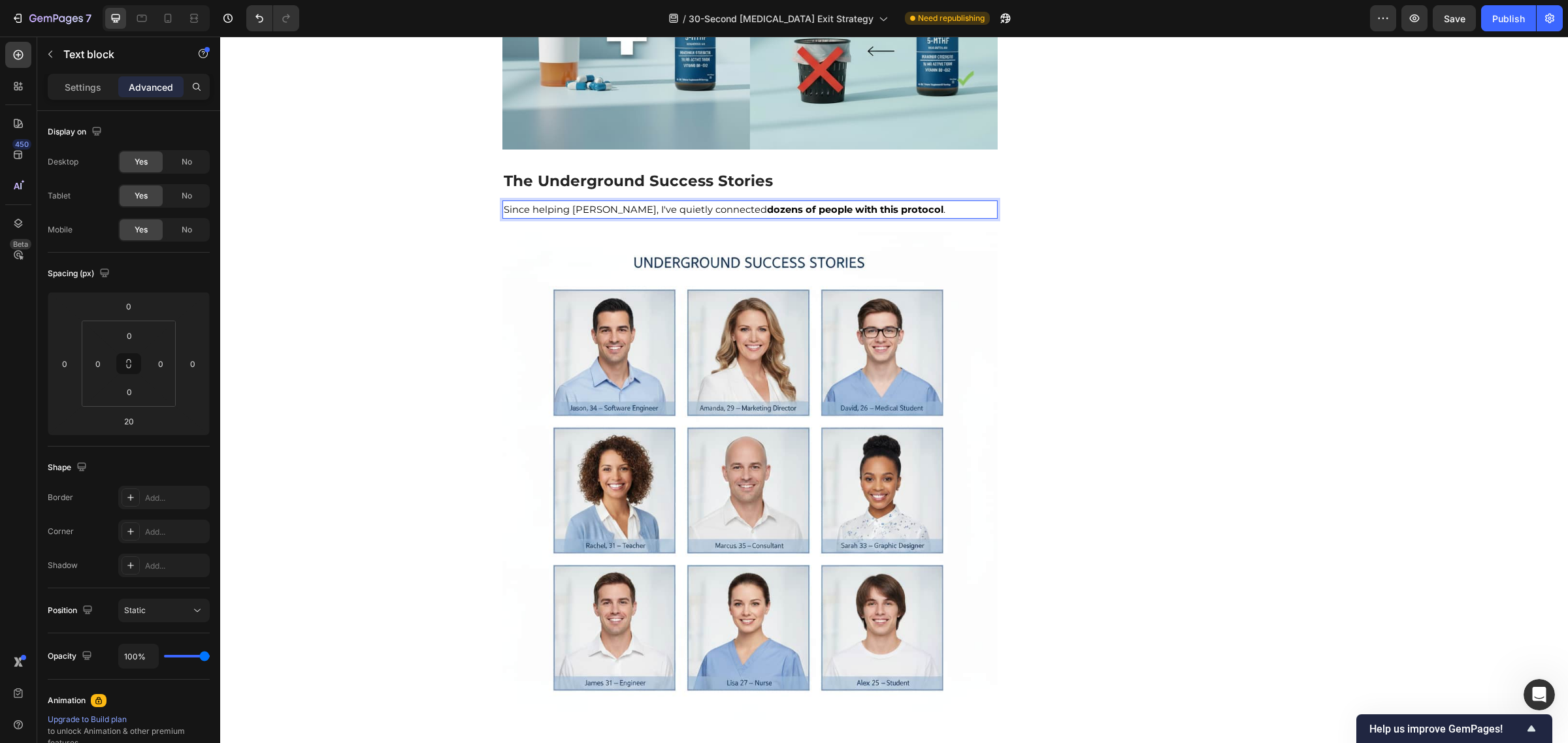
click at [574, 204] on span "Since helping Lisa, I've quietly connected dozens of people with this protocol ." at bounding box center [724, 209] width 442 height 12
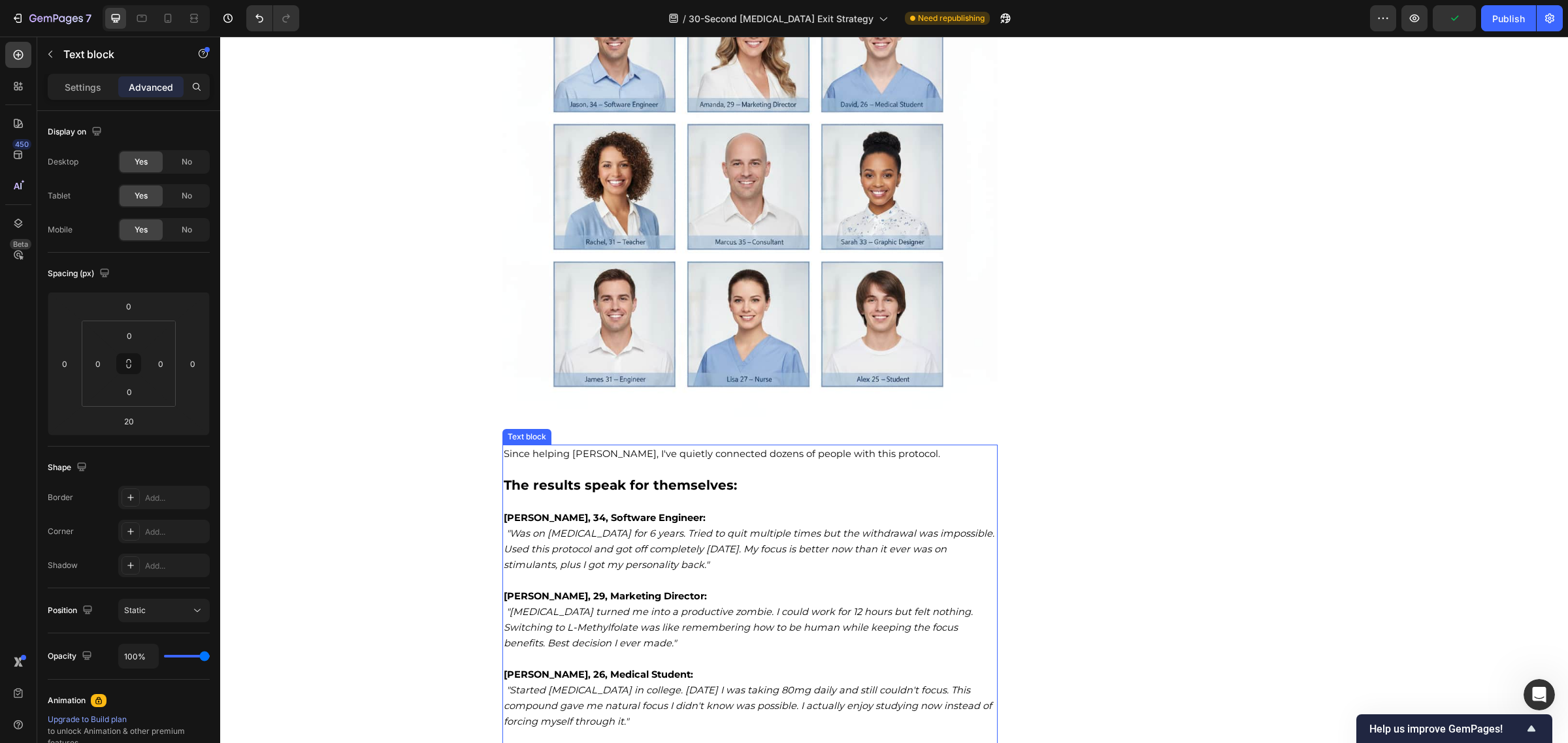
scroll to position [7582, 0]
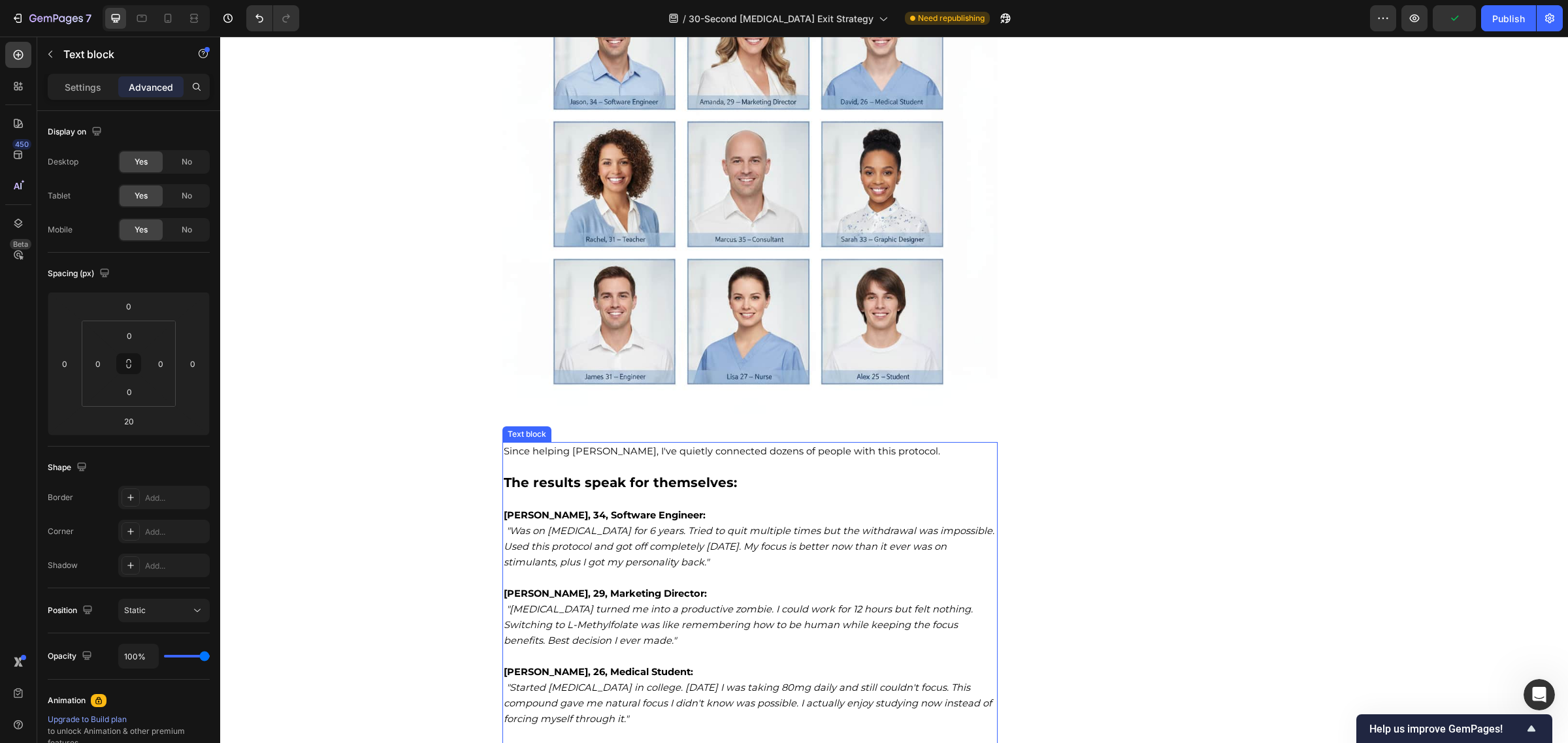
click at [692, 491] on p at bounding box center [750, 499] width 493 height 16
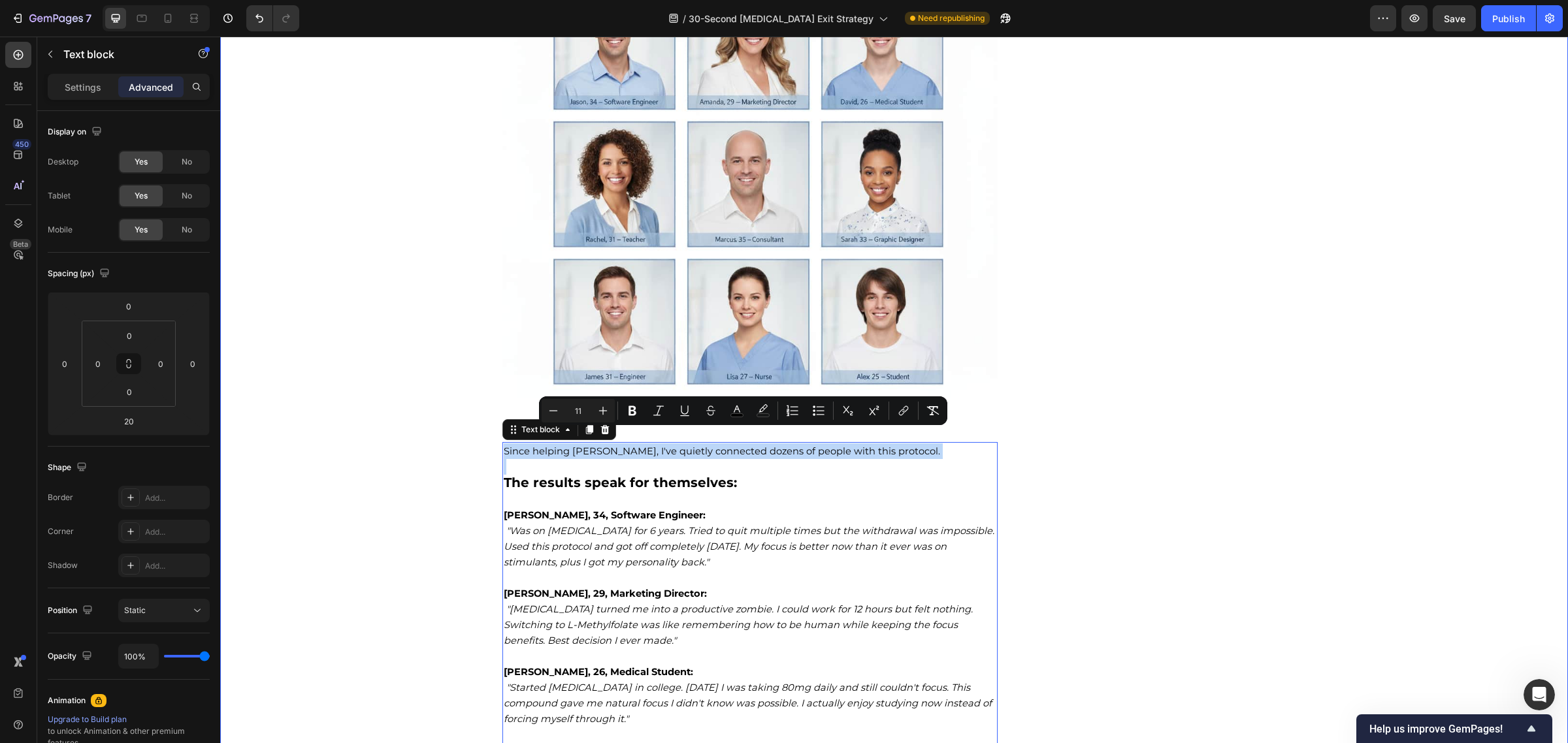
drag, startPoint x: 497, startPoint y: 467, endPoint x: 482, endPoint y: 440, distance: 30.9
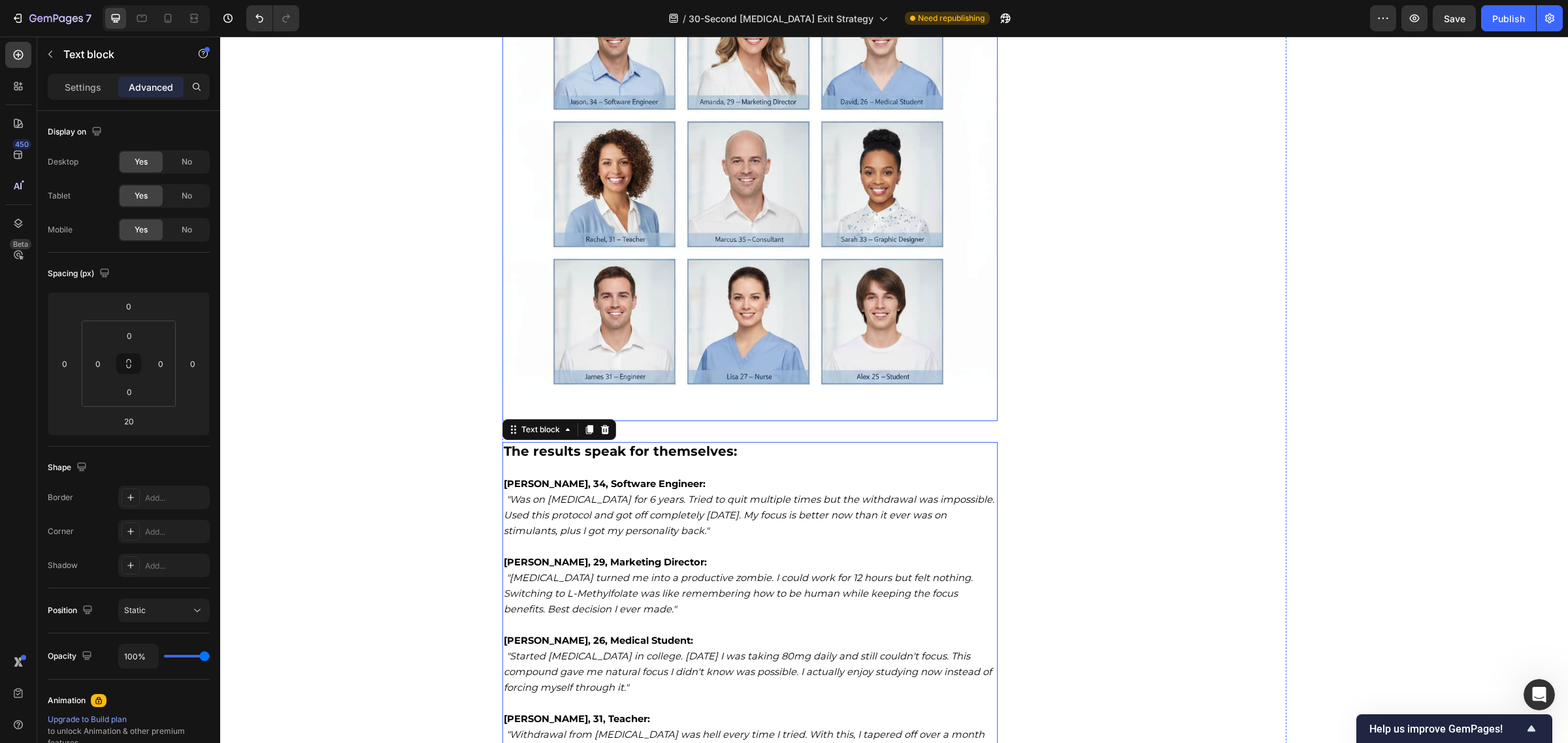
click at [726, 384] on img at bounding box center [751, 173] width 496 height 496
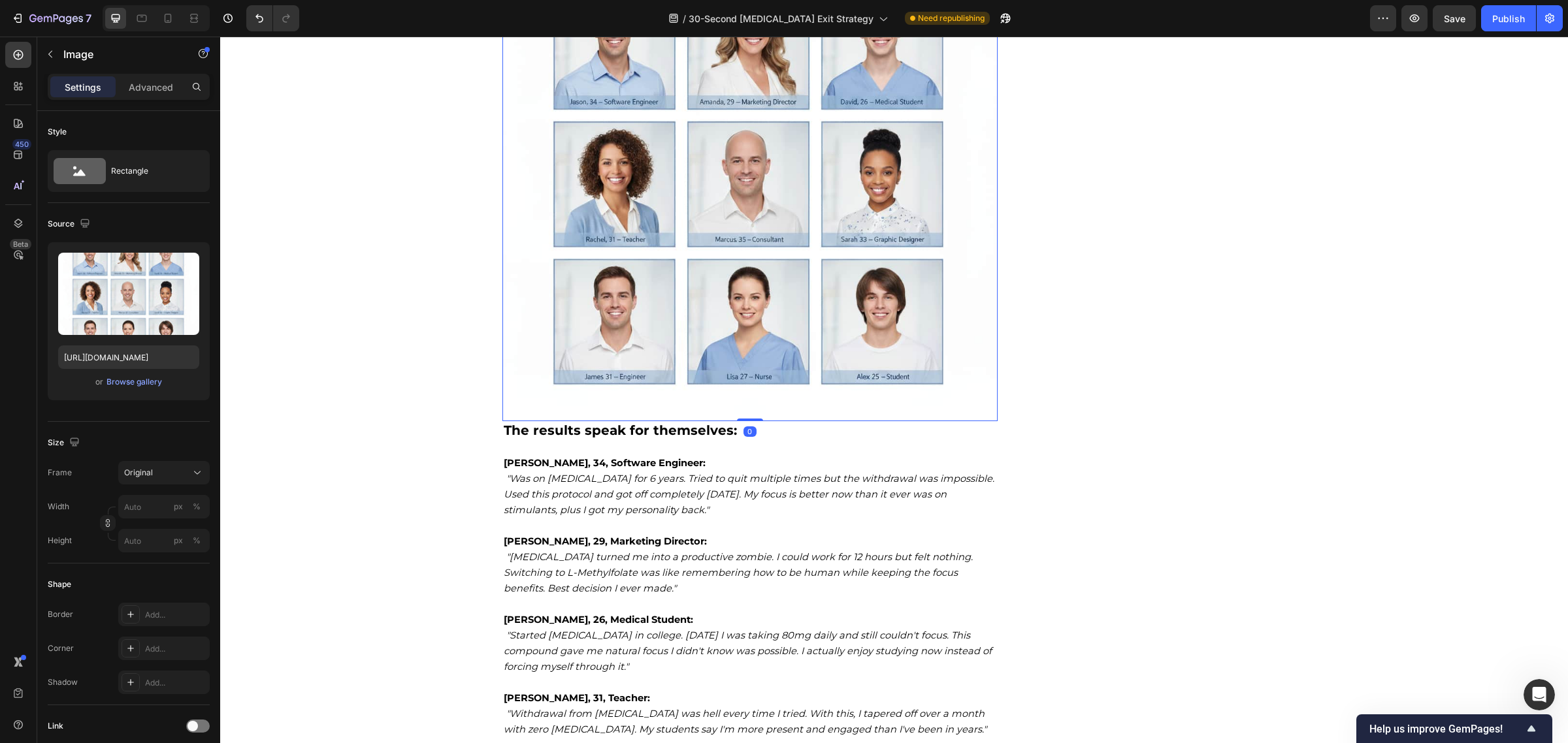
drag, startPoint x: 750, startPoint y: 425, endPoint x: 756, endPoint y: 402, distance: 23.8
click at [756, 402] on div "Image 0" at bounding box center [751, 173] width 496 height 496
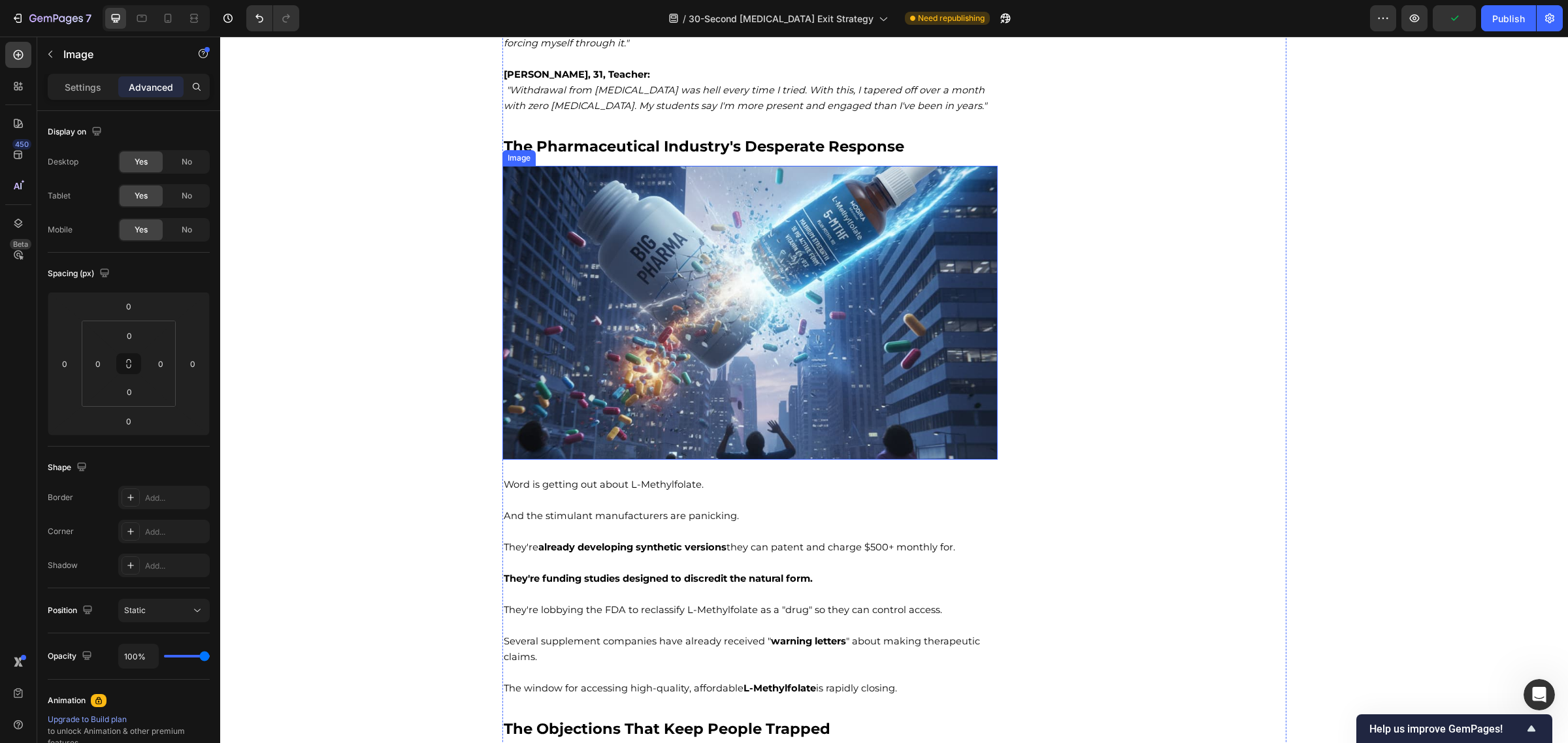
scroll to position [8207, 0]
click at [821, 351] on img at bounding box center [751, 311] width 496 height 294
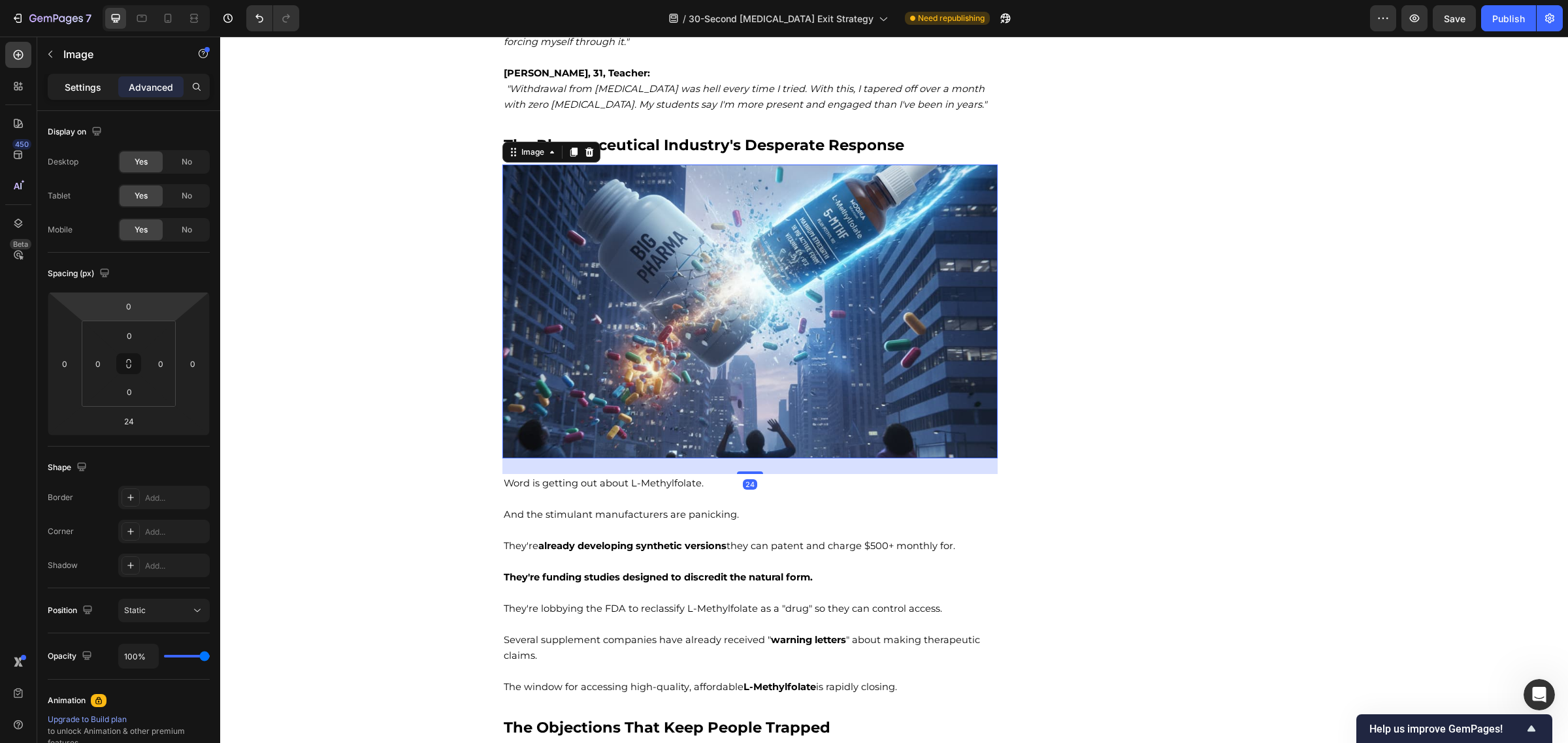
click at [84, 87] on p "Settings" at bounding box center [82, 87] width 36 height 14
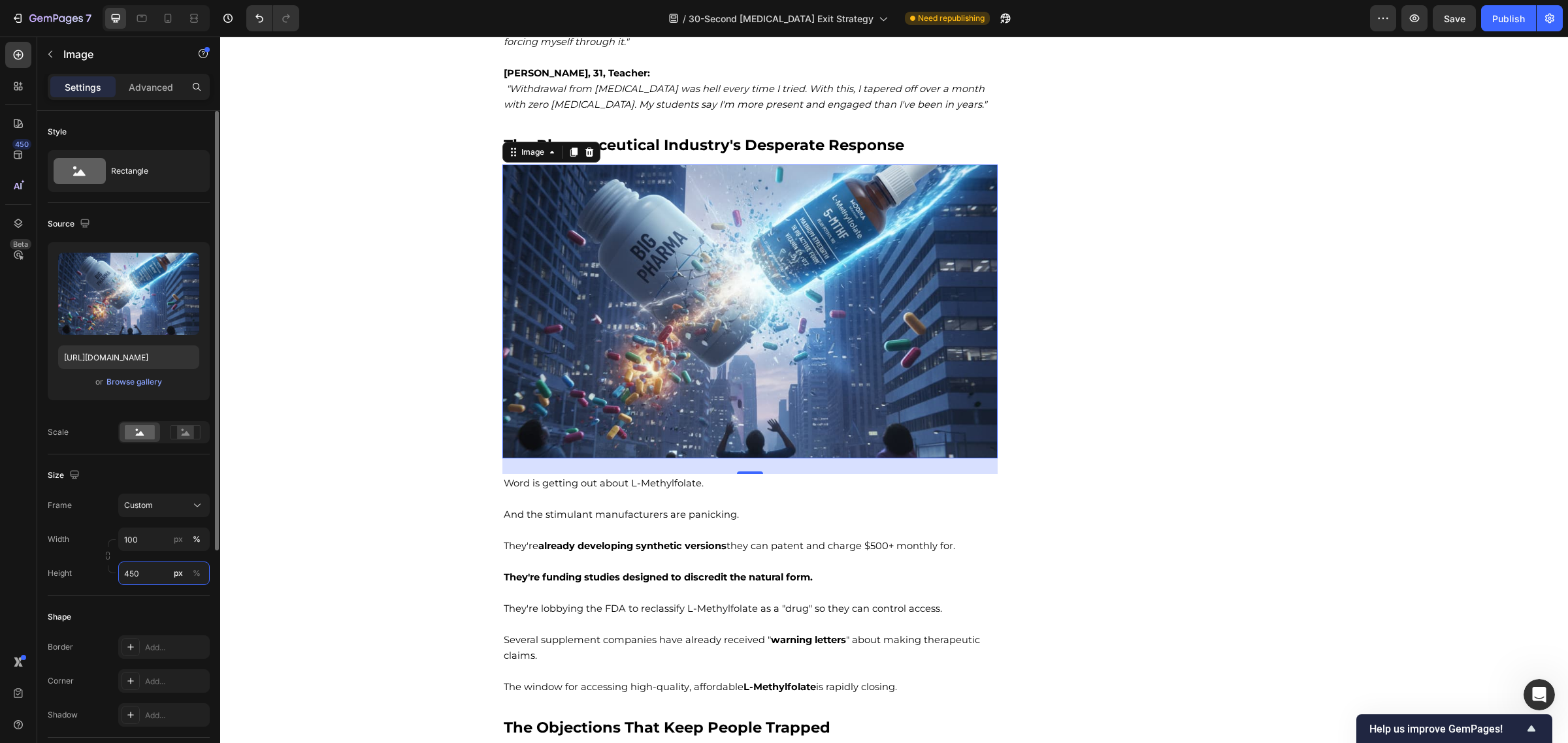
click at [134, 576] on input "450" at bounding box center [164, 574] width 92 height 24
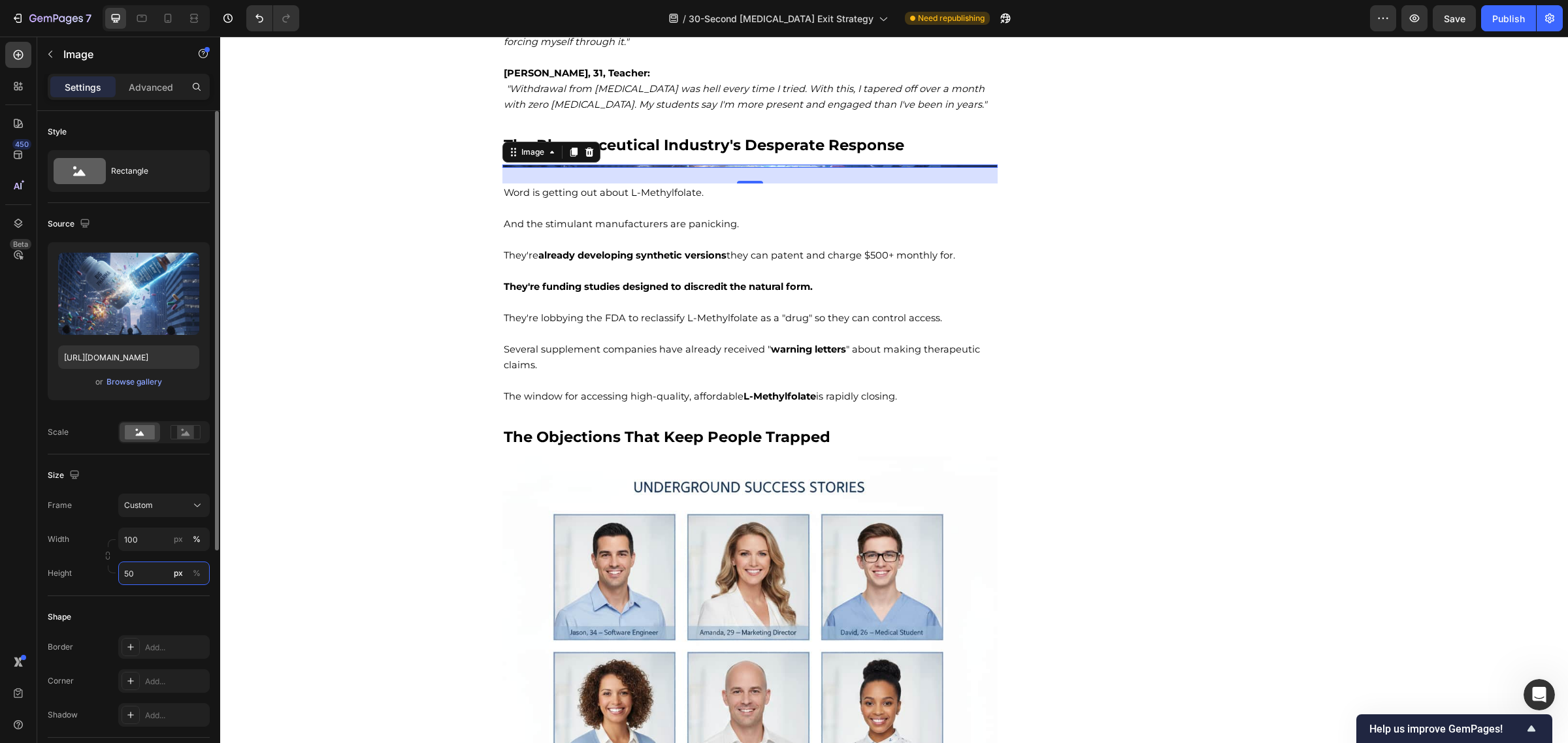
type input "500"
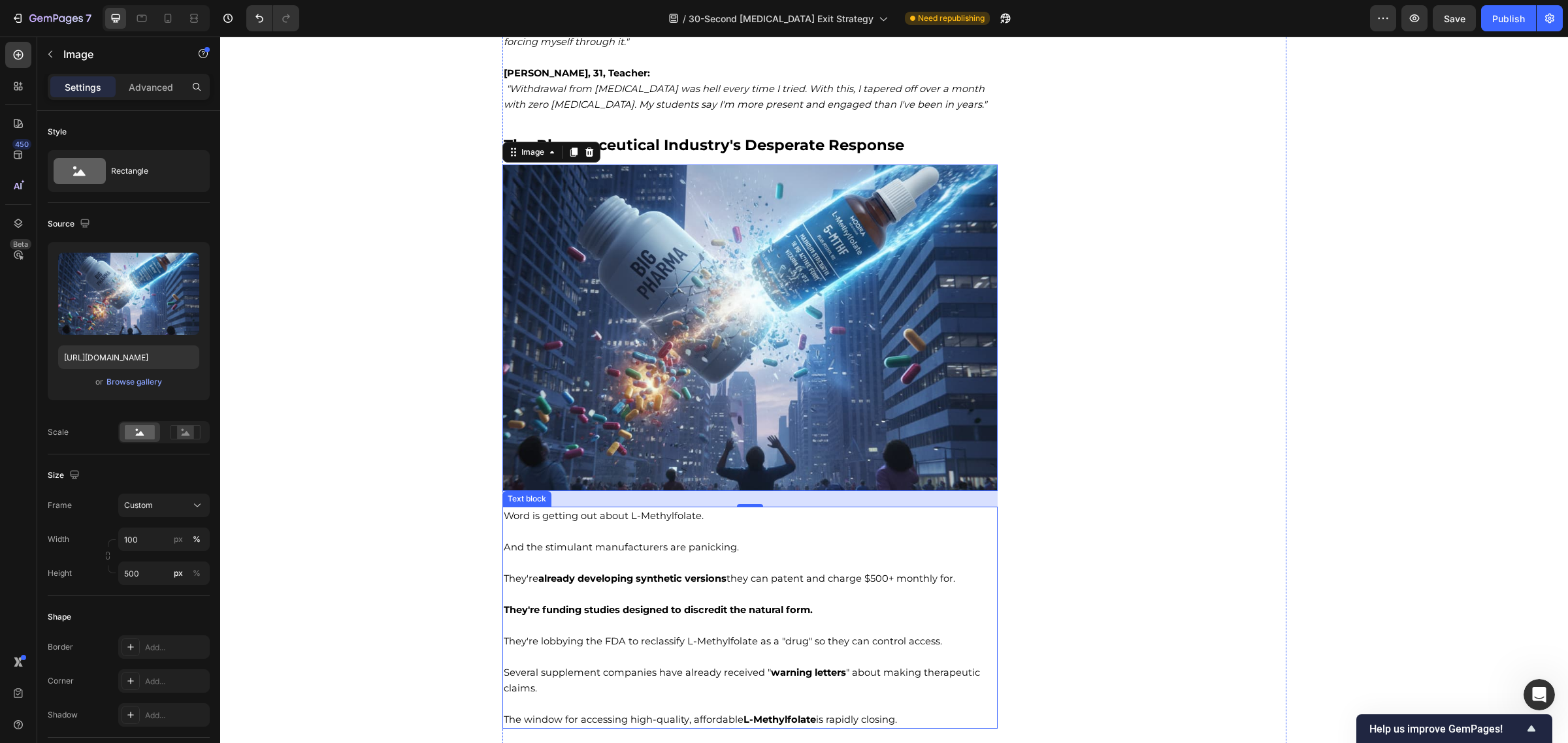
click at [835, 664] on p "Rich Text Editor. Editing area: main" at bounding box center [750, 656] width 493 height 16
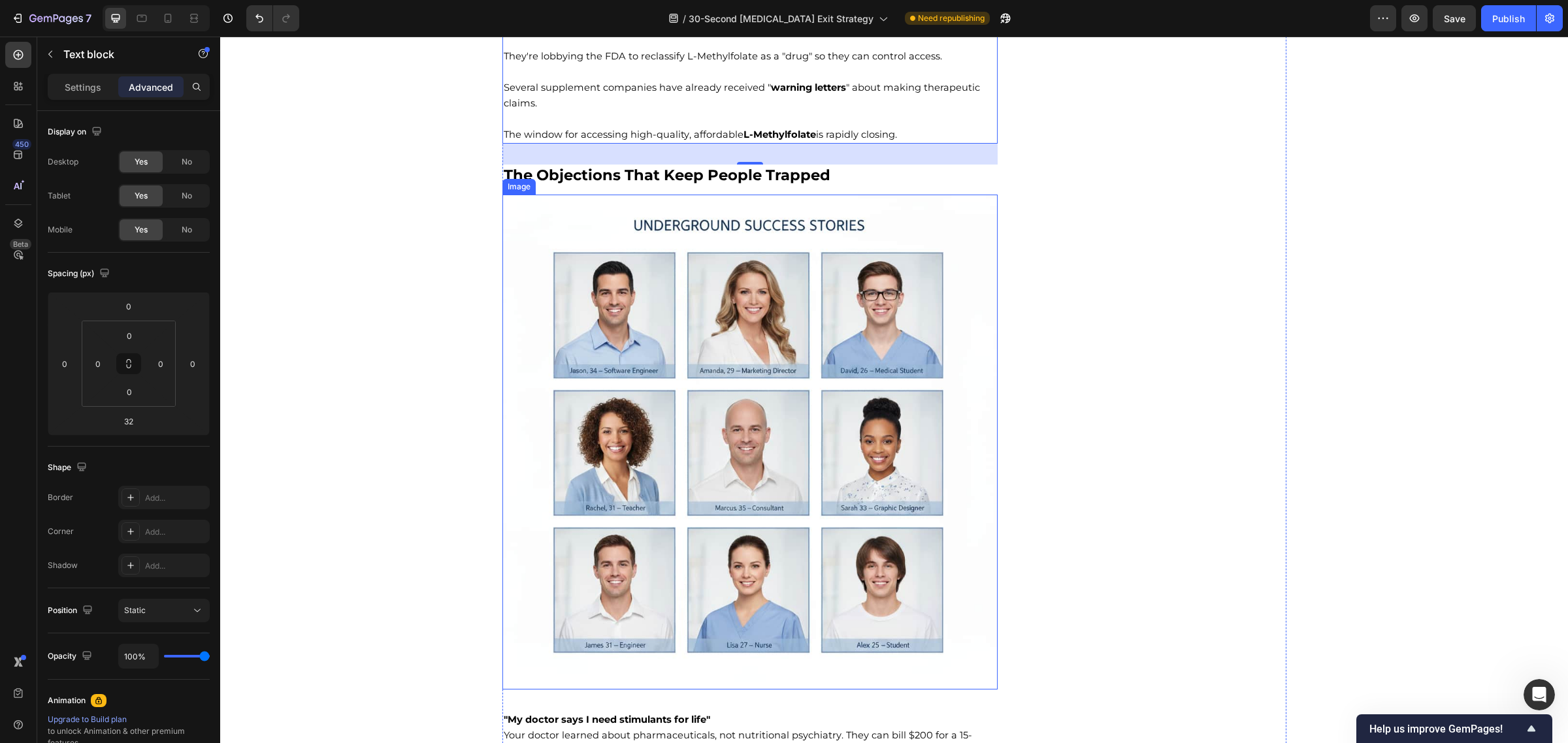
scroll to position [8795, 0]
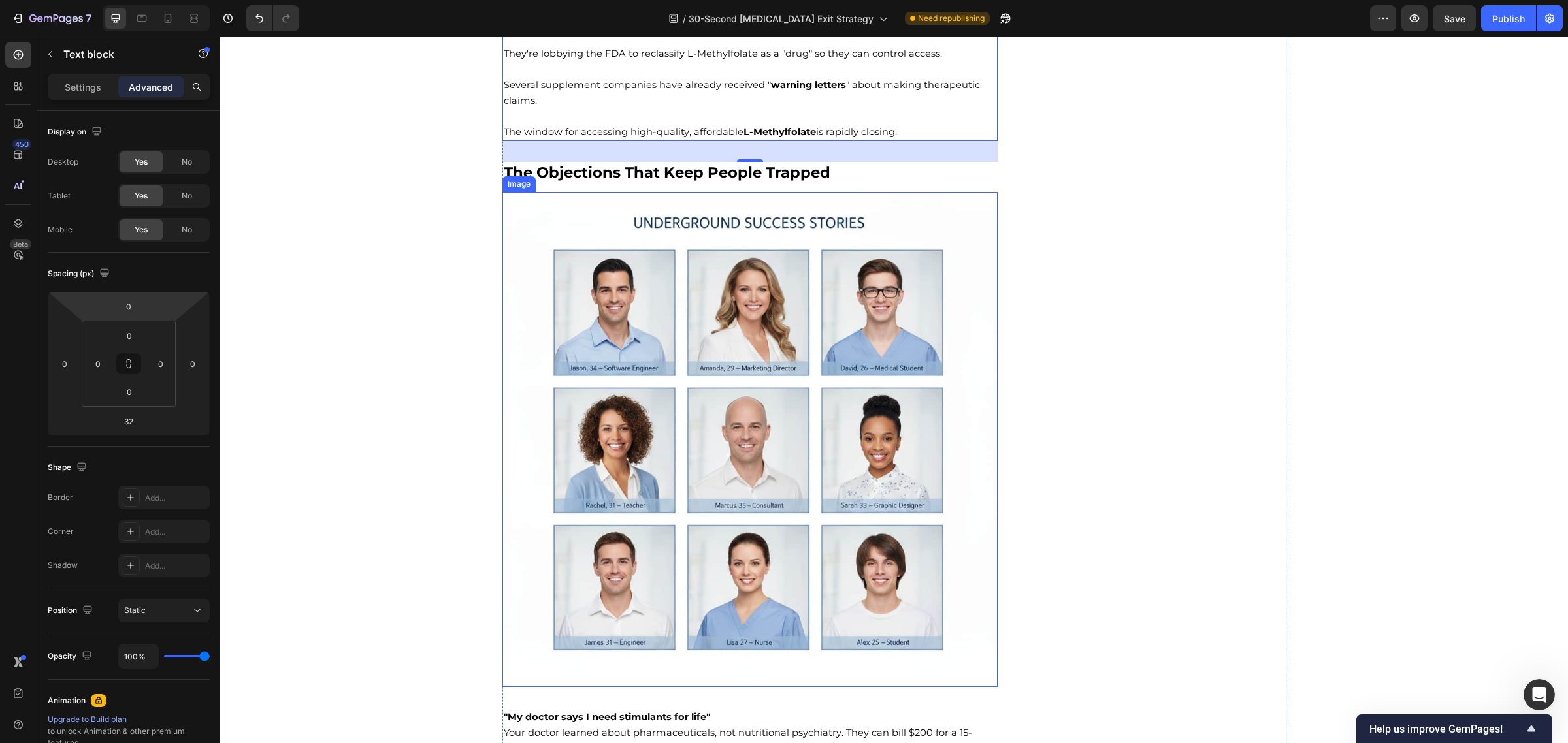
click at [799, 315] on img at bounding box center [751, 440] width 496 height 496
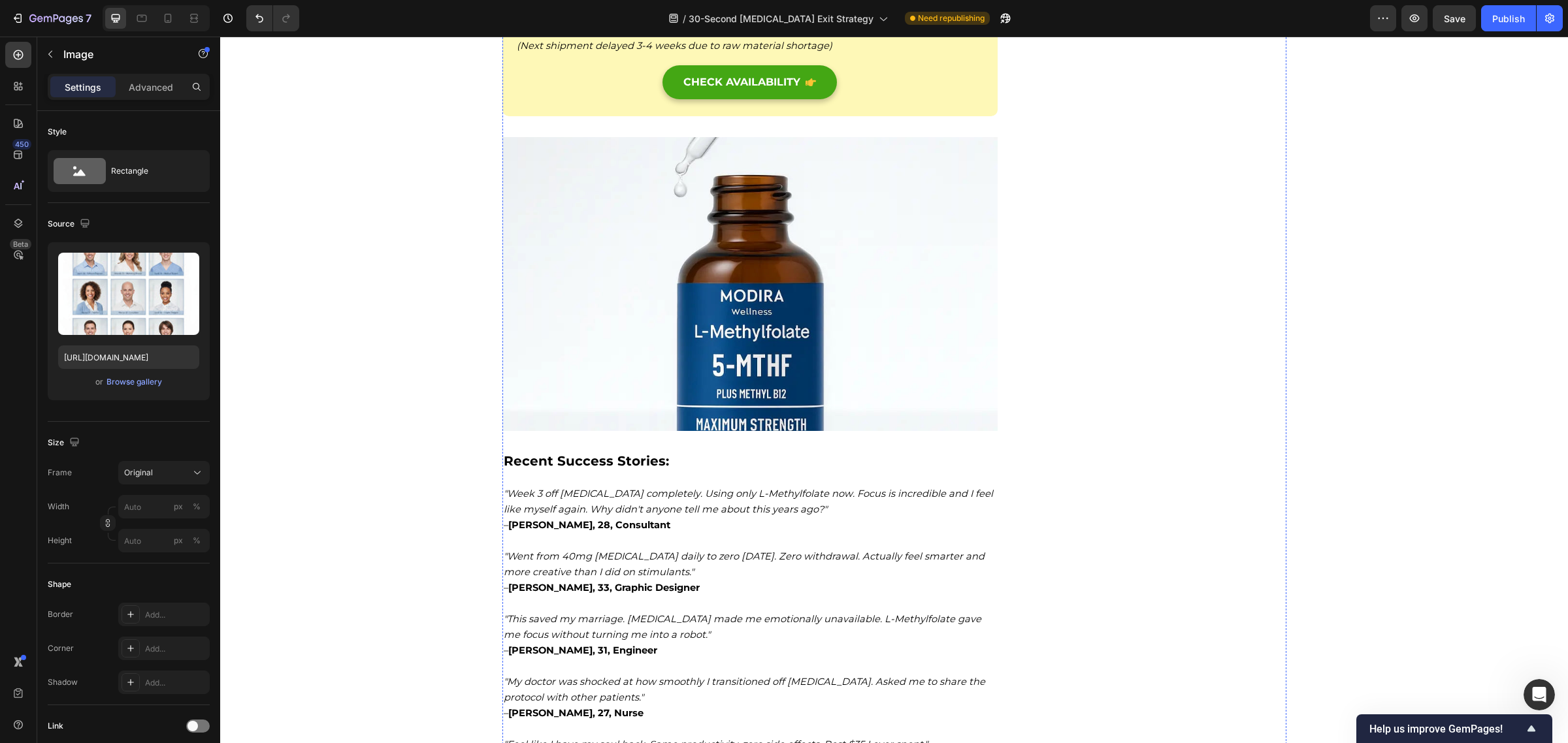
scroll to position [10934, 0]
click at [756, 320] on img at bounding box center [751, 283] width 496 height 294
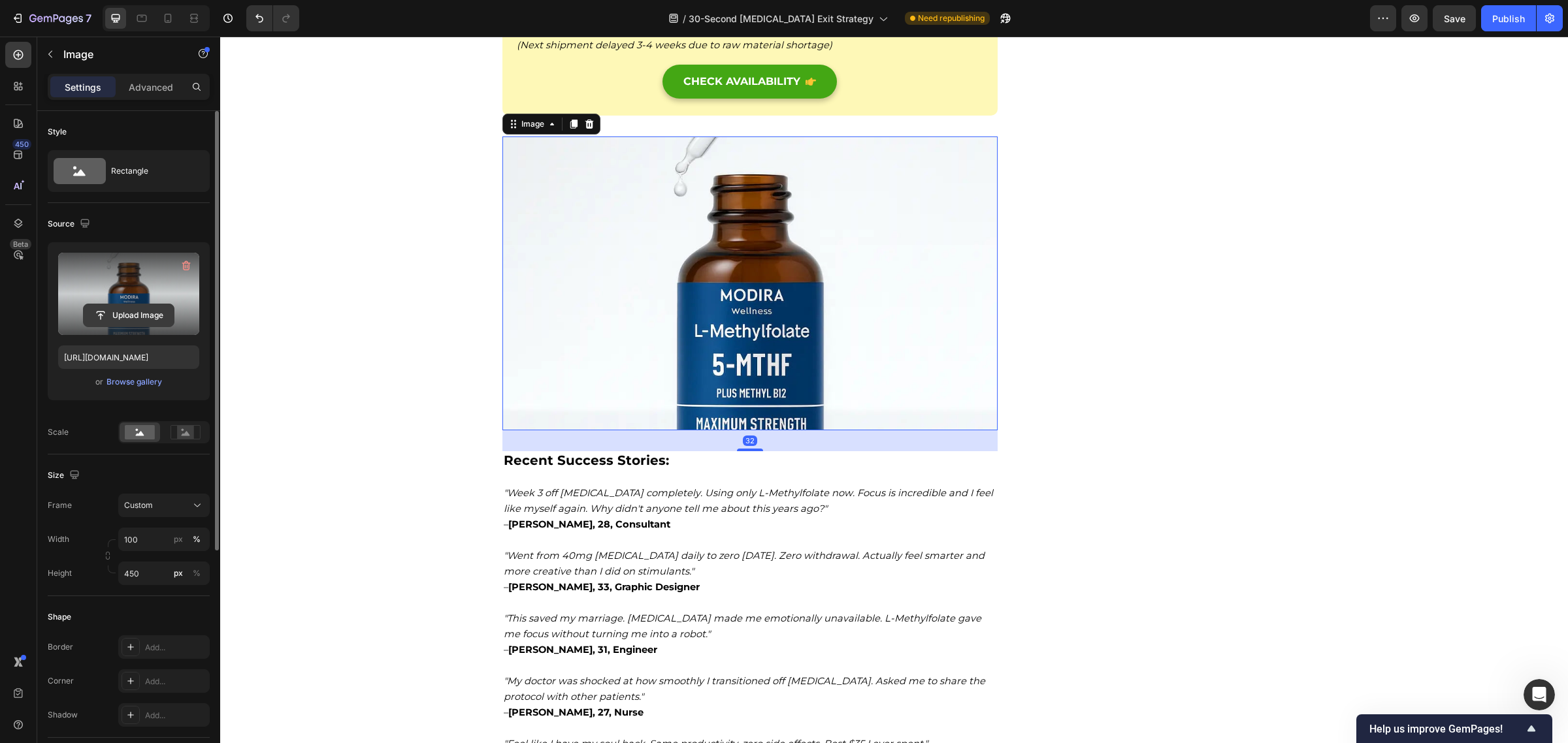
click at [133, 318] on input "file" at bounding box center [129, 315] width 90 height 22
type input "https://cdn.shopify.com/s/files/1/0570/1009/4157/files/gempages_584707085149667…"
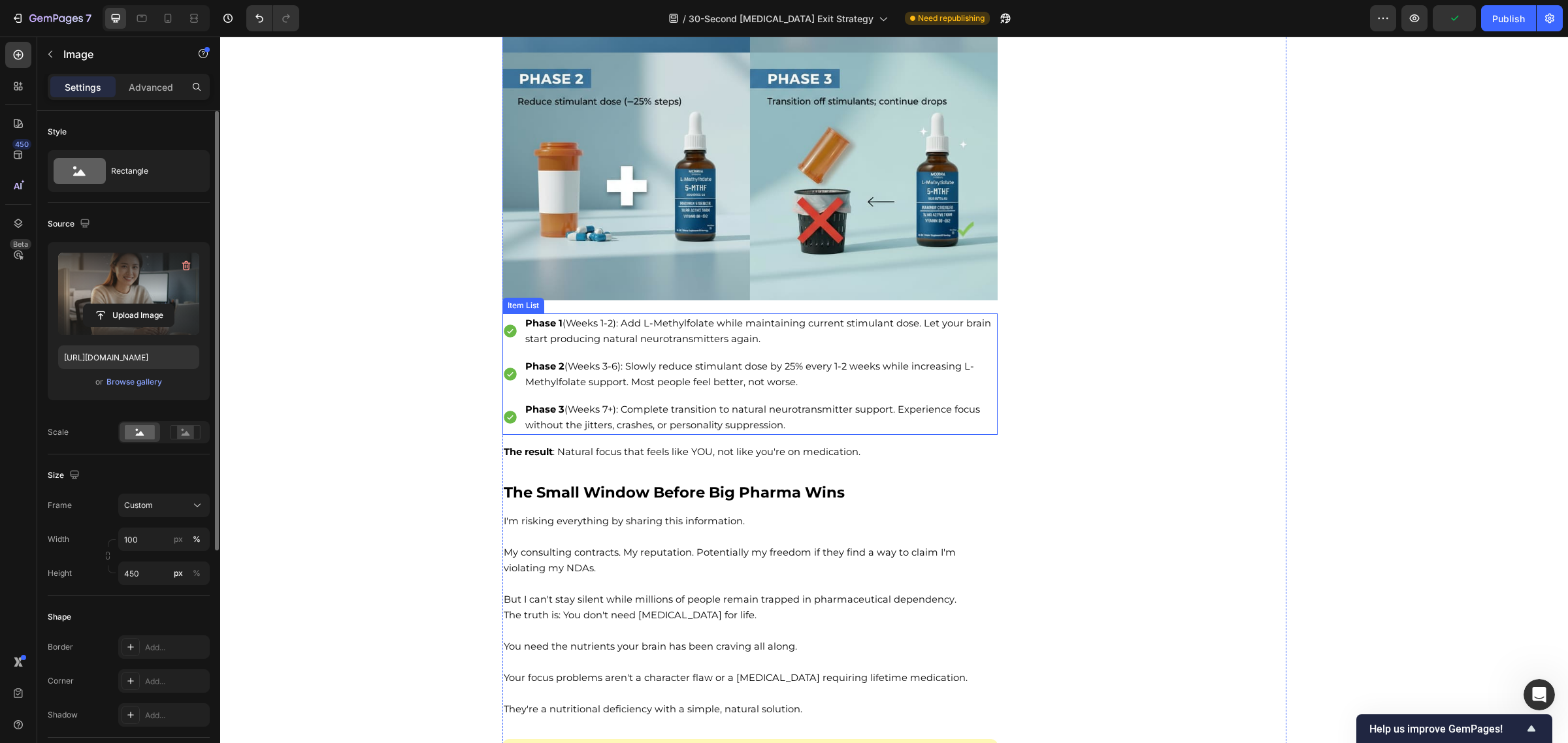
scroll to position [10218, 0]
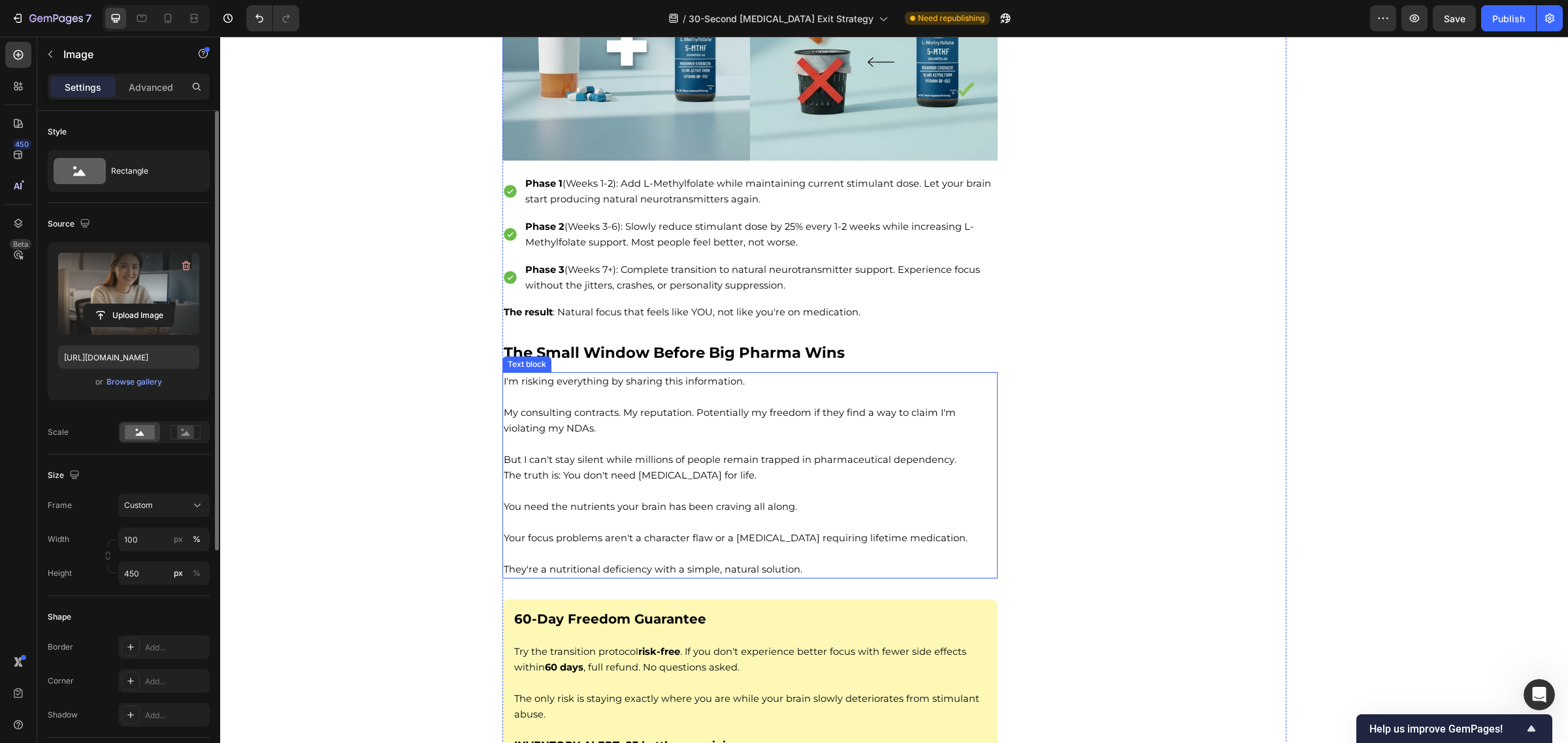
click at [706, 405] on p at bounding box center [750, 397] width 493 height 16
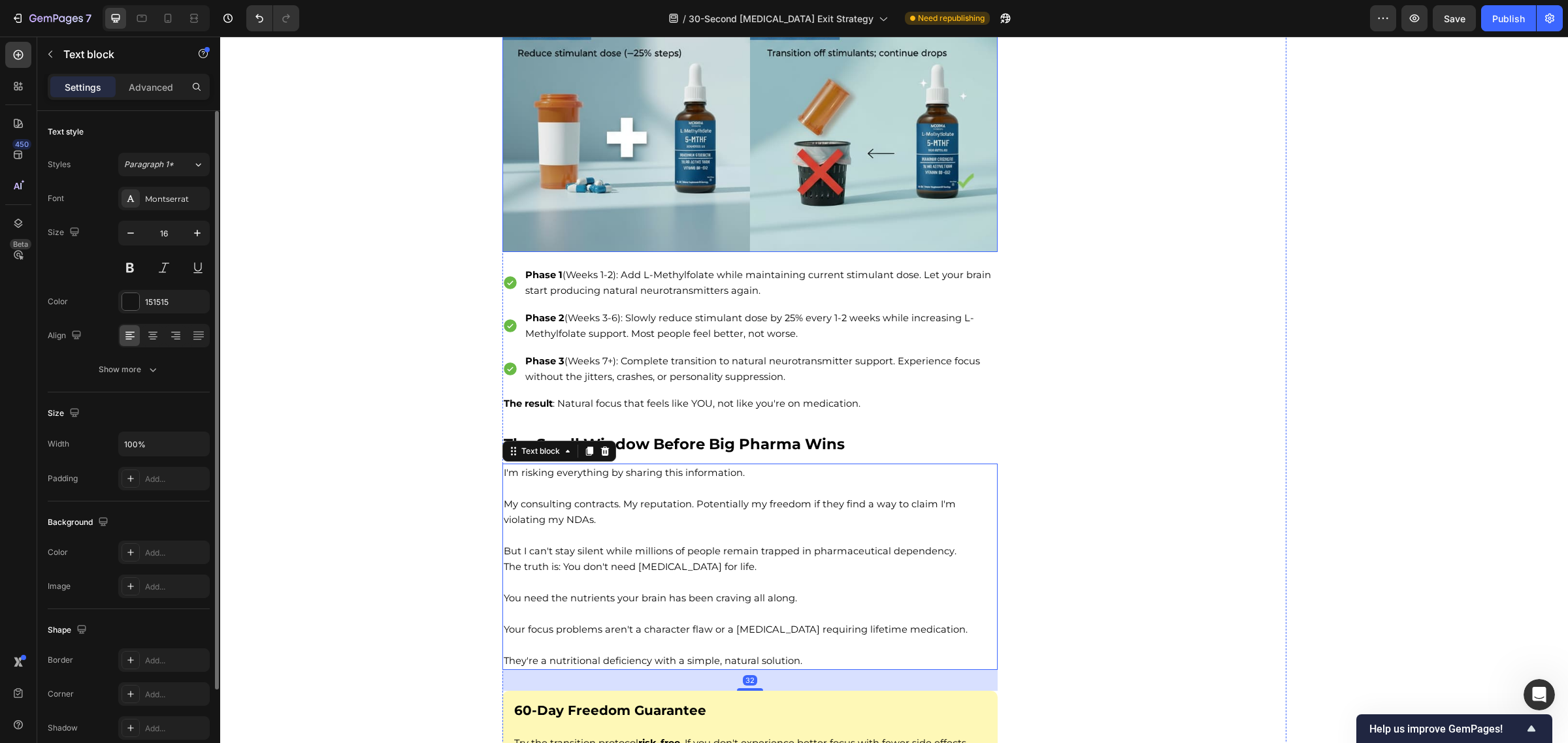
scroll to position [10119, 0]
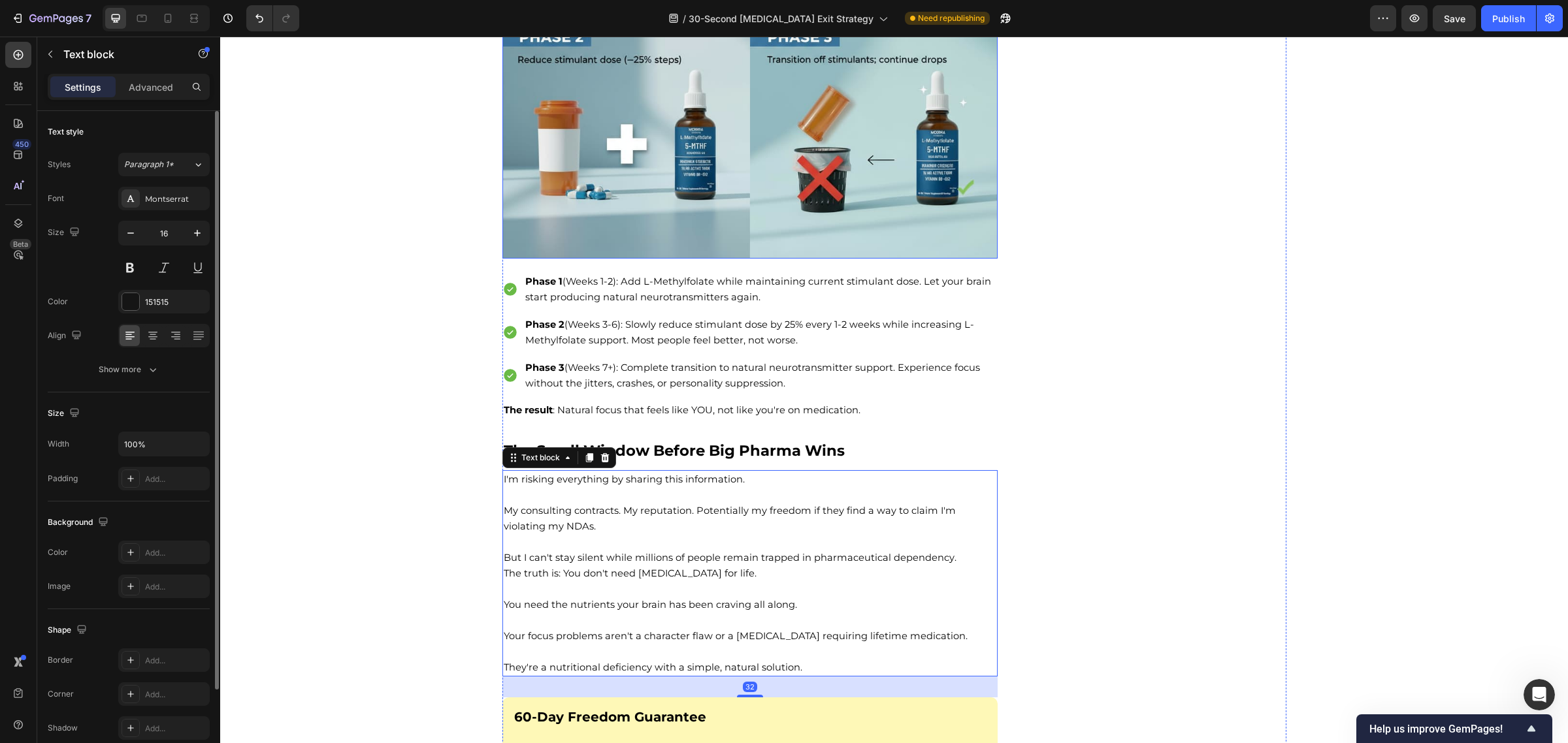
click at [739, 134] on img at bounding box center [751, 11] width 496 height 496
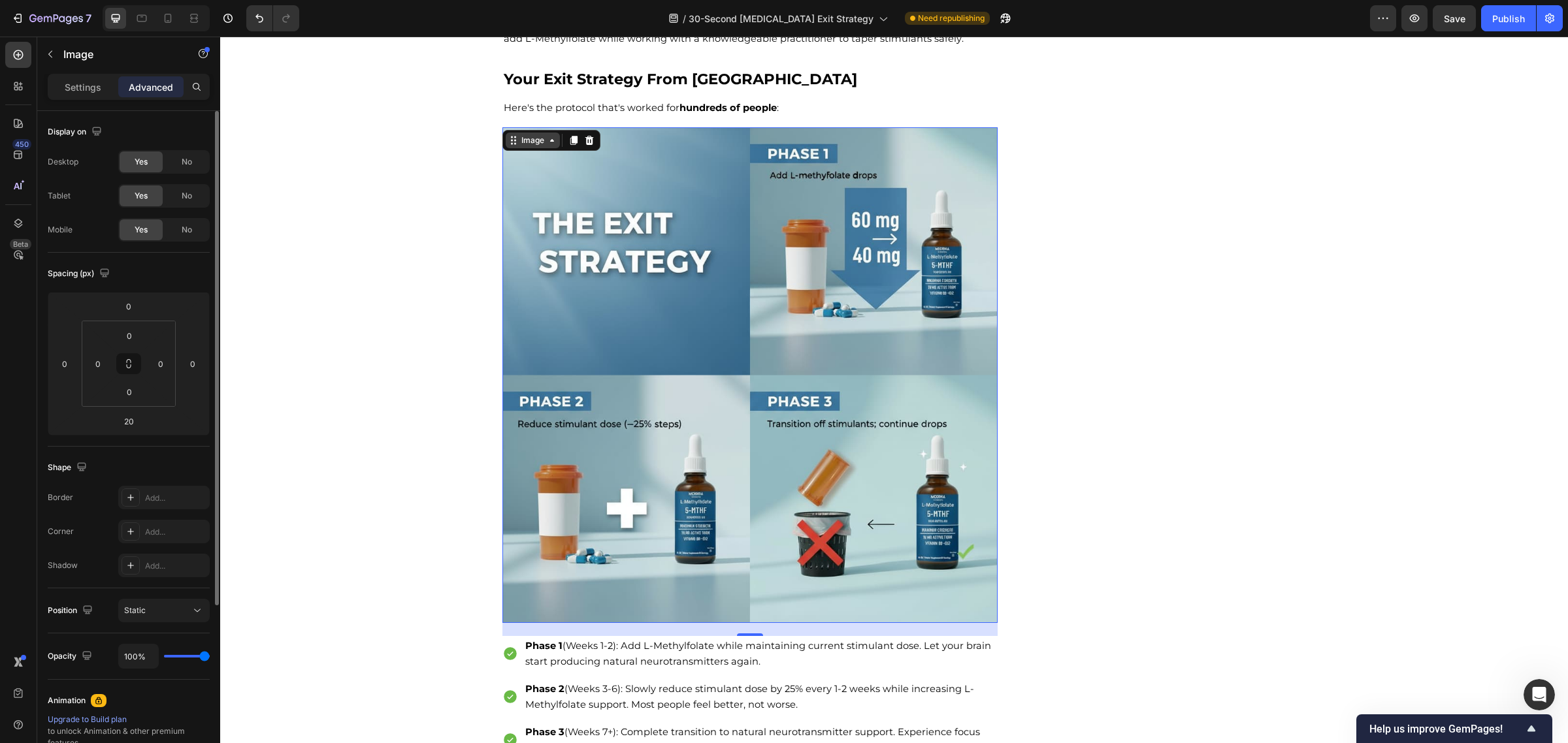
scroll to position [9757, 0]
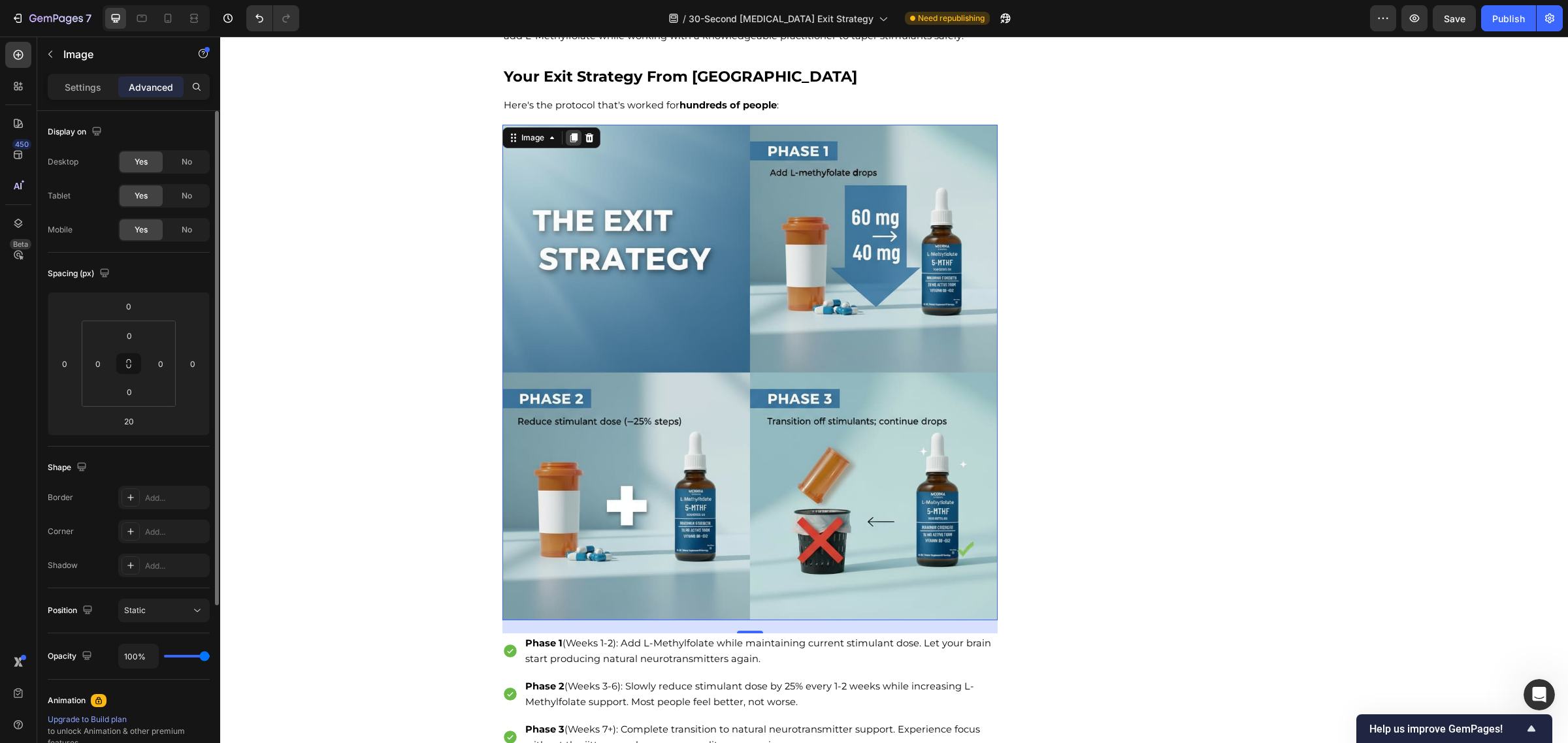
click at [569, 143] on icon at bounding box center [574, 138] width 10 height 10
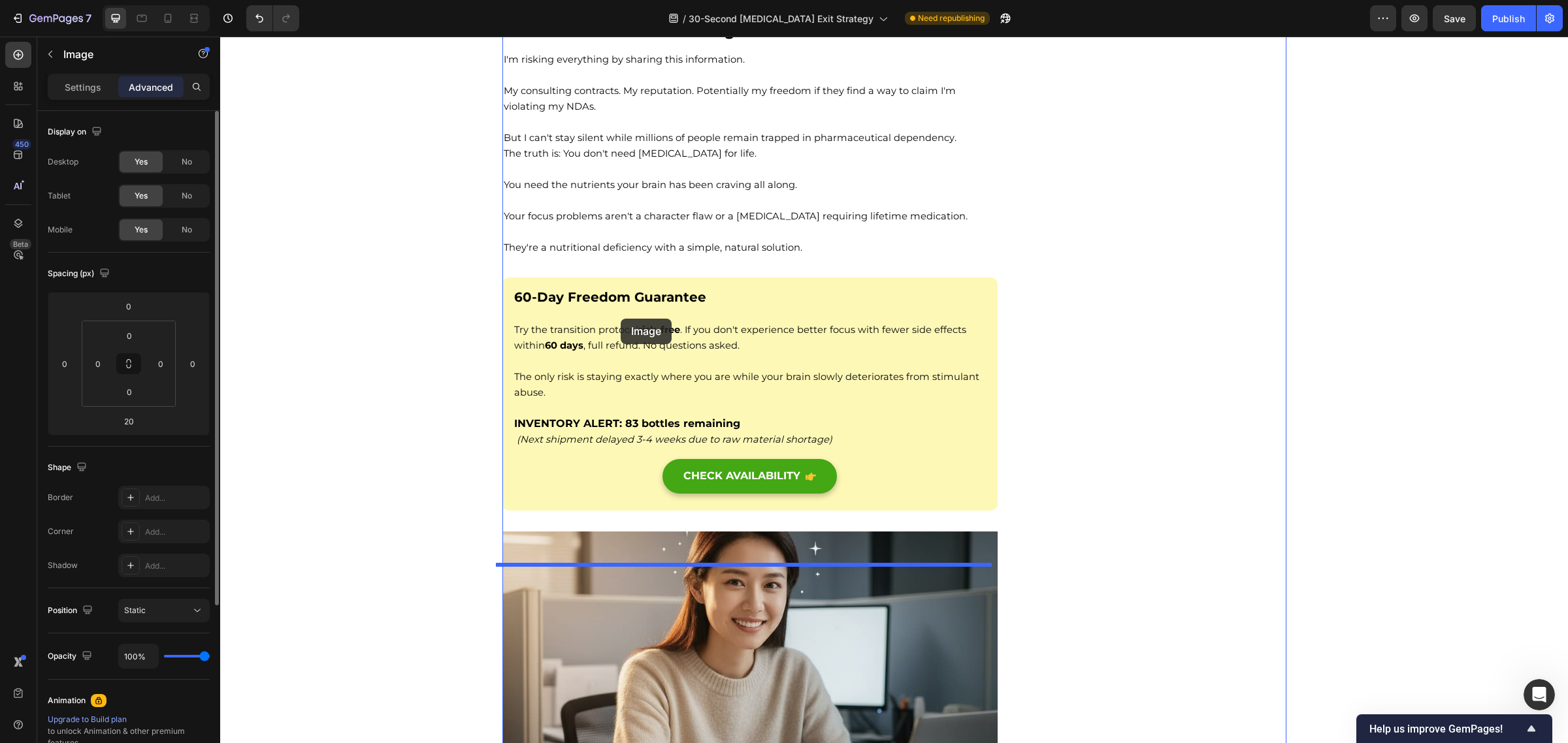
scroll to position [10983, 0]
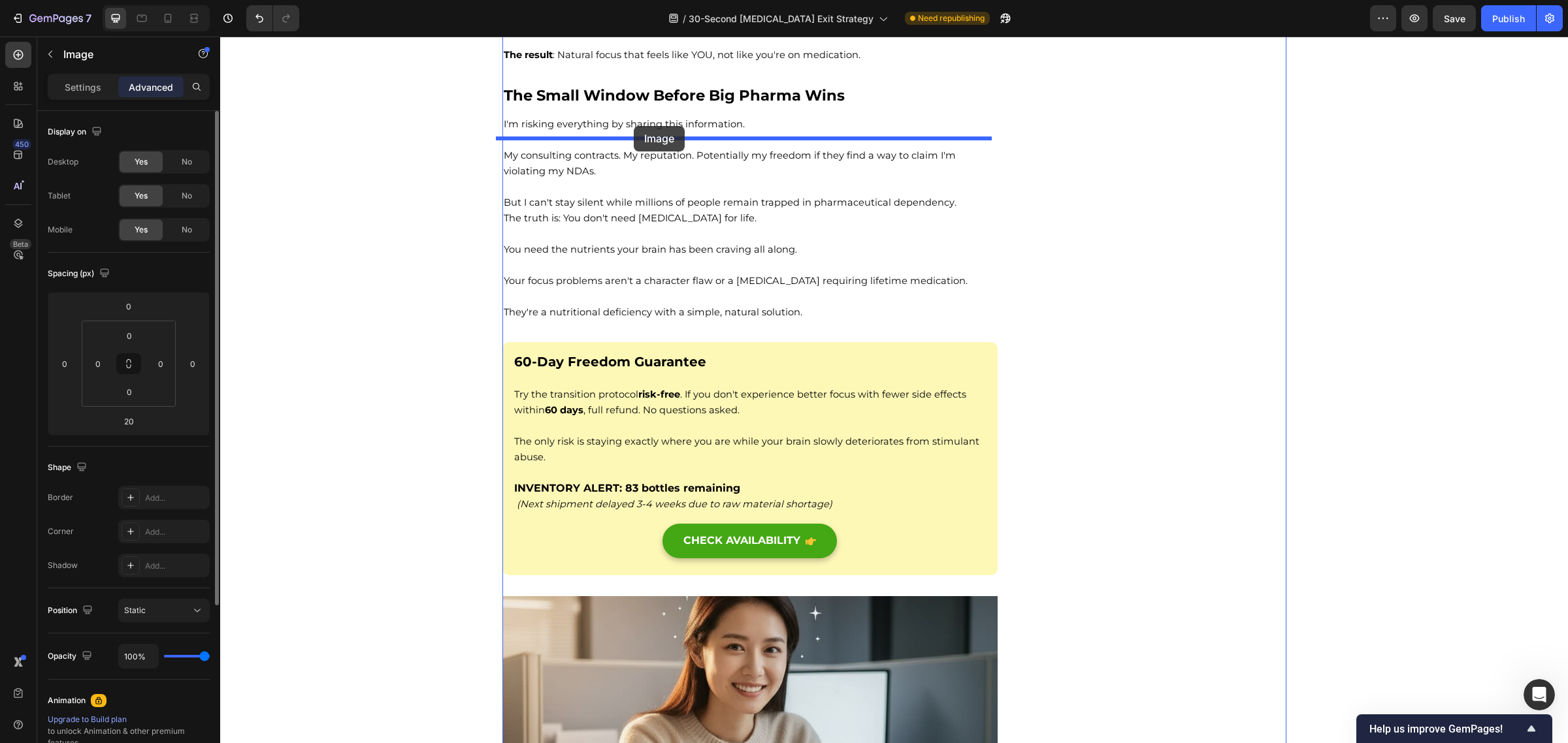
drag, startPoint x: 507, startPoint y: 70, endPoint x: 634, endPoint y: 126, distance: 138.8
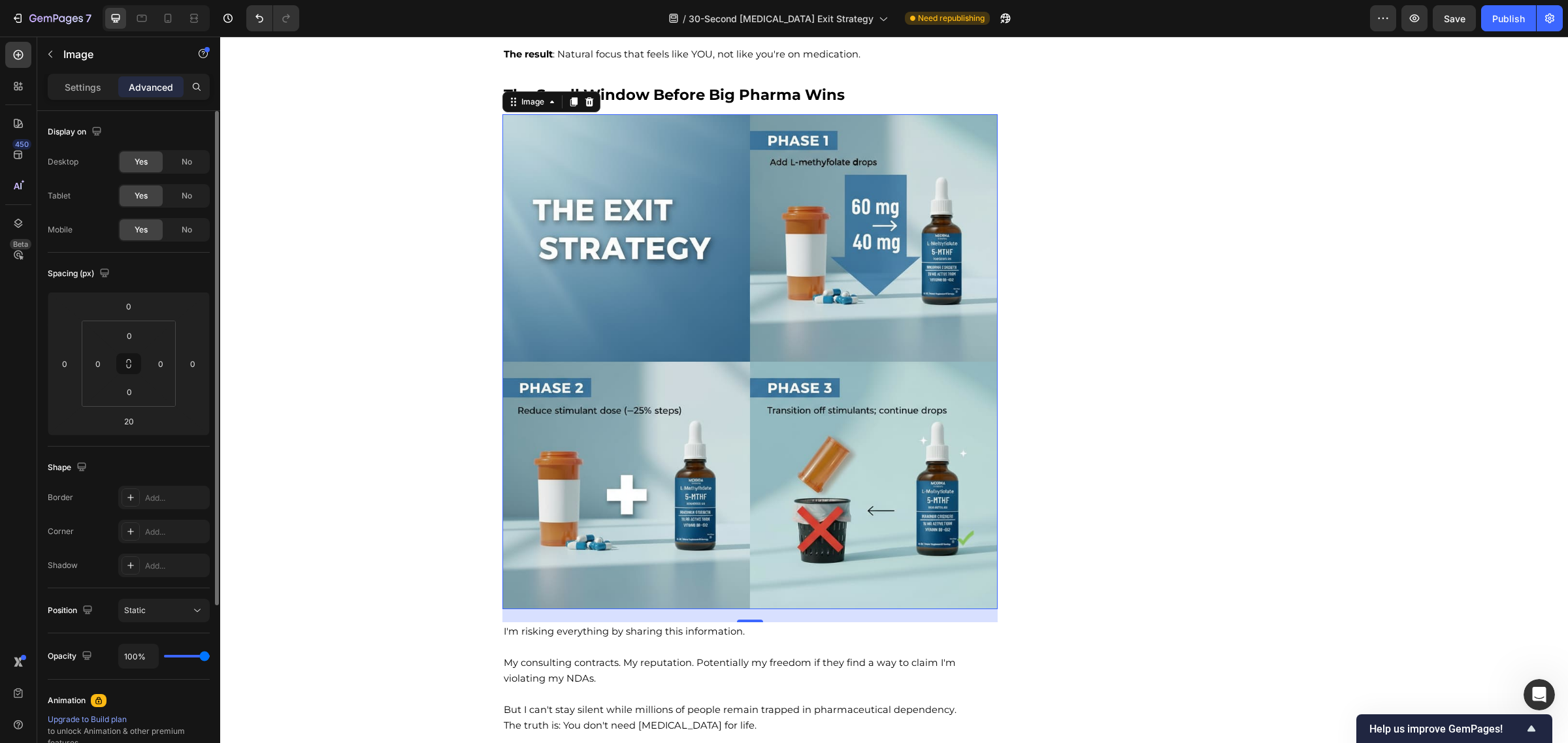
click at [703, 343] on img at bounding box center [751, 362] width 496 height 496
click at [59, 85] on div "Settings" at bounding box center [83, 87] width 65 height 21
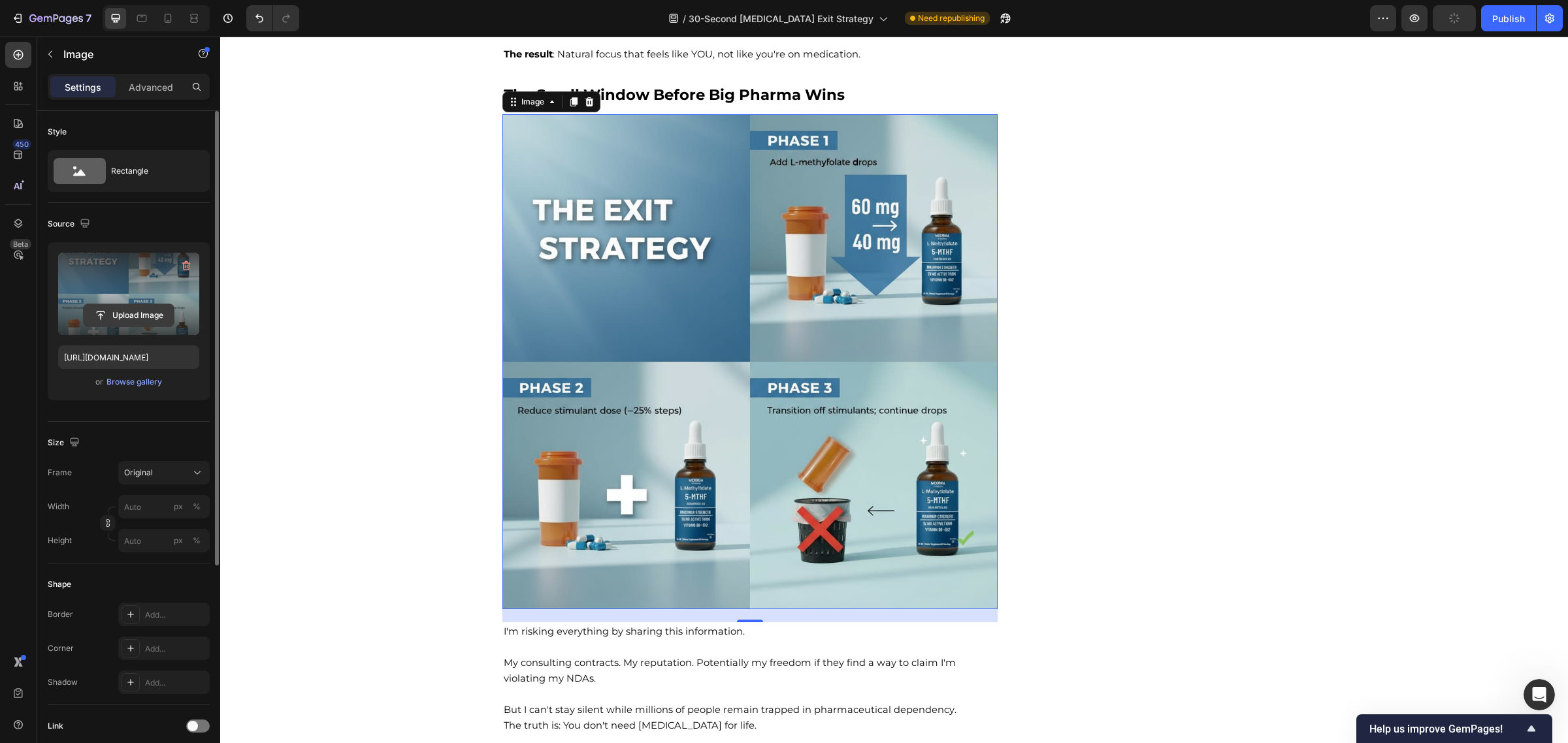
click at [128, 315] on input "file" at bounding box center [129, 315] width 90 height 22
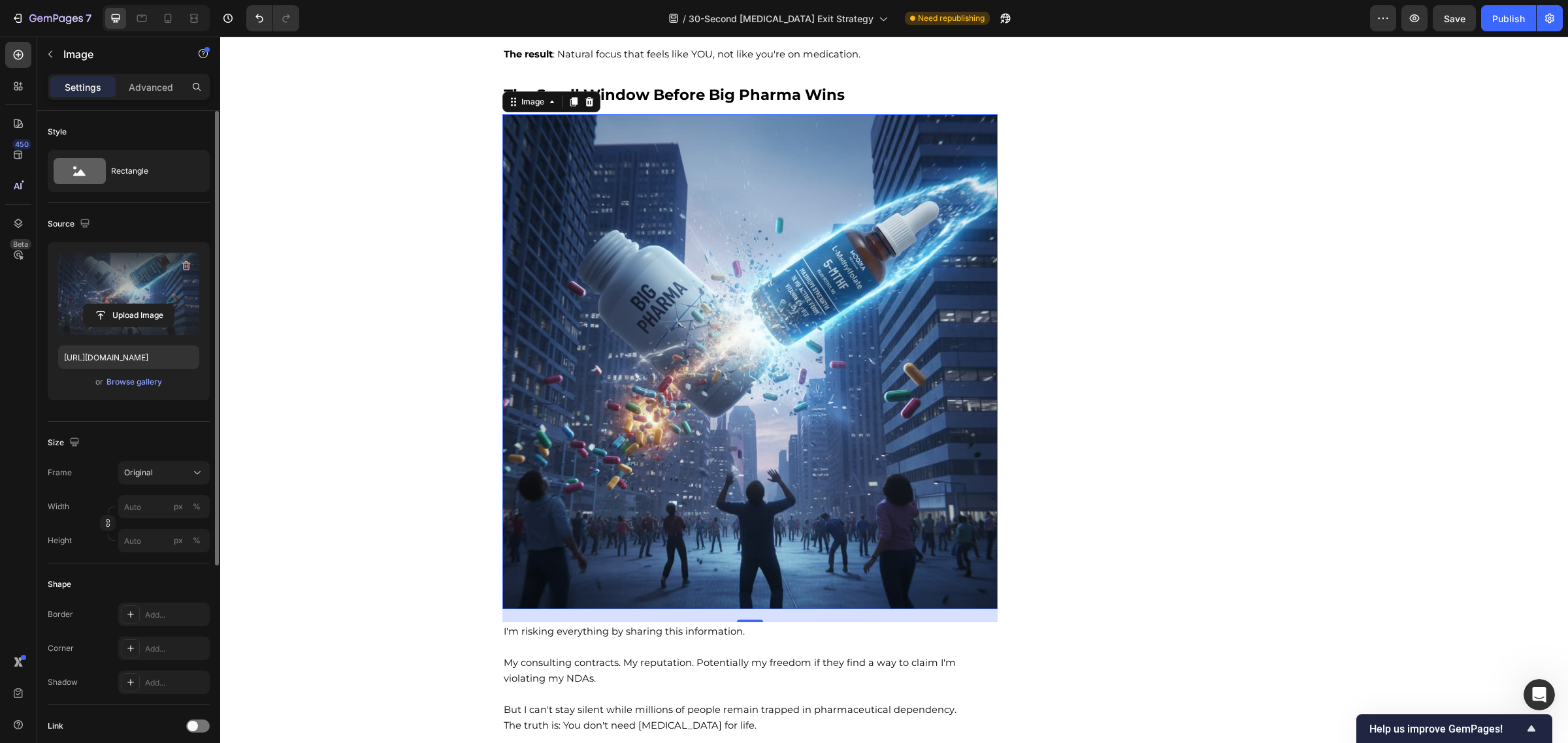
type input "https://cdn.shopify.com/s/files/1/0570/1009/4157/files/gempages_584707085149667…"
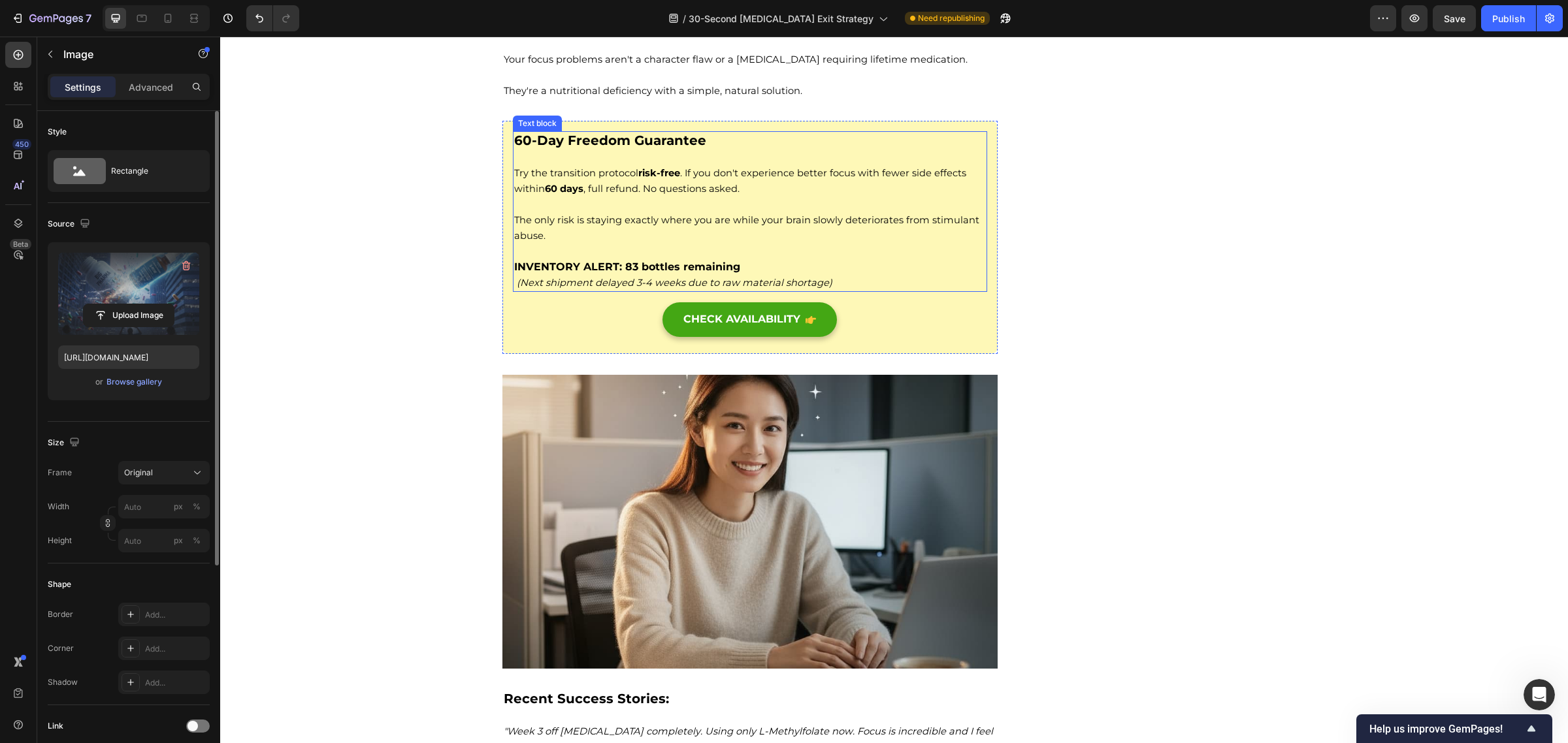
scroll to position [11205, 0]
click at [710, 192] on p "Try the transition protocol risk-free . If you don't experience better focus wi…" at bounding box center [750, 172] width 472 height 47
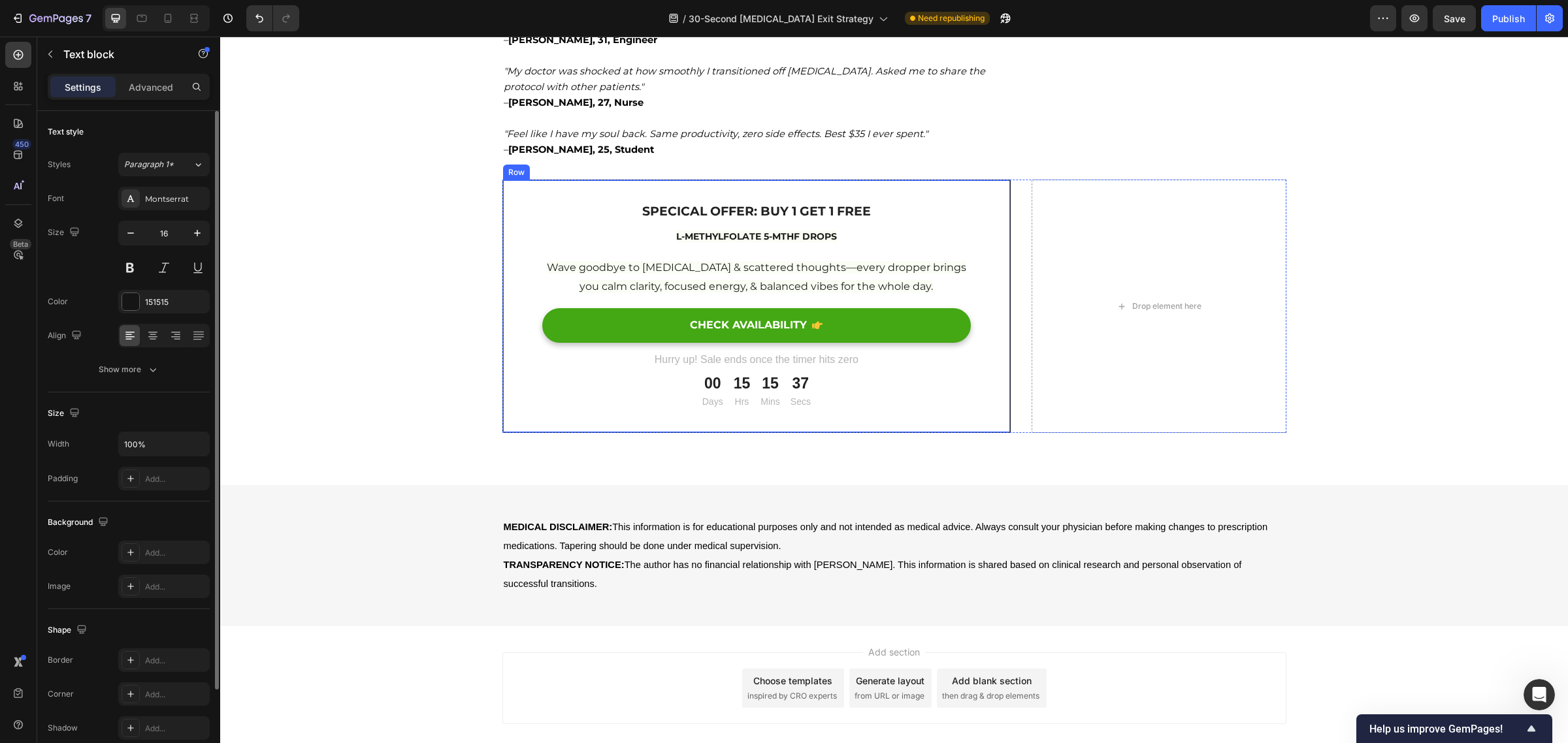
scroll to position [12107, 0]
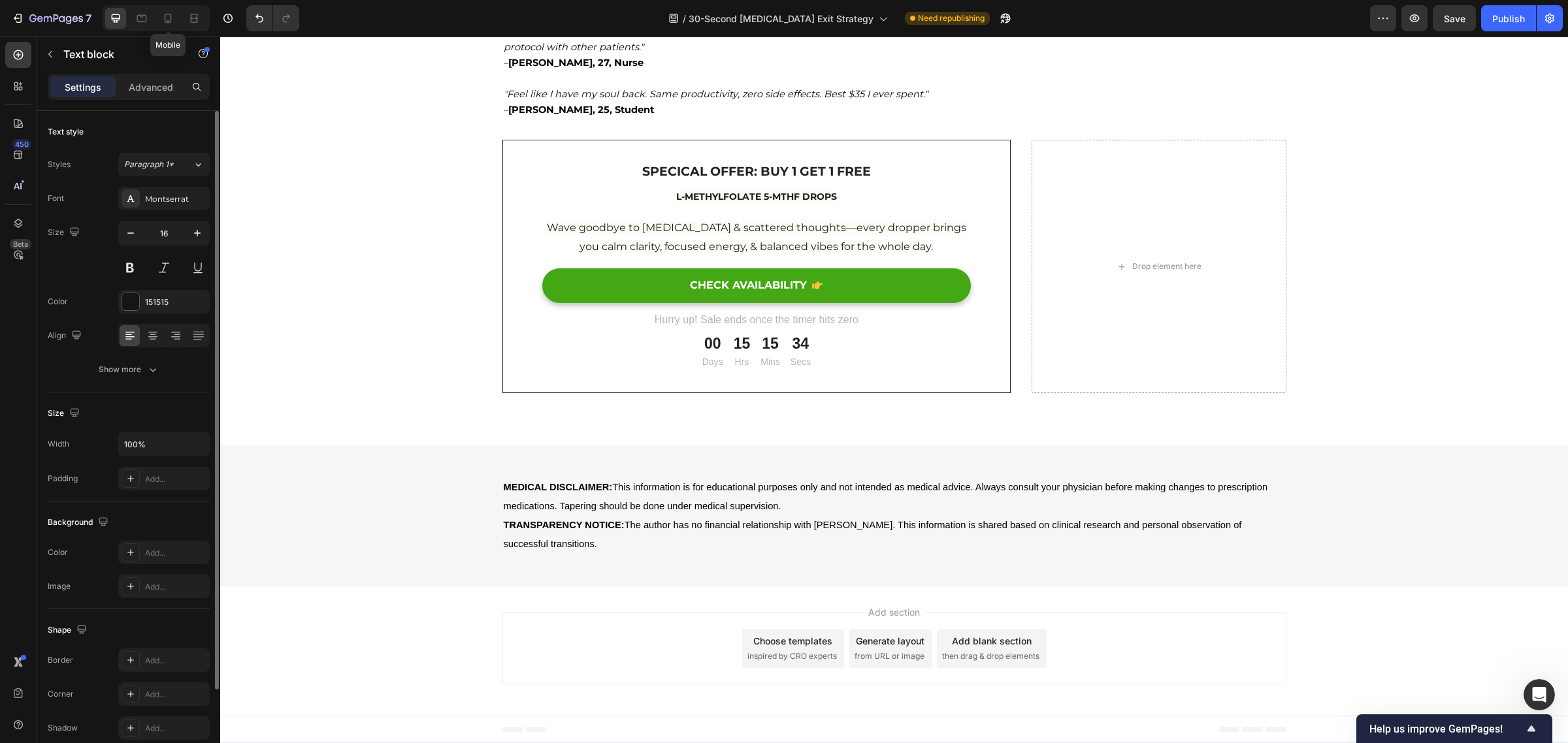
drag, startPoint x: 167, startPoint y: 19, endPoint x: 187, endPoint y: 41, distance: 29.7
click at [168, 19] on icon at bounding box center [168, 19] width 13 height 13
type input "14"
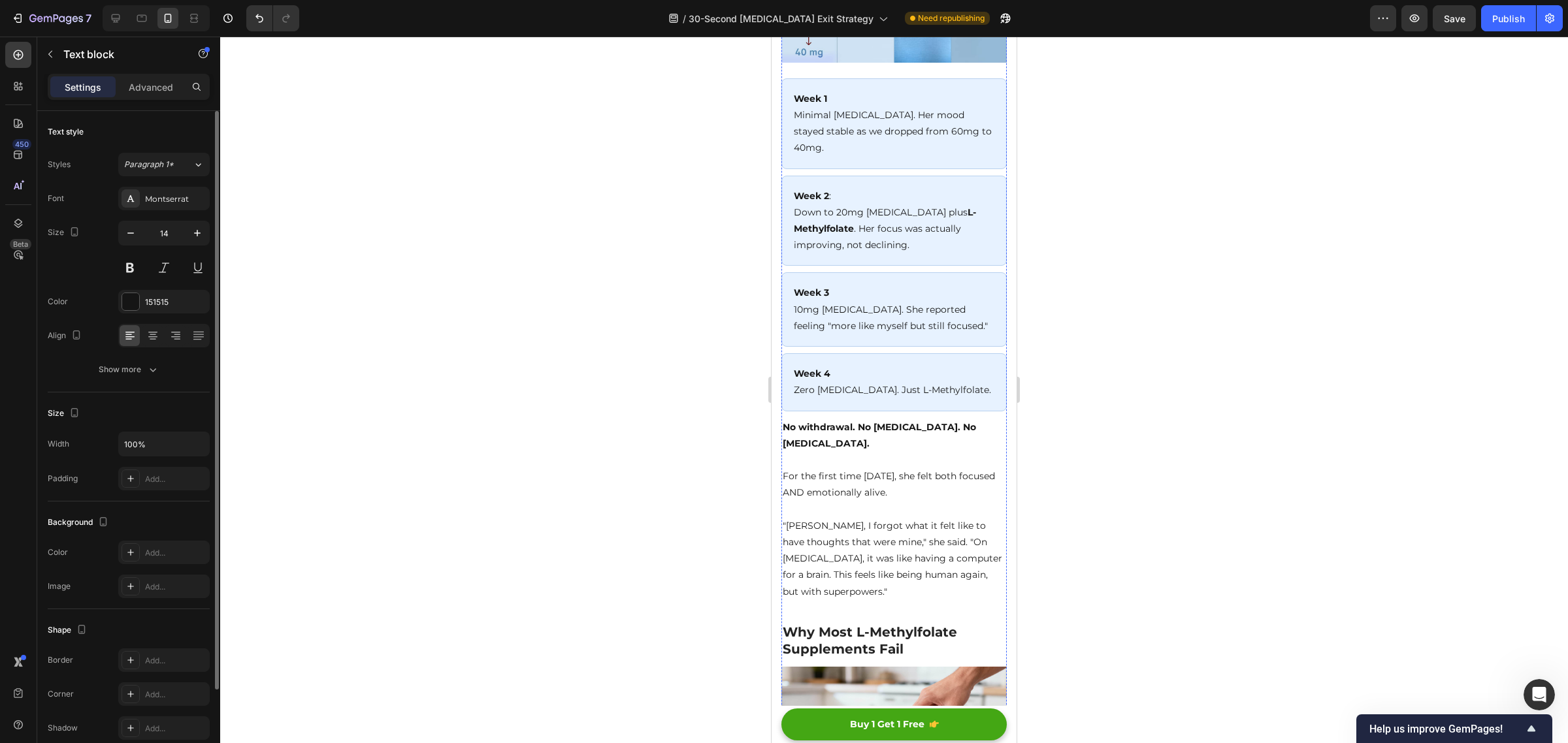
scroll to position [4656, 0]
click at [116, 15] on icon at bounding box center [115, 19] width 13 height 13
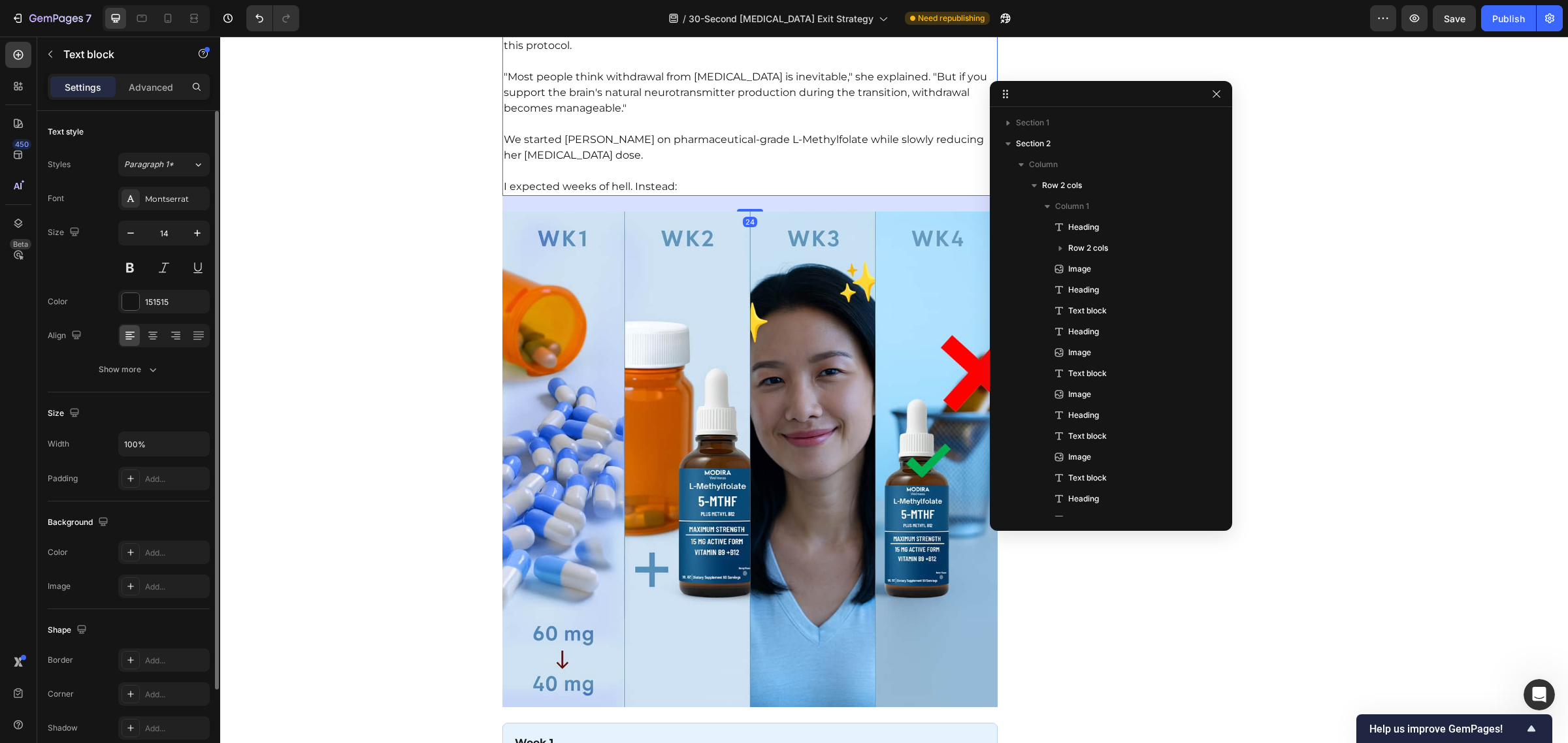
type input "16"
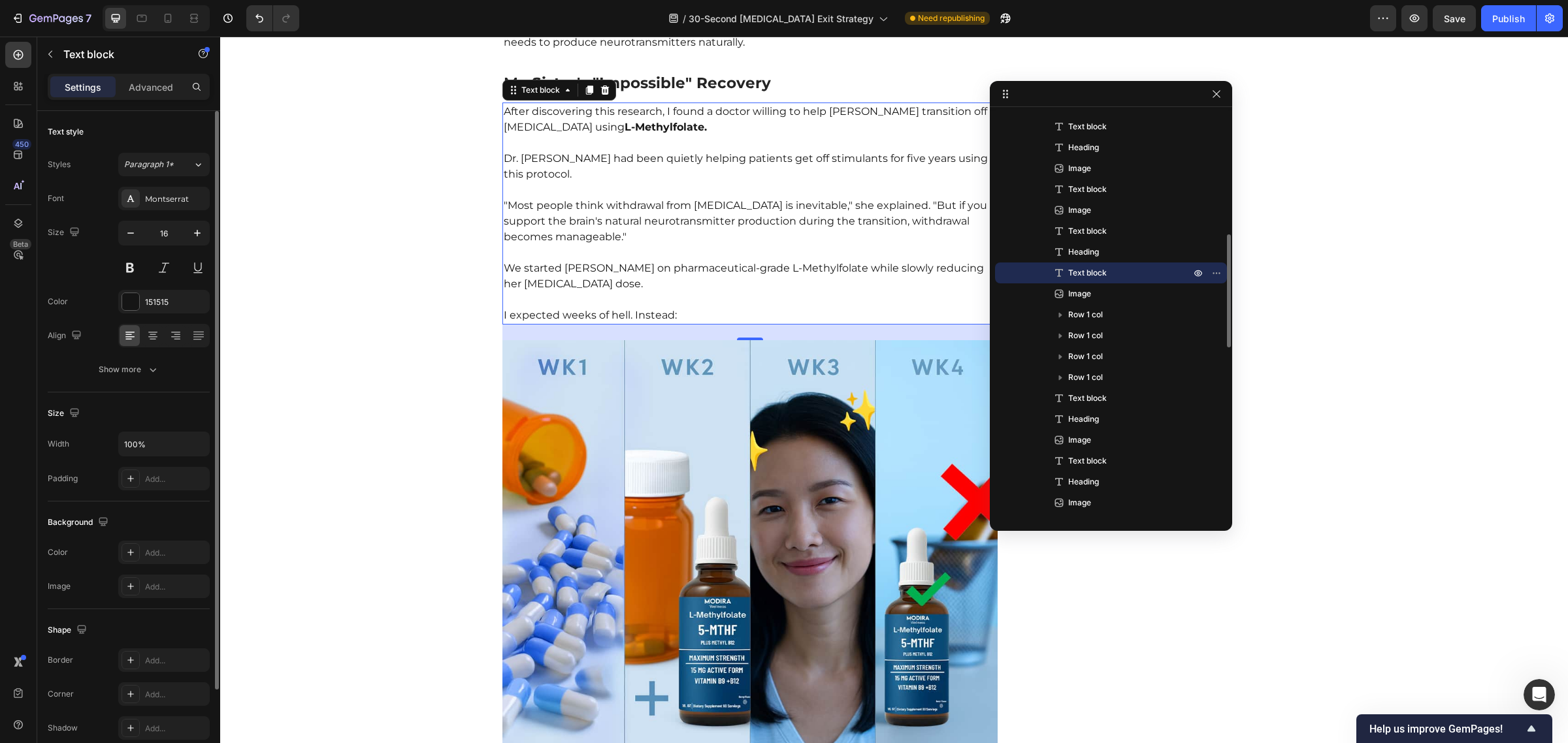
scroll to position [4518, 0]
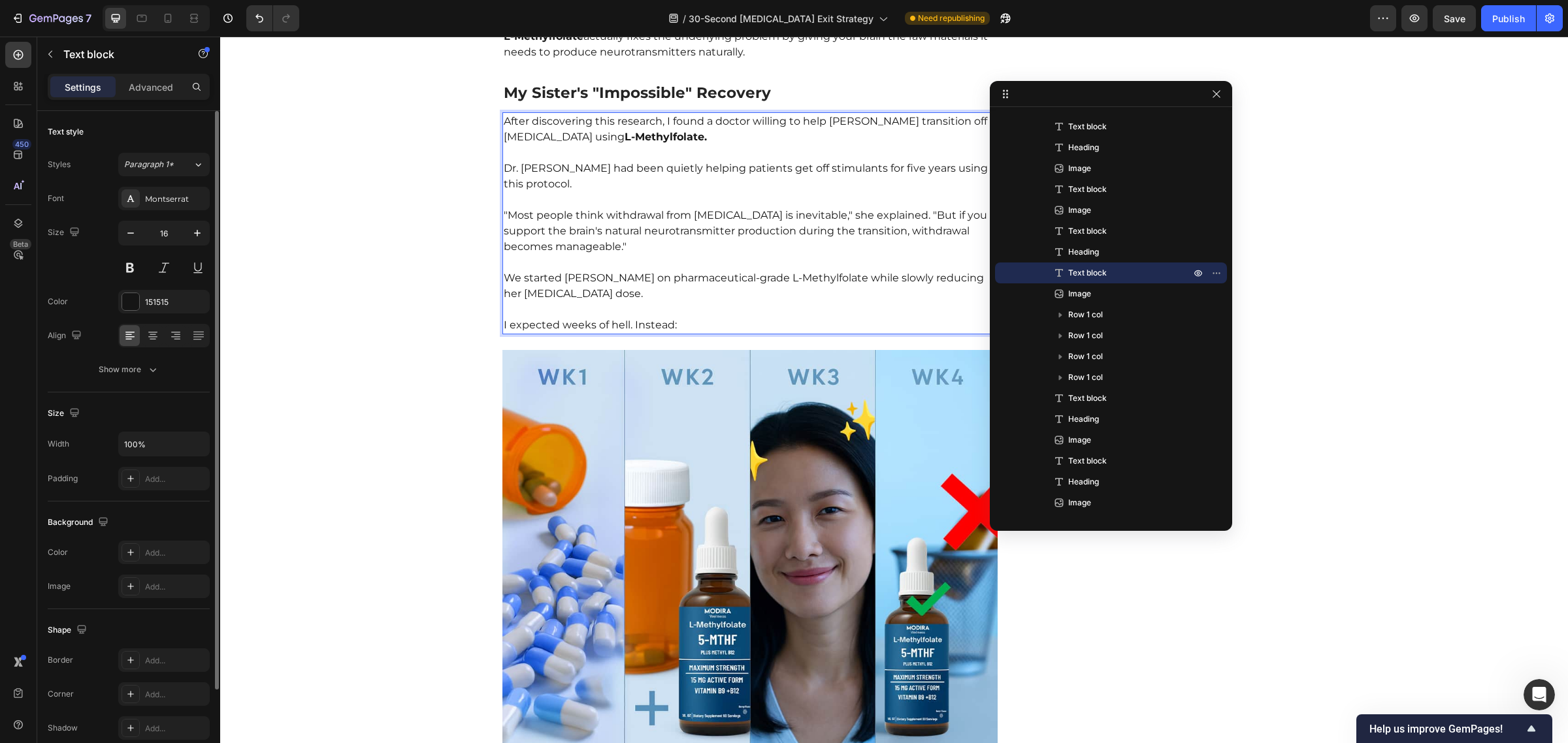
click at [680, 217] on p ""Most people think withdrawal from [MEDICAL_DATA] is inevitable," she explained…" at bounding box center [750, 223] width 493 height 63
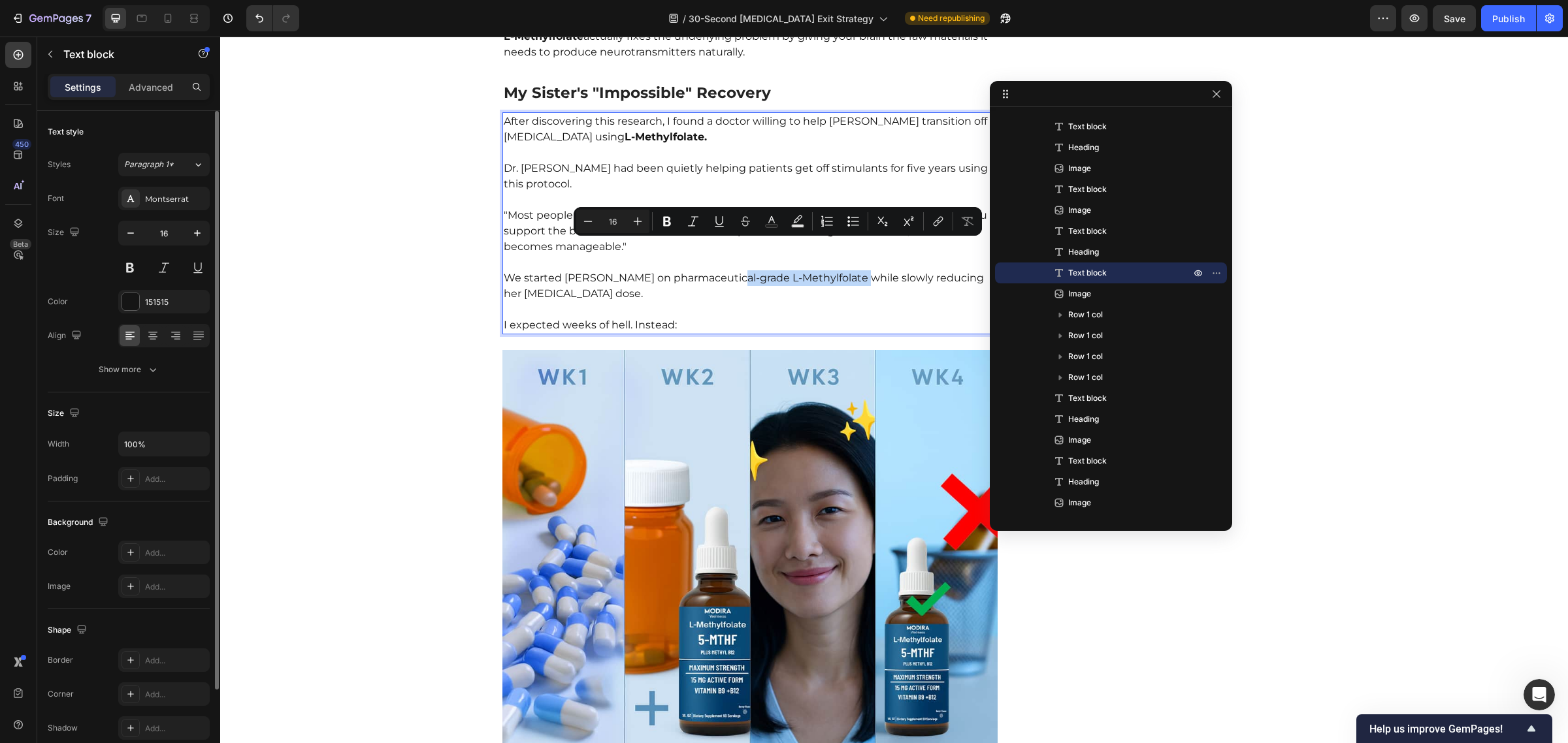
drag, startPoint x: 717, startPoint y: 247, endPoint x: 837, endPoint y: 246, distance: 120.0
click at [837, 255] on p "We started [PERSON_NAME] on pharmaceutical-grade L-Methylfolate while slowly re…" at bounding box center [750, 278] width 493 height 47
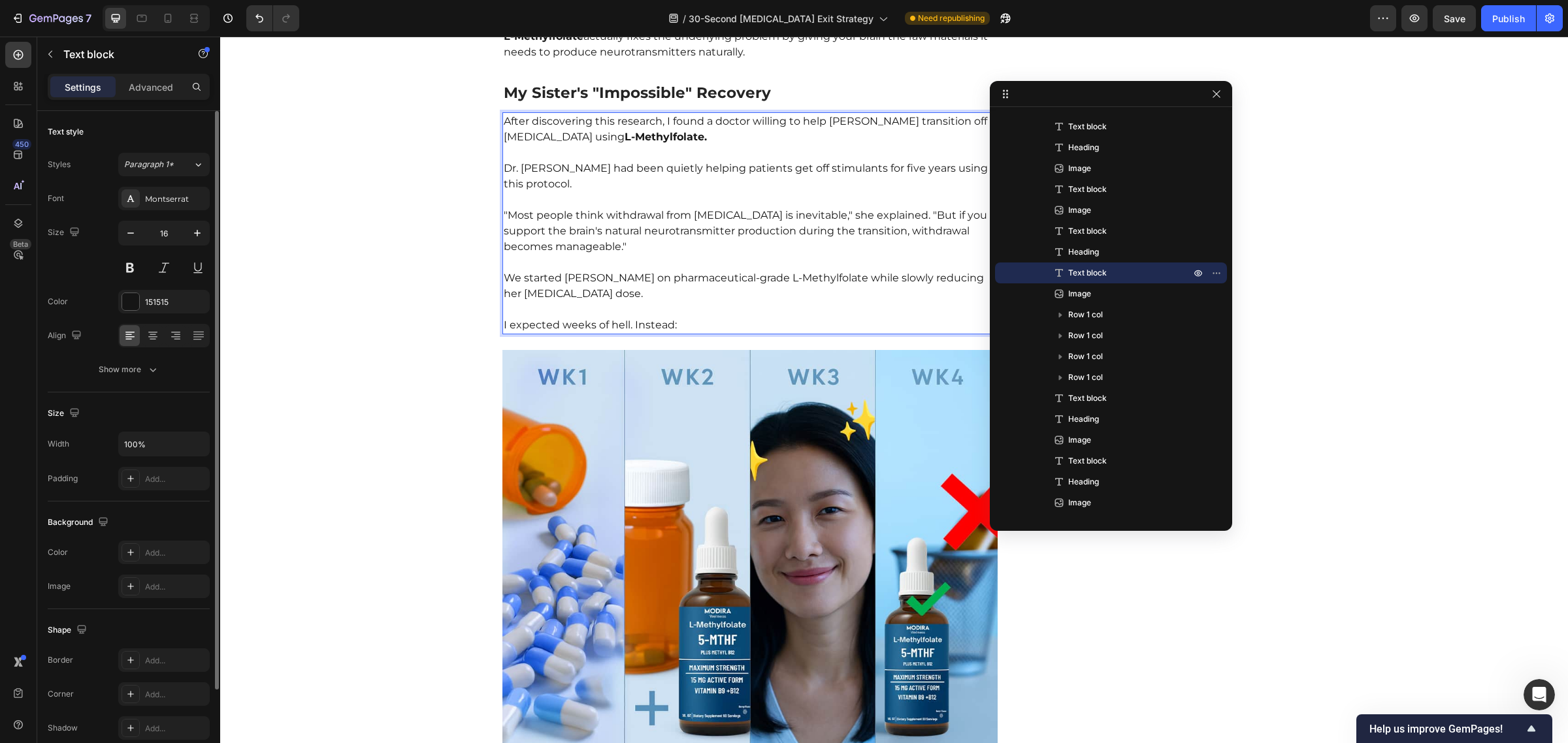
click at [577, 264] on p "We started [PERSON_NAME] on pharmaceutical-grade L-Methylfolate while slowly re…" at bounding box center [750, 278] width 493 height 47
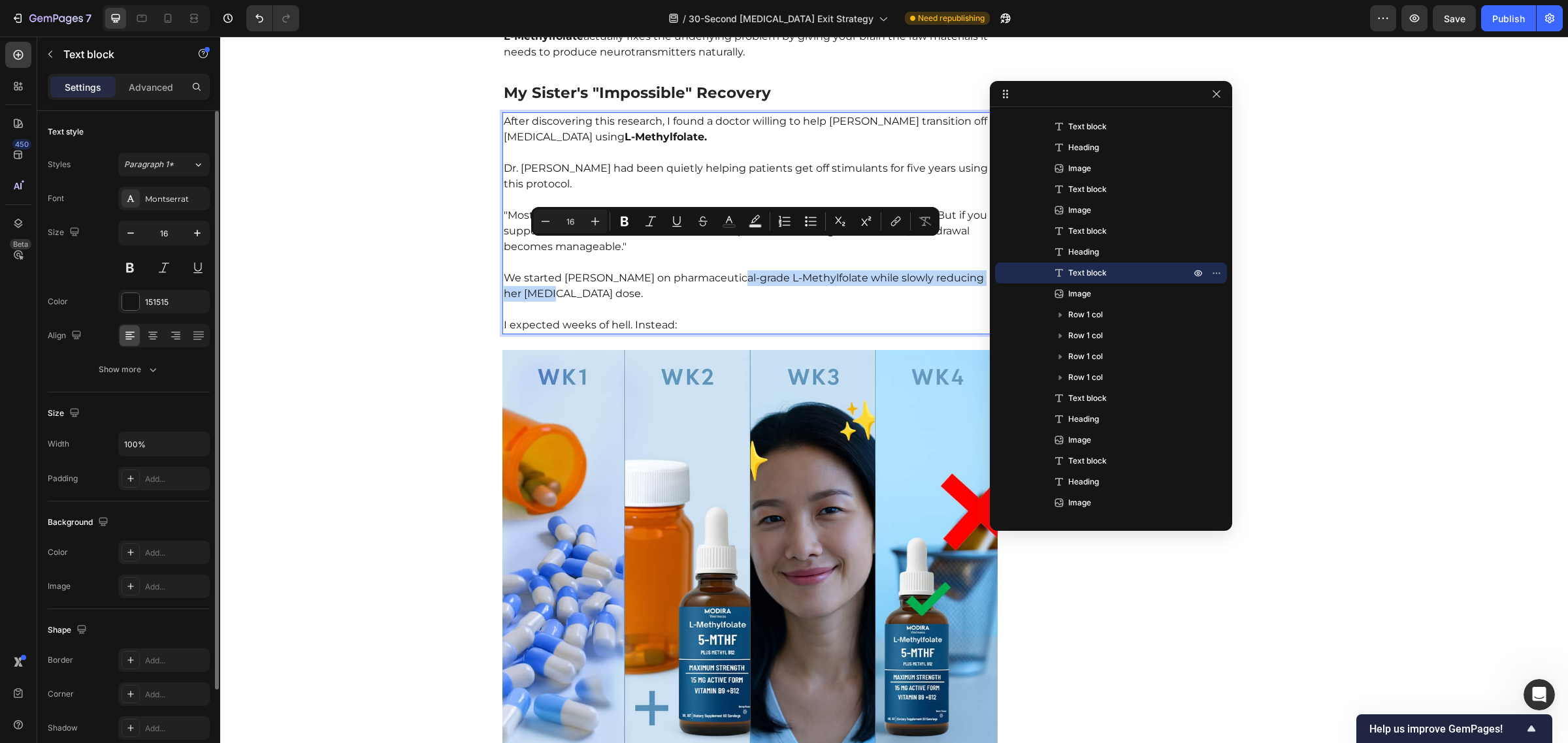
drag, startPoint x: 717, startPoint y: 248, endPoint x: 731, endPoint y: 260, distance: 18.4
click at [731, 260] on p "We started [PERSON_NAME] on pharmaceutical-grade L-Methylfolate while slowly re…" at bounding box center [750, 278] width 493 height 47
click at [704, 302] on p "I expected weeks of hell. Instead:" at bounding box center [750, 317] width 493 height 31
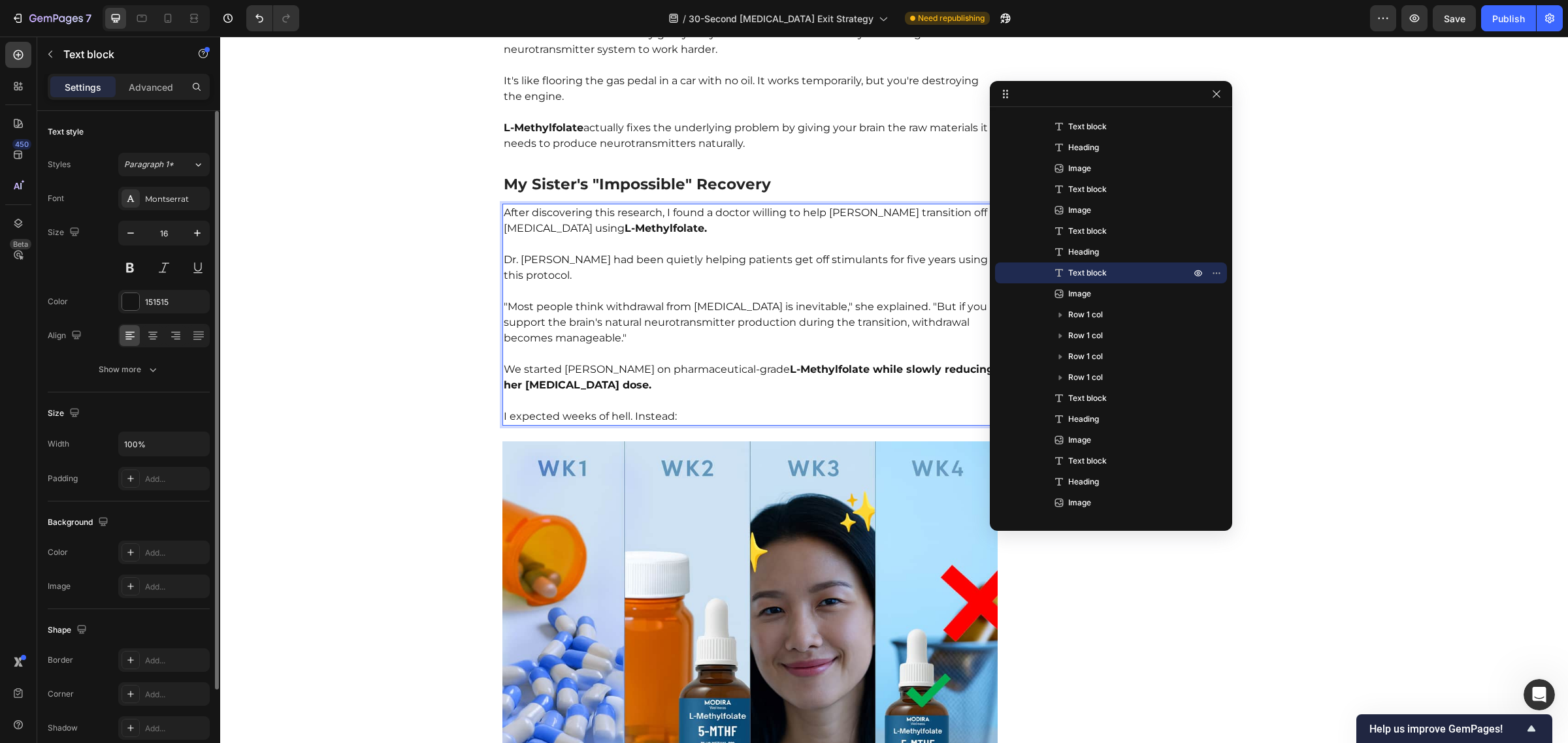
scroll to position [4425, 0]
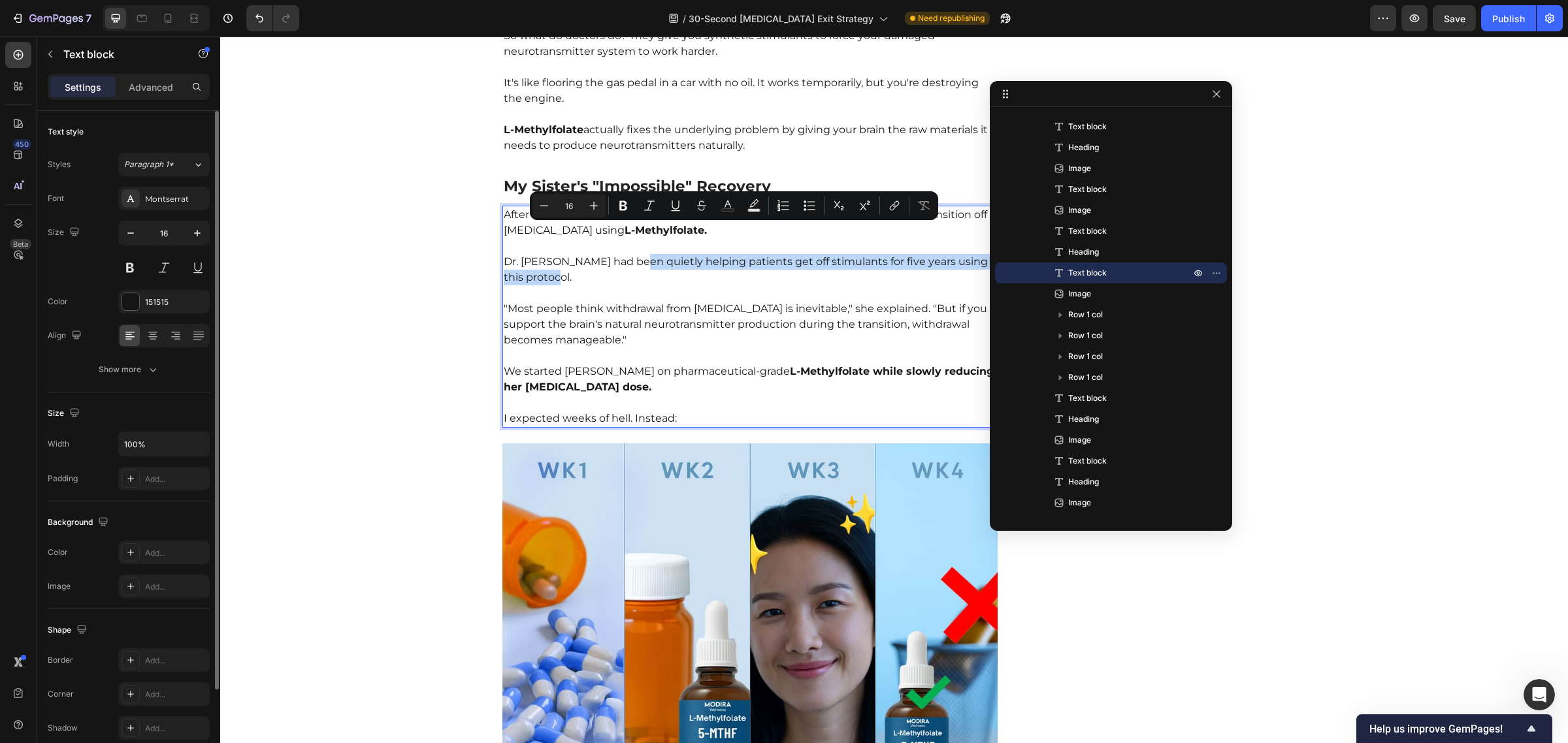
drag, startPoint x: 631, startPoint y: 232, endPoint x: 853, endPoint y: 255, distance: 223.2
click at [853, 255] on p "Dr. [PERSON_NAME] had been quietly helping patients get off stimulants for five…" at bounding box center [750, 262] width 493 height 47
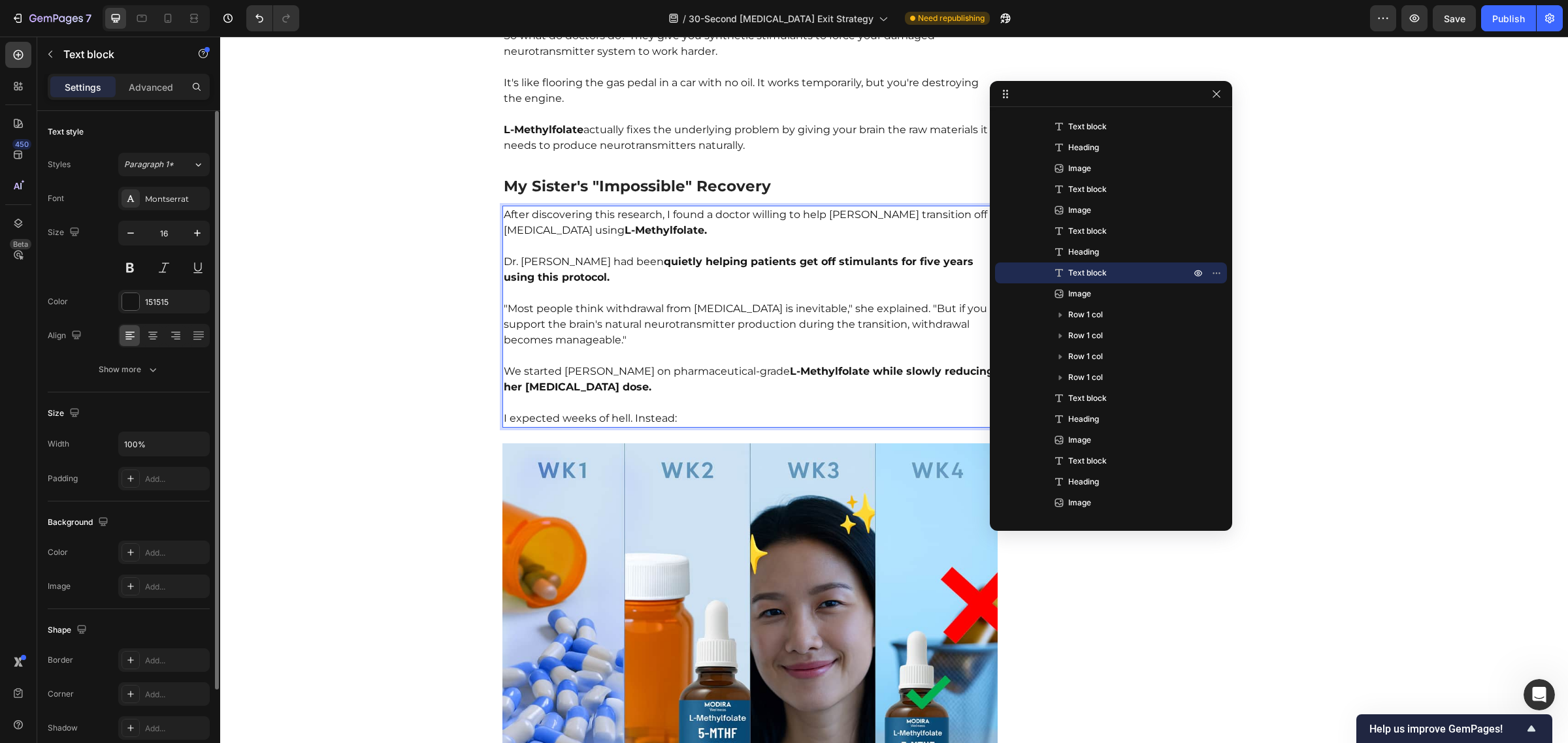
click at [614, 286] on p ""Most people think withdrawal from [MEDICAL_DATA] is inevitable," she explained…" at bounding box center [750, 317] width 493 height 63
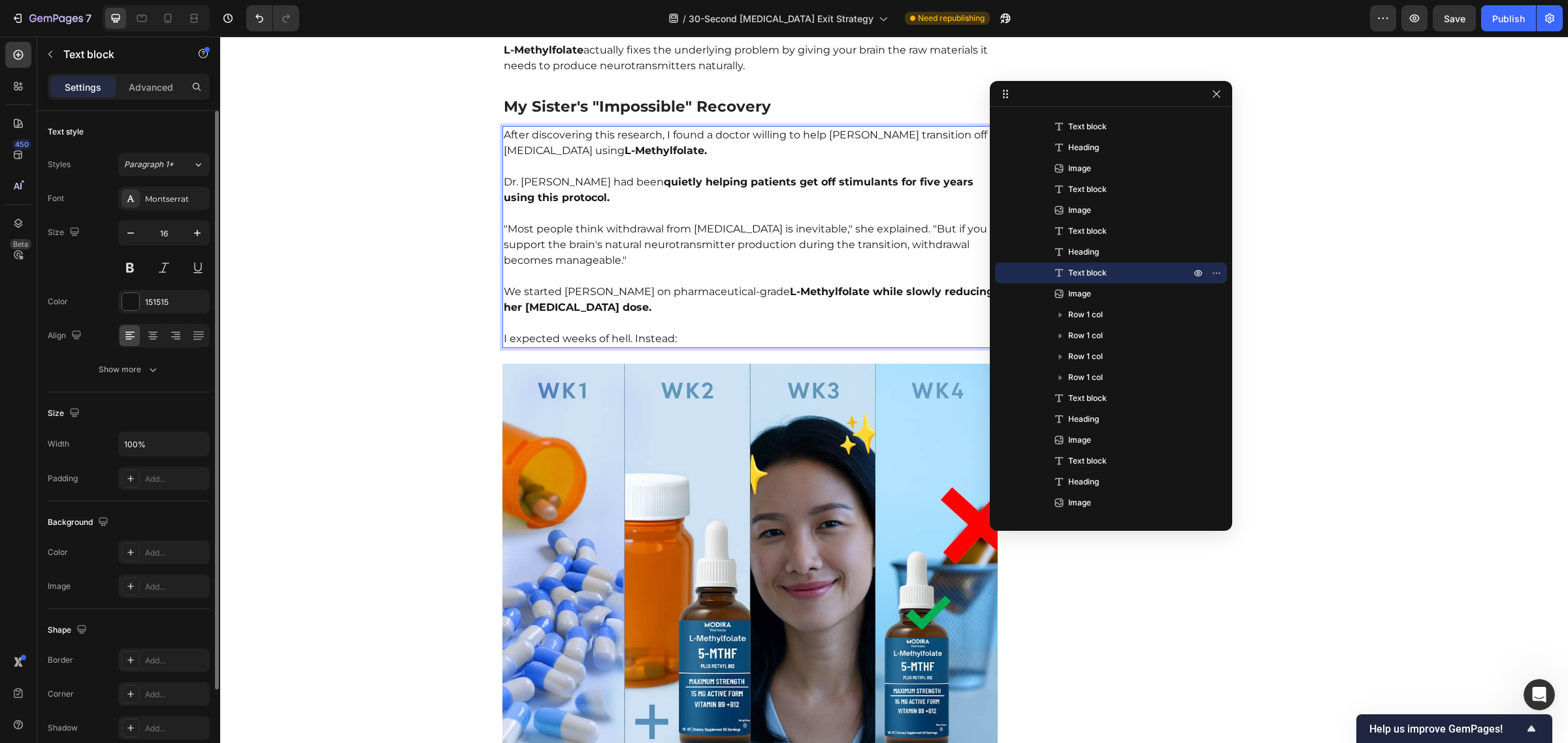
scroll to position [4417, 0]
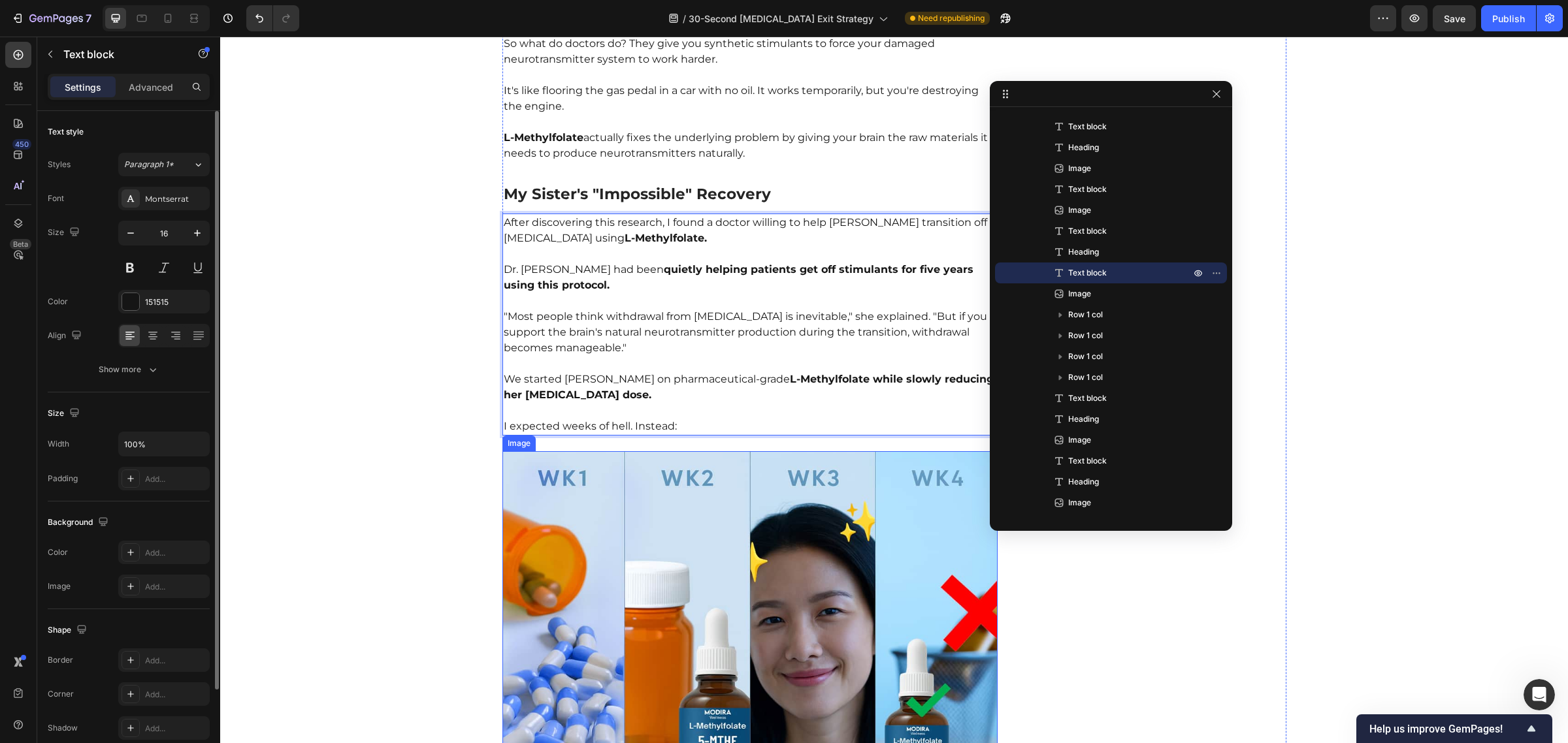
click at [681, 488] on img at bounding box center [751, 699] width 496 height 496
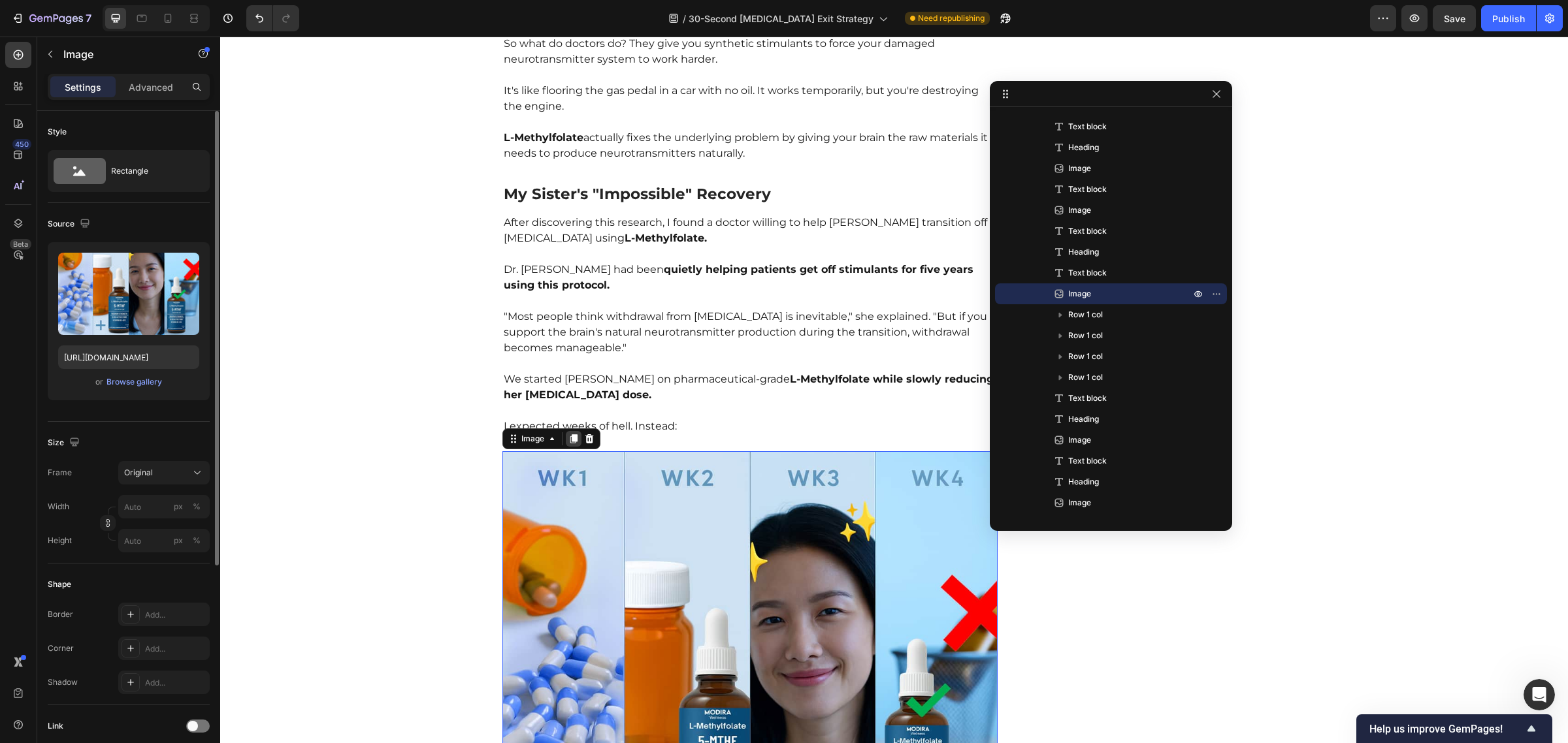
click at [569, 434] on icon at bounding box center [574, 439] width 10 height 10
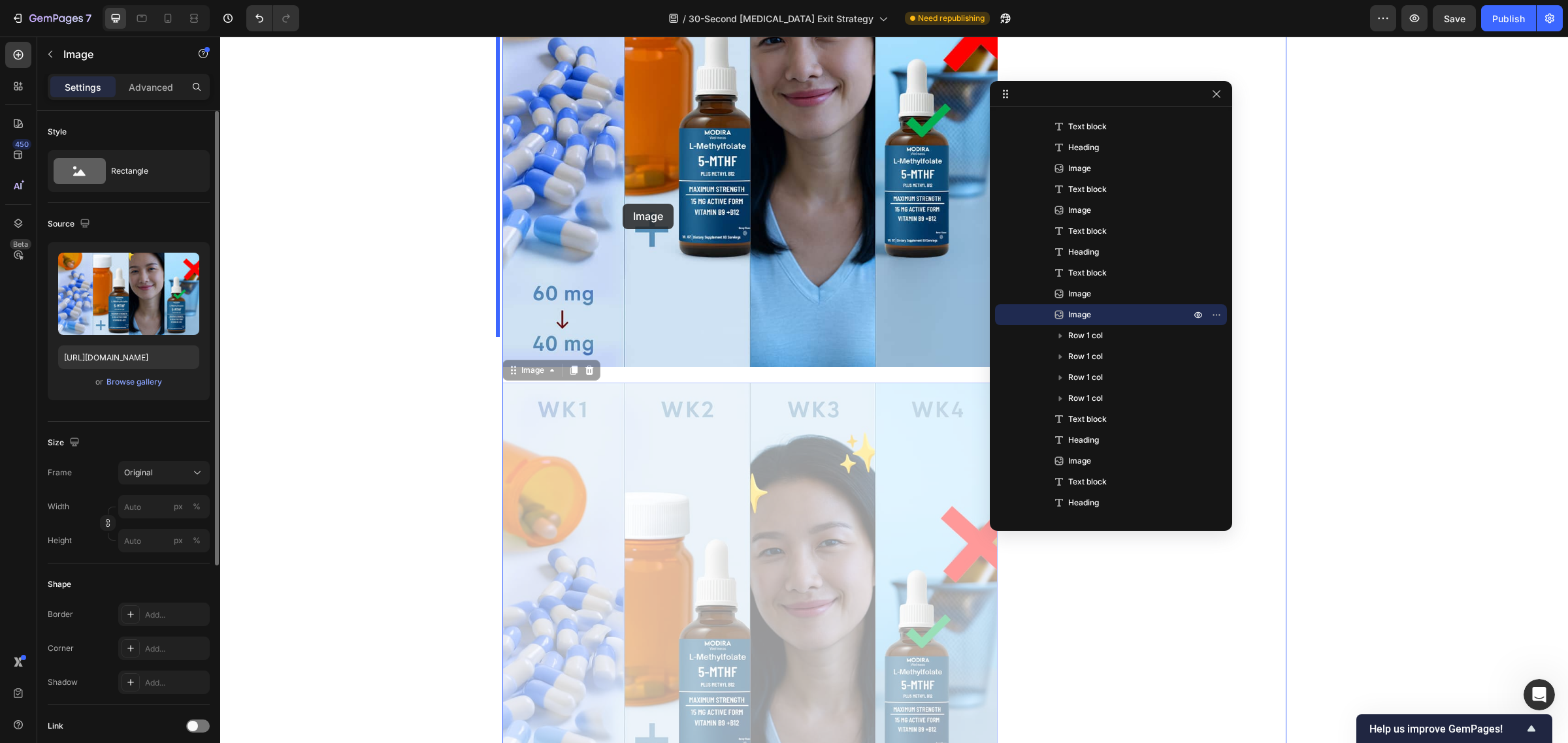
scroll to position [4313, 0]
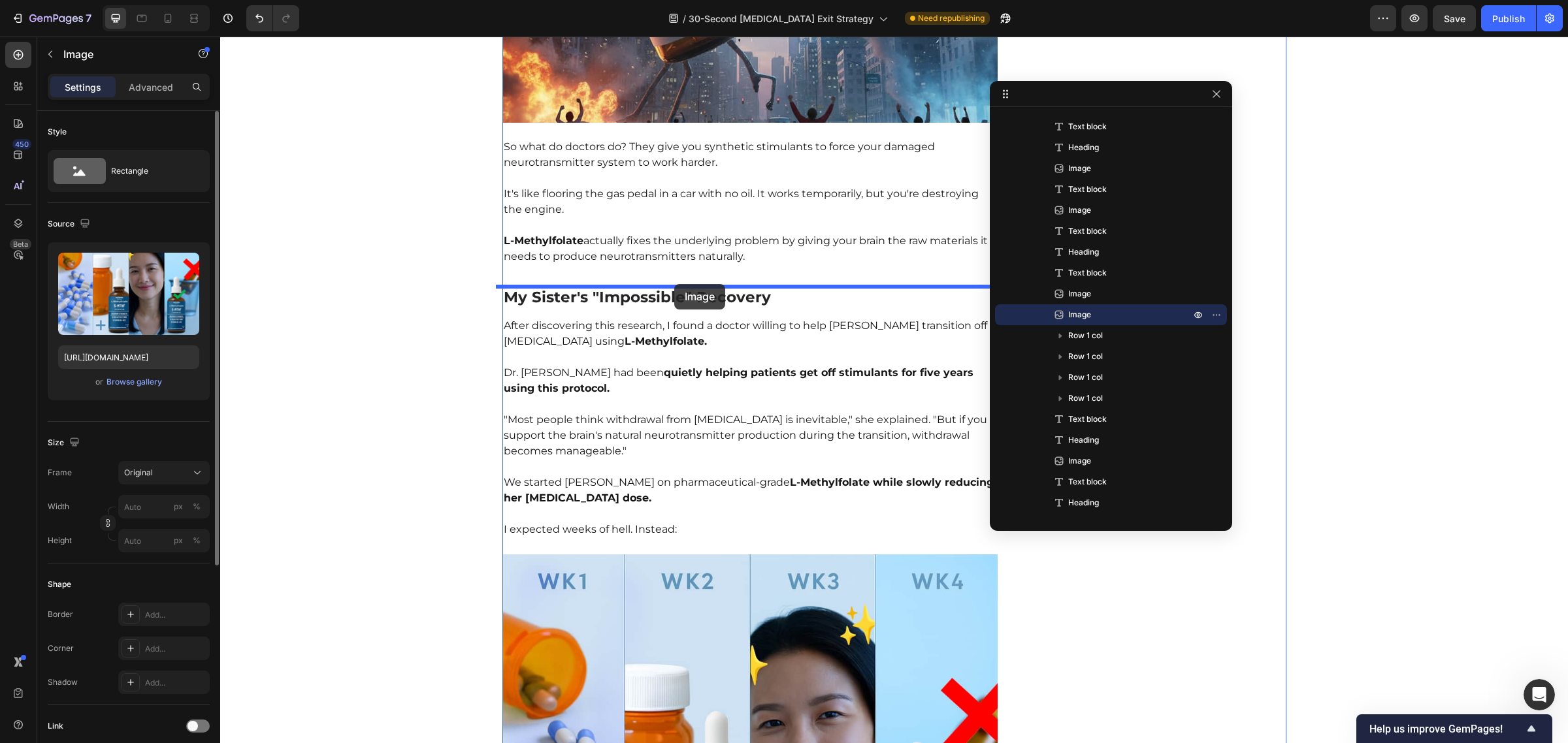
drag, startPoint x: 503, startPoint y: 342, endPoint x: 674, endPoint y: 284, distance: 180.6
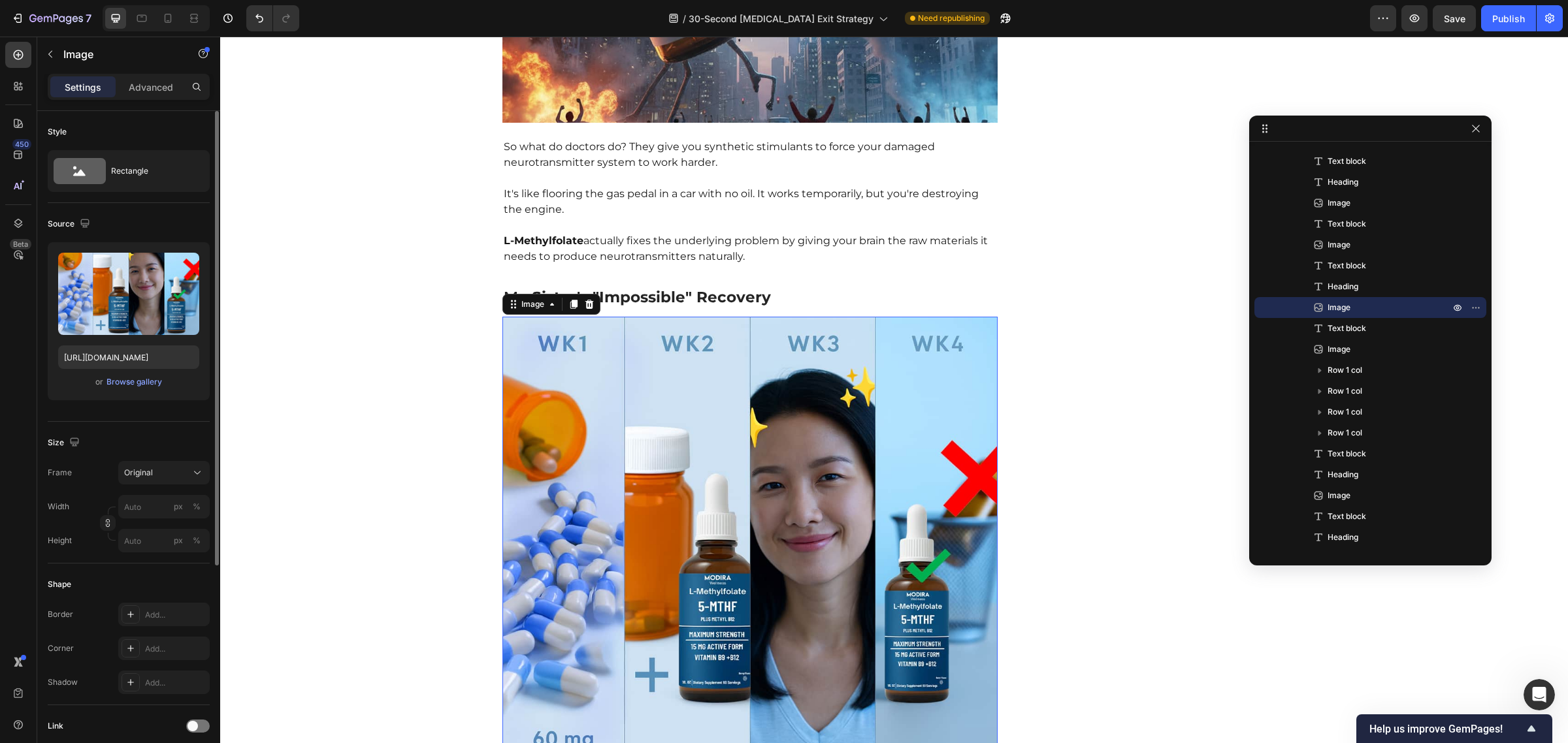
drag, startPoint x: 1130, startPoint y: 99, endPoint x: 1403, endPoint y: 130, distance: 274.8
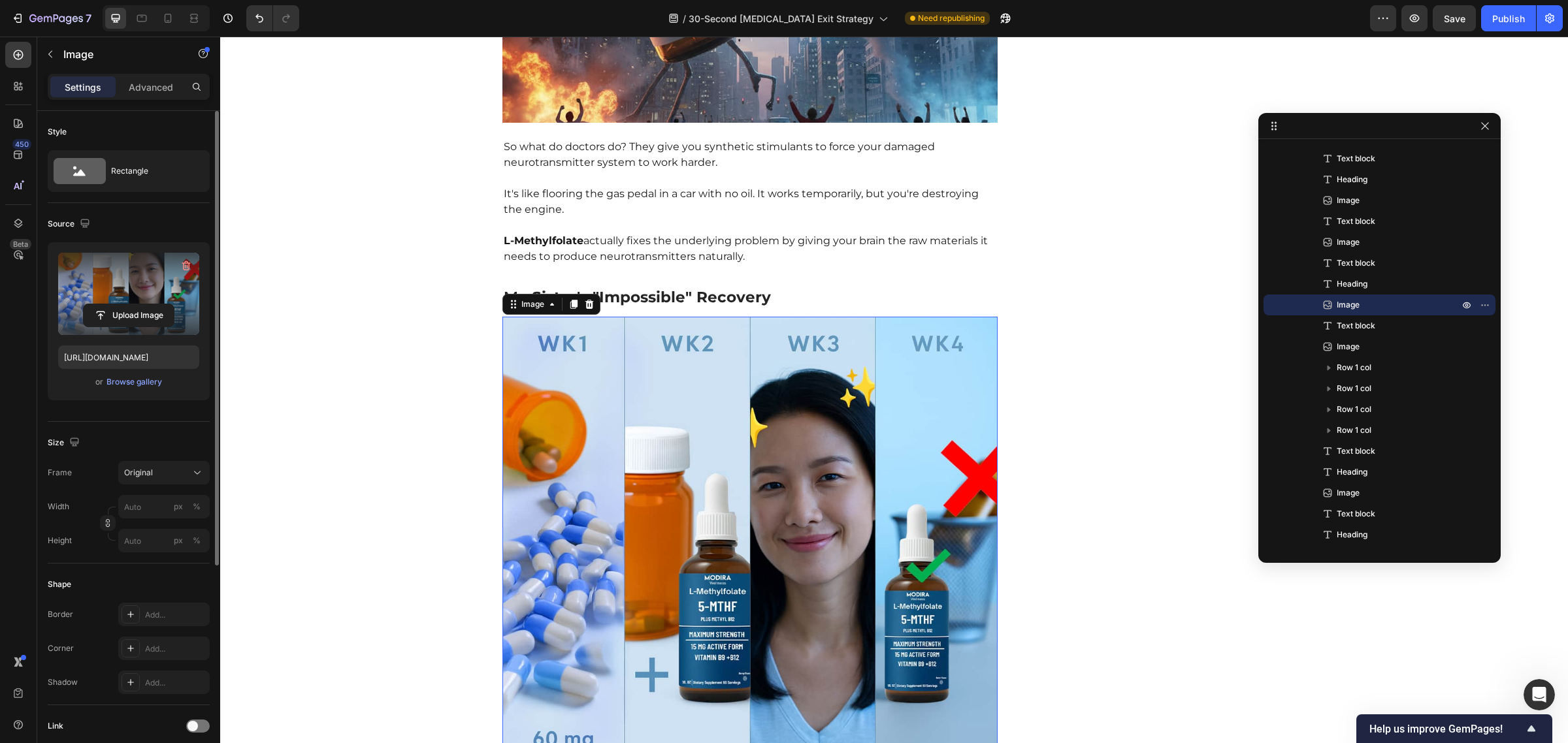
scroll to position [4384, 0]
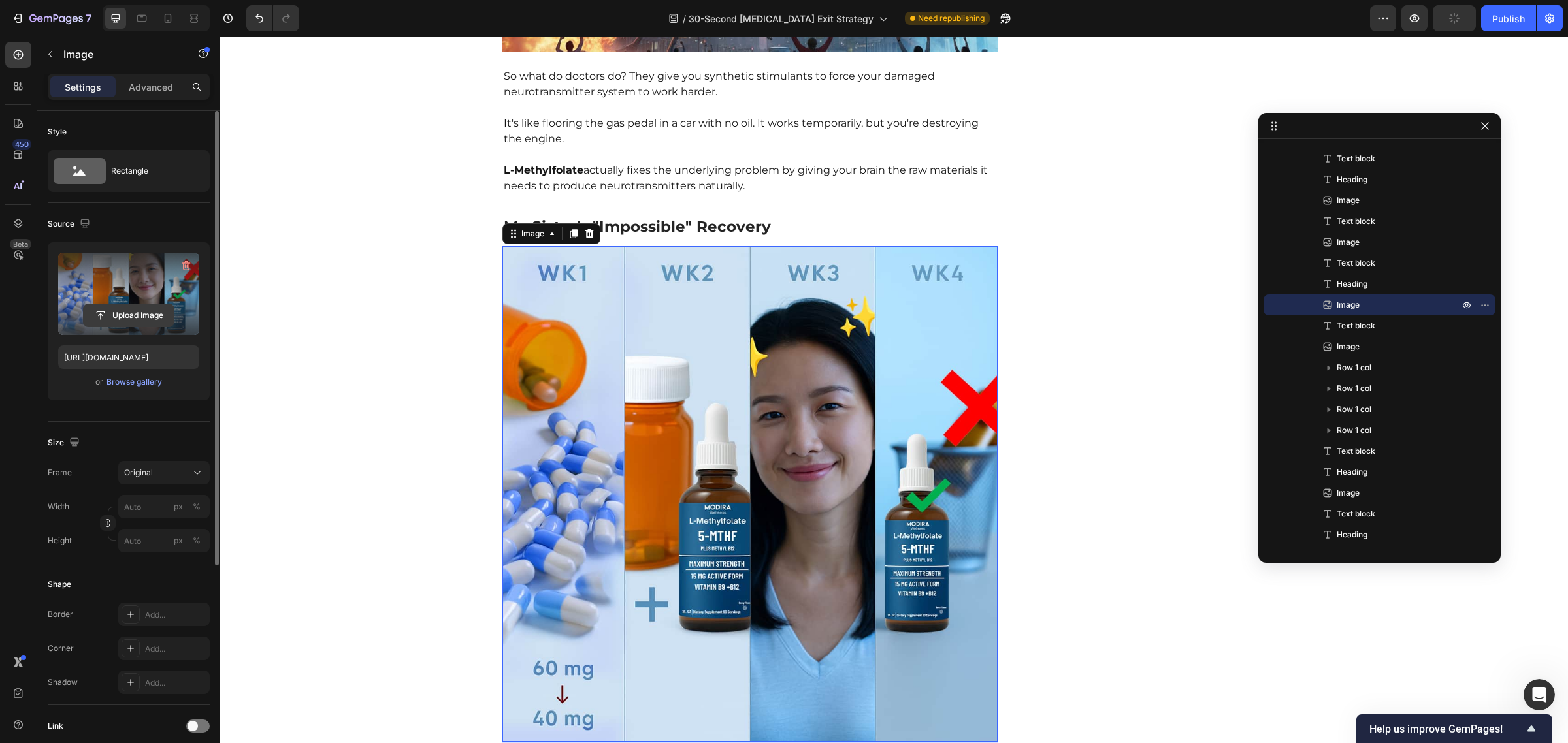
click at [121, 308] on input "file" at bounding box center [129, 315] width 90 height 22
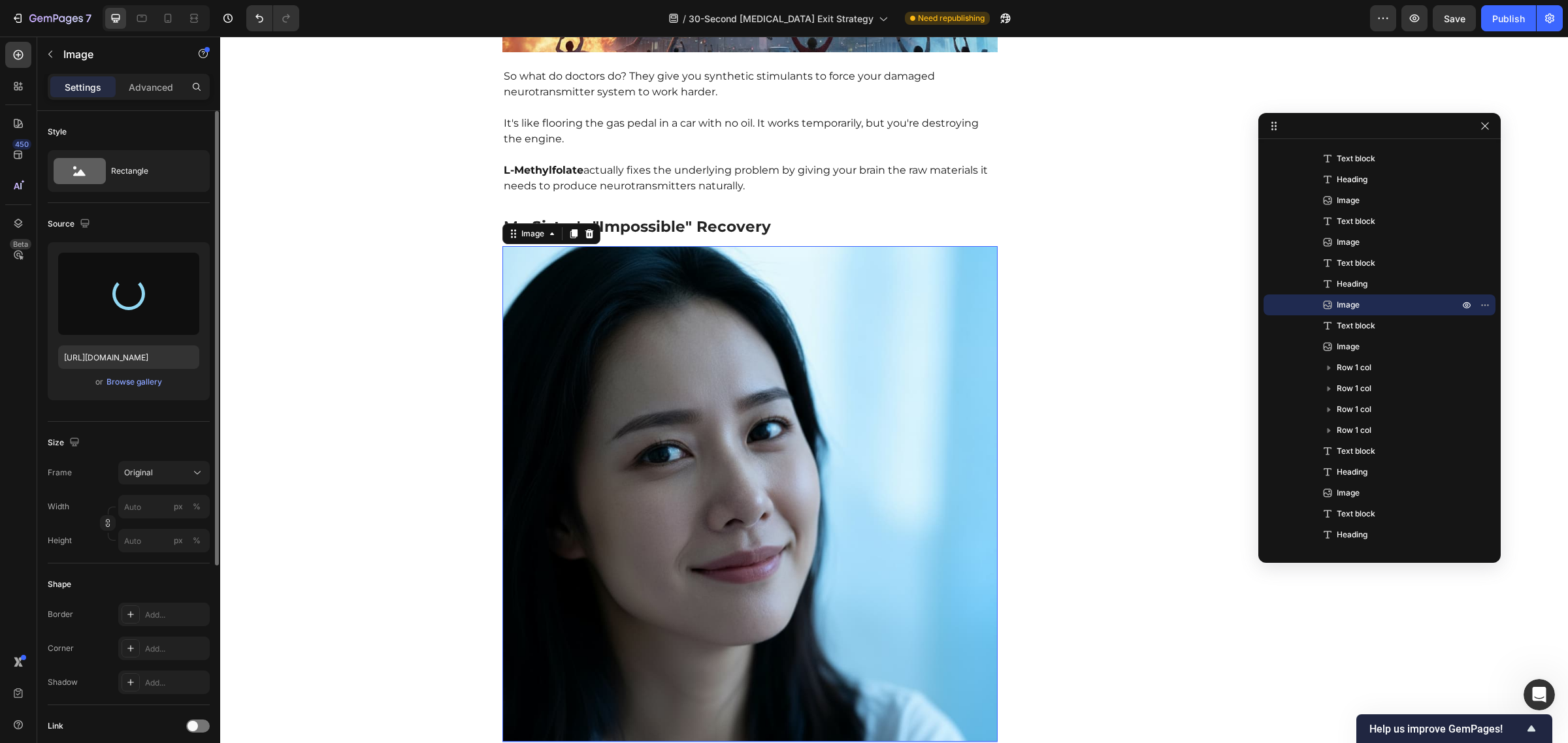
type input "https://cdn.shopify.com/s/files/1/0570/1009/4157/files/gempages_584707085149667…"
click at [569, 229] on icon at bounding box center [573, 234] width 7 height 9
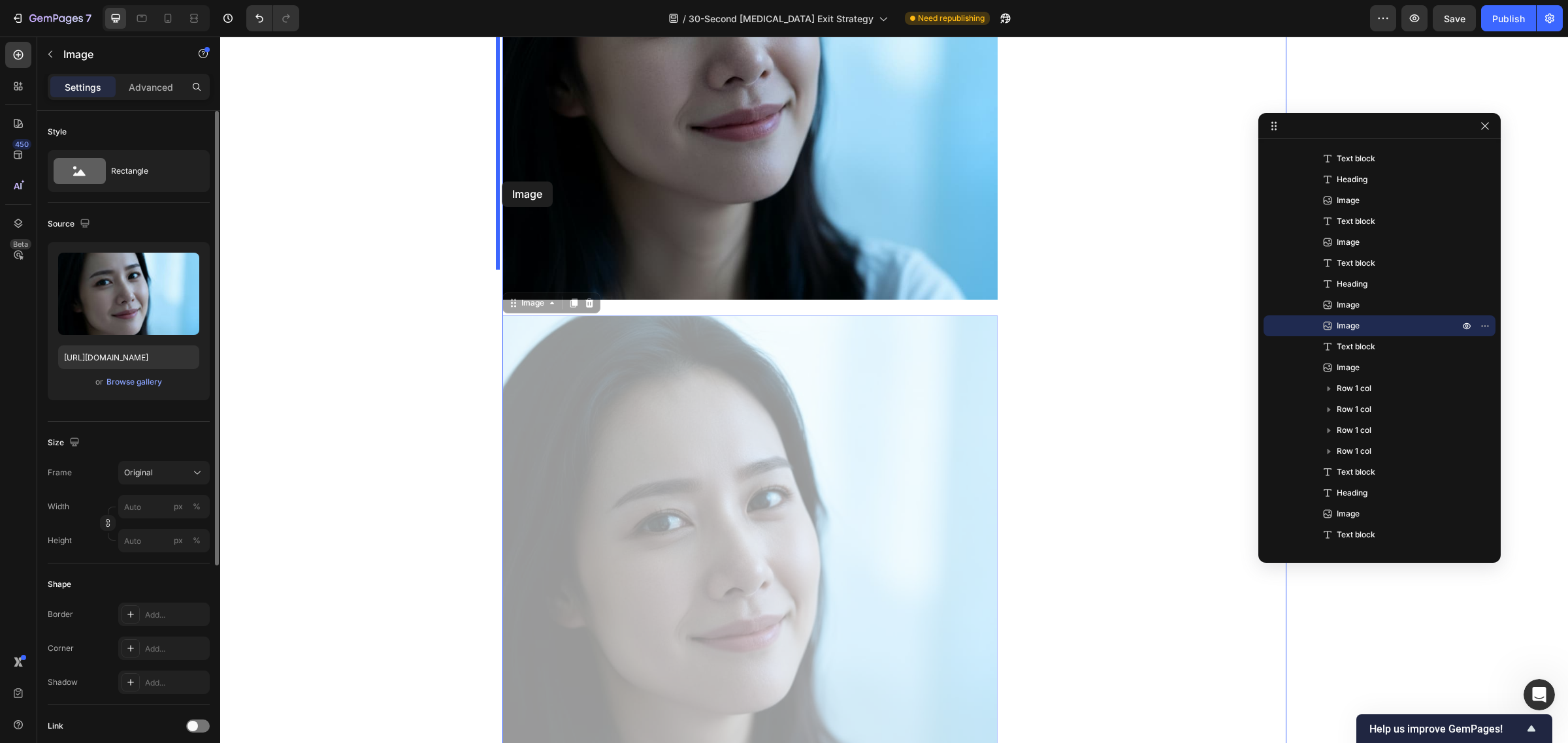
scroll to position [4653, 0]
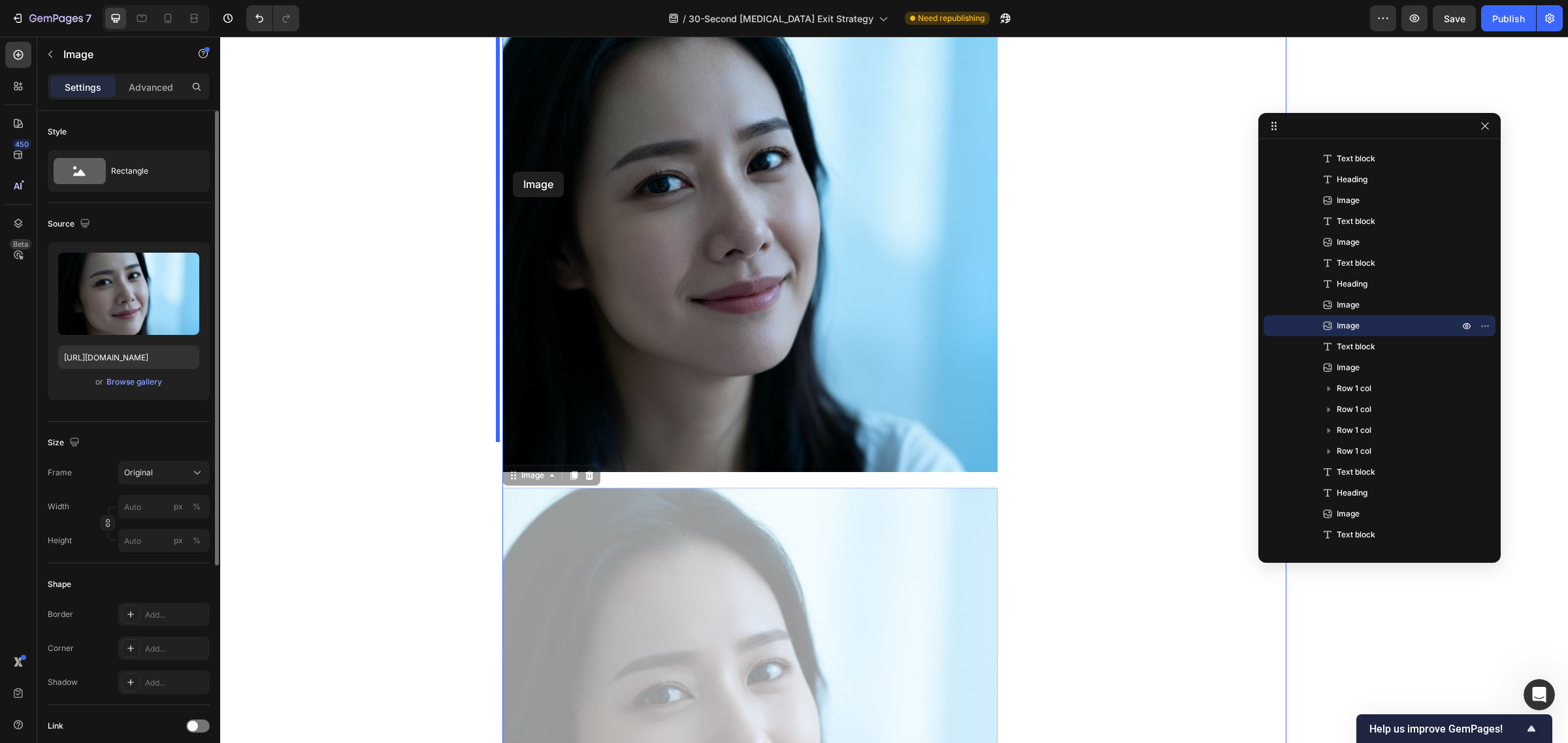
drag, startPoint x: 503, startPoint y: 275, endPoint x: 513, endPoint y: 172, distance: 103.5
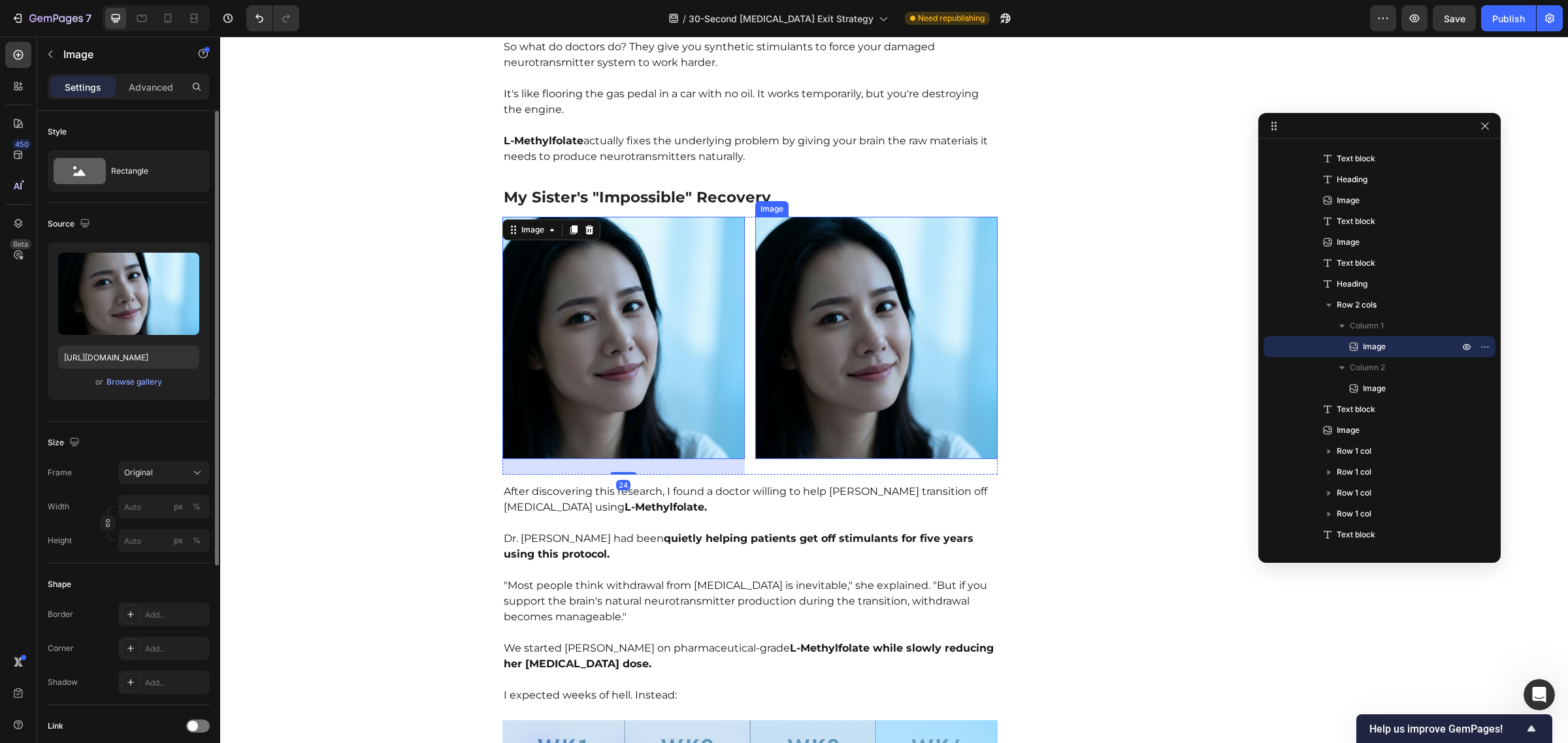
scroll to position [4408, 0]
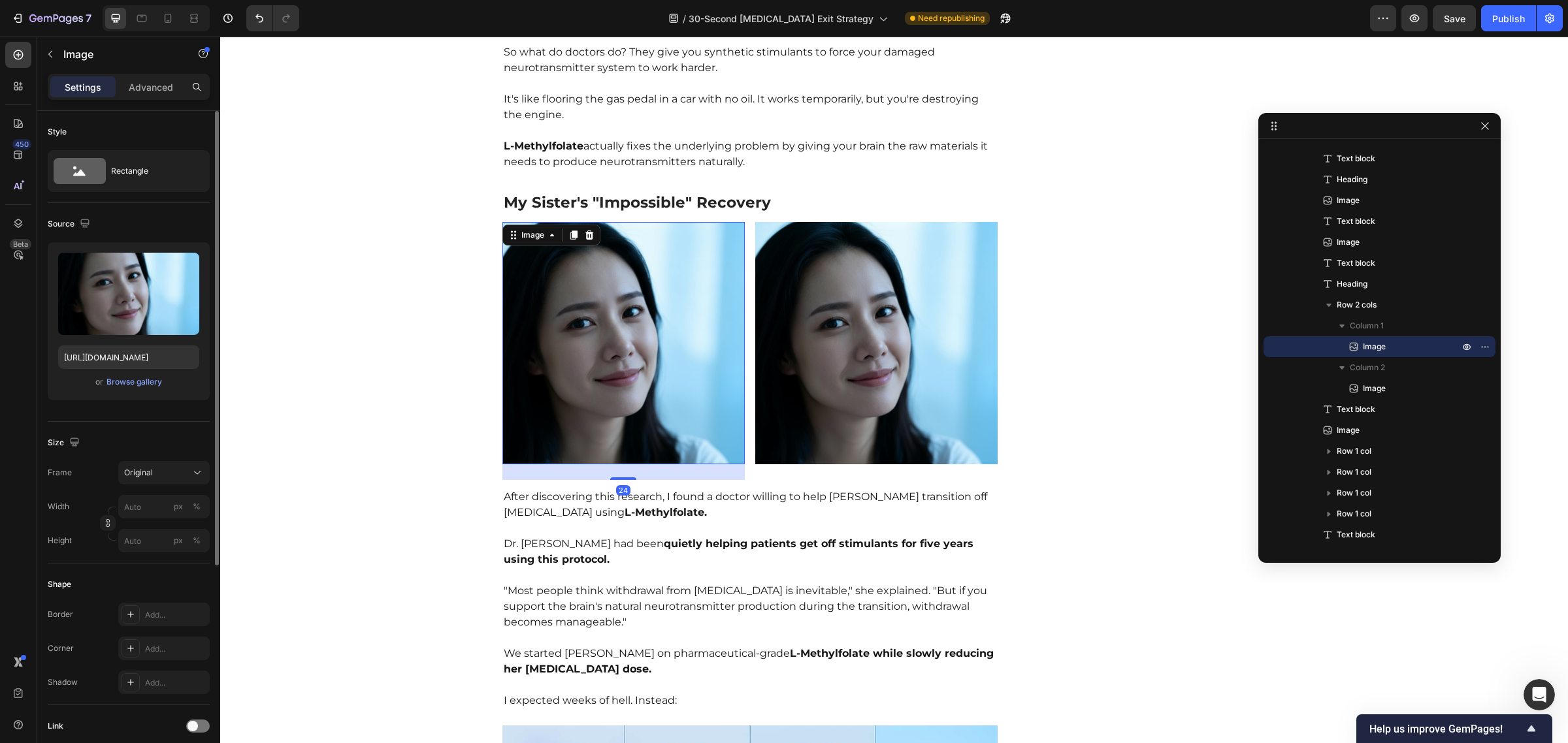
click at [631, 309] on img at bounding box center [623, 343] width 242 height 242
click at [137, 318] on input "file" at bounding box center [129, 315] width 90 height 22
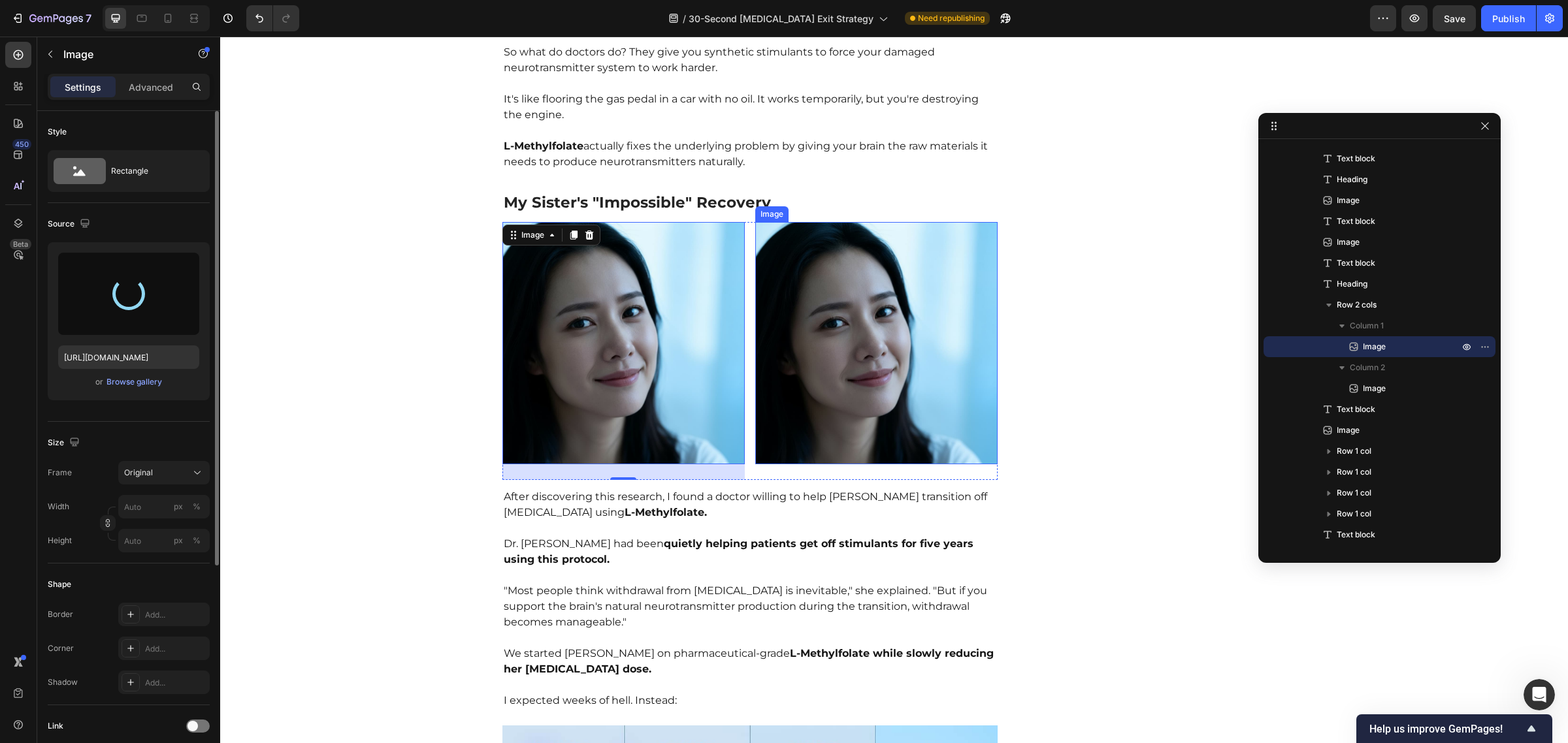
type input "https://cdn.shopify.com/s/files/1/0570/1009/4157/files/gempages_584707085149667…"
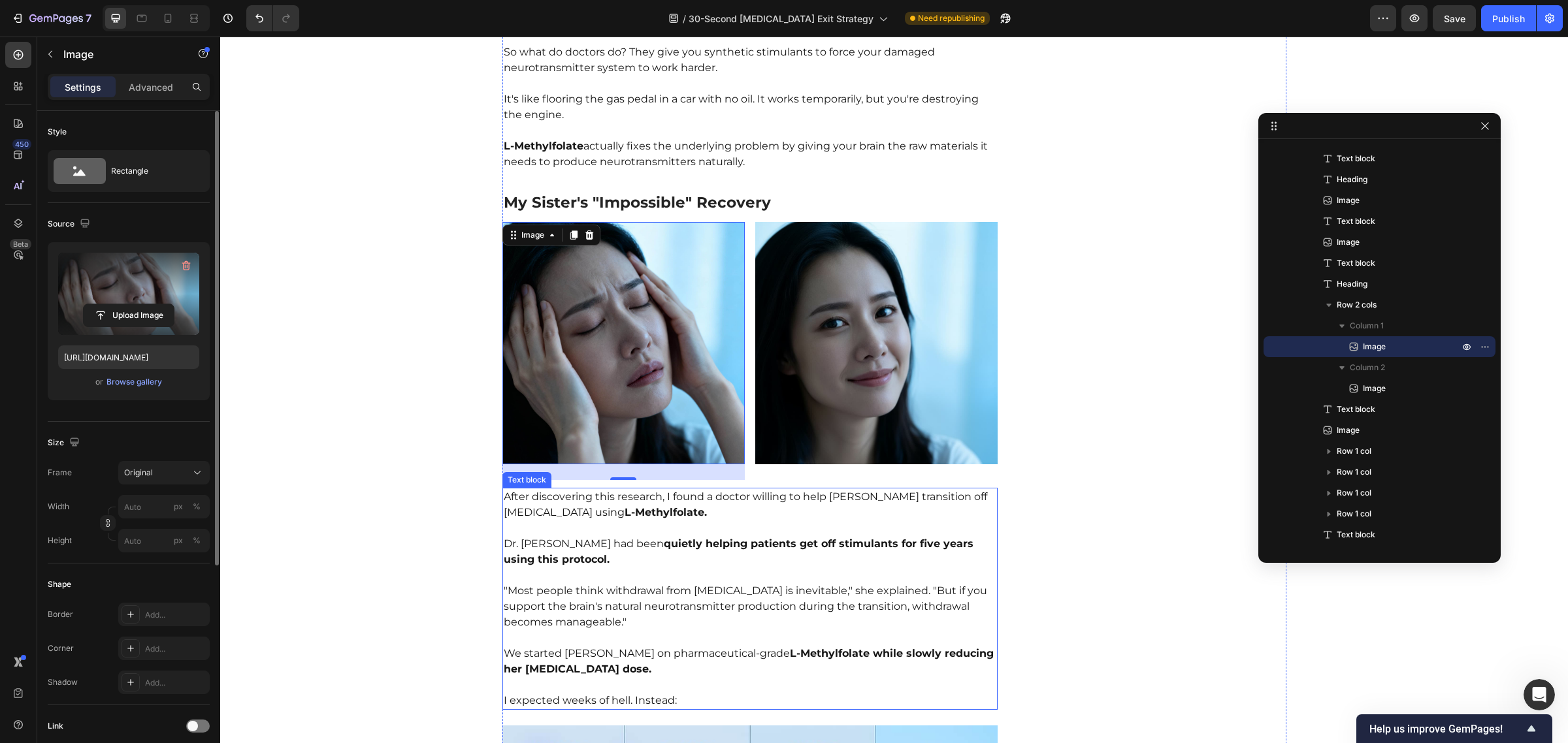
click at [794, 537] on strong "quietly helping patients get off stimulants for five years using this protocol." at bounding box center [738, 551] width 469 height 28
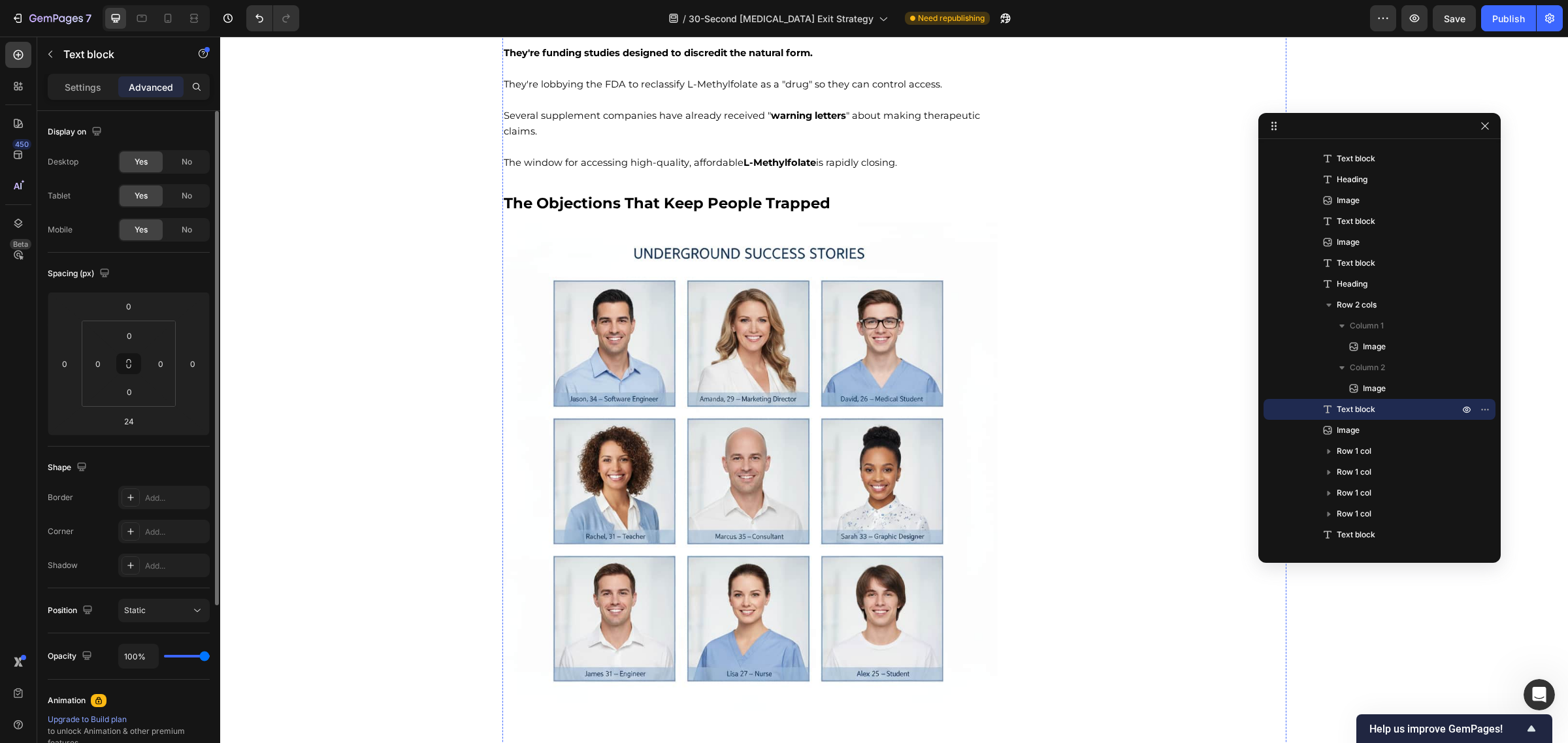
scroll to position [9030, 0]
click at [753, 444] on img at bounding box center [751, 470] width 496 height 496
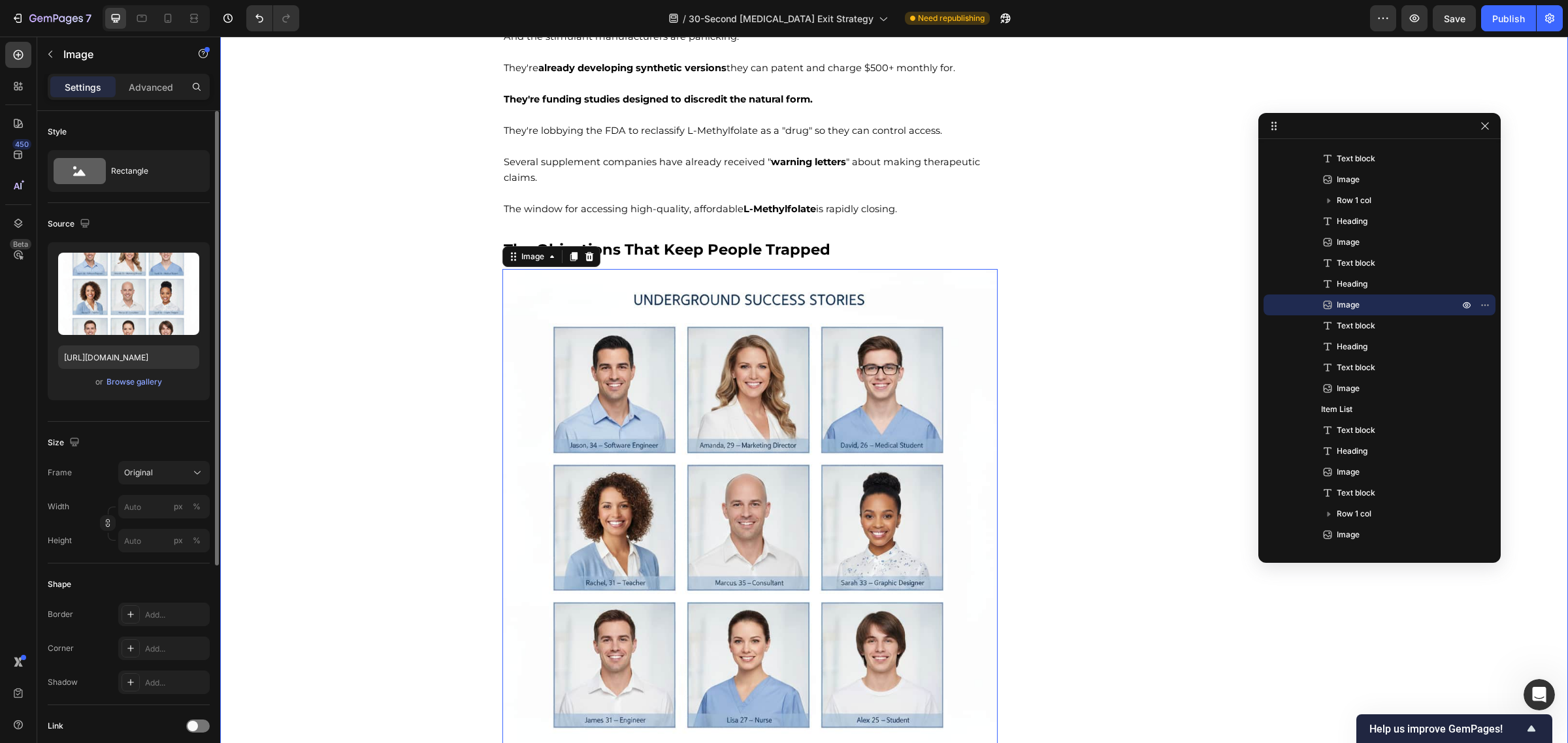
scroll to position [8980, 0]
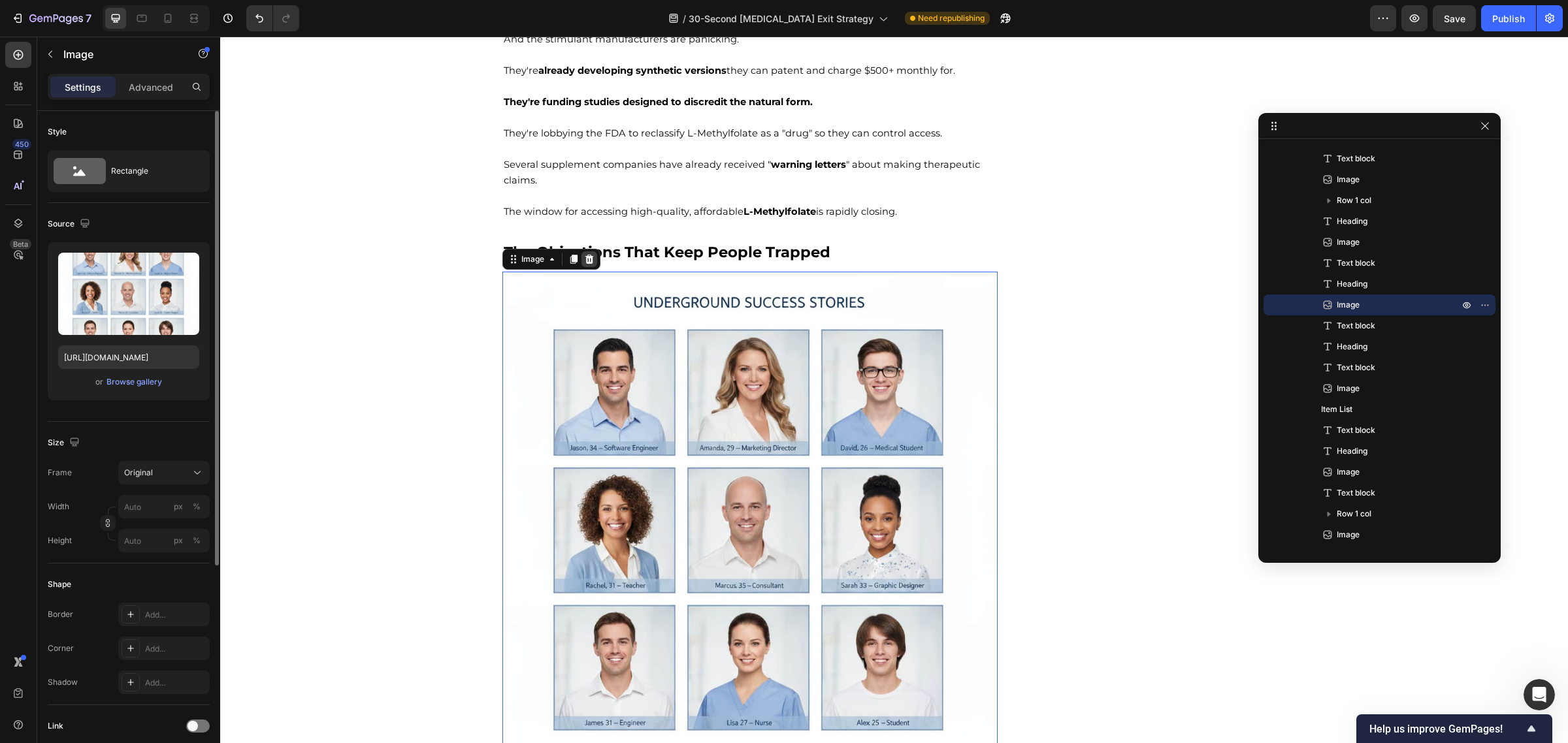
click at [585, 259] on icon at bounding box center [589, 259] width 8 height 9
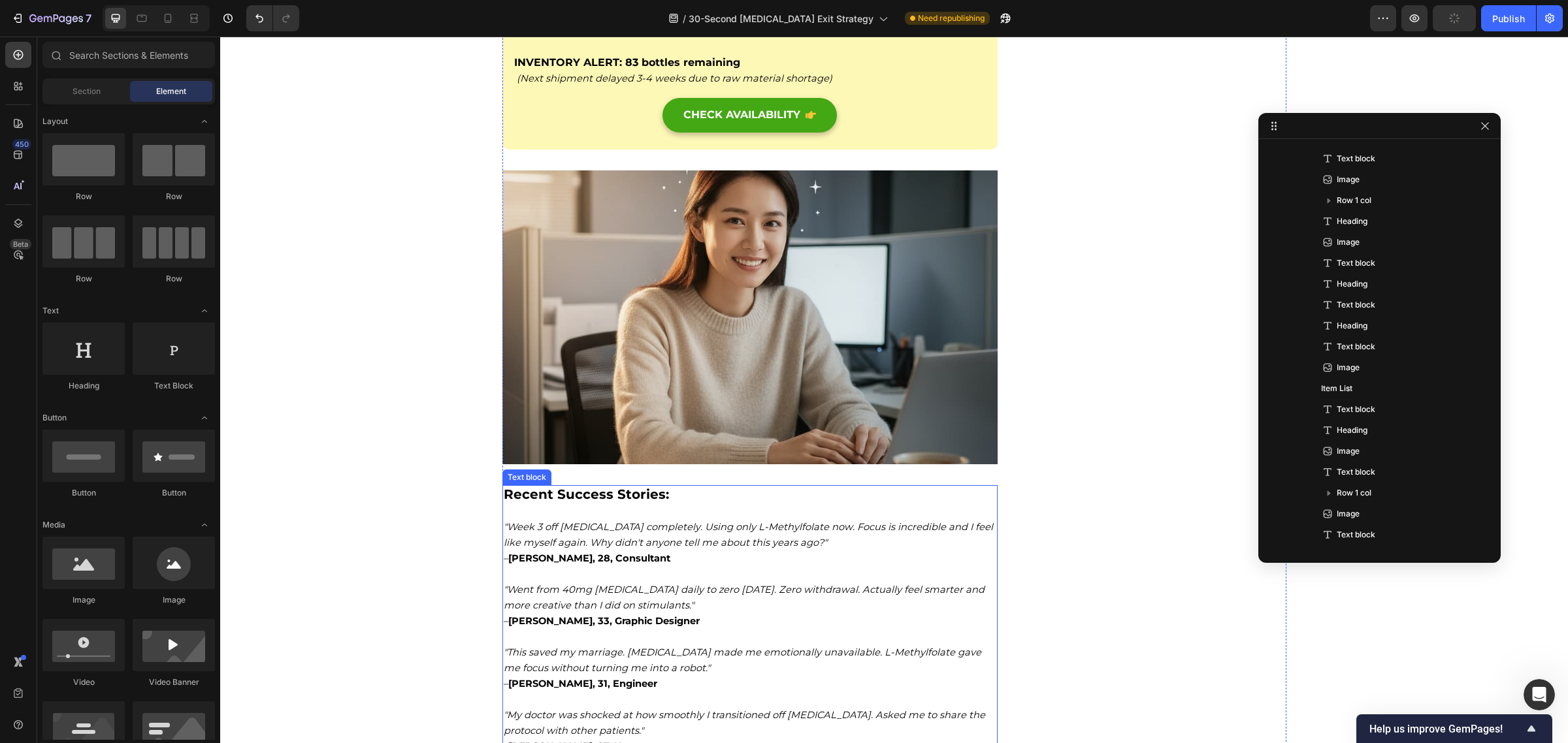
scroll to position [11471, 0]
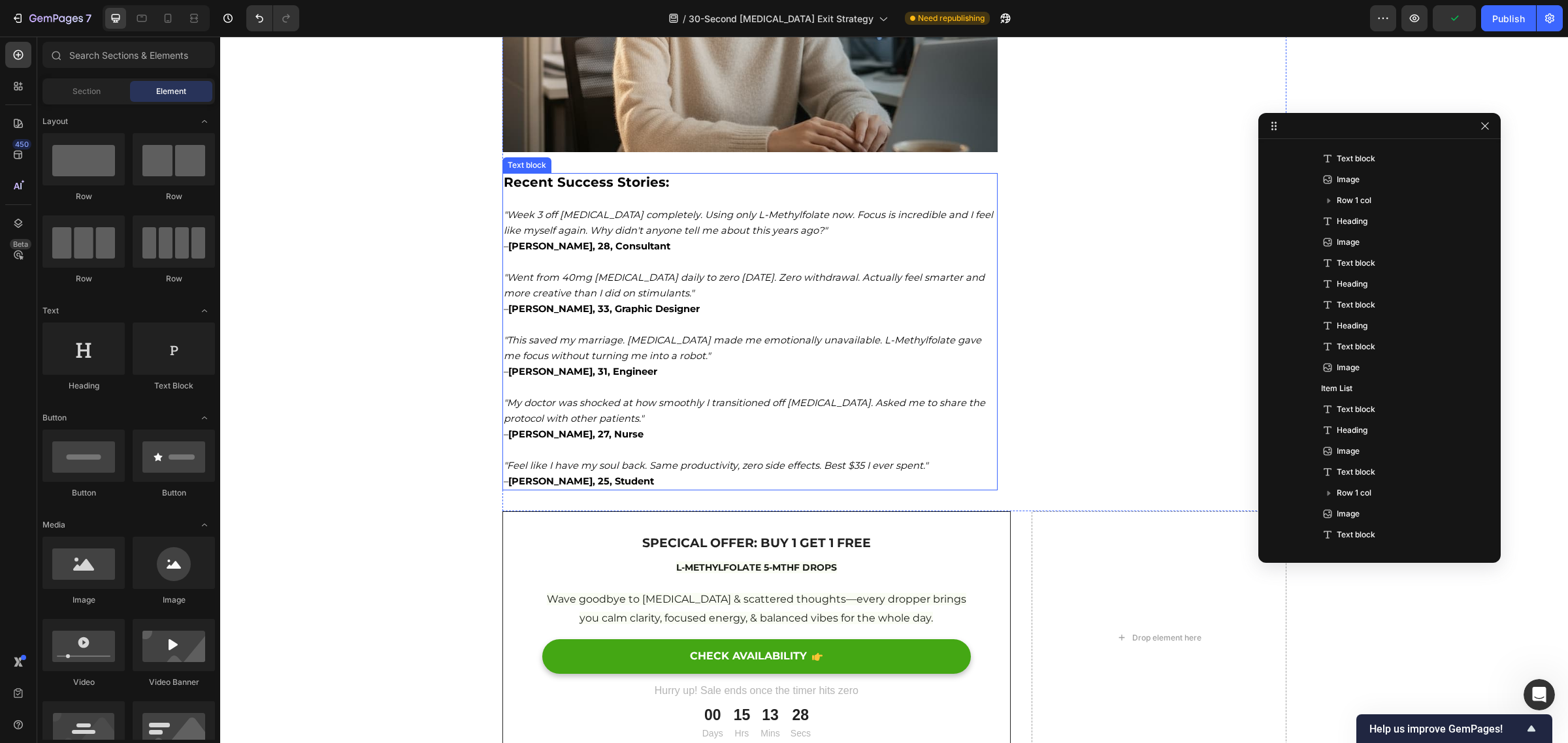
click at [644, 380] on p ""This saved my marriage. Adderall made me emotionally unavailable. L-Methylfola…" at bounding box center [750, 356] width 493 height 47
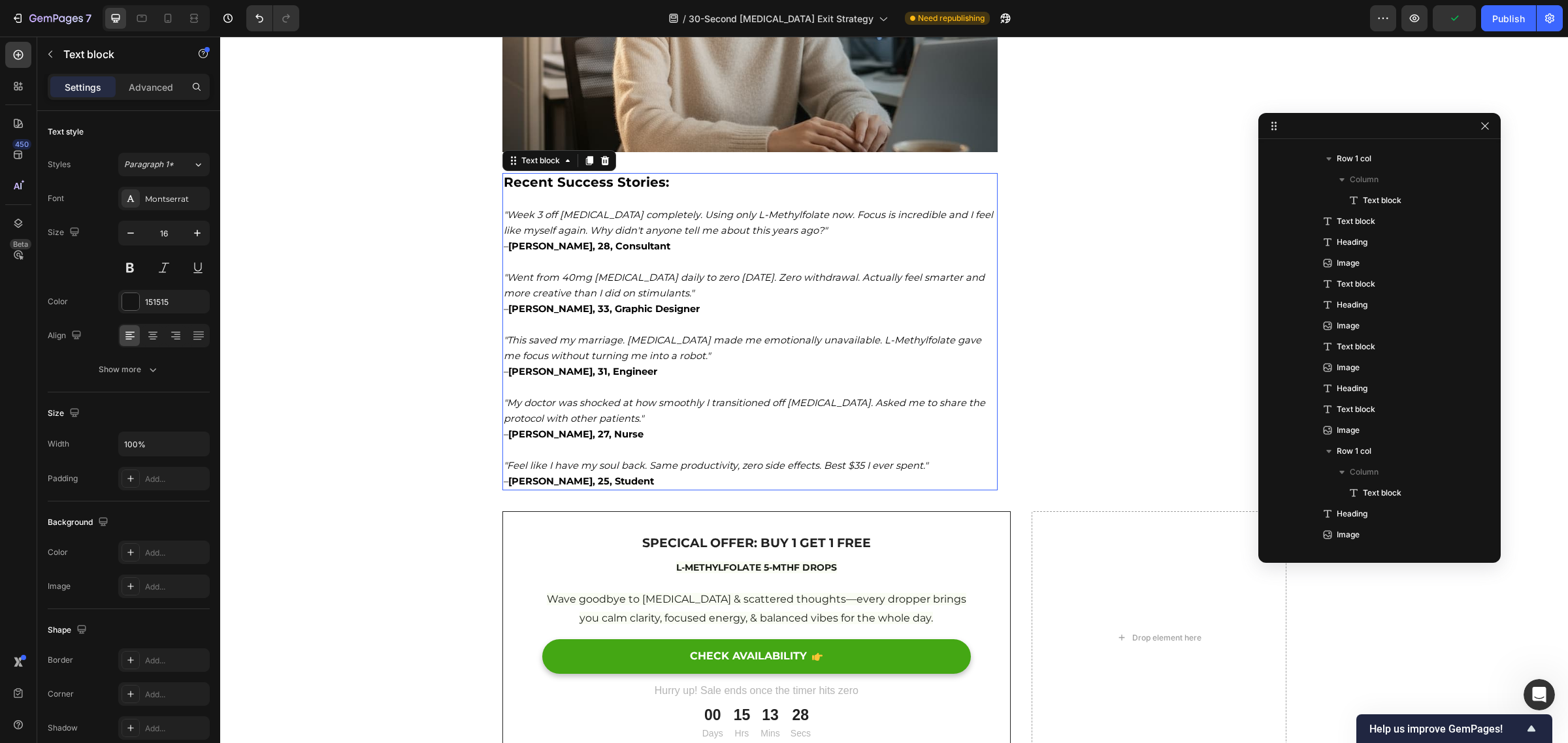
scroll to position [1580, 0]
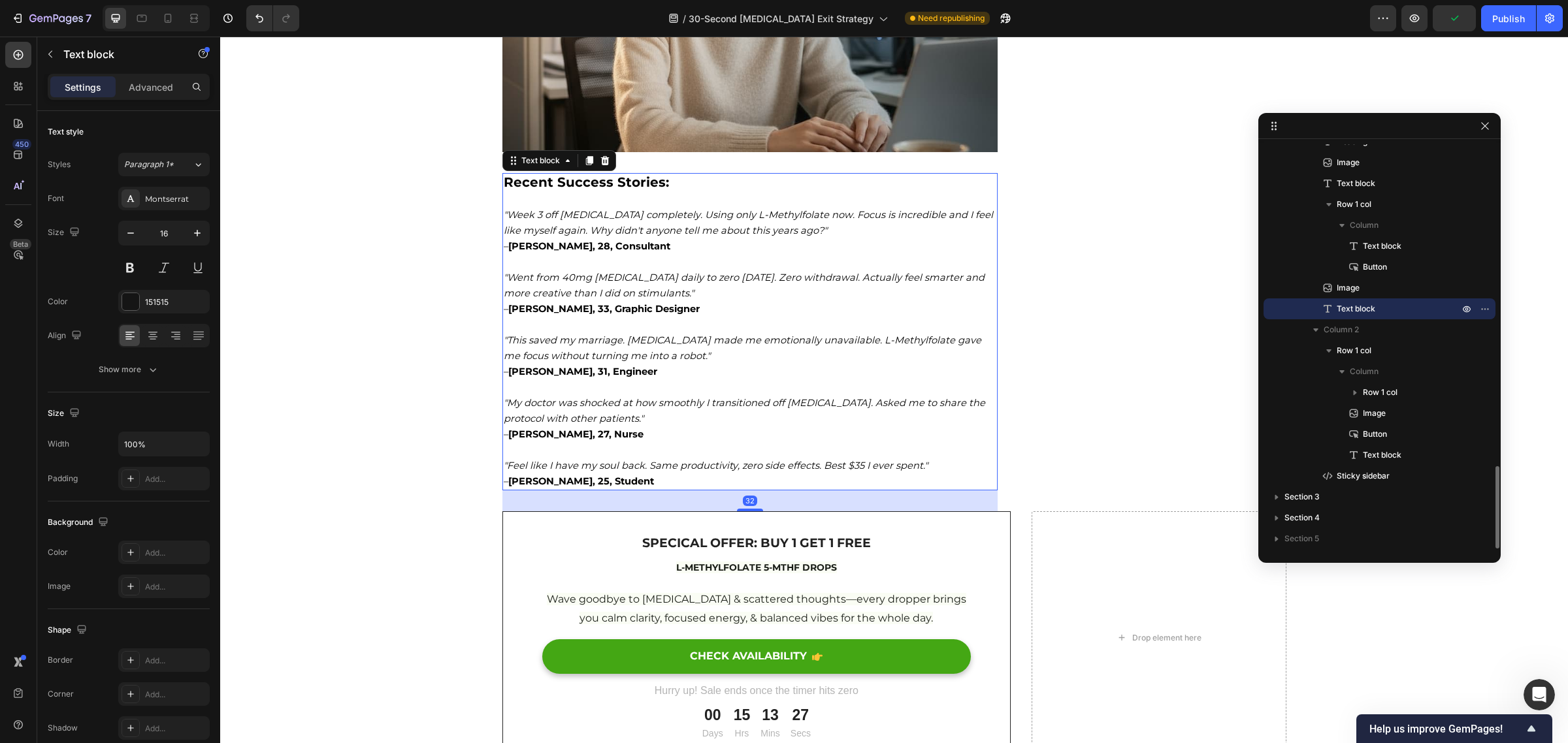
click at [644, 380] on p ""This saved my marriage. Adderall made me emotionally unavailable. L-Methylfola…" at bounding box center [750, 356] width 493 height 47
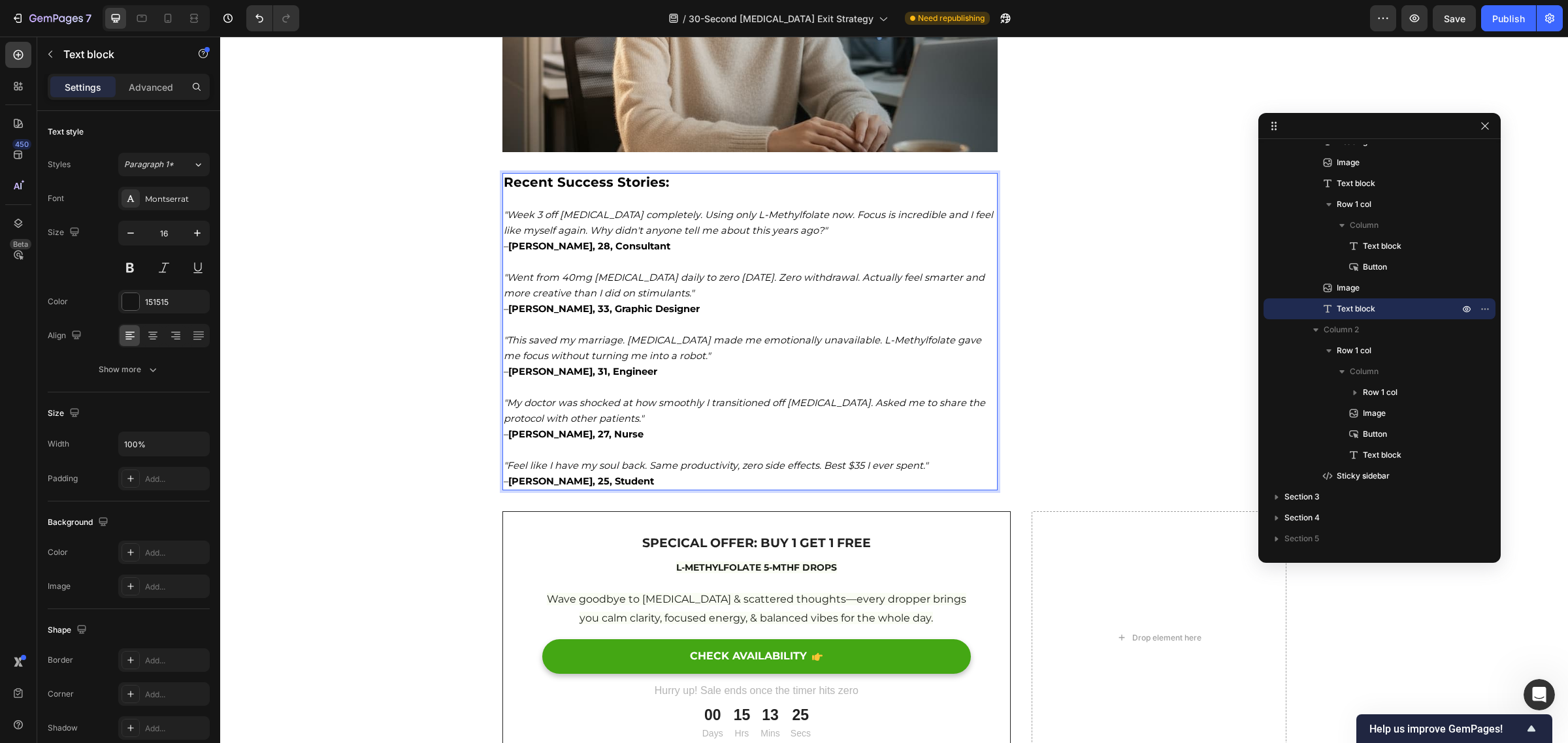
click at [773, 317] on p ""Went from 40mg Adderall daily to zero in 6 weeks. Zero withdrawal. Actually fe…" at bounding box center [750, 293] width 493 height 47
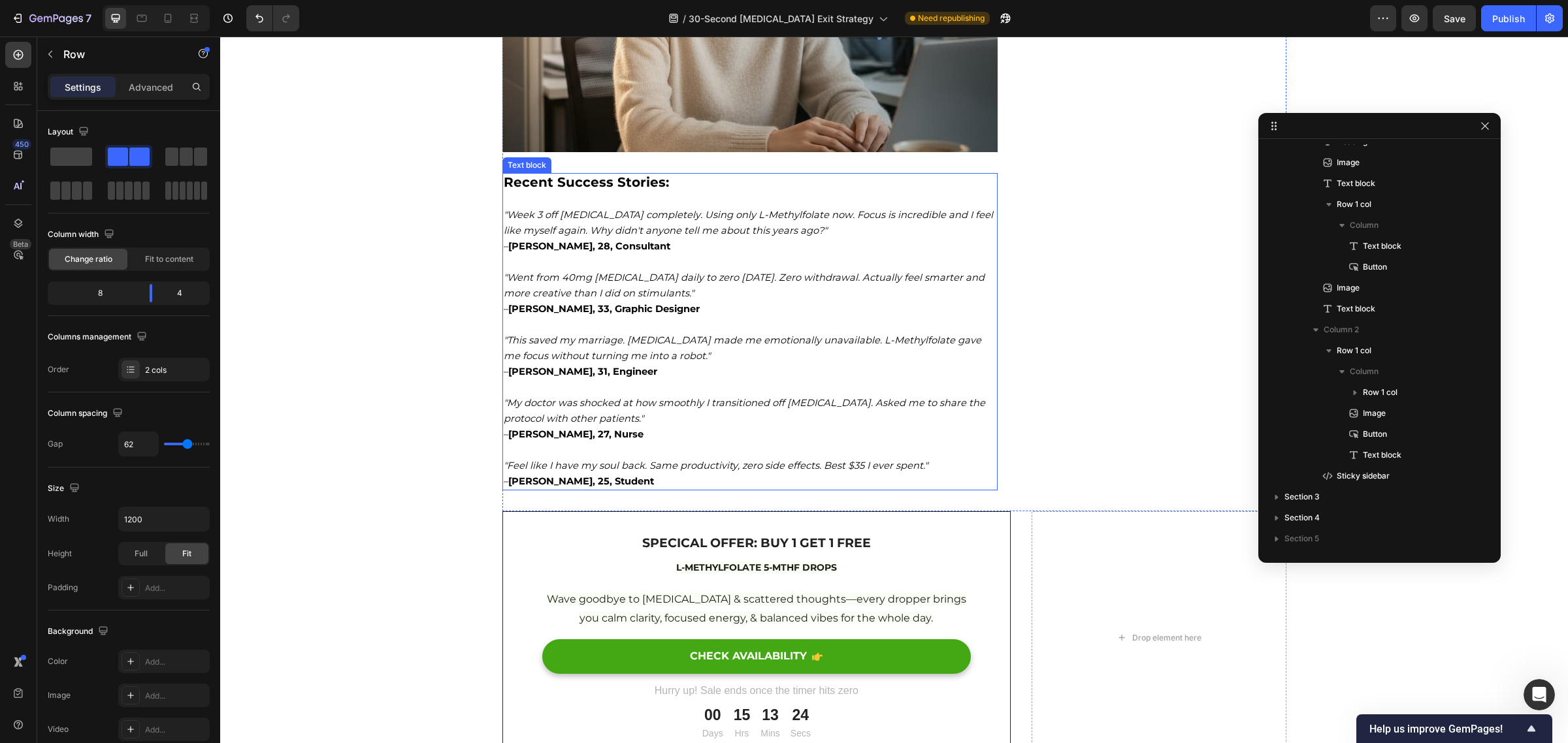
scroll to position [0, 0]
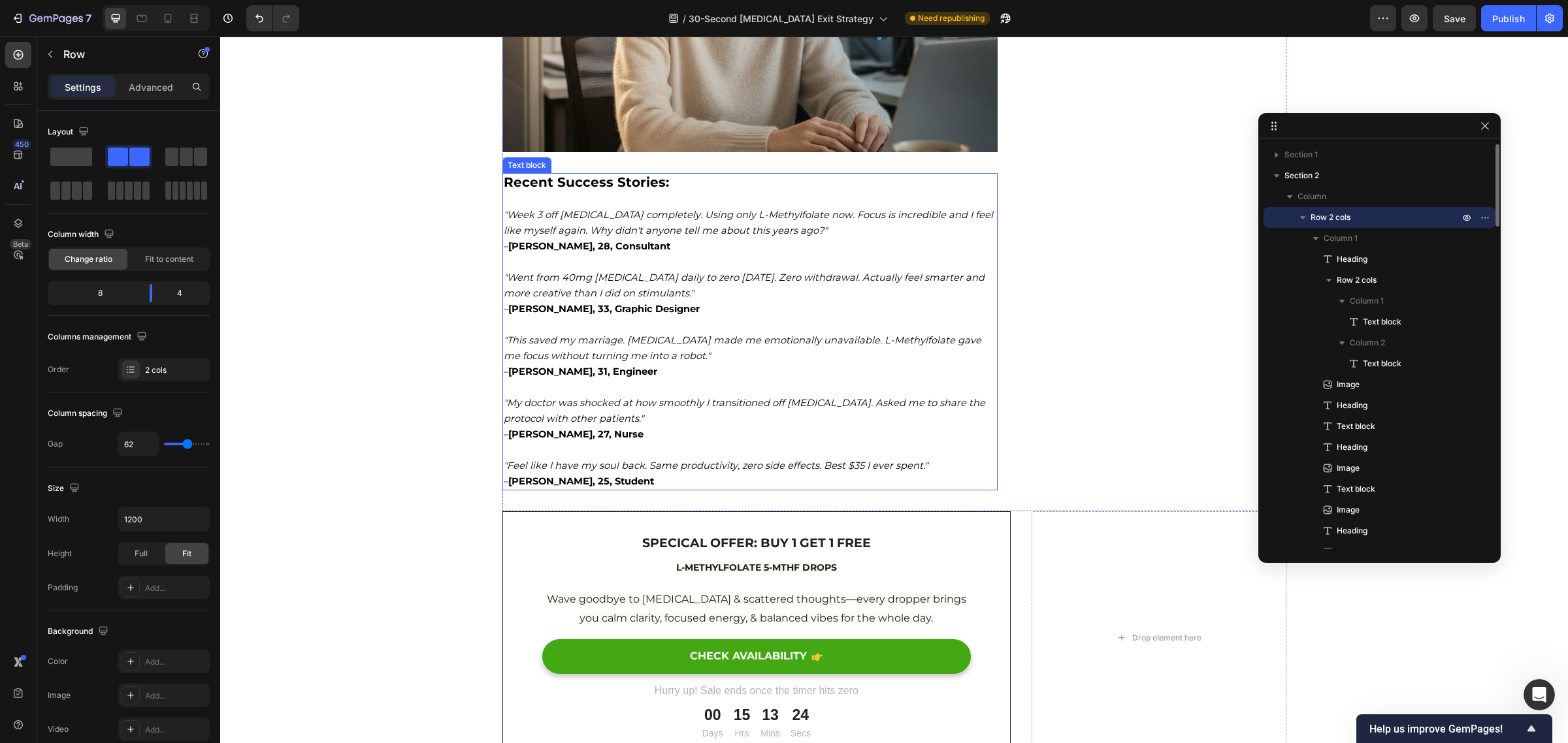
click at [732, 380] on p ""This saved my marriage. Adderall made me emotionally unavailable. L-Methylfola…" at bounding box center [750, 356] width 493 height 47
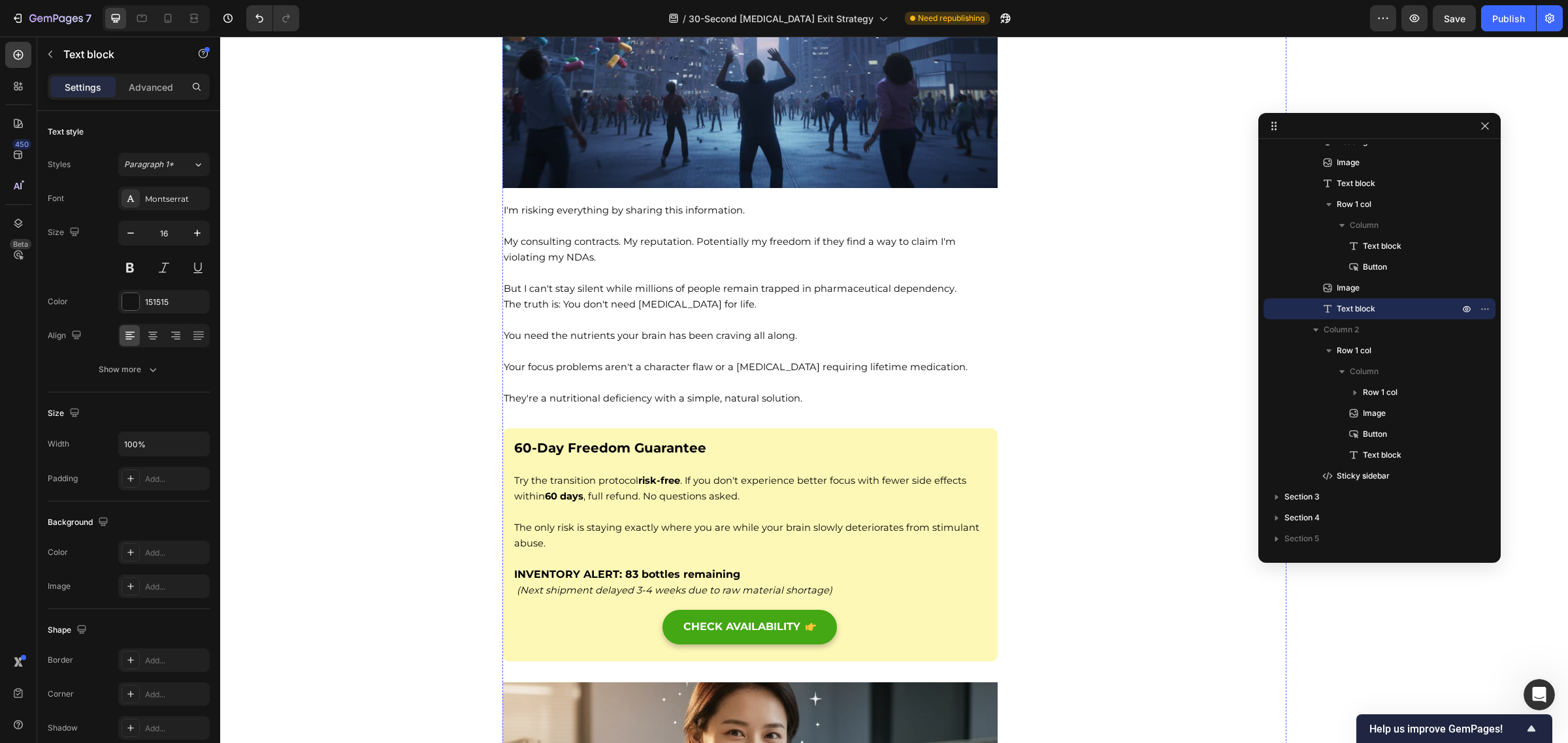
scroll to position [10540, 0]
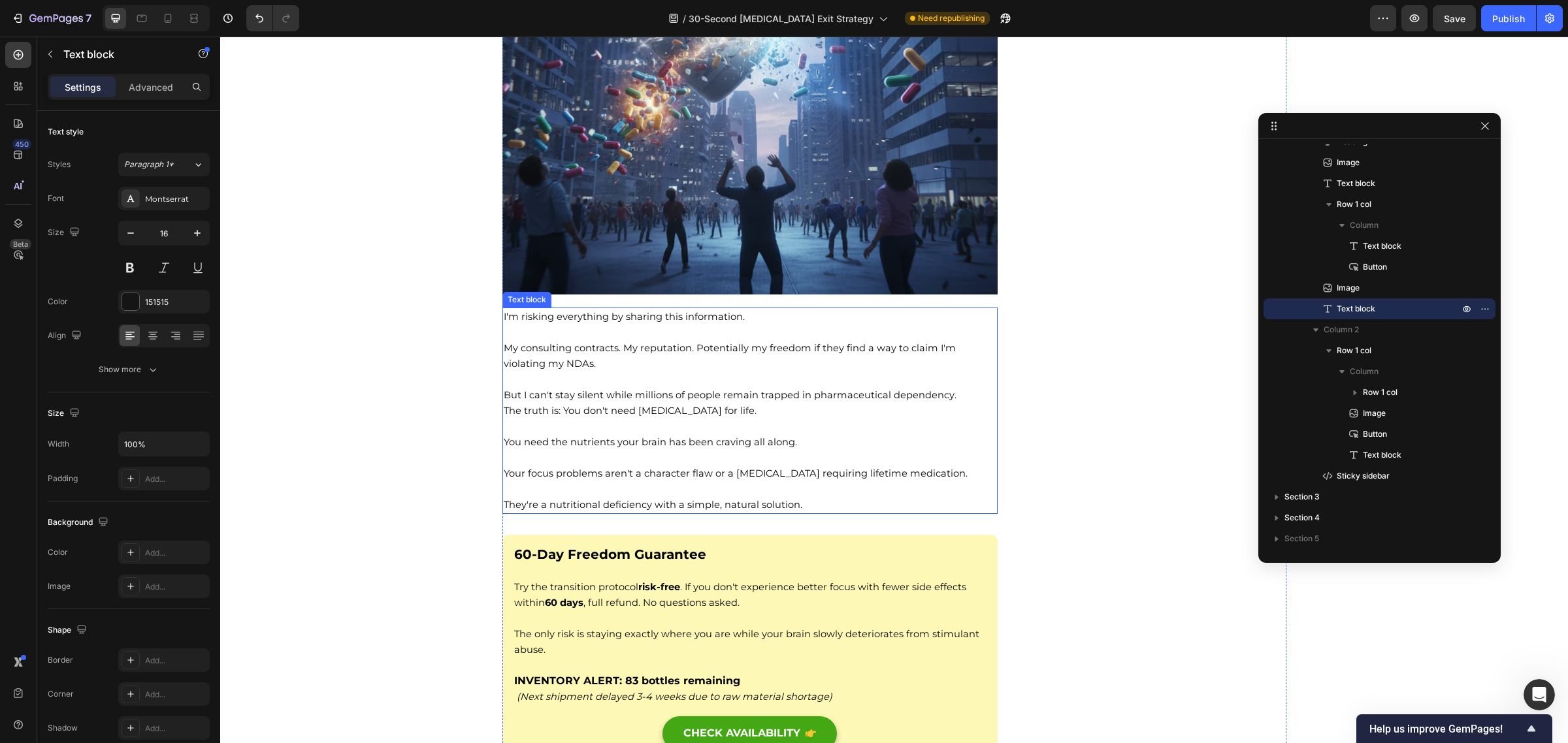
drag, startPoint x: 708, startPoint y: 485, endPoint x: 638, endPoint y: 444, distance: 81.1
click at [708, 465] on p at bounding box center [750, 457] width 493 height 16
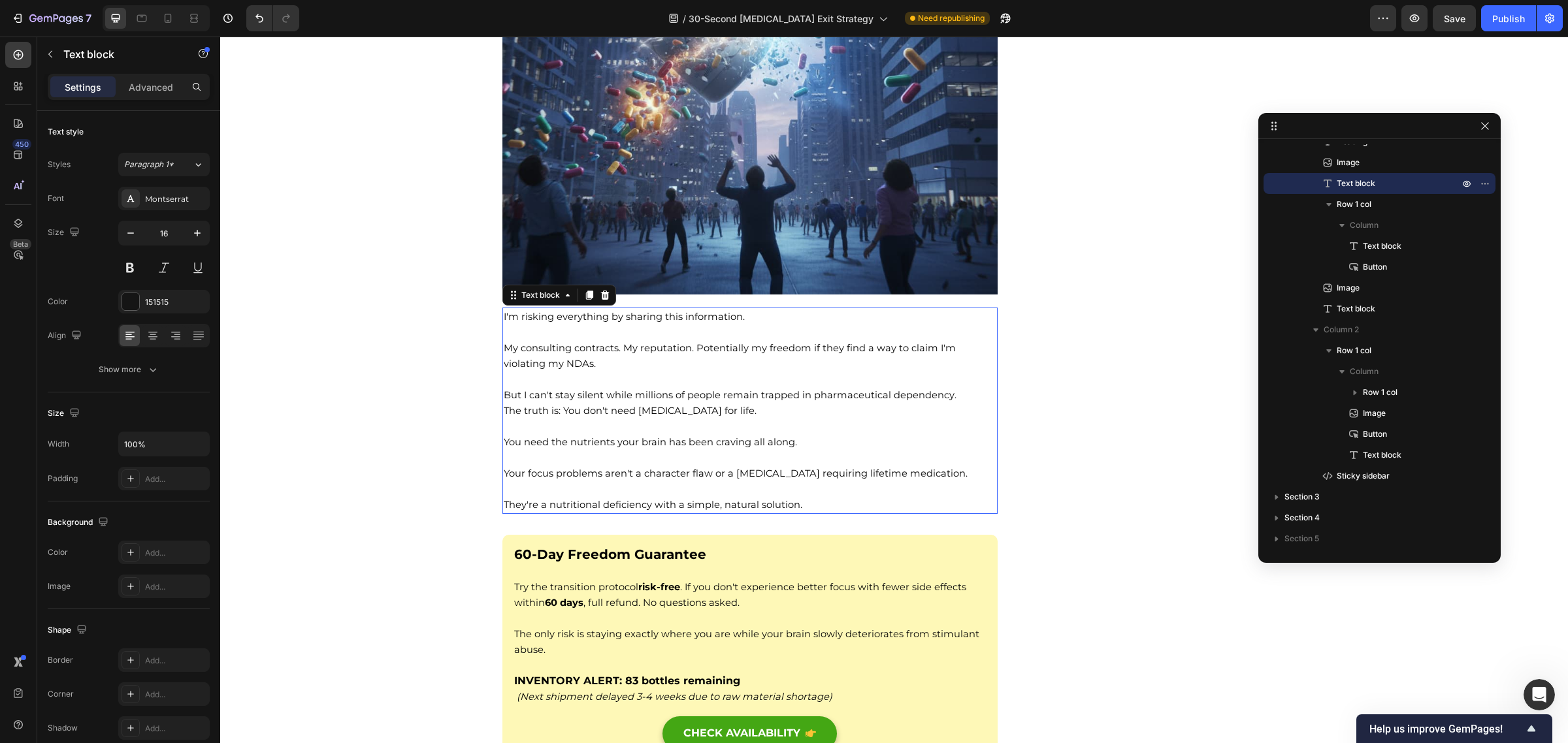
click at [594, 387] on p at bounding box center [750, 379] width 493 height 16
click at [592, 340] on p "Rich Text Editor. Editing area: main" at bounding box center [750, 332] width 493 height 16
drag, startPoint x: 743, startPoint y: 340, endPoint x: 481, endPoint y: 347, distance: 262.1
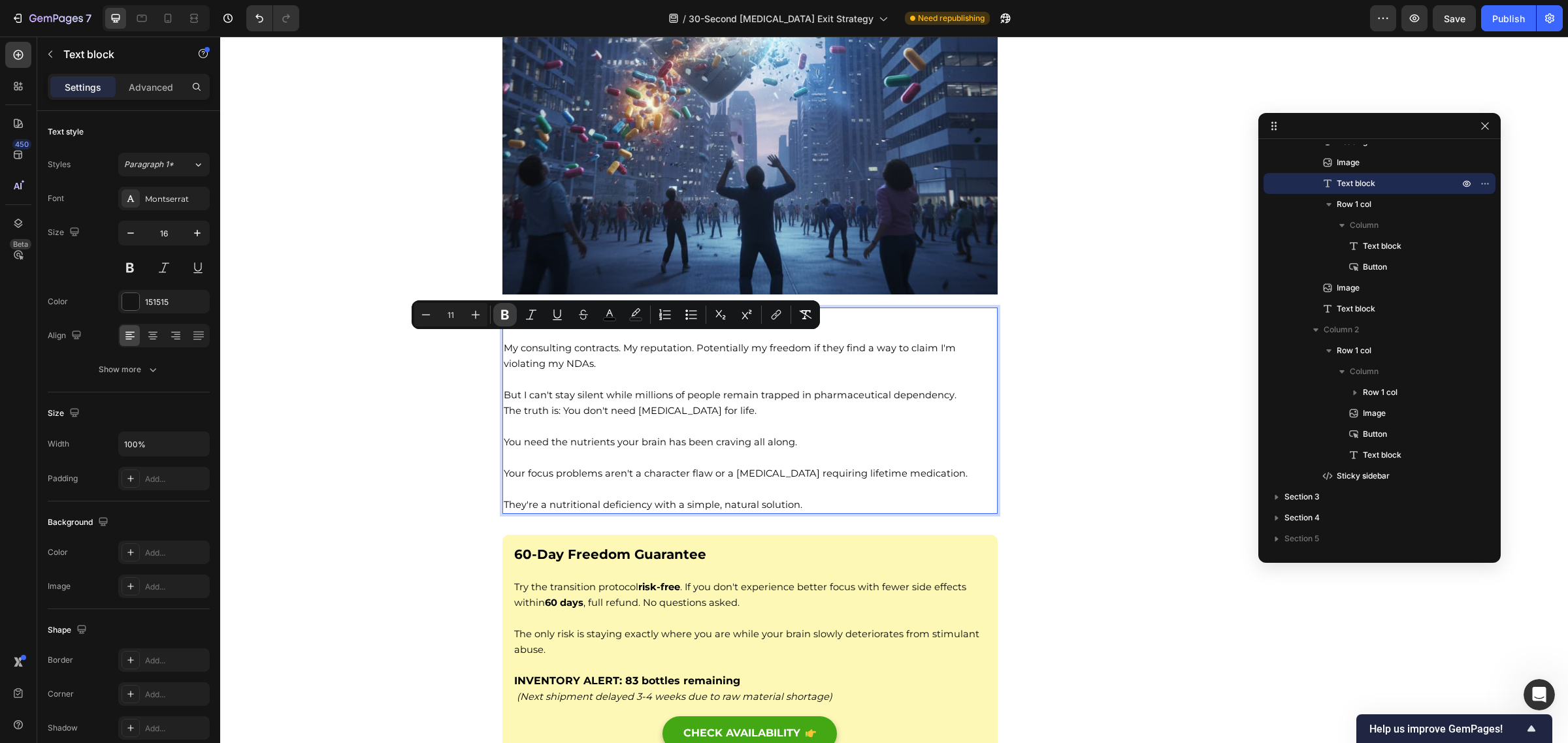
click at [503, 319] on icon "Editor contextual toolbar" at bounding box center [505, 315] width 8 height 10
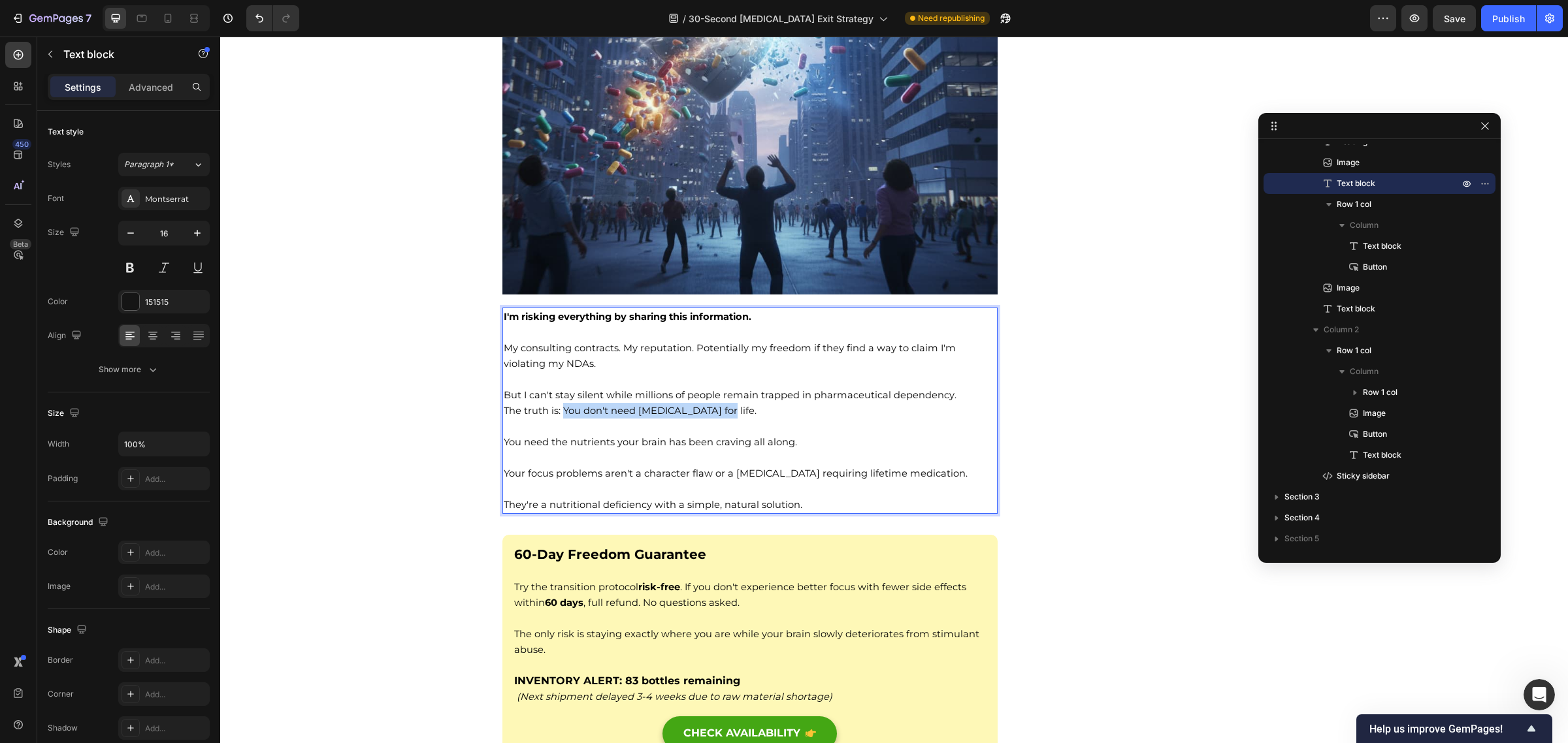
drag, startPoint x: 715, startPoint y: 432, endPoint x: 557, endPoint y: 441, distance: 158.3
click at [557, 419] on p "The truth is: You don't need [MEDICAL_DATA] for life." at bounding box center [750, 410] width 493 height 16
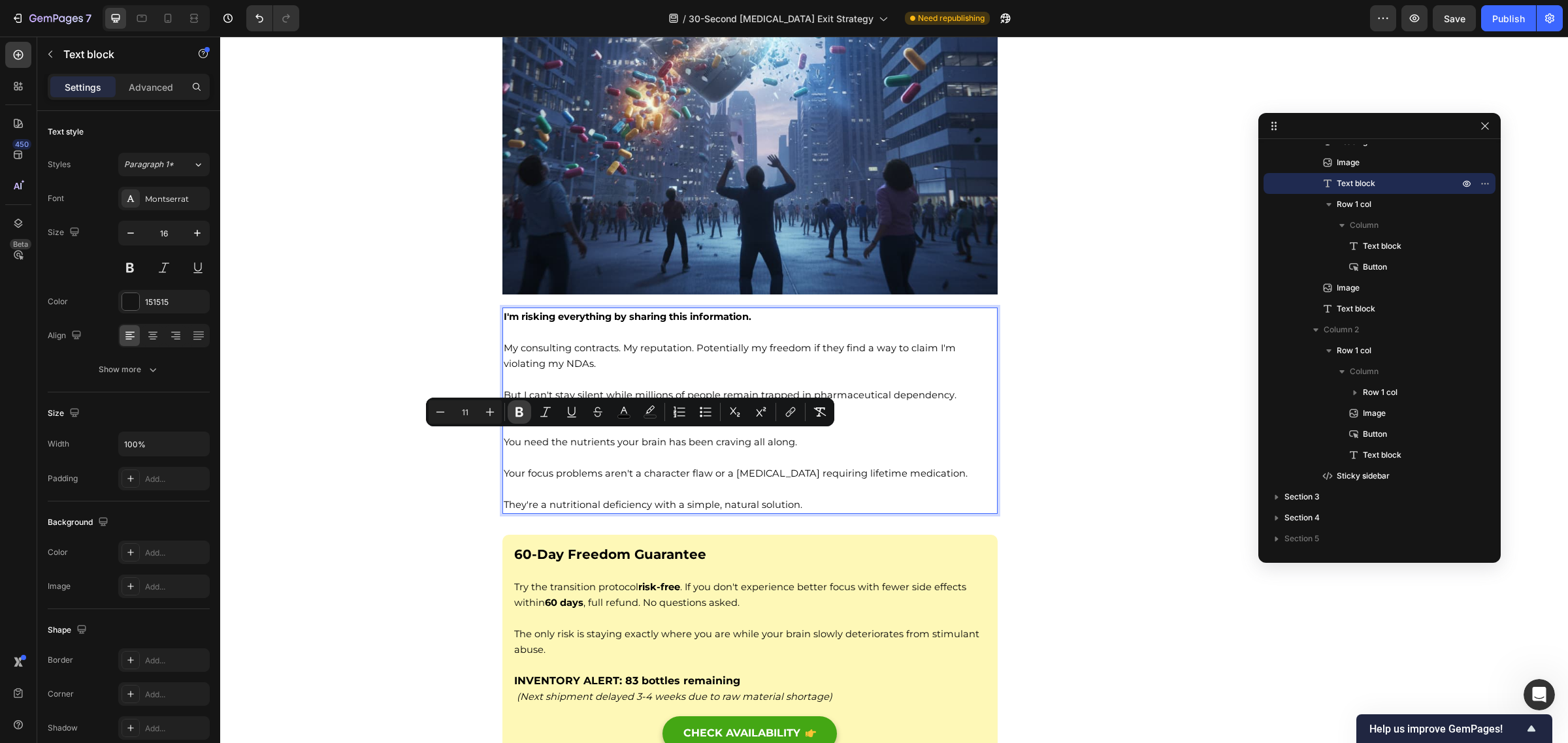
click at [517, 409] on icon "Editor contextual toolbar" at bounding box center [519, 412] width 8 height 10
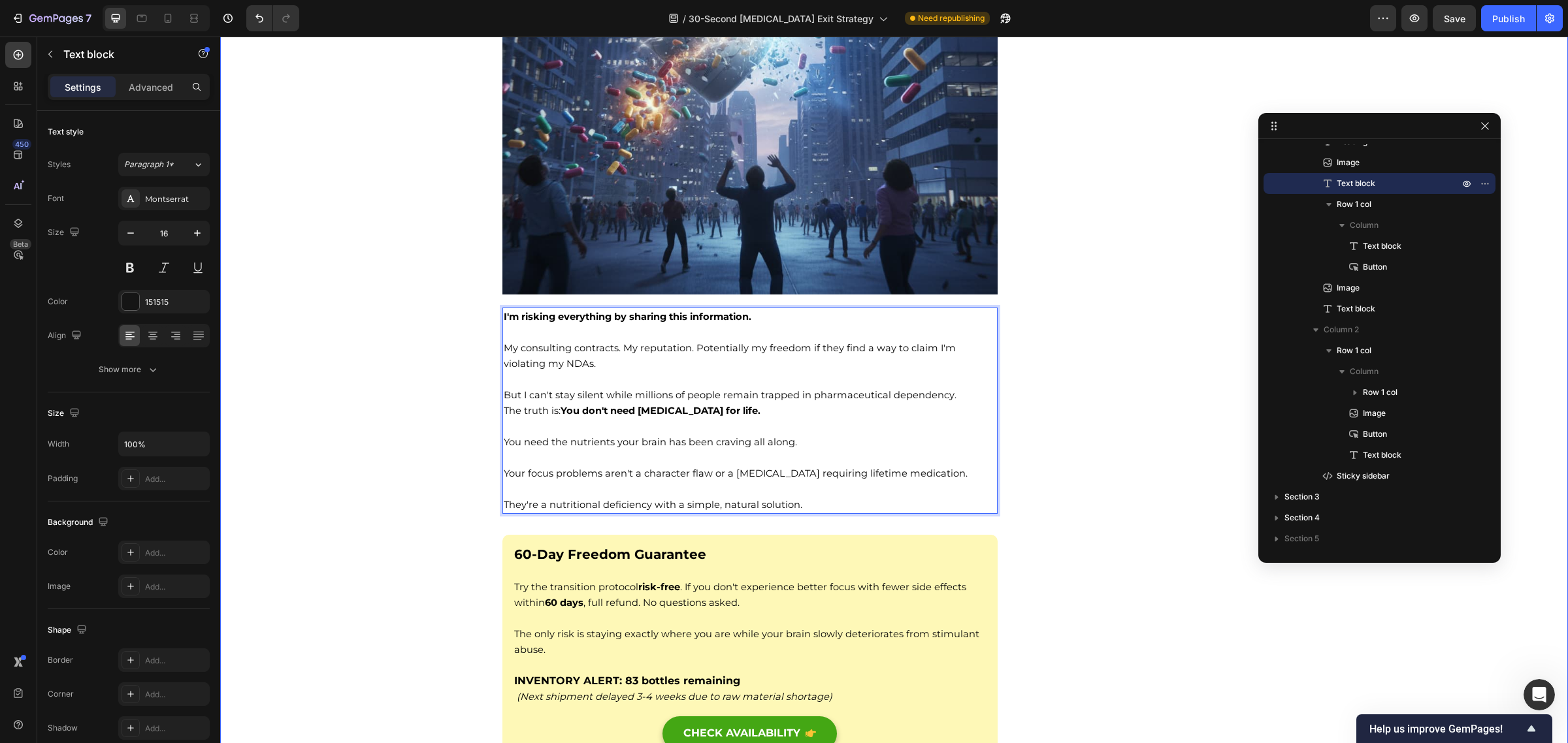
drag, startPoint x: 555, startPoint y: 436, endPoint x: 487, endPoint y: 441, distance: 68.2
click at [739, 434] on p "Rich Text Editor. Editing area: main" at bounding box center [750, 426] width 493 height 16
drag, startPoint x: 666, startPoint y: 437, endPoint x: 485, endPoint y: 437, distance: 181.0
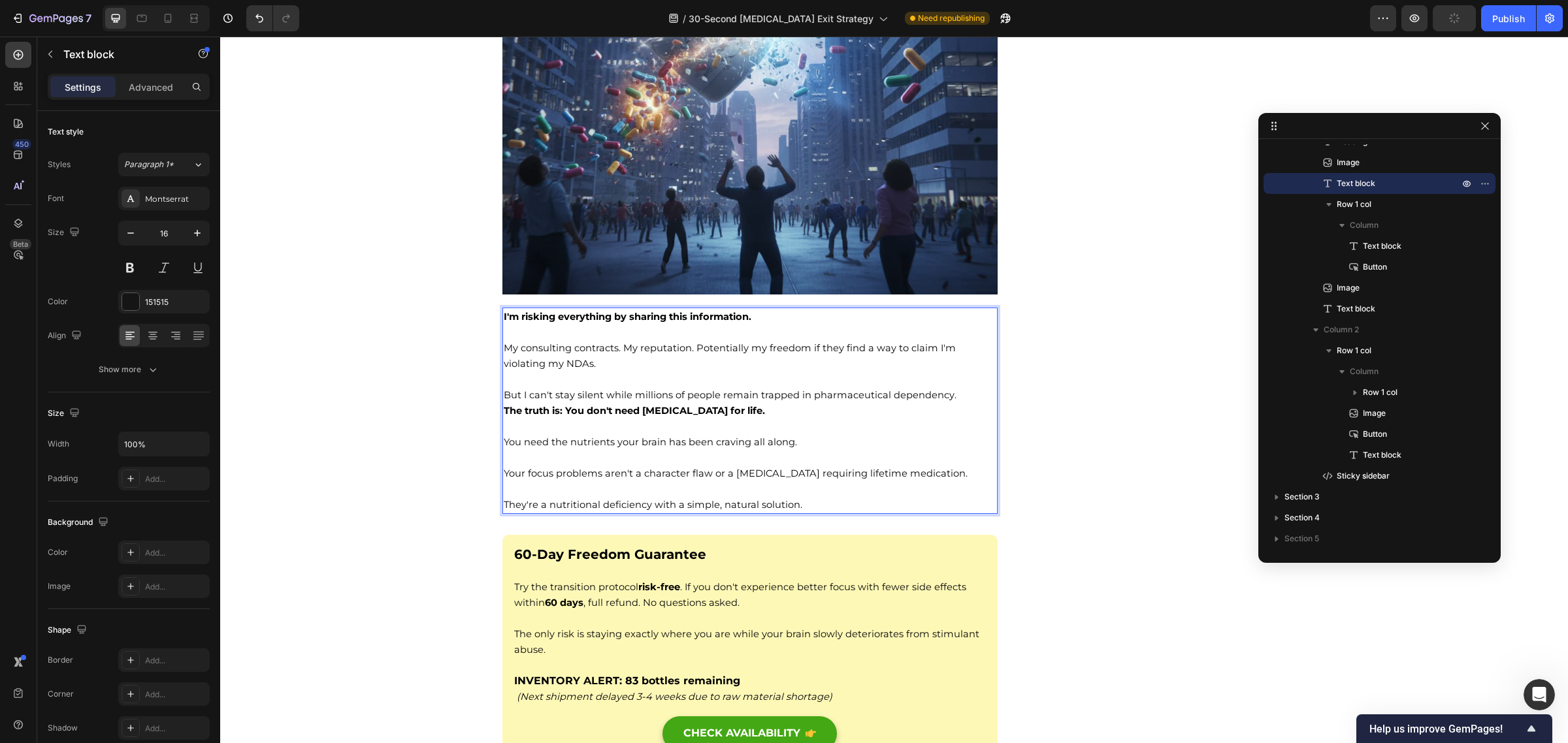
click at [730, 481] on p "Your focus problems aren't a character flaw or a [MEDICAL_DATA] requiring lifet…" at bounding box center [750, 473] width 493 height 16
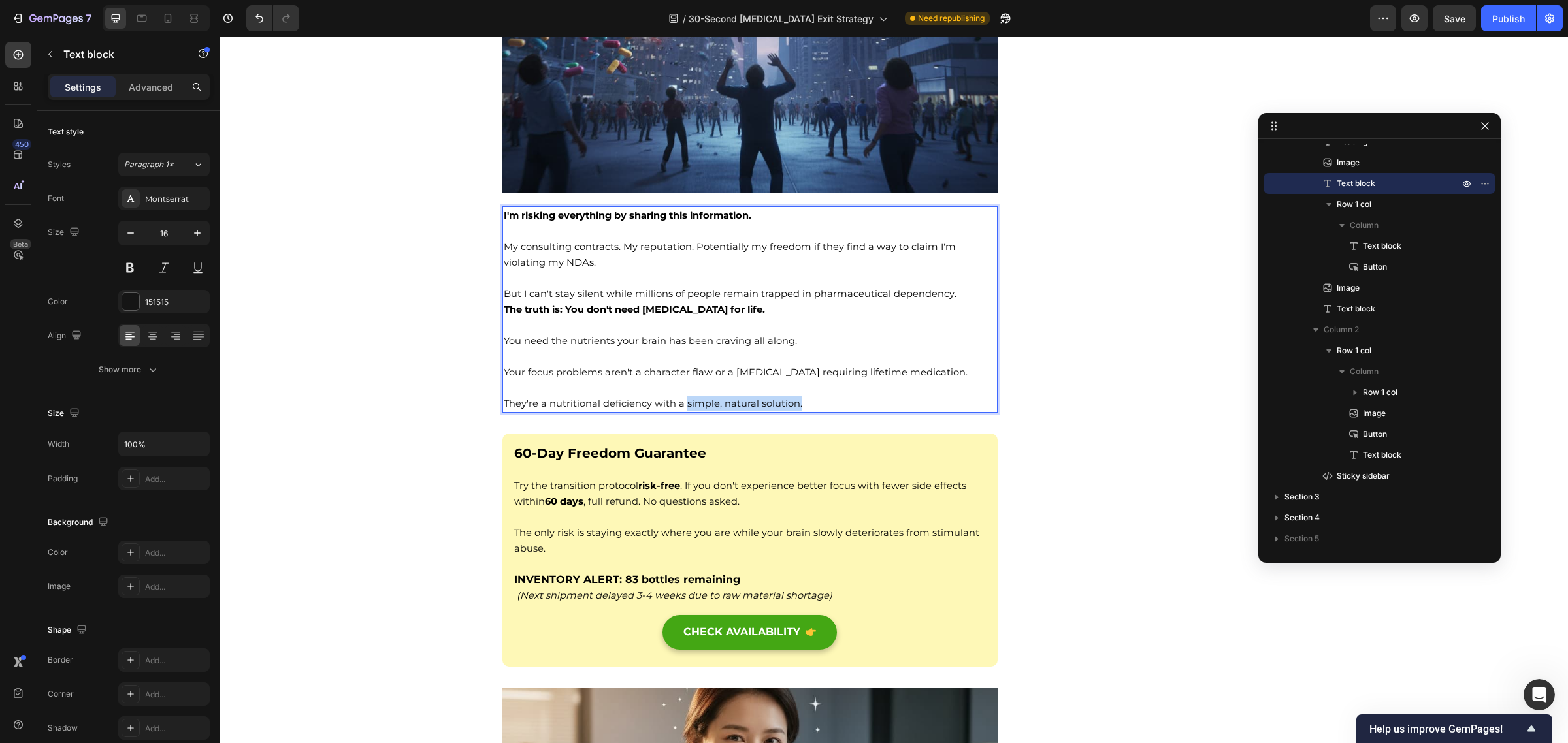
drag, startPoint x: 811, startPoint y: 429, endPoint x: 677, endPoint y: 437, distance: 134.2
click at [677, 411] on p "They're a nutritional deficiency with a simple, natural solution." at bounding box center [750, 403] width 493 height 16
click at [853, 364] on p "Rich Text Editor. Editing area: main" at bounding box center [750, 356] width 493 height 16
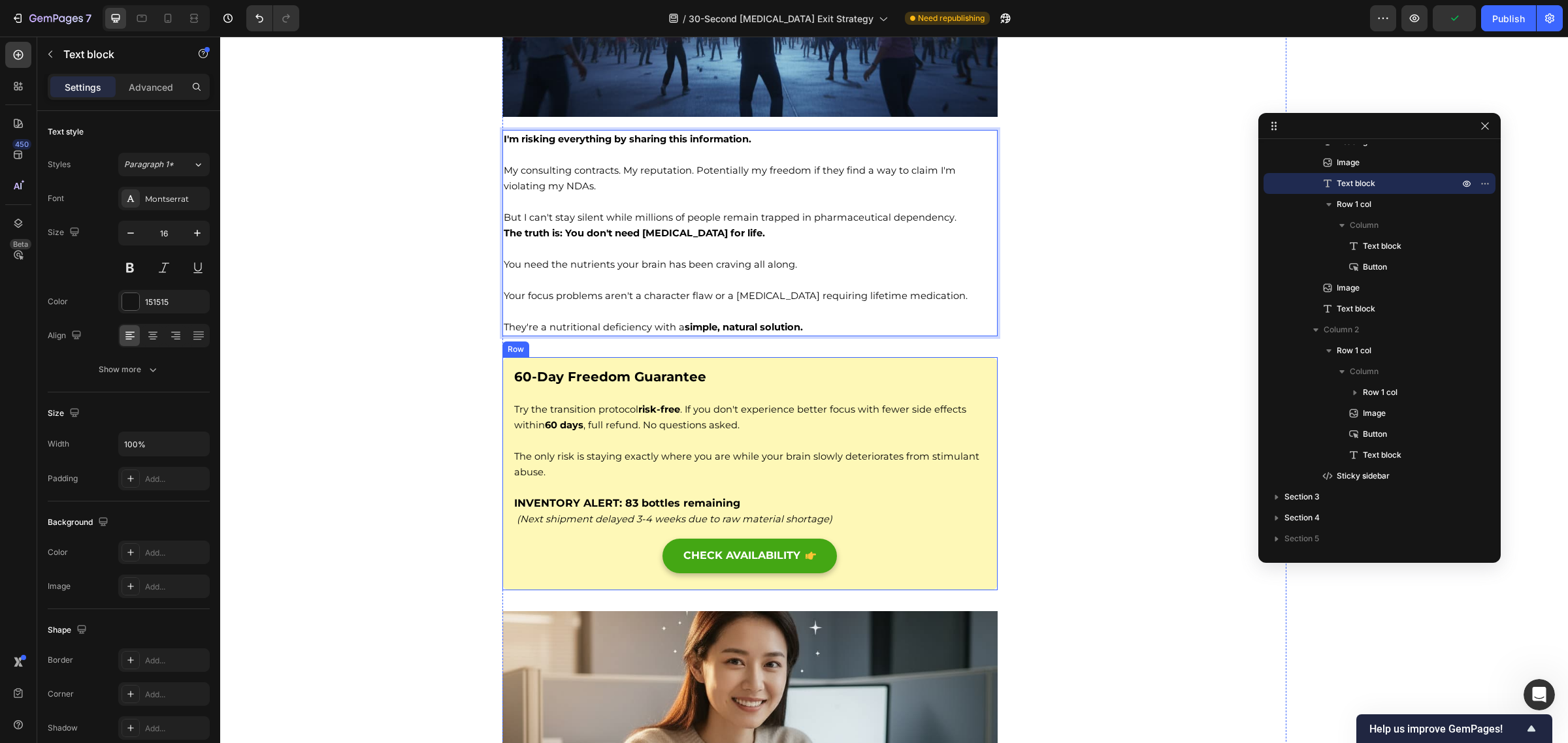
scroll to position [10721, 0]
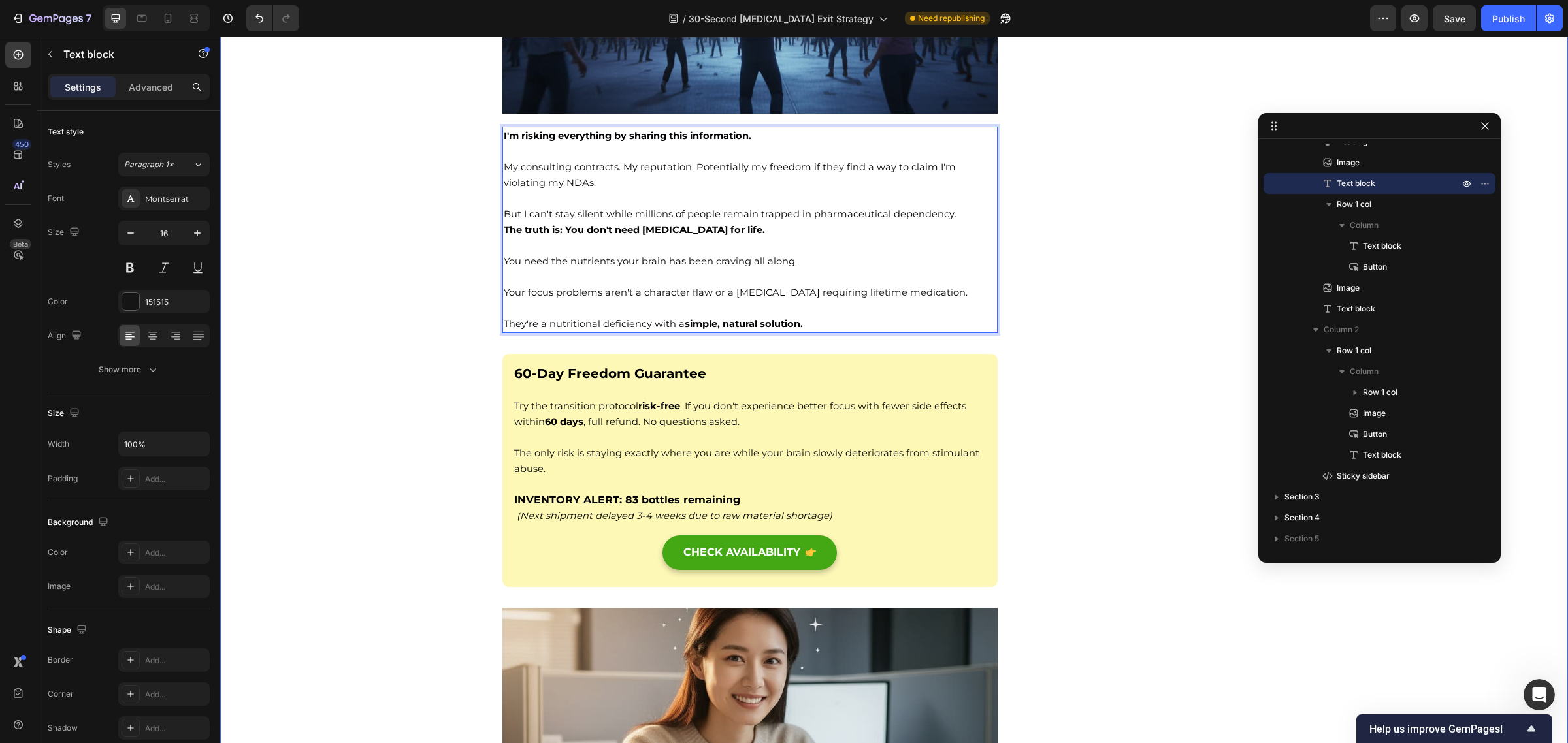
drag, startPoint x: 958, startPoint y: 315, endPoint x: 489, endPoint y: 325, distance: 469.1
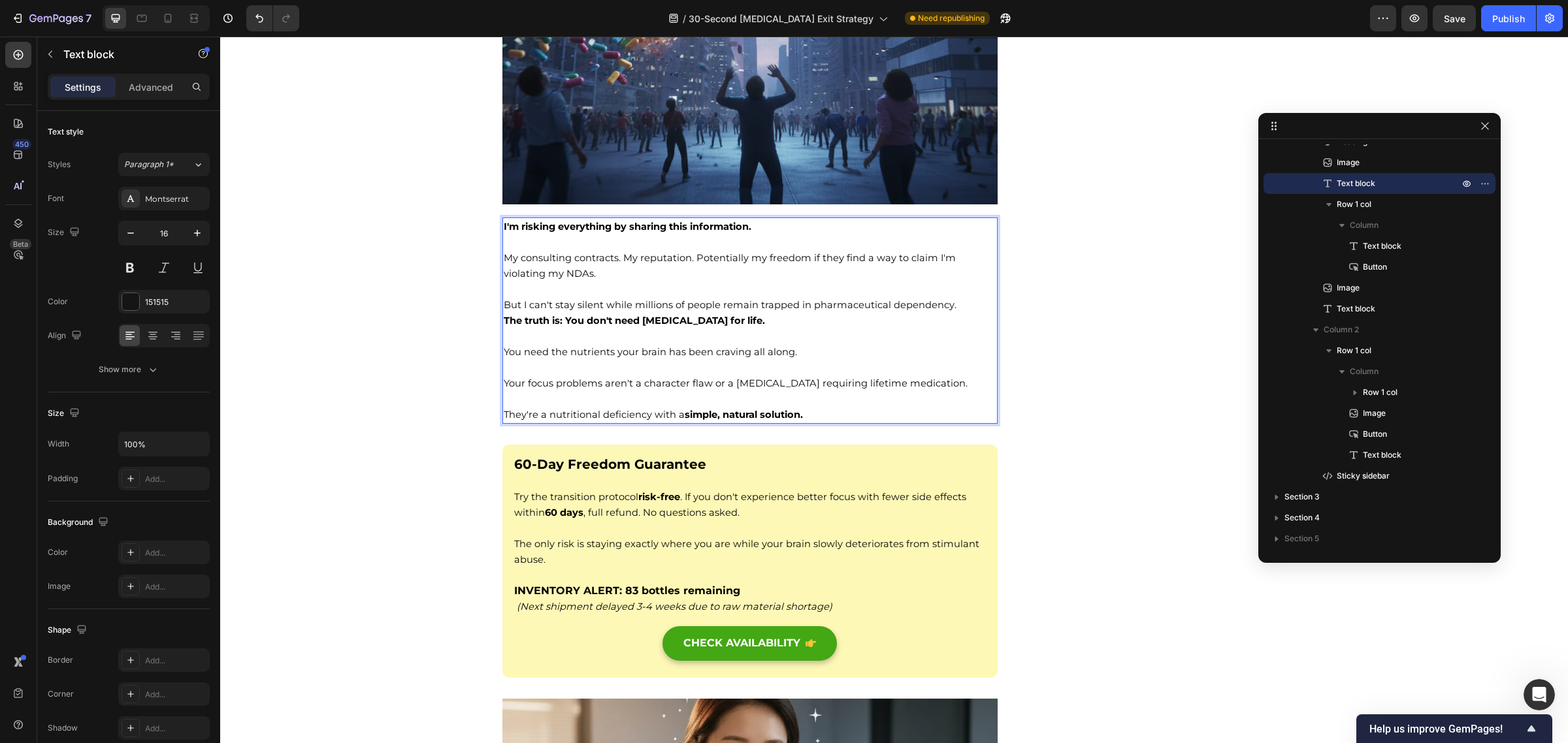
scroll to position [10631, 0]
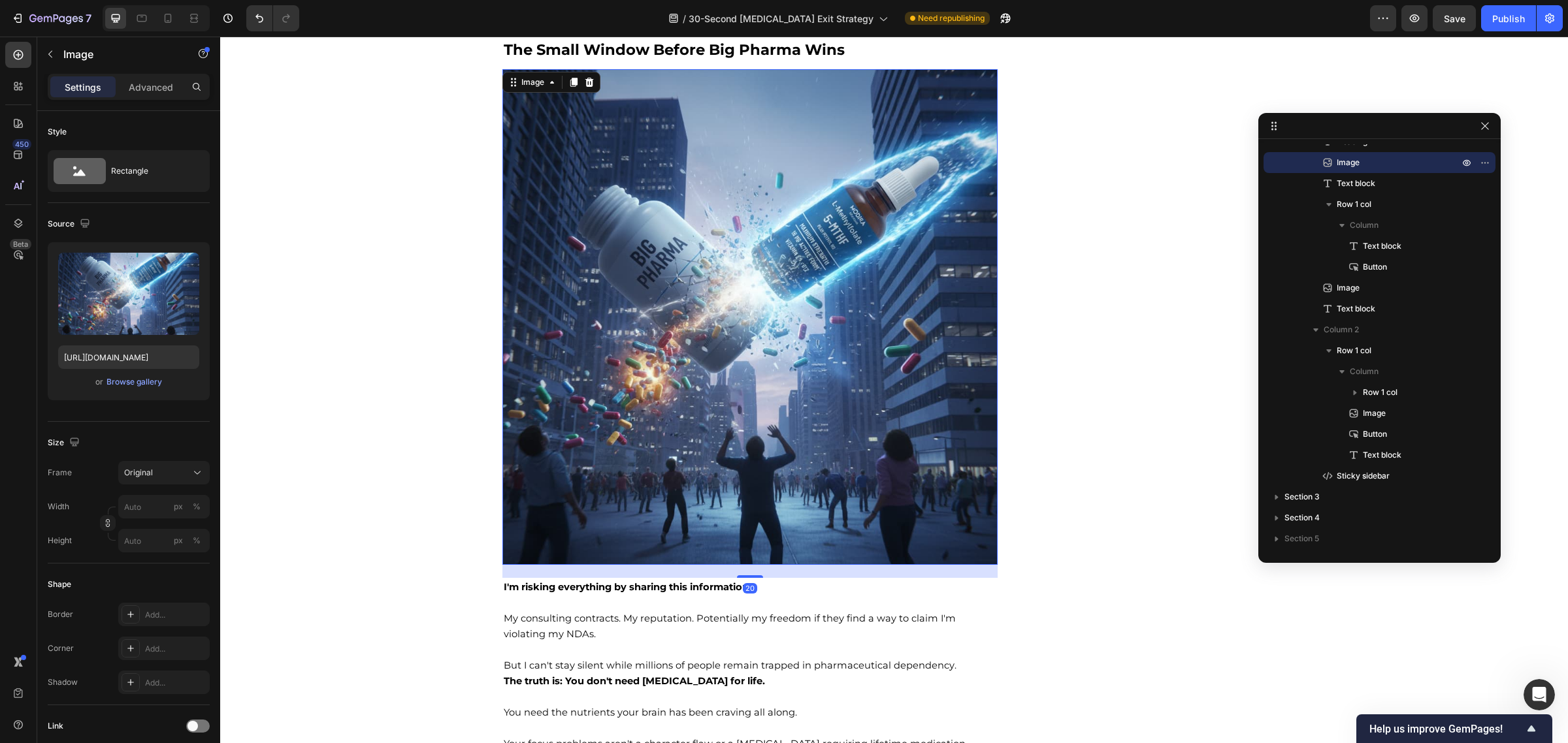
scroll to position [10269, 0]
click at [570, 88] on icon at bounding box center [573, 84] width 7 height 9
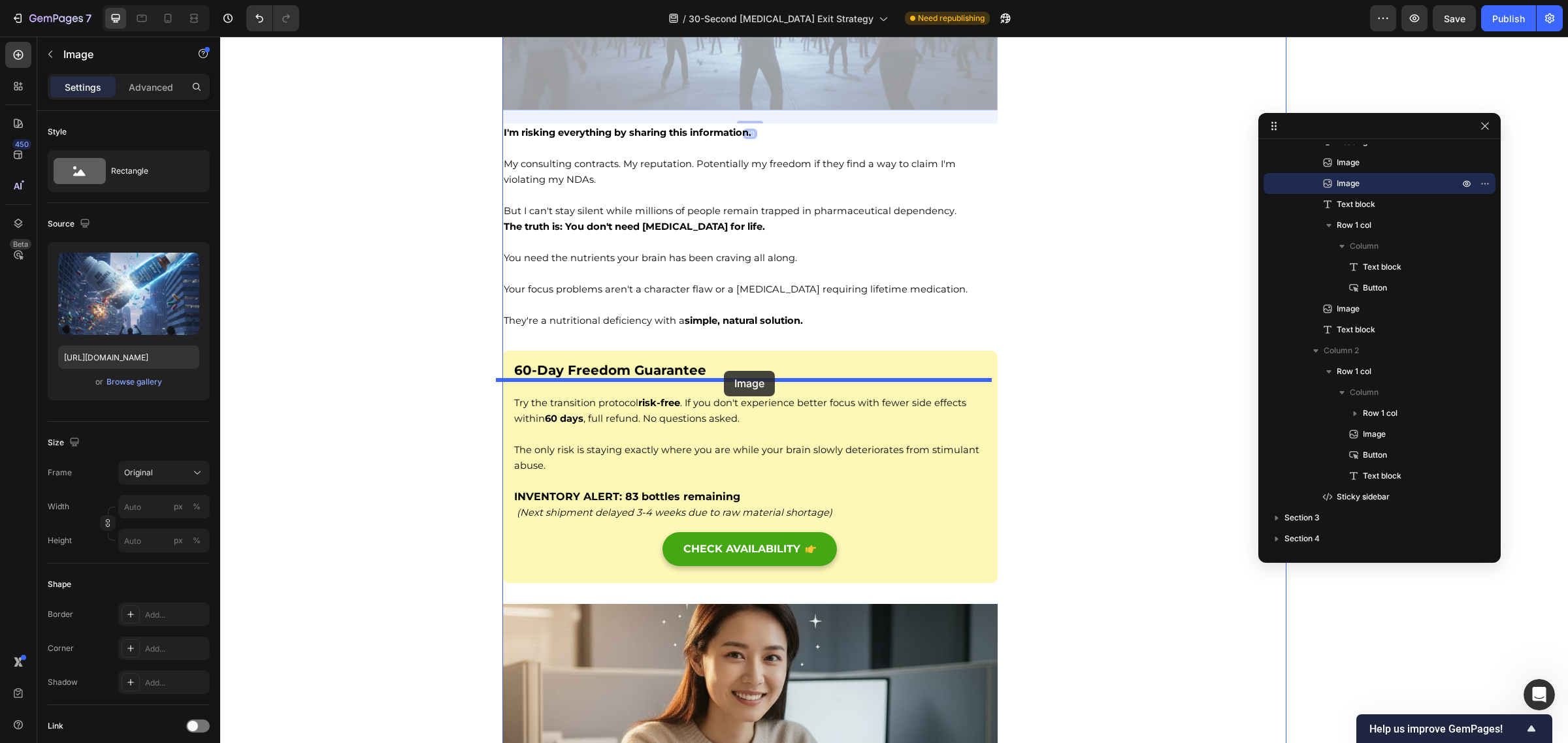
scroll to position [11234, 0]
drag, startPoint x: 509, startPoint y: 73, endPoint x: 734, endPoint y: 346, distance: 353.8
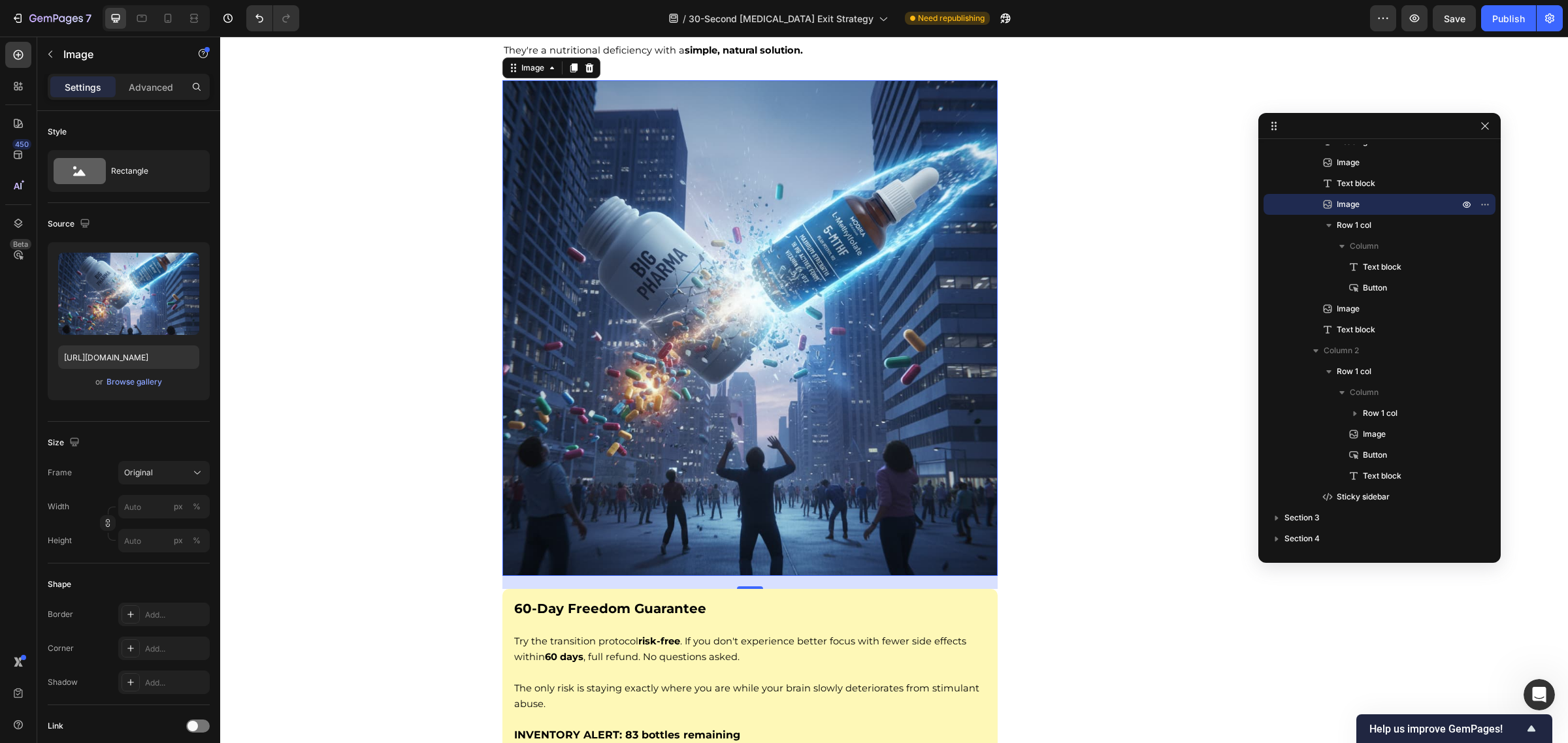
scroll to position [10996, 0]
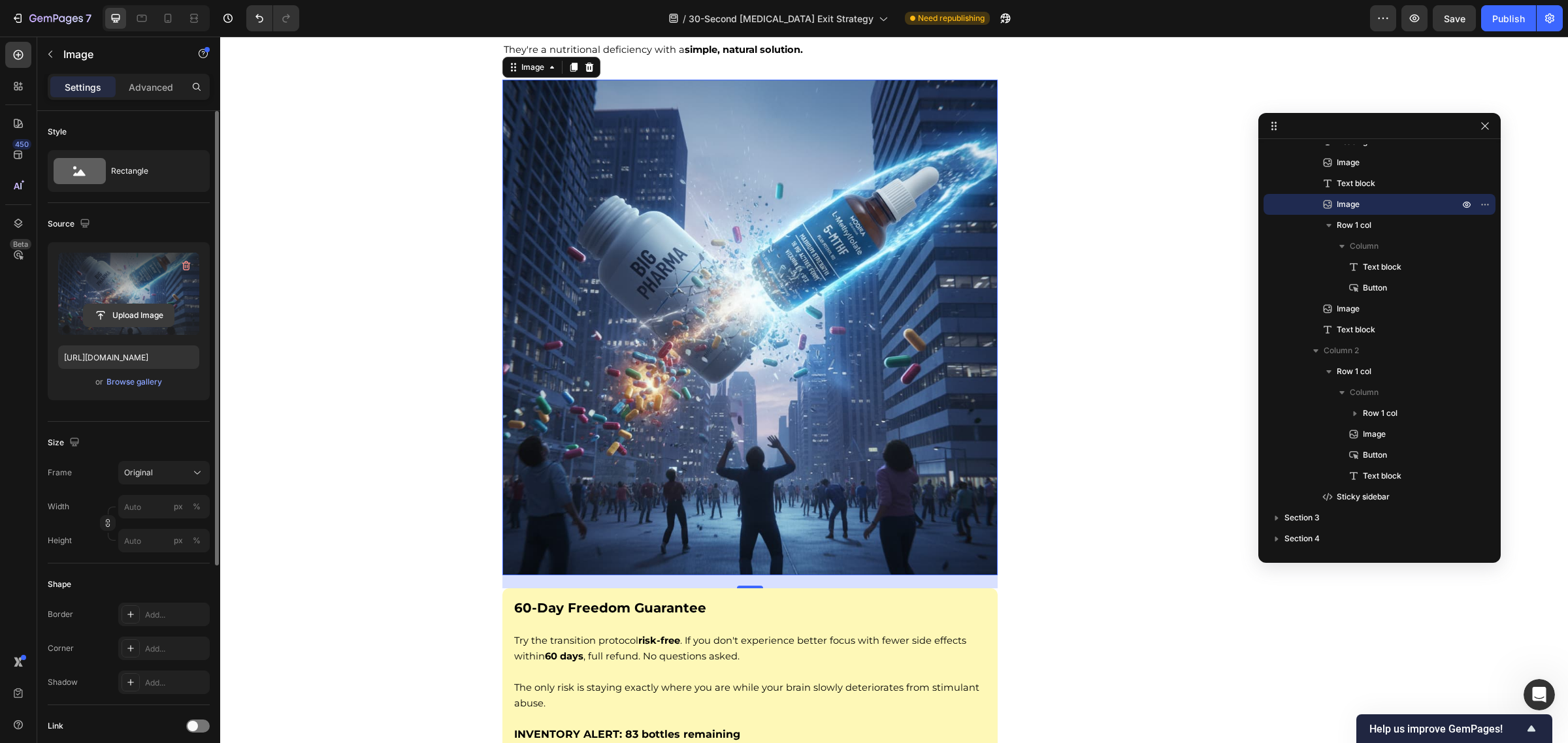
click at [125, 315] on input "file" at bounding box center [129, 315] width 90 height 22
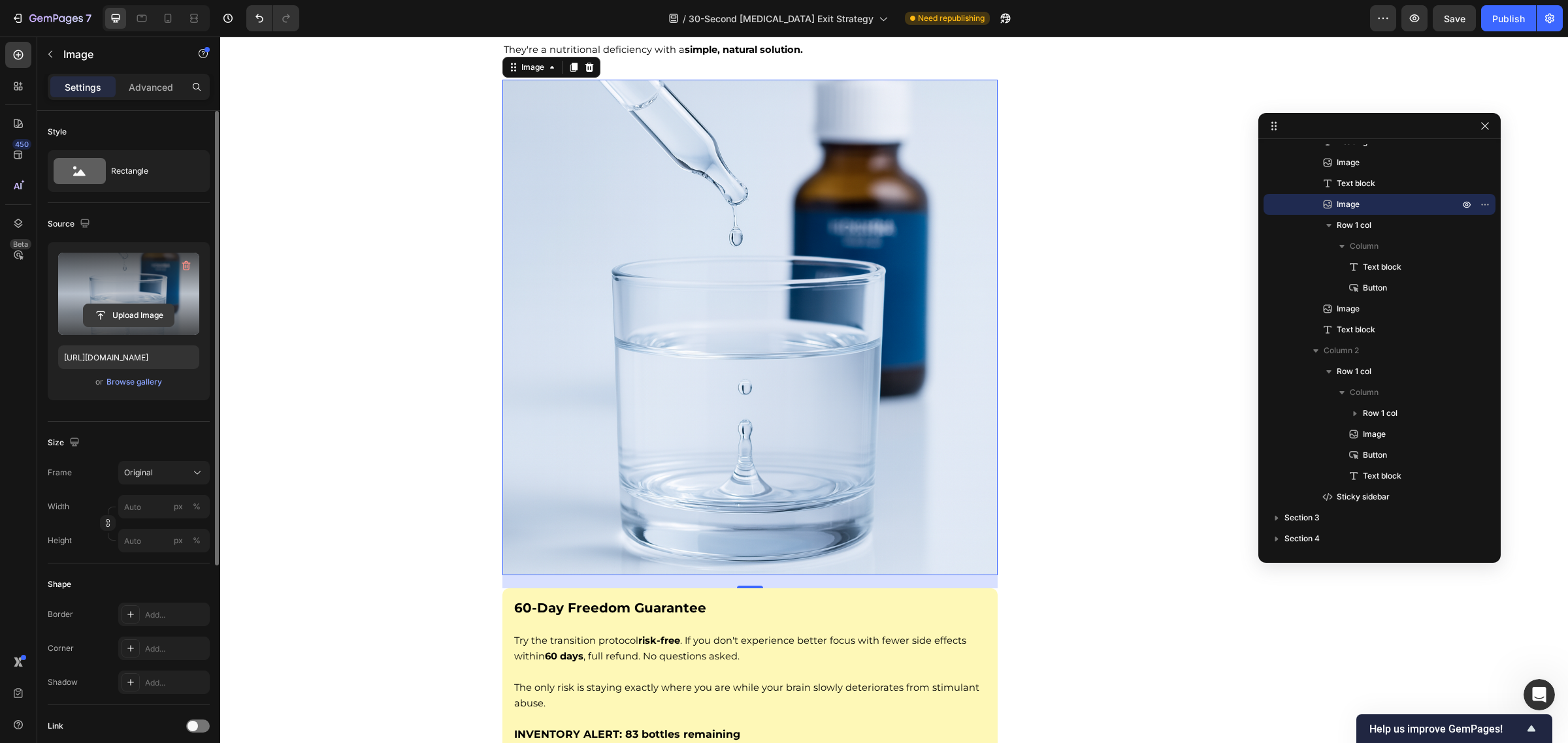
click at [121, 315] on input "file" at bounding box center [129, 315] width 90 height 22
type input "https://cdn.shopify.com/s/files/1/0570/1009/4157/files/gempages_584707085149667…"
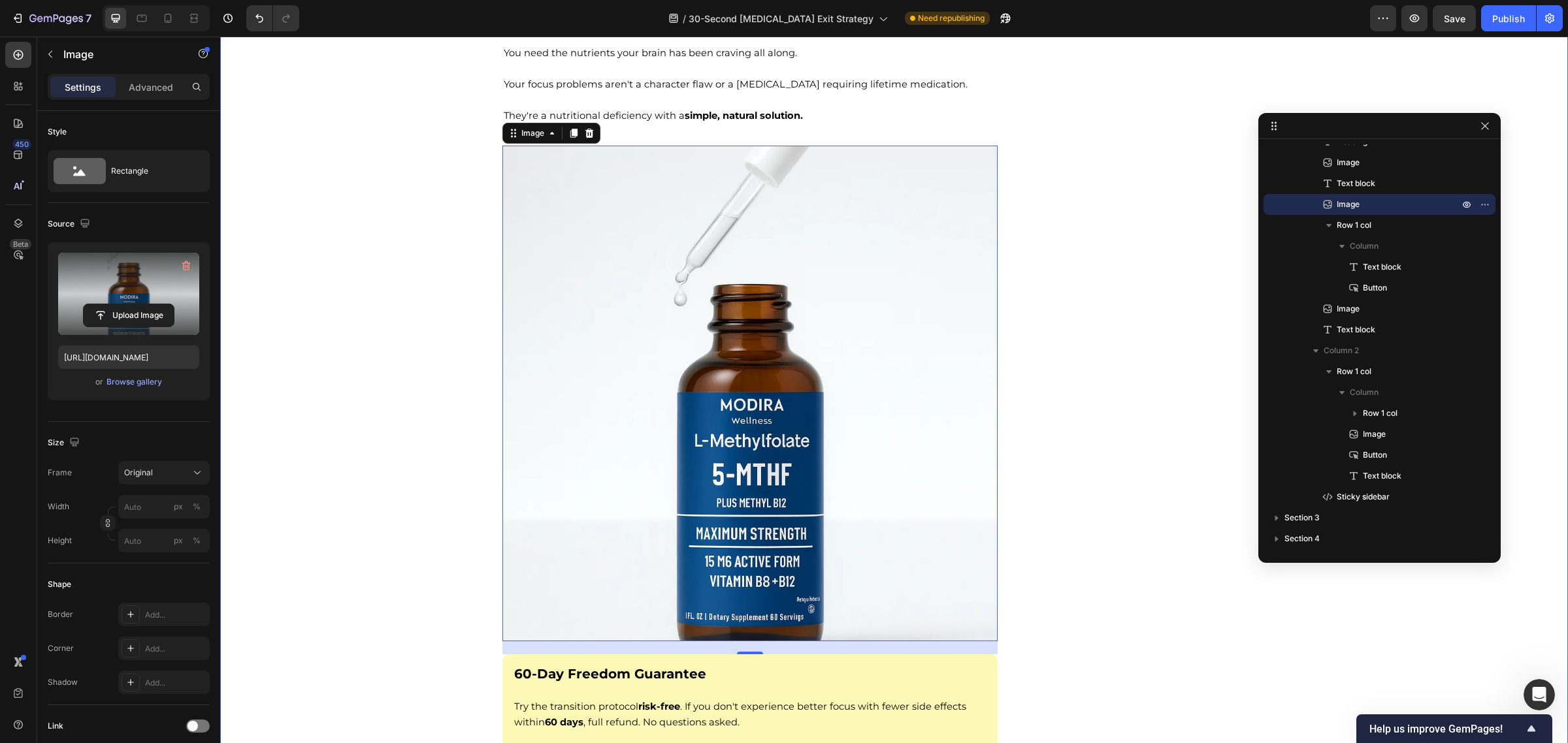
scroll to position [10929, 0]
click at [150, 474] on span "Original" at bounding box center [138, 473] width 29 height 12
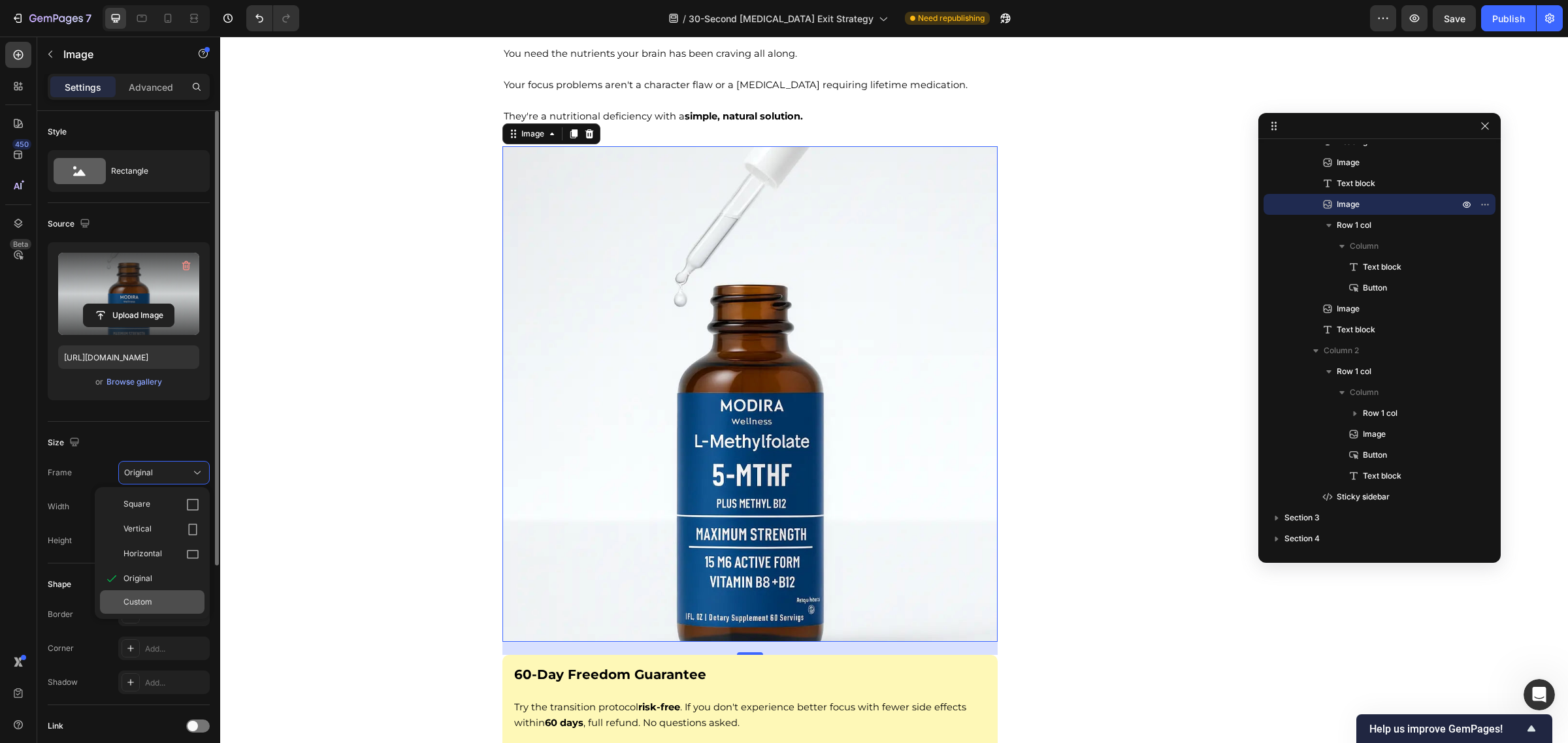
click at [151, 599] on span "Custom" at bounding box center [138, 602] width 29 height 12
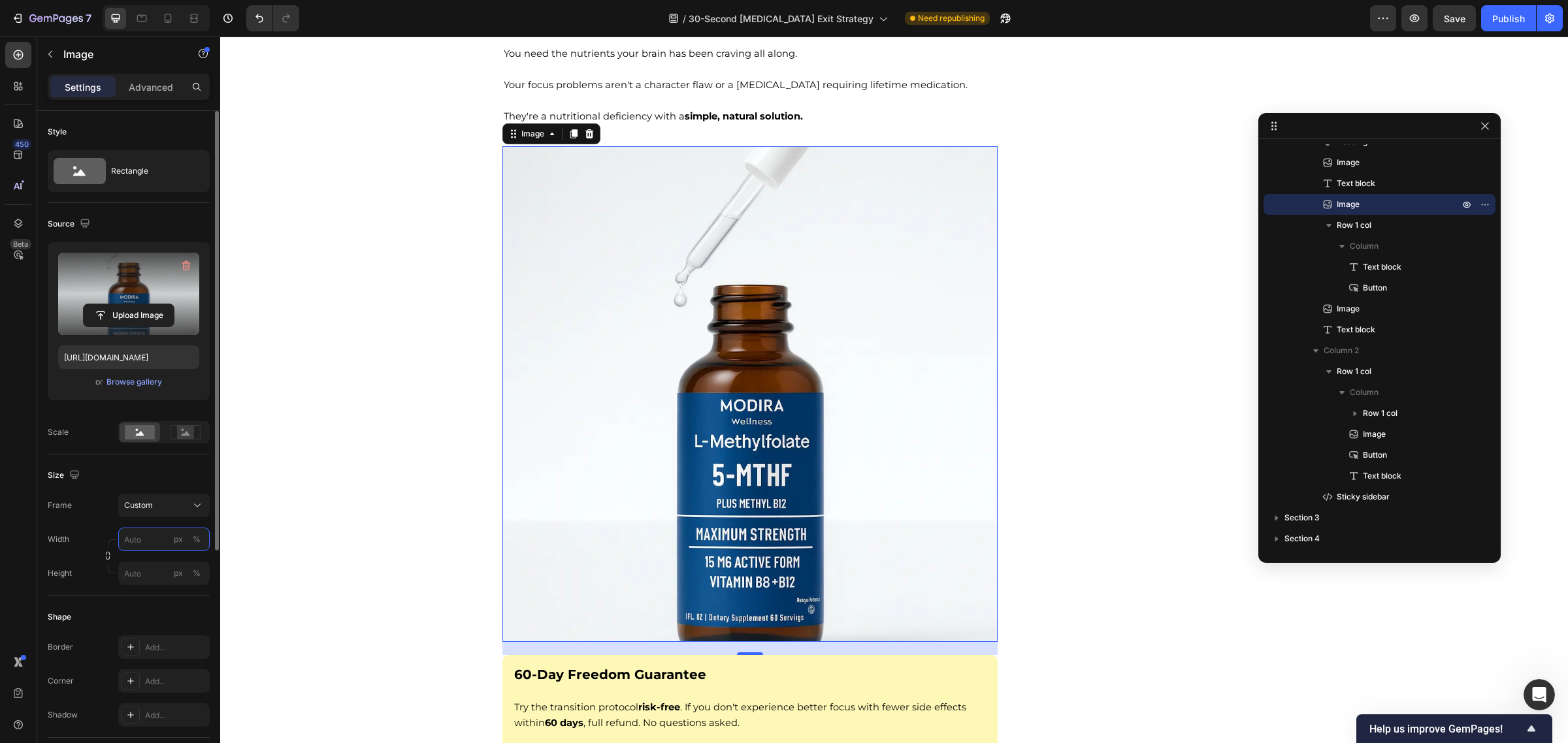
click at [150, 541] on input "px %" at bounding box center [164, 539] width 92 height 24
click at [160, 573] on p "Full 100%" at bounding box center [161, 571] width 76 height 12
type input "100"
click at [161, 567] on input "px %" at bounding box center [164, 574] width 92 height 24
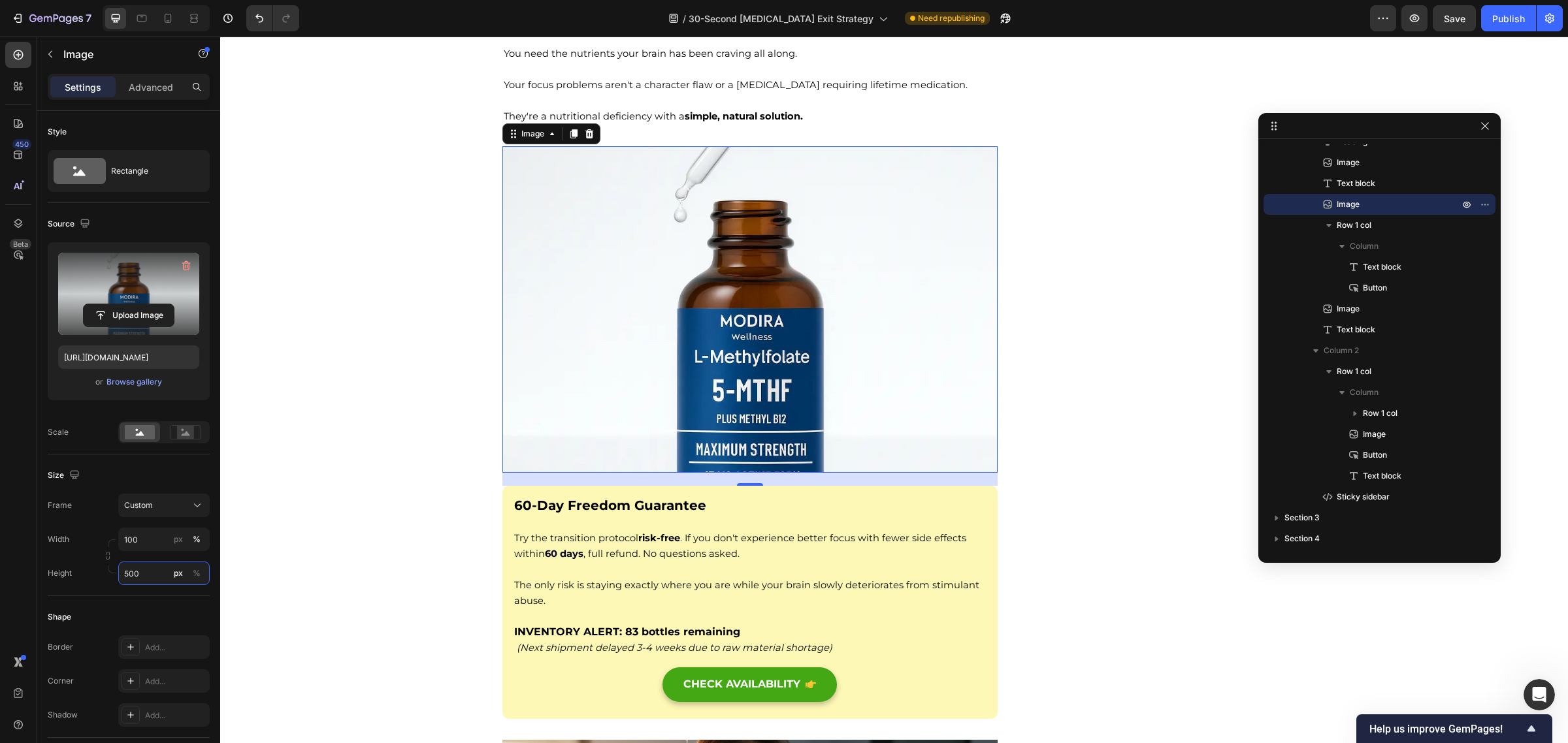
type input "500"
click at [837, 562] on p "Try the transition protocol risk-free . If you don't experience better focus wi…" at bounding box center [750, 538] width 472 height 47
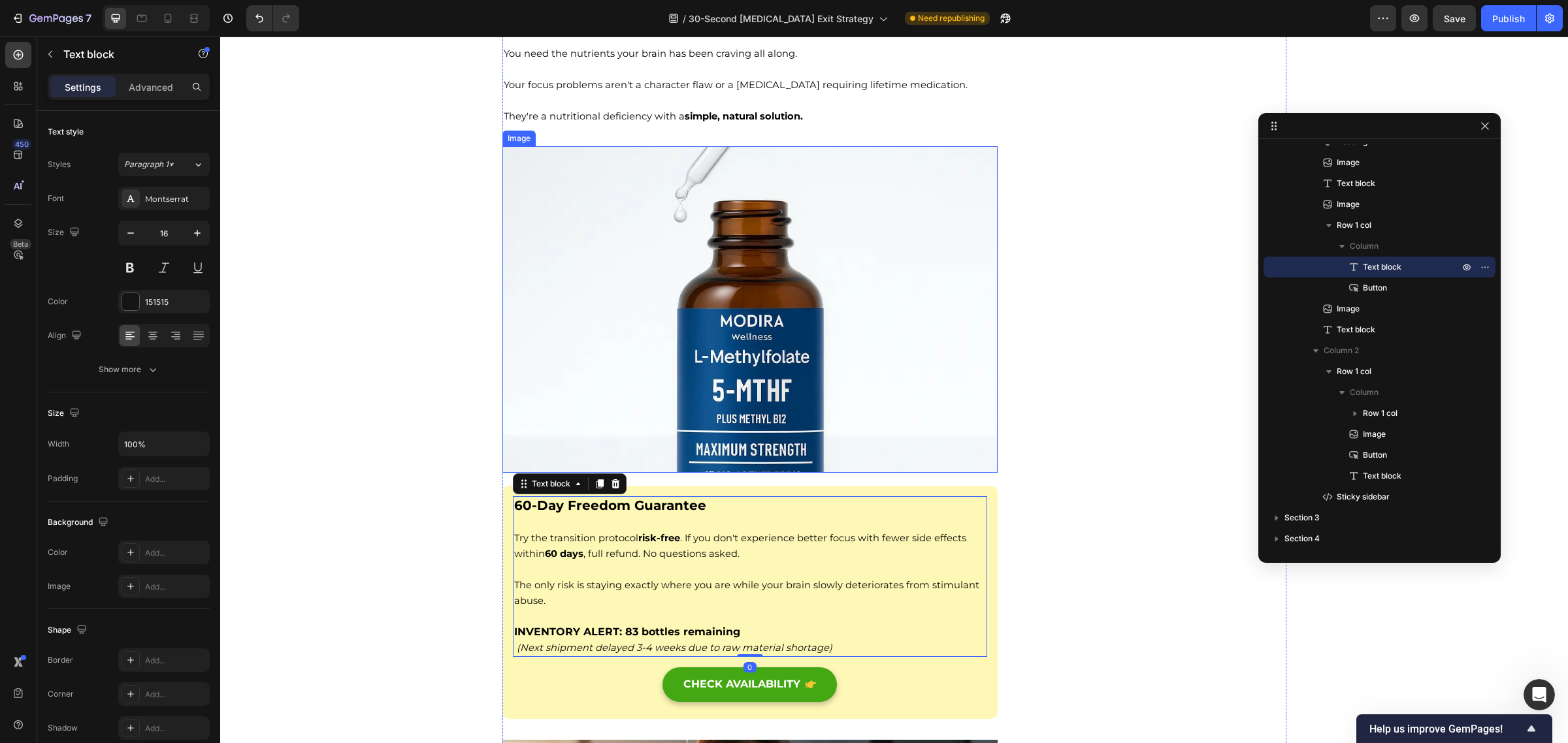
click at [720, 303] on img at bounding box center [751, 309] width 496 height 326
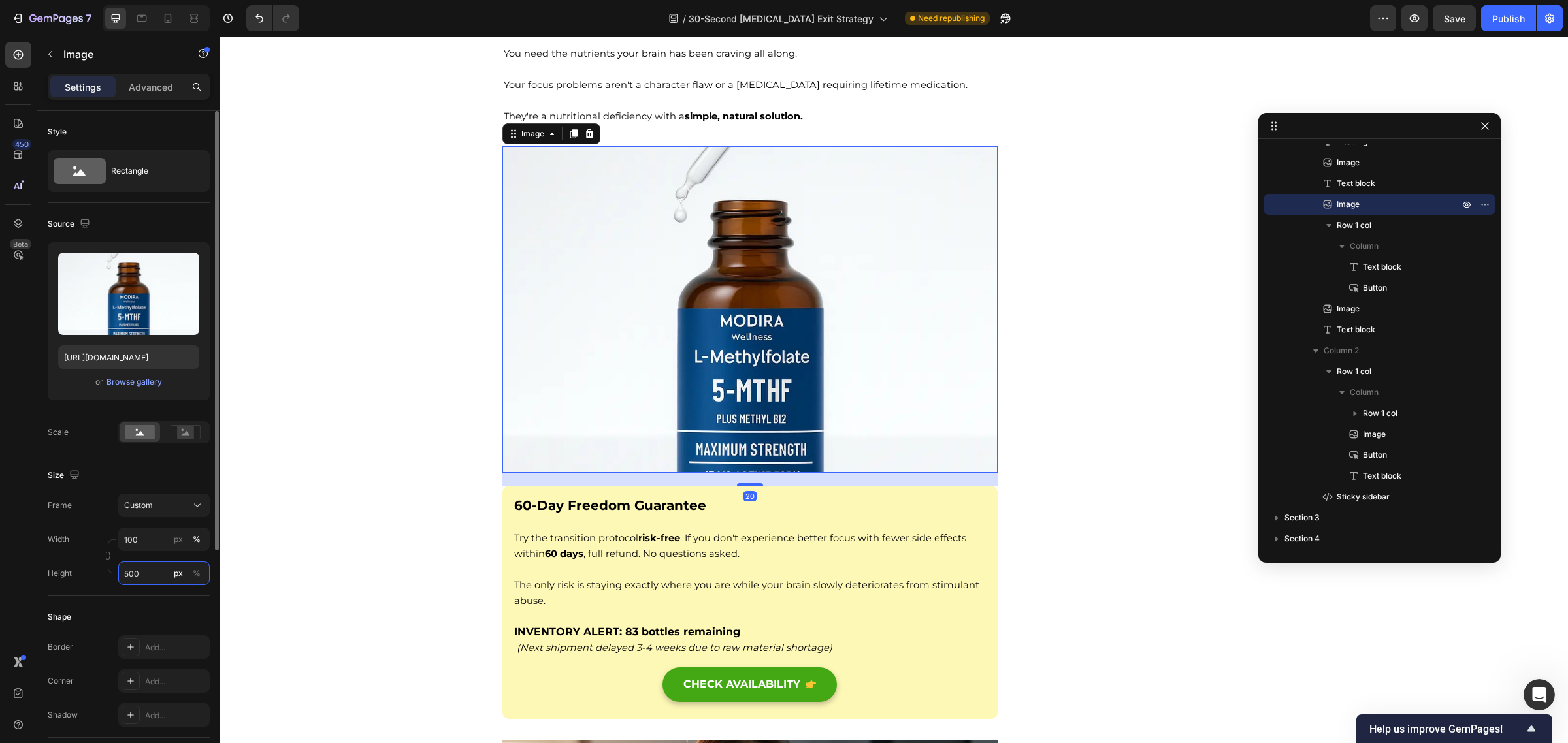
click at [137, 570] on input "500" at bounding box center [164, 574] width 92 height 24
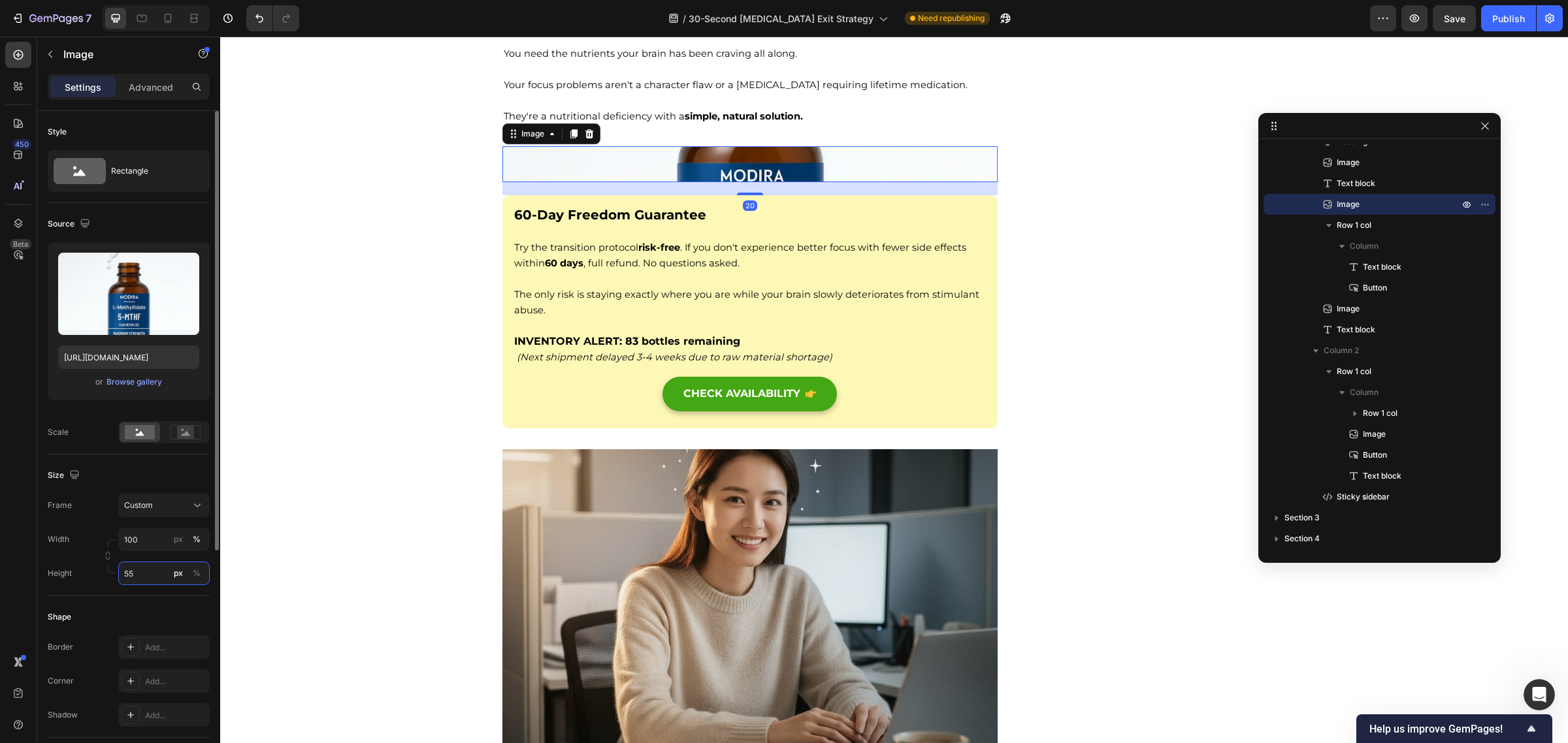
type input "550"
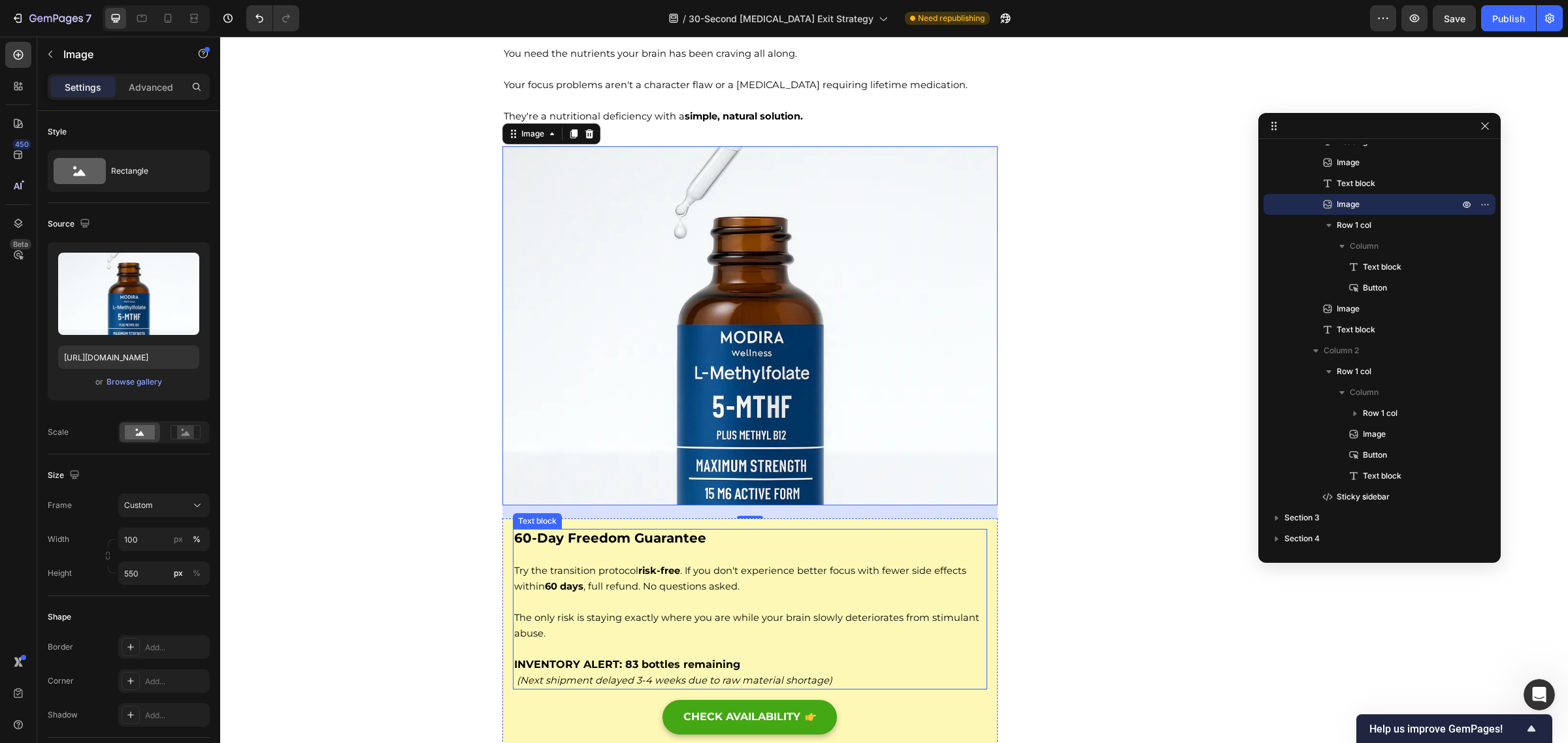
click at [826, 610] on p at bounding box center [750, 602] width 472 height 16
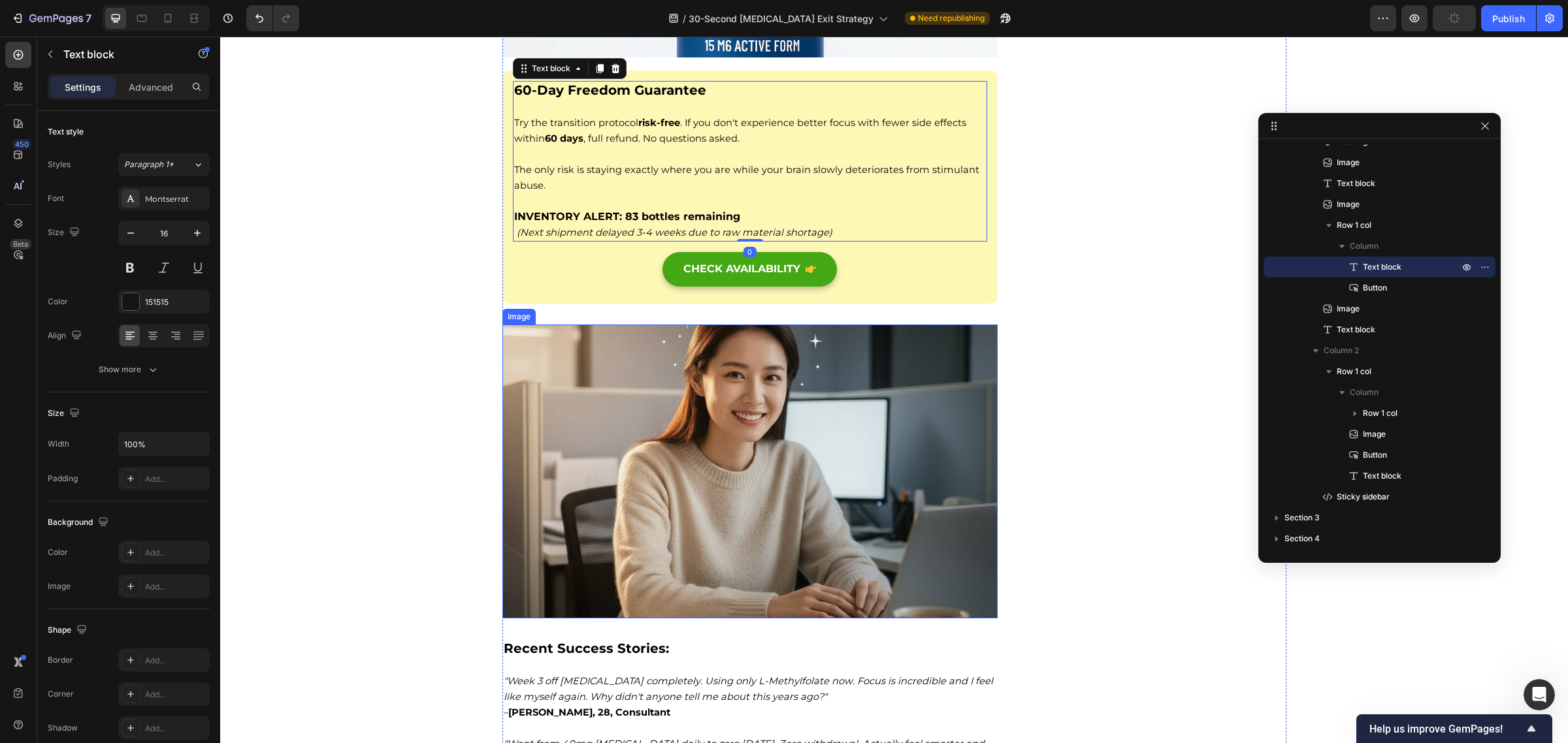
scroll to position [11377, 0]
click at [660, 97] on strong "60-Day Freedom Guarantee" at bounding box center [609, 89] width 192 height 16
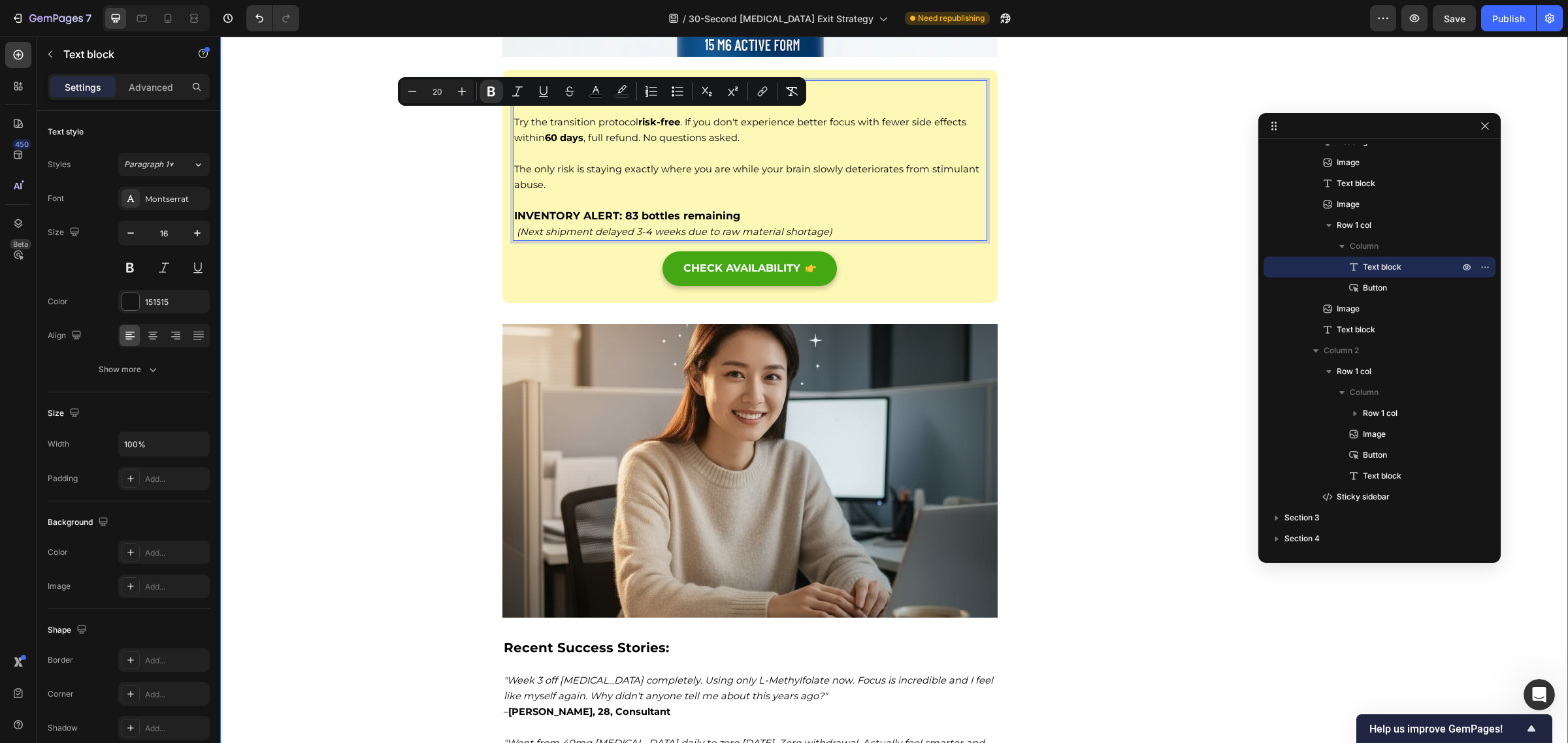
drag, startPoint x: 730, startPoint y: 119, endPoint x: 491, endPoint y: 121, distance: 239.0
type input "16"
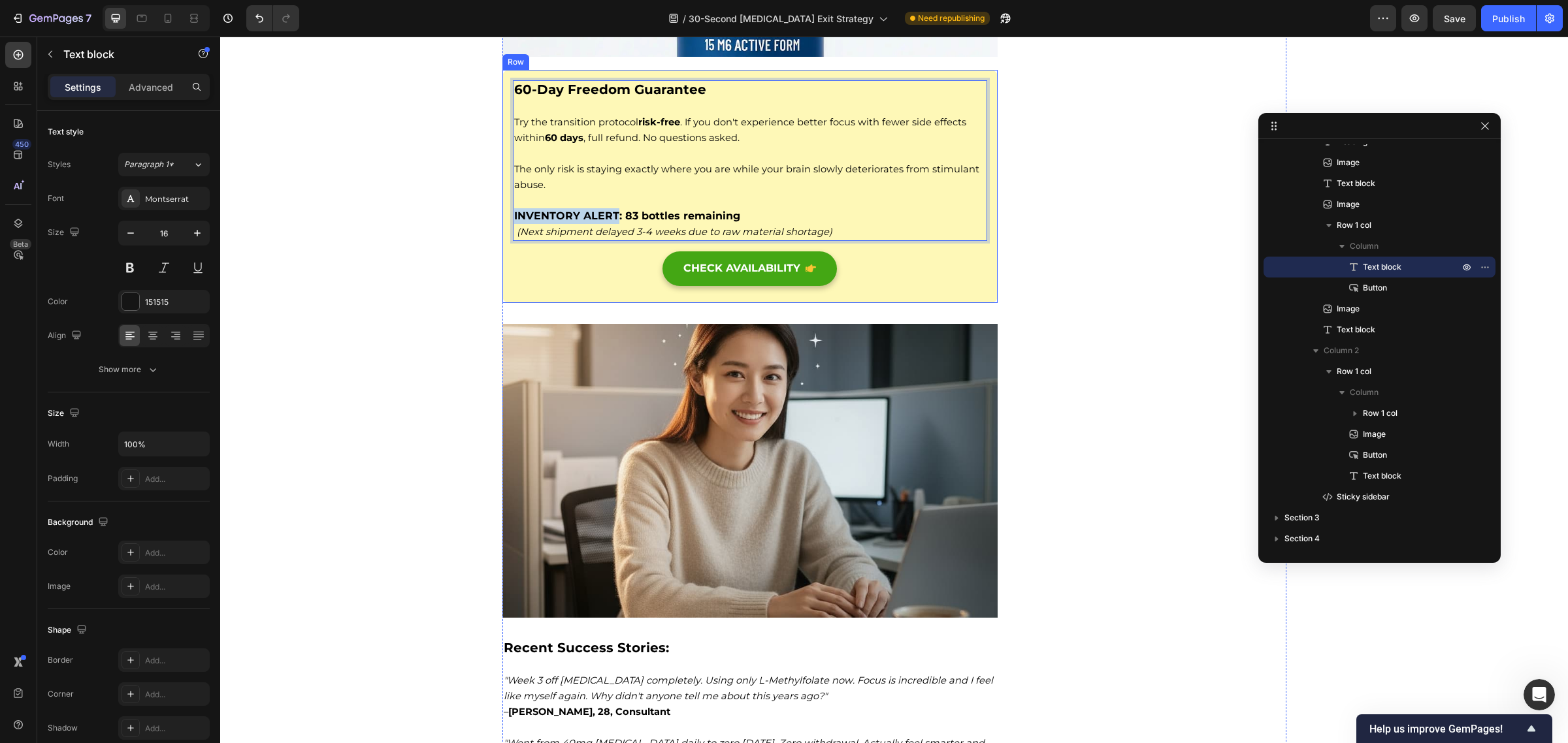
drag, startPoint x: 612, startPoint y: 249, endPoint x: 504, endPoint y: 250, distance: 108.0
click at [504, 250] on div "60-Day Freedom Guarantee Try the transition protocol risk-free . If you don't e…" at bounding box center [751, 186] width 496 height 233
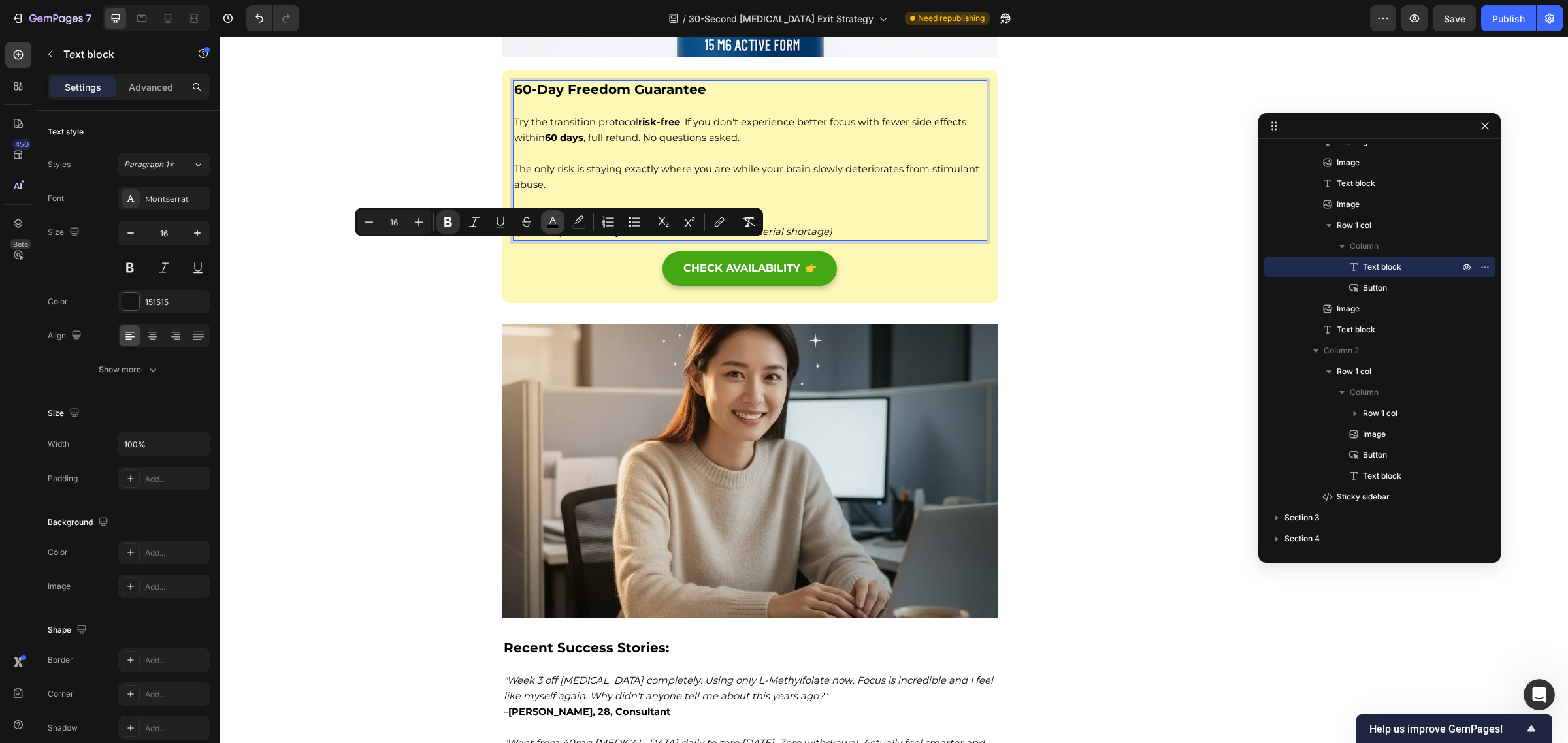
click at [551, 223] on icon "Editor contextual toolbar" at bounding box center [553, 222] width 13 height 13
type input "000000"
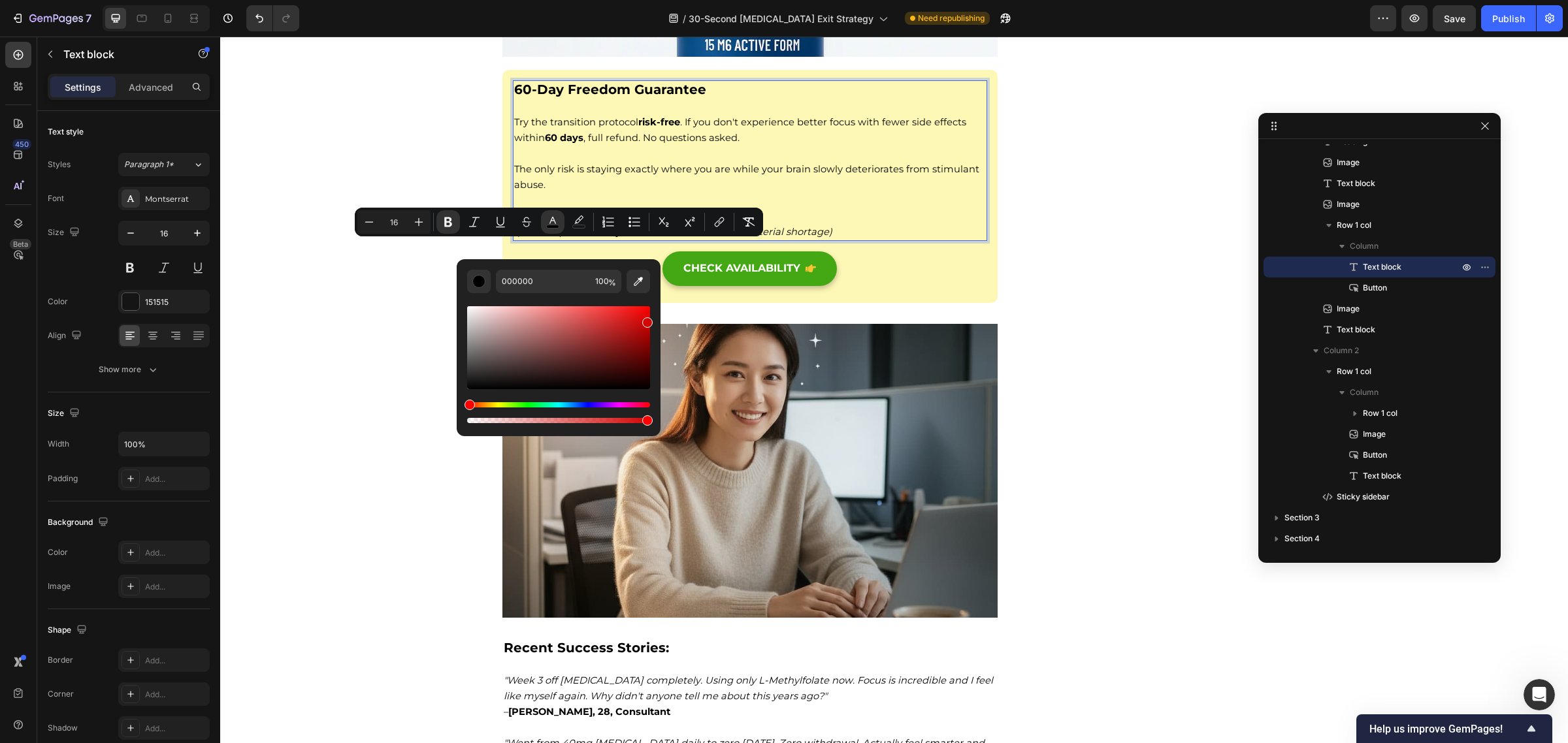
drag, startPoint x: 637, startPoint y: 320, endPoint x: 647, endPoint y: 320, distance: 10.0
click at [647, 320] on div "Editor contextual toolbar" at bounding box center [558, 348] width 183 height 83
type input "D30404"
type input "11"
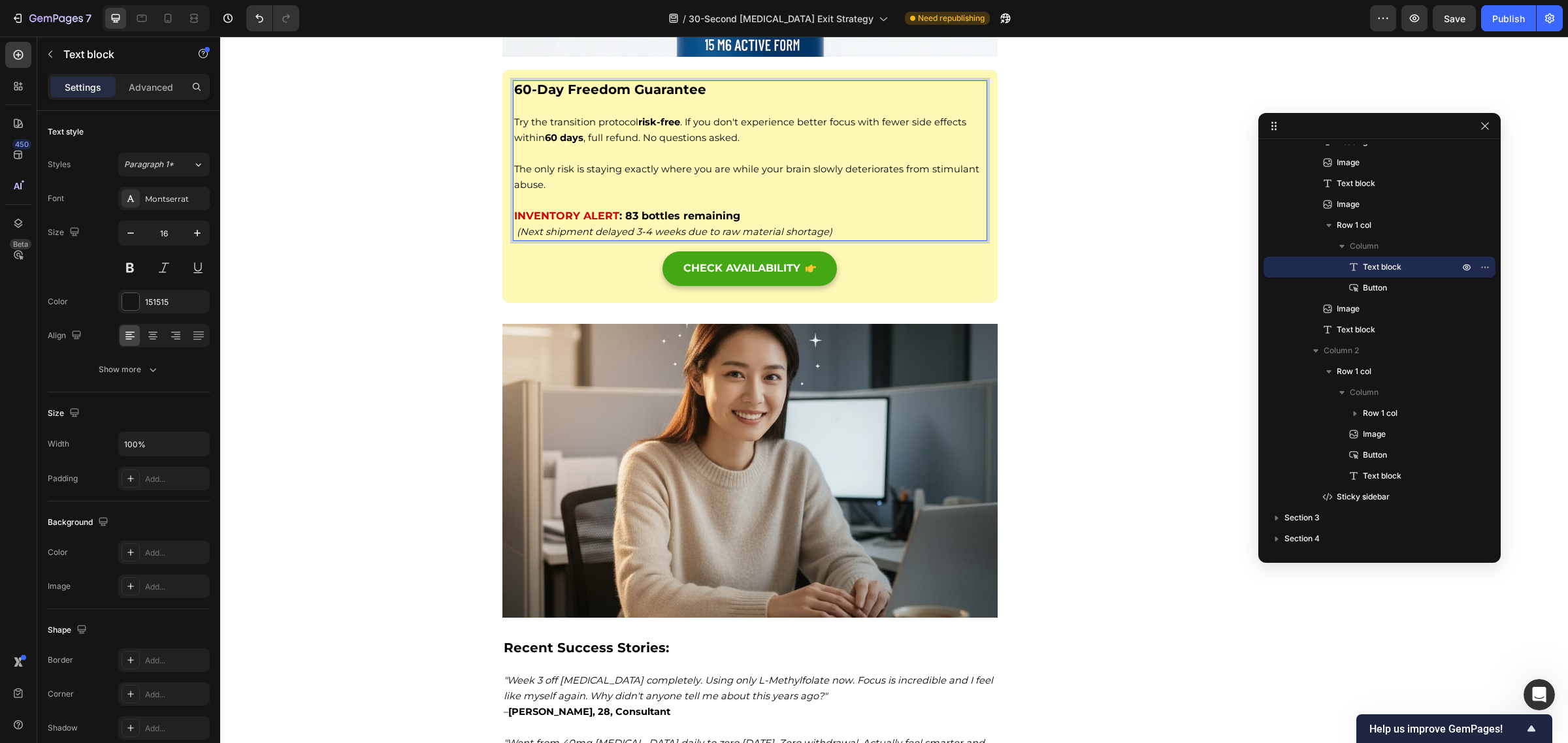
click at [874, 191] on span "The only risk is staying exactly where you are while your brain slowly deterior…" at bounding box center [746, 177] width 465 height 27
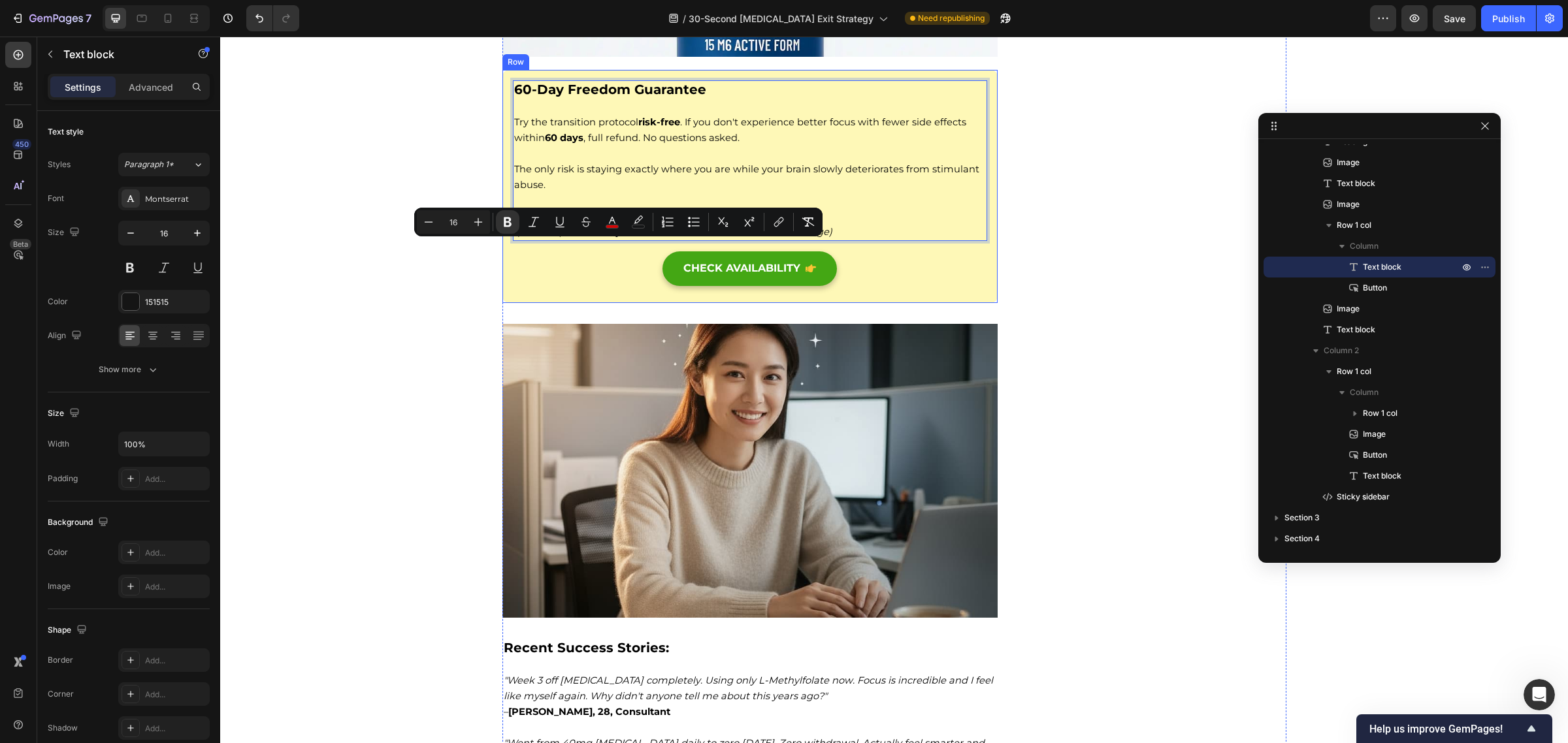
drag, startPoint x: 743, startPoint y: 248, endPoint x: 495, endPoint y: 255, distance: 248.1
click at [503, 255] on div "60-Day Freedom Guarantee Try the transition protocol risk-free . If you don't e…" at bounding box center [751, 186] width 496 height 233
click at [474, 221] on icon "Editor contextual toolbar" at bounding box center [478, 222] width 13 height 13
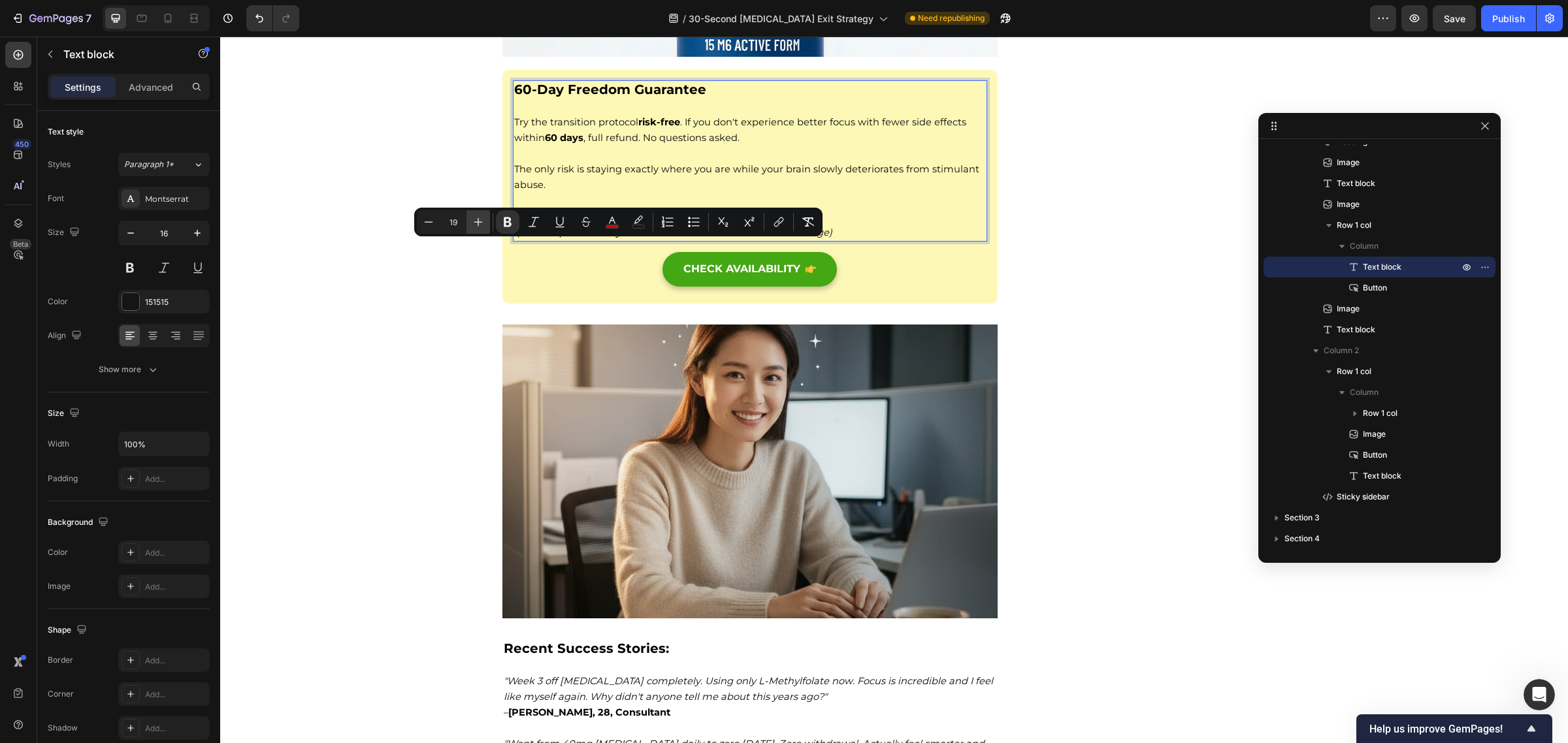
click at [474, 221] on icon "Editor contextual toolbar" at bounding box center [478, 222] width 13 height 13
type input "16"
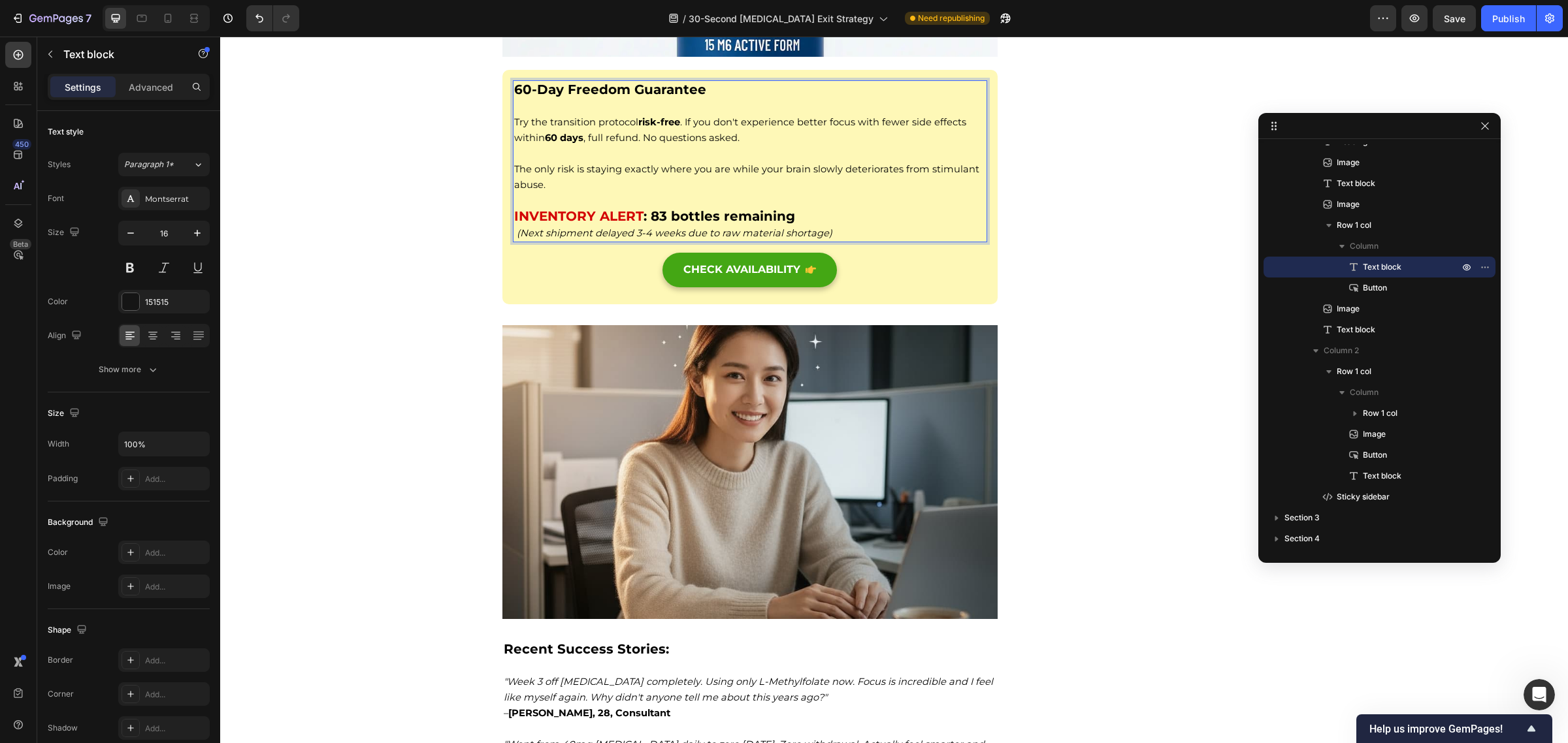
click at [714, 130] on p "Try the transition protocol risk-free . If you don't experience better focus wi…" at bounding box center [750, 122] width 472 height 47
drag, startPoint x: 723, startPoint y: 116, endPoint x: 478, endPoint y: 118, distance: 245.0
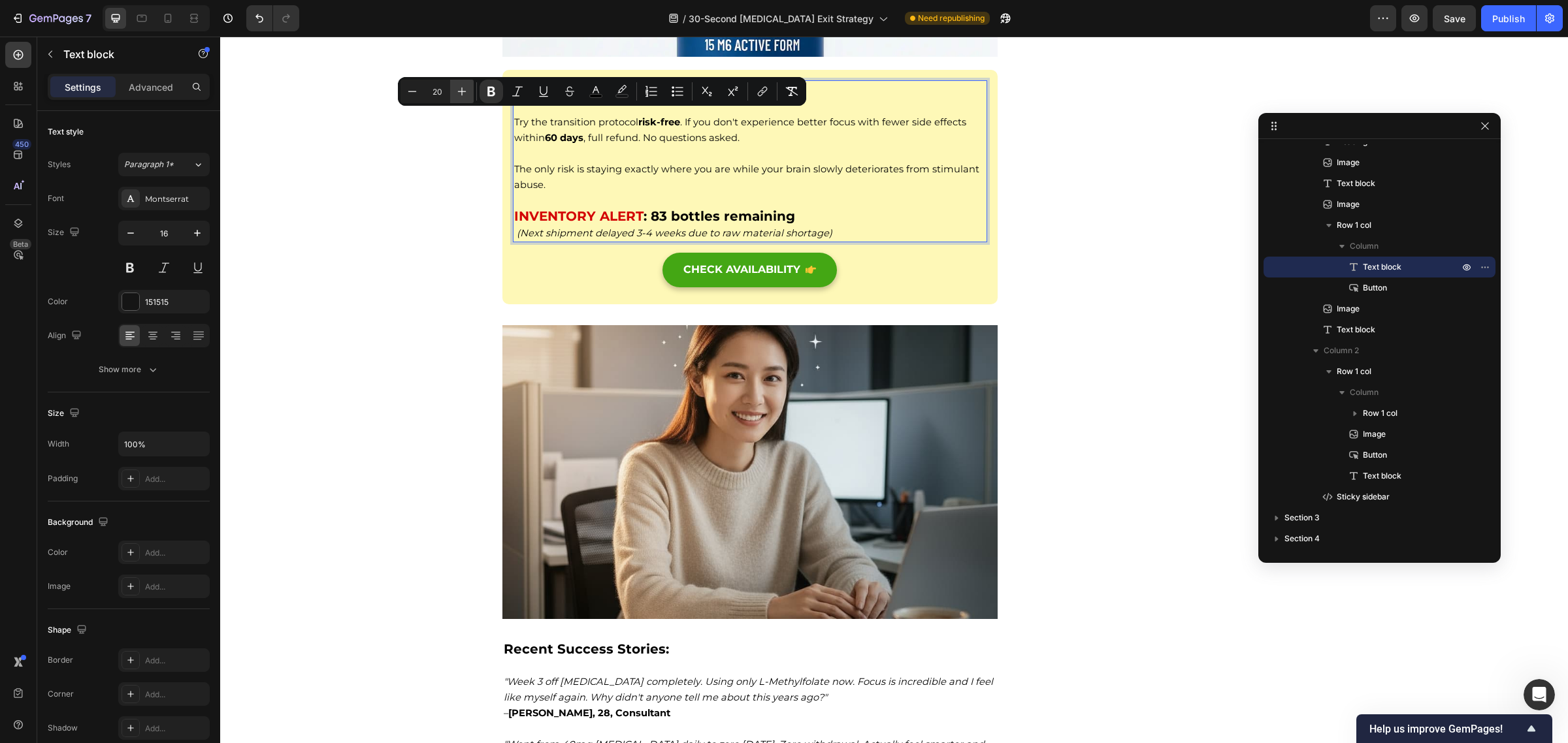
click at [461, 93] on icon "Editor contextual toolbar" at bounding box center [462, 92] width 13 height 13
type input "24"
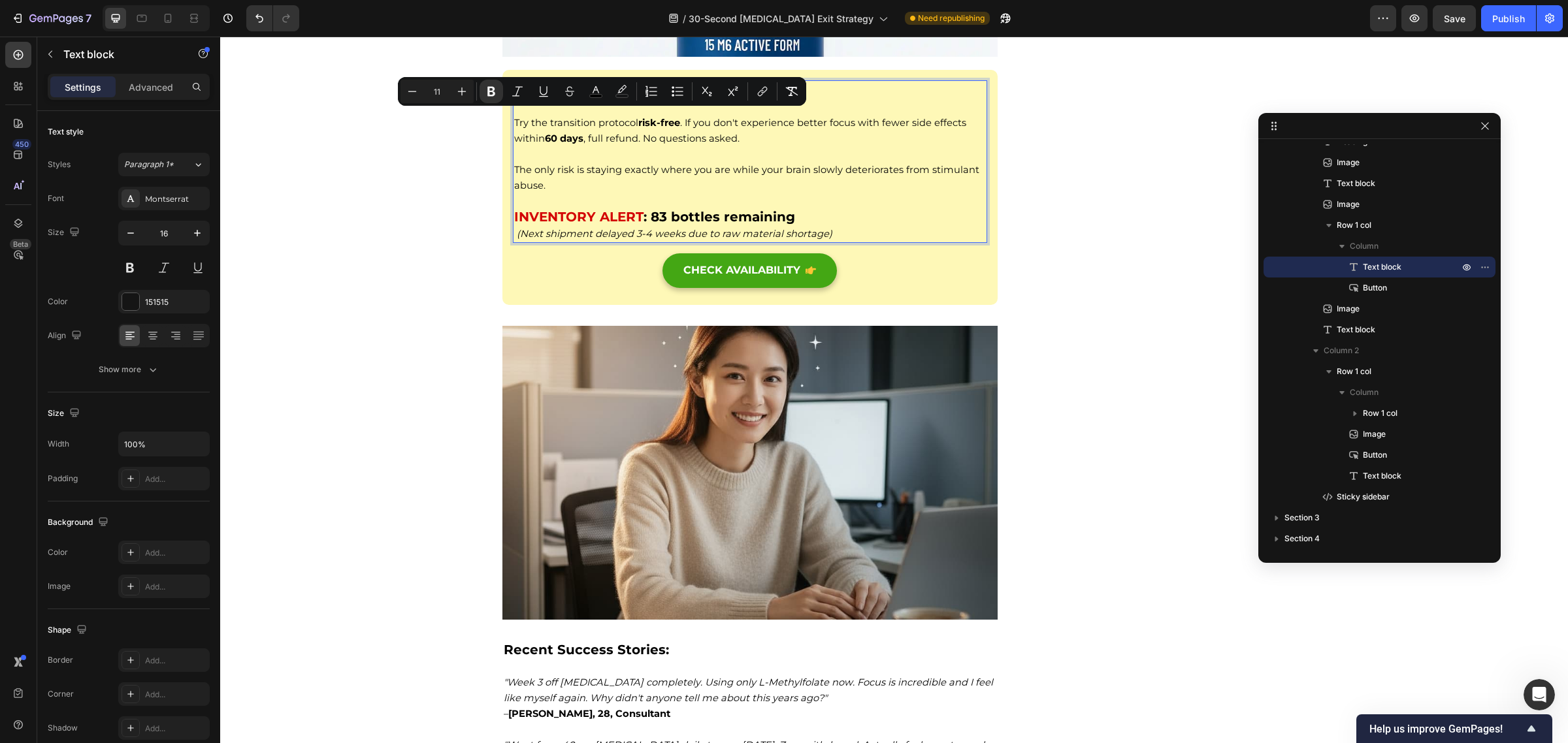
click at [815, 193] on p "The only risk is staying exactly where you are while your brain slowly deterior…" at bounding box center [750, 178] width 472 height 31
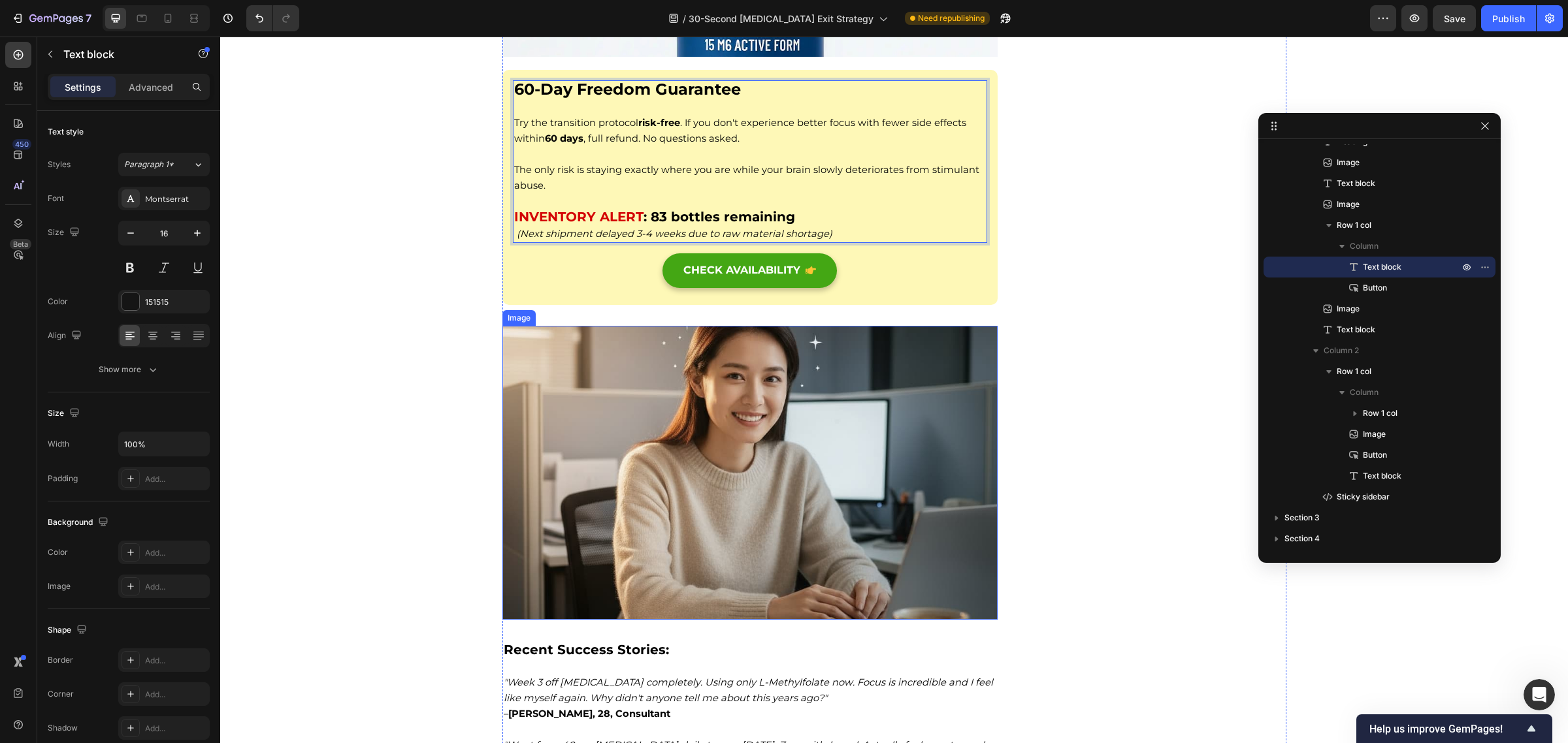
click at [794, 474] on img at bounding box center [751, 472] width 496 height 294
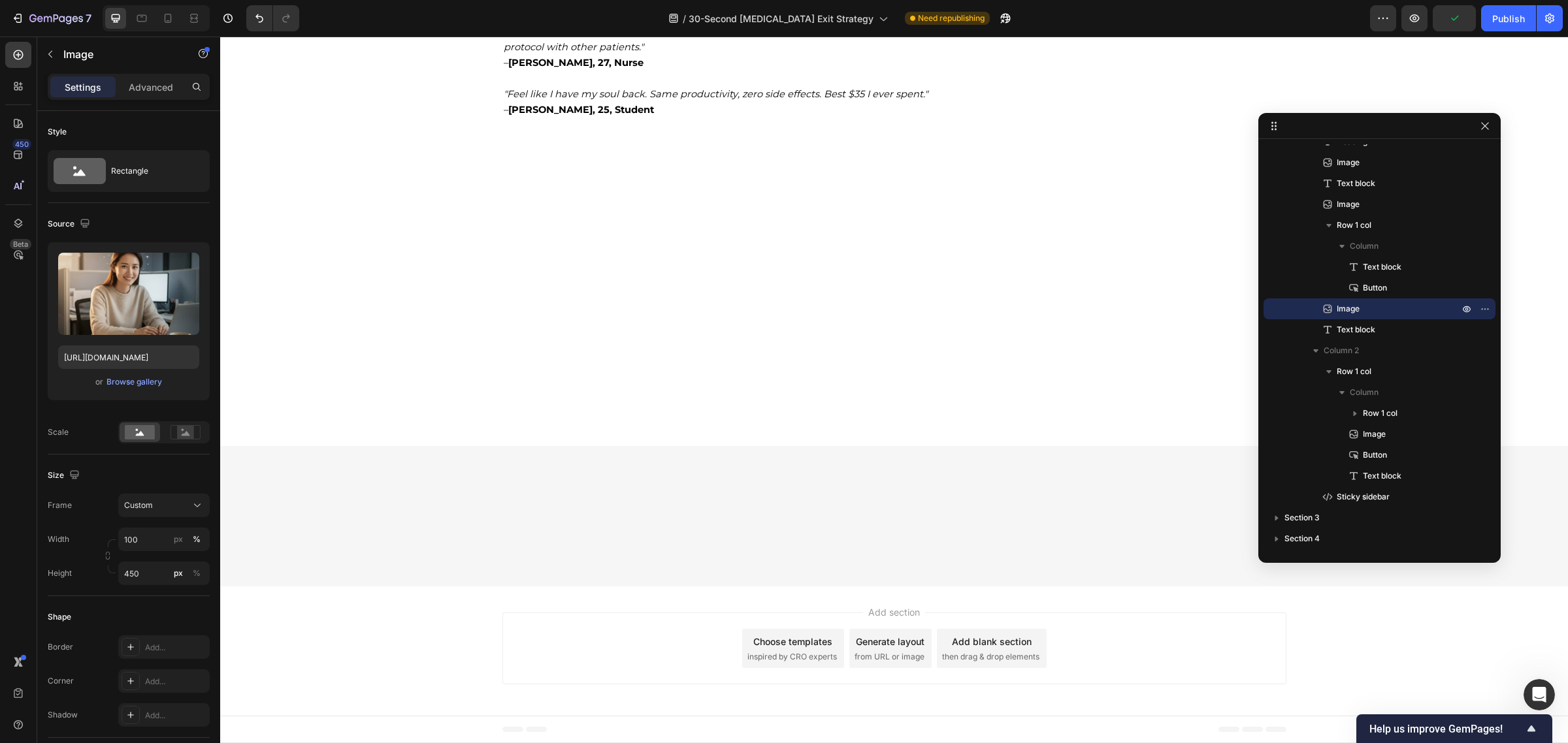
scroll to position [11515, 0]
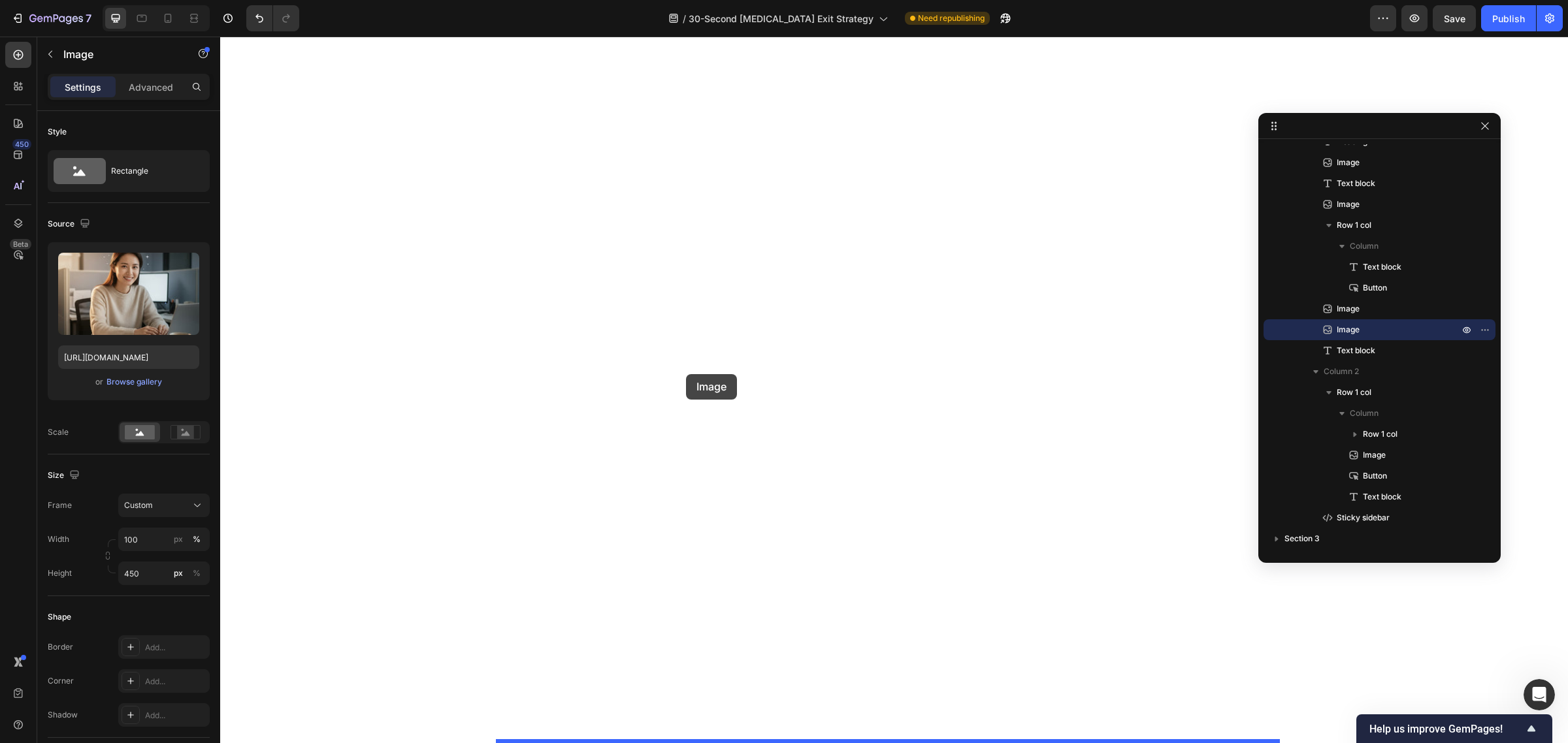
scroll to position [12484, 0]
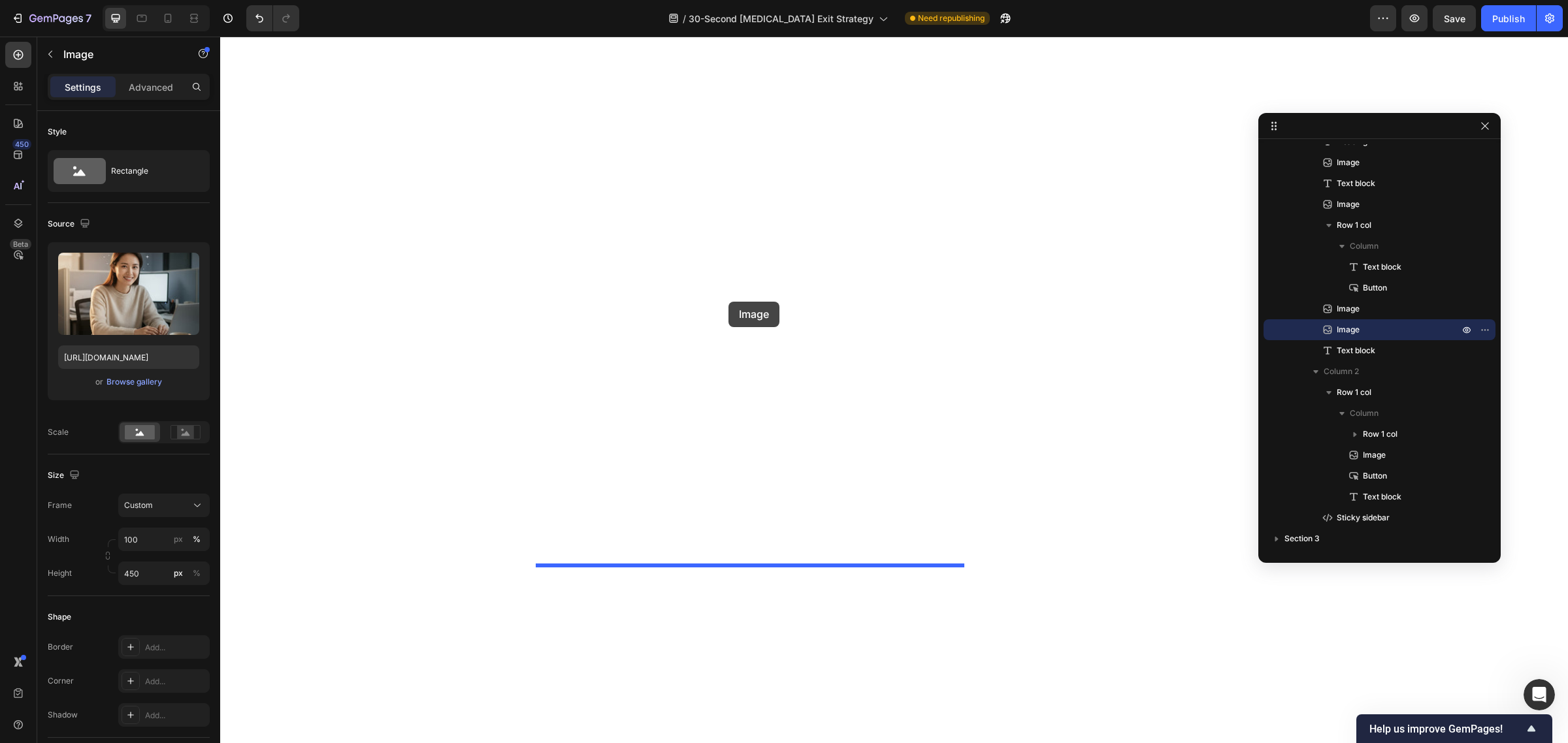
drag, startPoint x: 507, startPoint y: 525, endPoint x: 728, endPoint y: 302, distance: 314.0
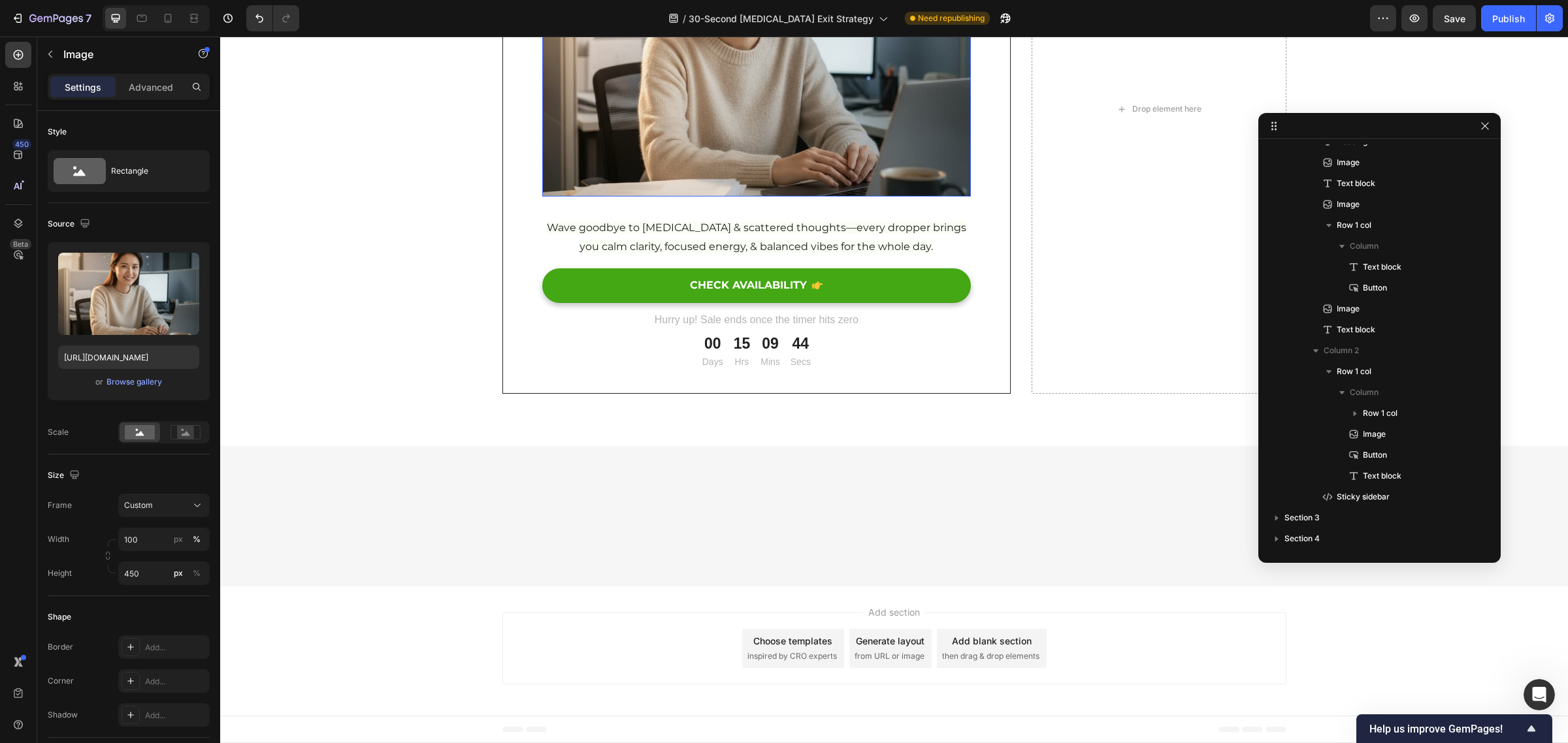
scroll to position [12169, 0]
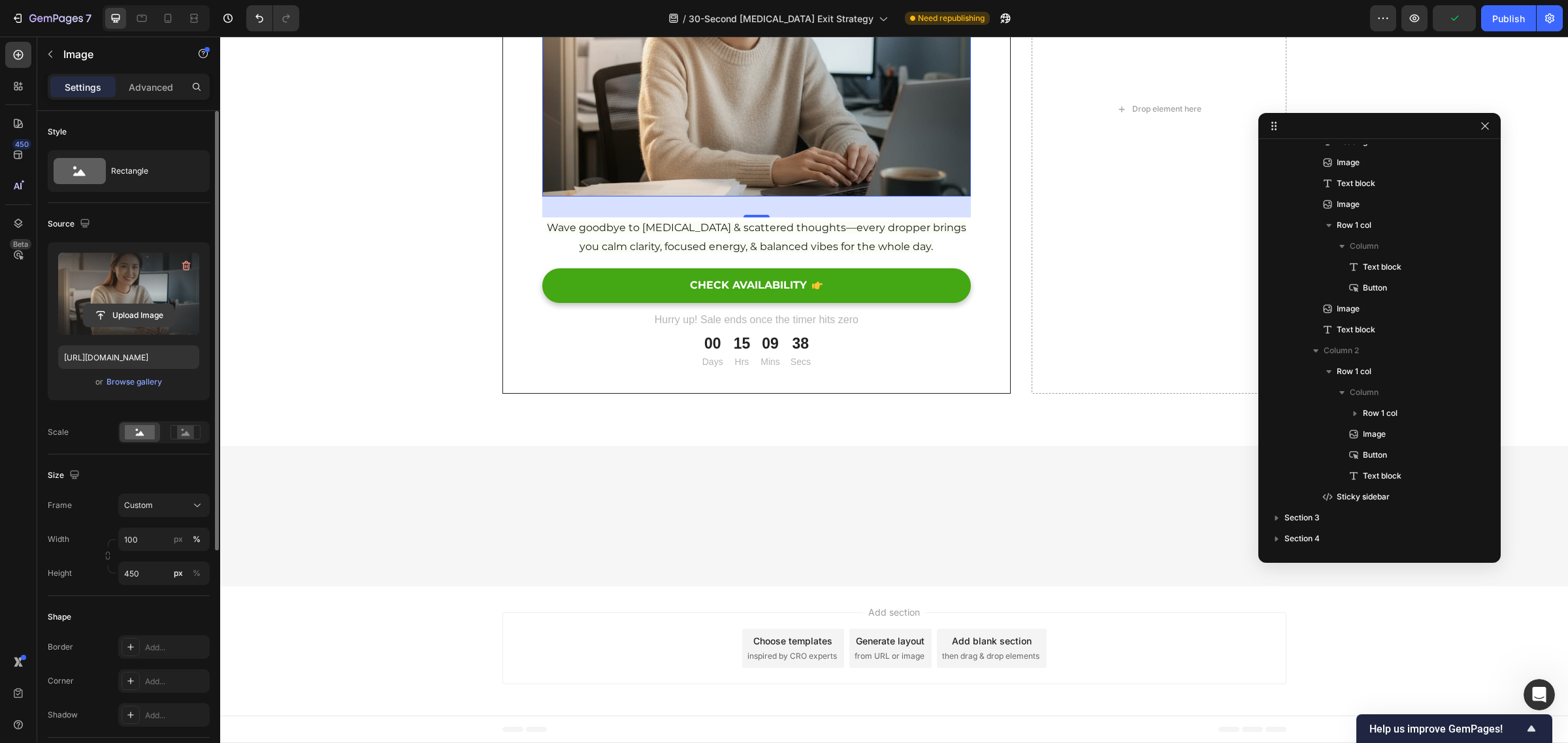
click at [121, 317] on input "file" at bounding box center [129, 315] width 90 height 22
type input "https://cdn.shopify.com/s/files/1/0570/1009/4157/files/gempages_584707085149667…"
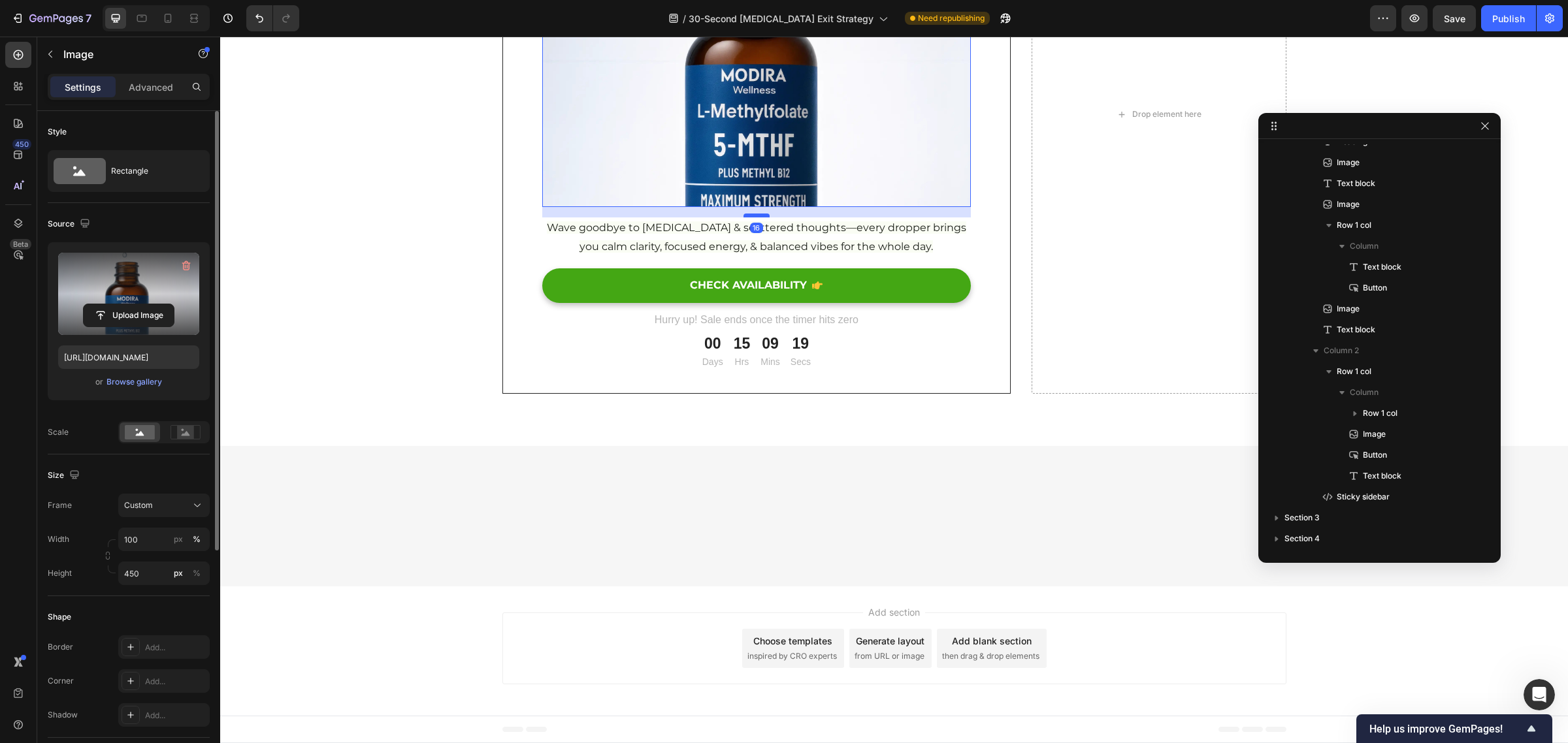
drag, startPoint x: 750, startPoint y: 622, endPoint x: 751, endPoint y: 611, distance: 11.0
click at [751, 218] on div at bounding box center [756, 215] width 26 height 4
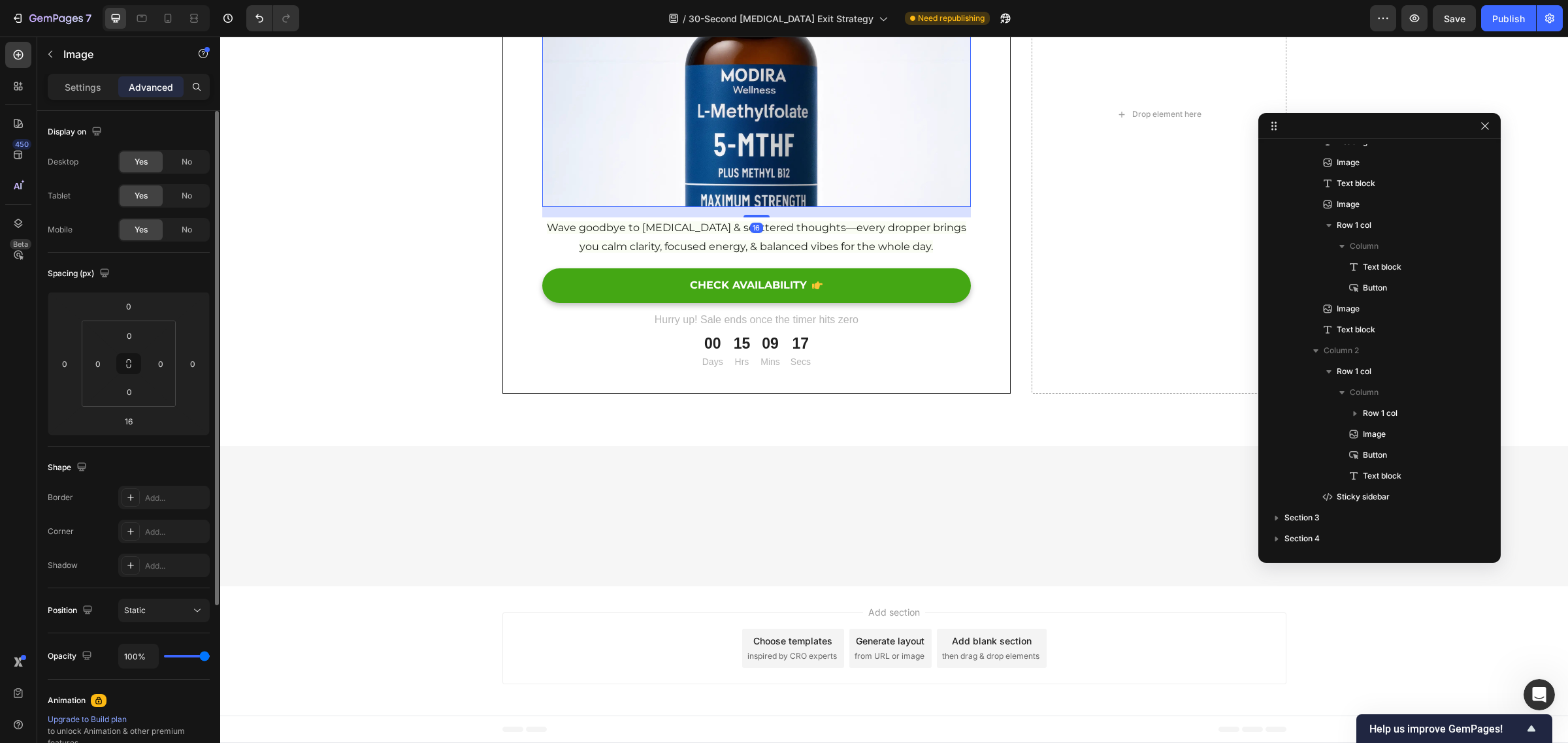
click at [710, 207] on img at bounding box center [757, 60] width 429 height 294
click at [81, 83] on p "Settings" at bounding box center [82, 87] width 36 height 14
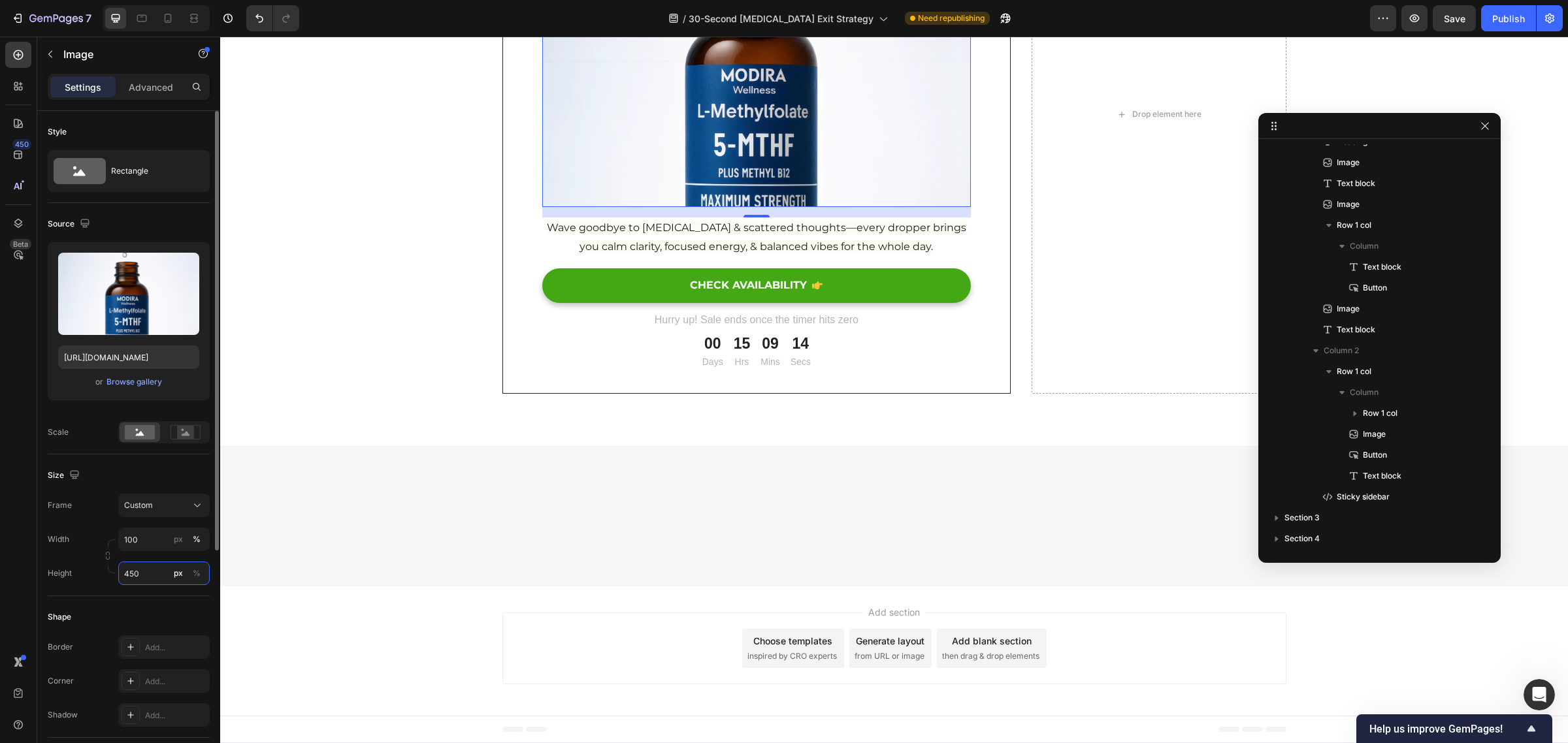
click at [131, 574] on input "450" at bounding box center [164, 574] width 92 height 24
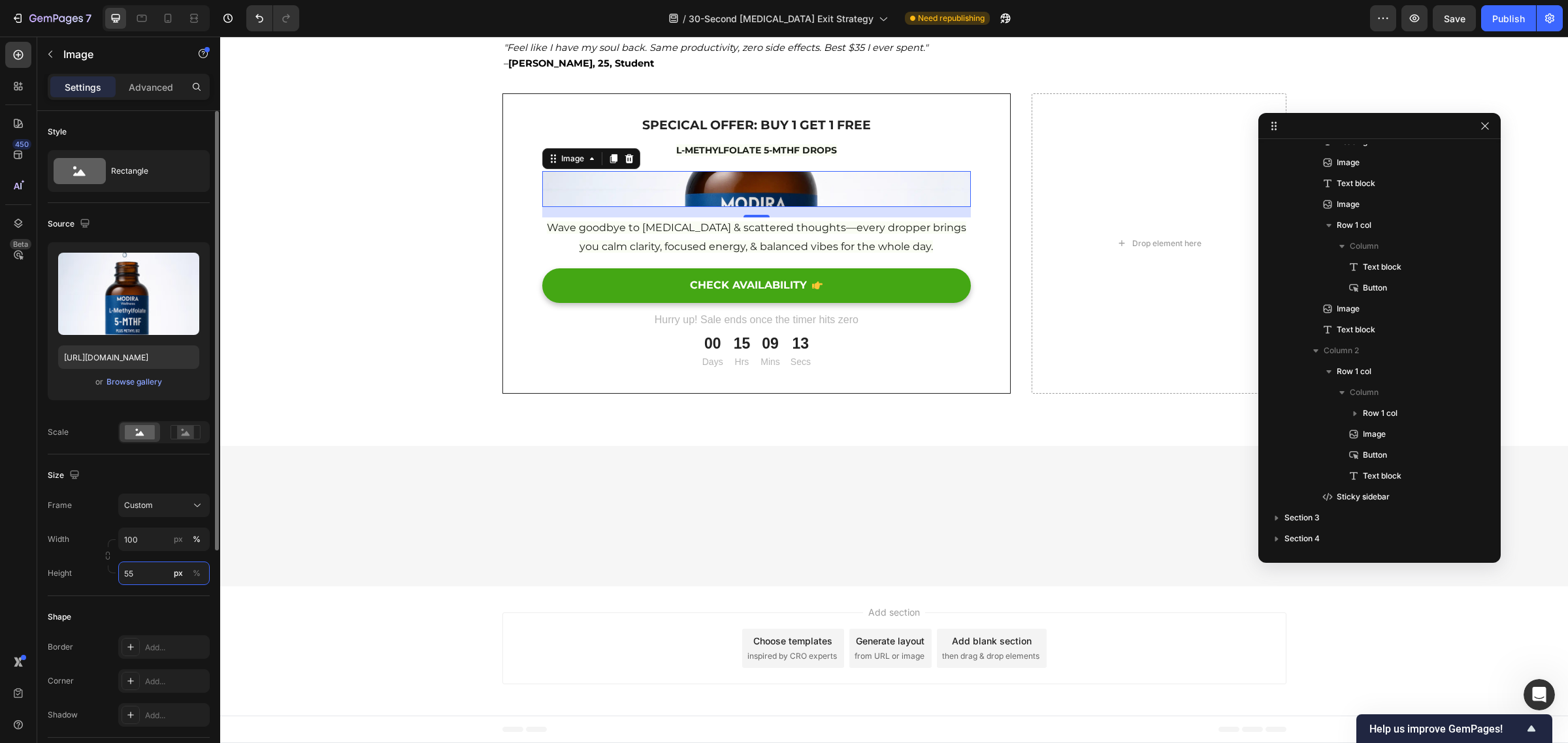
type input "550"
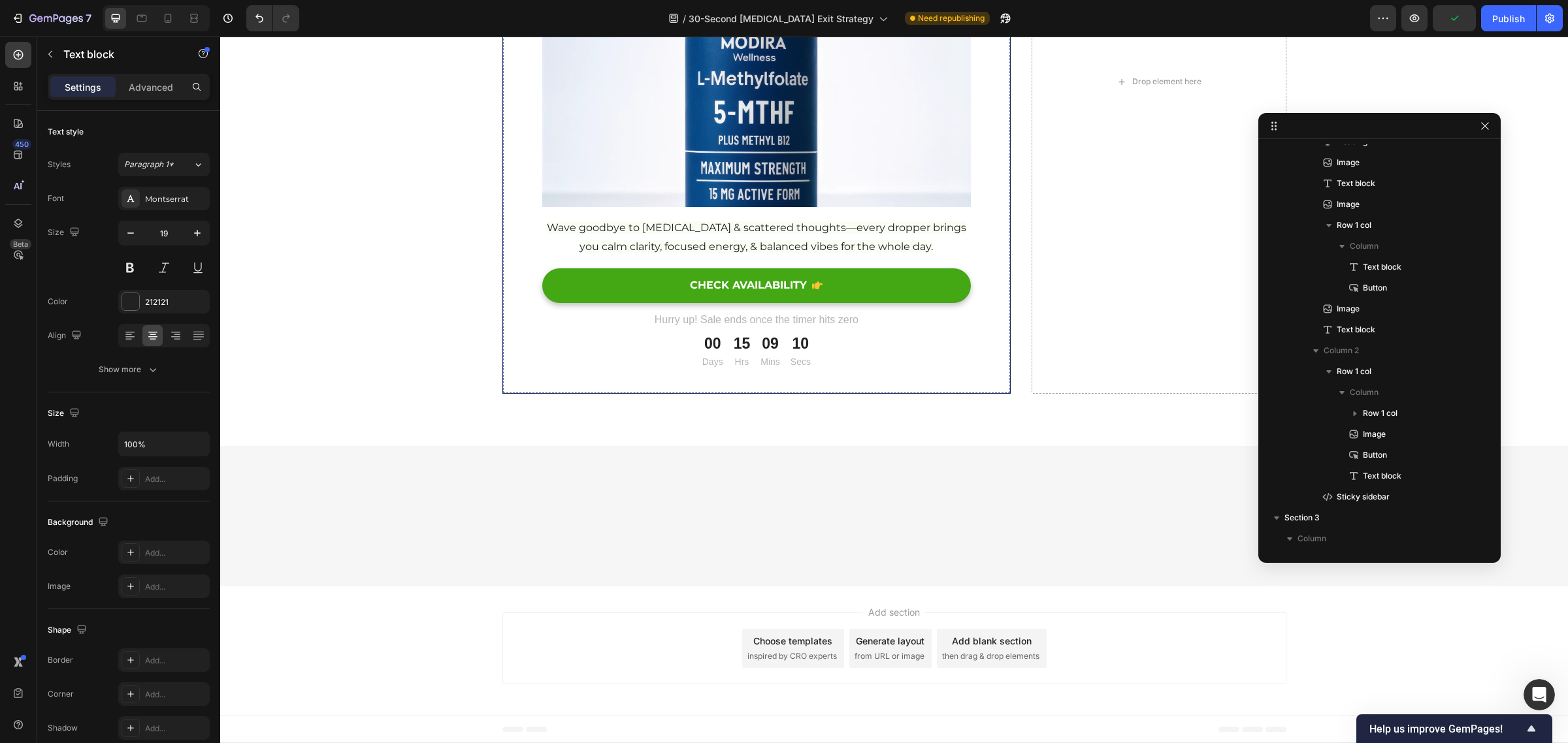
scroll to position [1910, 0]
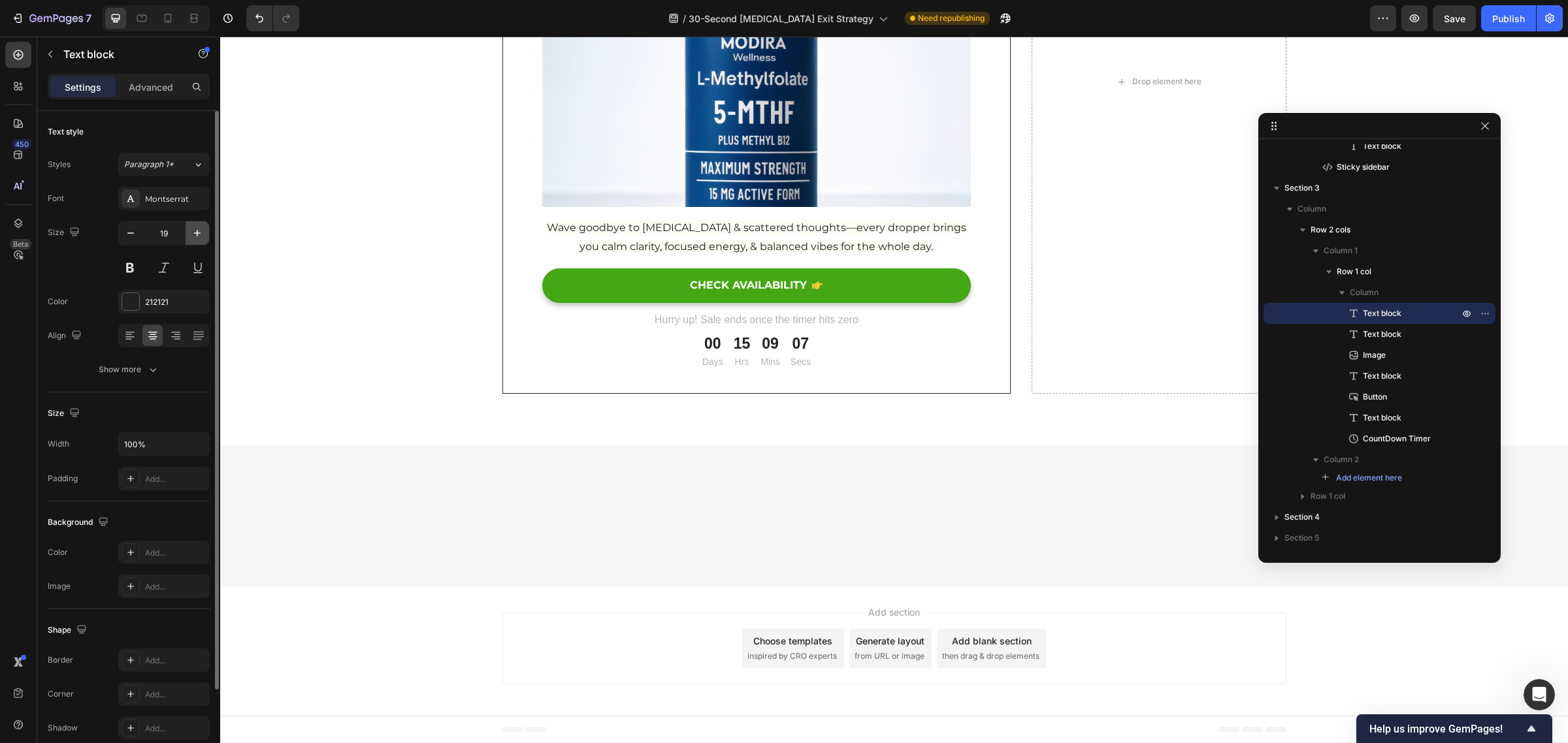
click at [188, 235] on button "button" at bounding box center [198, 233] width 24 height 24
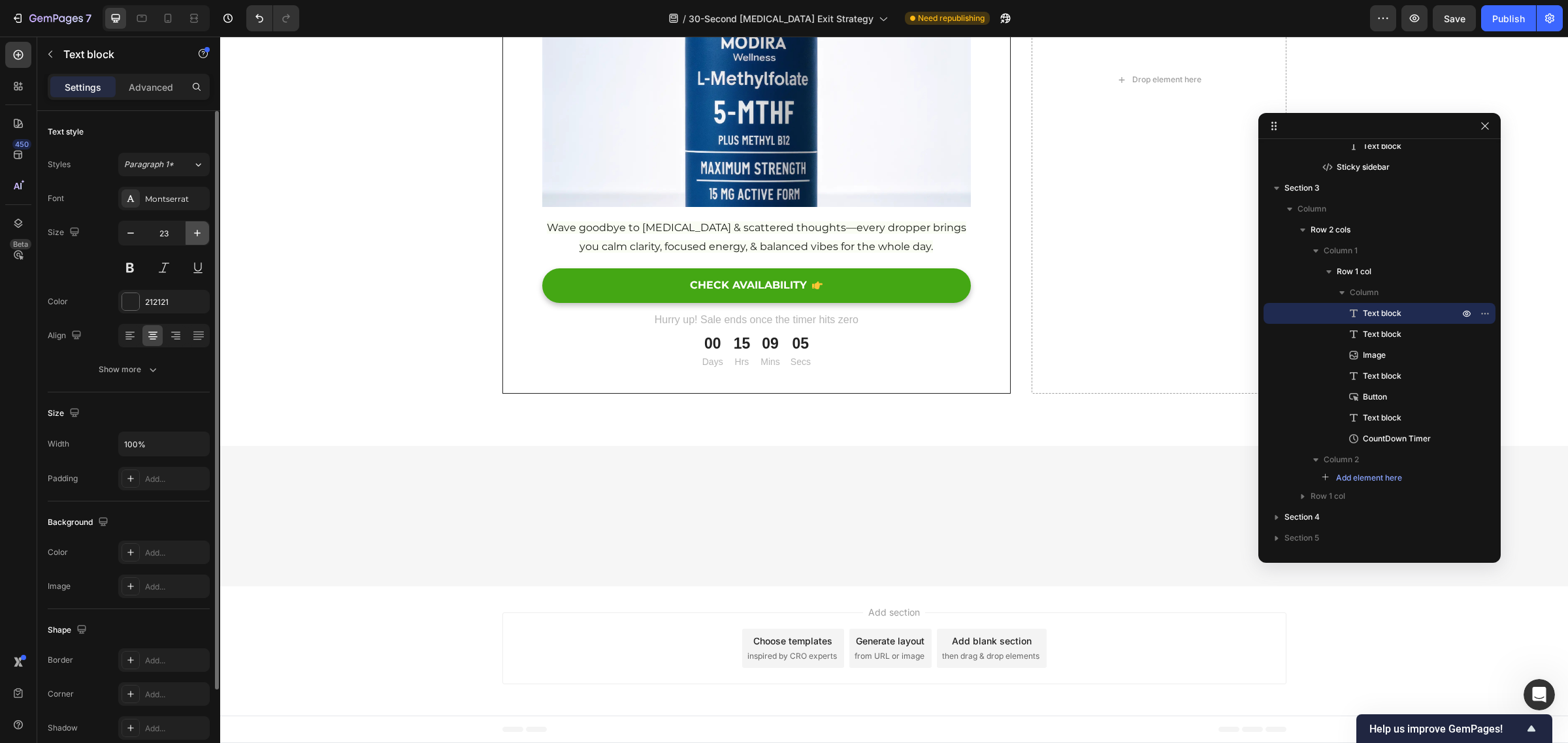
type input "24"
click at [132, 275] on button at bounding box center [130, 268] width 24 height 24
click at [126, 303] on div at bounding box center [130, 301] width 17 height 17
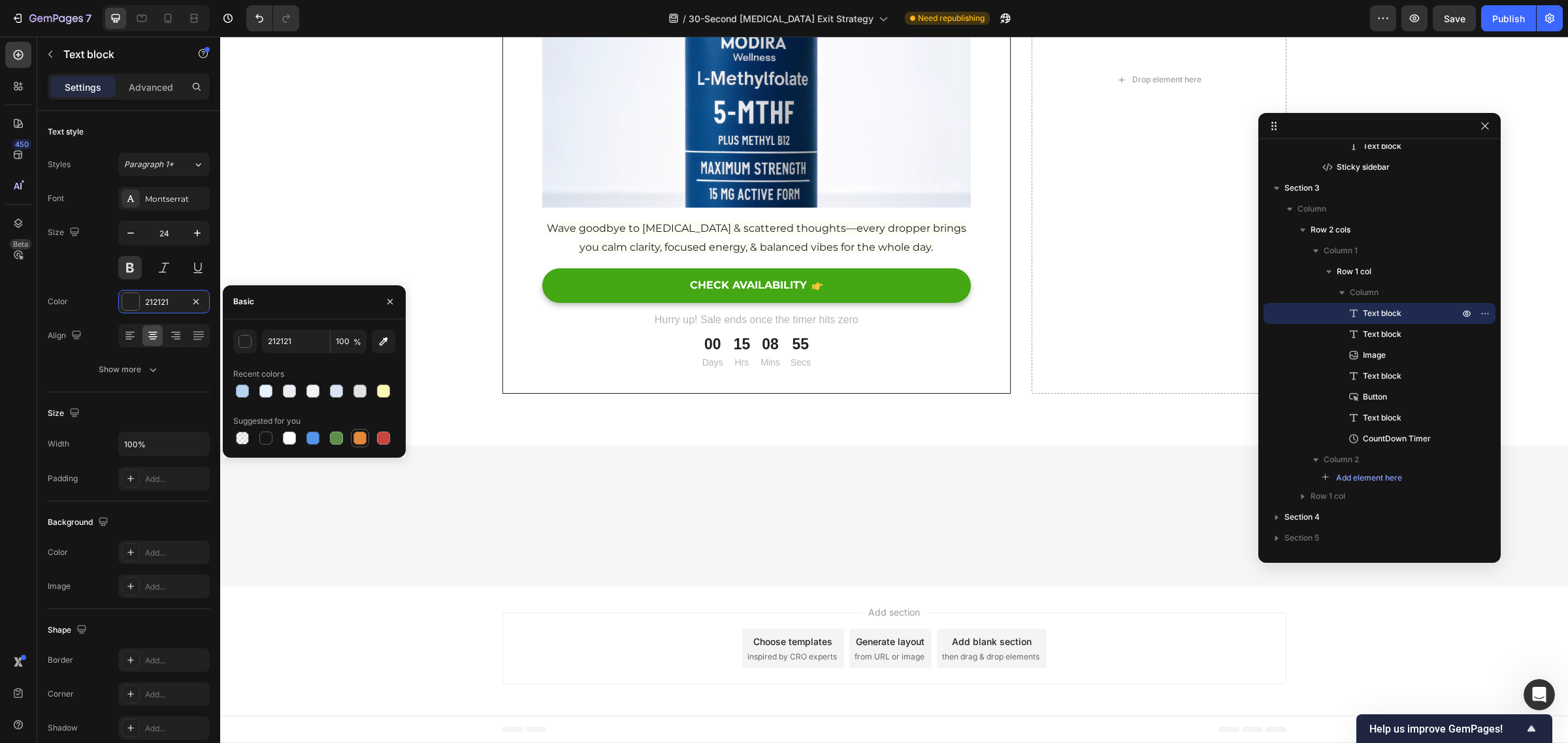
click at [353, 439] on div at bounding box center [360, 438] width 13 height 13
type input "E4893A"
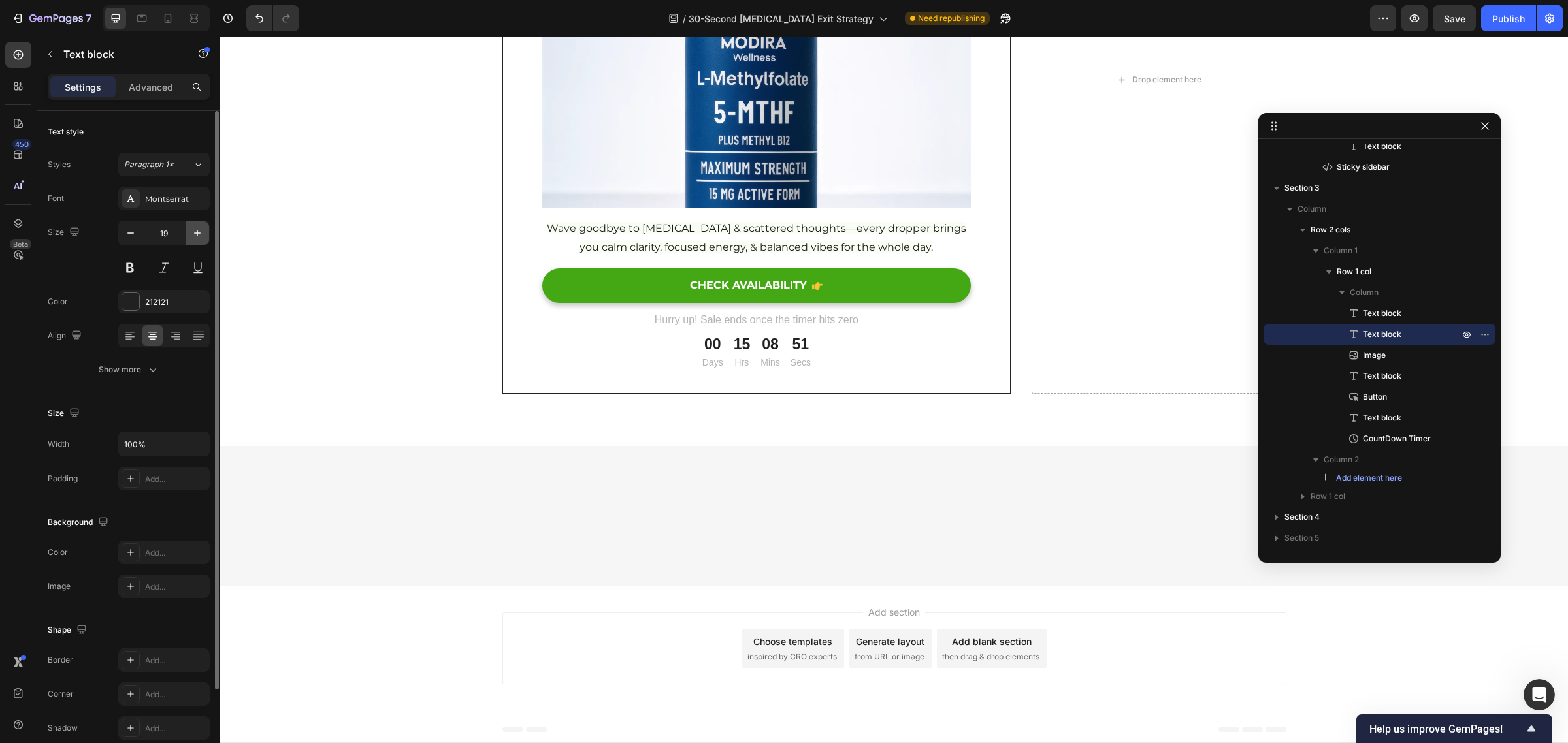
click at [194, 234] on icon "button" at bounding box center [198, 233] width 13 height 13
click at [127, 234] on icon "button" at bounding box center [131, 233] width 13 height 13
type input "19"
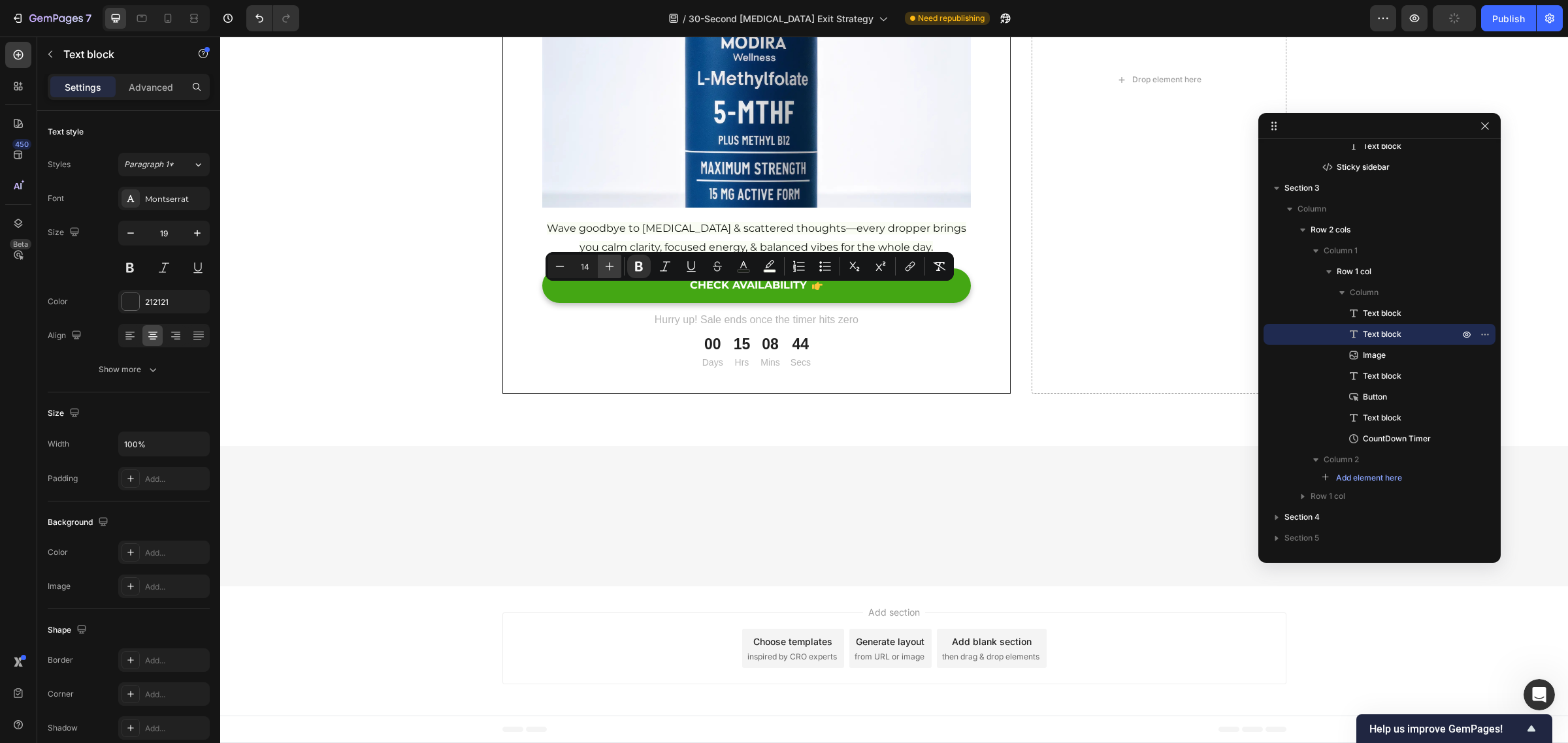
click at [608, 263] on icon "Editor contextual toolbar" at bounding box center [609, 266] width 13 height 13
type input "18"
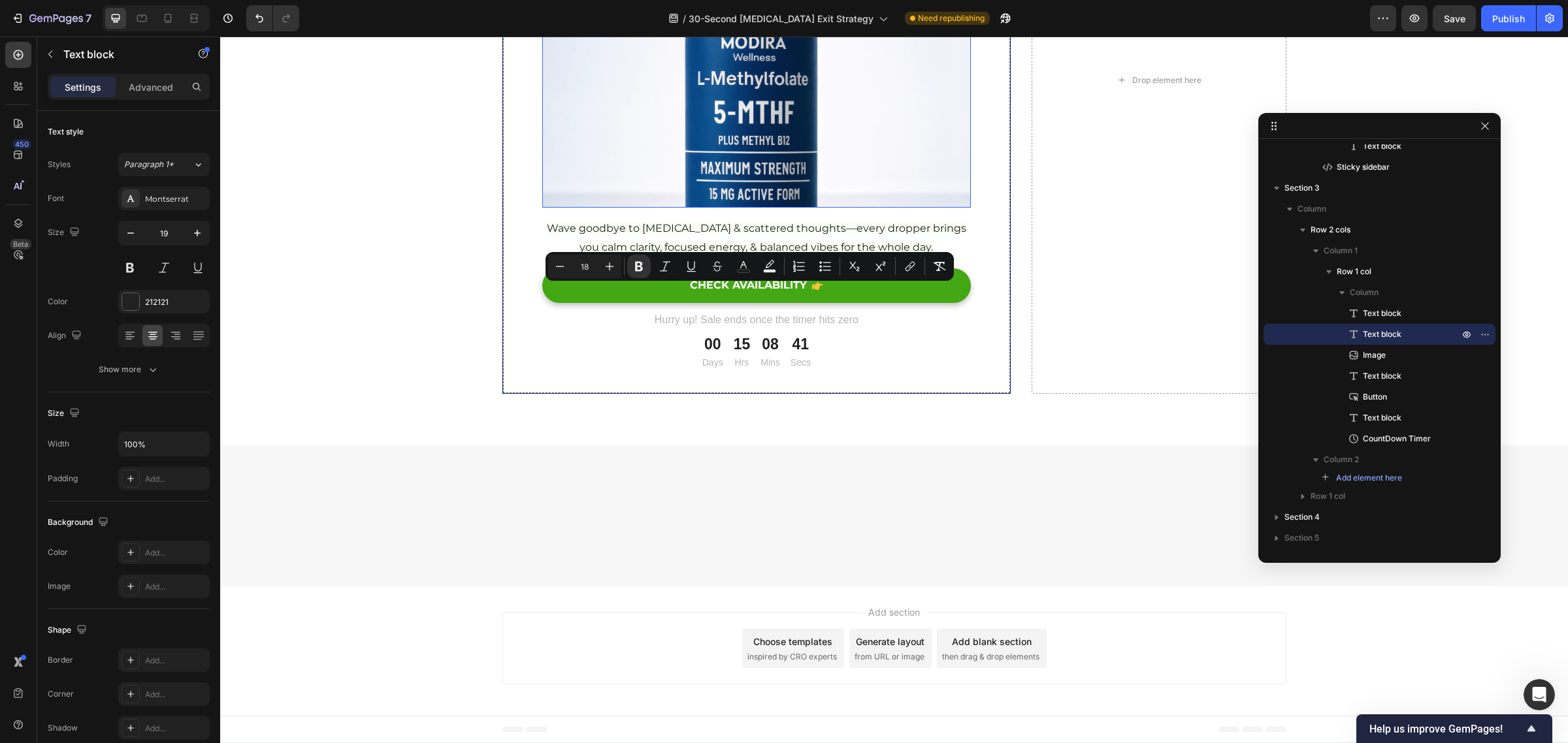
click at [851, 208] on img at bounding box center [757, 27] width 429 height 359
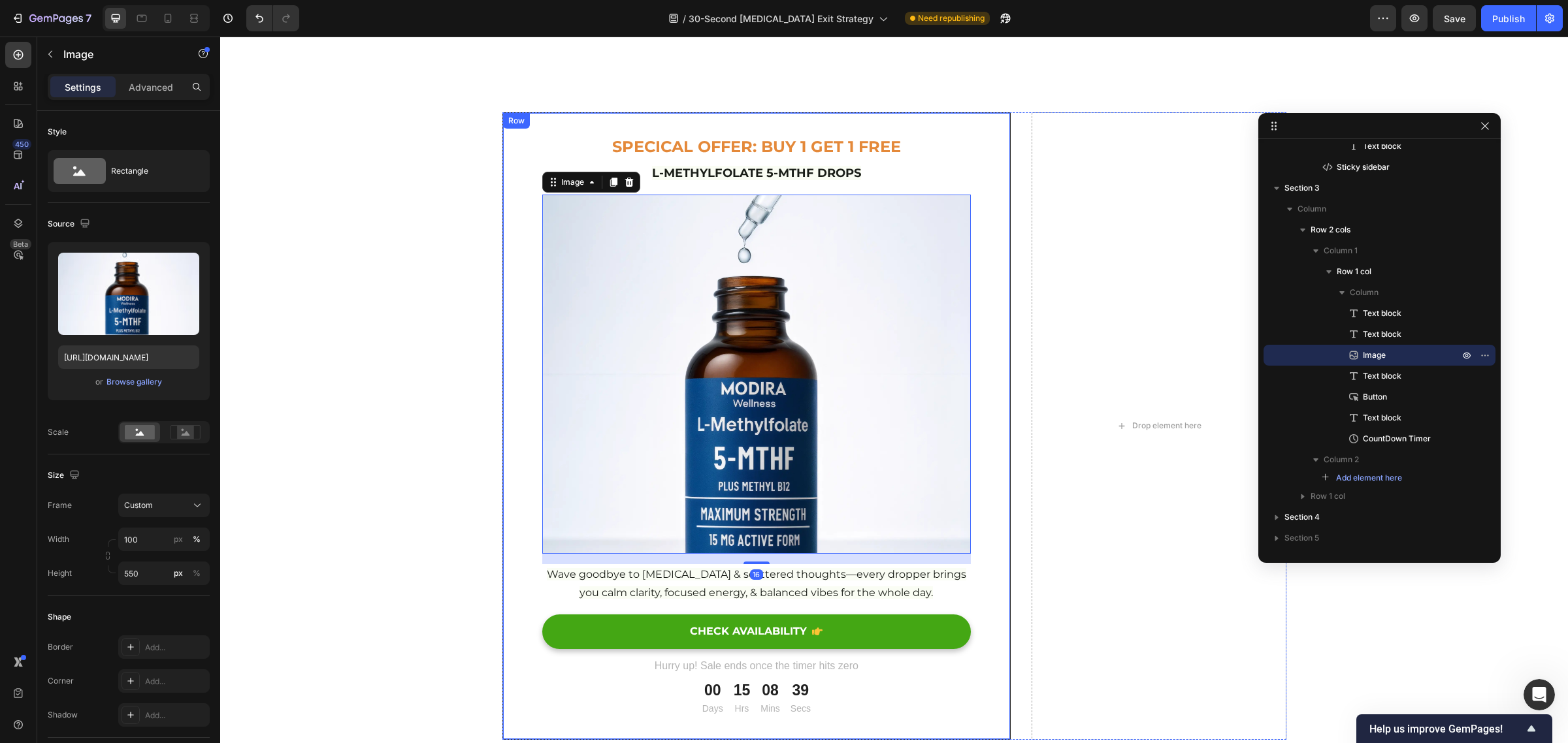
scroll to position [12372, 0]
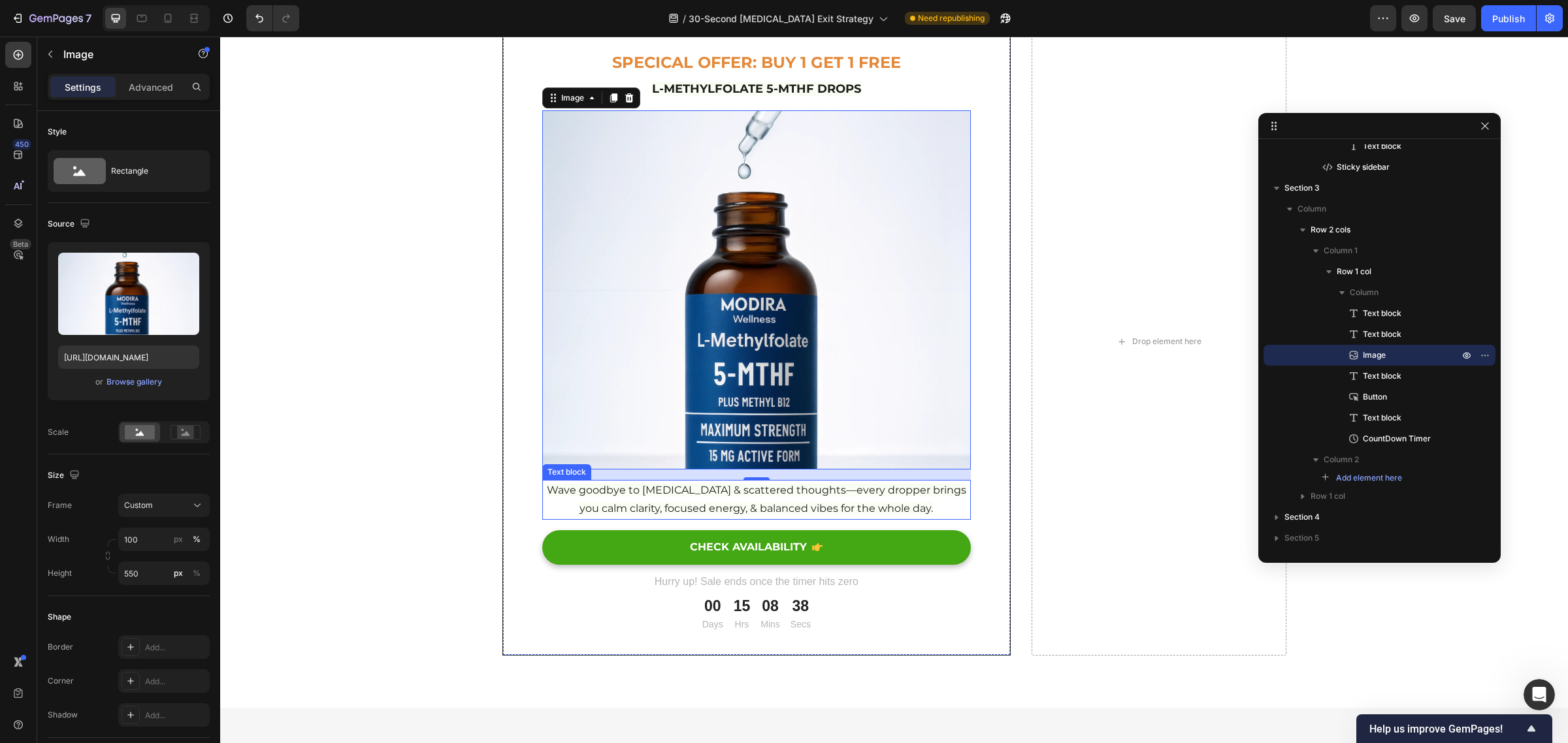
click at [847, 497] on span "Wave goodbye to brain fog & scattered thoughts—every dropper brings you calm cl…" at bounding box center [757, 500] width 420 height 31
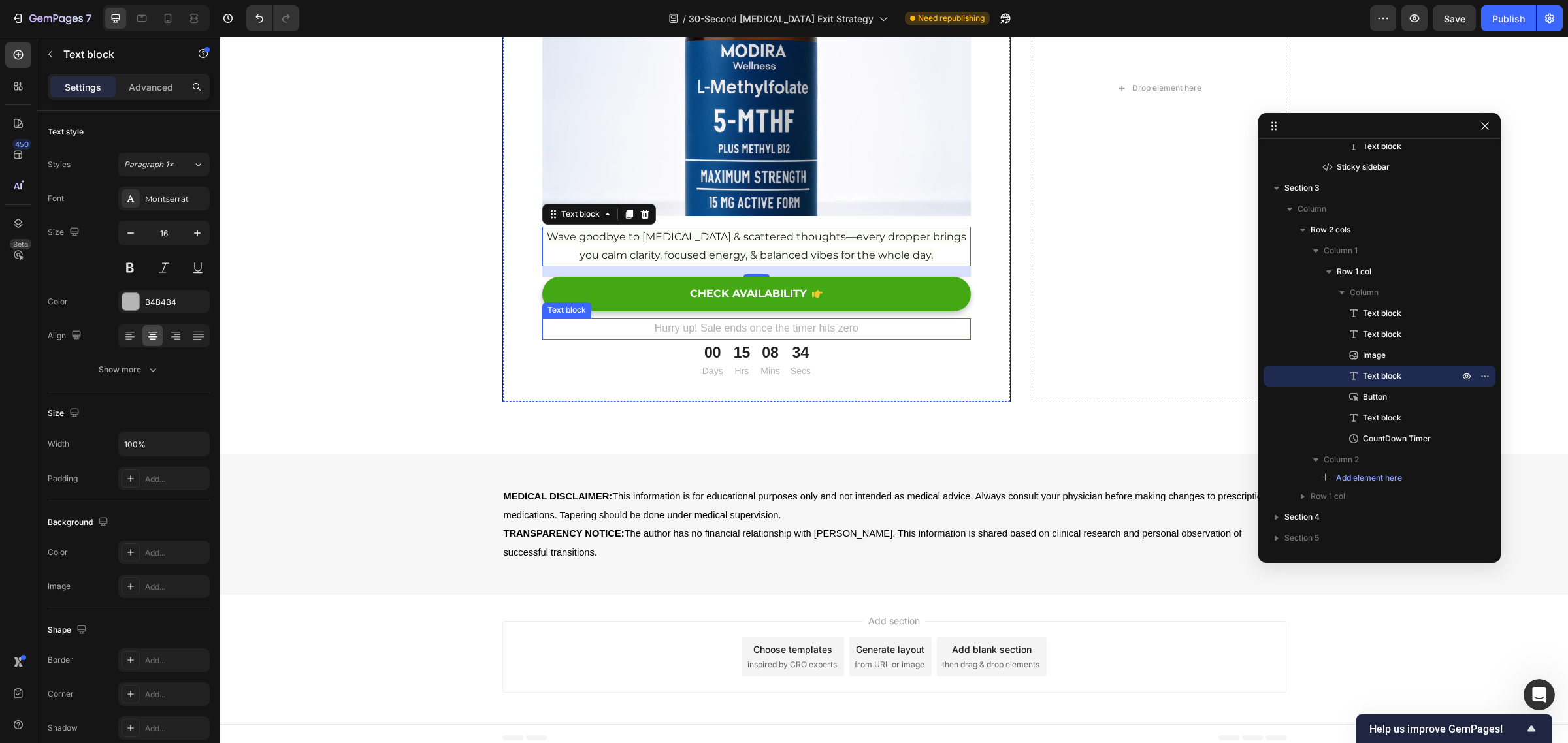
scroll to position [12627, 0]
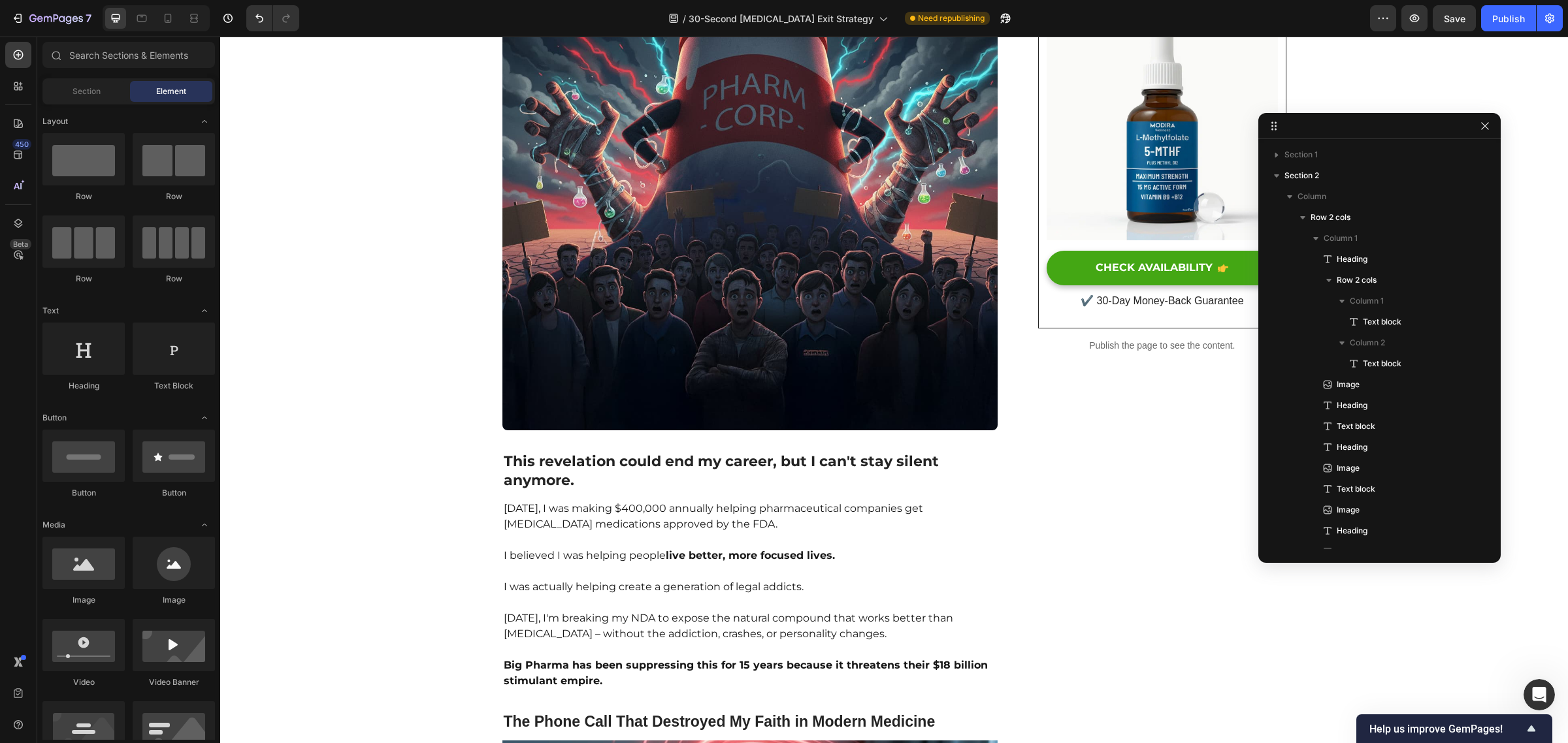
scroll to position [0, 0]
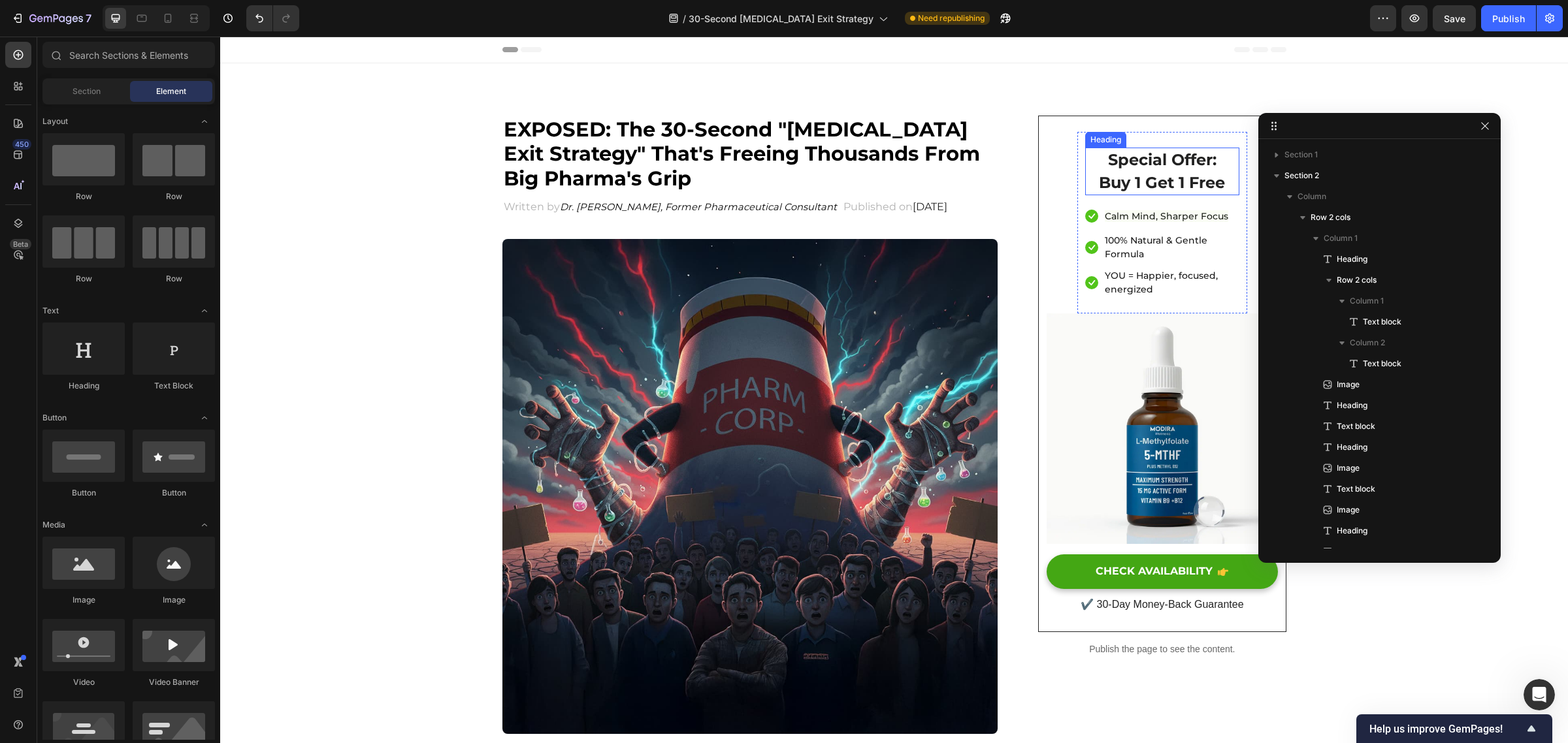
click at [1160, 158] on strong "Special Offer:" at bounding box center [1162, 160] width 108 height 19
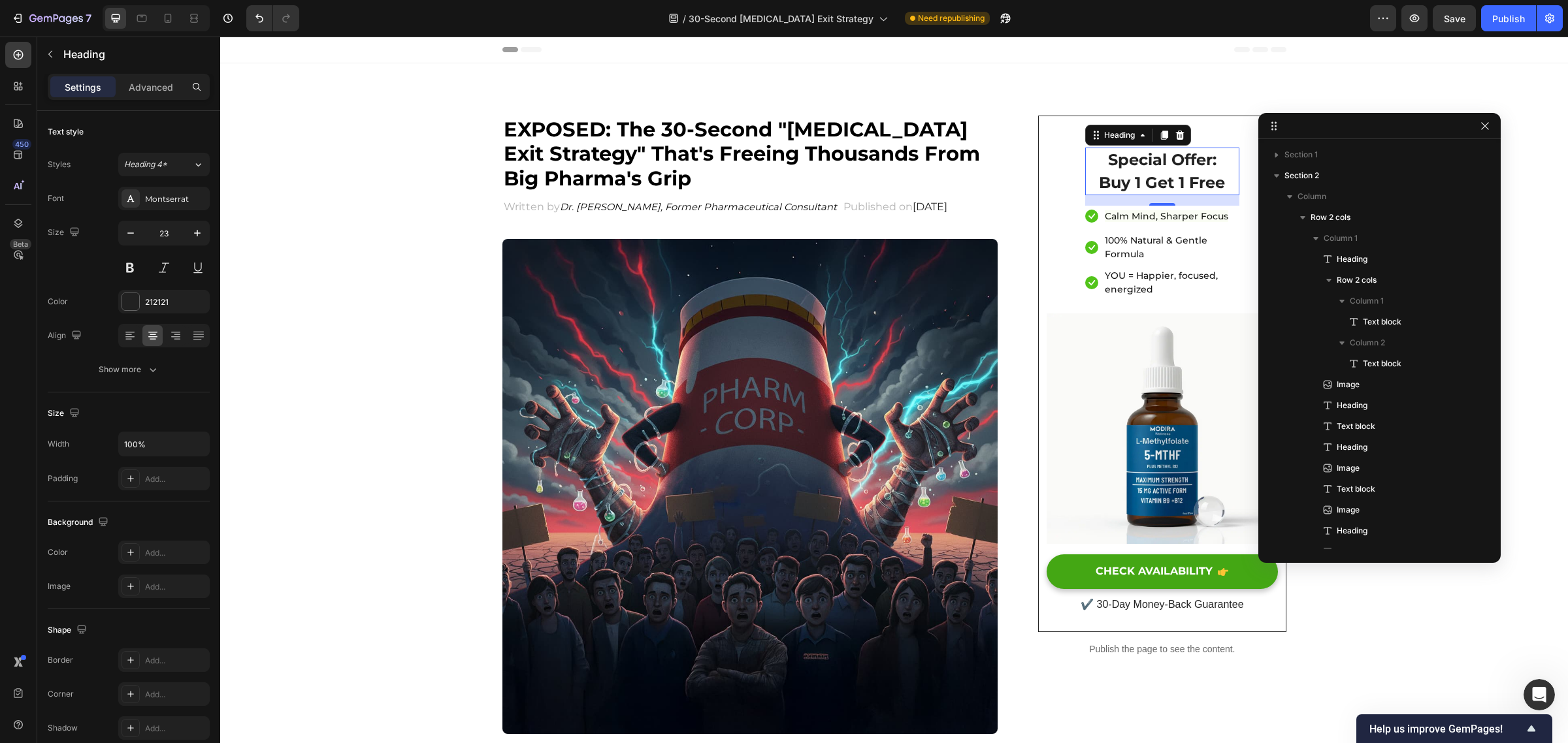
scroll to position [1729, 0]
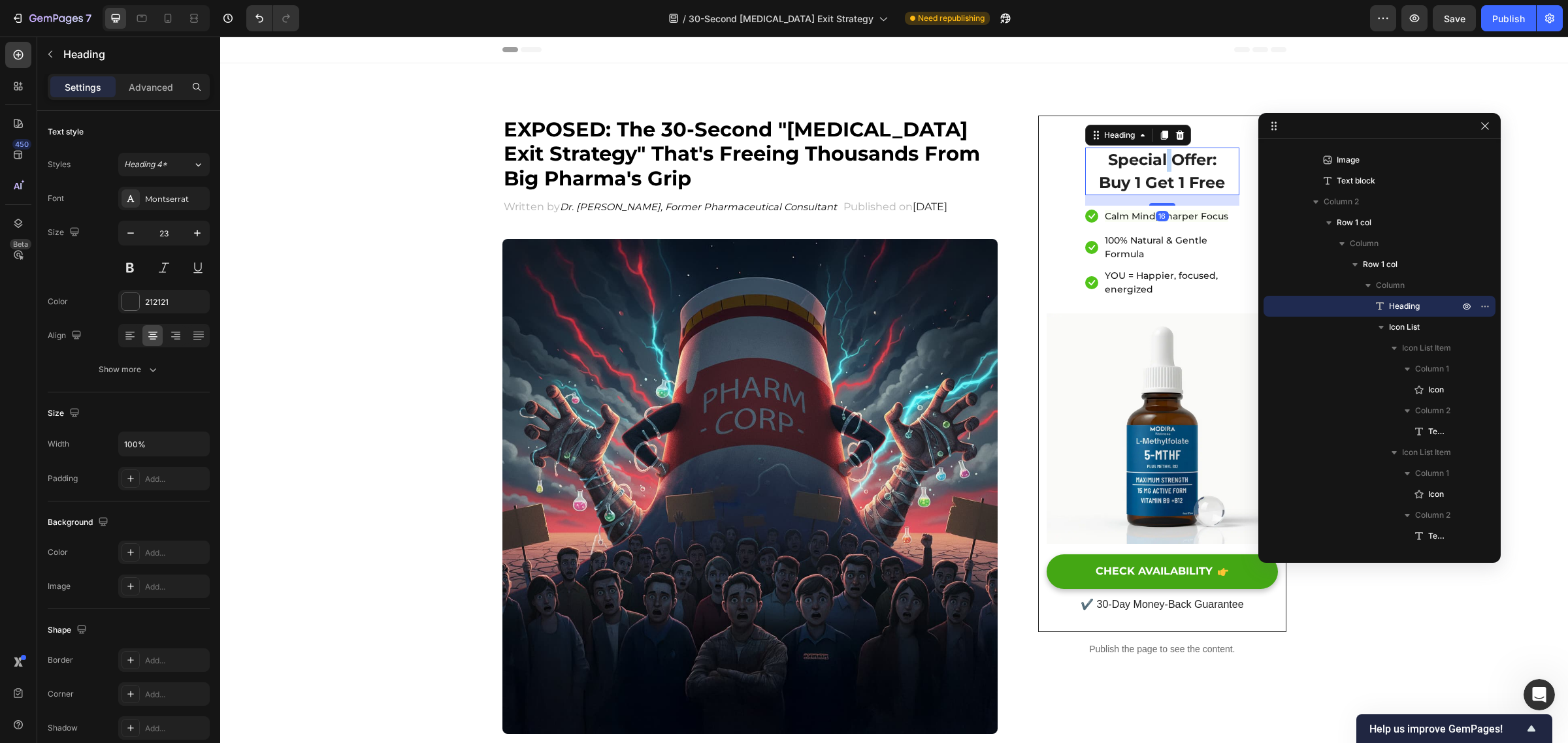
click at [1158, 161] on strong "Special Offer:" at bounding box center [1162, 160] width 108 height 19
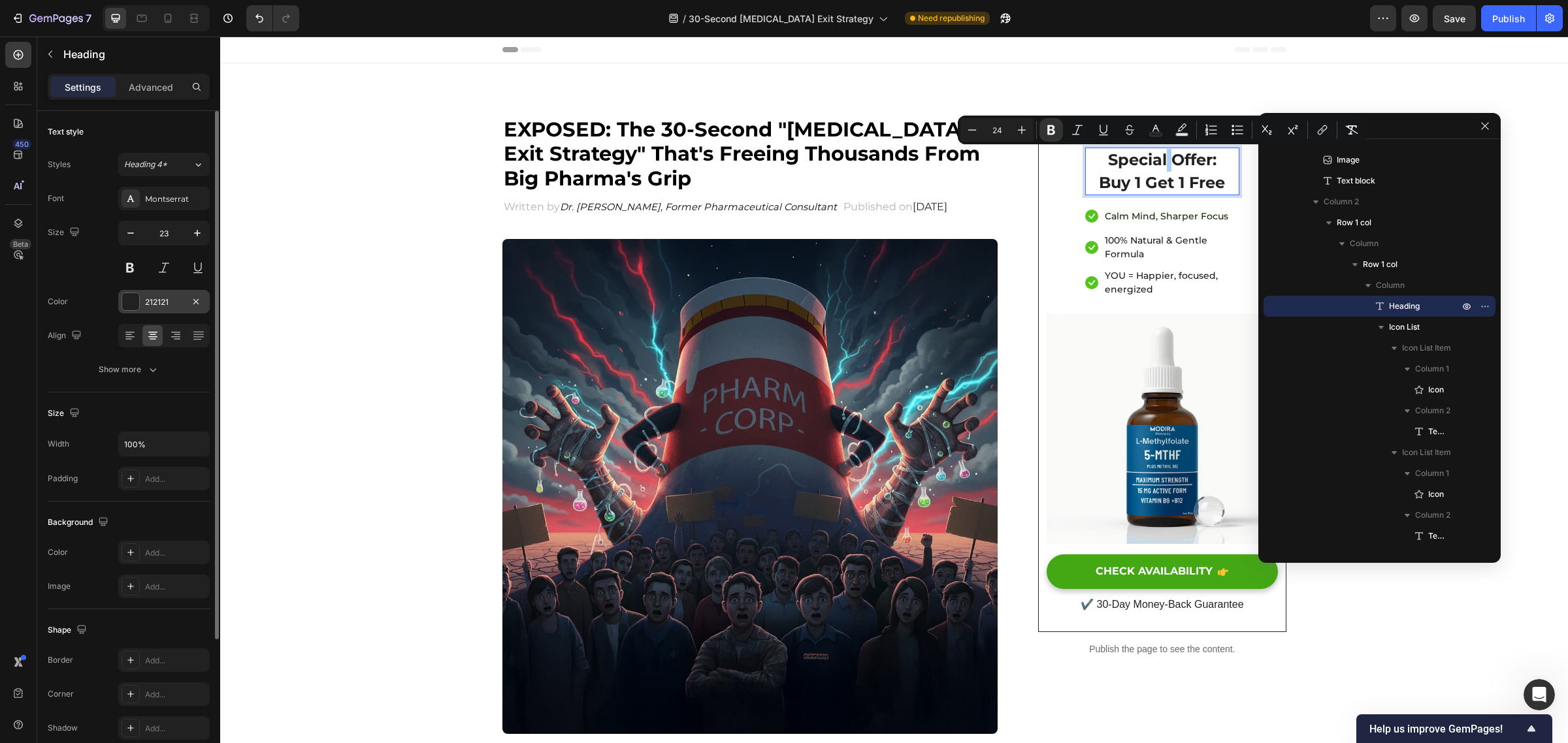
click at [130, 307] on div at bounding box center [130, 301] width 17 height 17
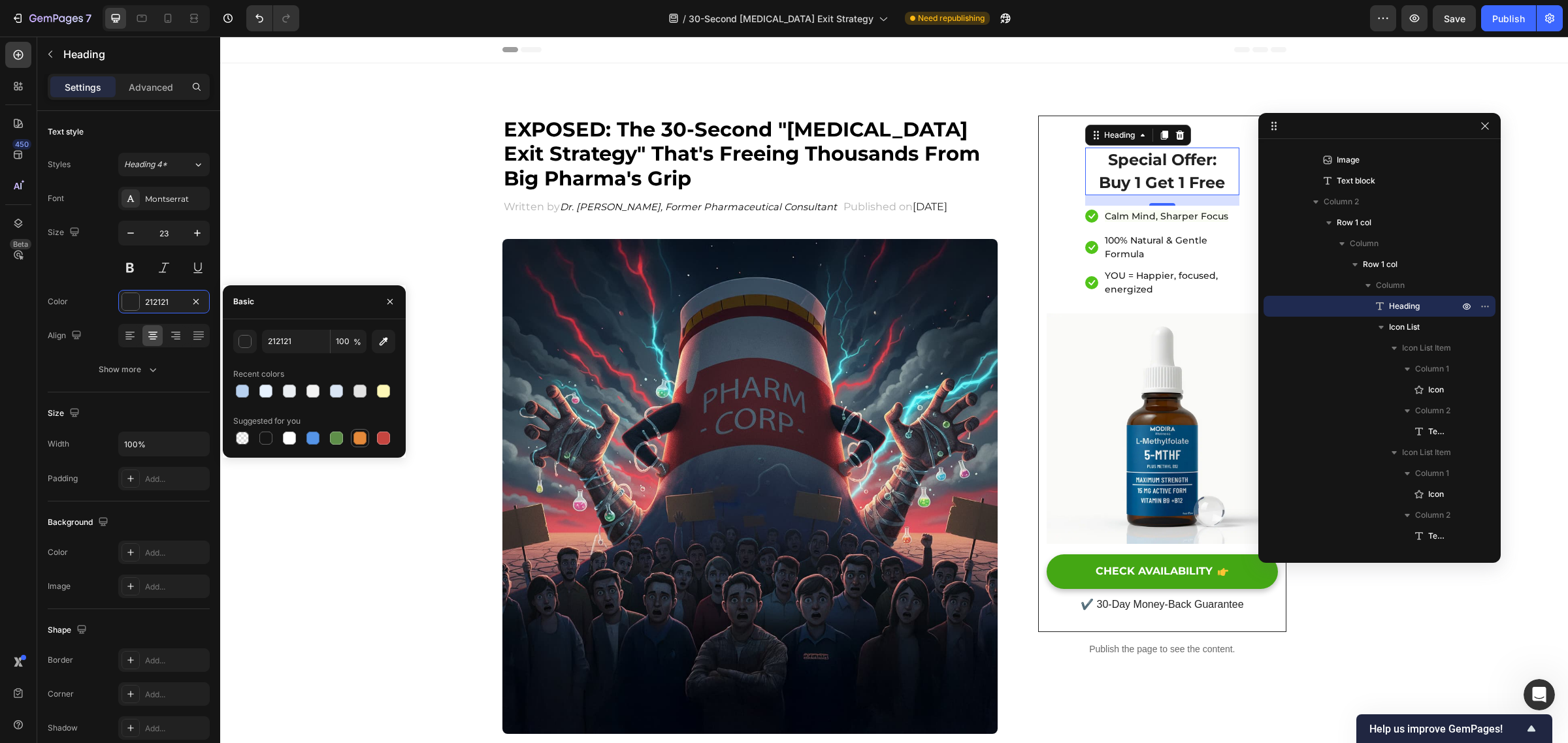
click at [360, 432] on div at bounding box center [360, 438] width 13 height 13
type input "E4893A"
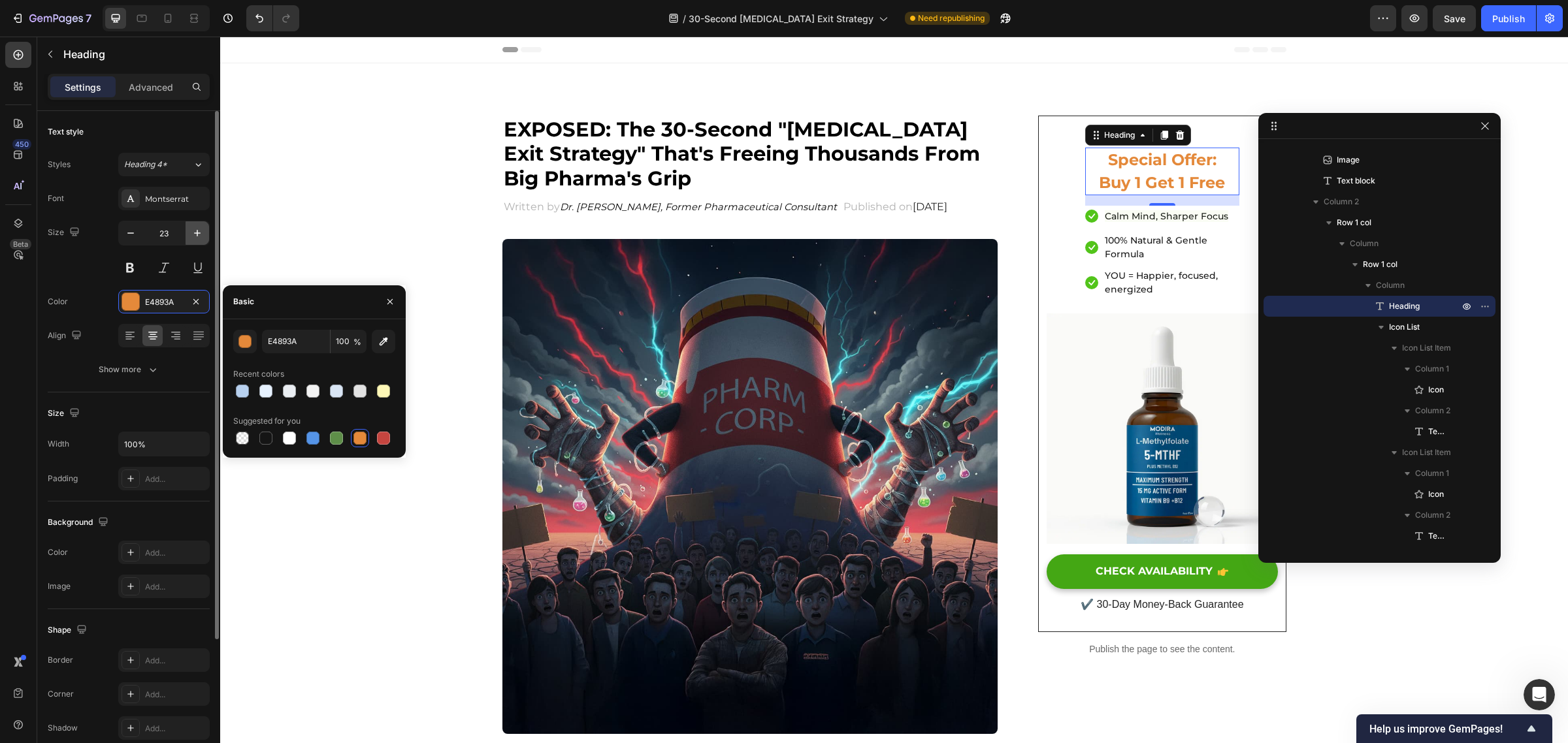
click at [192, 235] on icon "button" at bounding box center [198, 233] width 13 height 13
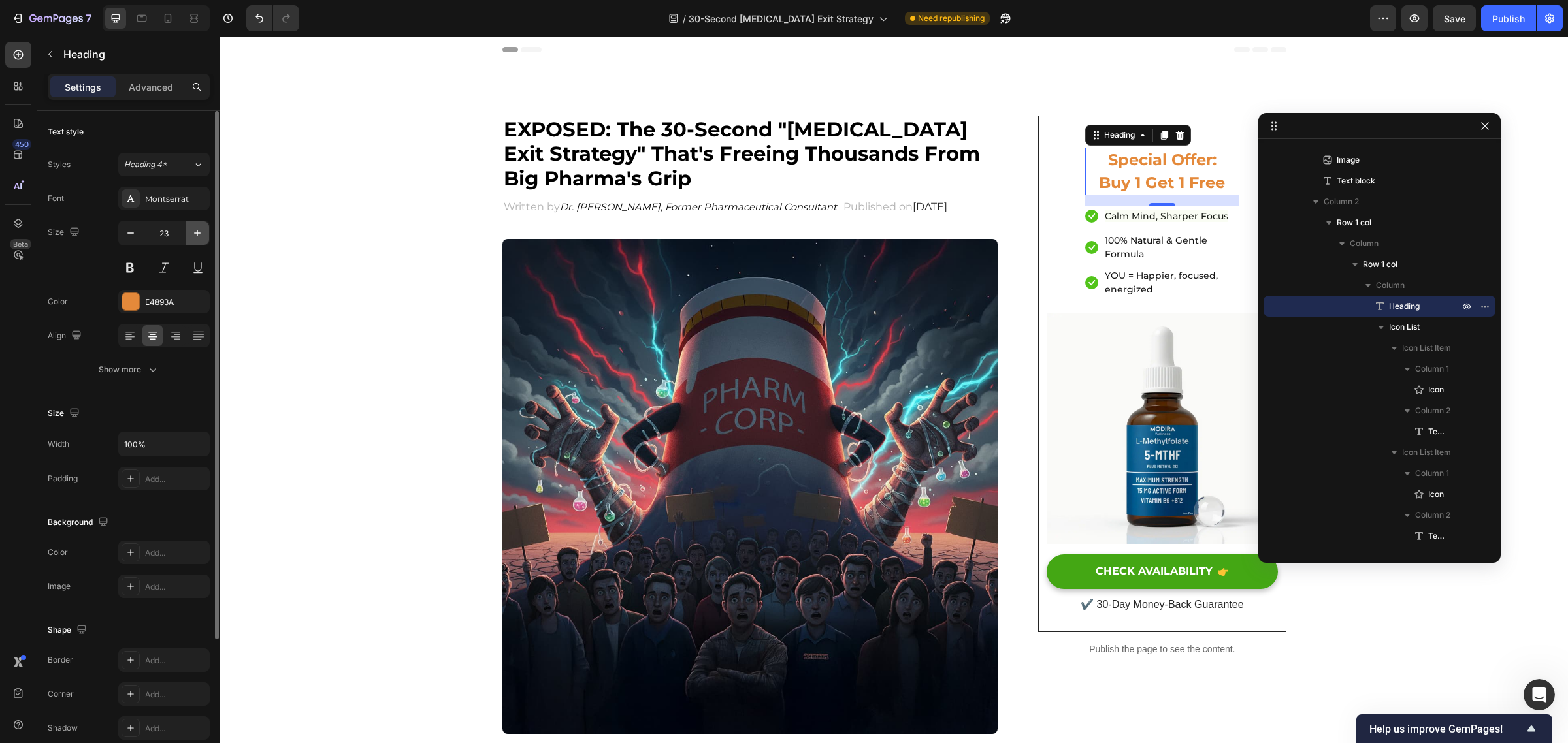
type input "24"
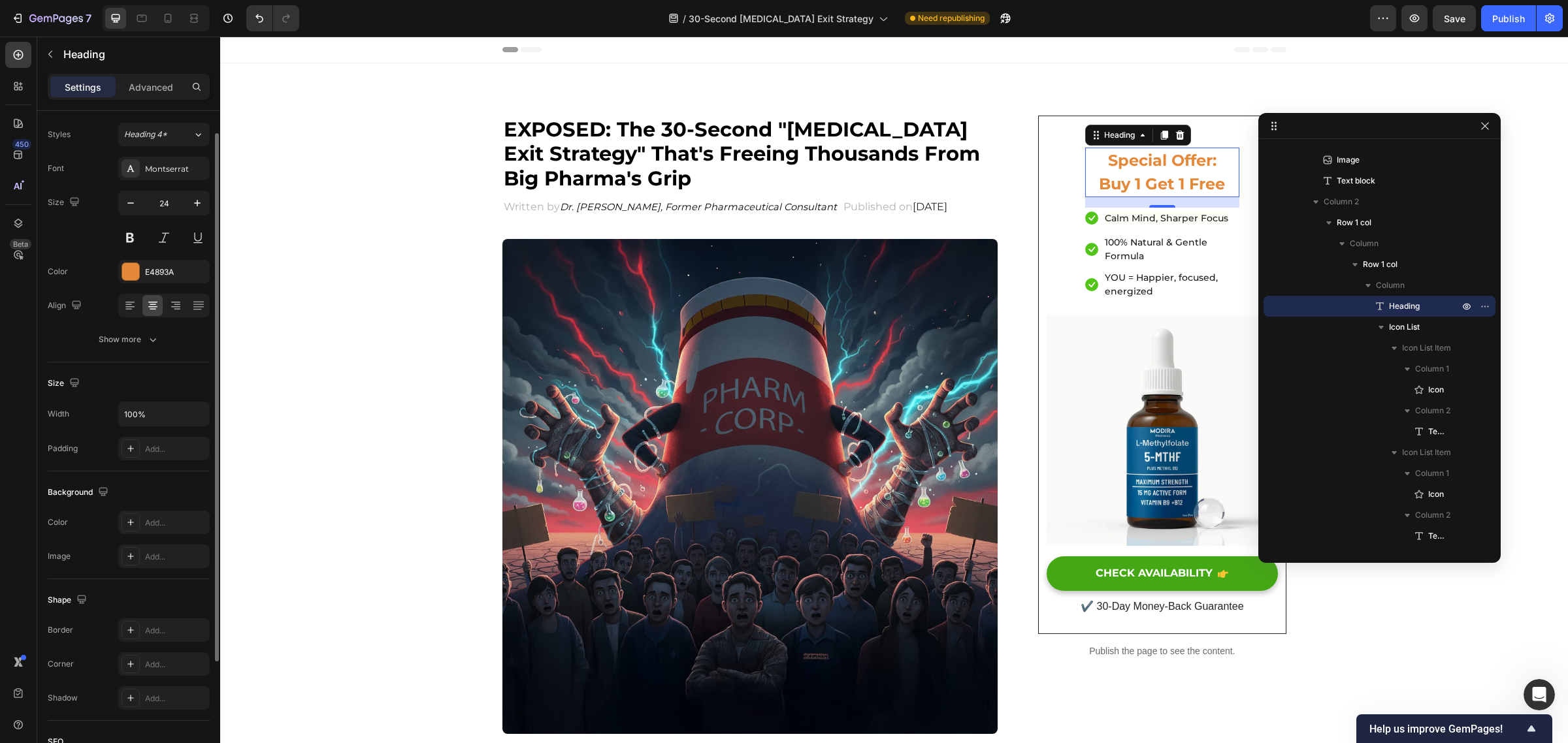
scroll to position [0, 0]
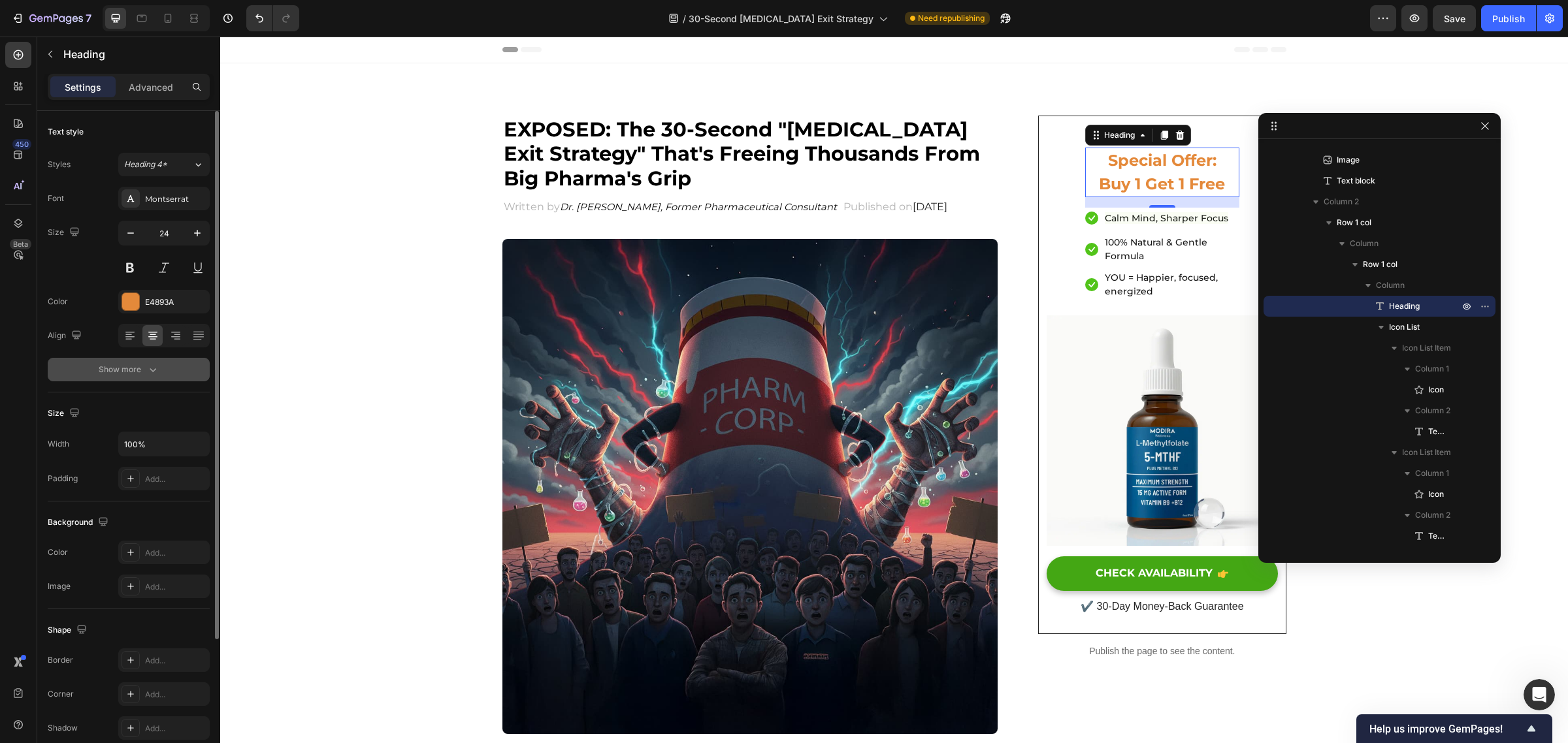
click at [118, 364] on div "Show more" at bounding box center [129, 370] width 61 height 13
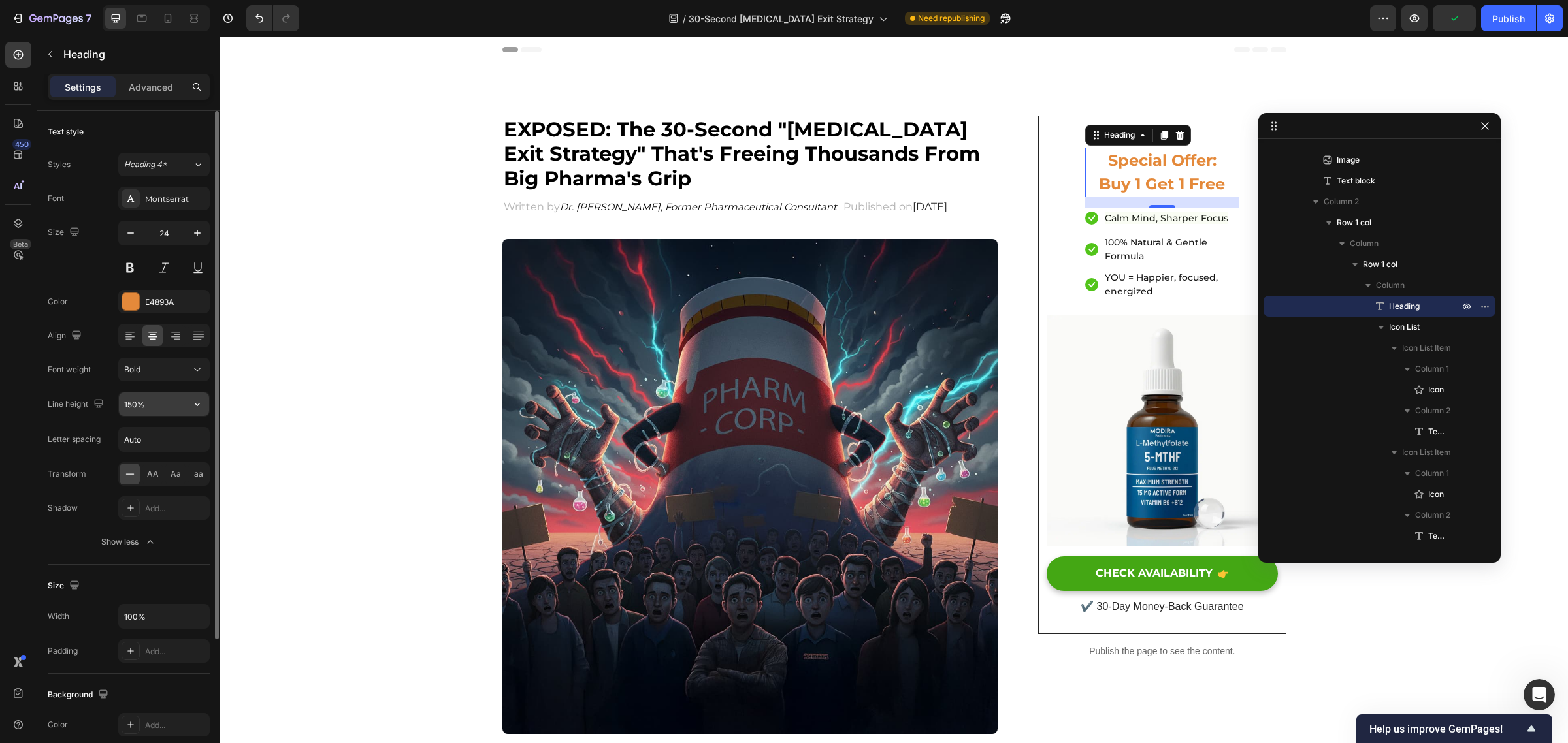
click at [134, 406] on input "150%" at bounding box center [164, 404] width 90 height 24
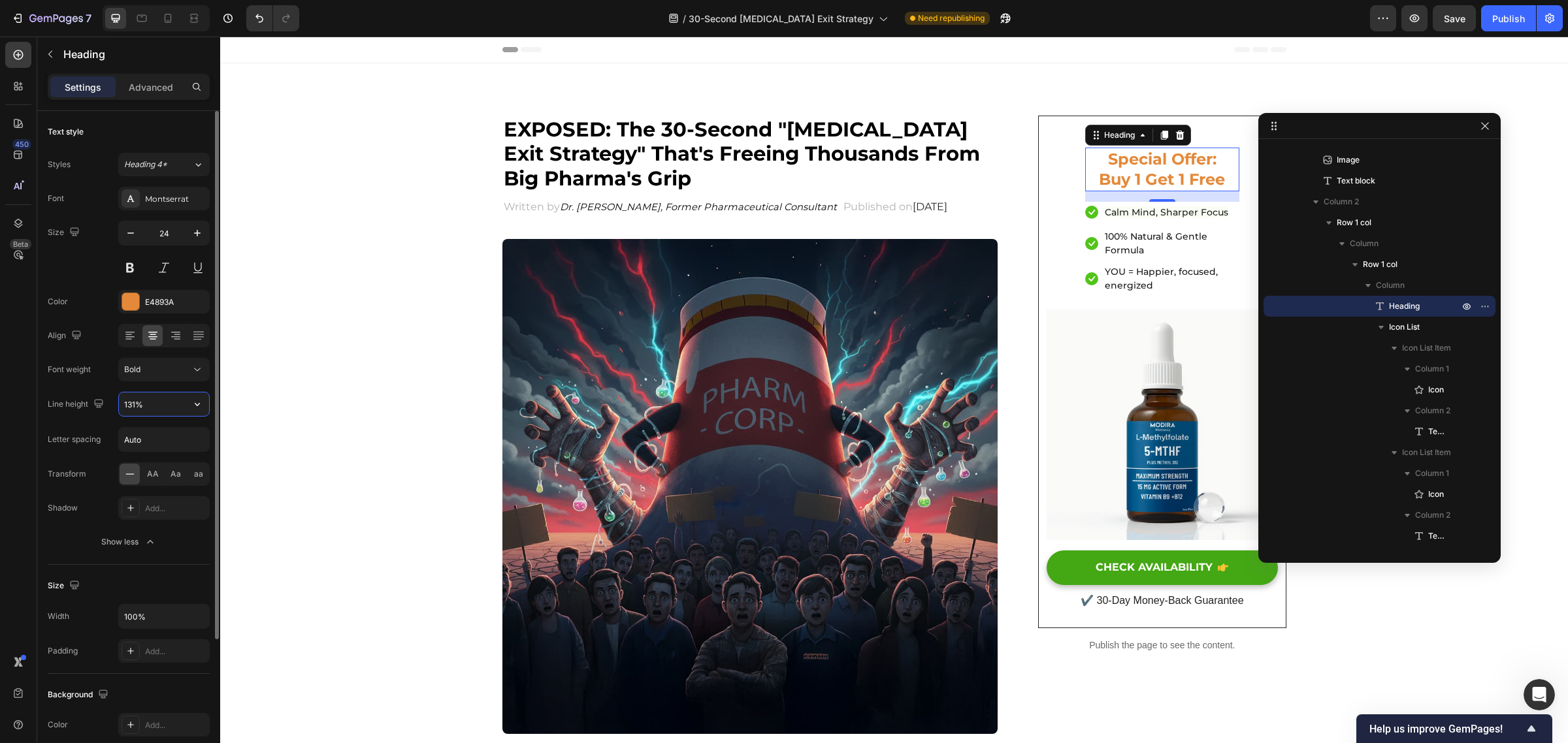
type input "130%"
click at [1233, 137] on div "⁠⁠⁠⁠⁠⁠⁠ Special Offer: Buy 1 Get 1 Free Heading 16 Icon Calm Mind, Sharper Focu…" at bounding box center [1162, 220] width 170 height 177
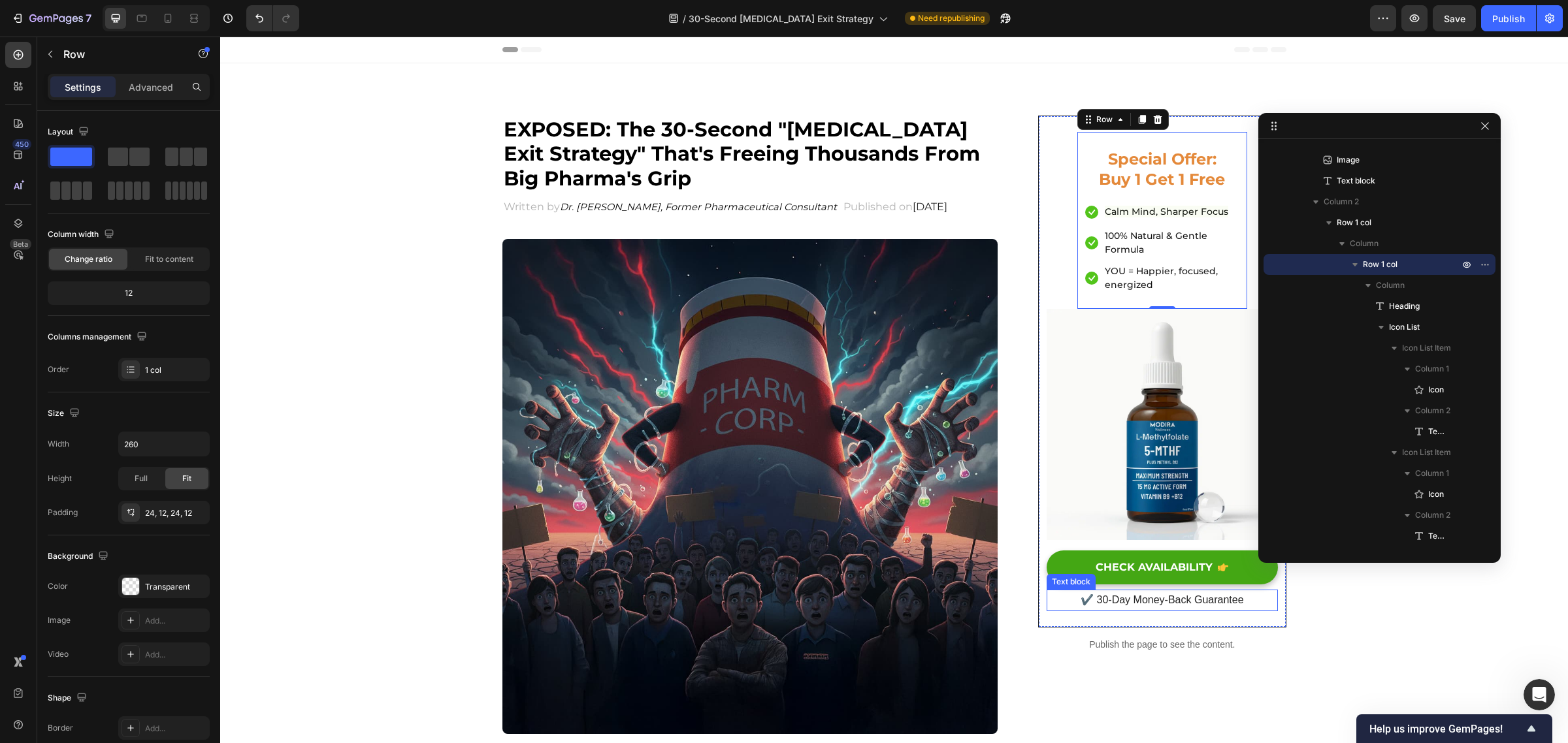
click at [1158, 598] on p "✔️ 30-Day Money-Back Guarantee" at bounding box center [1162, 601] width 228 height 19
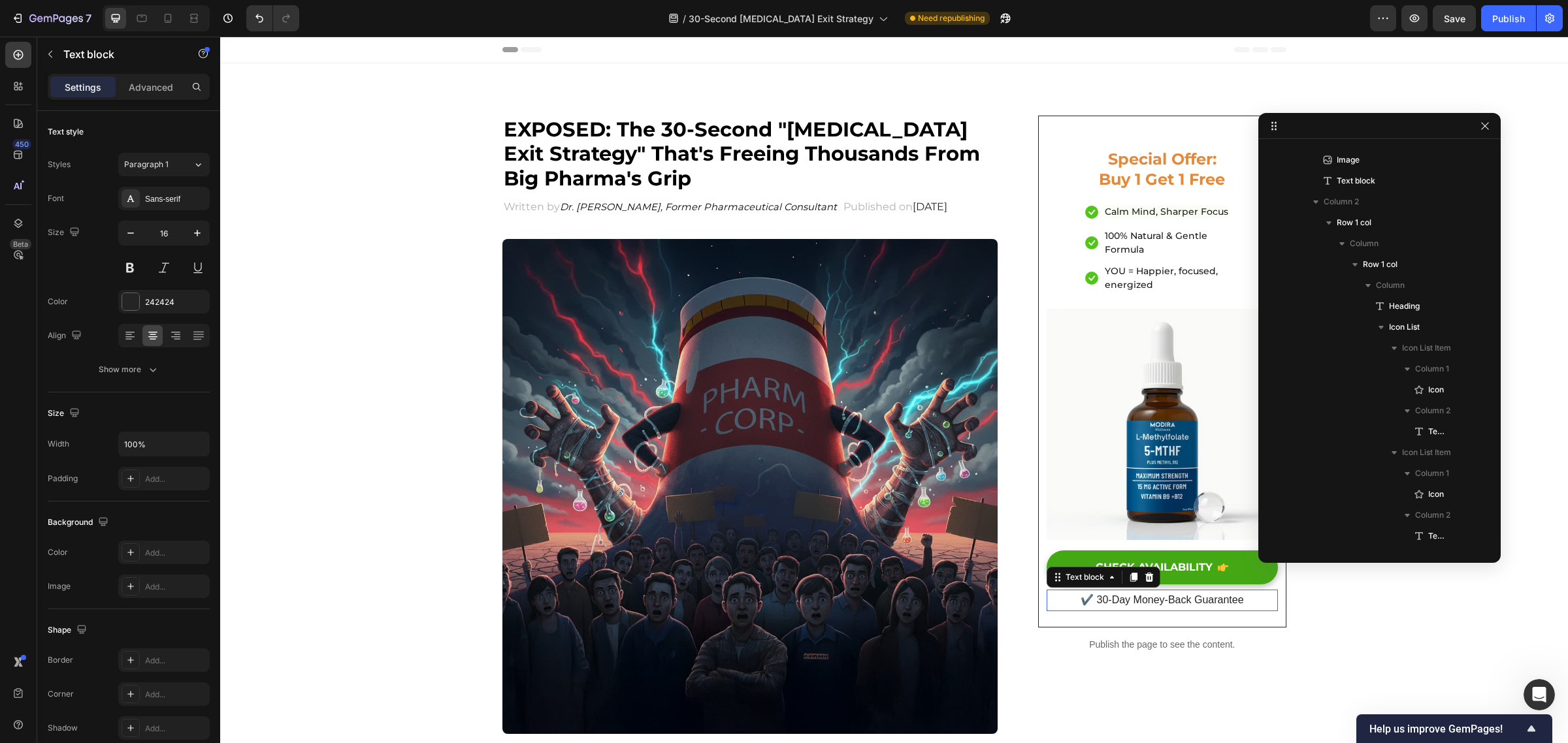
scroll to position [2127, 0]
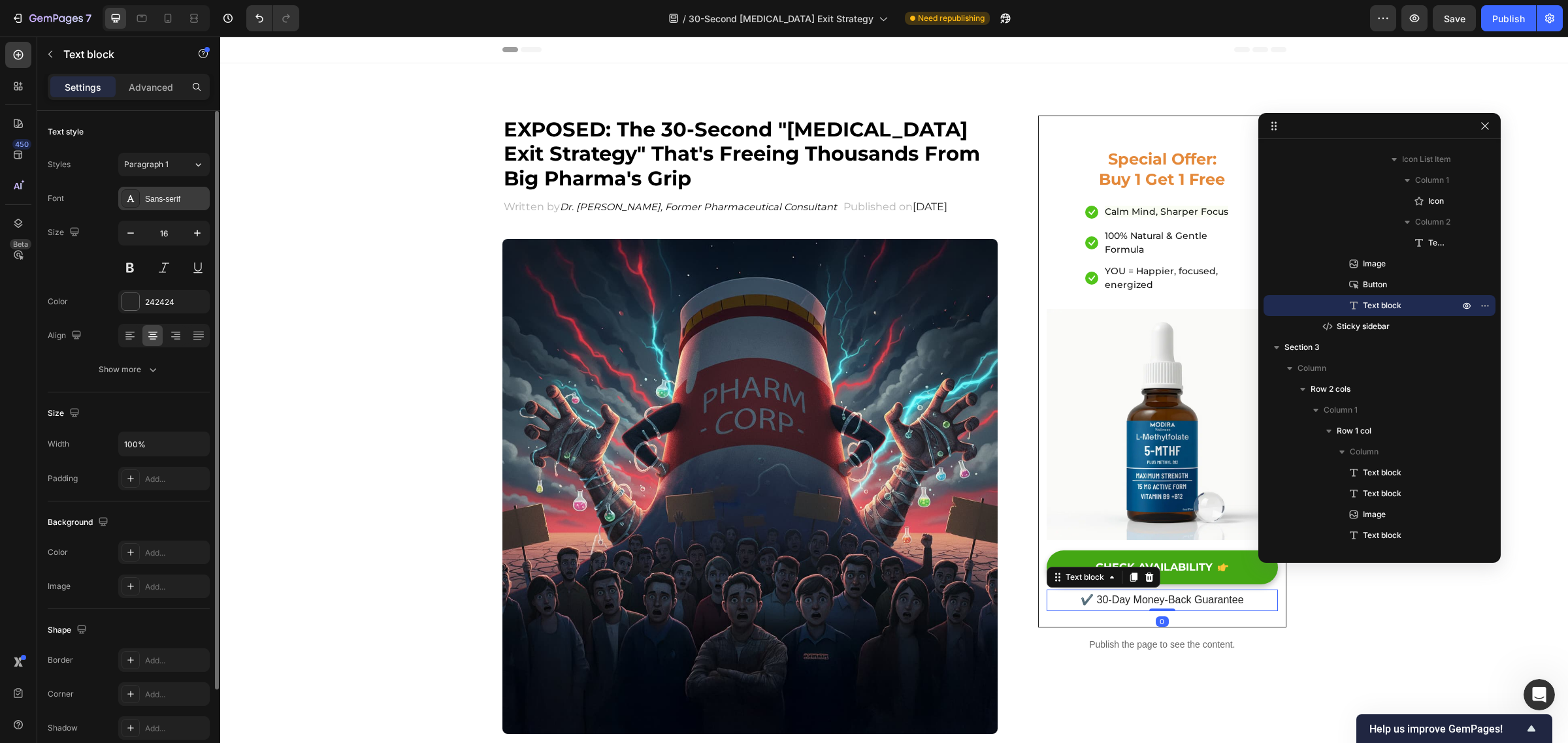
click at [154, 206] on div "Sans-serif" at bounding box center [164, 198] width 92 height 24
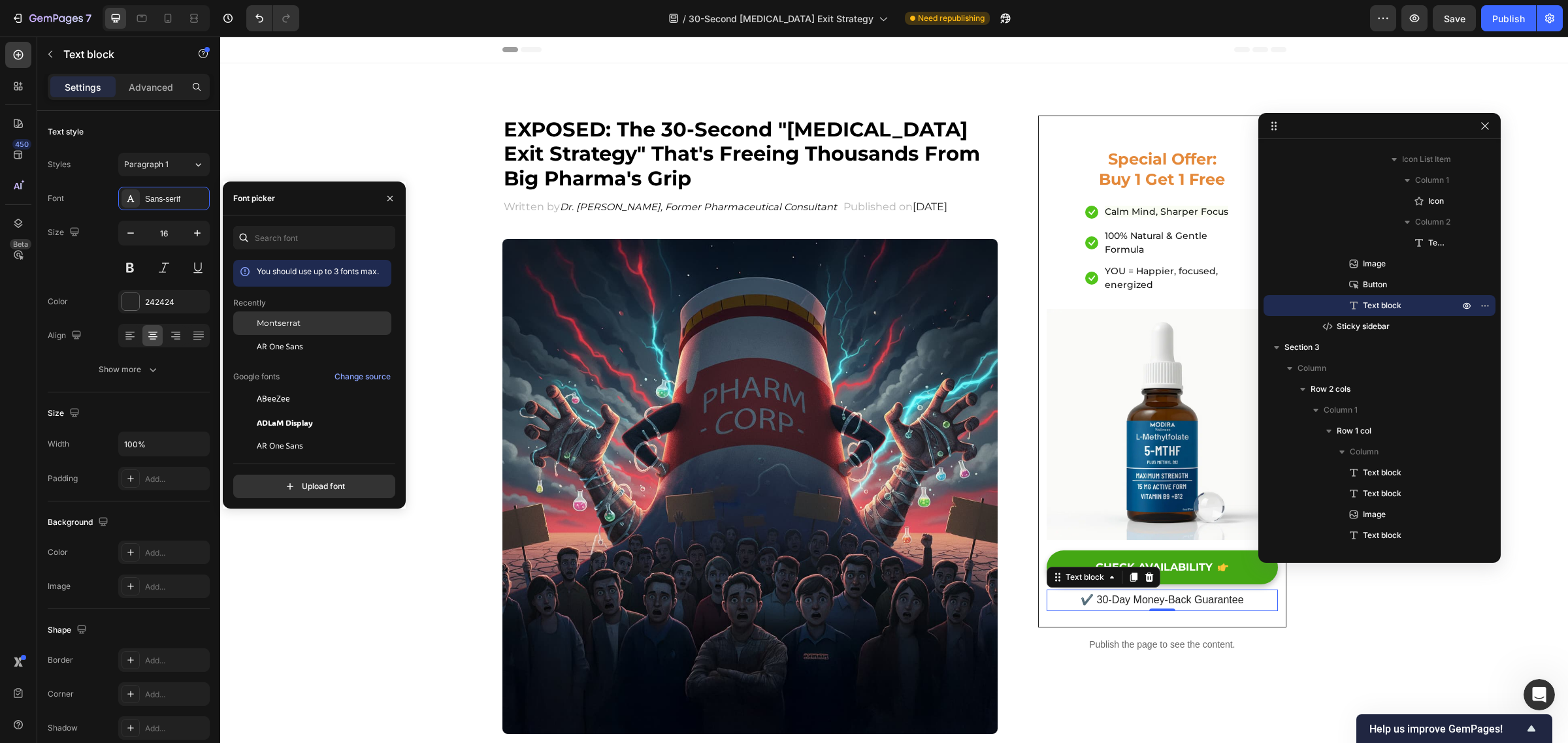
click at [315, 322] on div "Montserrat" at bounding box center [323, 323] width 132 height 12
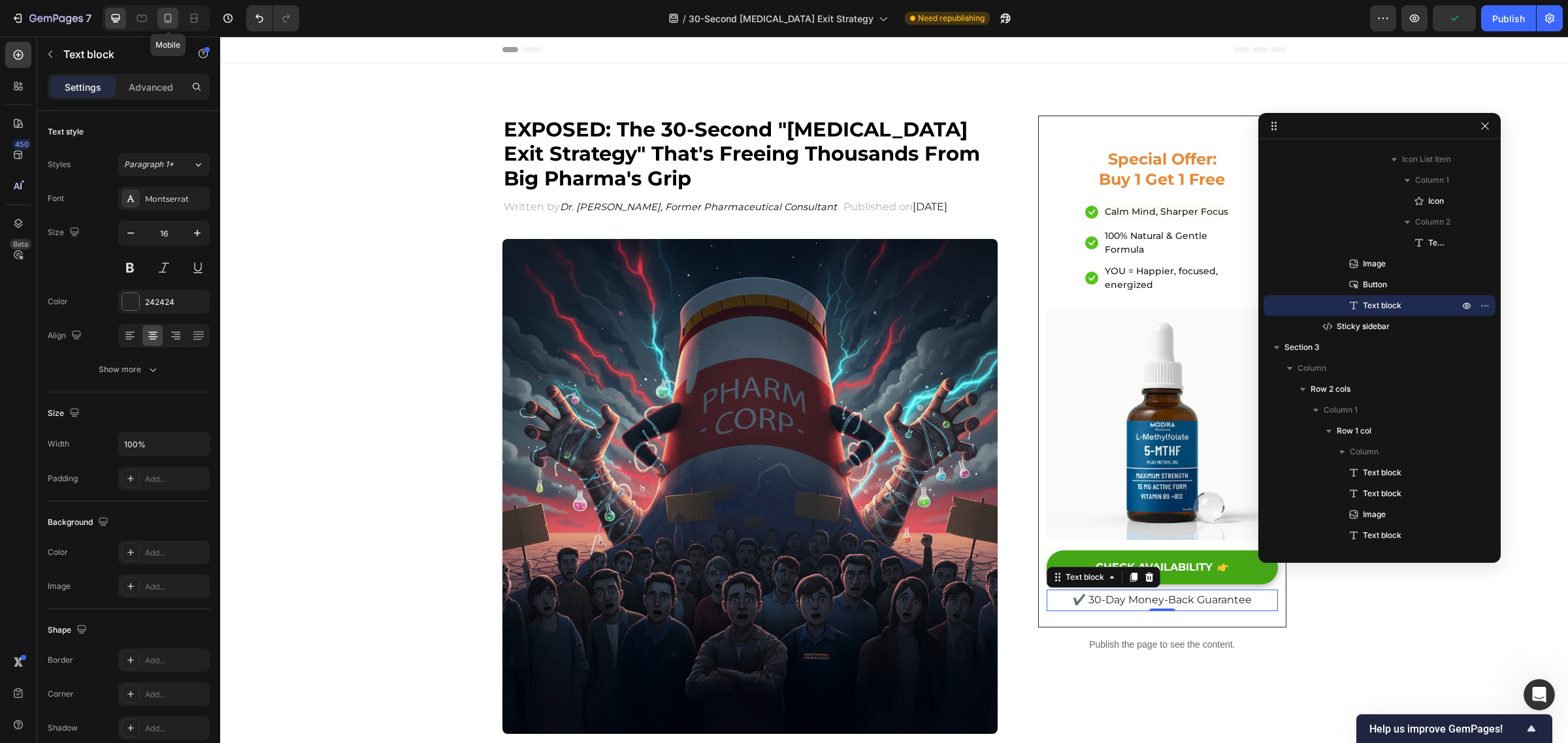
click at [164, 18] on icon at bounding box center [168, 19] width 7 height 9
type input "14"
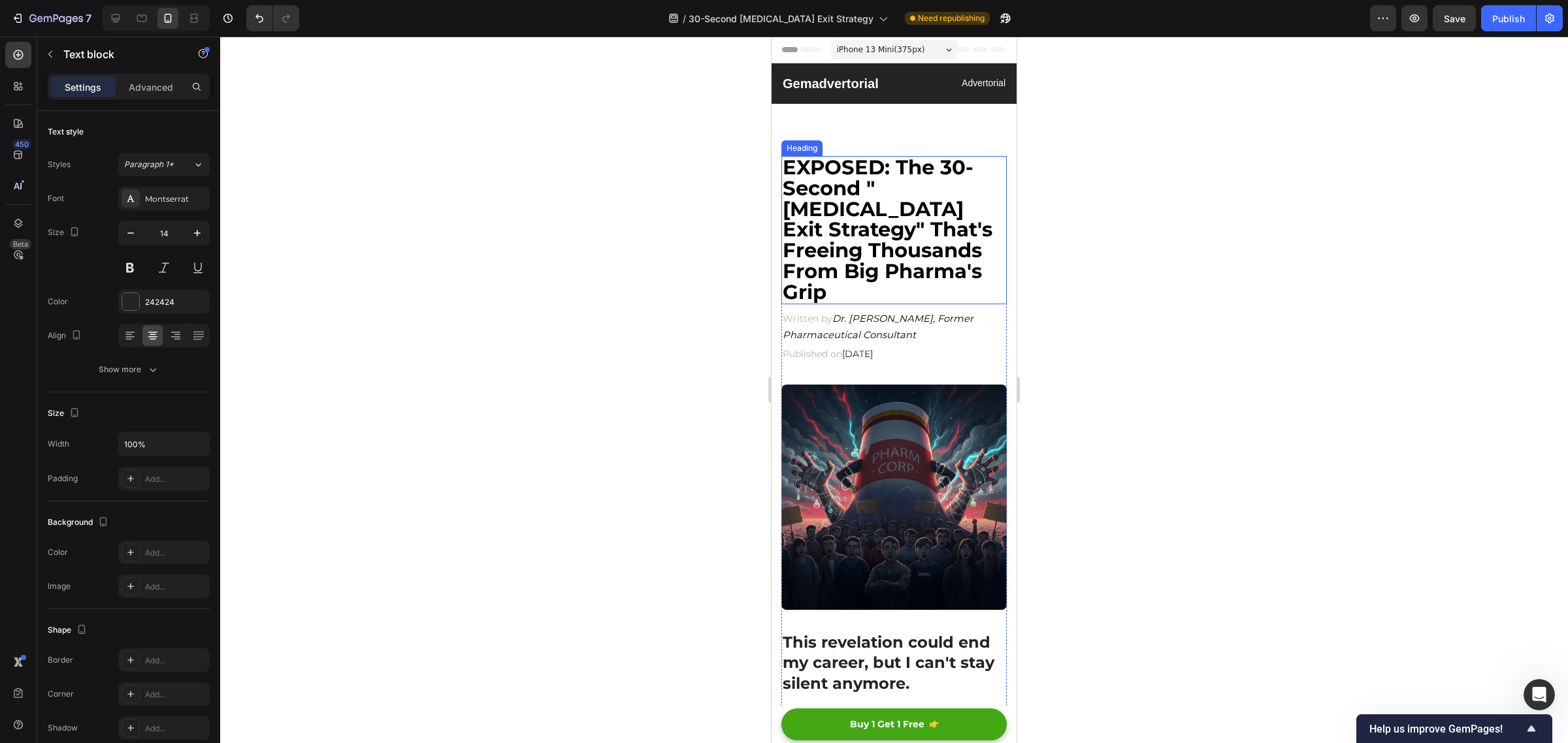
click at [899, 197] on strong "EXPOSED: The 30-Second "[MEDICAL_DATA] Exit Strategy" That's Freeing Thousands …" at bounding box center [887, 229] width 210 height 149
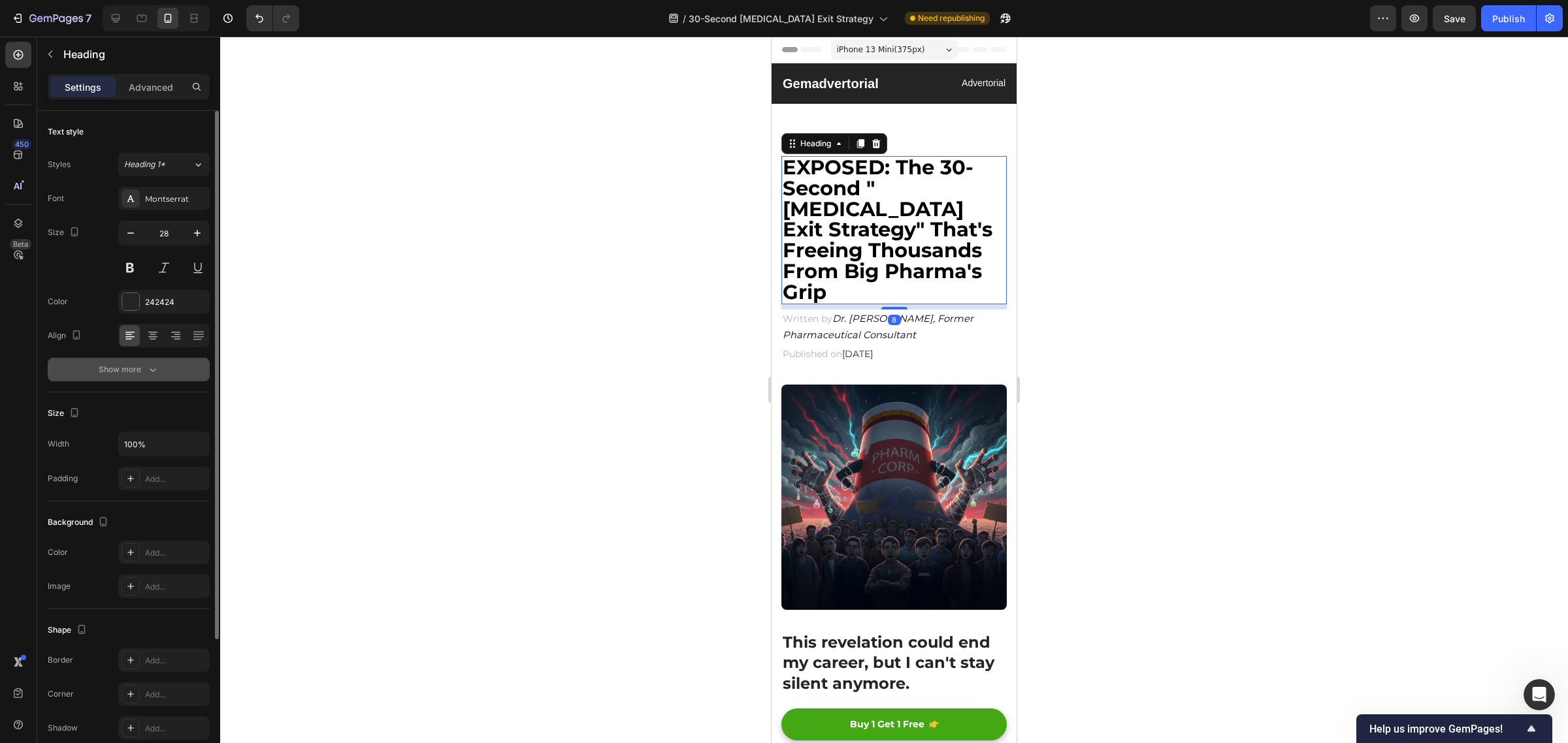
click at [125, 368] on div "Show more" at bounding box center [129, 370] width 61 height 13
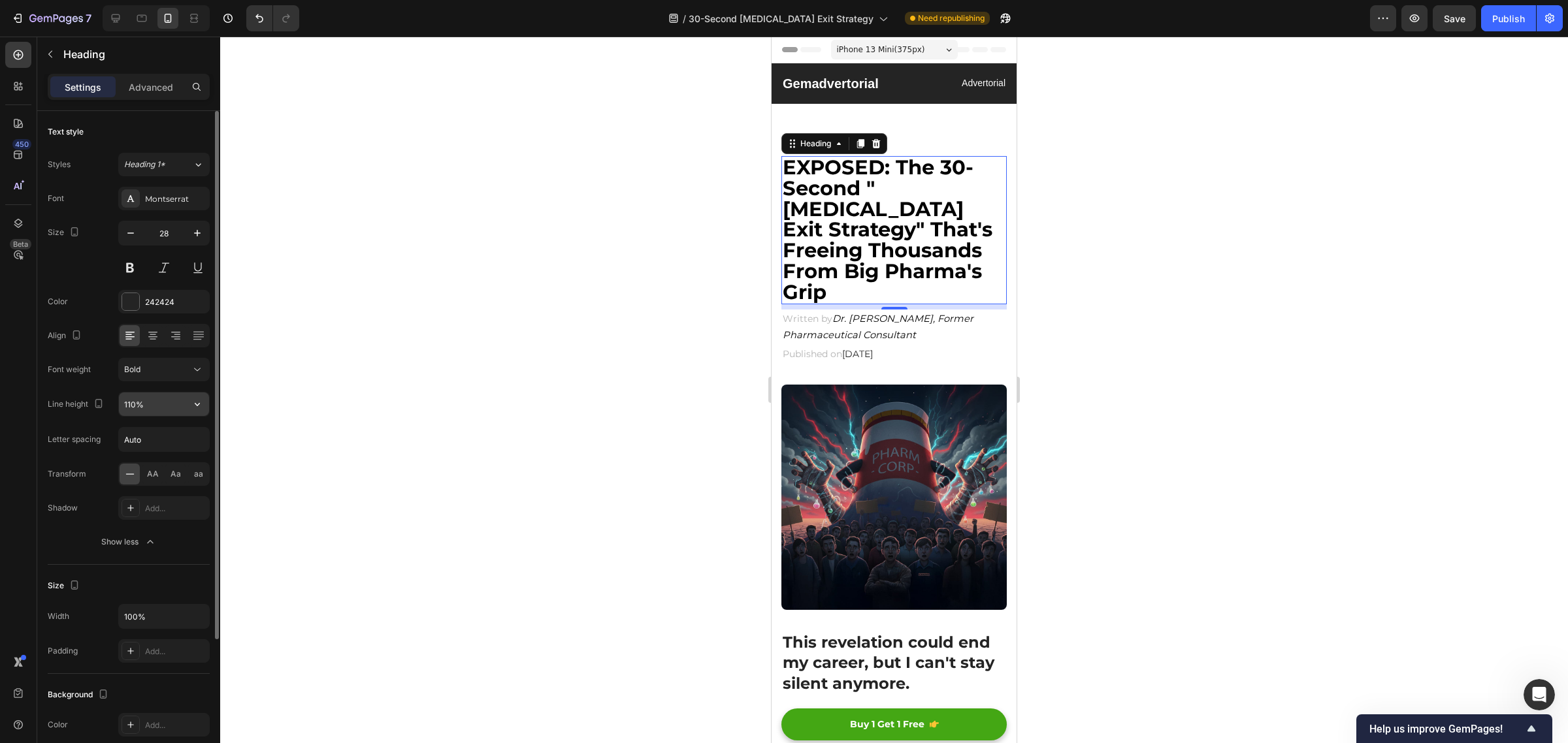
click at [139, 406] on input "110%" at bounding box center [164, 404] width 90 height 24
click at [128, 403] on input "110%" at bounding box center [164, 404] width 90 height 24
click at [132, 406] on input "110%" at bounding box center [164, 404] width 90 height 24
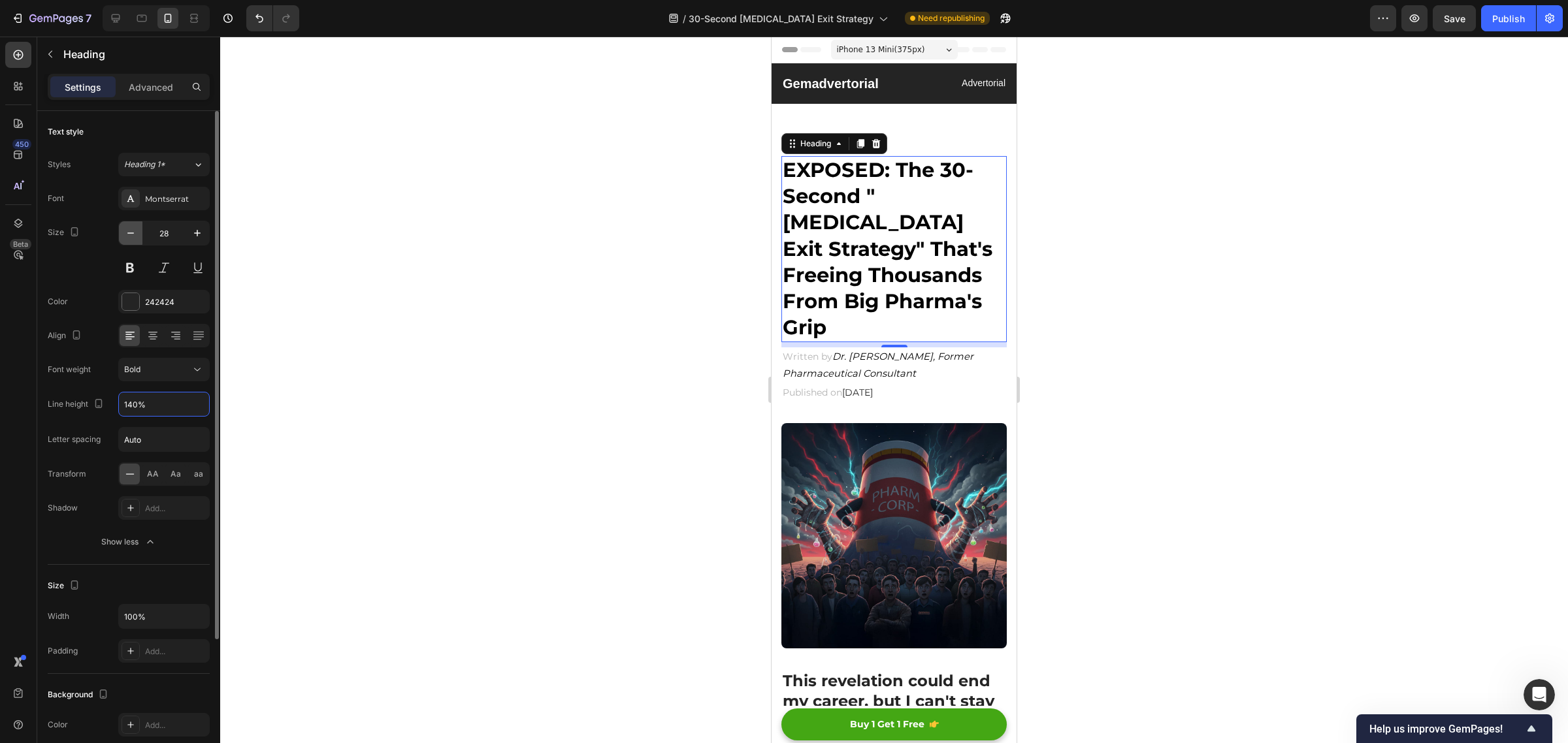
type input "140%"
click at [135, 235] on icon "button" at bounding box center [131, 233] width 13 height 13
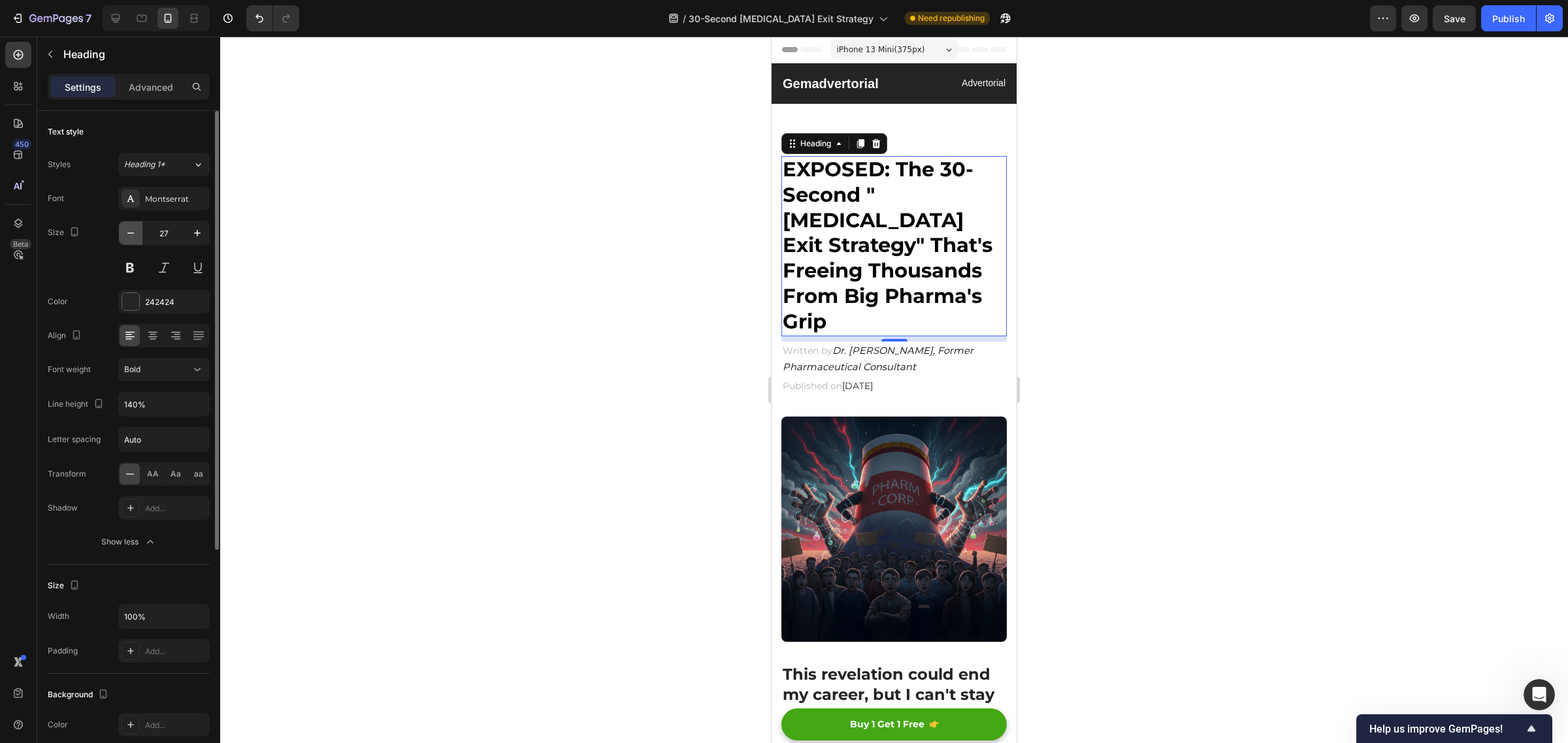
click at [135, 235] on icon "button" at bounding box center [131, 233] width 13 height 13
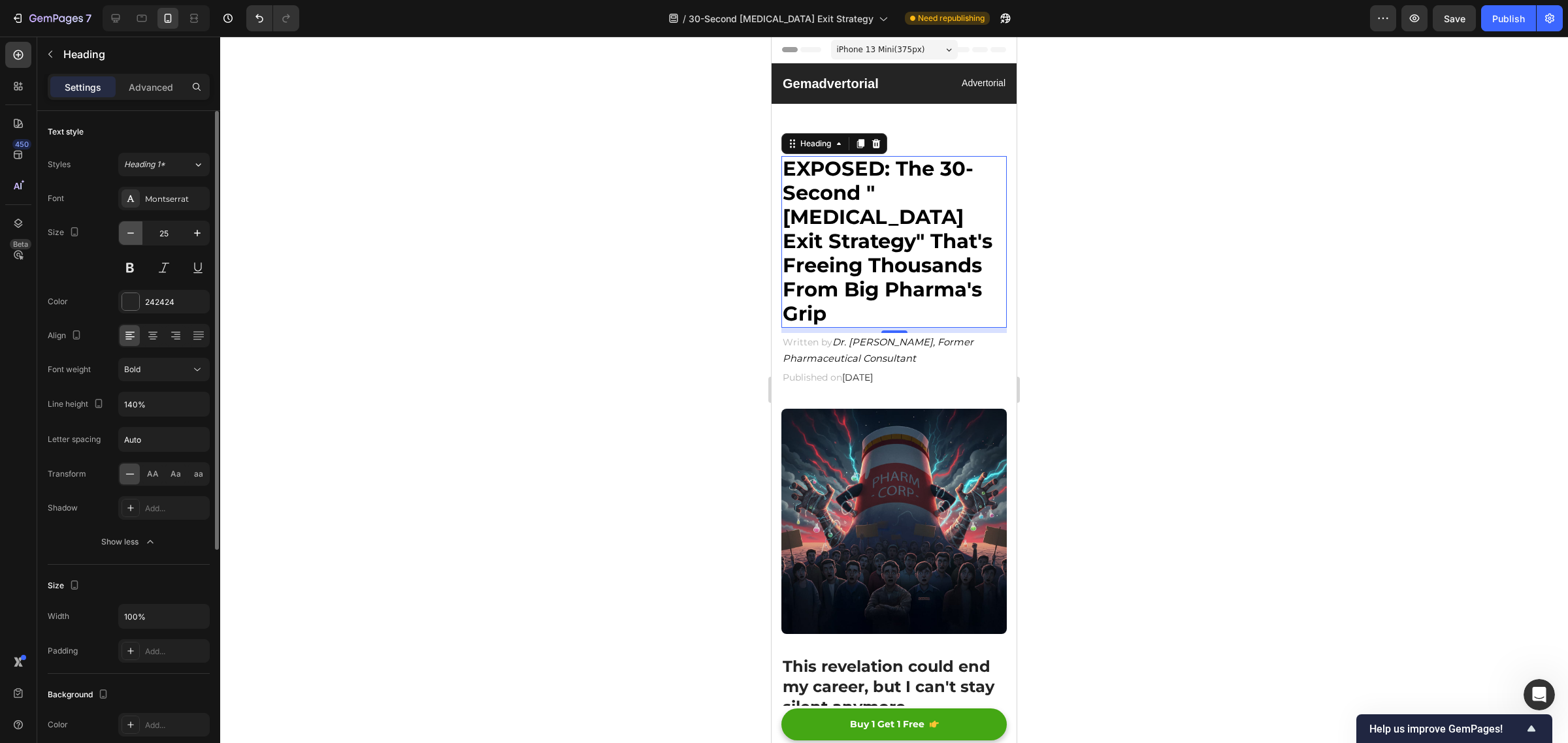
click at [135, 235] on icon "button" at bounding box center [131, 233] width 13 height 13
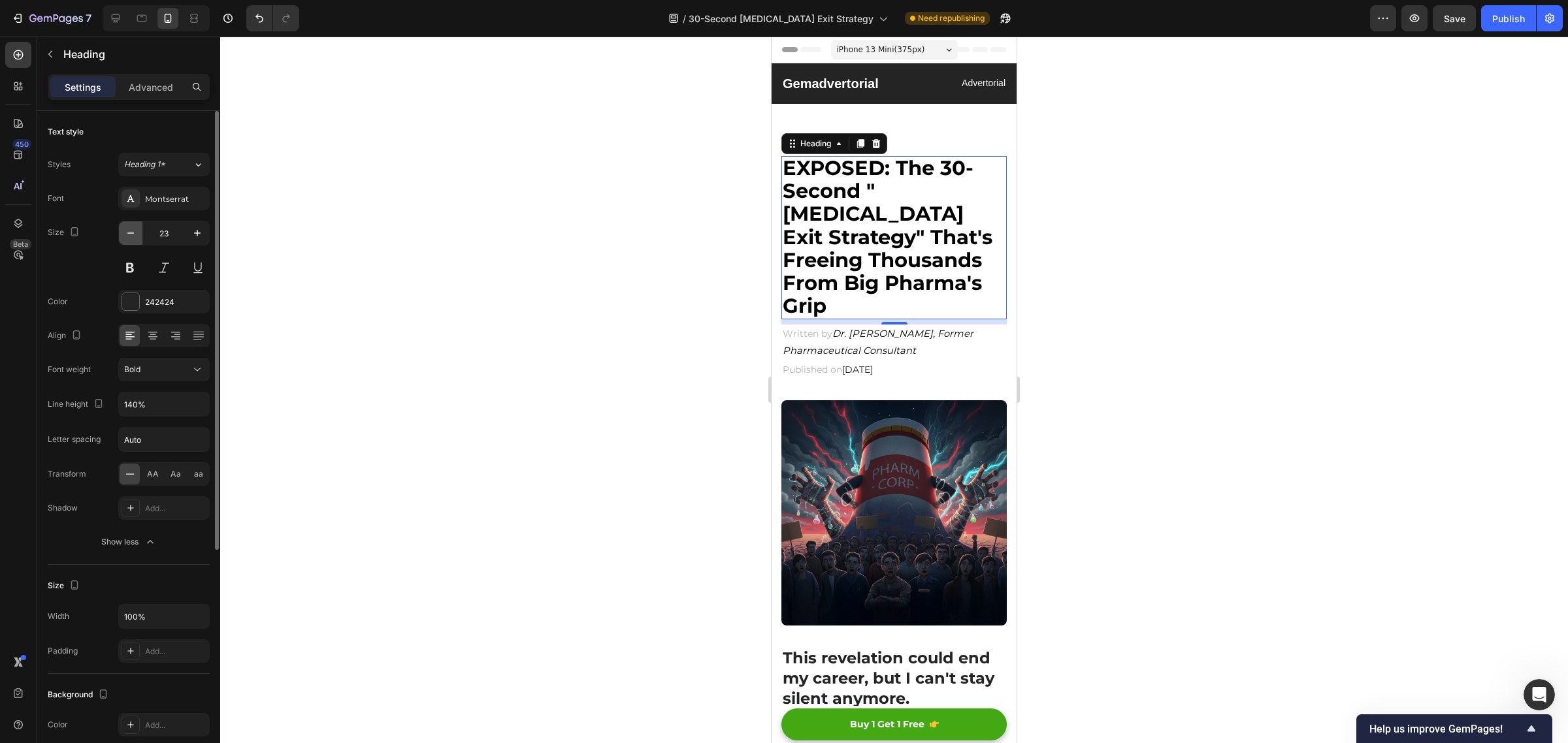
click at [135, 235] on icon "button" at bounding box center [131, 233] width 13 height 13
type input "22"
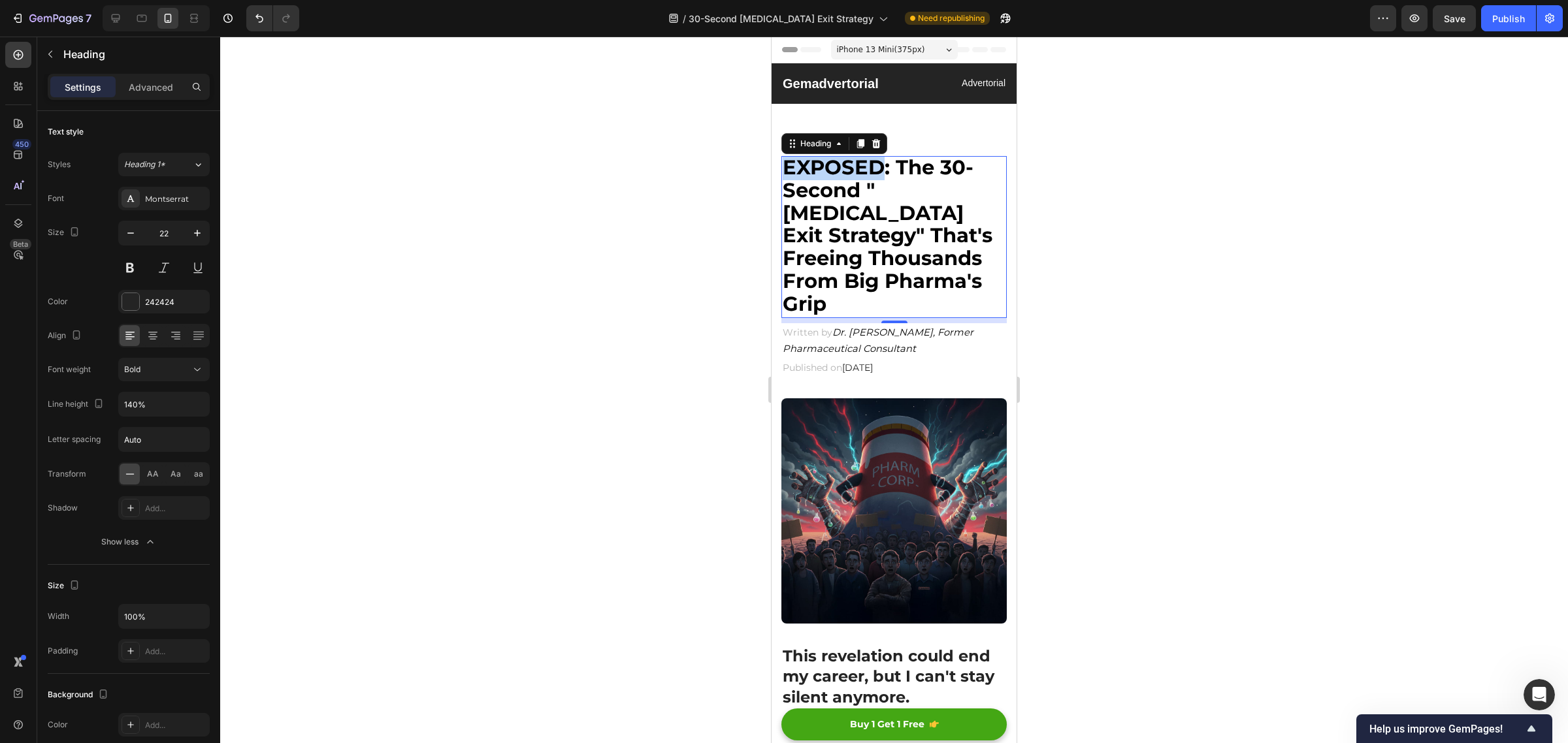
click at [869, 160] on strong "EXPOSED: The 30-Second "[MEDICAL_DATA] Exit Strategy" That's Freeing Thousands …" at bounding box center [887, 235] width 210 height 161
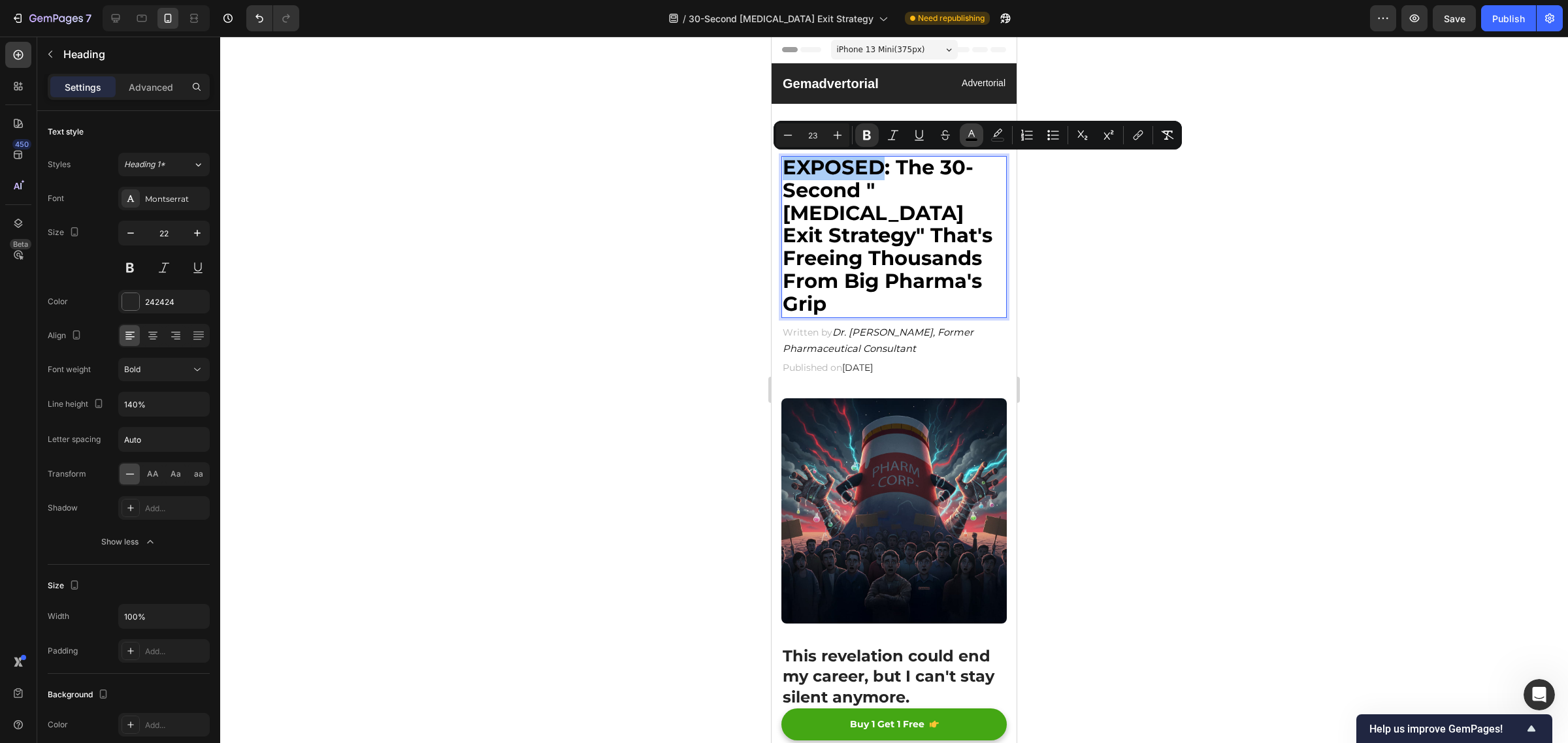
click at [971, 130] on icon "Editor contextual toolbar" at bounding box center [971, 135] width 13 height 13
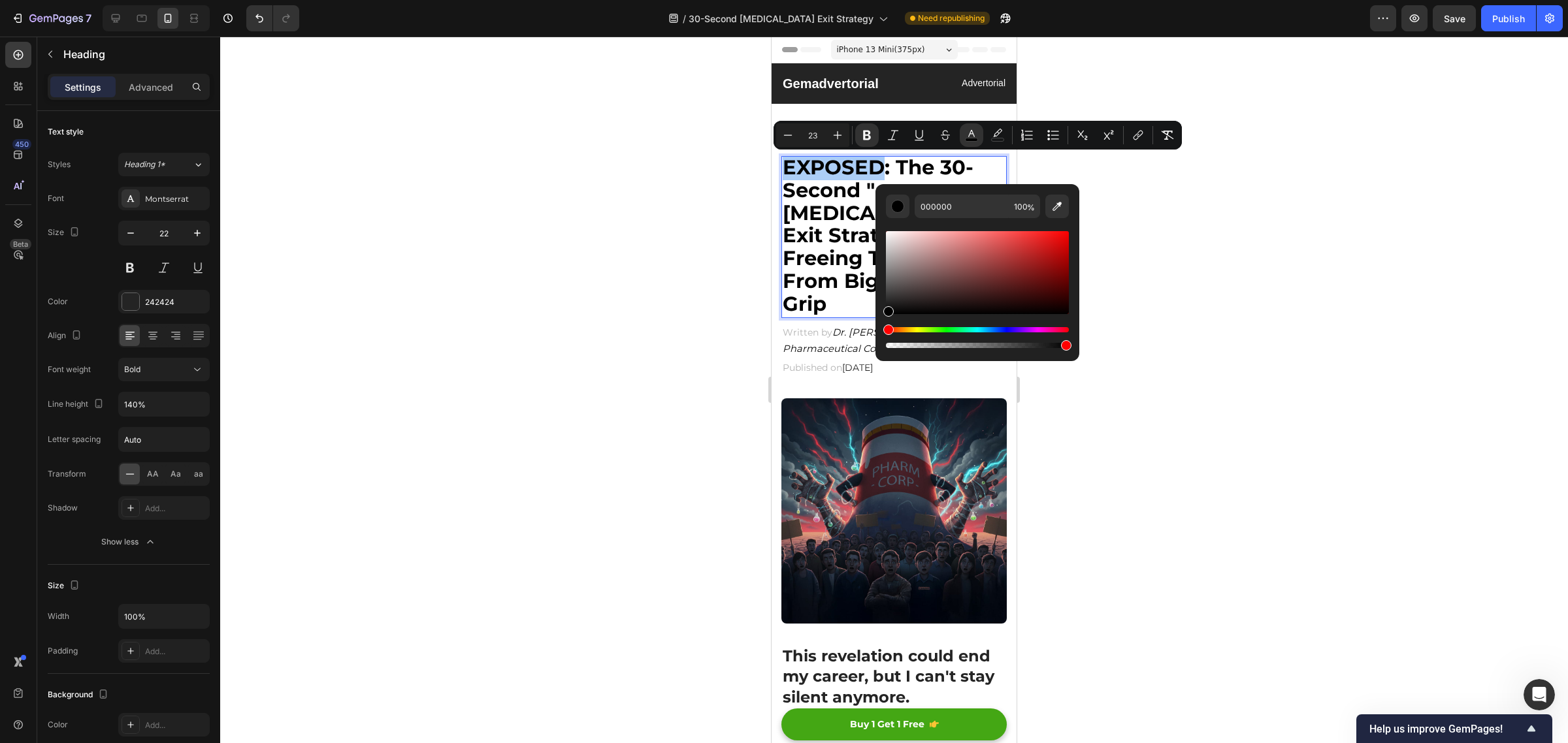
click at [1068, 258] on div "Editor contextual toolbar" at bounding box center [977, 272] width 183 height 83
drag, startPoint x: 1059, startPoint y: 250, endPoint x: 1065, endPoint y: 253, distance: 6.7
click at [1065, 253] on div "Editor contextual toolbar" at bounding box center [977, 272] width 183 height 83
type input "BC0303"
click at [902, 465] on img at bounding box center [894, 511] width 225 height 225
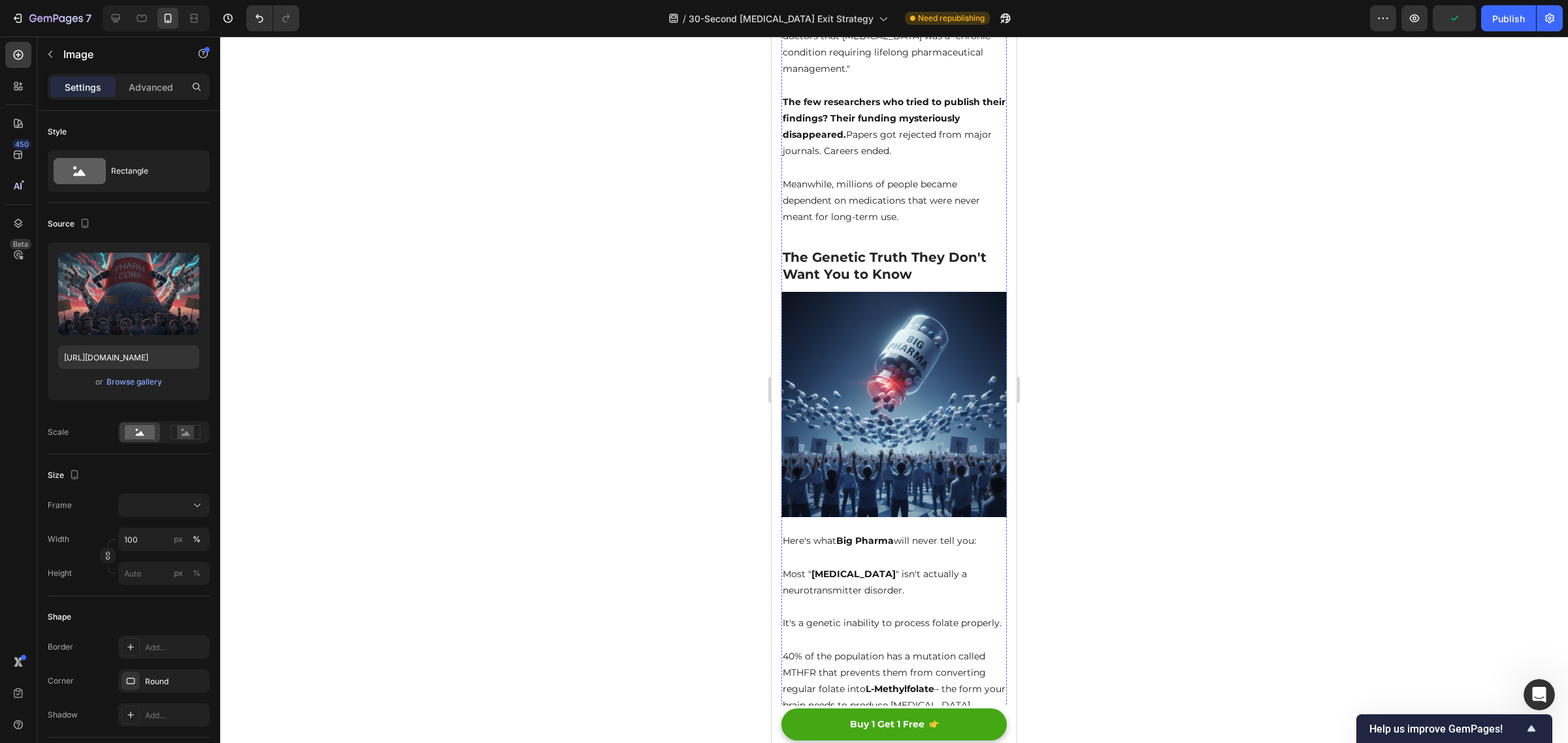
scroll to position [2858, 0]
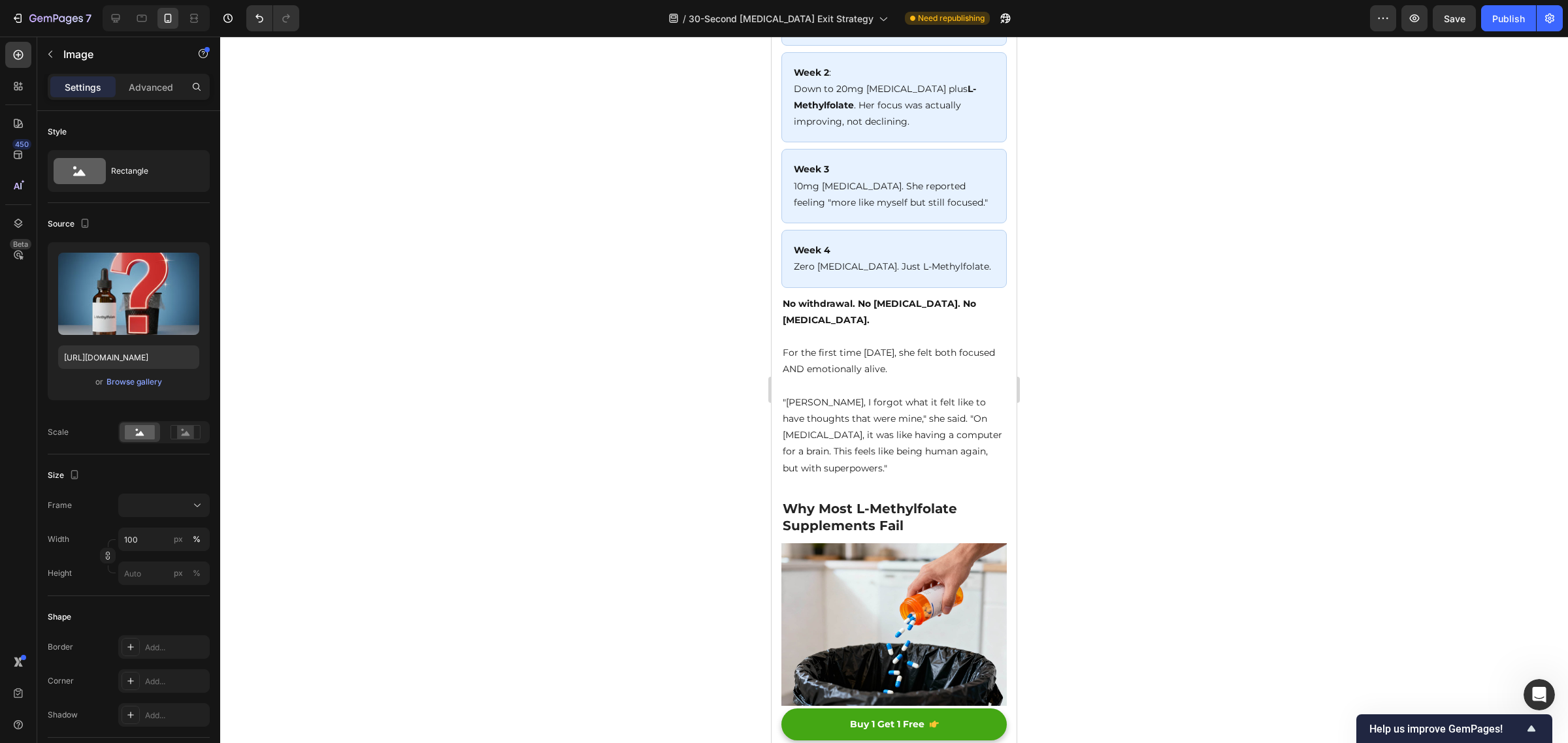
scroll to position [4619, 0]
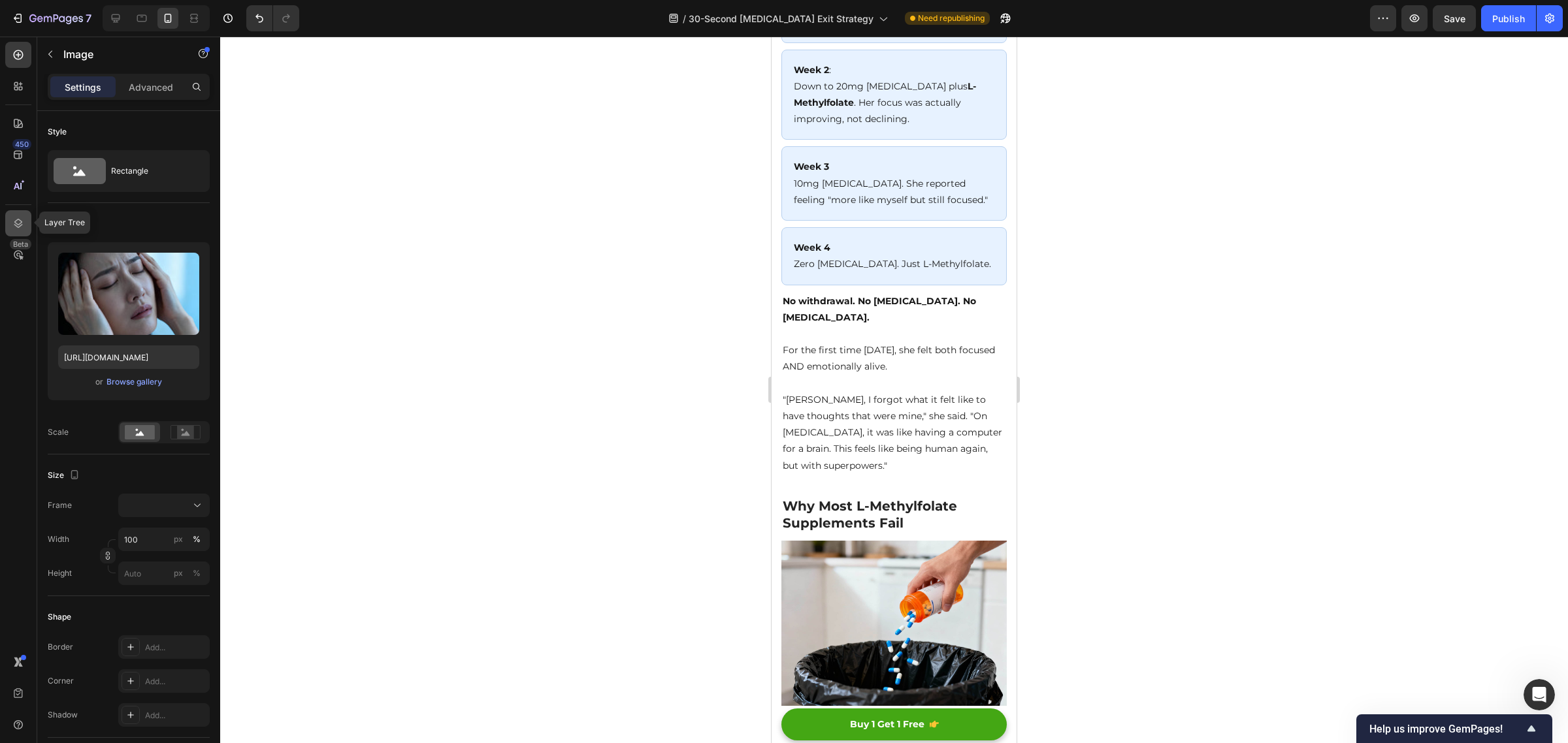
click at [21, 217] on icon at bounding box center [19, 223] width 13 height 13
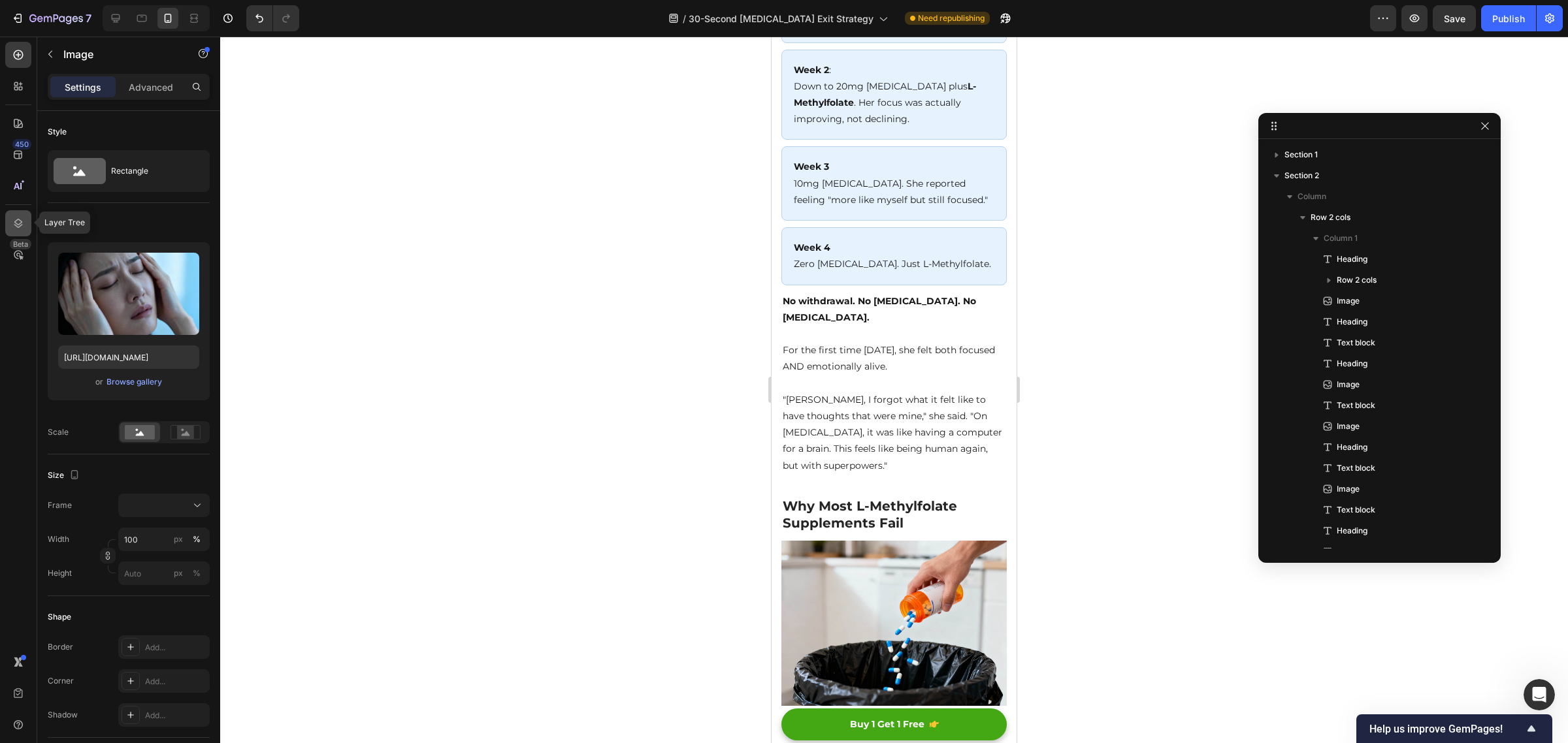
scroll to position [477, 0]
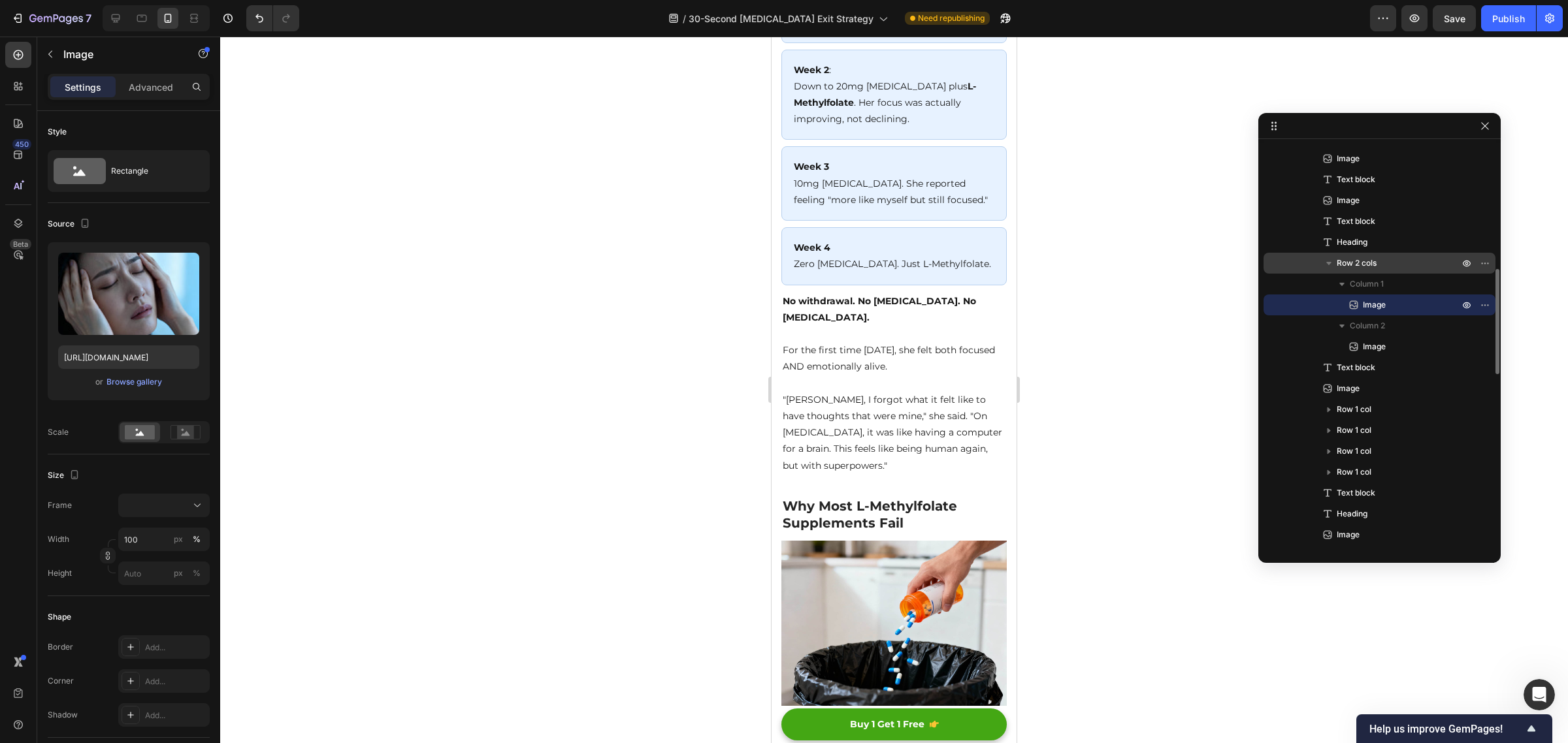
click at [1364, 259] on span "Row 2 cols" at bounding box center [1356, 263] width 40 height 13
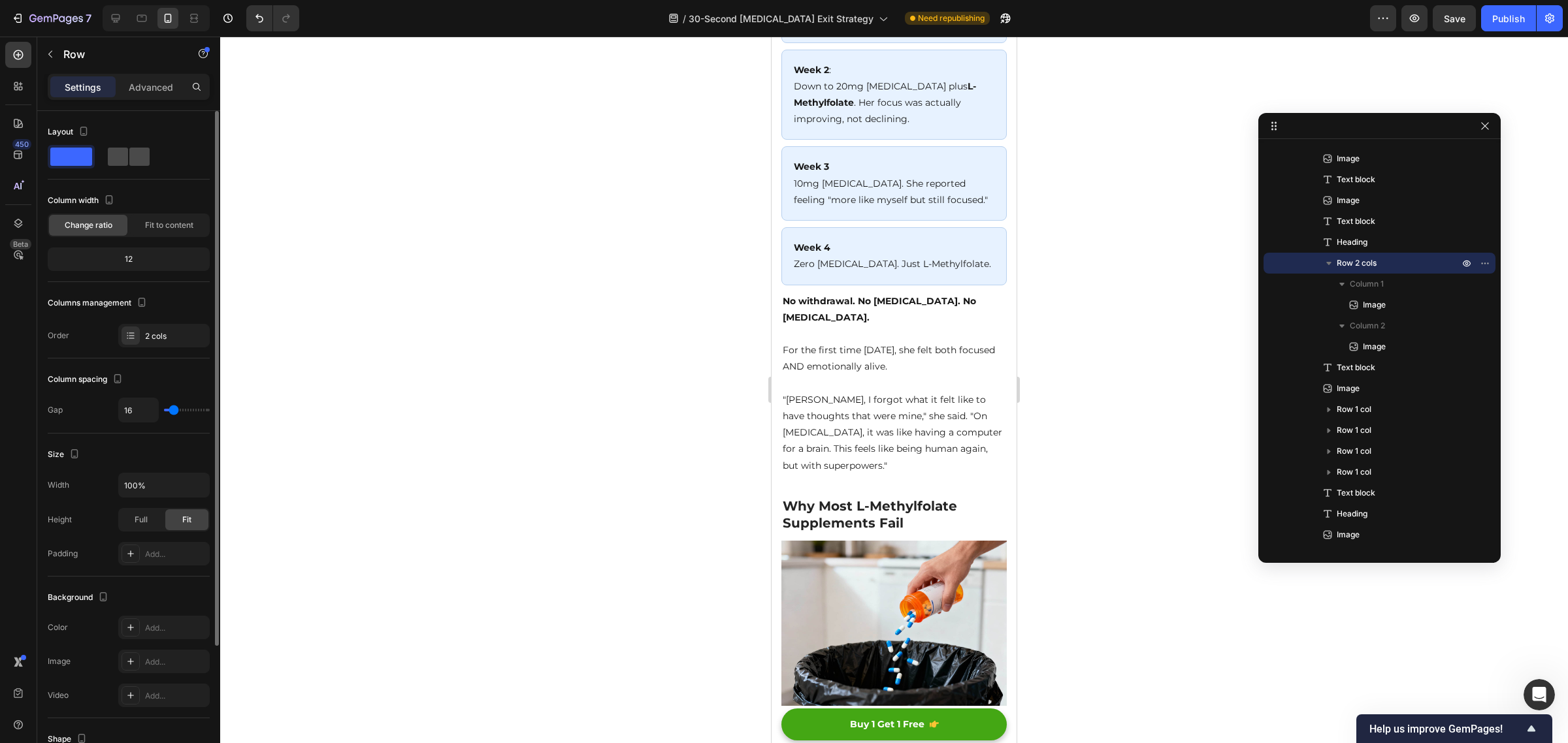
click at [127, 151] on span at bounding box center [118, 156] width 20 height 19
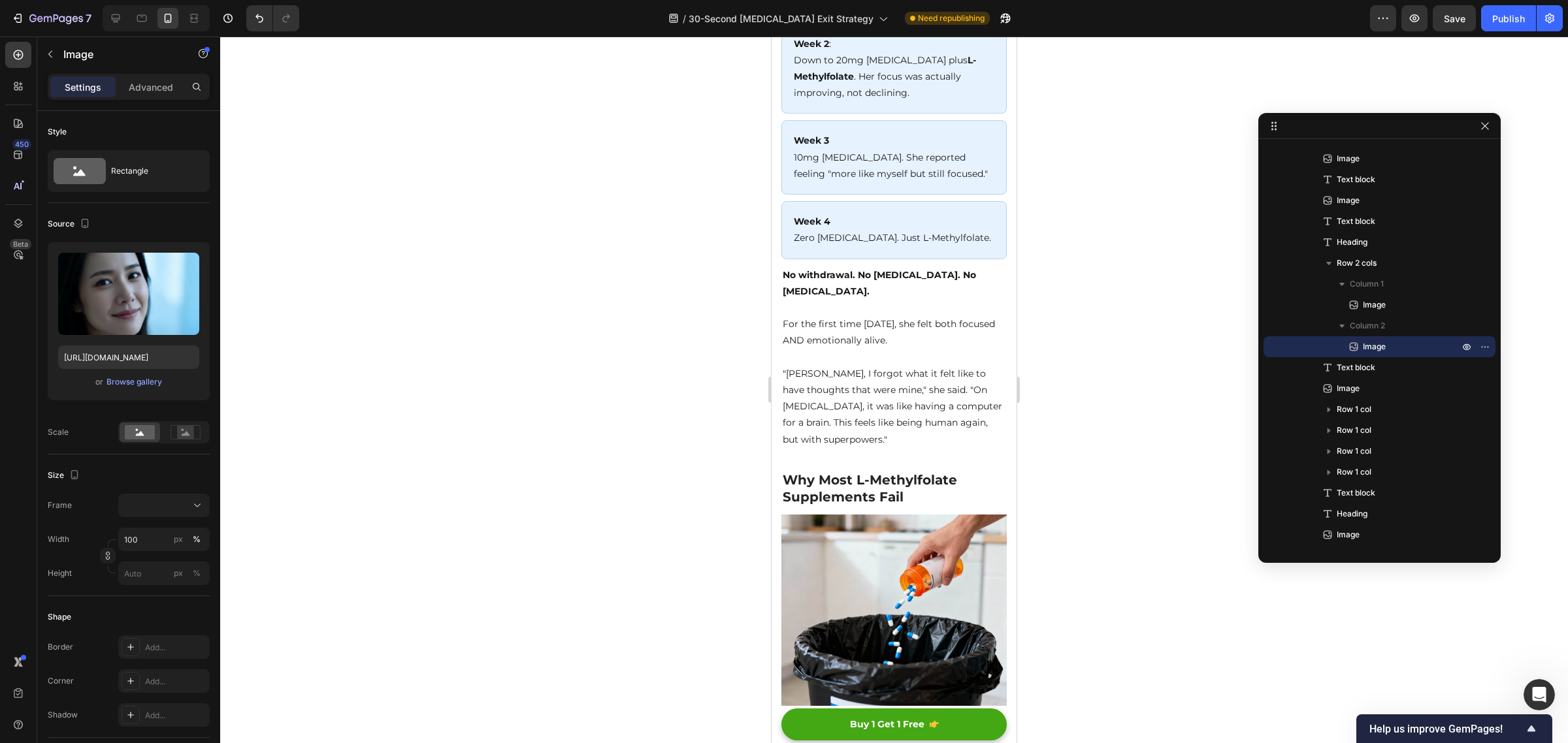
drag, startPoint x: 945, startPoint y: 253, endPoint x: 945, endPoint y: 234, distance: 19.0
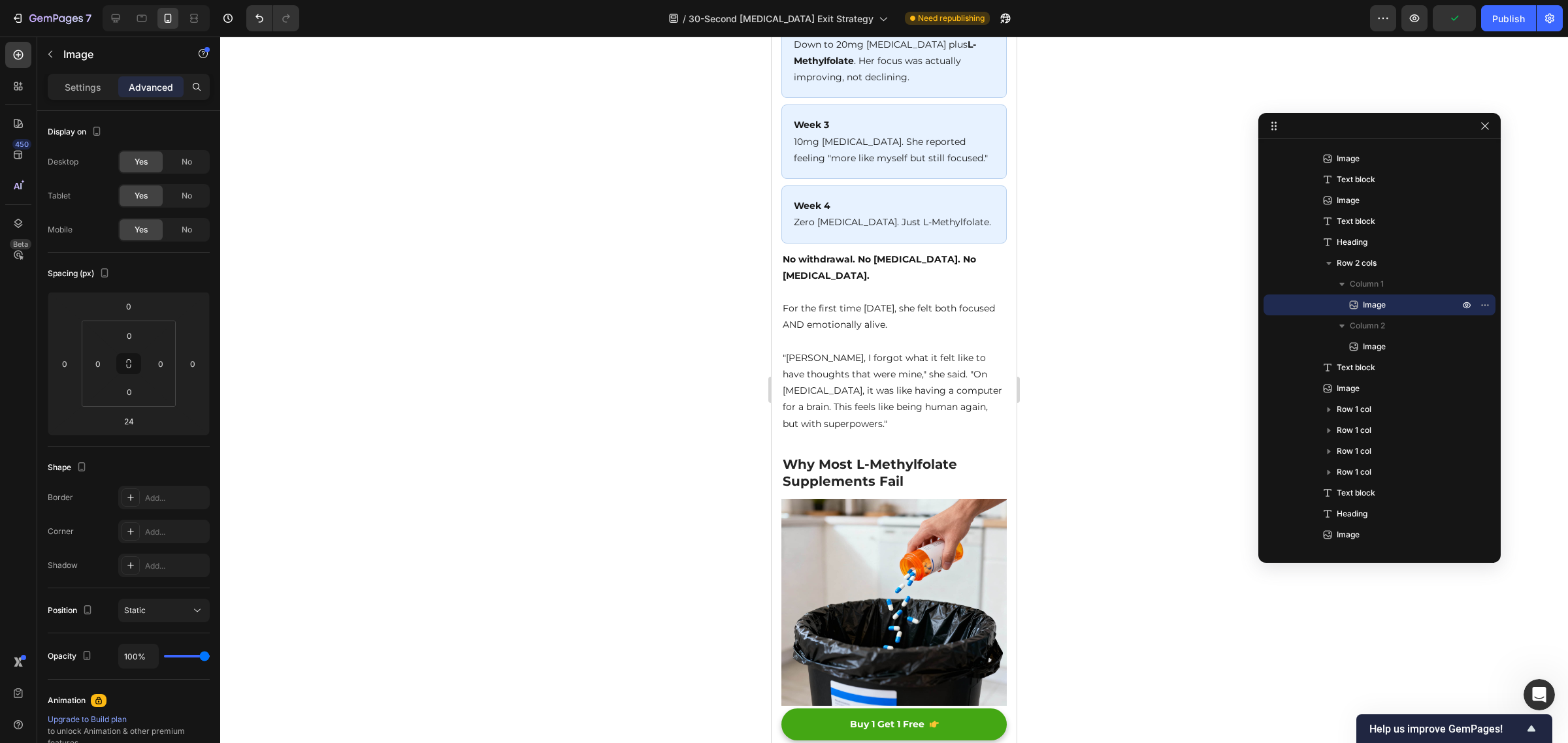
drag, startPoint x: 837, startPoint y: 252, endPoint x: 835, endPoint y: 233, distance: 19.1
type input "0"
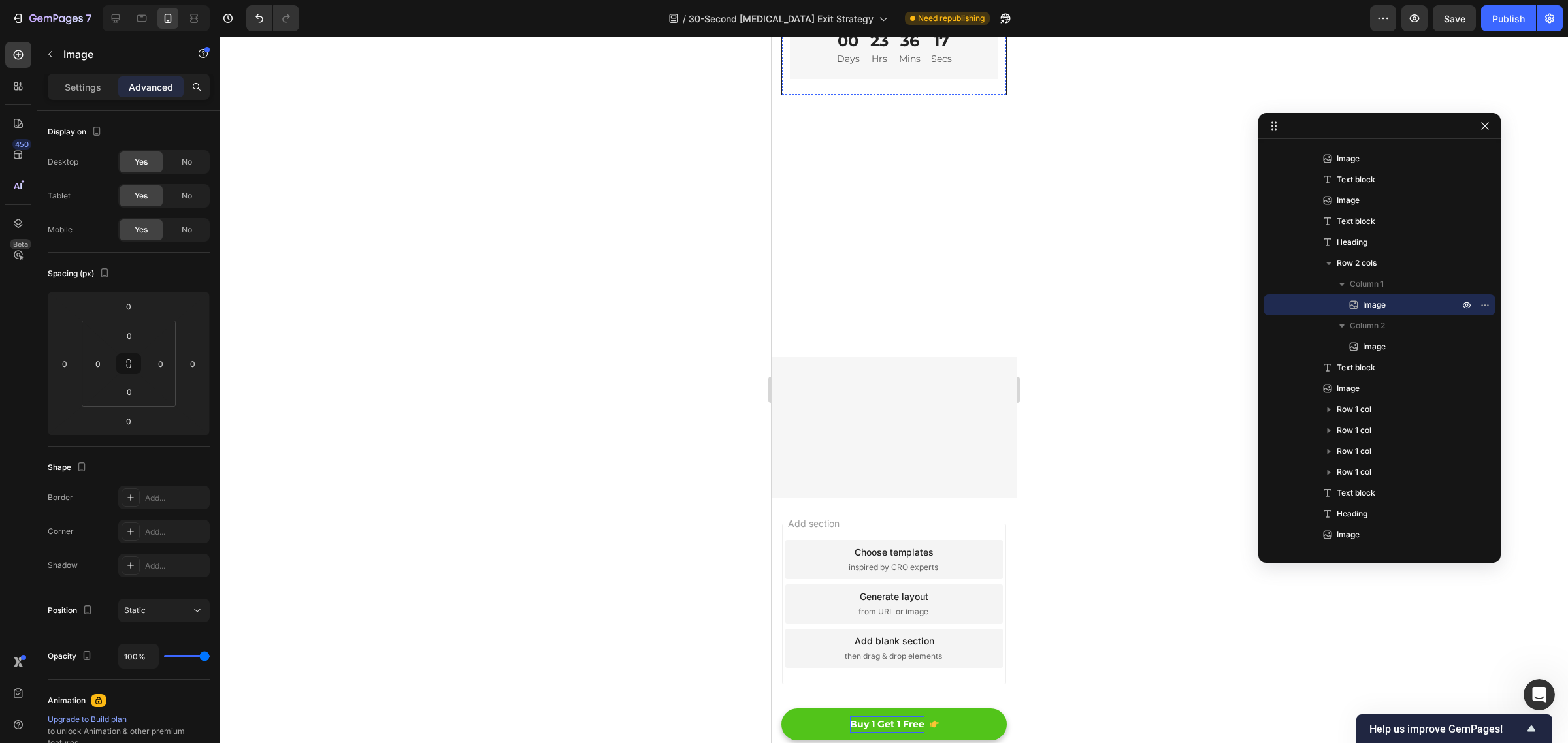
scroll to position [11997, 0]
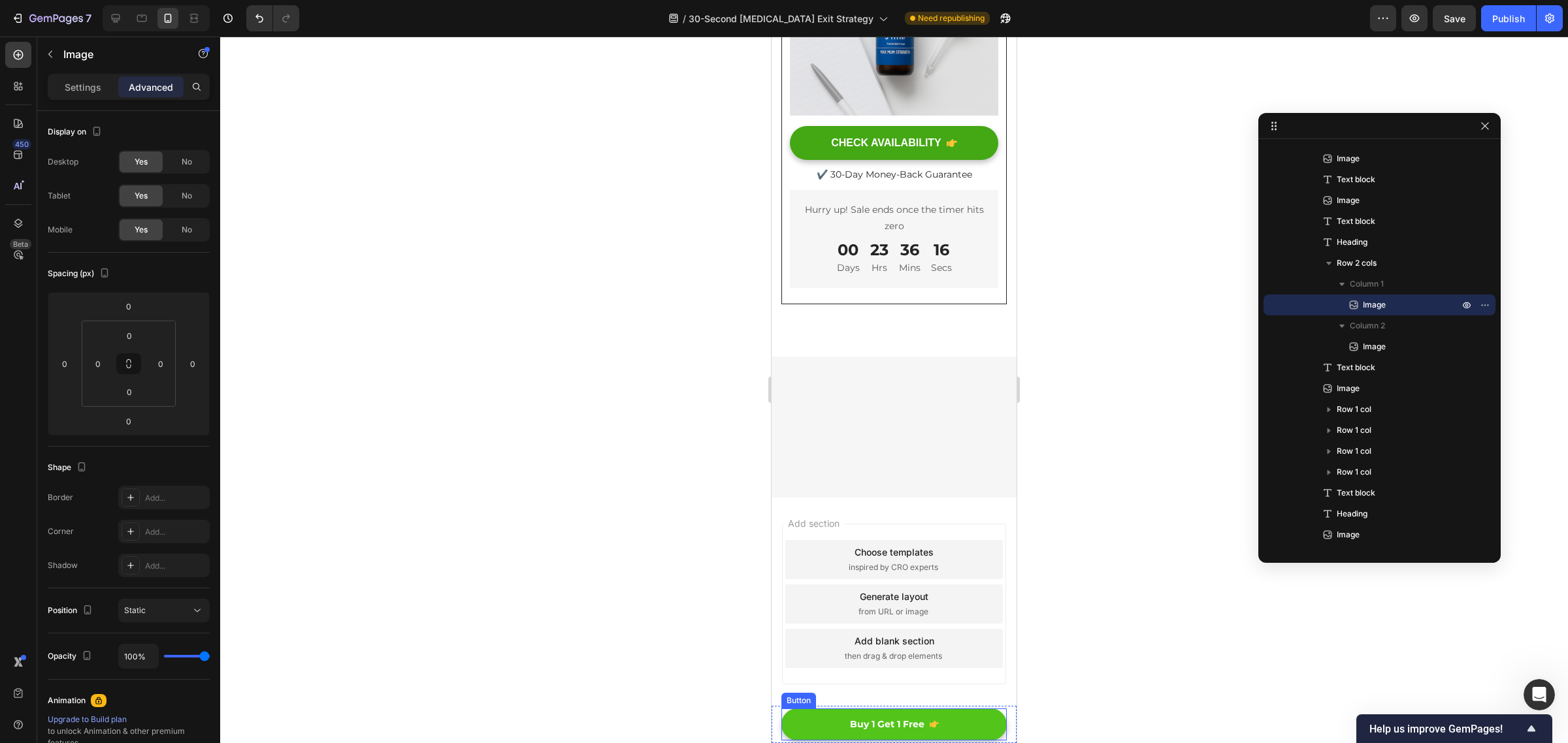
click at [993, 722] on link "Buy 1 Get 1 Free" at bounding box center [894, 724] width 225 height 32
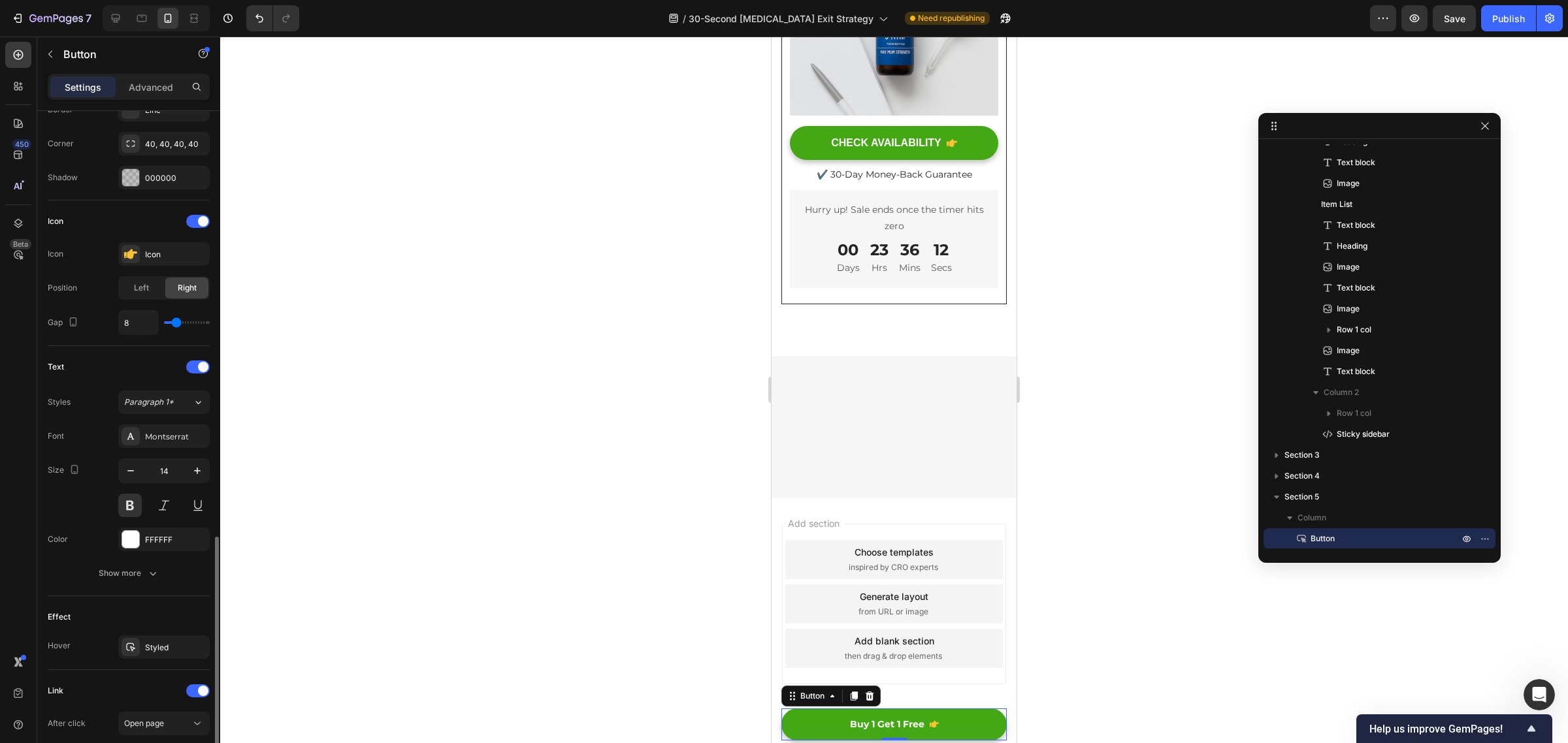
scroll to position [475, 0]
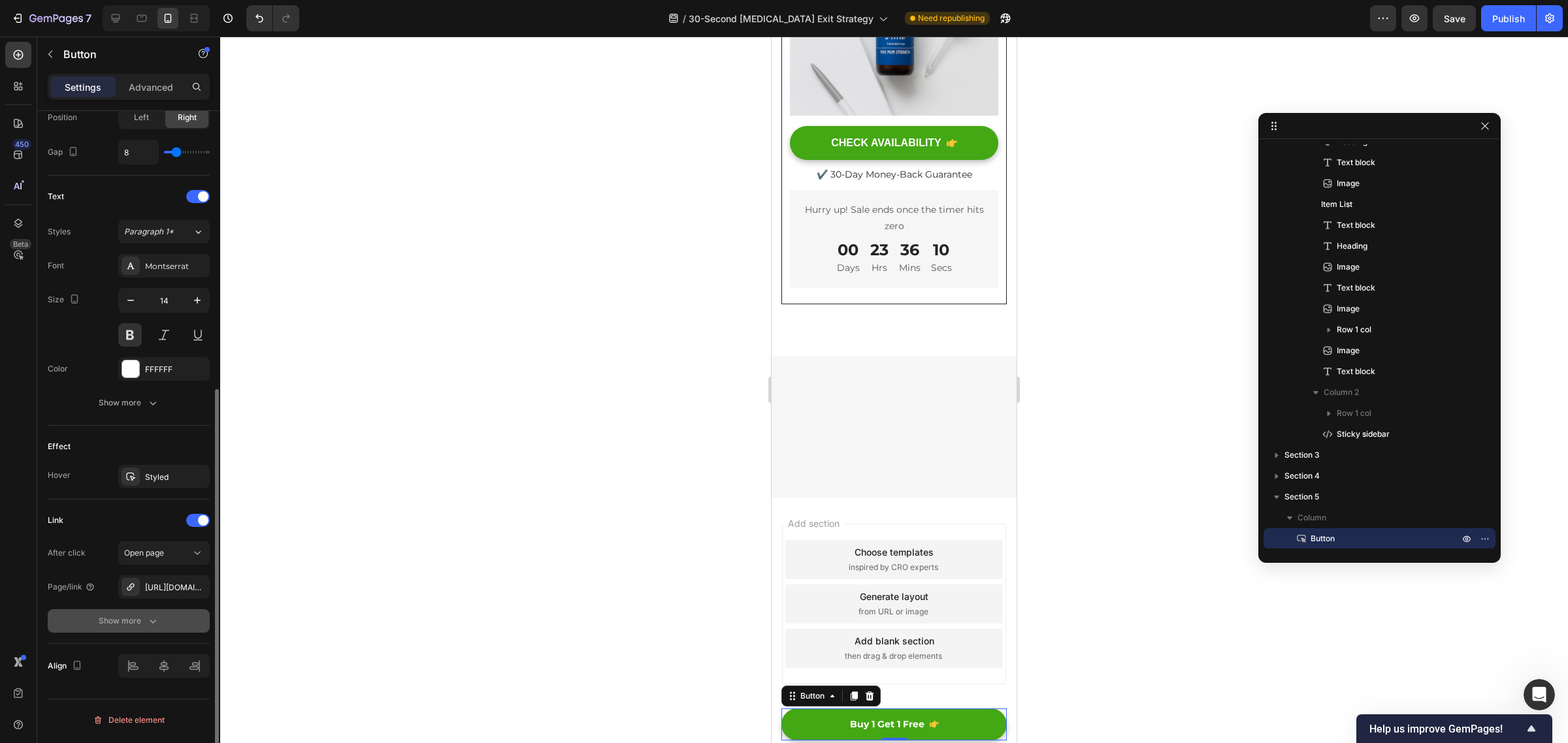
click at [150, 631] on button "Show more" at bounding box center [128, 621] width 162 height 24
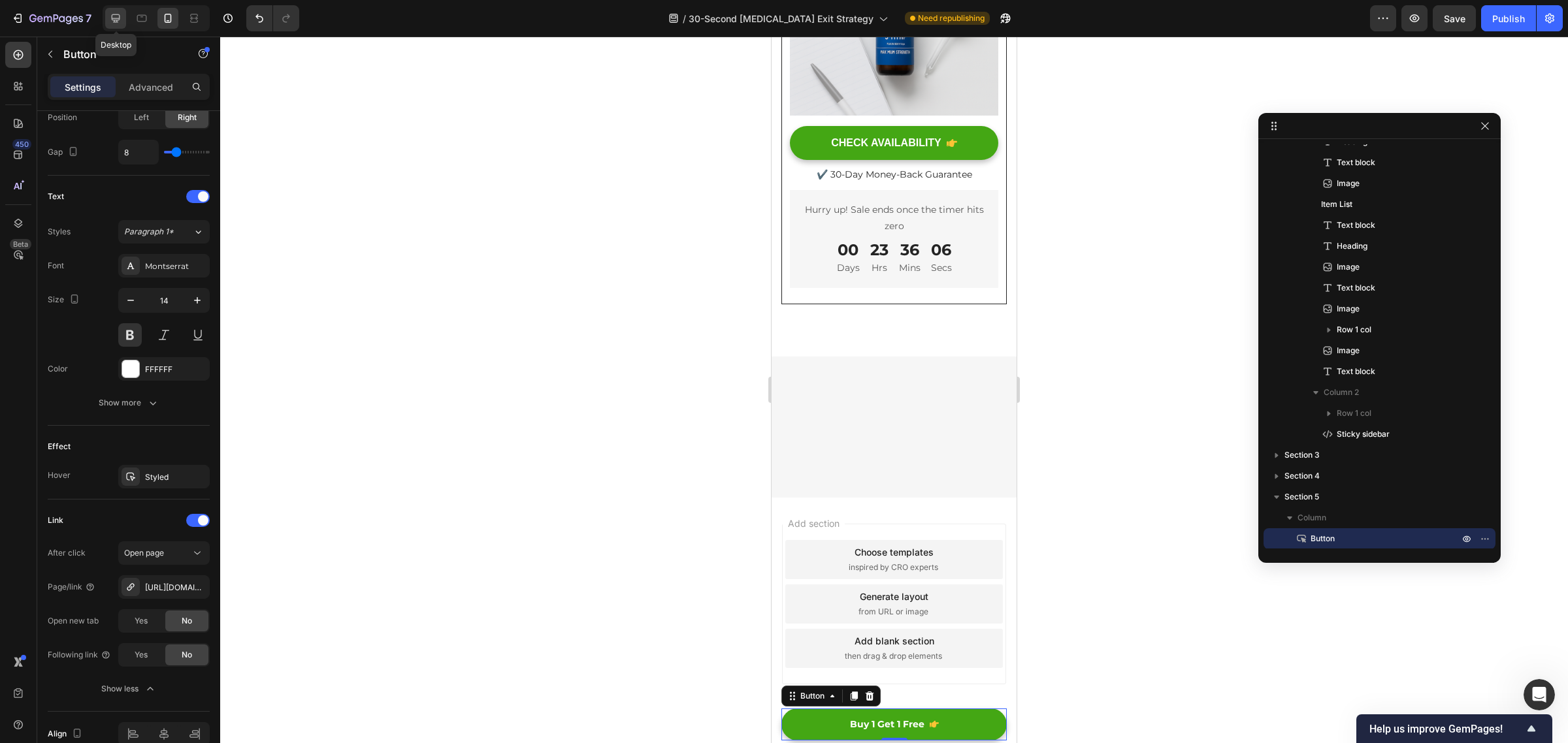
click at [115, 17] on icon at bounding box center [115, 19] width 13 height 13
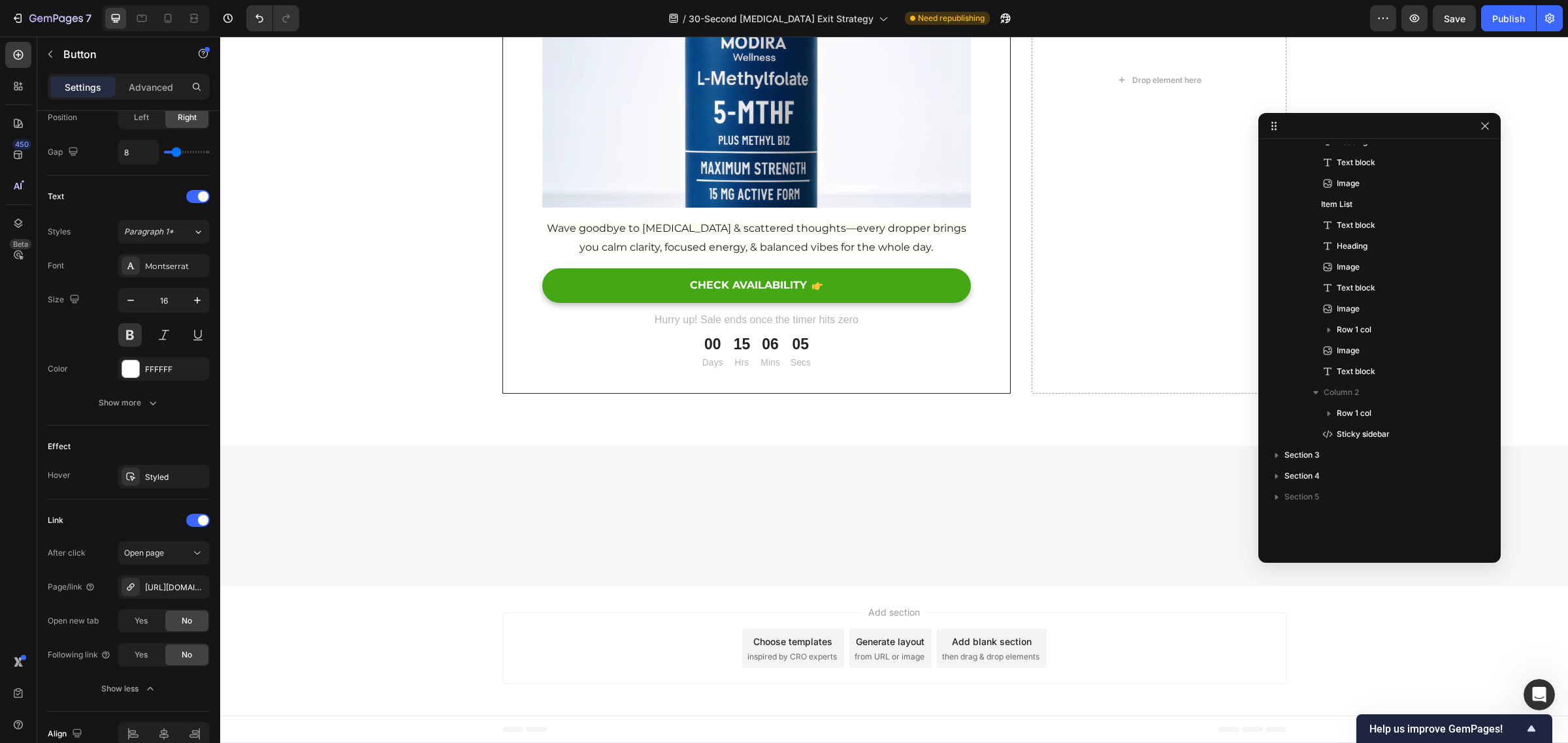
scroll to position [11951, 0]
click at [165, 13] on icon at bounding box center [168, 19] width 13 height 13
type input "14"
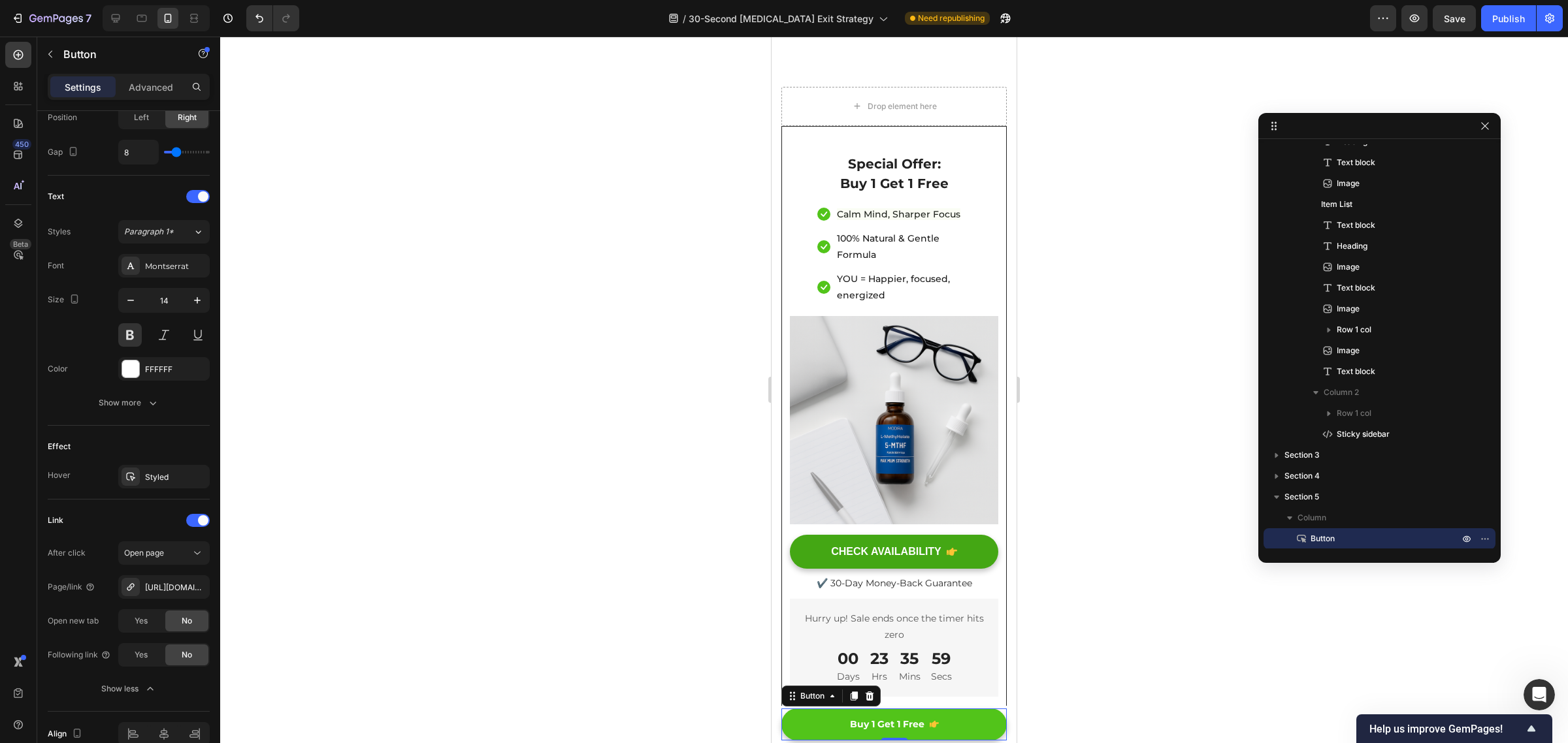
scroll to position [12343, 0]
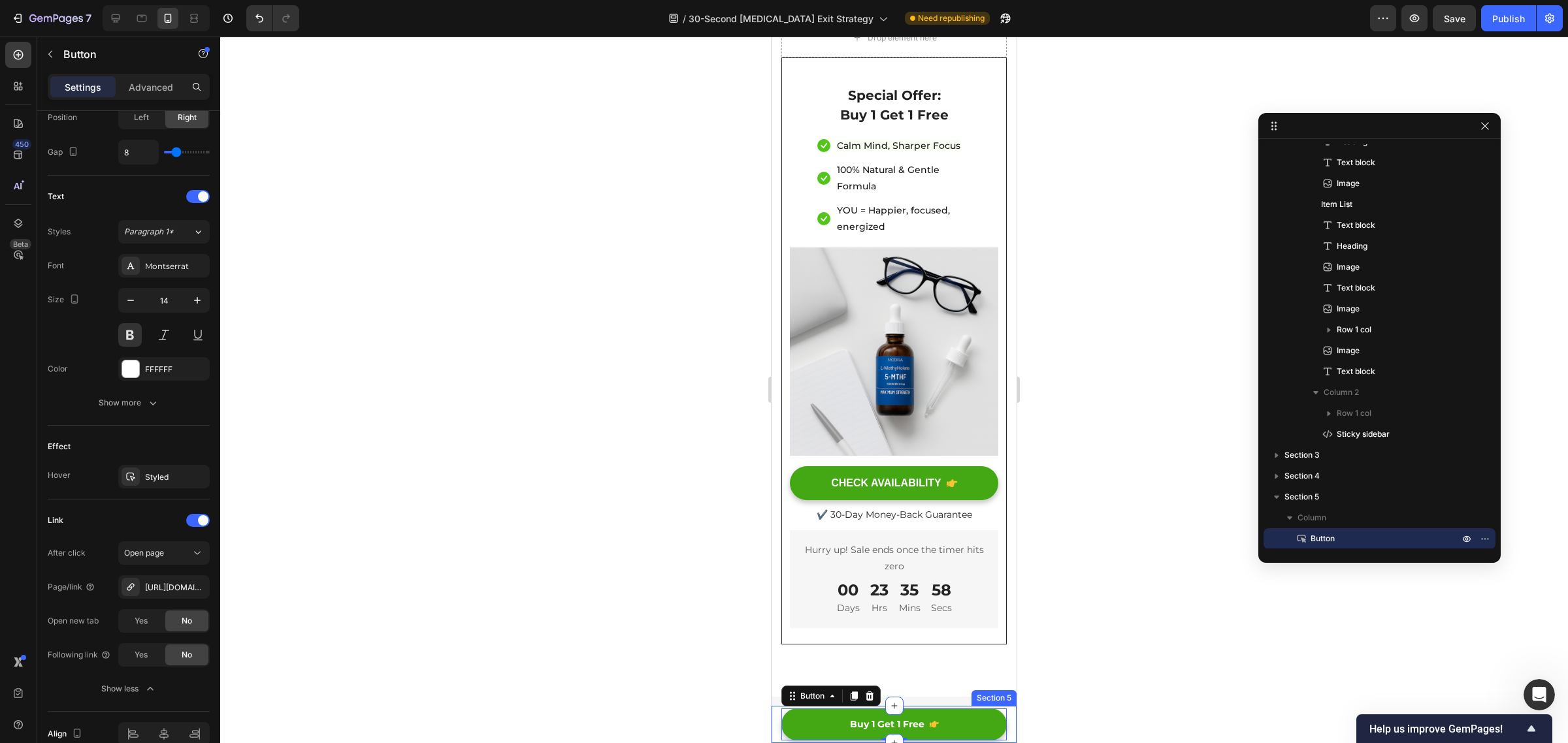
click at [999, 719] on div "Buy 1 Get 1 Free Button 0 Section 5" at bounding box center [894, 724] width 245 height 37
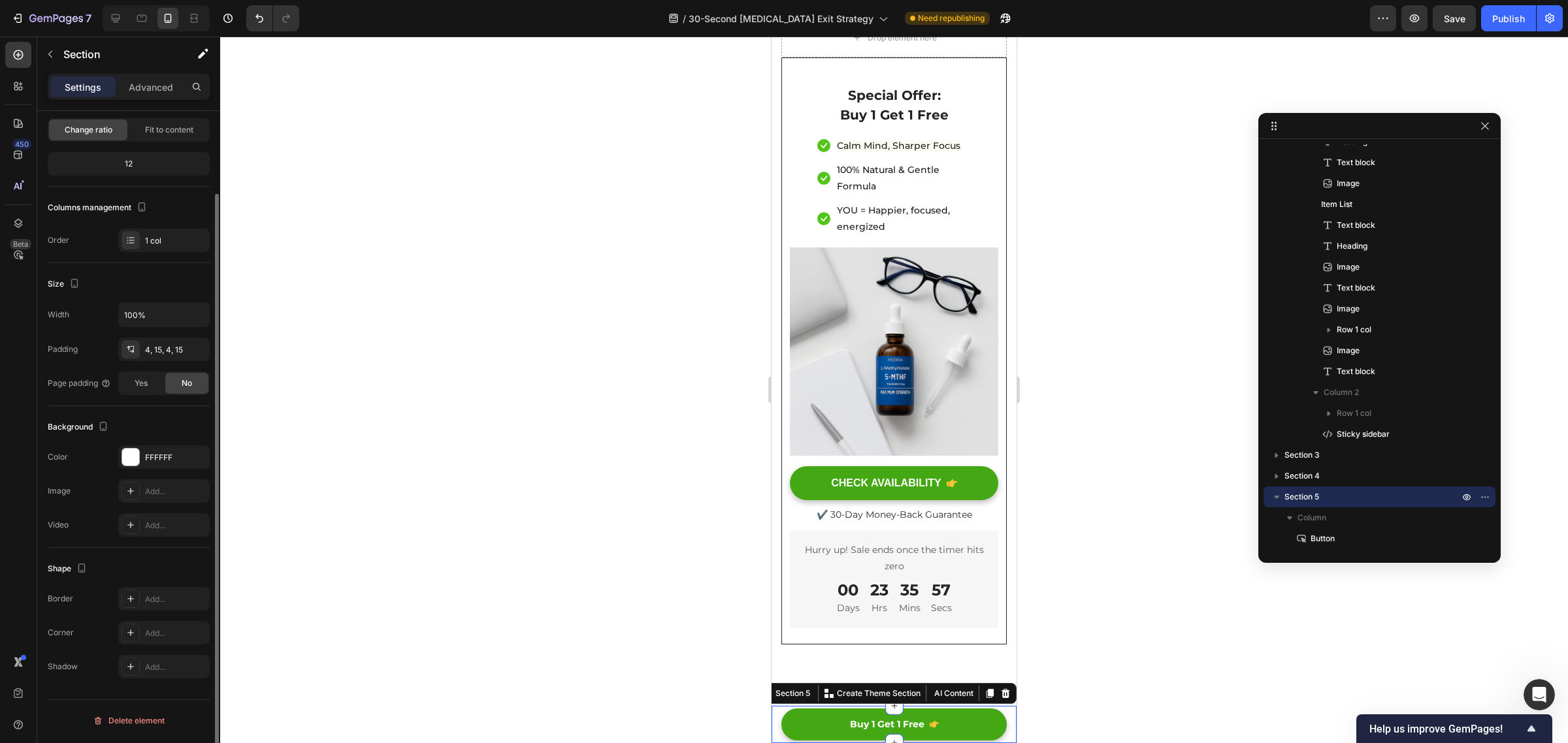
scroll to position [0, 0]
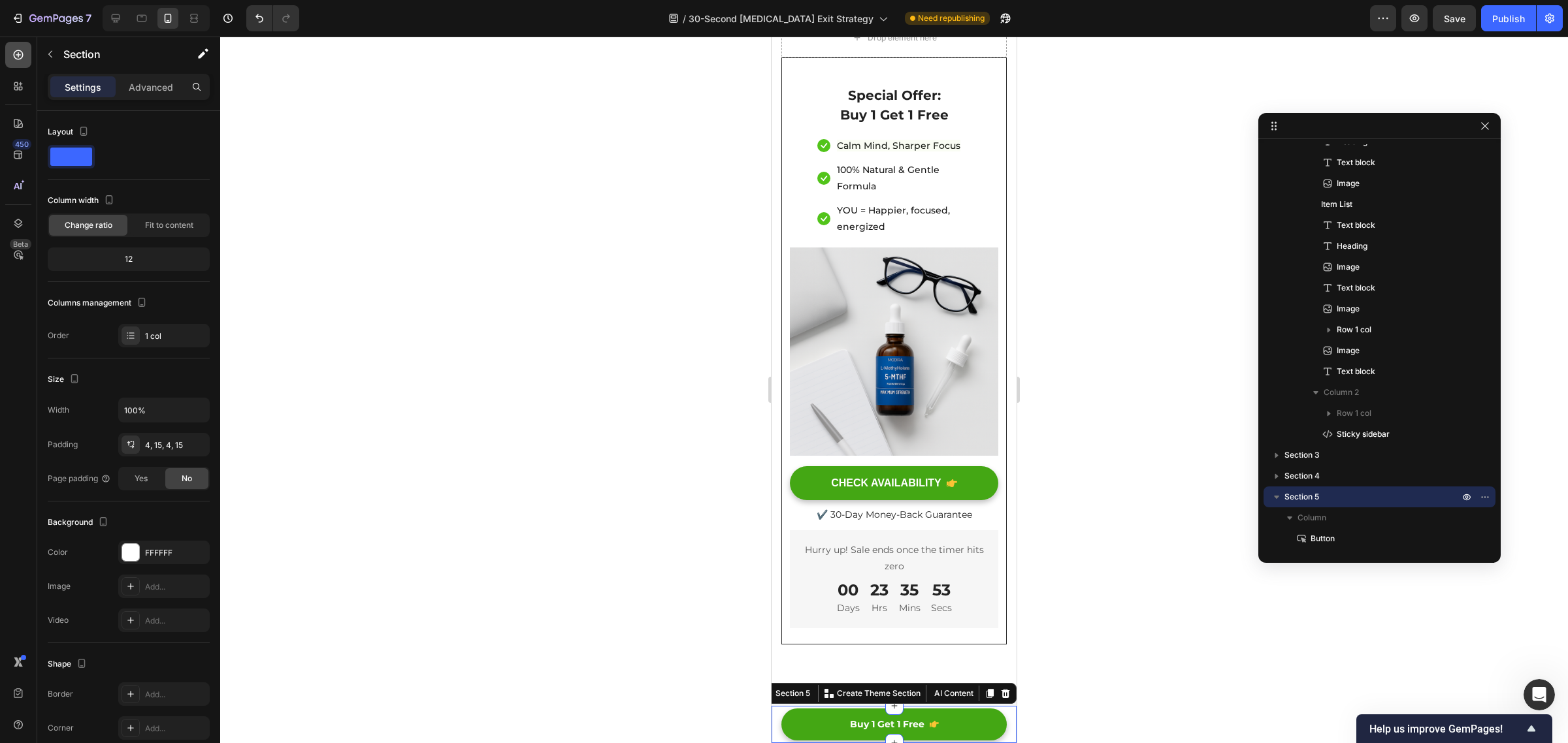
click at [8, 58] on div at bounding box center [18, 54] width 26 height 26
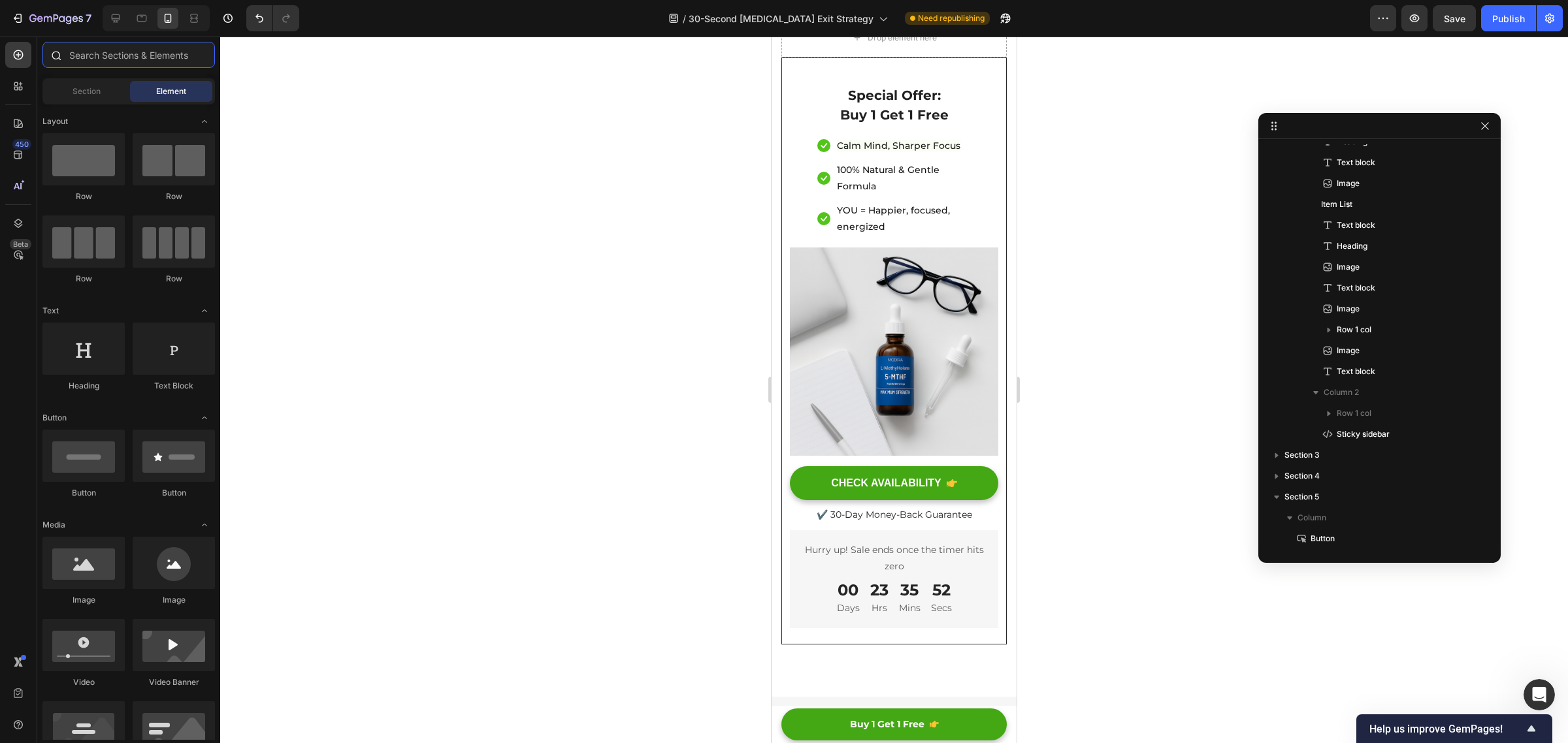
click at [122, 56] on input "text" at bounding box center [128, 54] width 172 height 26
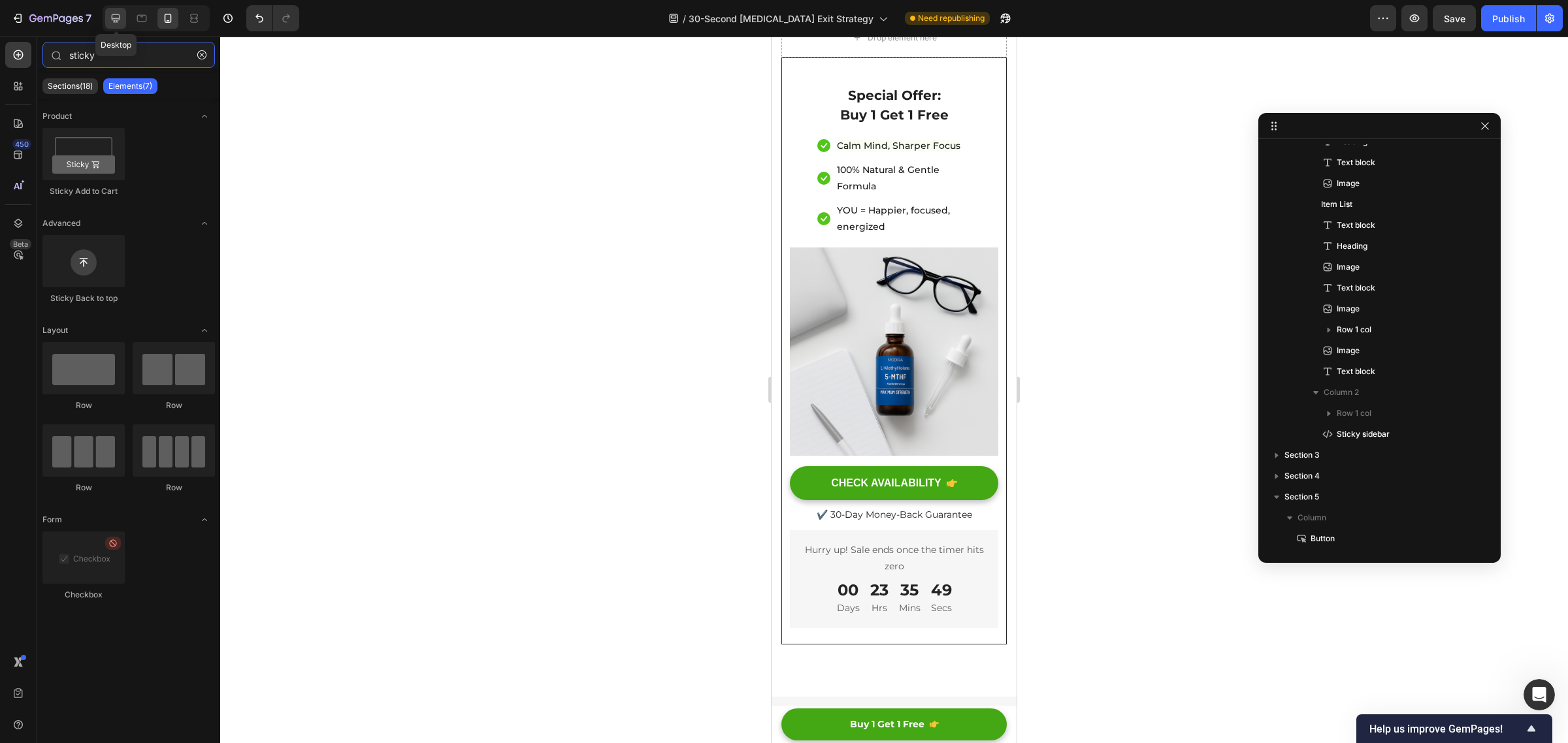
type input "sticky"
click at [115, 14] on icon at bounding box center [115, 18] width 8 height 8
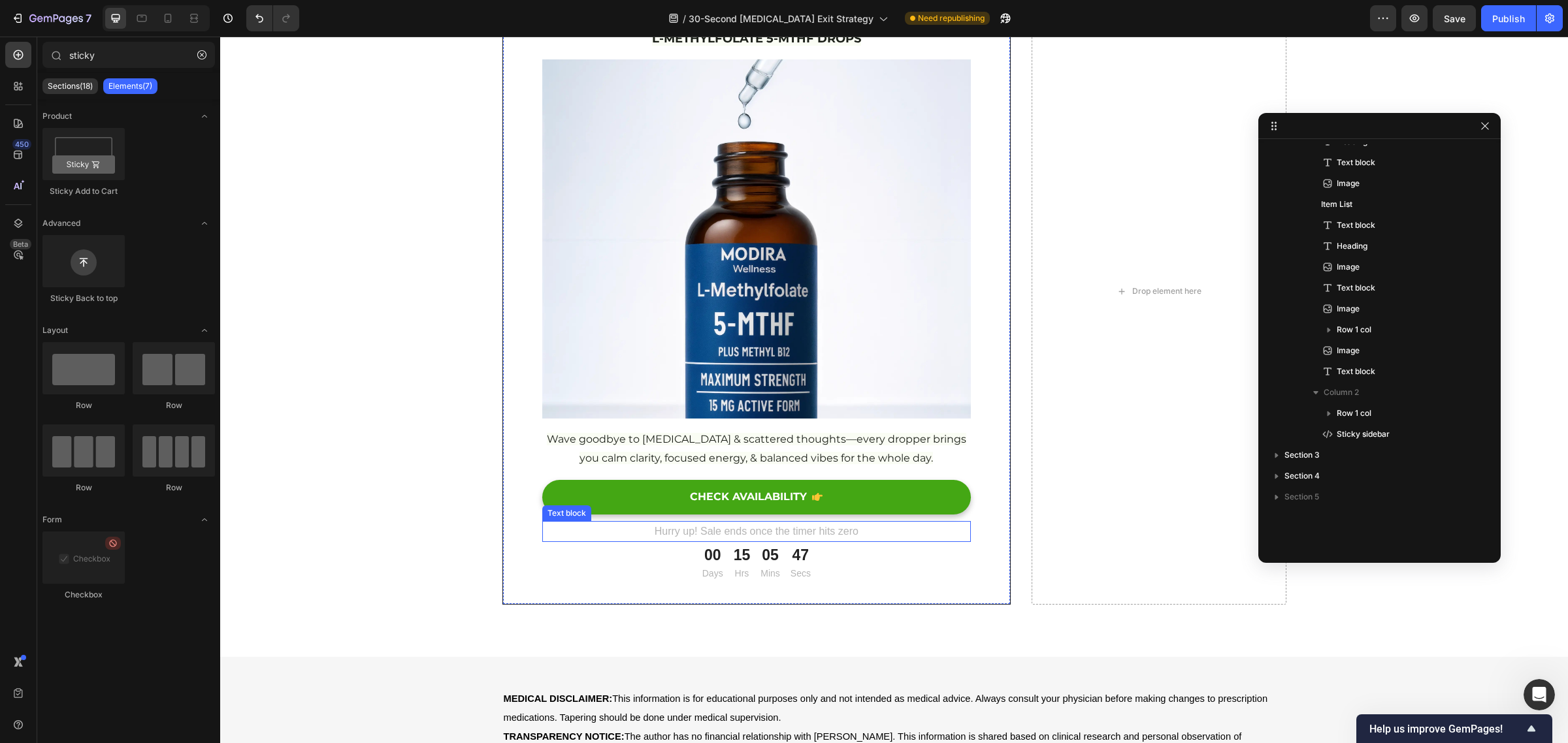
scroll to position [12556, 0]
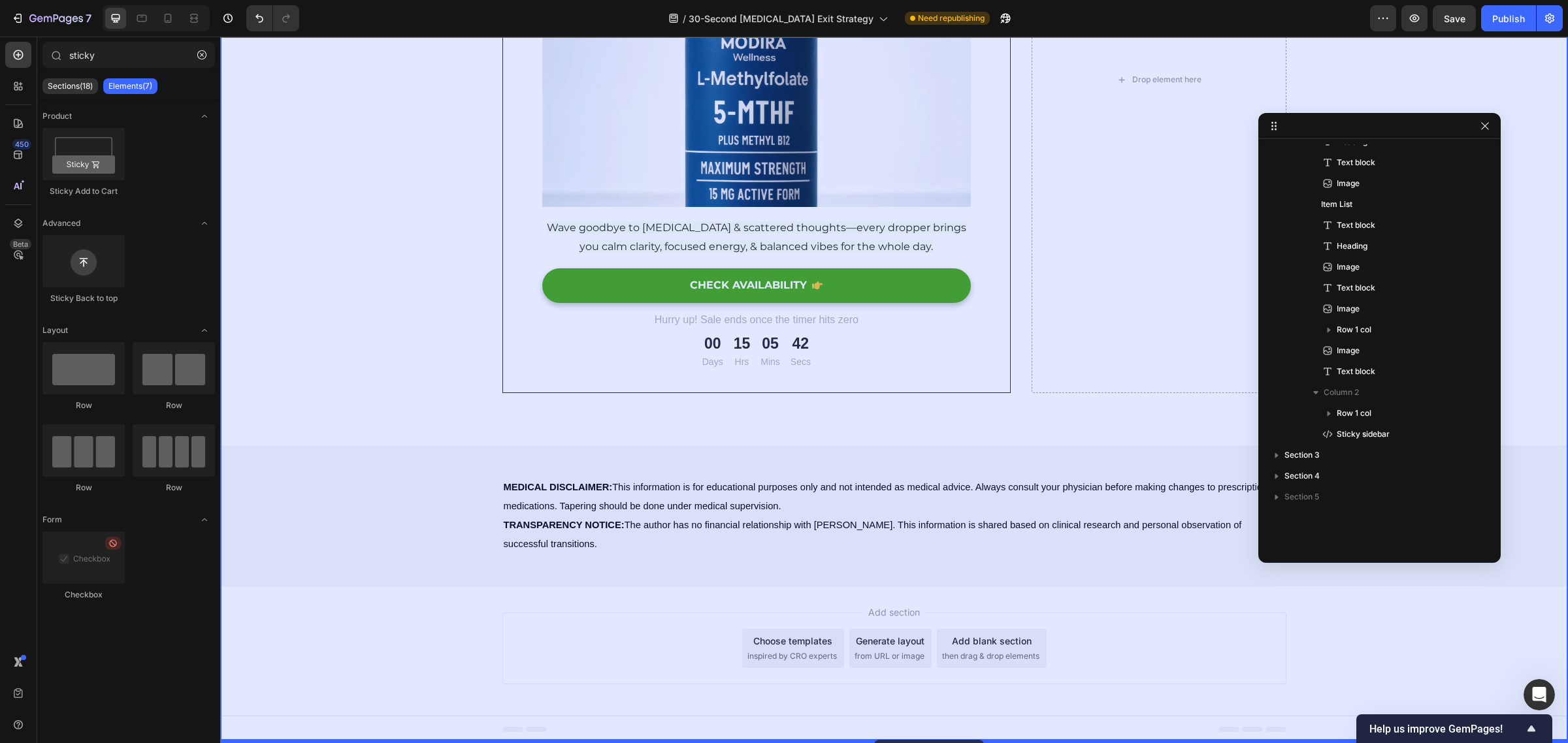
drag, startPoint x: 298, startPoint y: 189, endPoint x: 874, endPoint y: 740, distance: 797.1
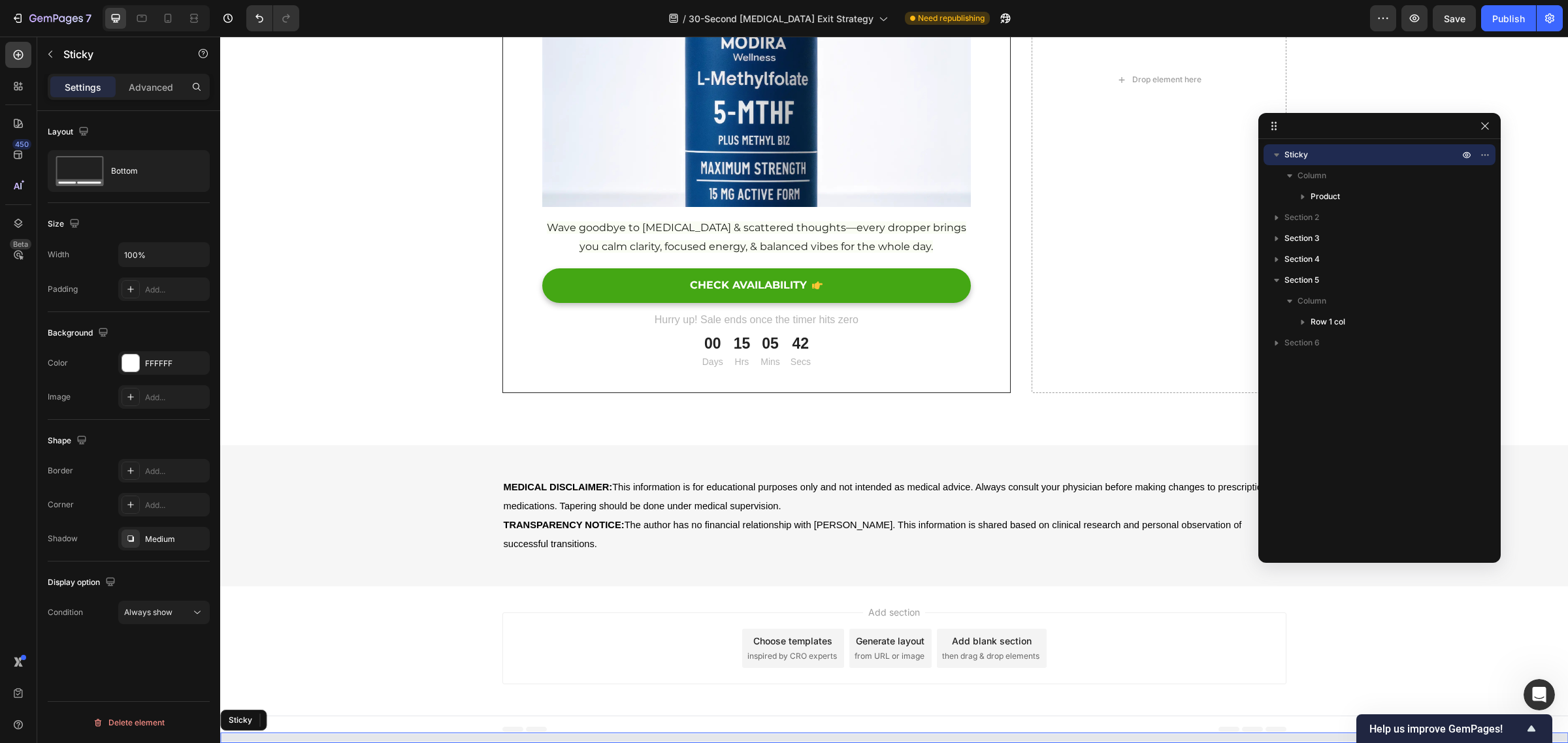
scroll to position [0, 0]
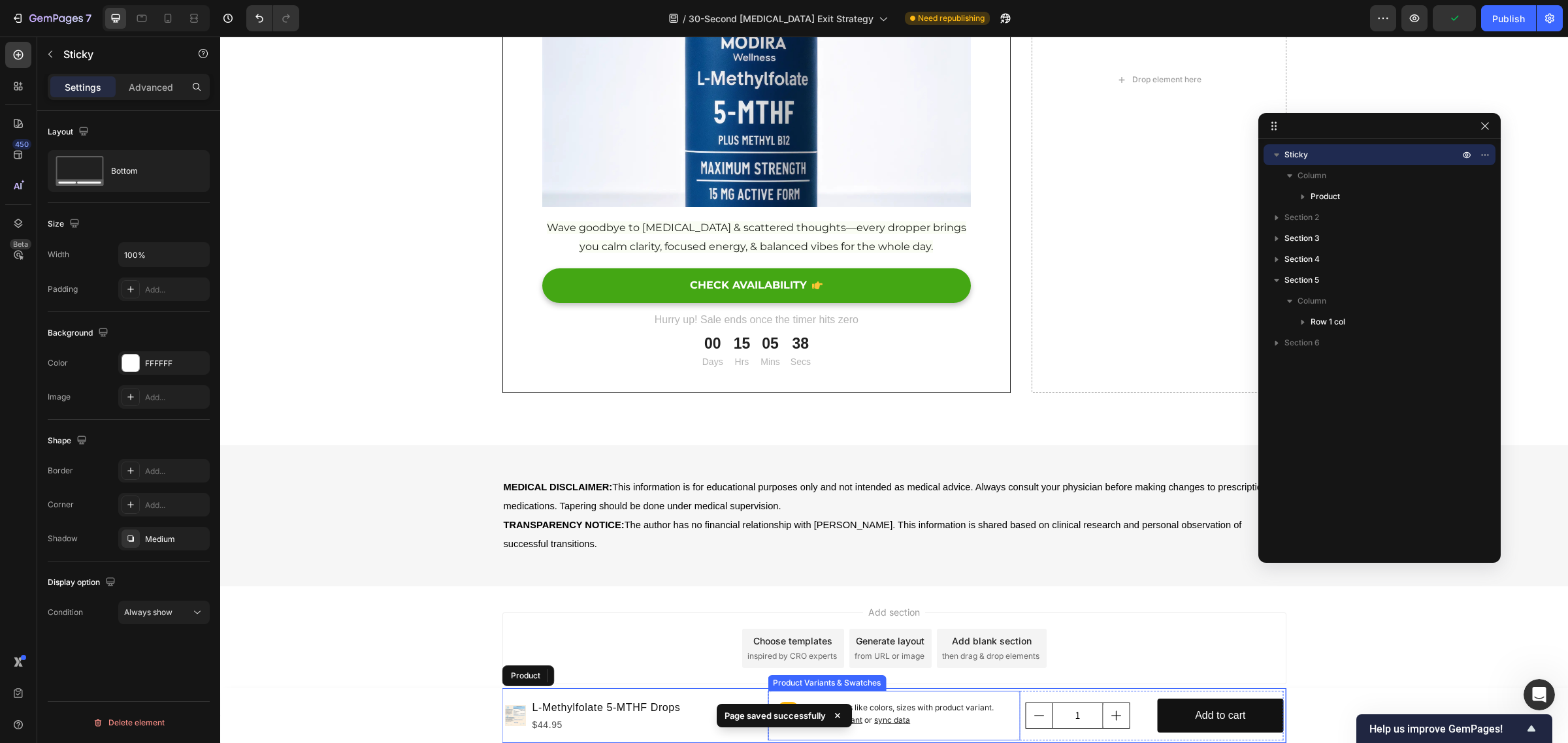
click at [933, 717] on p "Setup options like colors, sizes with product variant. Add new variant or sync …" at bounding box center [906, 715] width 207 height 25
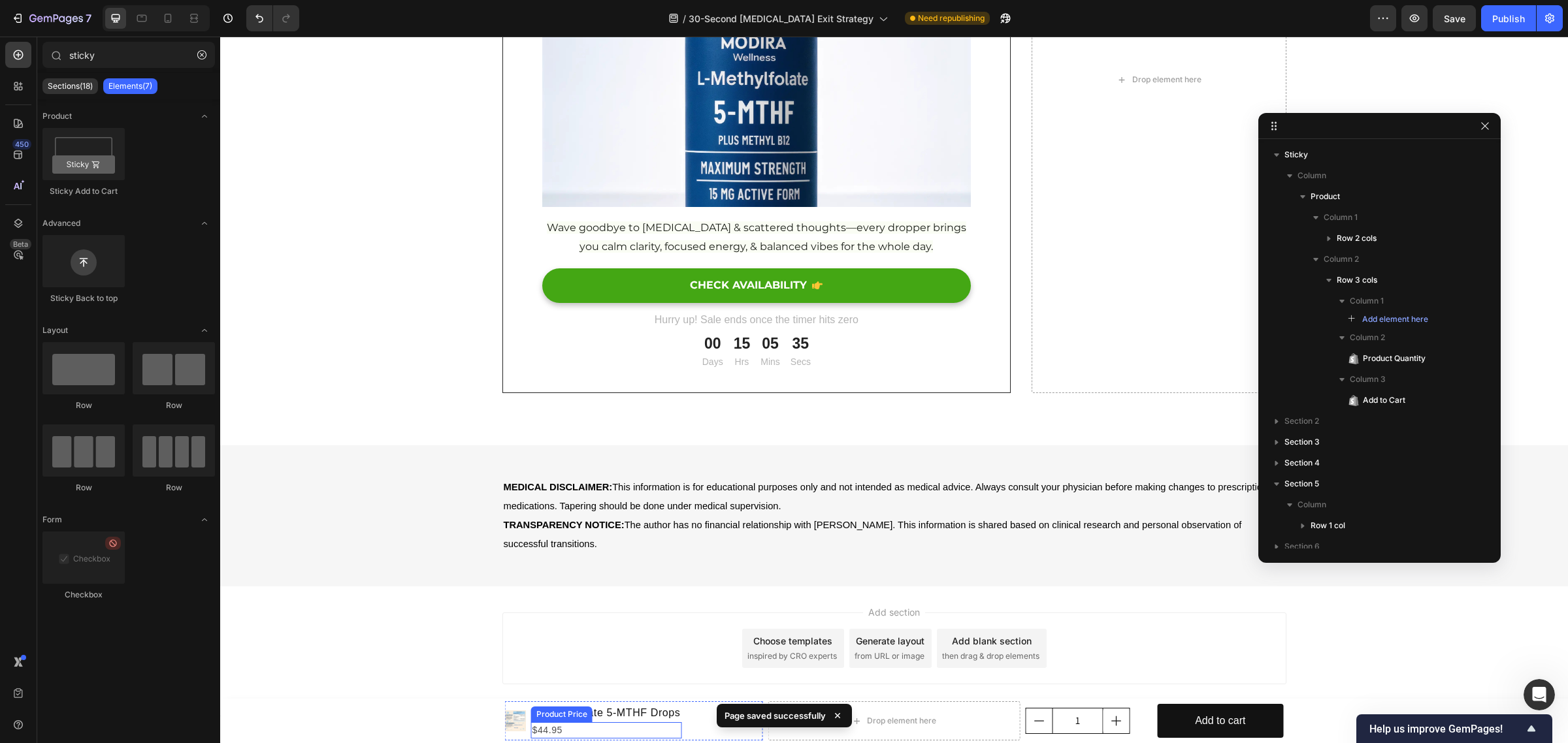
click at [669, 727] on div "$44.95" at bounding box center [606, 730] width 151 height 16
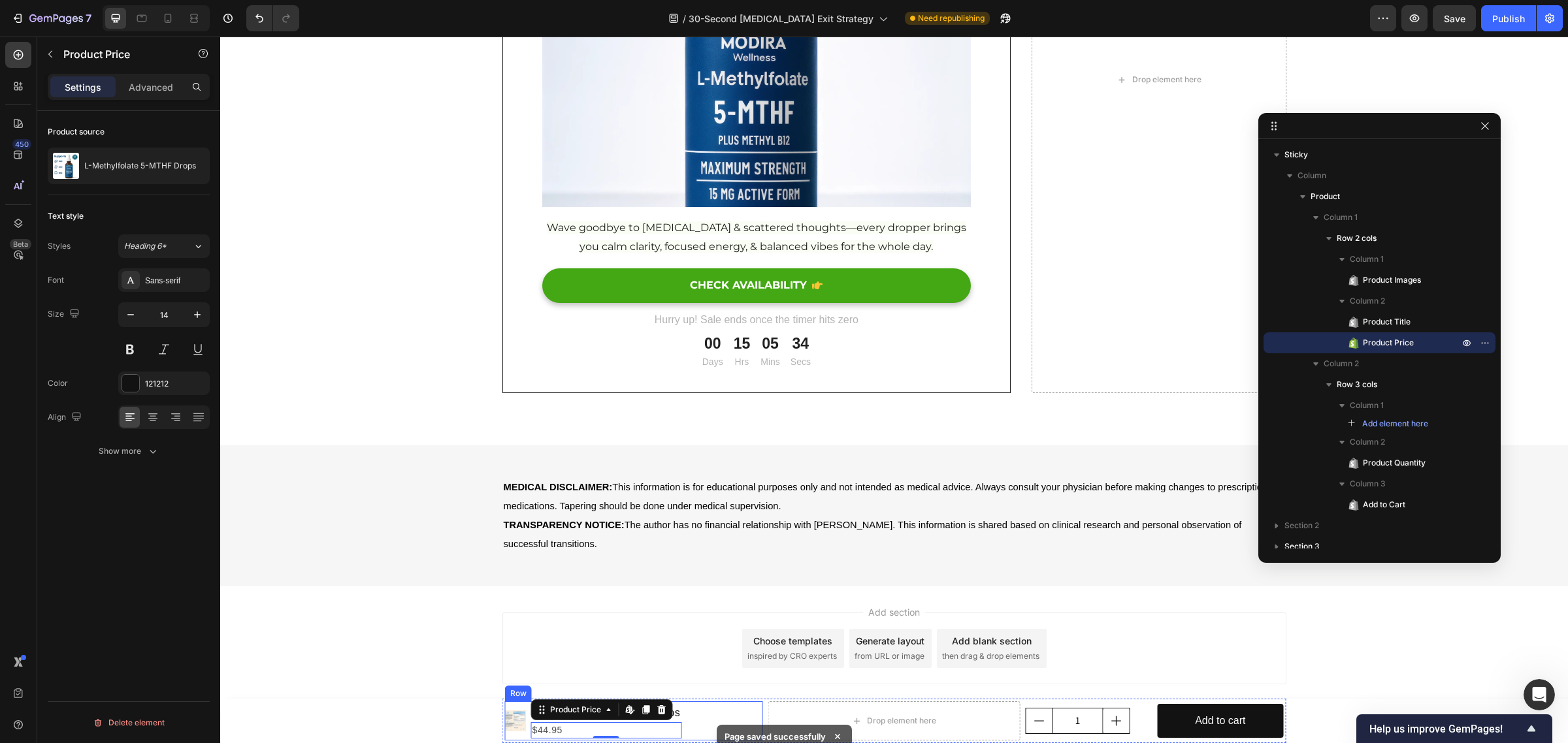
click at [706, 724] on div "Product Images L-Methylfolate 5-MTHF Drops Product Title $44.95 Product Price E…" at bounding box center [634, 721] width 258 height 39
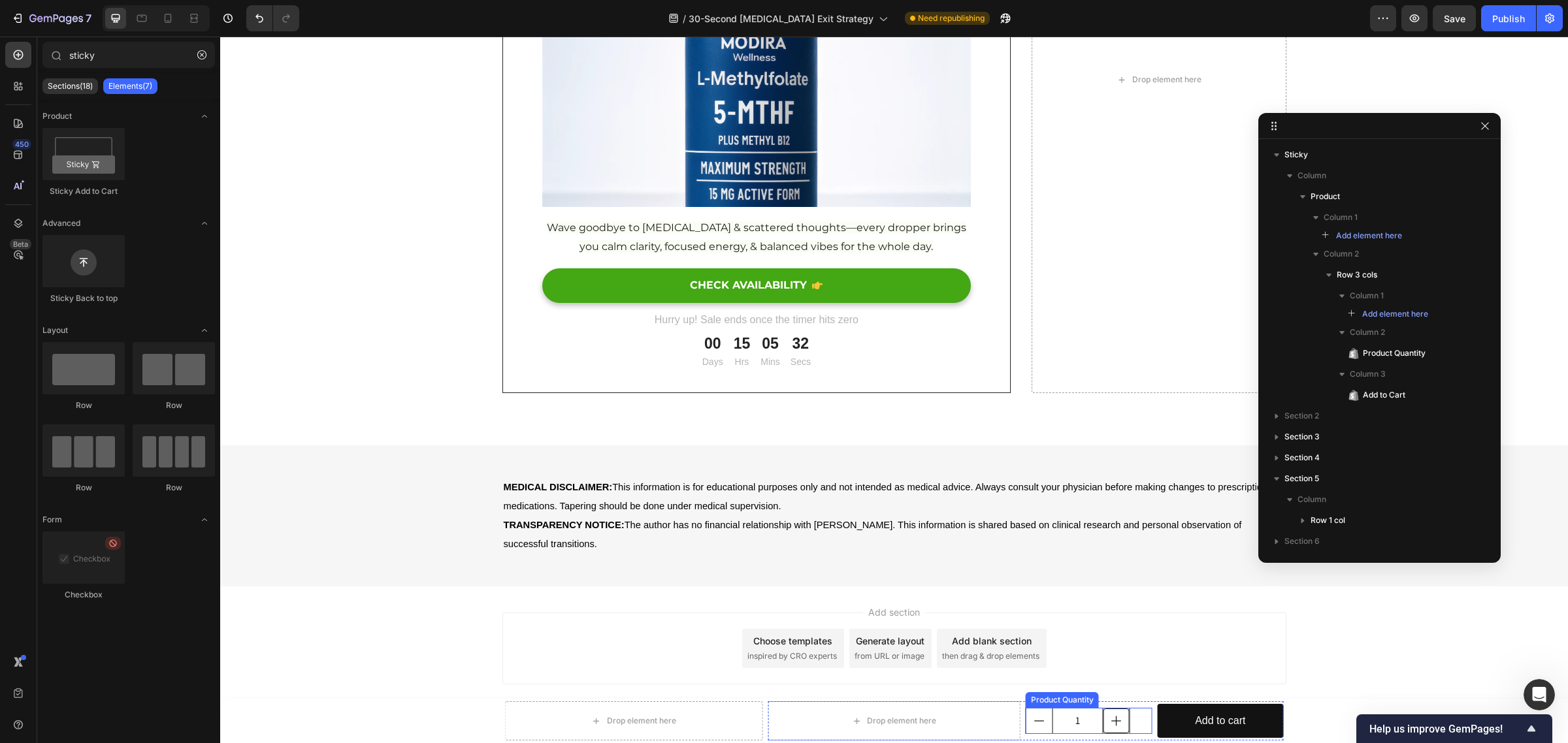
click at [1113, 725] on icon "increment" at bounding box center [1116, 721] width 13 height 13
click at [992, 710] on div "Drop element here" at bounding box center [894, 721] width 253 height 39
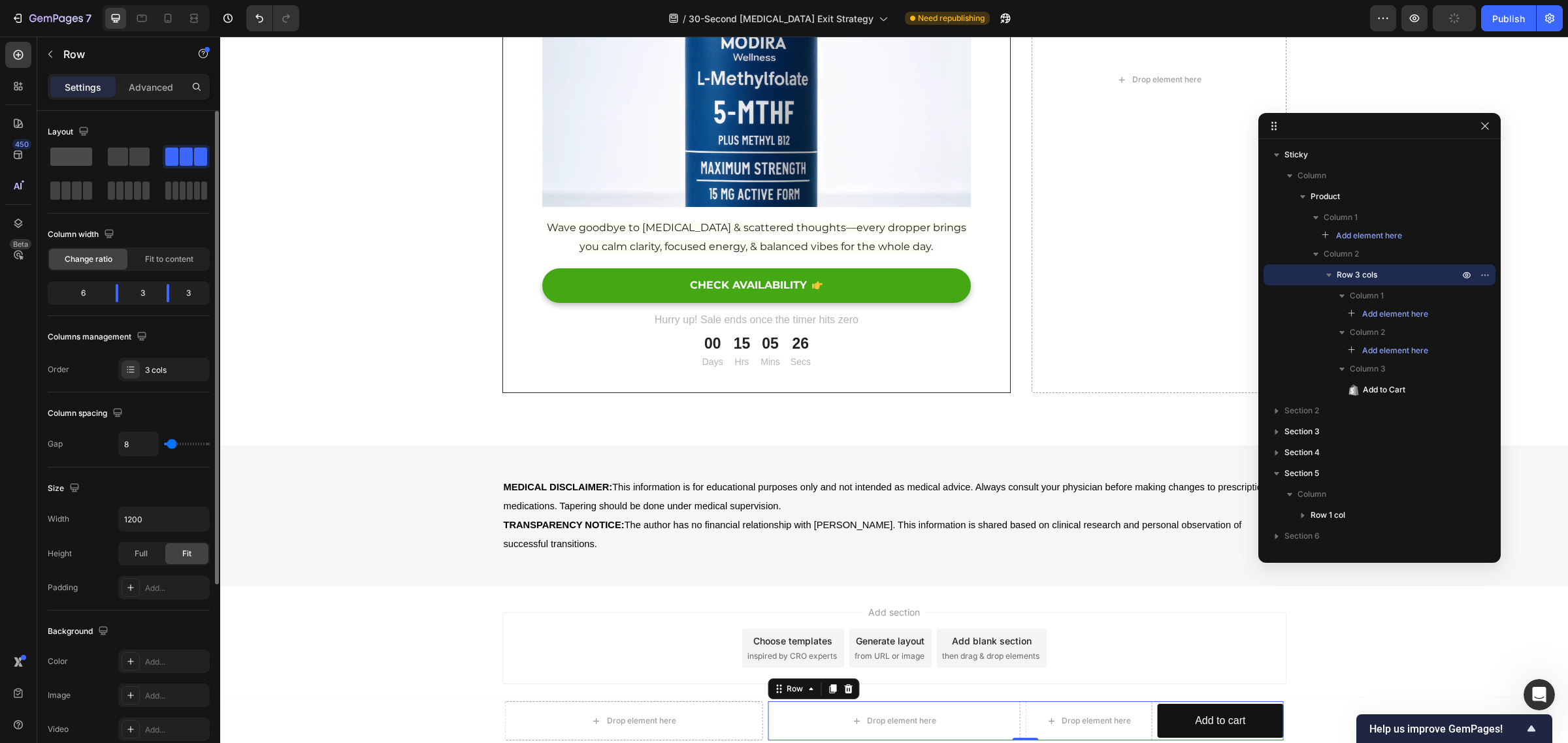
click at [77, 158] on span at bounding box center [71, 156] width 41 height 19
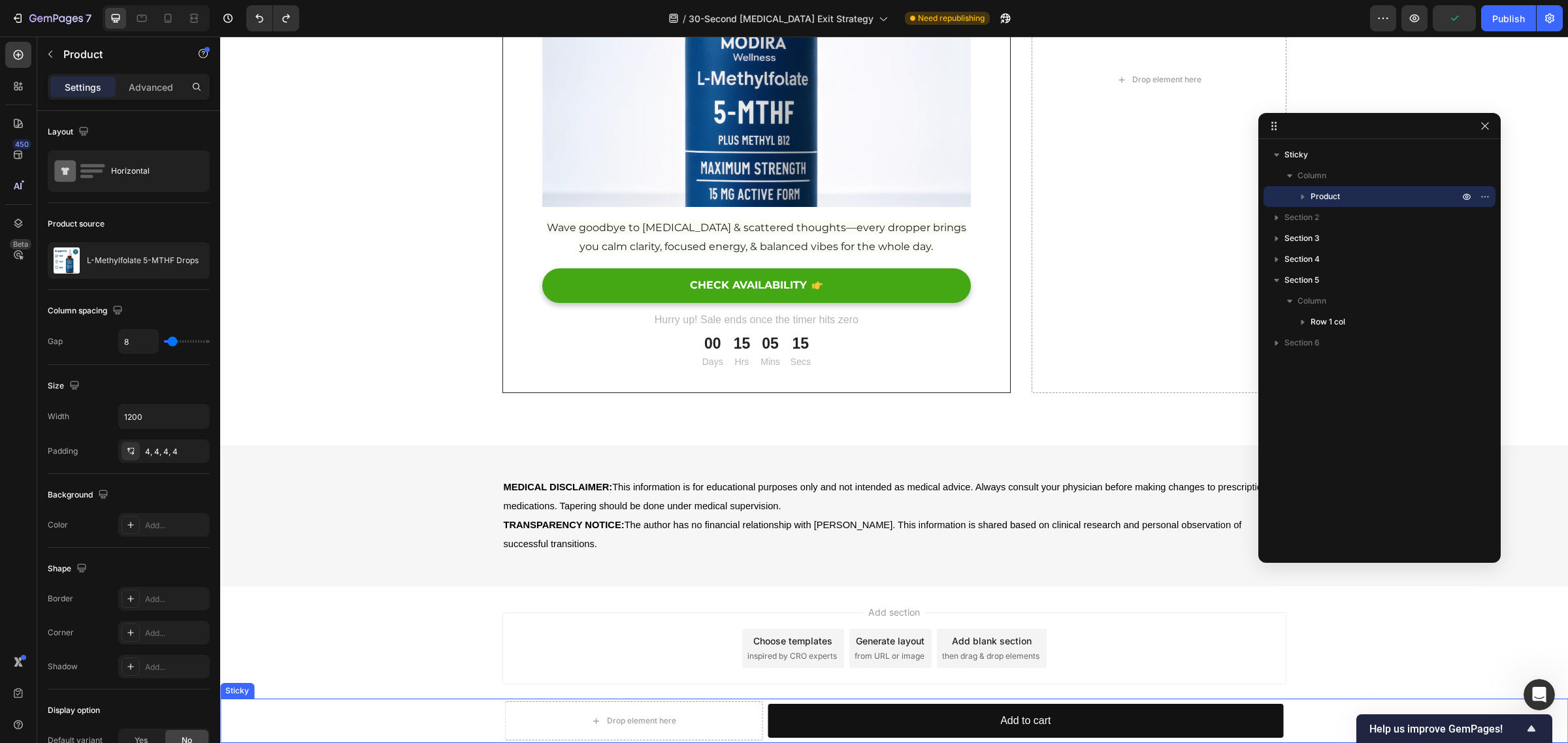
click at [469, 705] on div "Drop element here Add to cart Add to Cart Row Product" at bounding box center [894, 721] width 1347 height 44
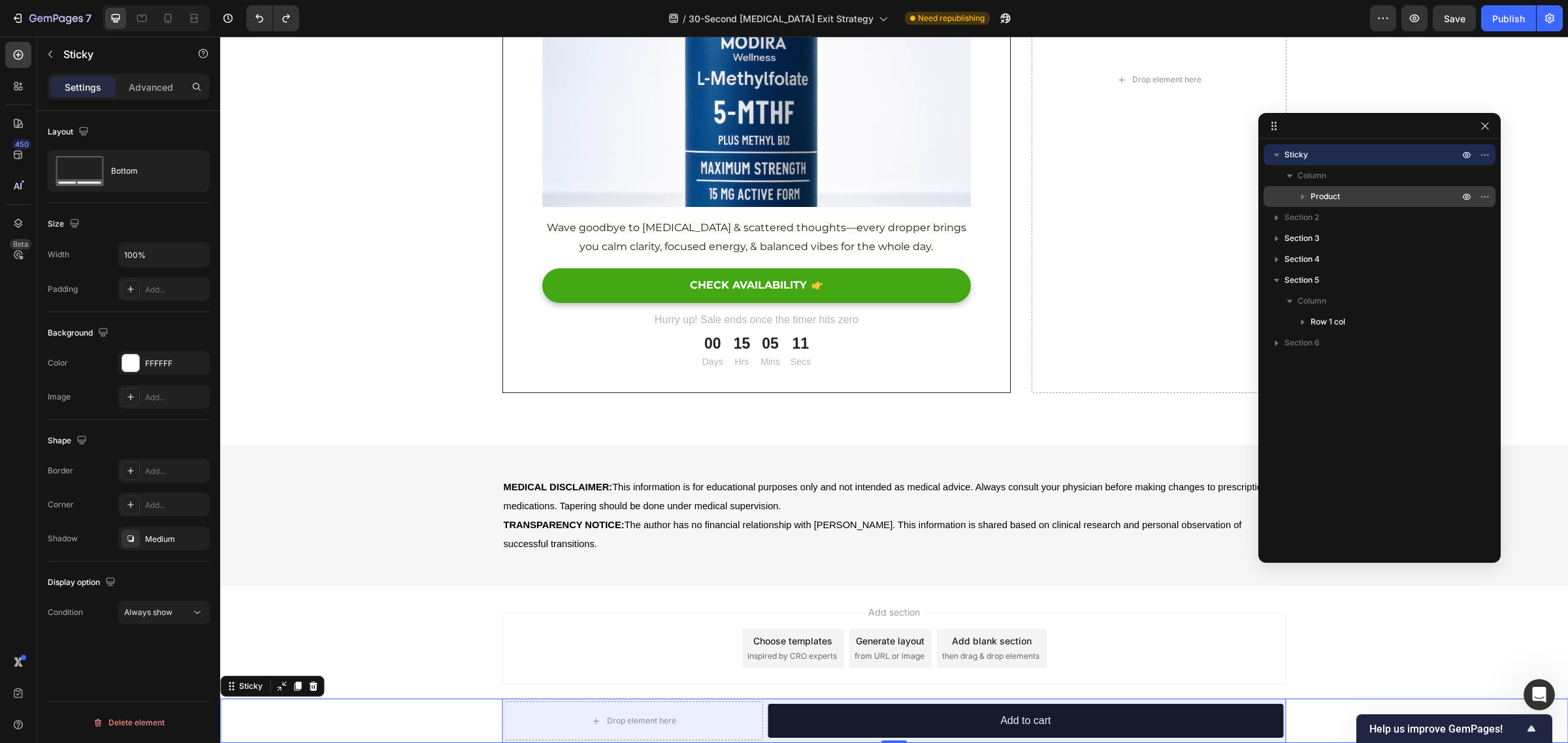
click at [1302, 192] on icon "button" at bounding box center [1303, 197] width 13 height 13
click at [1316, 194] on span "Product" at bounding box center [1325, 197] width 30 height 13
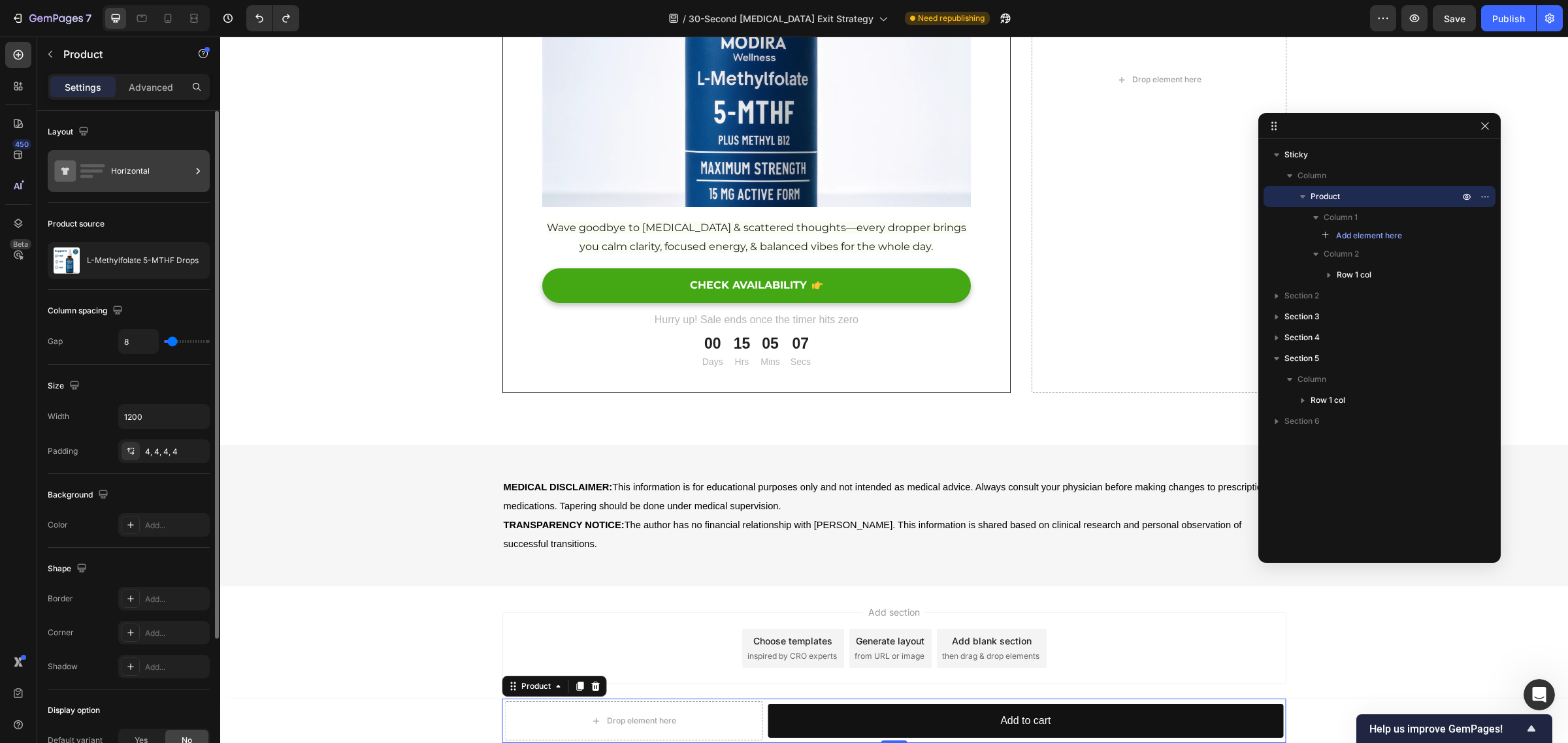
click at [134, 180] on div "Horizontal" at bounding box center [151, 171] width 80 height 30
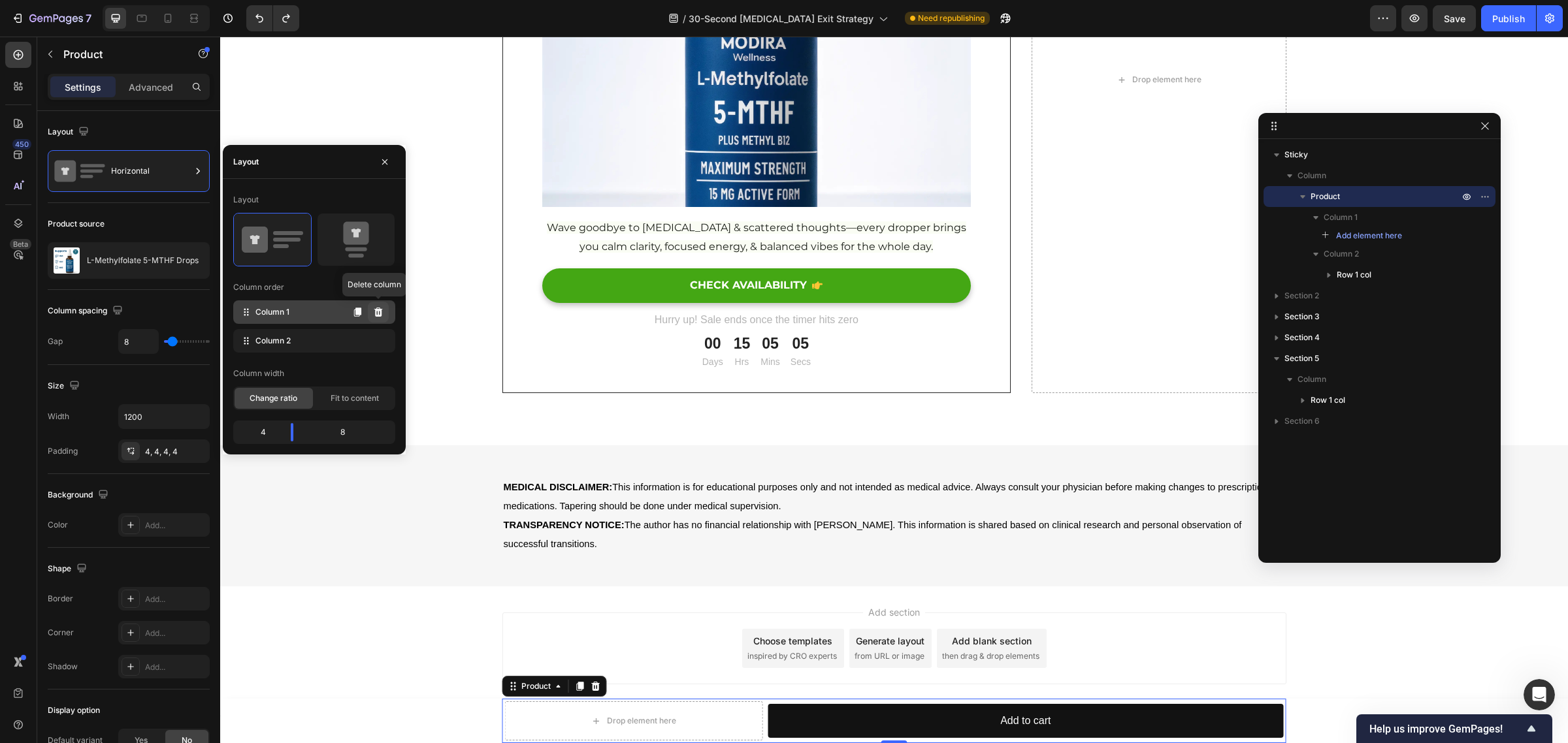
click at [375, 314] on icon at bounding box center [378, 312] width 8 height 9
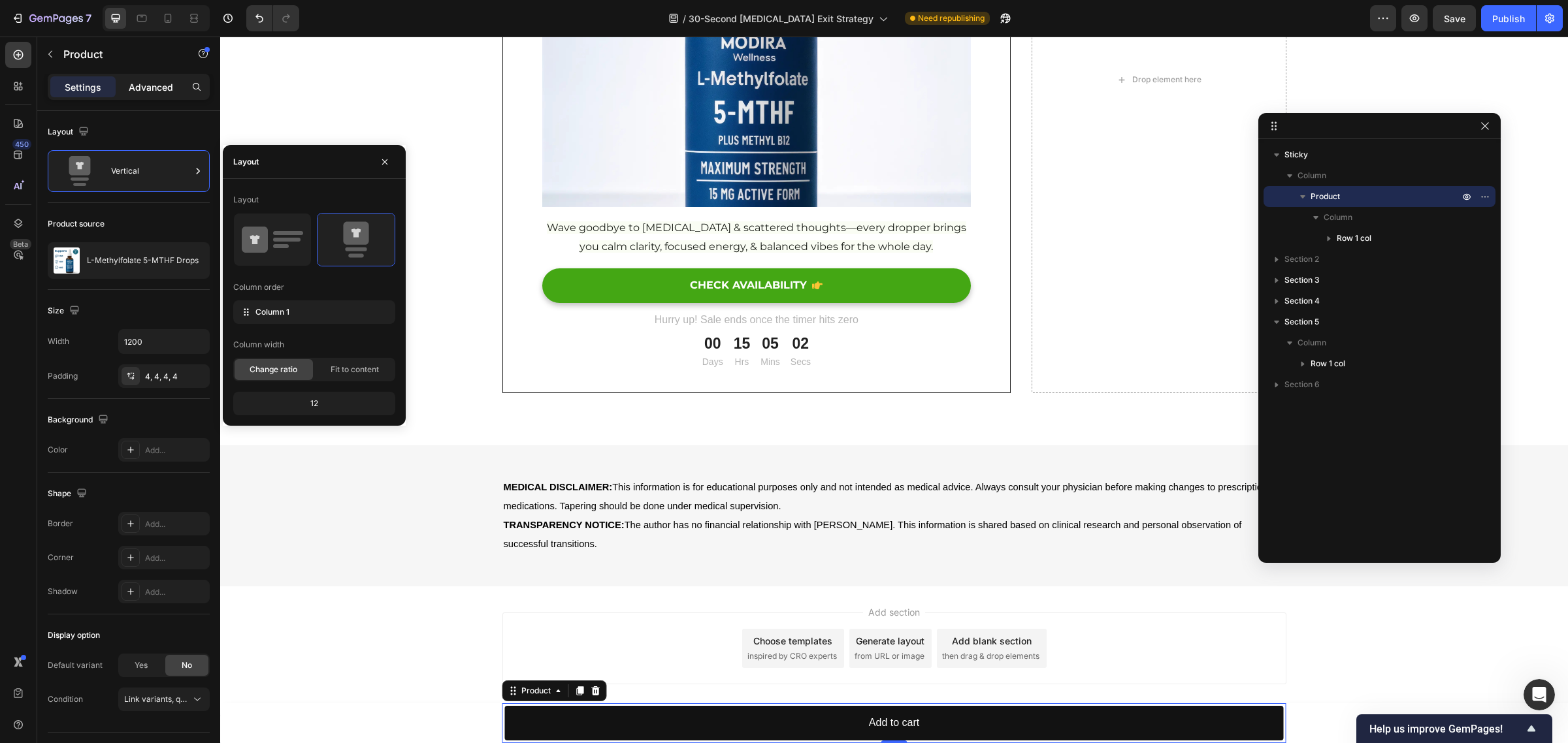
click at [164, 81] on p "Advanced" at bounding box center [151, 87] width 44 height 14
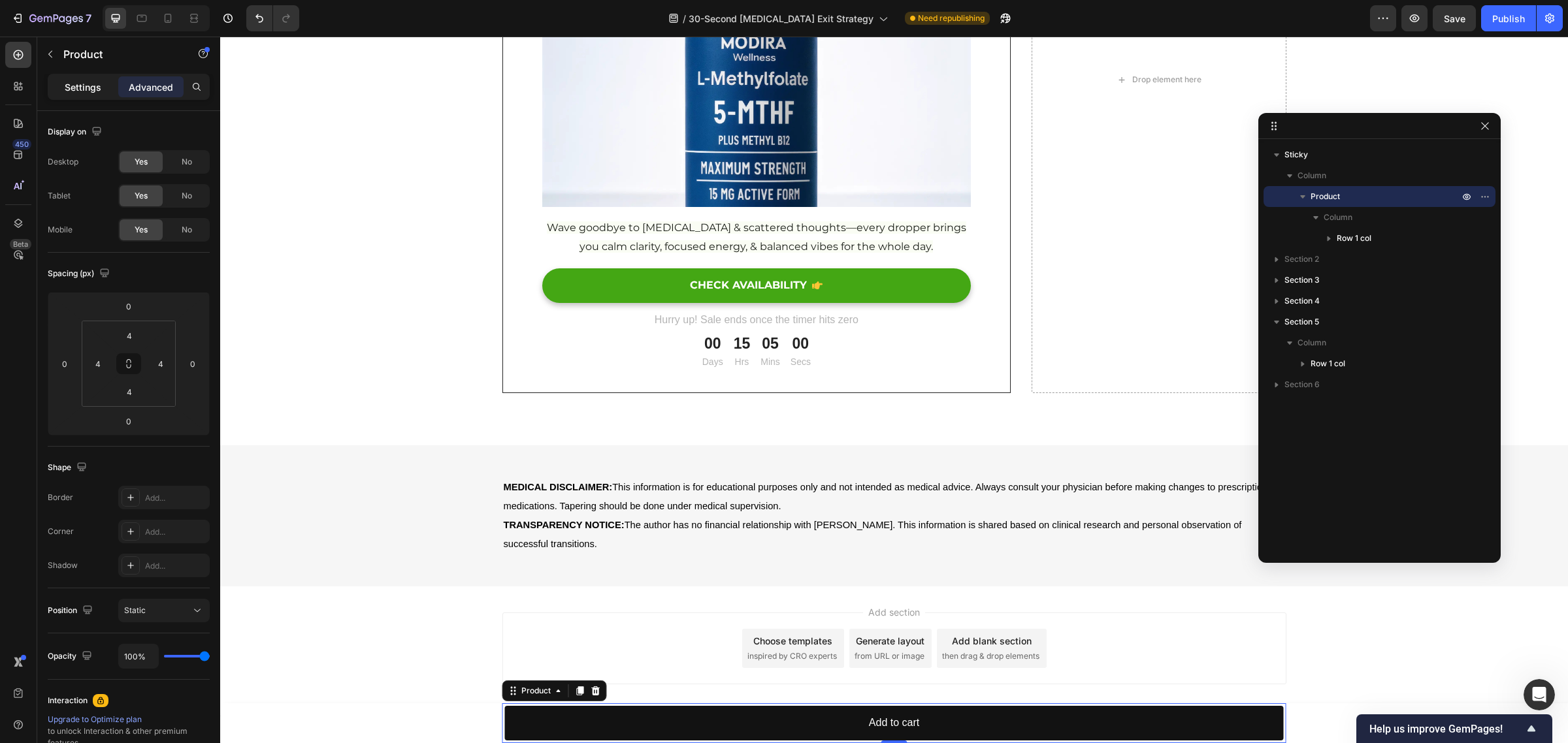
click at [78, 84] on p "Settings" at bounding box center [82, 87] width 36 height 14
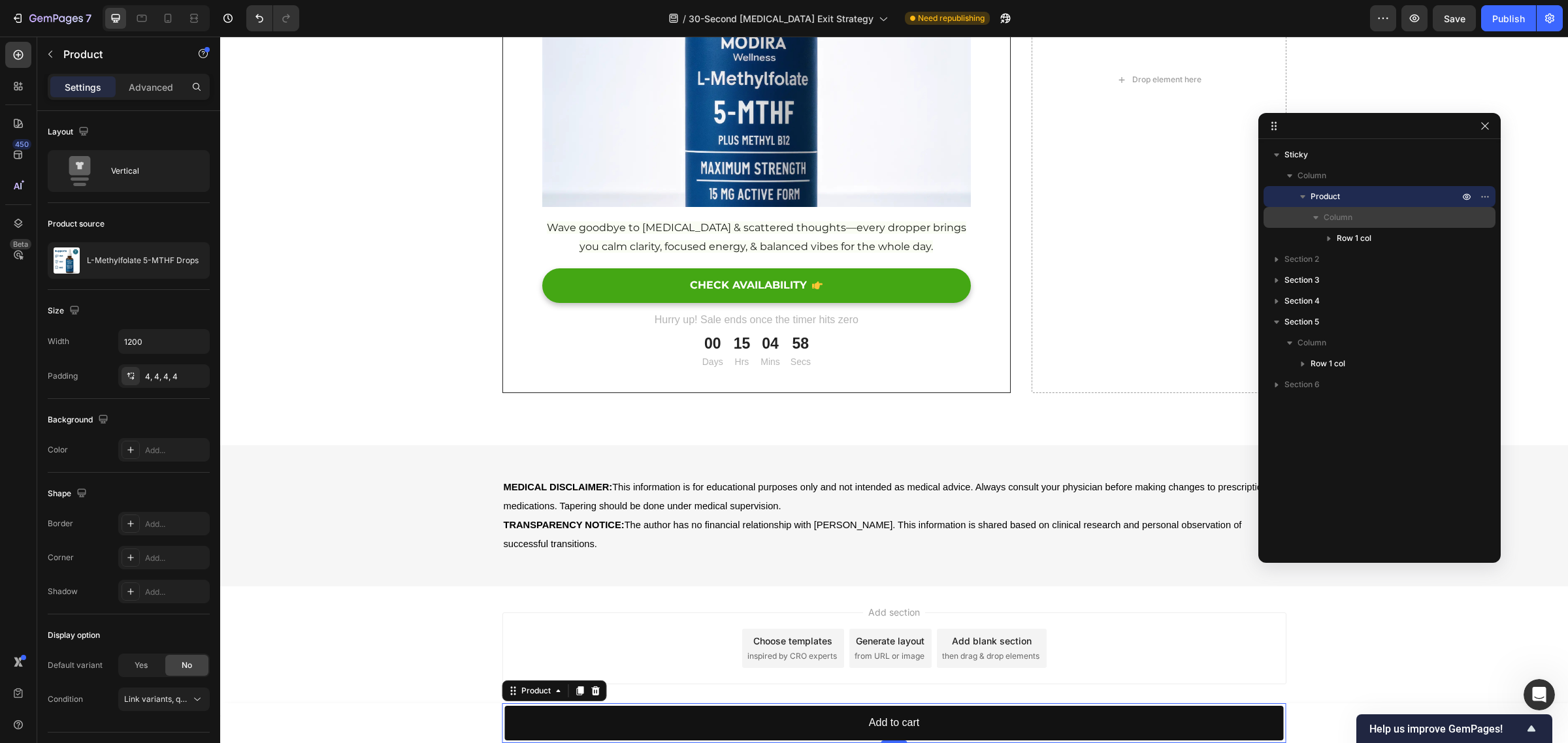
click at [1354, 214] on p "Column" at bounding box center [1393, 218] width 138 height 13
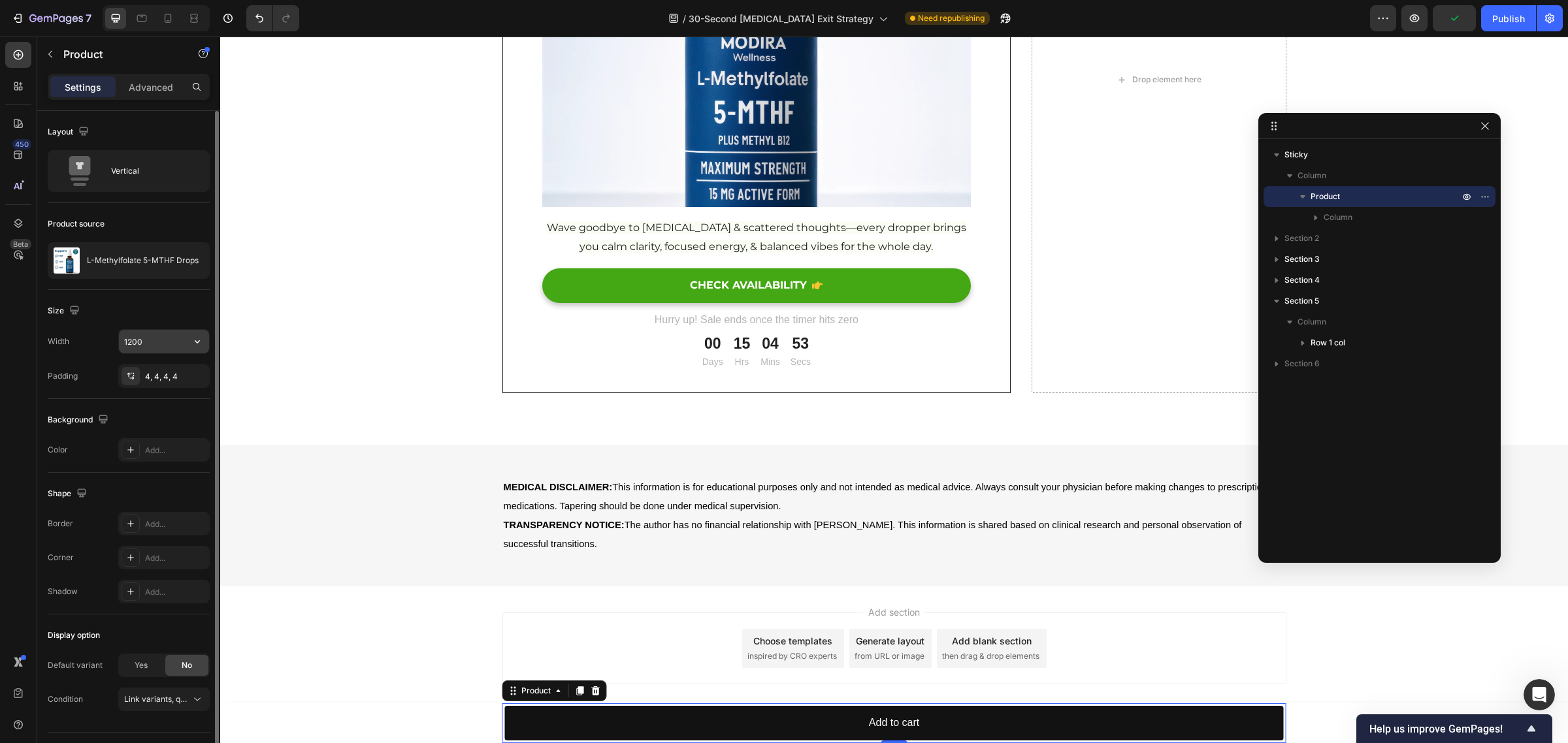
click at [138, 342] on input "1200" at bounding box center [164, 342] width 90 height 24
click at [192, 340] on icon "button" at bounding box center [198, 342] width 13 height 13
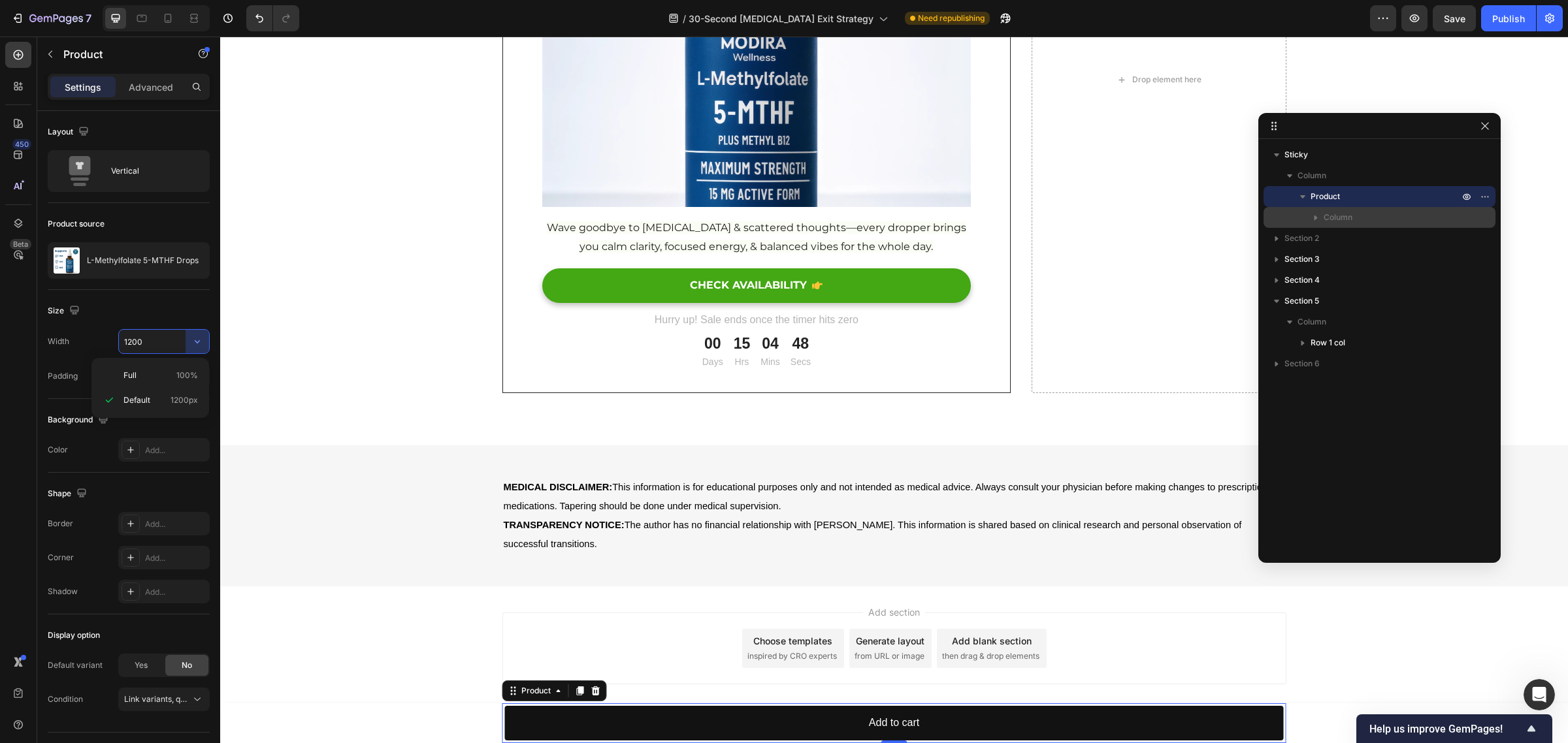
click at [1318, 214] on icon "button" at bounding box center [1316, 218] width 13 height 13
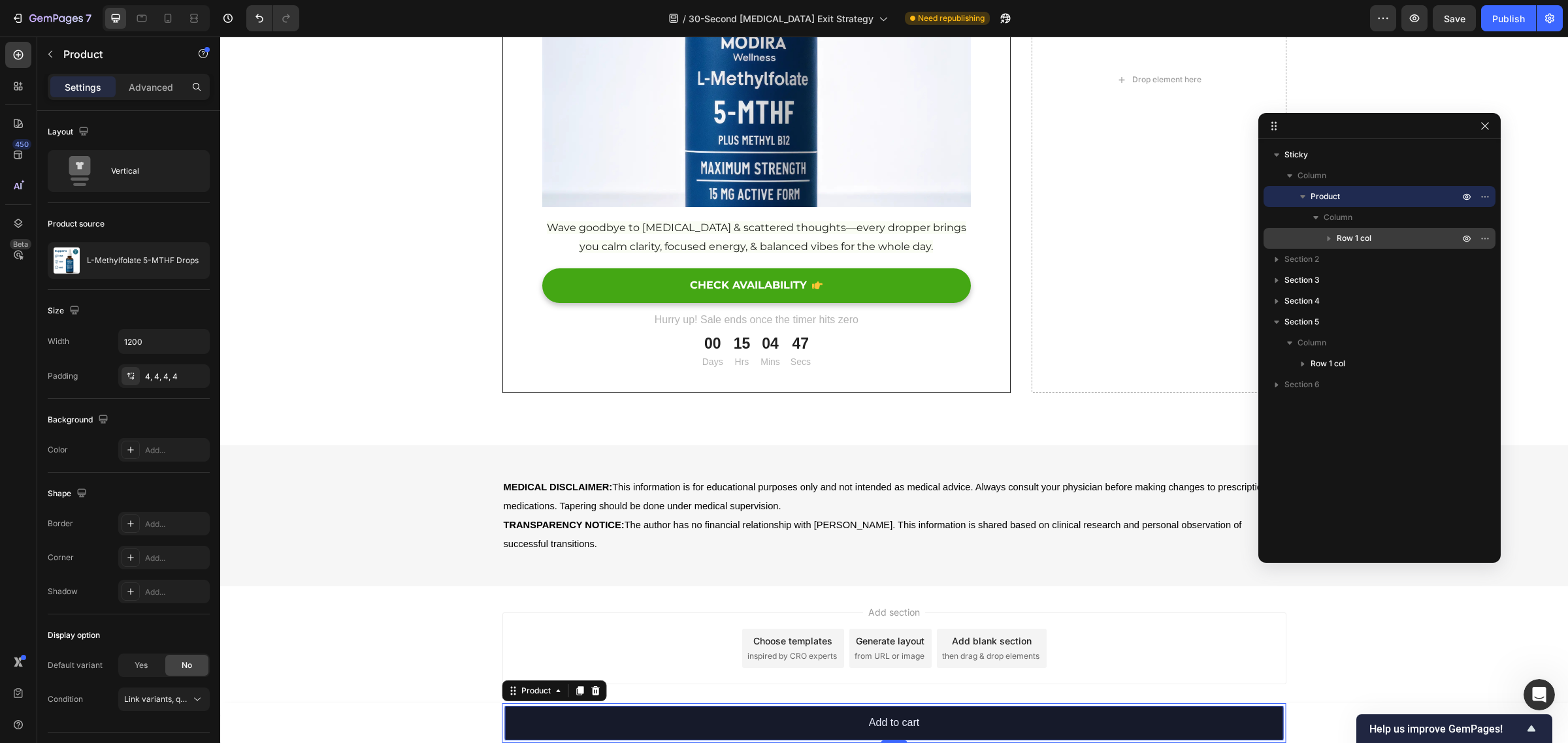
click at [1347, 236] on span "Row 1 col" at bounding box center [1353, 238] width 35 height 13
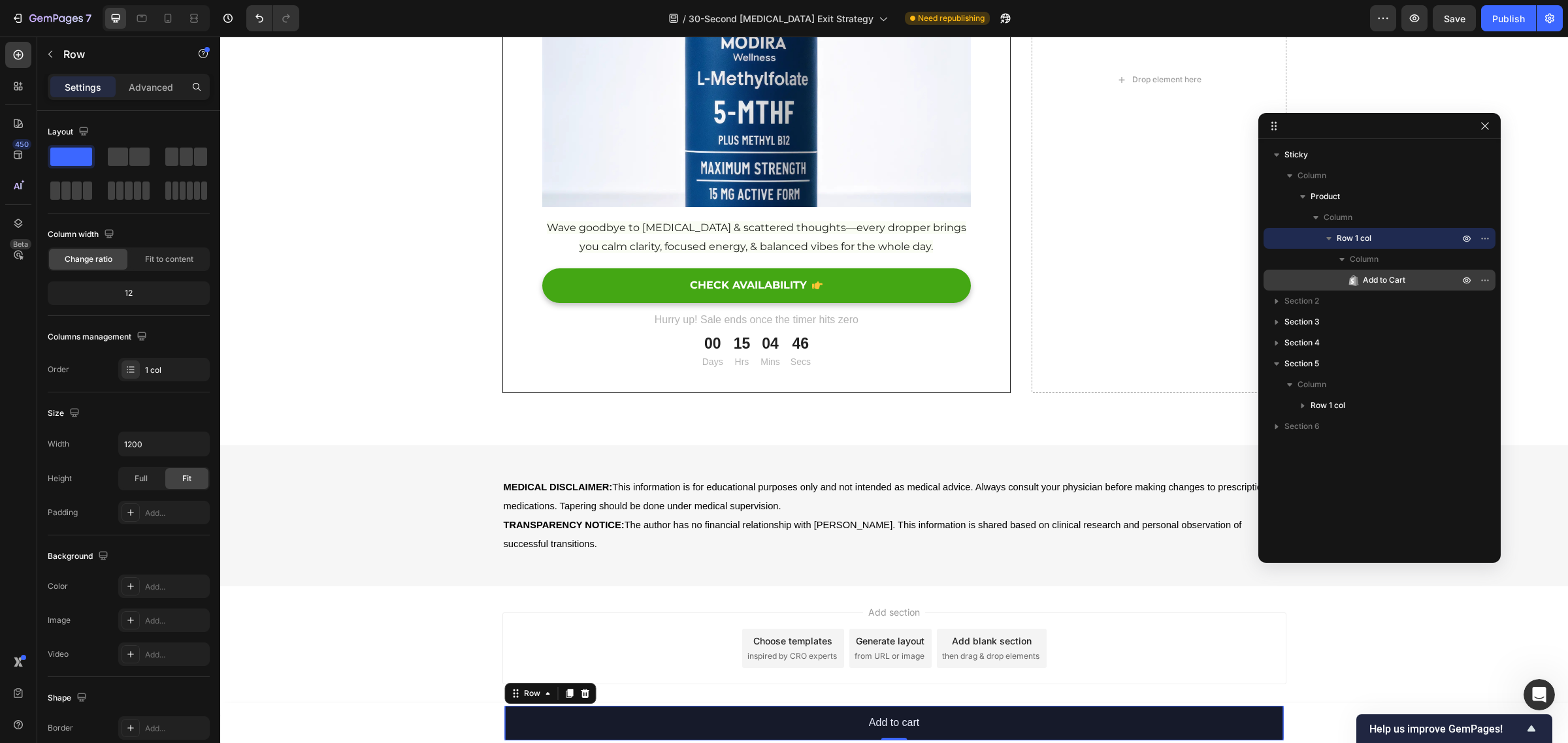
click at [1360, 278] on p "Add to Cart" at bounding box center [1396, 280] width 98 height 13
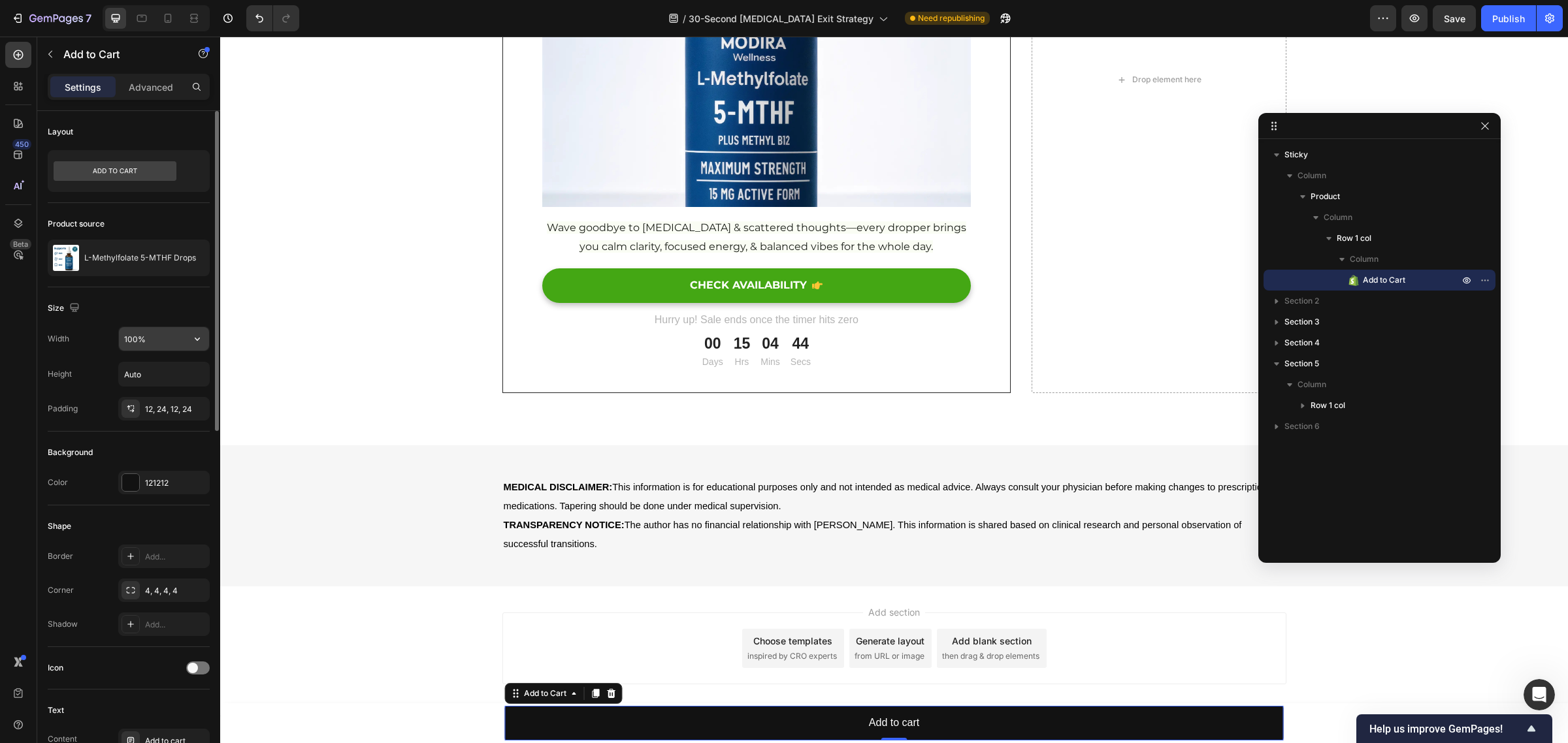
click at [161, 337] on input "100%" at bounding box center [164, 339] width 90 height 24
click at [192, 340] on icon "button" at bounding box center [198, 339] width 13 height 13
click at [181, 373] on span "Auto" at bounding box center [189, 373] width 17 height 12
type input "Auto"
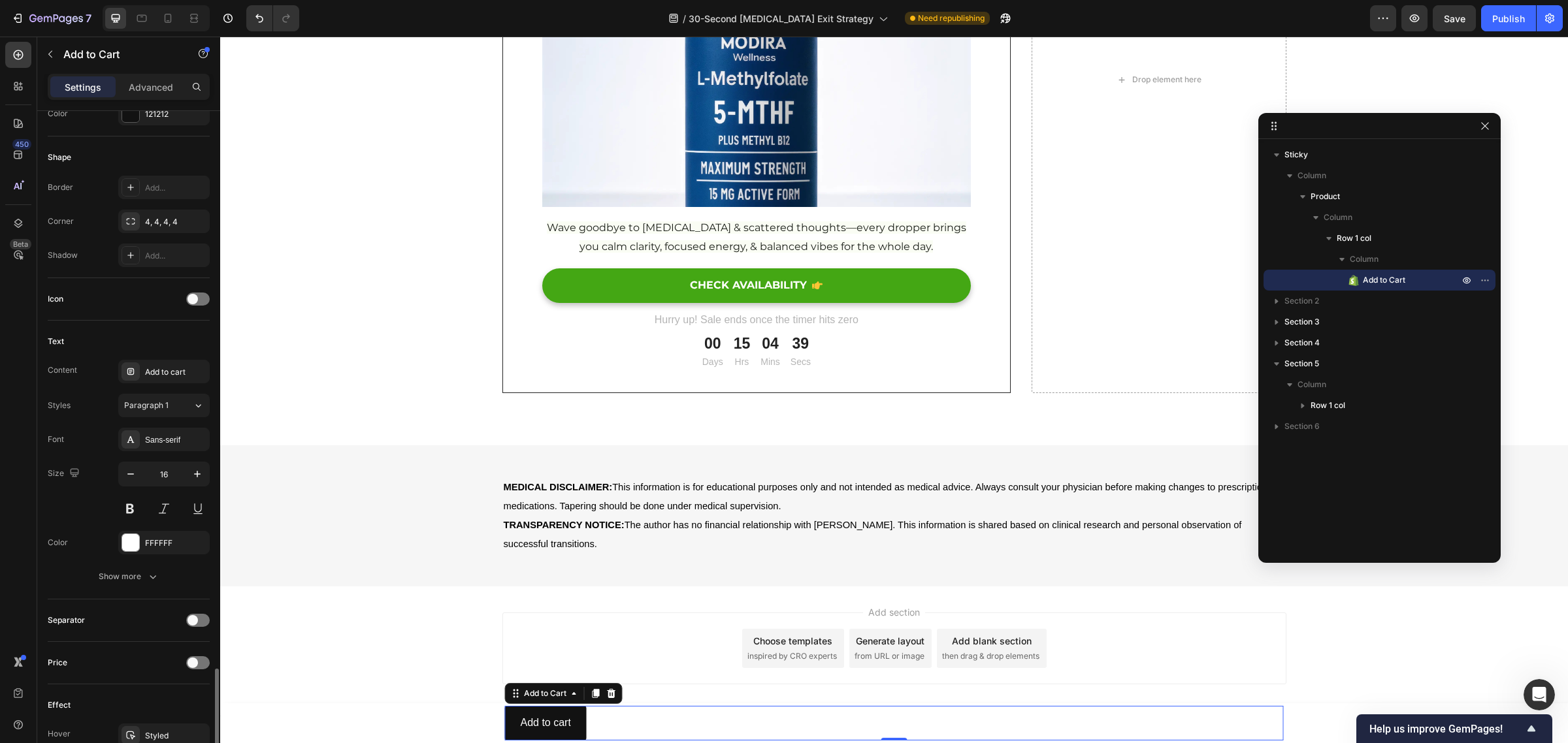
scroll to position [733, 0]
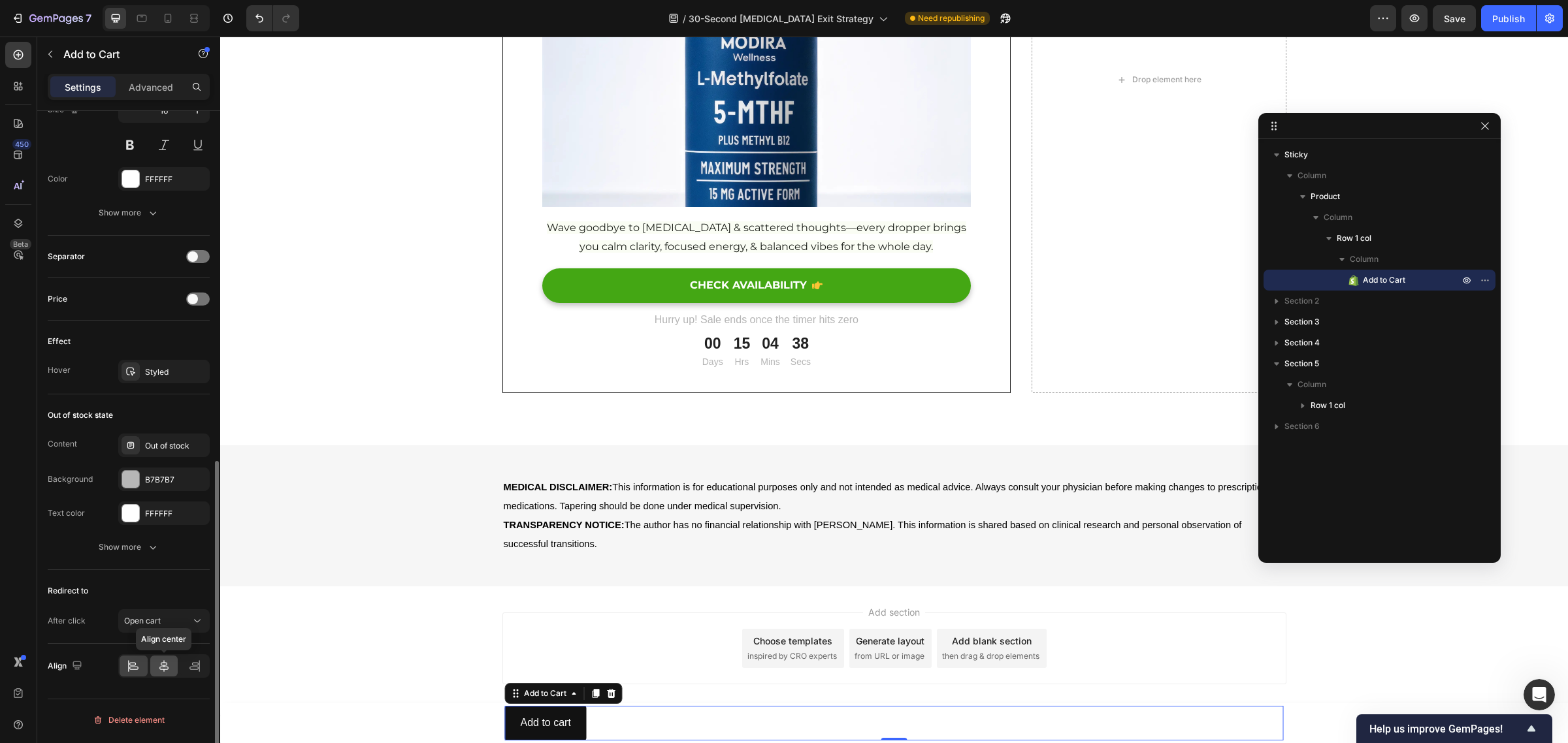
click at [162, 664] on icon at bounding box center [164, 666] width 13 height 13
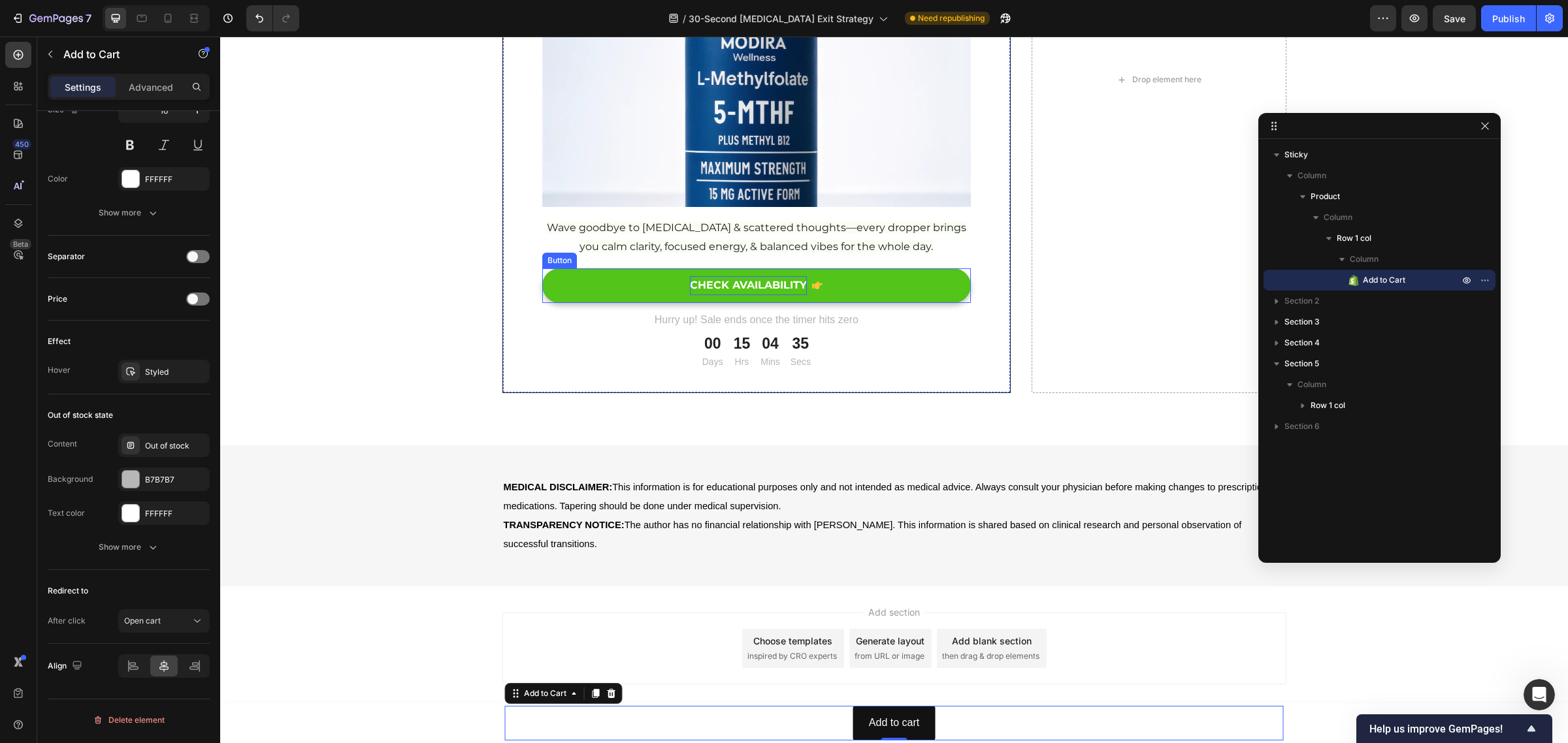
click at [765, 282] on div "CHECK AVAILABILITY" at bounding box center [748, 286] width 117 height 19
click at [765, 281] on div "CHECK AVAILABILITY" at bounding box center [748, 286] width 117 height 19
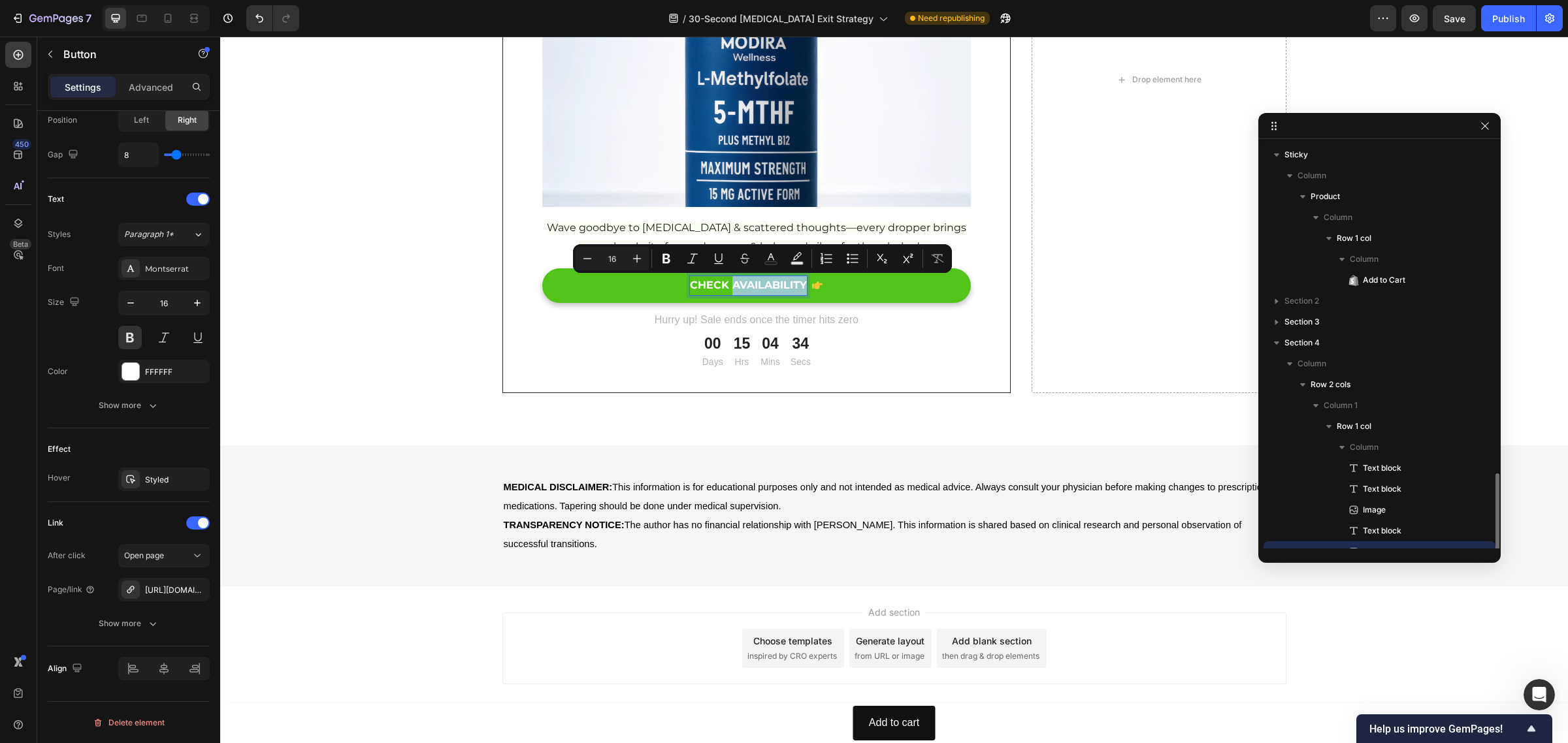
scroll to position [0, 0]
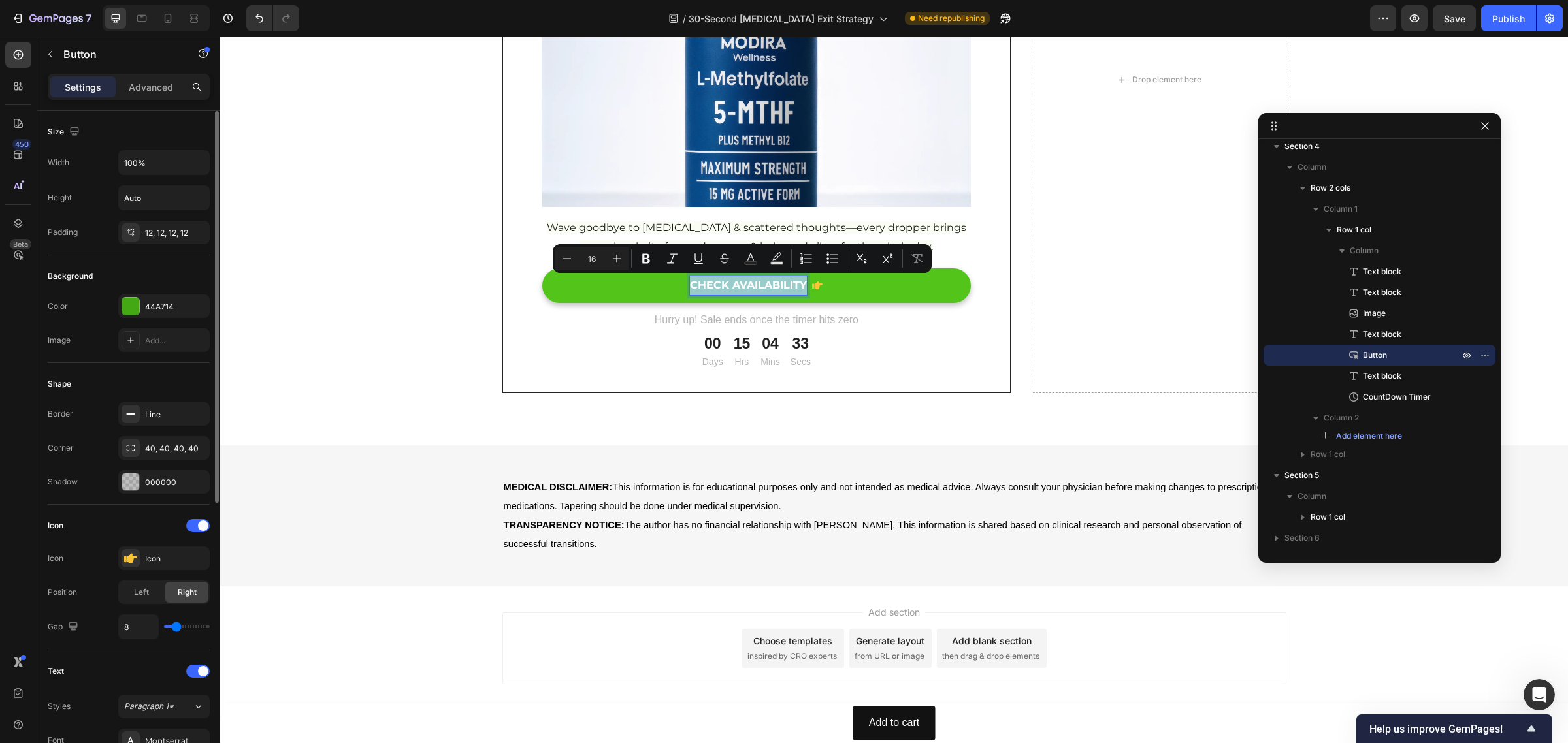
copy p "CHECK AVAILABILITY"
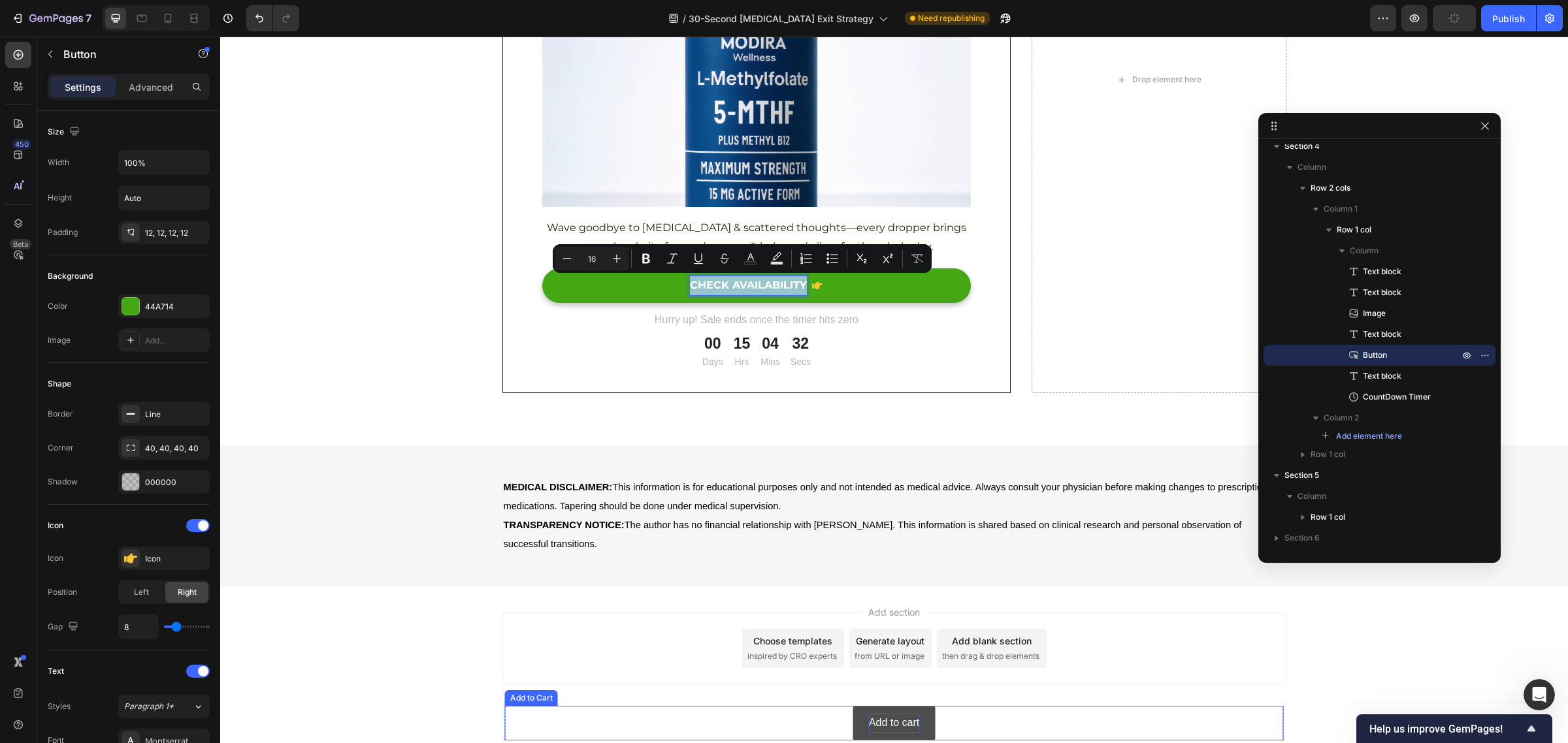
click at [885, 722] on div "Add to cart" at bounding box center [894, 724] width 50 height 19
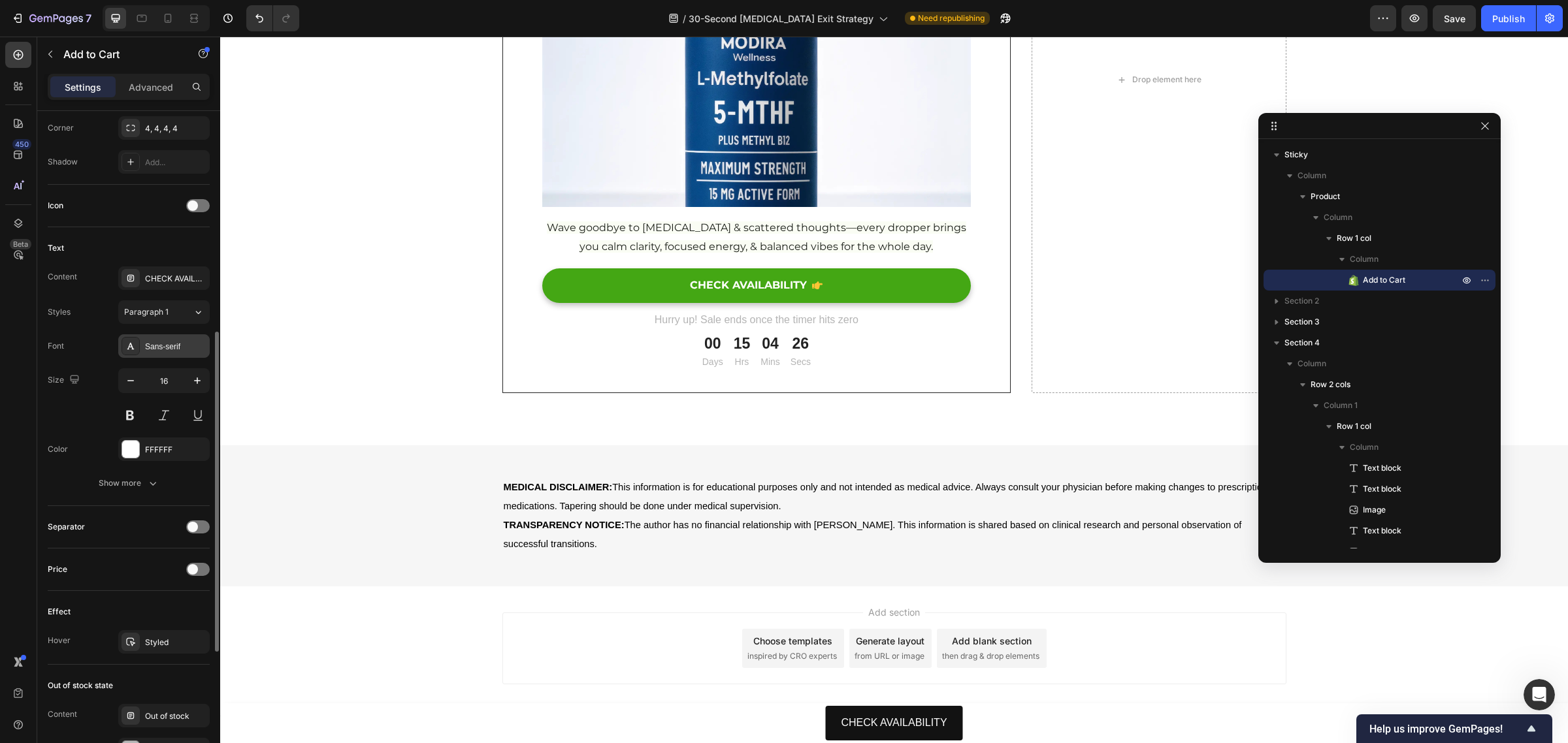
click at [164, 349] on div "Sans-serif" at bounding box center [175, 347] width 61 height 12
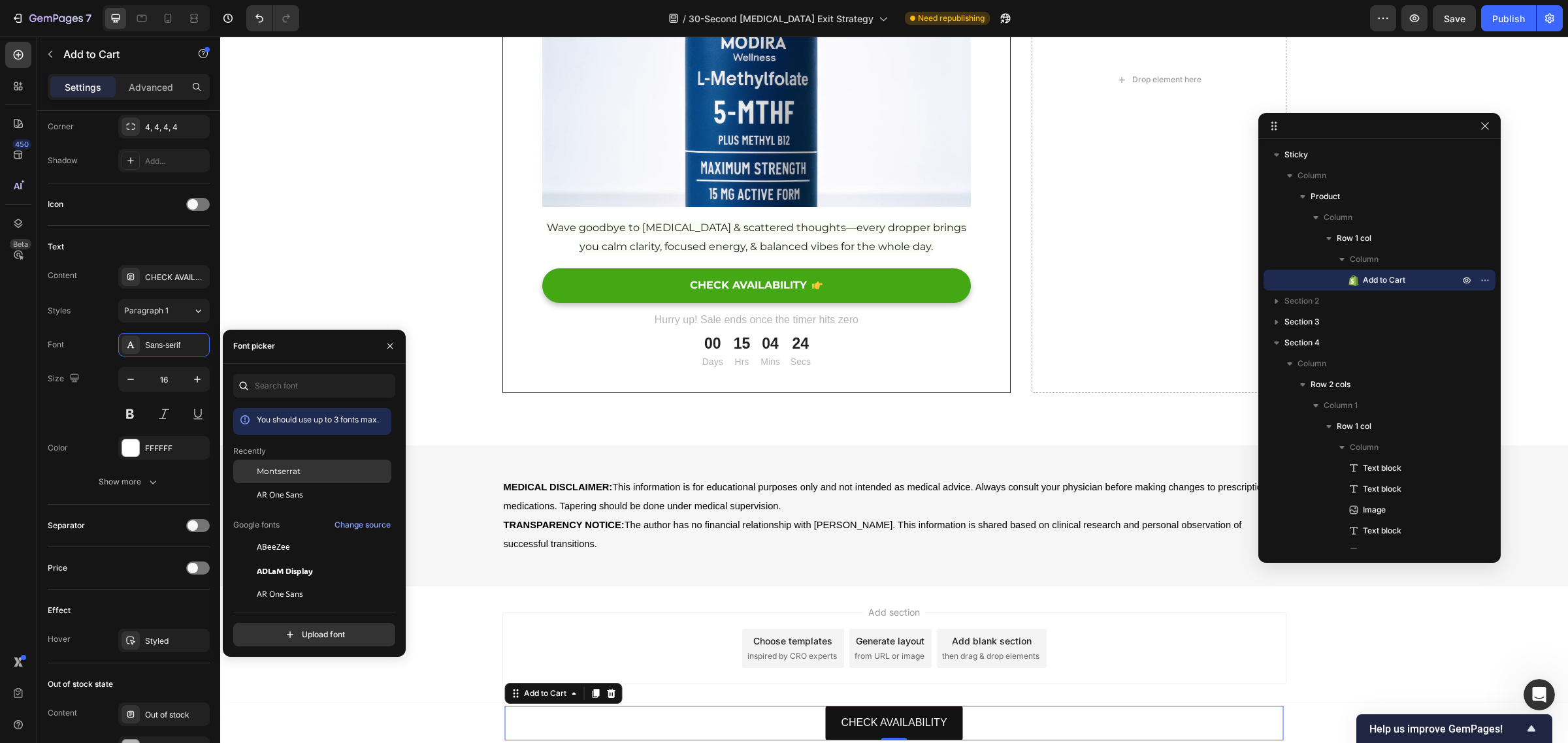
click at [301, 474] on div "Montserrat" at bounding box center [323, 471] width 132 height 12
click at [129, 415] on button at bounding box center [130, 414] width 24 height 24
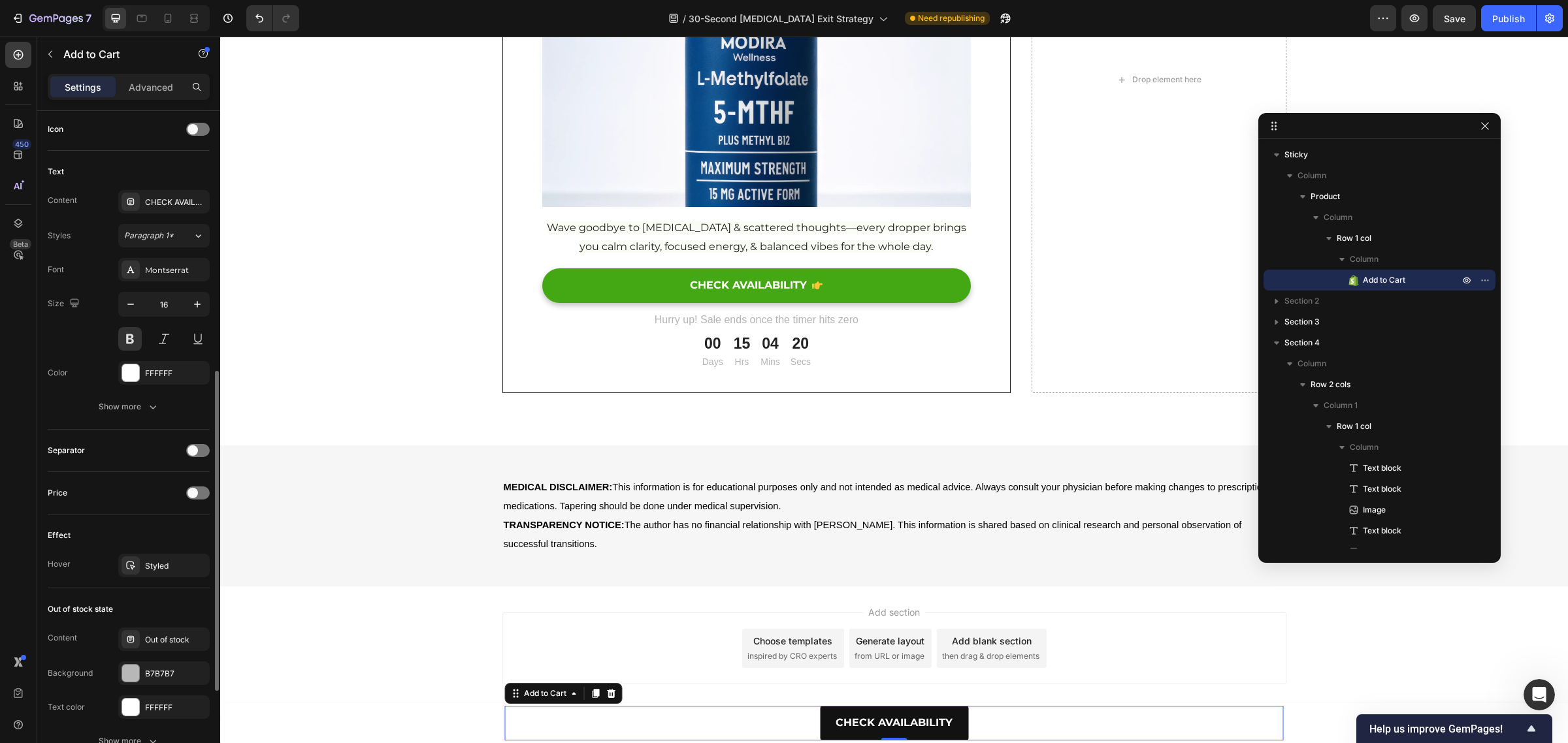
scroll to position [542, 0]
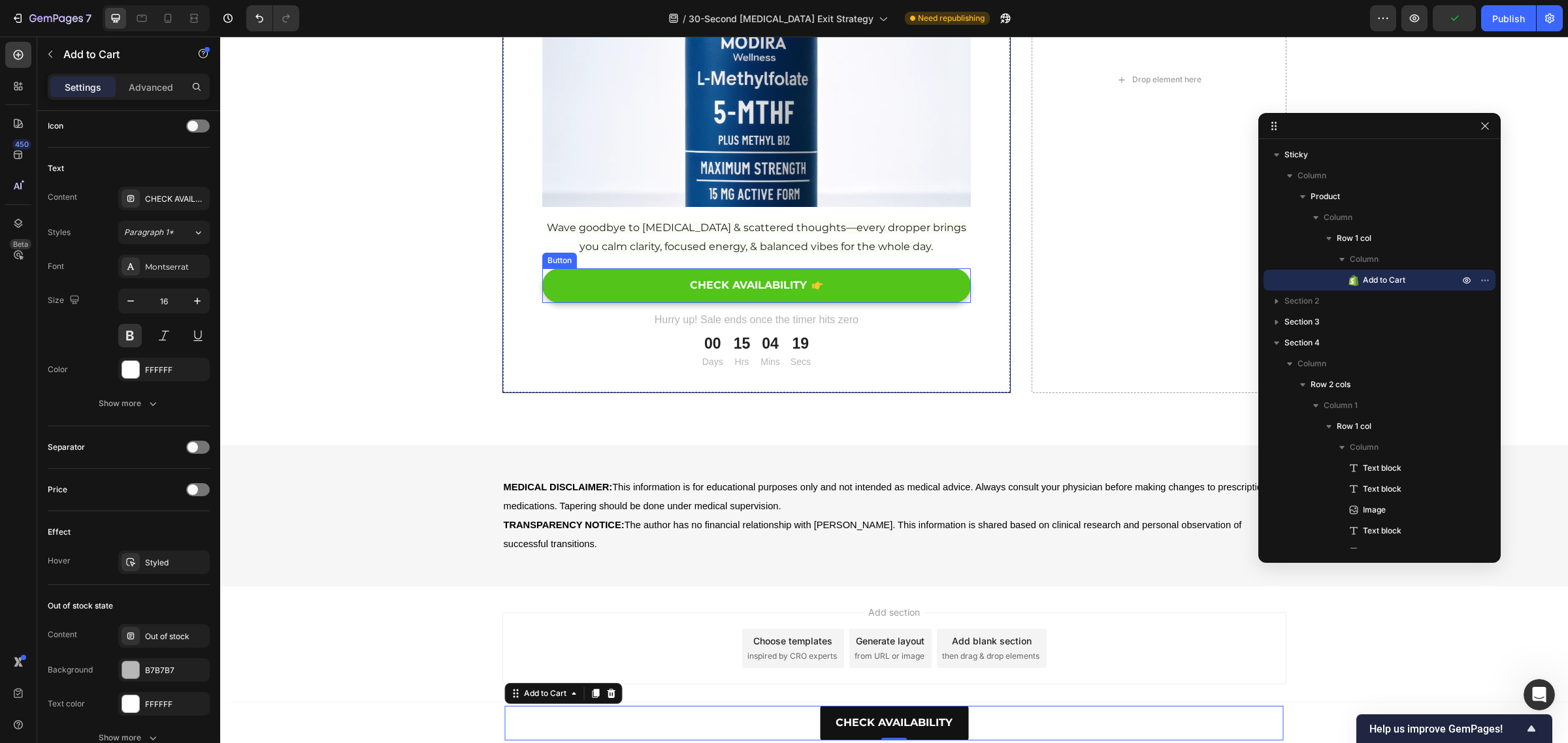
click at [581, 275] on link "CHECK AVAILABILITY" at bounding box center [757, 286] width 429 height 35
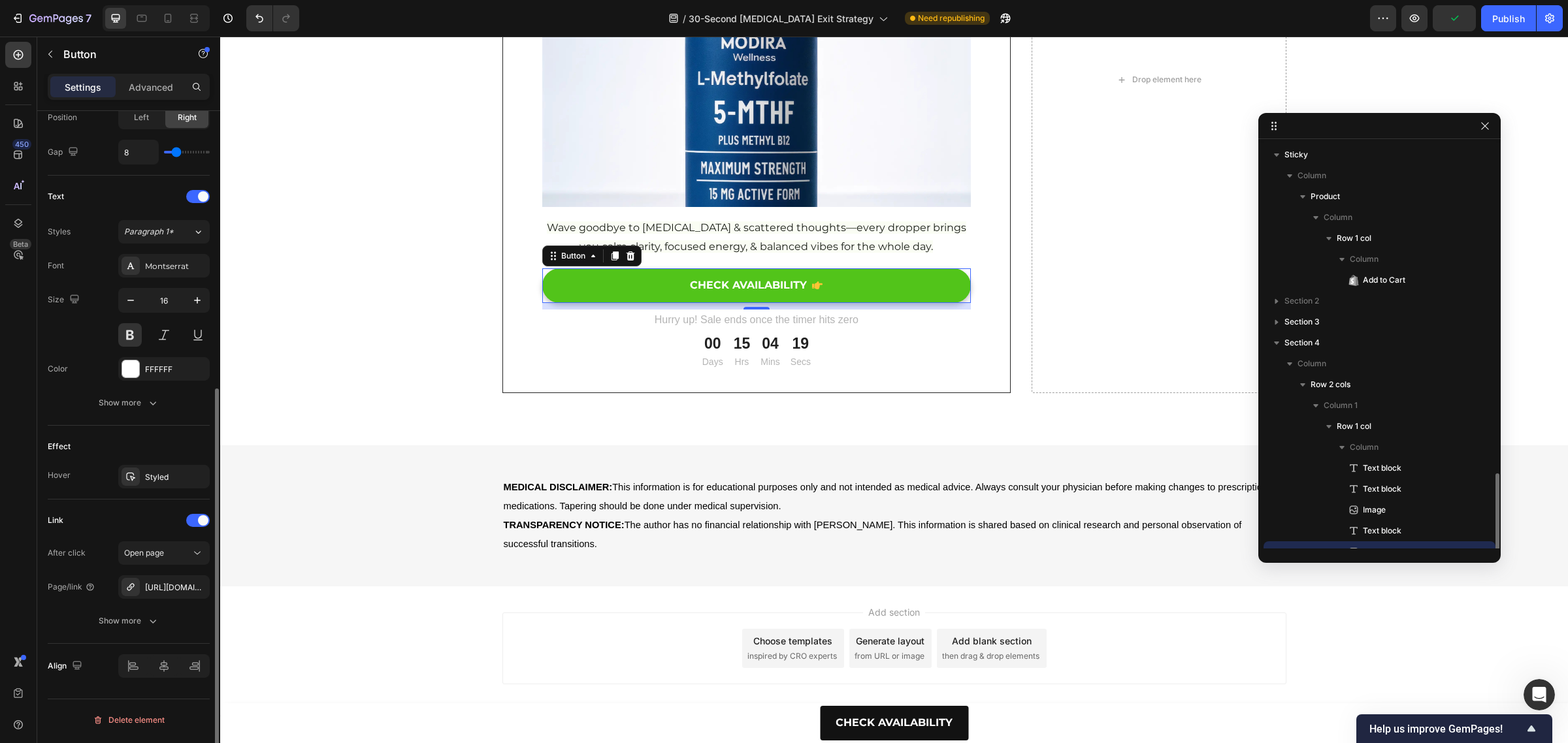
scroll to position [0, 0]
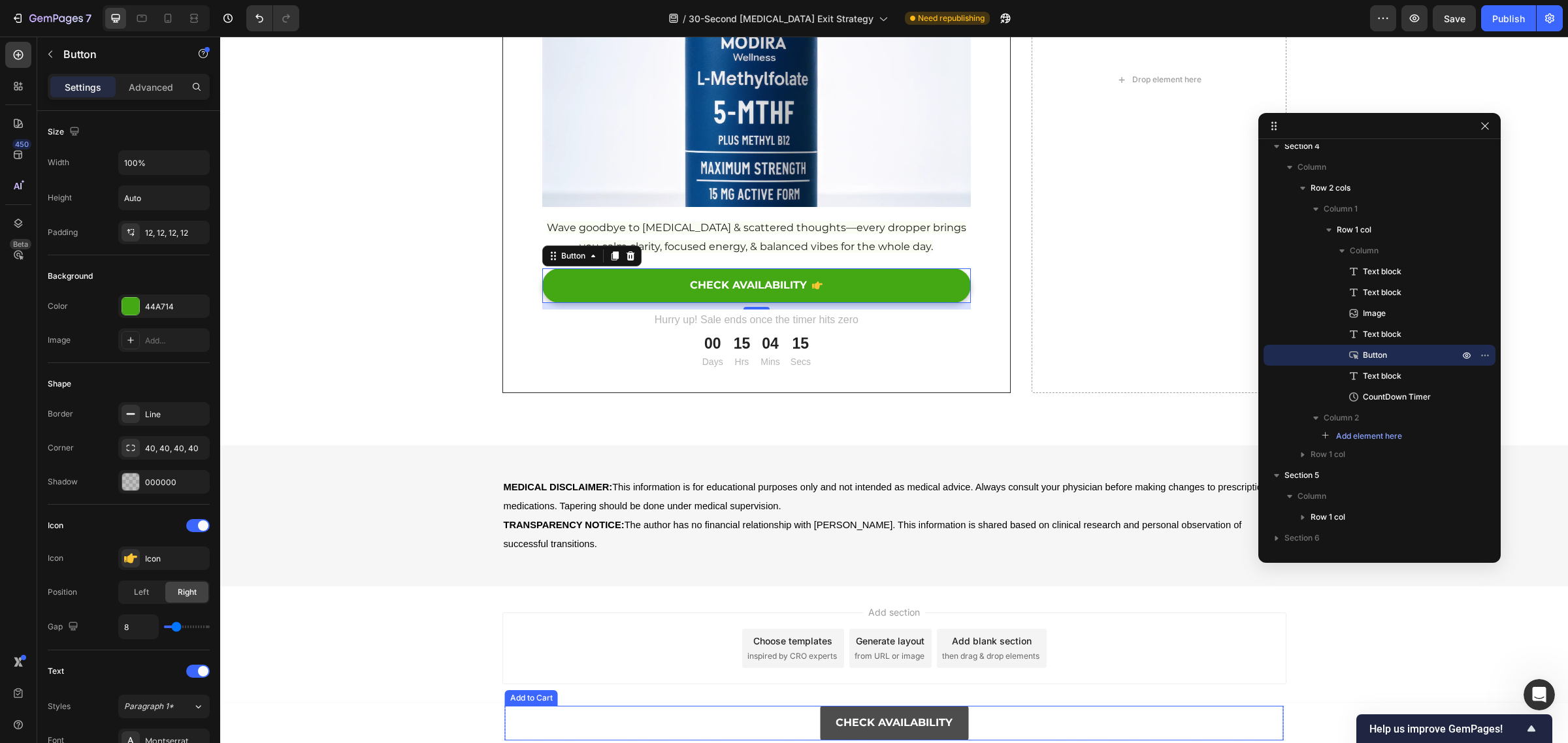
click at [954, 712] on button "CHECK AVAILABILITY" at bounding box center [894, 723] width 148 height 35
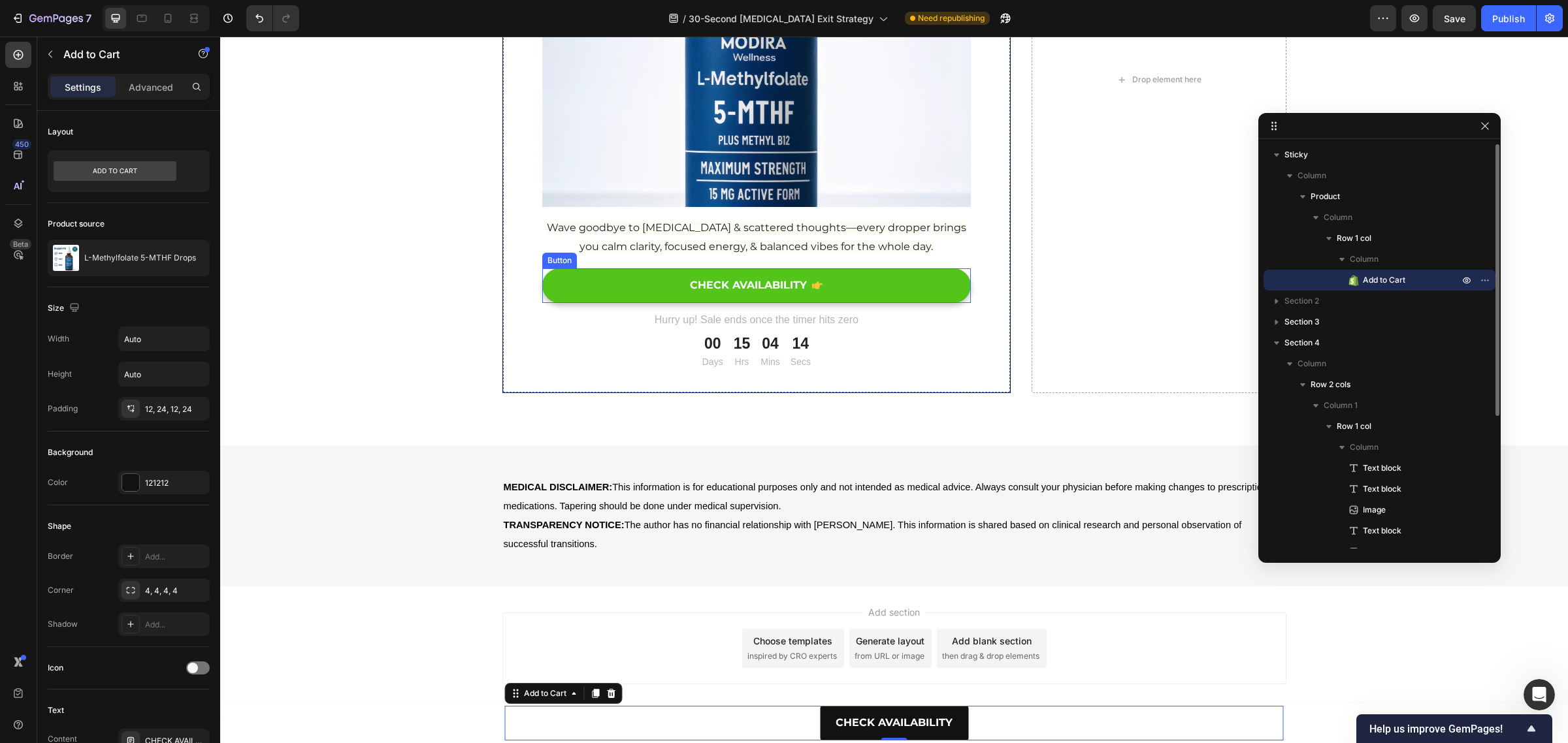
click at [616, 291] on link "CHECK AVAILABILITY" at bounding box center [757, 286] width 429 height 35
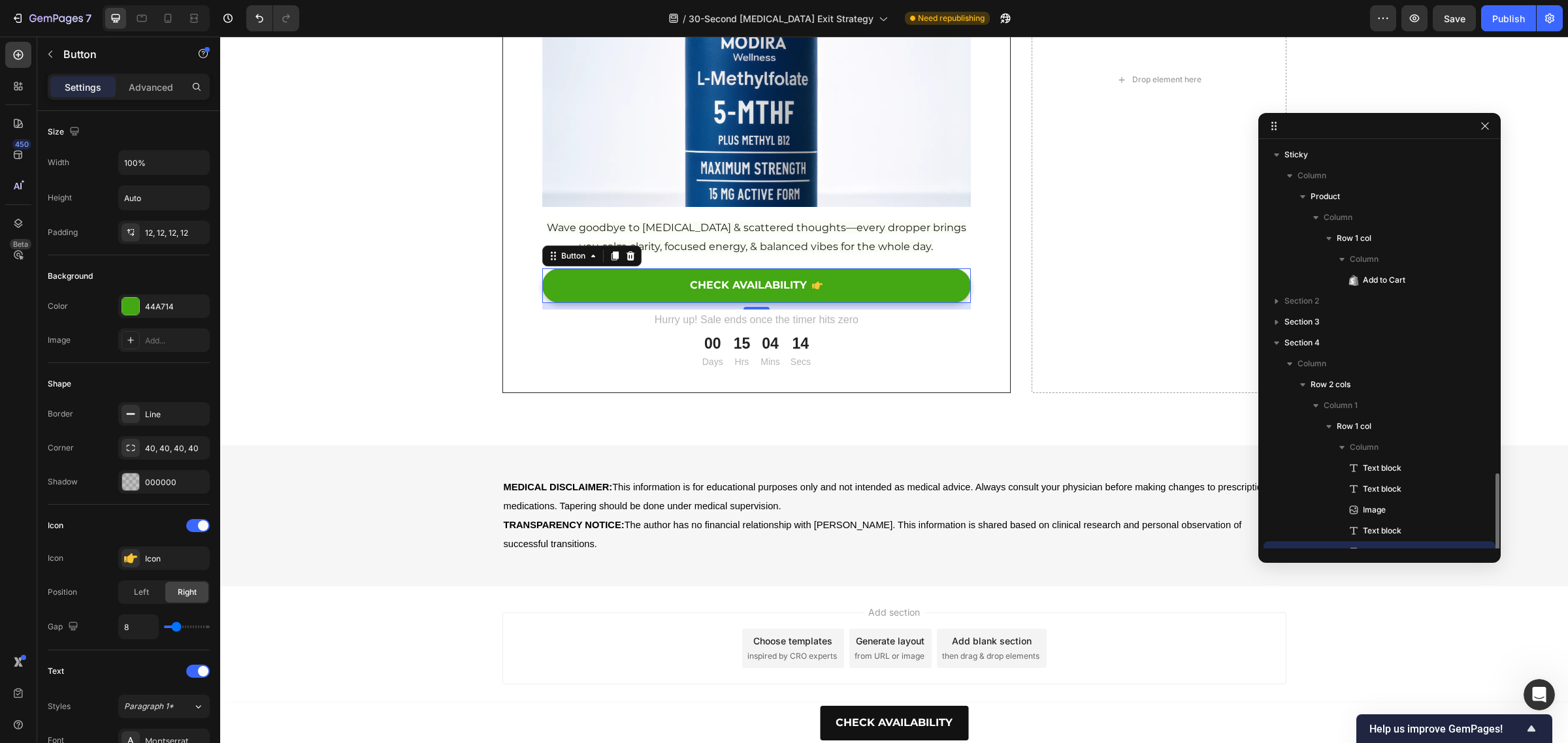
scroll to position [197, 0]
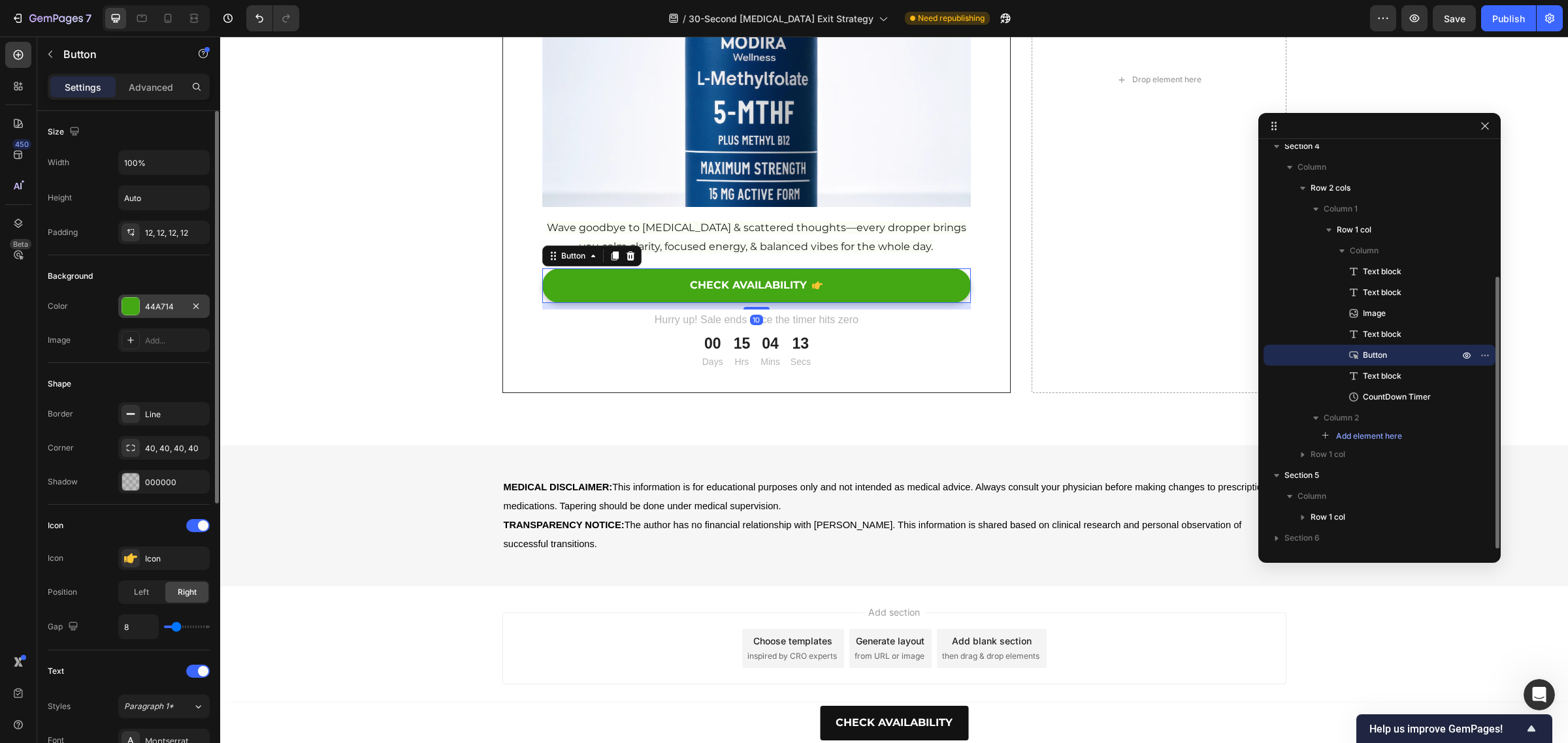
click at [157, 306] on div "44A714" at bounding box center [164, 307] width 38 height 12
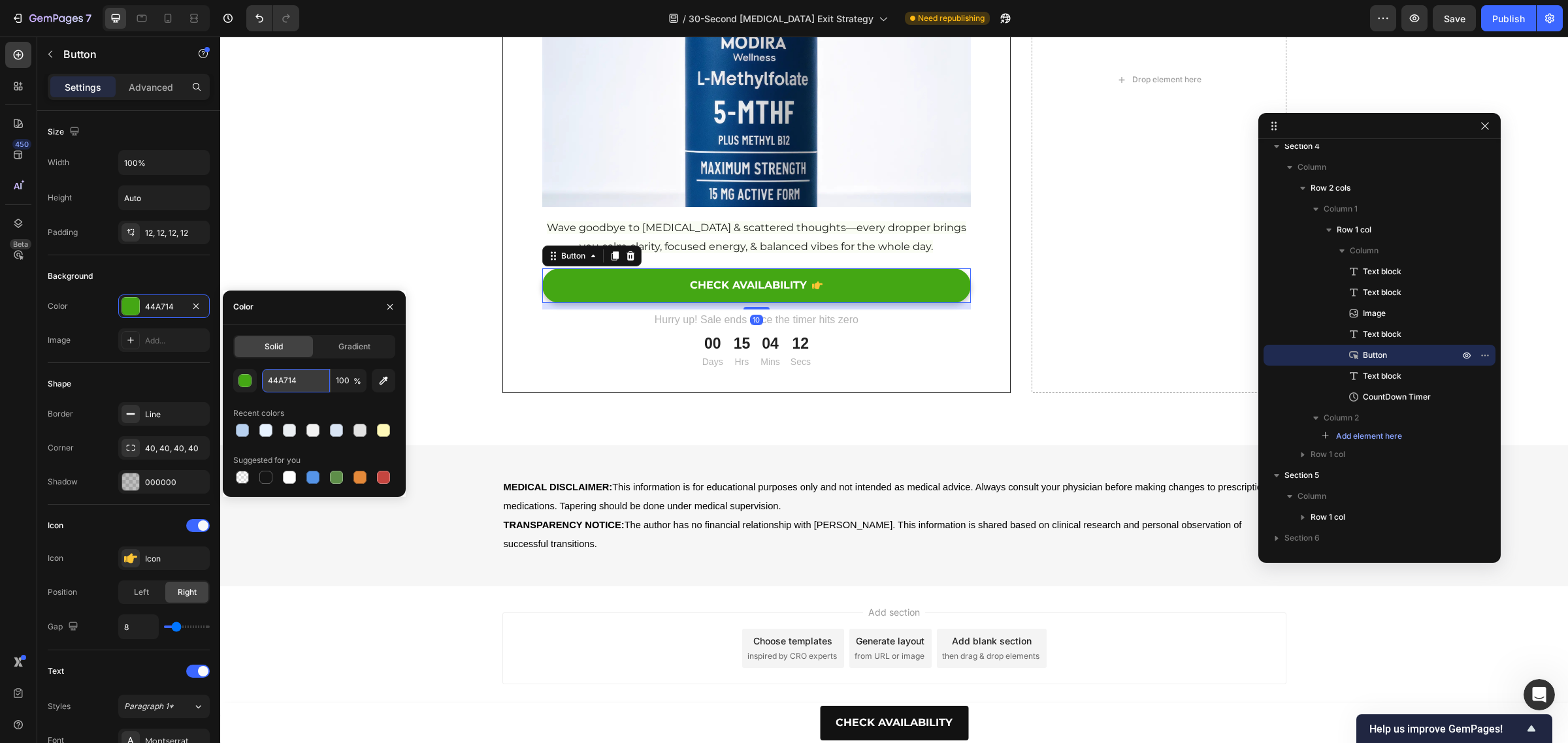
click at [281, 383] on input "44A714" at bounding box center [296, 381] width 68 height 24
click at [939, 710] on button "CHECK AVAILABILITY" at bounding box center [894, 723] width 148 height 35
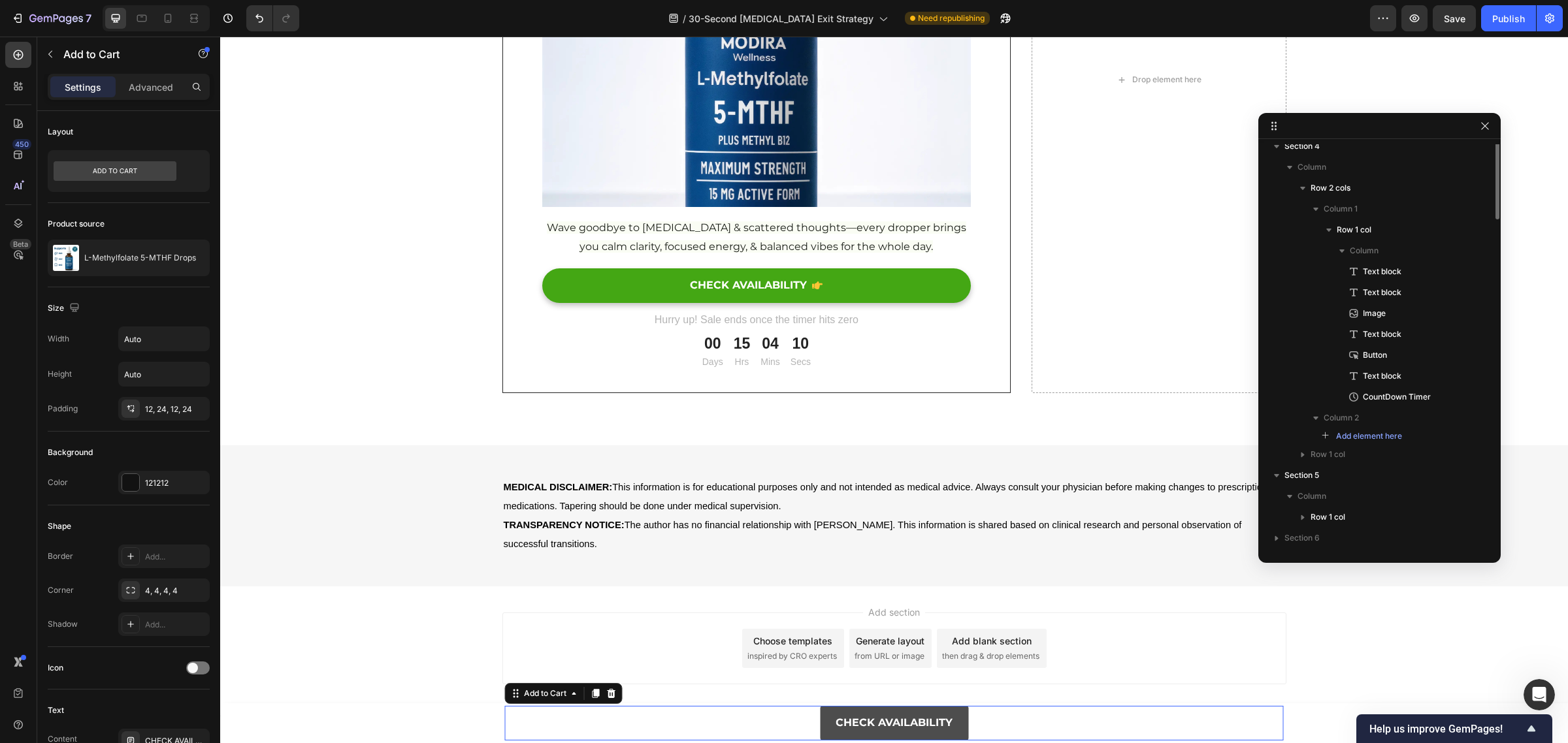
scroll to position [0, 0]
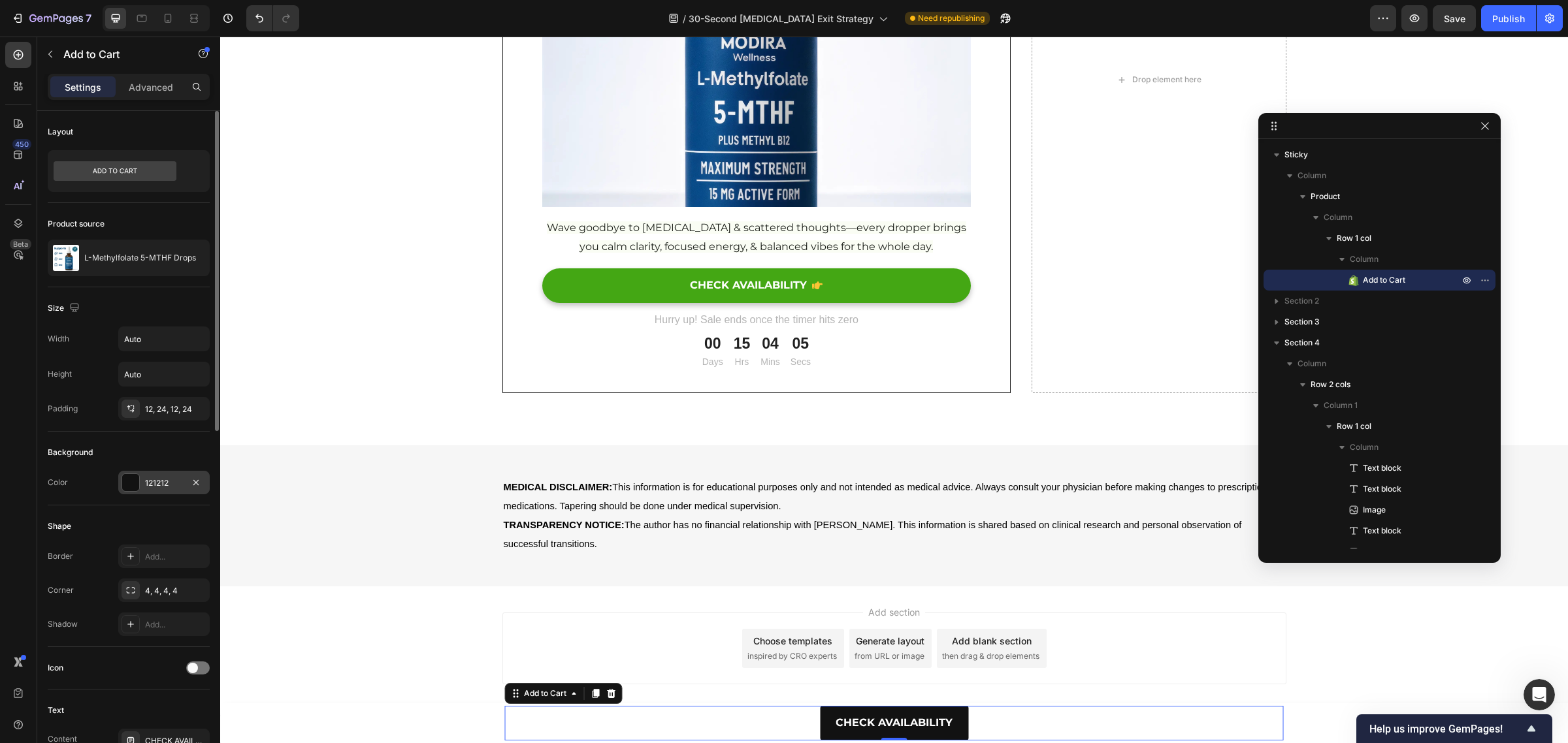
click at [135, 482] on div at bounding box center [130, 483] width 17 height 17
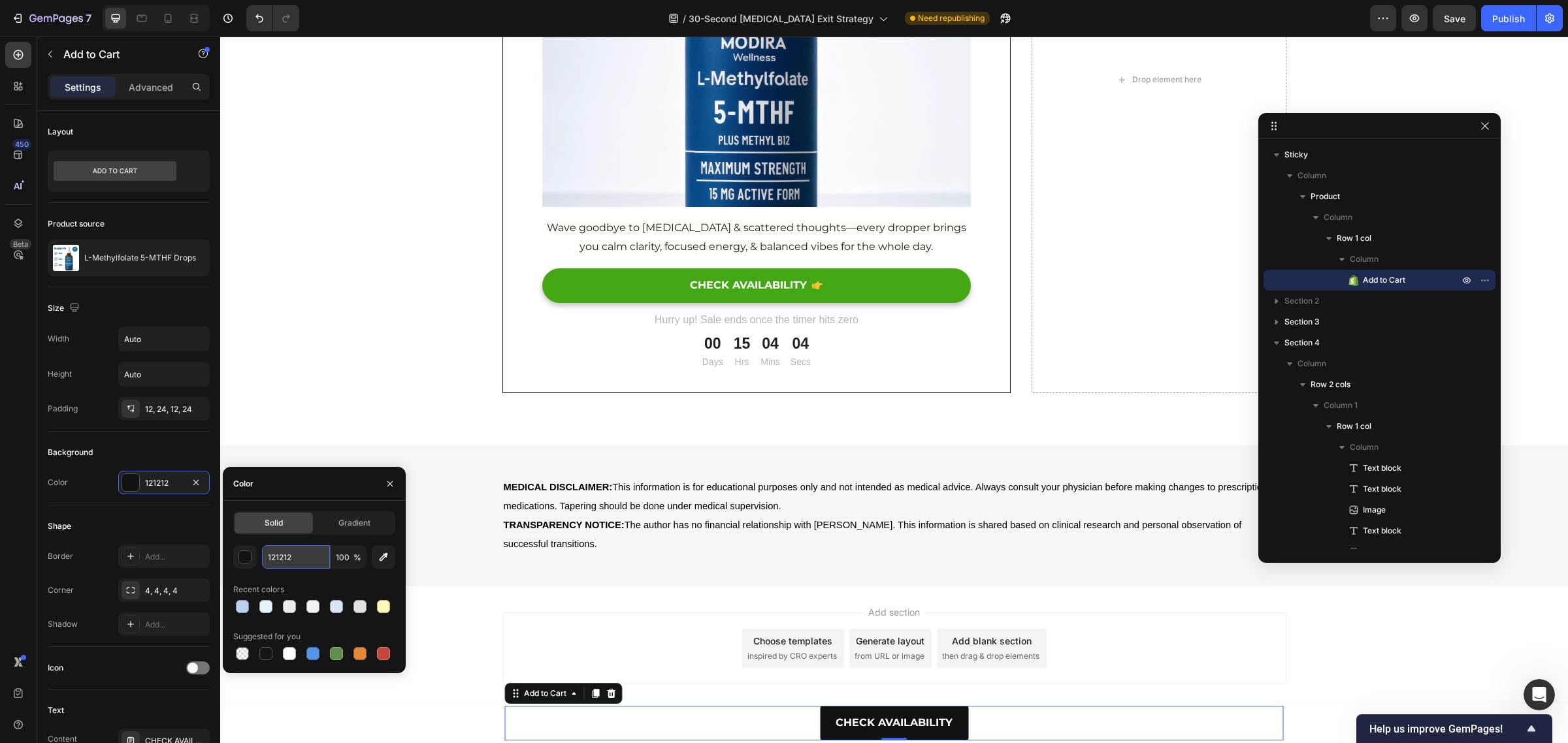
click at [284, 552] on input "121212" at bounding box center [296, 557] width 68 height 24
paste input "44A714"
type input "44A714"
click at [87, 508] on div "Shape Border Add... Corner 4, 4, 4, 4 Shadow Add..." at bounding box center [128, 576] width 162 height 141
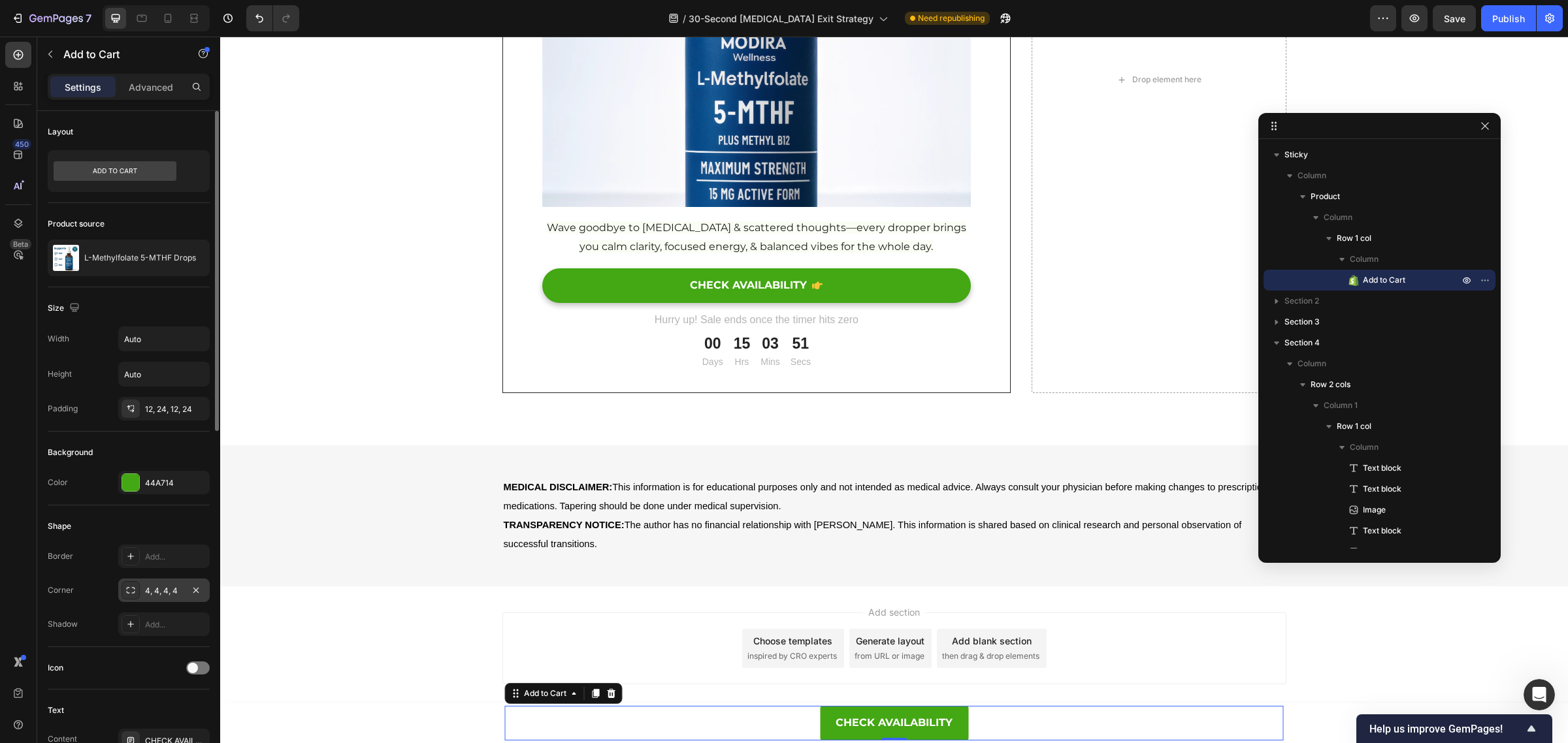
click at [149, 591] on div "4, 4, 4, 4" at bounding box center [164, 591] width 38 height 12
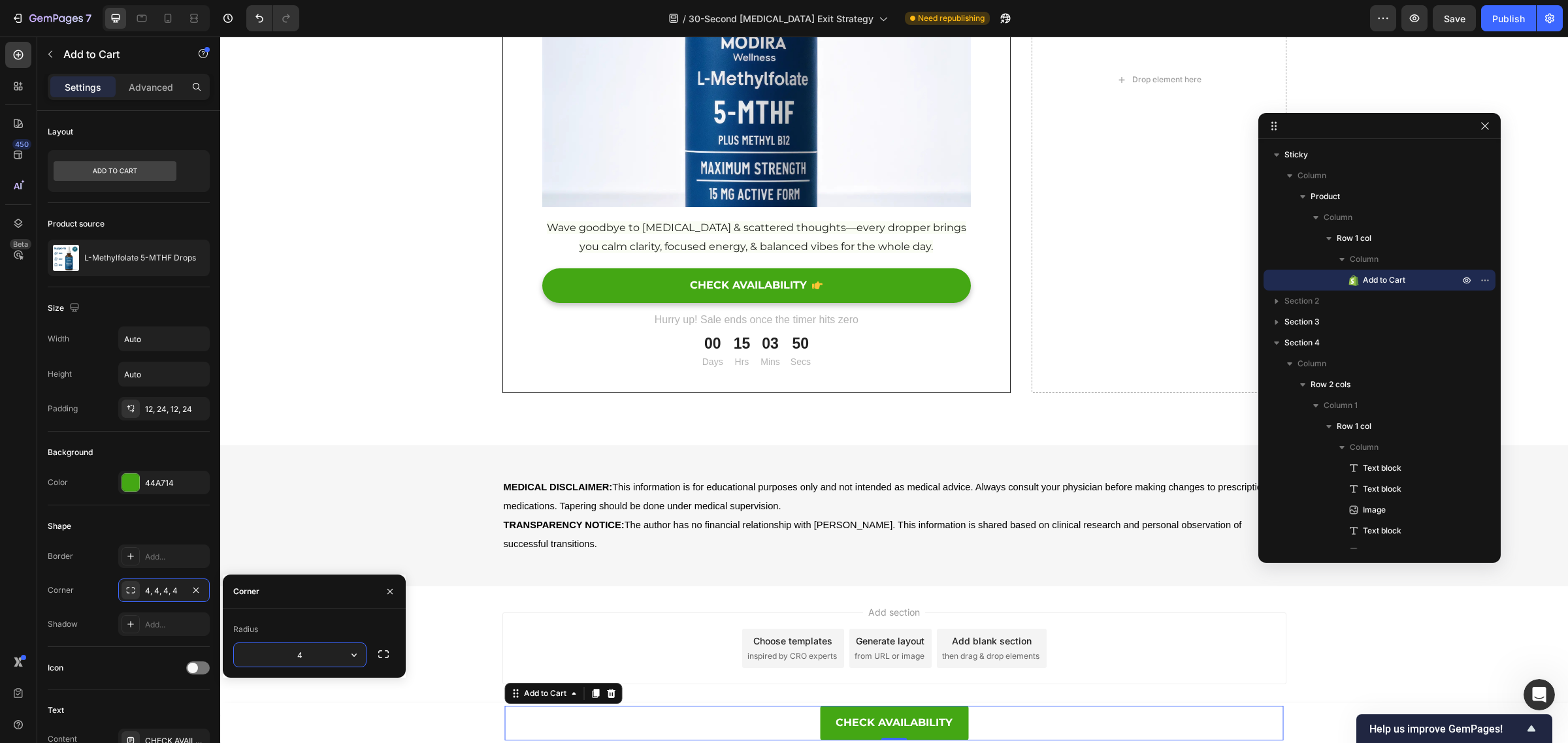
click at [307, 655] on input "4" at bounding box center [300, 655] width 132 height 24
type input "40"
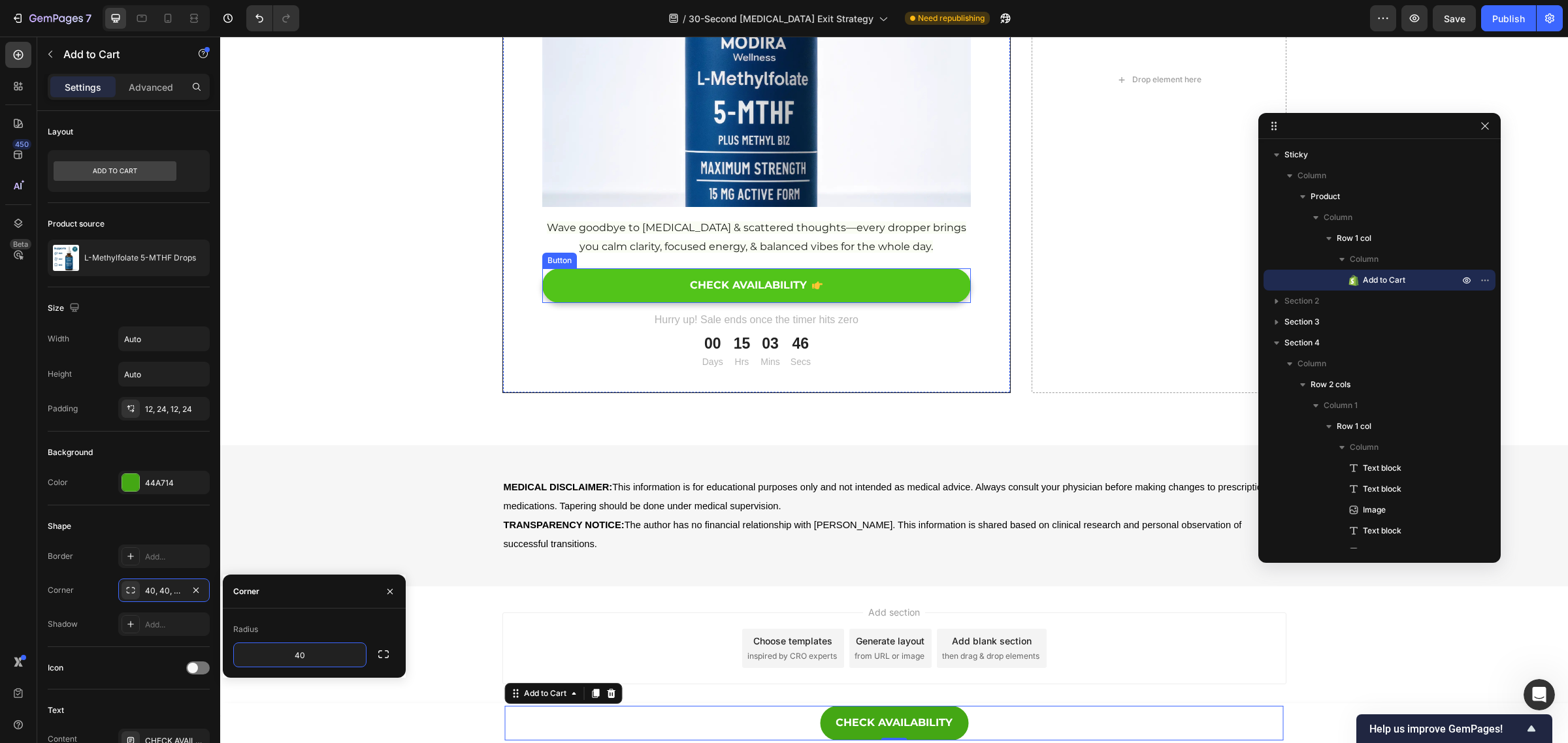
click at [814, 285] on icon at bounding box center [817, 286] width 10 height 10
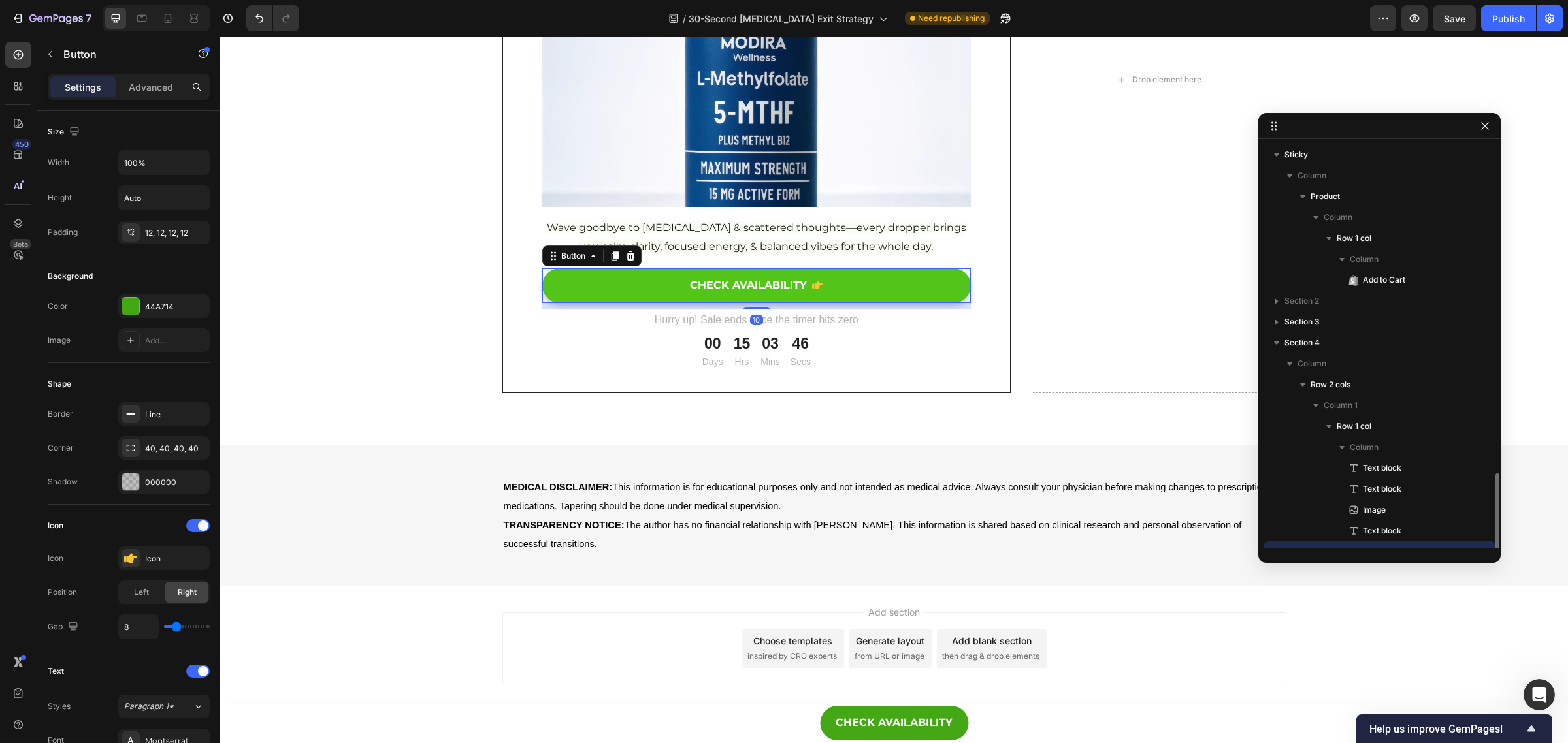
scroll to position [197, 0]
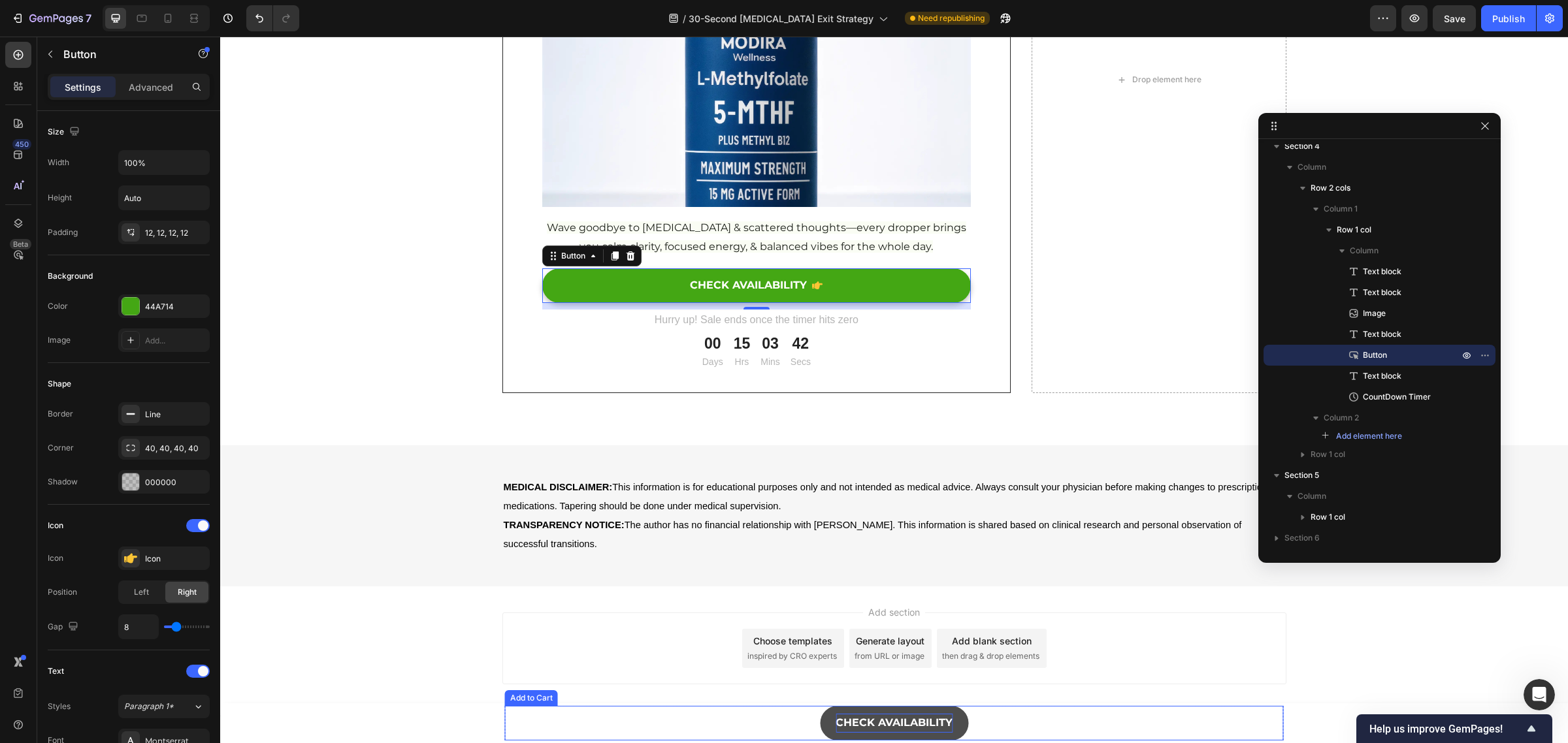
click at [875, 725] on p "CHECK AVAILABILITY" at bounding box center [894, 724] width 117 height 19
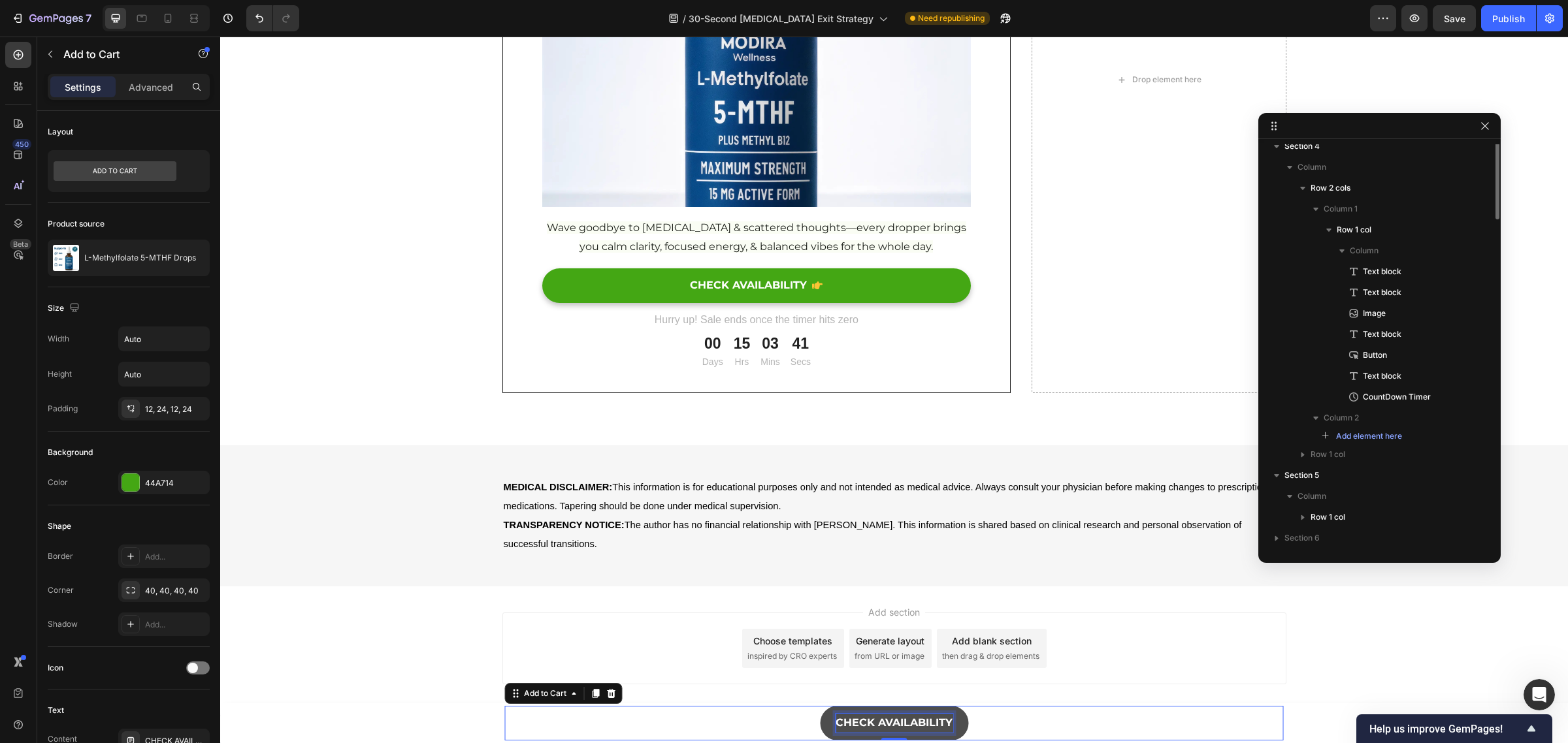
scroll to position [0, 0]
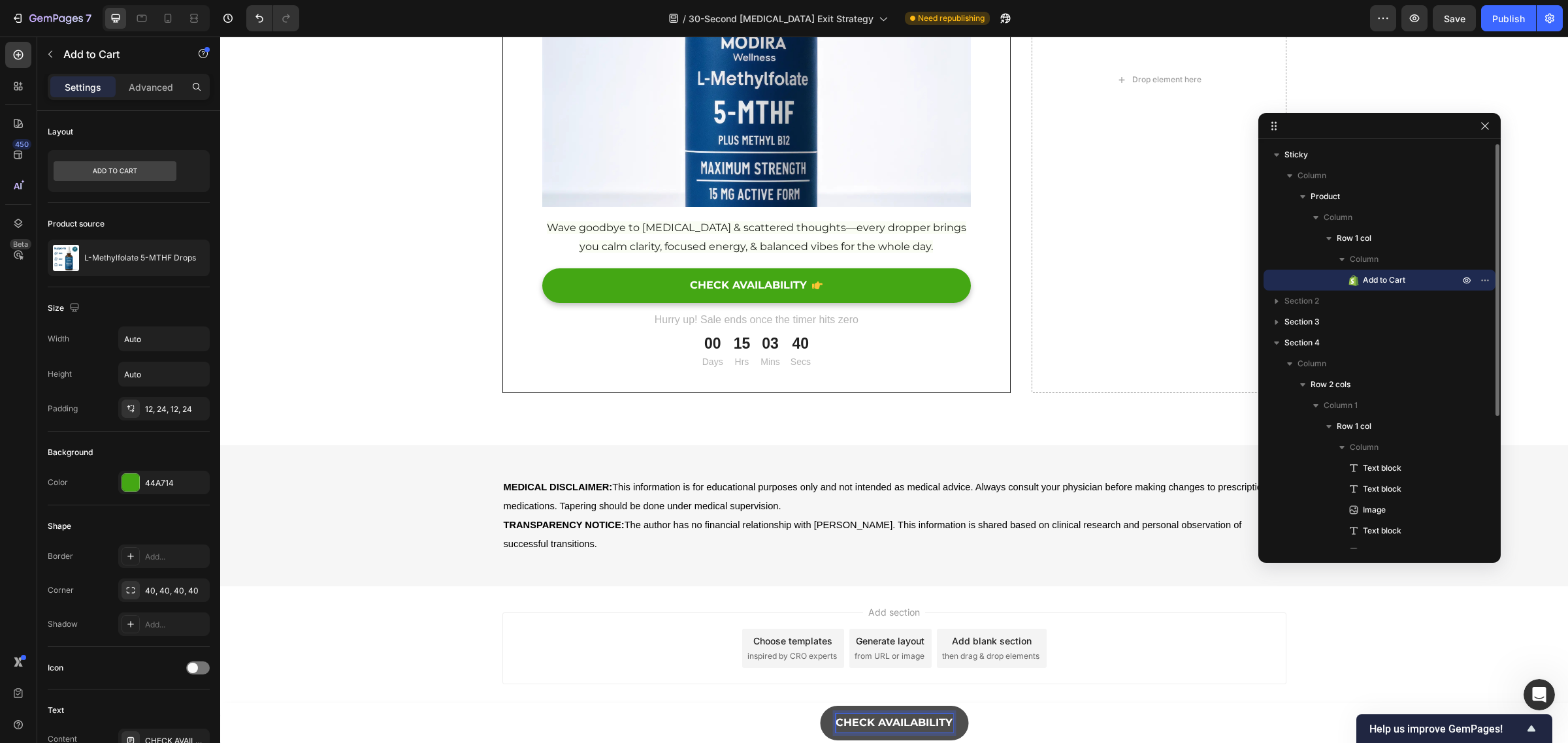
click at [875, 724] on p "CHECK AVAILABILITY" at bounding box center [894, 724] width 117 height 19
click at [868, 706] on button "Buy" at bounding box center [894, 723] width 53 height 35
click at [864, 706] on button "Buy 1" at bounding box center [894, 723] width 60 height 35
click at [853, 706] on button "Buy 1 Get" at bounding box center [894, 723] width 82 height 35
click at [849, 706] on button "Buy 1 Get 1" at bounding box center [894, 723] width 90 height 35
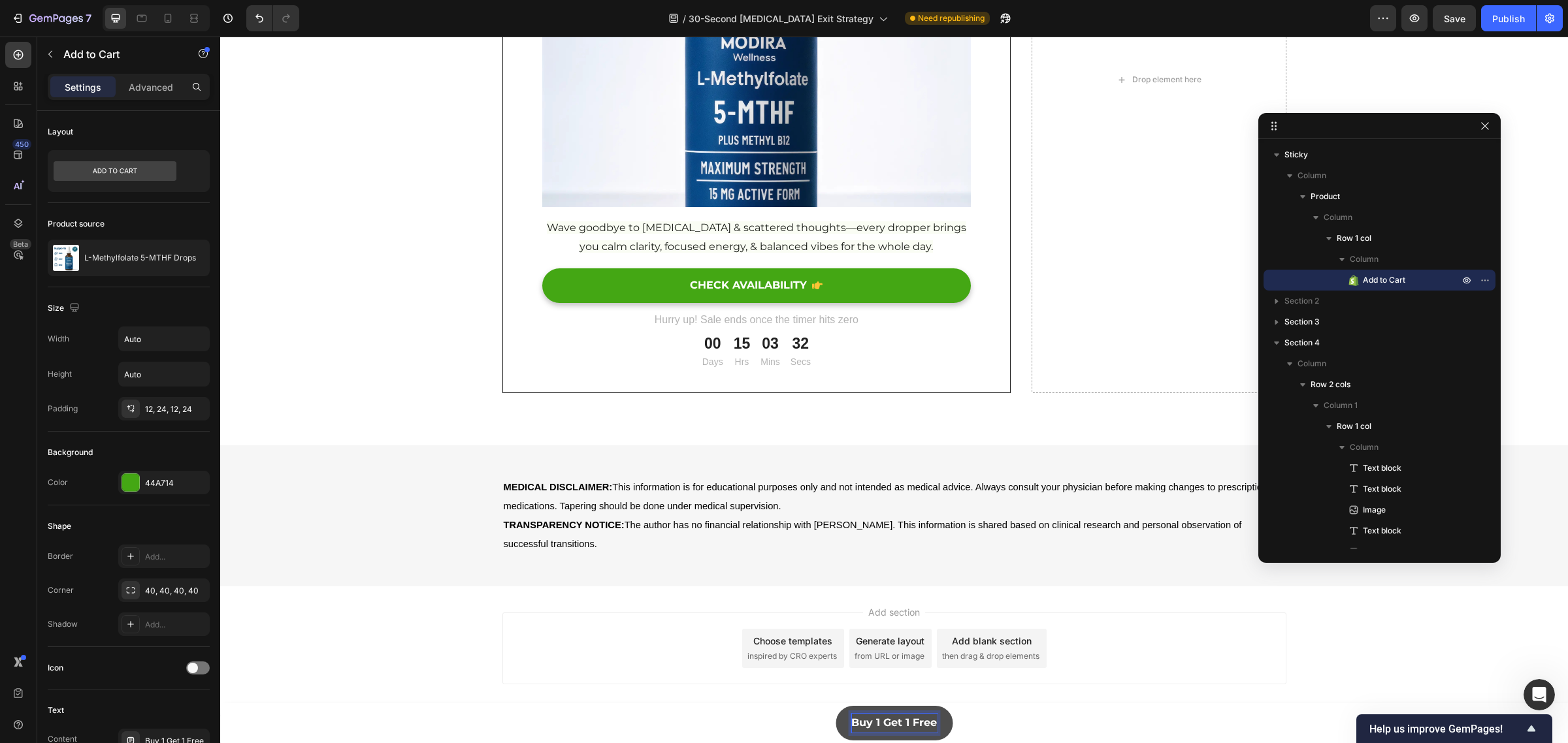
click at [836, 706] on button "Buy 1 Get 1 Free" at bounding box center [894, 723] width 117 height 35
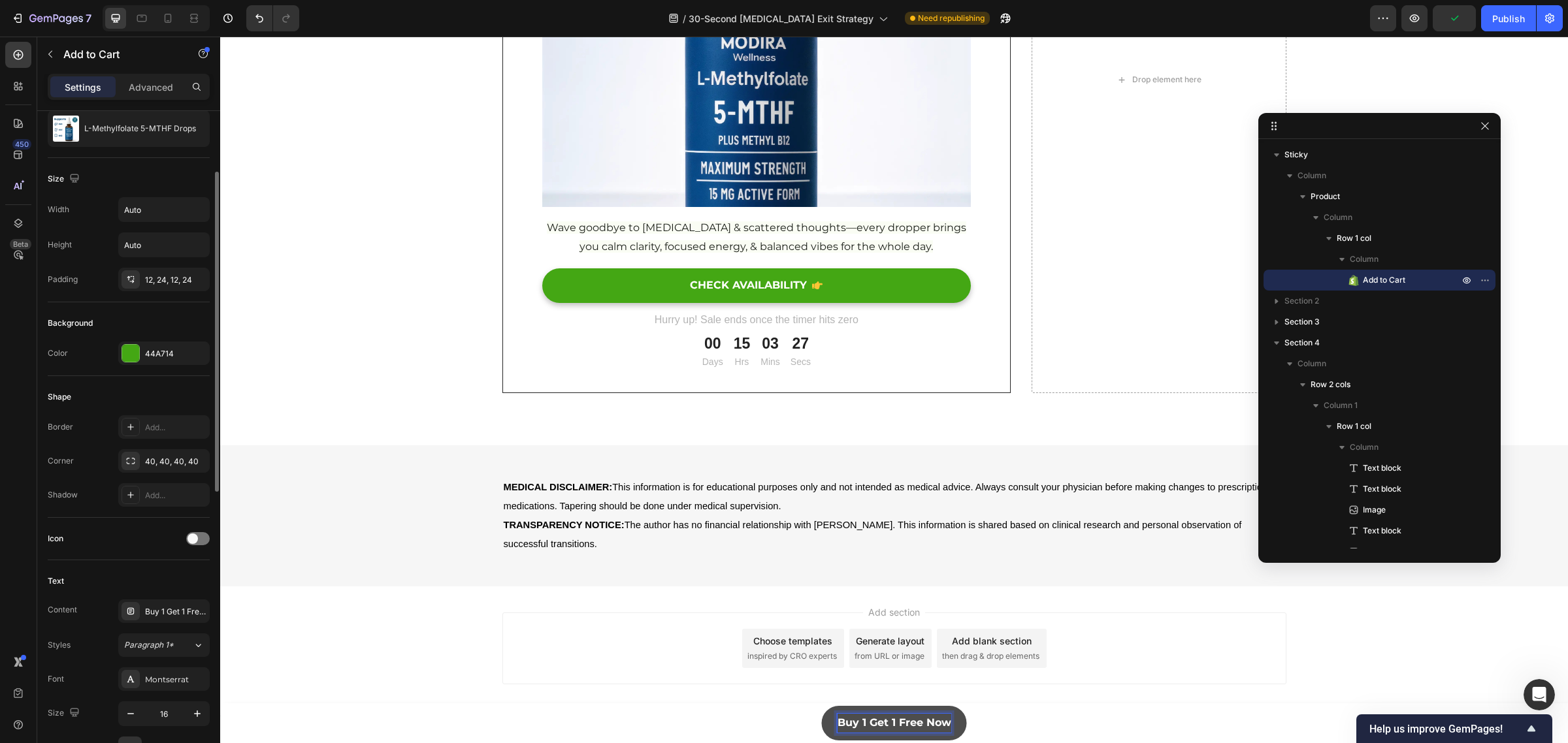
scroll to position [130, 0]
click at [199, 536] on div at bounding box center [198, 537] width 24 height 13
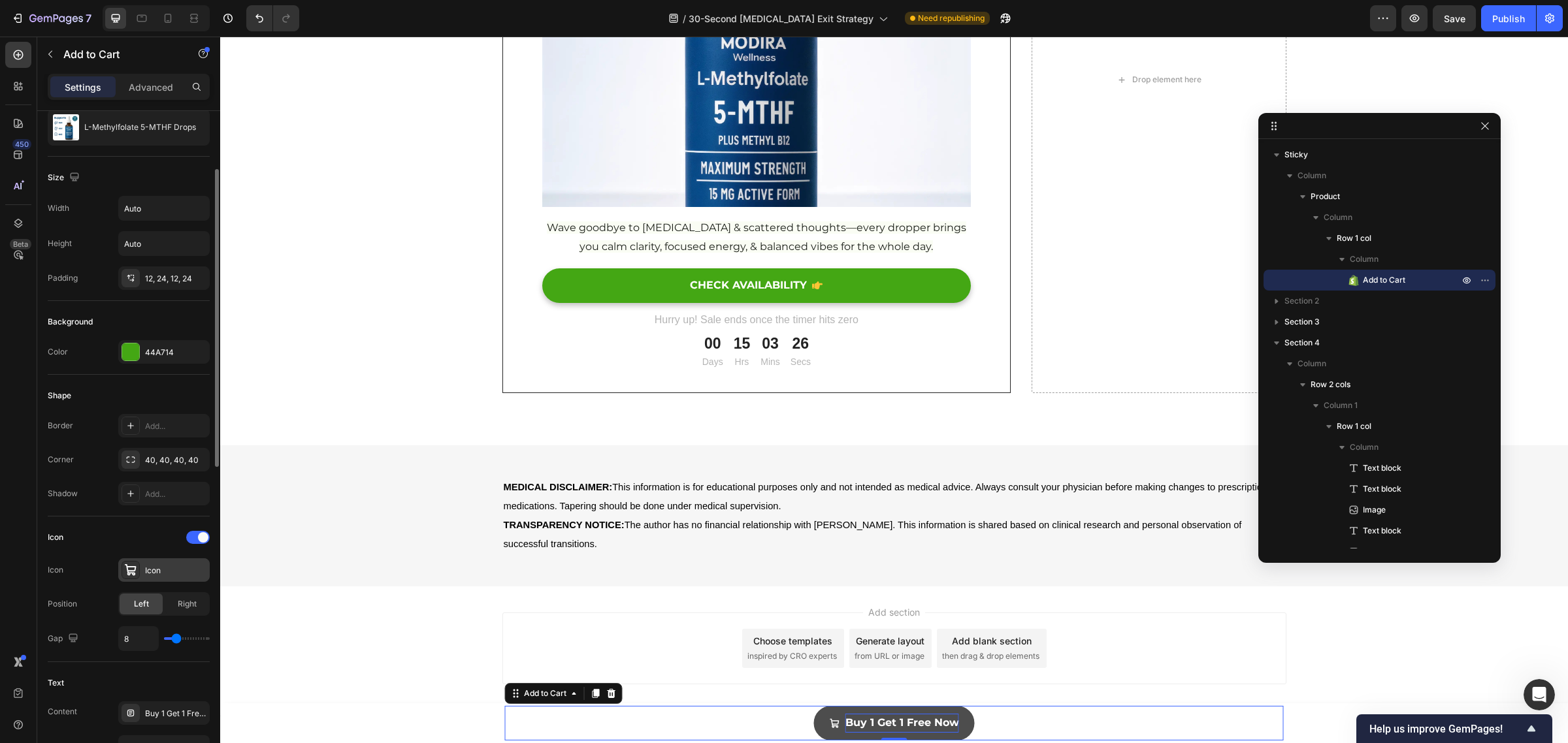
click at [170, 568] on div "Icon" at bounding box center [175, 571] width 61 height 12
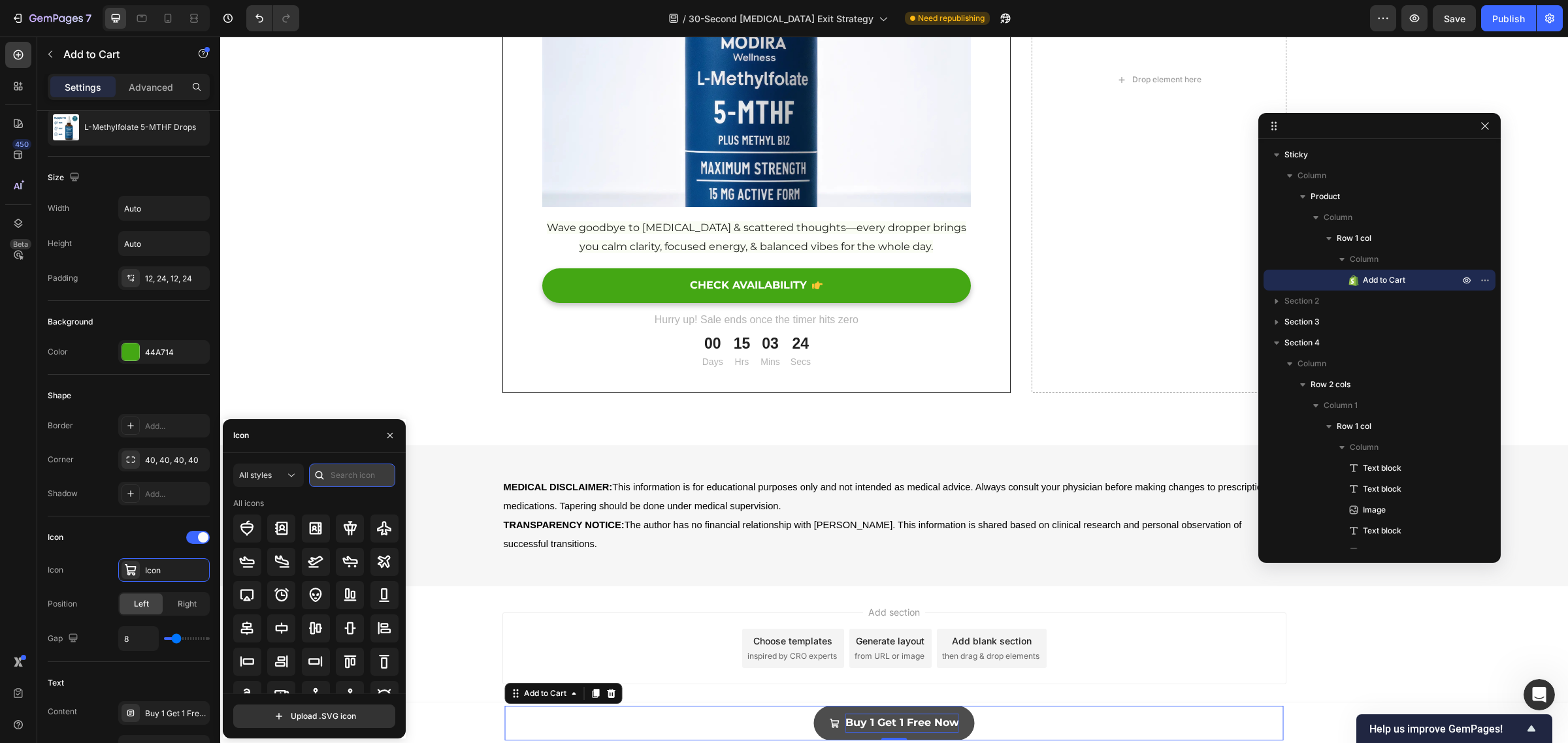
click at [349, 474] on input "text" at bounding box center [352, 476] width 86 height 24
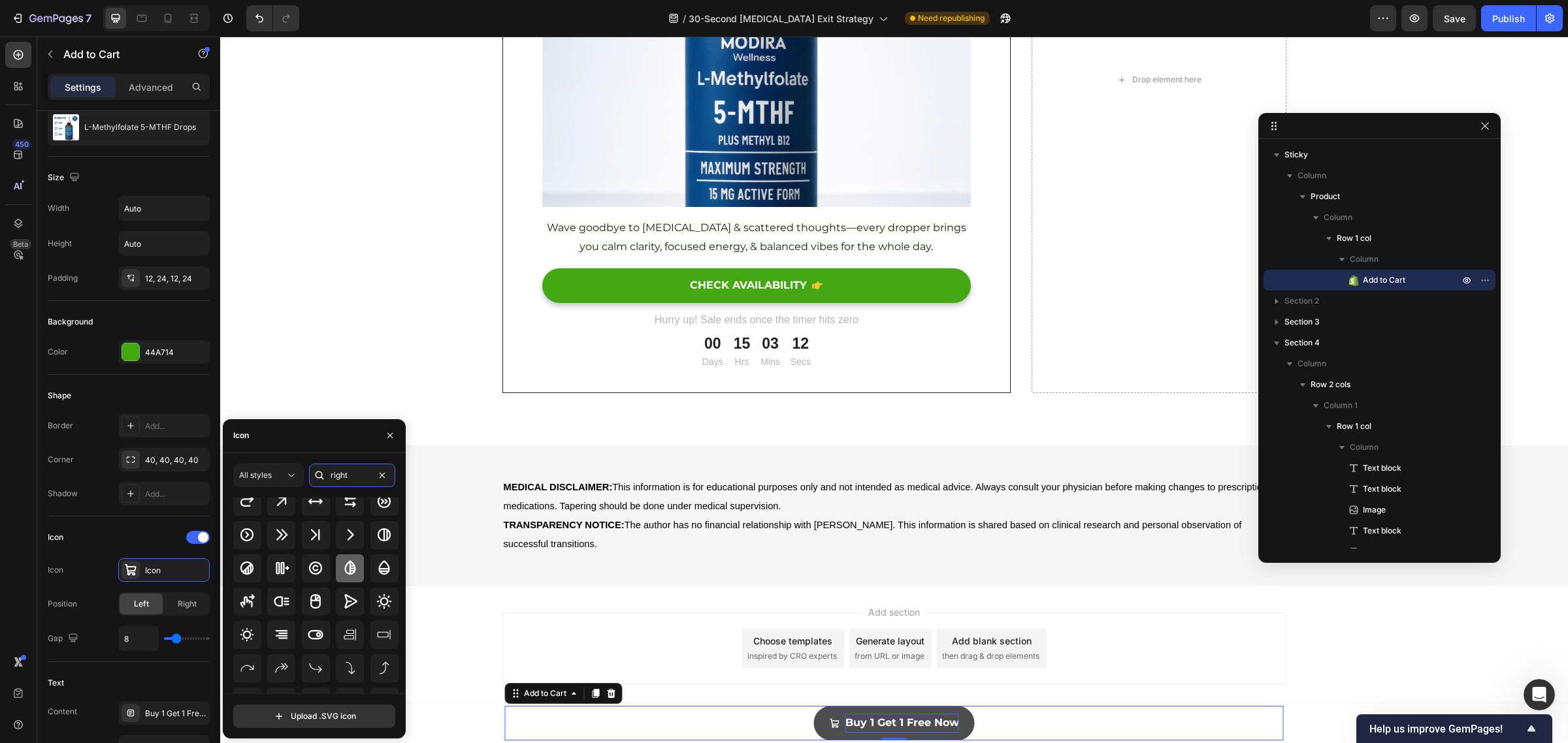
scroll to position [0, 0]
click at [332, 475] on input "right" at bounding box center [352, 476] width 86 height 24
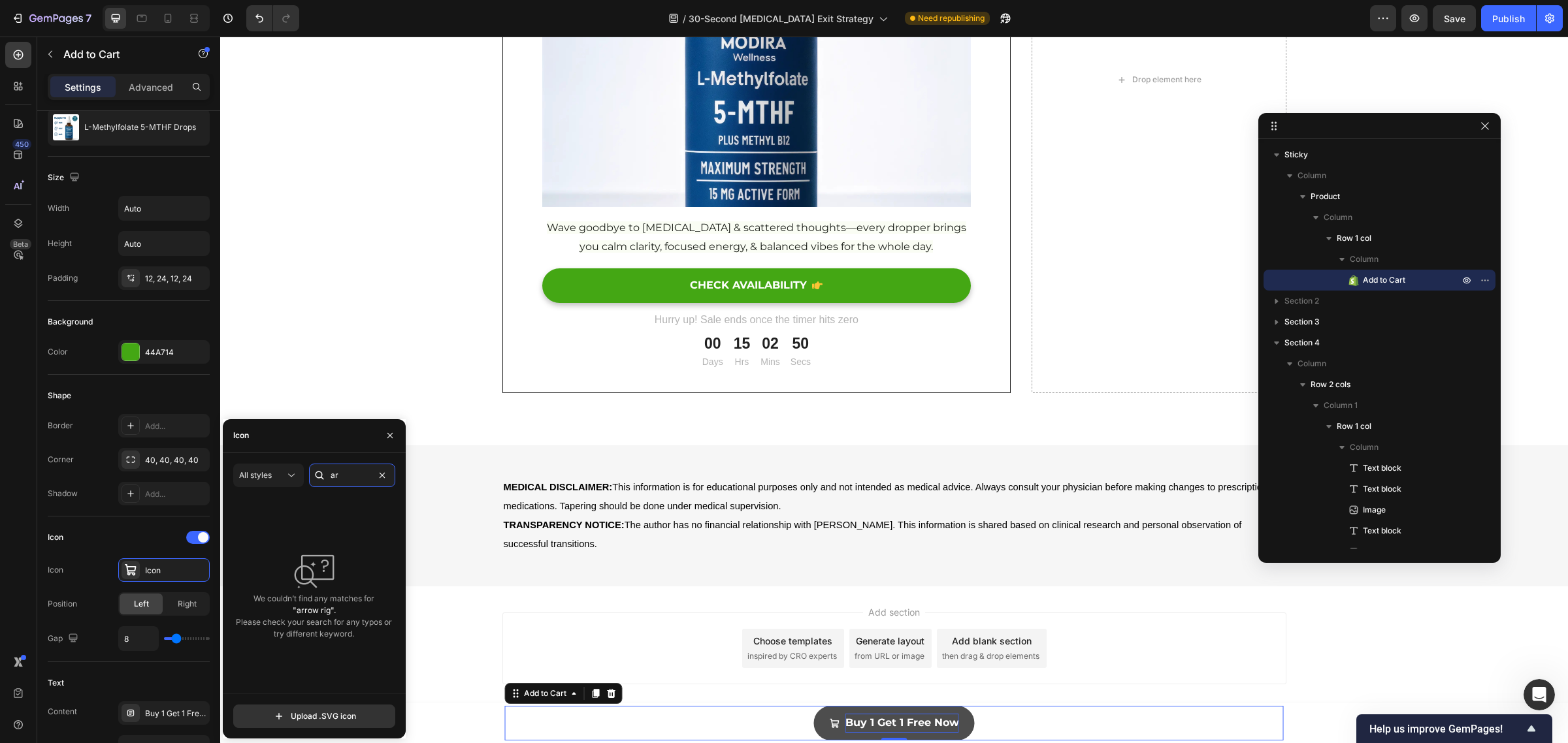
type input "a"
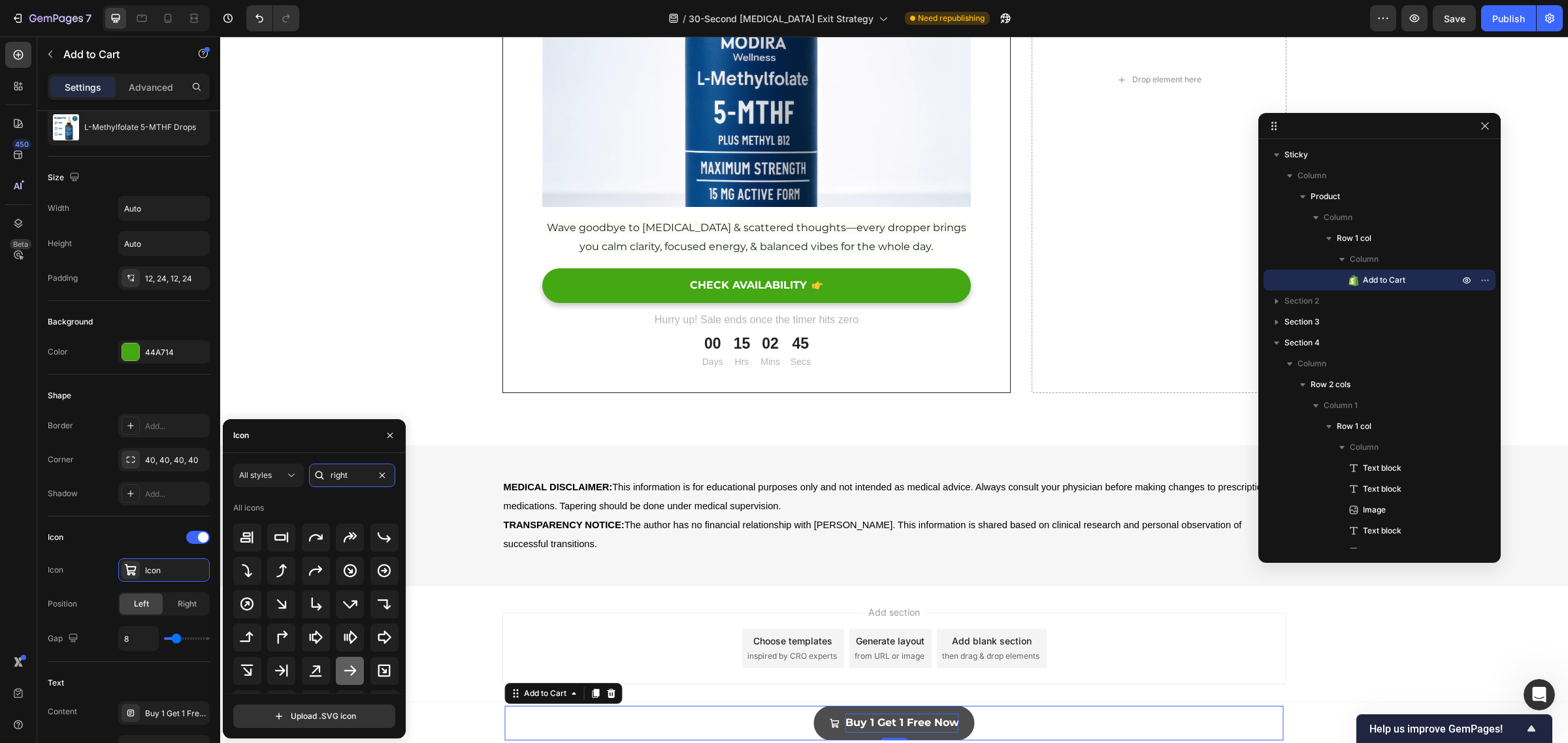
type input "right"
click at [350, 673] on icon at bounding box center [349, 670] width 13 height 10
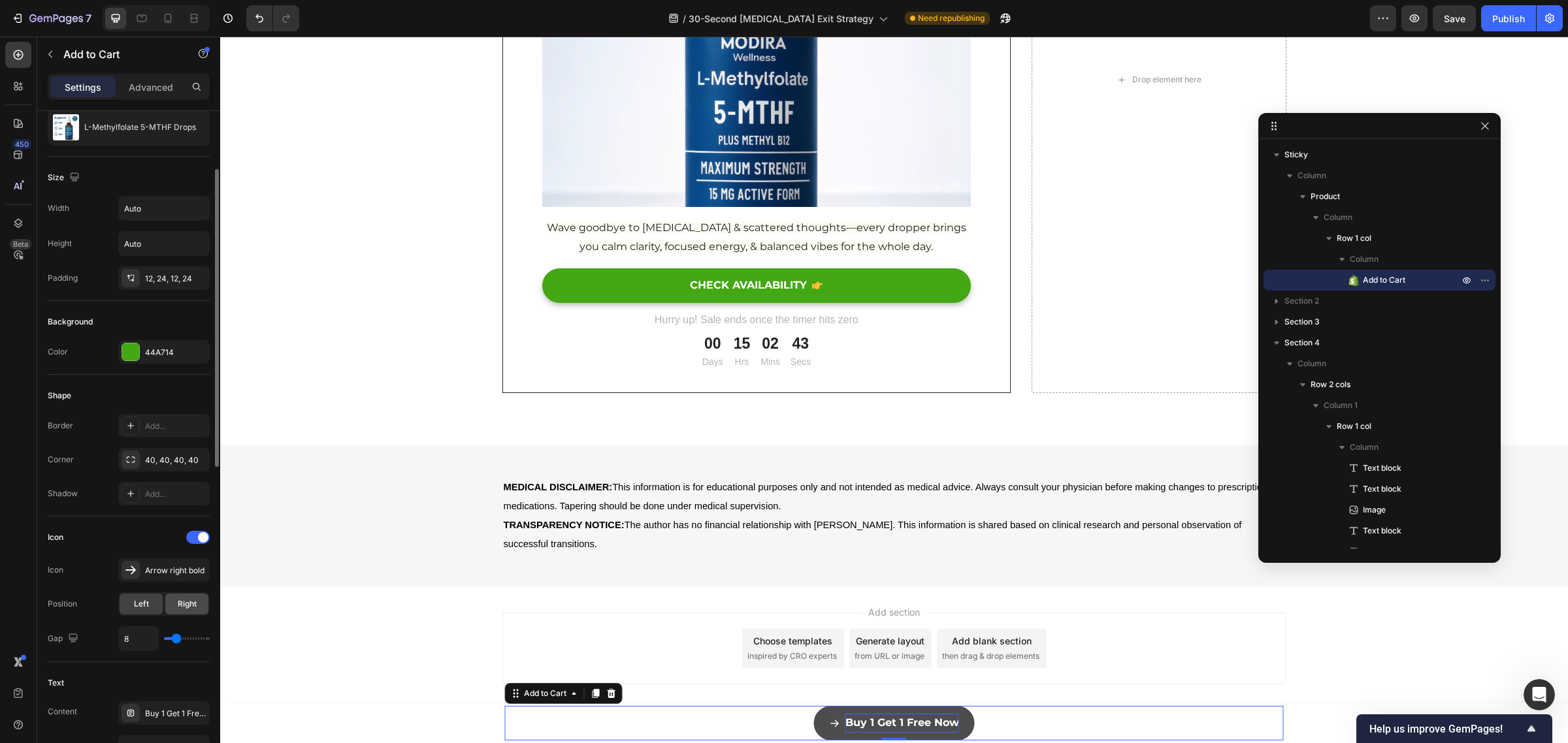
click at [185, 605] on span "Right" at bounding box center [187, 604] width 19 height 12
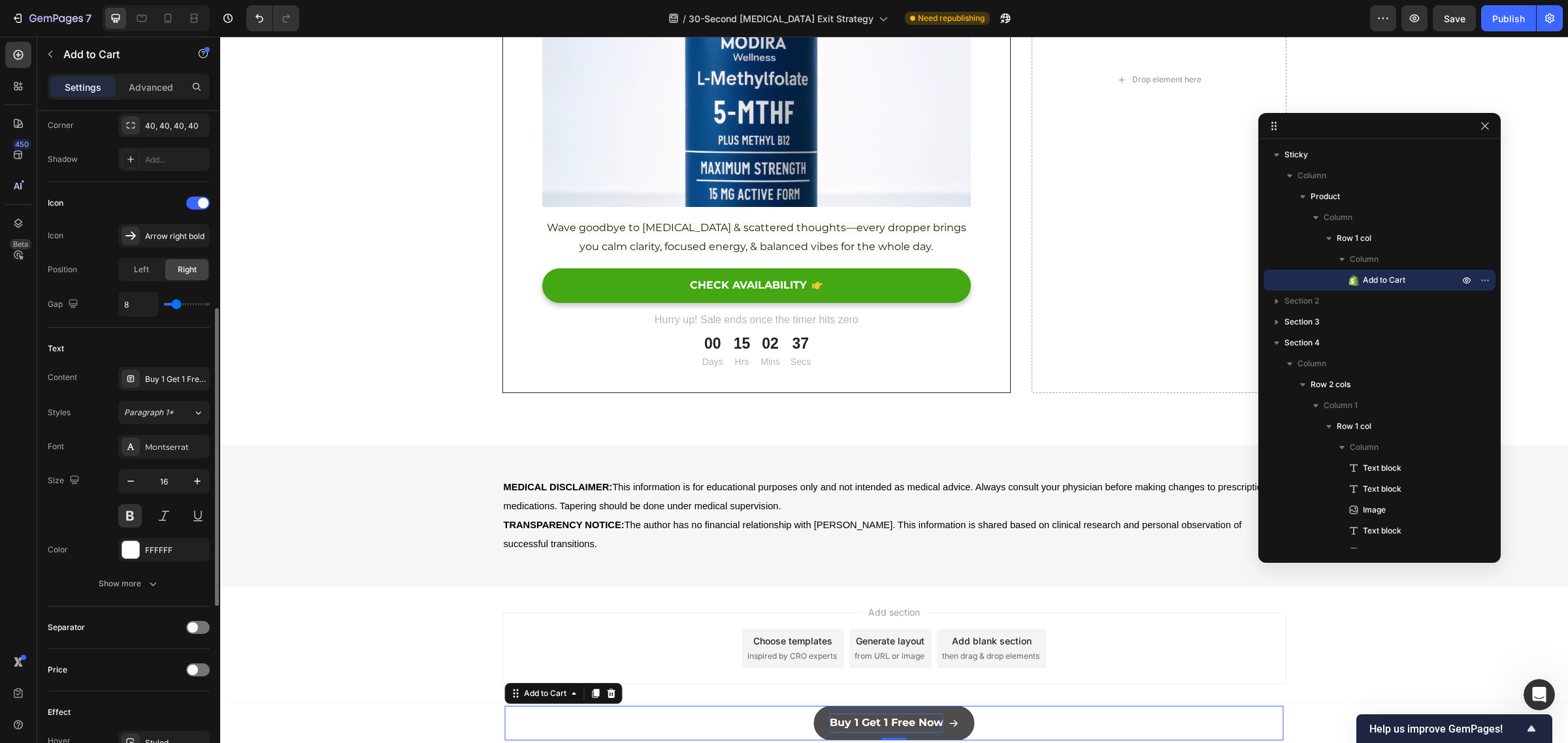
scroll to position [467, 0]
click at [121, 575] on button "Show more" at bounding box center [128, 582] width 162 height 24
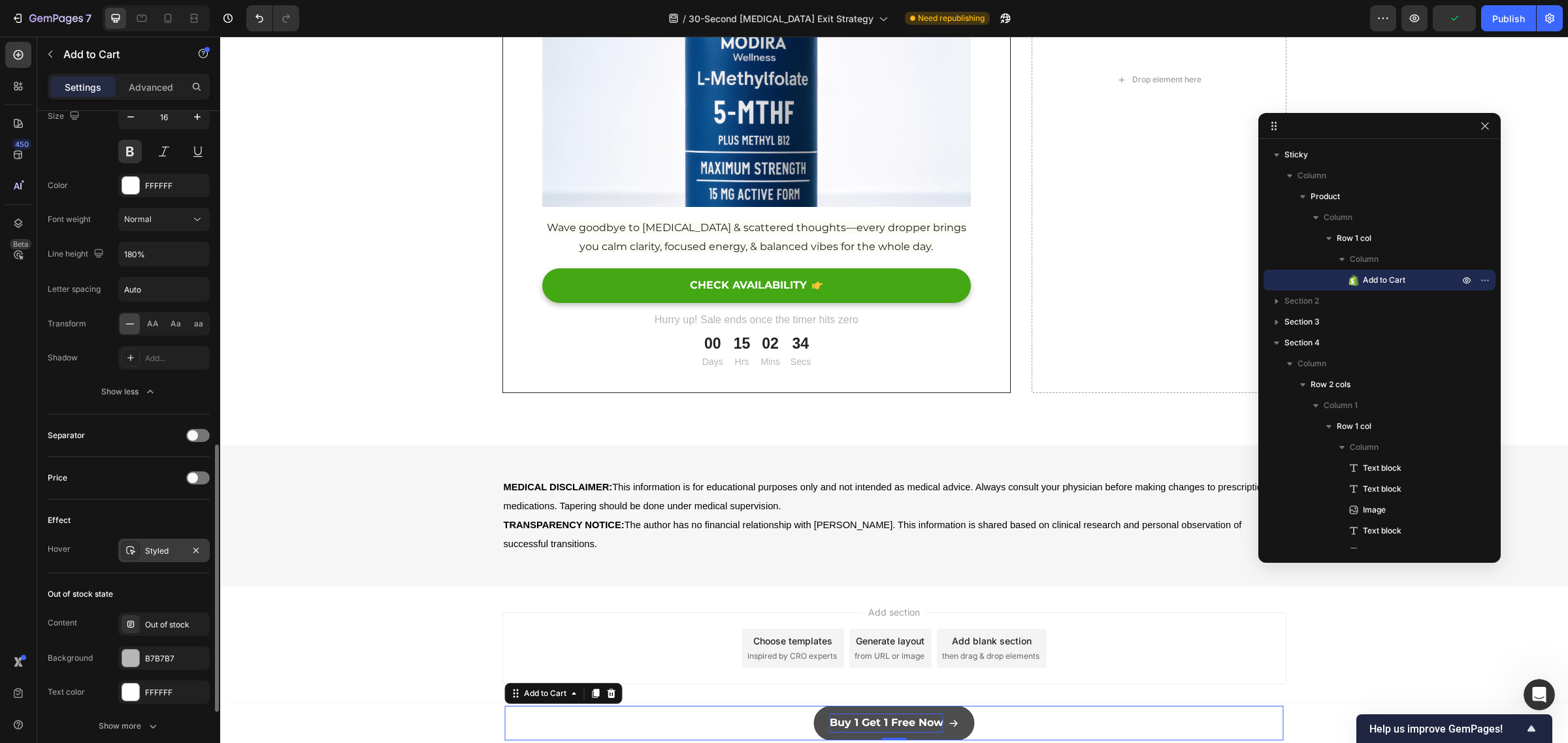
scroll to position [834, 0]
click at [149, 543] on div "Styled" at bounding box center [164, 547] width 38 height 12
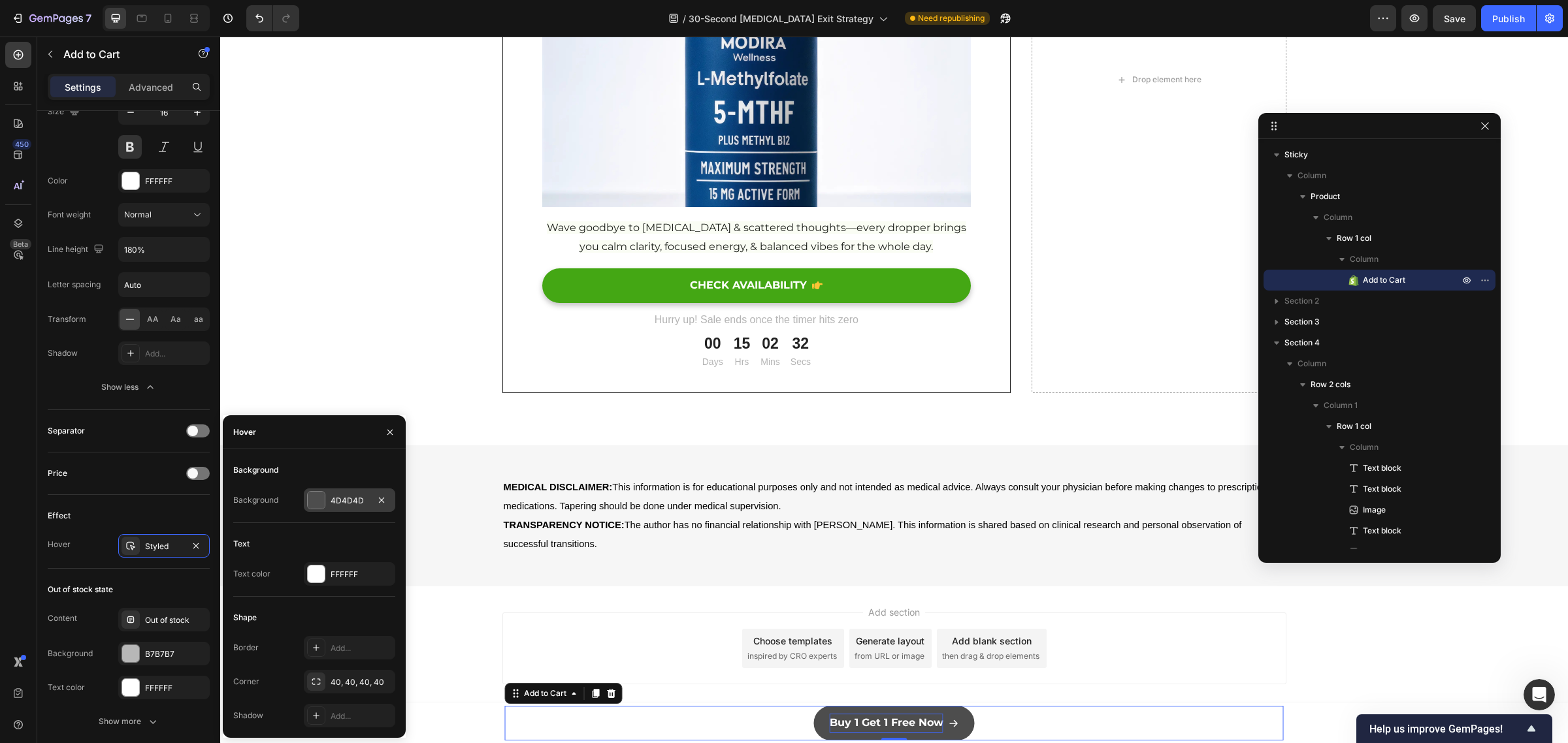
click at [315, 498] on div at bounding box center [316, 500] width 17 height 17
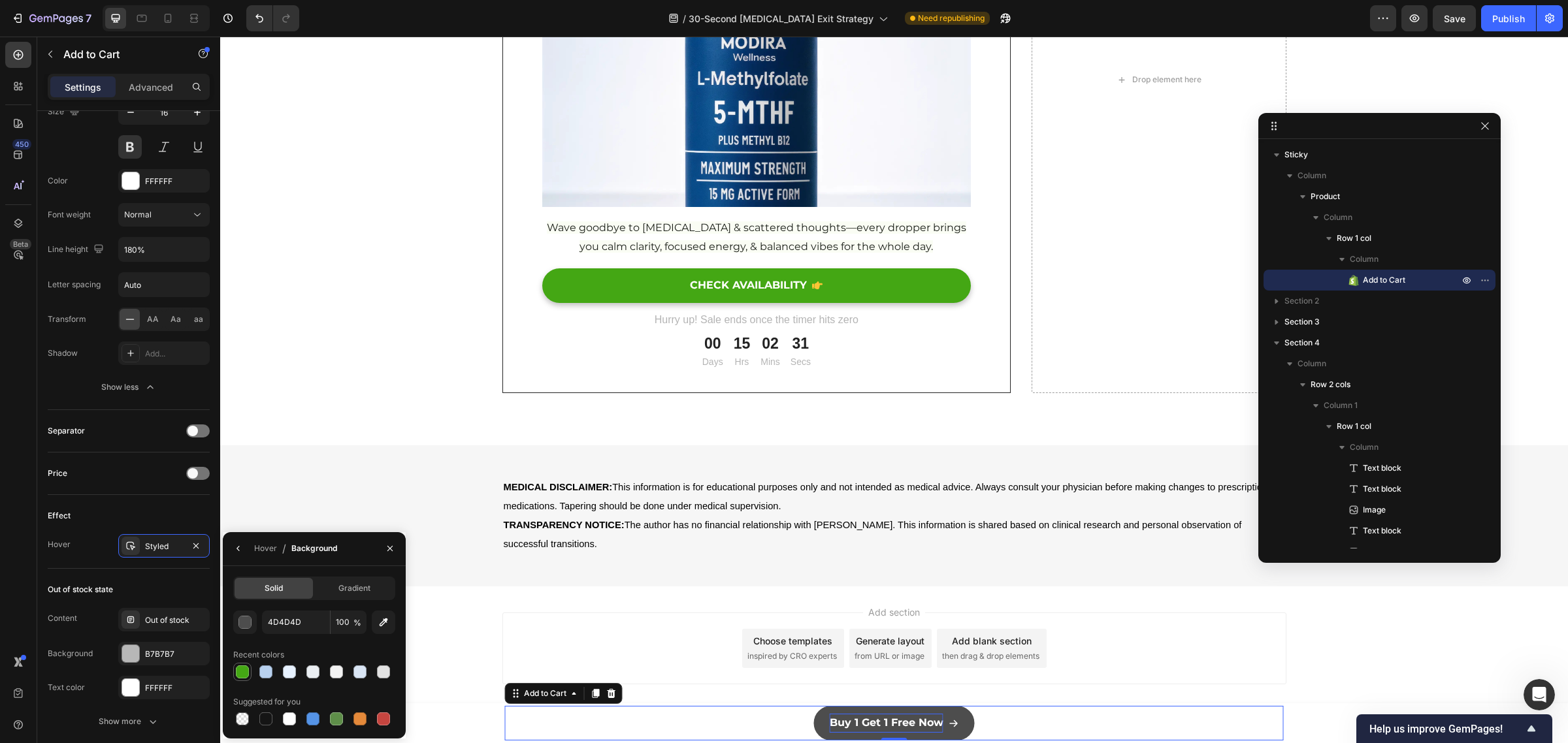
click at [240, 673] on div at bounding box center [243, 672] width 13 height 13
click at [247, 616] on div "button" at bounding box center [246, 623] width 13 height 13
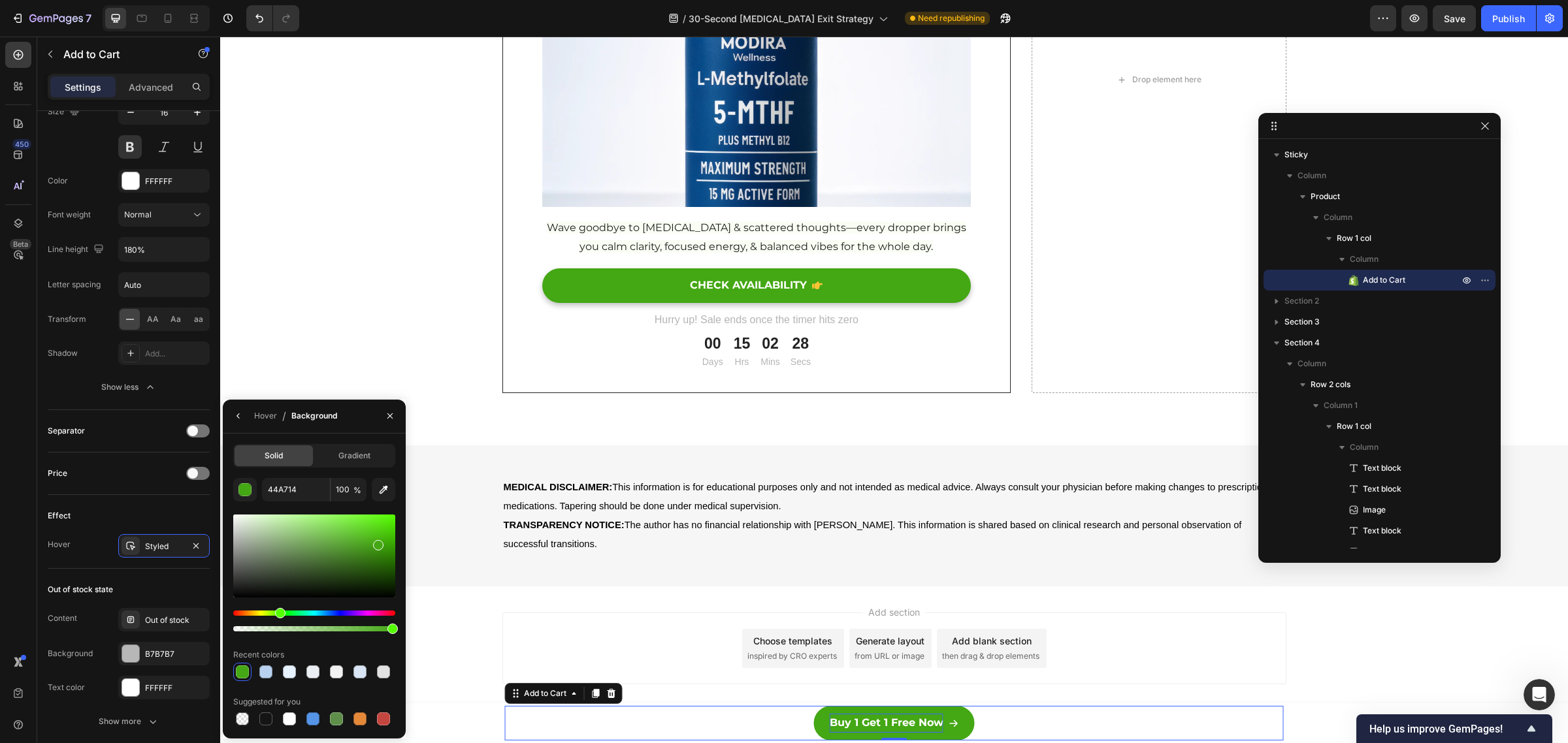
click at [387, 550] on div at bounding box center [314, 556] width 162 height 83
type input "359107"
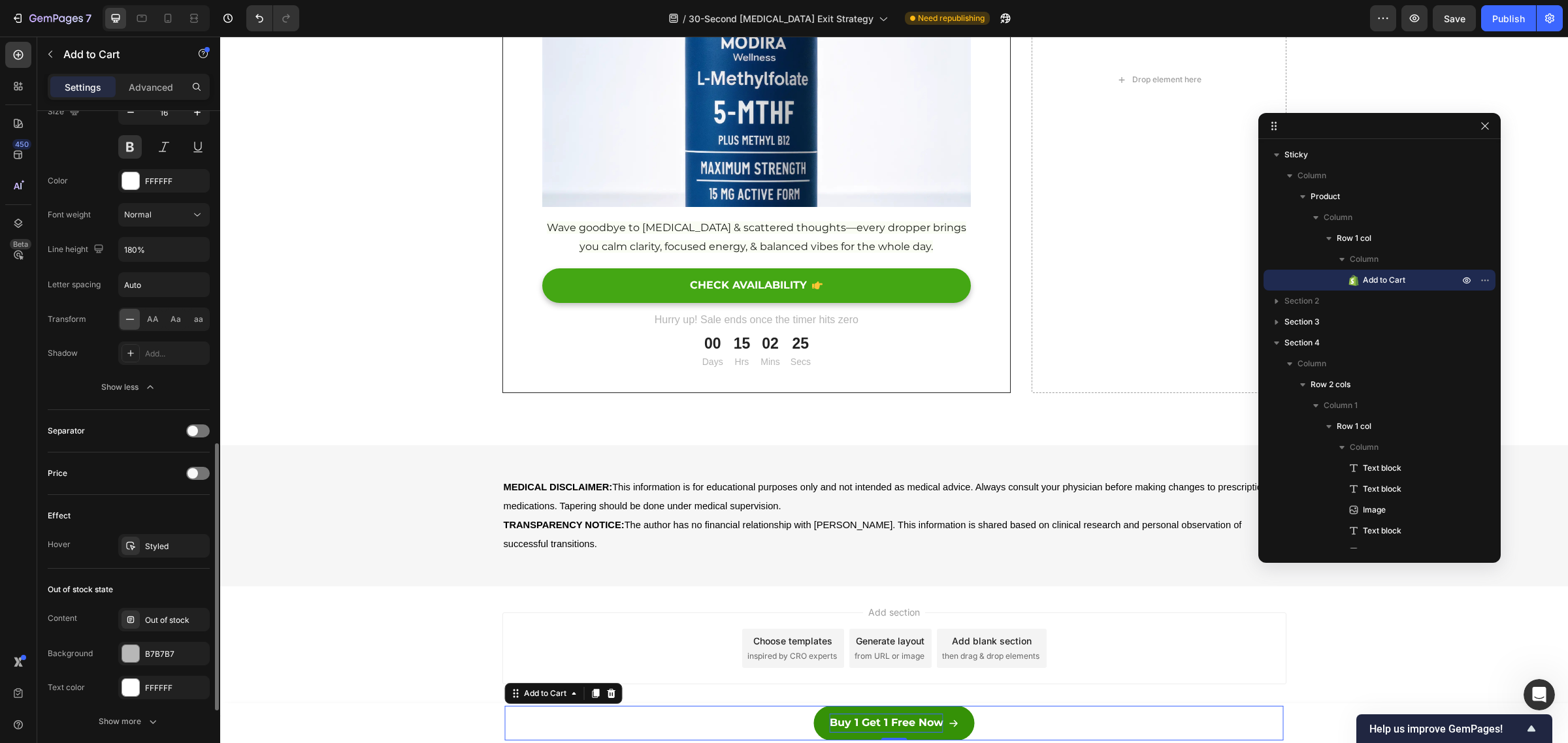
click at [142, 579] on div "Out of stock state Content Out of stock Background B7B7B7 Text color FFFFFF Sho…" at bounding box center [128, 656] width 162 height 175
click at [1321, 714] on div "Buy 1 Get 1 Free Now Add to Cart 0 Row Product" at bounding box center [894, 723] width 1347 height 40
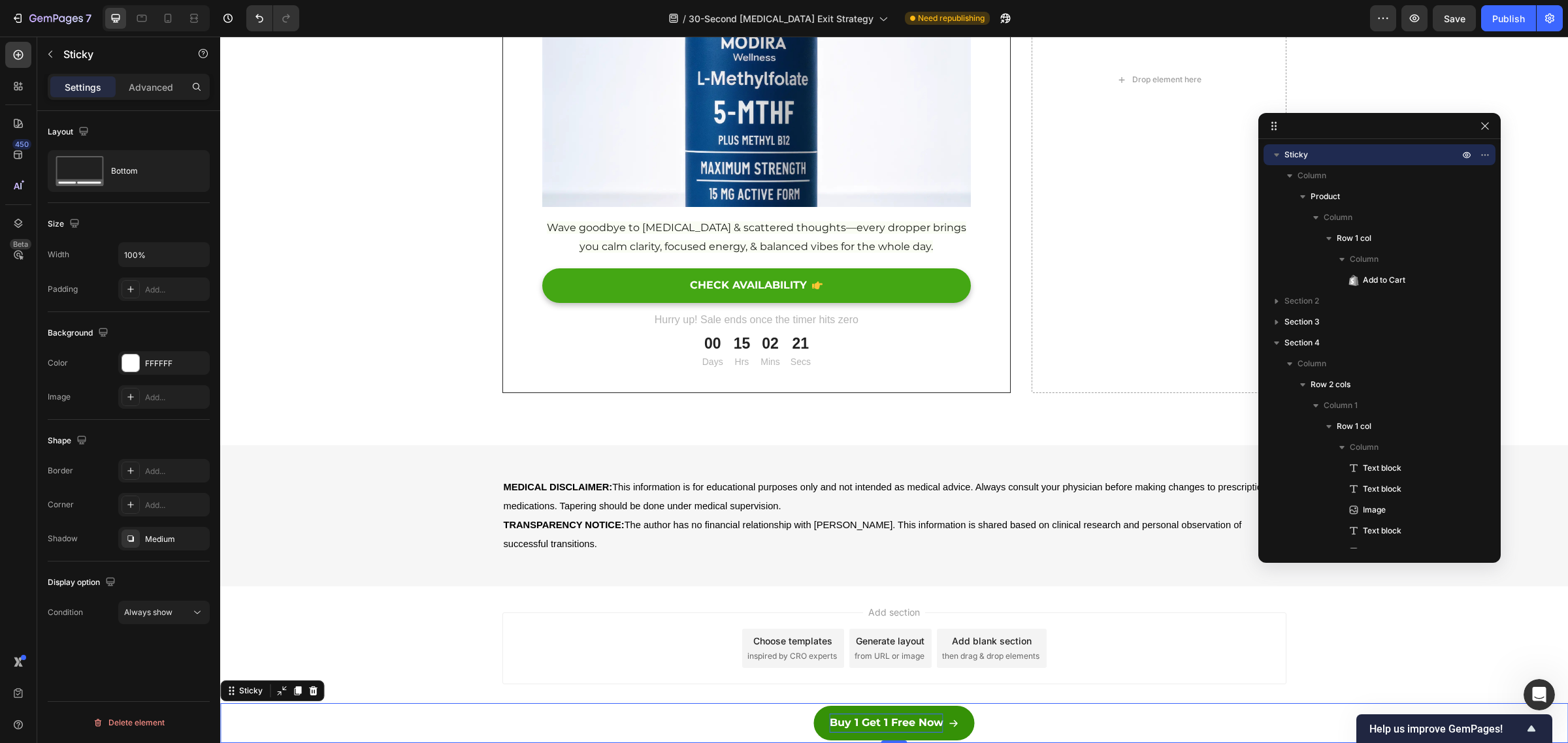
scroll to position [0, 0]
click at [964, 717] on button "Buy 1 Get 1 Free Now" at bounding box center [894, 723] width 161 height 35
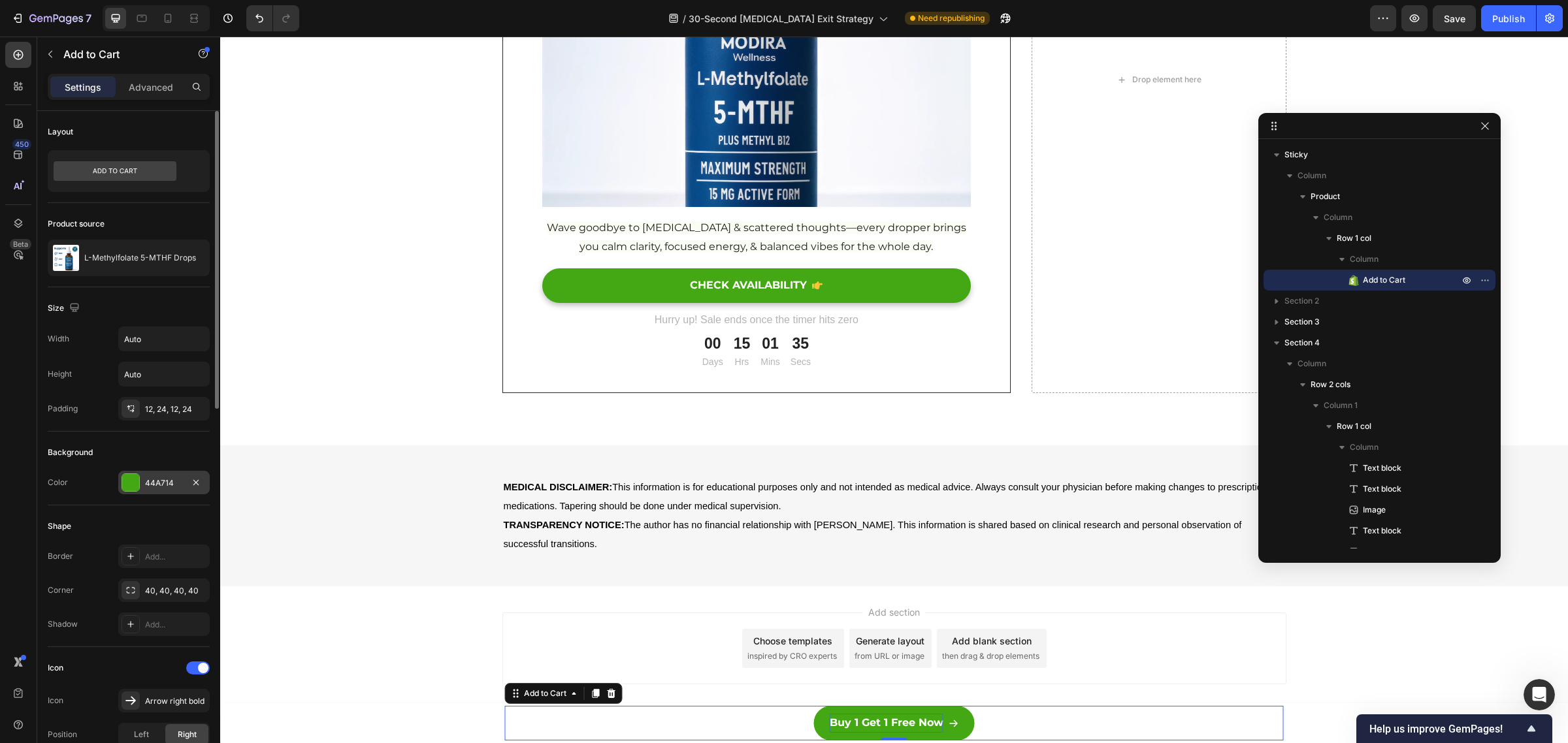
click at [164, 488] on div "44A714" at bounding box center [164, 483] width 38 height 12
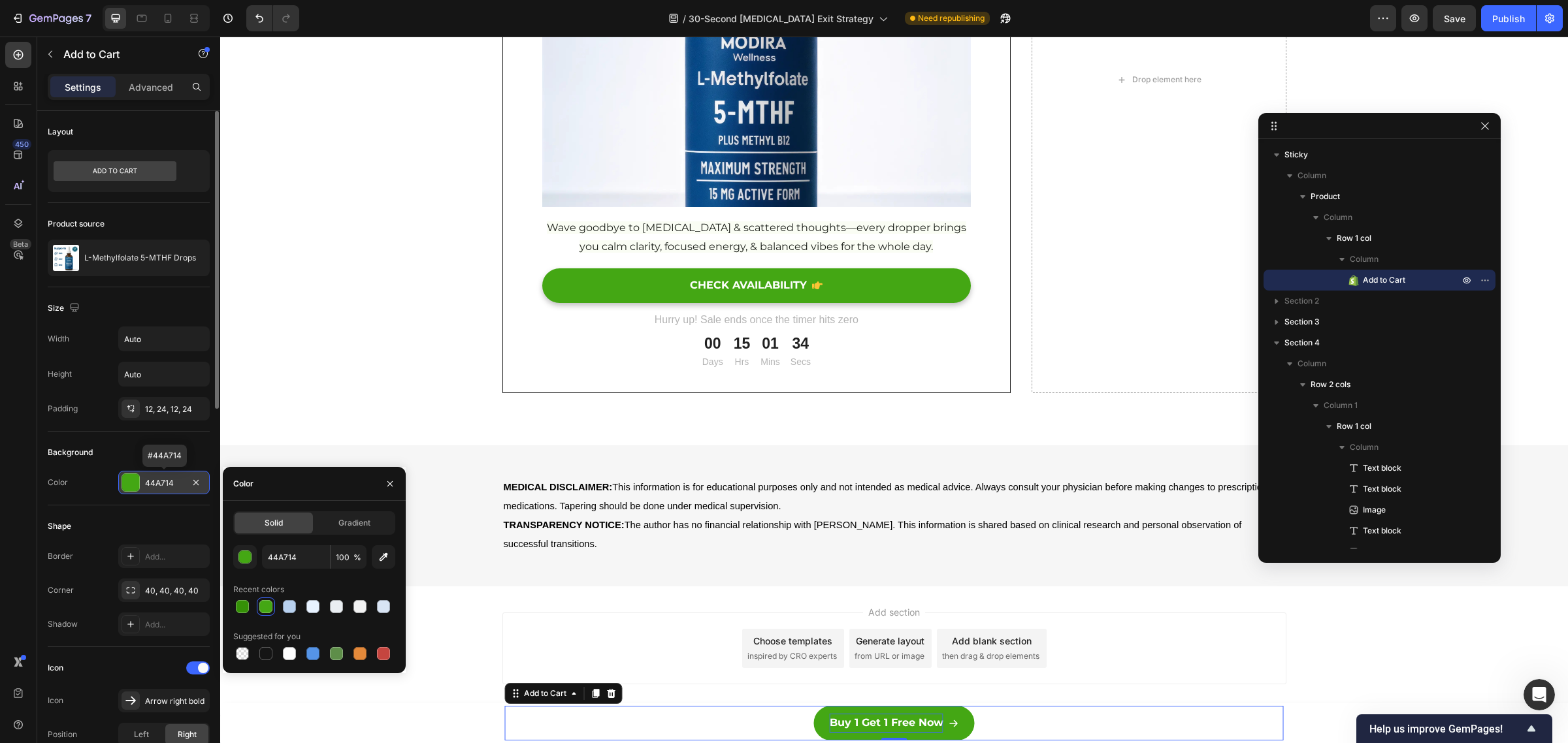
click at [160, 482] on div "44A714" at bounding box center [164, 483] width 38 height 12
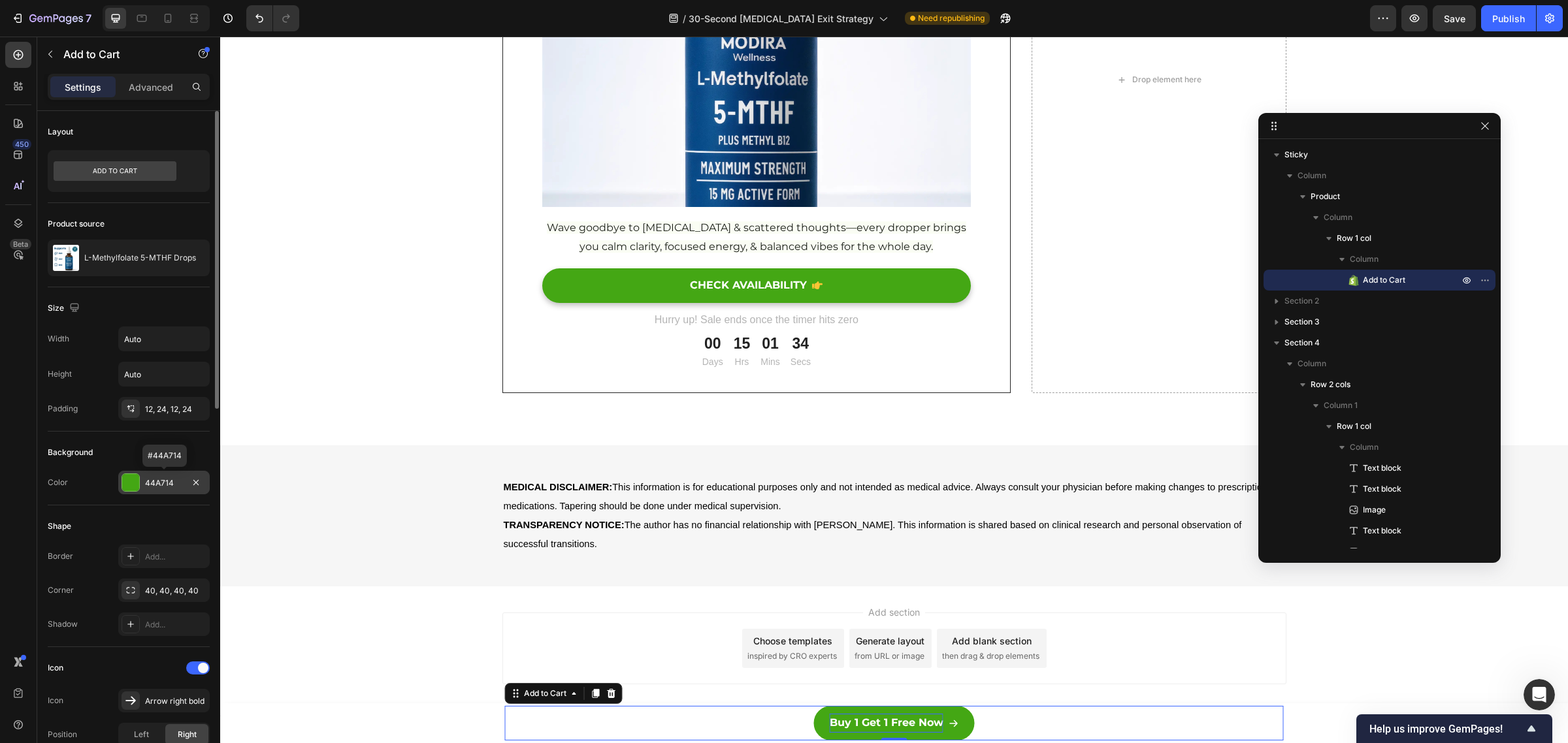
click at [160, 482] on div "44A714" at bounding box center [164, 483] width 38 height 12
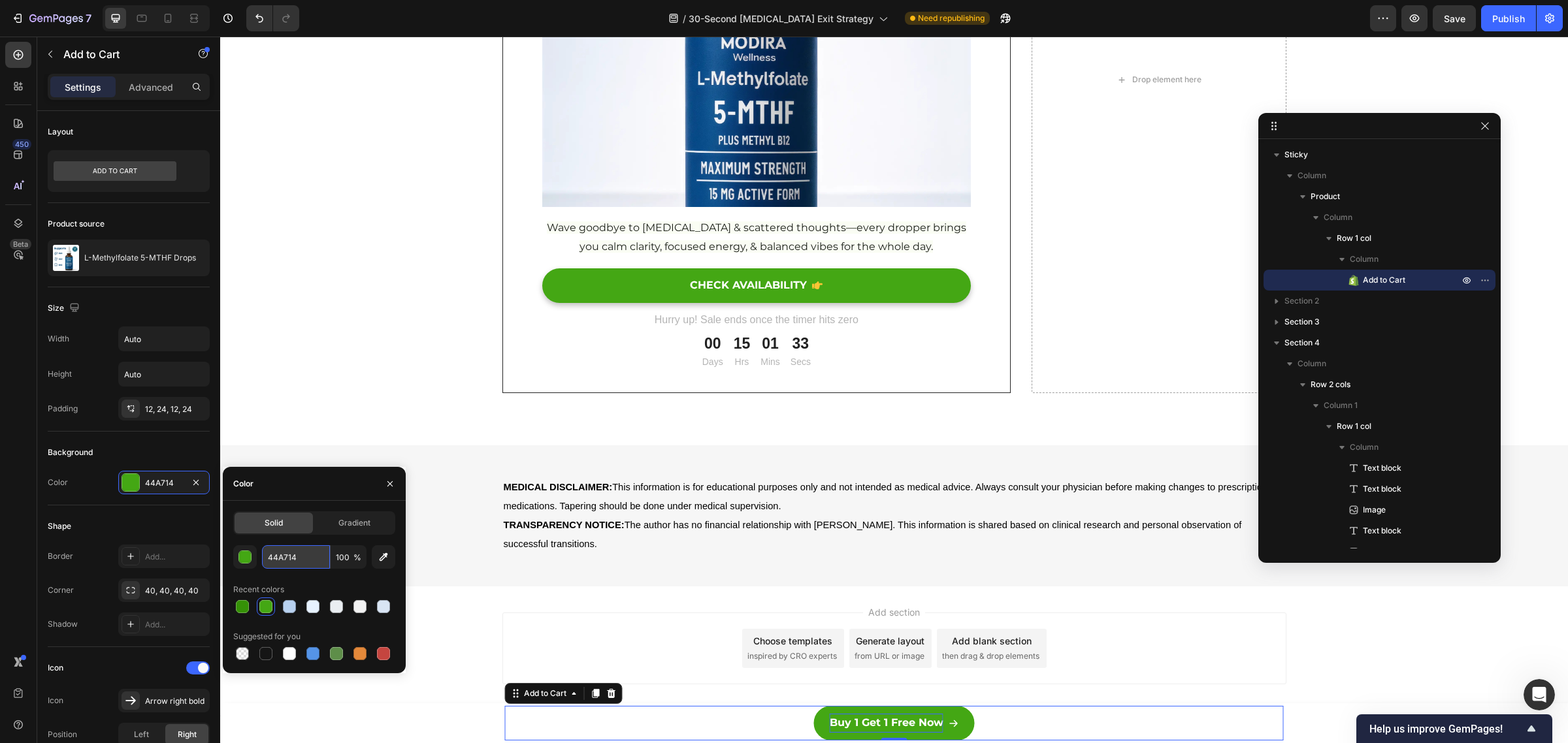
click at [289, 551] on input "44A714" at bounding box center [296, 557] width 68 height 24
paste input "C84300"
type input "C84300"
click at [116, 504] on div "Background Color 44A714" at bounding box center [128, 468] width 162 height 74
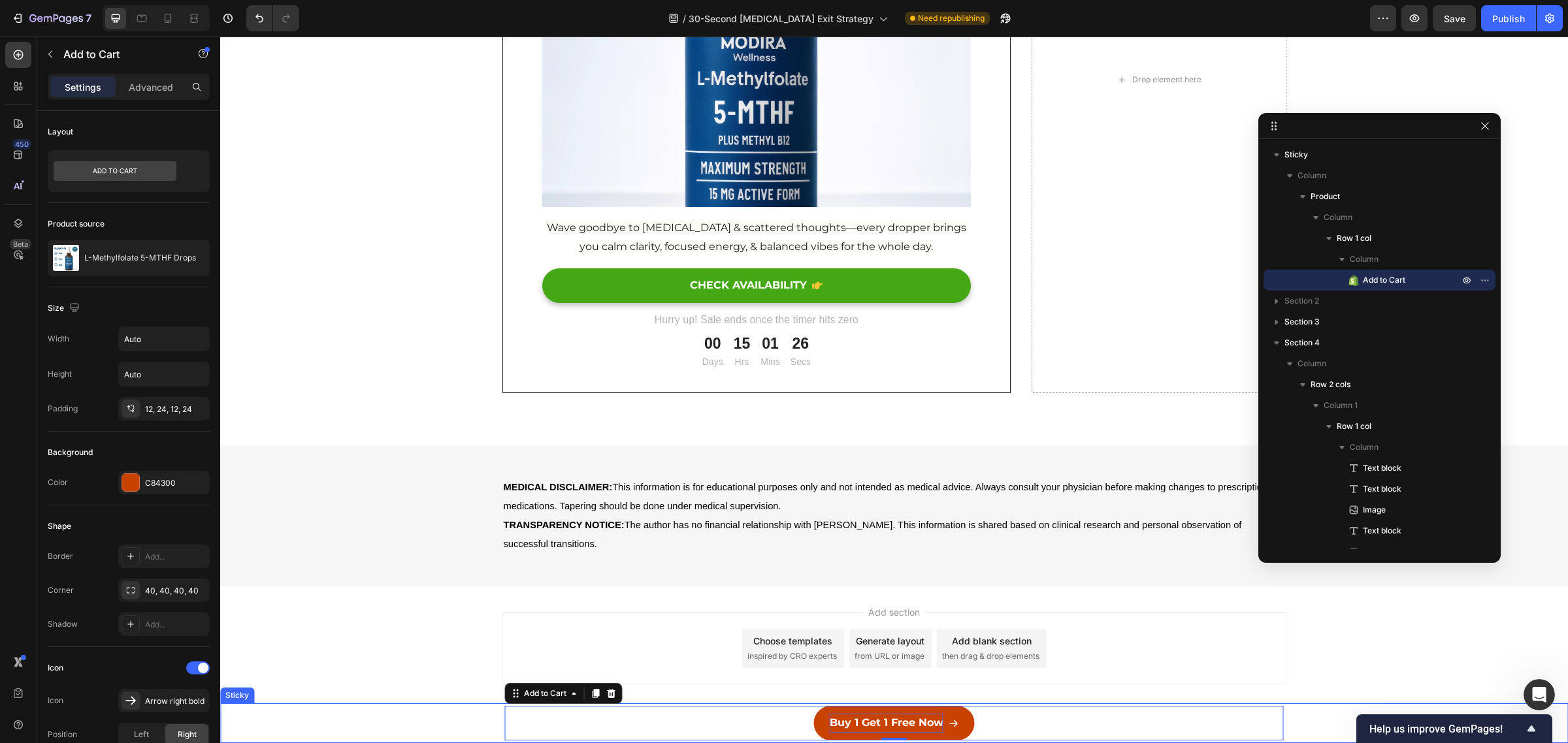
click at [1303, 722] on div "Buy 1 Get 1 Free Now Add to Cart 0 Row Product" at bounding box center [894, 723] width 1347 height 40
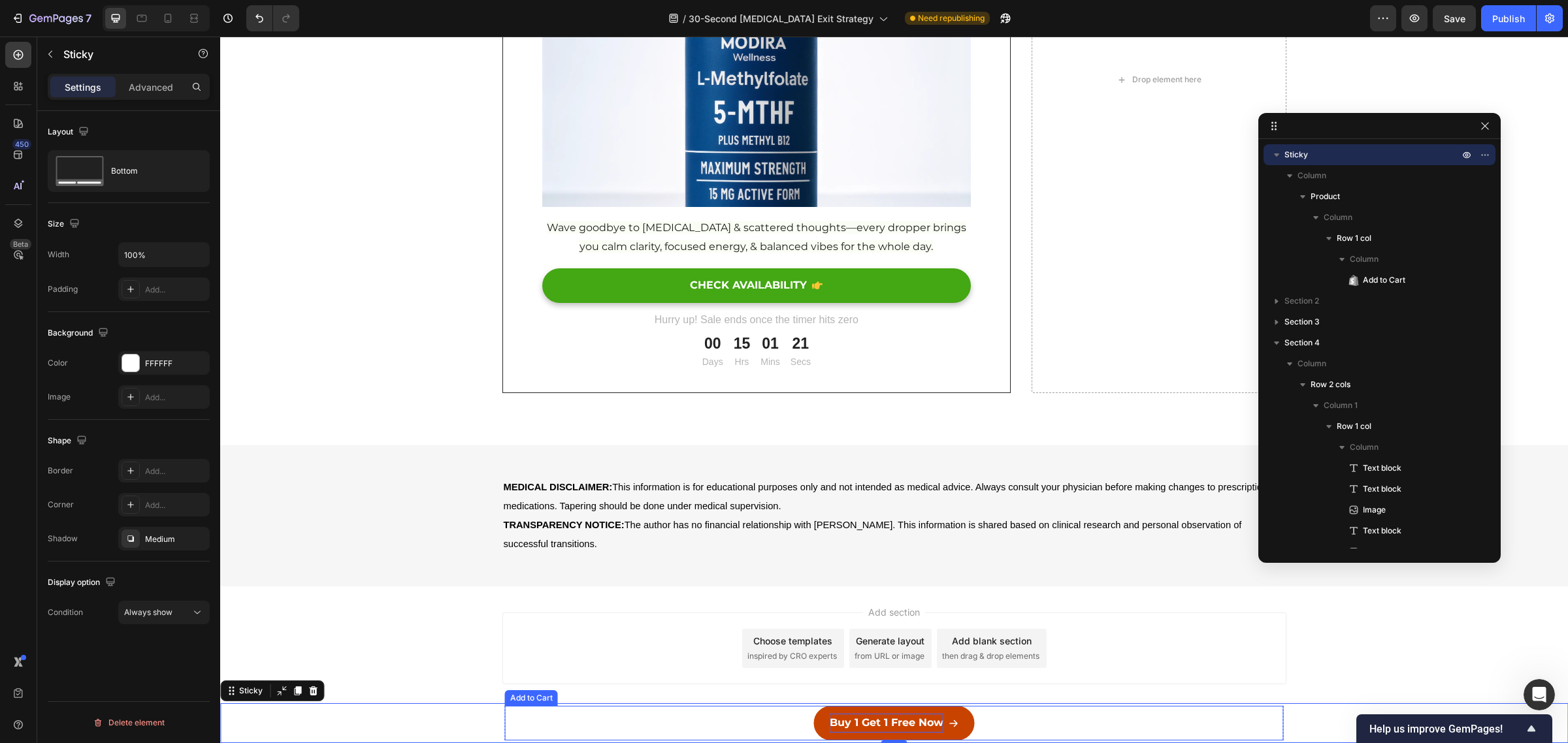
click at [902, 705] on div "Buy 1 Get 1 Free Now Add to Cart Row Product" at bounding box center [894, 723] width 784 height 40
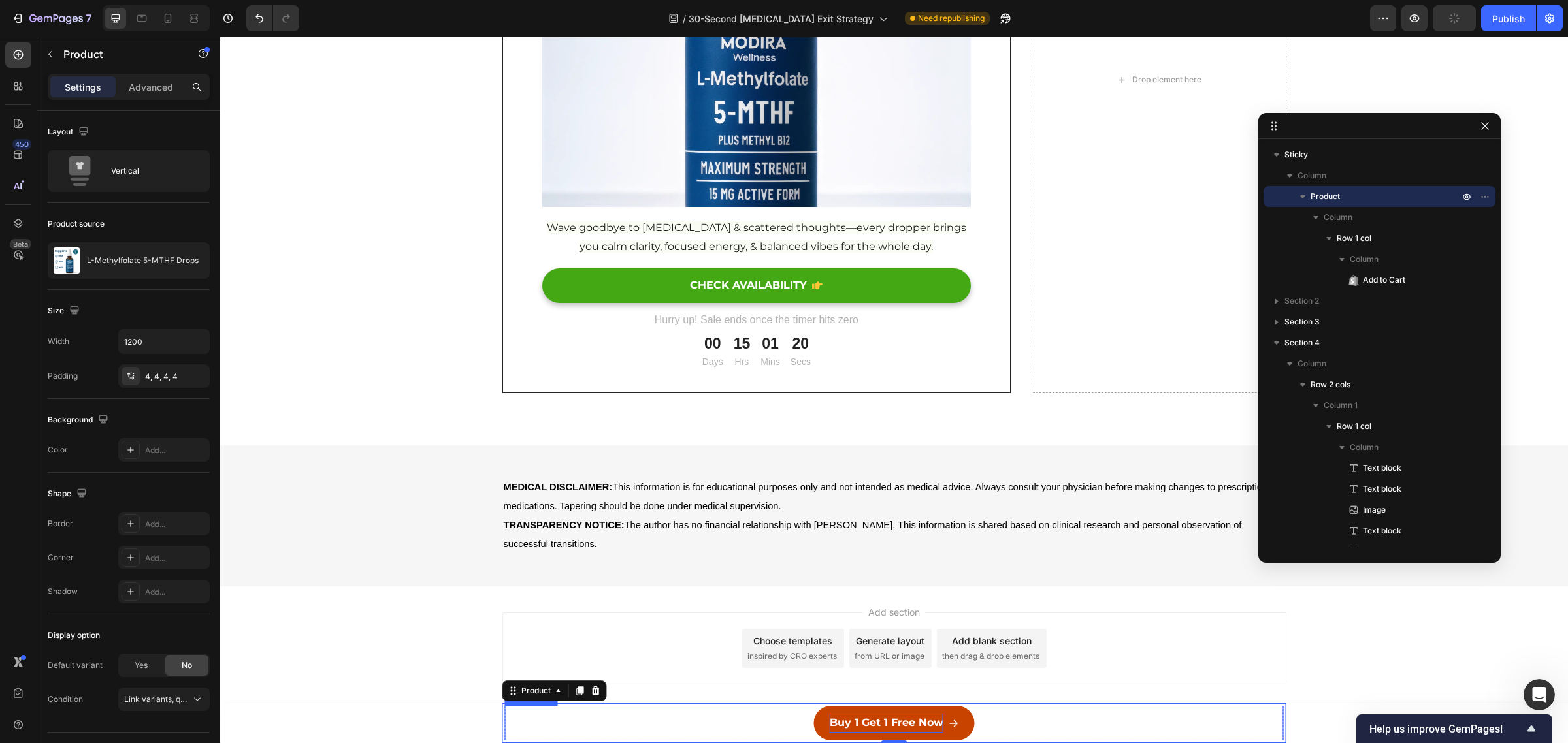
click at [732, 719] on div "Buy 1 Get 1 Free Now Add to Cart" at bounding box center [894, 723] width 779 height 35
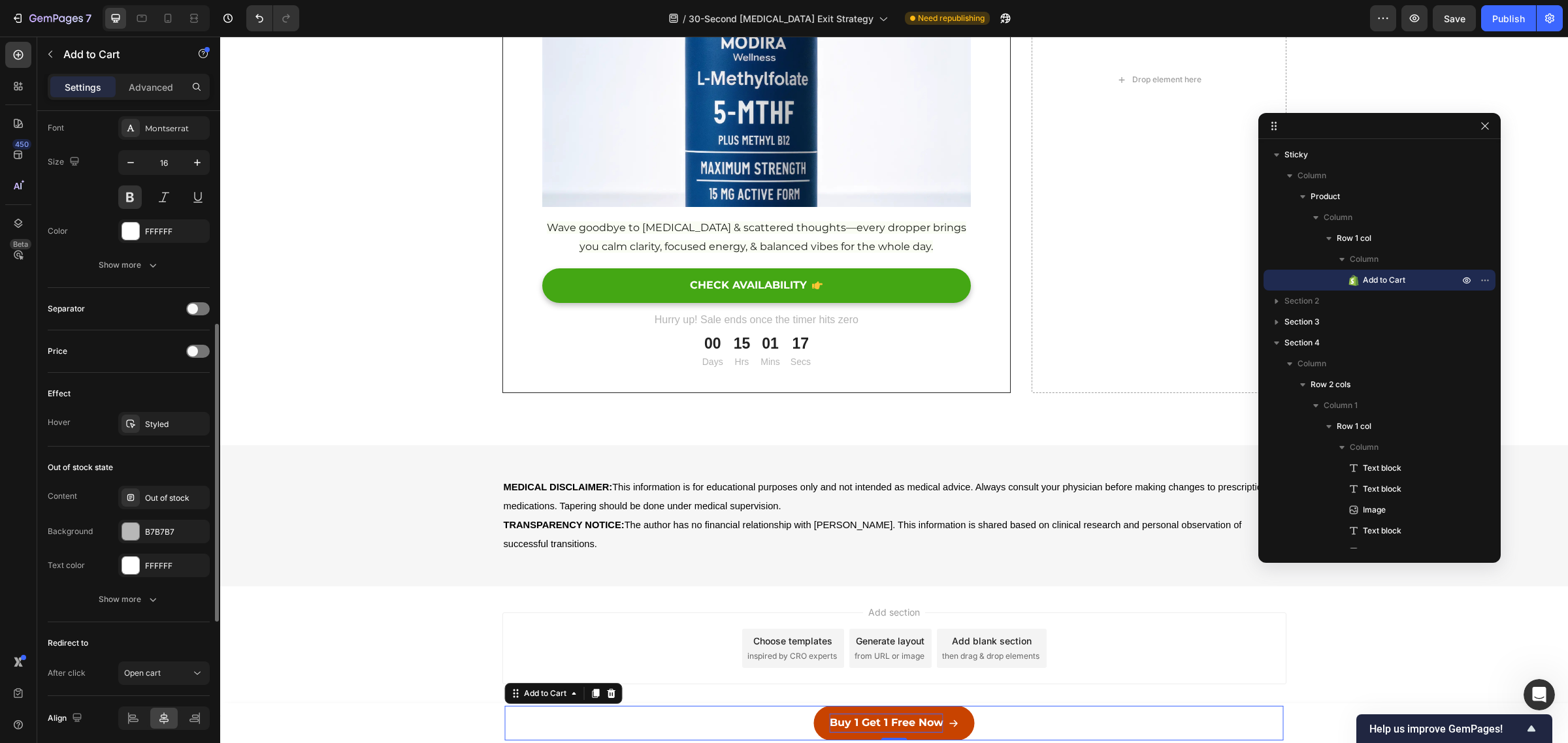
scroll to position [837, 0]
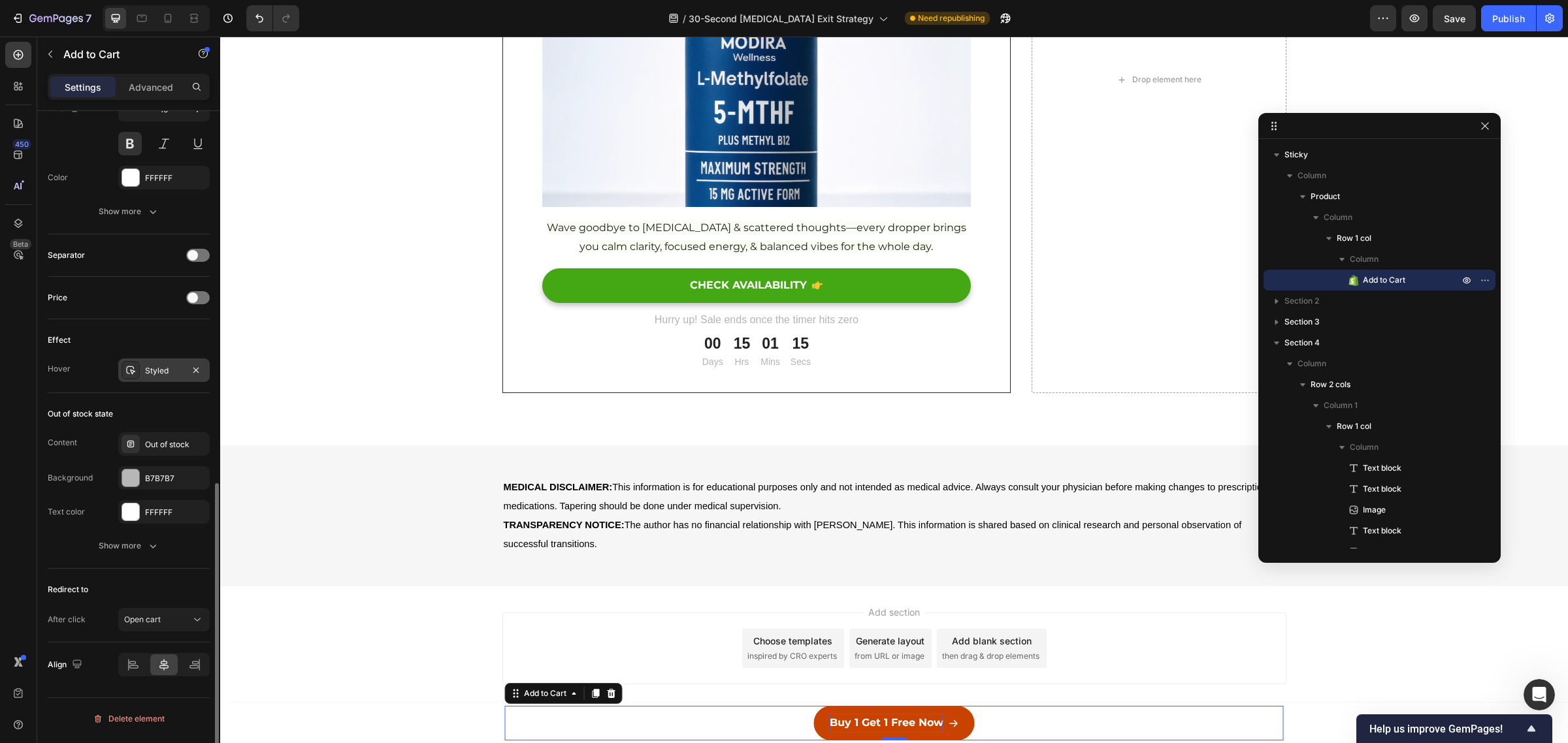
click at [148, 380] on div "Styled" at bounding box center [164, 370] width 92 height 24
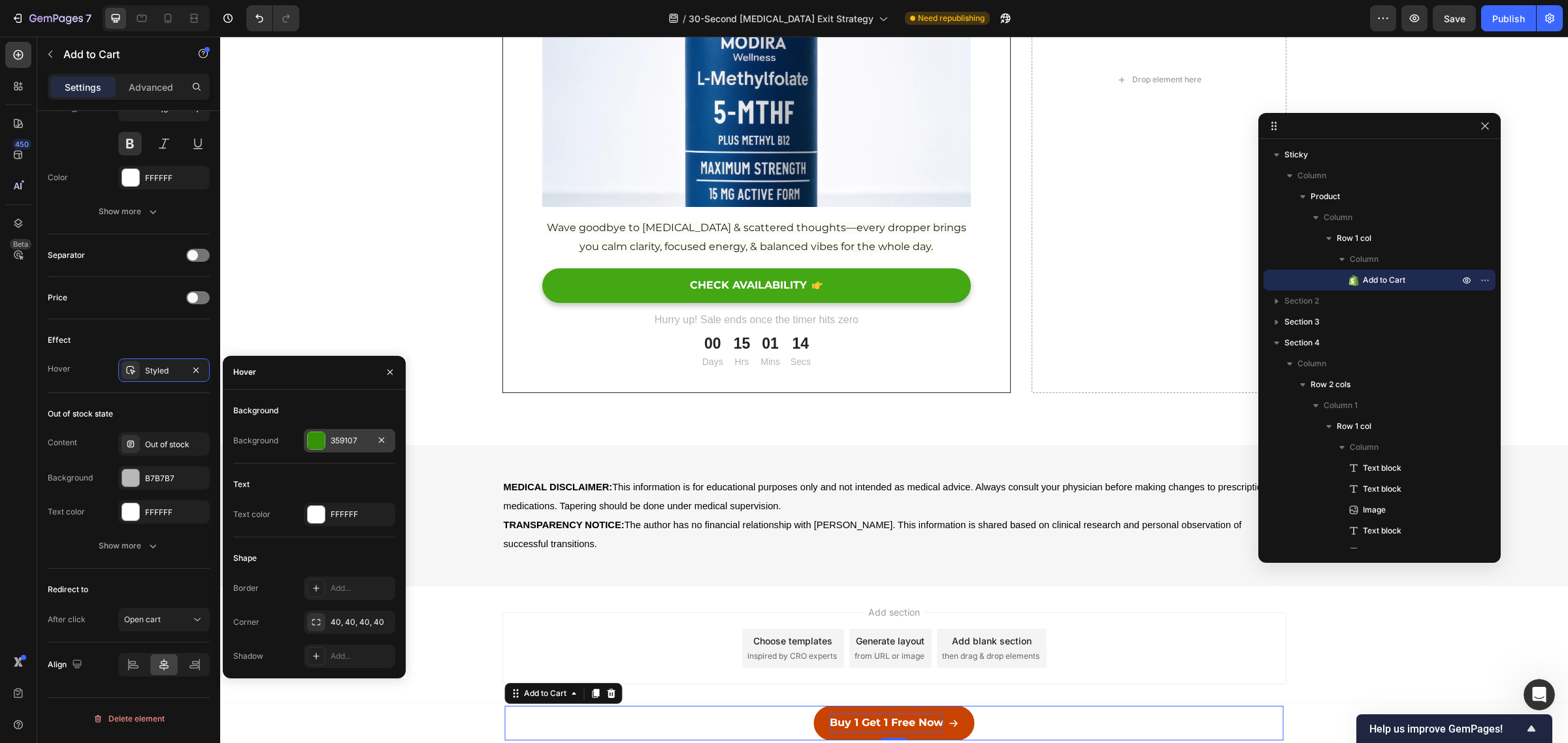
click at [325, 431] on div "359107" at bounding box center [349, 441] width 92 height 24
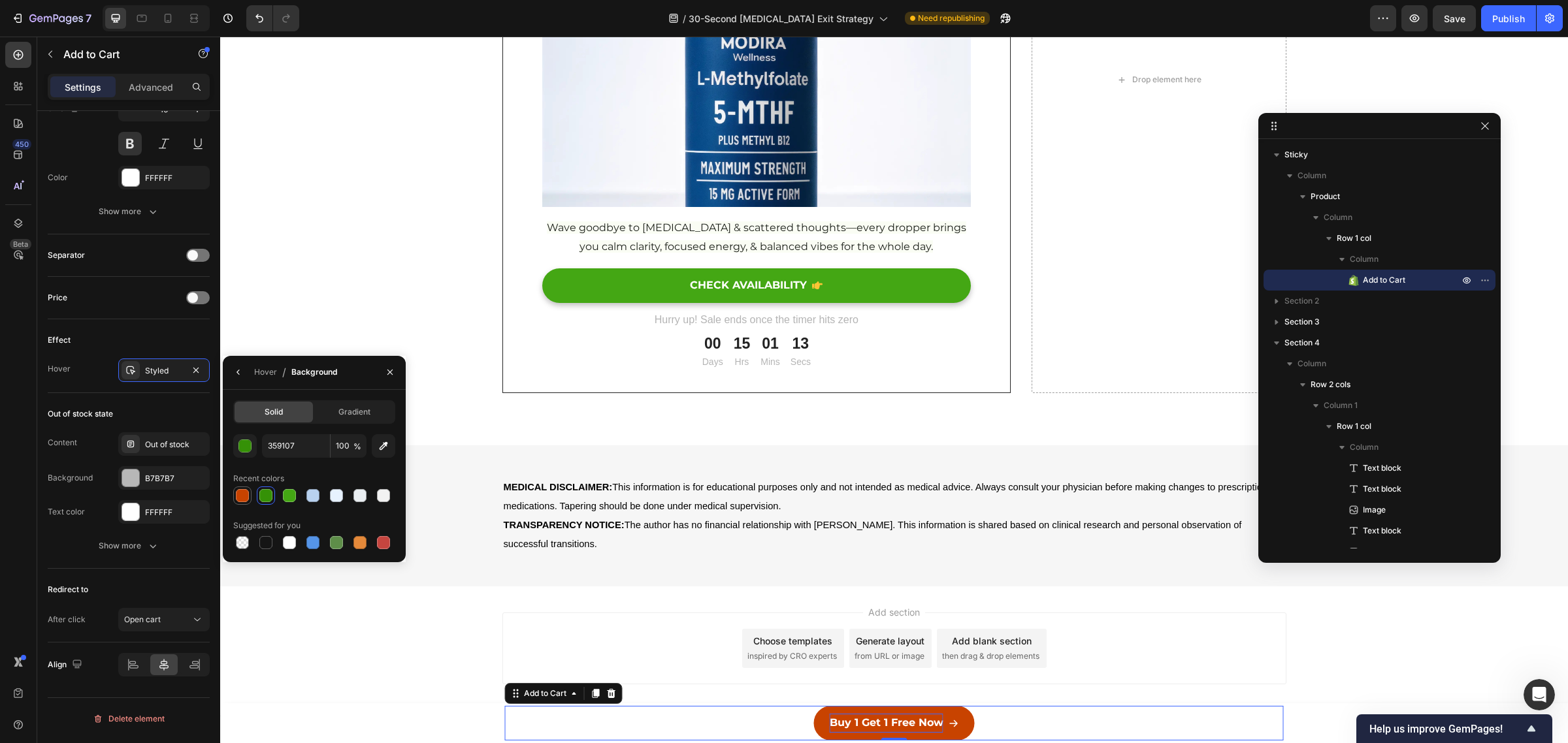
click at [246, 497] on div at bounding box center [243, 496] width 13 height 13
click at [247, 451] on div "button" at bounding box center [246, 448] width 13 height 13
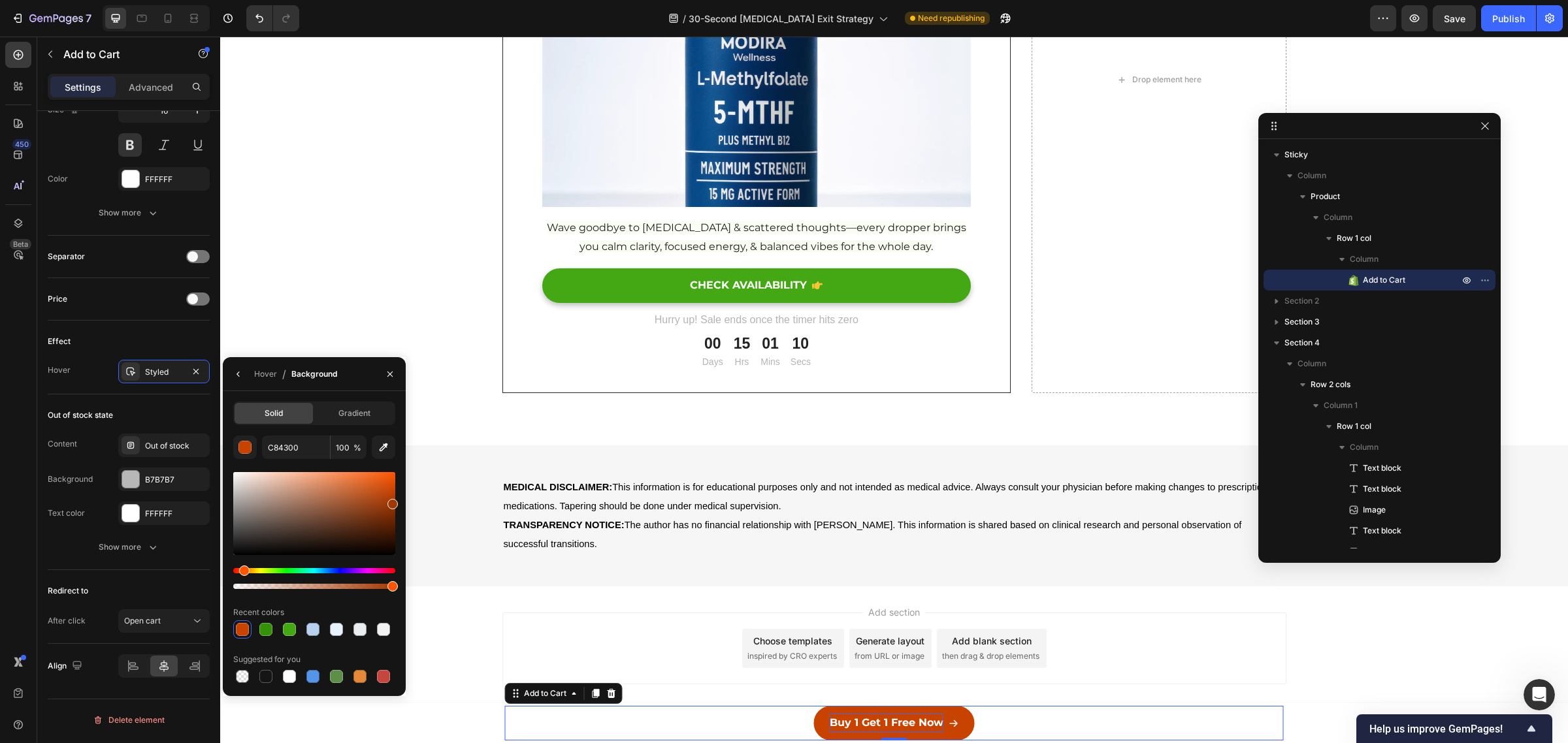
click at [394, 502] on div at bounding box center [314, 514] width 162 height 83
type input "A33701"
click at [1274, 642] on div "Add section Choose templates inspired by CRO experts Generate layout from URL o…" at bounding box center [894, 648] width 784 height 72
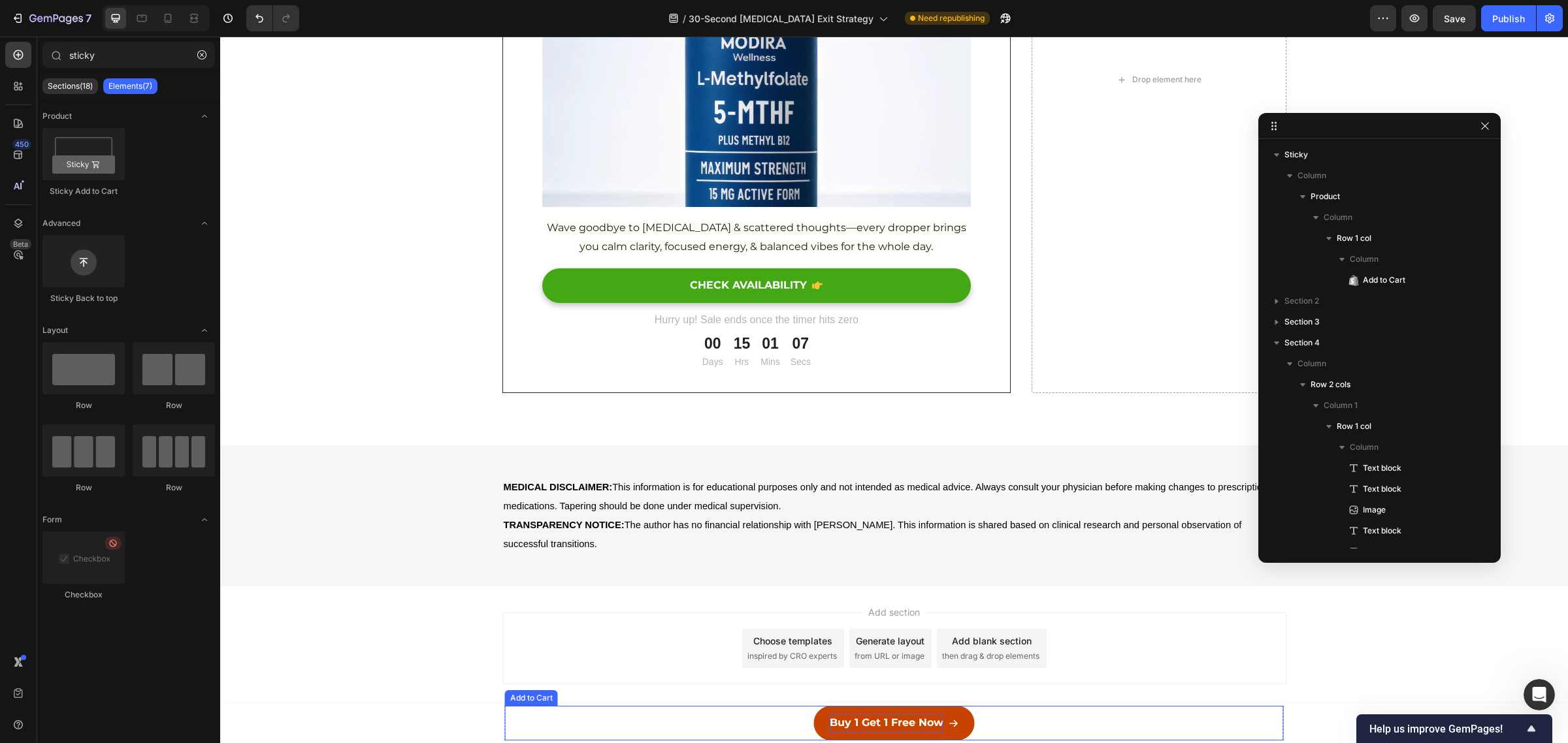
click at [1098, 725] on div "Buy 1 Get 1 Free Now Add to Cart" at bounding box center [894, 723] width 779 height 35
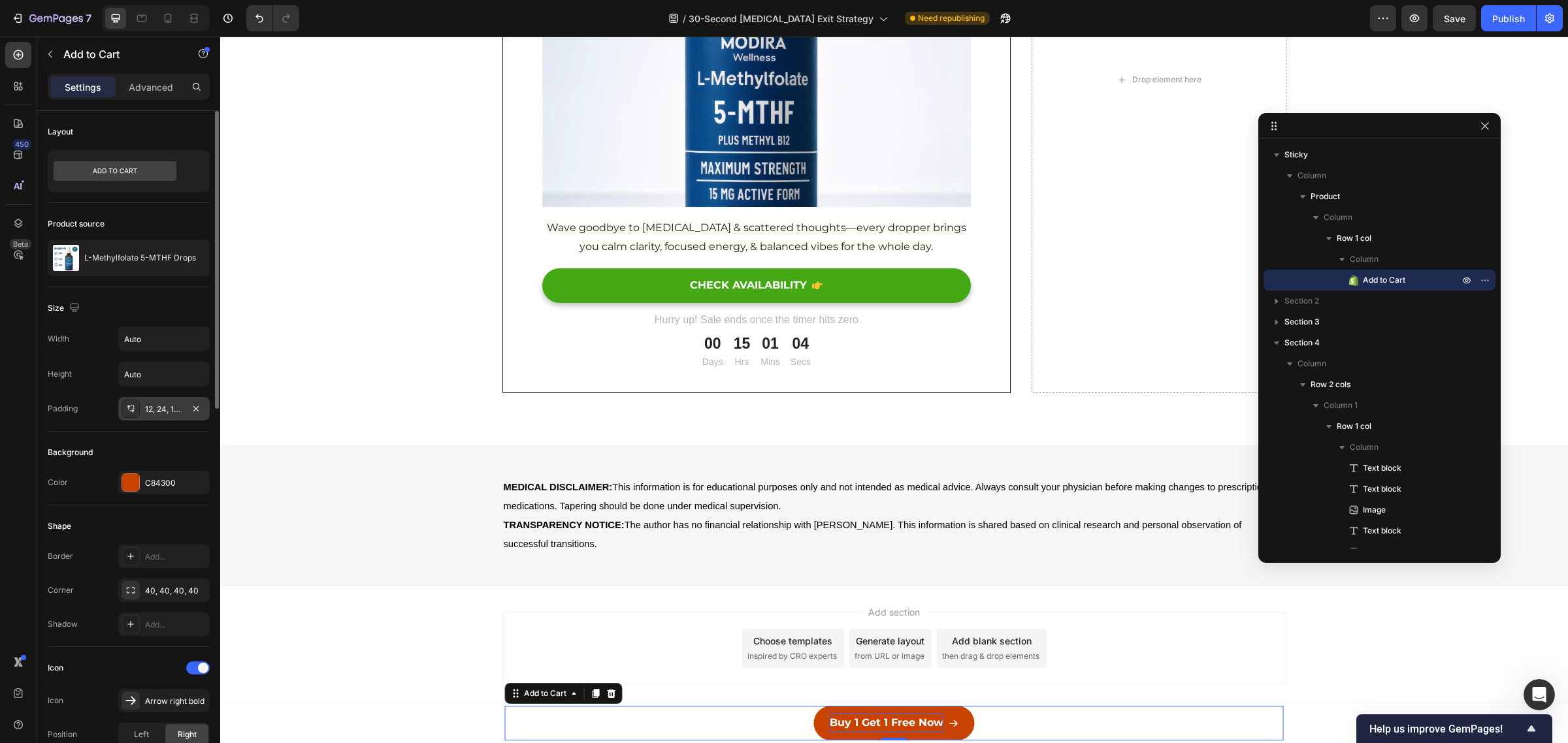
click at [130, 400] on div at bounding box center [130, 409] width 19 height 19
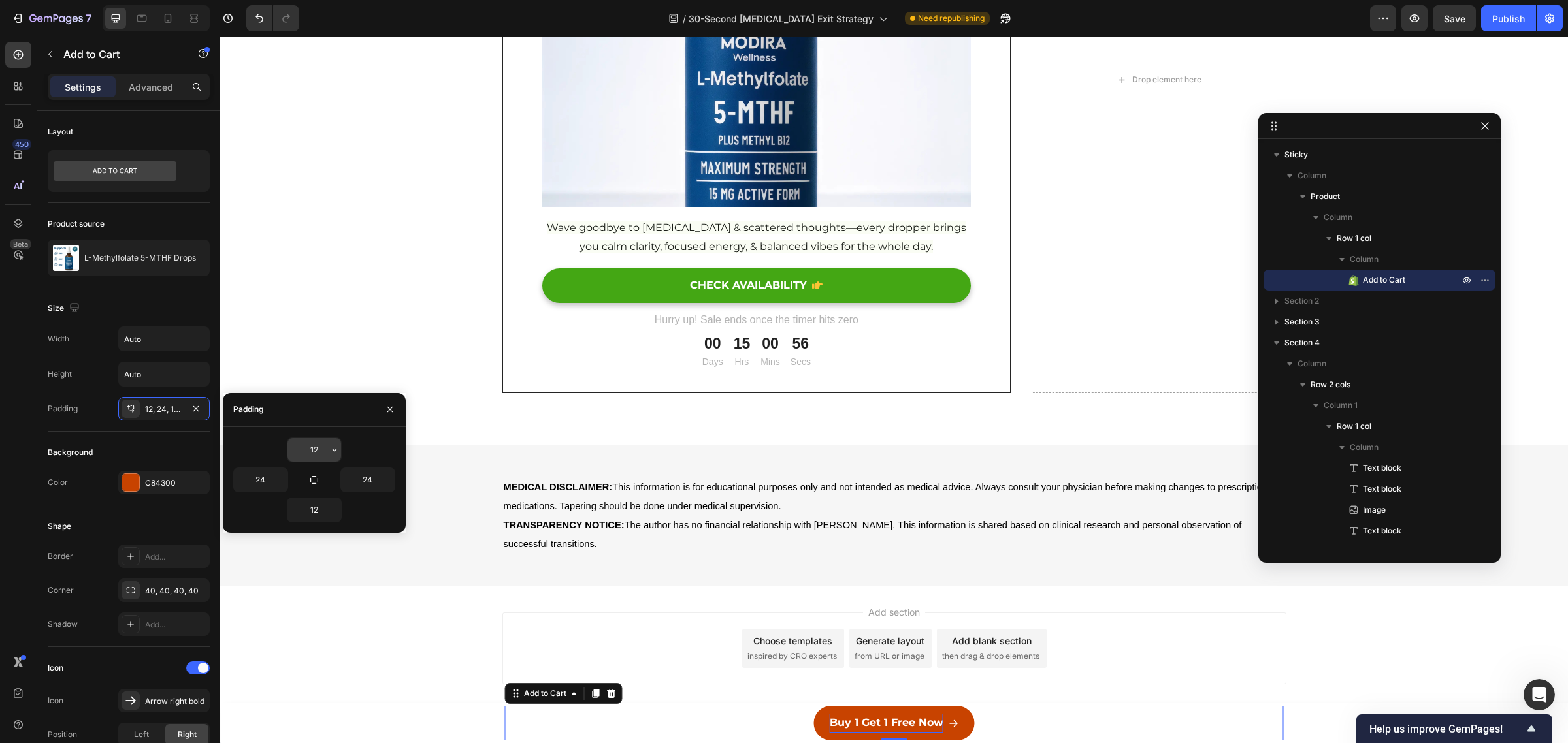
click at [314, 454] on input "12" at bounding box center [314, 450] width 53 height 24
type input "16"
click at [321, 510] on input "12" at bounding box center [314, 510] width 53 height 24
type input "12"
click at [321, 448] on input "16" at bounding box center [314, 450] width 53 height 24
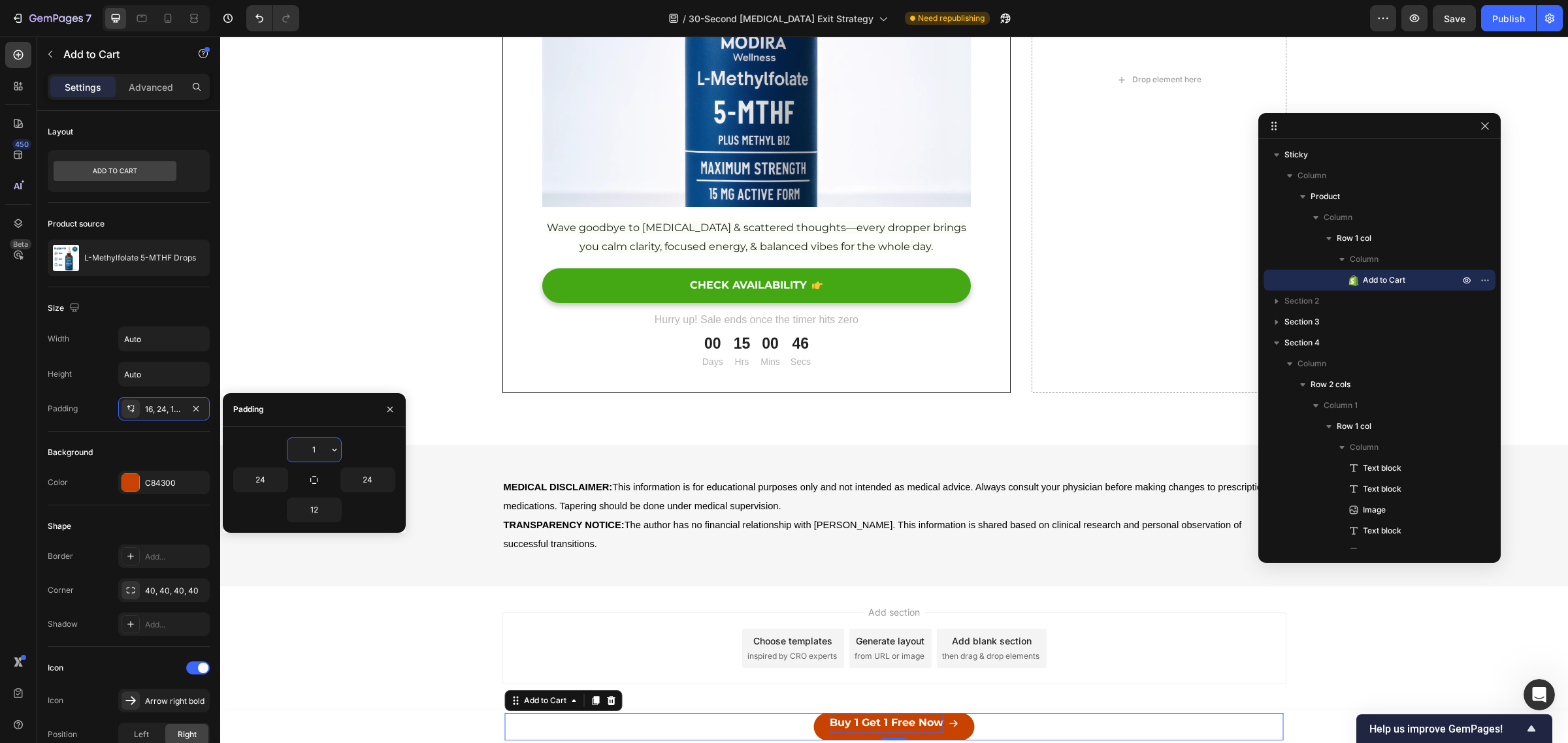
type input "12"
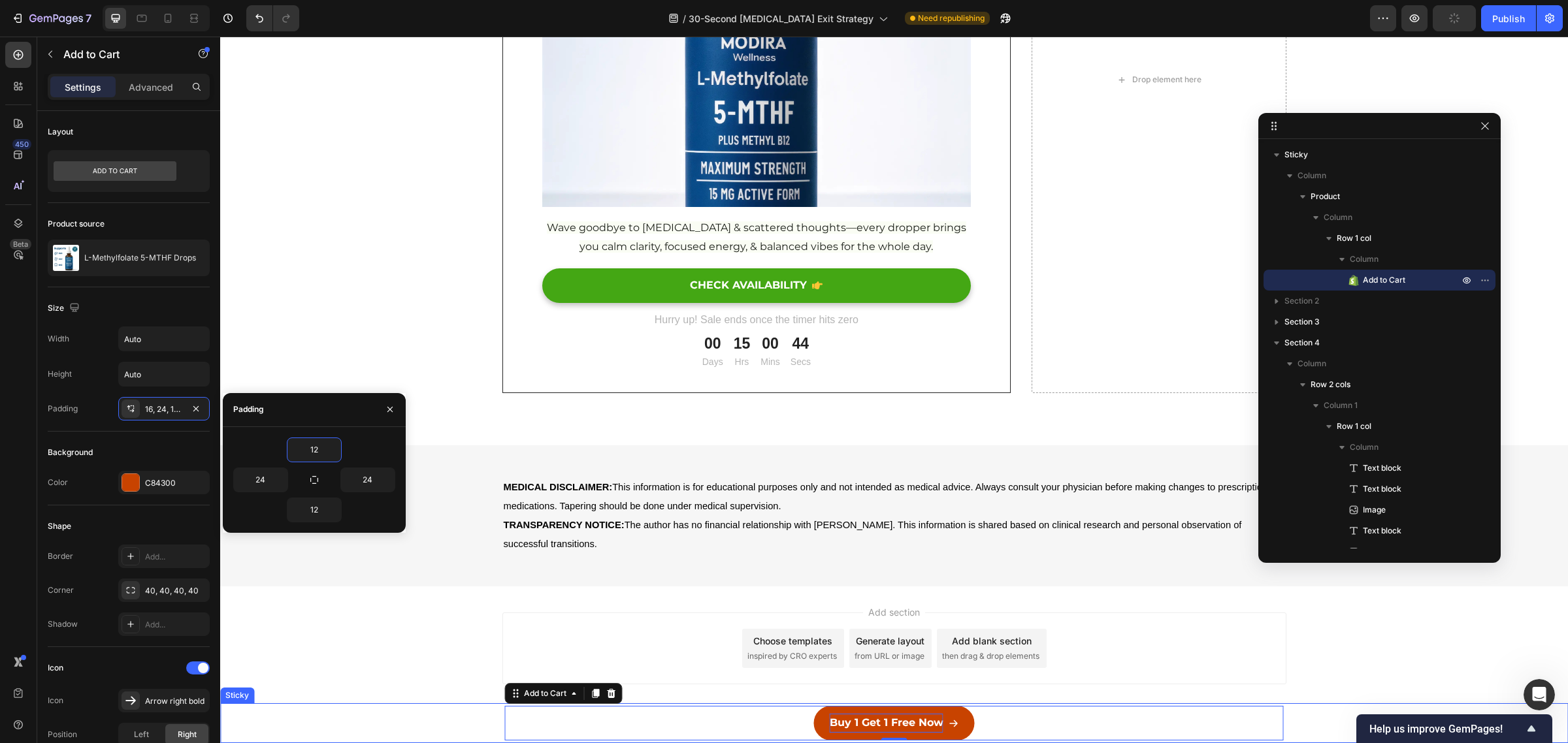
click at [466, 722] on div "Buy 1 Get 1 Free Now Add to Cart 0 Row Product" at bounding box center [894, 723] width 1347 height 40
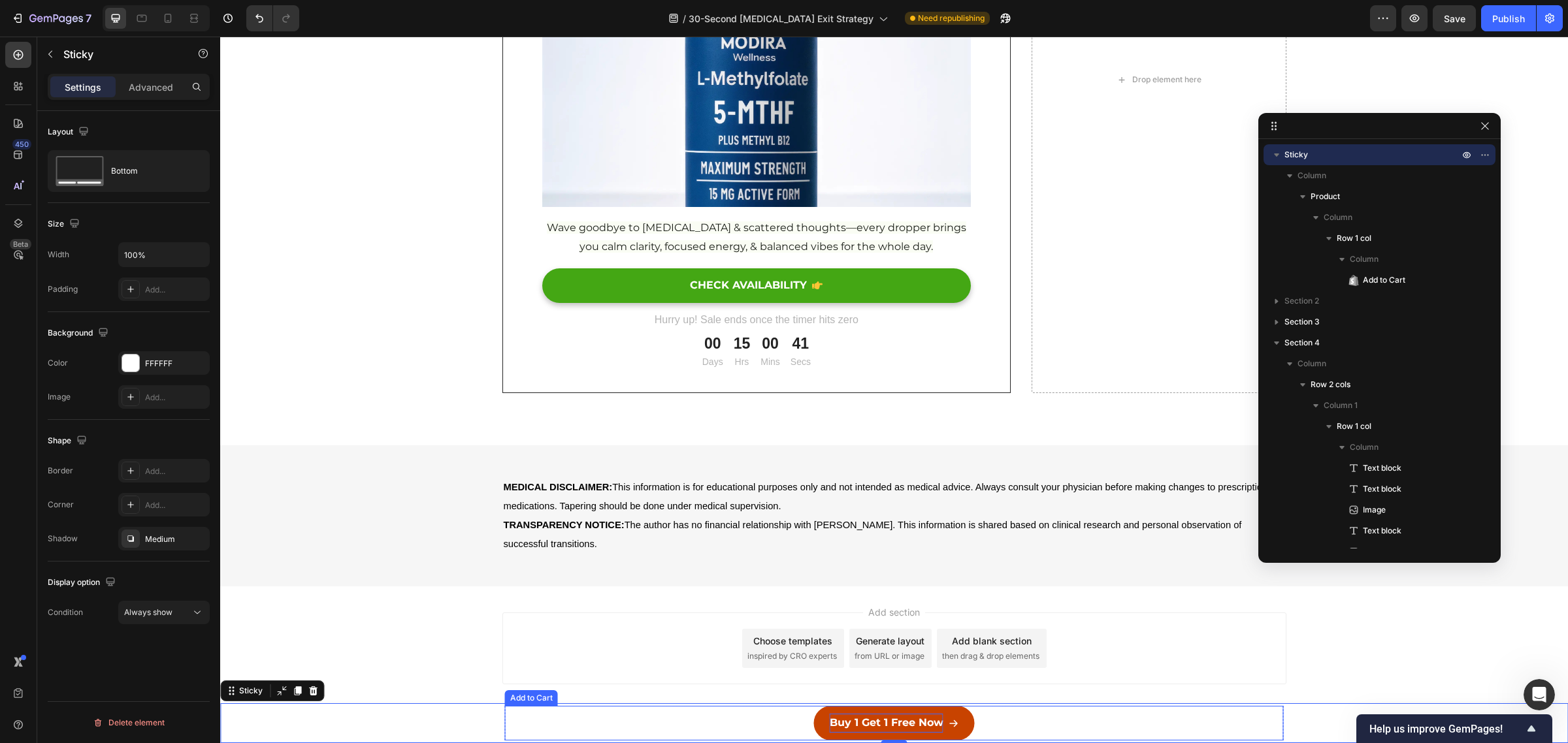
click at [743, 724] on div "Buy 1 Get 1 Free Now Add to Cart" at bounding box center [894, 723] width 779 height 35
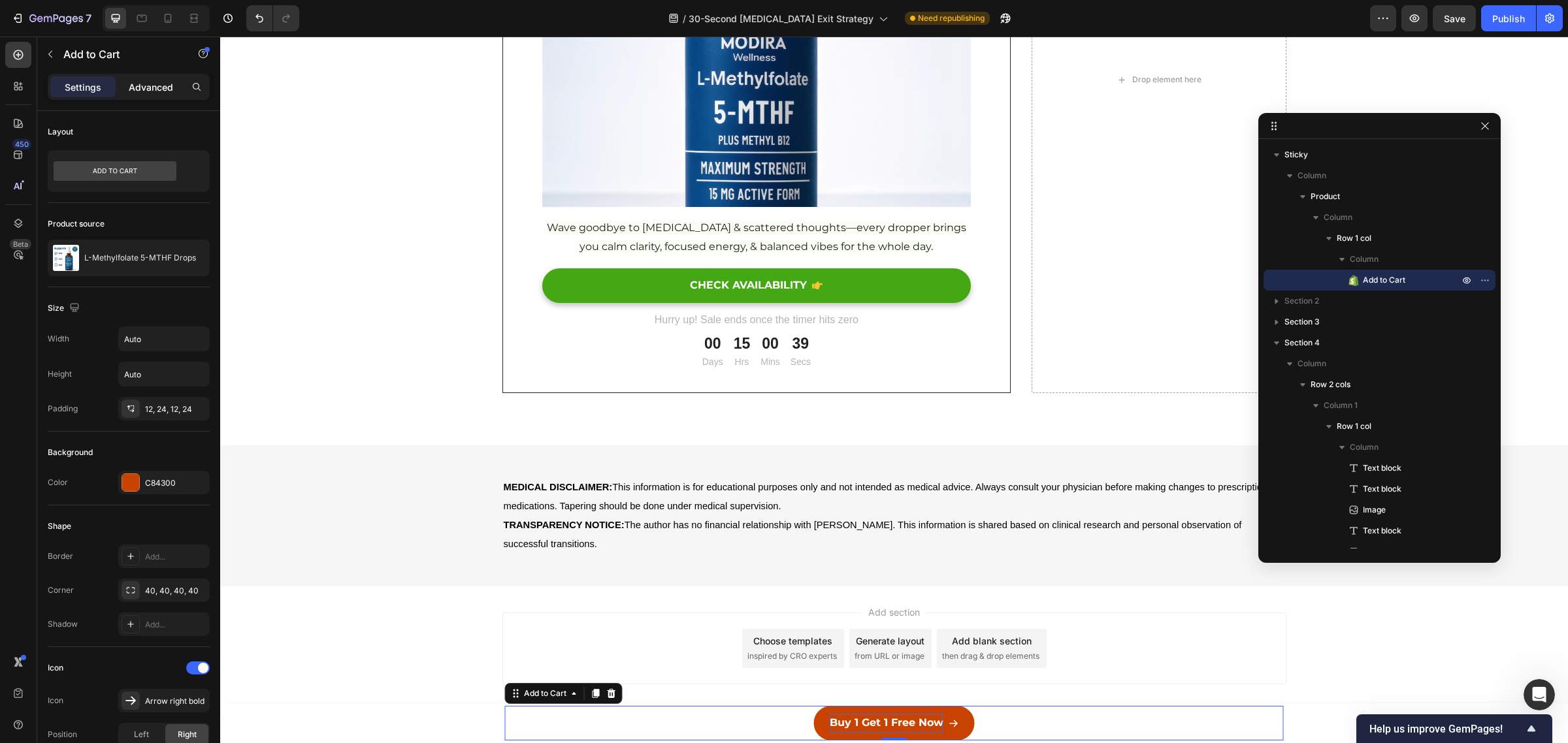
click at [141, 82] on p "Advanced" at bounding box center [151, 87] width 44 height 14
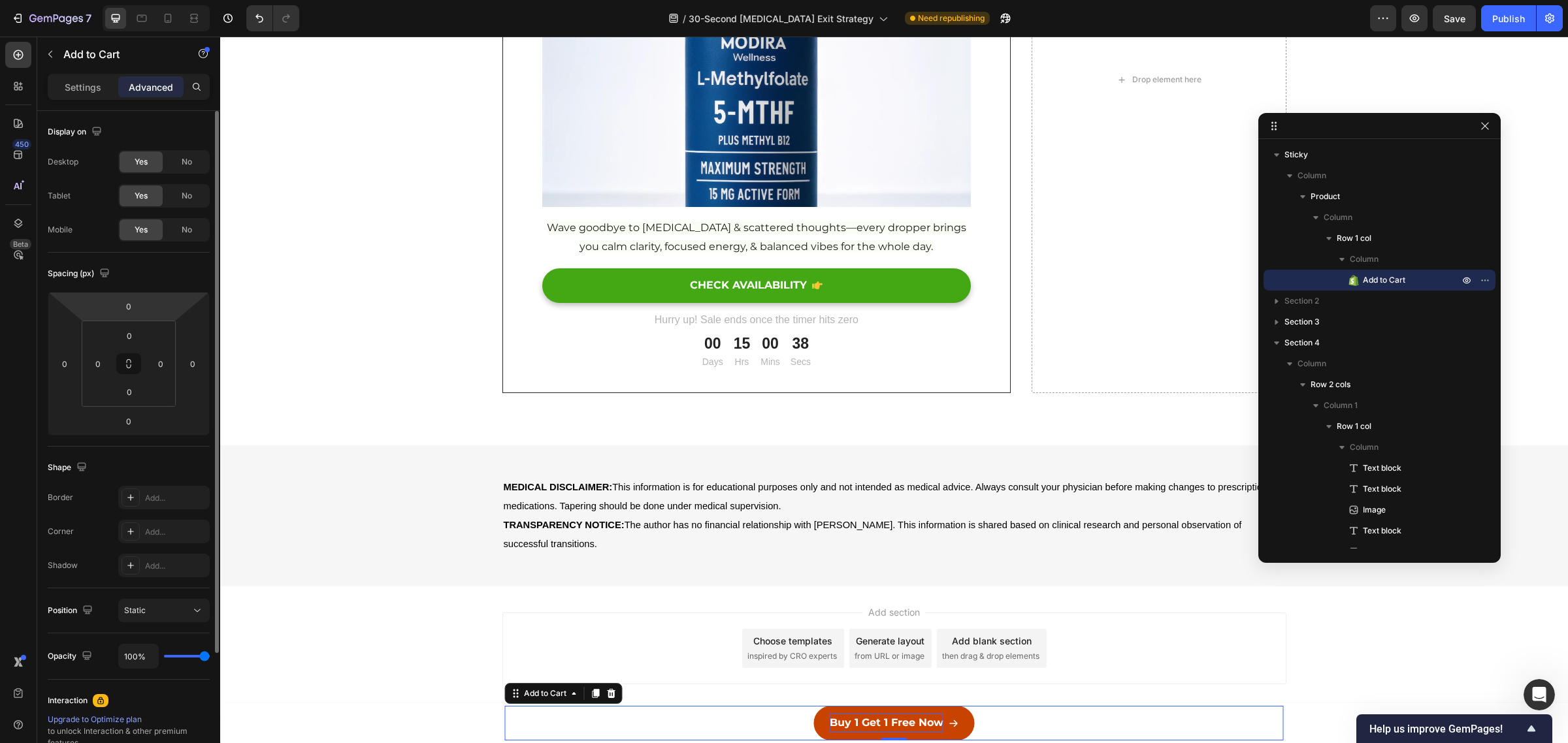
click at [145, 0] on html "7 / 30-Second Adderall Exit Strategy Need republishing Preview Save Publish 450…" at bounding box center [784, 0] width 1568 height 0
click at [129, 363] on icon at bounding box center [129, 363] width 10 height 10
click at [130, 331] on input "0" at bounding box center [129, 335] width 26 height 19
type input "10"
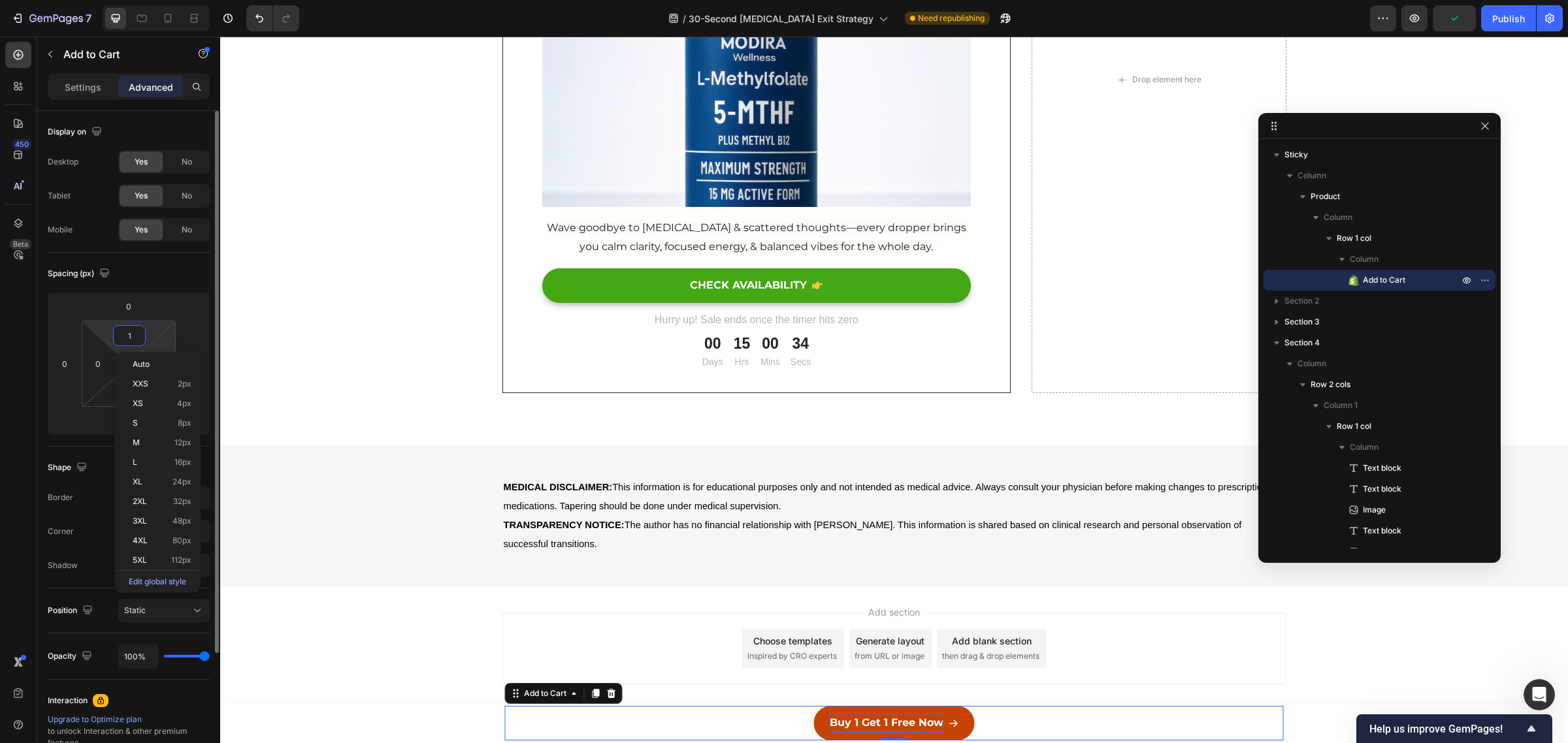
type input "10"
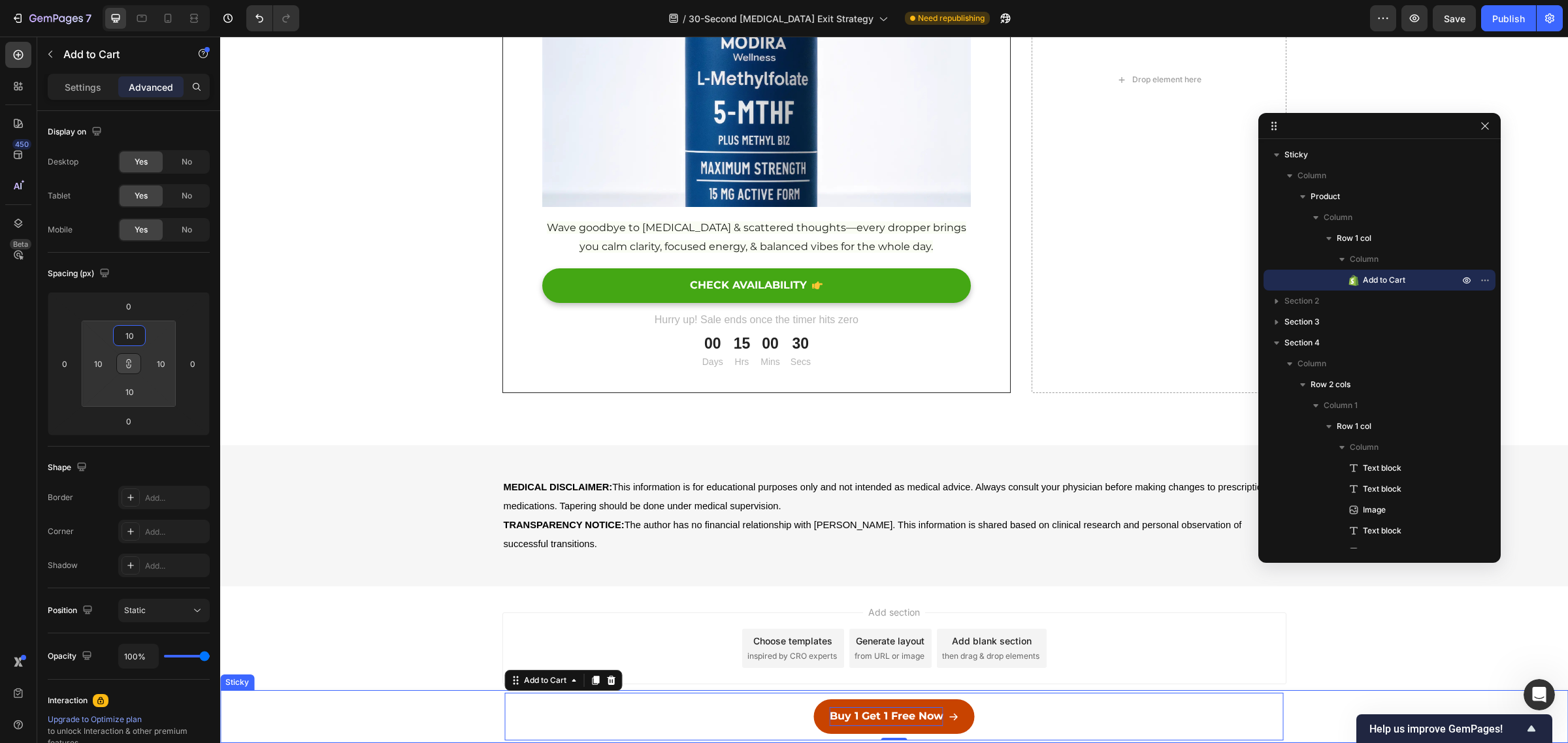
click at [1339, 709] on div "Buy 1 Get 1 Free Now Add to Cart 0 Row Product" at bounding box center [894, 716] width 1347 height 53
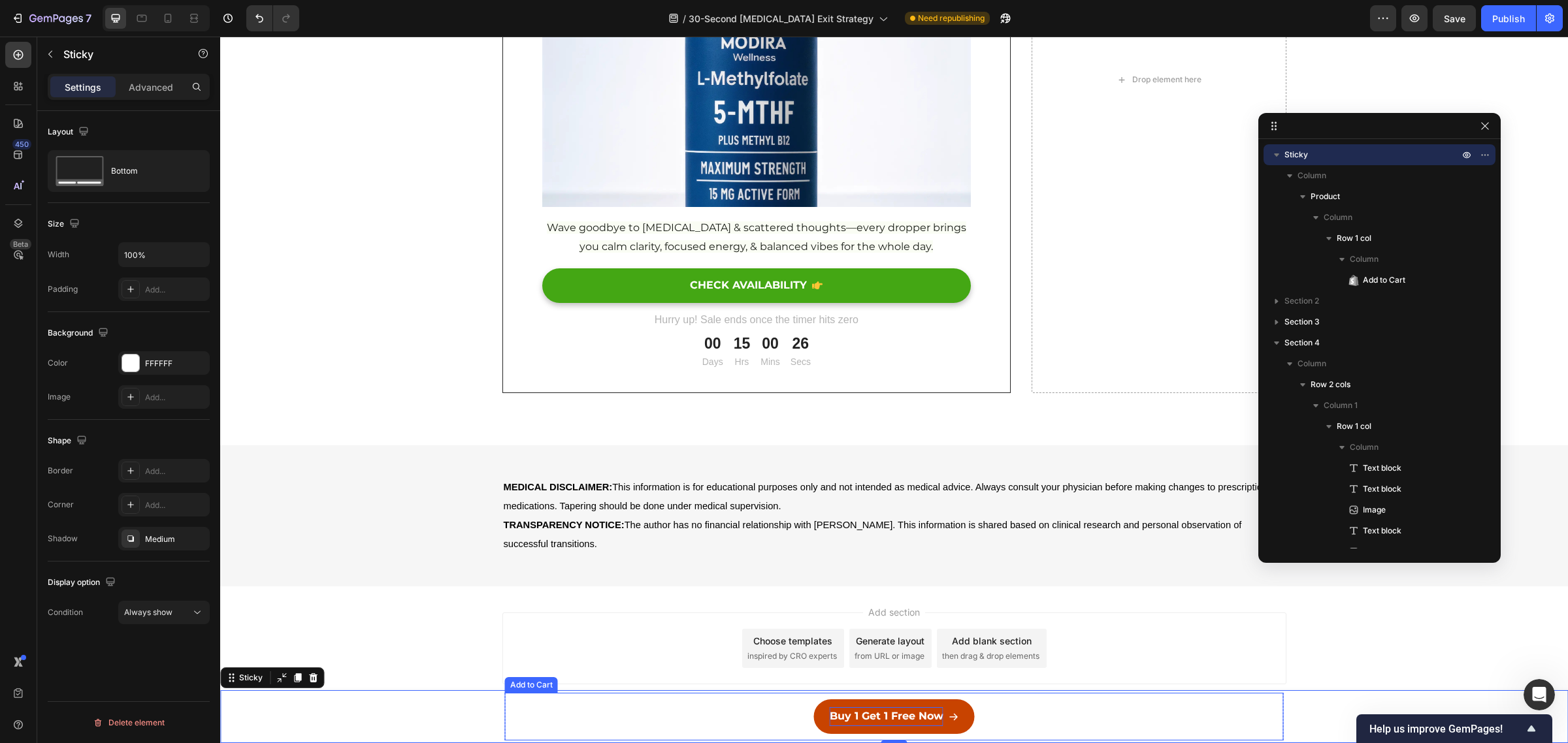
click at [712, 703] on div "Buy 1 Get 1 Free Now Add to Cart" at bounding box center [894, 716] width 779 height 47
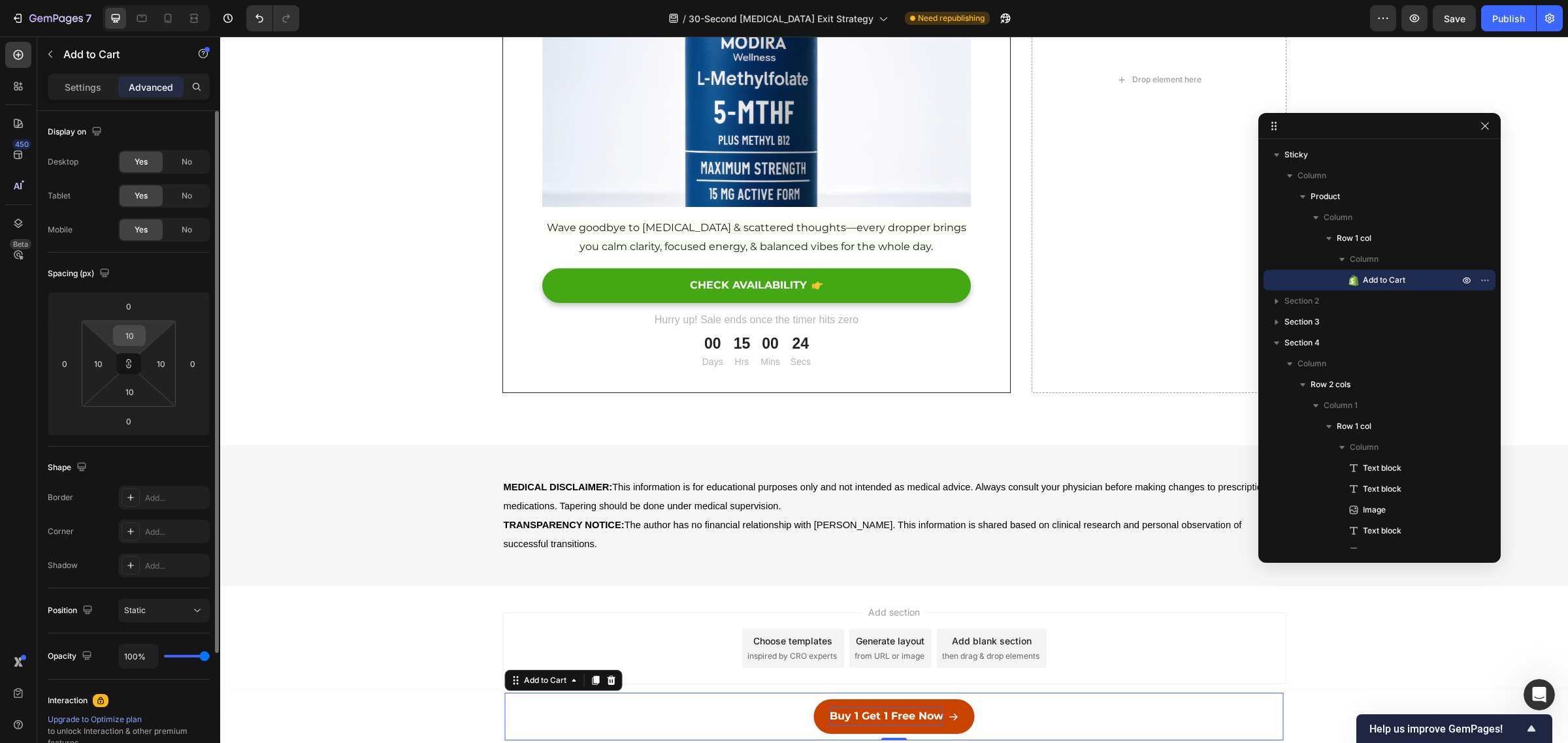
click at [130, 342] on input "10" at bounding box center [129, 335] width 26 height 19
type input "8"
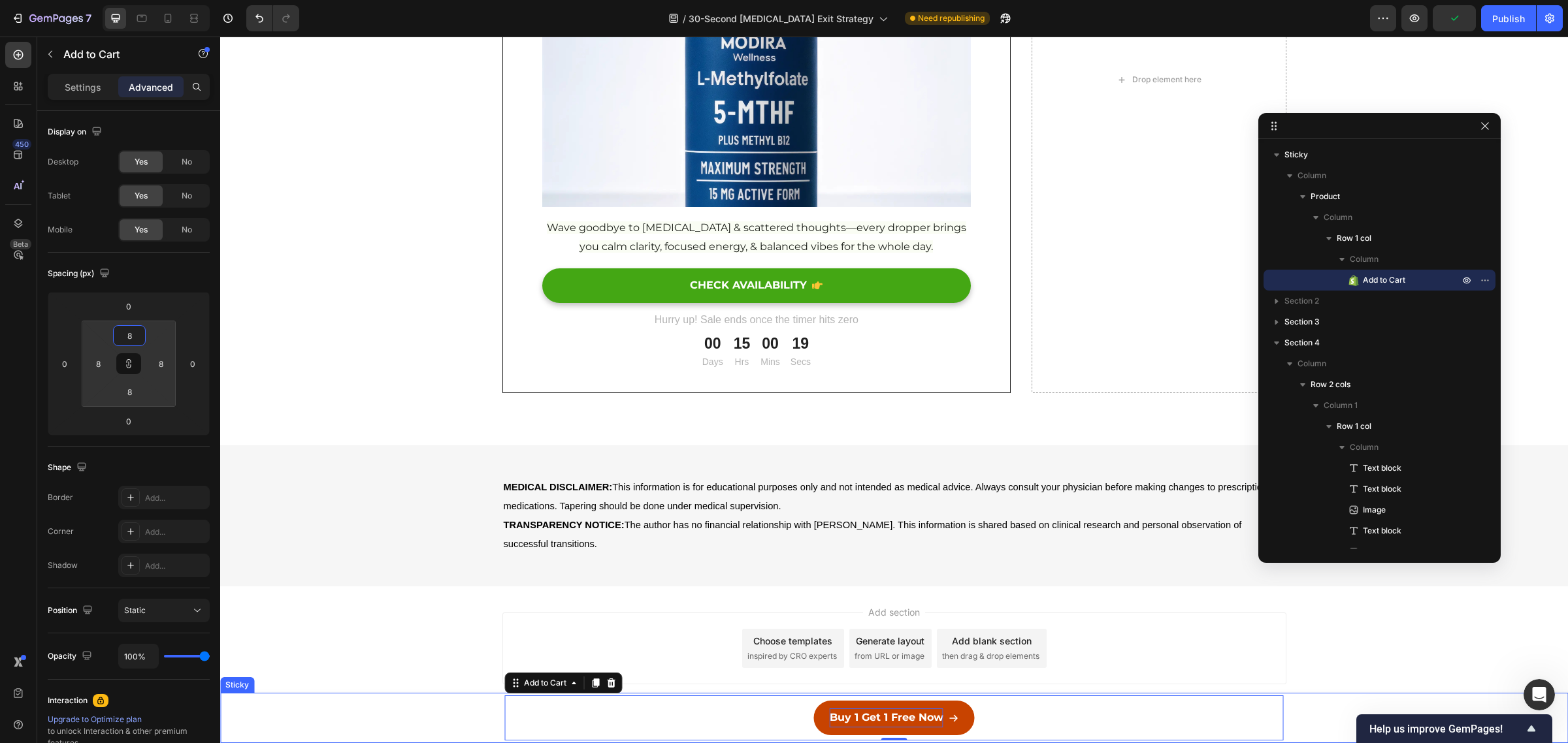
click at [435, 716] on div "Buy 1 Get 1 Free Now Add to Cart 0 Row Product" at bounding box center [894, 718] width 1347 height 50
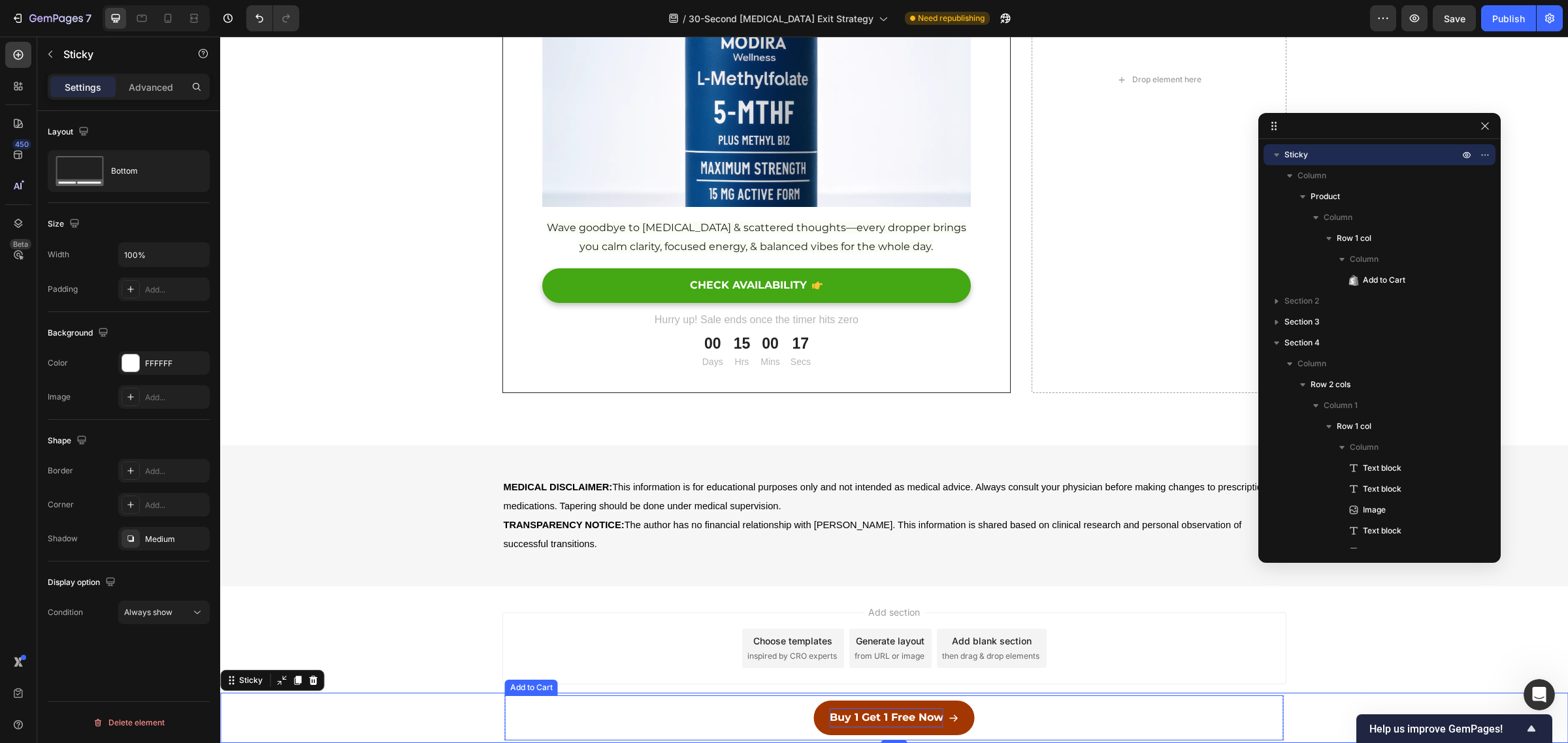
click at [953, 717] on button "Buy 1 Get 1 Free Now" at bounding box center [894, 718] width 161 height 35
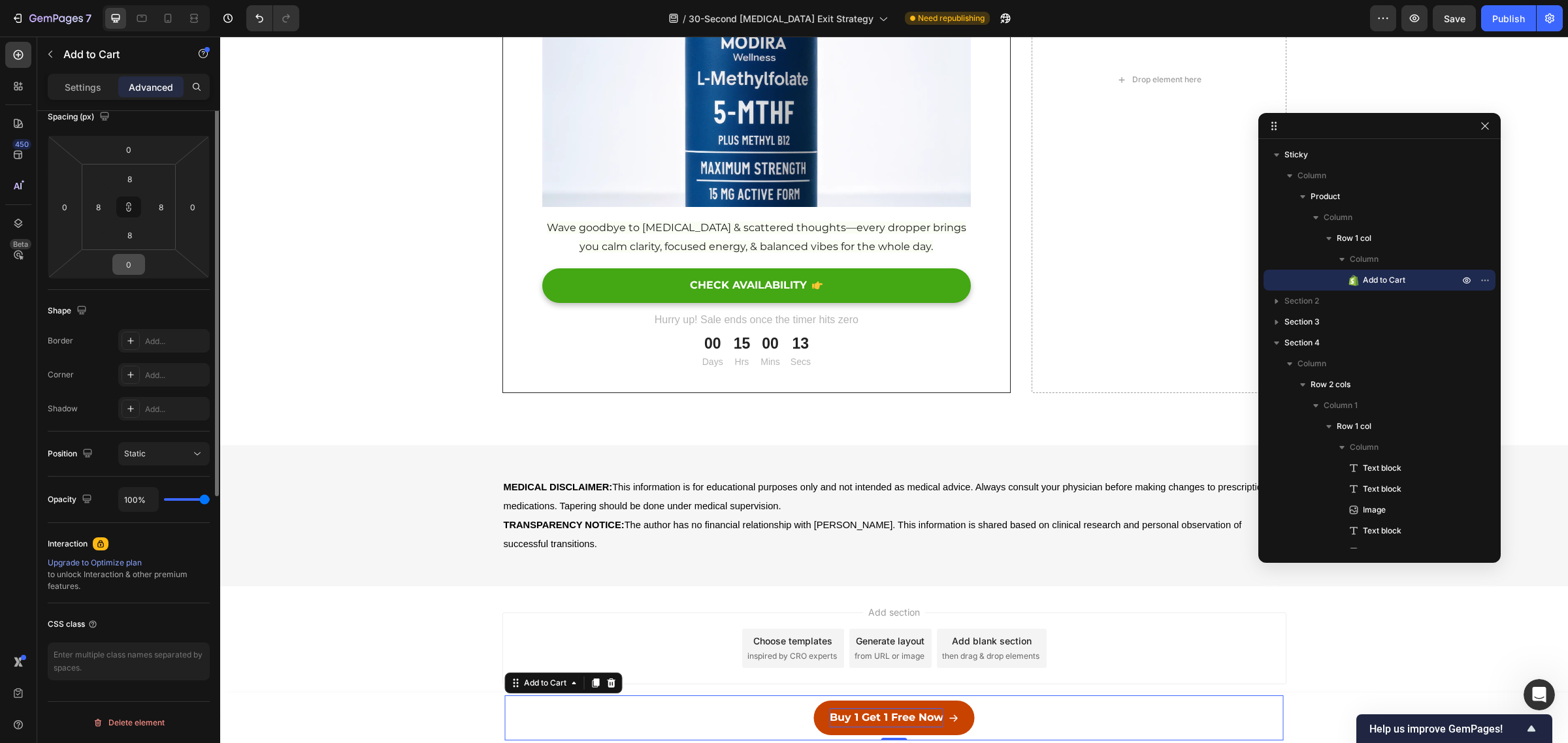
scroll to position [0, 0]
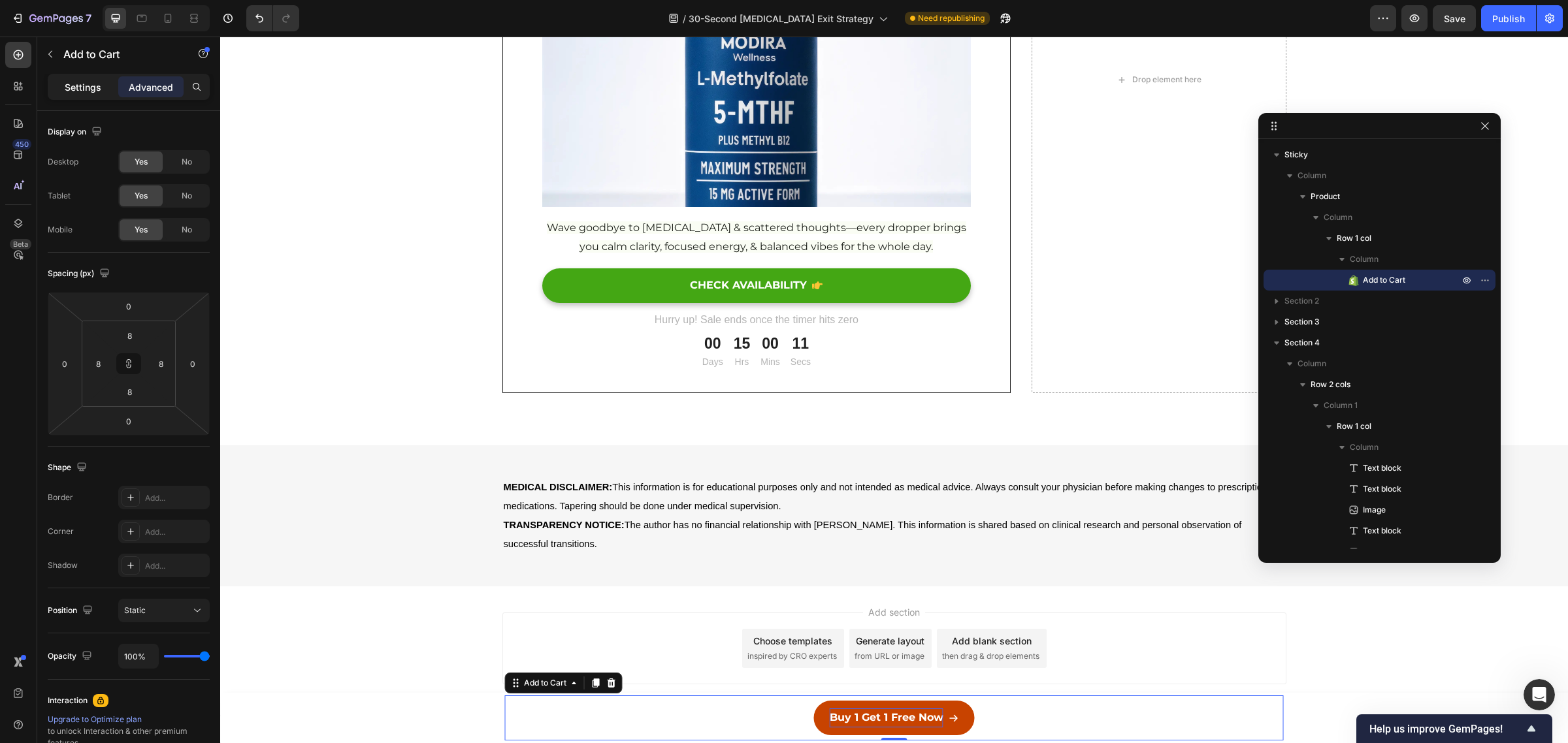
click at [70, 83] on p "Settings" at bounding box center [82, 87] width 36 height 14
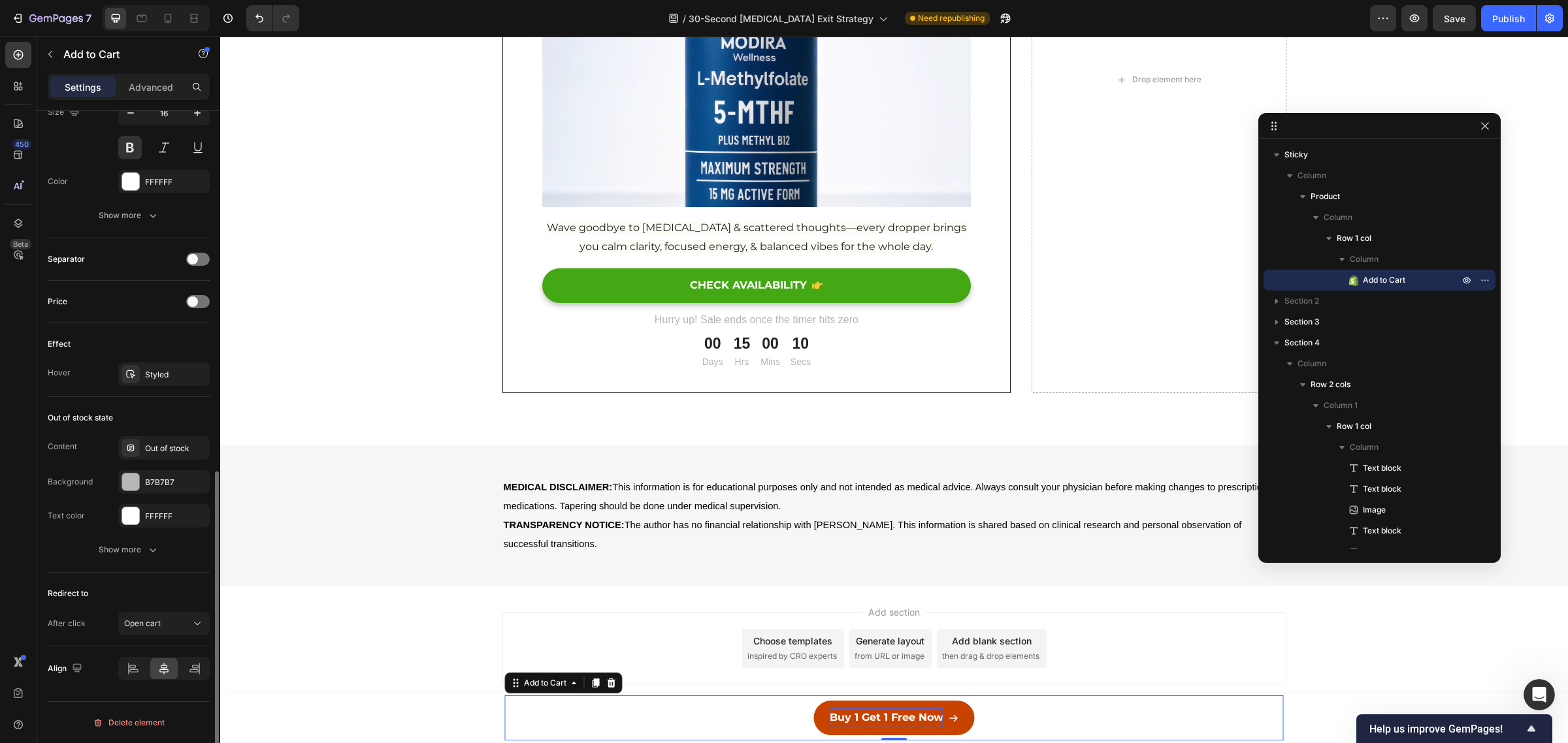
scroll to position [837, 0]
click at [167, 622] on div "Open cart" at bounding box center [158, 619] width 67 height 12
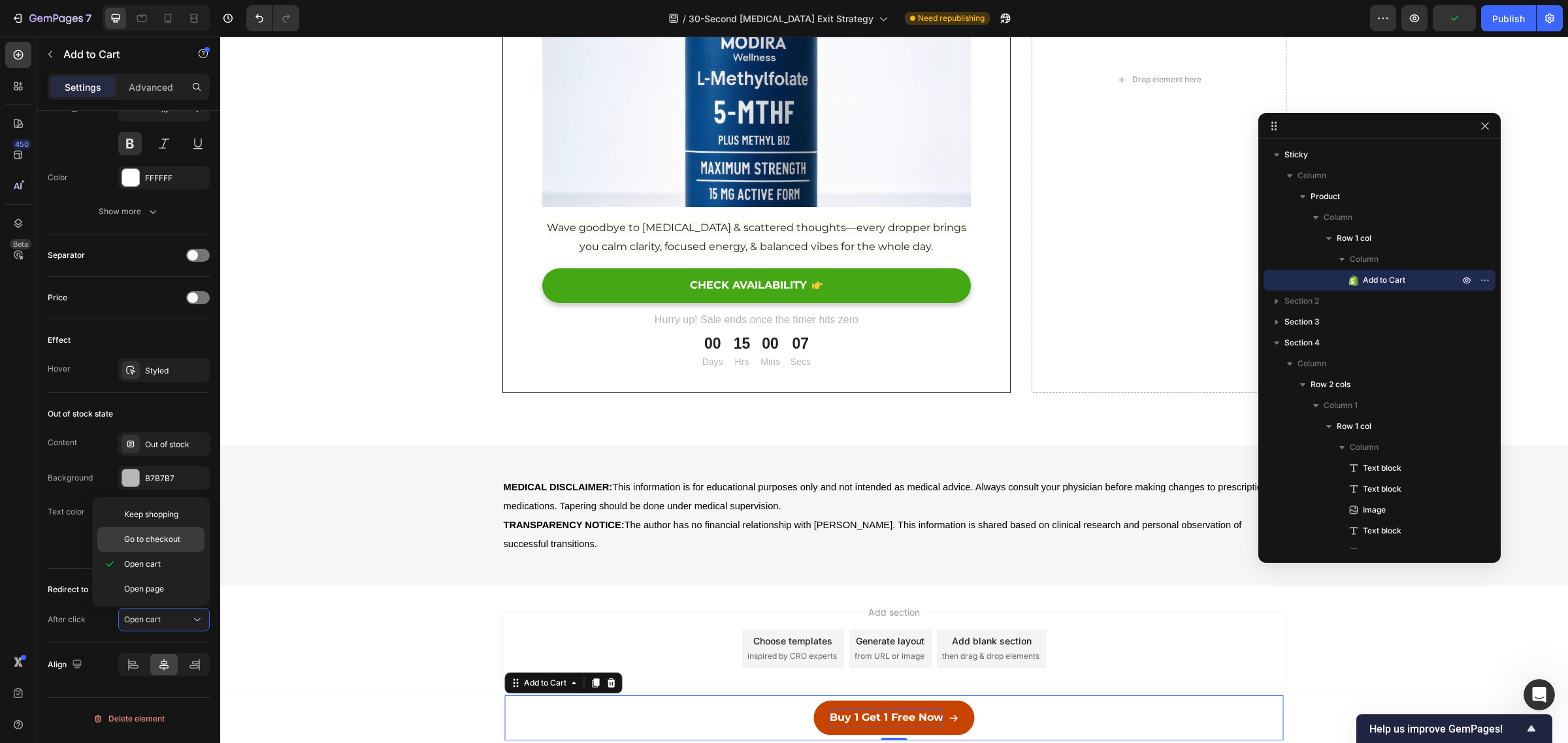
click at [164, 539] on span "Go to checkout" at bounding box center [153, 539] width 56 height 12
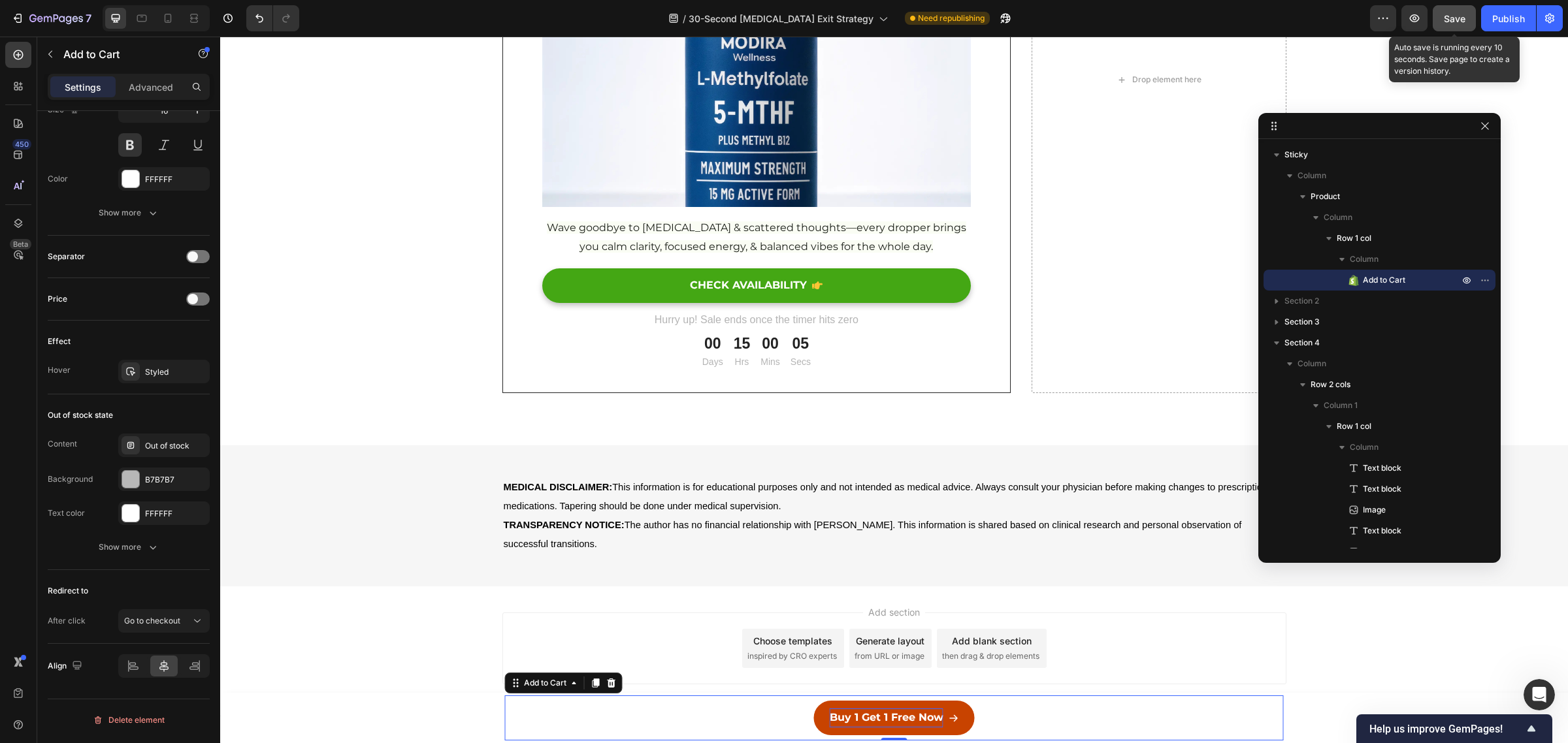
click at [1434, 27] on button "Save" at bounding box center [1454, 18] width 43 height 26
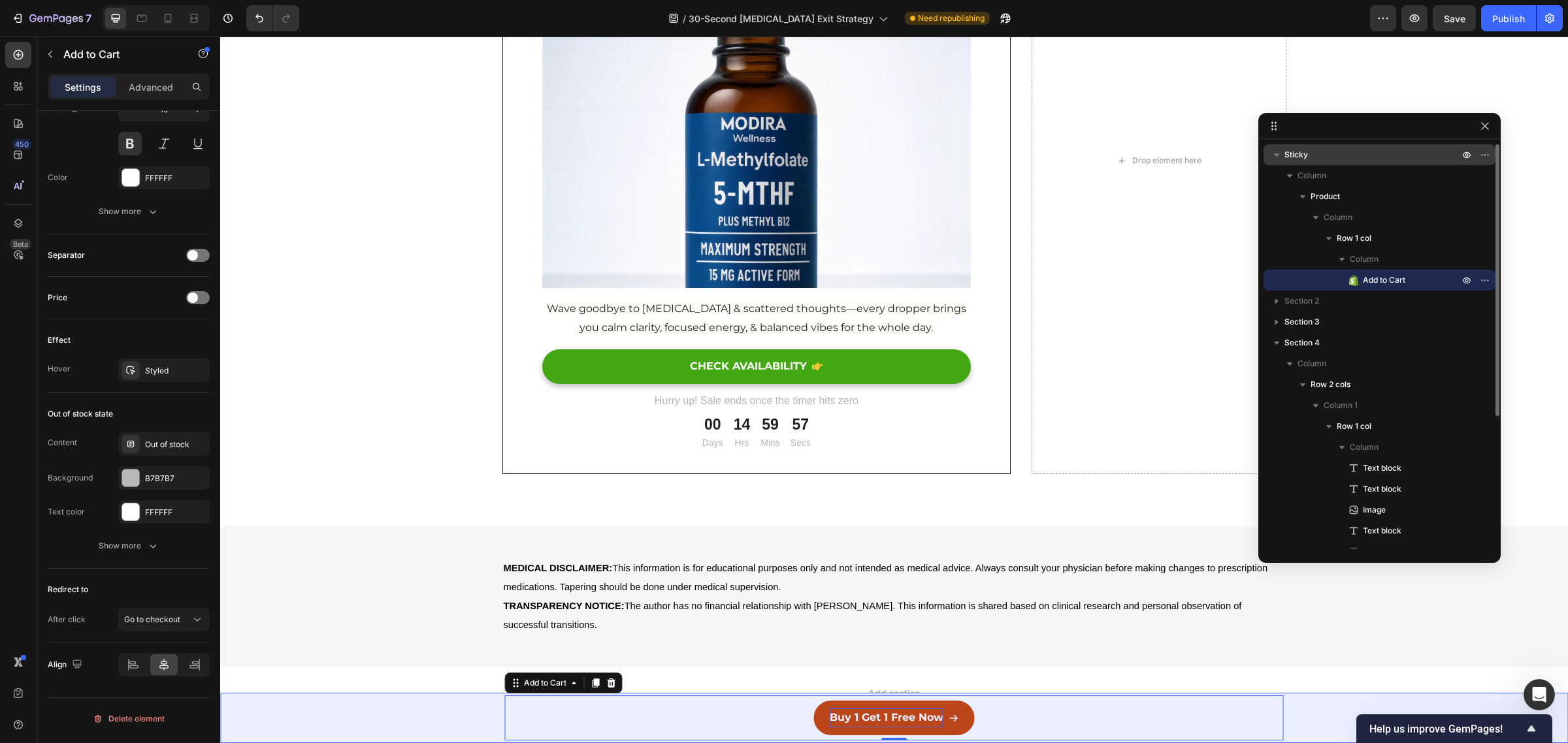
scroll to position [0, 0]
click at [1324, 155] on p "Sticky" at bounding box center [1373, 155] width 177 height 13
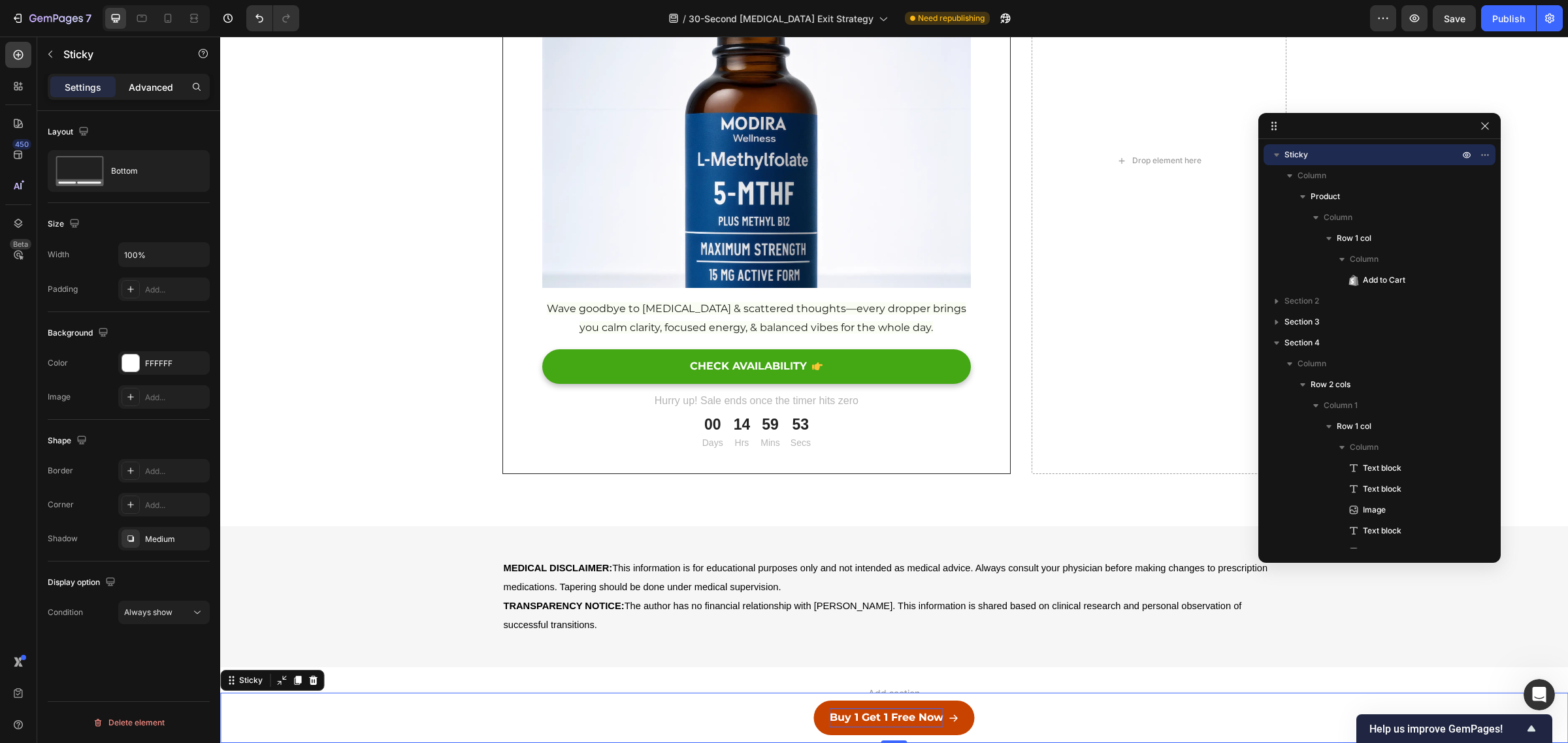
click at [150, 81] on p "Advanced" at bounding box center [151, 87] width 44 height 14
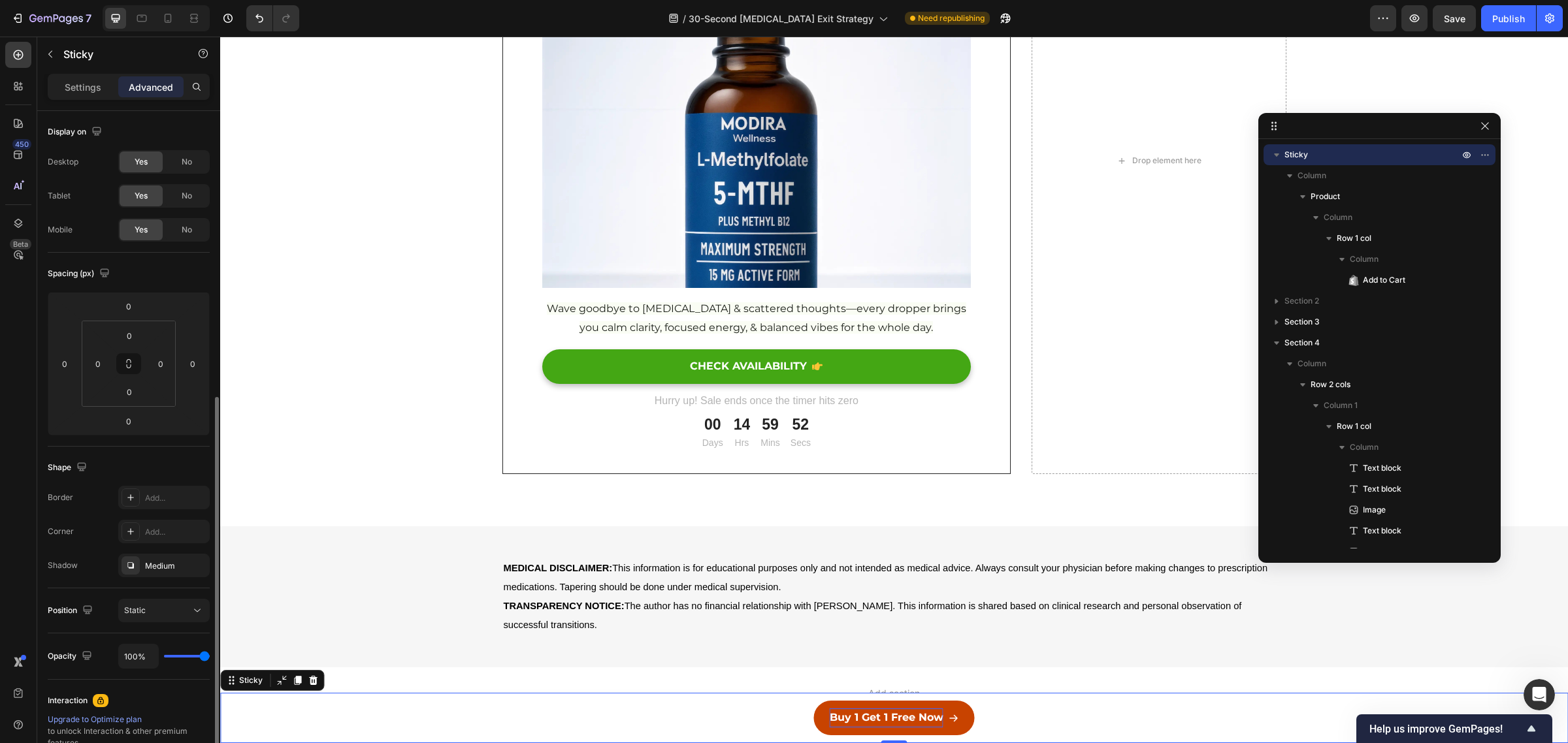
scroll to position [158, 0]
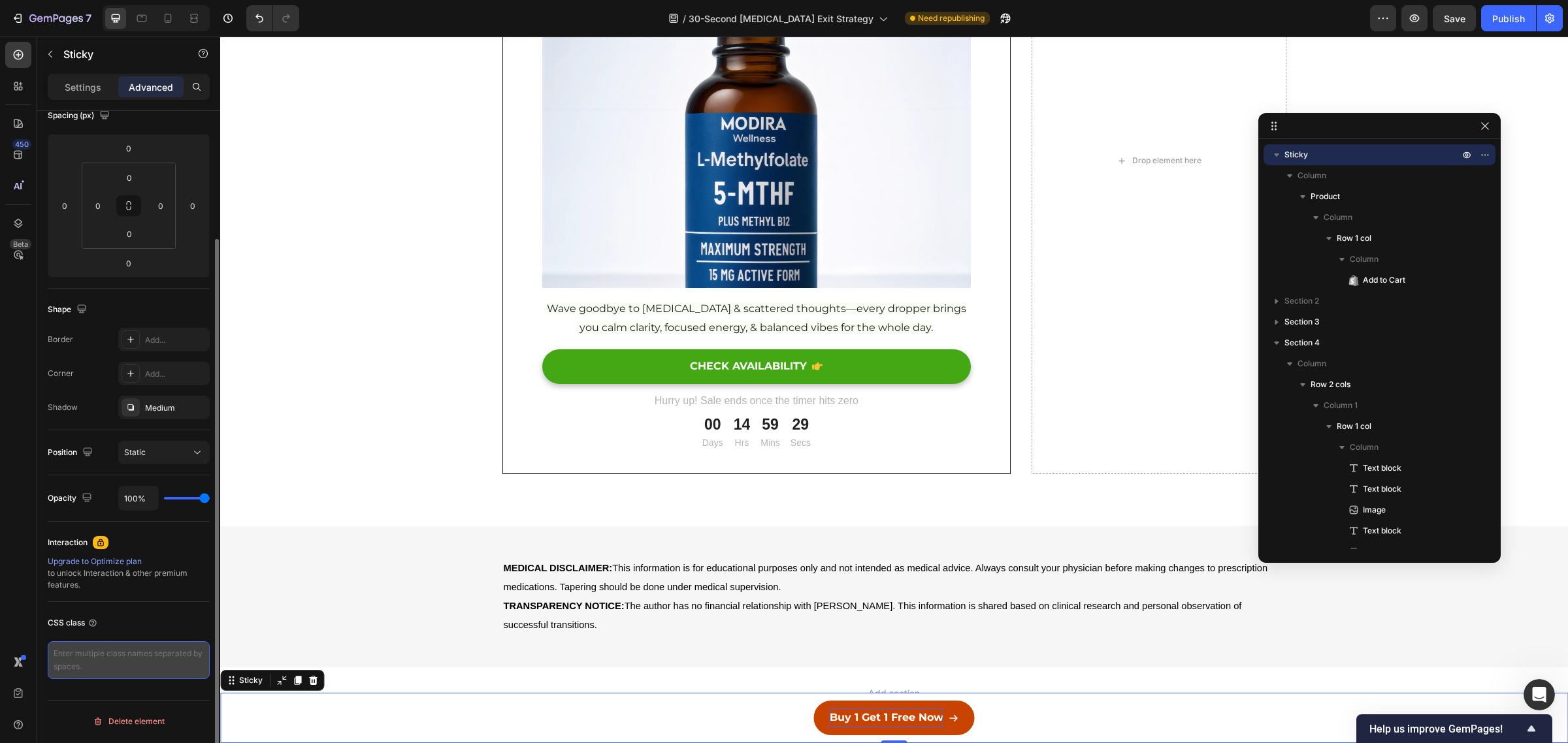
click at [126, 664] on textarea at bounding box center [128, 660] width 162 height 38
paste textarea "gempages-sticky-atc"
type textarea "gempages-sticky-atc"
click at [10, 51] on div at bounding box center [18, 54] width 26 height 26
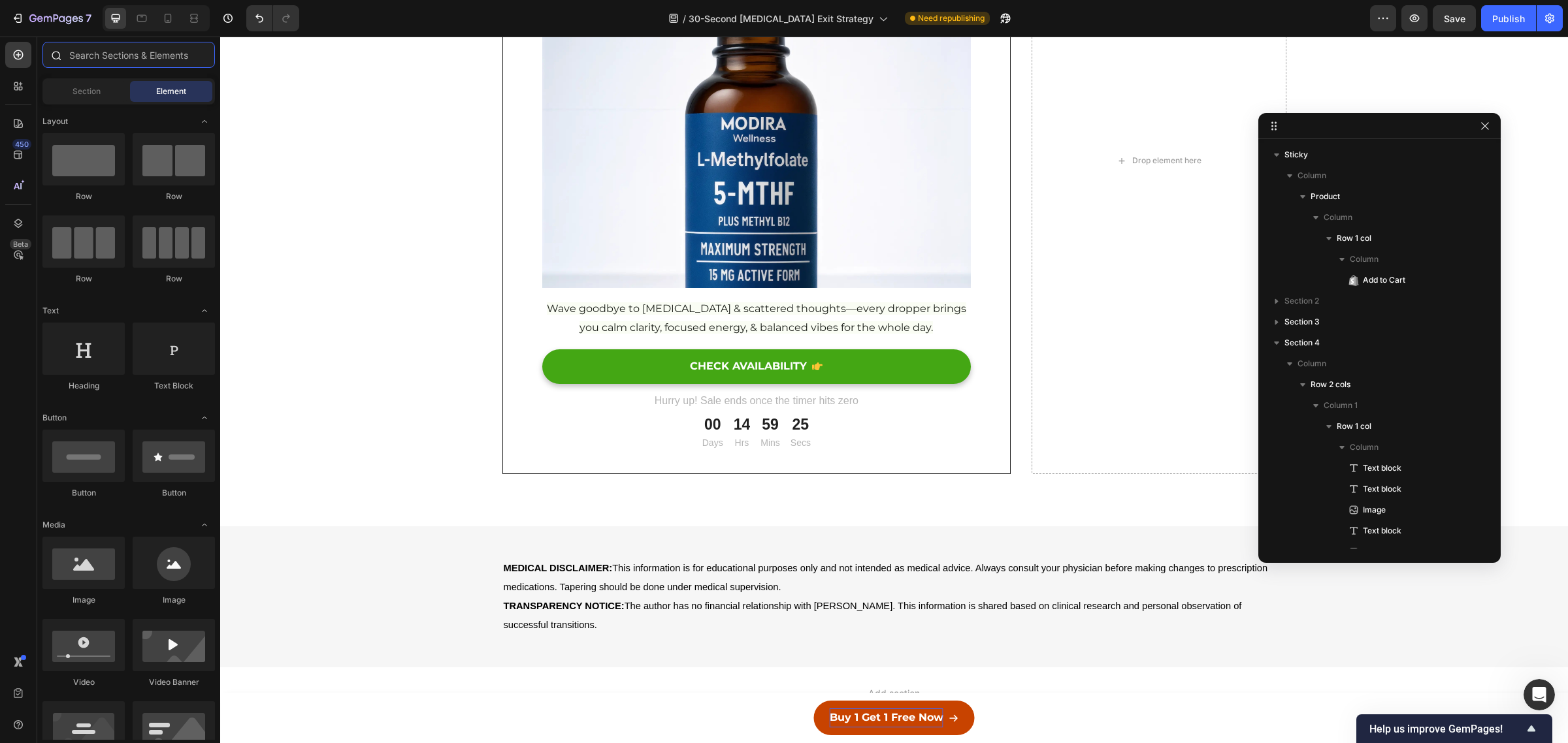
click at [103, 59] on input "text" at bounding box center [128, 54] width 172 height 26
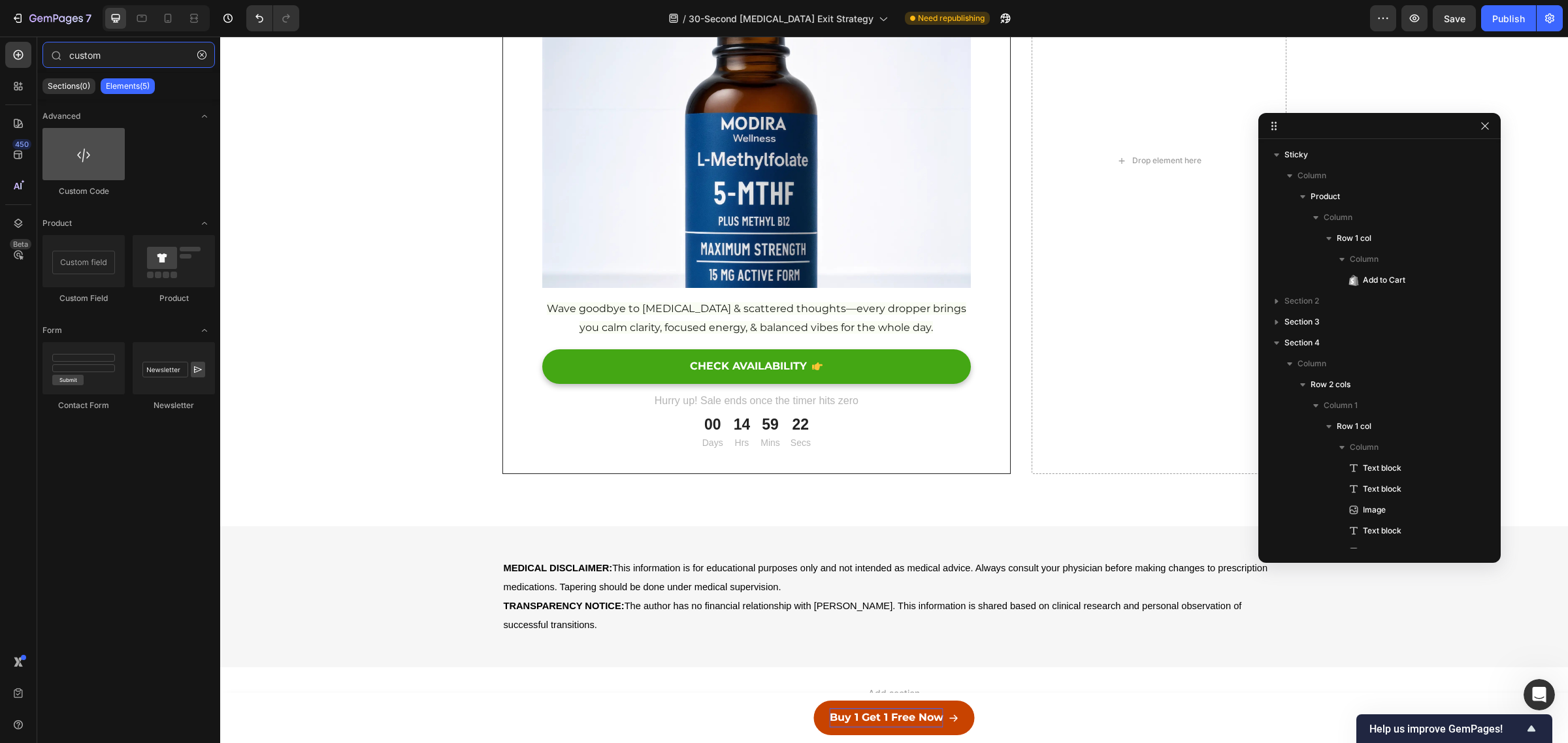
type input "custom"
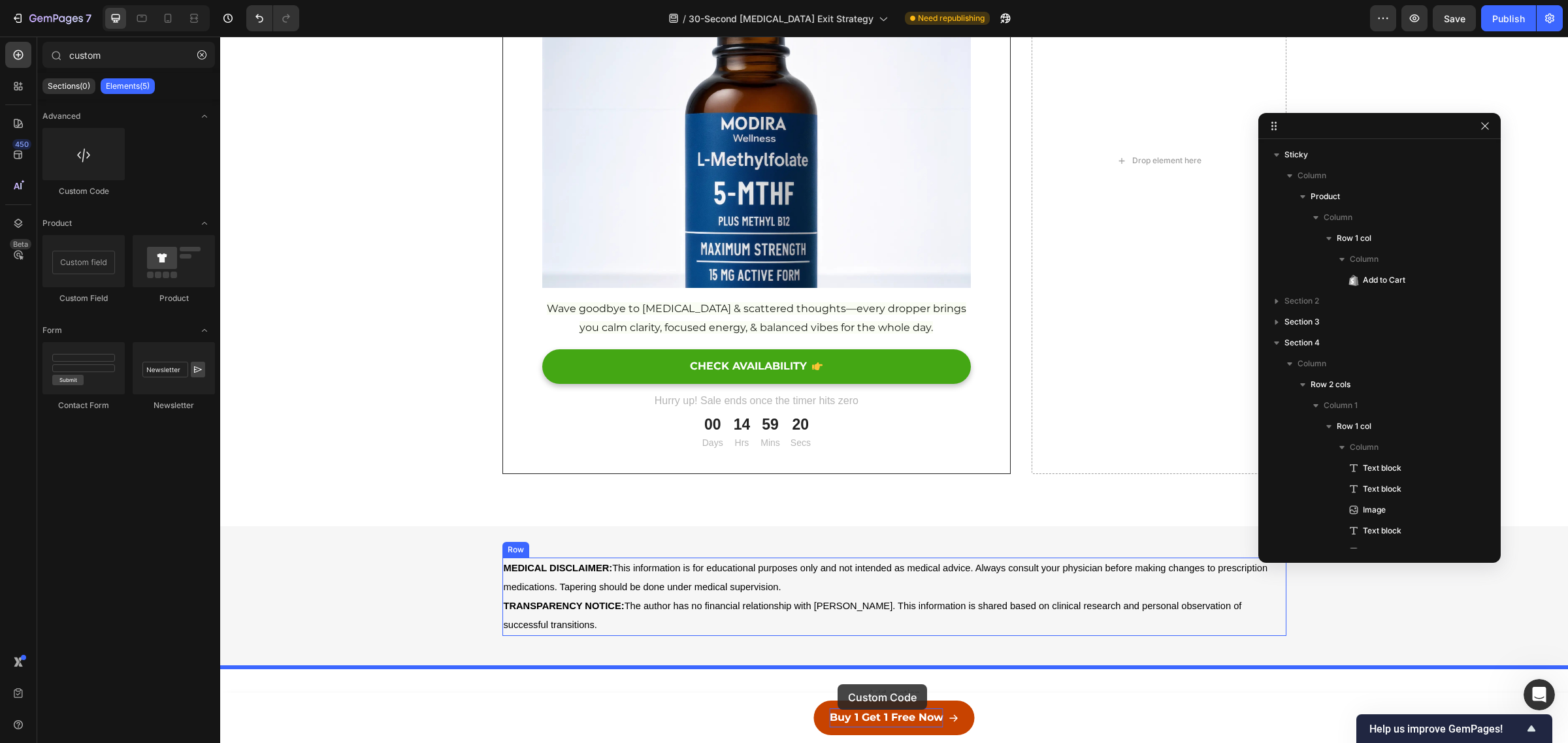
drag, startPoint x: 316, startPoint y: 212, endPoint x: 837, endPoint y: 685, distance: 703.7
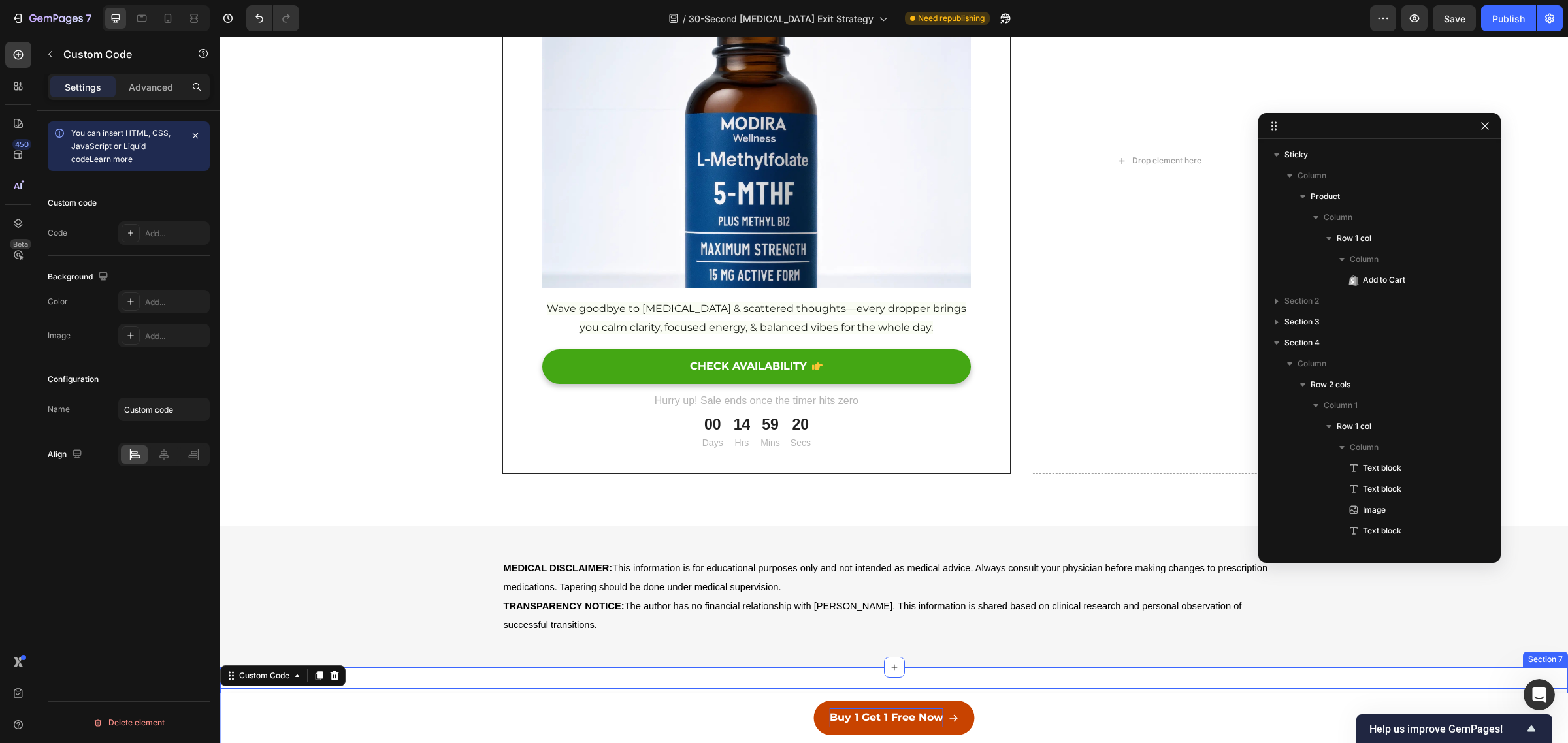
scroll to position [259, 0]
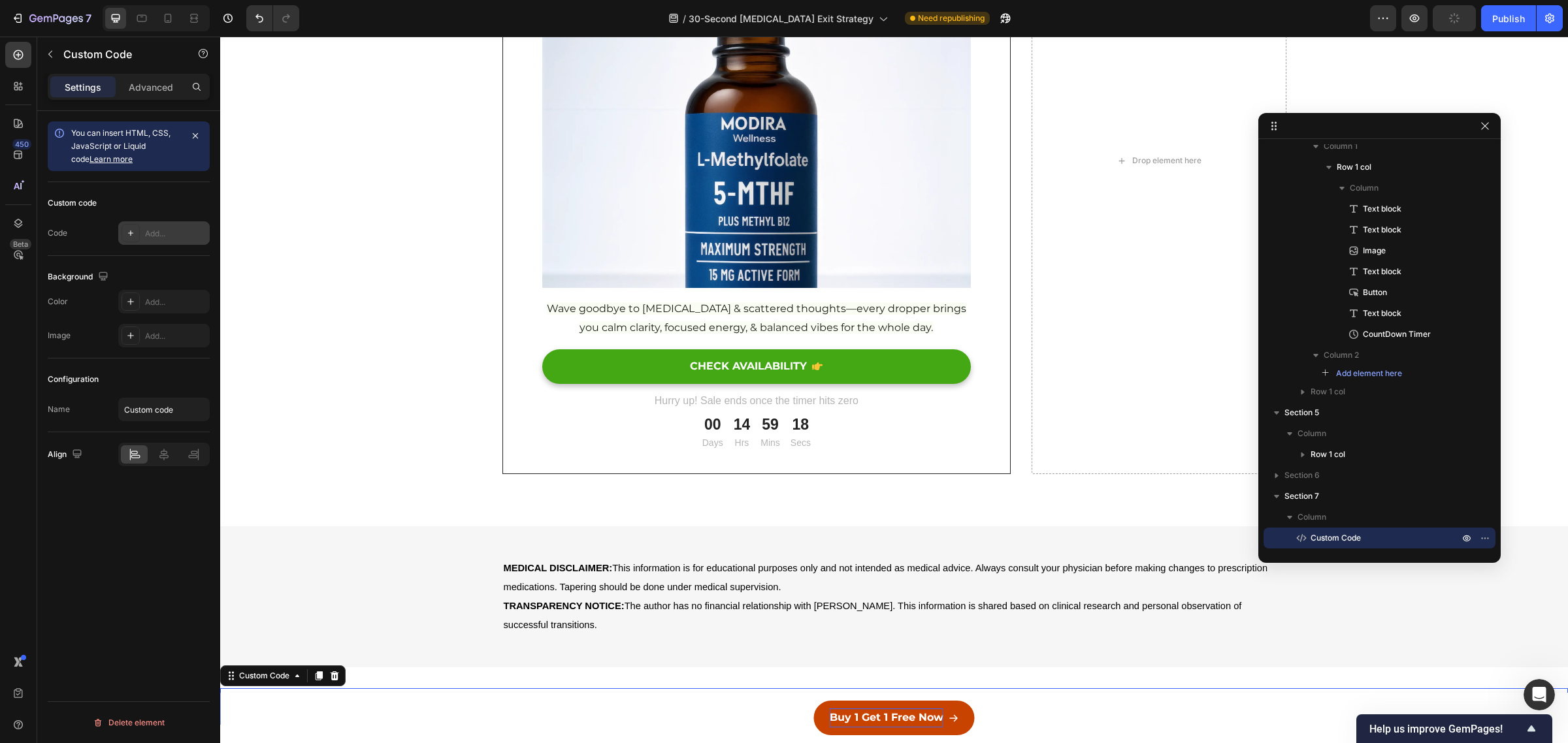
click at [170, 226] on div "Add..." at bounding box center [164, 233] width 92 height 24
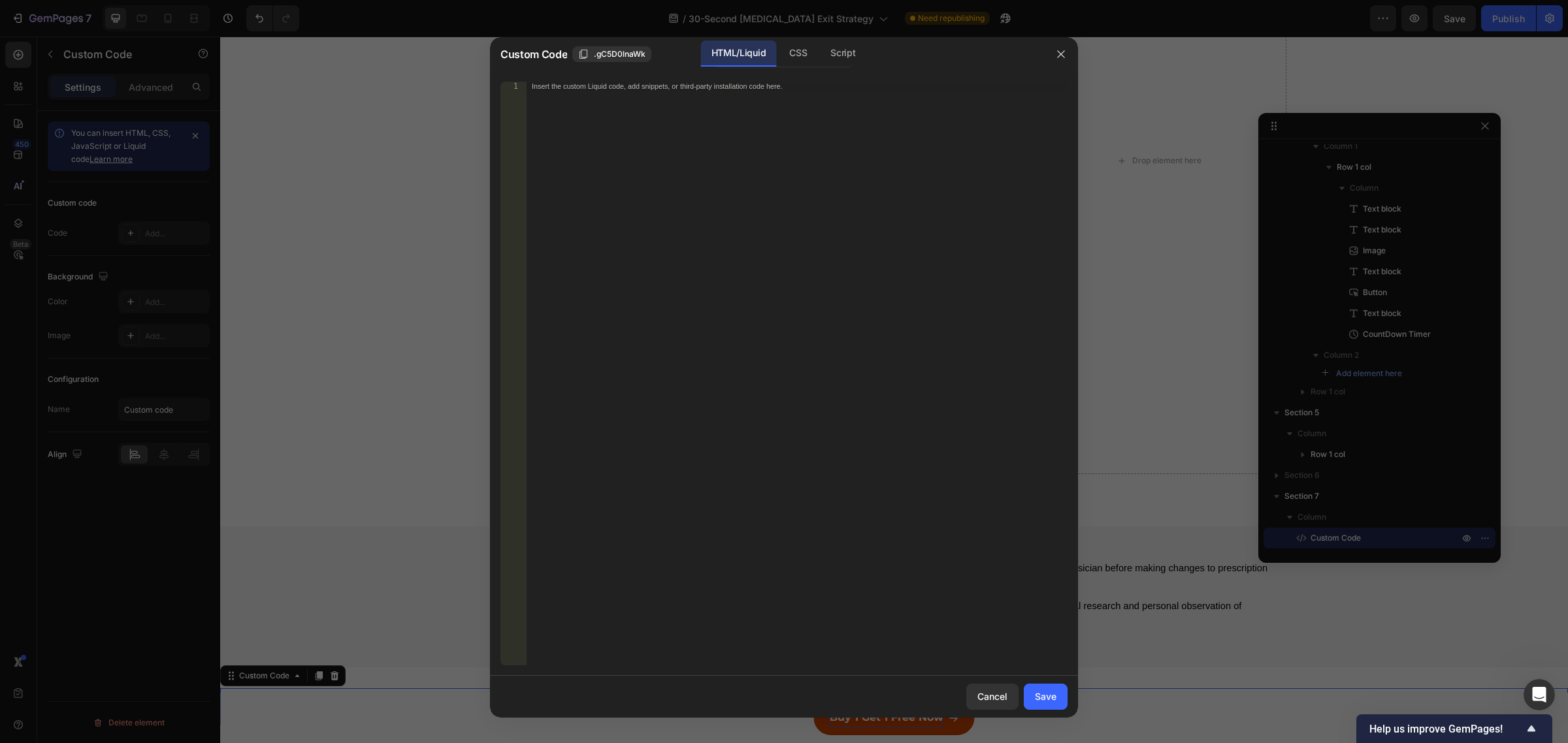
click at [722, 116] on div "Insert the custom Liquid code, add snippets, or third-party installation code h…" at bounding box center [797, 383] width 541 height 602
click at [803, 49] on div "CSS" at bounding box center [798, 53] width 38 height 26
click at [772, 125] on div "Insert the CSS code to style your content here." at bounding box center [797, 383] width 541 height 602
paste textarea "}"
type textarea "}"
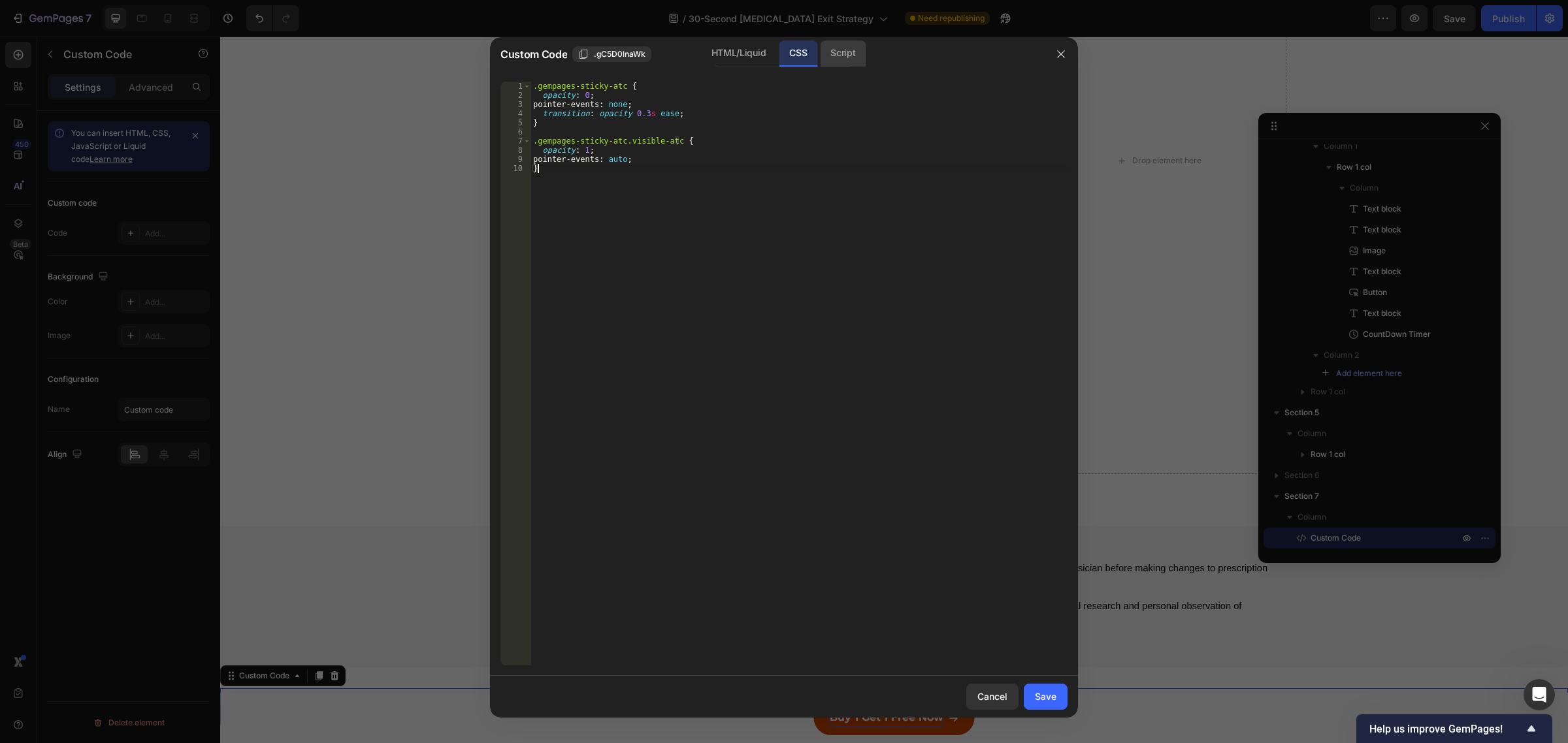
click at [854, 53] on div "Script" at bounding box center [842, 53] width 46 height 26
click at [728, 164] on div "Insert the Javascript code to add interaction and animation to your content her…" at bounding box center [797, 383] width 541 height 602
paste textarea "});"
type textarea "});"
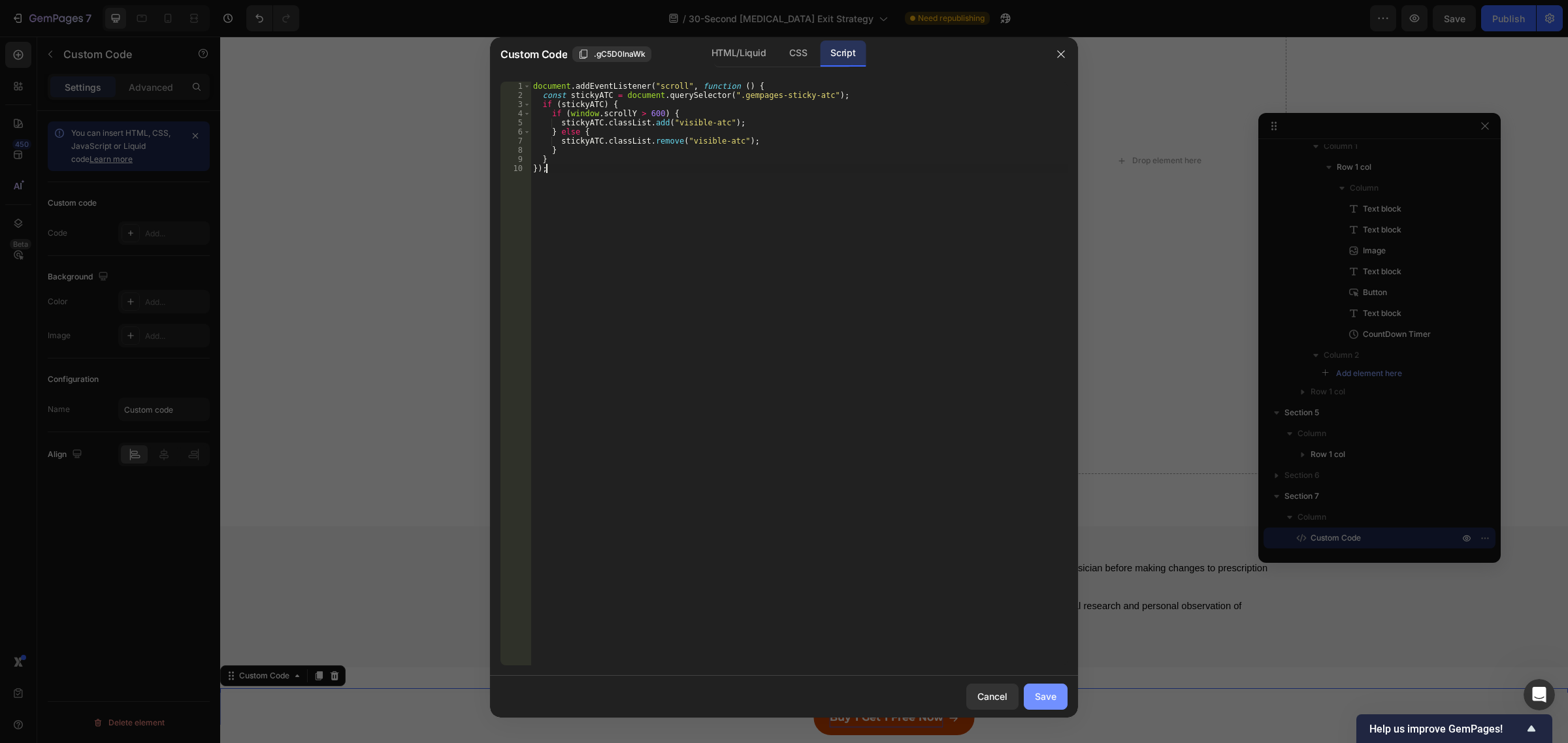
click at [1044, 699] on div "Save" at bounding box center [1045, 696] width 21 height 14
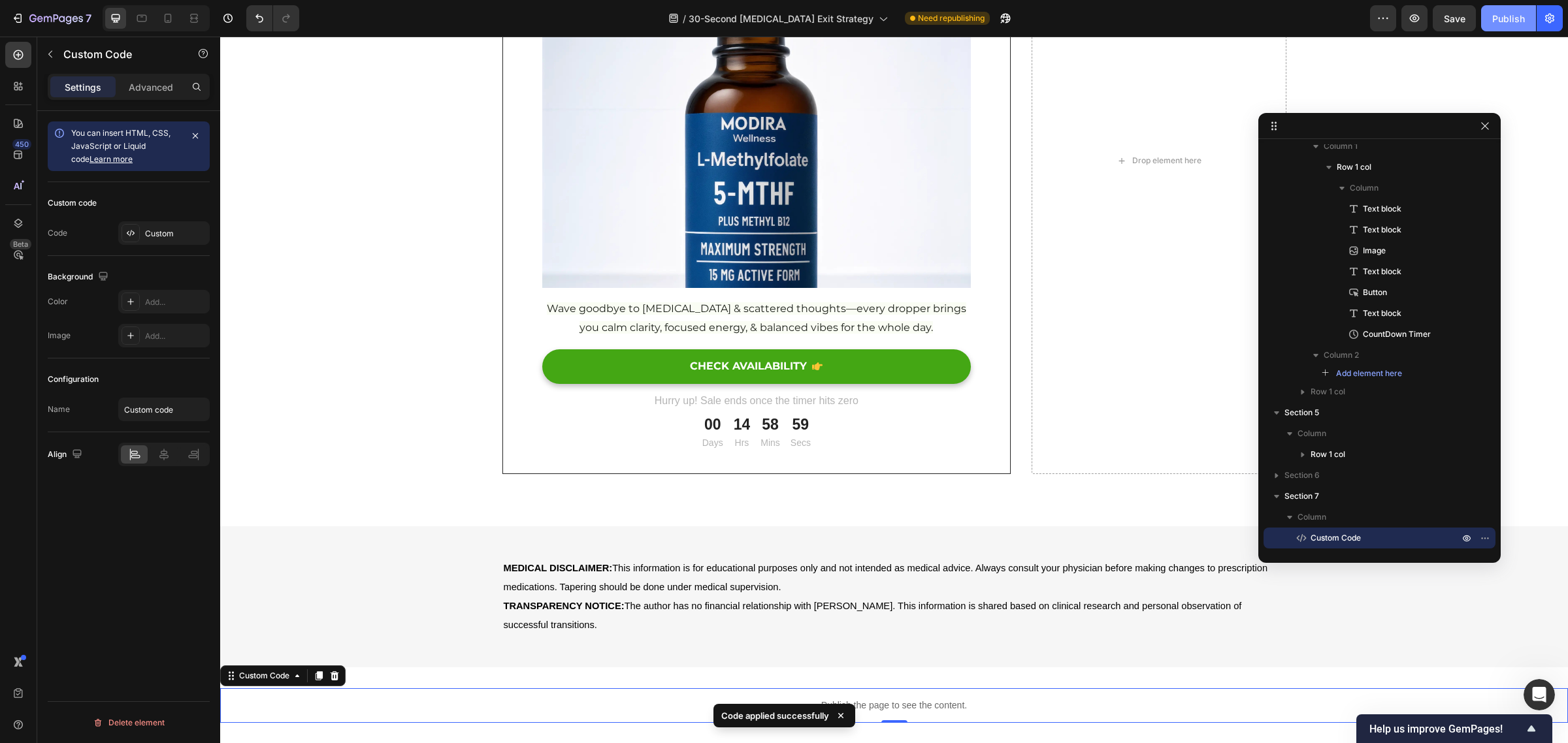
click at [1510, 24] on div "Publish" at bounding box center [1508, 19] width 33 height 14
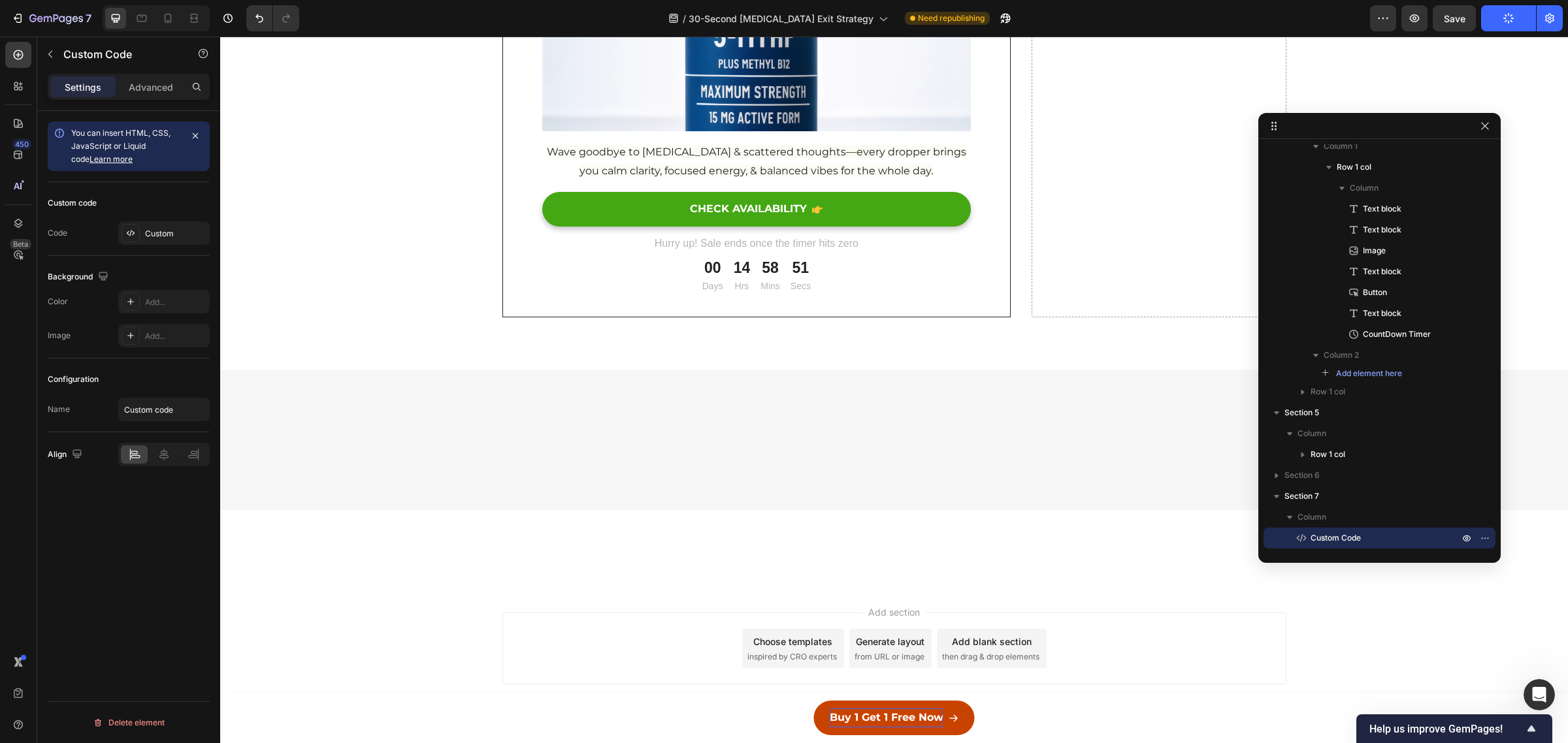
scroll to position [12116, 0]
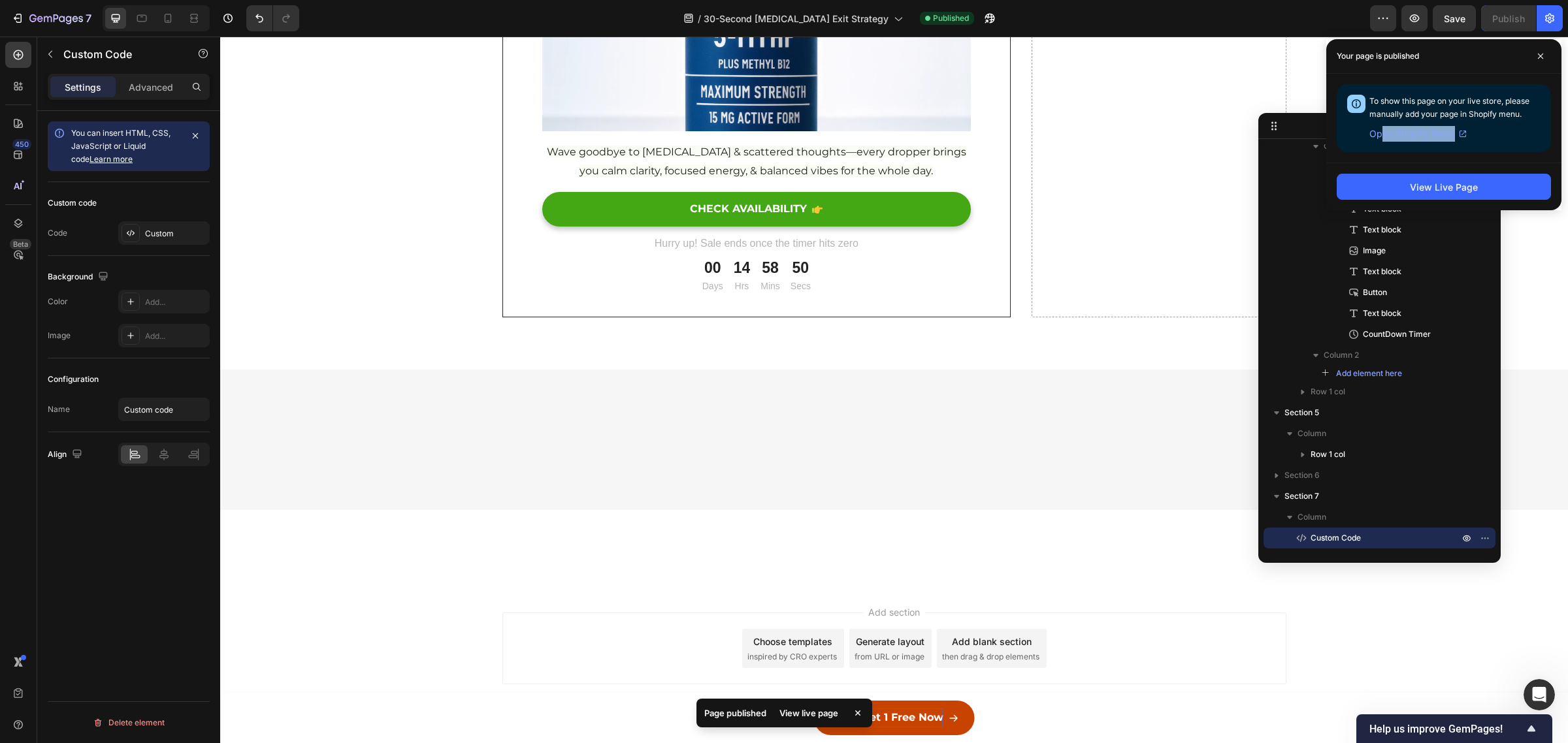
drag, startPoint x: 1381, startPoint y: 122, endPoint x: 1454, endPoint y: 146, distance: 76.8
click at [1454, 146] on div "To show this page on your live store, please manually add your page in Shopify …" at bounding box center [1443, 118] width 214 height 68
click at [1540, 54] on icon at bounding box center [1540, 56] width 7 height 7
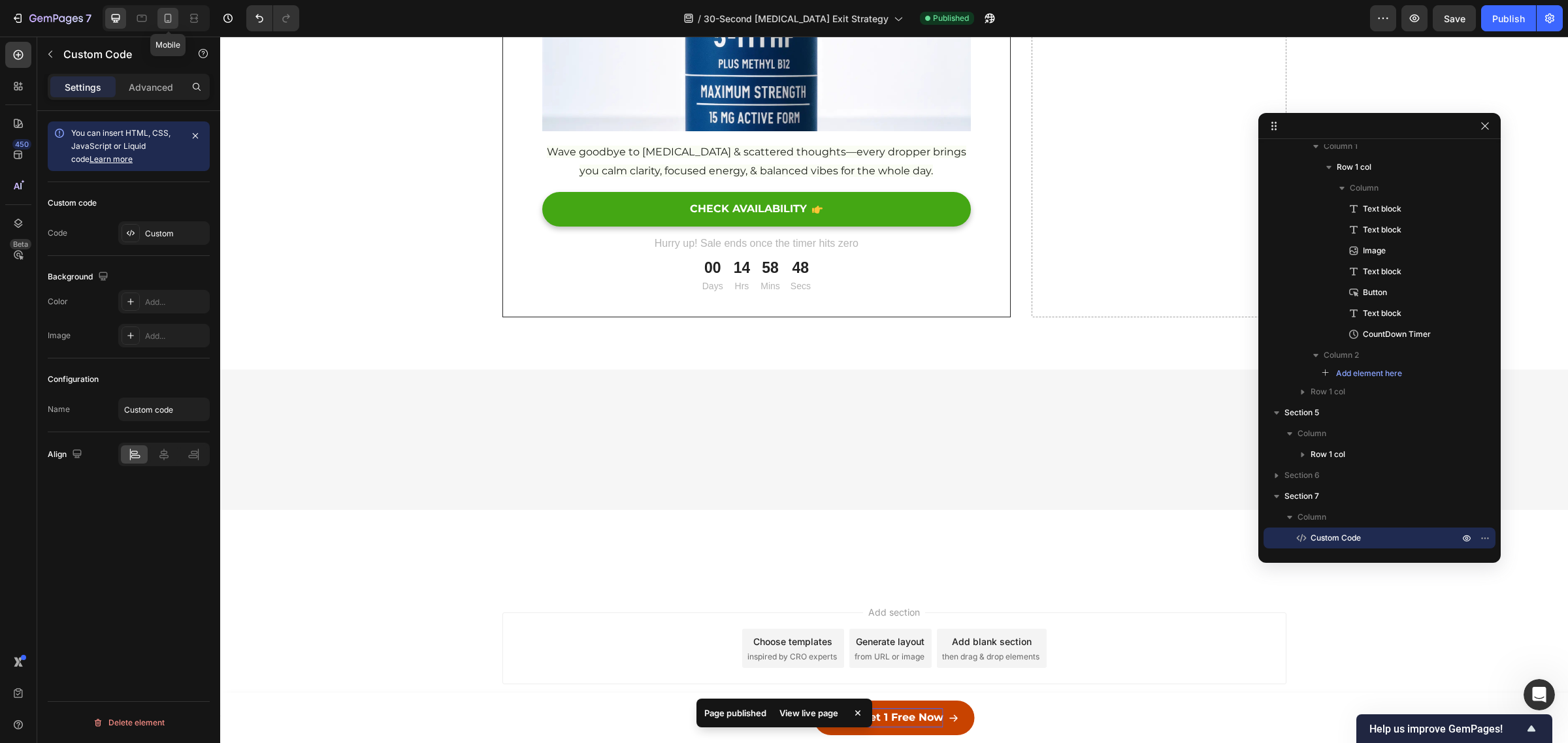
click at [172, 18] on icon at bounding box center [168, 19] width 13 height 13
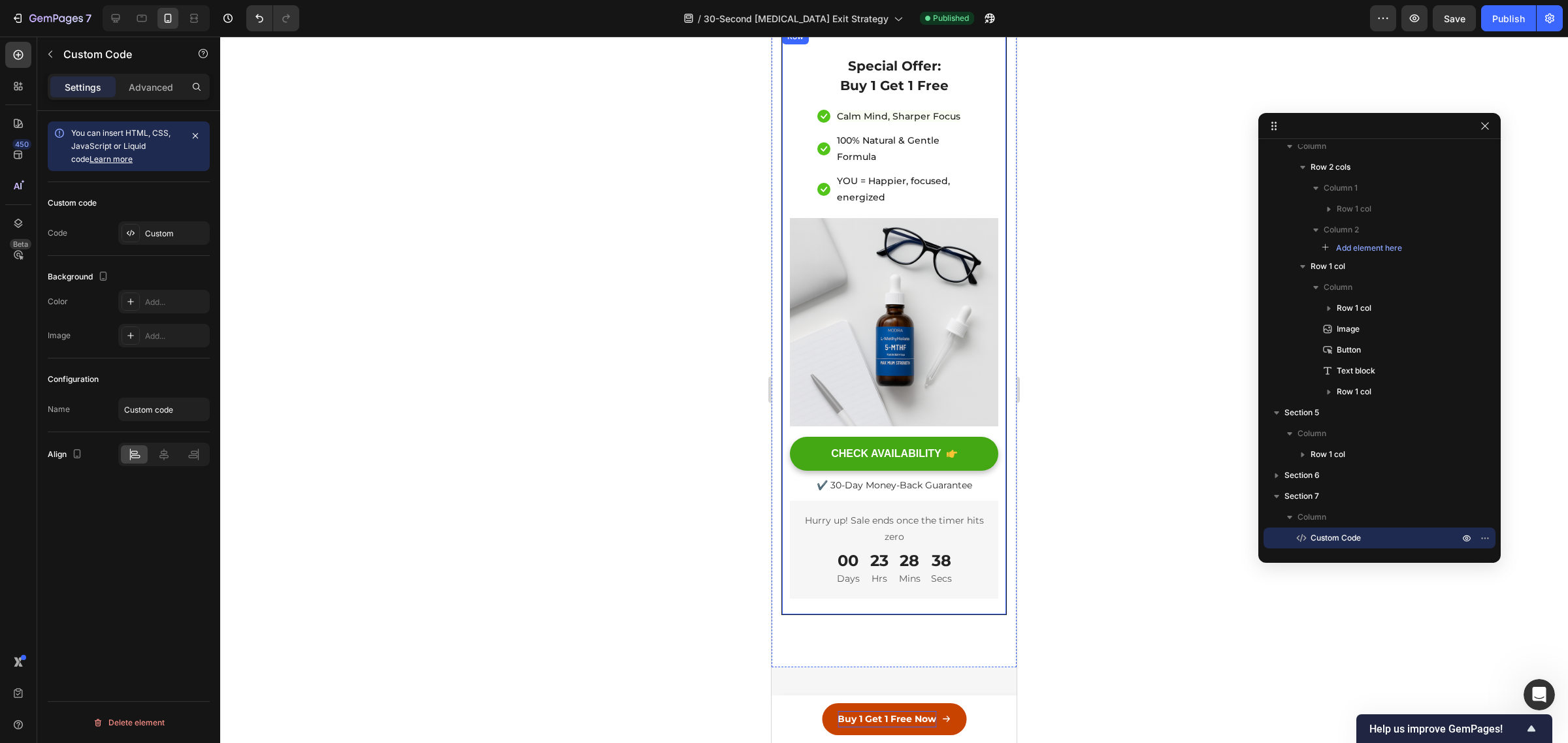
scroll to position [12372, 0]
click at [892, 448] on div "CHECK AVAILABILITY" at bounding box center [885, 454] width 110 height 14
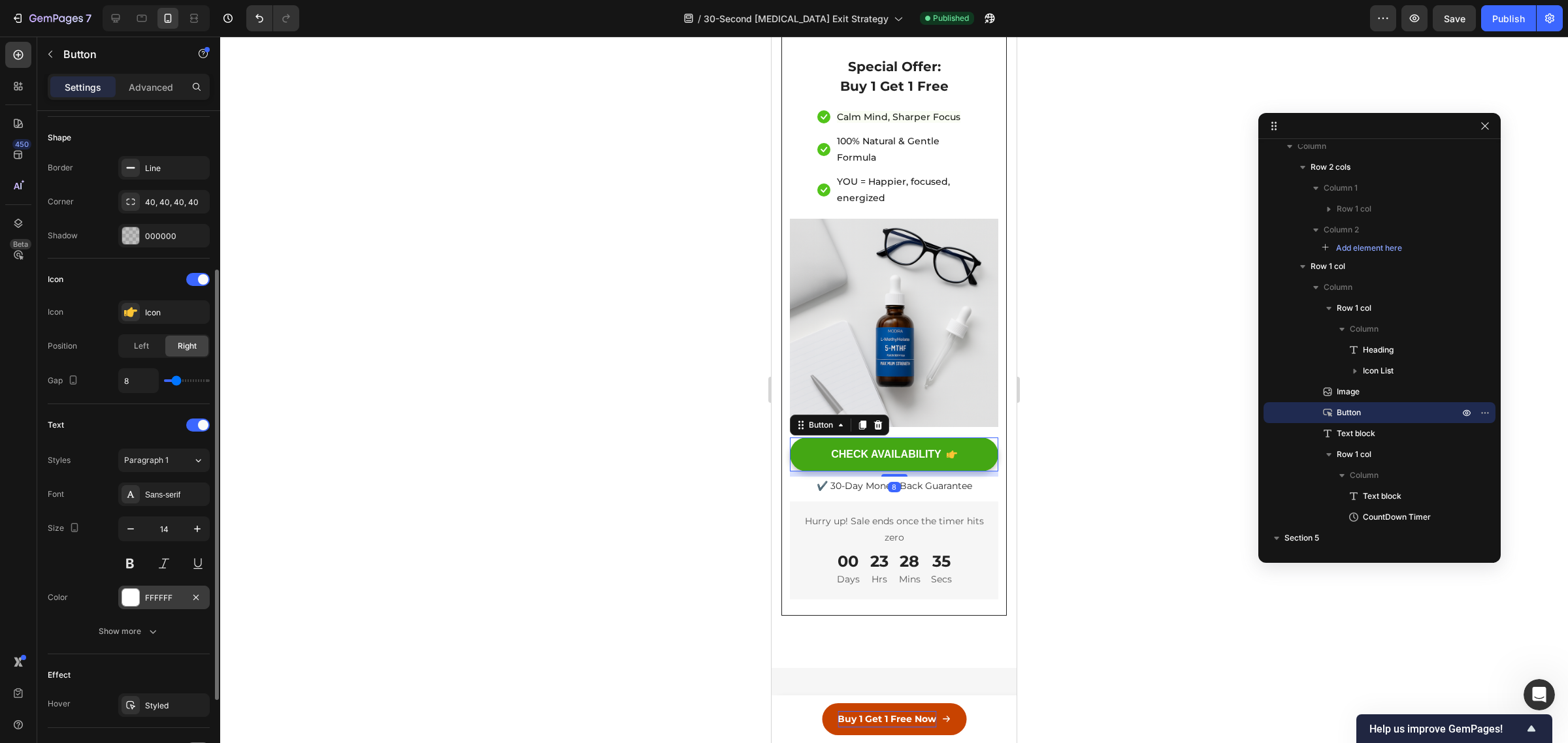
scroll to position [247, 0]
click at [164, 495] on div "Sans-serif" at bounding box center [175, 494] width 61 height 12
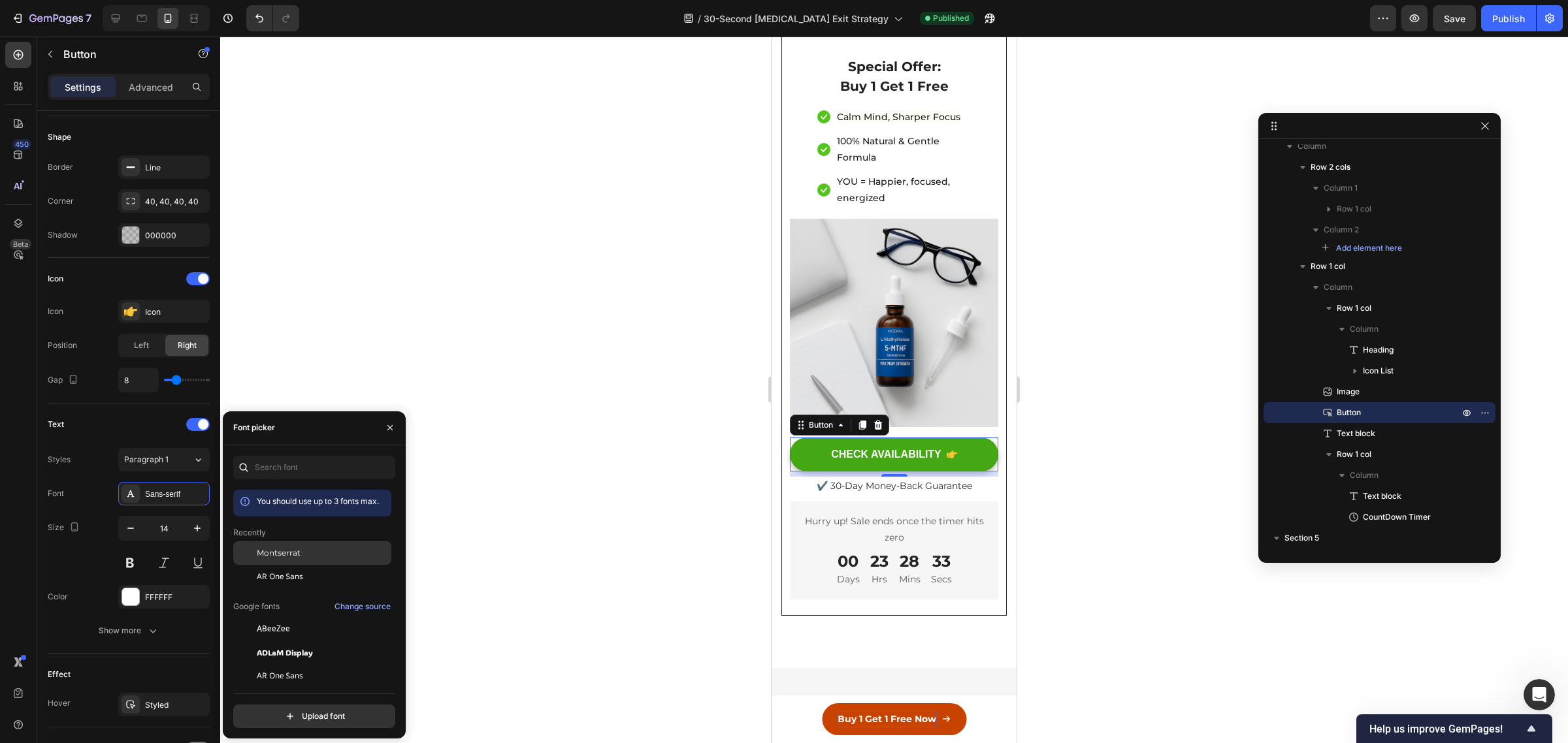
click at [298, 547] on span "Montserrat" at bounding box center [278, 553] width 44 height 12
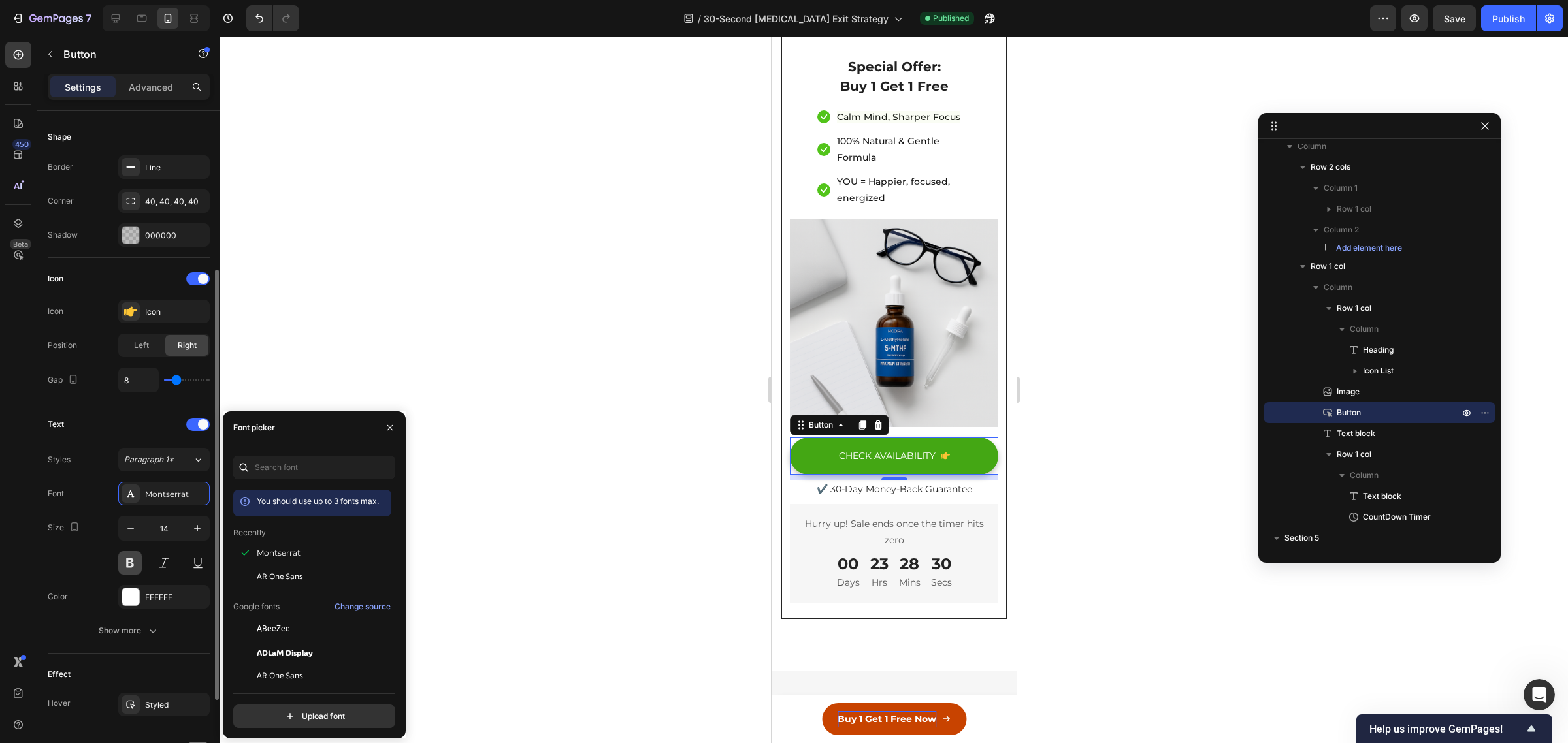
click at [128, 564] on button at bounding box center [130, 563] width 24 height 24
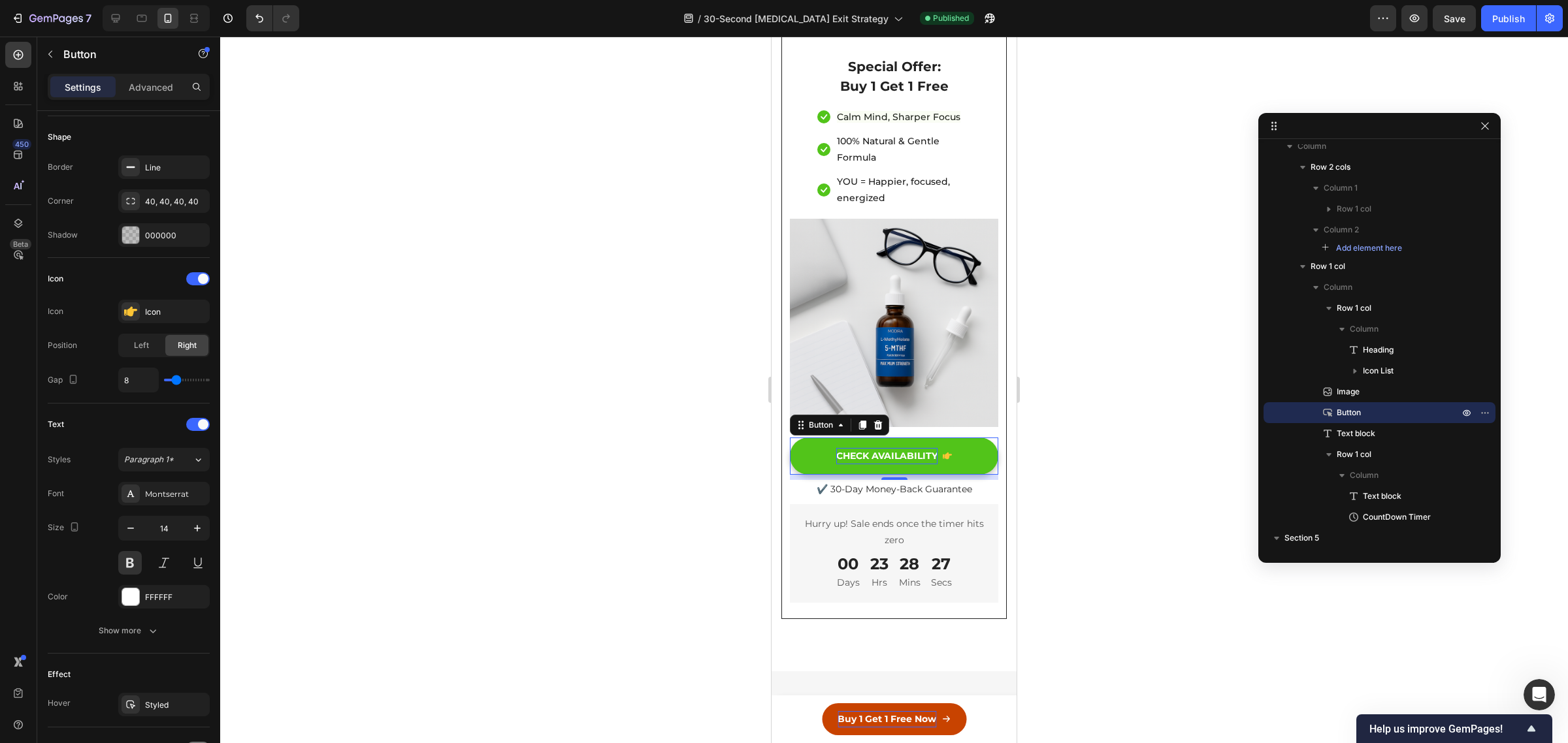
click at [875, 448] on div "CHECK AVAILABILITY" at bounding box center [887, 456] width 101 height 16
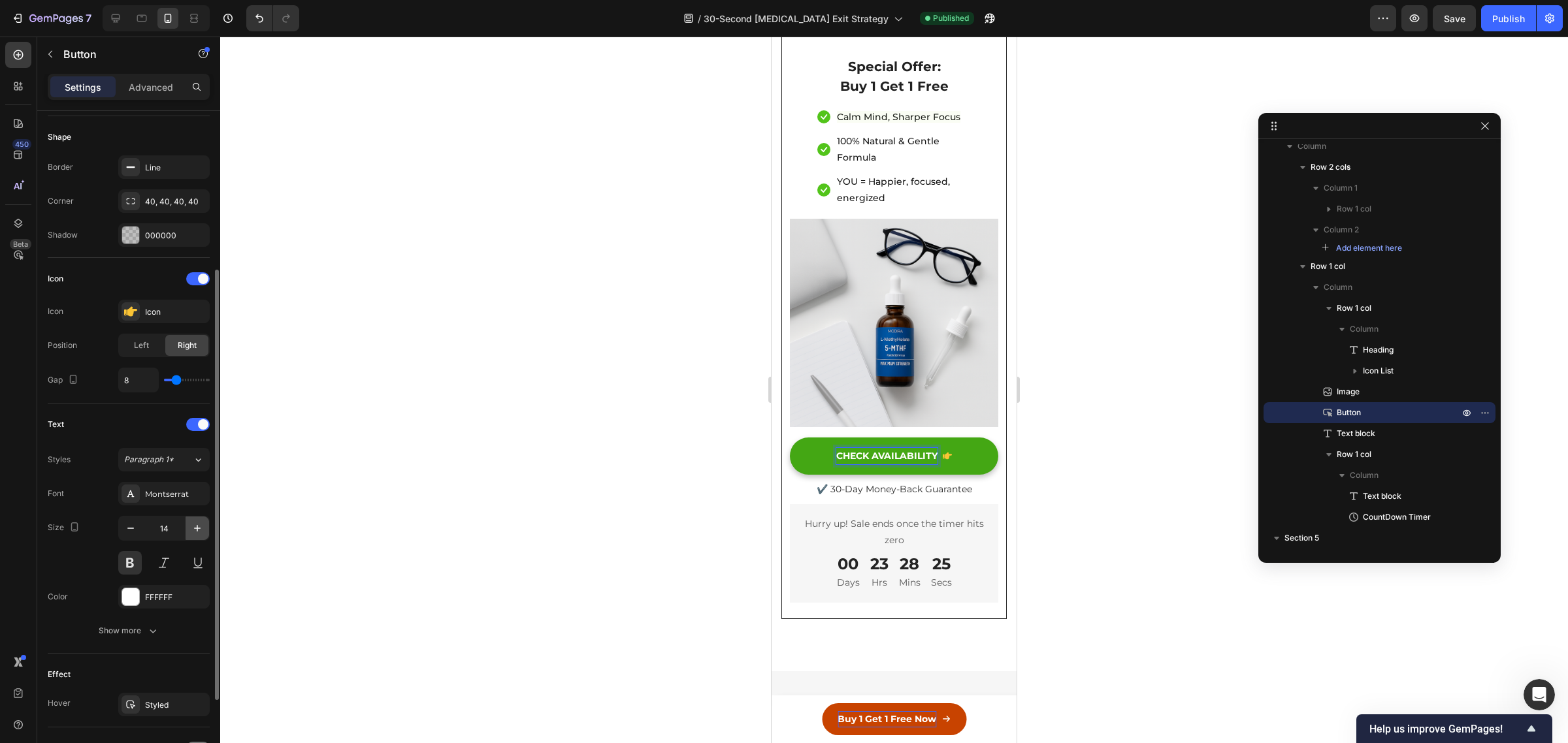
click at [193, 526] on icon "button" at bounding box center [198, 528] width 13 height 13
type input "16"
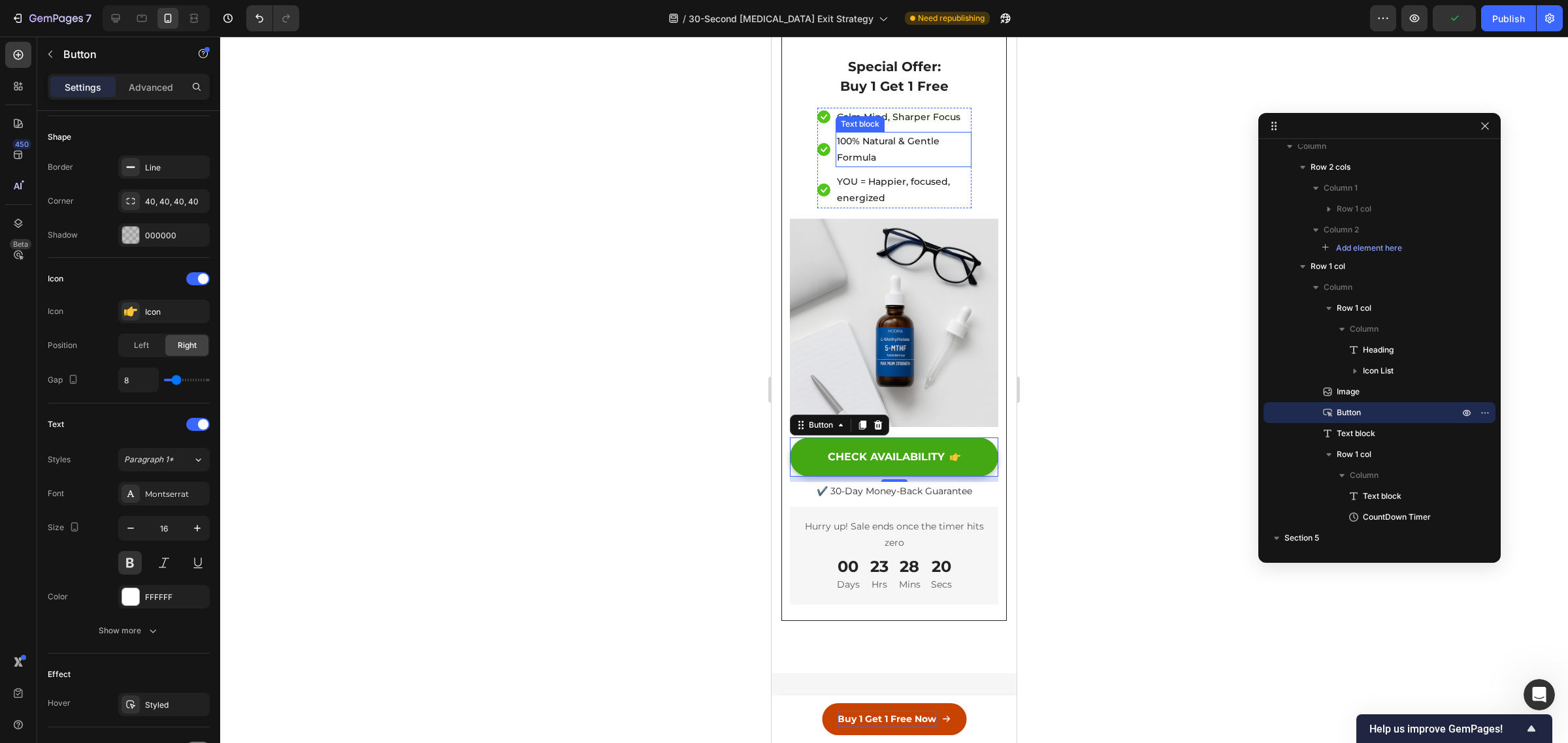
click at [933, 97] on h2 "Special Offer: Buy 1 Get 1 Free" at bounding box center [894, 76] width 154 height 41
click at [858, 97] on h2 "Special Offer: Buy 1 Get 1 Free" at bounding box center [894, 76] width 154 height 41
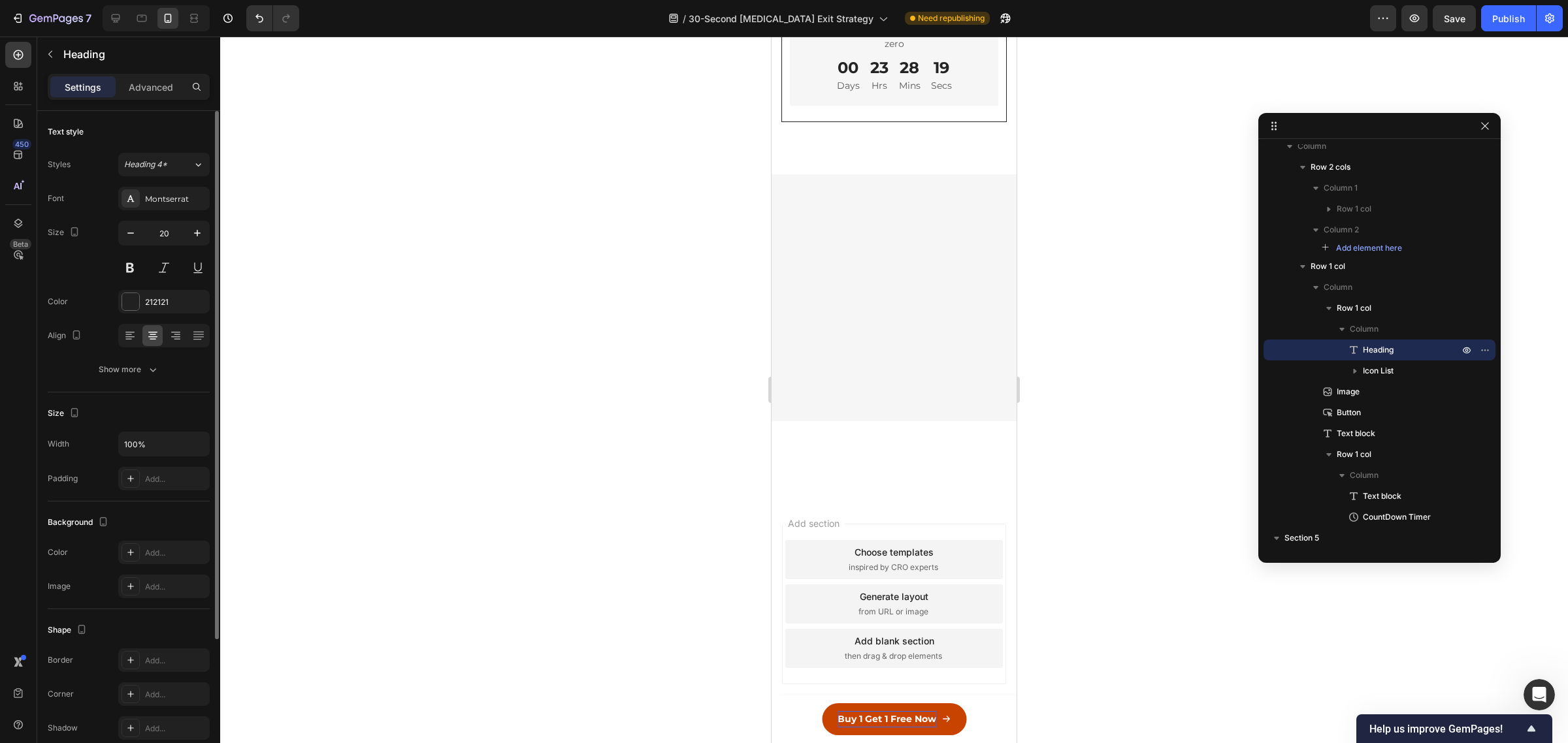
scroll to position [12241, 0]
click at [130, 305] on div at bounding box center [130, 301] width 17 height 17
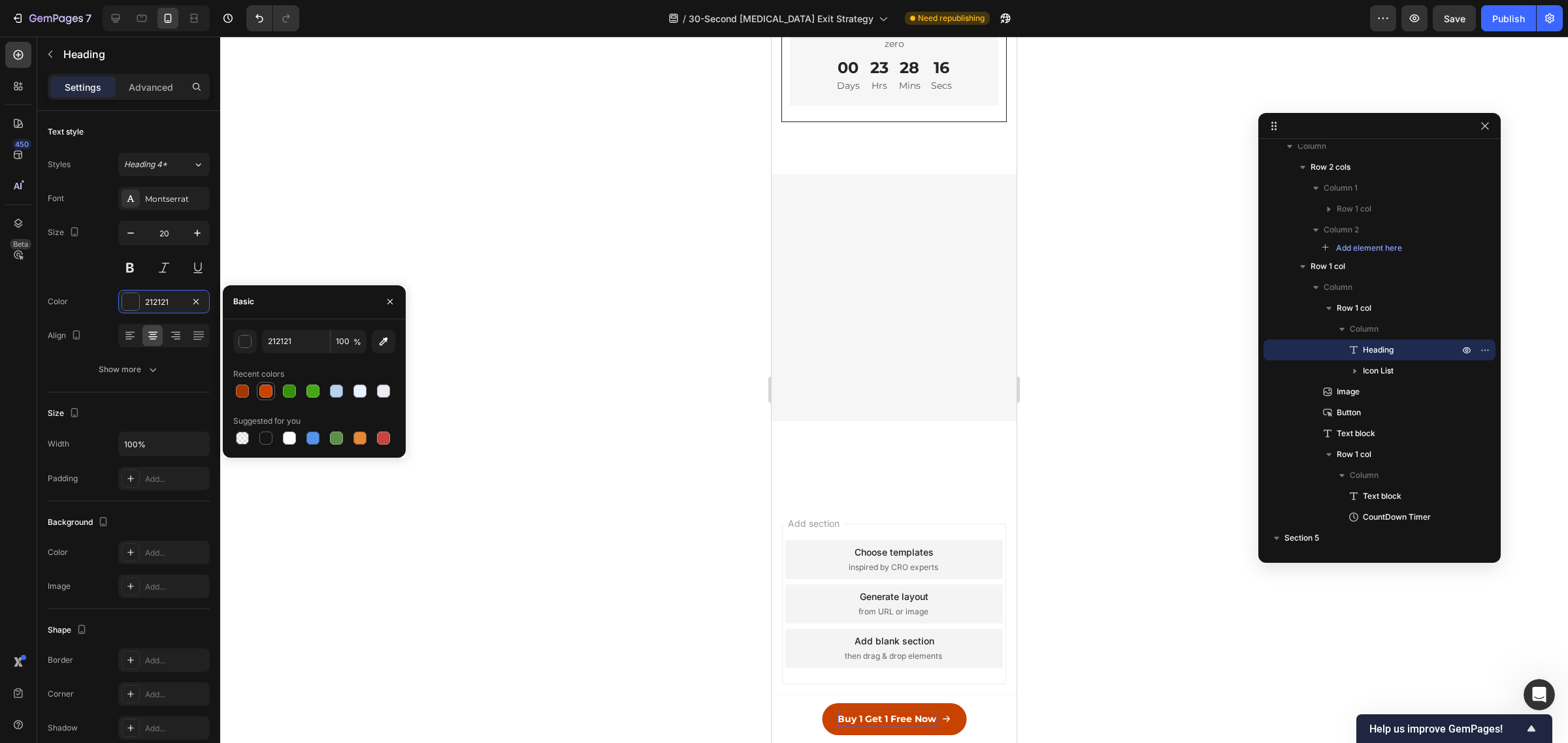
click at [267, 390] on div at bounding box center [266, 391] width 13 height 13
type input "C84300"
click at [194, 233] on icon "button" at bounding box center [197, 233] width 7 height 7
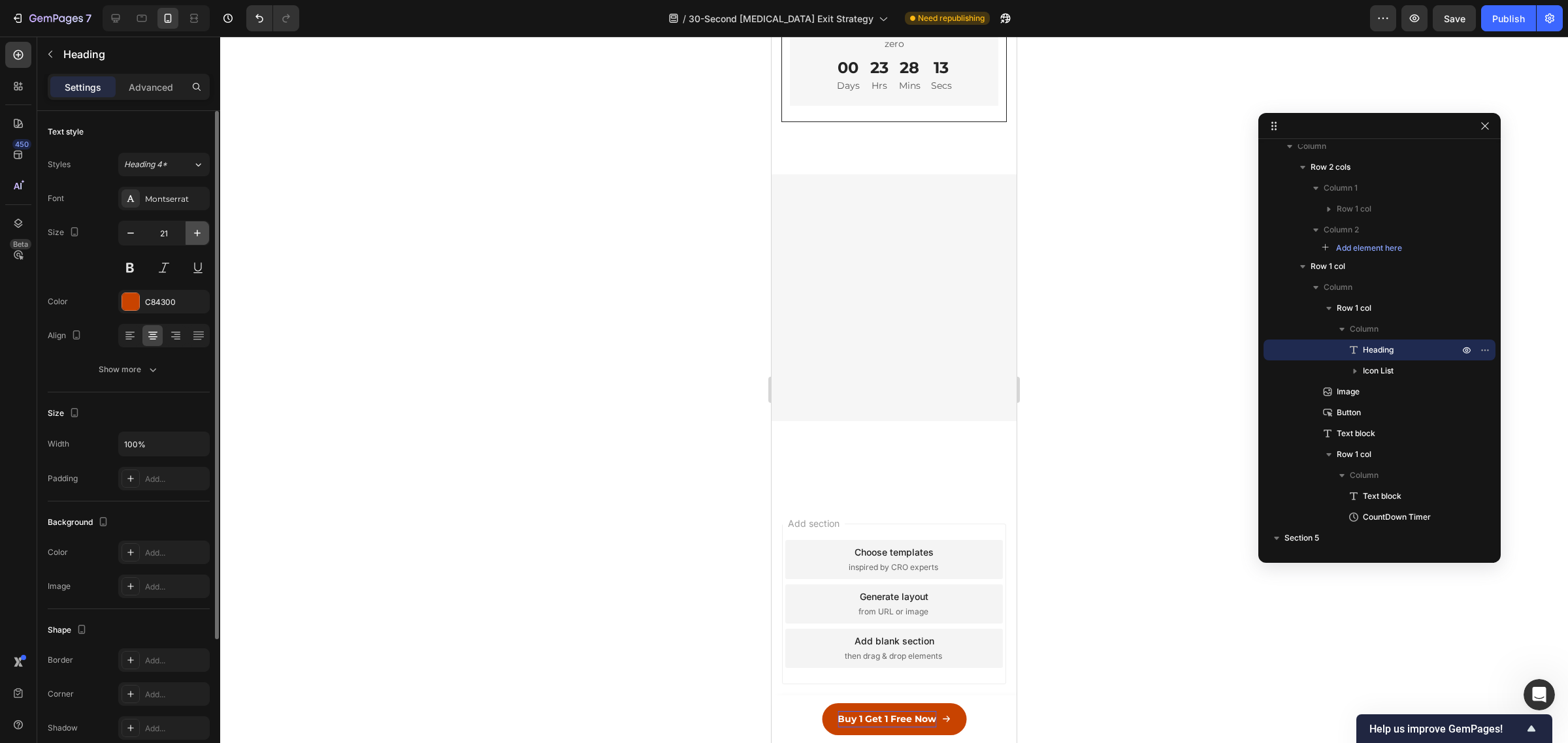
click at [194, 233] on icon "button" at bounding box center [197, 233] width 7 height 7
type input "24"
click at [152, 369] on icon "button" at bounding box center [153, 370] width 13 height 13
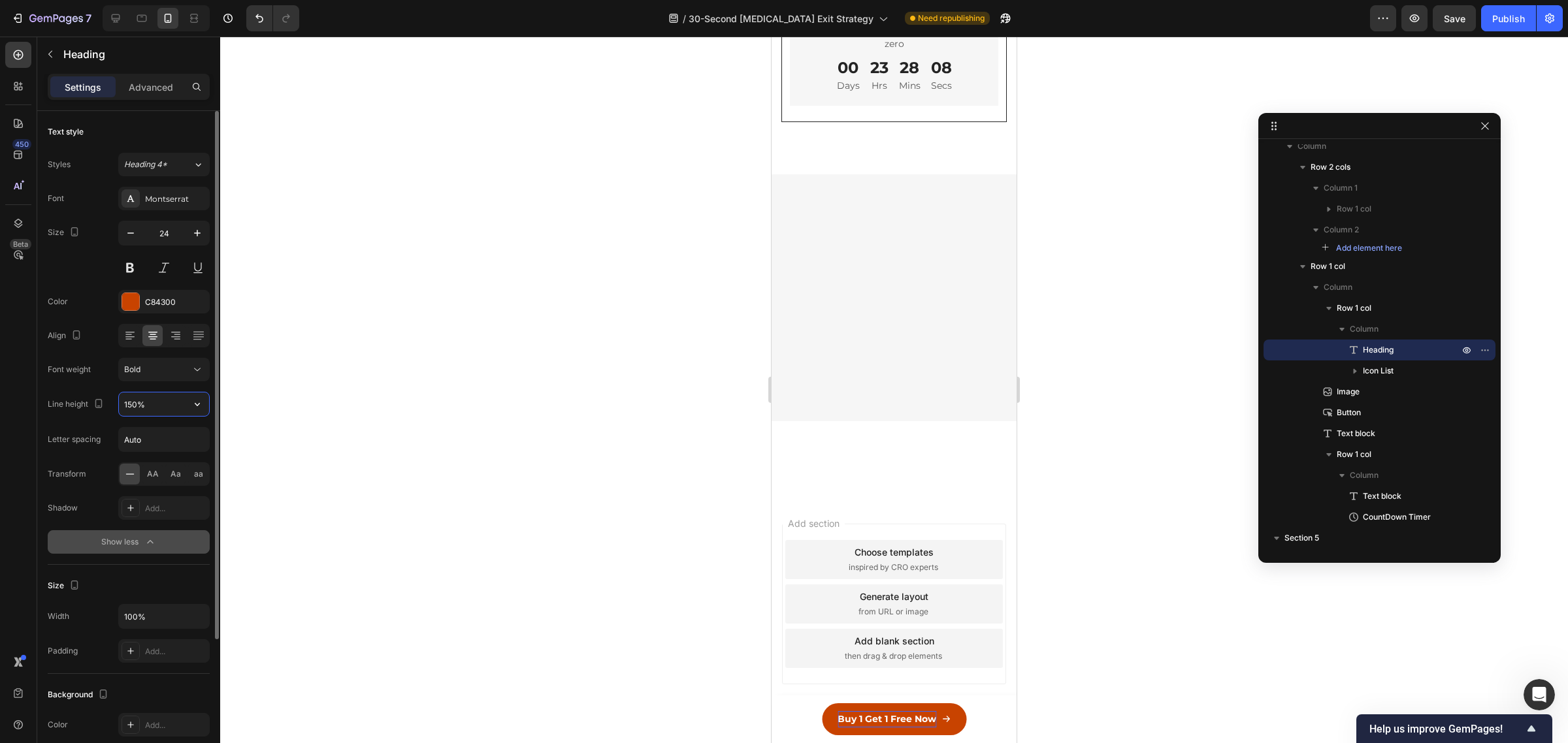
click at [152, 406] on input "150%" at bounding box center [164, 404] width 90 height 24
type input "130%"
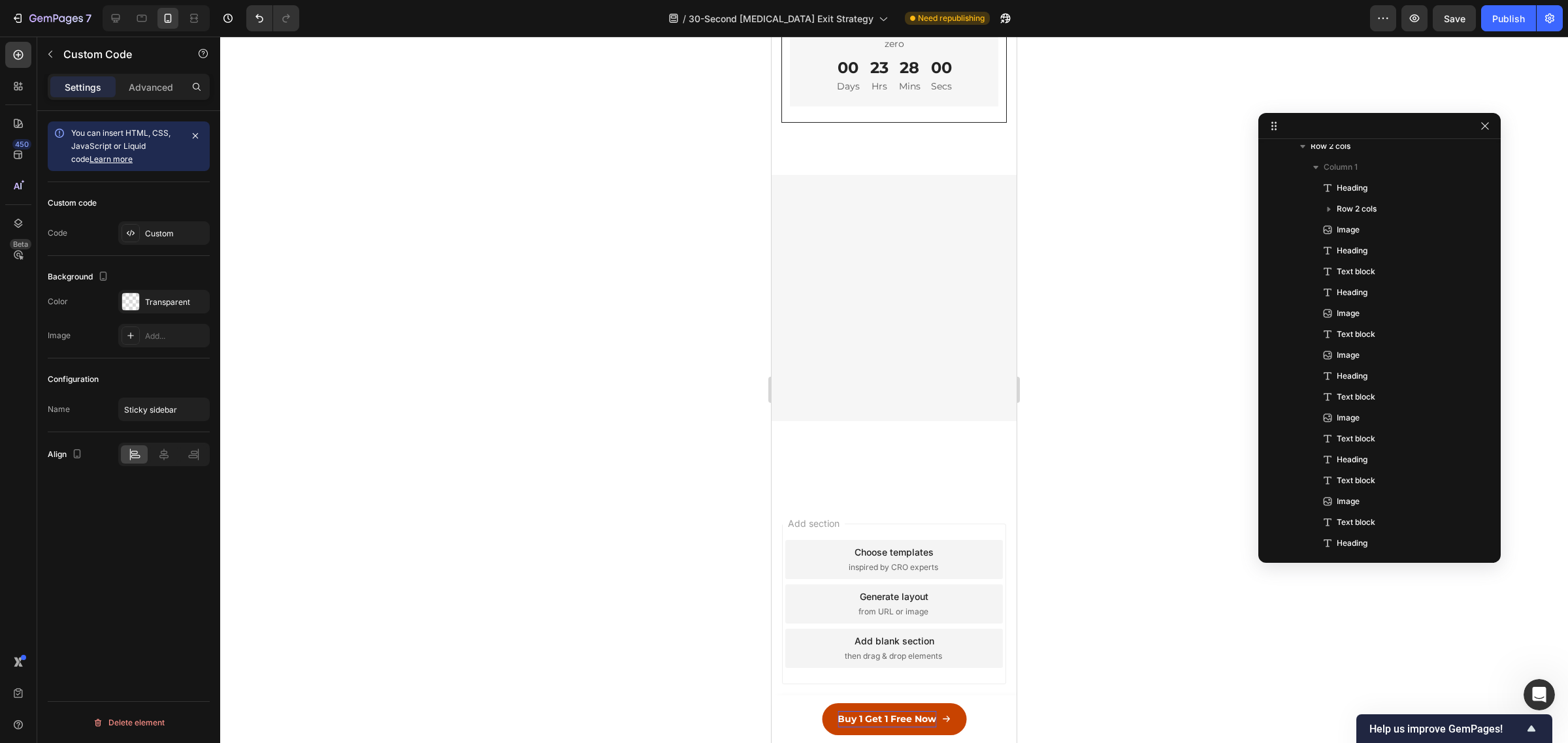
scroll to position [1416, 0]
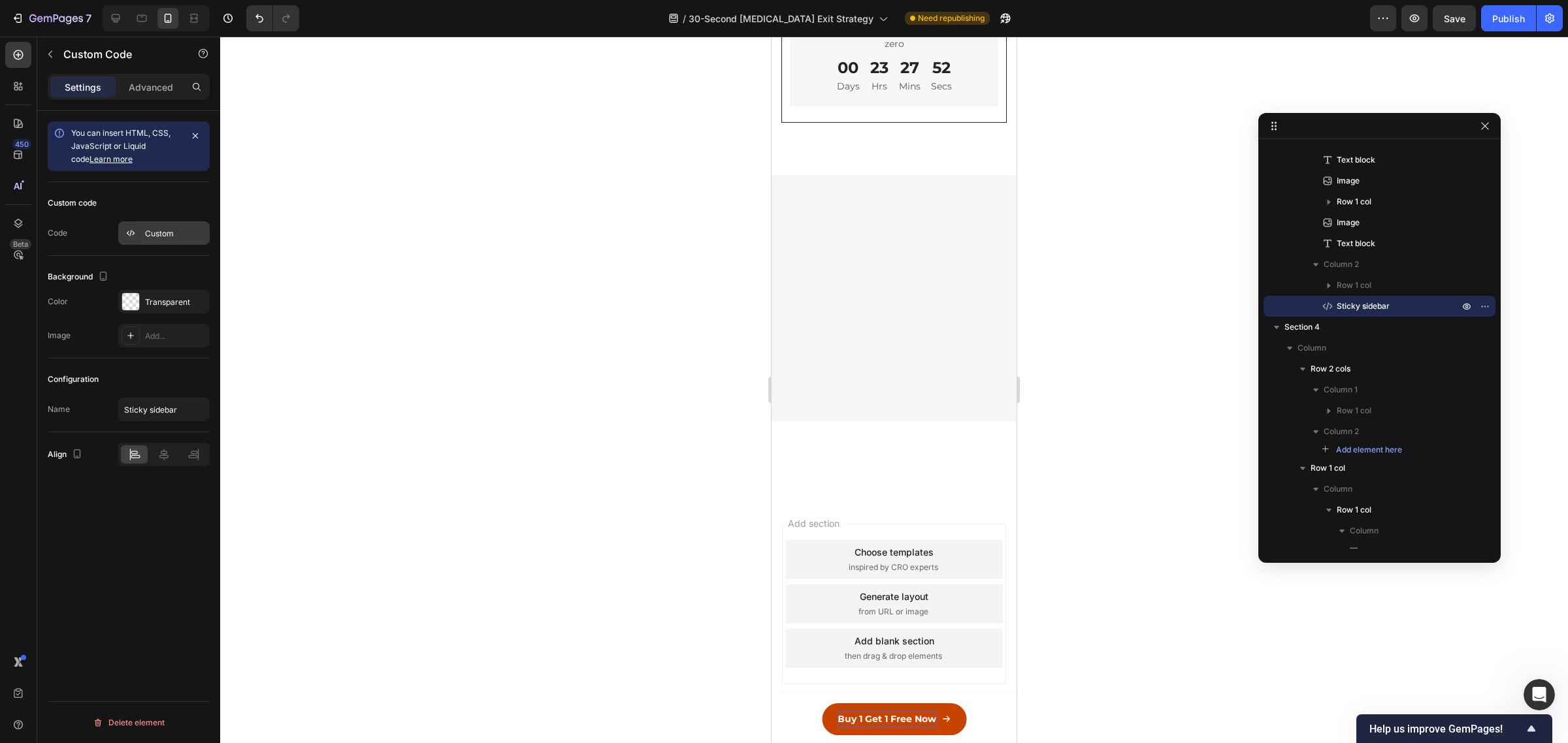
click at [153, 235] on div "Custom" at bounding box center [175, 234] width 61 height 12
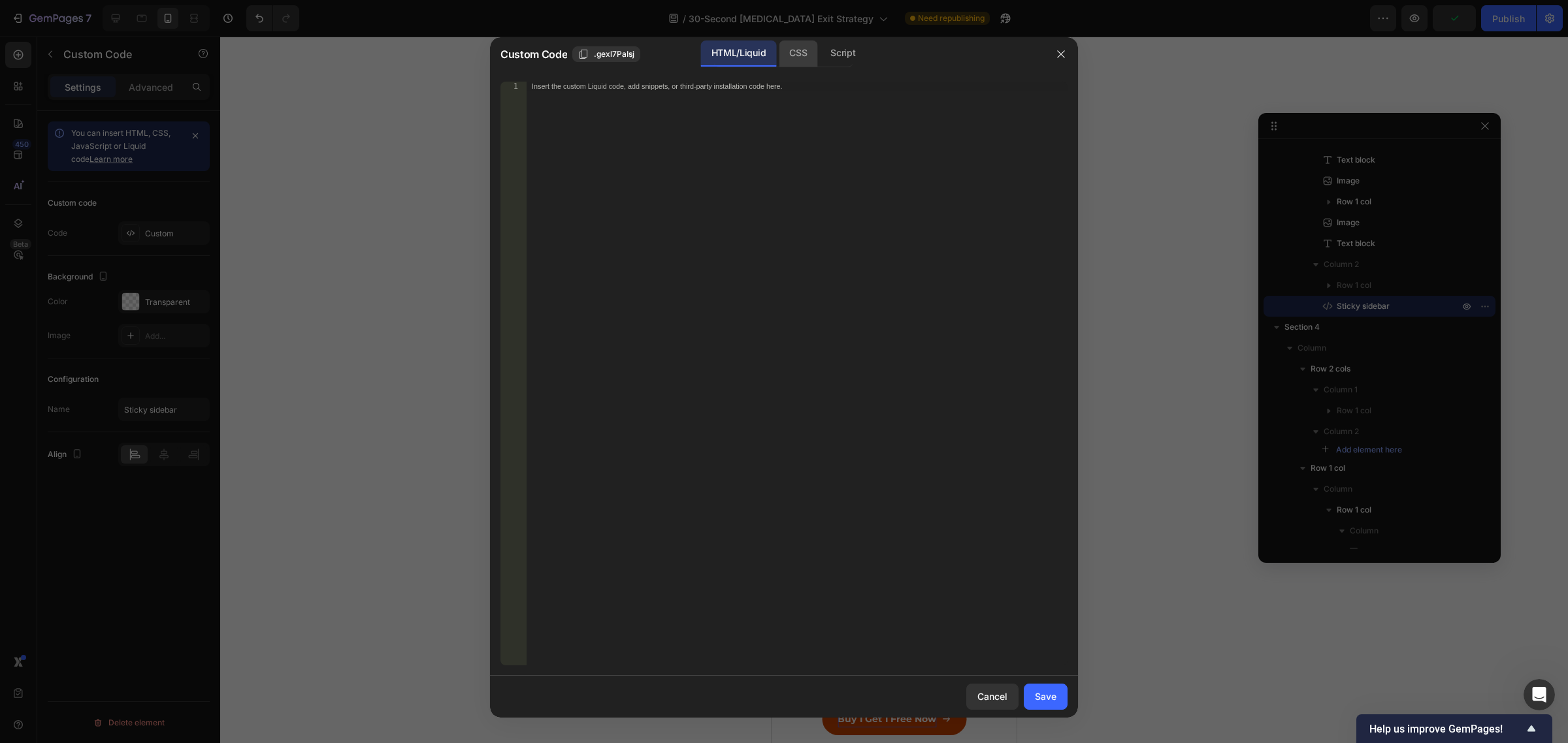
click at [797, 53] on div "CSS" at bounding box center [798, 53] width 38 height 26
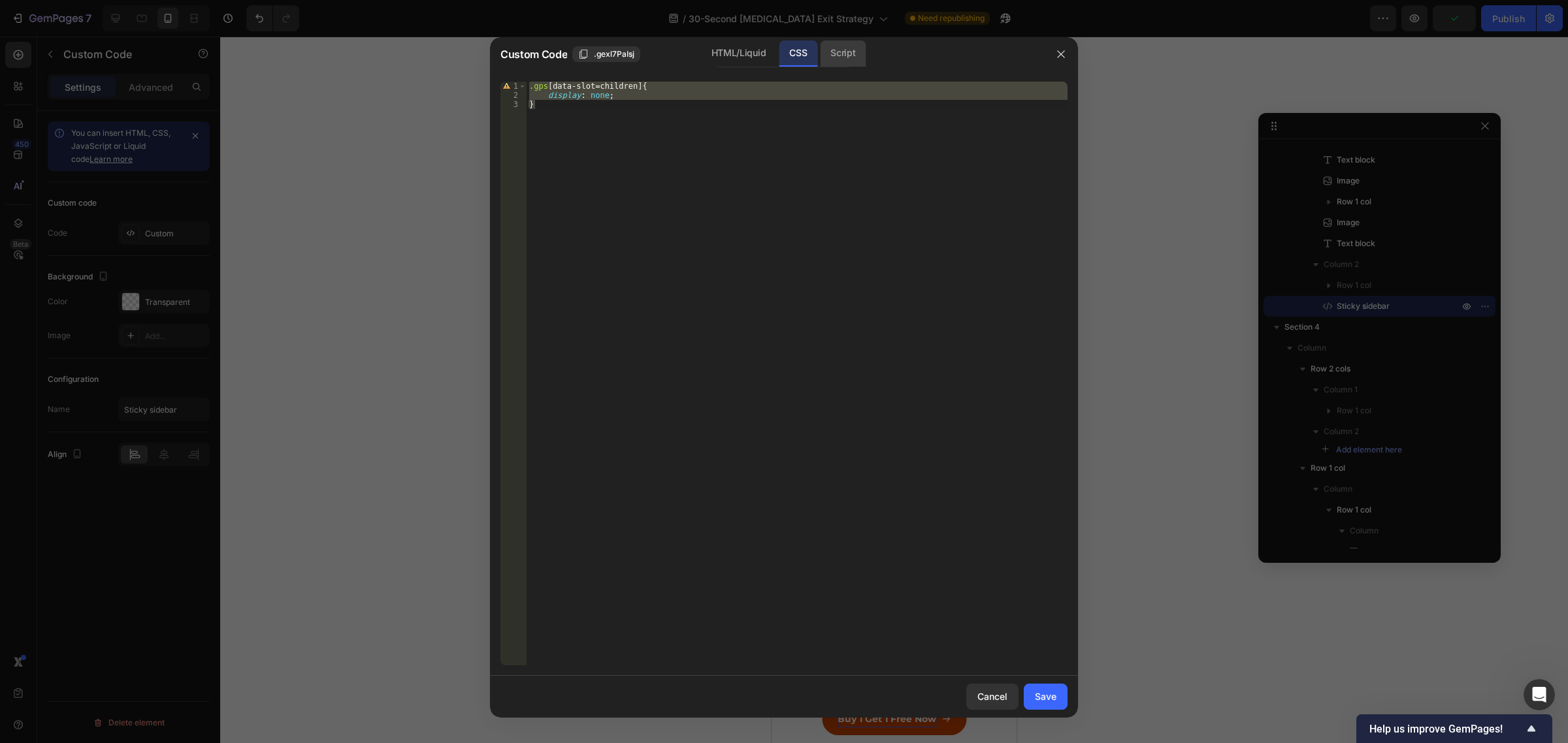
click at [834, 54] on div "Script" at bounding box center [842, 53] width 46 height 26
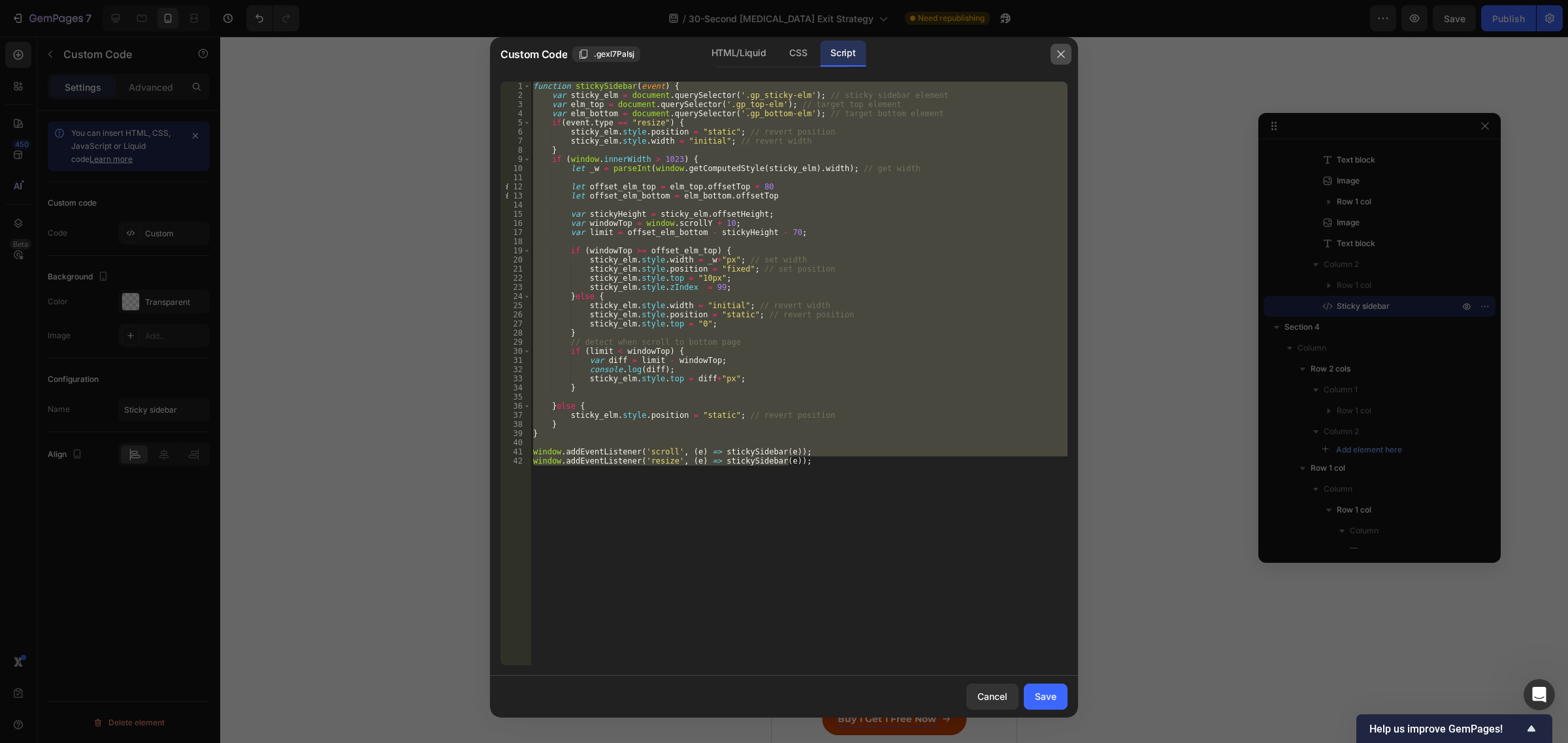
click at [1065, 53] on icon "button" at bounding box center [1061, 54] width 10 height 10
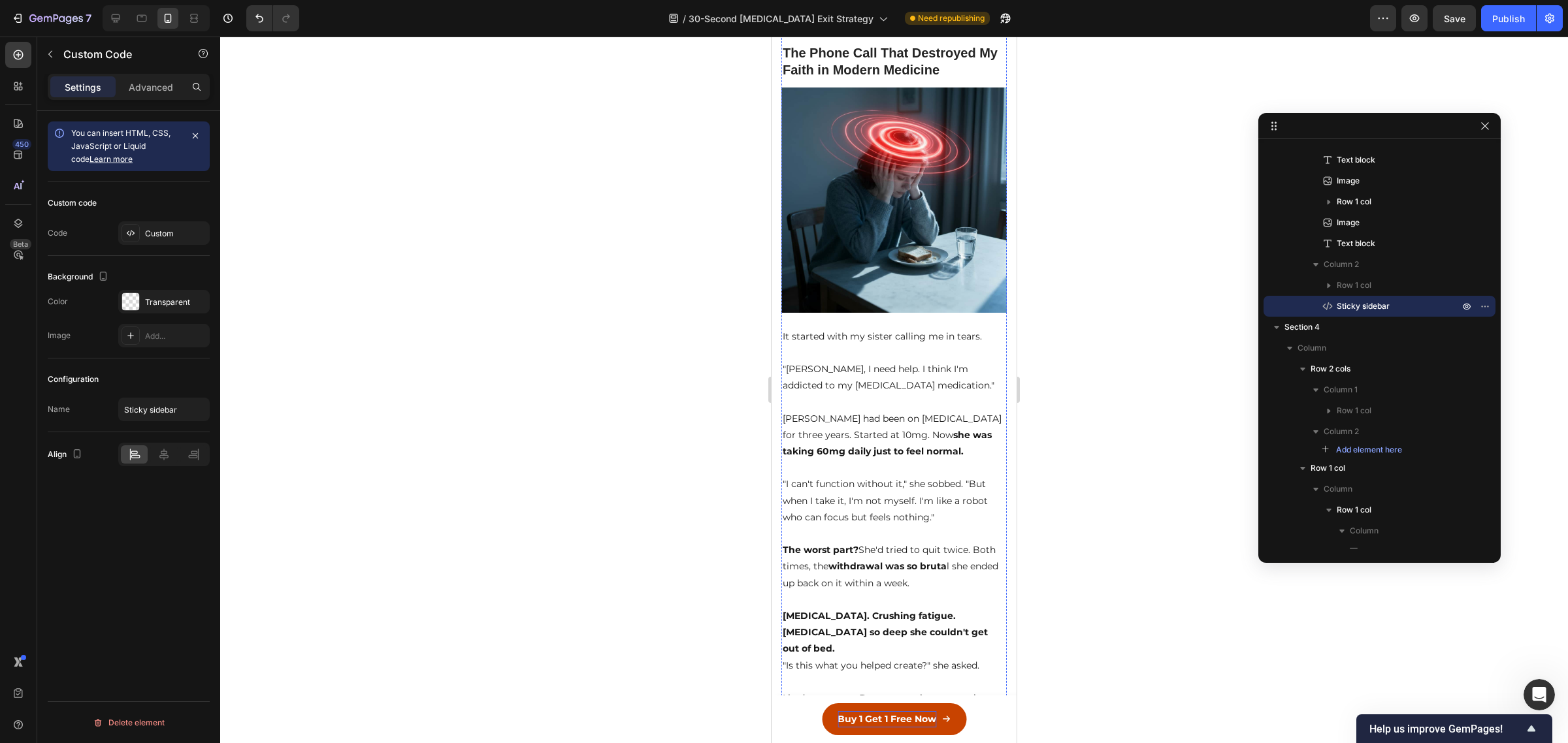
scroll to position [0, 0]
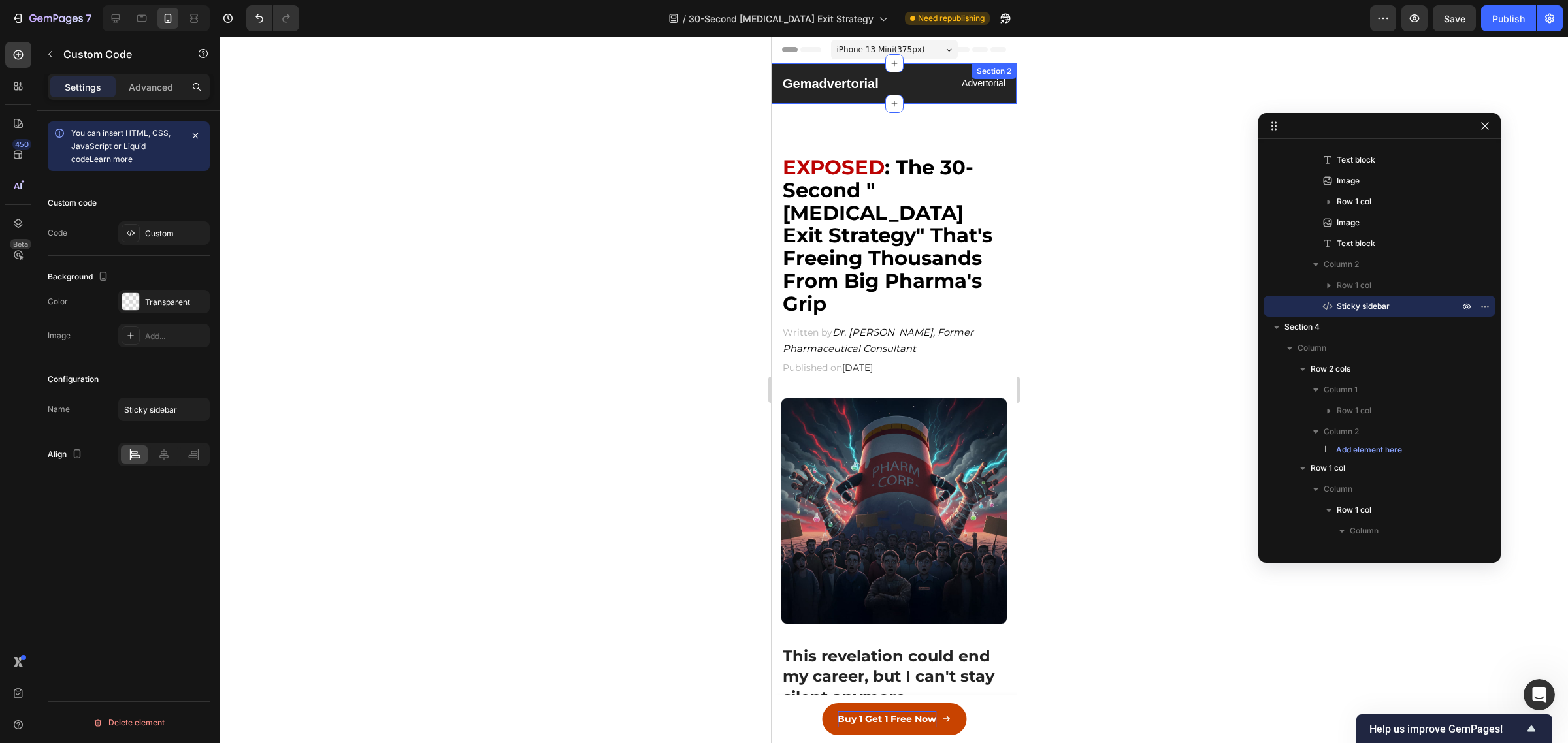
click at [942, 98] on div "Gemadvertorial Heading Advertorial Text block Row Section 2" at bounding box center [894, 84] width 245 height 41
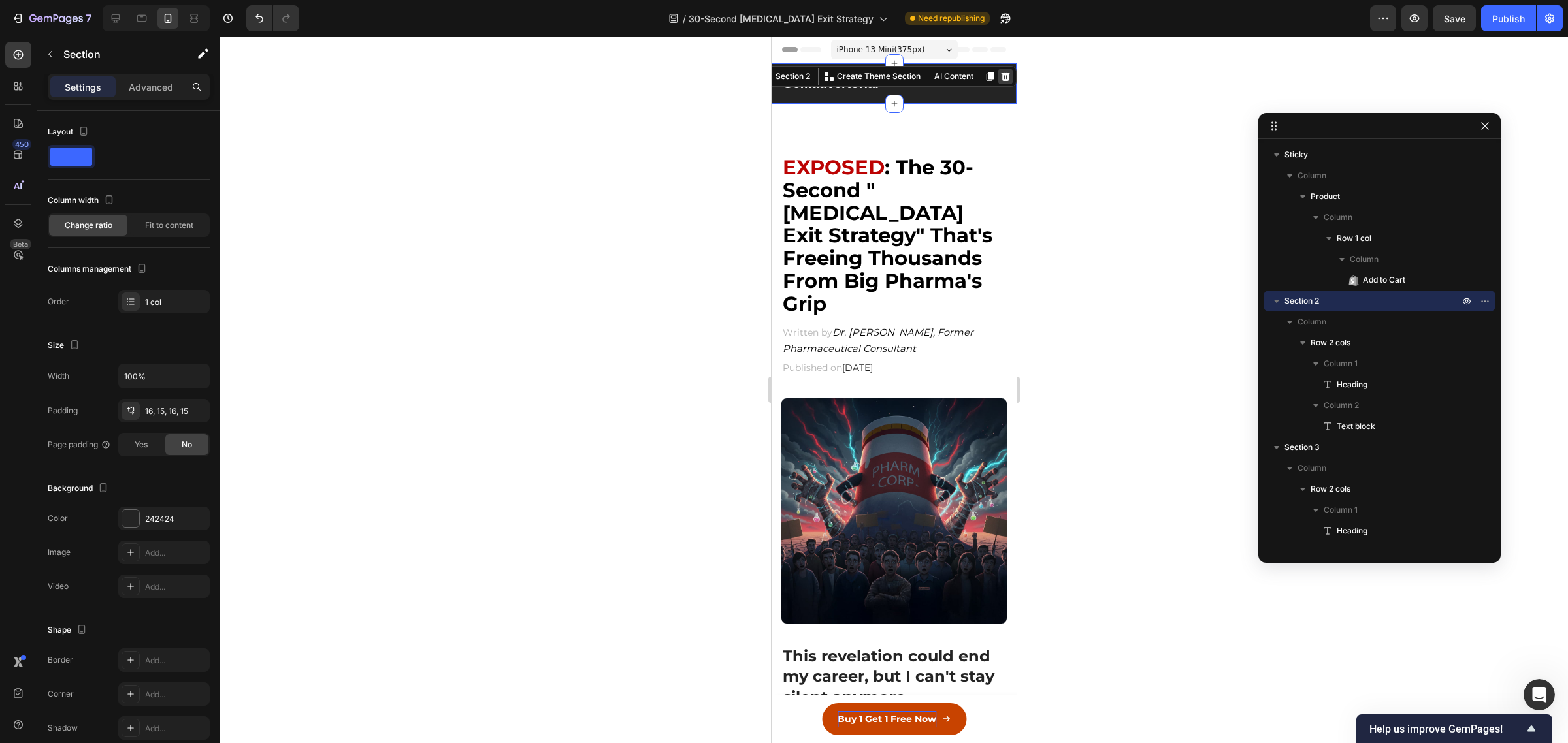
click at [1002, 81] on icon at bounding box center [1005, 76] width 8 height 9
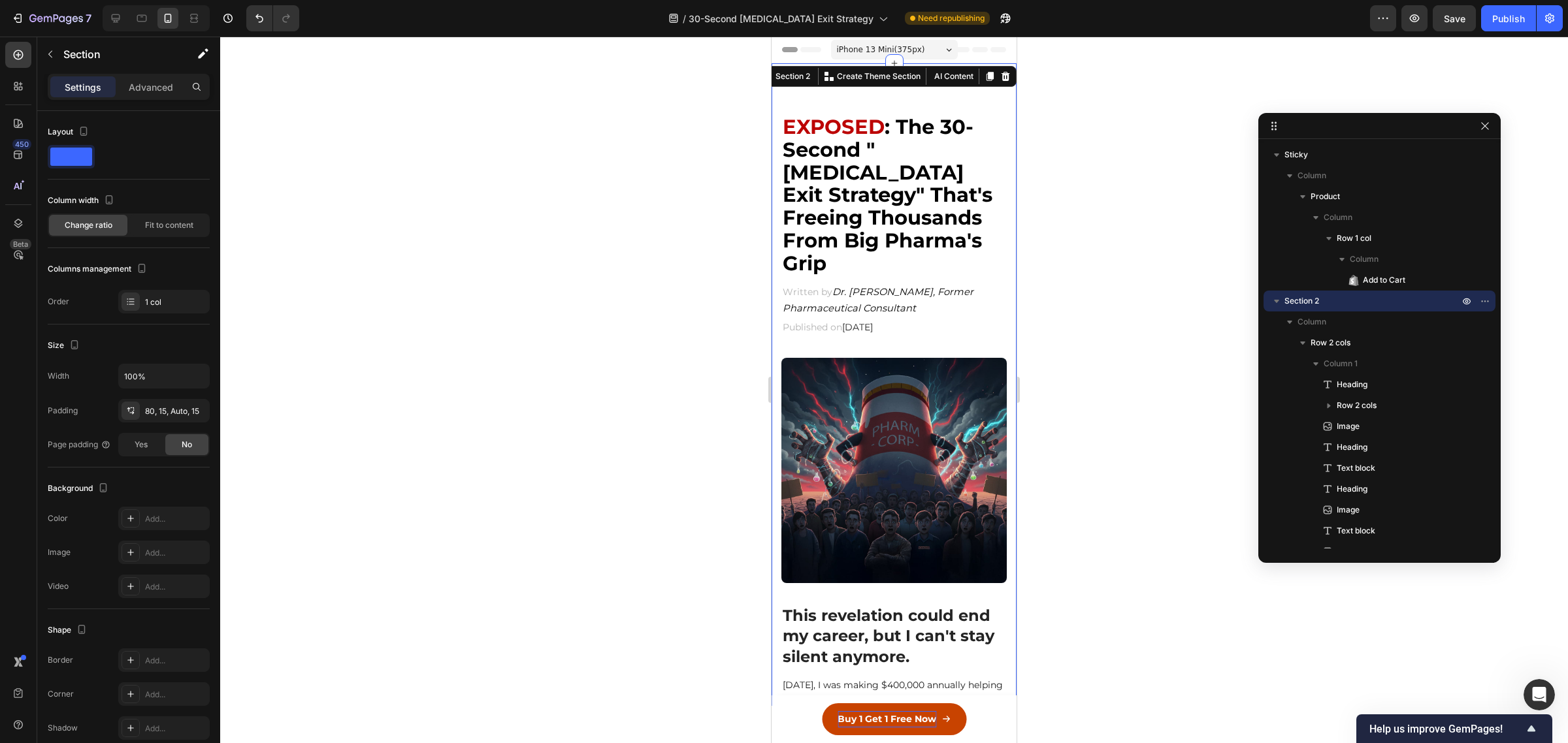
click at [141, 75] on div "Settings Advanced" at bounding box center [128, 87] width 162 height 26
click at [142, 93] on p "Advanced" at bounding box center [151, 87] width 44 height 14
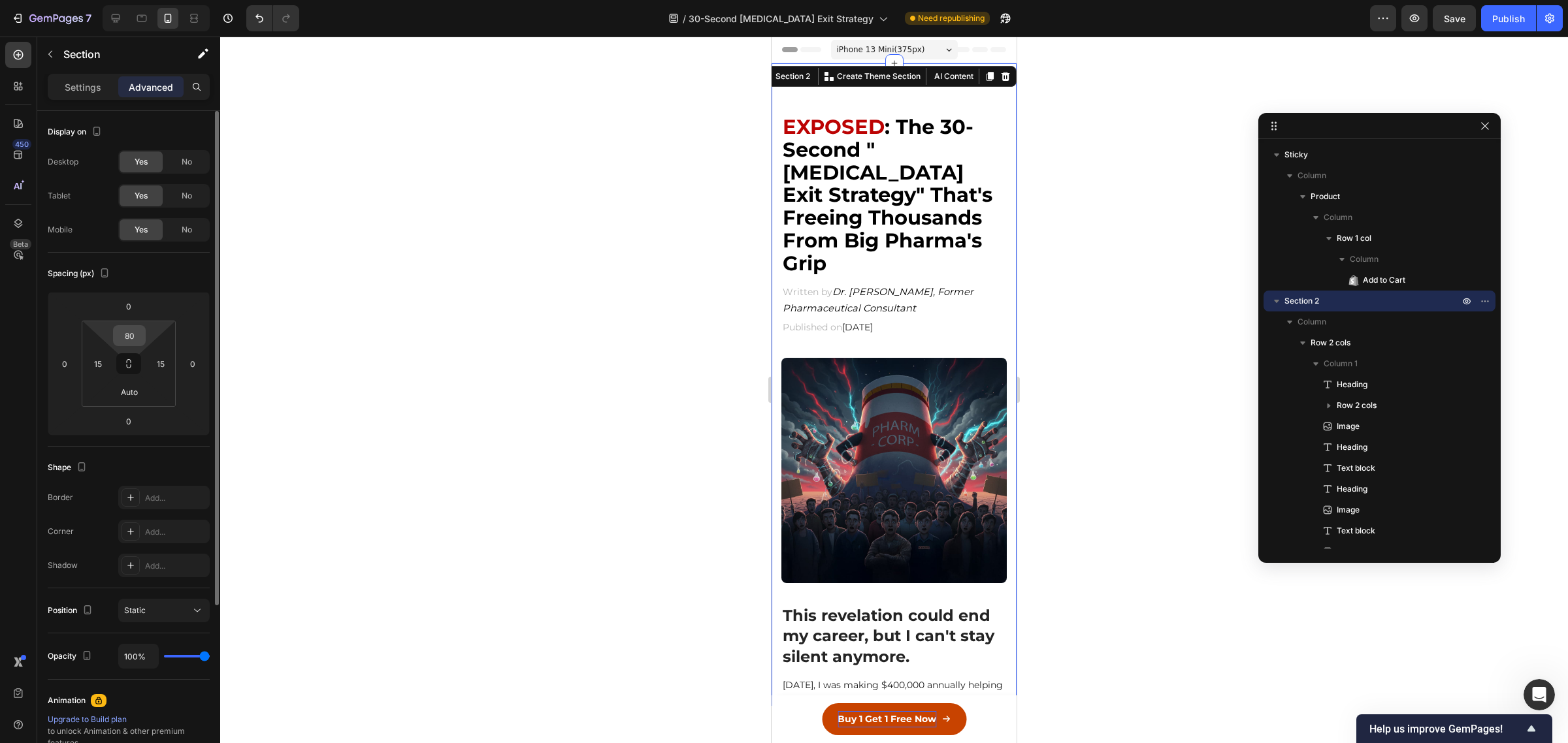
click at [128, 344] on input "80" at bounding box center [129, 335] width 26 height 19
type input "60"
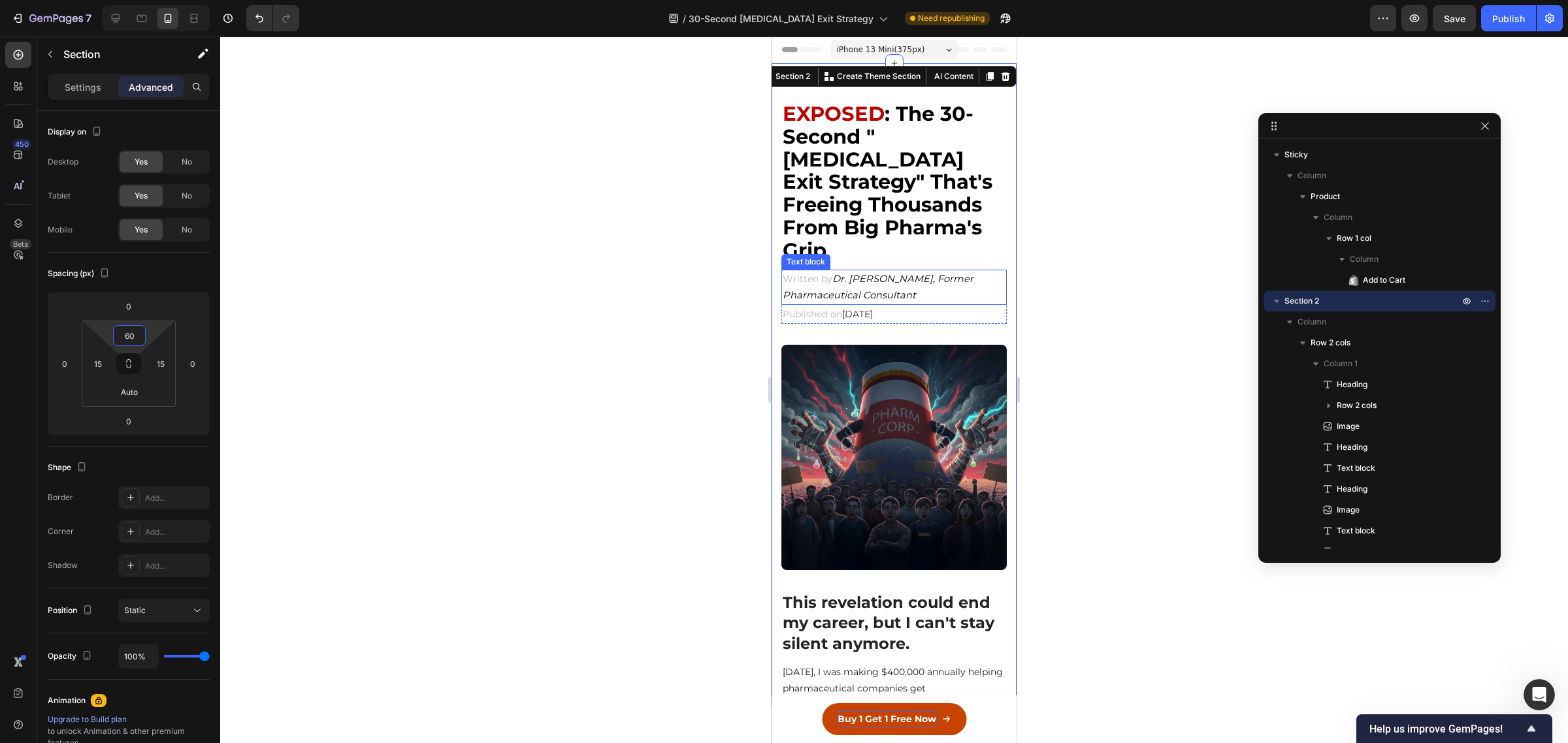
click at [975, 271] on p "Written by Dr. Michael Torres, Former Pharmaceutical Consultant" at bounding box center [894, 287] width 223 height 33
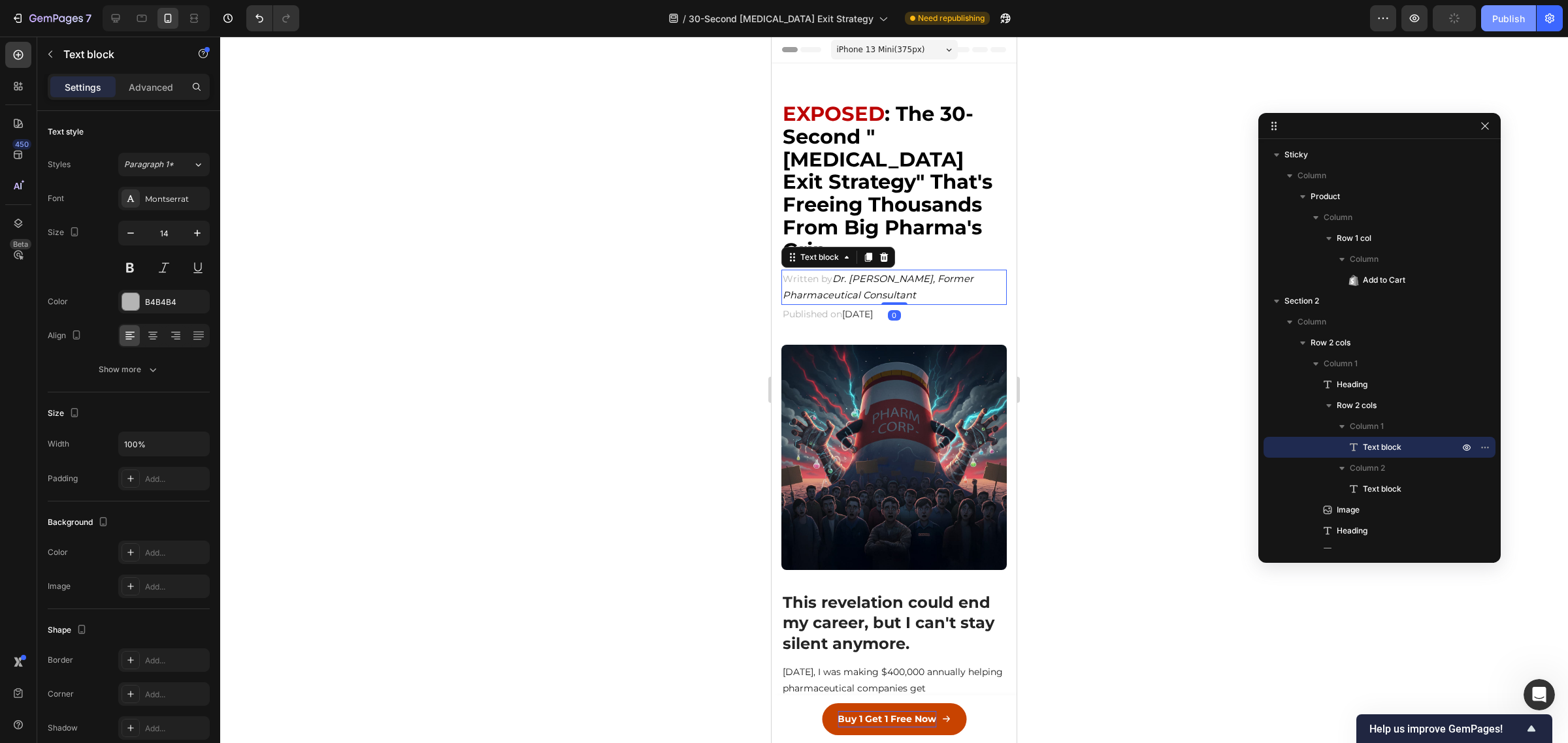
click at [1513, 18] on div "Publish" at bounding box center [1508, 19] width 33 height 14
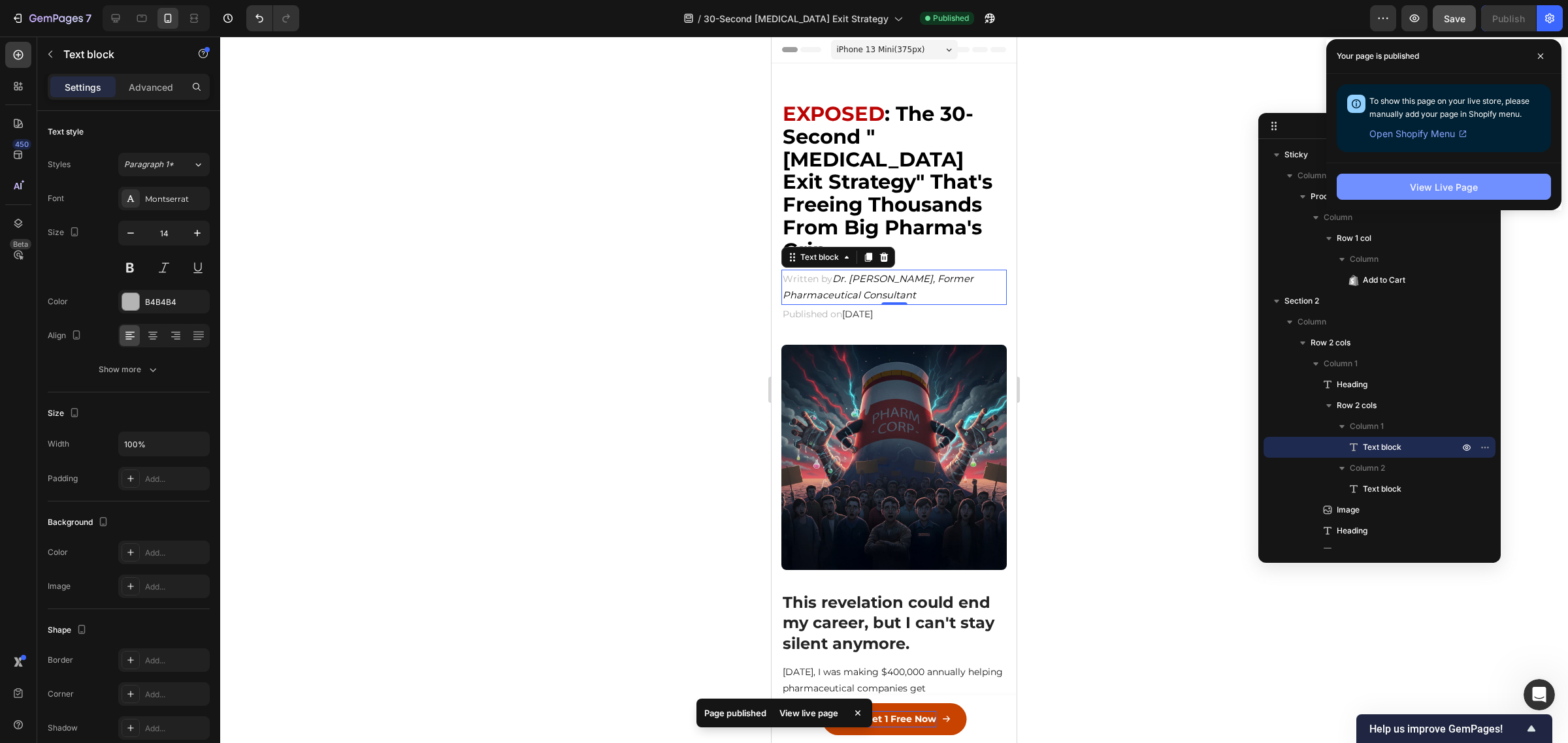
click at [1448, 184] on div "View Live Page" at bounding box center [1444, 187] width 68 height 14
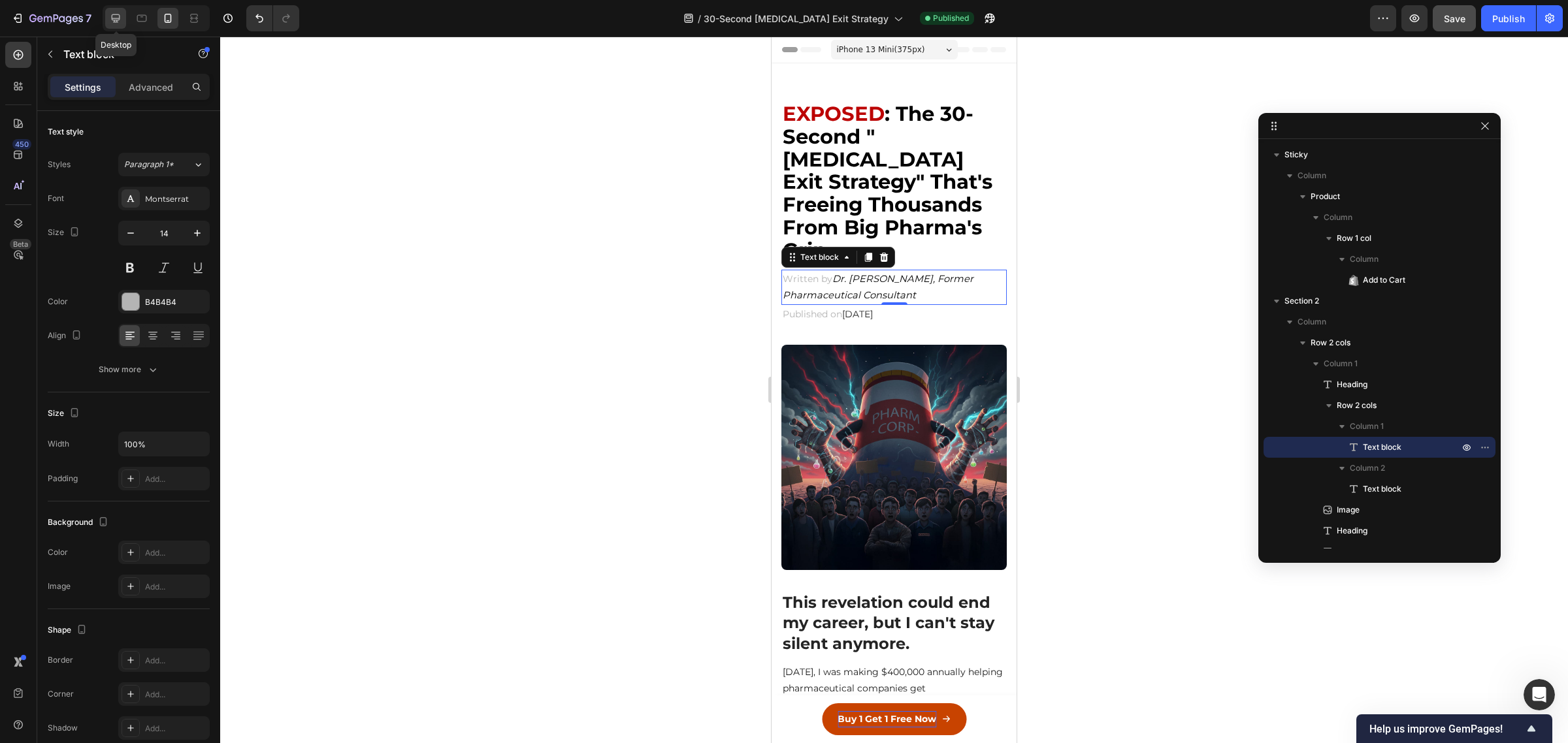
click at [112, 23] on icon at bounding box center [115, 19] width 13 height 13
type input "16"
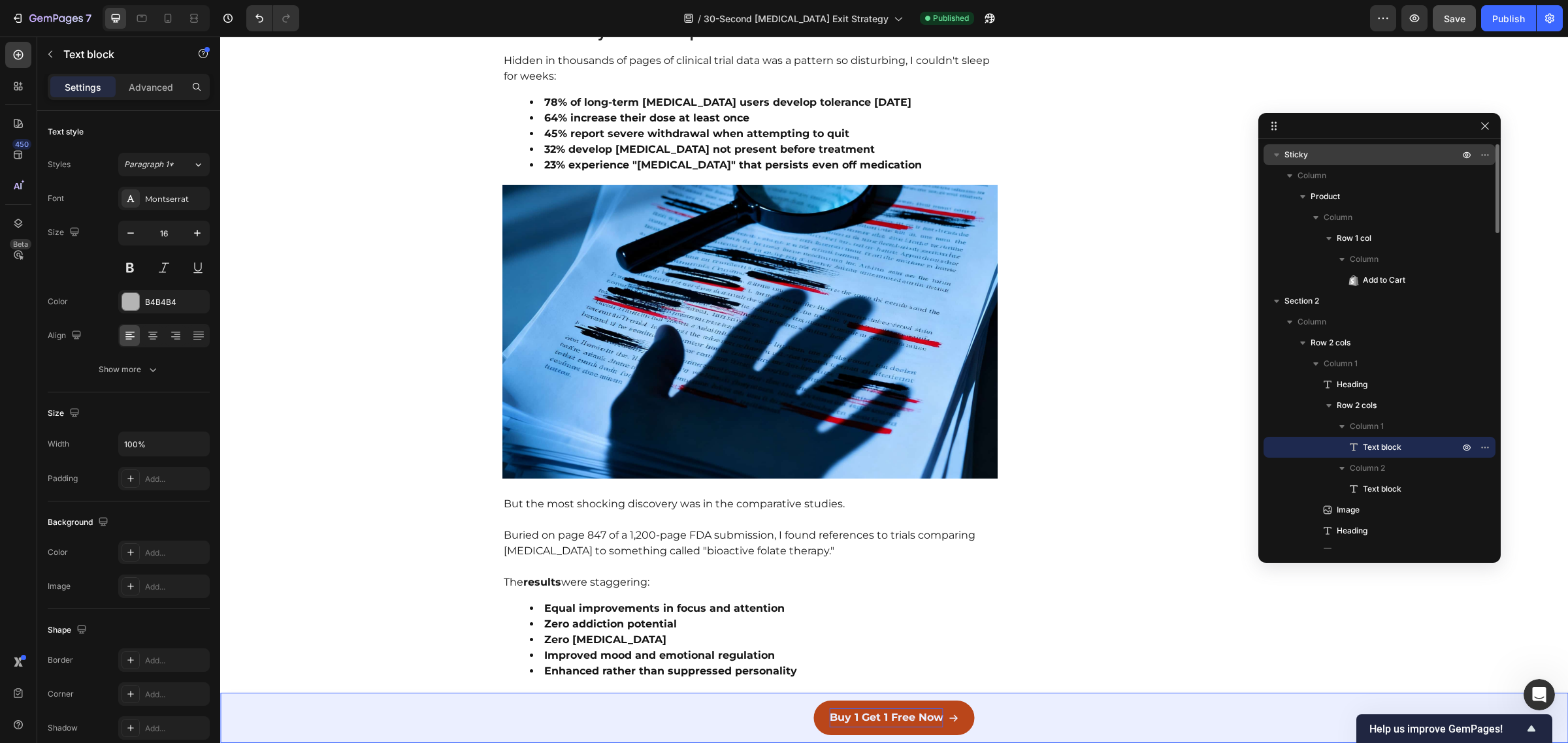
scroll to position [2145, 0]
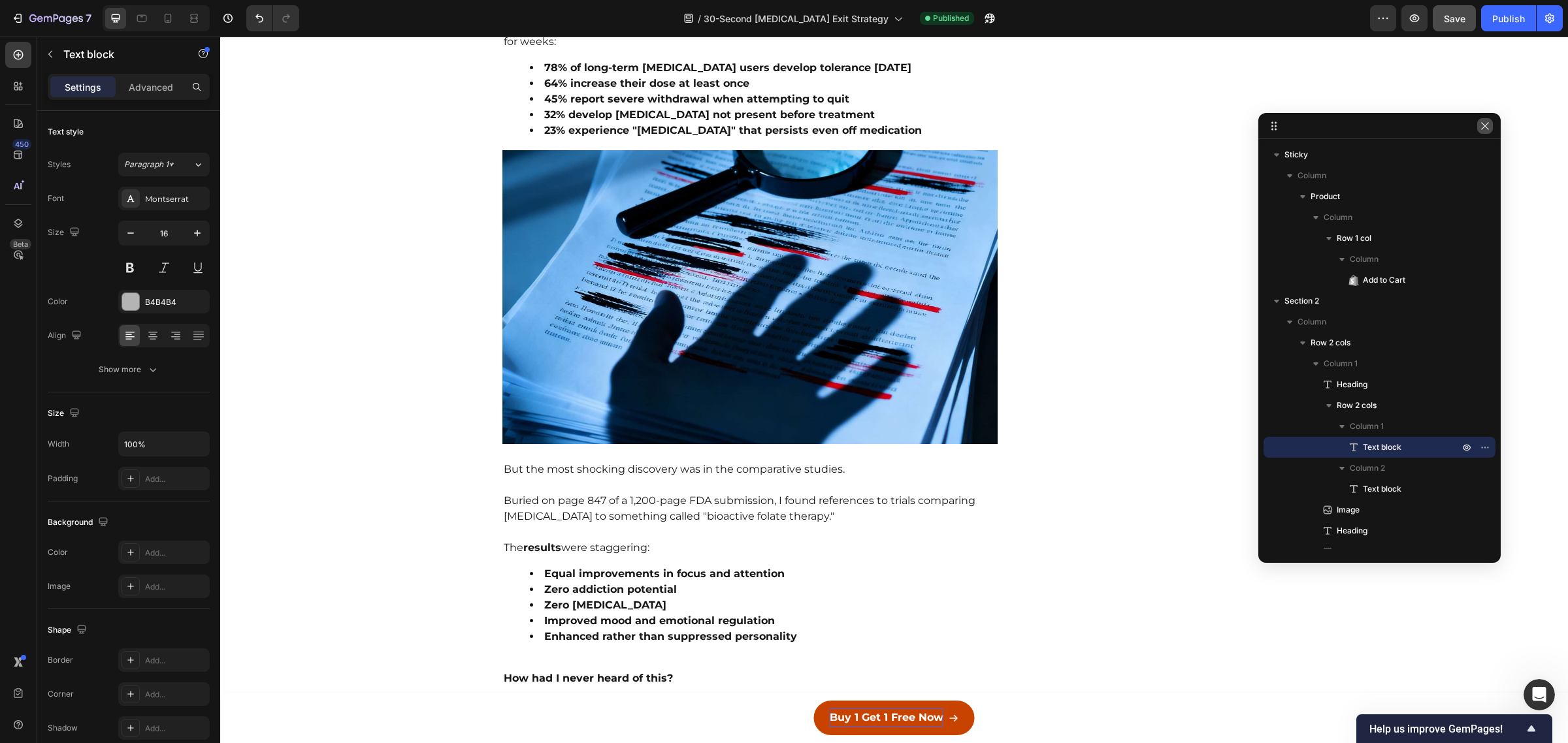
click at [1487, 127] on icon "button" at bounding box center [1485, 126] width 10 height 10
